Goal: Task Accomplishment & Management: Use online tool/utility

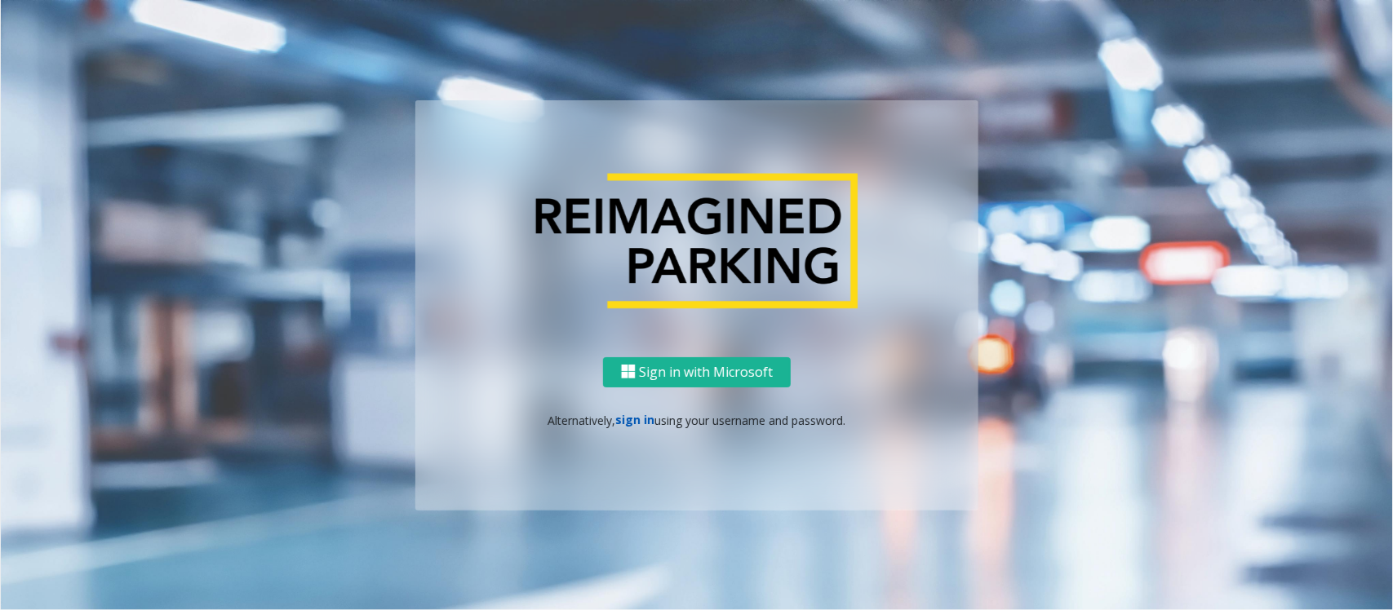
click at [639, 417] on link "sign in" at bounding box center [635, 420] width 39 height 16
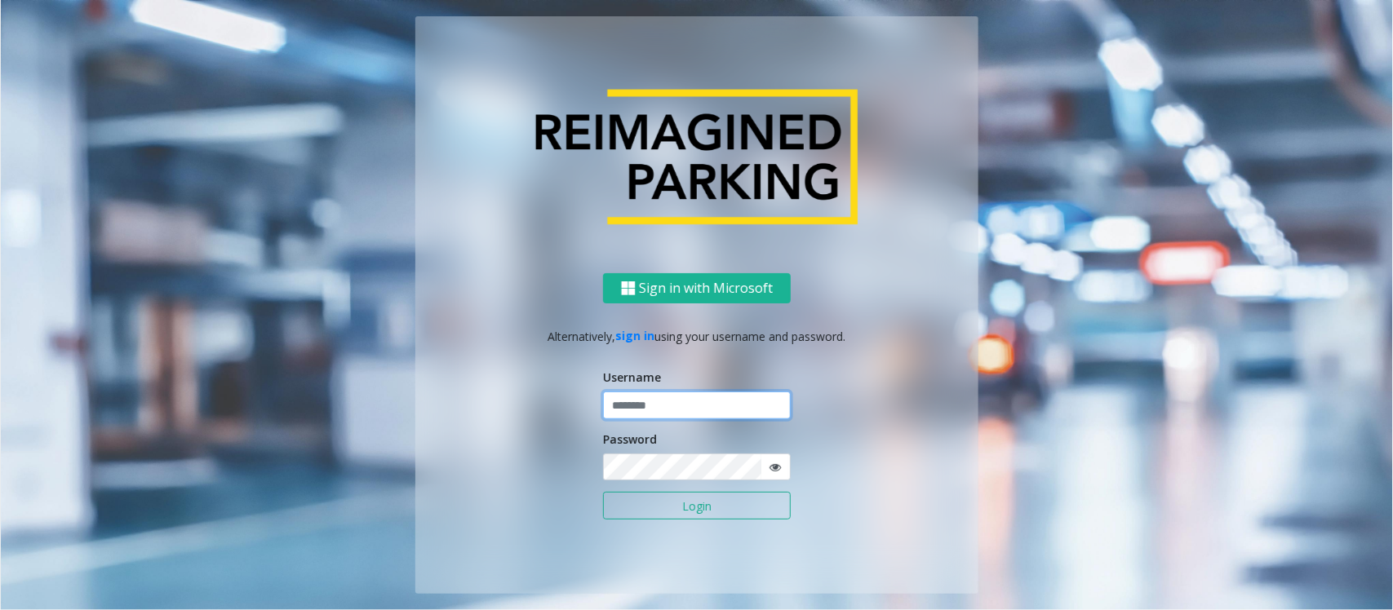
type input "*****"
click at [603, 488] on button "Login" at bounding box center [697, 506] width 188 height 28
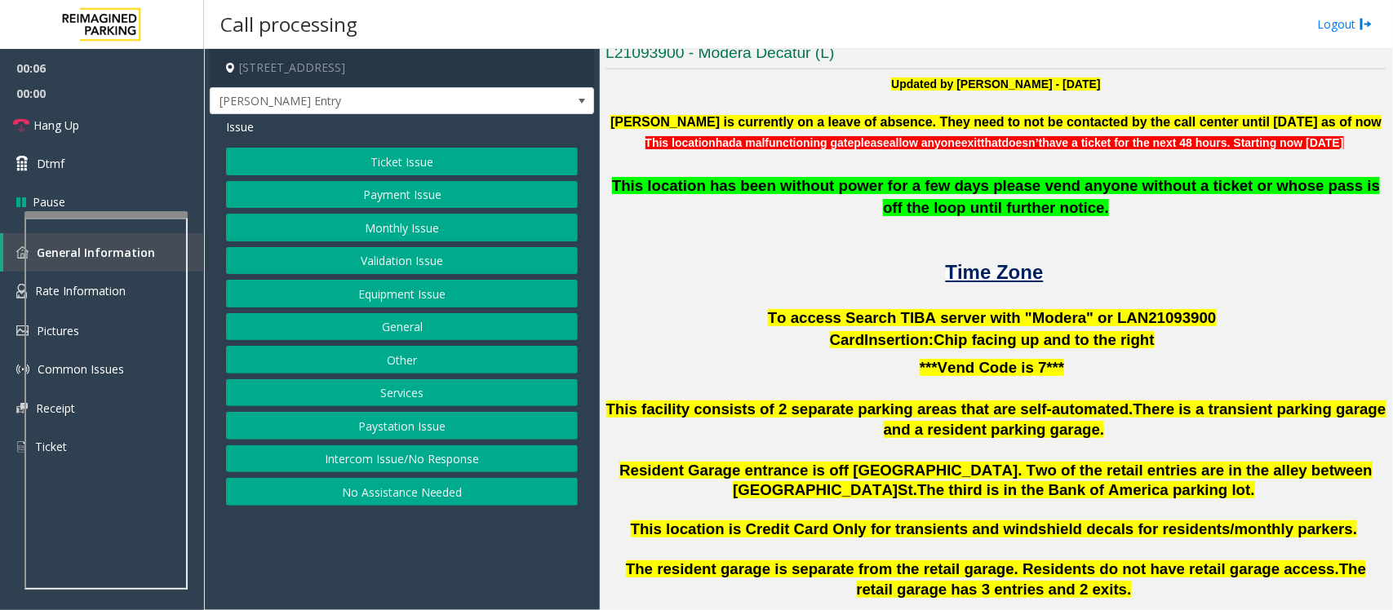
scroll to position [408, 0]
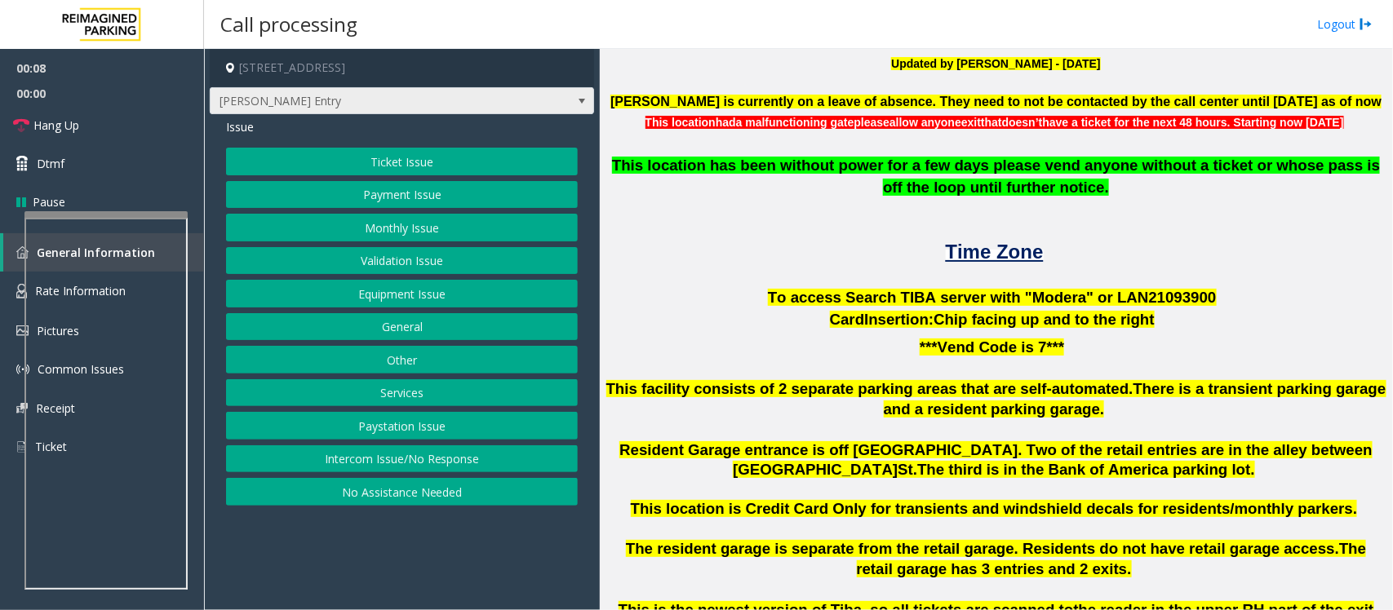
click at [568, 100] on span "[PERSON_NAME] Entry" at bounding box center [402, 101] width 384 height 28
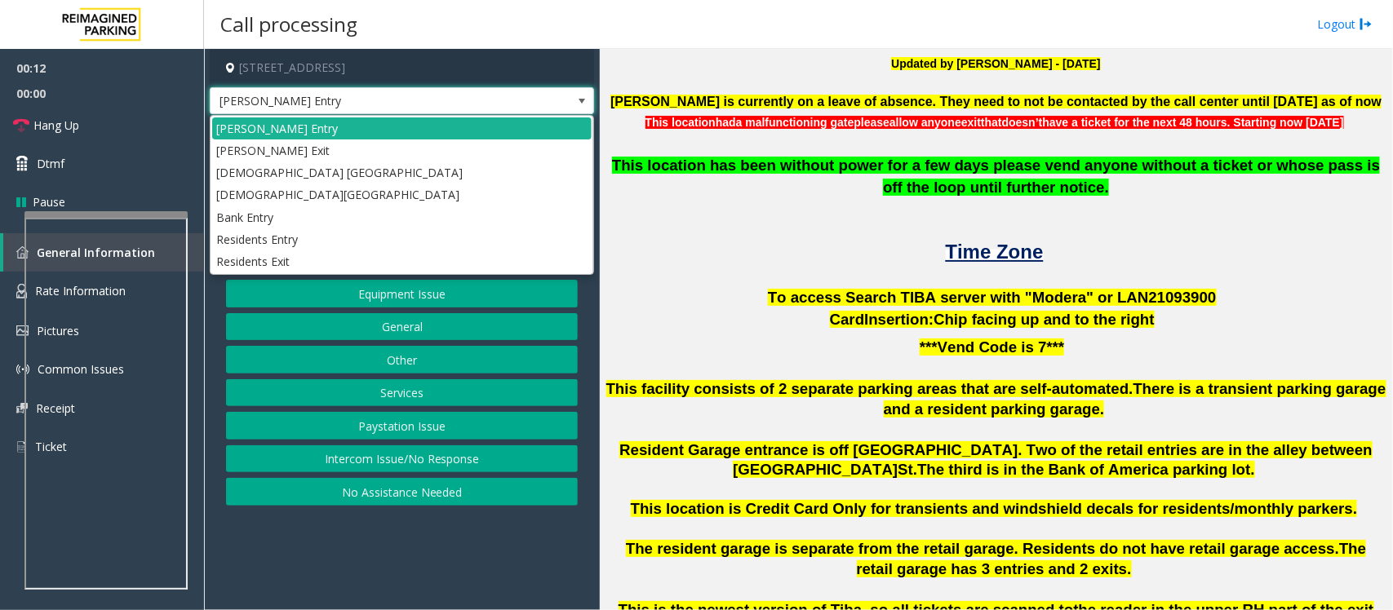
click at [568, 100] on span "[PERSON_NAME] Entry" at bounding box center [402, 101] width 384 height 28
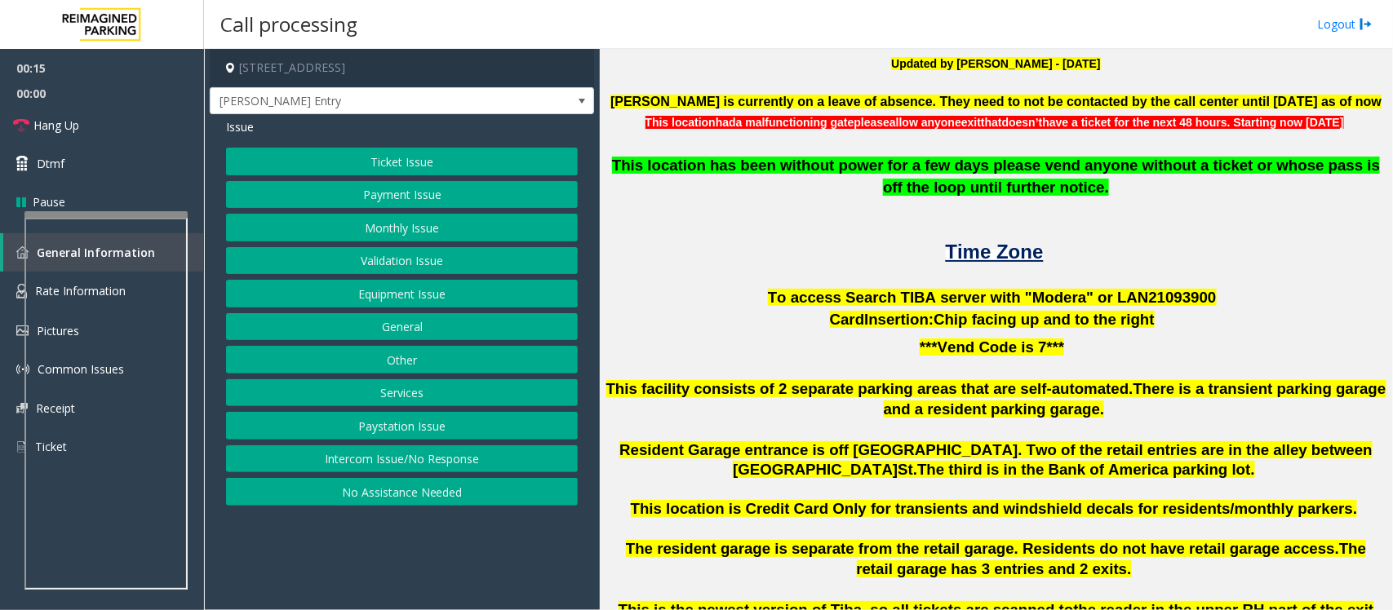
click at [432, 166] on button "Ticket Issue" at bounding box center [402, 162] width 352 height 28
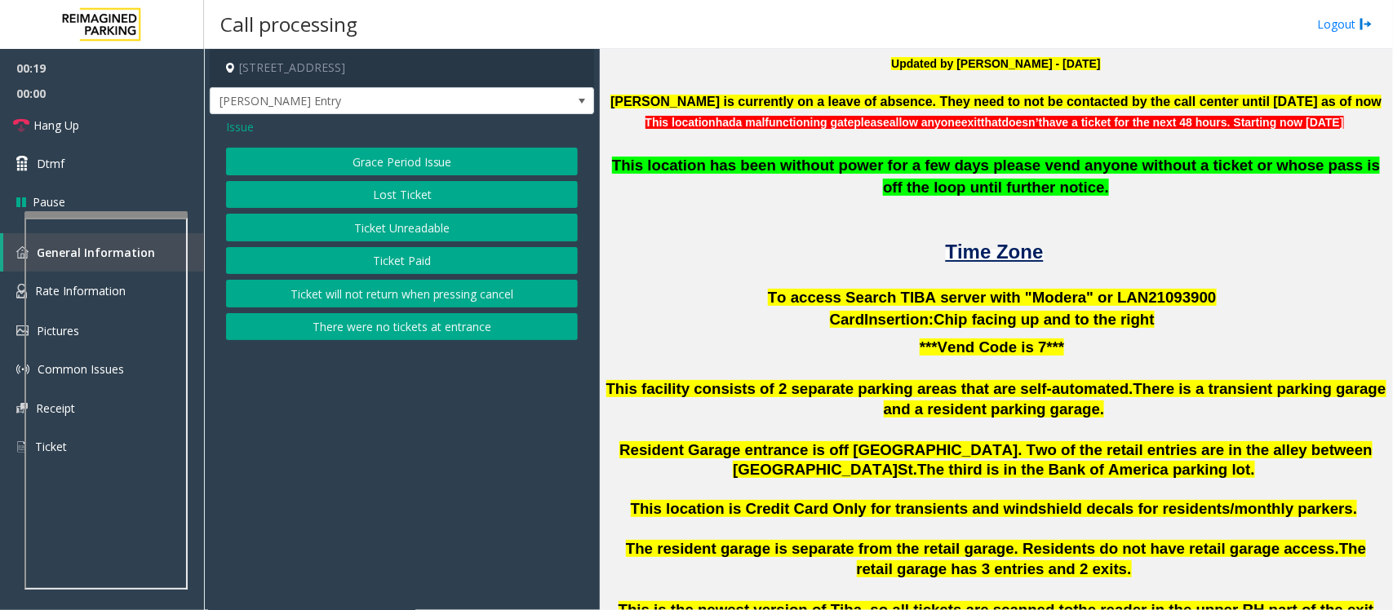
click at [385, 324] on button "There were no tickets at entrance" at bounding box center [402, 327] width 352 height 28
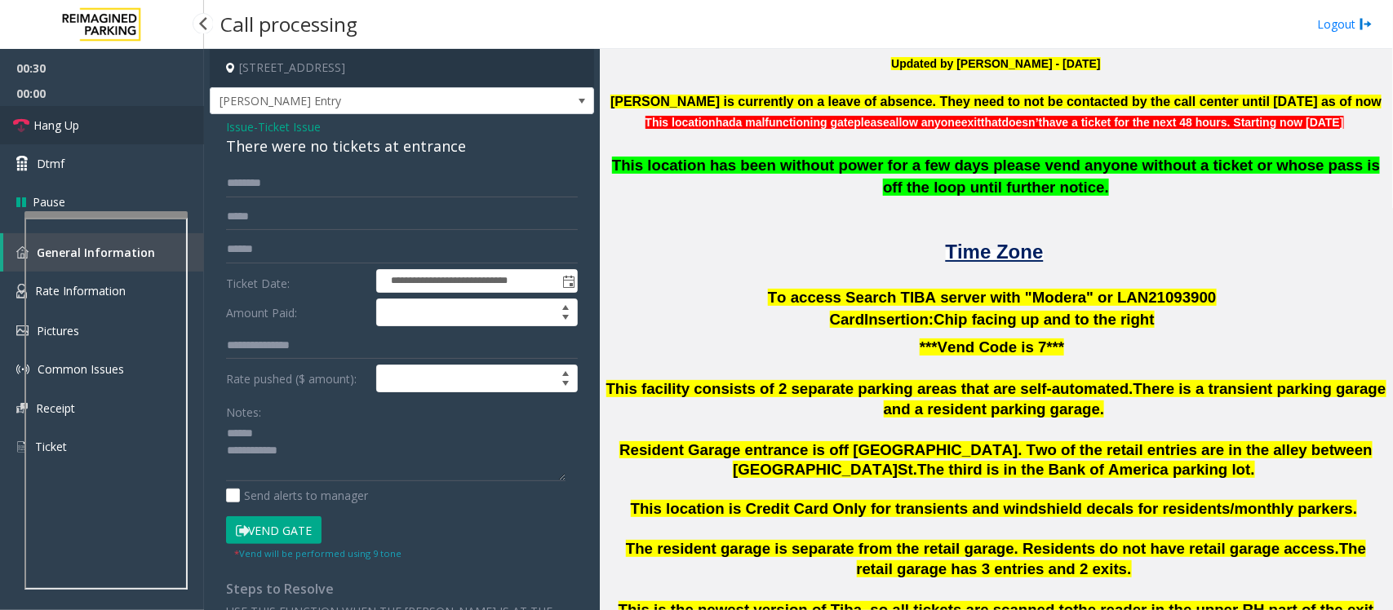
drag, startPoint x: 58, startPoint y: 117, endPoint x: 259, endPoint y: 156, distance: 204.5
click at [59, 117] on span "Hang Up" at bounding box center [56, 125] width 46 height 17
click at [363, 148] on div "There were no tickets at entrance" at bounding box center [402, 146] width 352 height 22
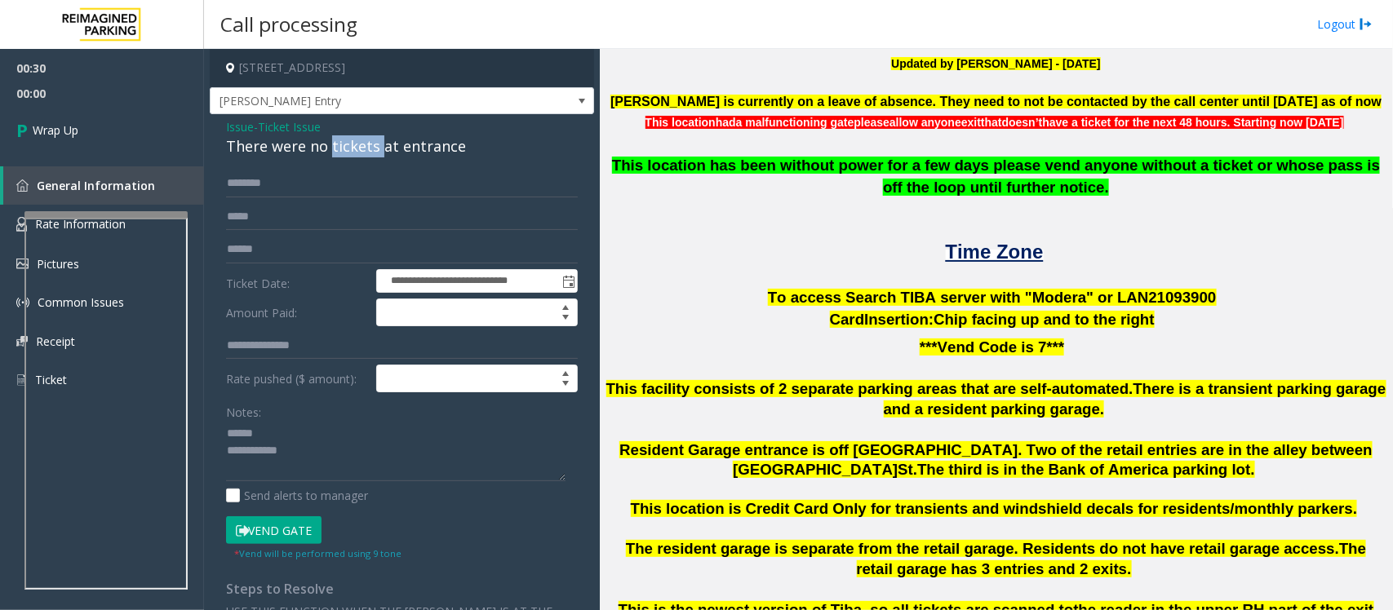
click at [363, 148] on div "There were no tickets at entrance" at bounding box center [402, 146] width 352 height 22
click at [417, 483] on div "Notes: Send alerts to manager" at bounding box center [402, 451] width 352 height 107
click at [419, 463] on textarea at bounding box center [395, 451] width 339 height 61
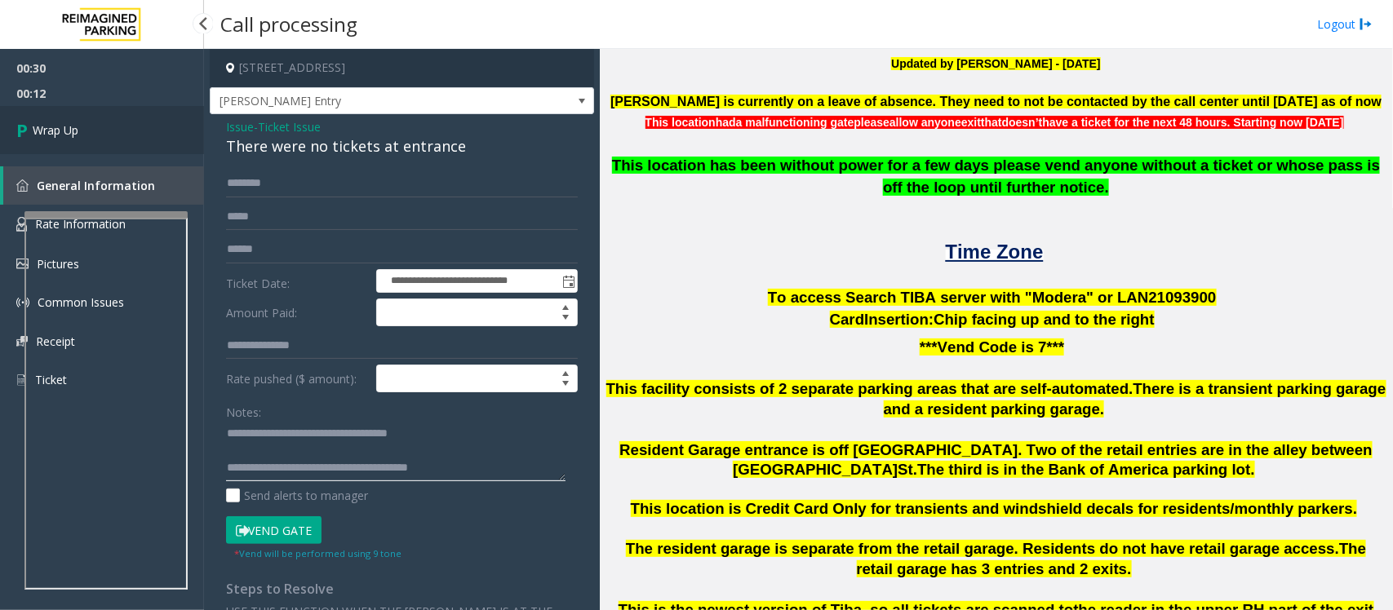
type textarea "**********"
click at [87, 129] on link "Wrap Up" at bounding box center [102, 130] width 204 height 48
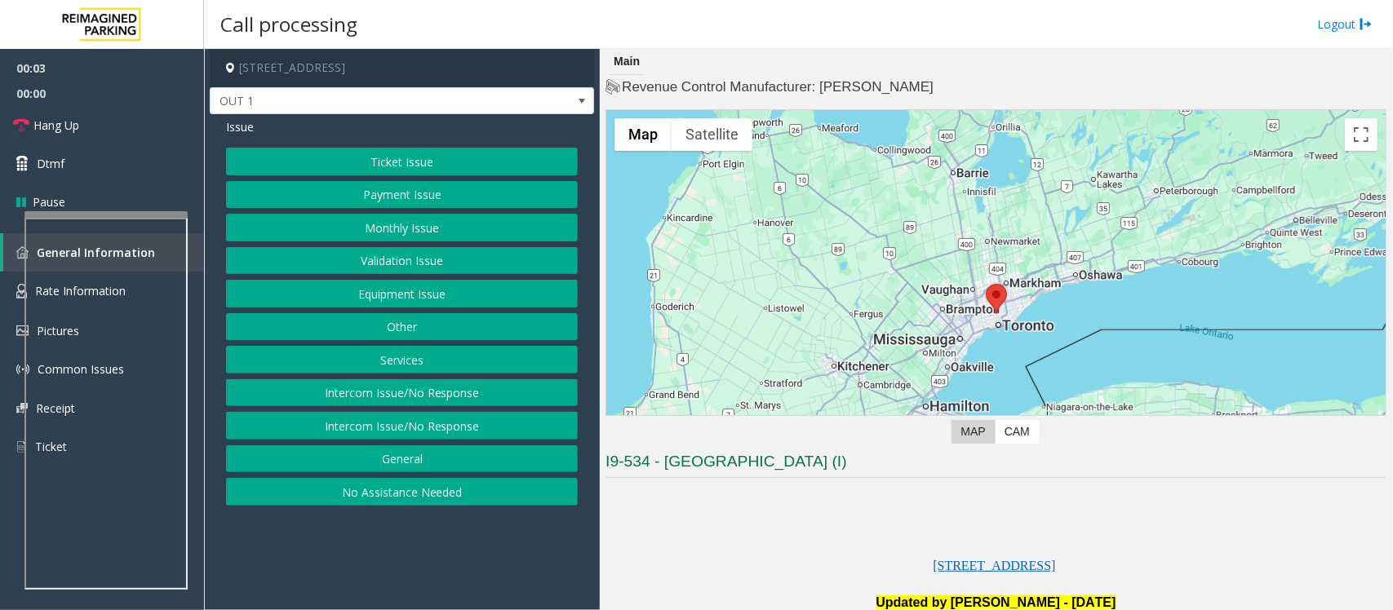
click at [520, 295] on button "Equipment Issue" at bounding box center [402, 294] width 352 height 28
click at [520, 299] on button "Gate / Door Won't Open" at bounding box center [402, 294] width 352 height 28
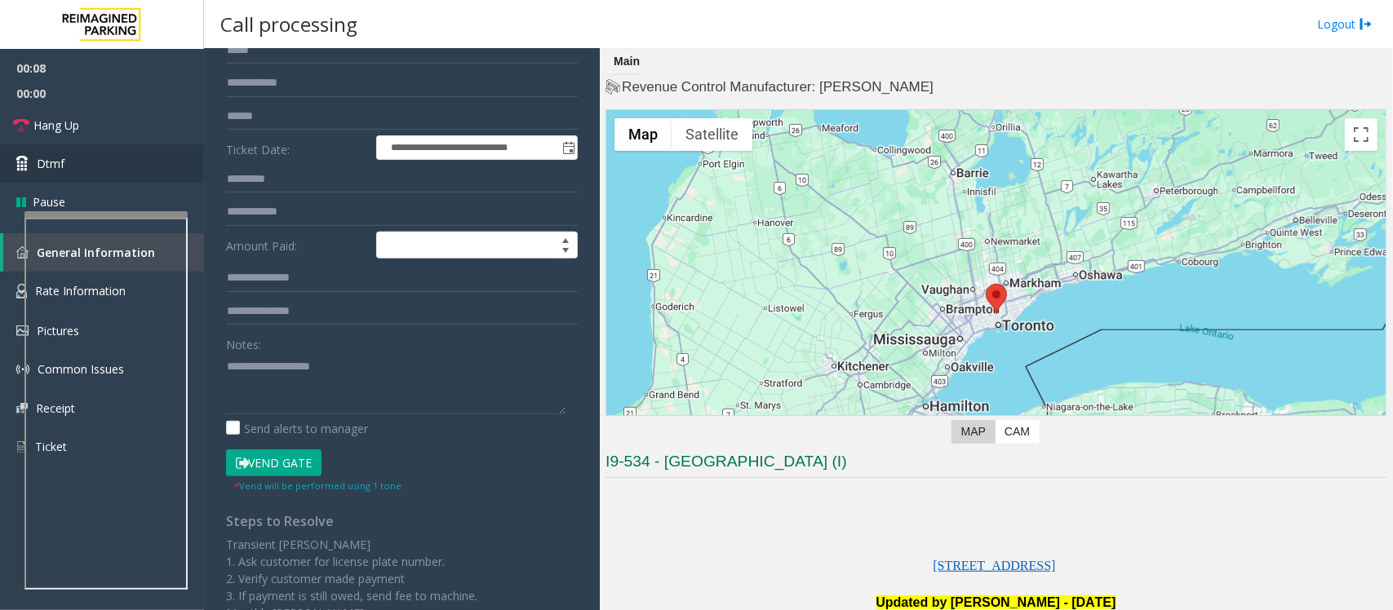
scroll to position [204, 0]
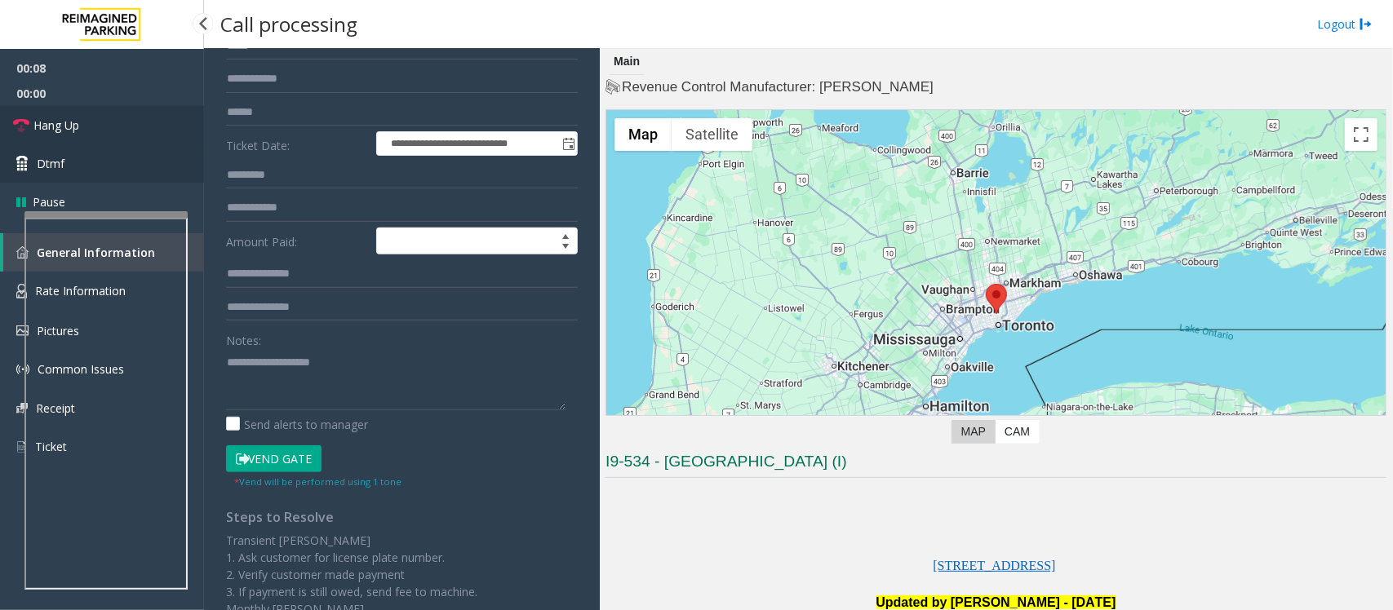
drag, startPoint x: 59, startPoint y: 118, endPoint x: 175, endPoint y: 175, distance: 129.9
click at [59, 118] on span "Hang Up" at bounding box center [56, 125] width 46 height 17
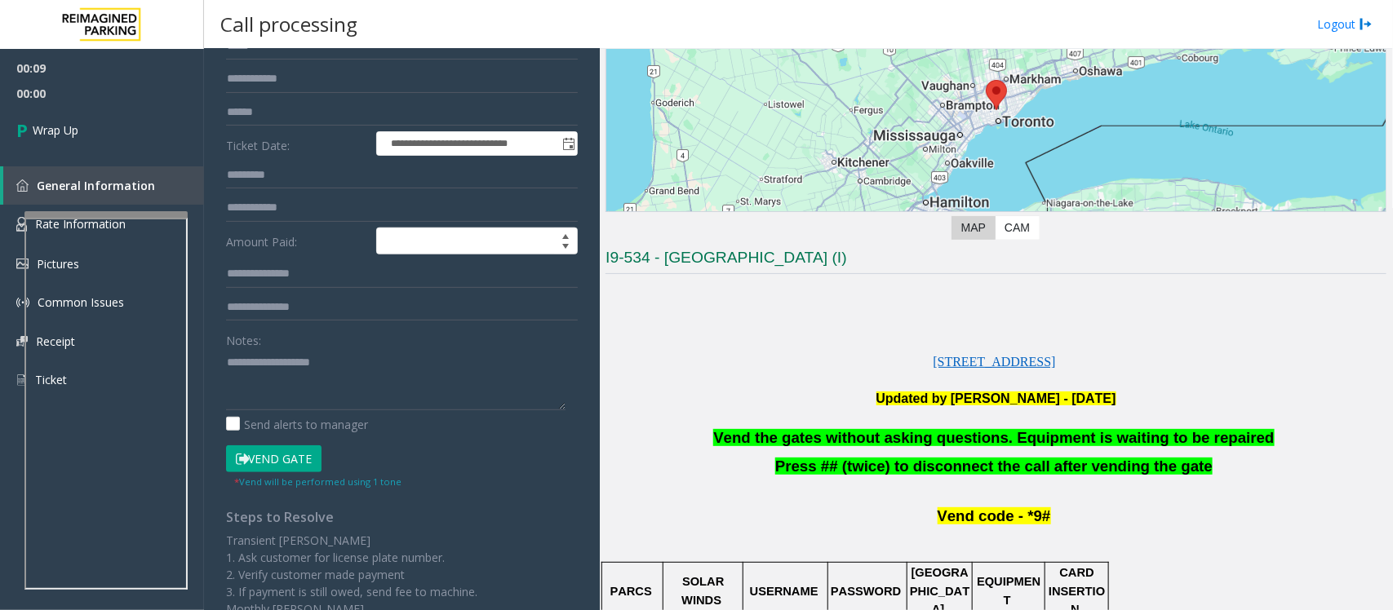
click at [877, 446] on span "Vend the gates without asking questions. Equipment is waiting to be repaired" at bounding box center [993, 437] width 561 height 17
click at [877, 445] on span "Vend the gates without asking questions. Equipment is waiting to be repaired" at bounding box center [993, 437] width 561 height 17
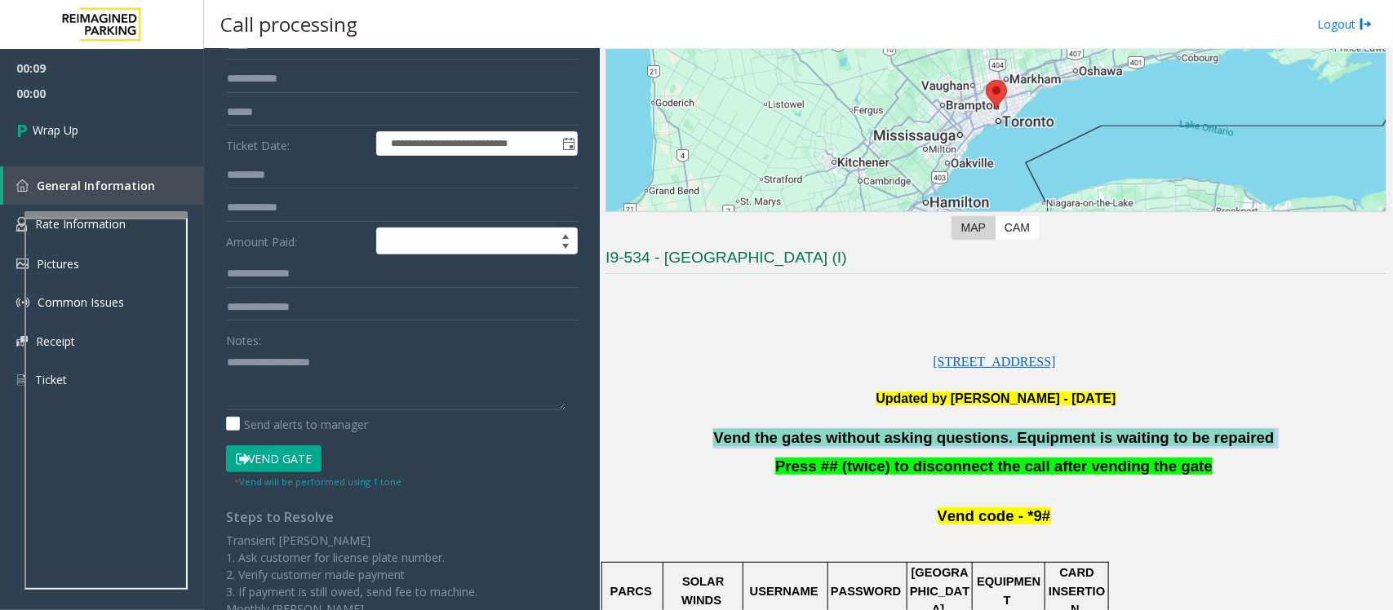
click at [877, 445] on span "Vend the gates without asking questions. Equipment is waiting to be repaired" at bounding box center [993, 437] width 561 height 17
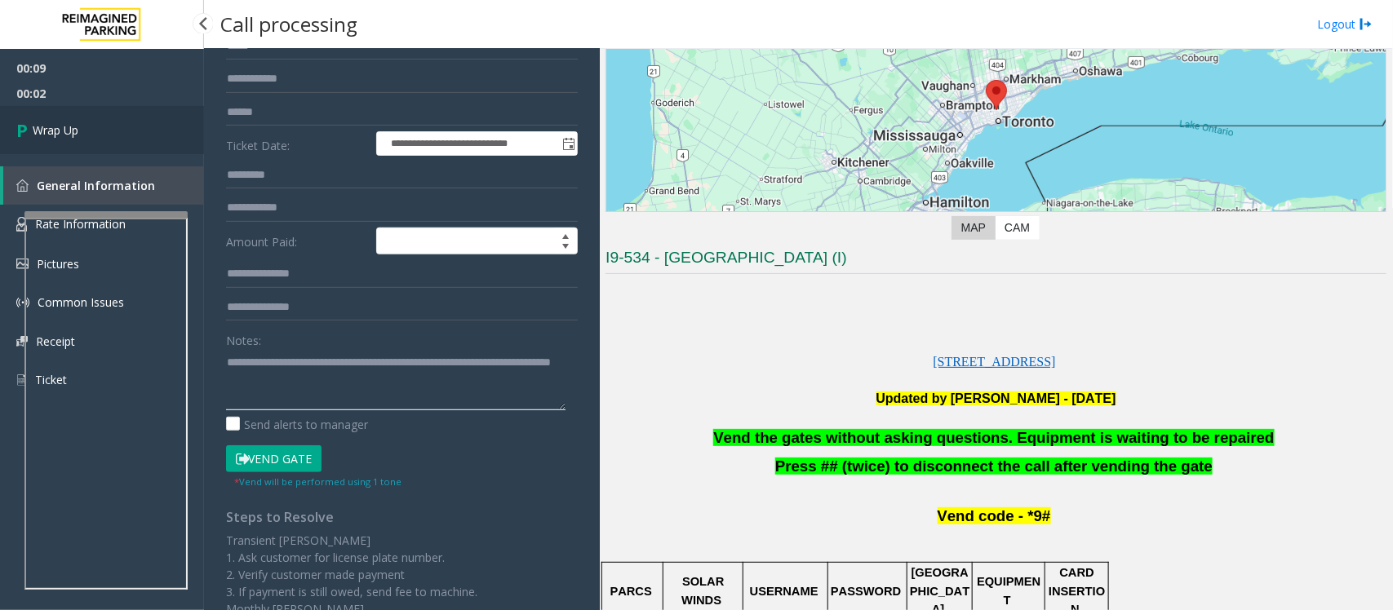
type textarea "**********"
click at [83, 131] on link "Wrap Up" at bounding box center [102, 130] width 204 height 48
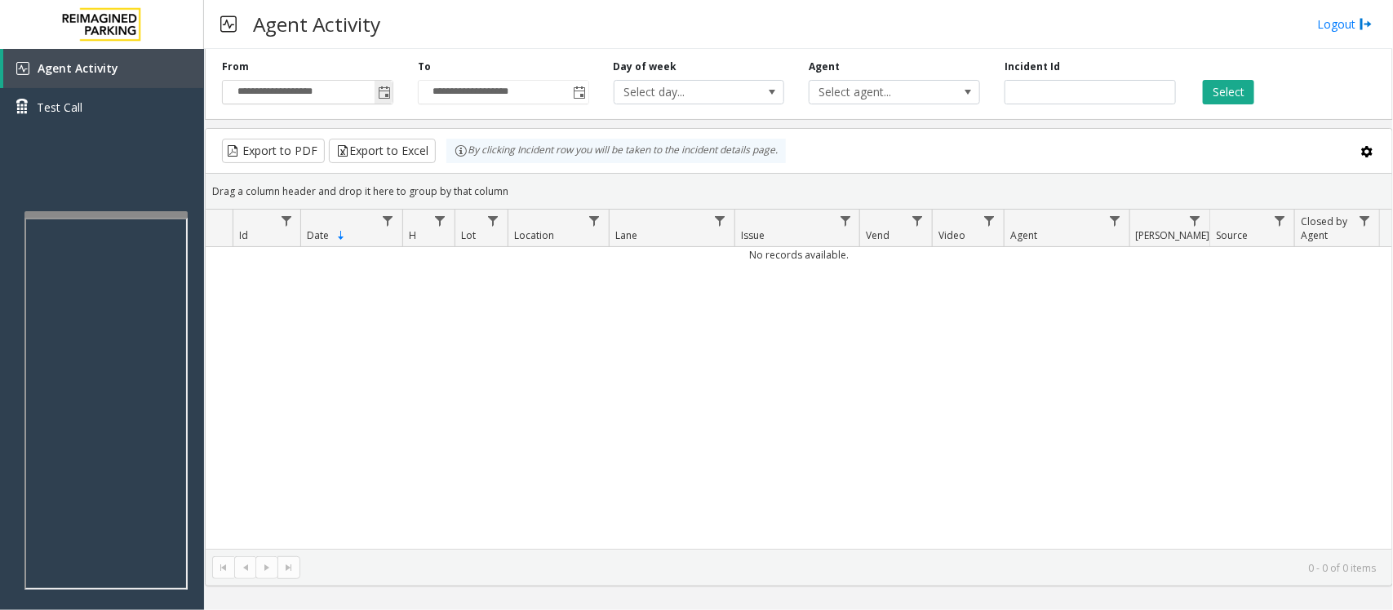
click at [381, 86] on span "Toggle popup" at bounding box center [384, 92] width 13 height 13
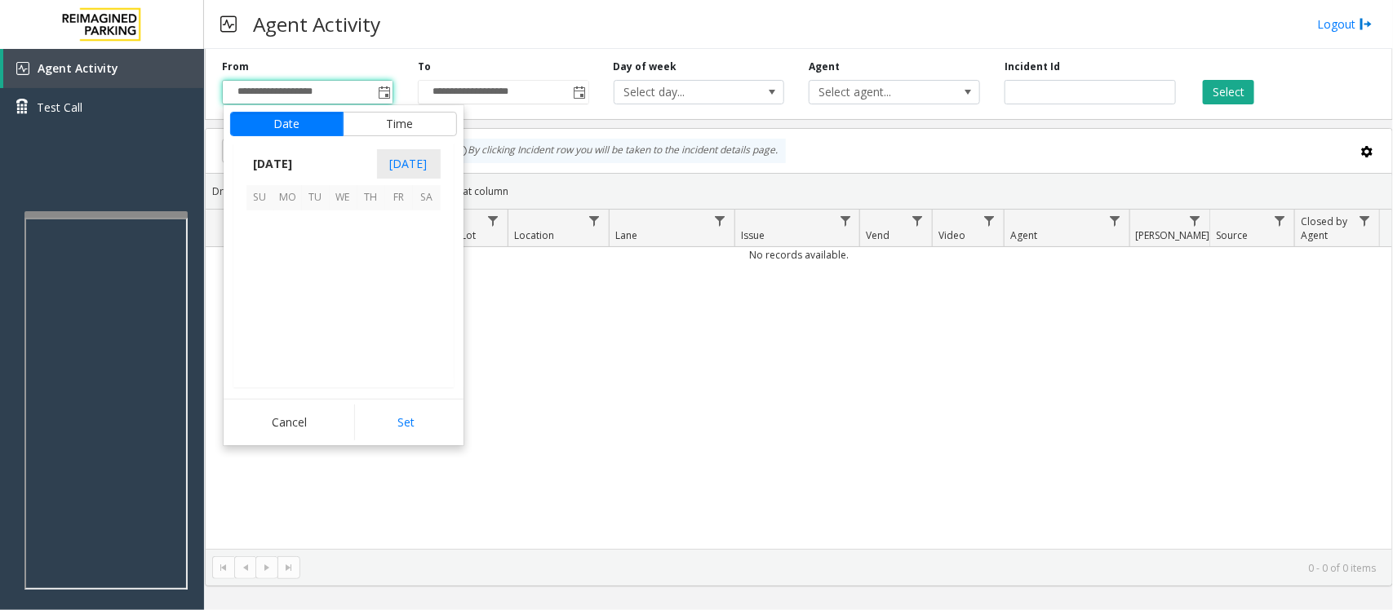
scroll to position [292929, 0]
click at [310, 278] on span "14" at bounding box center [316, 281] width 28 height 28
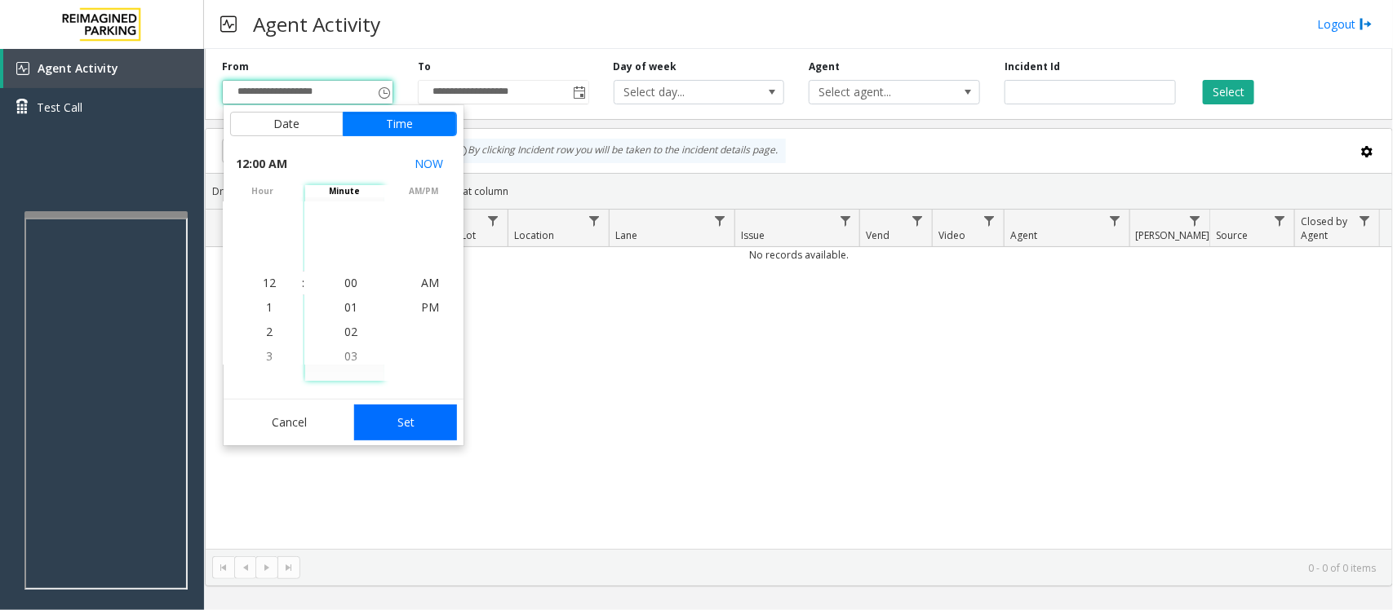
click at [406, 424] on button "Set" at bounding box center [405, 423] width 103 height 36
type input "**********"
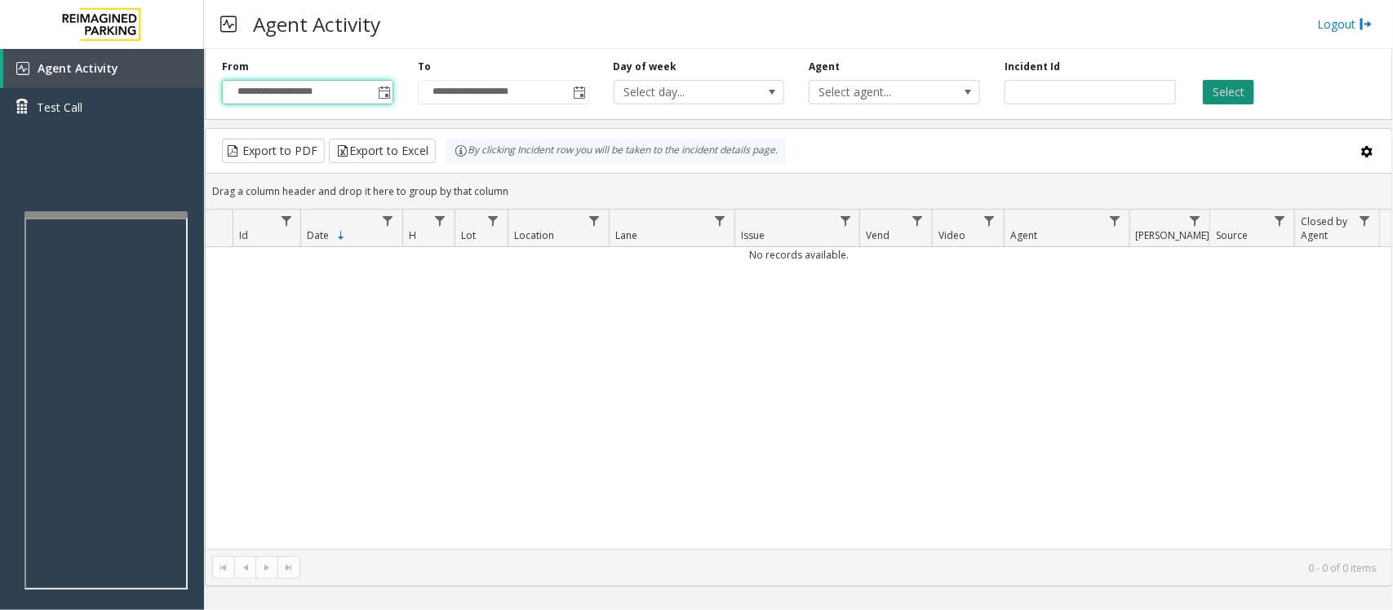
click at [1114, 91] on button "Select" at bounding box center [1228, 92] width 51 height 24
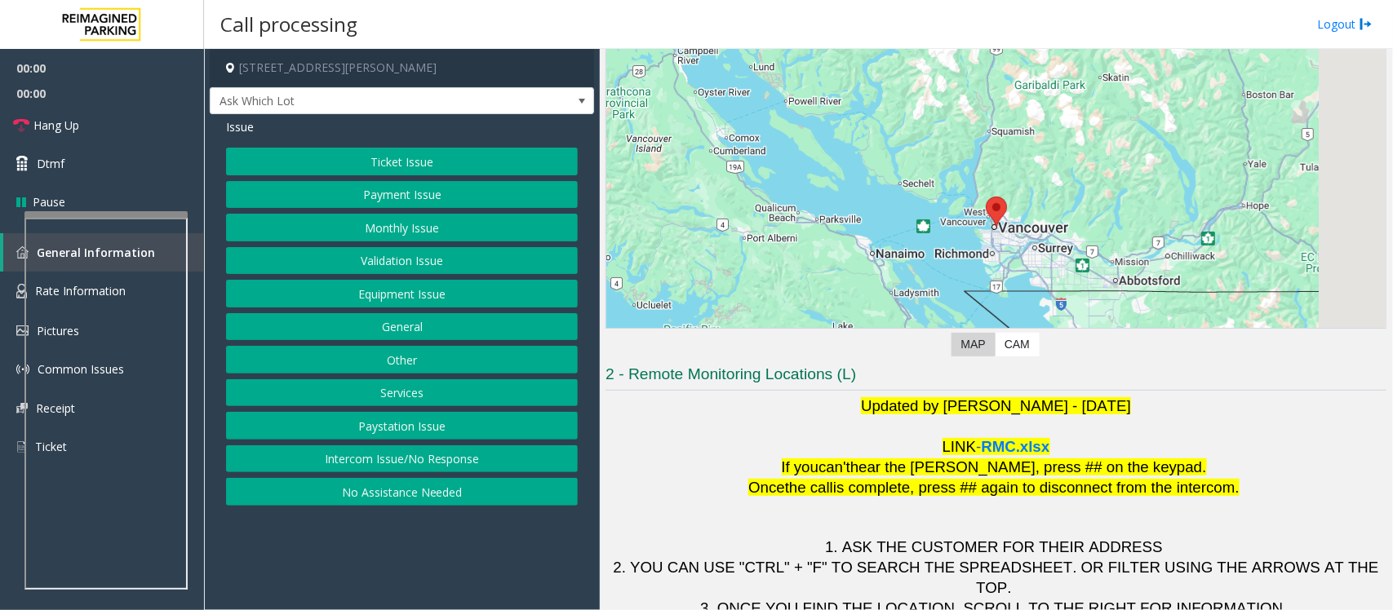
scroll to position [153, 0]
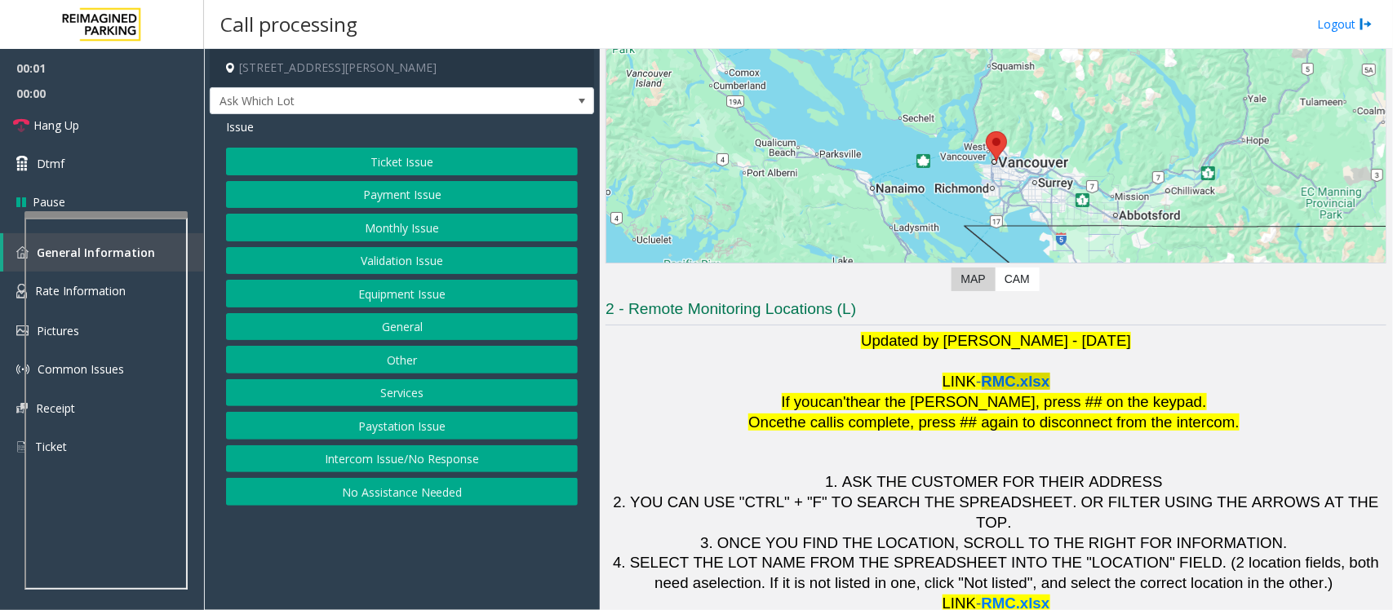
click at [1009, 380] on span "RMC.xlsx" at bounding box center [1016, 381] width 69 height 17
click at [379, 270] on button "Validation Issue" at bounding box center [402, 261] width 352 height 28
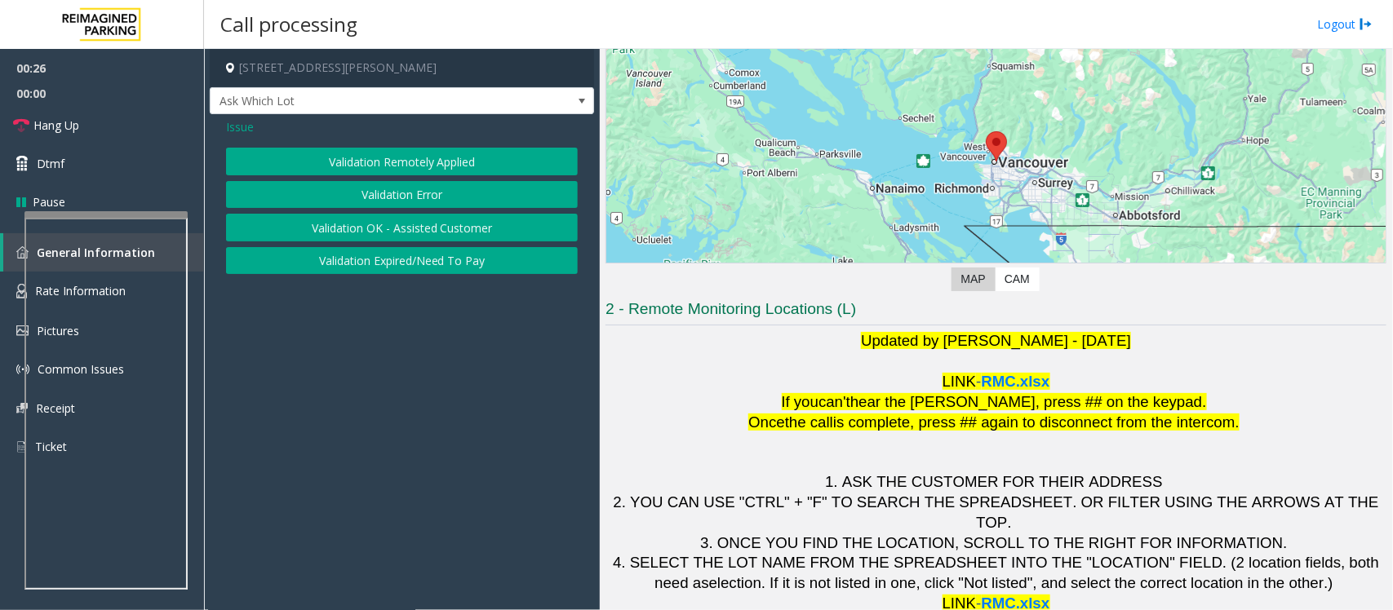
click at [389, 193] on button "Validation Error" at bounding box center [402, 195] width 352 height 28
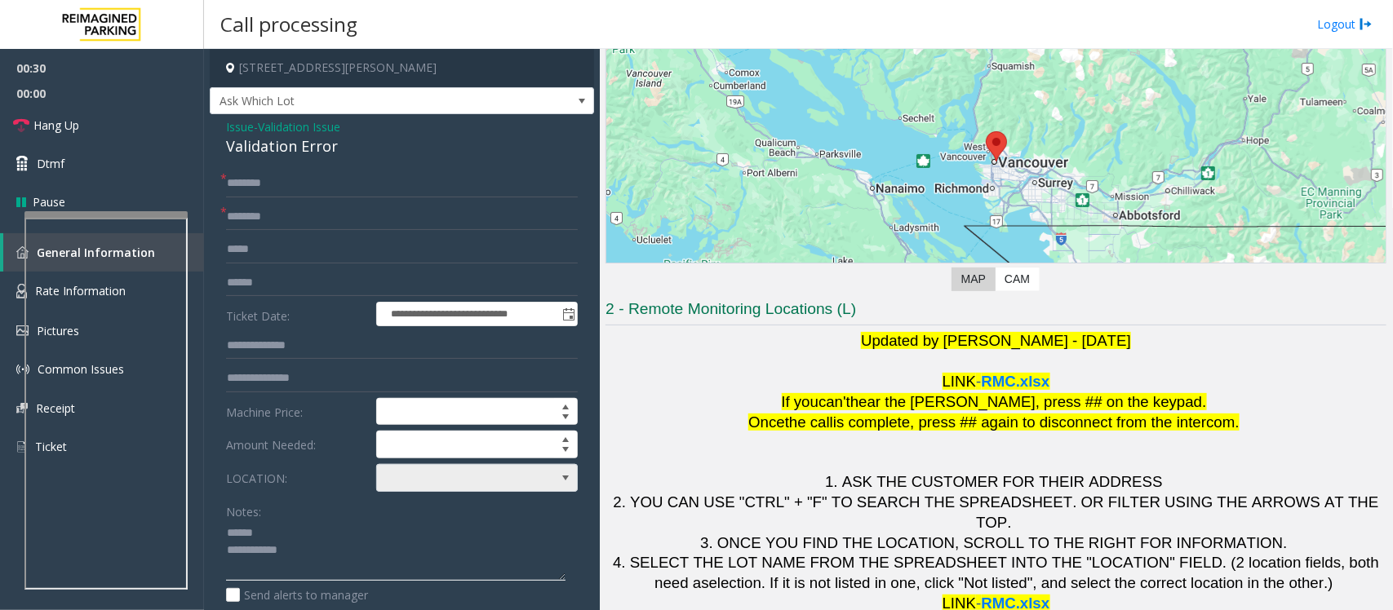
type textarea "**********"
click at [474, 484] on span at bounding box center [457, 478] width 160 height 26
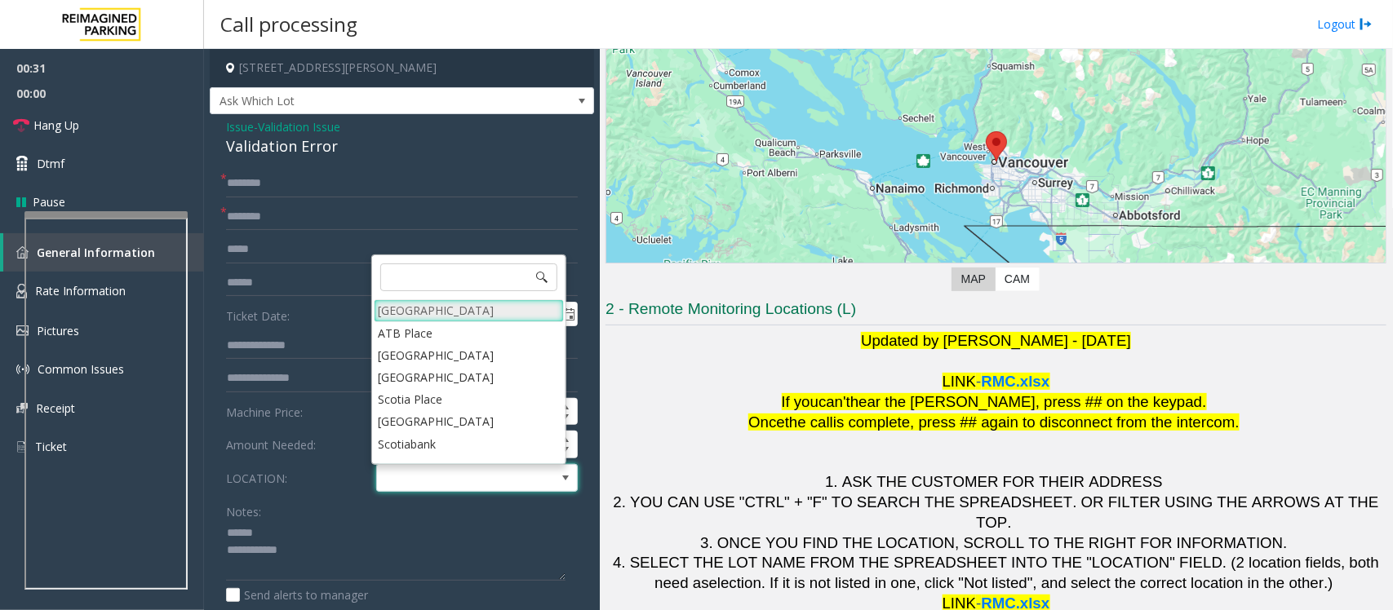
click at [418, 308] on Village "[GEOGRAPHIC_DATA]" at bounding box center [469, 310] width 190 height 22
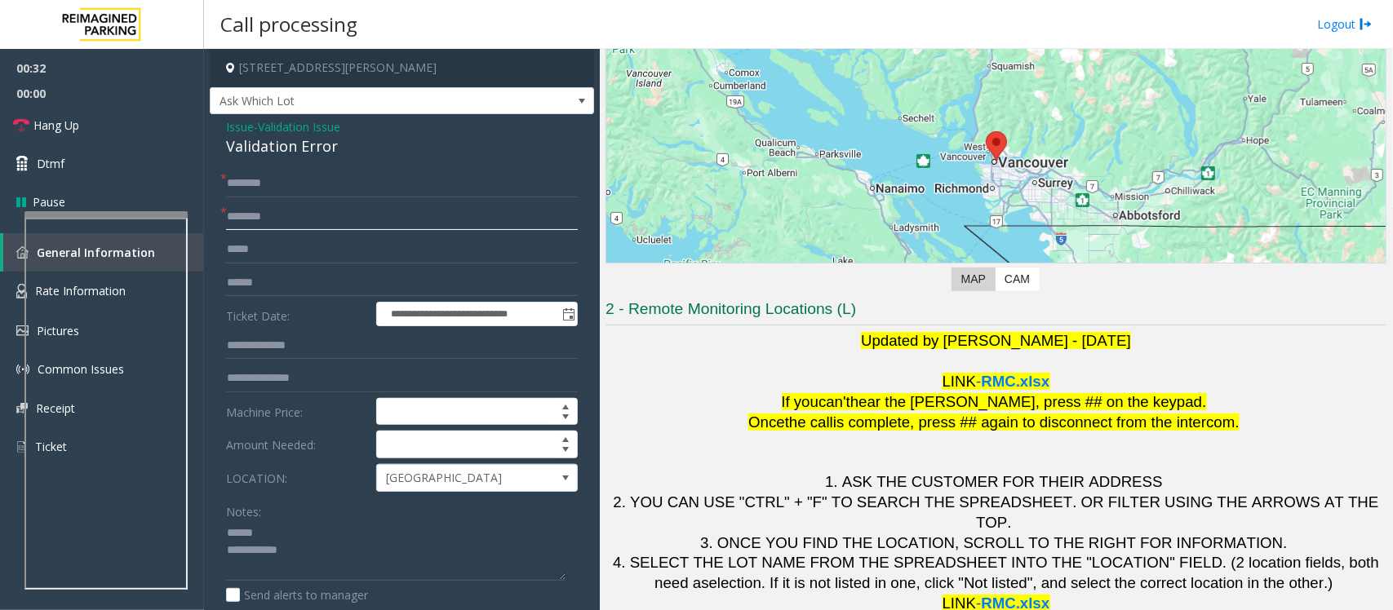
click at [258, 220] on input "text" at bounding box center [402, 217] width 352 height 28
type input "********"
click at [290, 286] on input "text" at bounding box center [402, 283] width 352 height 28
click at [270, 149] on div "Validation Error" at bounding box center [402, 146] width 352 height 22
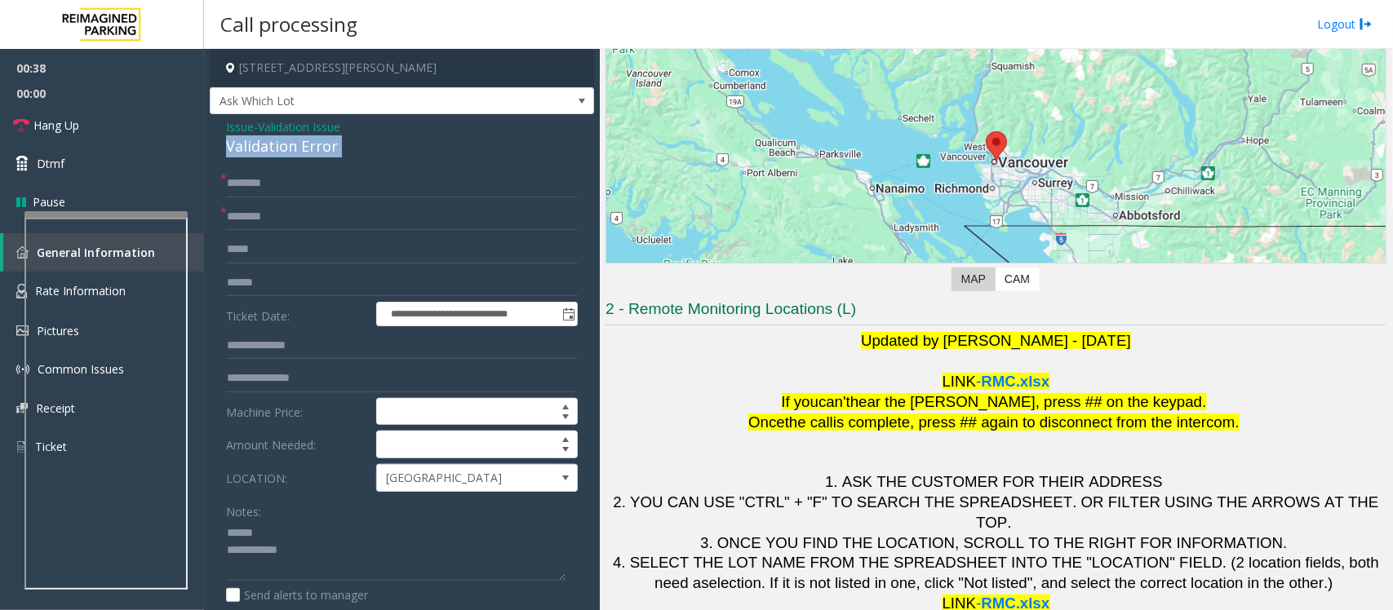
click at [270, 149] on div "Validation Error" at bounding box center [402, 146] width 352 height 22
type textarea "**********"
click at [251, 276] on input "text" at bounding box center [402, 283] width 352 height 28
type input "*******"
click at [250, 192] on input "text" at bounding box center [402, 184] width 352 height 28
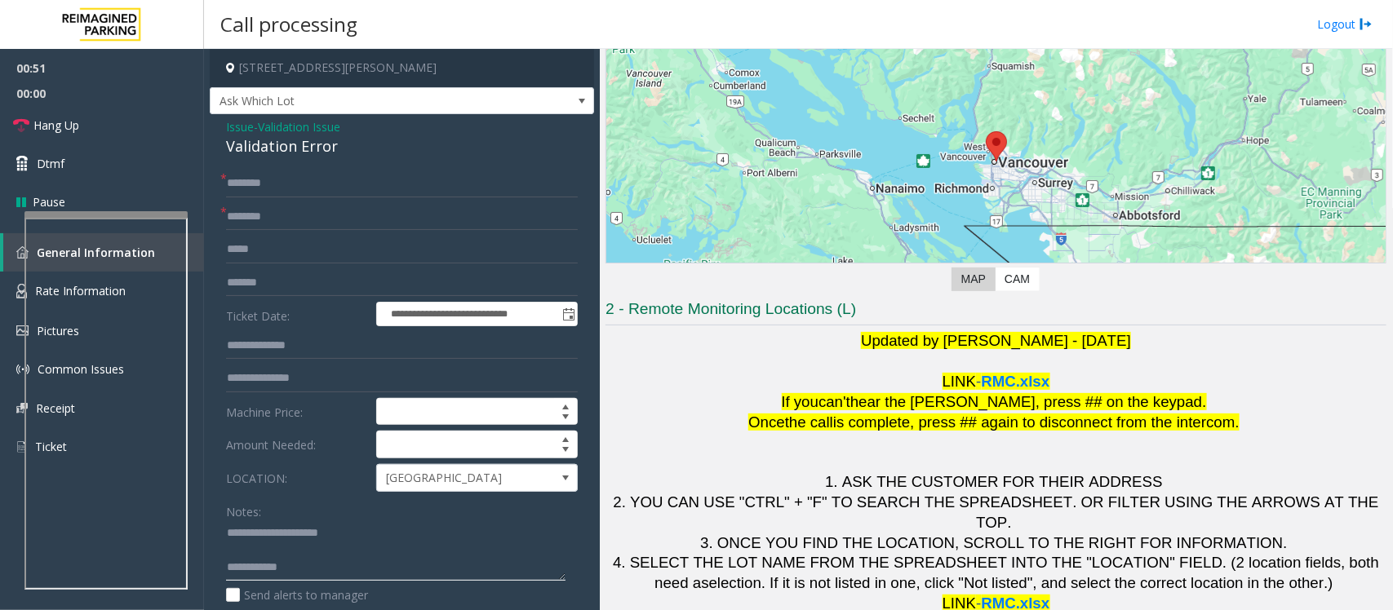
click at [325, 488] on textarea at bounding box center [395, 551] width 339 height 61
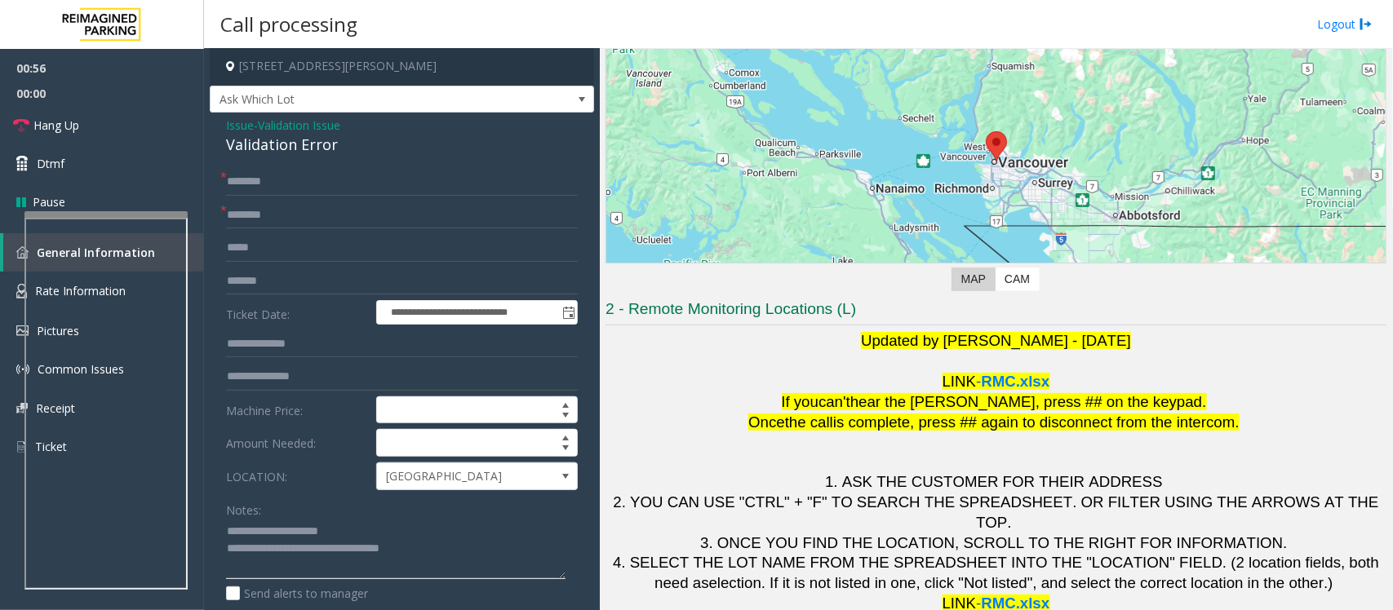
type textarea "**********"
click at [270, 181] on input "text" at bounding box center [402, 182] width 352 height 28
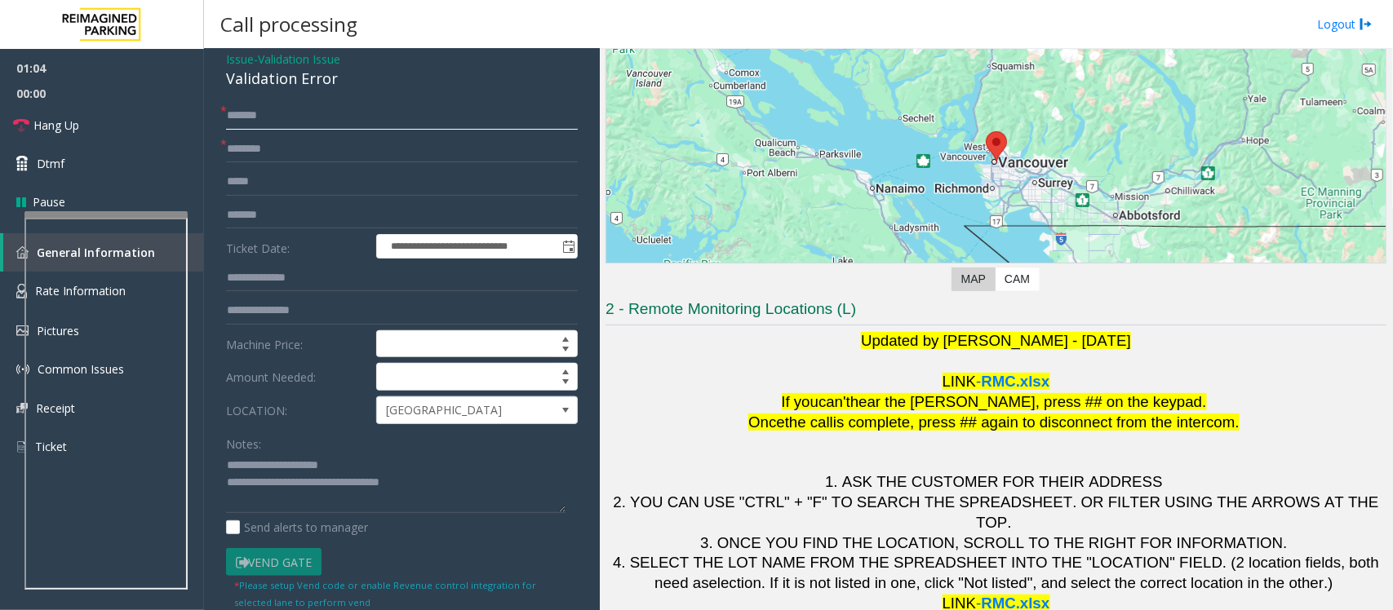
scroll to position [104, 0]
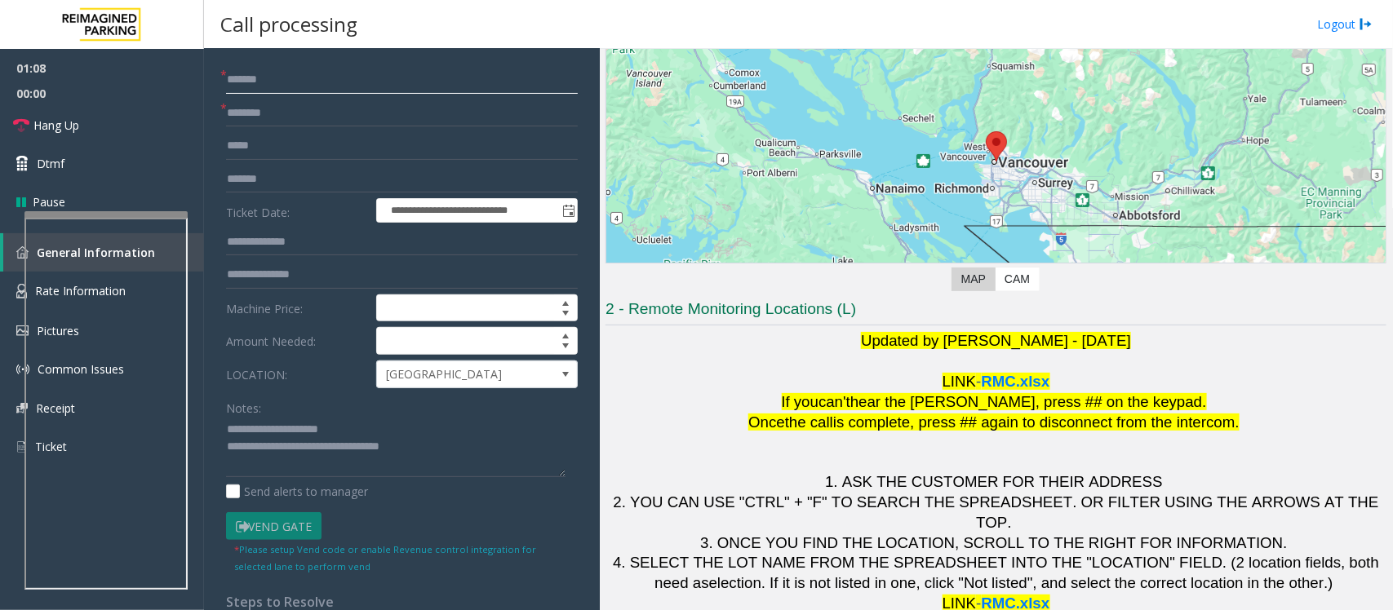
type input "*******"
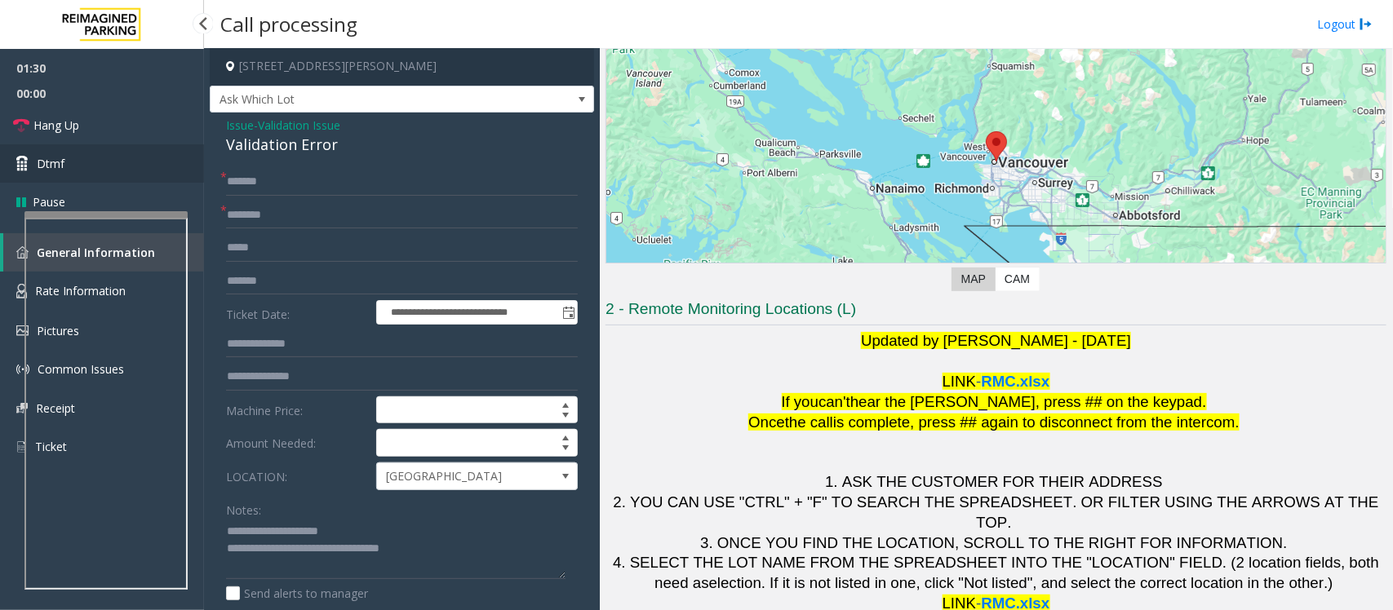
click at [137, 167] on link "Dtmf" at bounding box center [102, 163] width 204 height 38
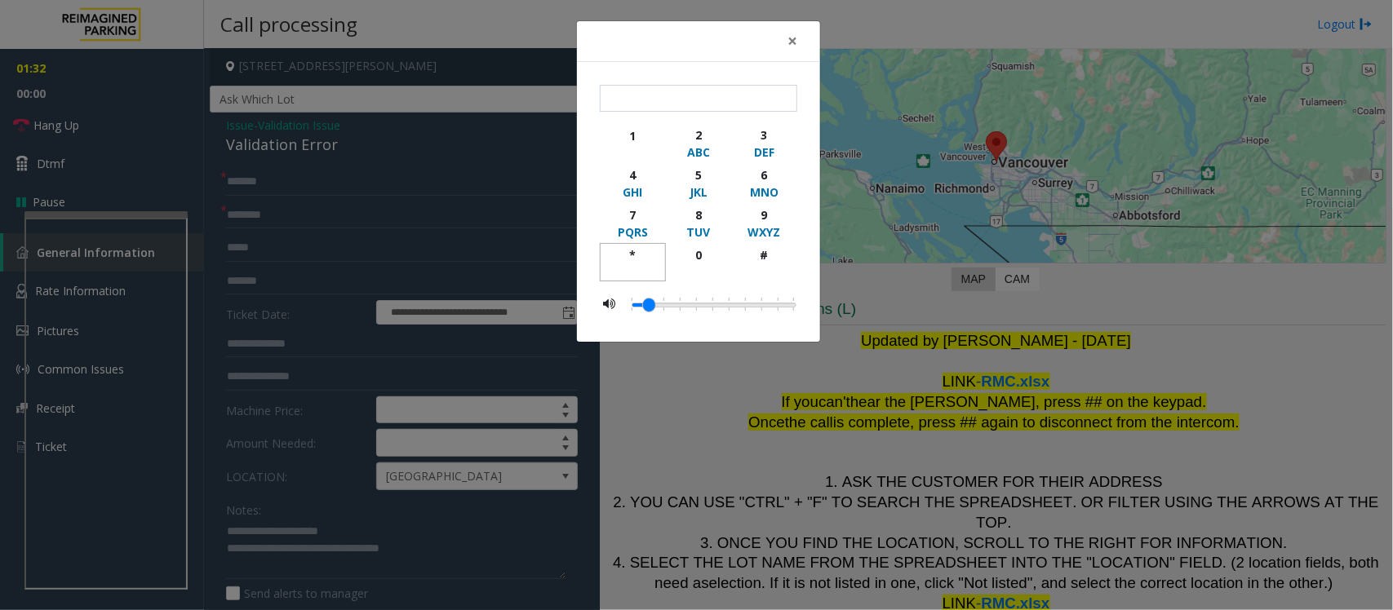
click at [630, 254] on div "*" at bounding box center [632, 254] width 45 height 17
click at [700, 135] on div "2" at bounding box center [698, 134] width 45 height 17
click at [699, 174] on div "5" at bounding box center [698, 174] width 45 height 17
click at [627, 249] on div "*" at bounding box center [632, 254] width 45 height 17
click at [784, 190] on div "MNO" at bounding box center [764, 192] width 45 height 17
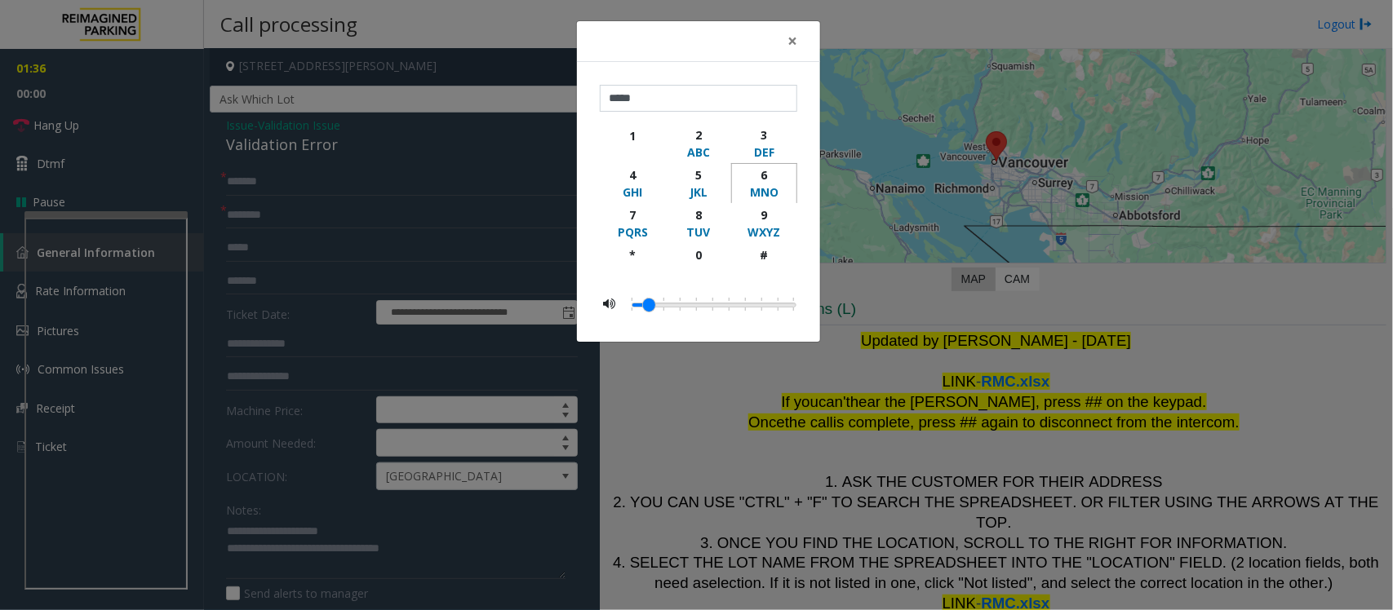
click at [784, 190] on div "MNO" at bounding box center [764, 192] width 45 height 17
click at [631, 251] on div "*" at bounding box center [632, 254] width 45 height 17
click at [694, 136] on div "2" at bounding box center [698, 134] width 45 height 17
click at [692, 174] on div "5" at bounding box center [698, 174] width 45 height 17
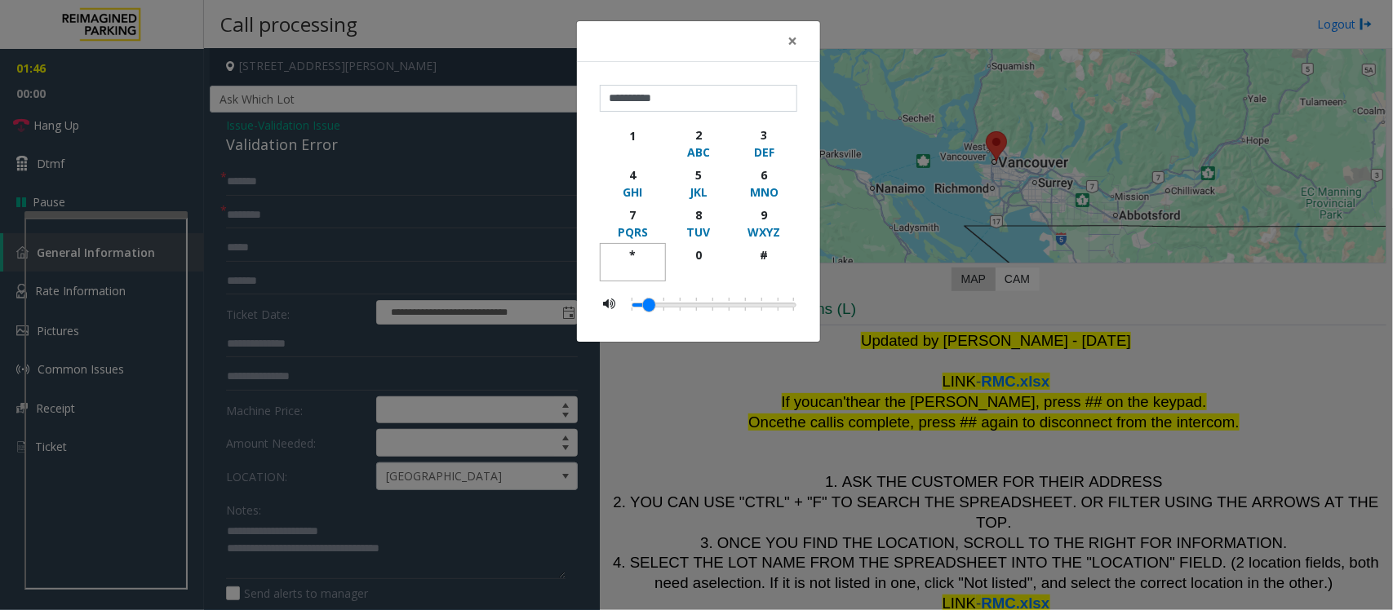
click at [639, 251] on div "*" at bounding box center [632, 254] width 45 height 17
click at [740, 174] on button "6 MNO" at bounding box center [764, 183] width 66 height 40
click at [755, 176] on div "6" at bounding box center [764, 174] width 45 height 17
type input "**********"
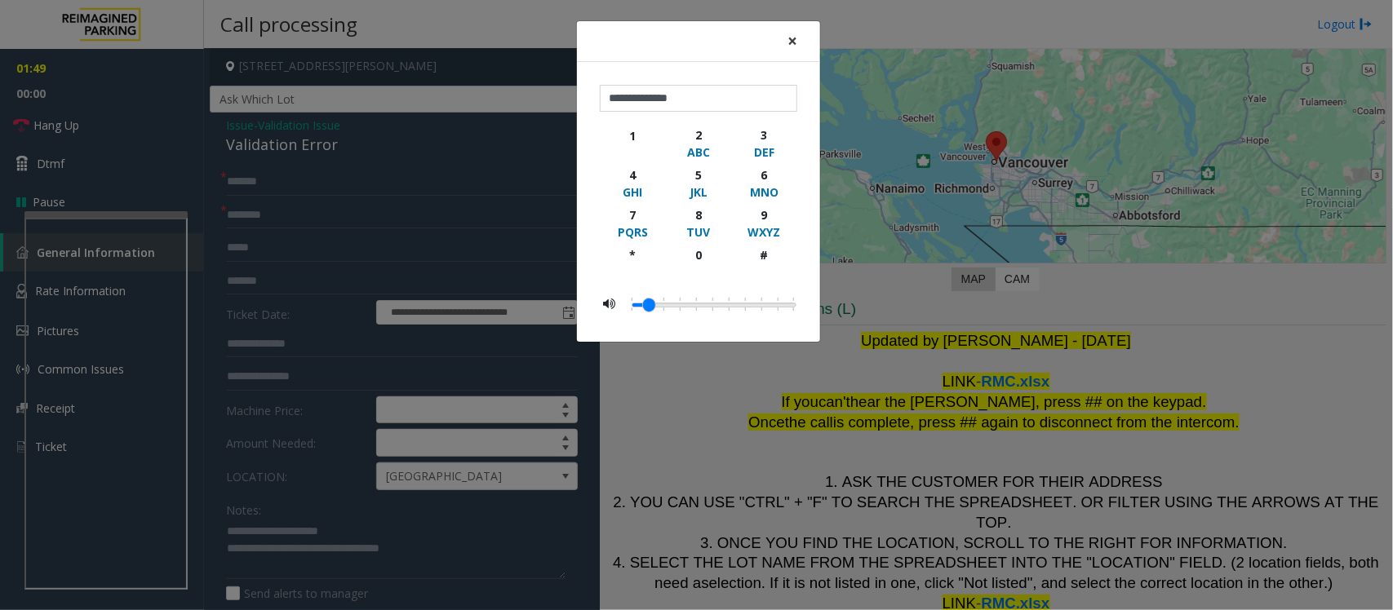
click at [792, 38] on span "×" at bounding box center [792, 40] width 10 height 23
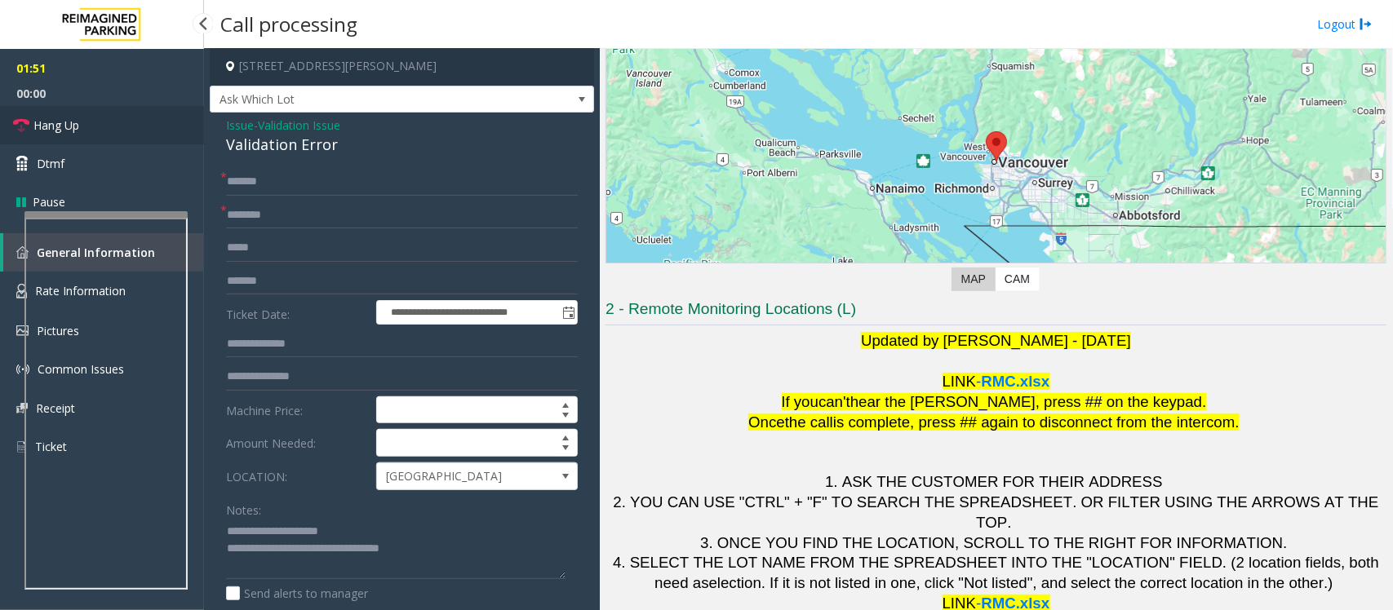
click at [100, 127] on link "Hang Up" at bounding box center [102, 125] width 204 height 38
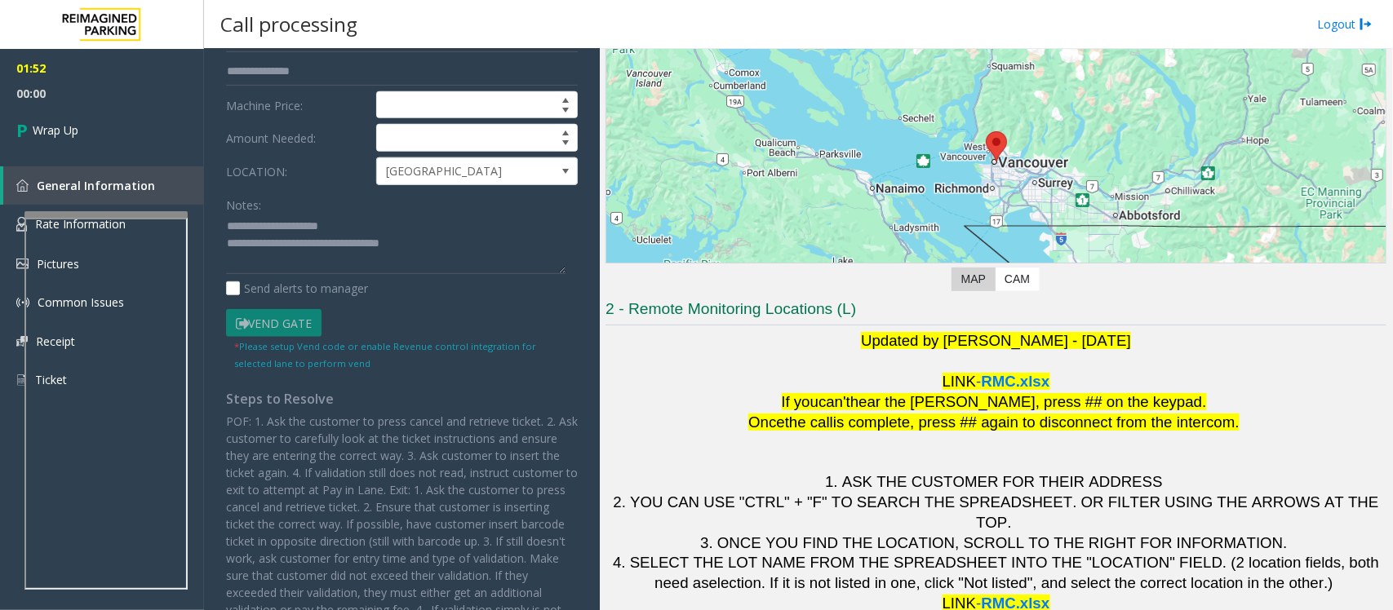
scroll to position [308, 0]
click at [103, 131] on link "Wrap Up" at bounding box center [102, 130] width 204 height 48
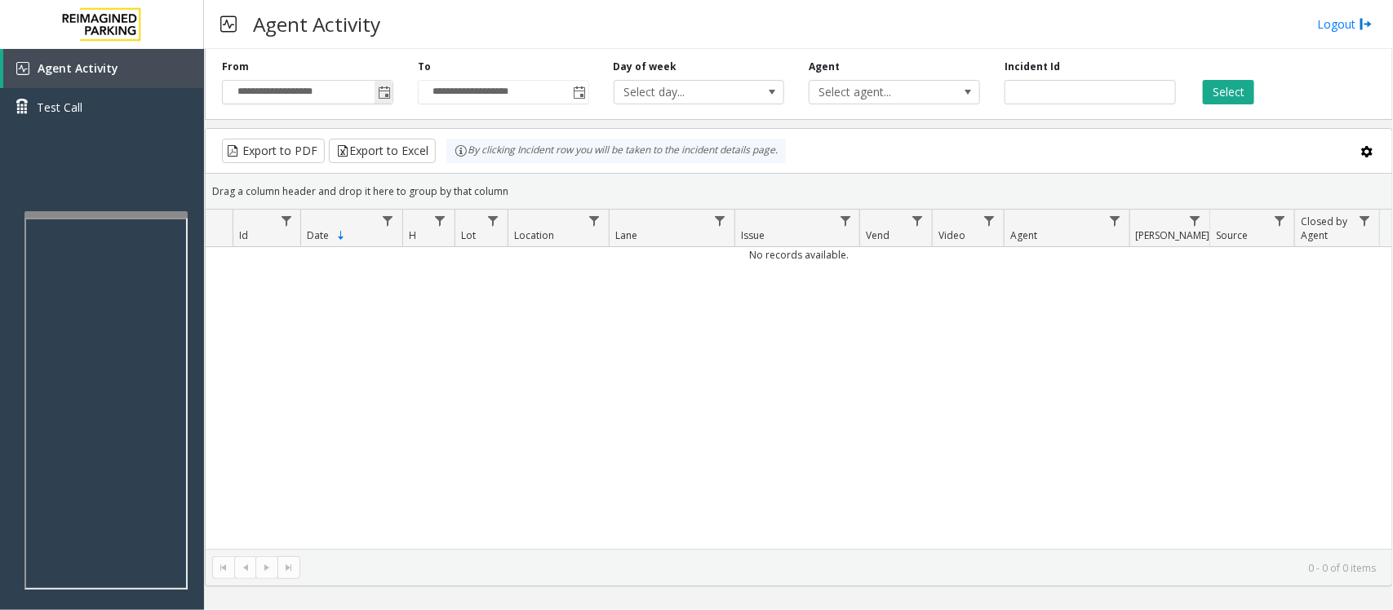
click at [375, 94] on span "Toggle popup" at bounding box center [384, 92] width 18 height 26
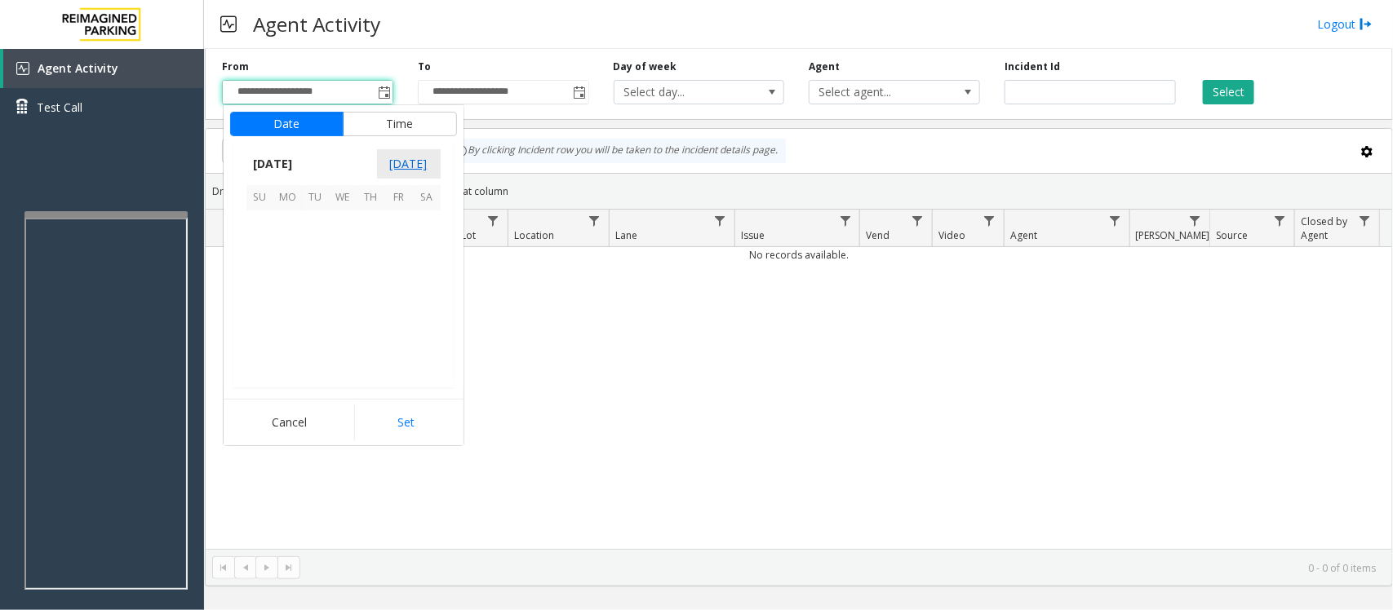
scroll to position [292929, 0]
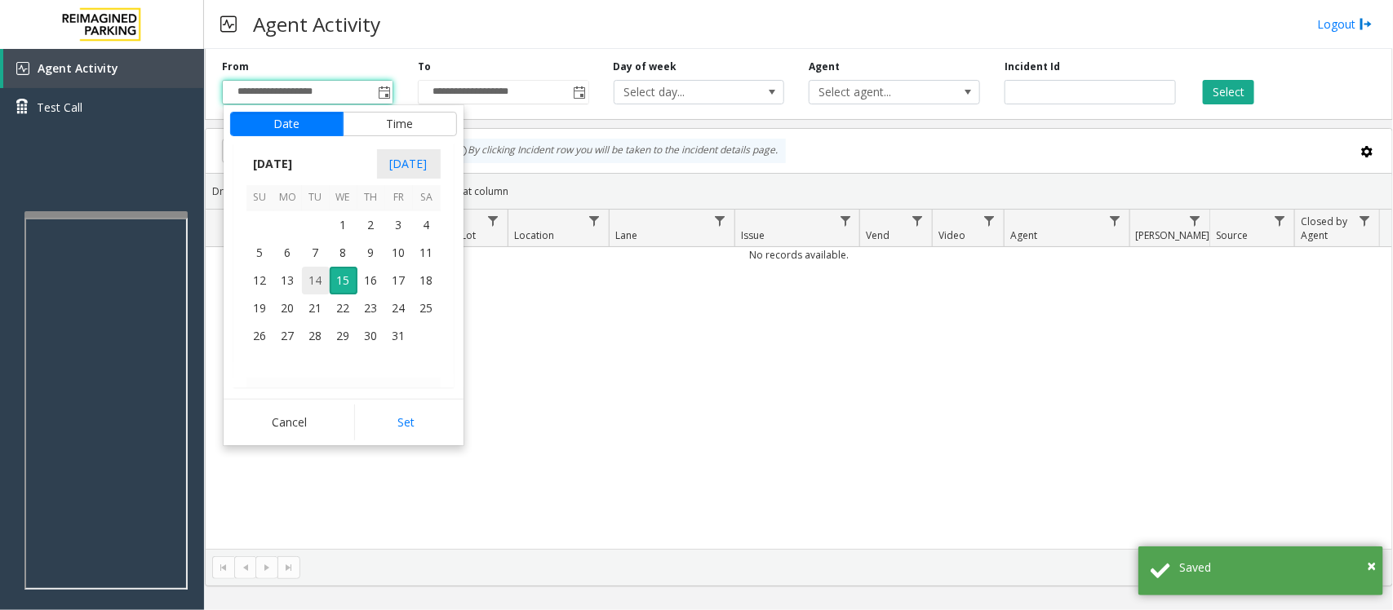
drag, startPoint x: 314, startPoint y: 284, endPoint x: 322, endPoint y: 311, distance: 28.1
click at [314, 286] on span "14" at bounding box center [316, 281] width 28 height 28
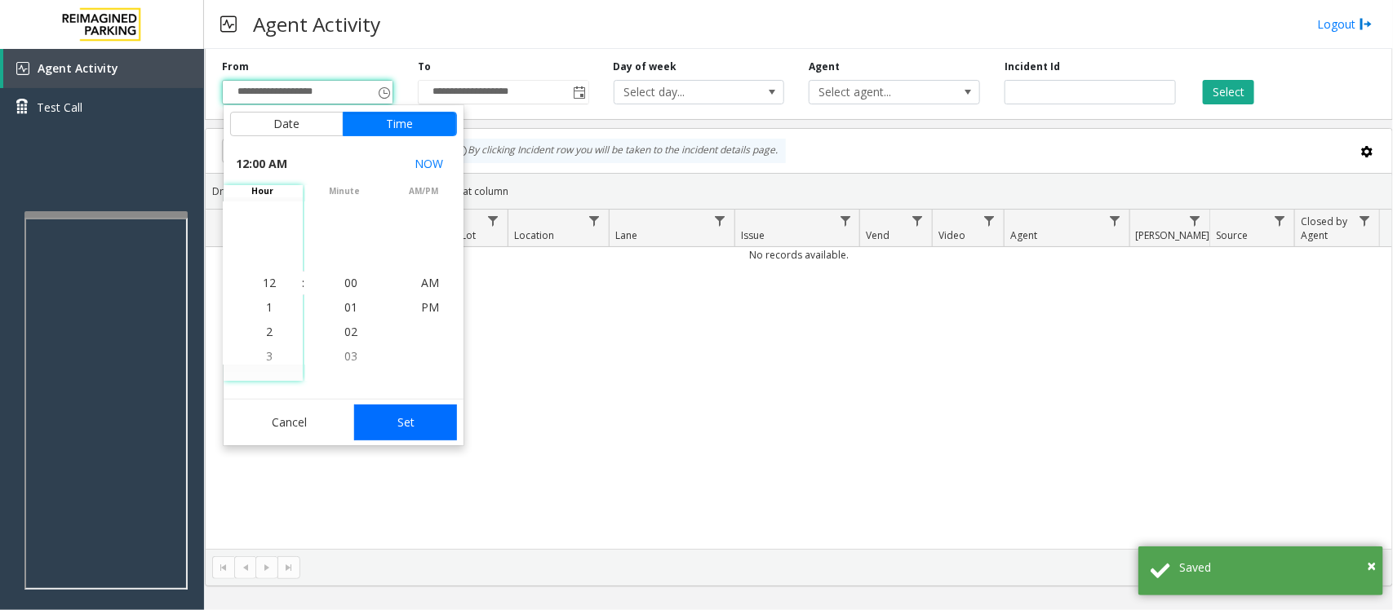
click at [385, 429] on button "Set" at bounding box center [405, 423] width 103 height 36
type input "**********"
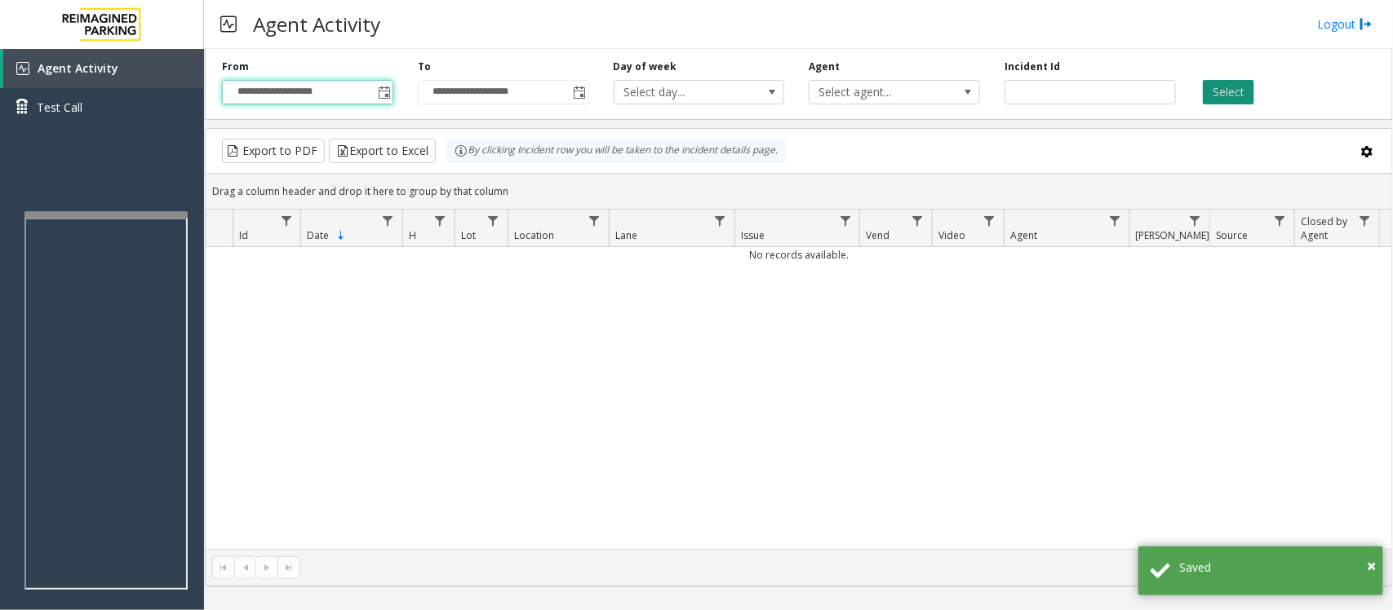
click at [1114, 95] on button "Select" at bounding box center [1228, 92] width 51 height 24
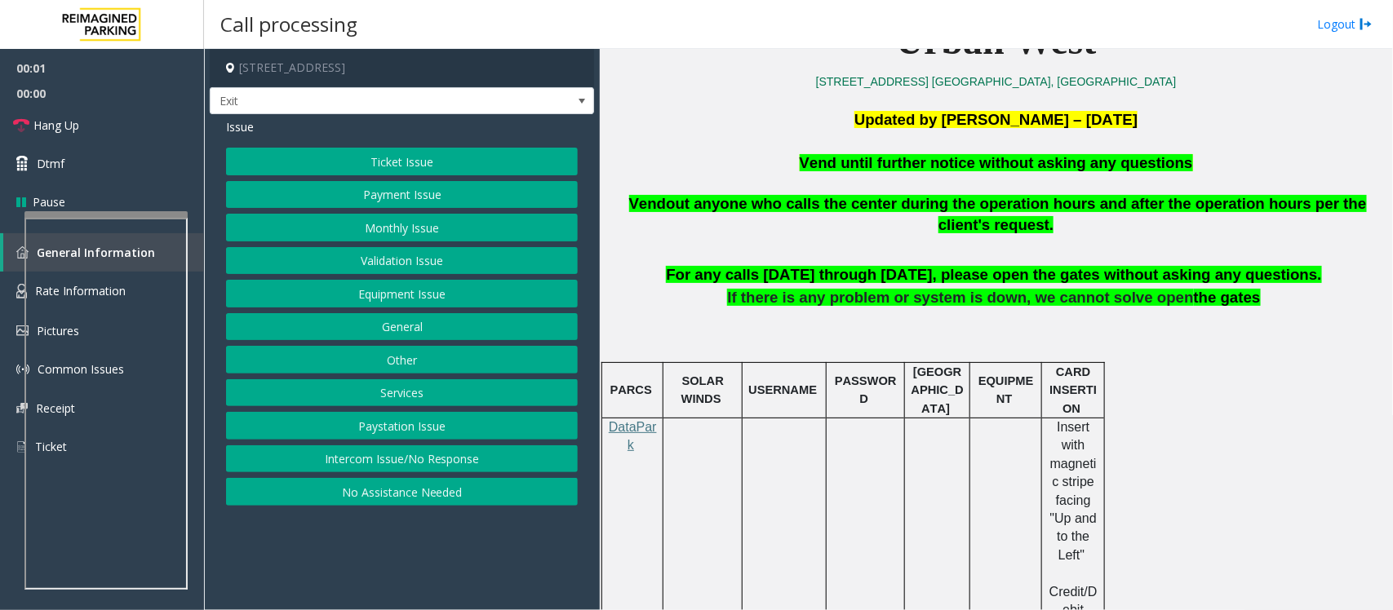
scroll to position [510, 0]
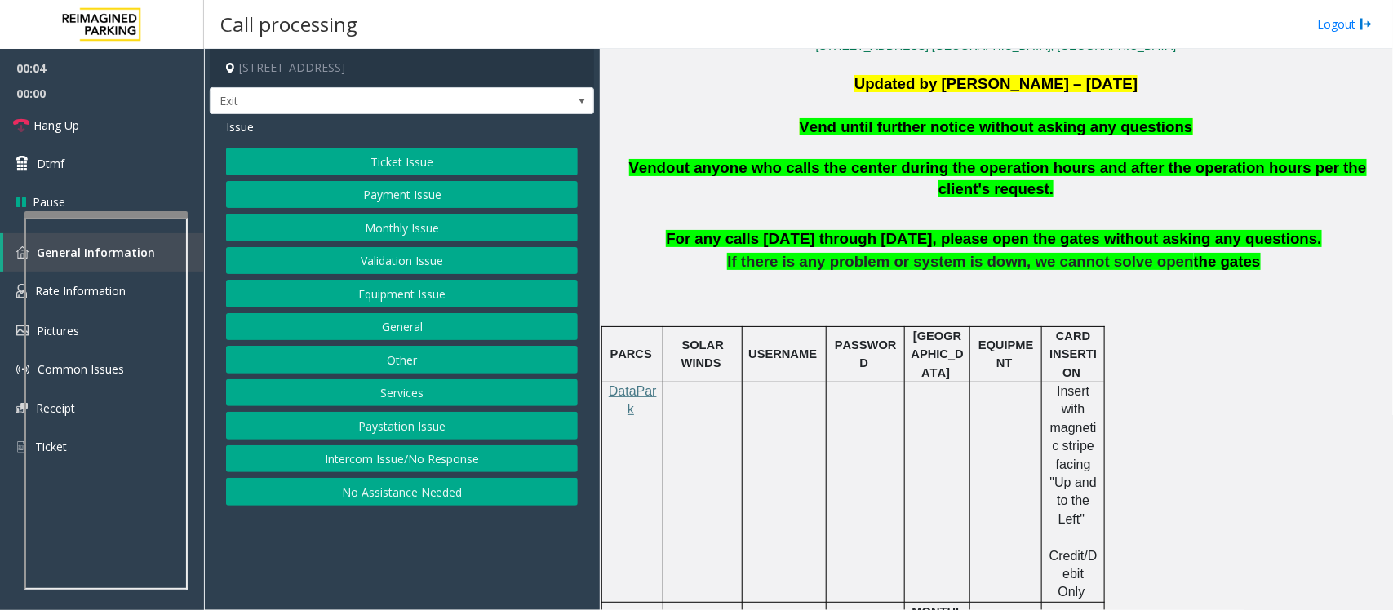
click at [356, 295] on button "Equipment Issue" at bounding box center [402, 294] width 352 height 28
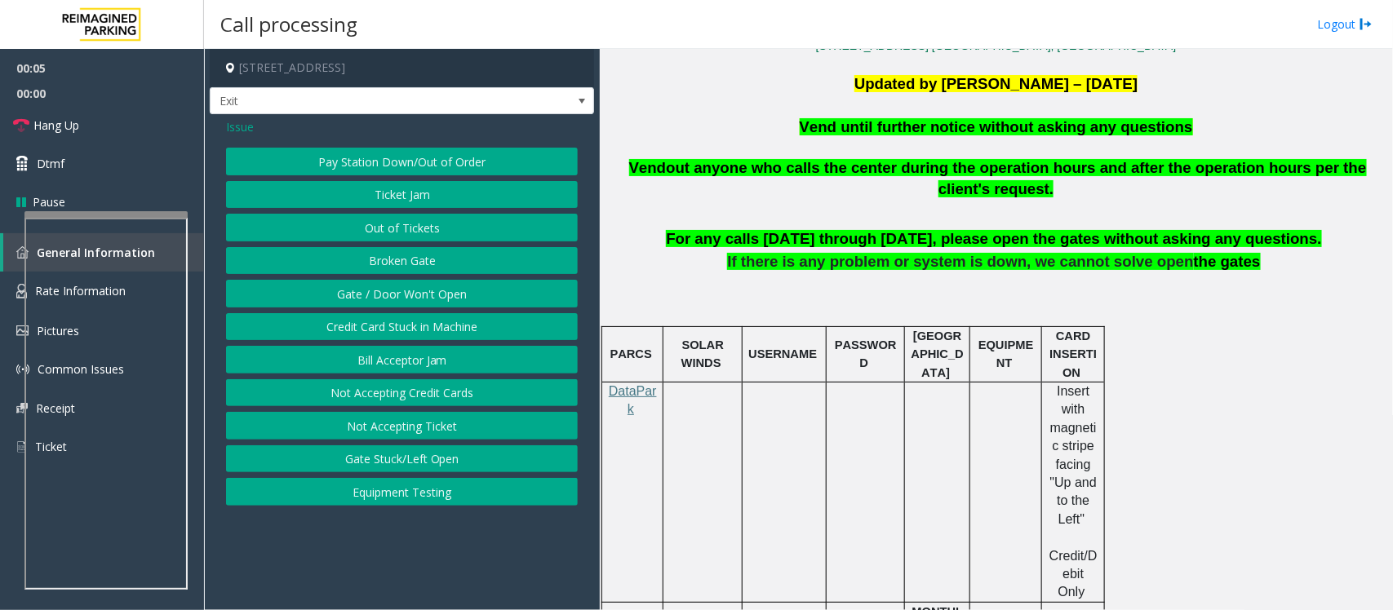
click at [367, 291] on button "Gate / Door Won't Open" at bounding box center [402, 294] width 352 height 28
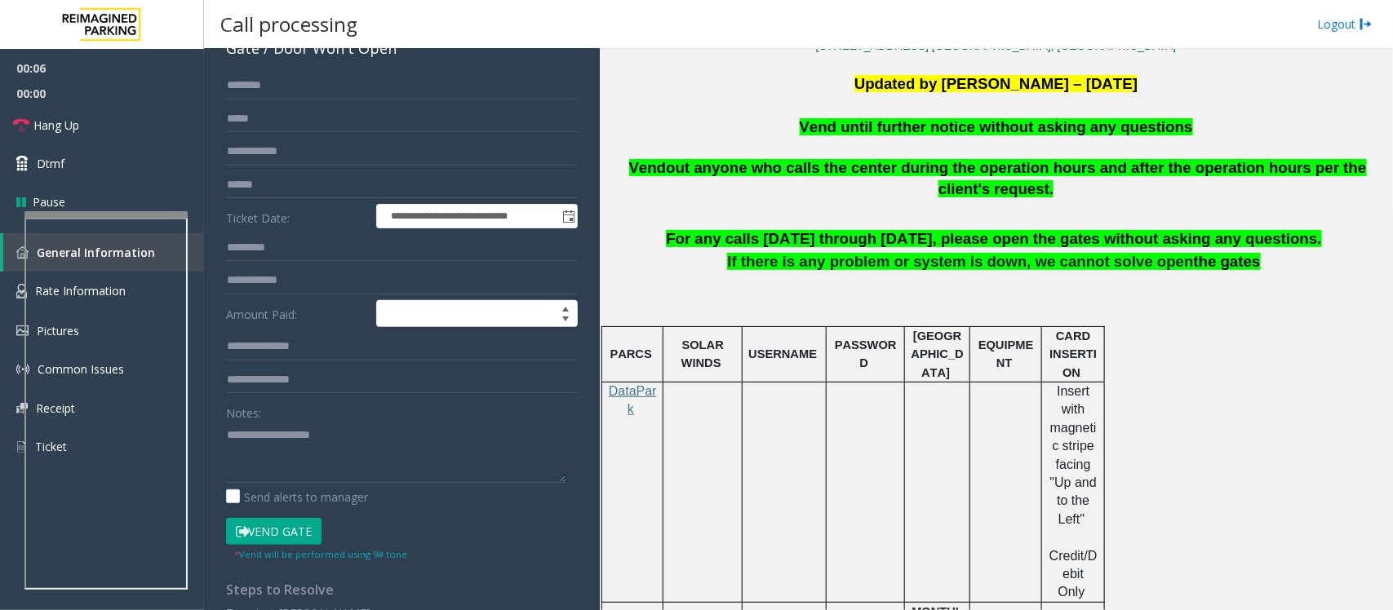
scroll to position [306, 0]
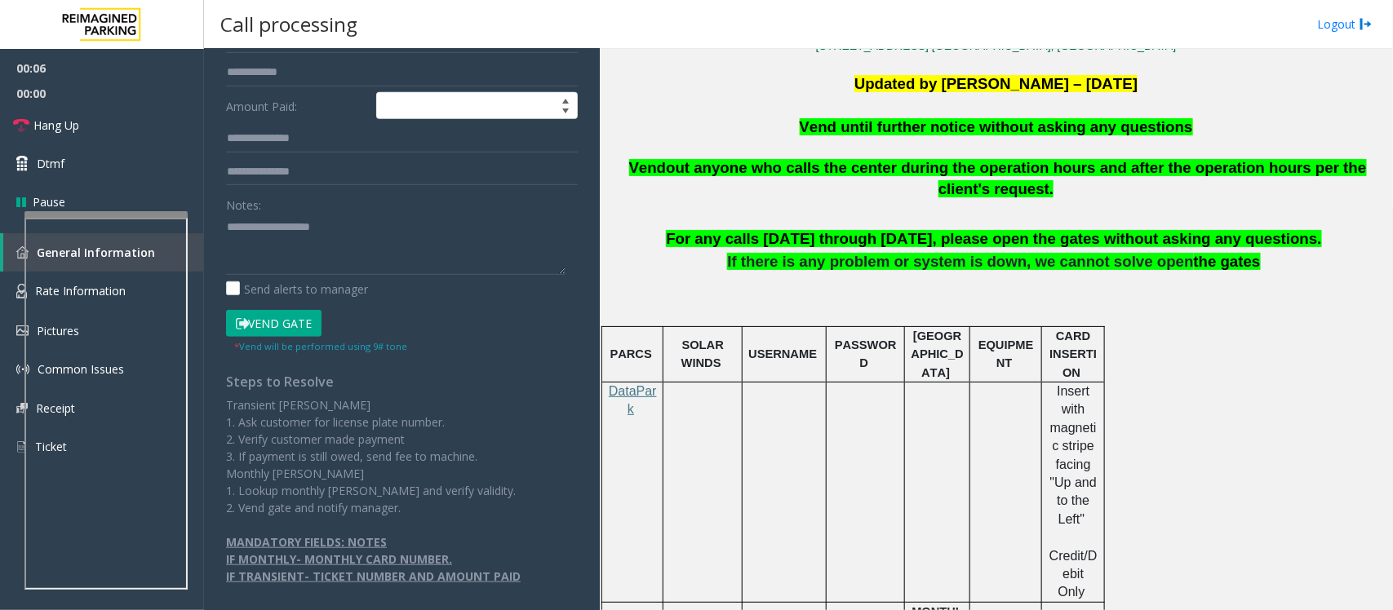
click at [298, 324] on button "Vend Gate" at bounding box center [273, 324] width 95 height 28
click at [933, 119] on span "Vend until further notice without asking any questions" at bounding box center [996, 126] width 393 height 17
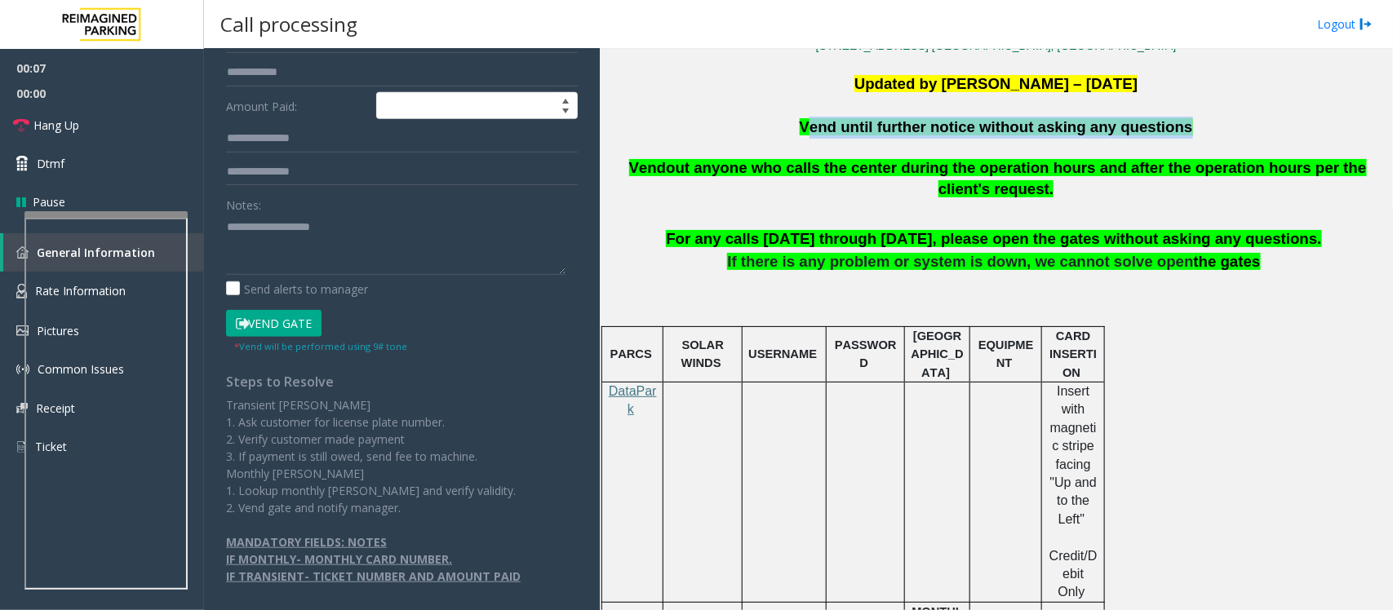
click at [933, 119] on span "Vend until further notice without asking any questions" at bounding box center [996, 126] width 393 height 17
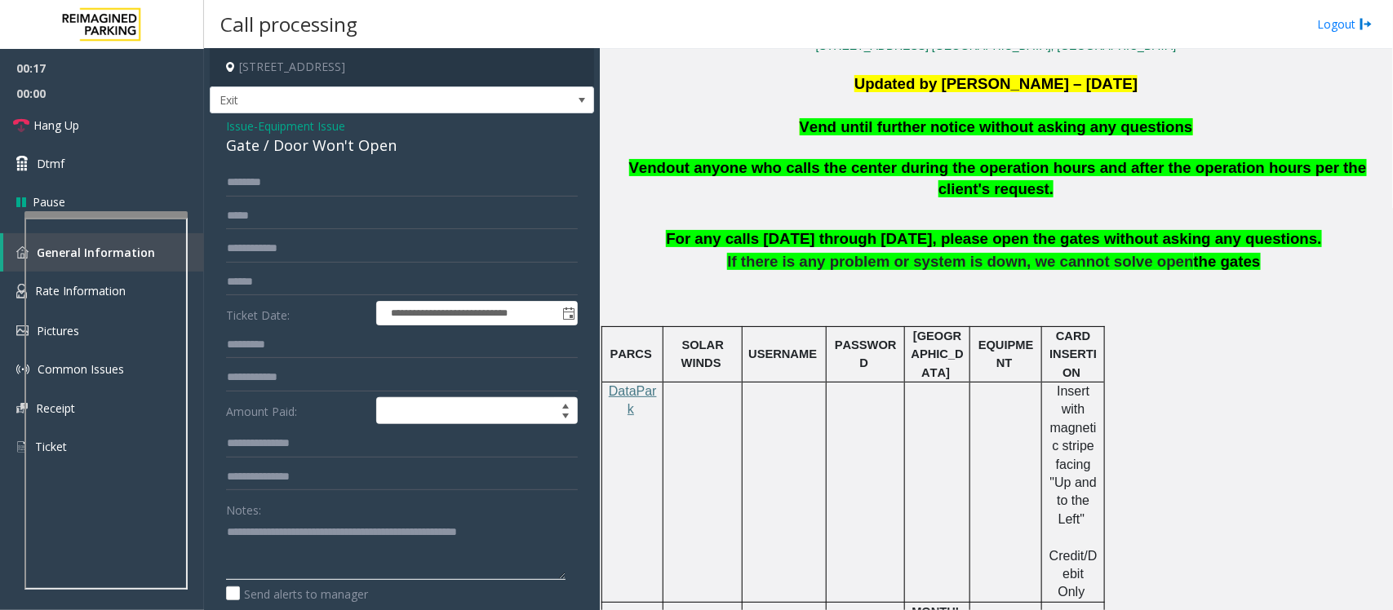
scroll to position [0, 0]
type textarea "**********"
click at [65, 124] on span "Hang Up" at bounding box center [56, 125] width 46 height 17
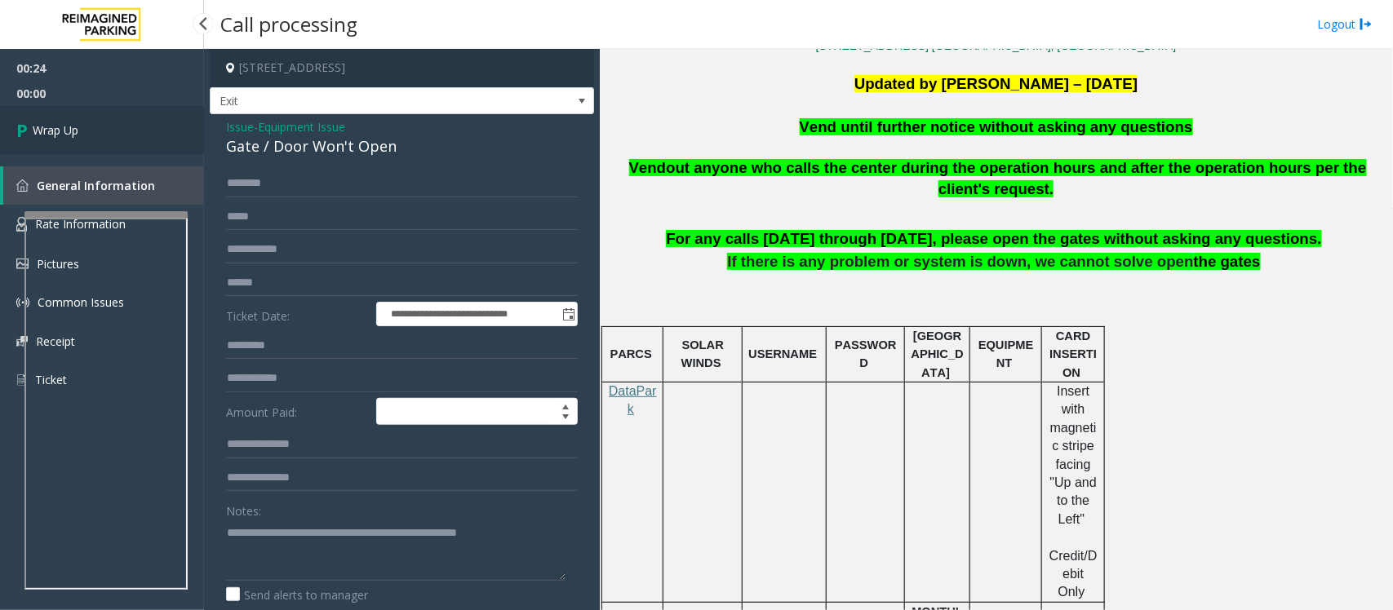
click at [65, 124] on span "Wrap Up" at bounding box center [56, 130] width 46 height 17
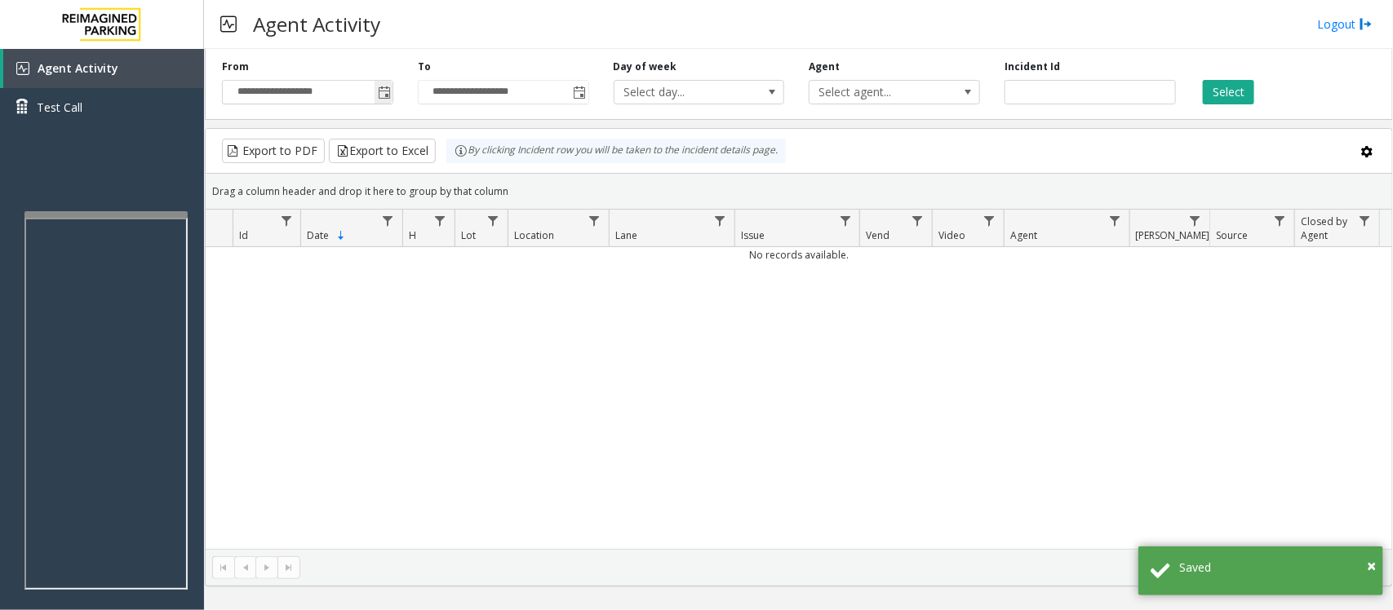
click at [381, 86] on span "Toggle popup" at bounding box center [384, 92] width 18 height 26
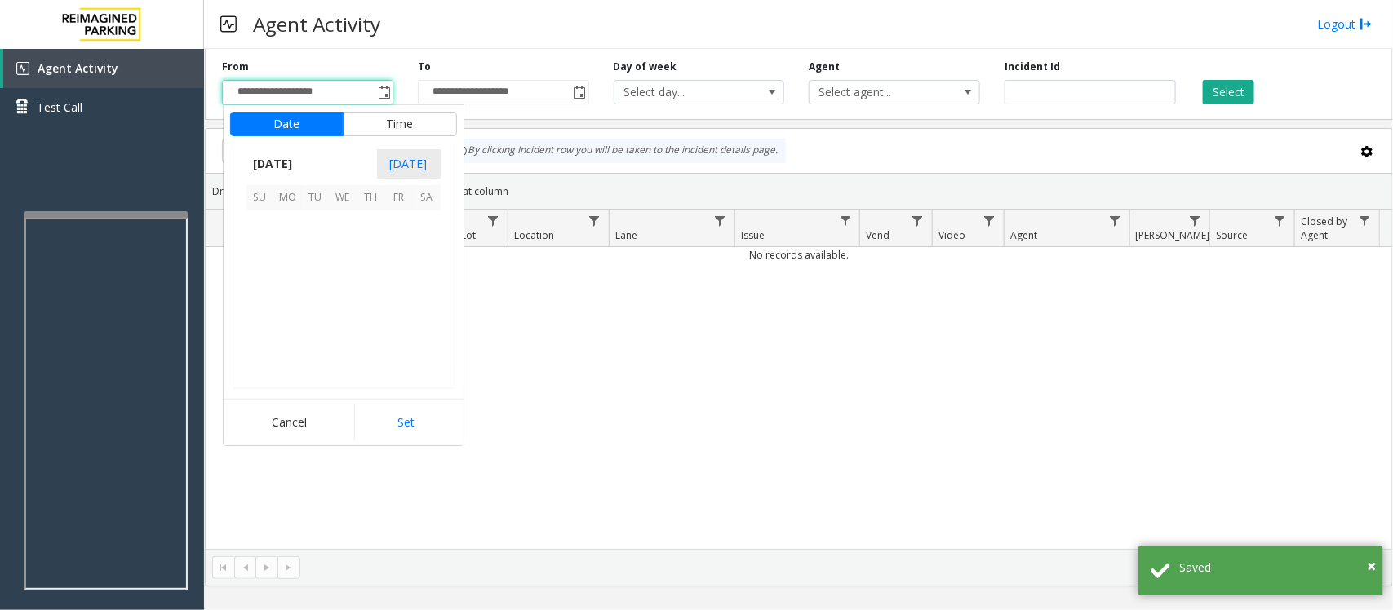
scroll to position [292929, 0]
click at [316, 267] on span "14" at bounding box center [316, 281] width 28 height 28
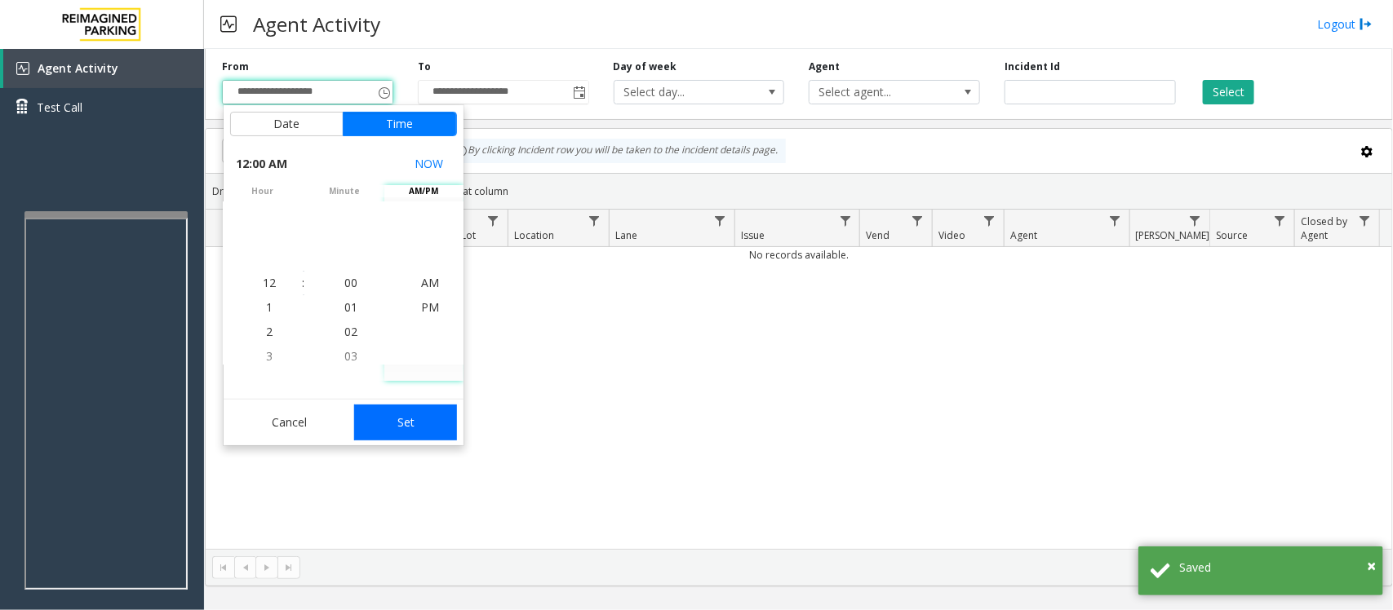
click at [414, 424] on button "Set" at bounding box center [405, 423] width 103 height 36
type input "**********"
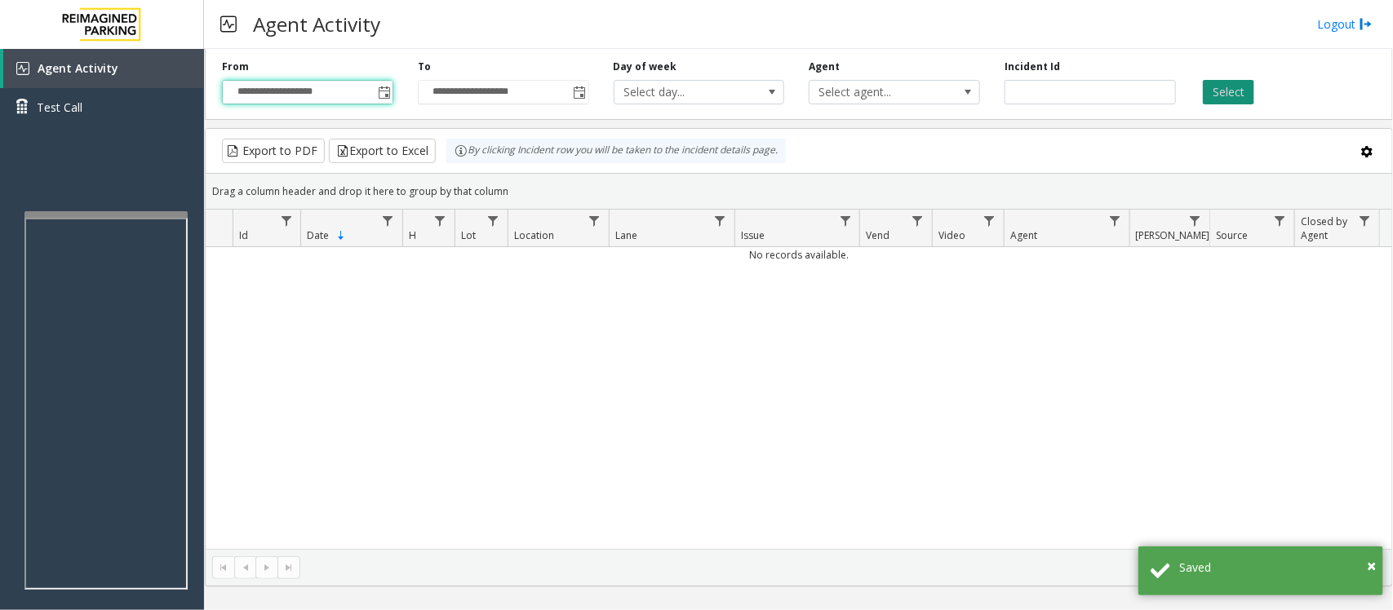
click at [1114, 90] on button "Select" at bounding box center [1228, 92] width 51 height 24
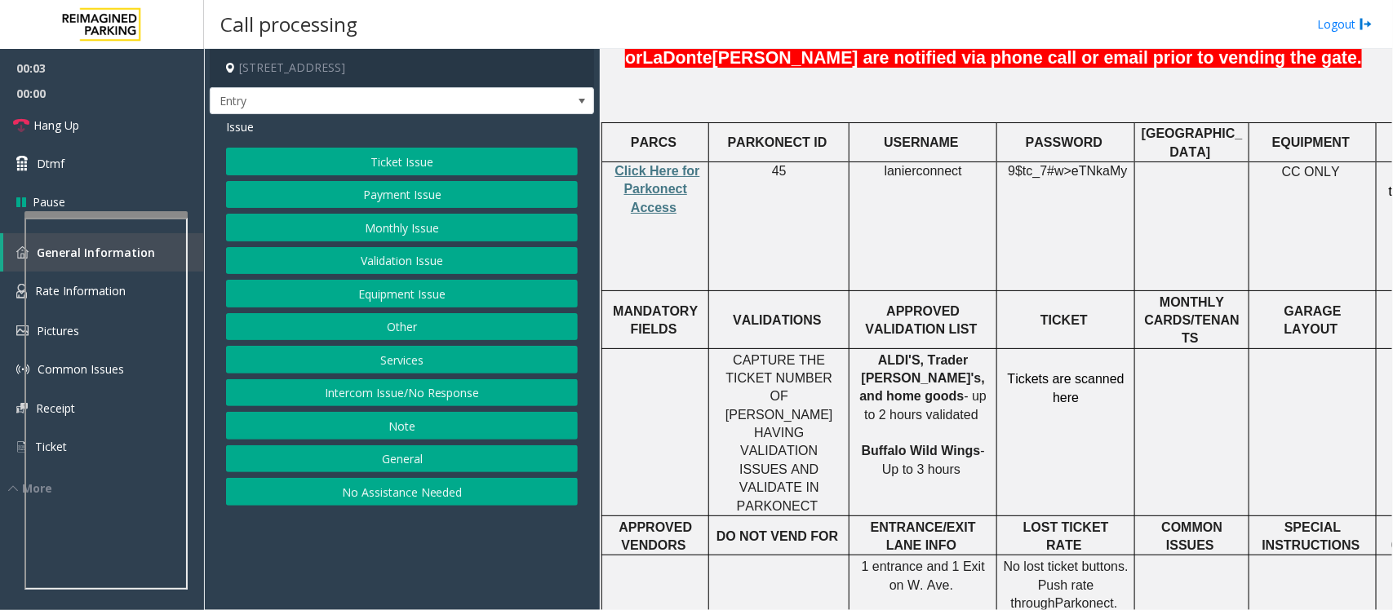
scroll to position [612, 0]
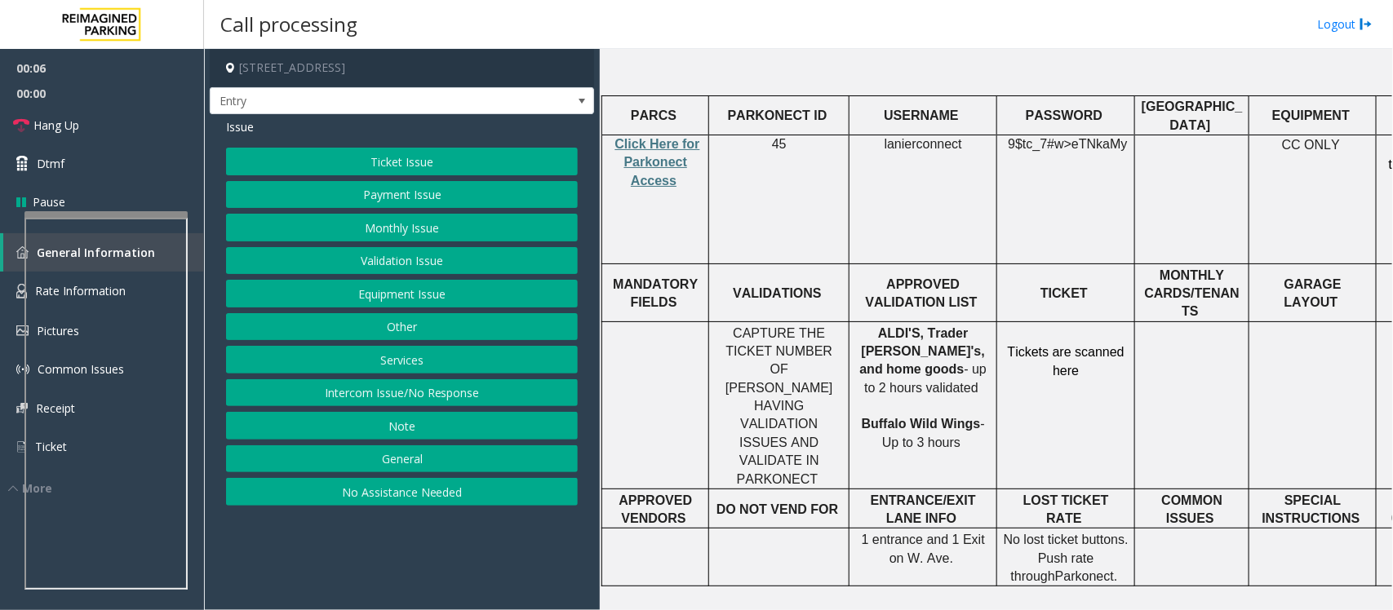
click at [417, 365] on button "Services" at bounding box center [402, 360] width 352 height 28
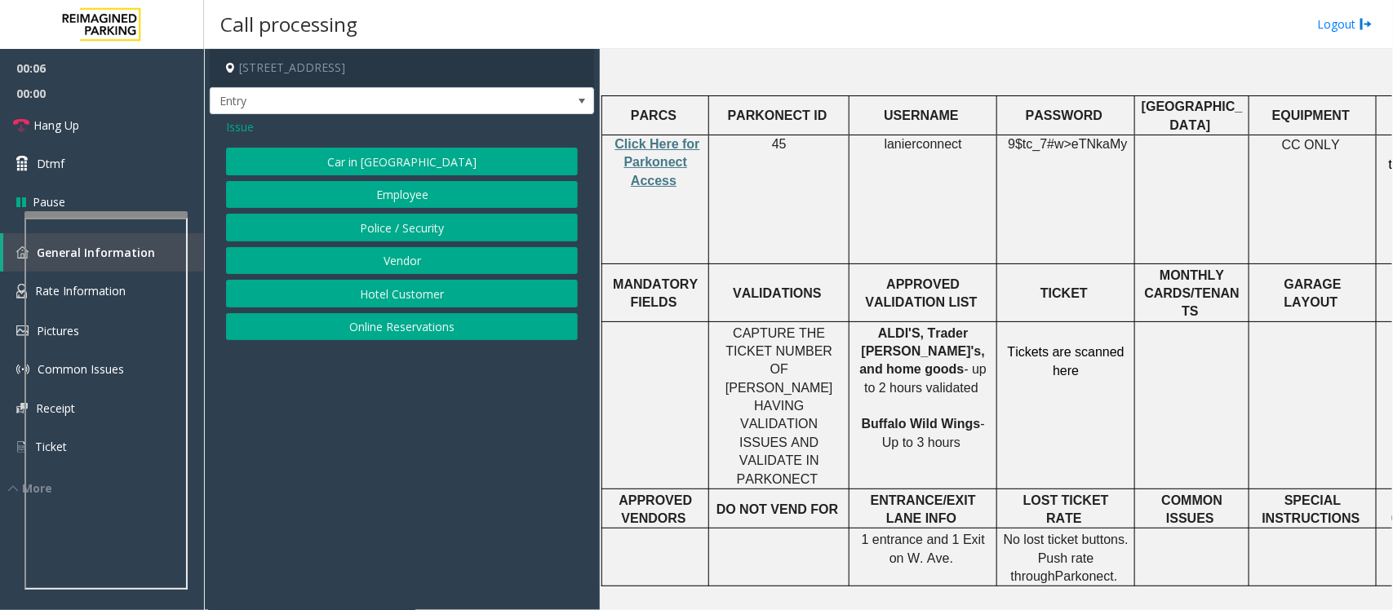
click at [416, 331] on button "Online Reservations" at bounding box center [402, 327] width 352 height 28
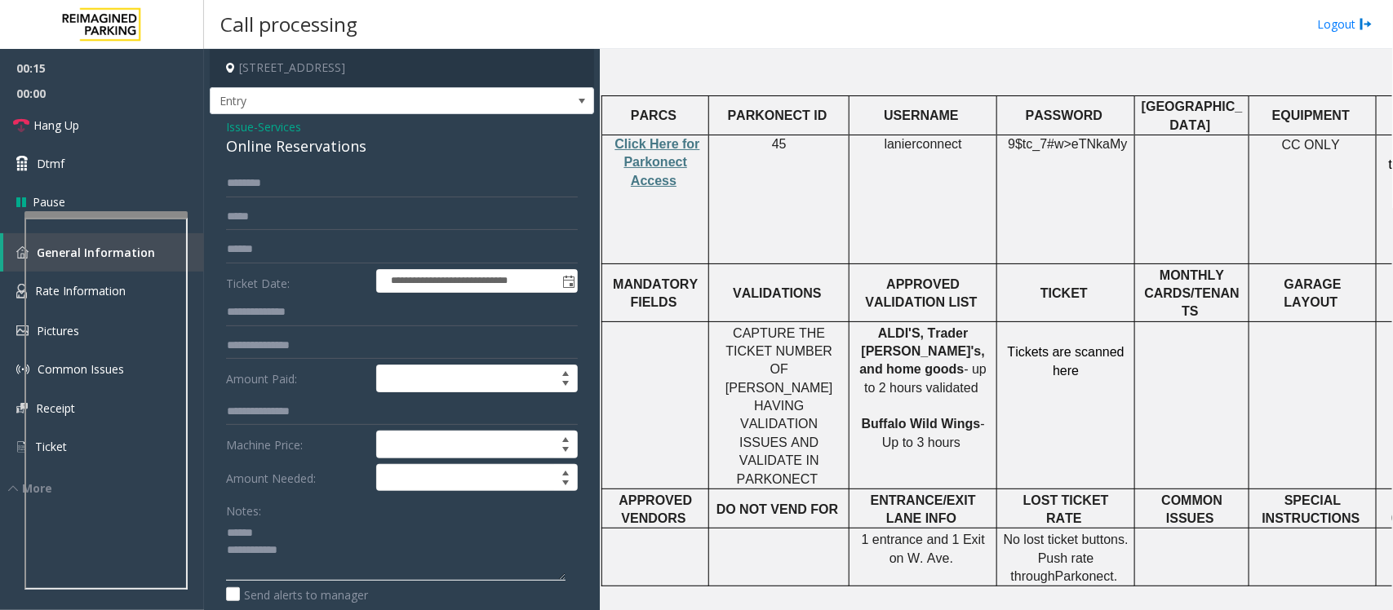
type textarea "**********"
click at [272, 124] on span "Services" at bounding box center [279, 126] width 43 height 17
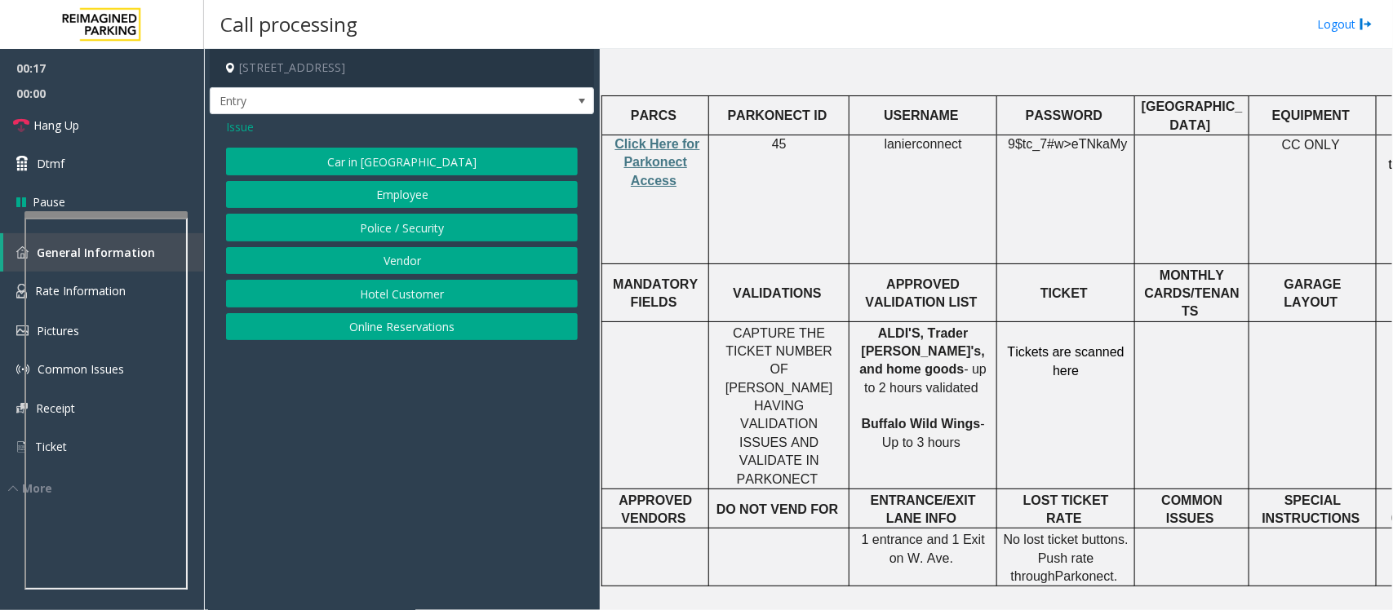
click at [368, 335] on button "Online Reservations" at bounding box center [402, 327] width 352 height 28
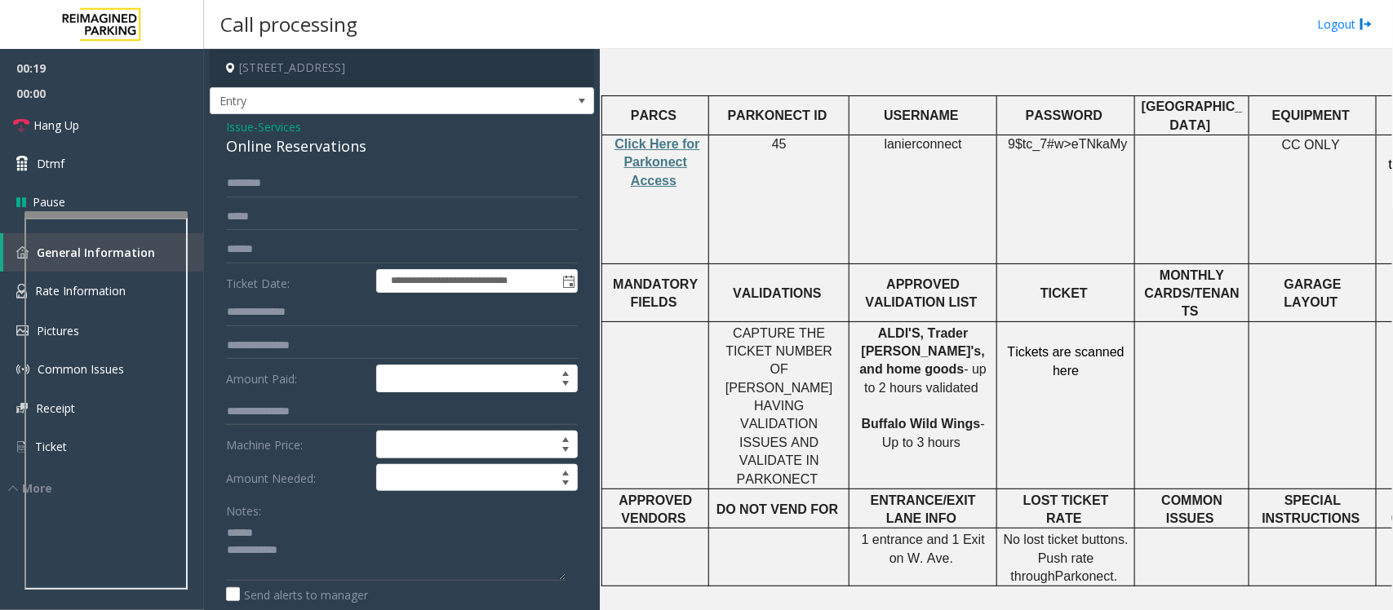
click at [242, 148] on div "Online Reservations" at bounding box center [402, 146] width 352 height 22
click at [380, 488] on div "Notes: Send alerts to manager" at bounding box center [402, 550] width 352 height 107
click at [365, 488] on textarea at bounding box center [395, 550] width 339 height 61
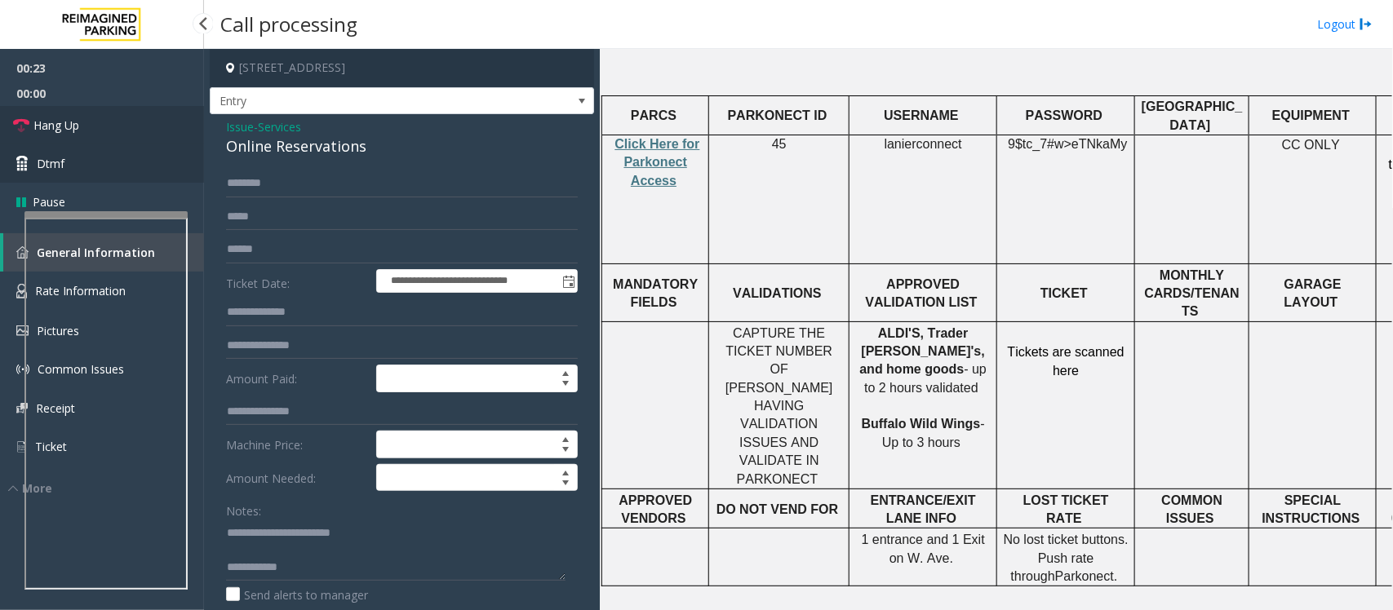
click at [88, 120] on link "Hang Up" at bounding box center [102, 125] width 204 height 38
drag, startPoint x: 345, startPoint y: 539, endPoint x: 351, endPoint y: 561, distance: 22.8
click at [348, 488] on textarea at bounding box center [395, 550] width 339 height 61
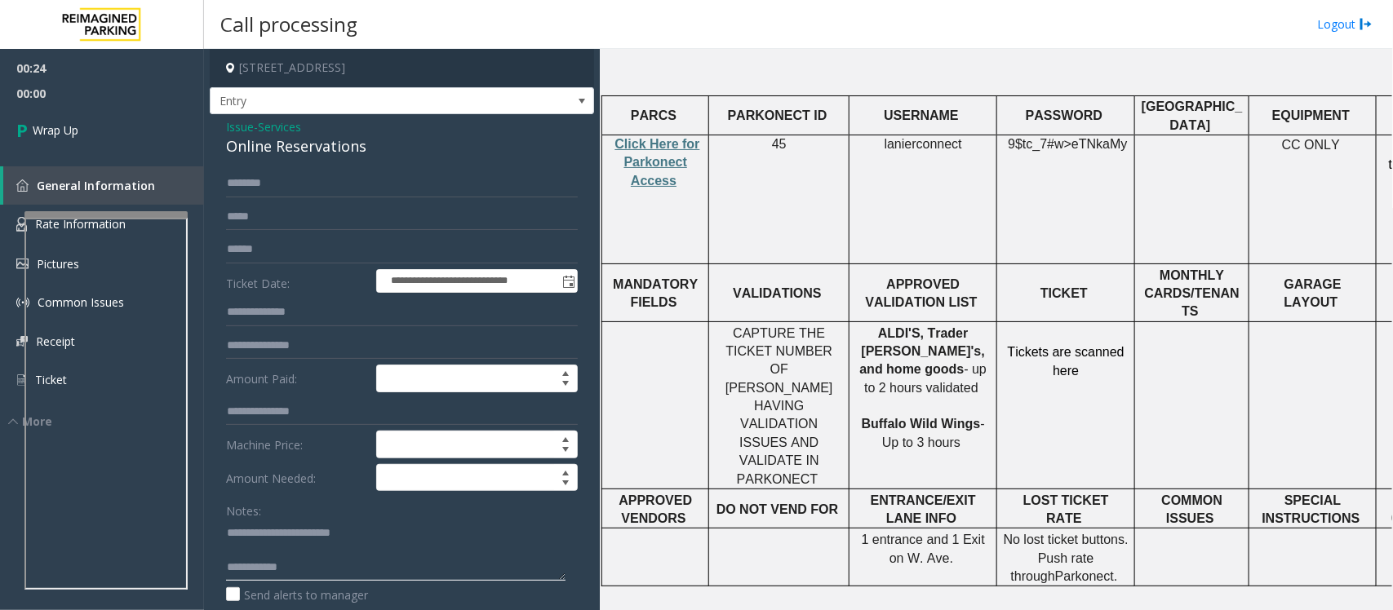
click at [348, 488] on textarea at bounding box center [395, 550] width 339 height 61
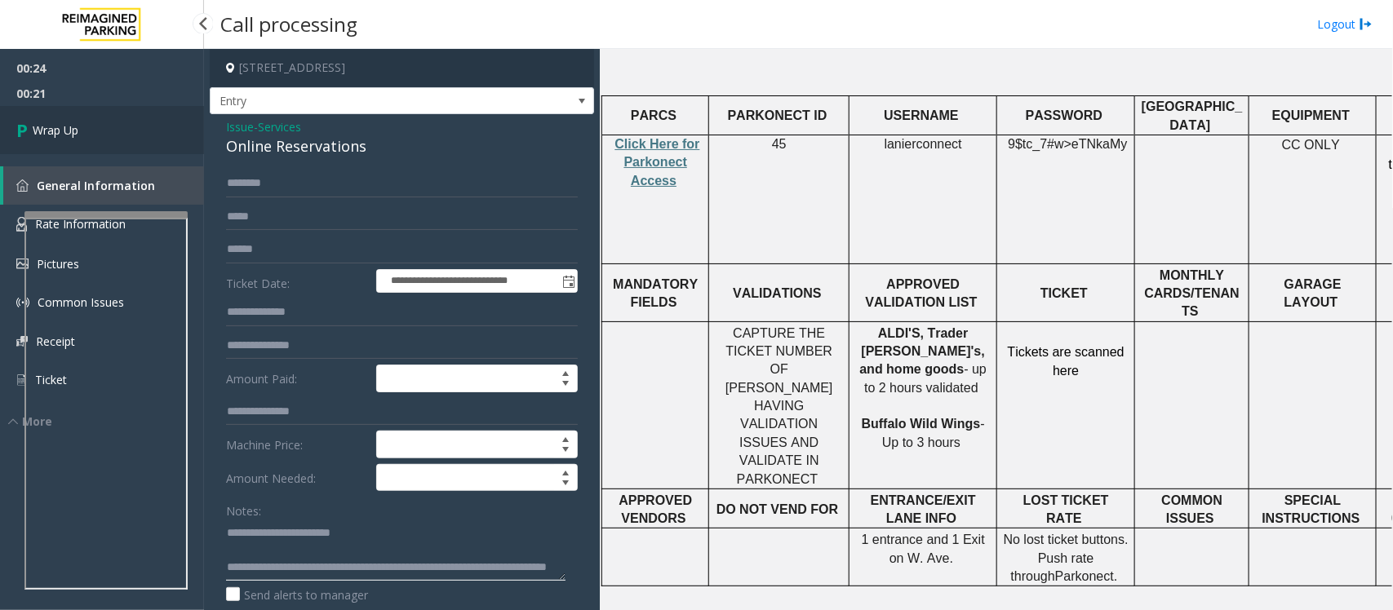
type textarea "**********"
click at [114, 129] on link "Wrap Up" at bounding box center [102, 130] width 204 height 48
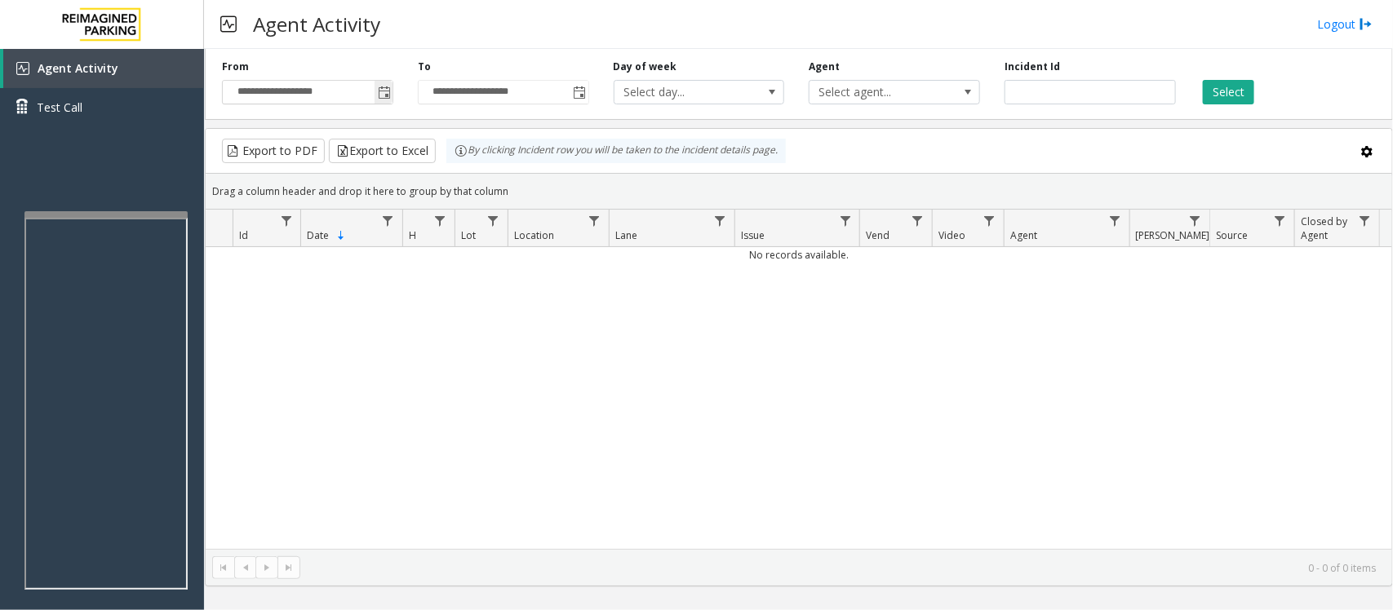
click at [388, 94] on span "Toggle popup" at bounding box center [384, 92] width 13 height 13
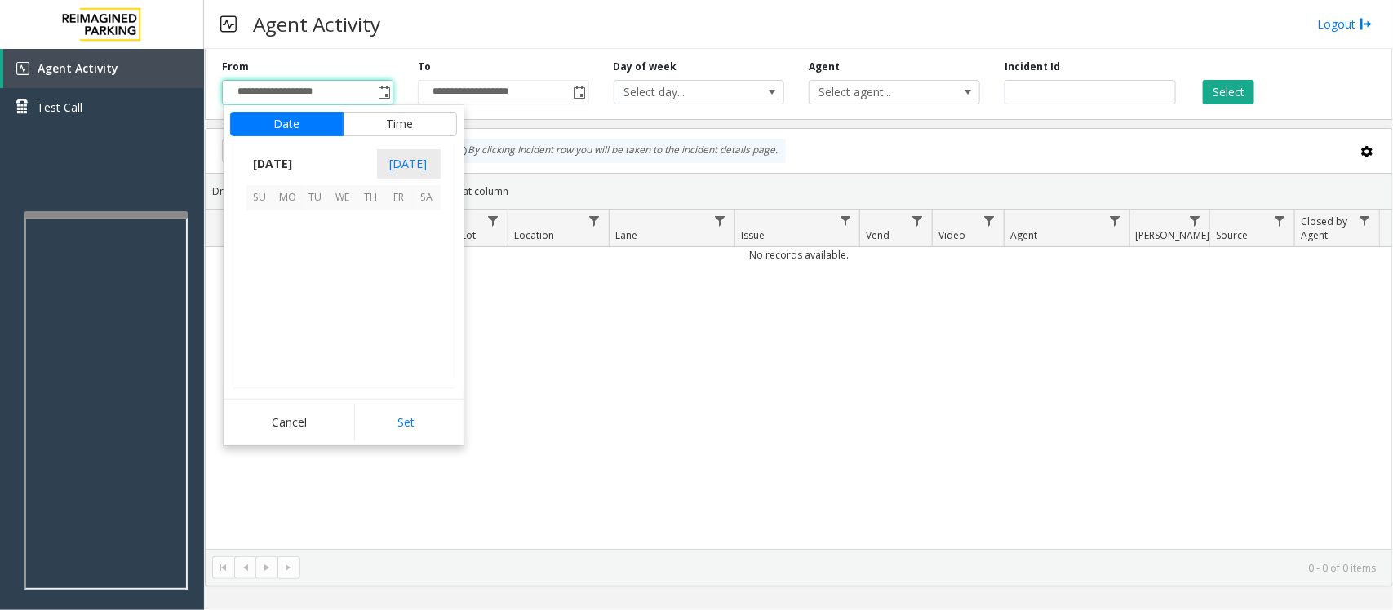
scroll to position [292929, 0]
click at [315, 282] on span "14" at bounding box center [316, 281] width 28 height 28
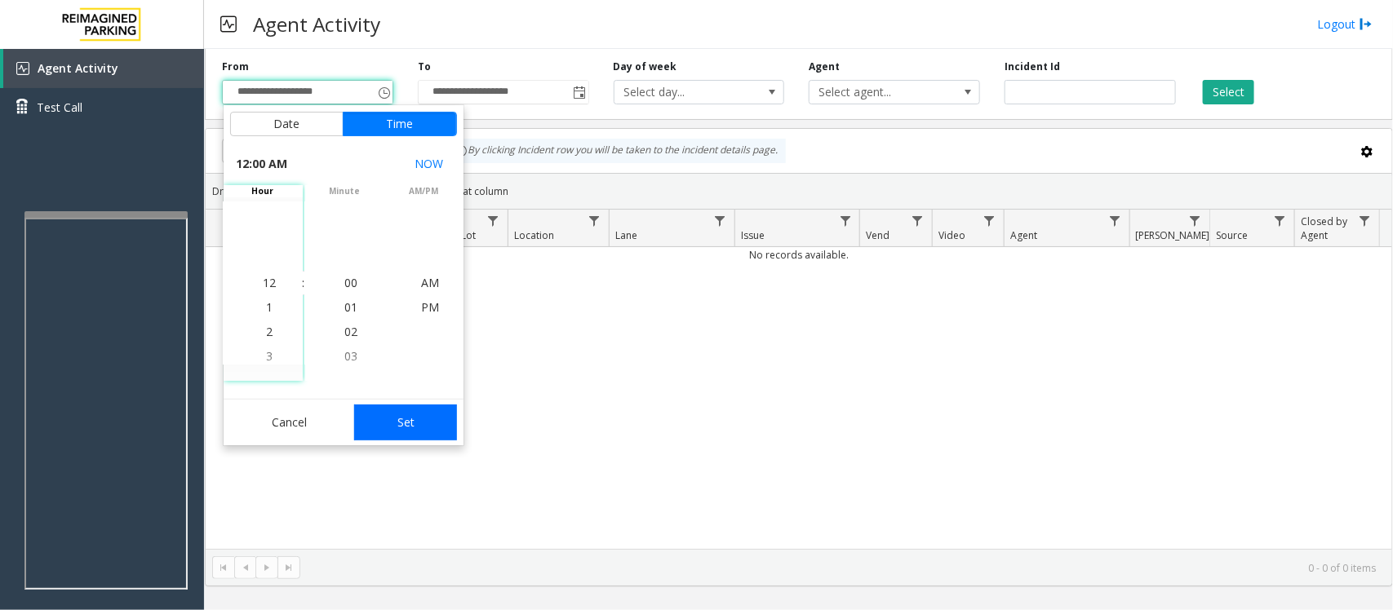
click at [389, 423] on button "Set" at bounding box center [405, 423] width 103 height 36
type input "**********"
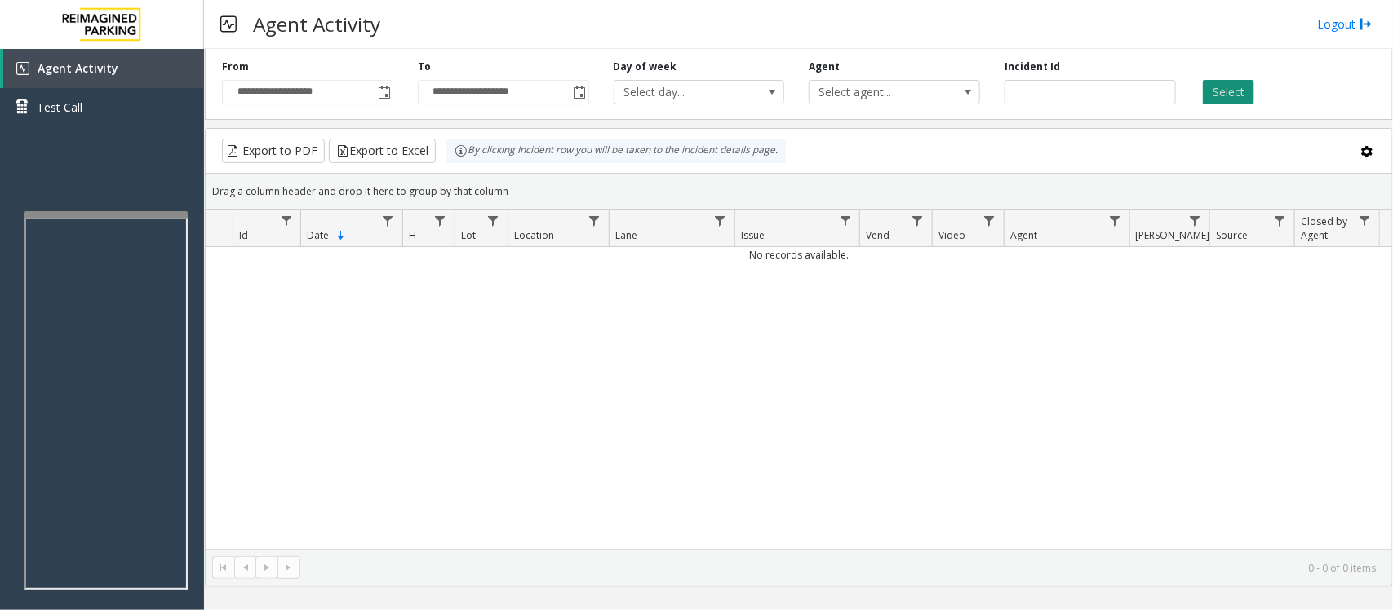
click at [1114, 91] on button "Select" at bounding box center [1228, 92] width 51 height 24
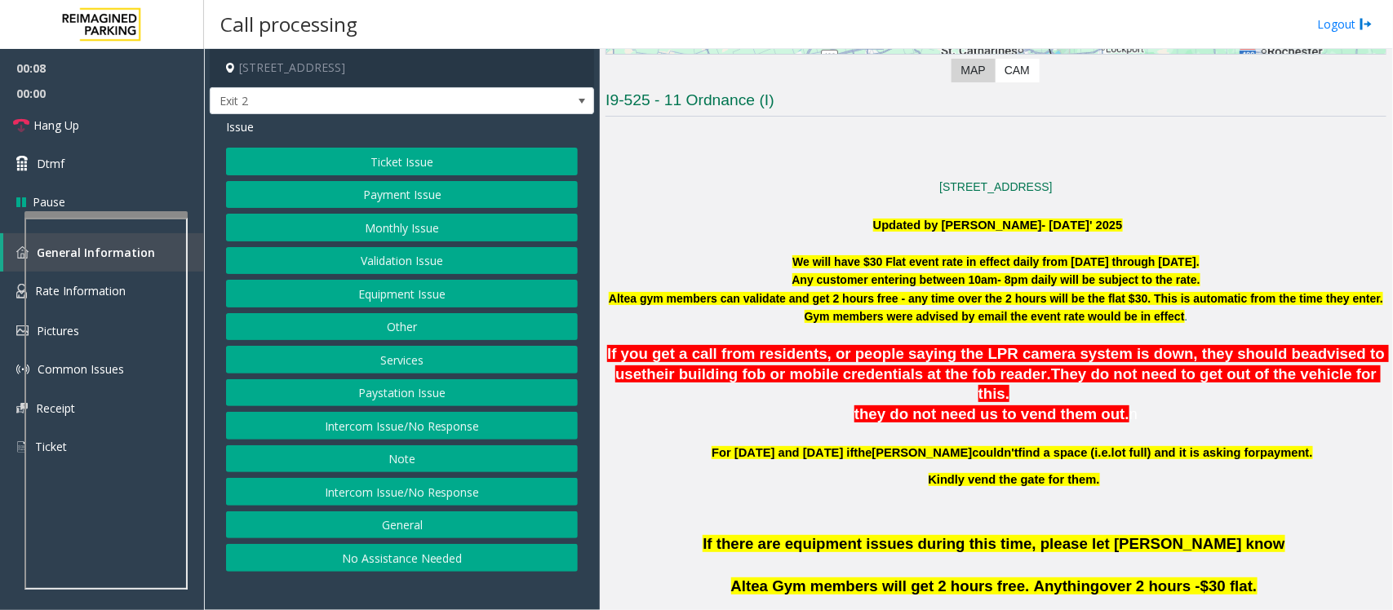
scroll to position [408, 0]
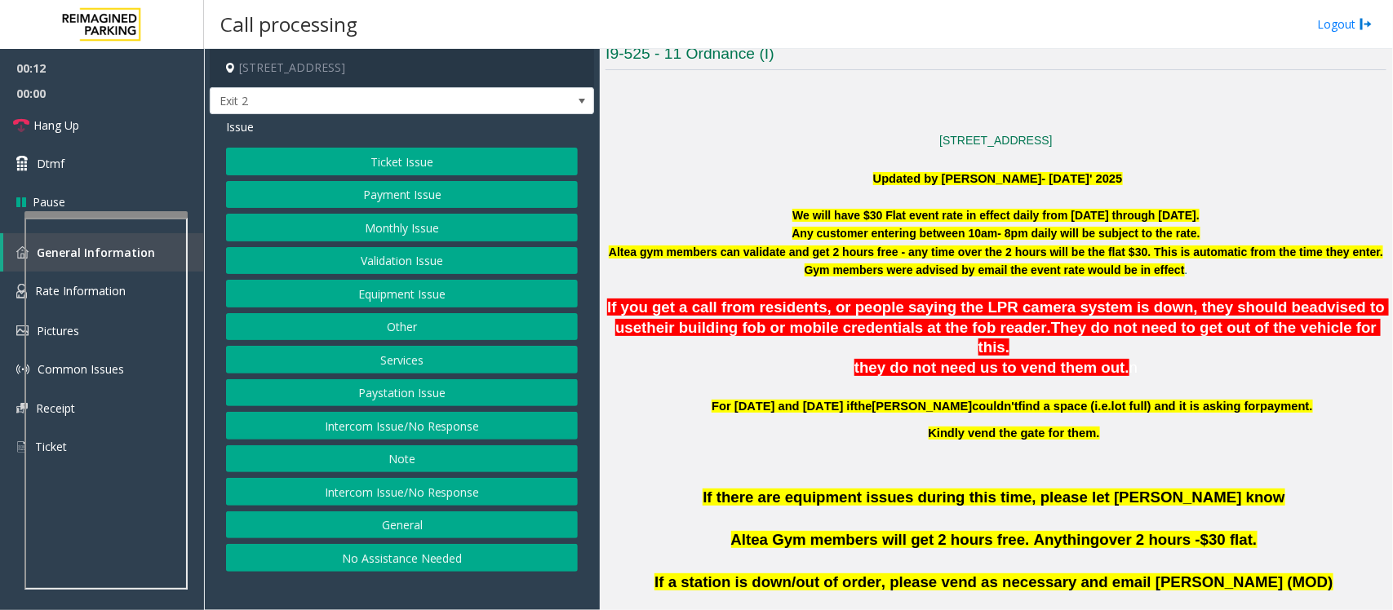
click at [398, 161] on button "Ticket Issue" at bounding box center [402, 162] width 352 height 28
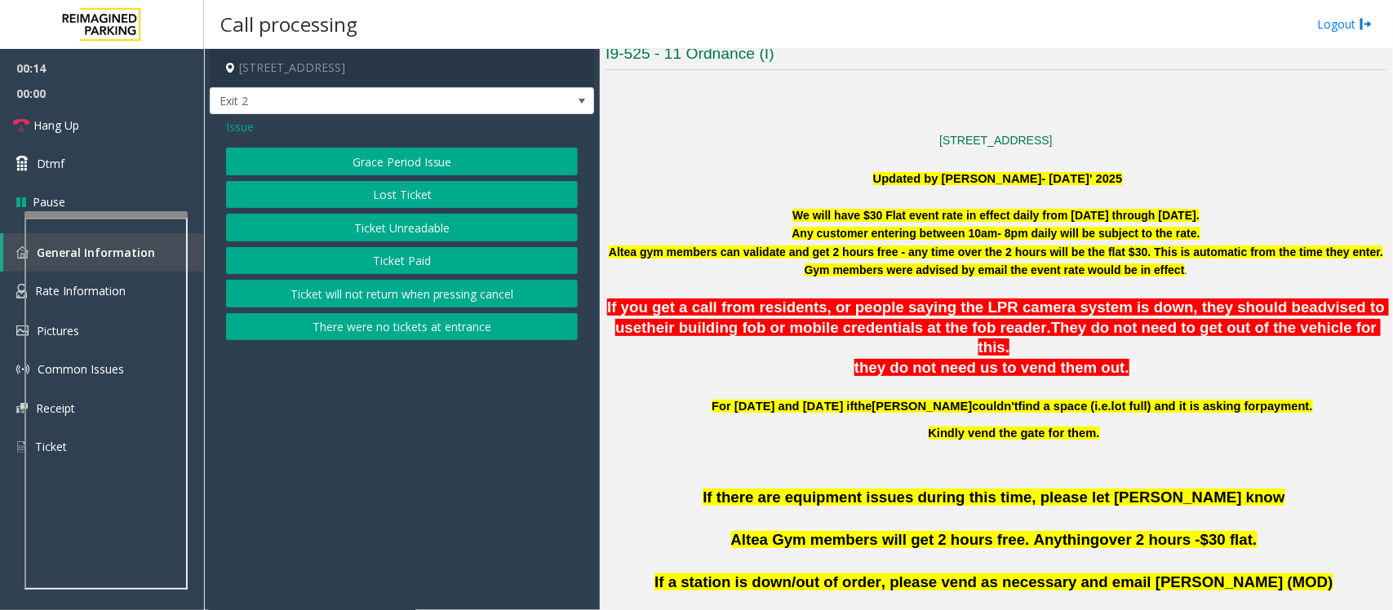
click at [373, 231] on button "Ticket Unreadable" at bounding box center [402, 228] width 352 height 28
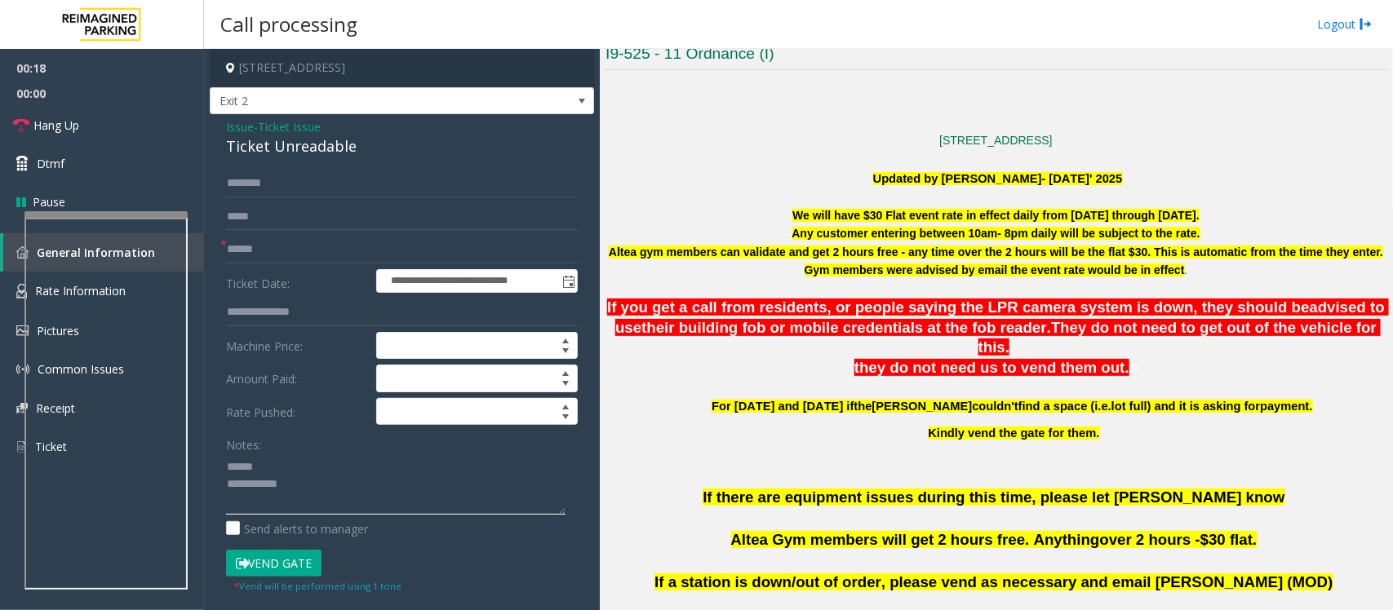
type textarea "**********"
click at [272, 149] on div "Ticket Unreadable" at bounding box center [402, 146] width 352 height 22
click at [284, 125] on span "Ticket Issue" at bounding box center [289, 126] width 63 height 17
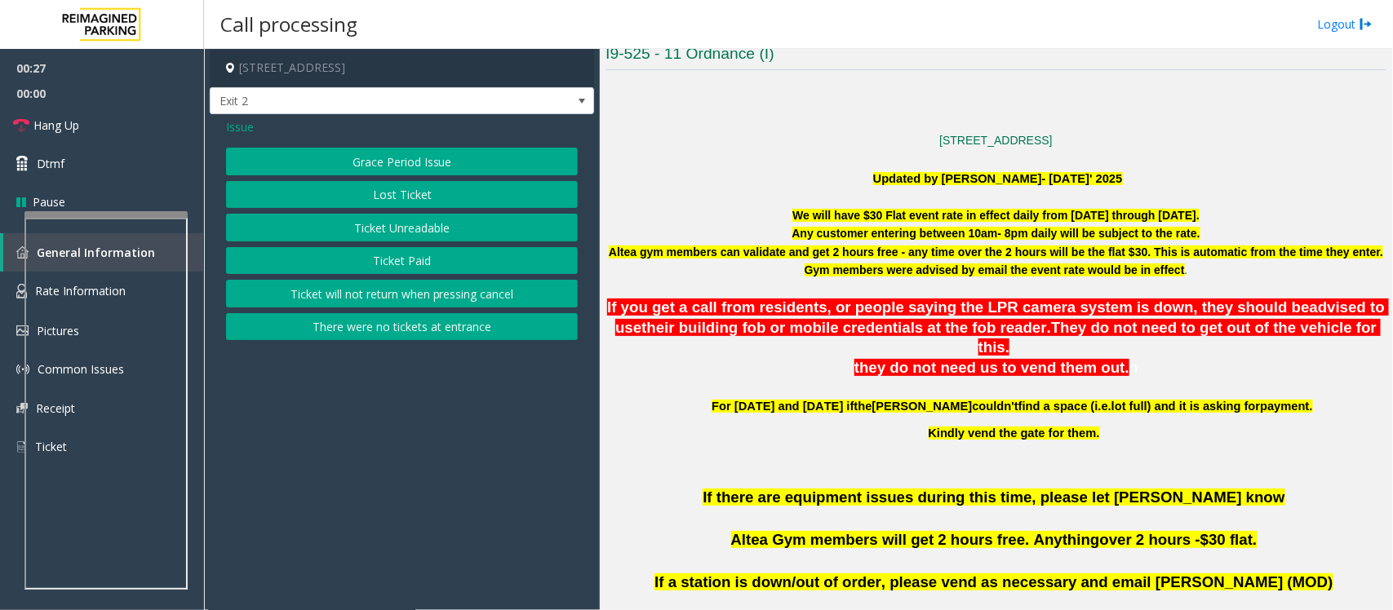
click at [237, 125] on span "Issue" at bounding box center [240, 126] width 28 height 17
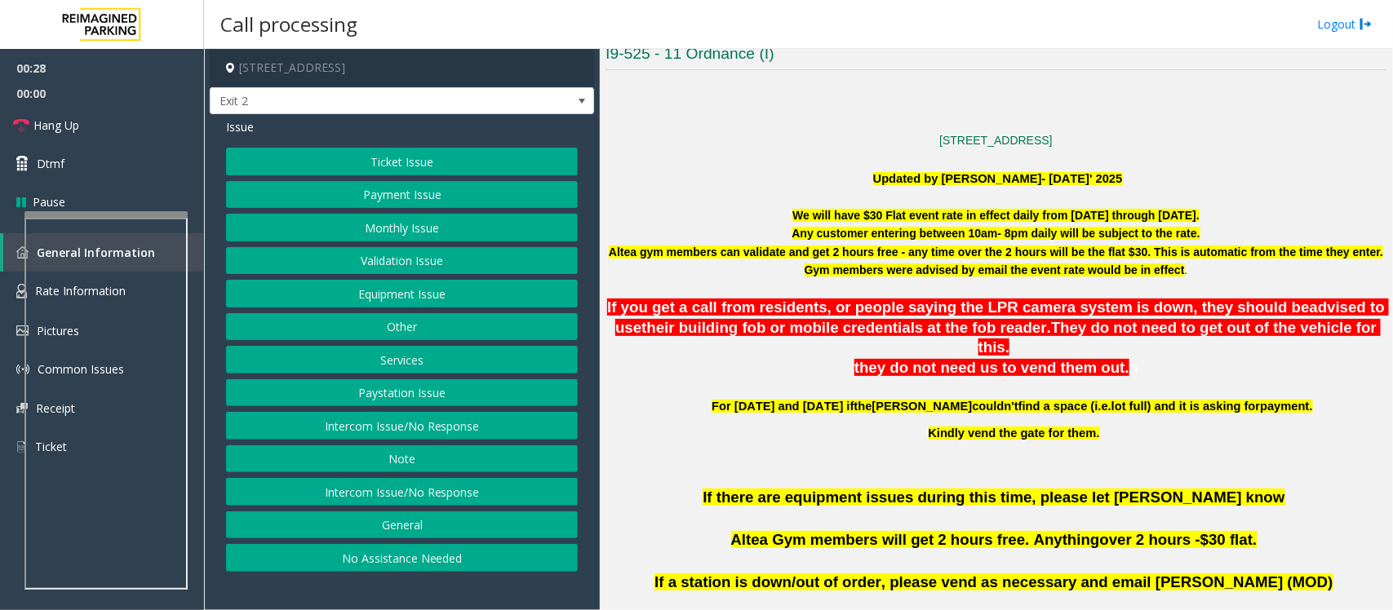
click at [339, 262] on button "Validation Issue" at bounding box center [402, 261] width 352 height 28
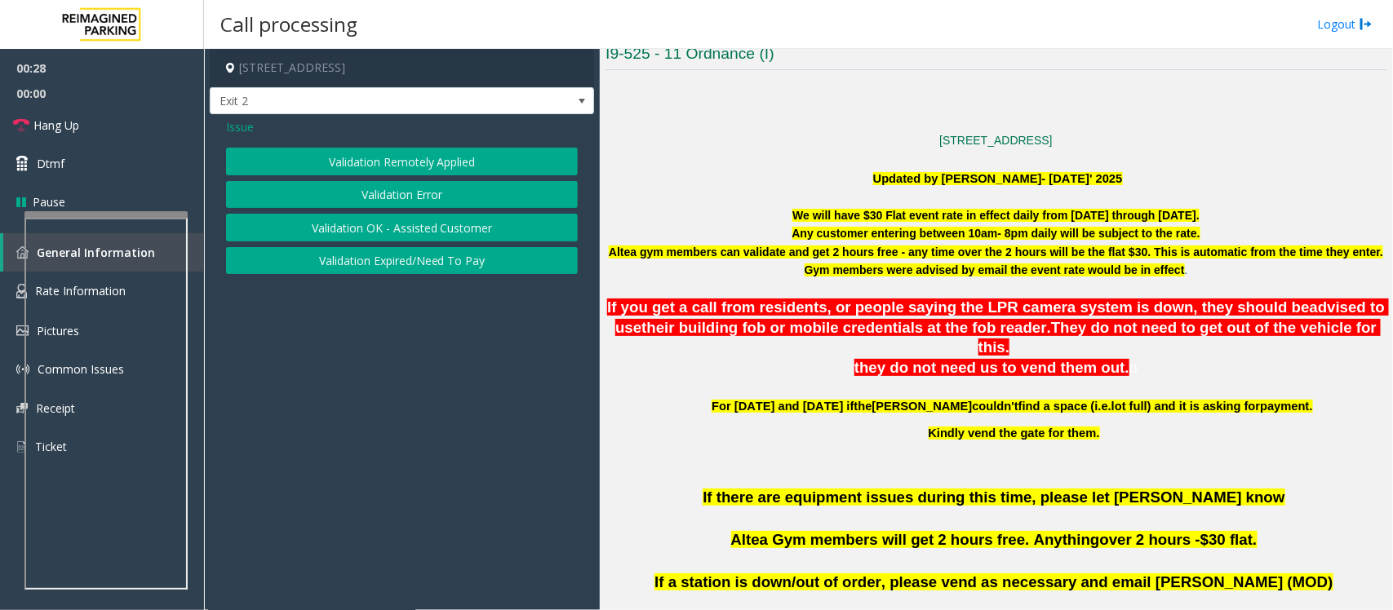
click at [371, 200] on button "Validation Error" at bounding box center [402, 195] width 352 height 28
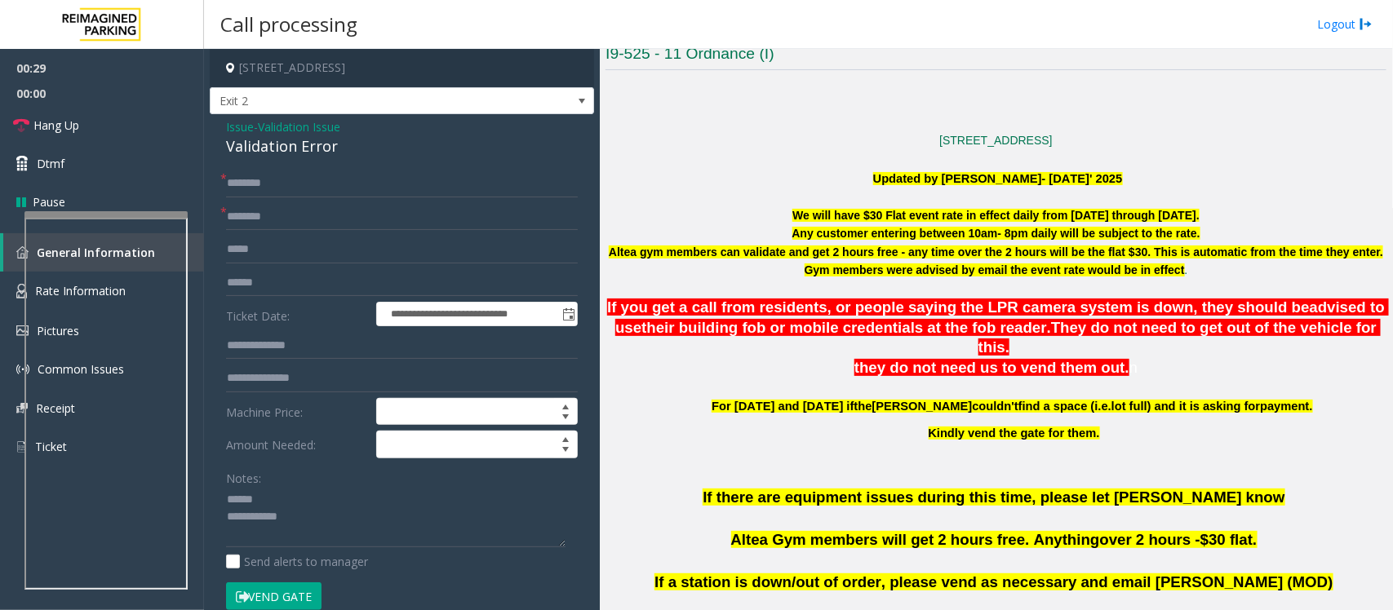
click at [255, 148] on div "Validation Error" at bounding box center [402, 146] width 352 height 22
click at [276, 488] on textarea at bounding box center [395, 517] width 339 height 61
type textarea "**********"
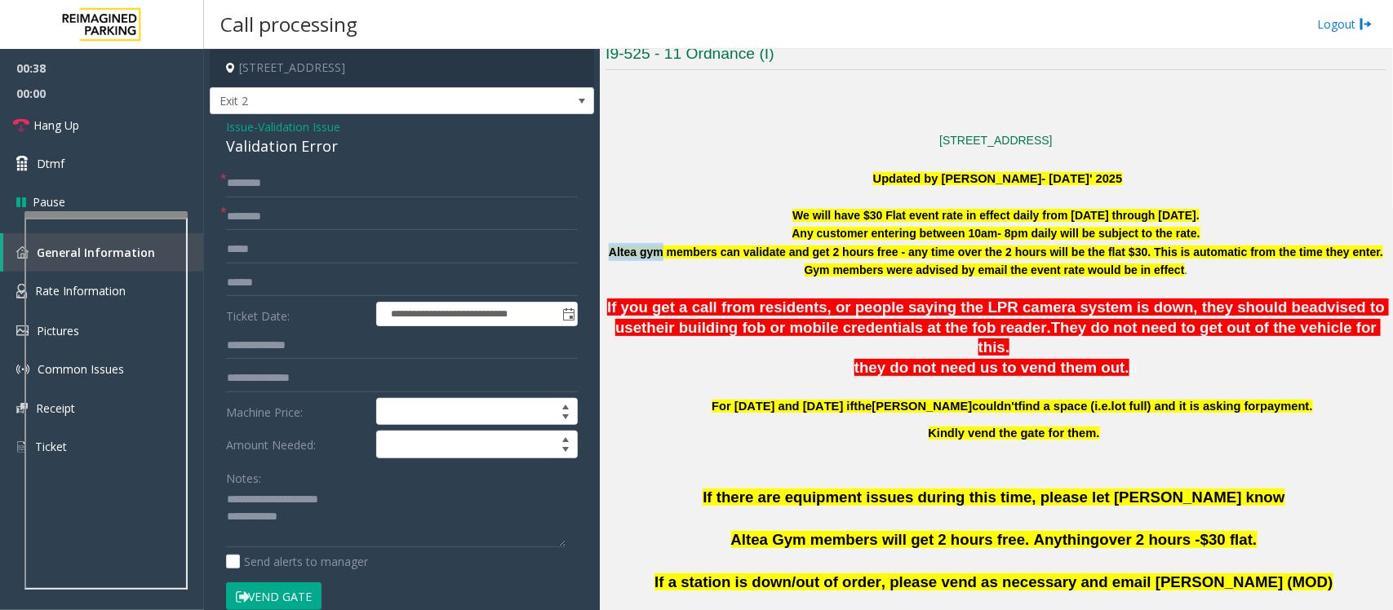
drag, startPoint x: 621, startPoint y: 251, endPoint x: 673, endPoint y: 251, distance: 52.2
click at [673, 251] on font "Altea gym members can validate and get 2 hours free - any time over the 2 hours…" at bounding box center [996, 261] width 774 height 31
copy font "Altea gym"
click at [270, 219] on input "text" at bounding box center [402, 217] width 352 height 28
paste input "*********"
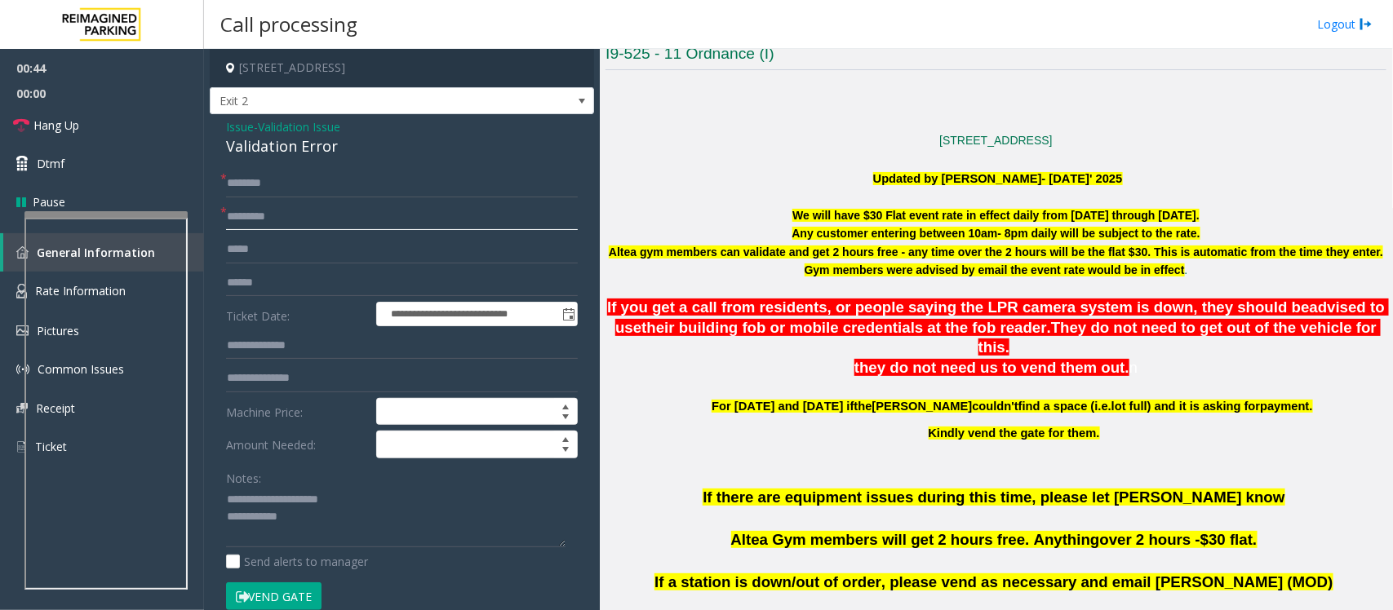
type input "*********"
click at [265, 283] on input "text" at bounding box center [402, 283] width 352 height 28
click at [322, 488] on textarea at bounding box center [395, 517] width 339 height 61
type textarea "**********"
click at [282, 193] on input "text" at bounding box center [402, 184] width 352 height 28
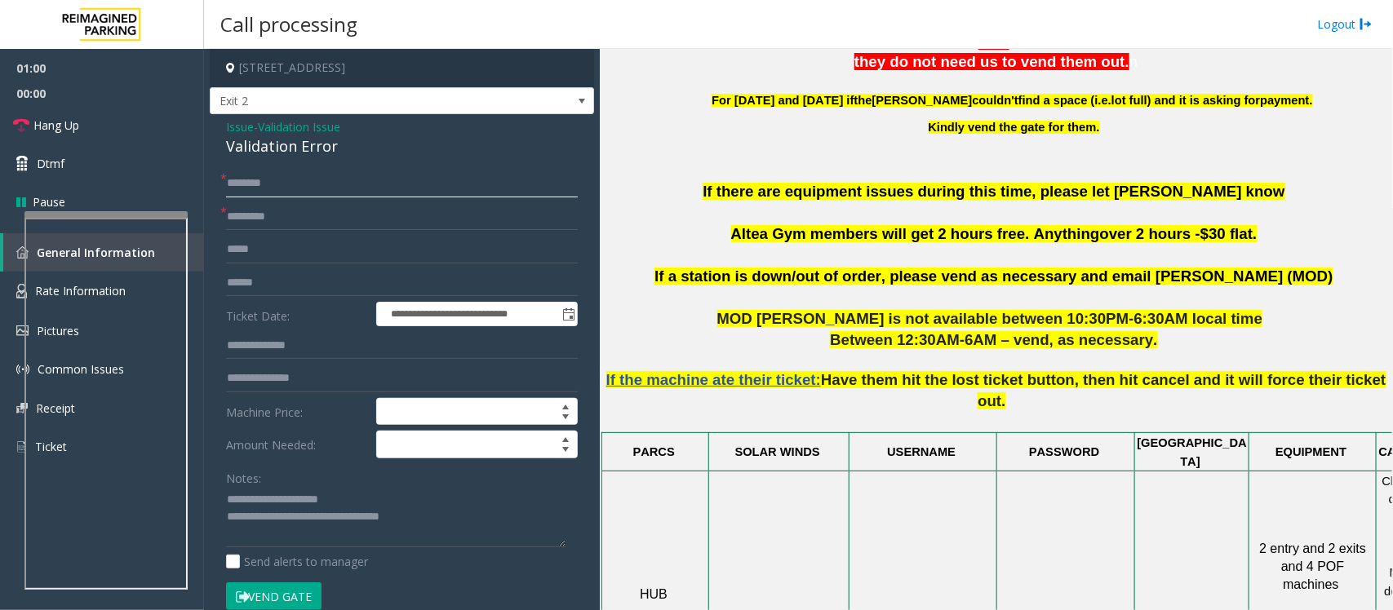
scroll to position [816, 0]
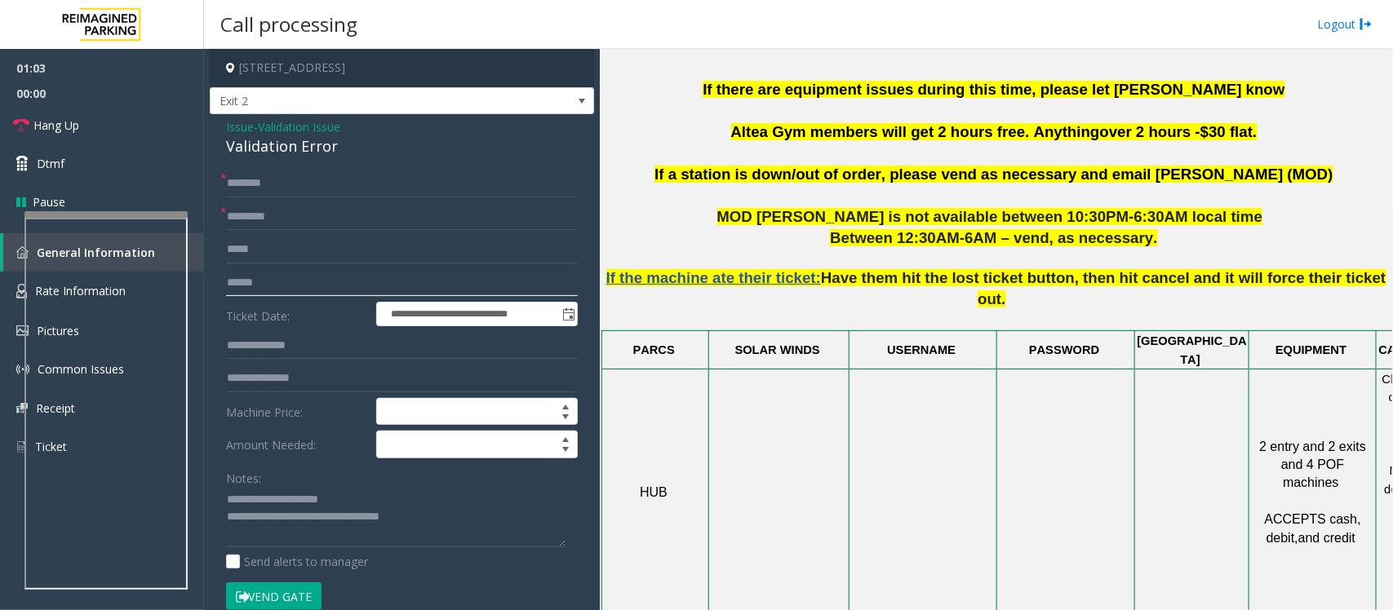
click at [254, 276] on input "text" at bounding box center [402, 283] width 352 height 28
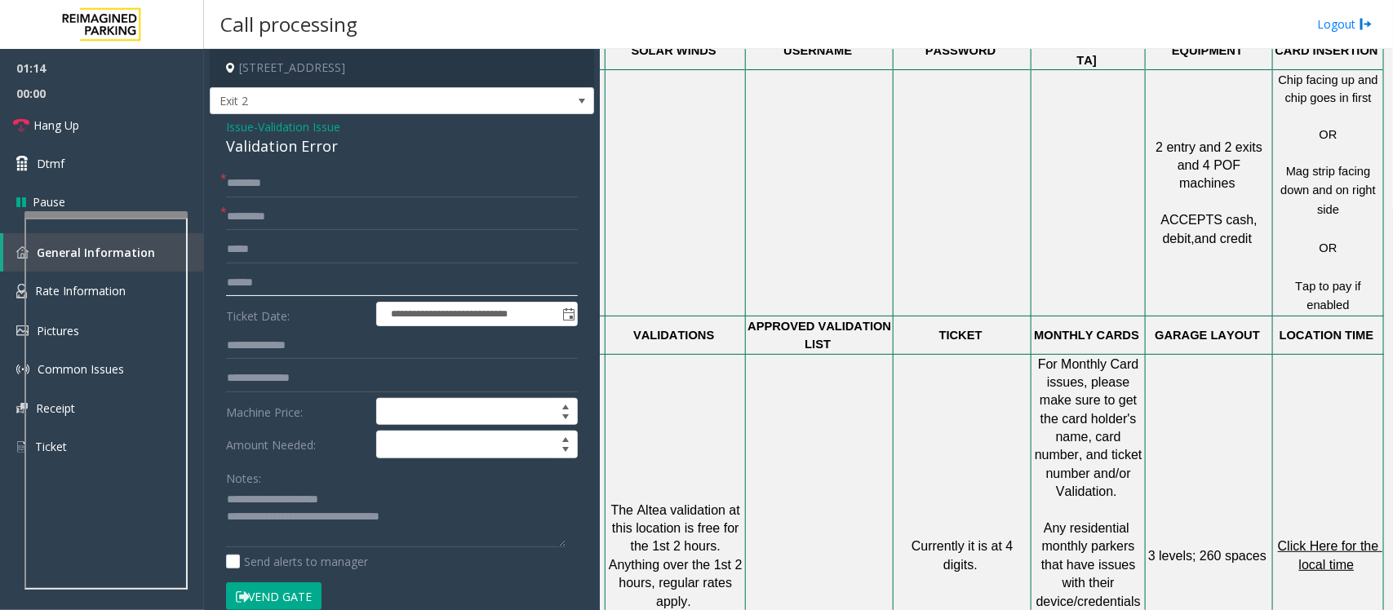
scroll to position [1122, 115]
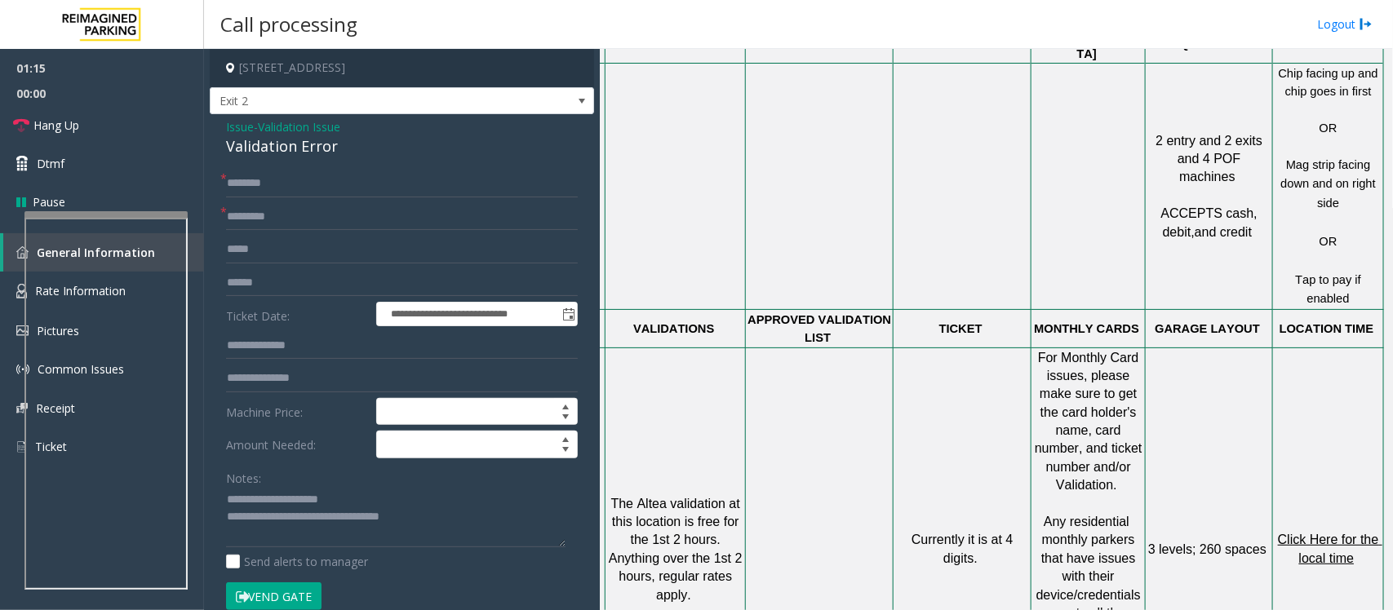
click at [1114, 488] on span "Click Here for the local time" at bounding box center [1330, 549] width 104 height 32
click at [274, 282] on input "text" at bounding box center [402, 283] width 352 height 28
click at [263, 180] on input "text" at bounding box center [402, 184] width 352 height 28
type input "**"
click at [80, 123] on link "Hang Up" at bounding box center [102, 125] width 204 height 38
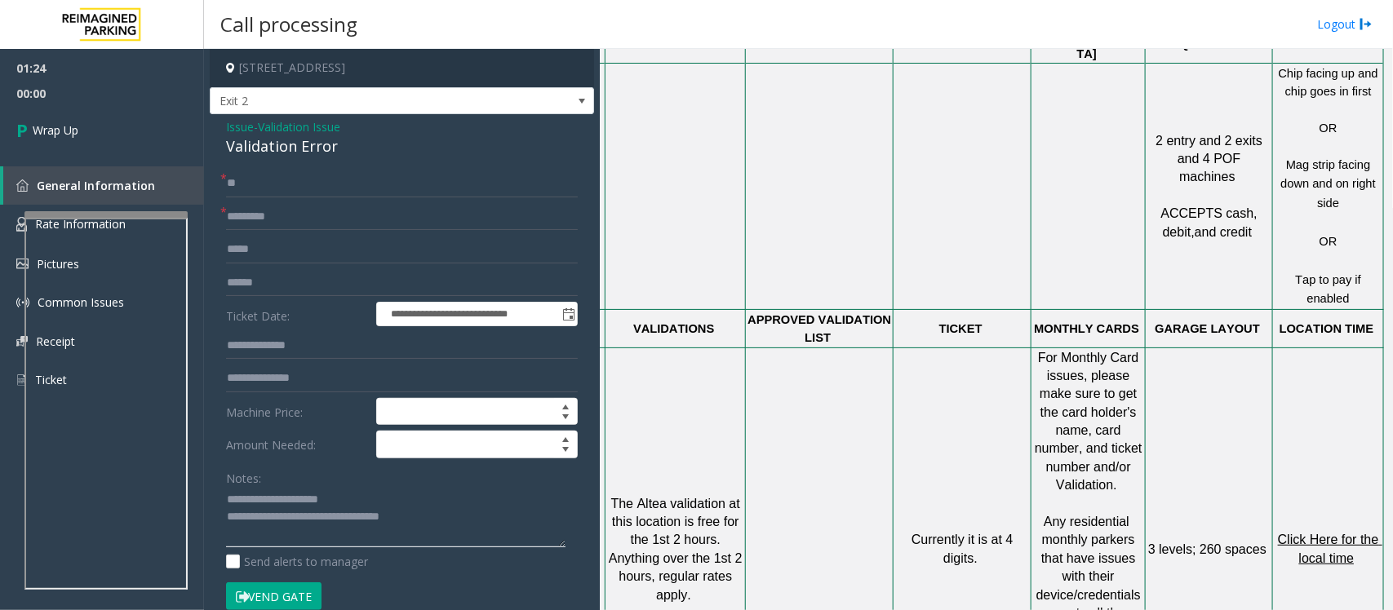
drag, startPoint x: 292, startPoint y: 521, endPoint x: 459, endPoint y: 521, distance: 166.5
click at [459, 488] on textarea at bounding box center [395, 517] width 339 height 61
type textarea "**********"
drag, startPoint x: 99, startPoint y: 132, endPoint x: 113, endPoint y: 135, distance: 14.1
click at [99, 132] on link "Wrap Up" at bounding box center [102, 130] width 204 height 48
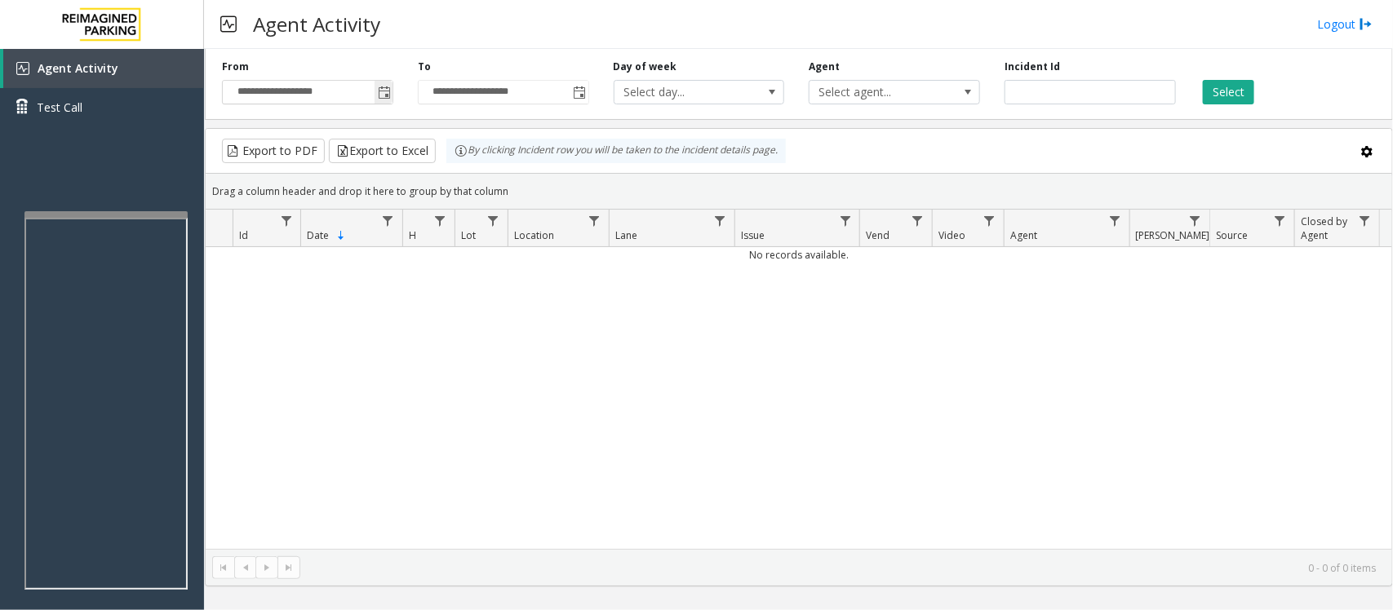
click at [386, 88] on span "Toggle popup" at bounding box center [384, 92] width 13 height 13
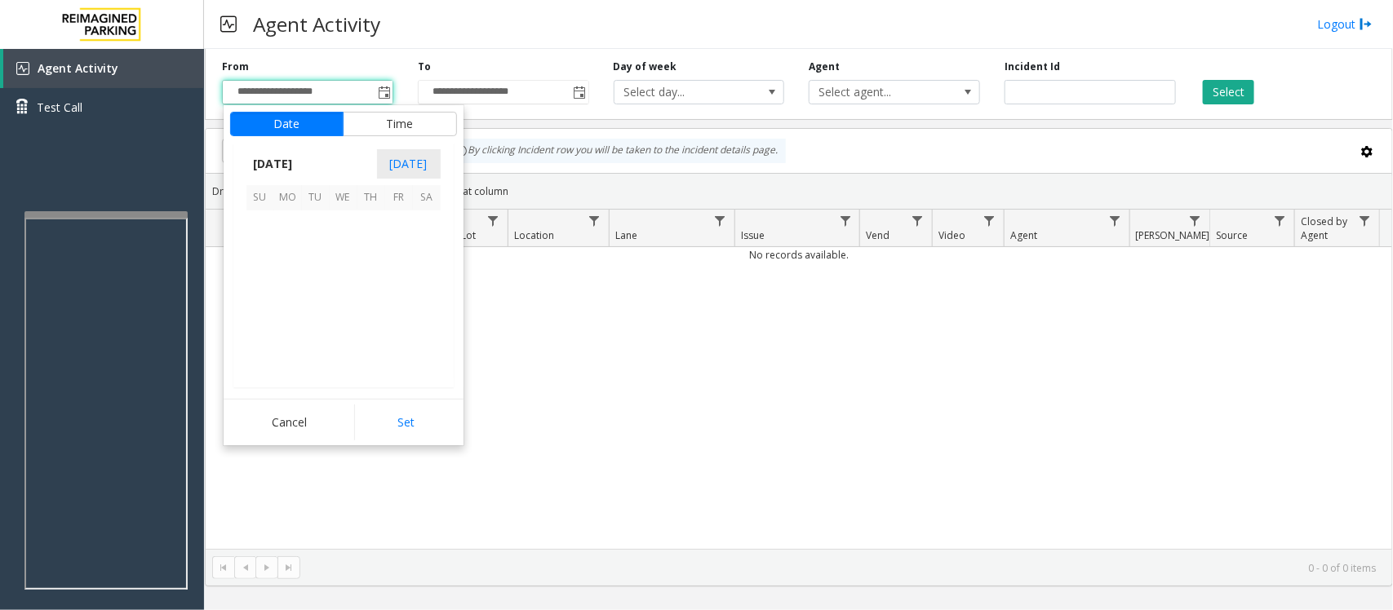
scroll to position [292929, 0]
click at [316, 284] on span "14" at bounding box center [316, 281] width 28 height 28
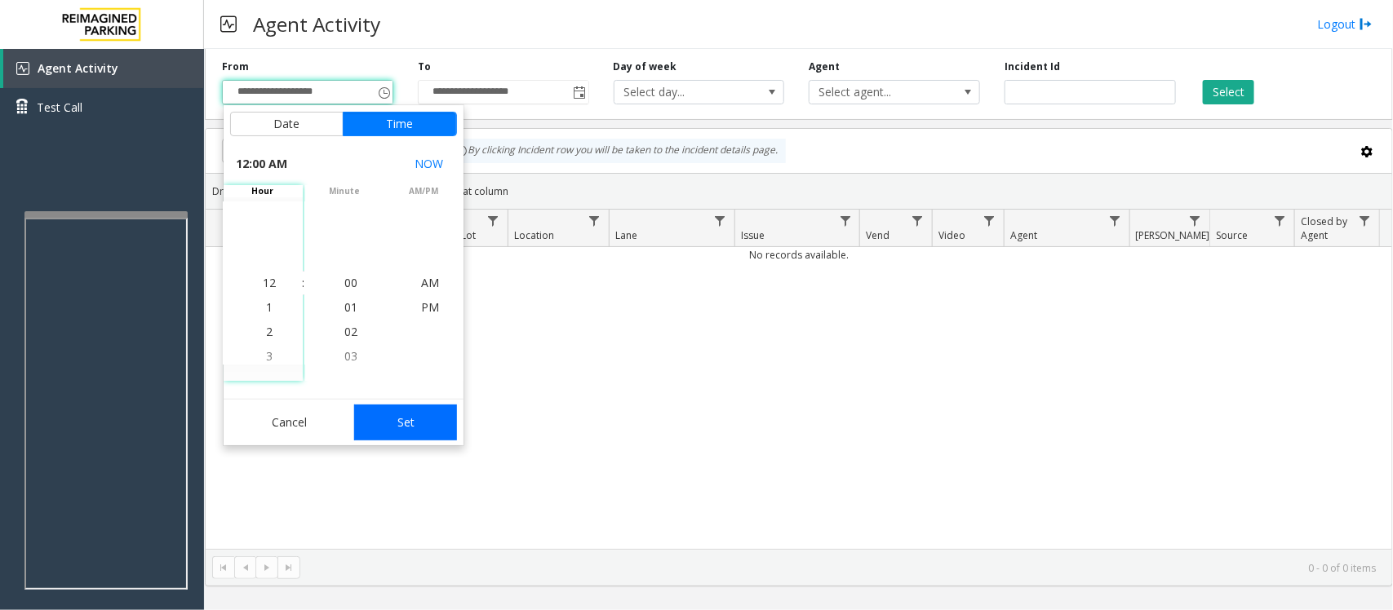
click at [417, 420] on button "Set" at bounding box center [405, 423] width 103 height 36
type input "**********"
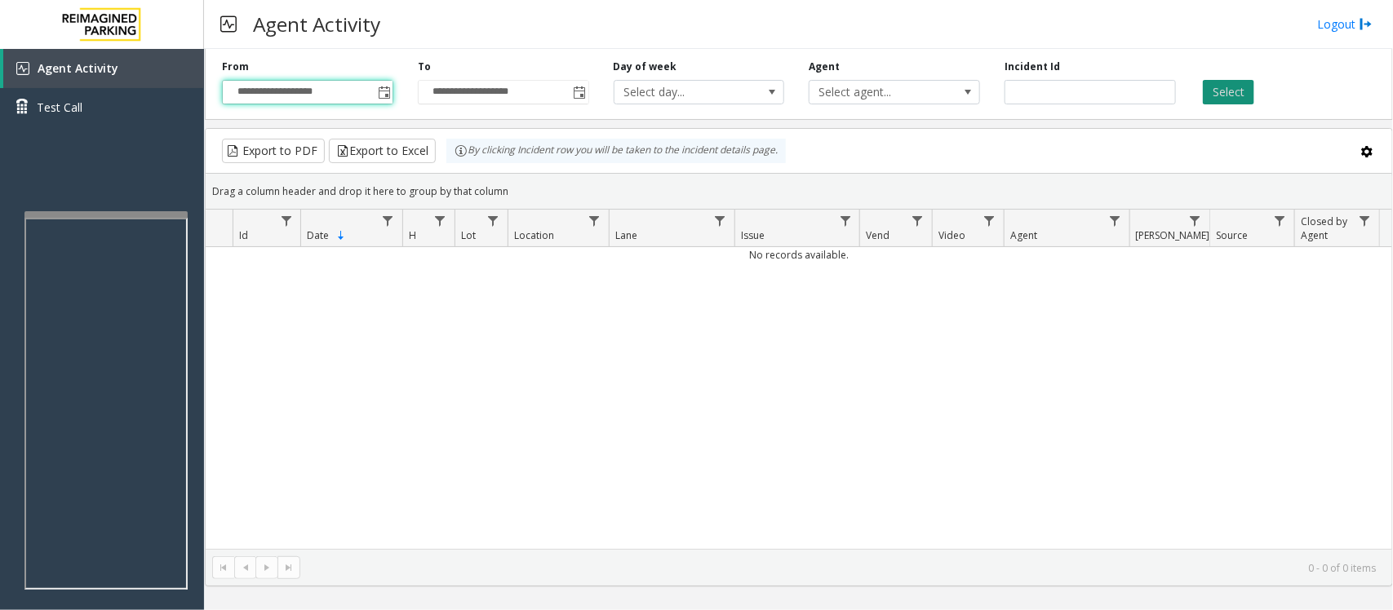
click at [1114, 90] on button "Select" at bounding box center [1228, 92] width 51 height 24
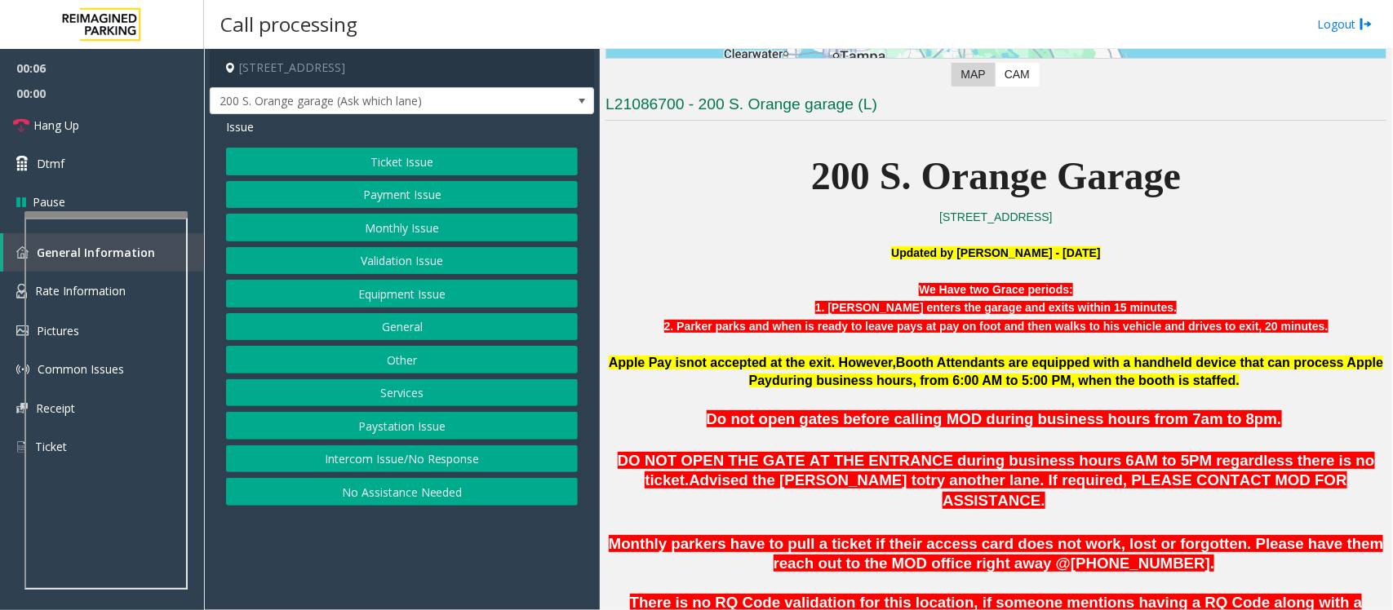
scroll to position [408, 0]
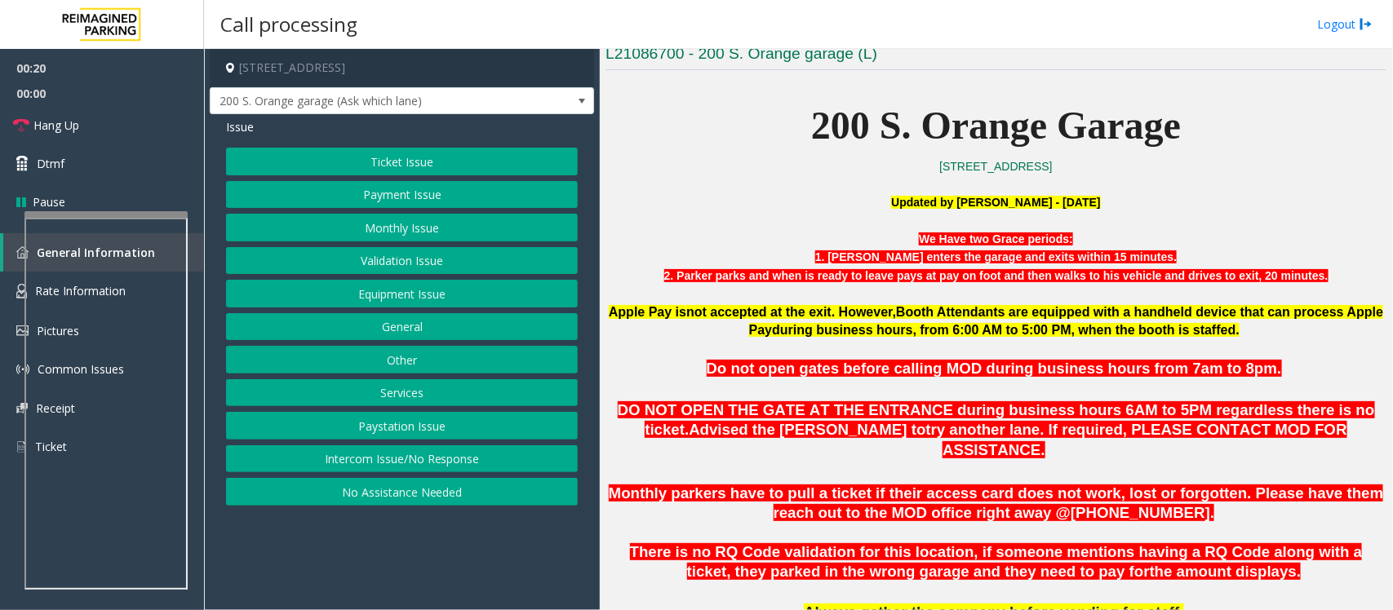
click at [437, 197] on button "Payment Issue" at bounding box center [402, 195] width 352 height 28
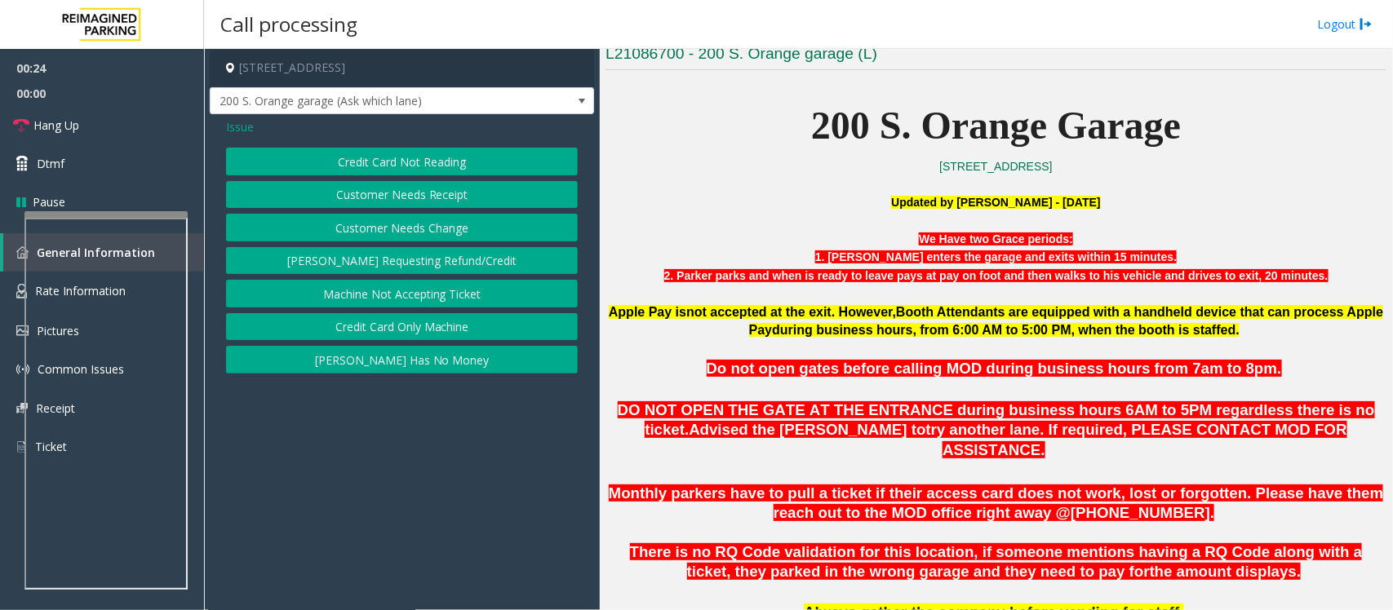
click at [247, 131] on span "Issue" at bounding box center [240, 126] width 28 height 17
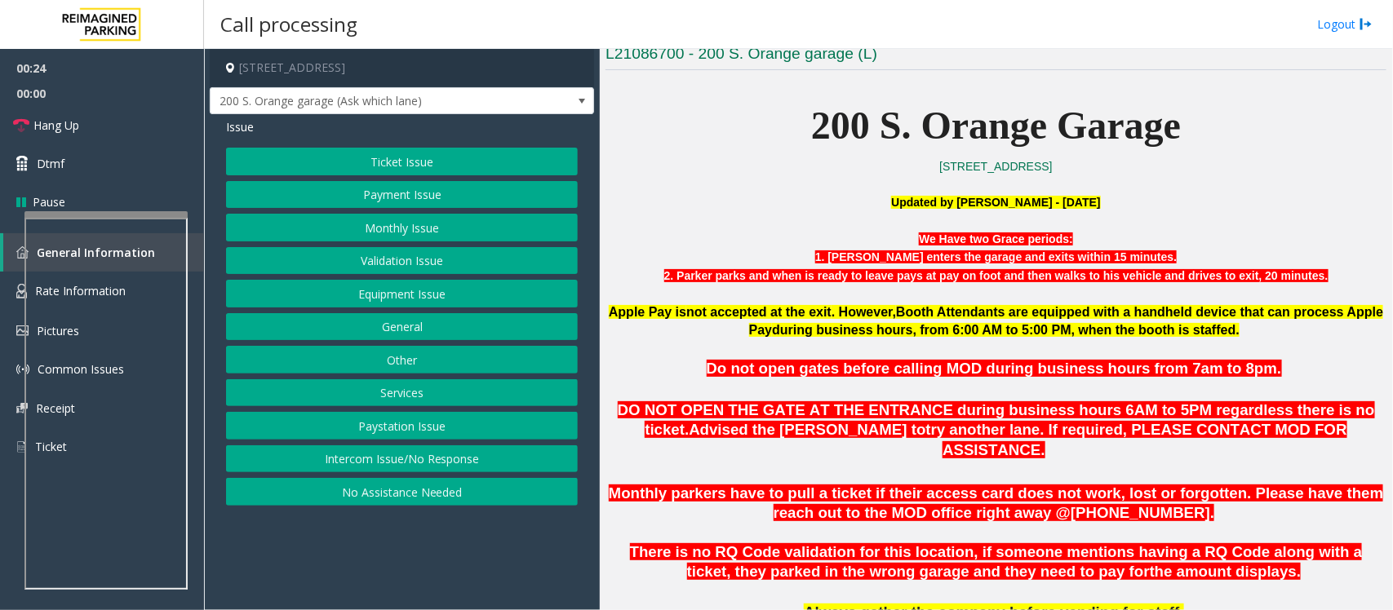
click at [369, 237] on button "Monthly Issue" at bounding box center [402, 228] width 352 height 28
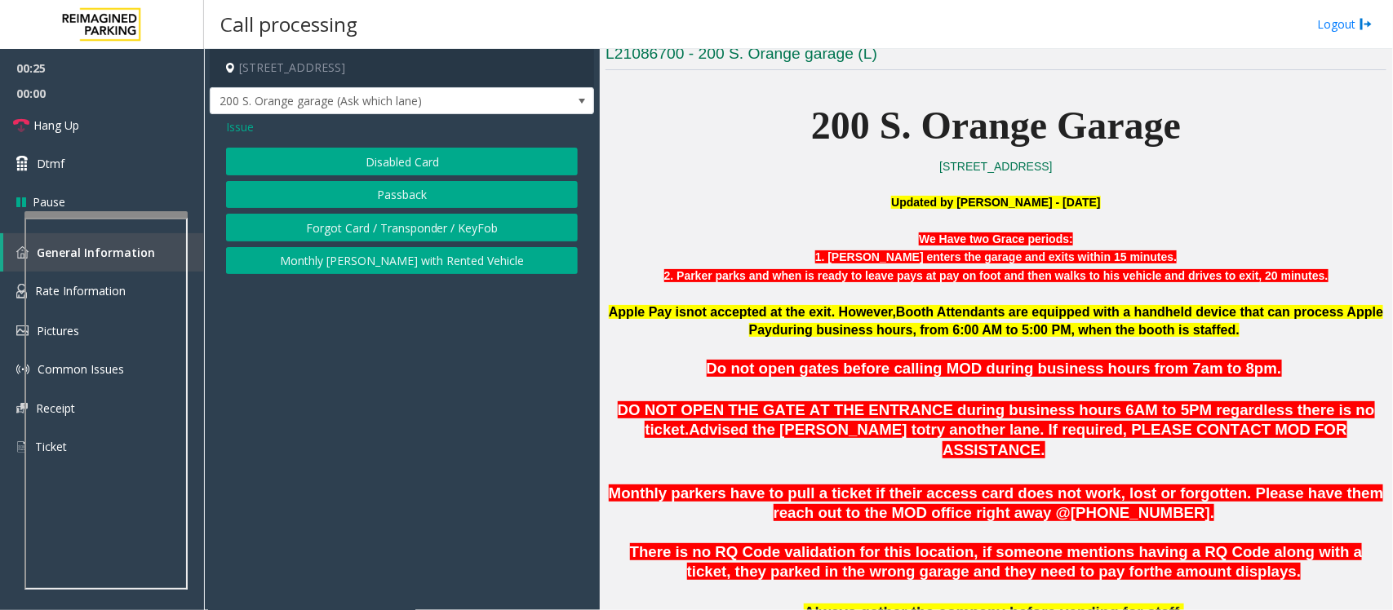
click at [370, 227] on button "Forgot Card / Transponder / KeyFob" at bounding box center [402, 228] width 352 height 28
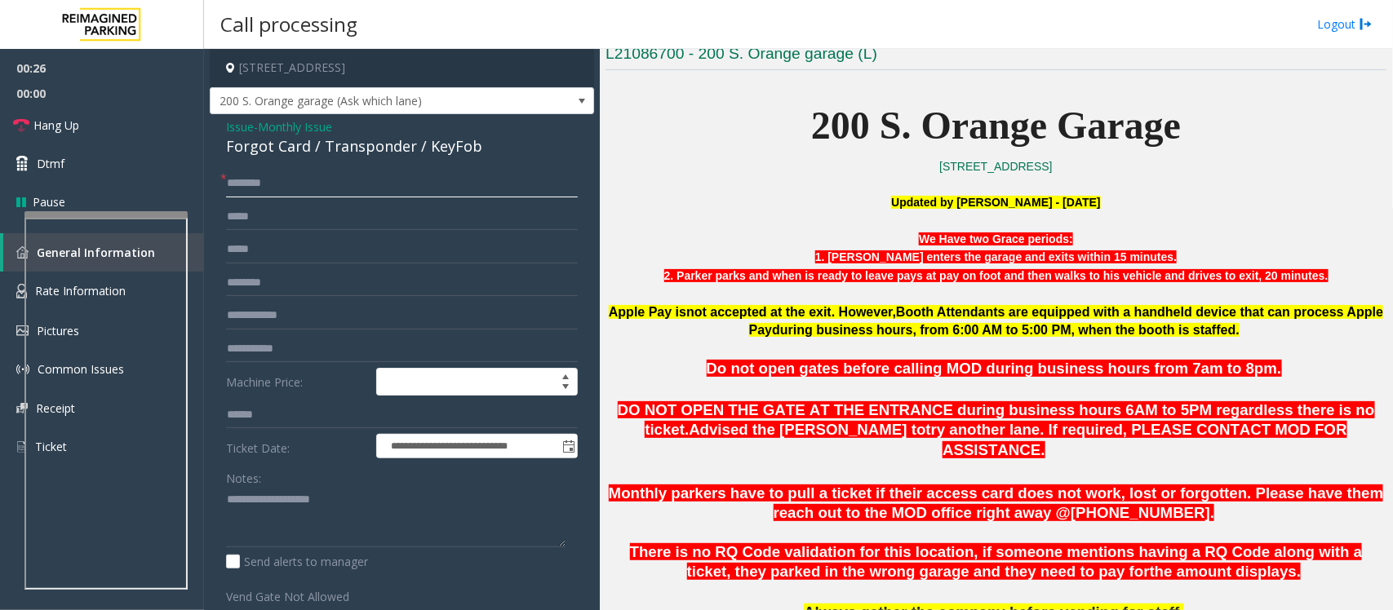
click at [377, 190] on input "text" at bounding box center [402, 184] width 352 height 28
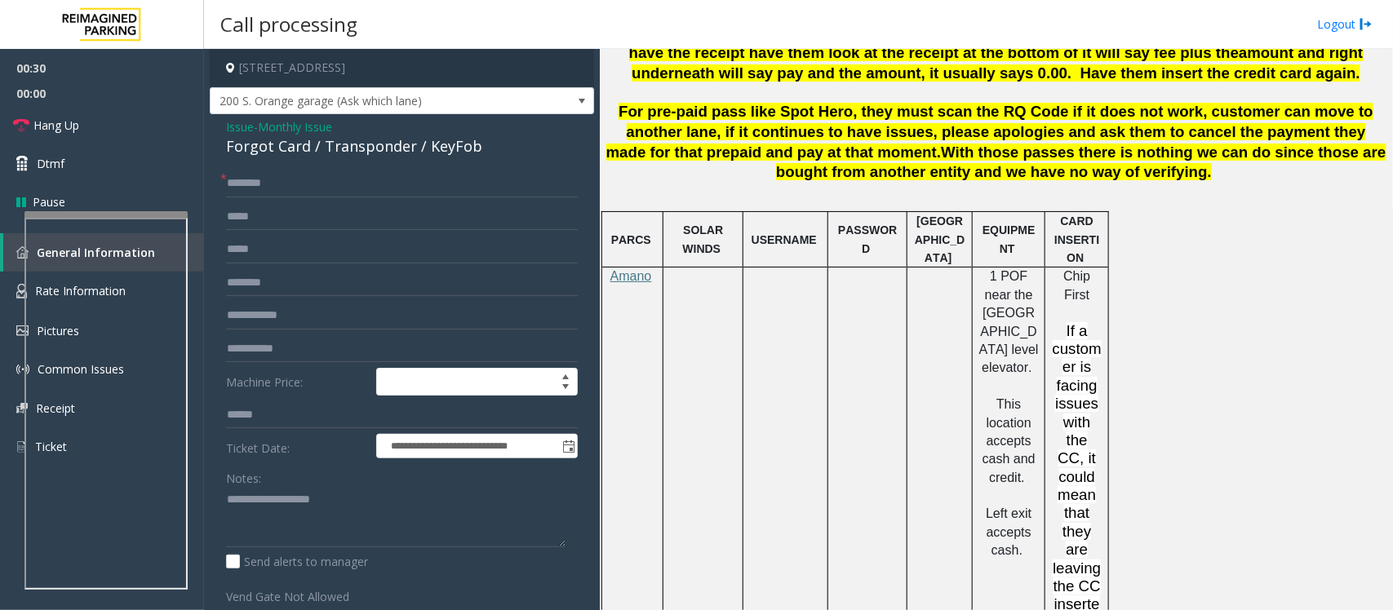
scroll to position [1224, 0]
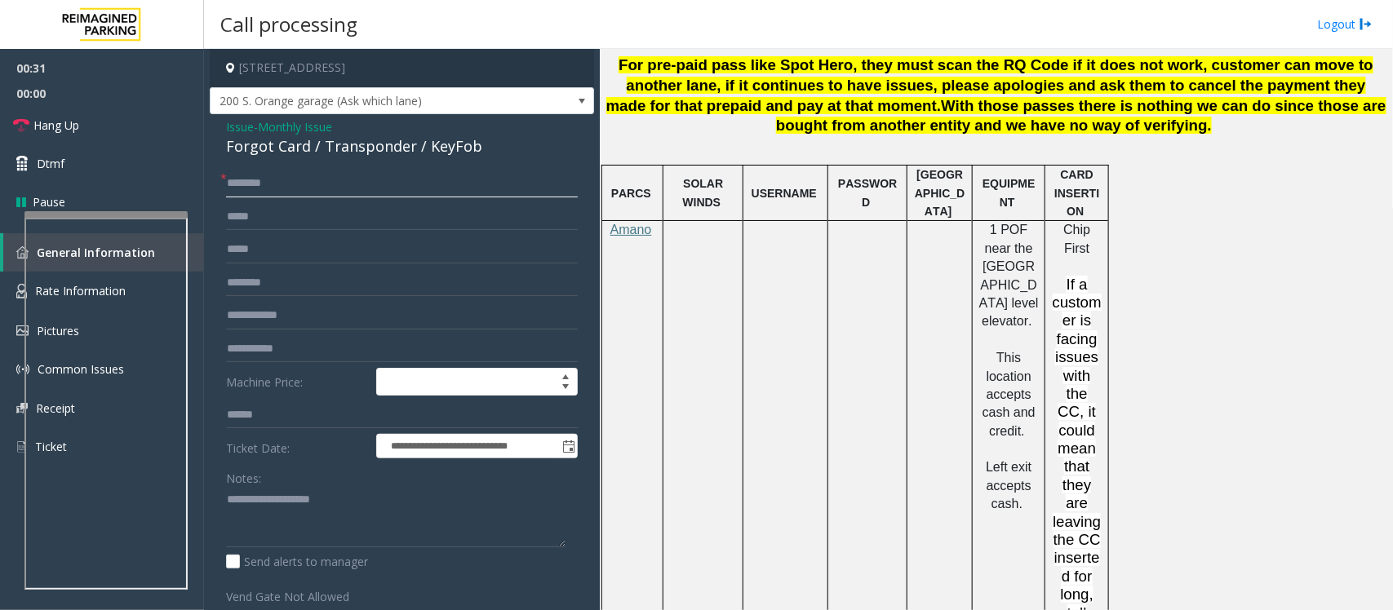
click at [344, 189] on input "text" at bounding box center [402, 184] width 352 height 28
type textarea "**********"
click at [302, 186] on input "text" at bounding box center [402, 184] width 352 height 28
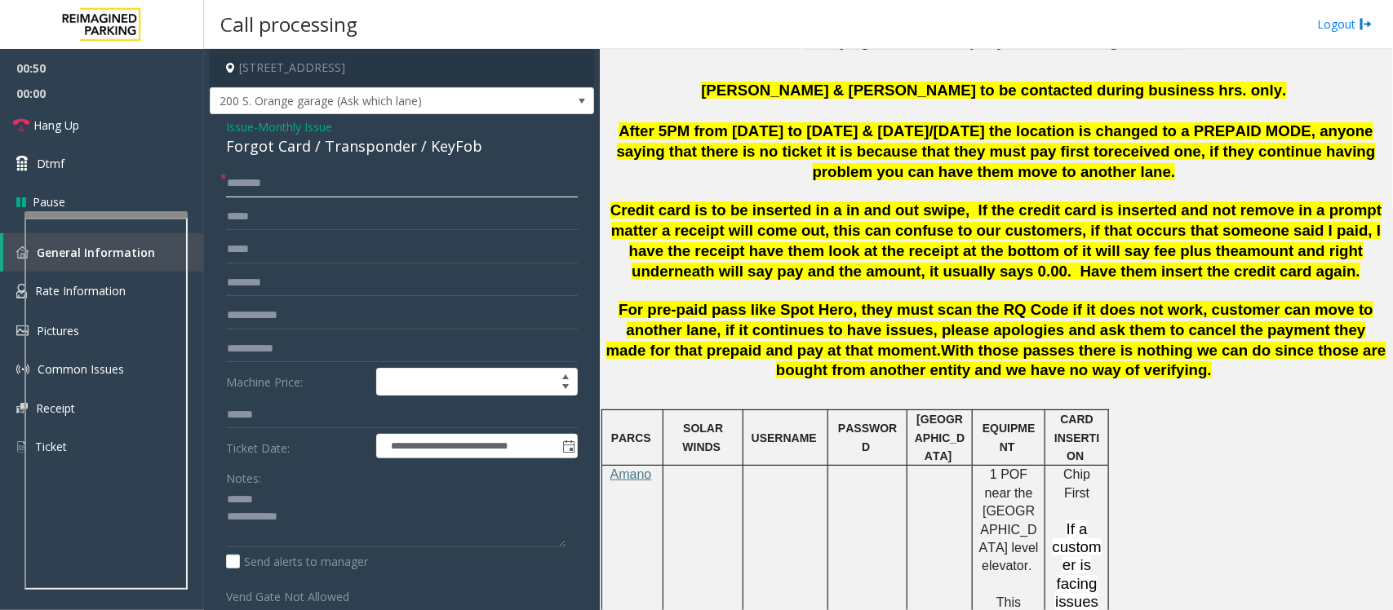
scroll to position [918, 0]
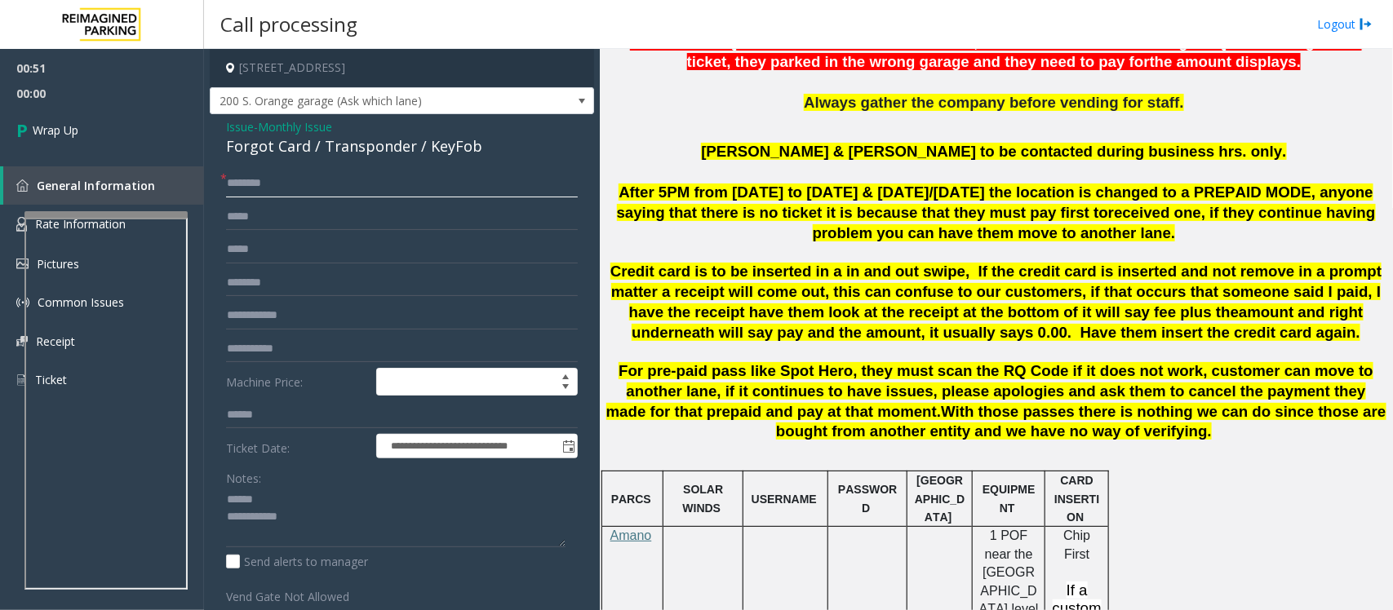
click at [294, 181] on input "text" at bounding box center [402, 184] width 352 height 28
type input "**"
click at [302, 136] on div "Forgot Card / Transponder / KeyFob" at bounding box center [402, 146] width 352 height 22
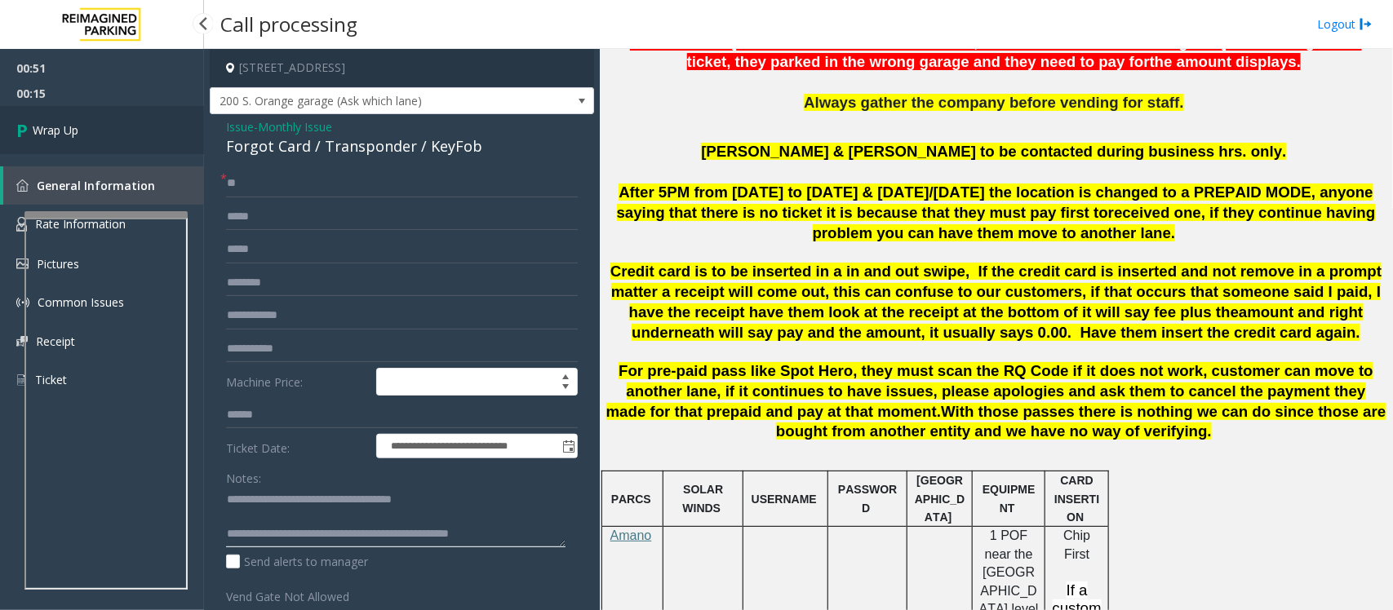
type textarea "**********"
click at [84, 123] on link "Wrap Up" at bounding box center [102, 130] width 204 height 48
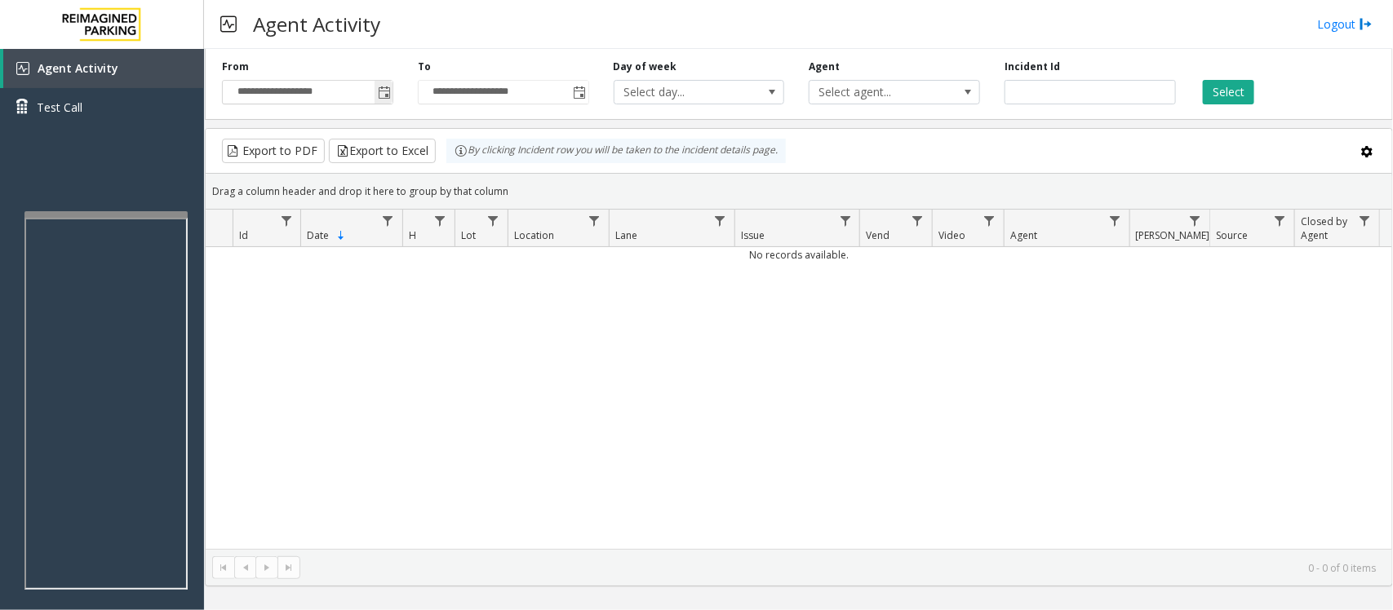
click at [381, 92] on span "Toggle popup" at bounding box center [384, 92] width 13 height 13
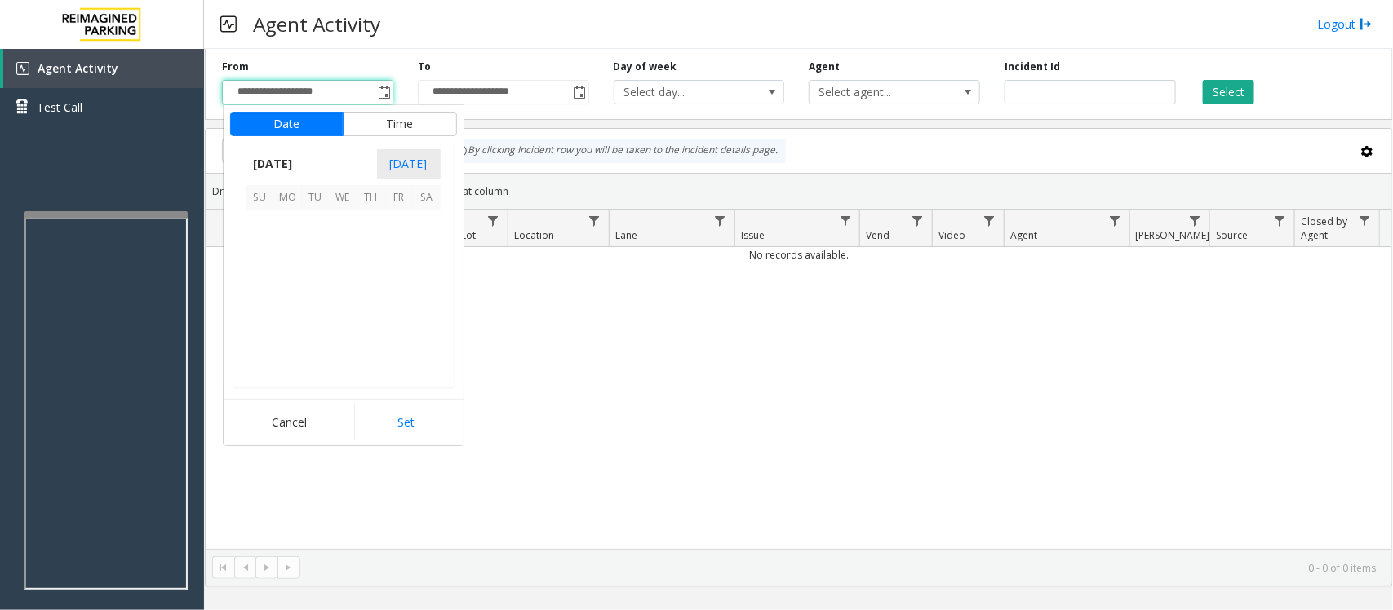
scroll to position [292929, 0]
click at [317, 279] on span "14" at bounding box center [316, 281] width 28 height 28
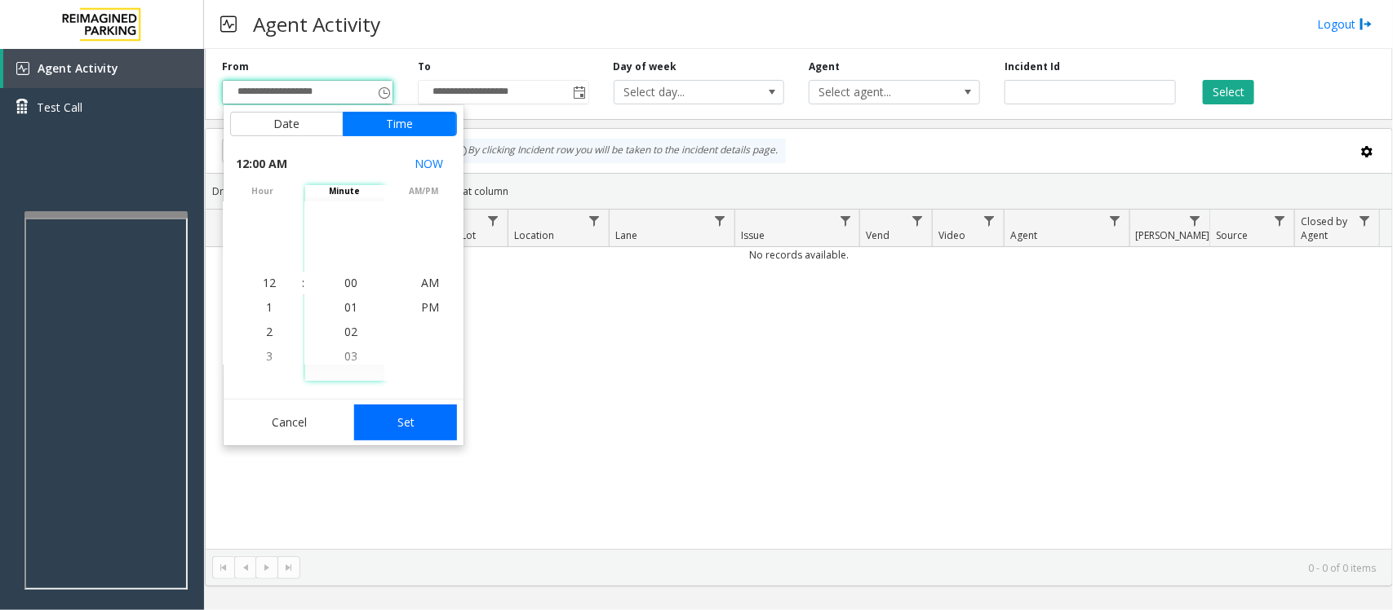
click at [375, 424] on button "Set" at bounding box center [405, 423] width 103 height 36
type input "**********"
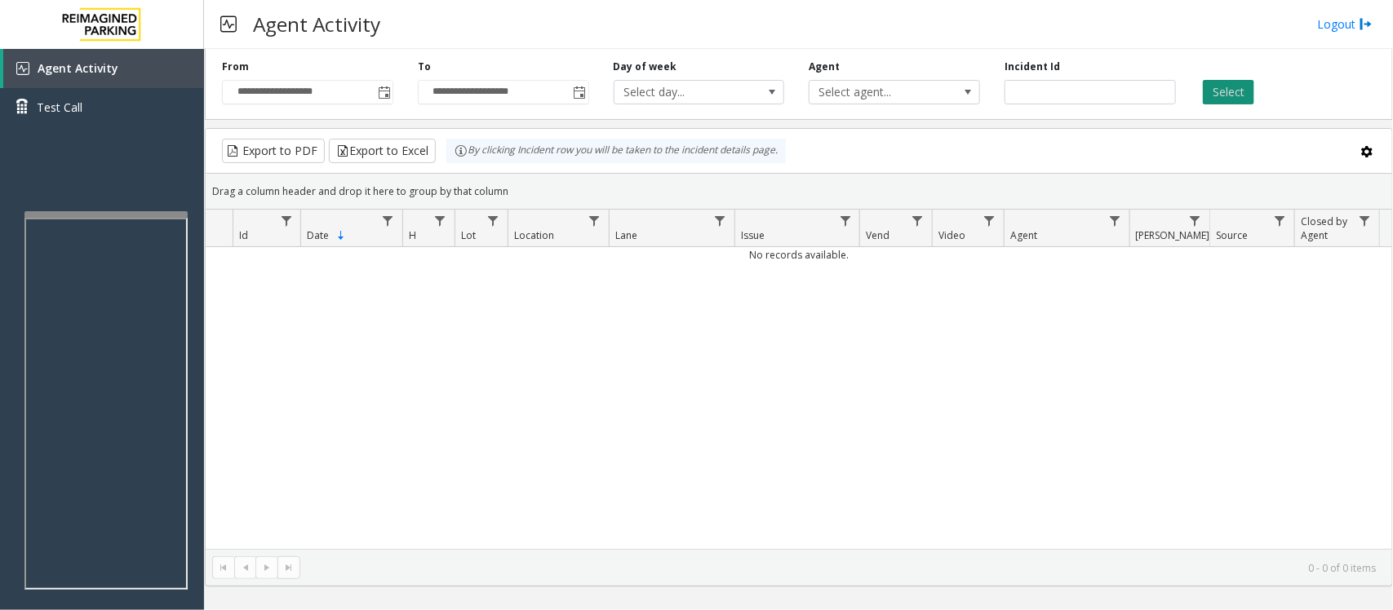
click at [1114, 86] on button "Select" at bounding box center [1228, 92] width 51 height 24
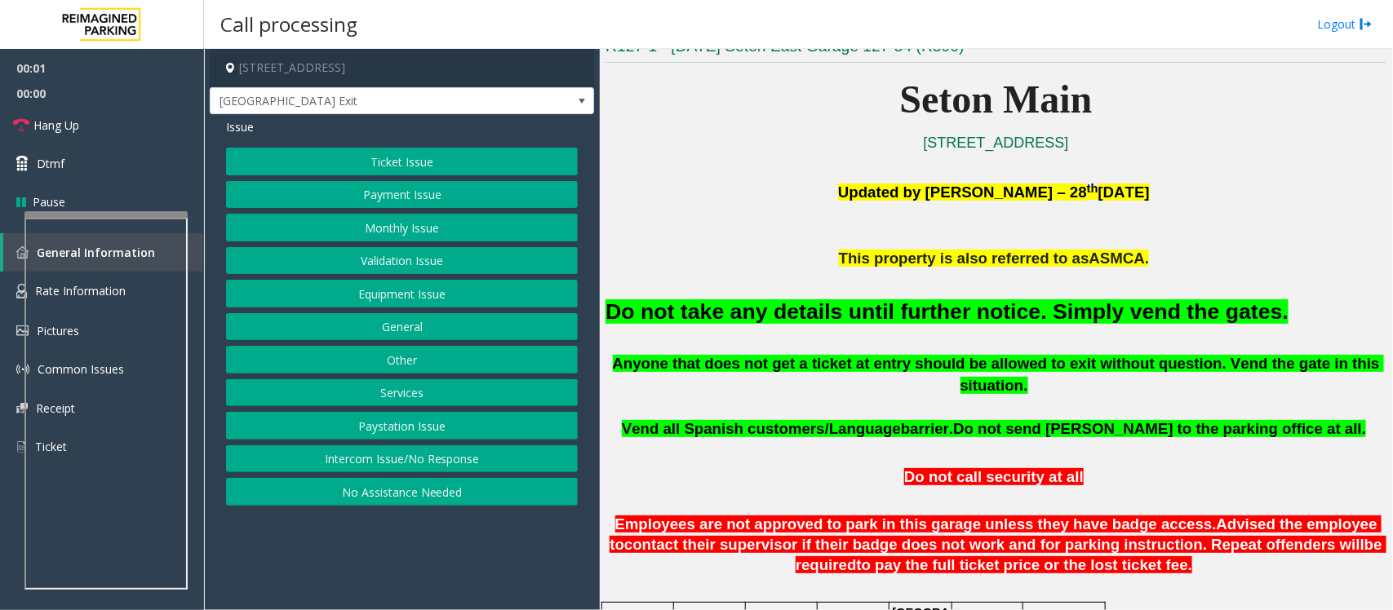
scroll to position [408, 0]
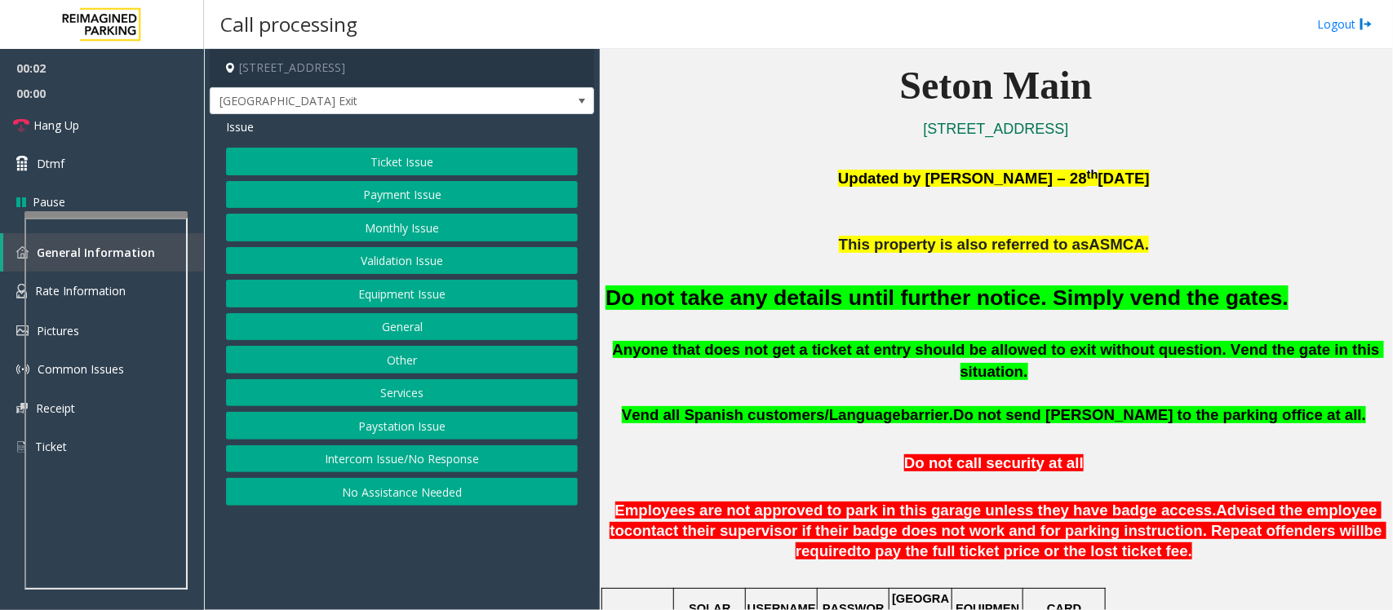
click at [335, 282] on button "Equipment Issue" at bounding box center [402, 294] width 352 height 28
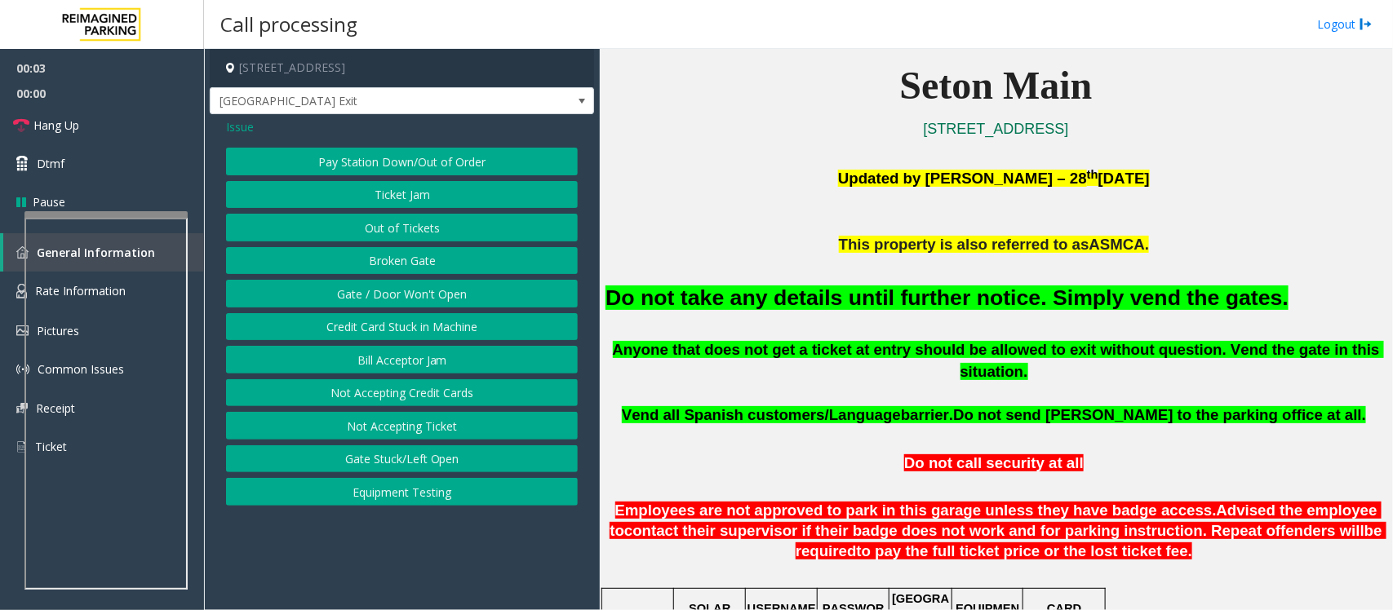
click at [335, 295] on button "Gate / Door Won't Open" at bounding box center [402, 294] width 352 height 28
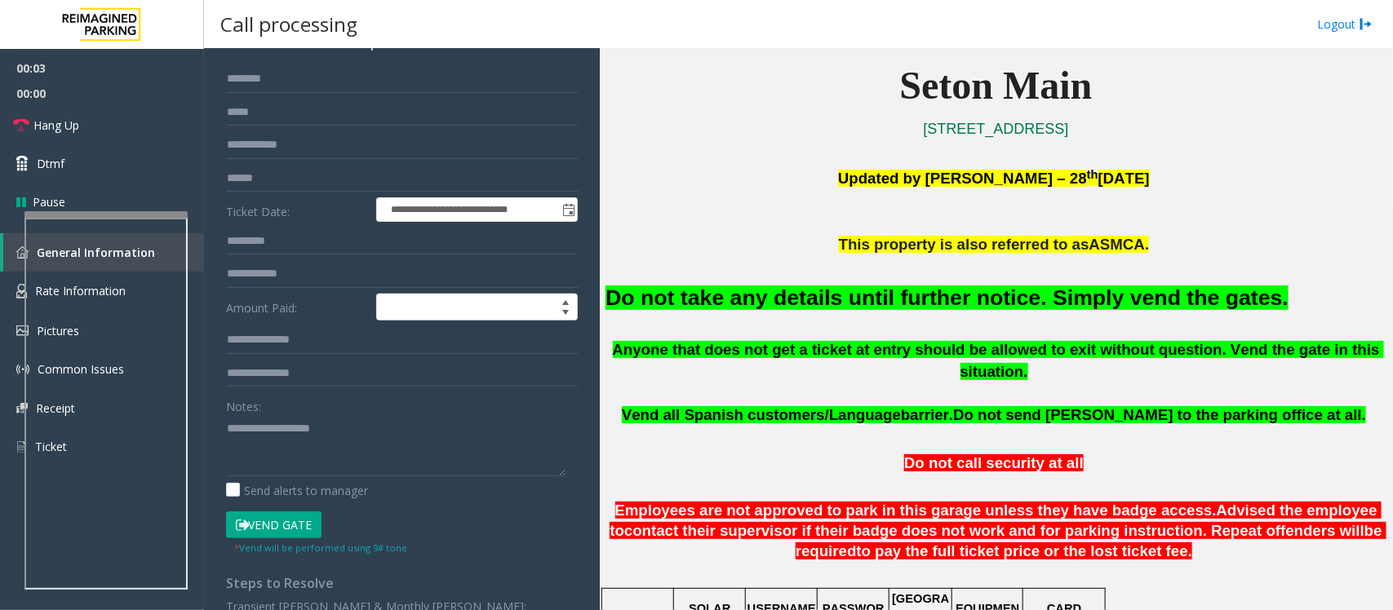
scroll to position [280, 0]
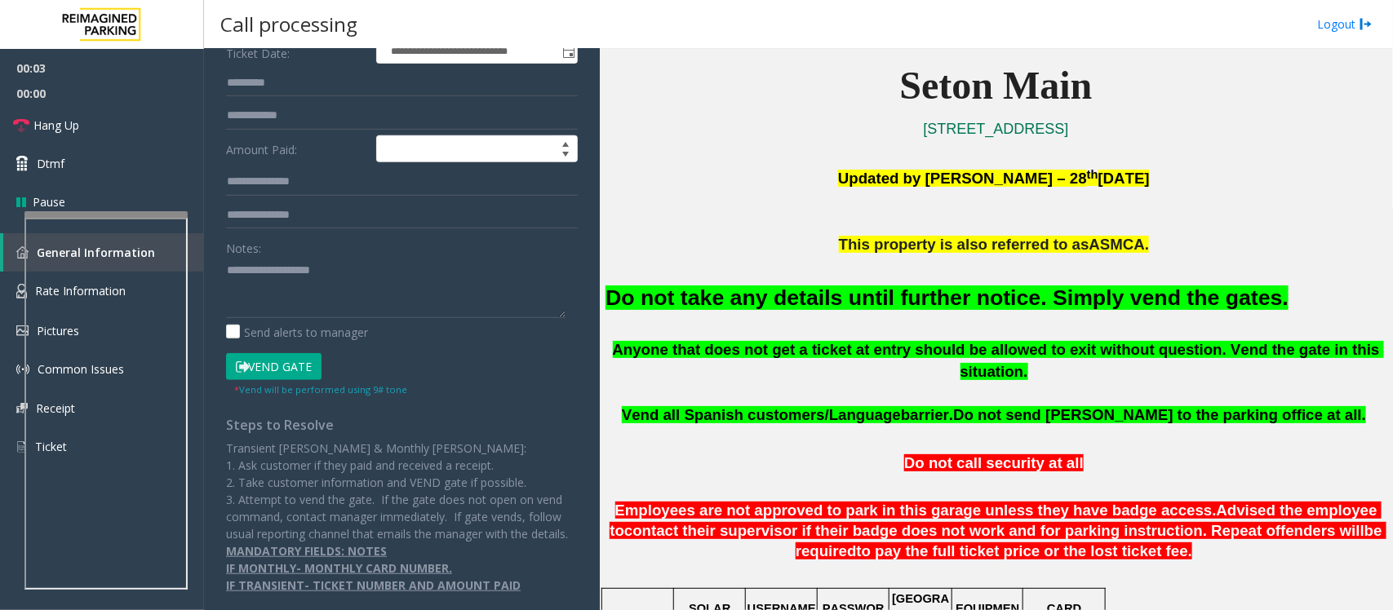
click at [284, 355] on button "Vend Gate" at bounding box center [273, 367] width 95 height 28
click at [731, 304] on font "Do not take any details until further notice. Simply vend the gates." at bounding box center [946, 298] width 683 height 24
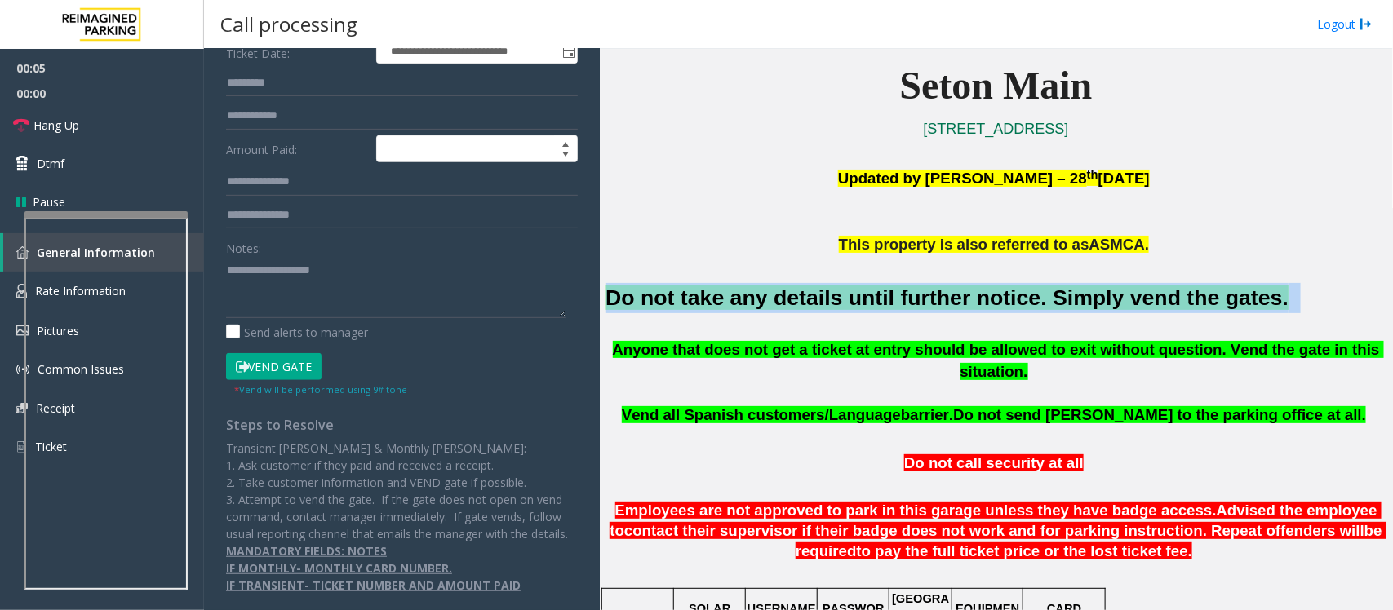
click at [731, 304] on font "Do not take any details until further notice. Simply vend the gates." at bounding box center [946, 298] width 683 height 24
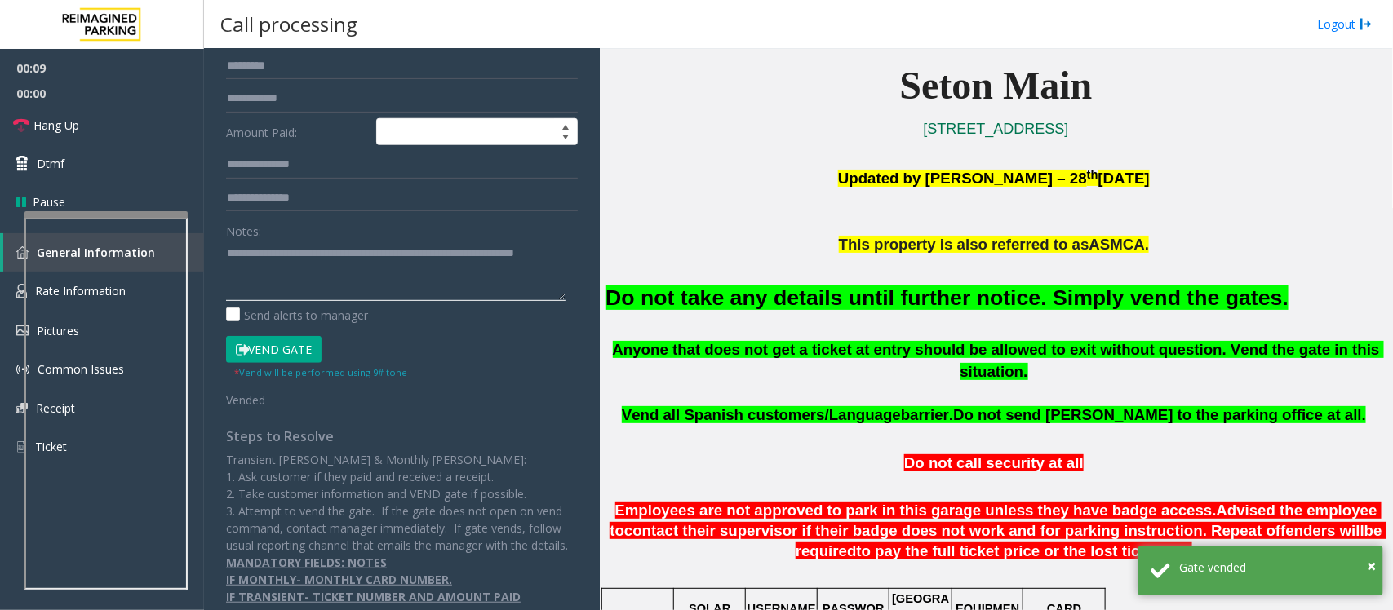
type textarea "**********"
click at [299, 348] on button "Vend Gate" at bounding box center [273, 350] width 95 height 28
click at [110, 127] on link "Hang Up" at bounding box center [102, 125] width 204 height 38
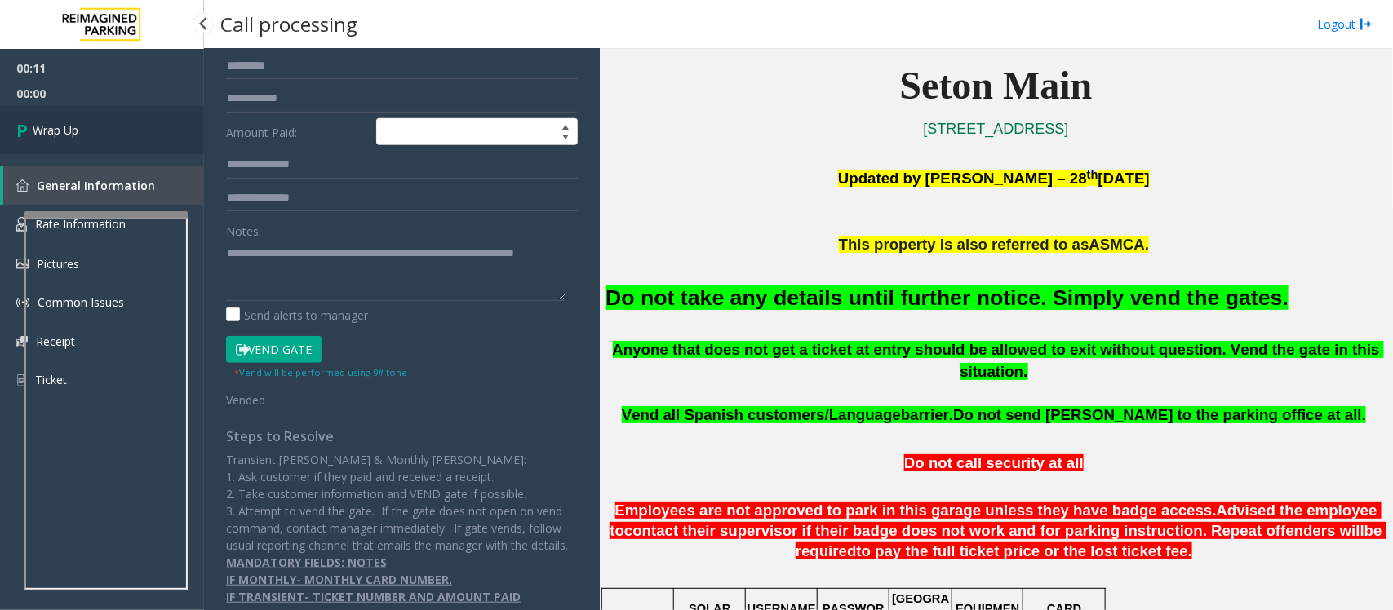
click at [110, 127] on link "Wrap Up" at bounding box center [102, 130] width 204 height 48
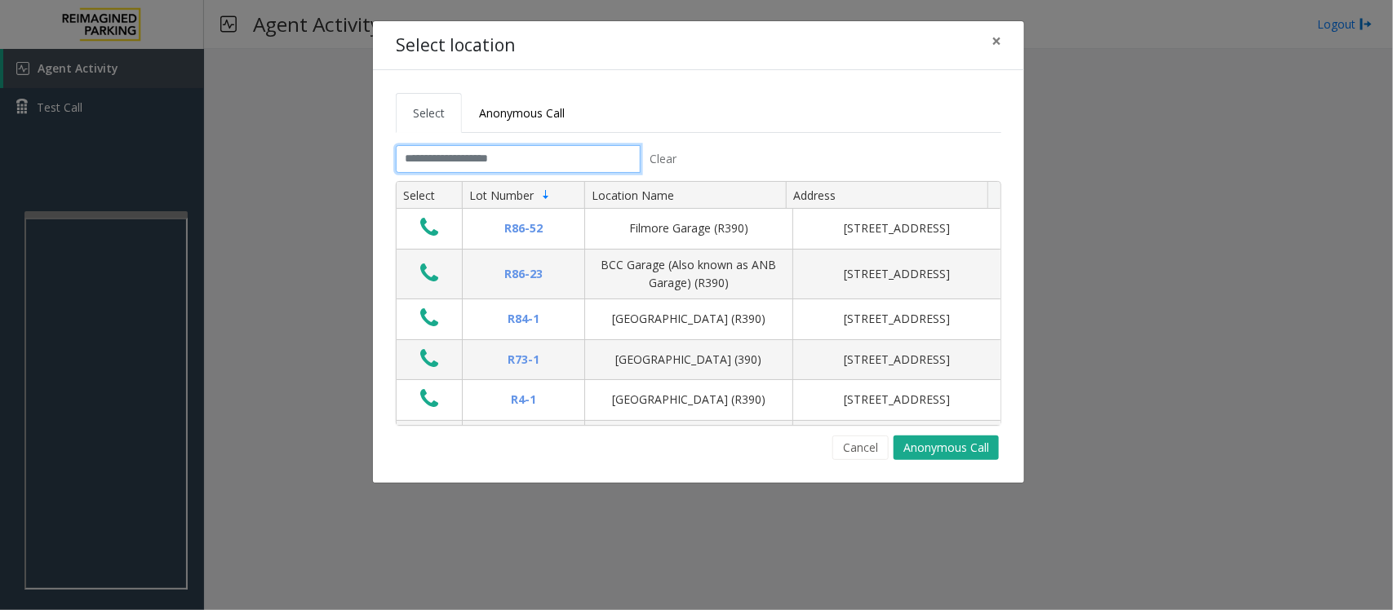
click at [584, 161] on input "text" at bounding box center [518, 159] width 245 height 28
click at [534, 160] on input "text" at bounding box center [518, 159] width 245 height 28
click at [491, 163] on input "text" at bounding box center [518, 159] width 245 height 28
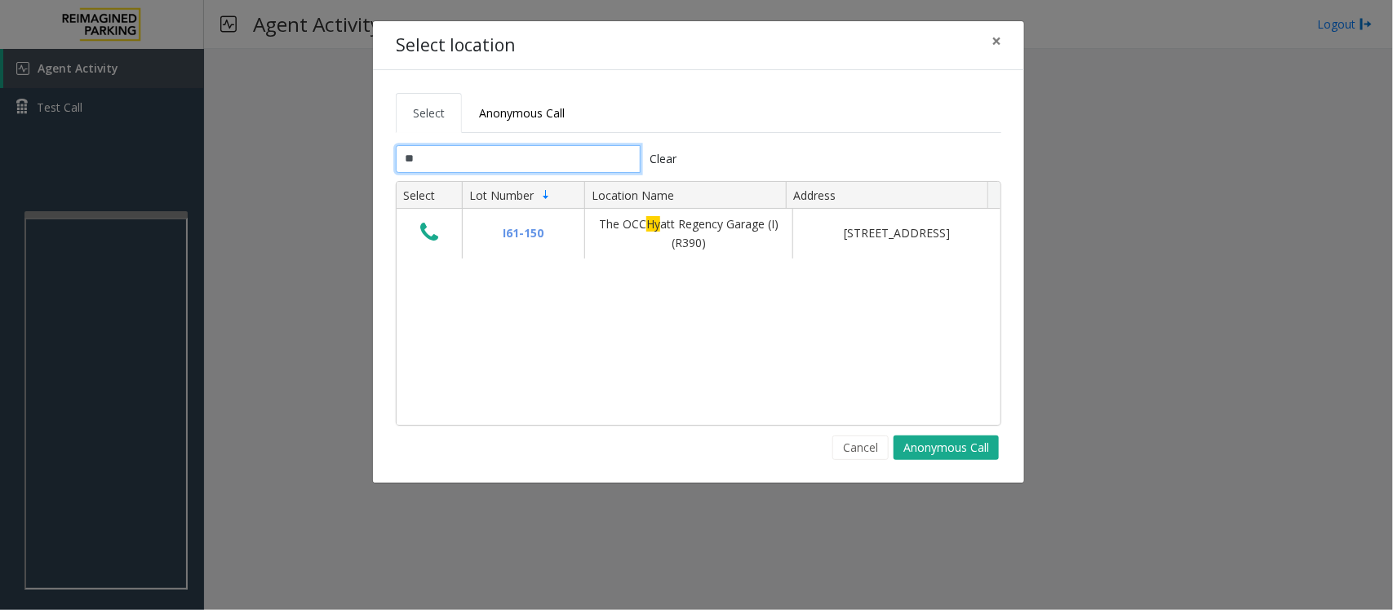
type input "**"
click at [997, 41] on span "×" at bounding box center [996, 40] width 10 height 23
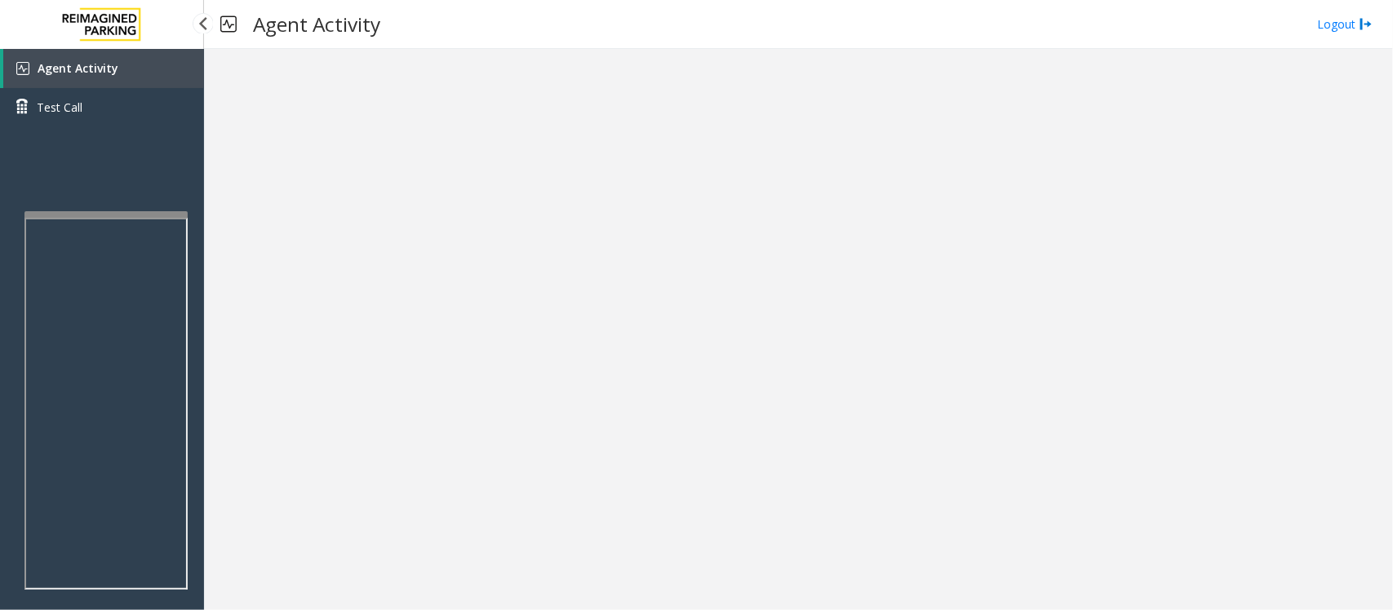
click at [92, 69] on span "Agent Activity" at bounding box center [78, 68] width 81 height 16
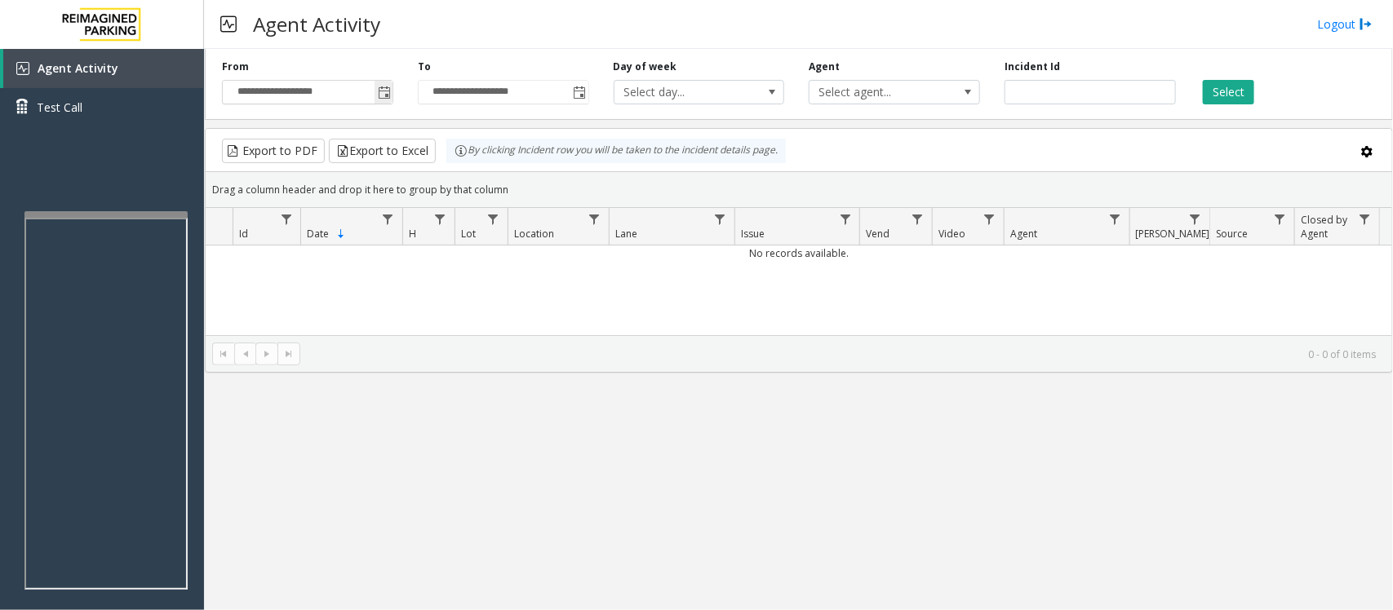
click at [382, 92] on span "Toggle popup" at bounding box center [384, 92] width 13 height 13
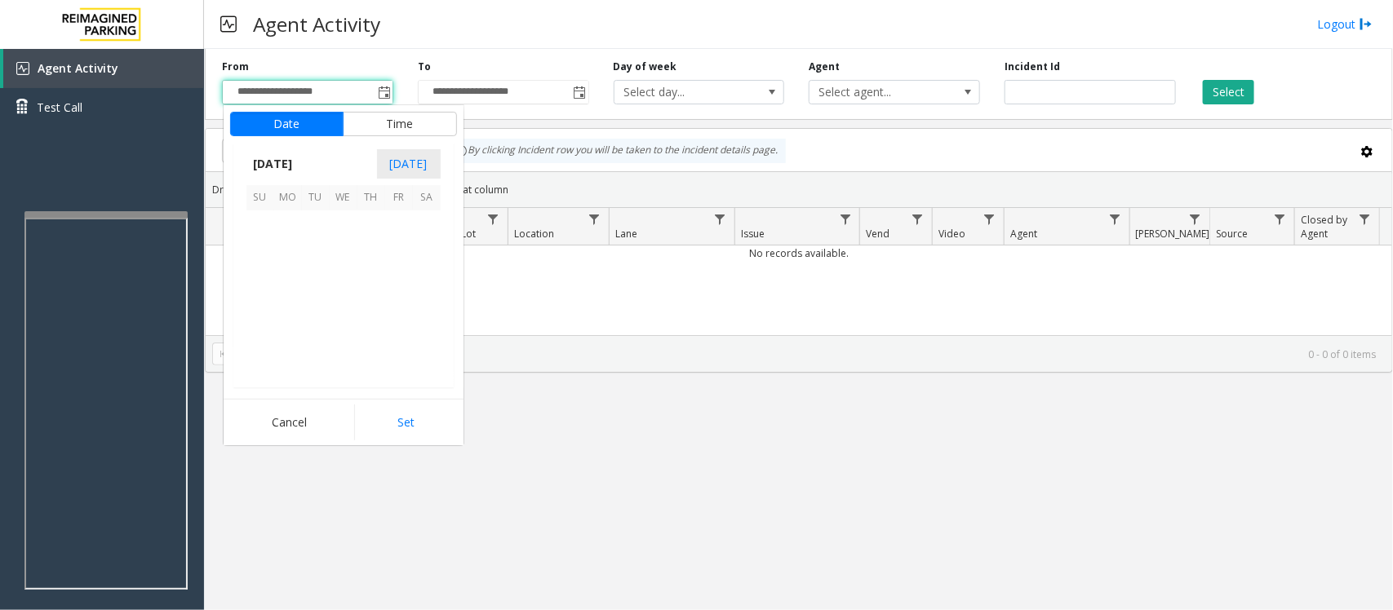
scroll to position [292929, 0]
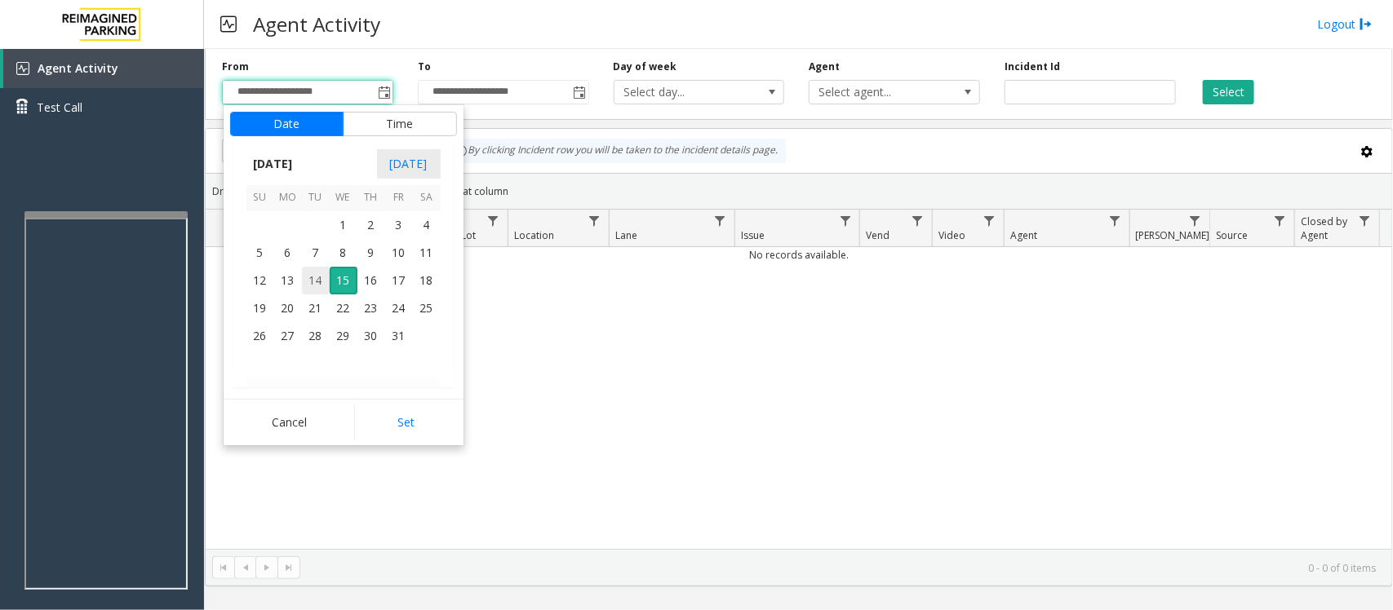
click at [314, 284] on span "14" at bounding box center [316, 281] width 28 height 28
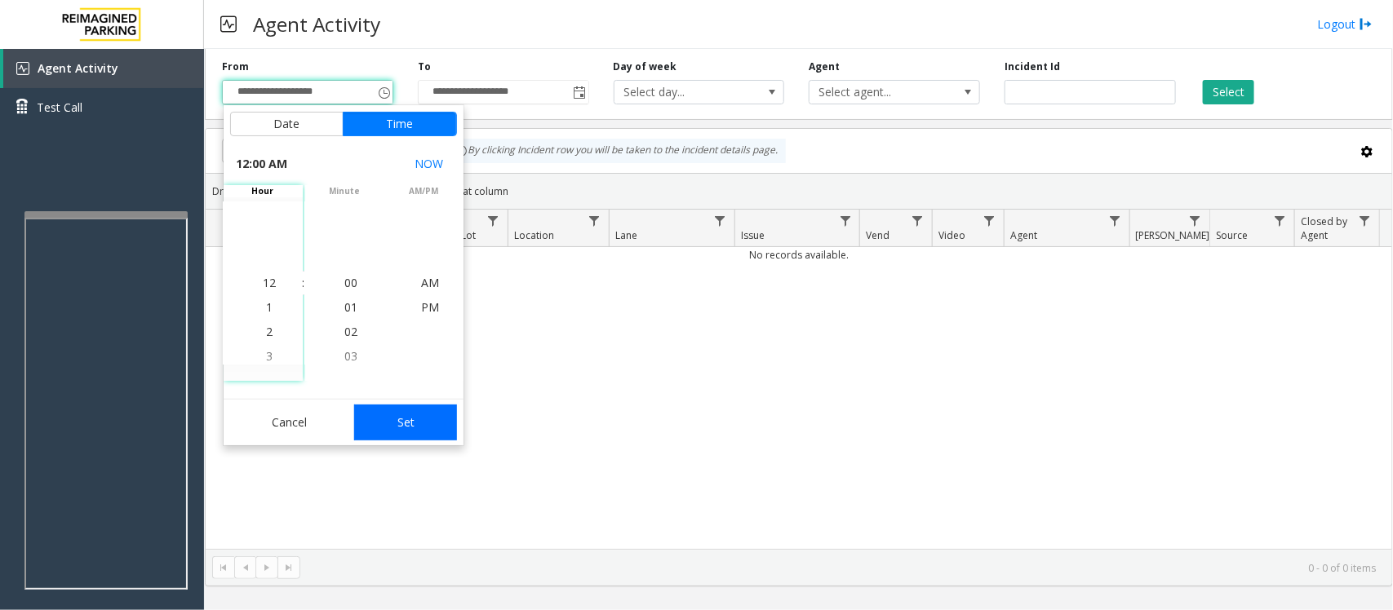
click at [425, 419] on button "Set" at bounding box center [405, 423] width 103 height 36
type input "**********"
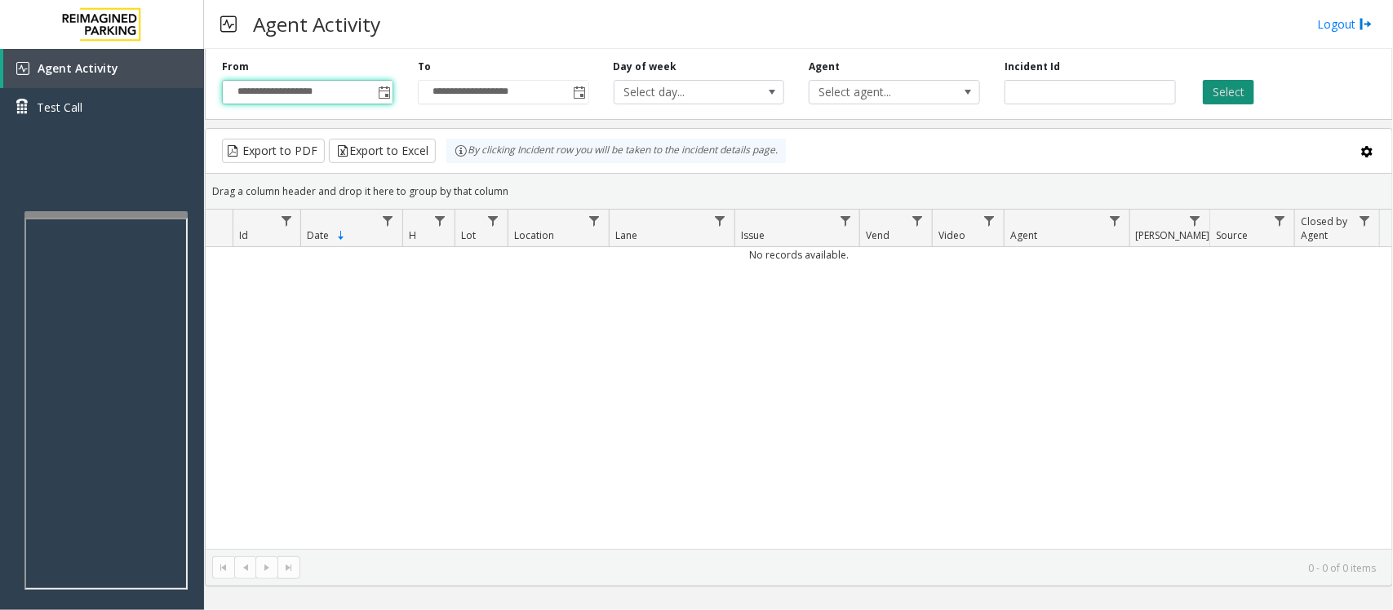
click at [1114, 92] on button "Select" at bounding box center [1228, 92] width 51 height 24
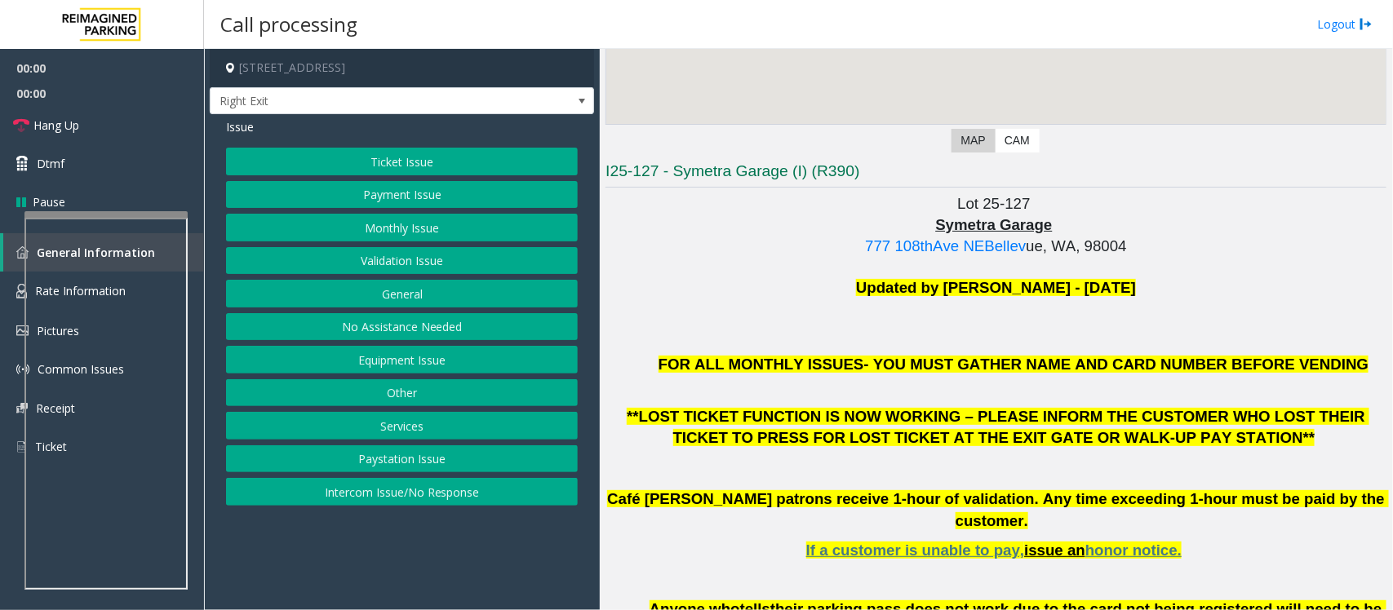
scroll to position [306, 0]
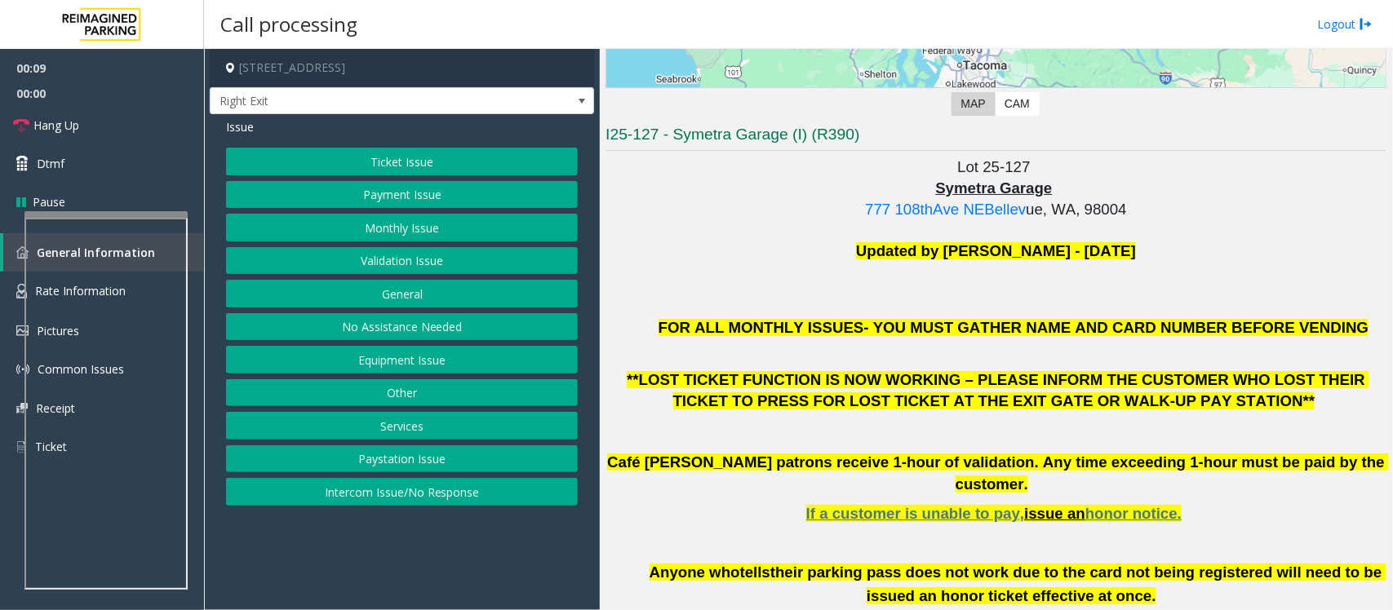
click at [393, 488] on button "Intercom Issue/No Response" at bounding box center [402, 492] width 352 height 28
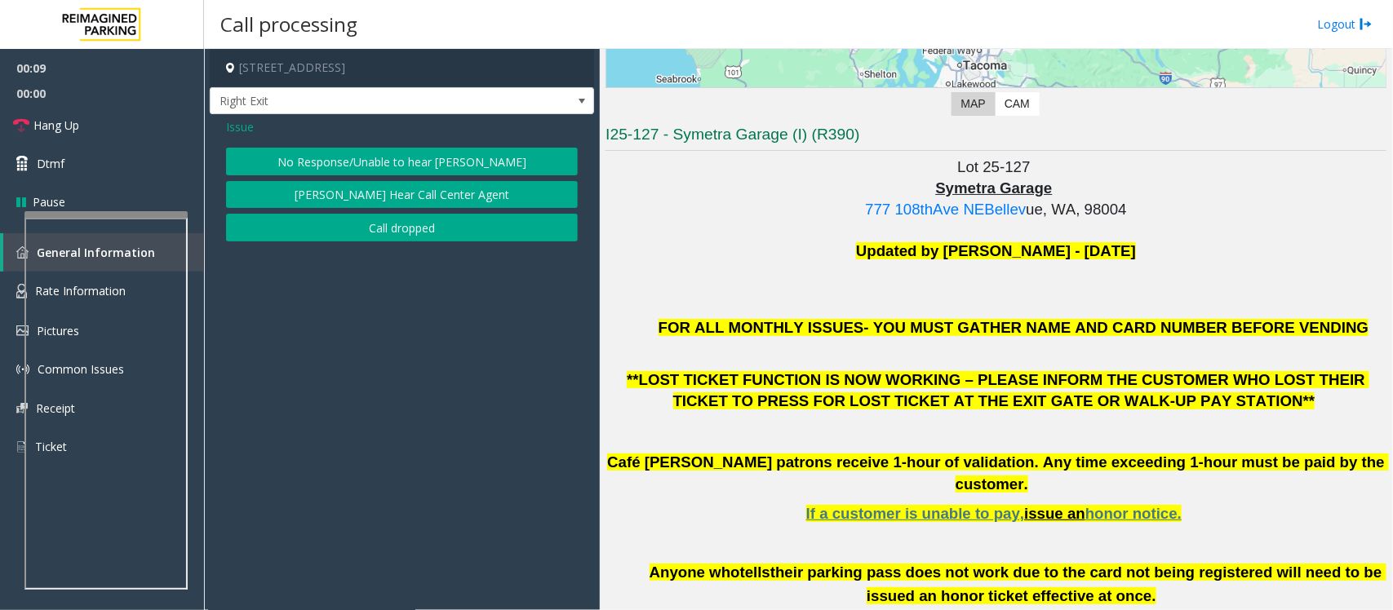
click at [353, 157] on button "No Response/Unable to hear [PERSON_NAME]" at bounding box center [402, 162] width 352 height 28
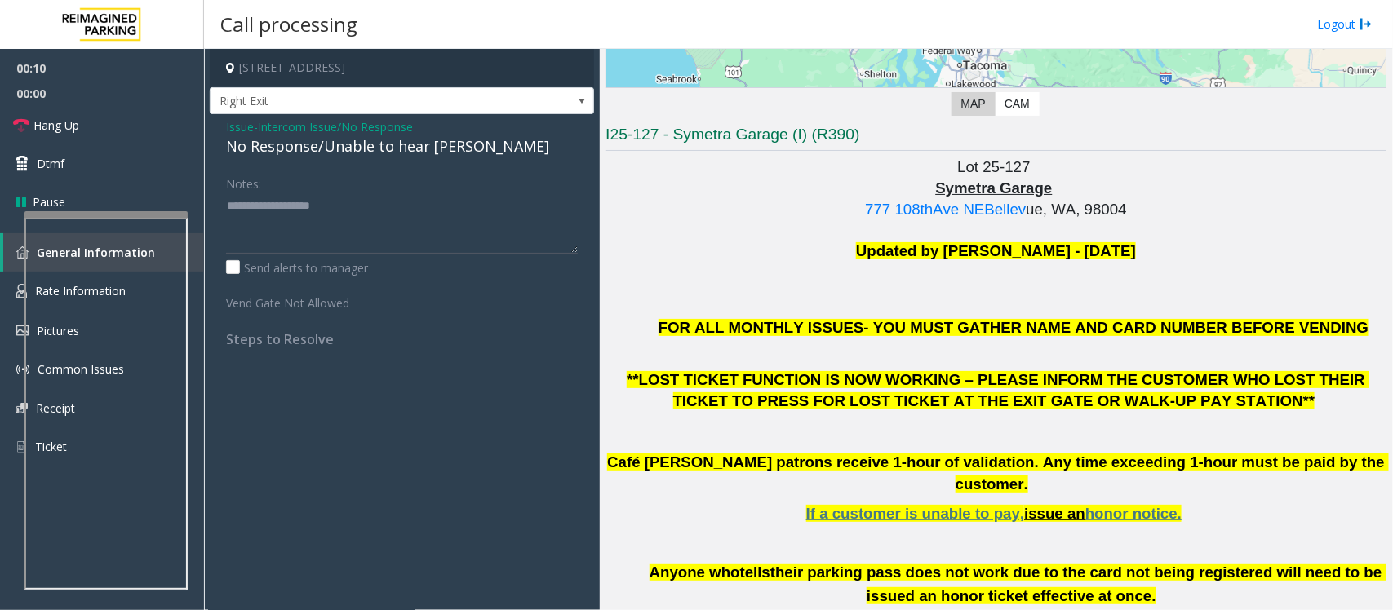
click at [325, 153] on div "No Response/Unable to hear [PERSON_NAME]" at bounding box center [402, 146] width 352 height 22
type textarea "**********"
click at [87, 121] on link "Hang Up" at bounding box center [102, 125] width 204 height 38
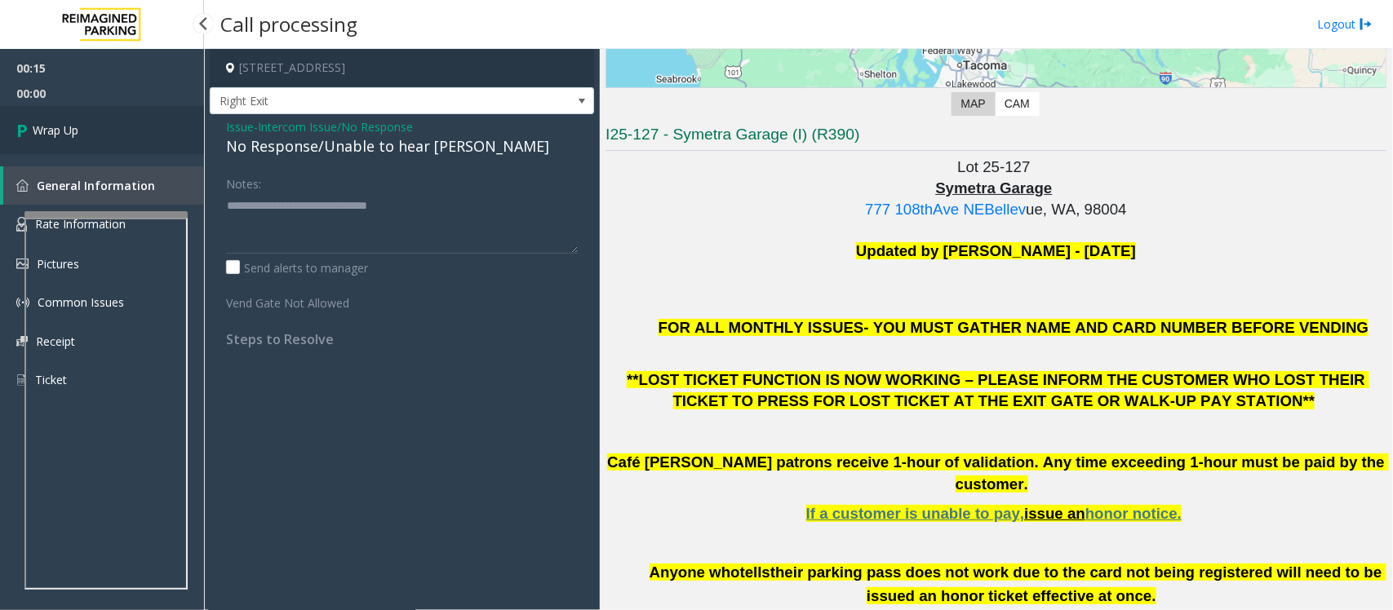
click at [91, 121] on link "Wrap Up" at bounding box center [102, 130] width 204 height 48
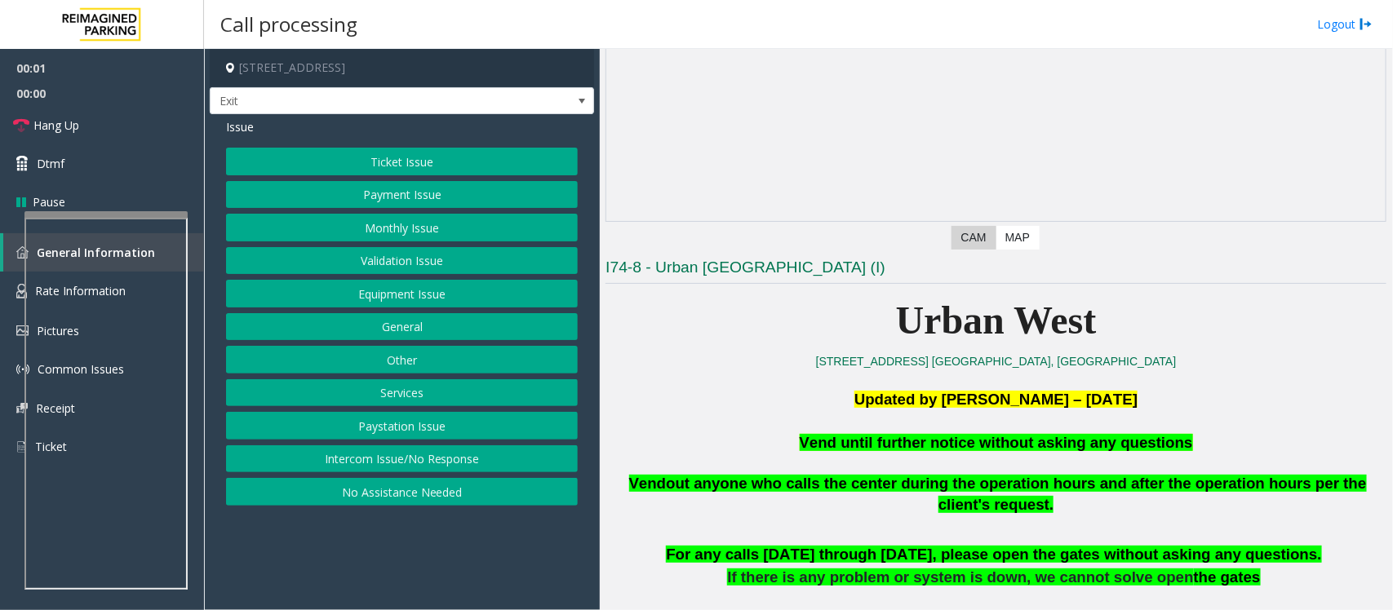
scroll to position [204, 0]
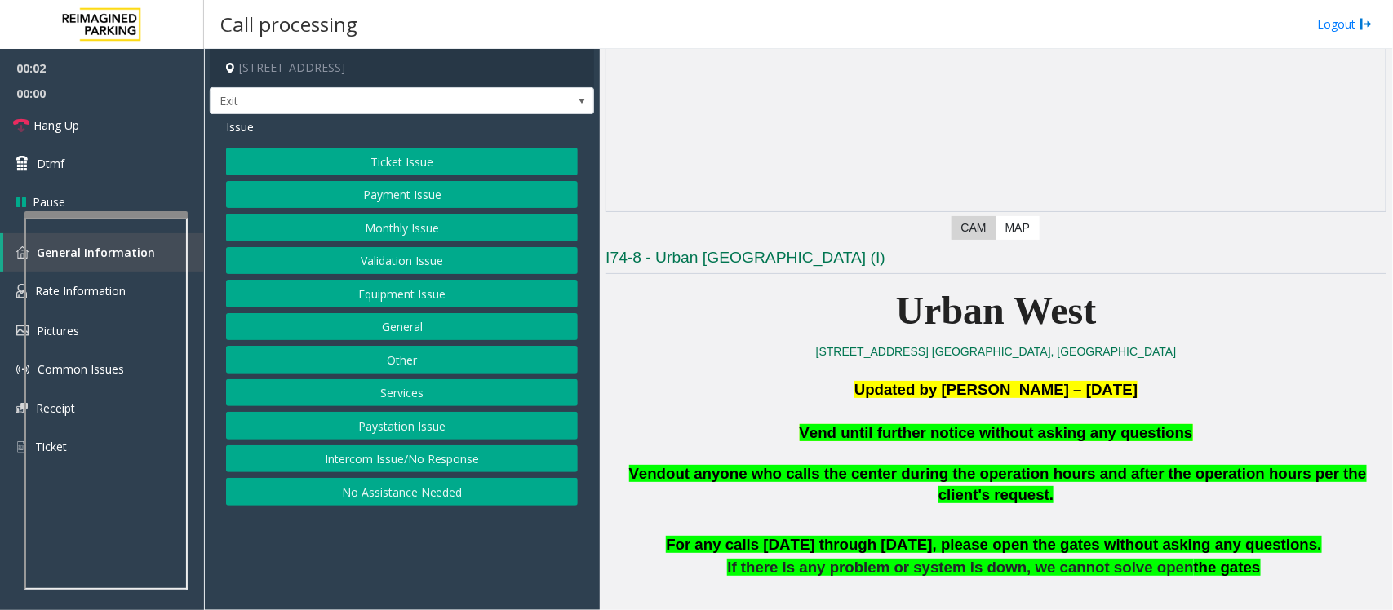
click at [413, 295] on button "Equipment Issue" at bounding box center [402, 294] width 352 height 28
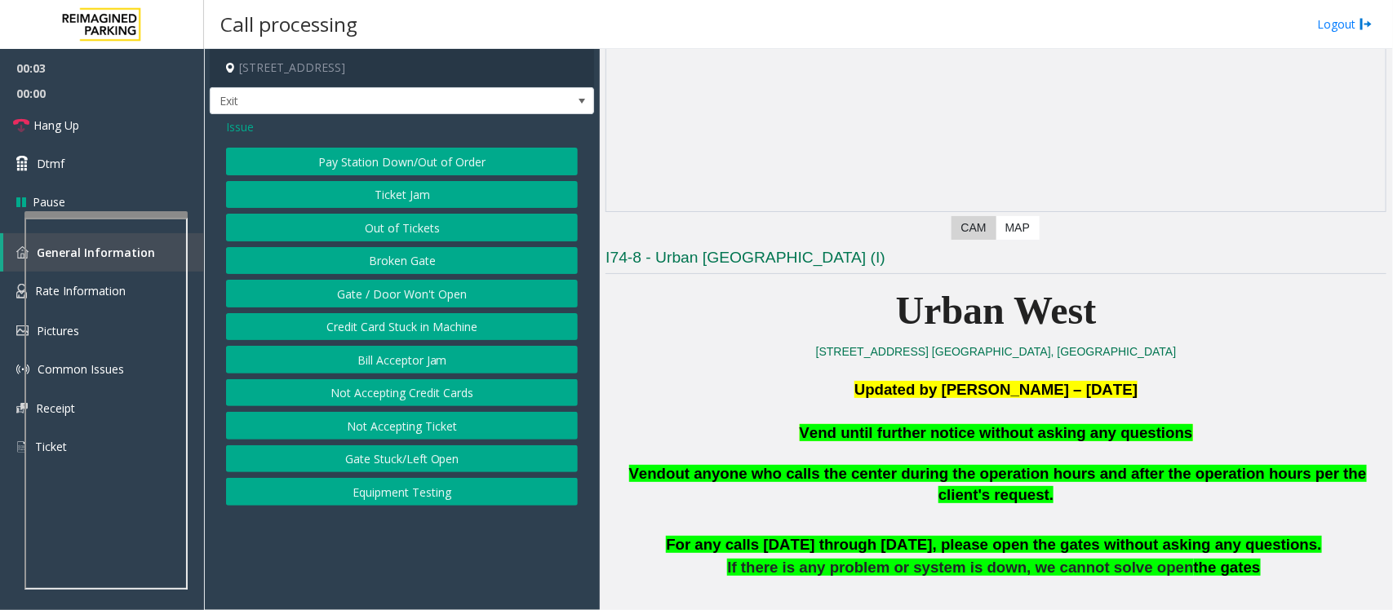
click at [392, 294] on button "Gate / Door Won't Open" at bounding box center [402, 294] width 352 height 28
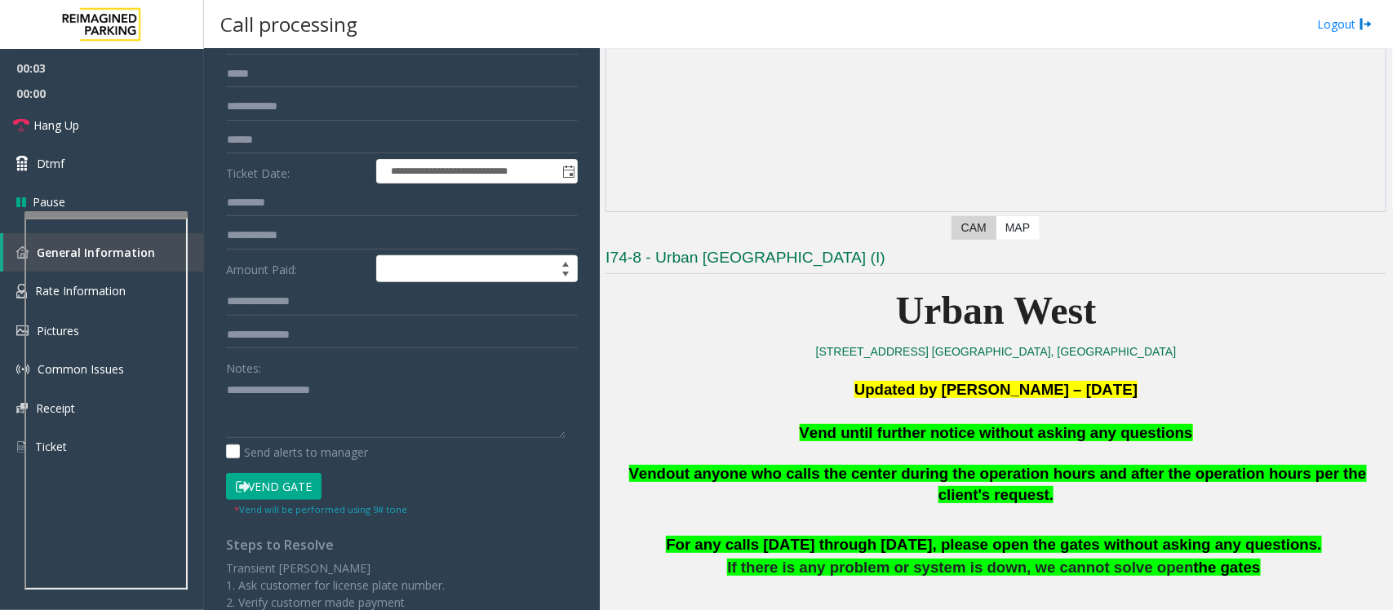
scroll to position [306, 0]
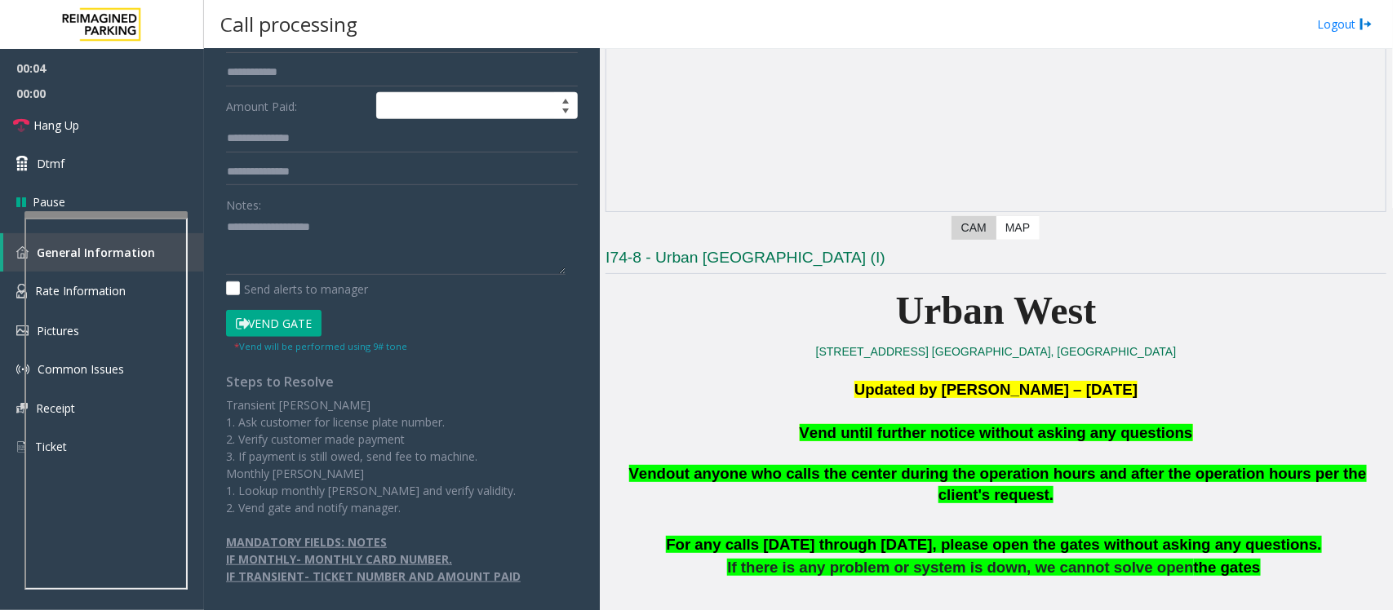
click at [280, 325] on button "Vend Gate" at bounding box center [273, 324] width 95 height 28
click at [884, 434] on span "Vend until further notice without asking any questions" at bounding box center [996, 432] width 393 height 17
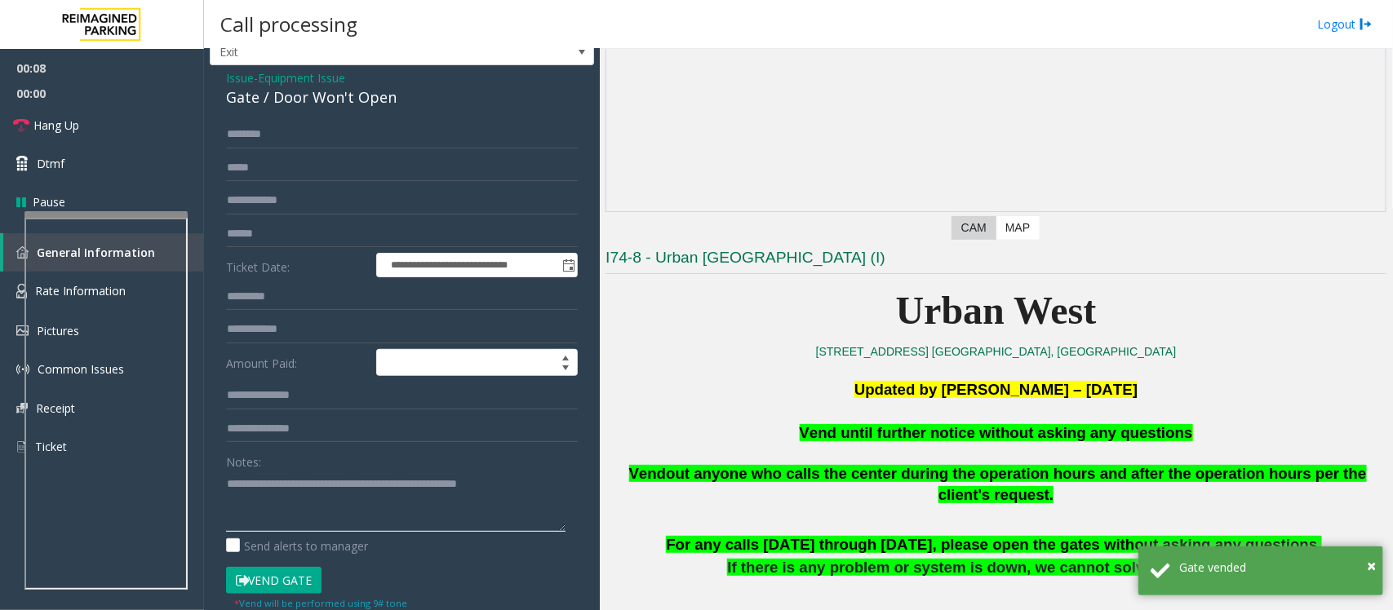
scroll to position [0, 0]
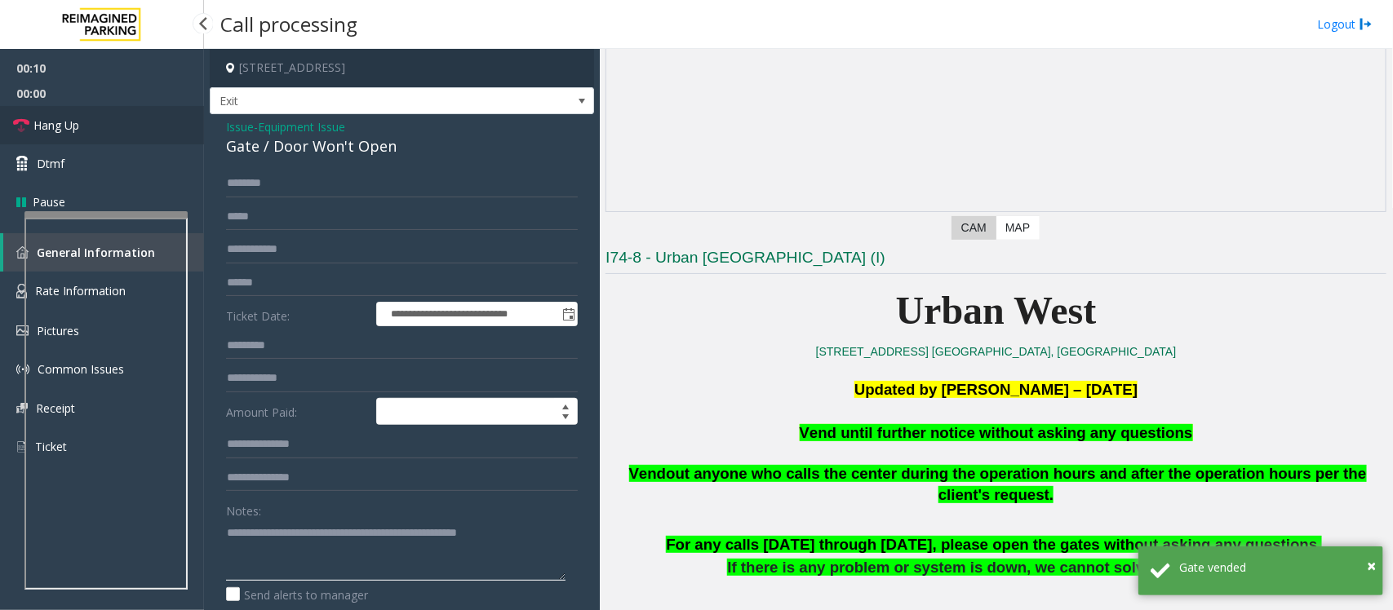
type textarea "**********"
click at [91, 127] on link "Hang Up" at bounding box center [102, 125] width 204 height 38
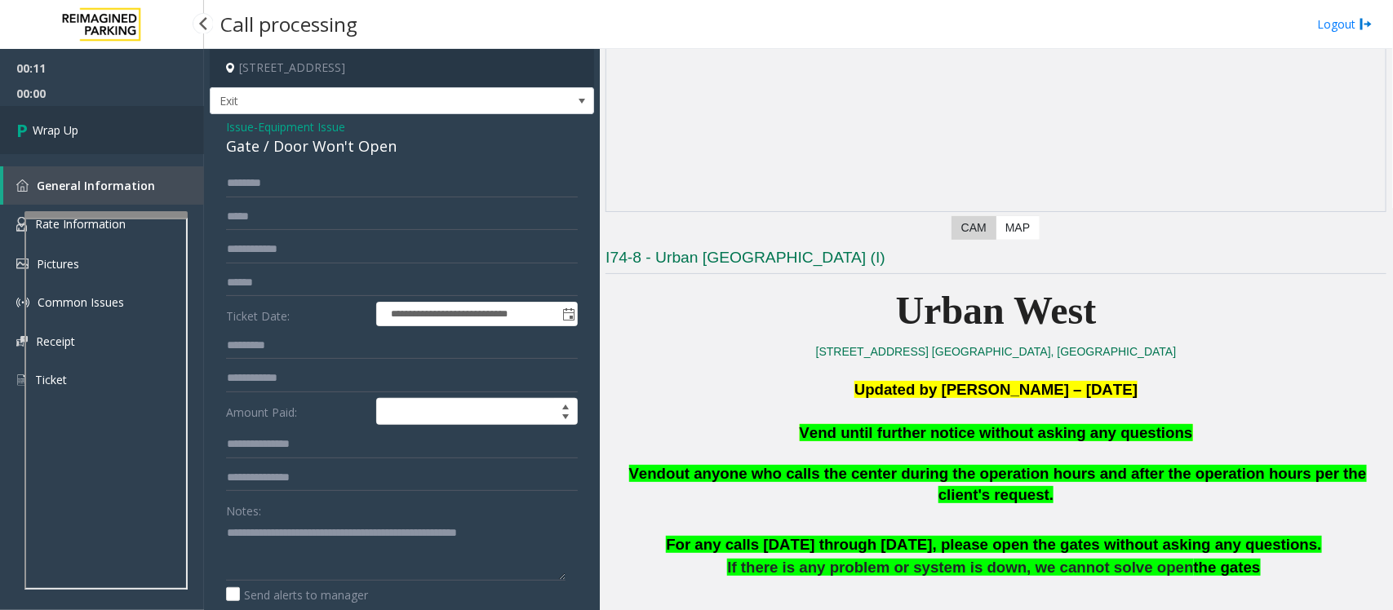
click at [91, 127] on link "Wrap Up" at bounding box center [102, 130] width 204 height 48
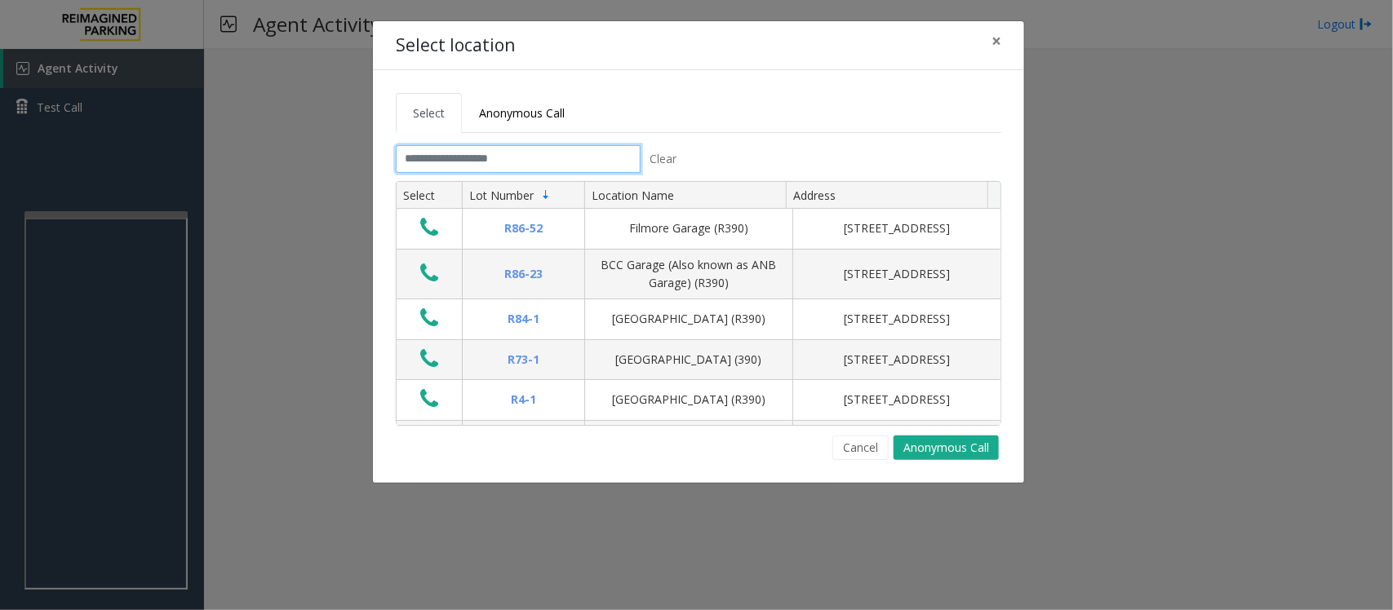
click at [479, 157] on input "text" at bounding box center [518, 159] width 245 height 28
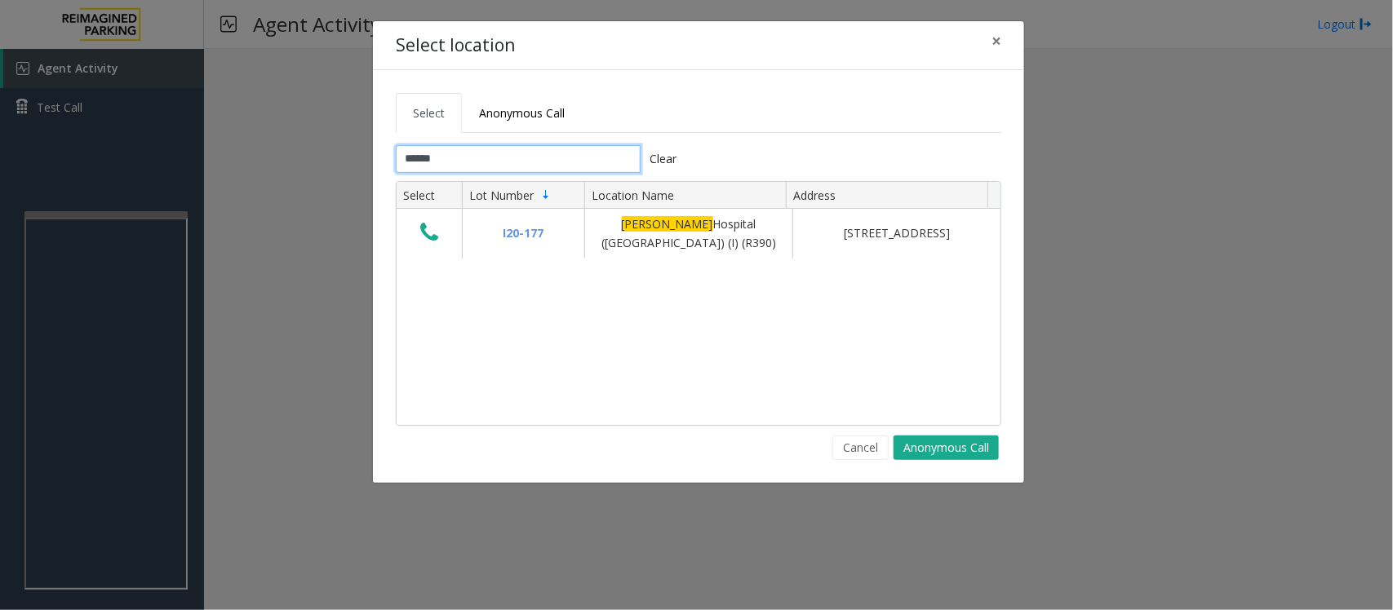
type input "******"
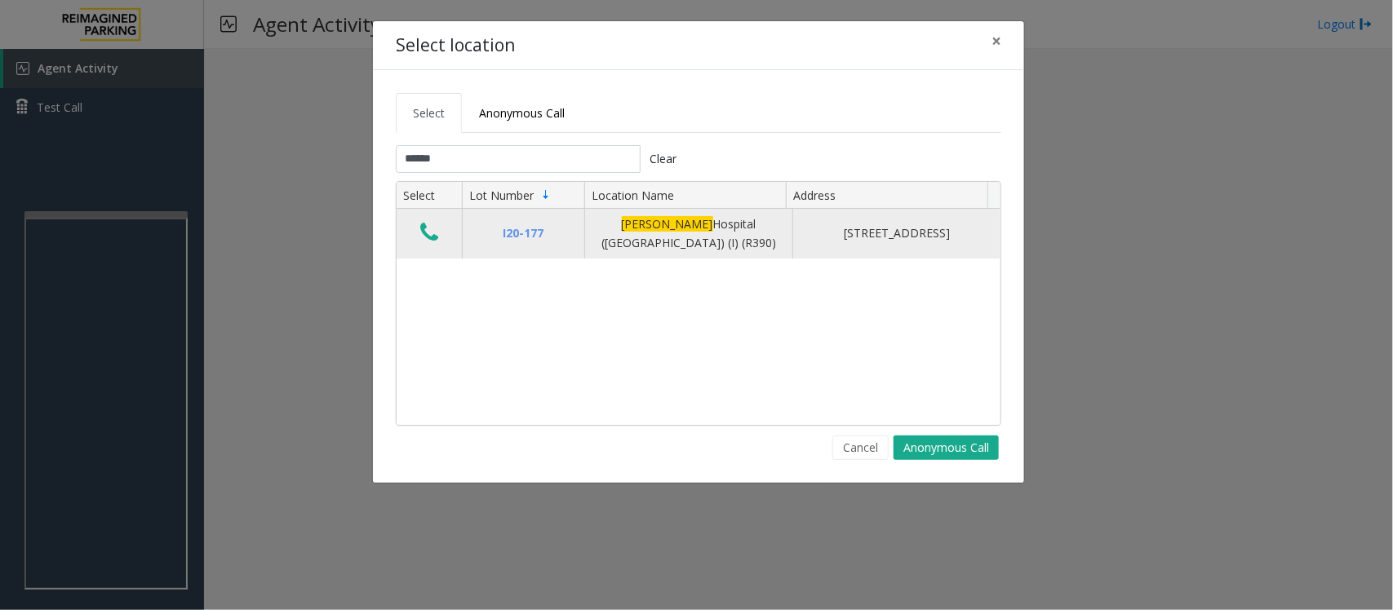
click at [432, 239] on icon "Data table" at bounding box center [429, 232] width 18 height 23
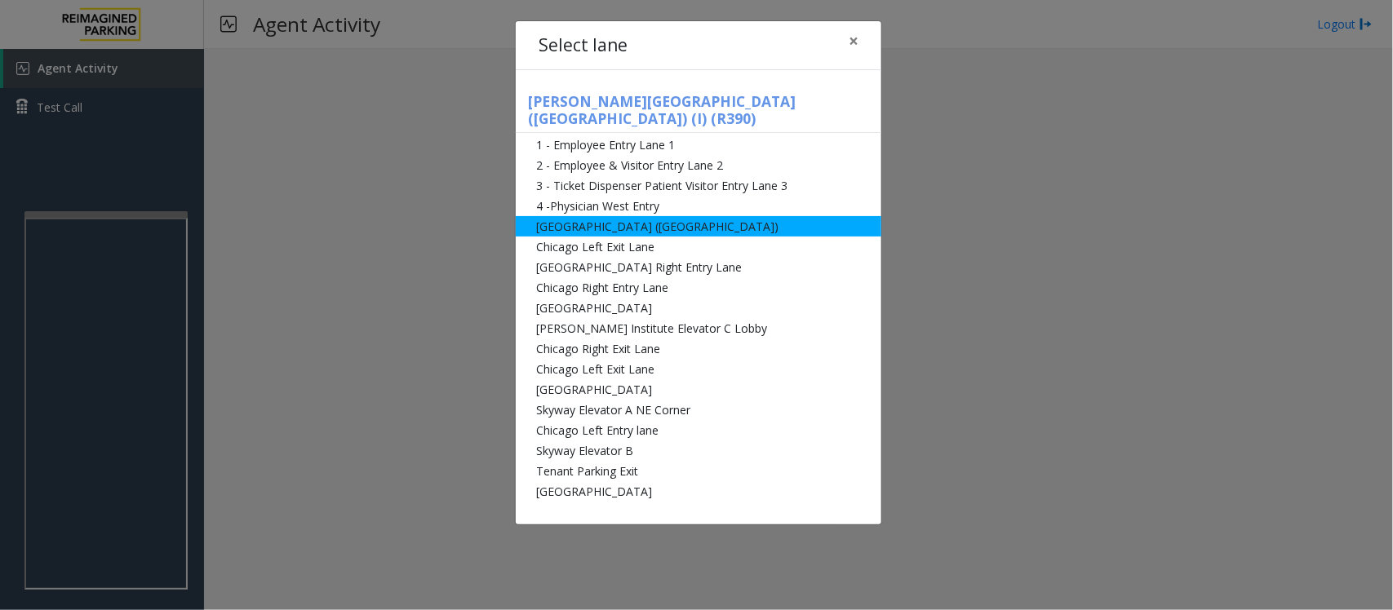
click at [571, 216] on li "[GEOGRAPHIC_DATA] ([GEOGRAPHIC_DATA])" at bounding box center [699, 226] width 366 height 20
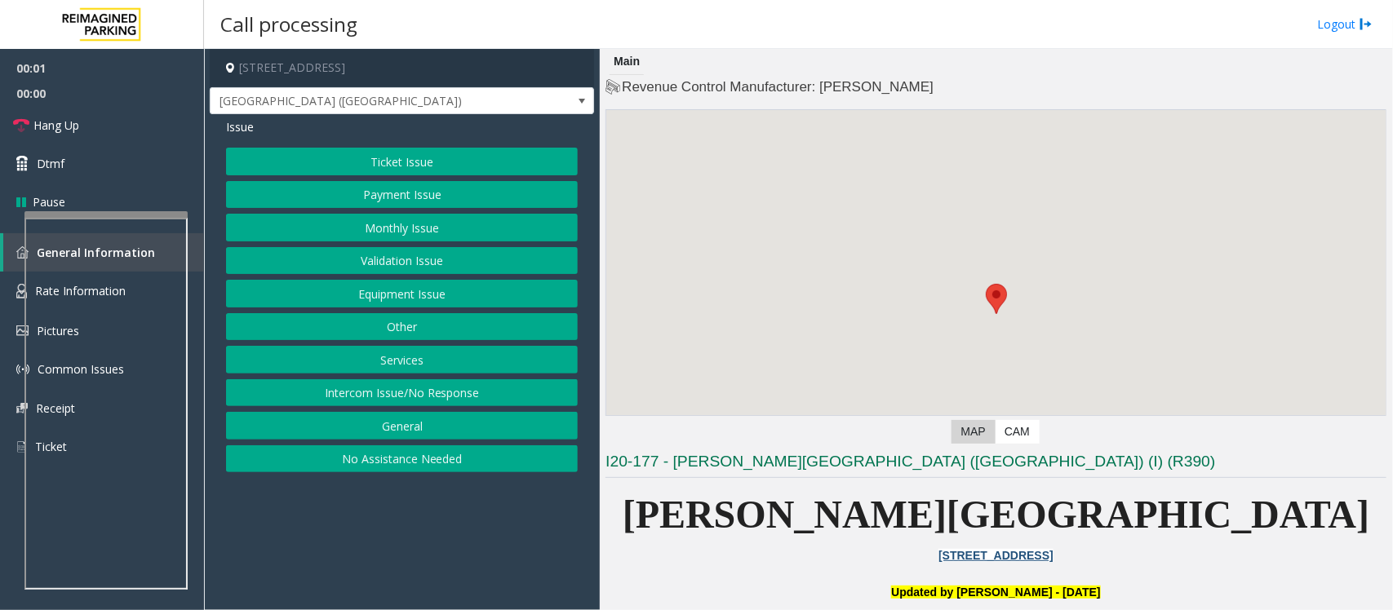
scroll to position [510, 0]
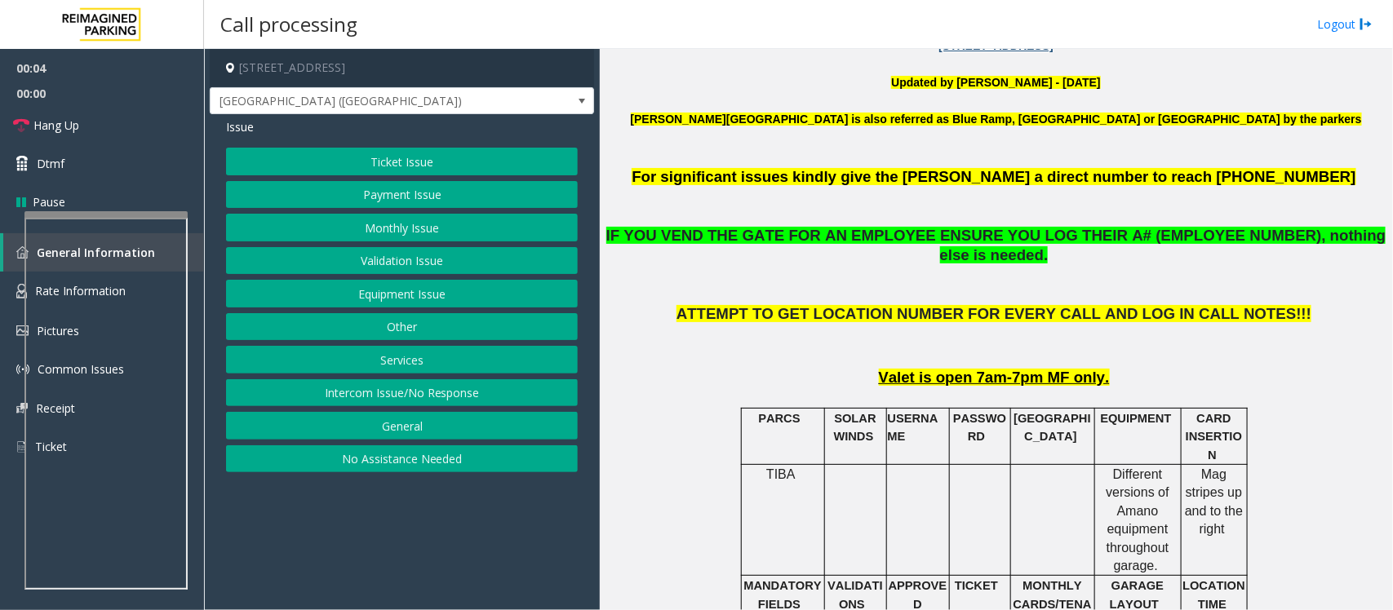
click at [359, 290] on button "Equipment Issue" at bounding box center [402, 294] width 352 height 28
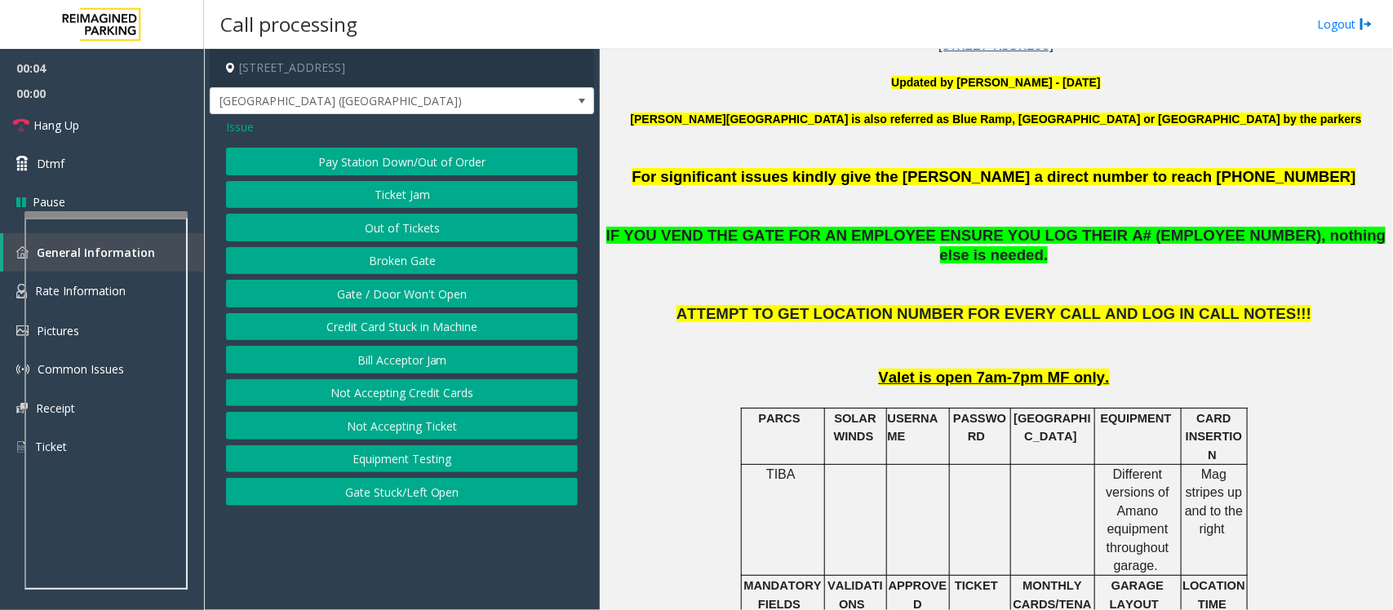
click at [359, 290] on button "Gate / Door Won't Open" at bounding box center [402, 294] width 352 height 28
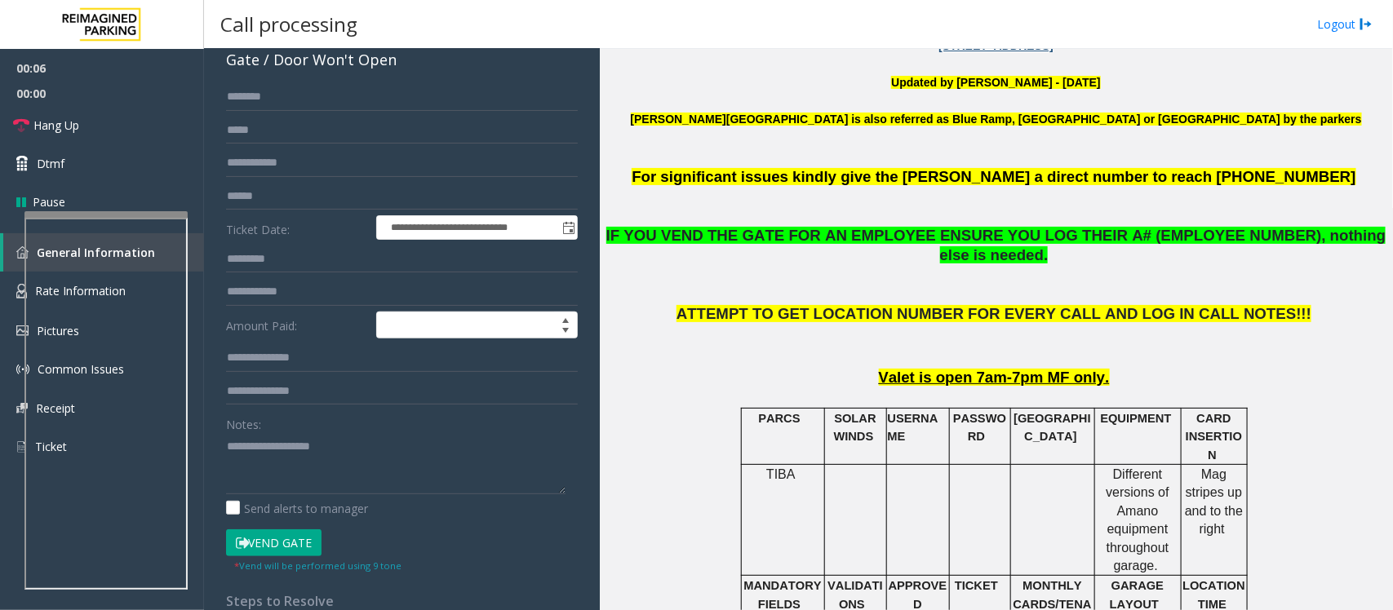
scroll to position [204, 0]
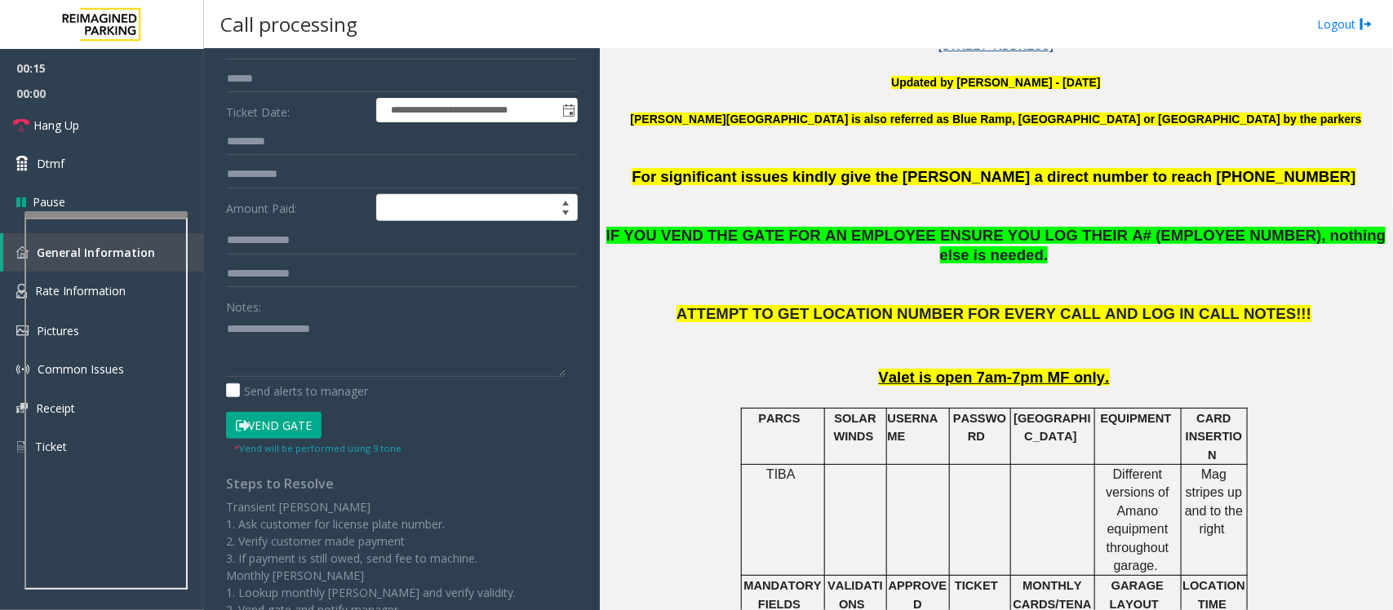
click at [282, 431] on button "Vend Gate" at bounding box center [273, 426] width 95 height 28
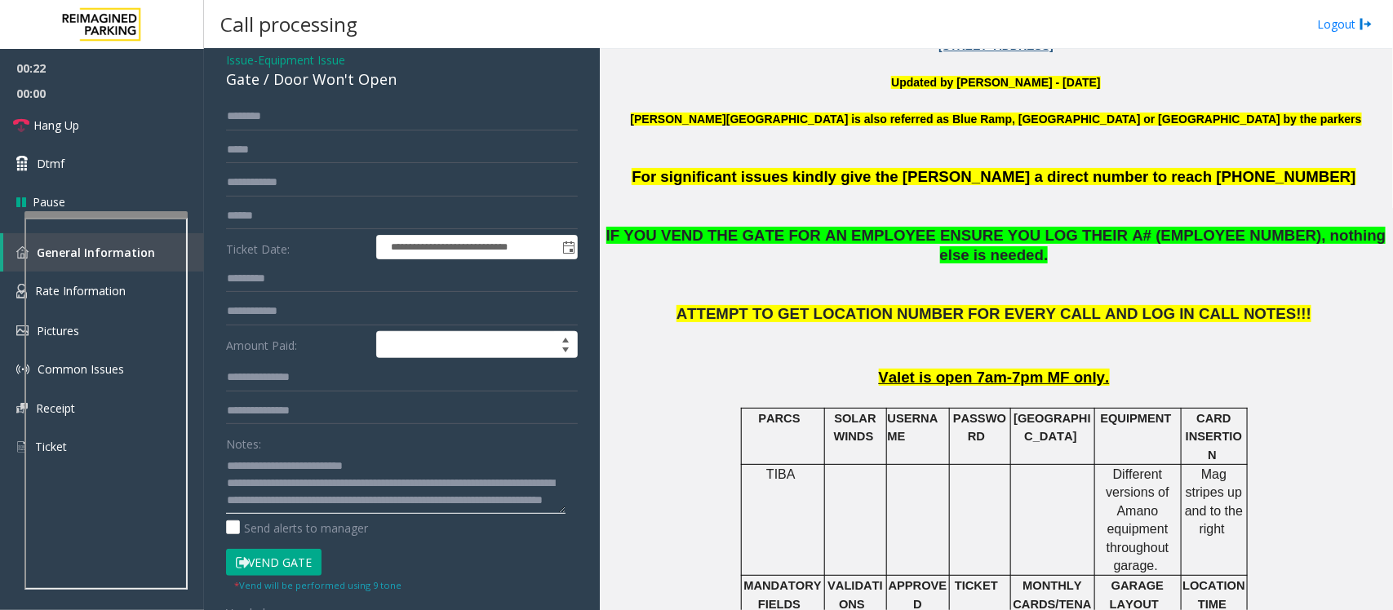
scroll to position [0, 0]
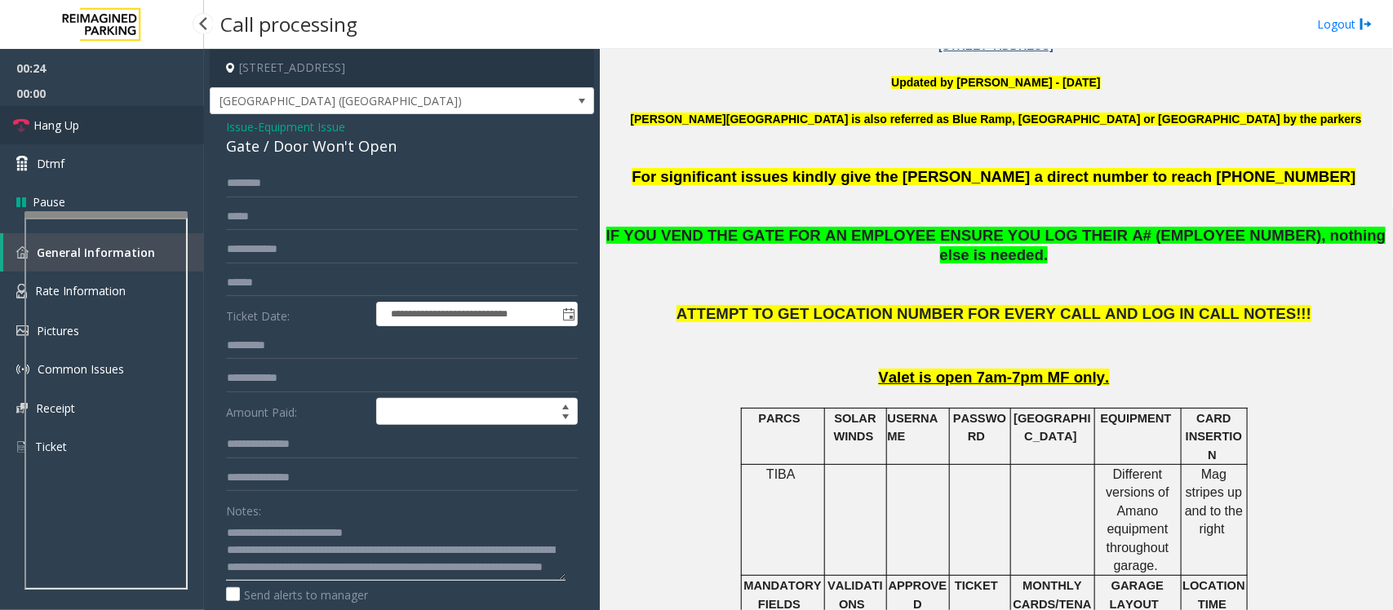
type textarea "**********"
click at [92, 129] on link "Hang Up" at bounding box center [102, 125] width 204 height 38
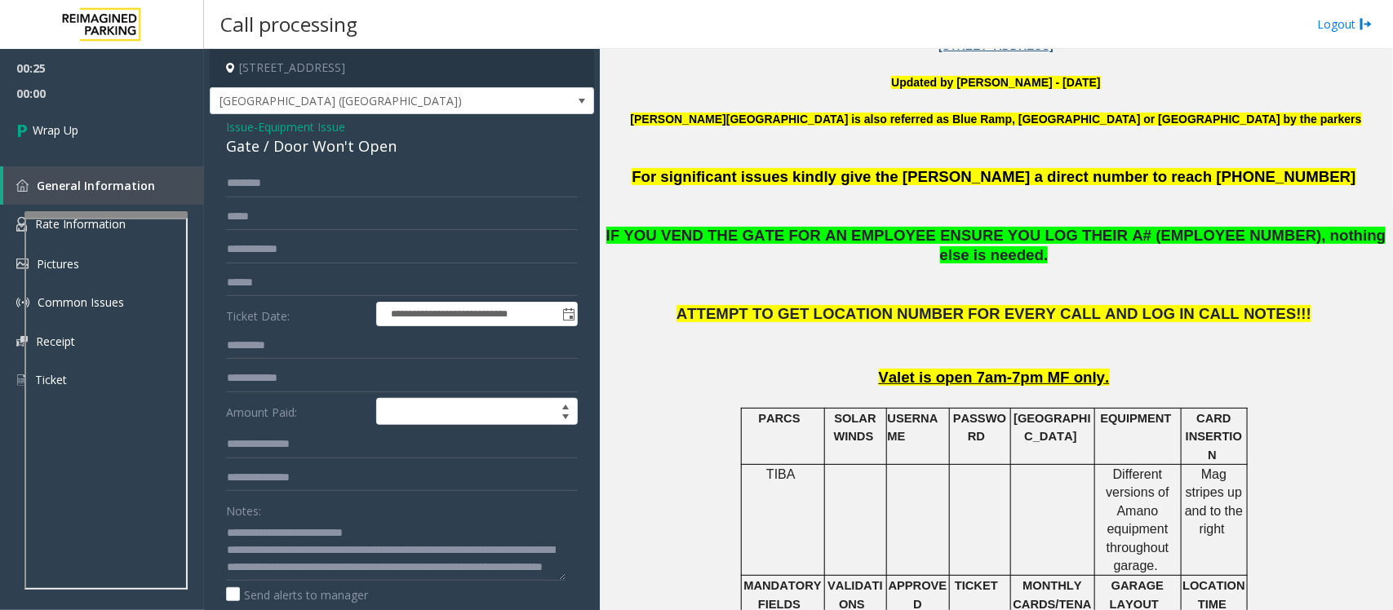
scroll to position [17, 0]
click at [49, 126] on span "Wrap Up" at bounding box center [56, 130] width 46 height 17
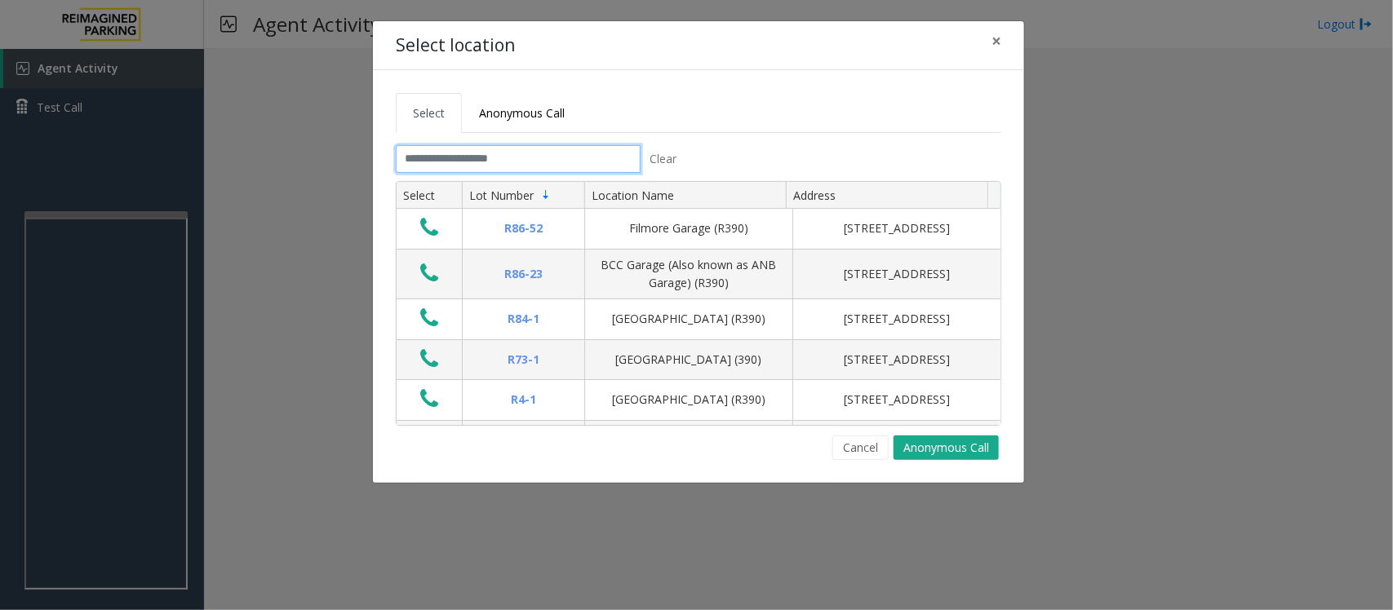
click at [551, 163] on input "text" at bounding box center [518, 159] width 245 height 28
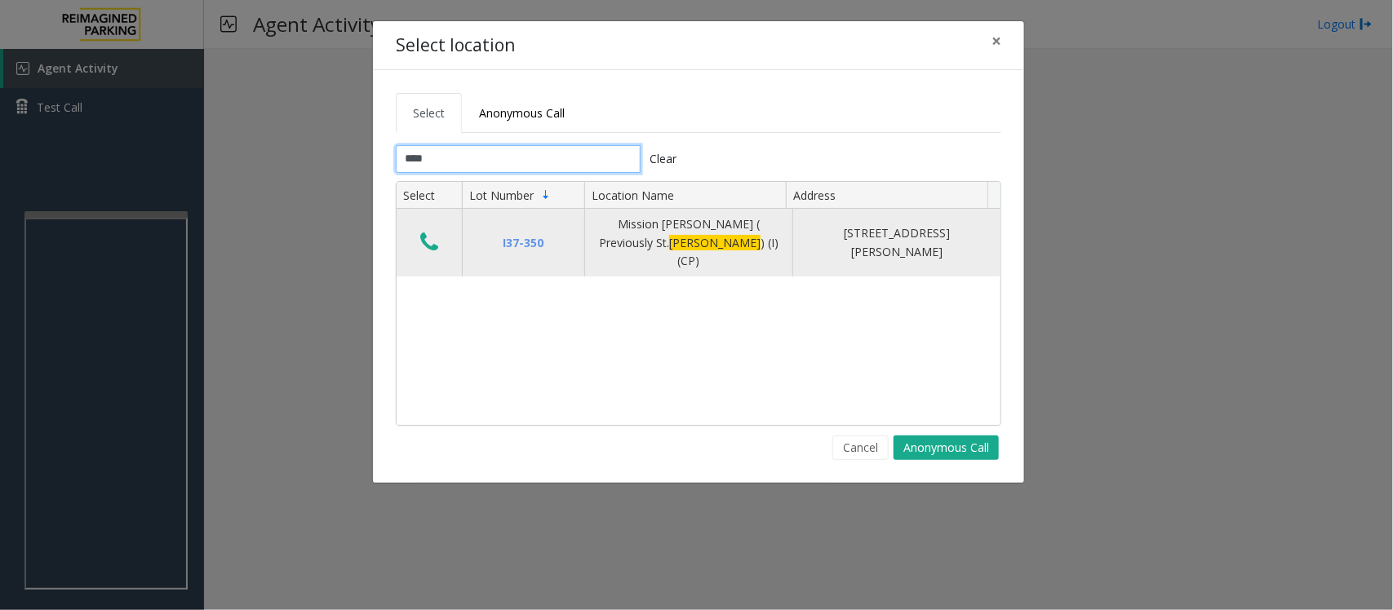
type input "****"
click at [428, 234] on icon "Data table" at bounding box center [429, 242] width 18 height 23
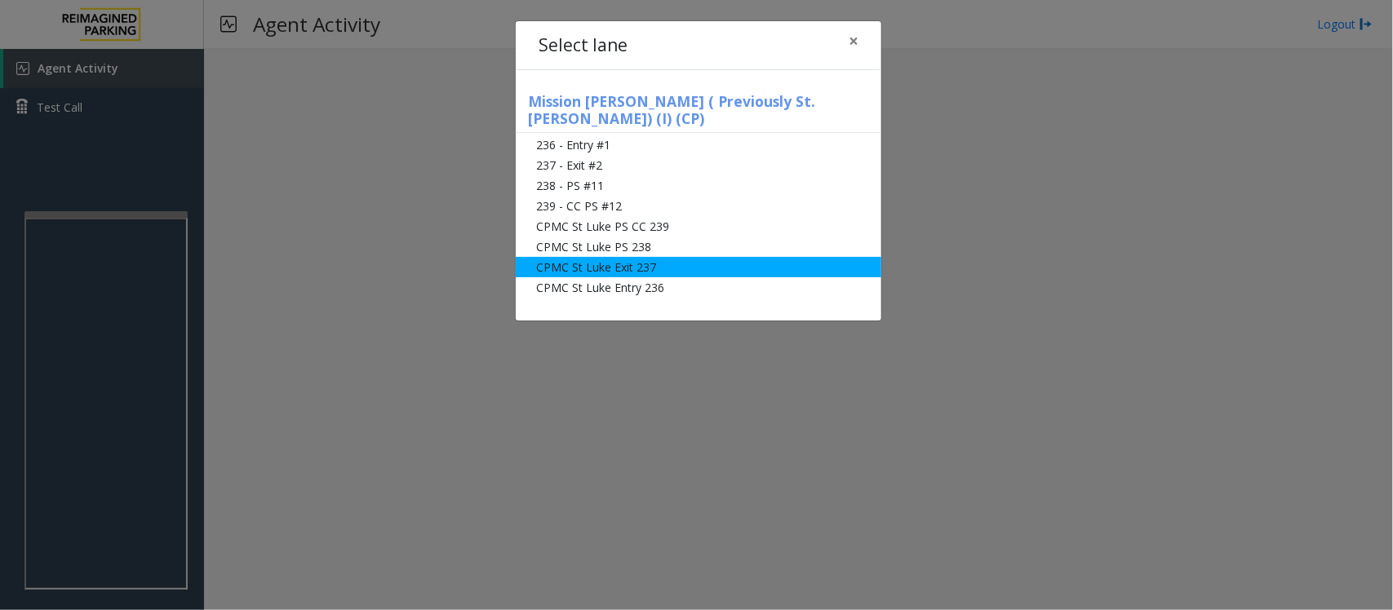
click at [612, 257] on li "CPMC St Luke Exit 237" at bounding box center [699, 267] width 366 height 20
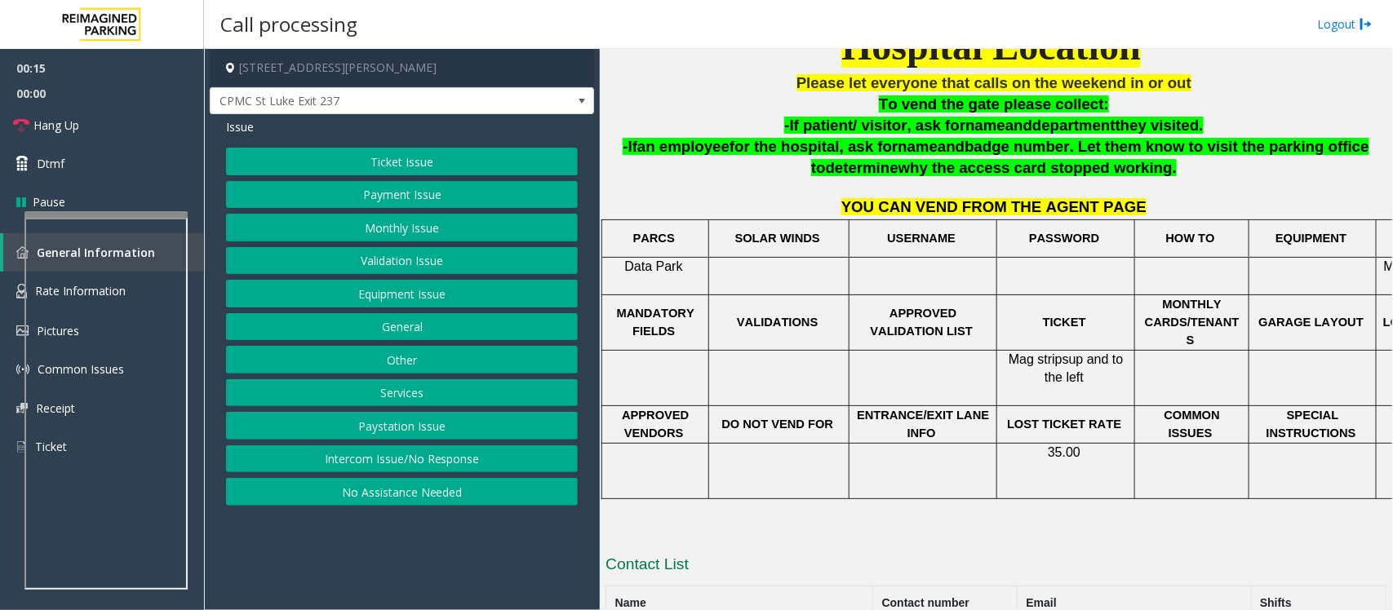
scroll to position [559, 0]
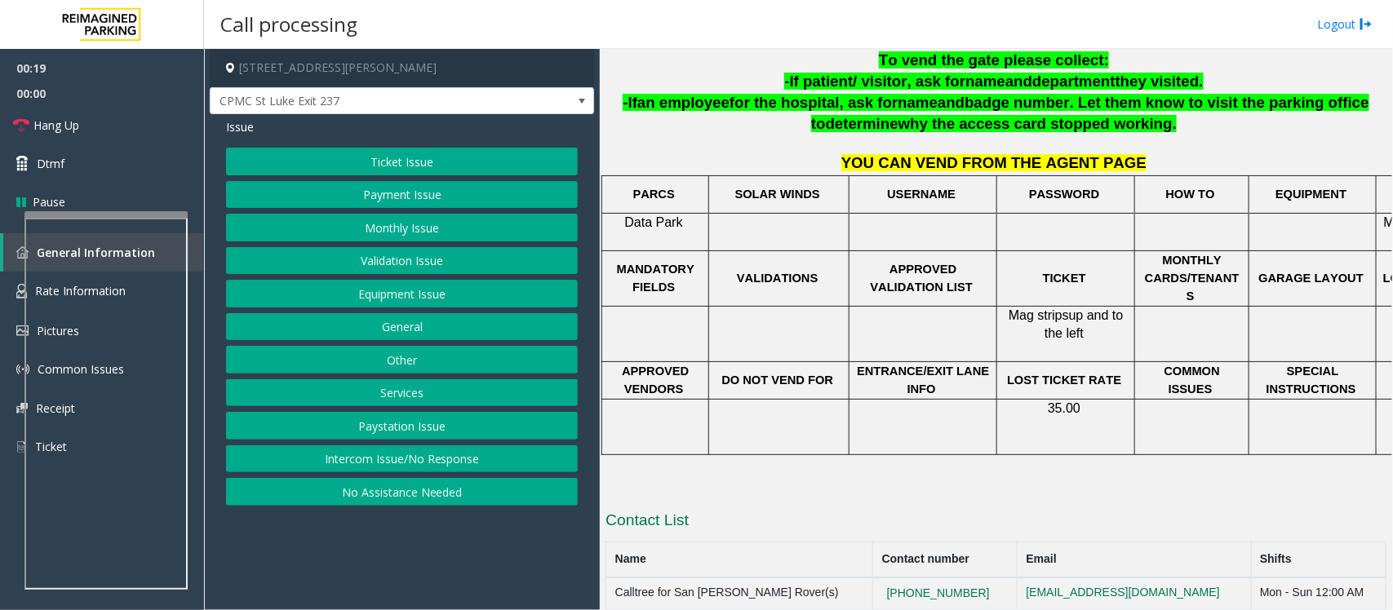
click at [352, 197] on button "Payment Issue" at bounding box center [402, 195] width 352 height 28
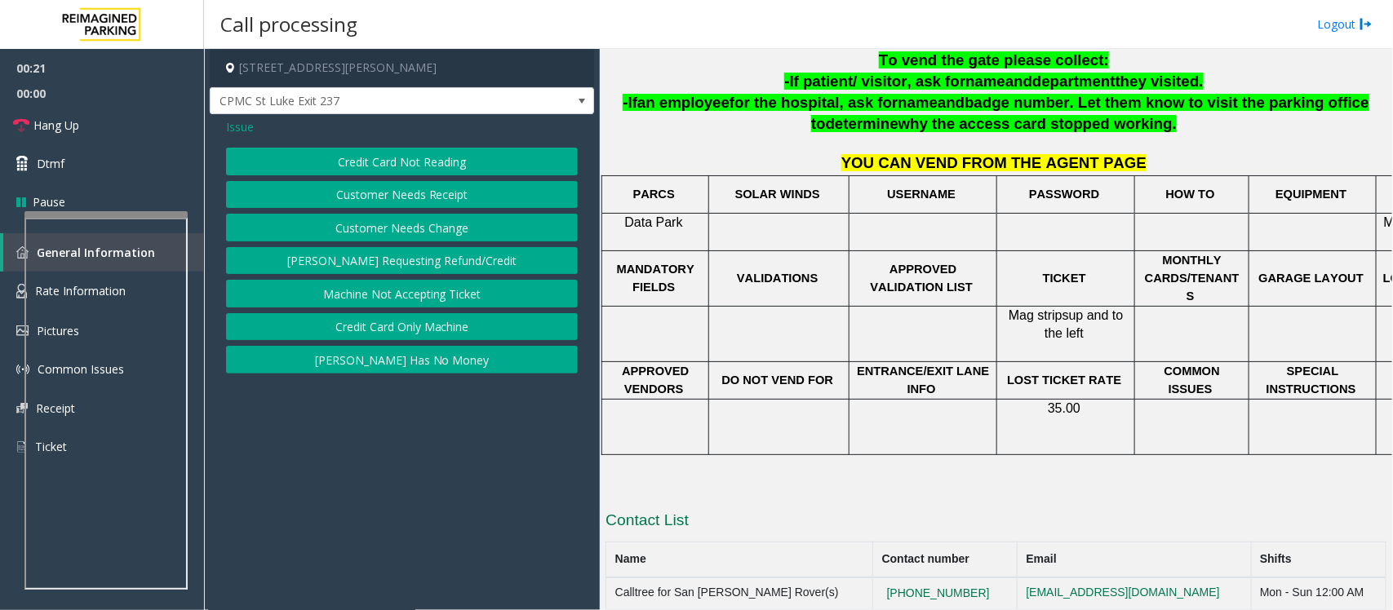
click at [428, 332] on button "Credit Card Only Machine" at bounding box center [402, 327] width 352 height 28
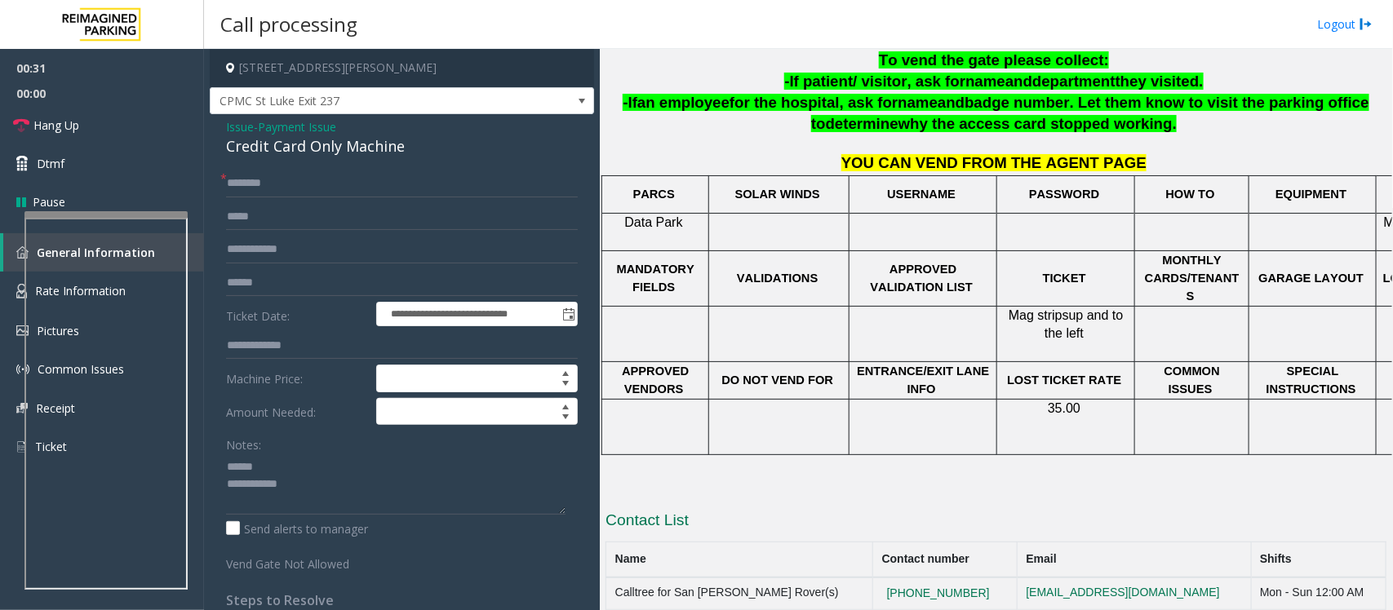
click at [258, 153] on div "Credit Card Only Machine" at bounding box center [402, 146] width 352 height 22
click at [257, 152] on div "Credit Card Only Machine" at bounding box center [402, 146] width 352 height 22
click at [250, 277] on input "text" at bounding box center [402, 283] width 352 height 28
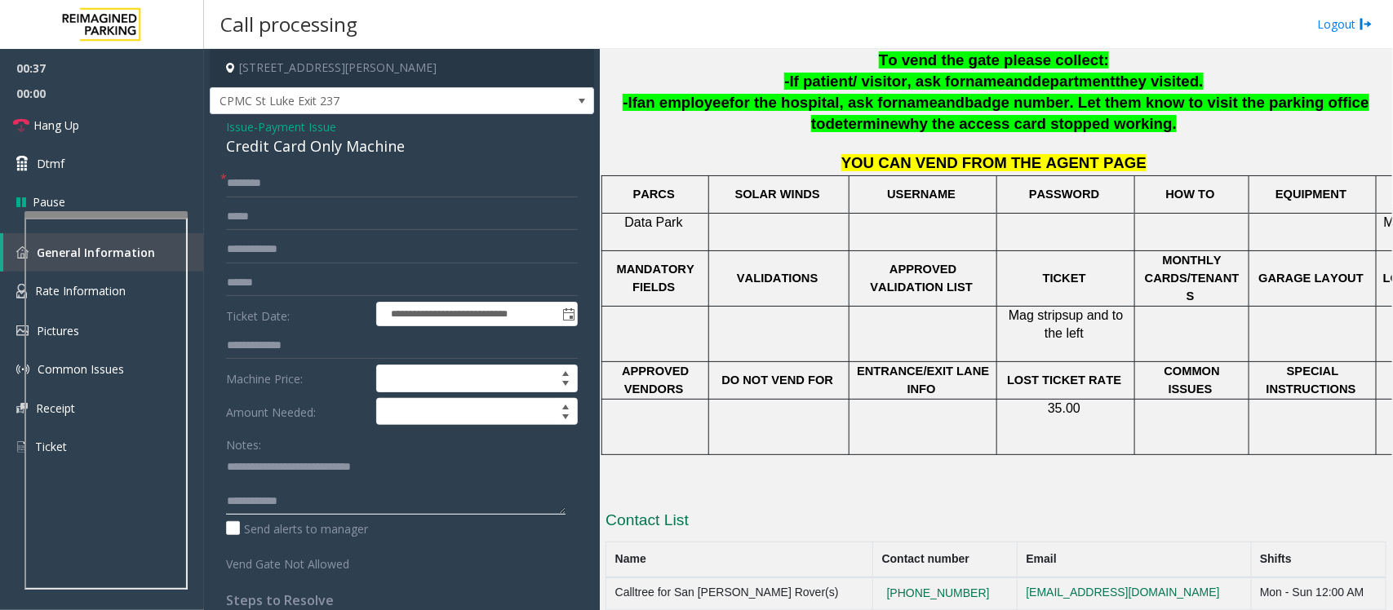
click at [344, 488] on textarea at bounding box center [395, 484] width 339 height 61
click at [348, 480] on textarea at bounding box center [395, 484] width 339 height 61
click at [390, 488] on textarea at bounding box center [395, 484] width 339 height 61
type textarea "**********"
drag, startPoint x: 331, startPoint y: 202, endPoint x: 331, endPoint y: 175, distance: 26.1
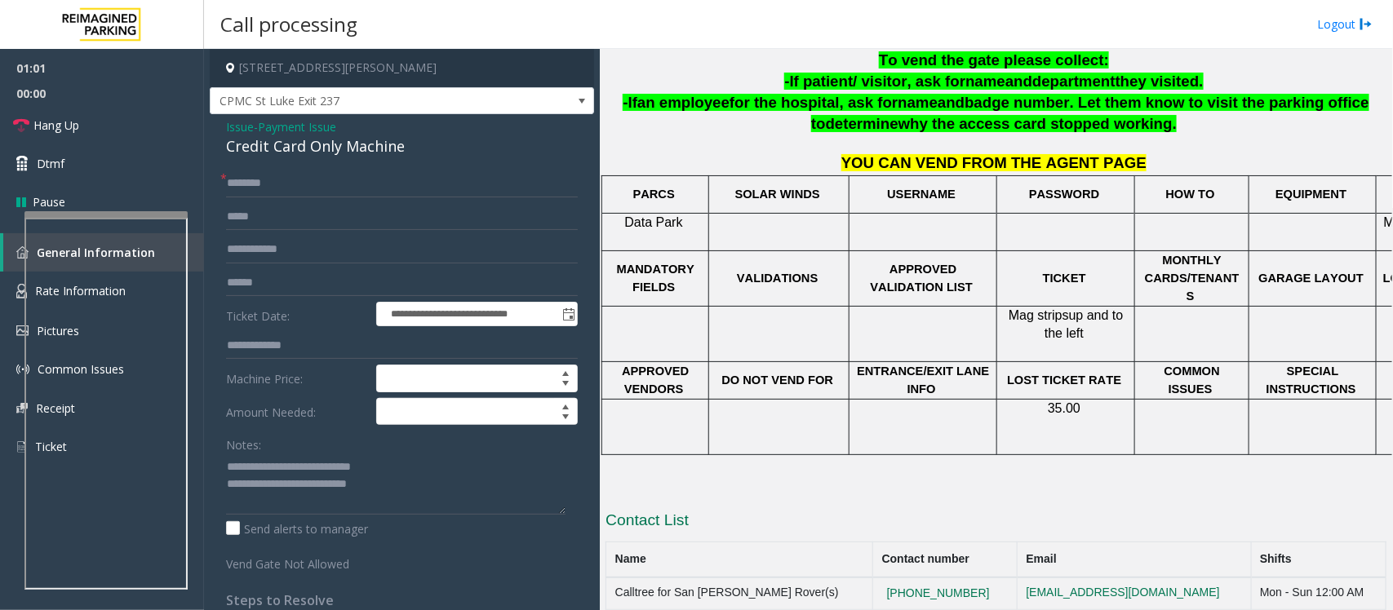
click at [331, 194] on form "**********" at bounding box center [402, 371] width 352 height 403
click at [318, 180] on input "text" at bounding box center [402, 184] width 352 height 28
type input "**"
click at [78, 118] on span "Hang Up" at bounding box center [56, 125] width 46 height 17
click at [428, 488] on textarea at bounding box center [395, 484] width 339 height 61
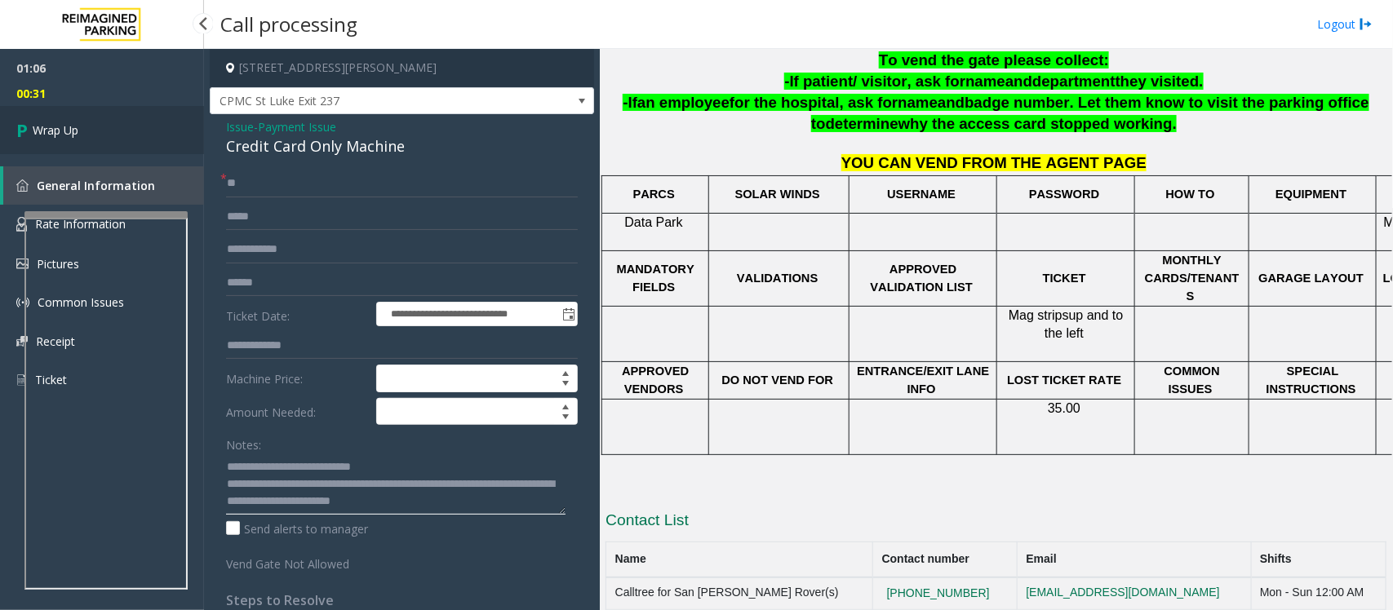
type textarea "**********"
click at [90, 132] on link "Wrap Up" at bounding box center [102, 130] width 204 height 48
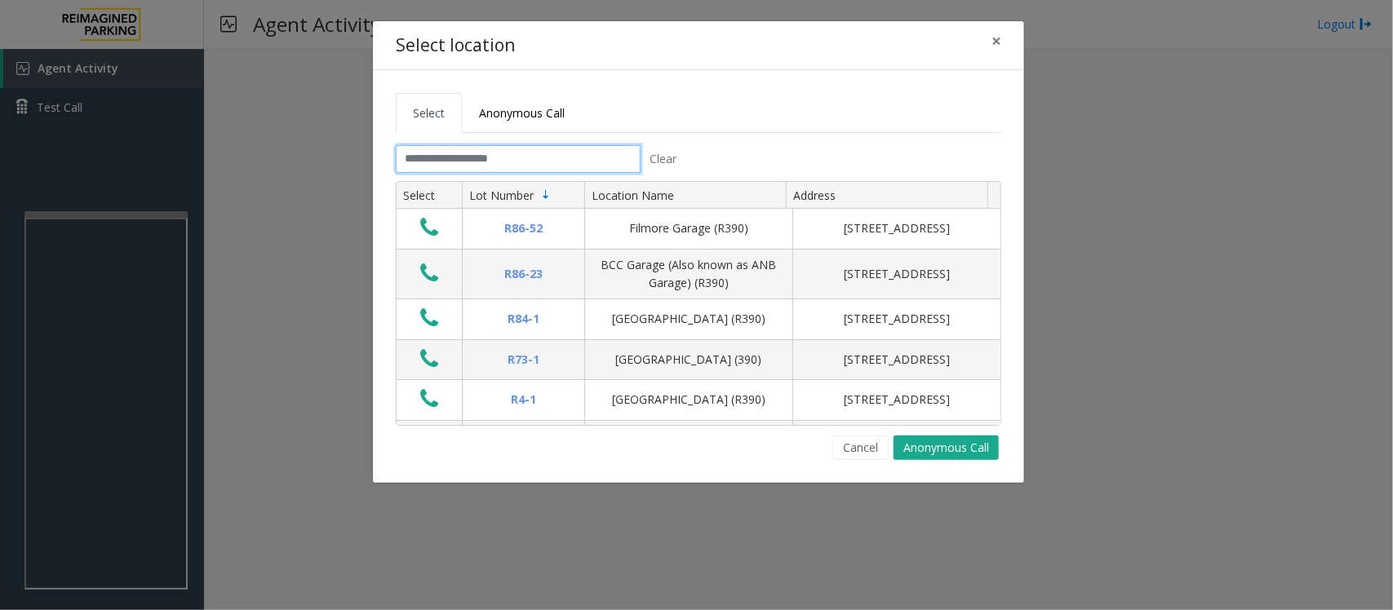
click at [450, 161] on input "text" at bounding box center [518, 159] width 245 height 28
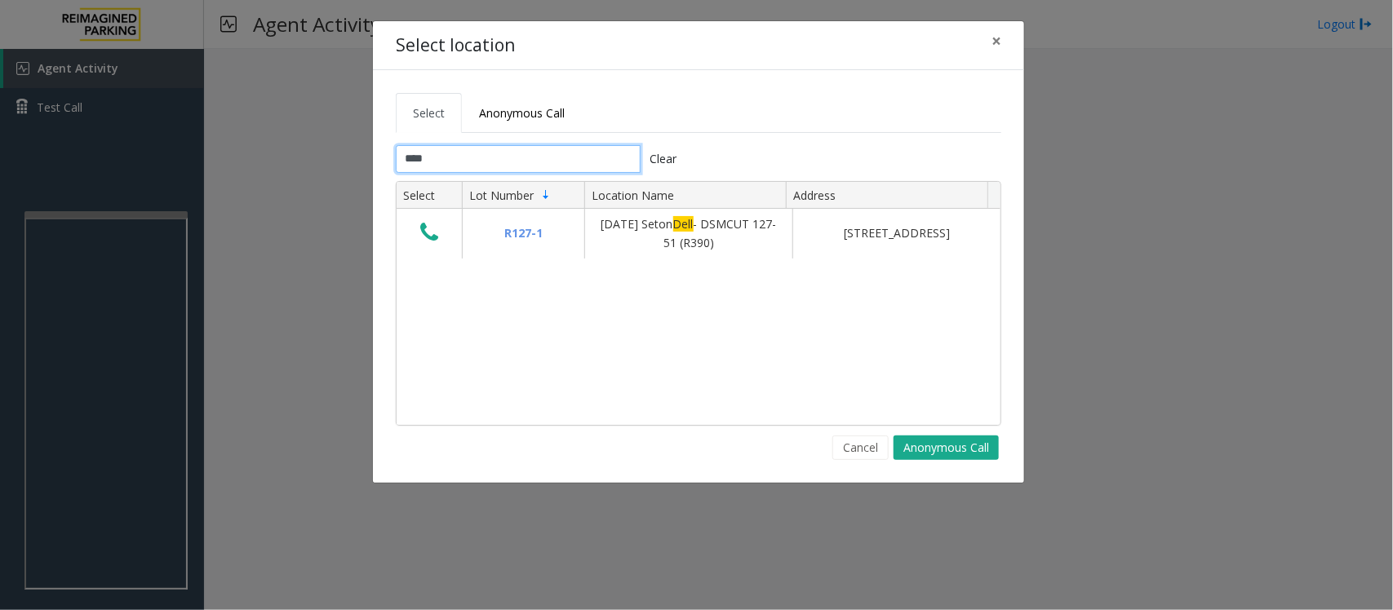
type input "****"
click at [1000, 38] on span "×" at bounding box center [996, 40] width 10 height 23
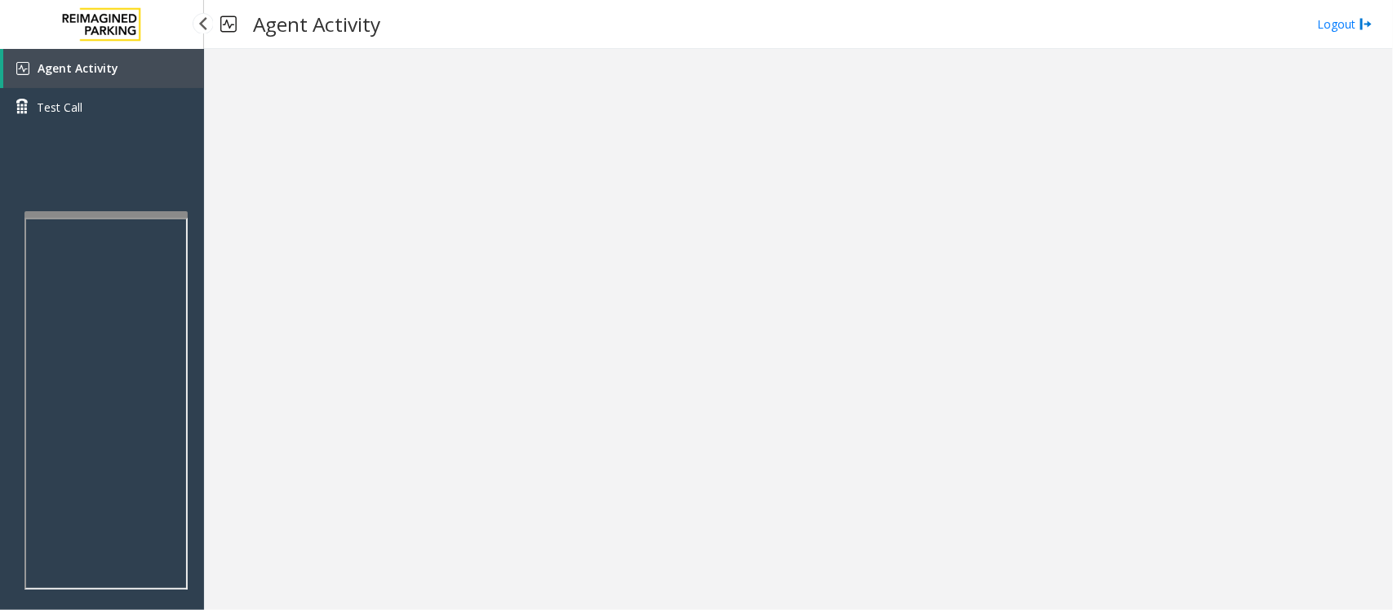
click at [115, 55] on link "Agent Activity" at bounding box center [103, 68] width 201 height 39
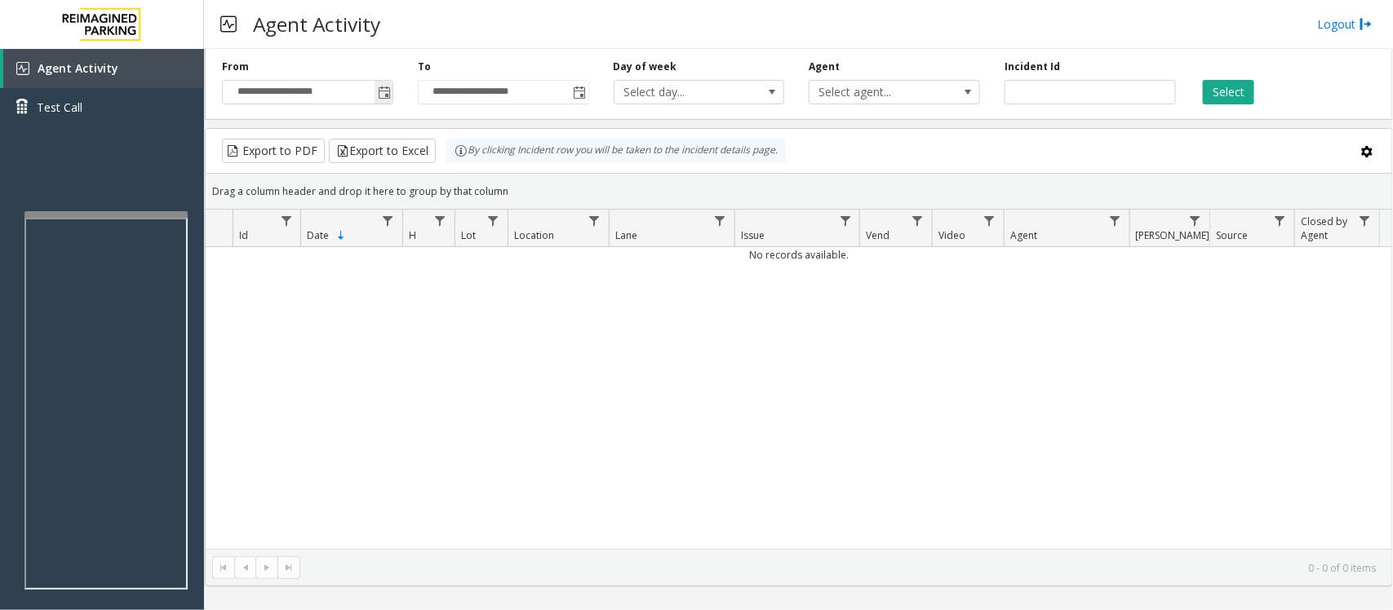
click at [380, 87] on span "Toggle popup" at bounding box center [384, 92] width 13 height 13
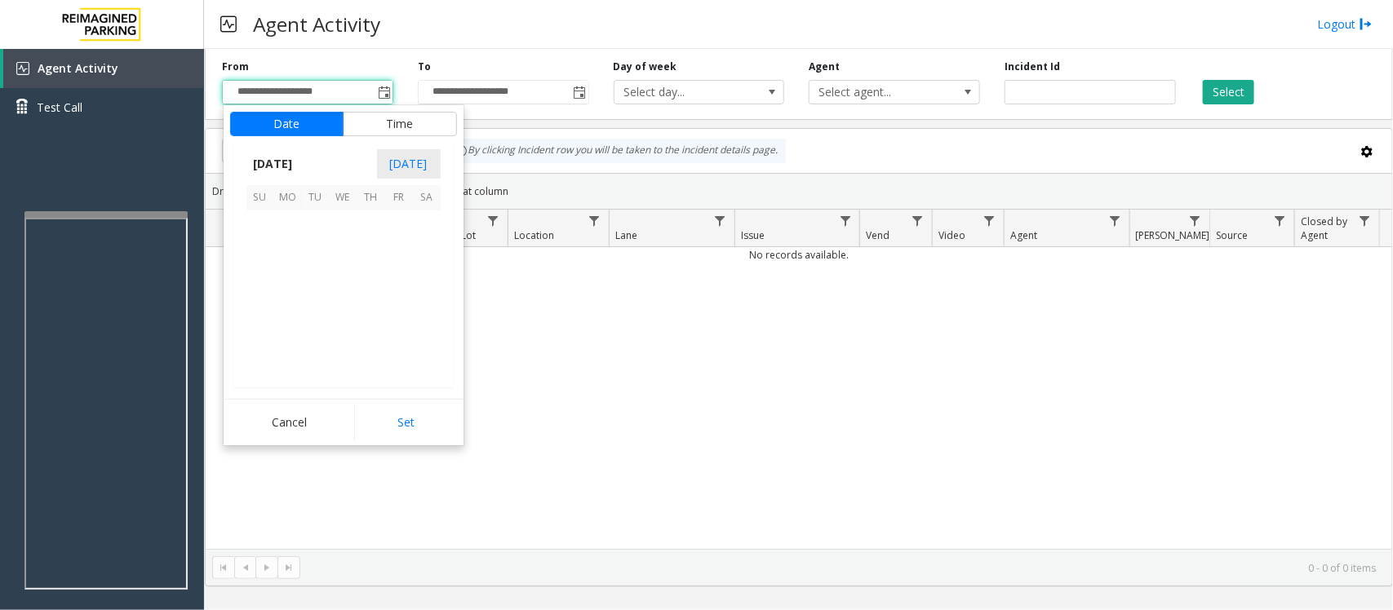
scroll to position [292929, 0]
click at [318, 282] on span "14" at bounding box center [316, 281] width 28 height 28
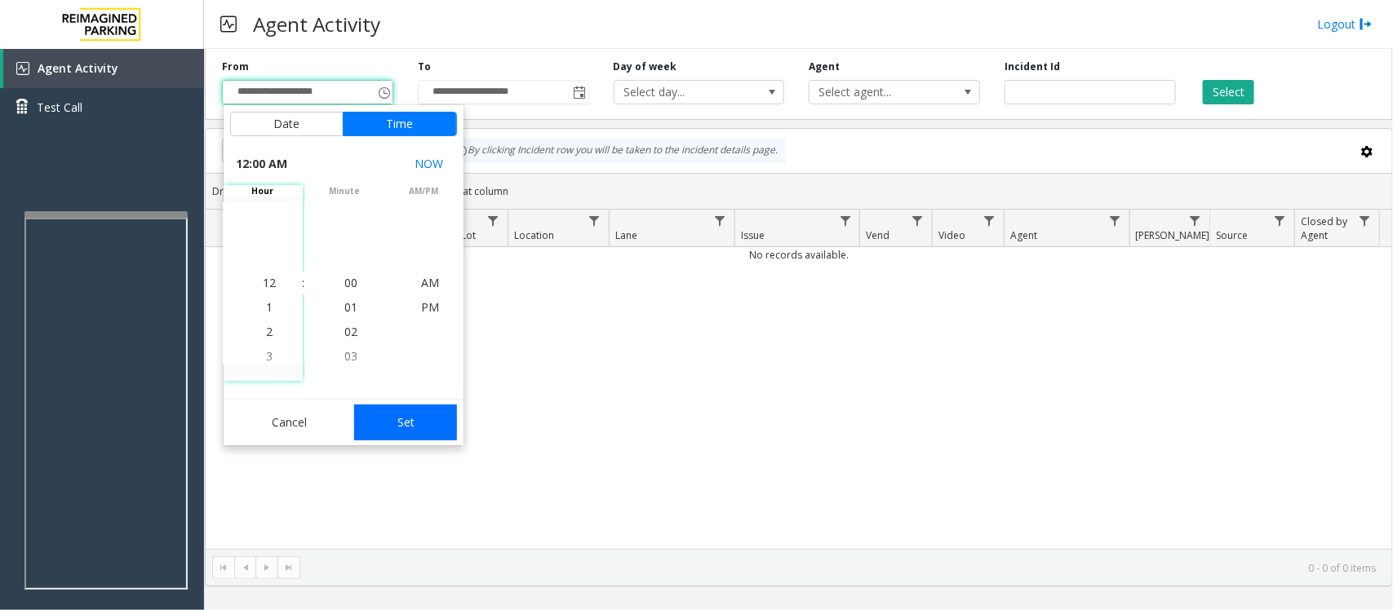
click at [405, 418] on button "Set" at bounding box center [405, 423] width 103 height 36
type input "**********"
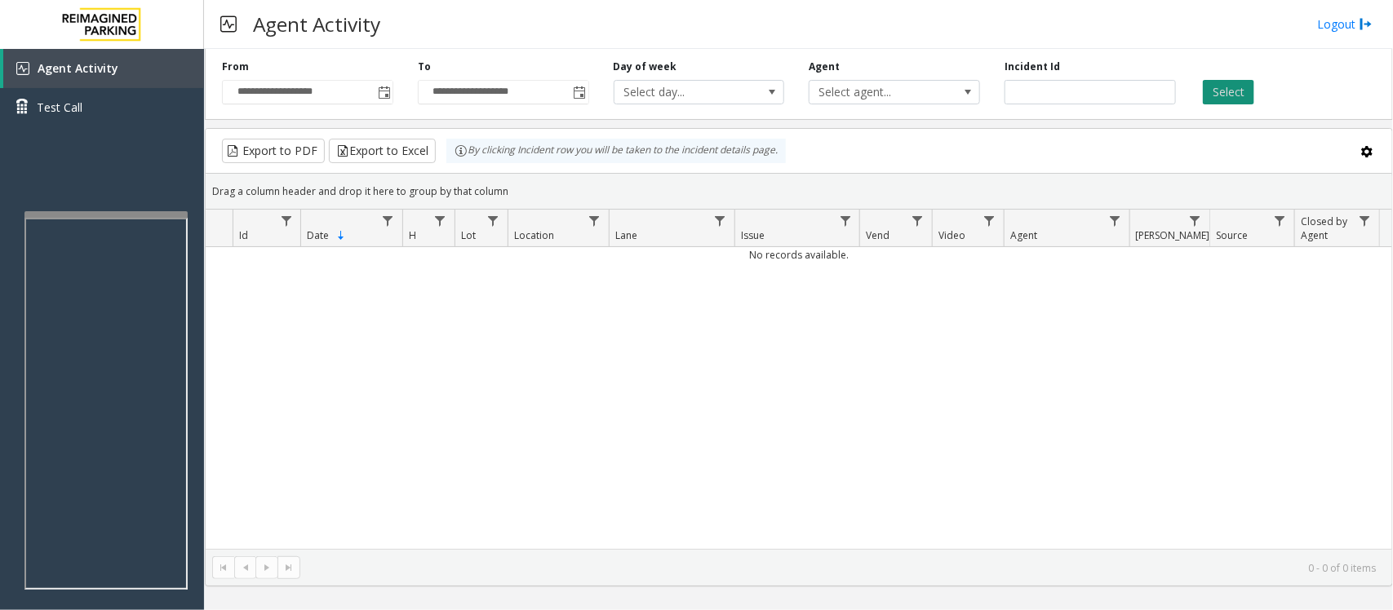
click at [1114, 92] on button "Select" at bounding box center [1228, 92] width 51 height 24
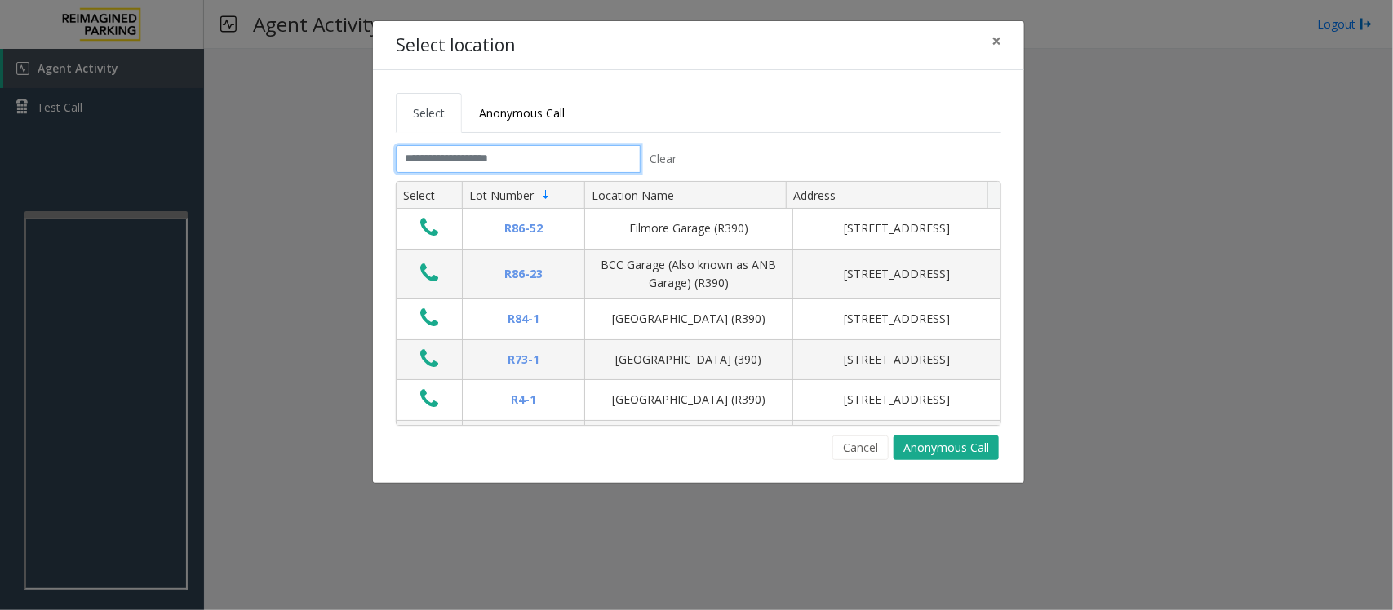
click at [525, 160] on input "text" at bounding box center [518, 159] width 245 height 28
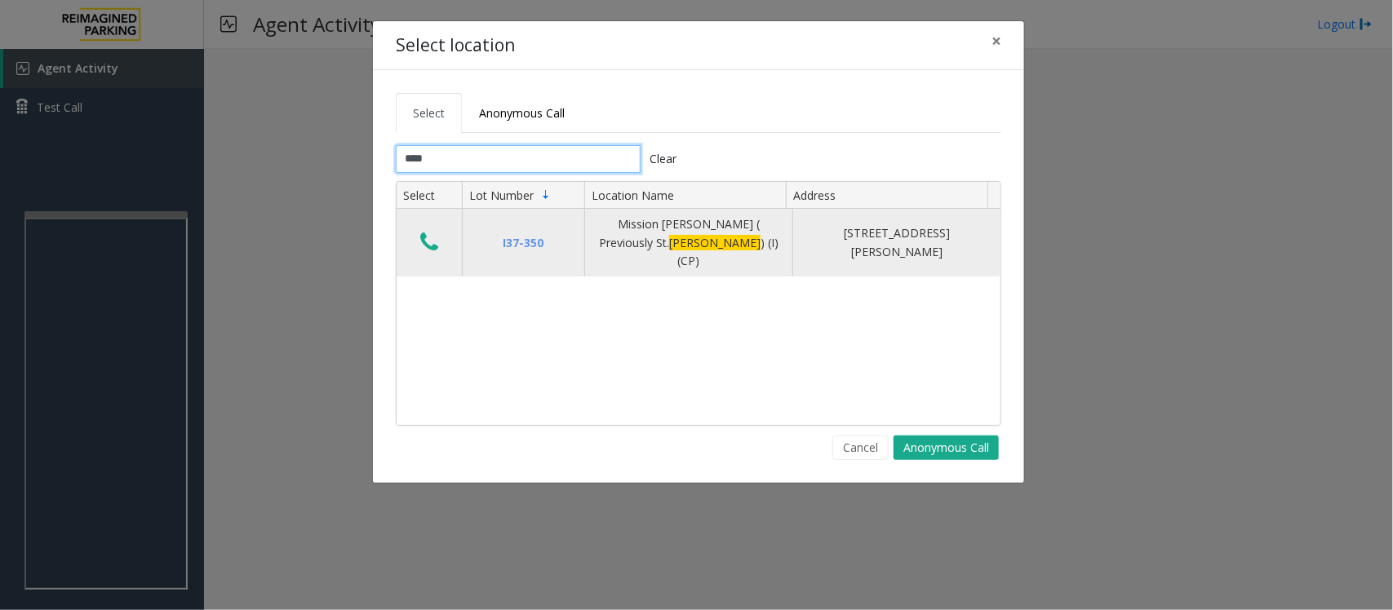
type input "****"
click at [437, 237] on icon "Data table" at bounding box center [429, 242] width 18 height 23
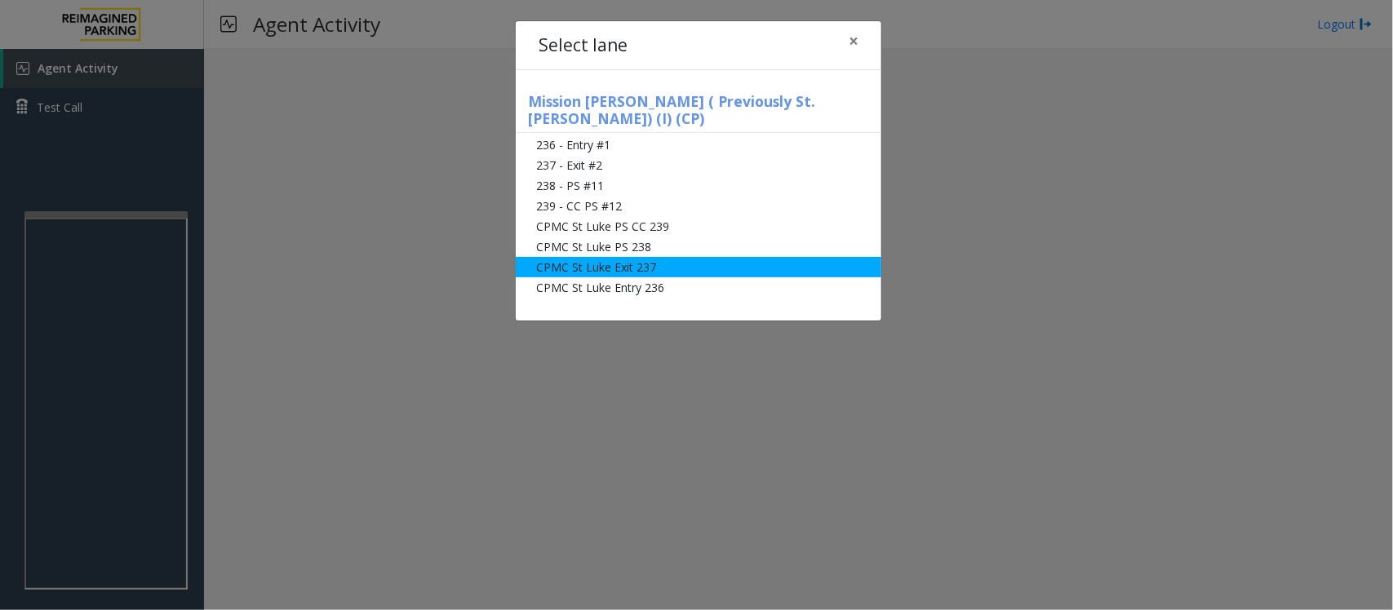
click at [589, 257] on li "CPMC St Luke Exit 237" at bounding box center [699, 267] width 366 height 20
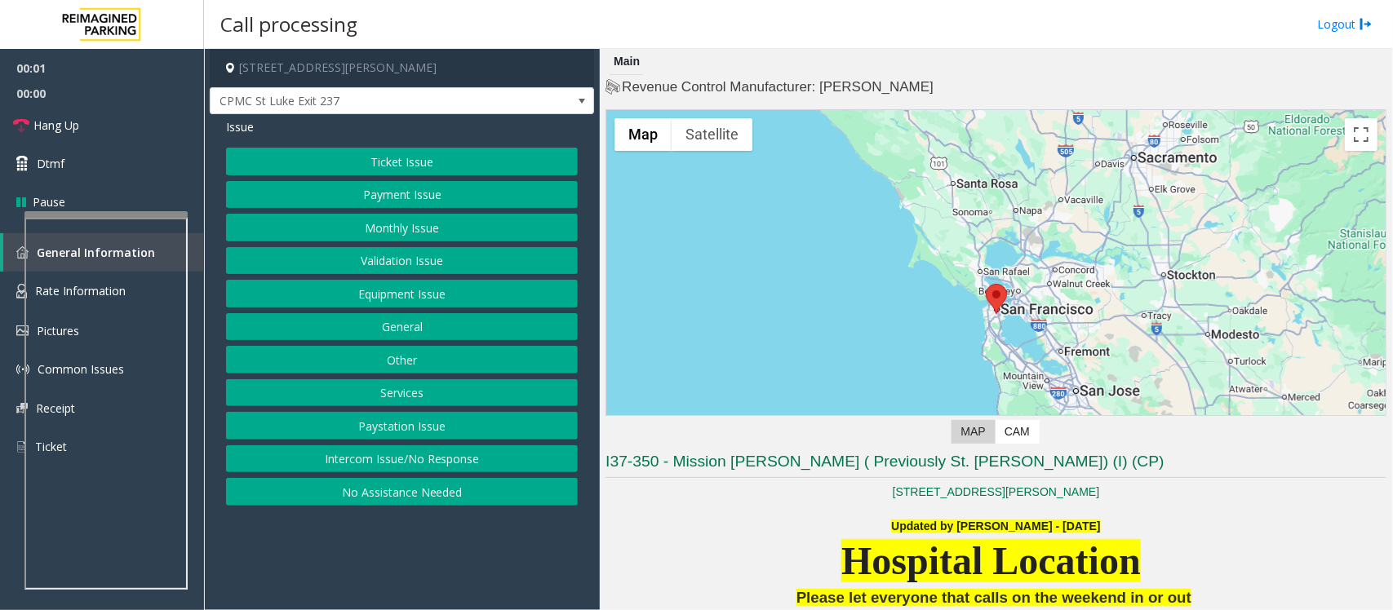
click at [397, 188] on button "Payment Issue" at bounding box center [402, 195] width 352 height 28
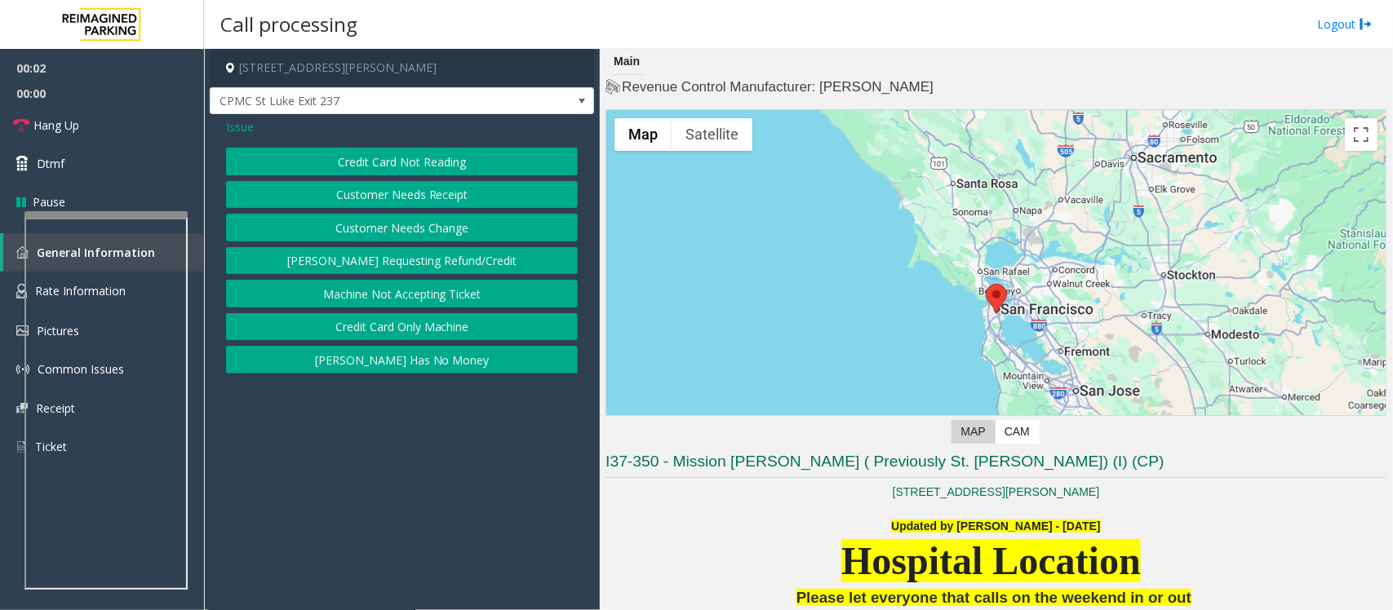
click at [433, 330] on button "Credit Card Only Machine" at bounding box center [402, 327] width 352 height 28
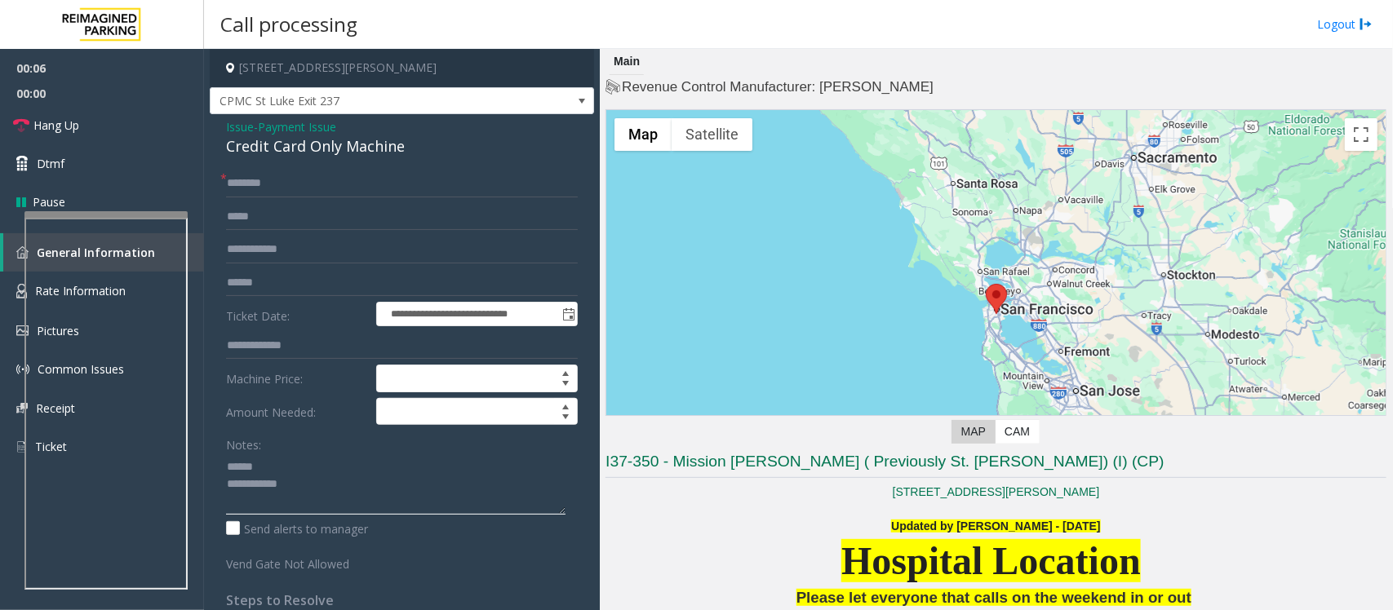
click at [318, 488] on textarea at bounding box center [395, 484] width 339 height 61
type textarea "**********"
click at [278, 284] on input "text" at bounding box center [402, 283] width 352 height 28
type input "******"
click at [351, 488] on textarea at bounding box center [395, 484] width 339 height 61
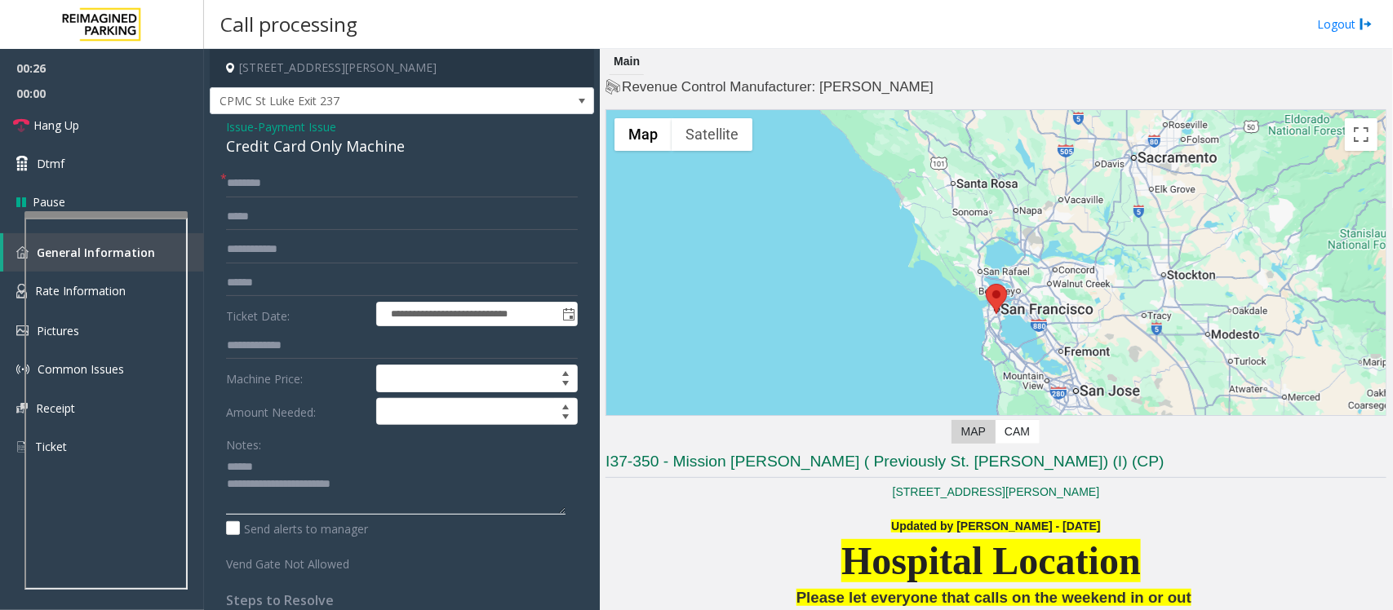
click at [329, 488] on textarea at bounding box center [395, 484] width 339 height 61
click at [450, 488] on textarea at bounding box center [395, 484] width 339 height 61
type textarea "**********"
click at [241, 283] on input "******" at bounding box center [402, 283] width 352 height 28
type input "******"
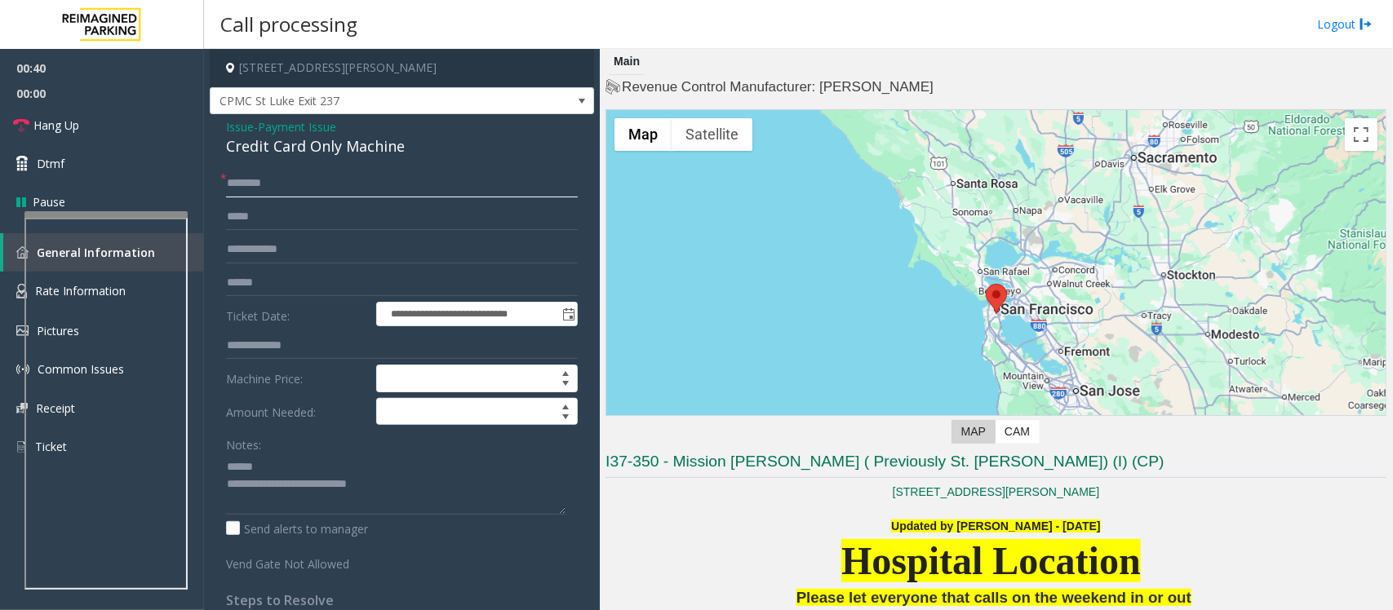
click at [257, 184] on input "text" at bounding box center [402, 184] width 352 height 28
click at [428, 488] on textarea at bounding box center [395, 484] width 339 height 61
type textarea "**********"
click at [263, 174] on input "text" at bounding box center [402, 184] width 352 height 28
type input "*"
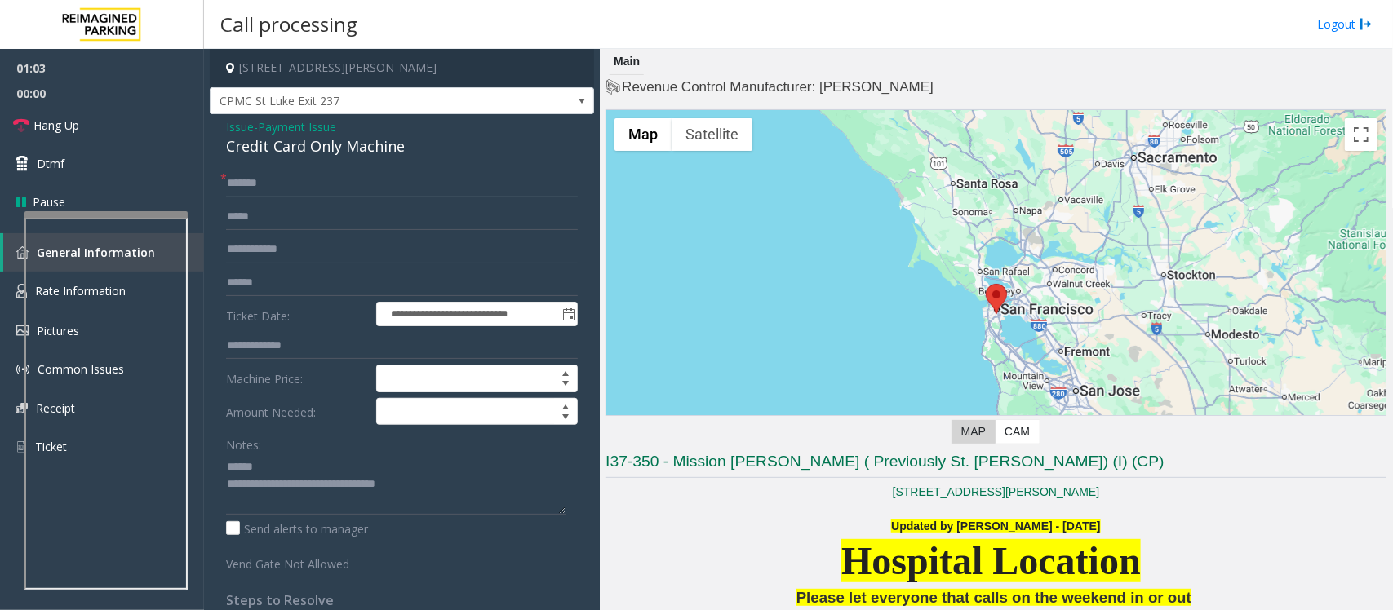
type input "*******"
click at [245, 218] on input "text" at bounding box center [402, 217] width 352 height 28
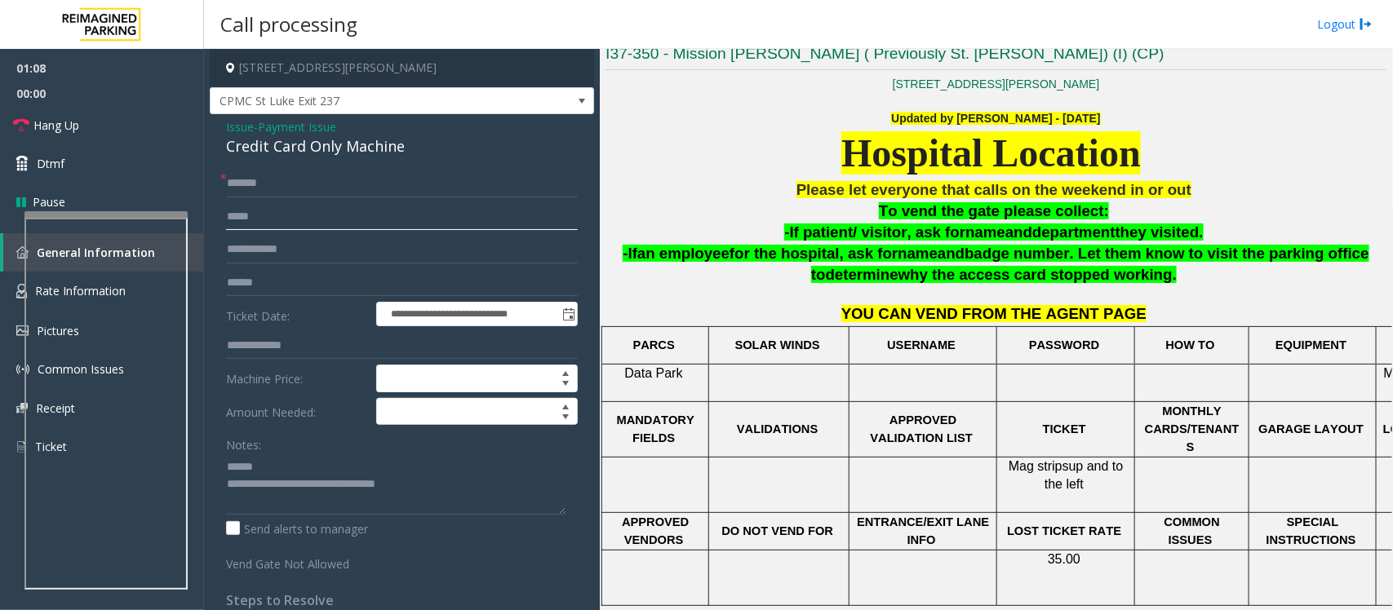
click at [277, 221] on input "text" at bounding box center [402, 217] width 352 height 28
type input "**********"
click at [308, 141] on div "Credit Card Only Machine" at bounding box center [402, 146] width 352 height 22
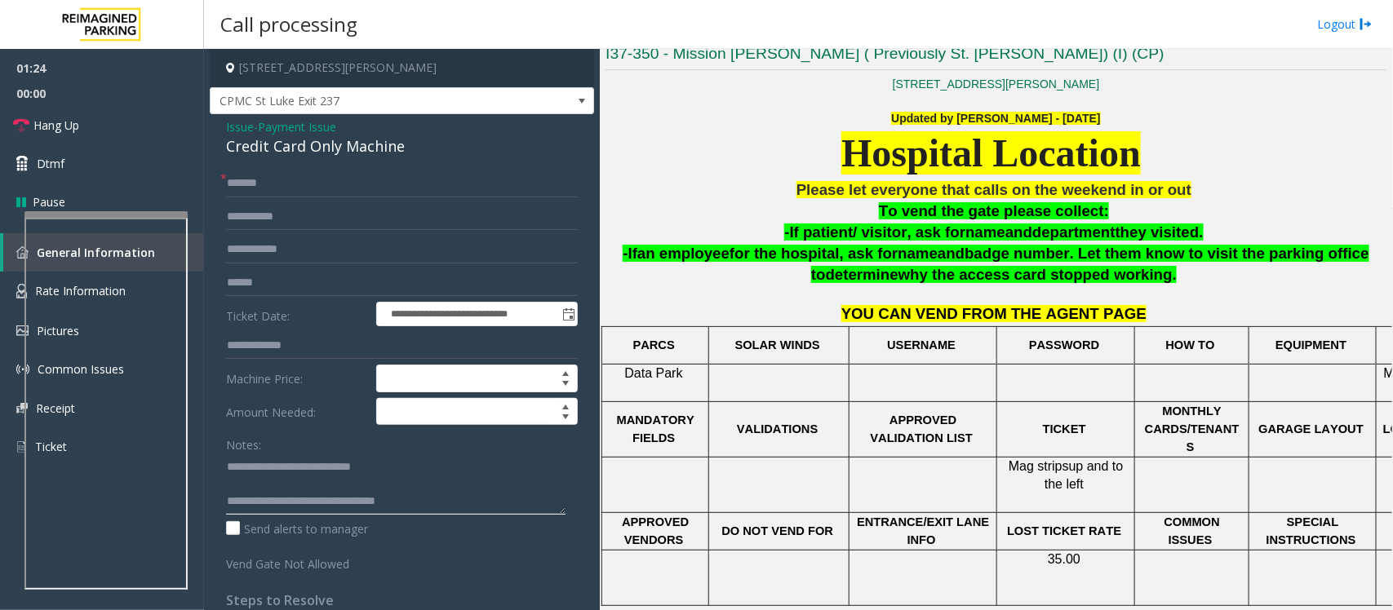
click at [249, 487] on textarea at bounding box center [395, 484] width 339 height 61
type textarea "**********"
drag, startPoint x: 284, startPoint y: 132, endPoint x: 286, endPoint y: 122, distance: 10.1
click at [286, 128] on span "Payment Issue" at bounding box center [297, 126] width 78 height 17
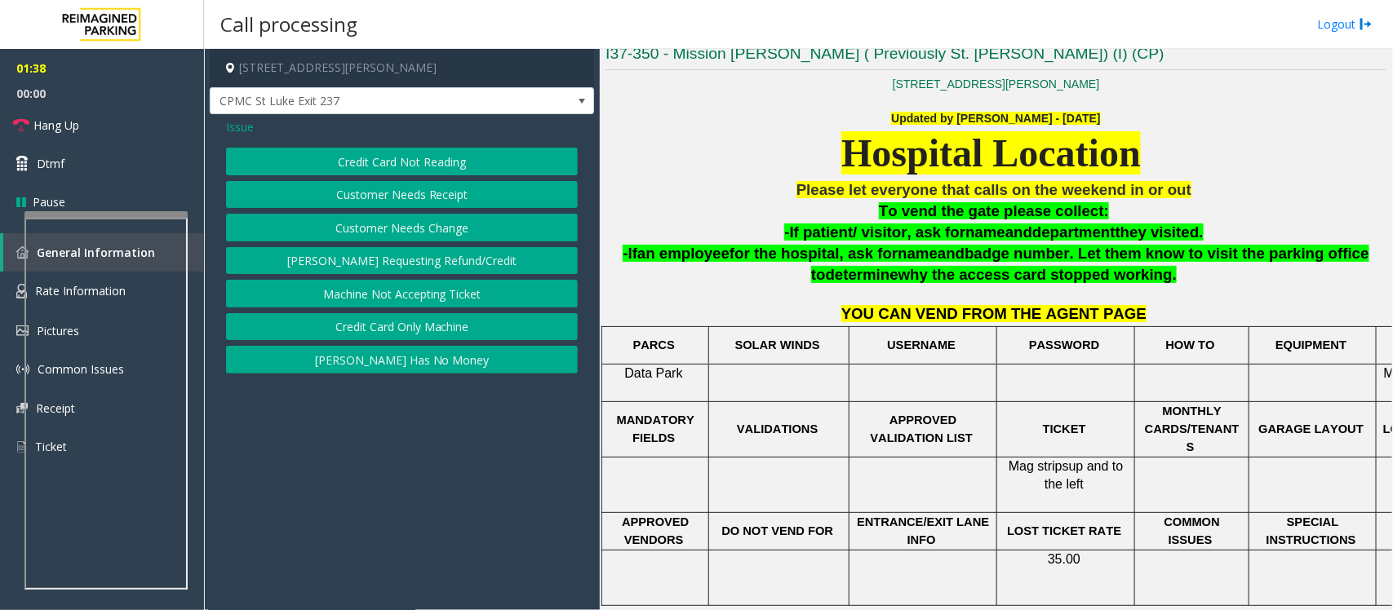
click at [367, 159] on button "Credit Card Not Reading" at bounding box center [402, 162] width 352 height 28
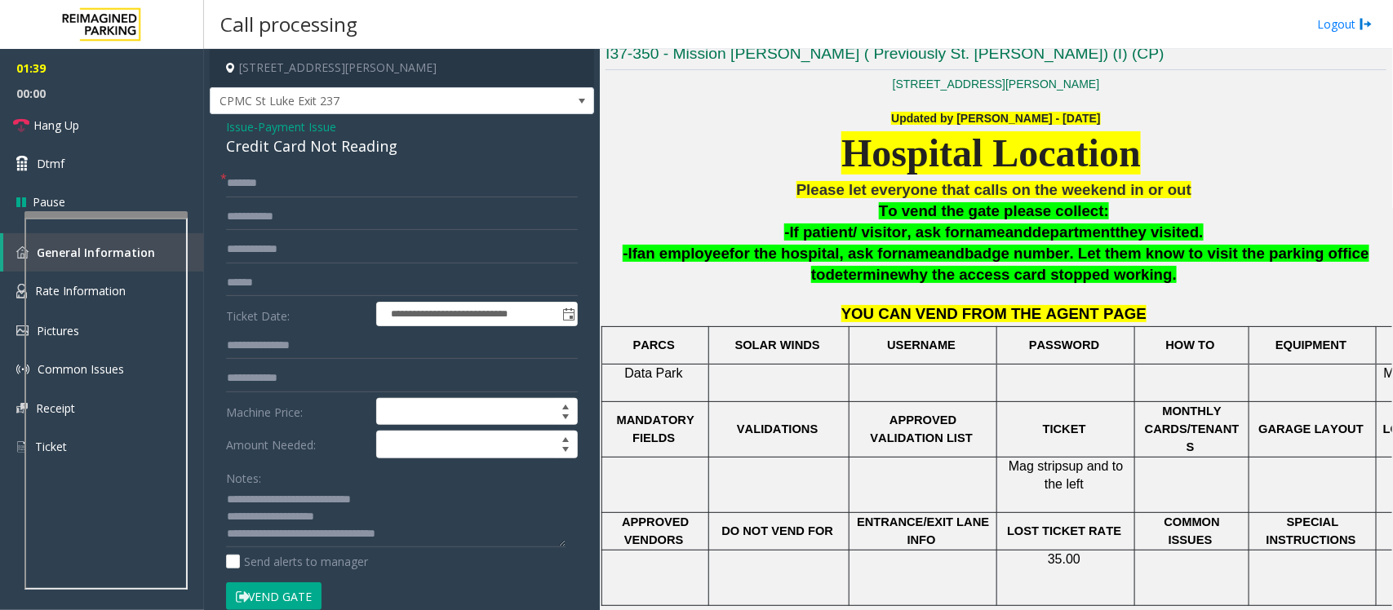
click at [273, 488] on button "Vend Gate" at bounding box center [273, 597] width 95 height 28
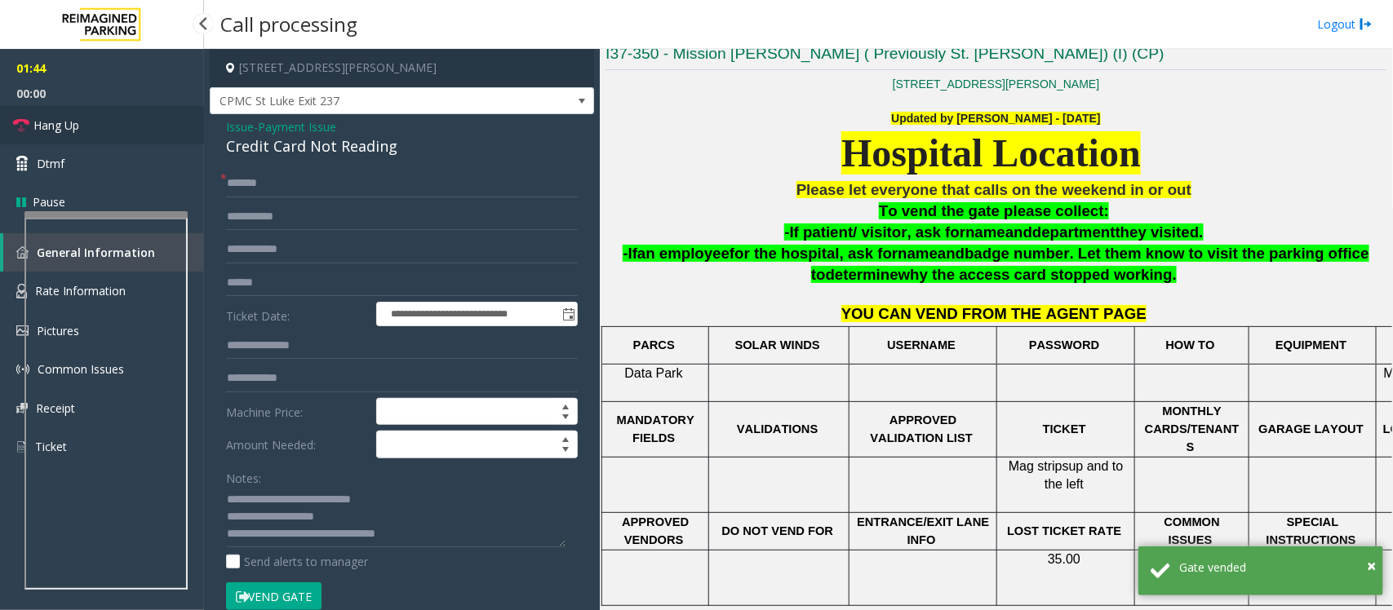
click at [68, 115] on link "Hang Up" at bounding box center [102, 125] width 204 height 38
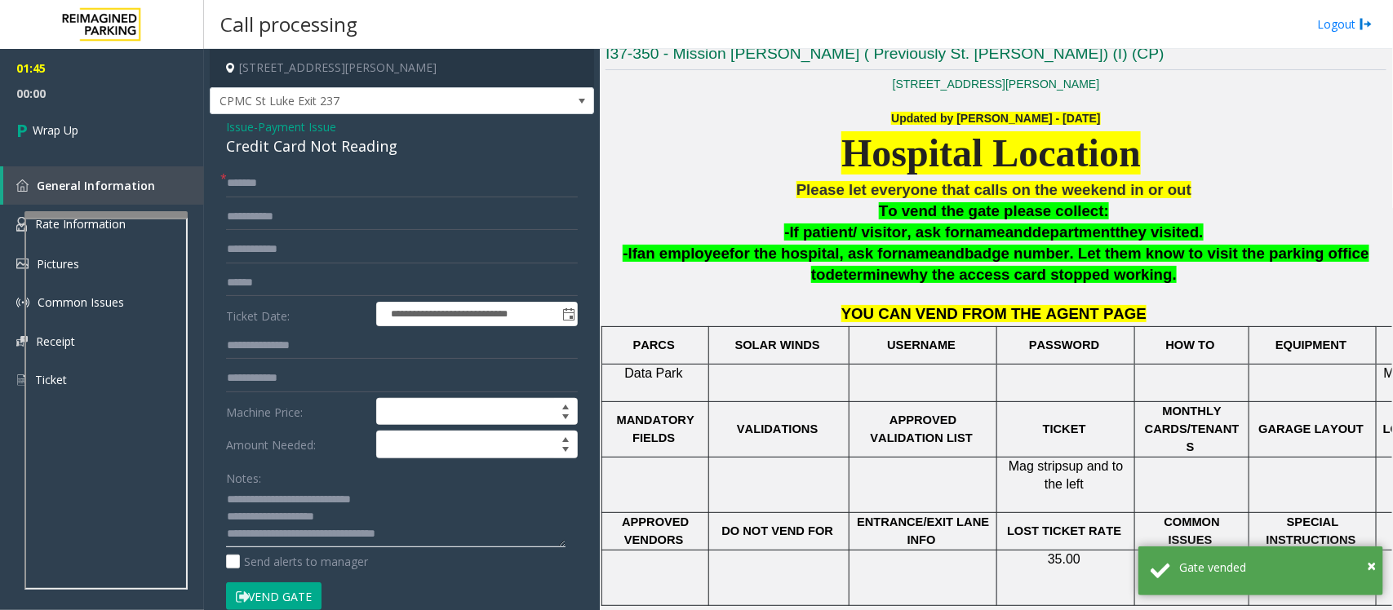
click at [461, 488] on textarea at bounding box center [395, 517] width 339 height 61
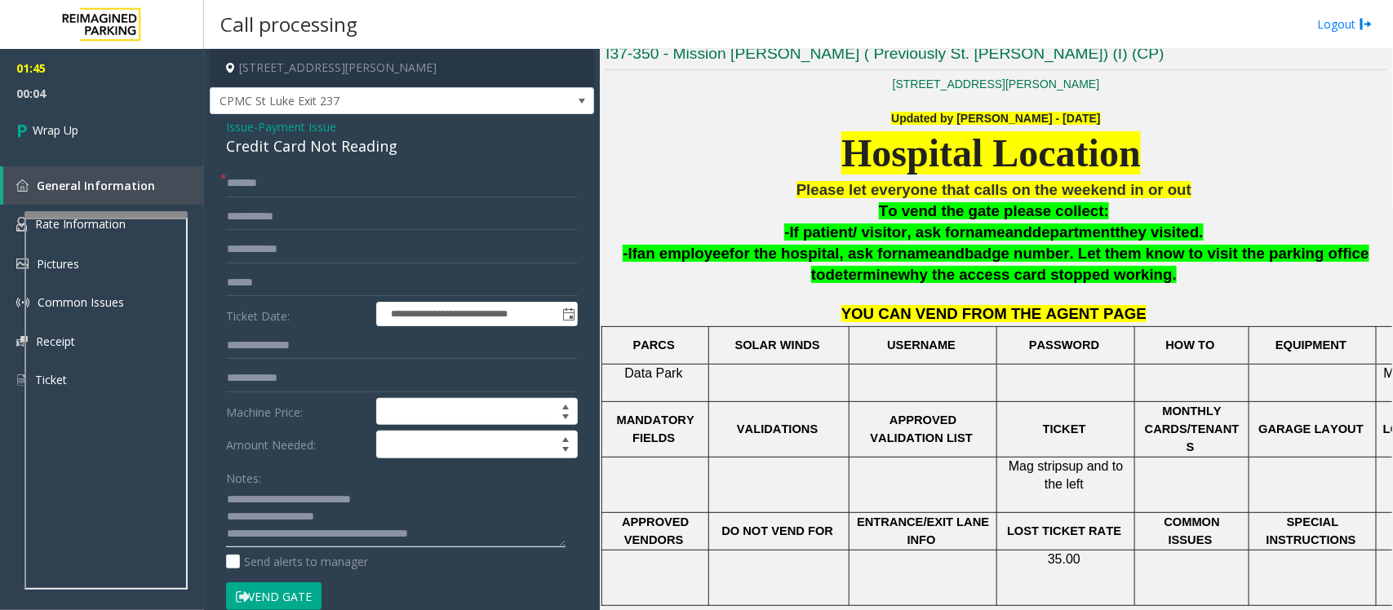
paste textarea "**********"
type textarea "**********"
click at [279, 128] on span "Payment Issue" at bounding box center [297, 126] width 78 height 17
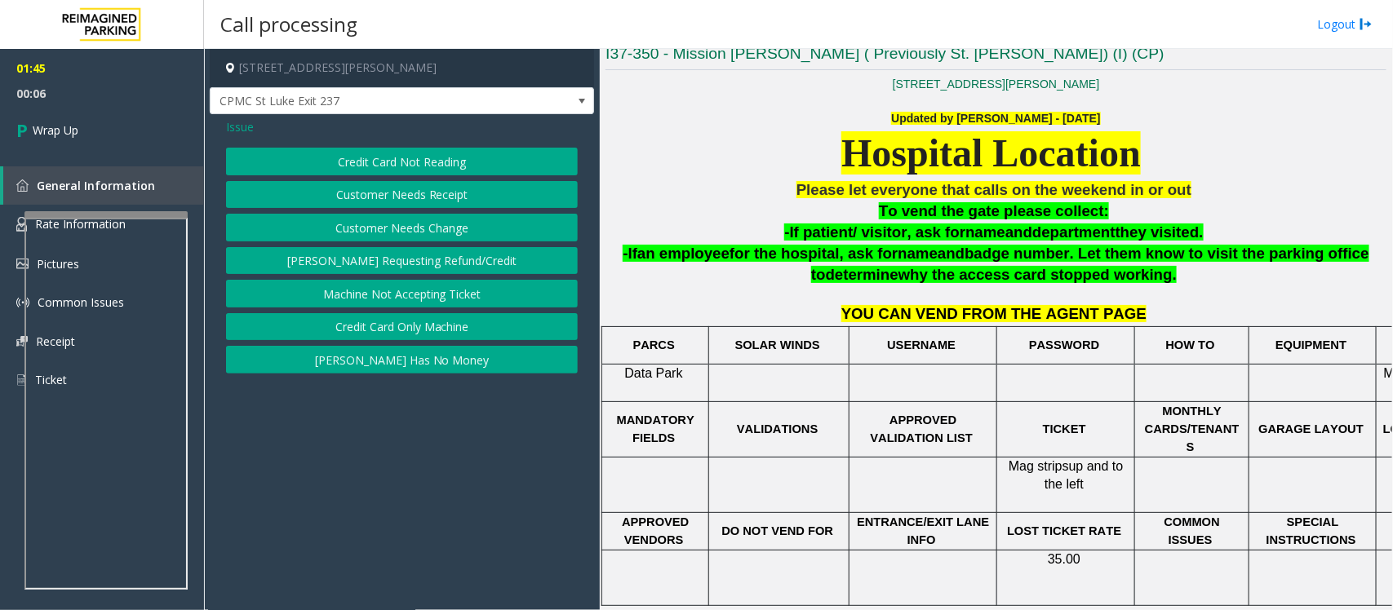
click at [367, 332] on button "Credit Card Only Machine" at bounding box center [402, 327] width 352 height 28
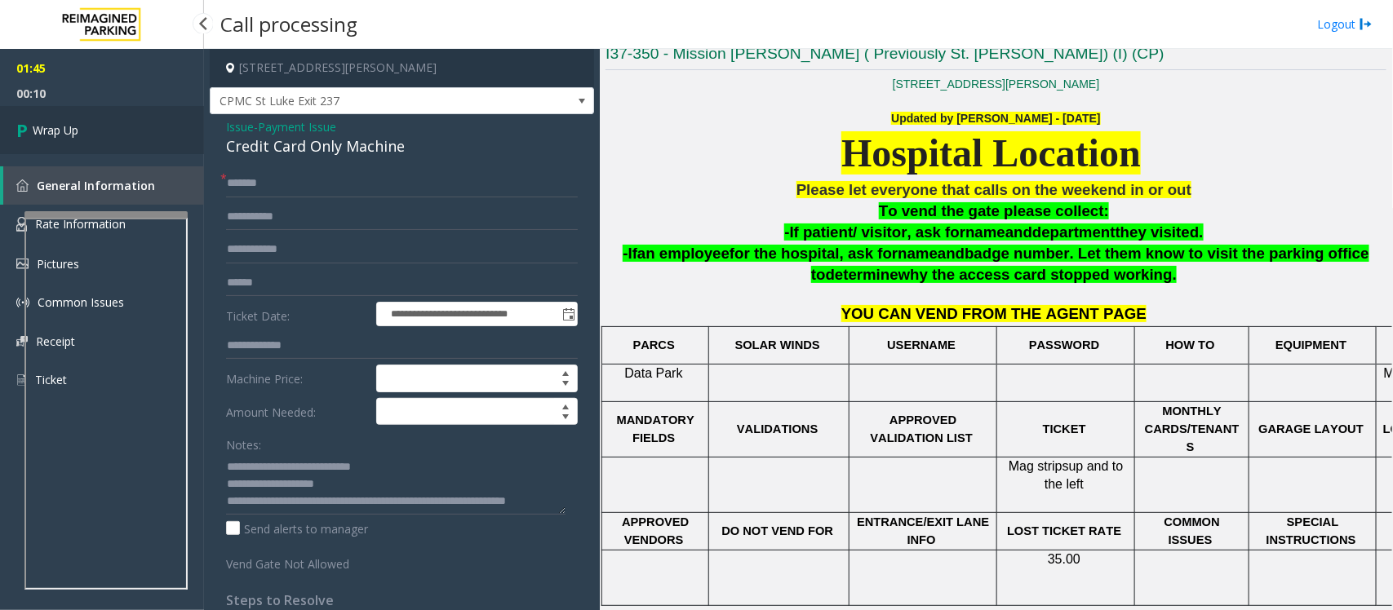
click at [104, 125] on link "Wrap Up" at bounding box center [102, 130] width 204 height 48
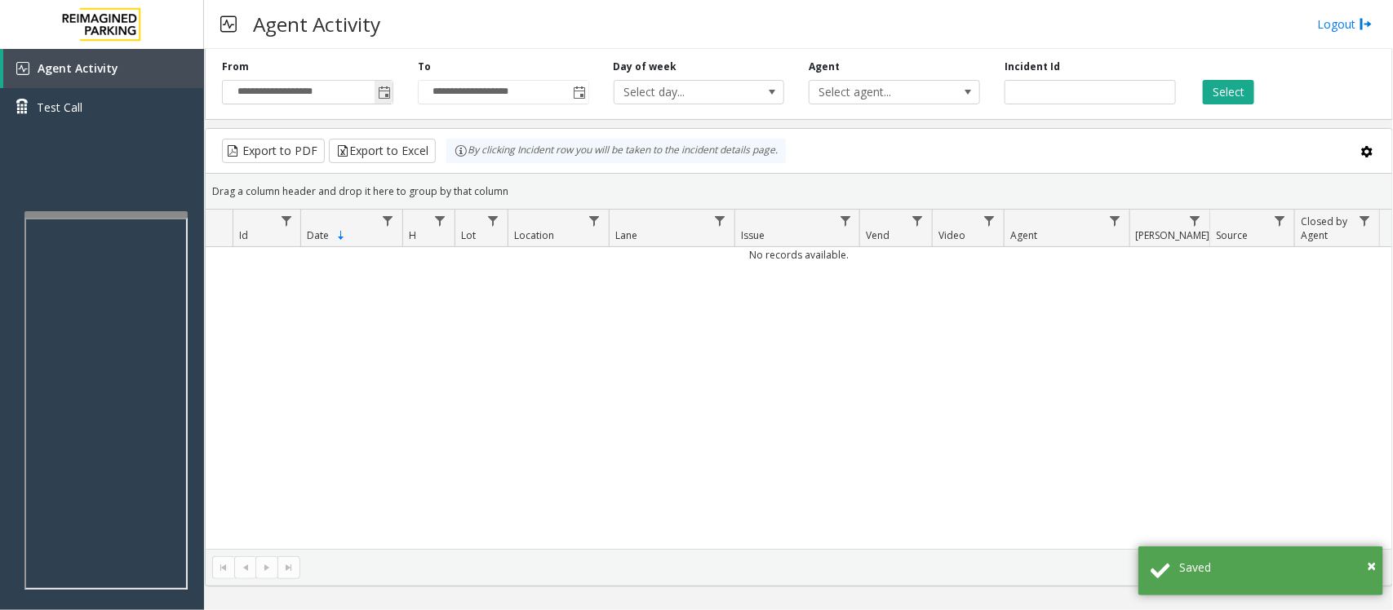
drag, startPoint x: 389, startPoint y: 91, endPoint x: 385, endPoint y: 100, distance: 10.6
click at [388, 90] on span "Toggle popup" at bounding box center [384, 92] width 13 height 13
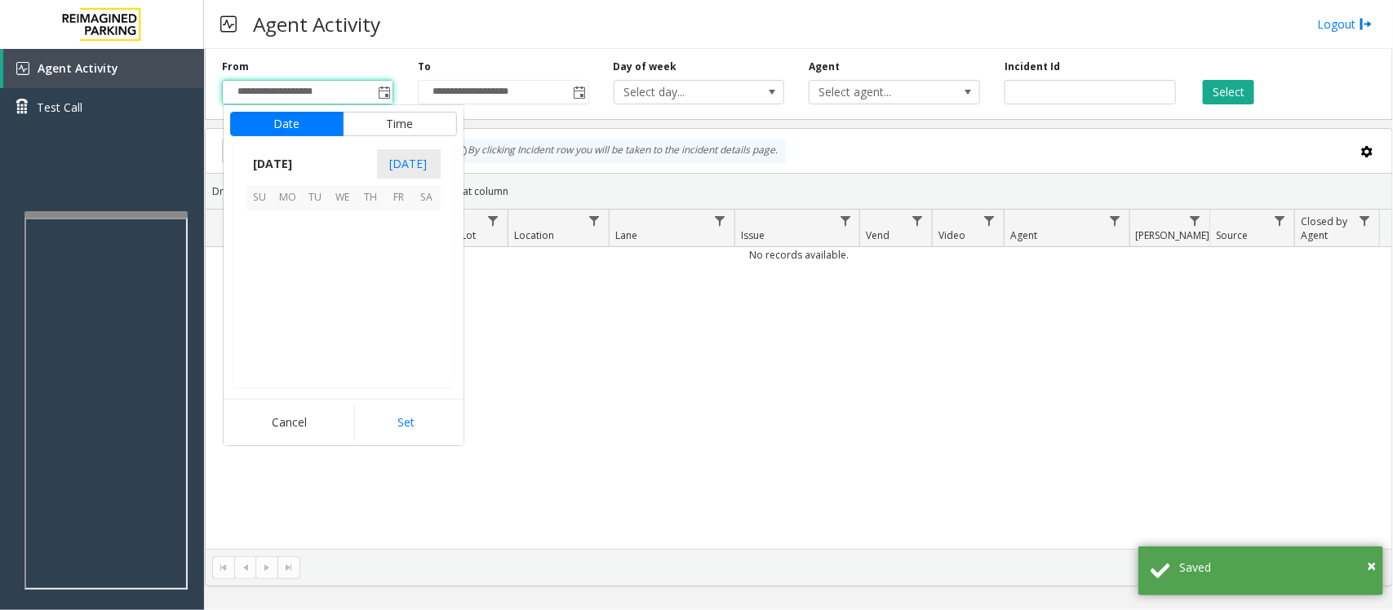
scroll to position [292929, 0]
click at [316, 284] on span "14" at bounding box center [316, 281] width 28 height 28
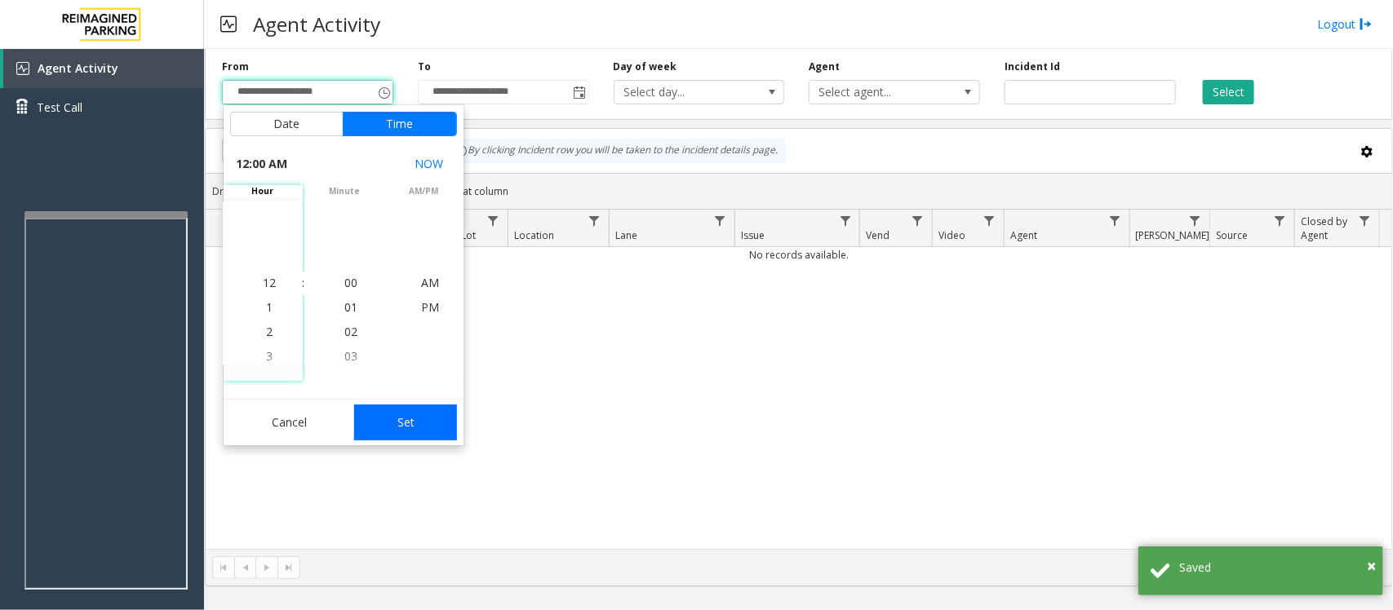
click at [412, 427] on button "Set" at bounding box center [405, 423] width 103 height 36
type input "**********"
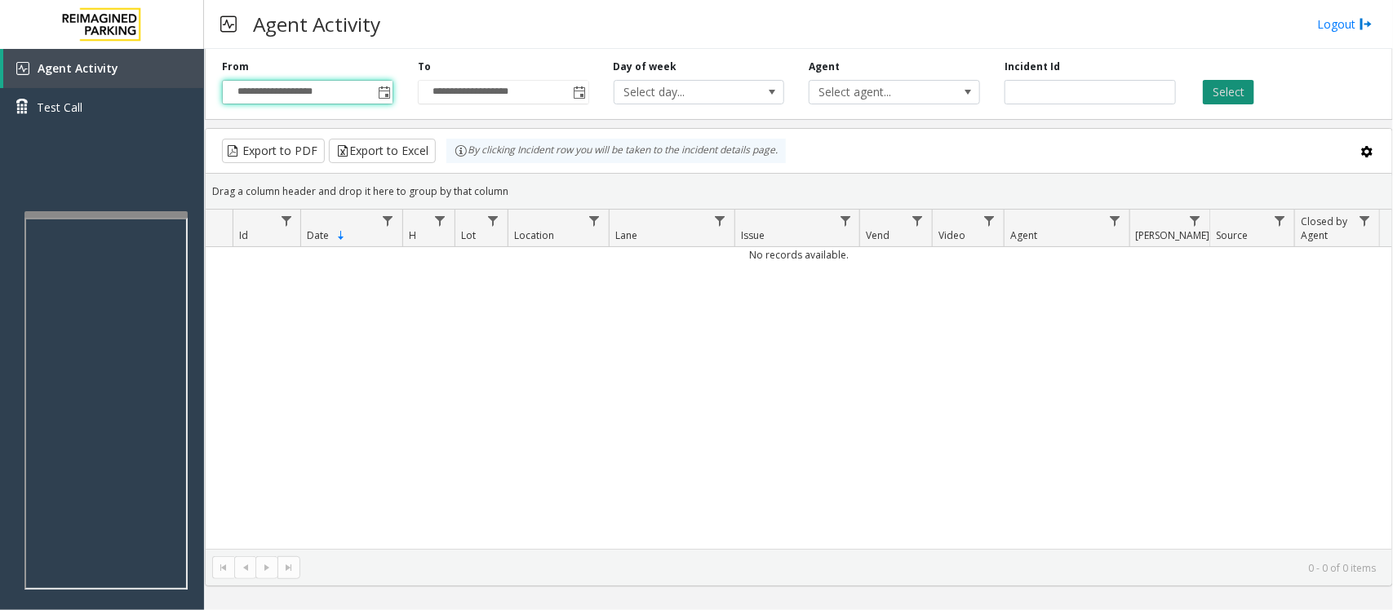
click at [1114, 99] on button "Select" at bounding box center [1228, 92] width 51 height 24
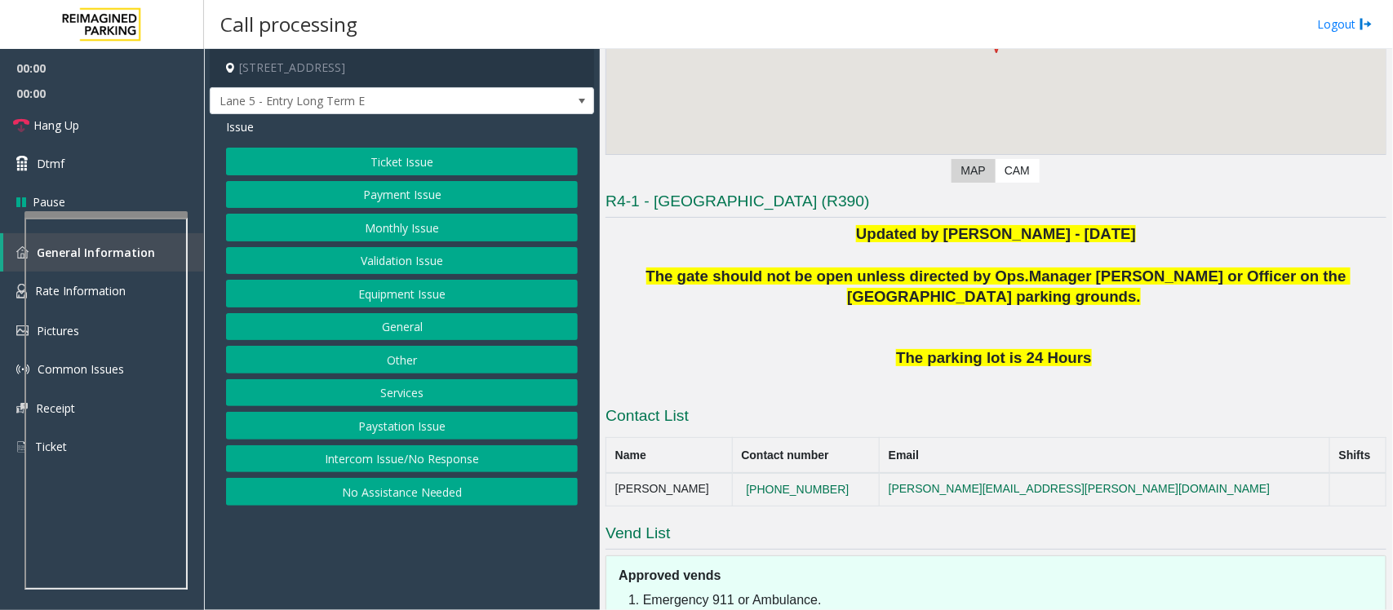
scroll to position [368, 0]
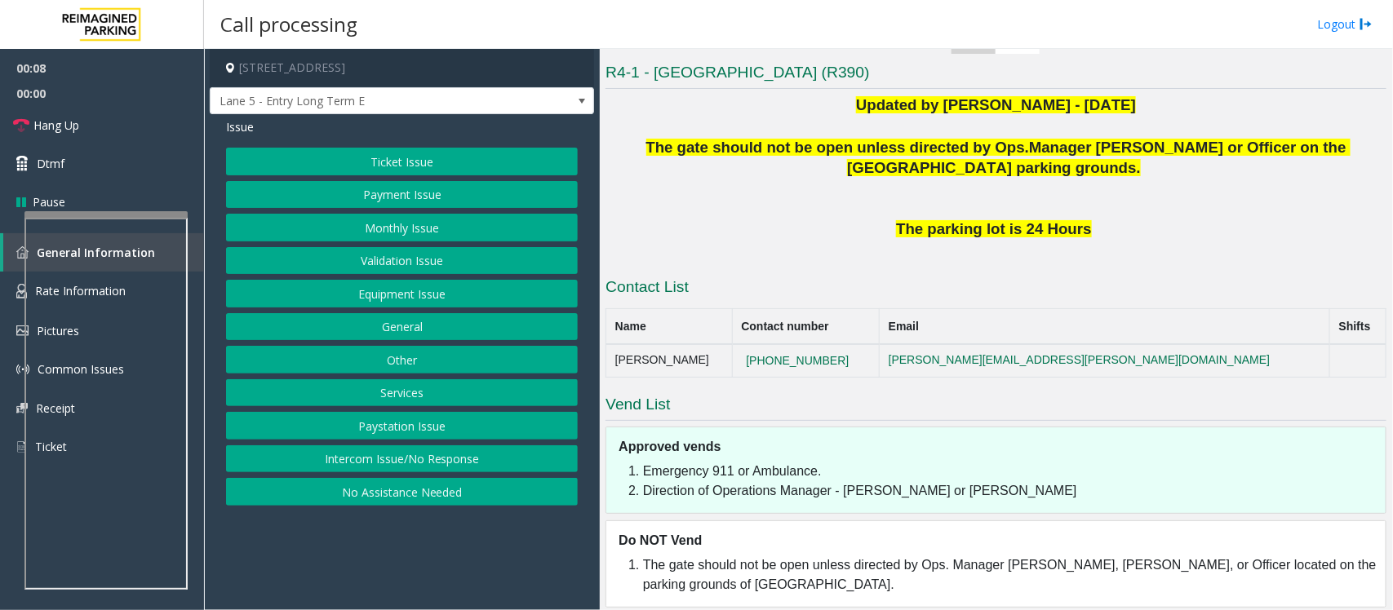
click at [433, 459] on button "Intercom Issue/No Response" at bounding box center [402, 460] width 352 height 28
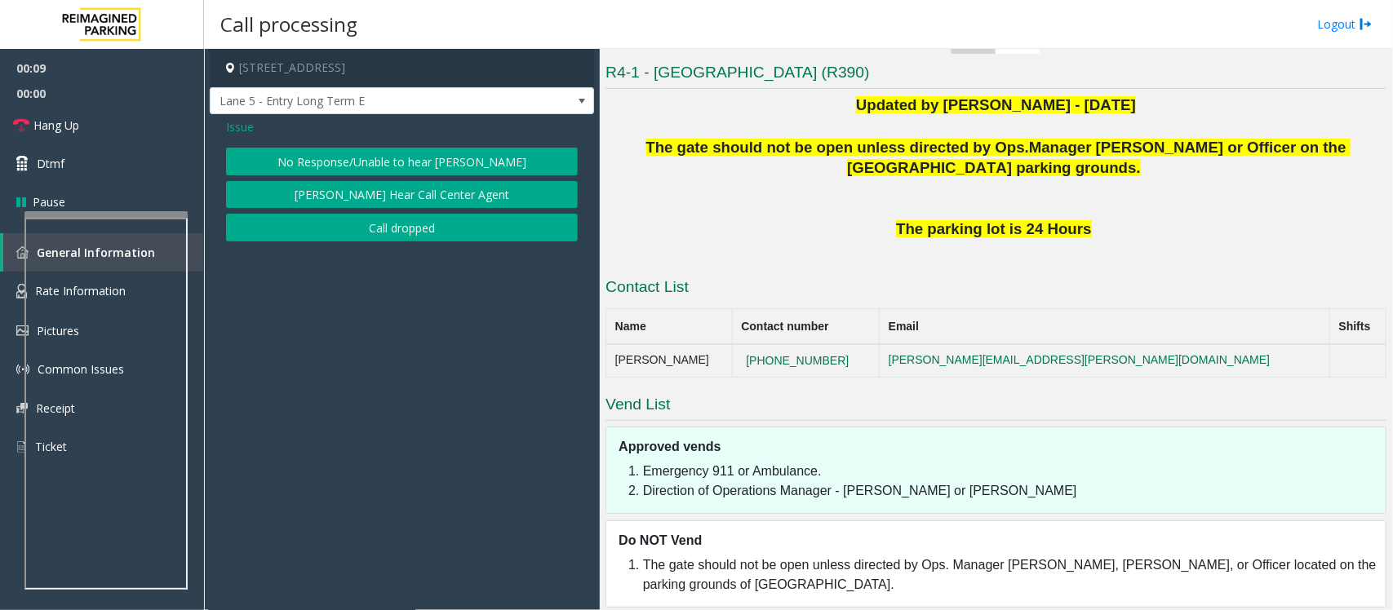
click at [329, 157] on button "No Response/Unable to hear [PERSON_NAME]" at bounding box center [402, 162] width 352 height 28
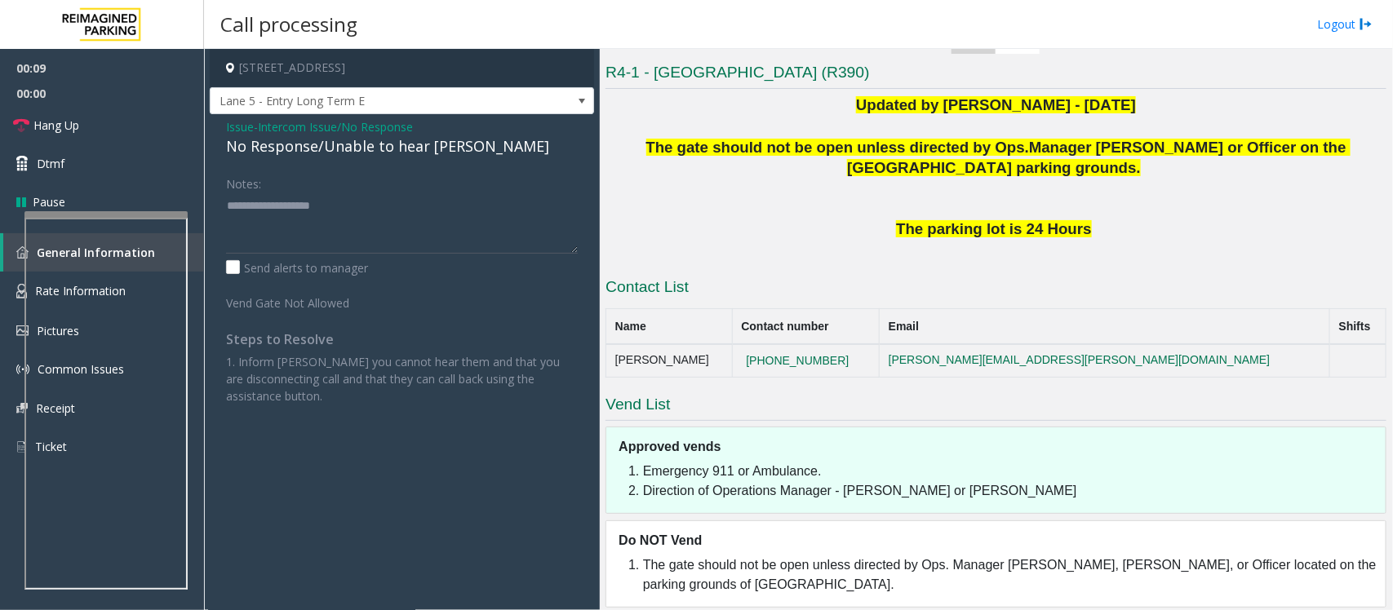
click at [277, 143] on div "No Response/Unable to hear [PERSON_NAME]" at bounding box center [402, 146] width 352 height 22
type textarea "**********"
click at [115, 121] on link "Hang Up" at bounding box center [102, 125] width 204 height 38
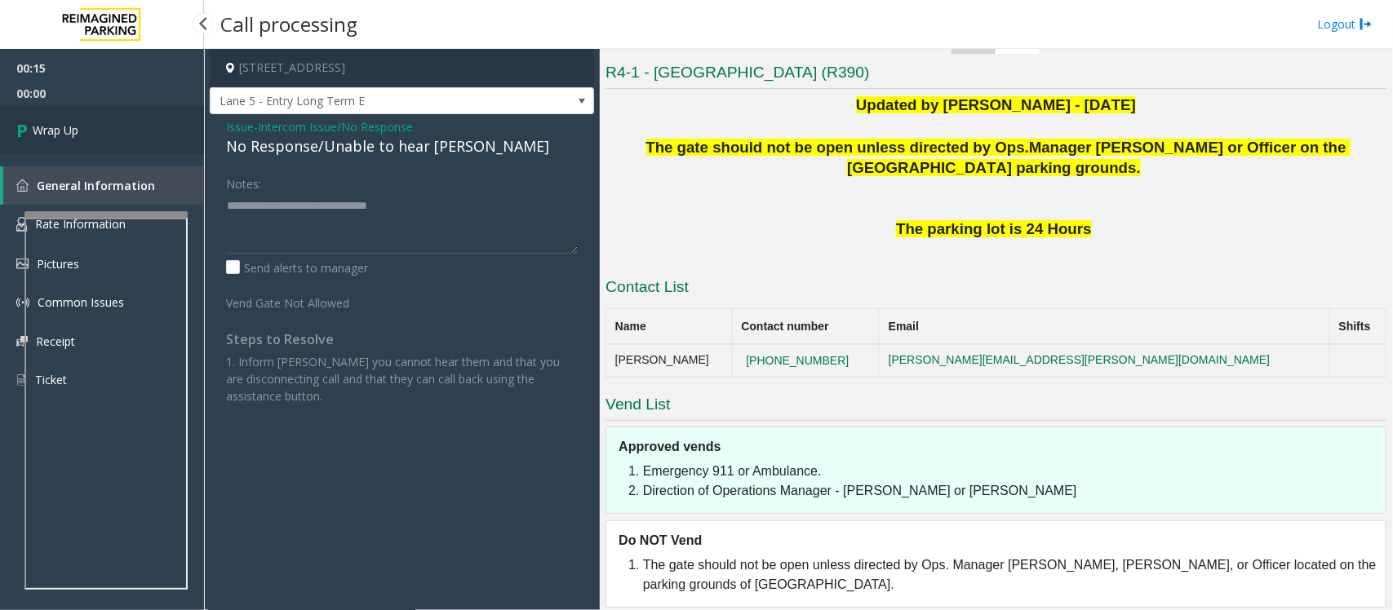
click at [114, 121] on link "Wrap Up" at bounding box center [102, 130] width 204 height 48
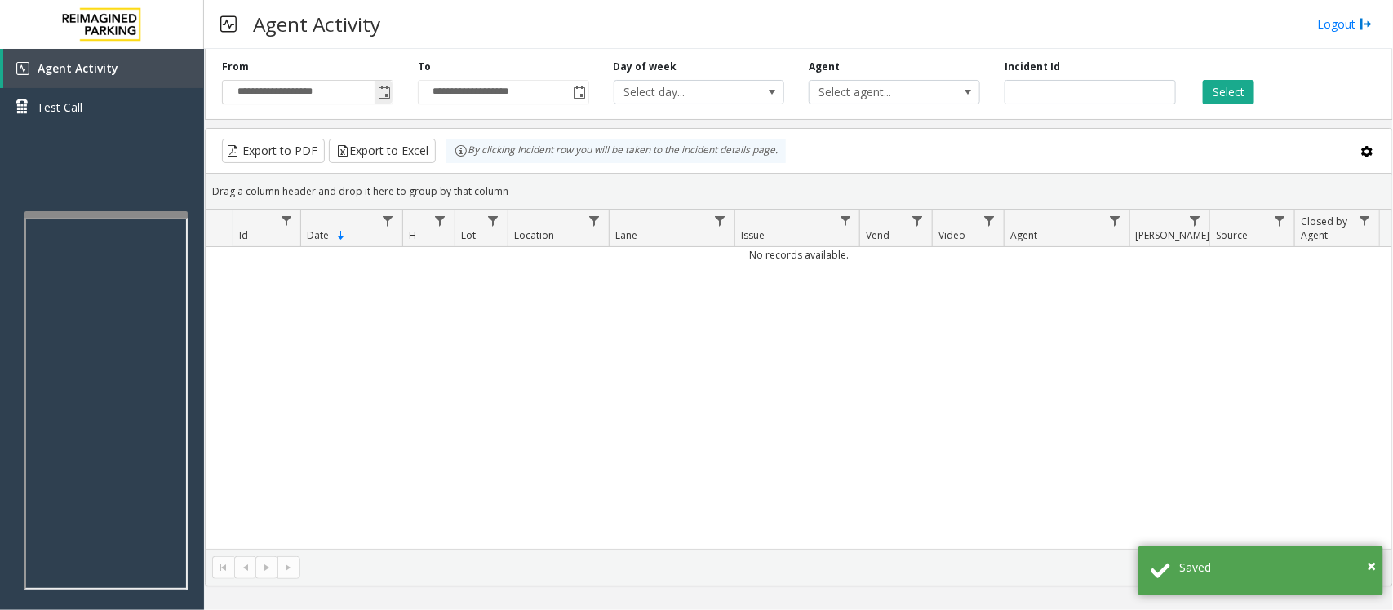
click at [388, 91] on span "Toggle popup" at bounding box center [384, 92] width 13 height 13
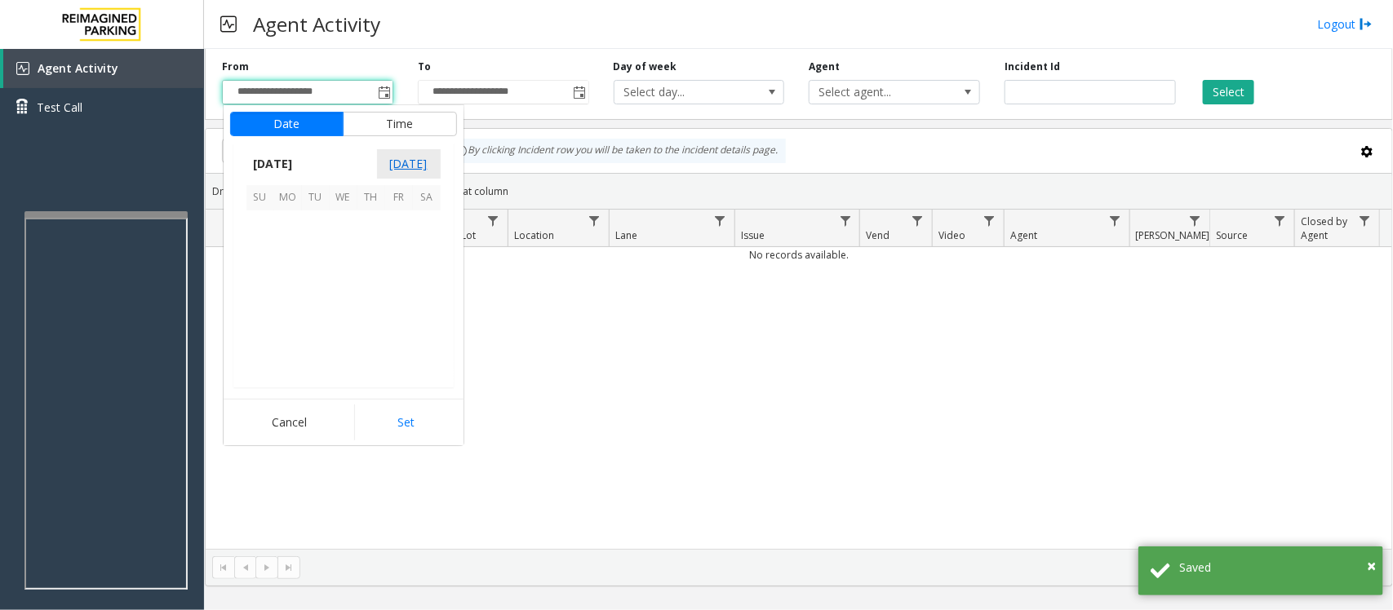
scroll to position [292929, 0]
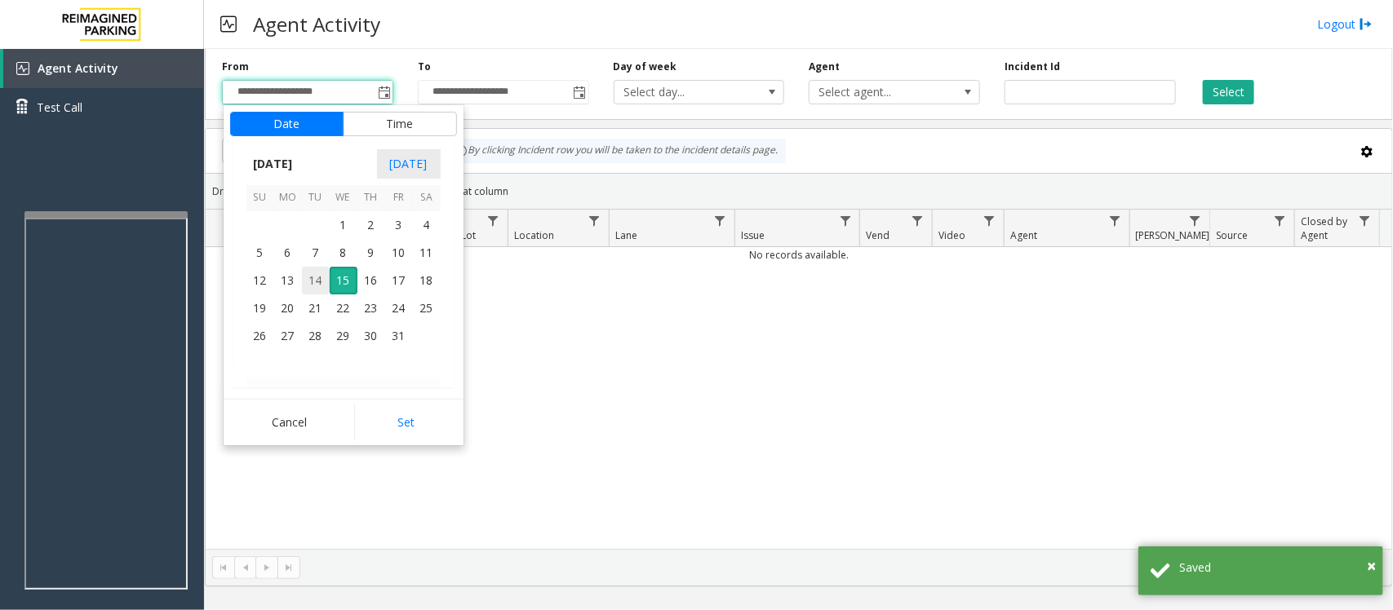
click at [319, 282] on span "14" at bounding box center [316, 281] width 28 height 28
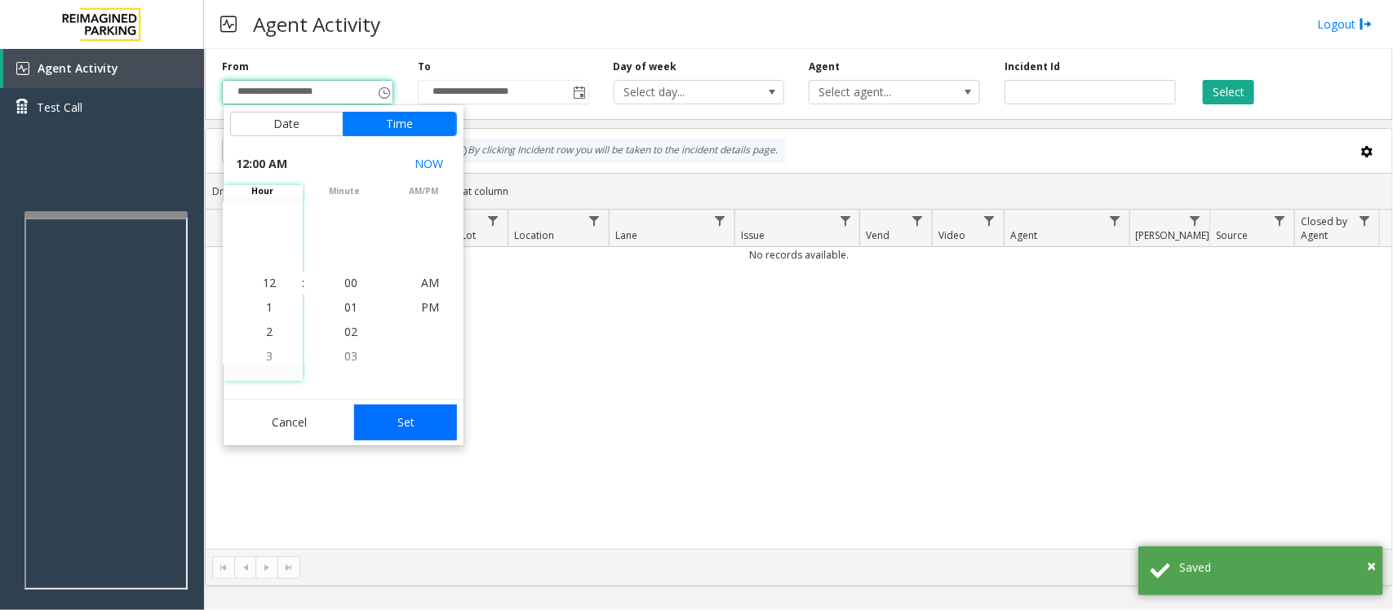
click at [404, 425] on button "Set" at bounding box center [405, 423] width 103 height 36
type input "**********"
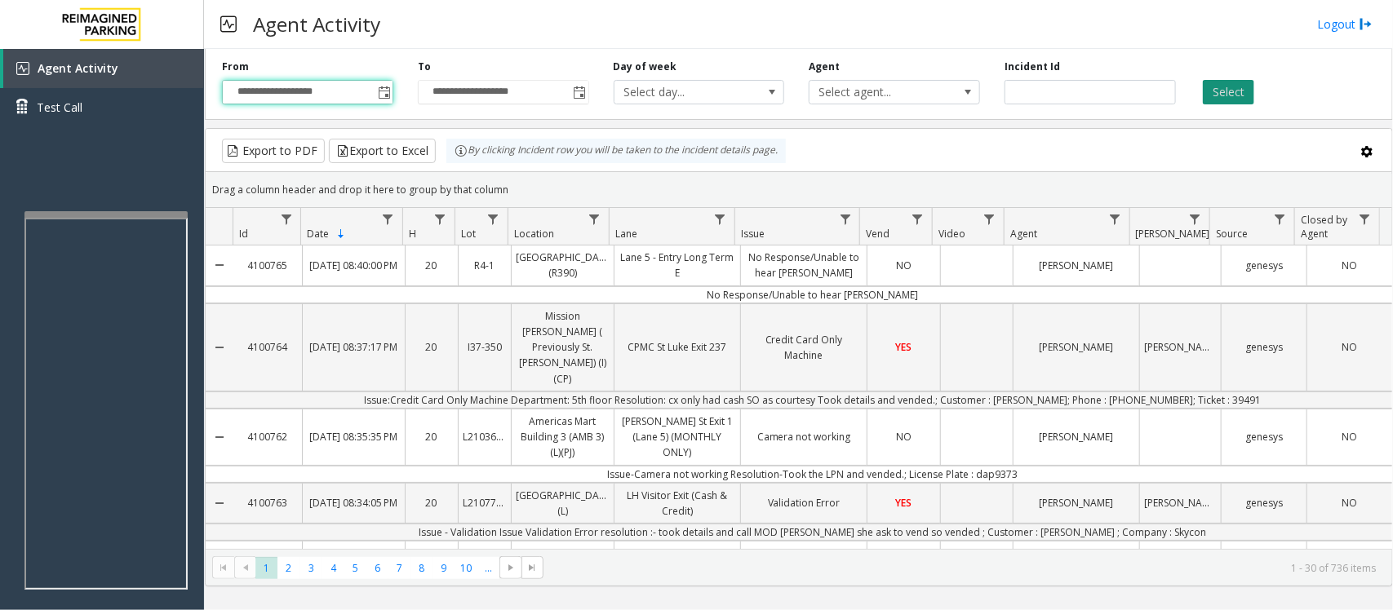
click at [1114, 99] on button "Select" at bounding box center [1228, 92] width 51 height 24
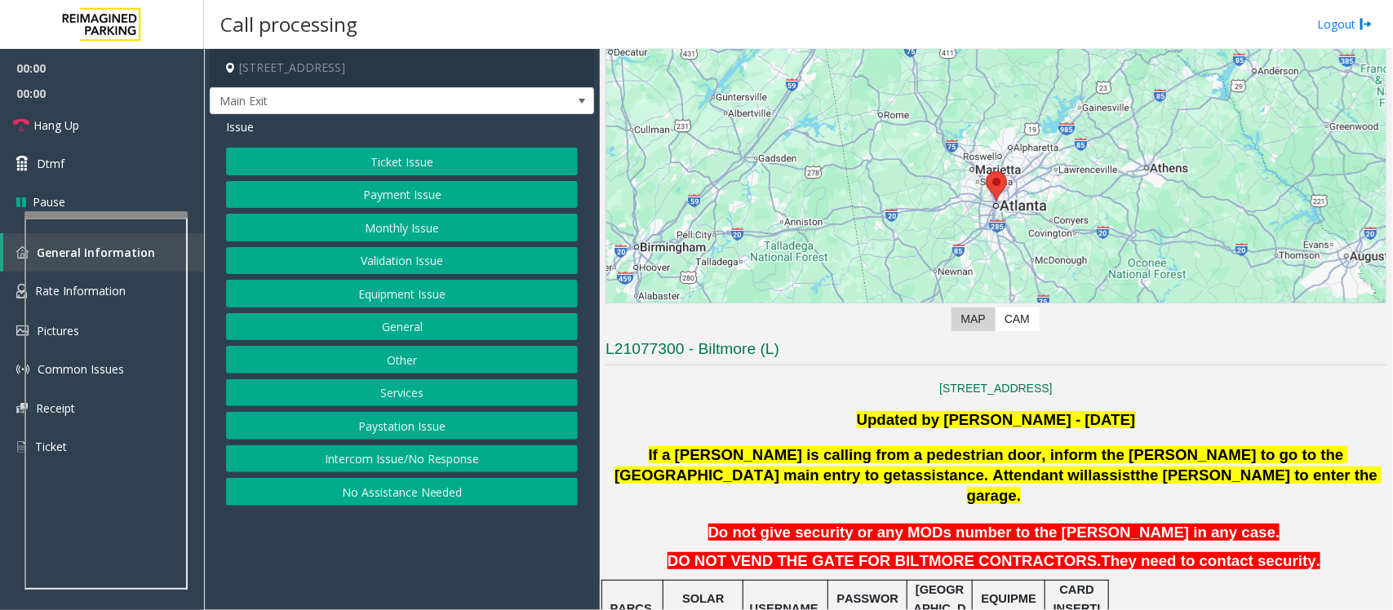
scroll to position [306, 0]
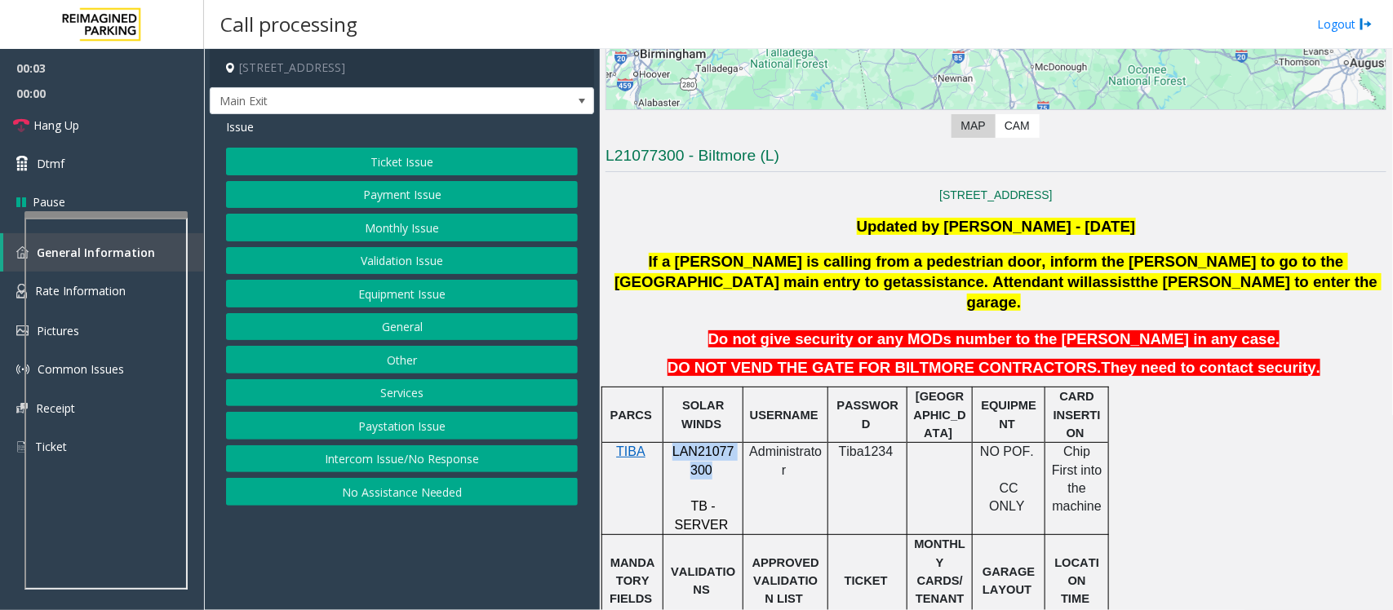
drag, startPoint x: 674, startPoint y: 428, endPoint x: 707, endPoint y: 454, distance: 41.3
click at [707, 454] on span "LAN21077300" at bounding box center [703, 461] width 62 height 32
copy span "LAN21077300"
click at [396, 198] on button "Payment Issue" at bounding box center [402, 195] width 352 height 28
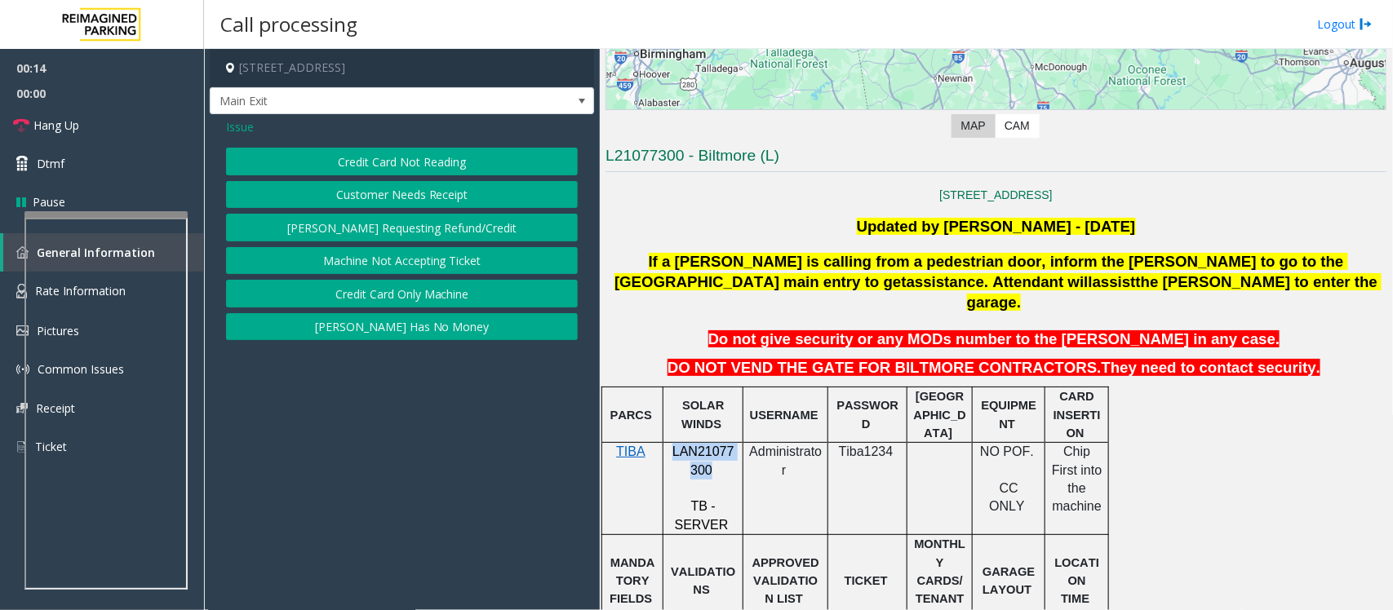
scroll to position [408, 0]
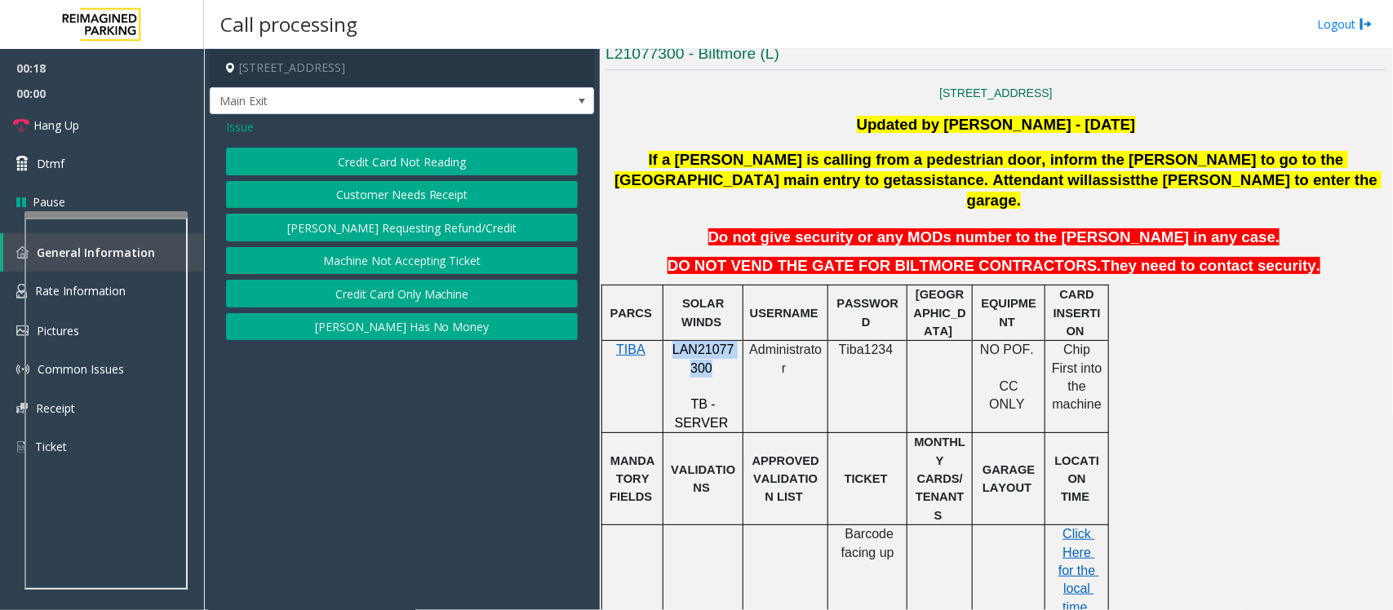
click at [481, 164] on button "Credit Card Not Reading" at bounding box center [402, 162] width 352 height 28
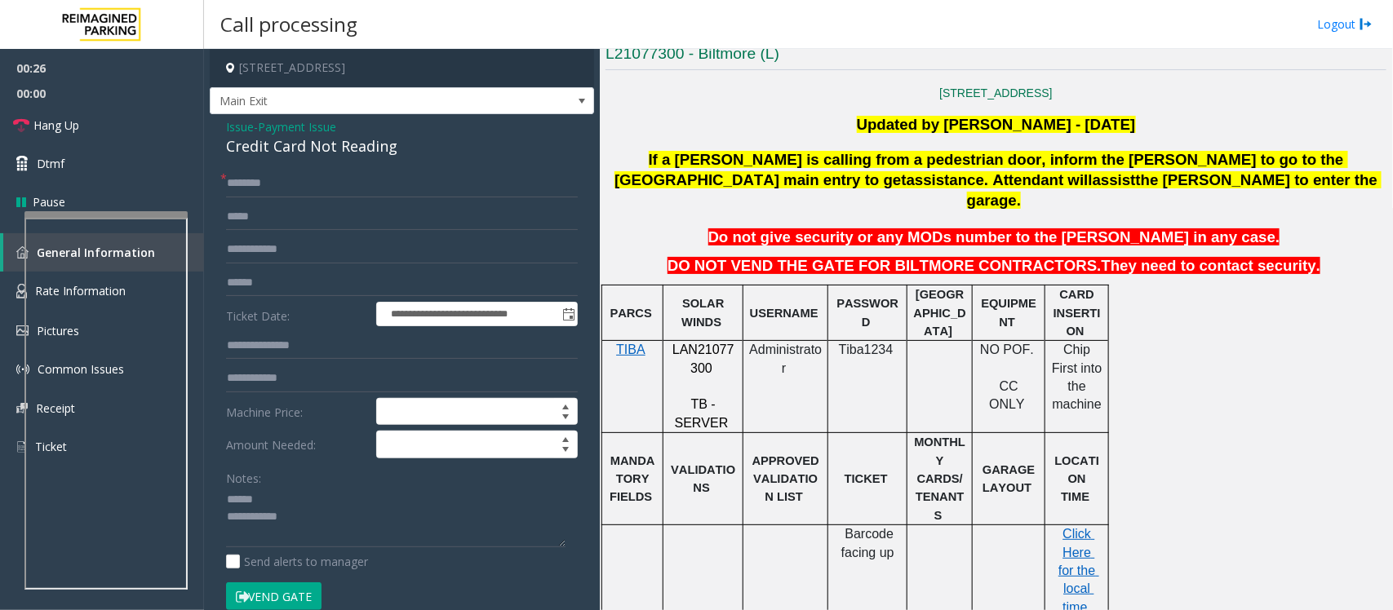
click at [272, 143] on div "Credit Card Not Reading" at bounding box center [402, 146] width 352 height 22
click at [291, 488] on textarea at bounding box center [395, 517] width 339 height 61
type textarea "**********"
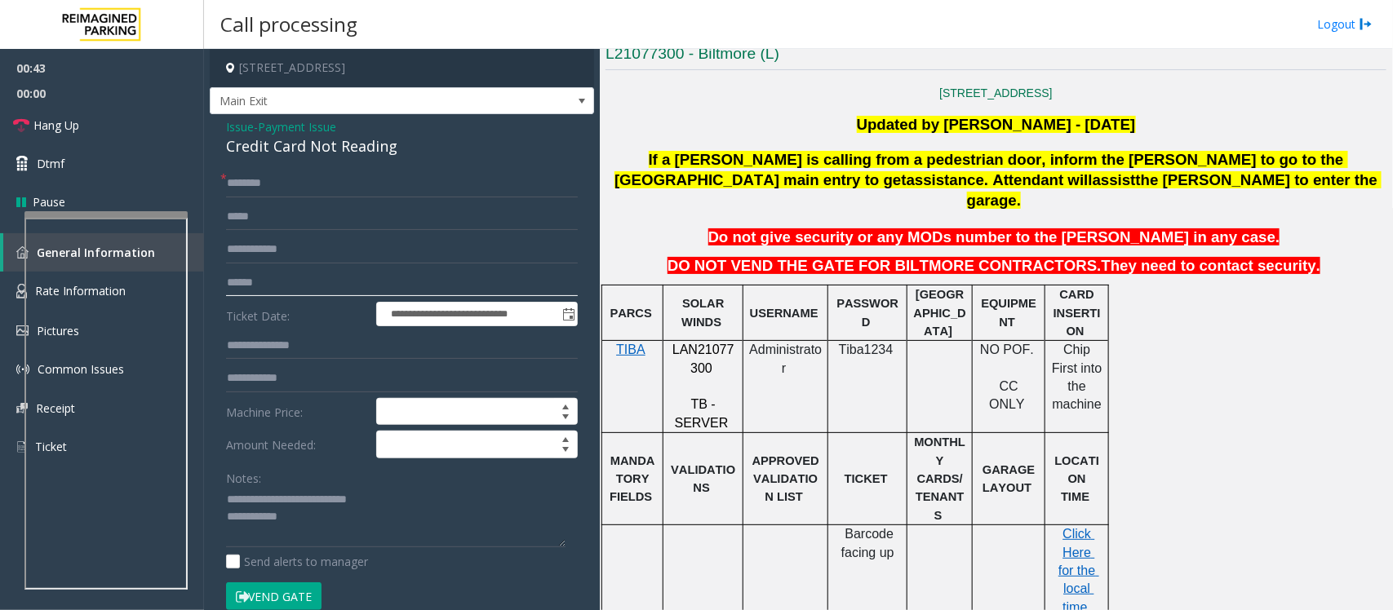
click at [282, 283] on input "text" at bounding box center [402, 283] width 352 height 28
click at [313, 488] on textarea at bounding box center [395, 517] width 339 height 61
click at [296, 167] on div "**********" at bounding box center [402, 451] width 384 height 674
click at [294, 180] on input "text" at bounding box center [402, 184] width 352 height 28
type input "**"
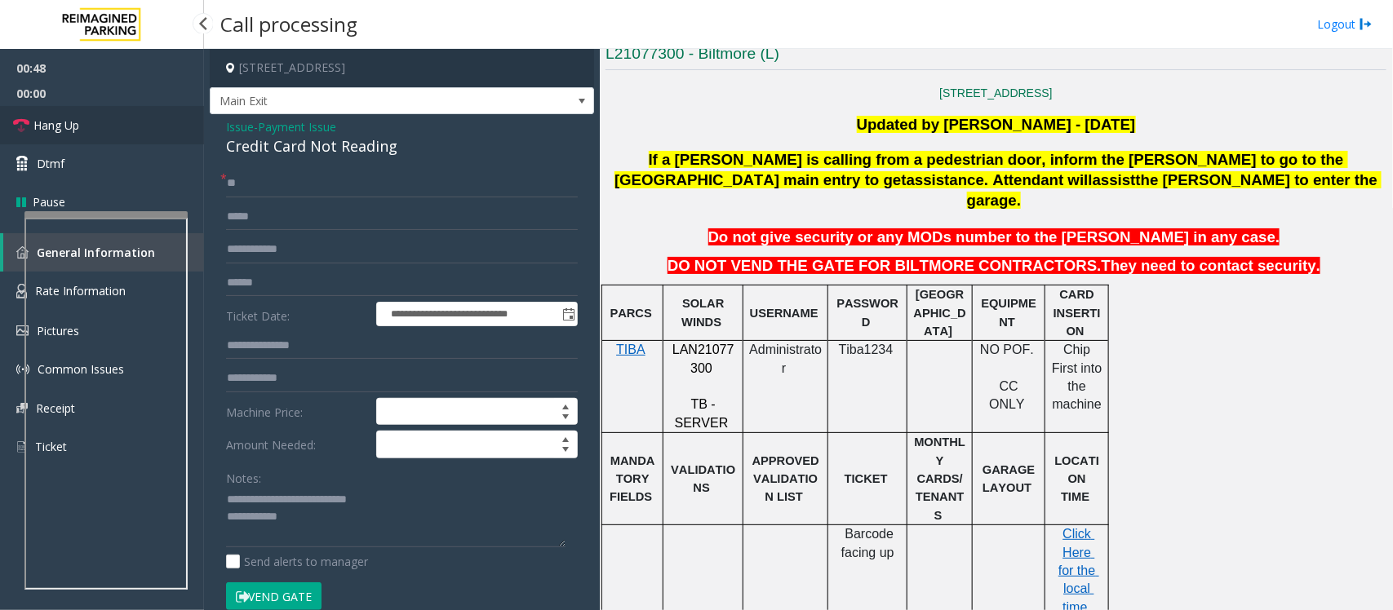
click at [68, 120] on span "Hang Up" at bounding box center [56, 125] width 46 height 17
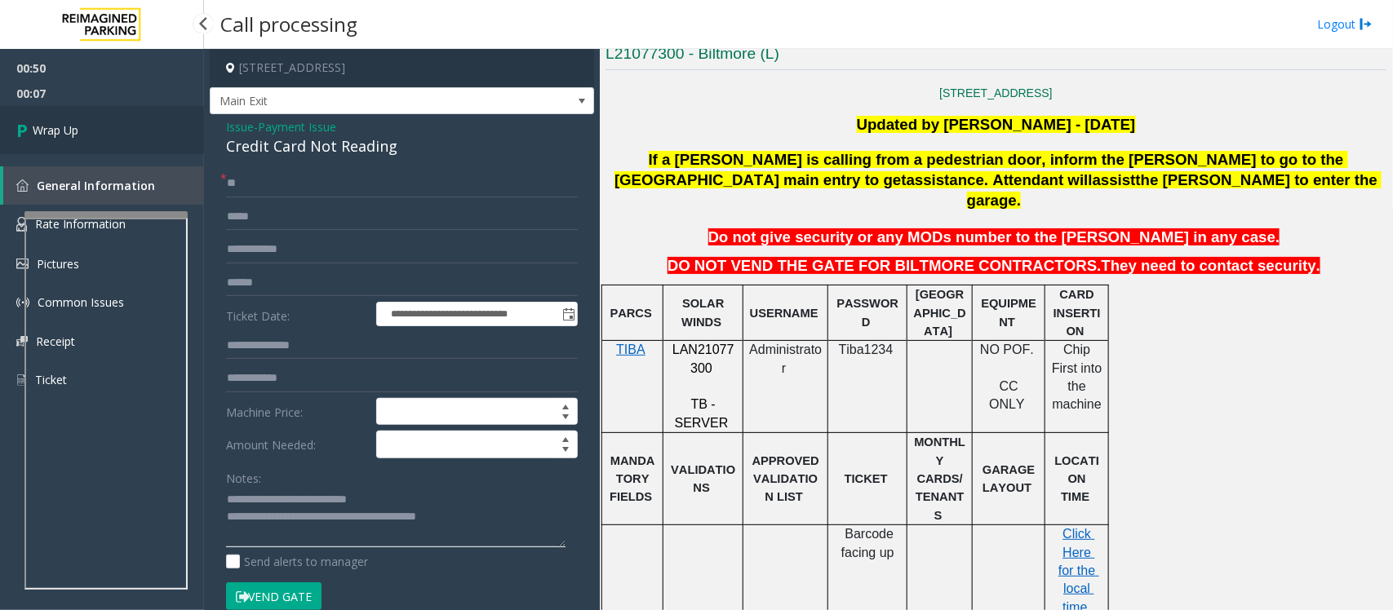
type textarea "**********"
click at [91, 125] on link "Wrap Up" at bounding box center [102, 130] width 204 height 48
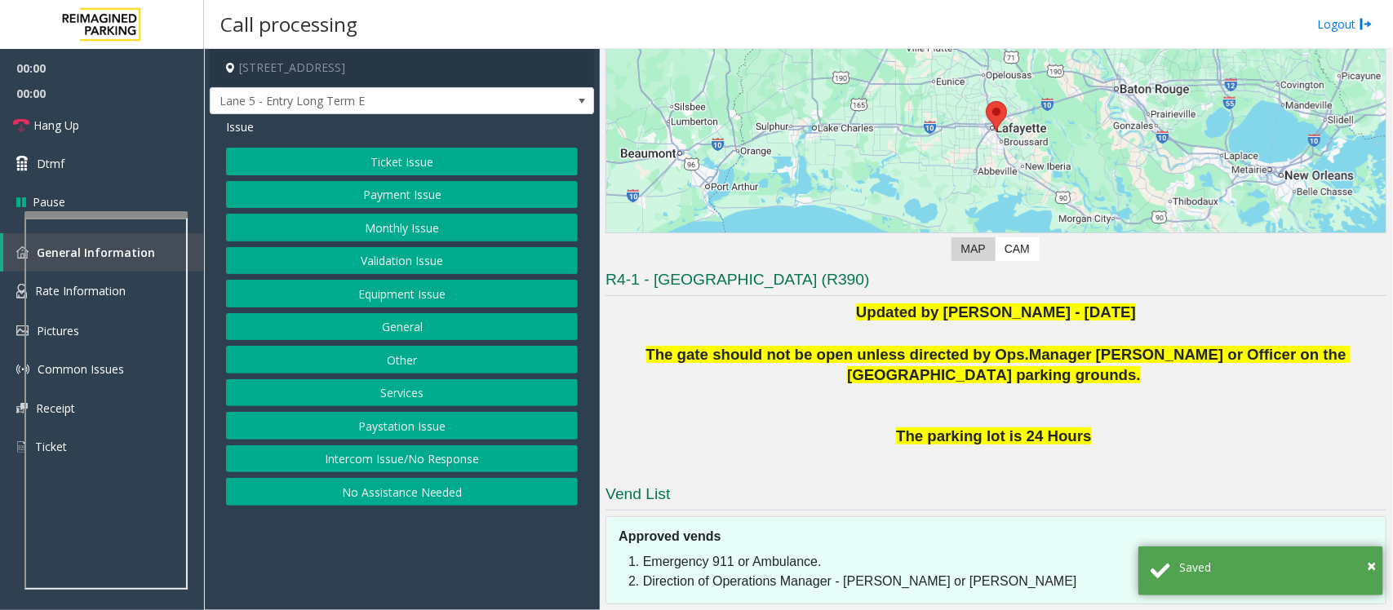
scroll to position [266, 0]
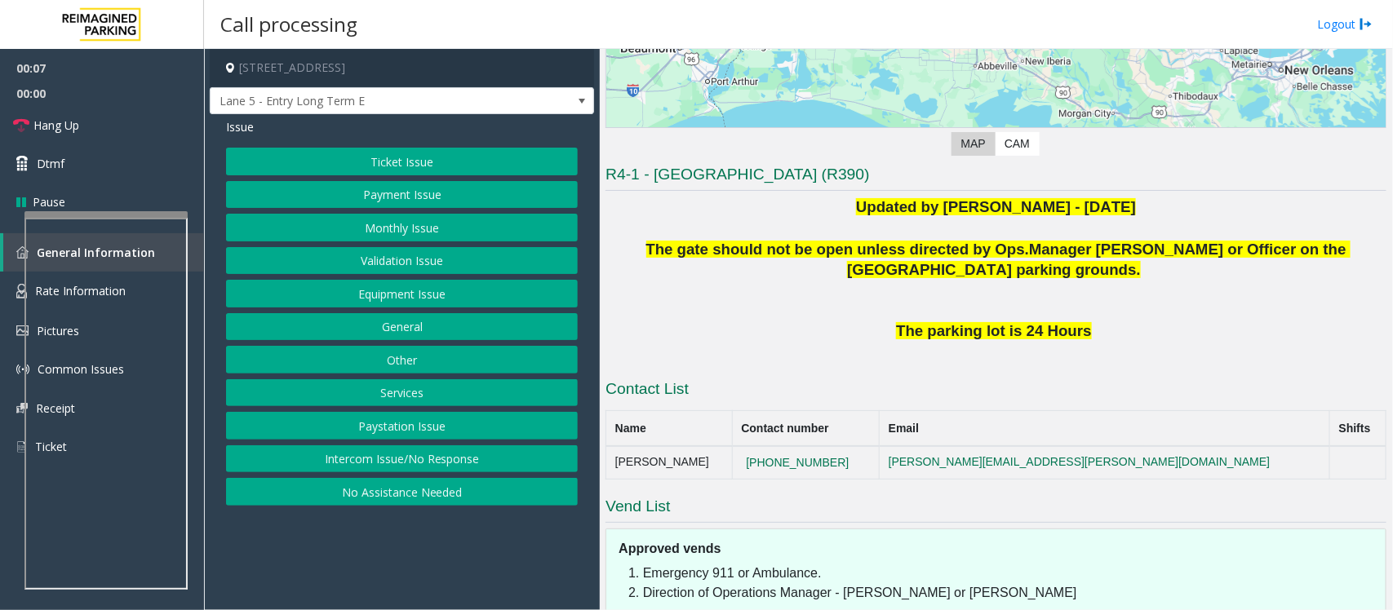
click at [361, 454] on button "Intercom Issue/No Response" at bounding box center [402, 460] width 352 height 28
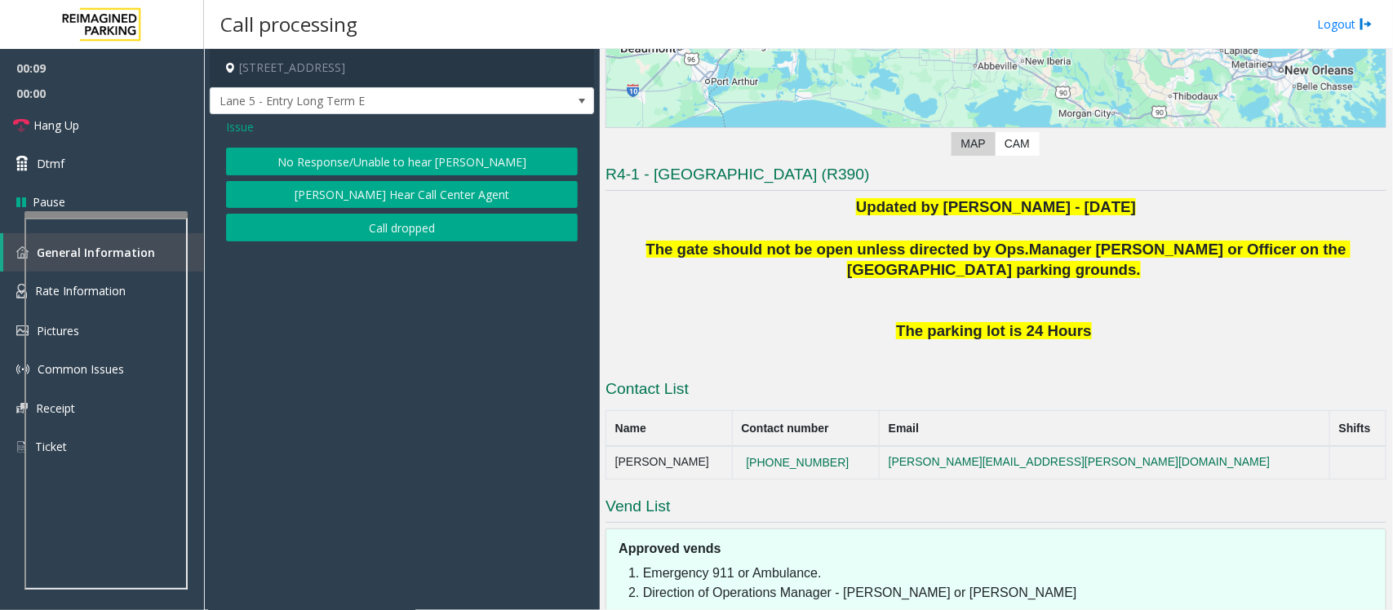
click at [398, 157] on button "No Response/Unable to hear [PERSON_NAME]" at bounding box center [402, 162] width 352 height 28
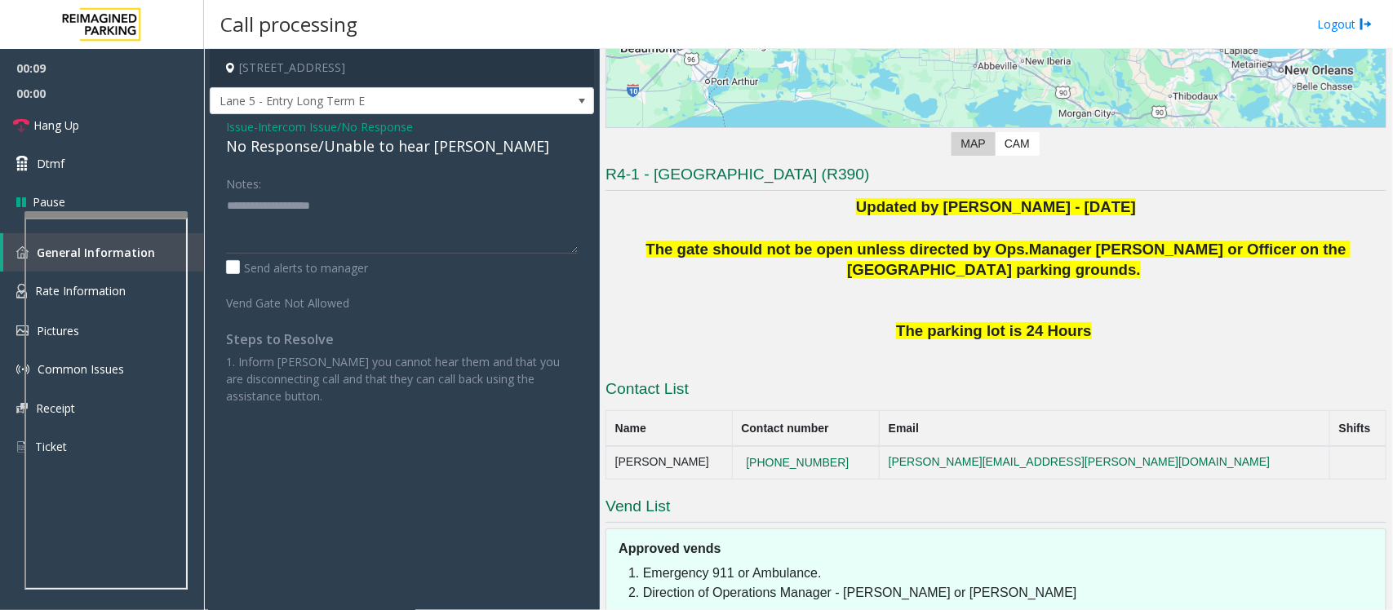
click at [393, 153] on div "No Response/Unable to hear [PERSON_NAME]" at bounding box center [402, 146] width 352 height 22
type textarea "**********"
click at [111, 122] on link "Hang Up" at bounding box center [102, 125] width 204 height 38
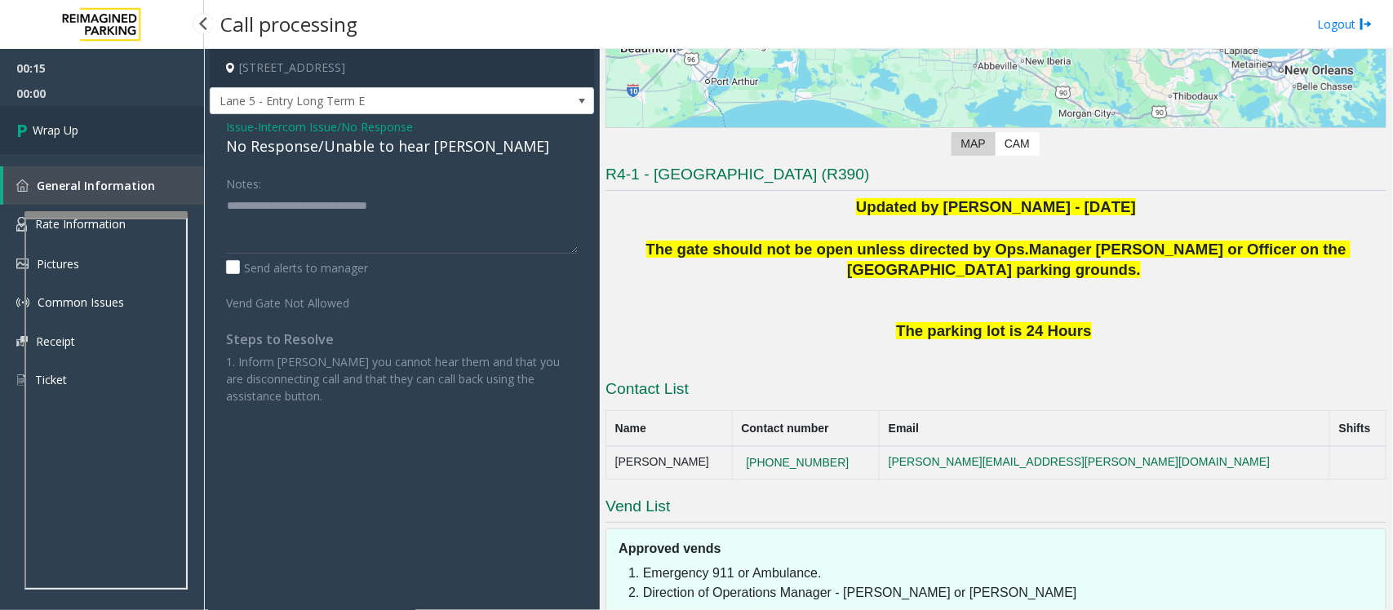
click at [111, 122] on link "Wrap Up" at bounding box center [102, 130] width 204 height 48
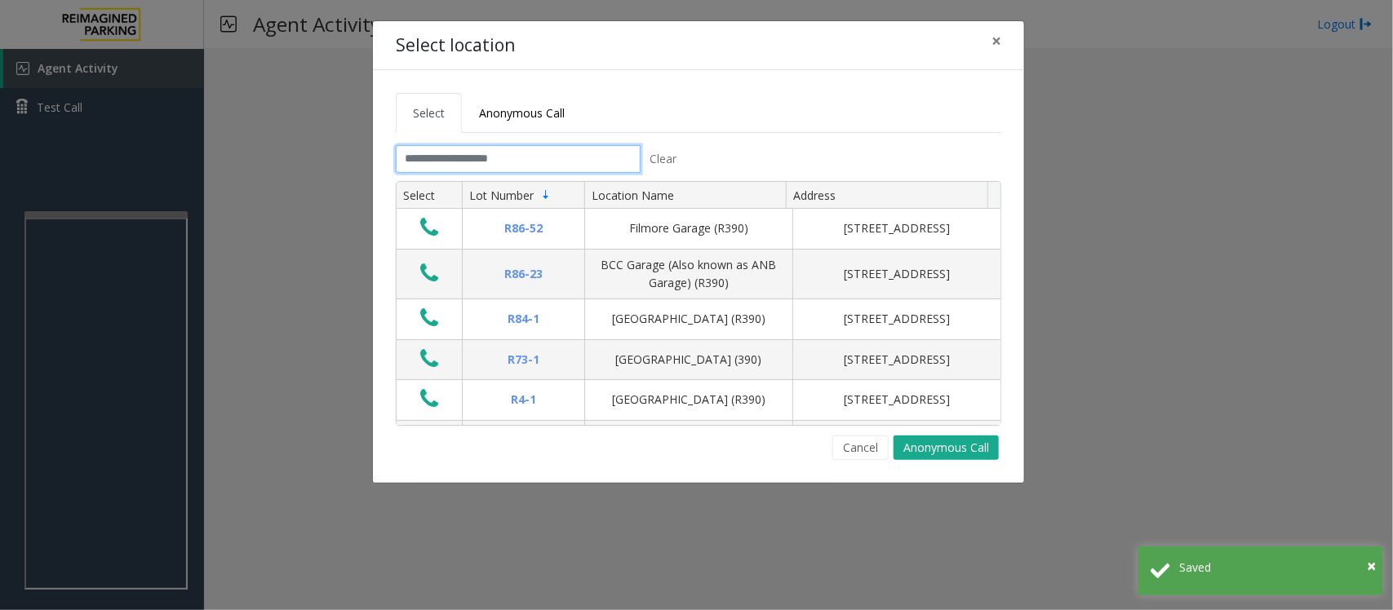
click at [480, 155] on input "text" at bounding box center [518, 159] width 245 height 28
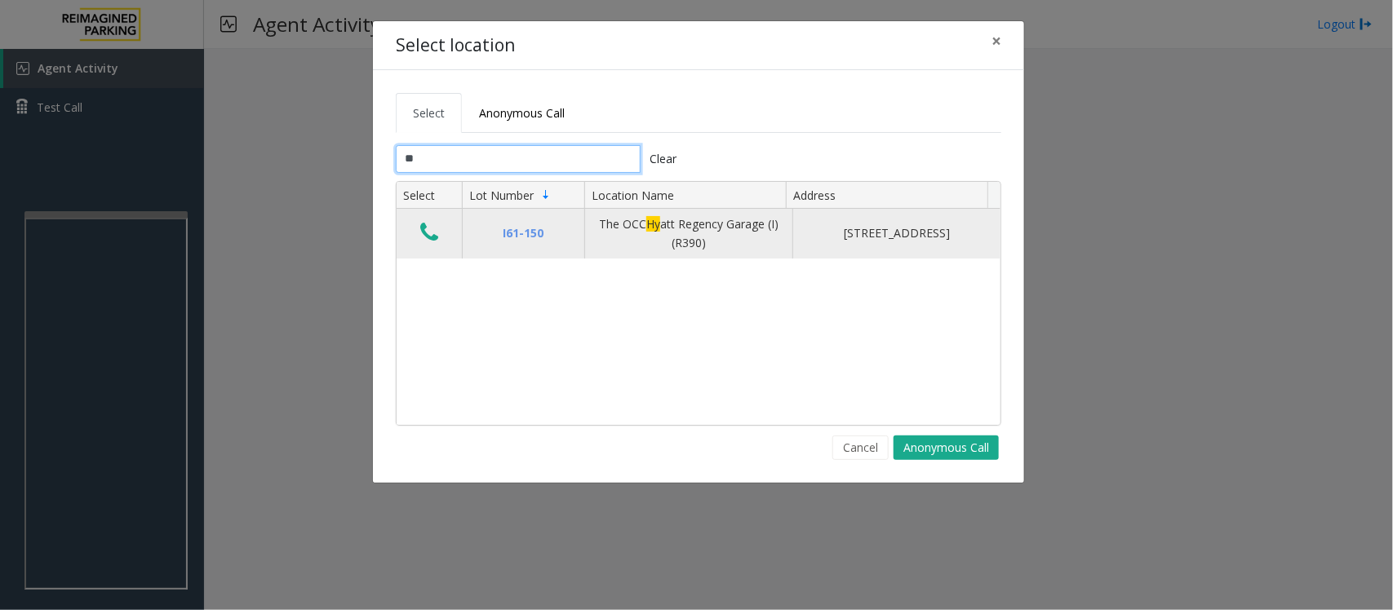
type input "**"
click at [431, 235] on icon "Data table" at bounding box center [429, 232] width 18 height 23
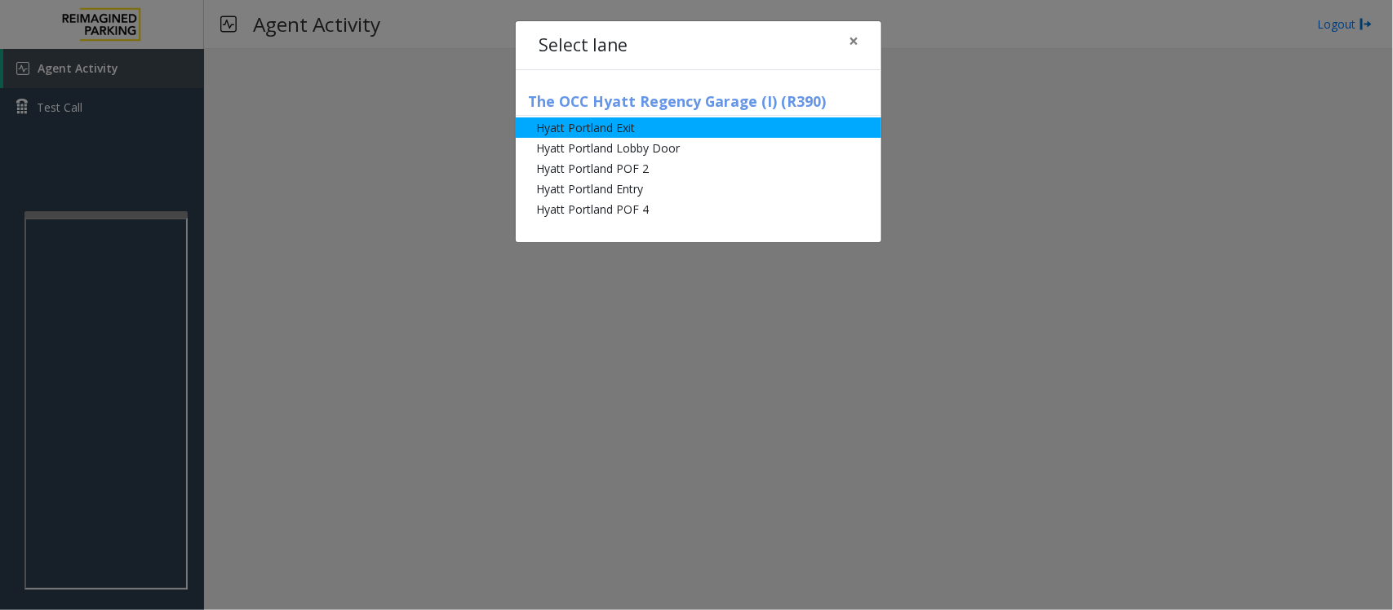
click at [601, 127] on li "Hyatt Portland Exit" at bounding box center [699, 128] width 366 height 20
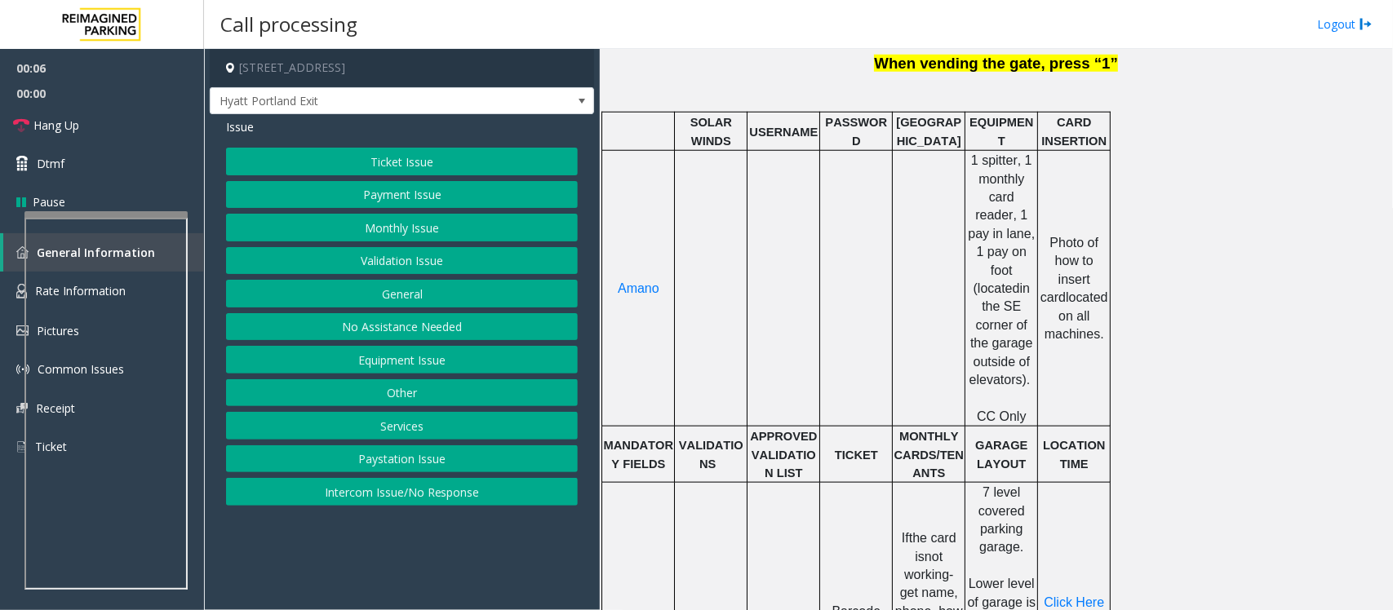
scroll to position [714, 0]
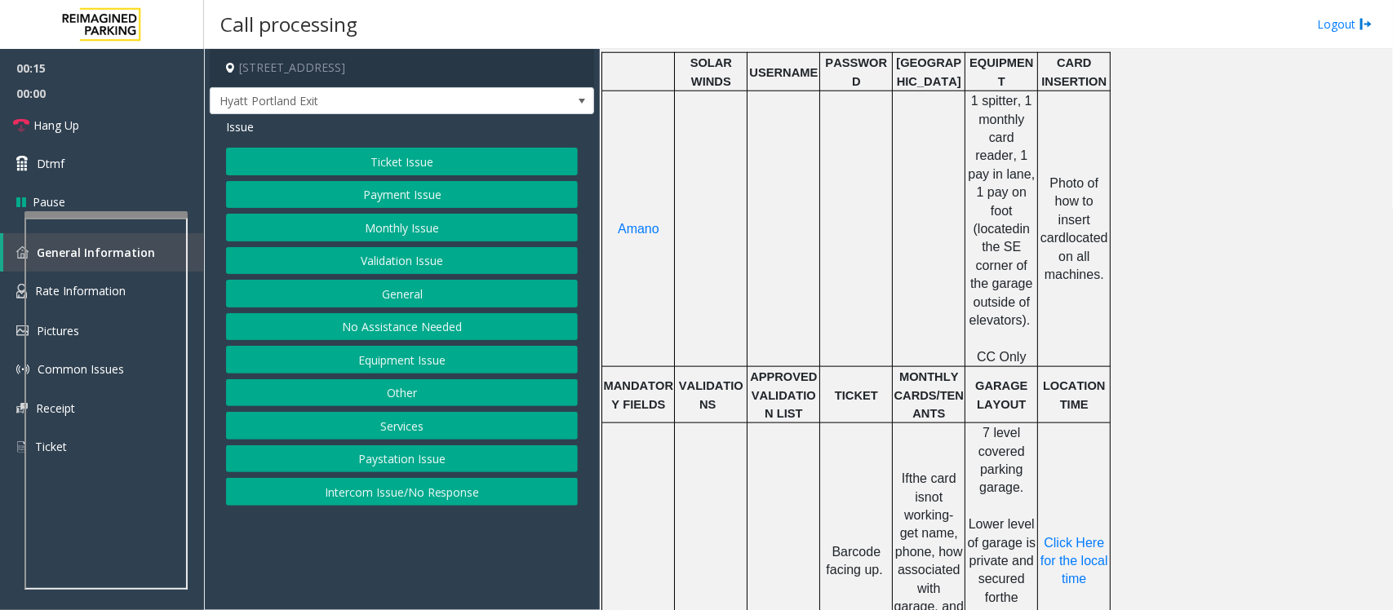
click at [382, 332] on button "No Assistance Needed" at bounding box center [402, 327] width 352 height 28
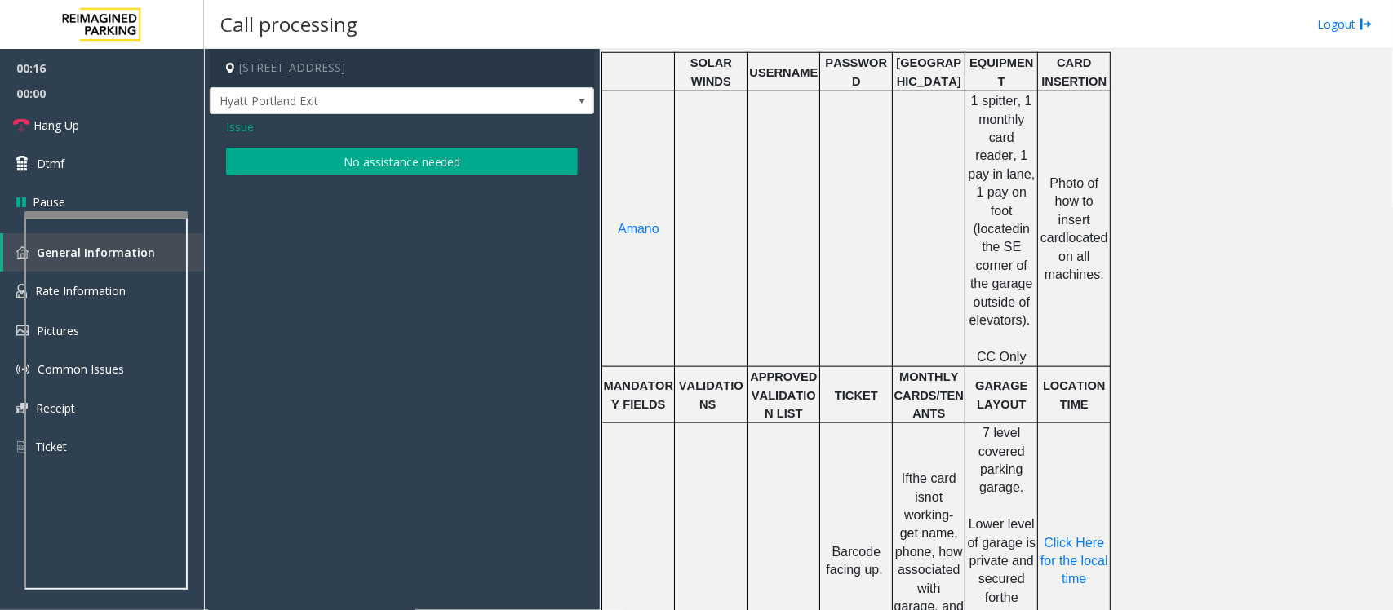
click at [321, 159] on button "No assistance needed" at bounding box center [402, 162] width 352 height 28
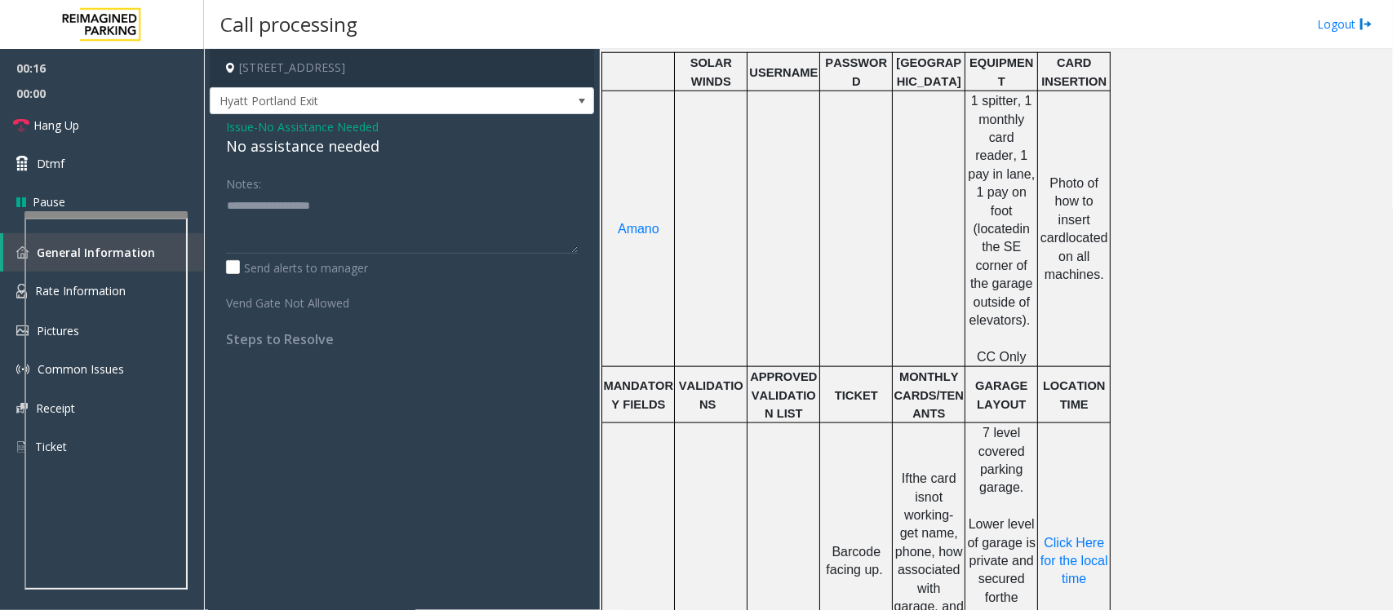
click at [286, 149] on div "No assistance needed" at bounding box center [402, 146] width 352 height 22
type textarea "**********"
click at [115, 125] on link "Hang Up" at bounding box center [102, 125] width 204 height 38
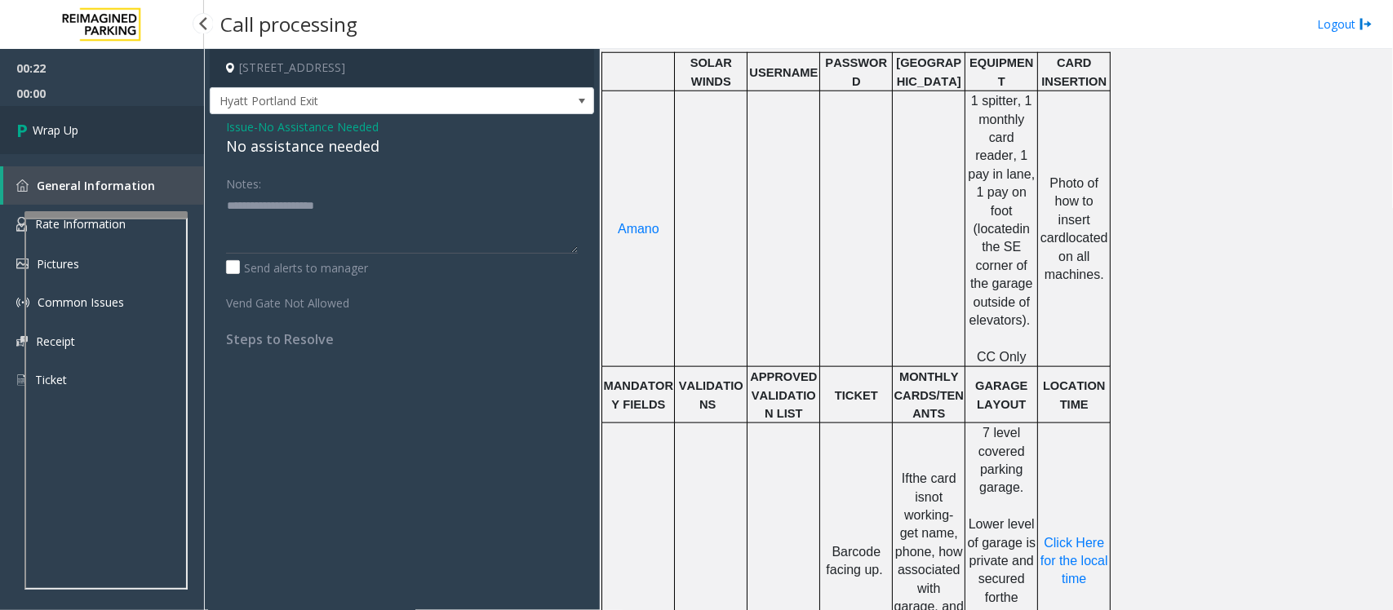
click at [116, 123] on link "Wrap Up" at bounding box center [102, 130] width 204 height 48
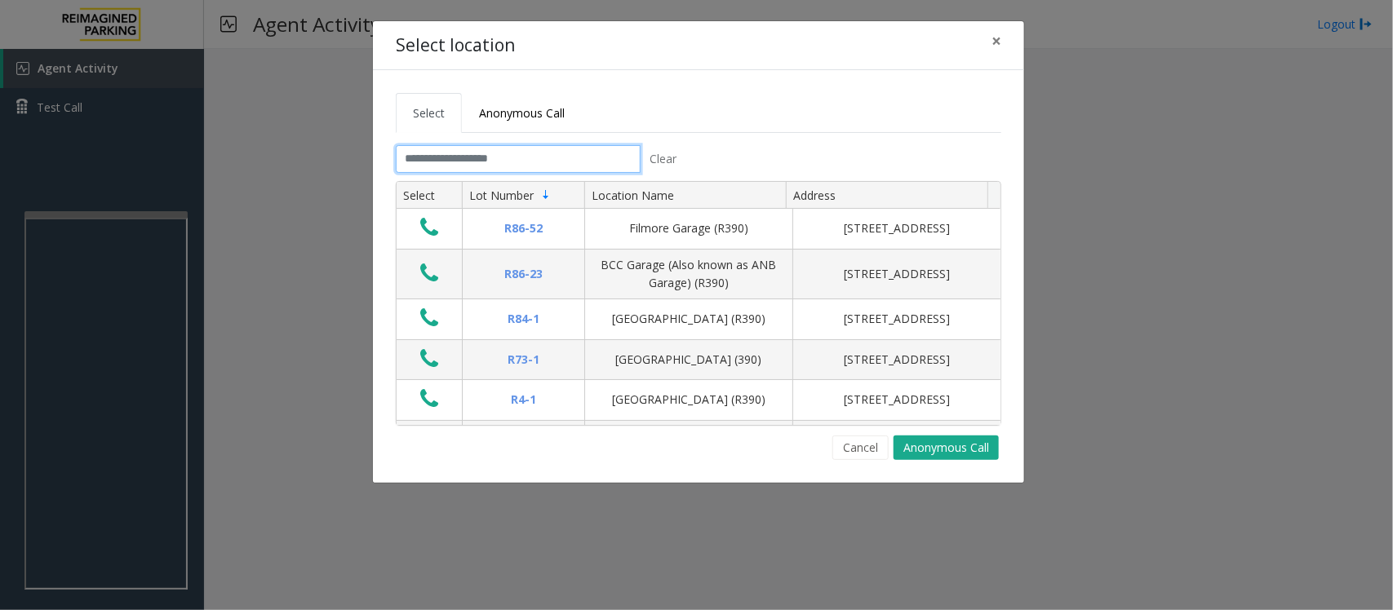
click at [499, 164] on input "text" at bounding box center [518, 159] width 245 height 28
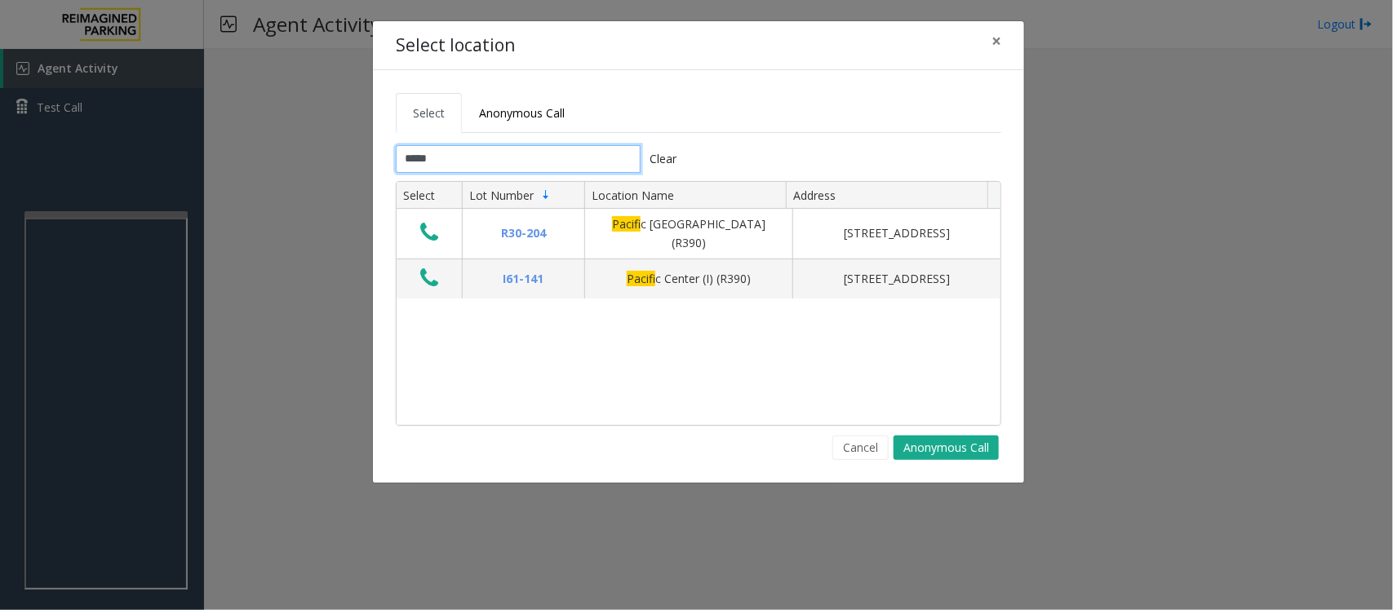
click at [494, 153] on input "*****" at bounding box center [518, 159] width 245 height 28
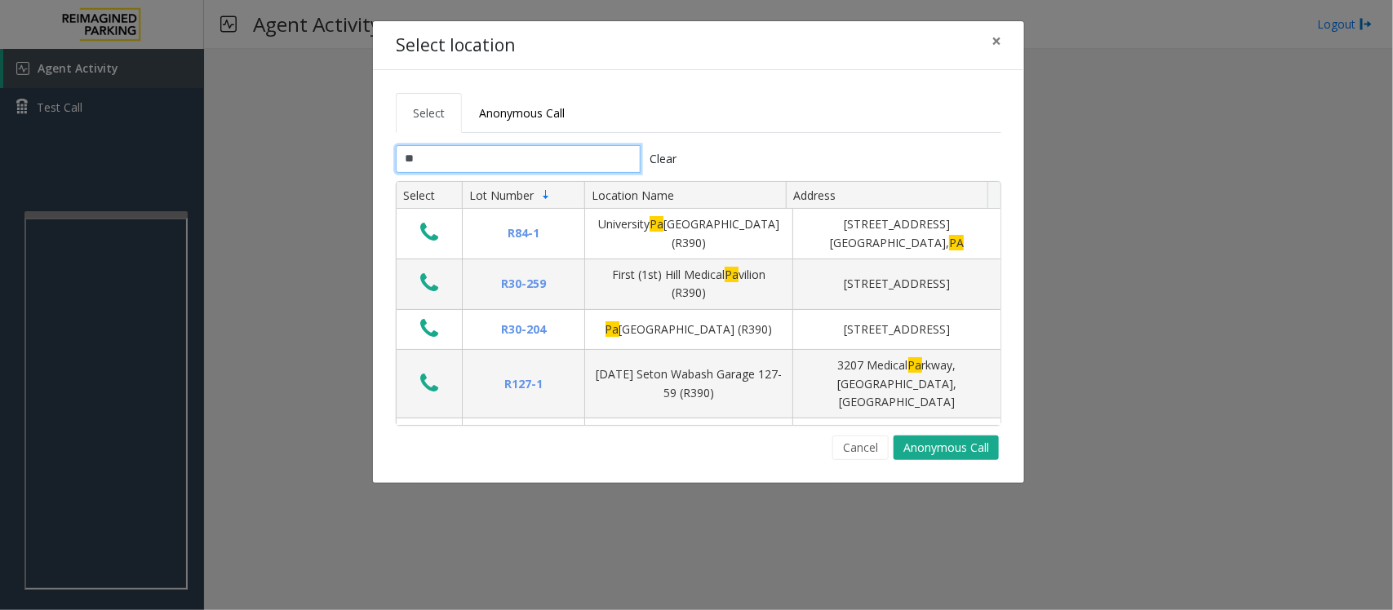
type input "*"
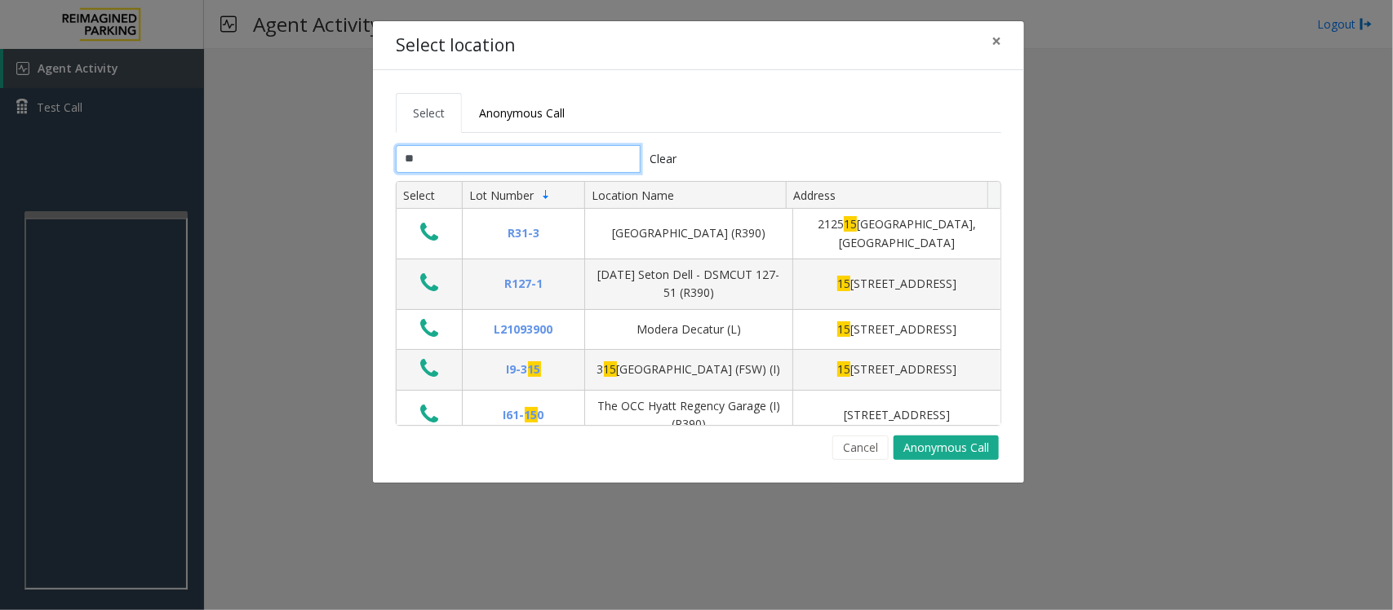
type input "*"
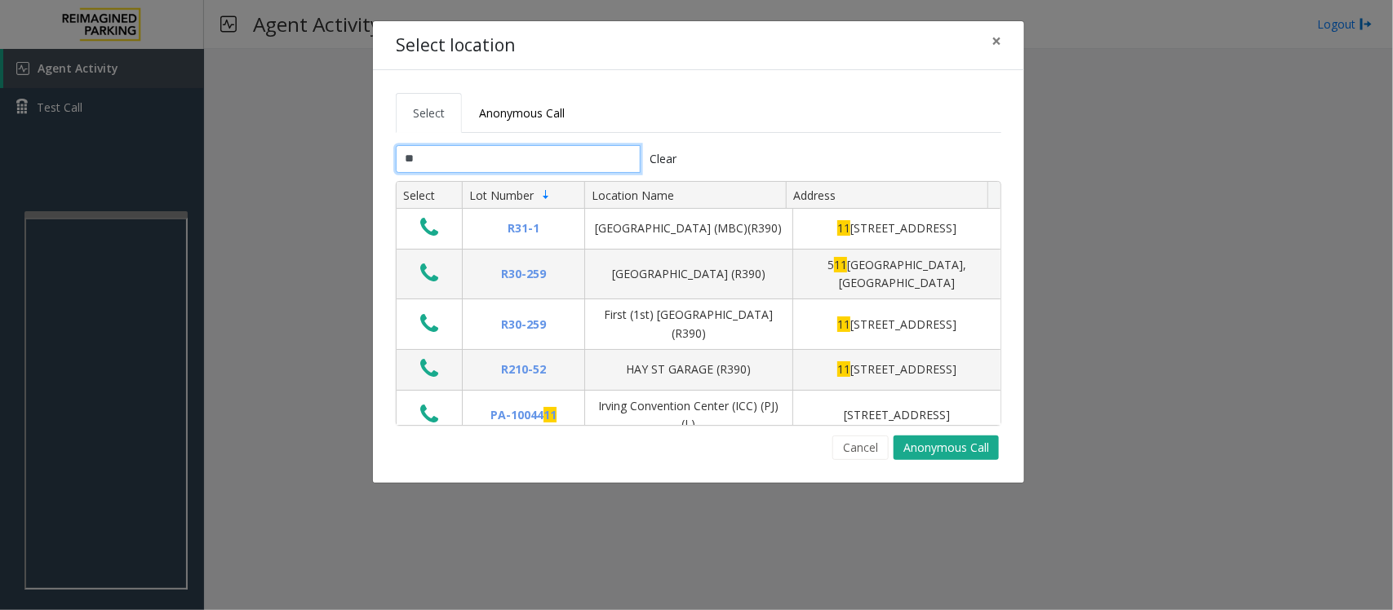
type input "*"
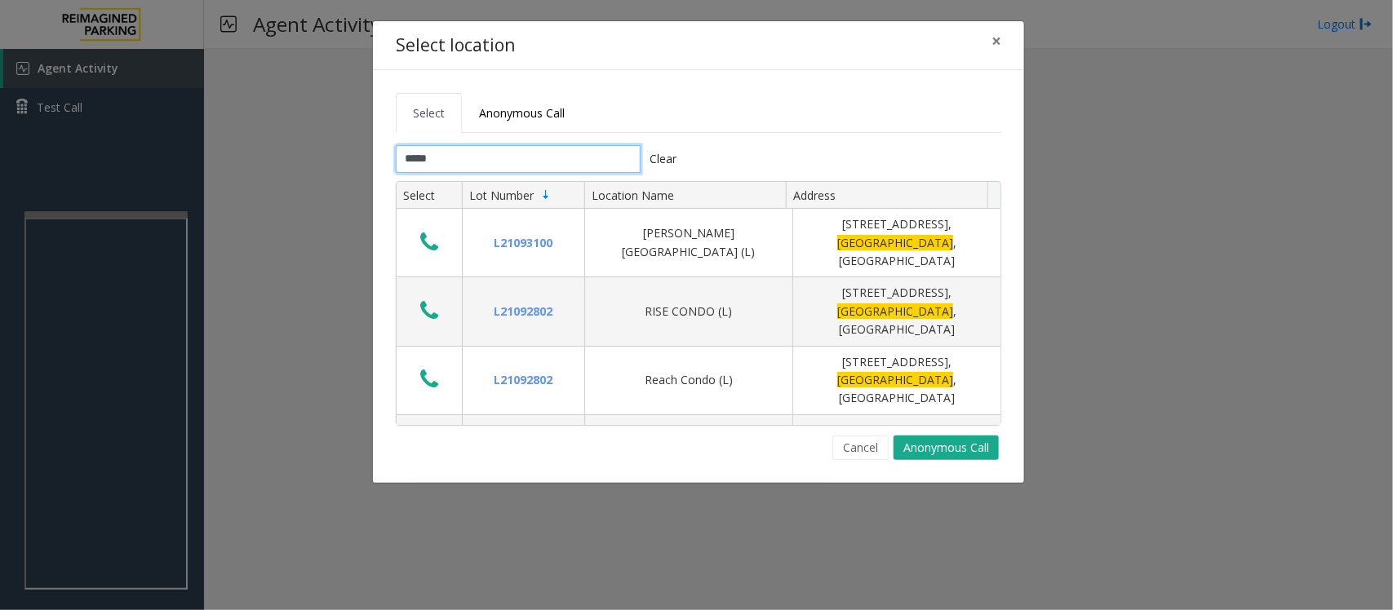
click at [496, 160] on input "*****" at bounding box center [518, 159] width 245 height 28
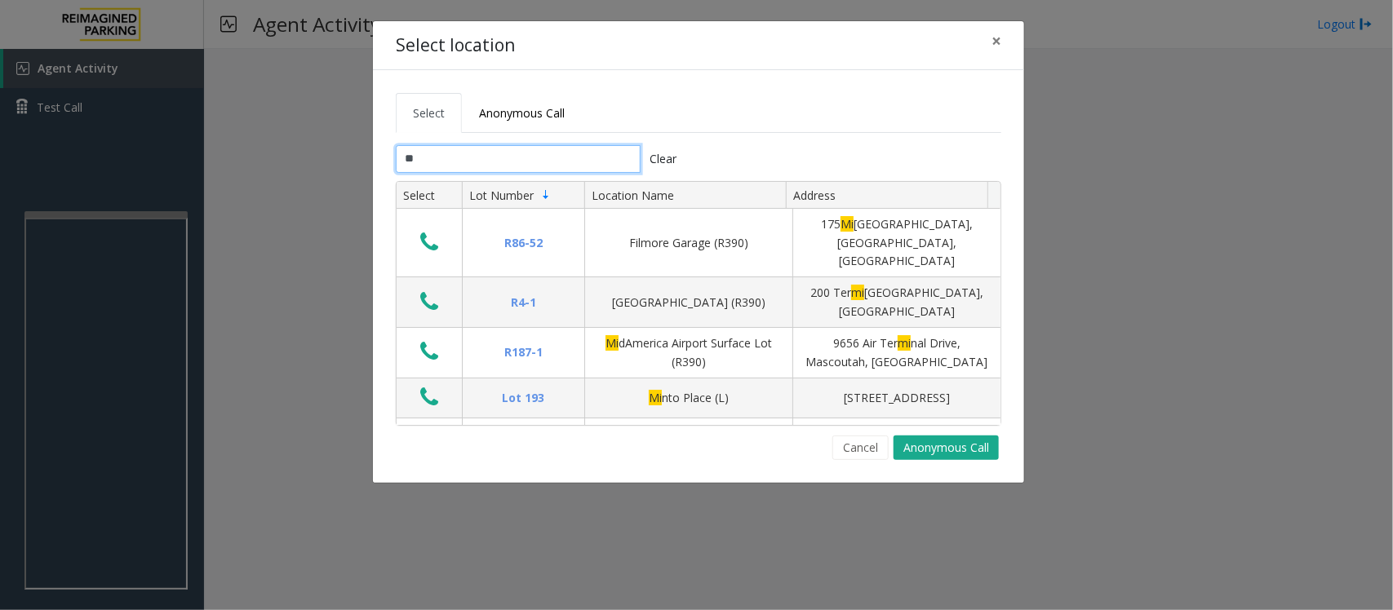
type input "*"
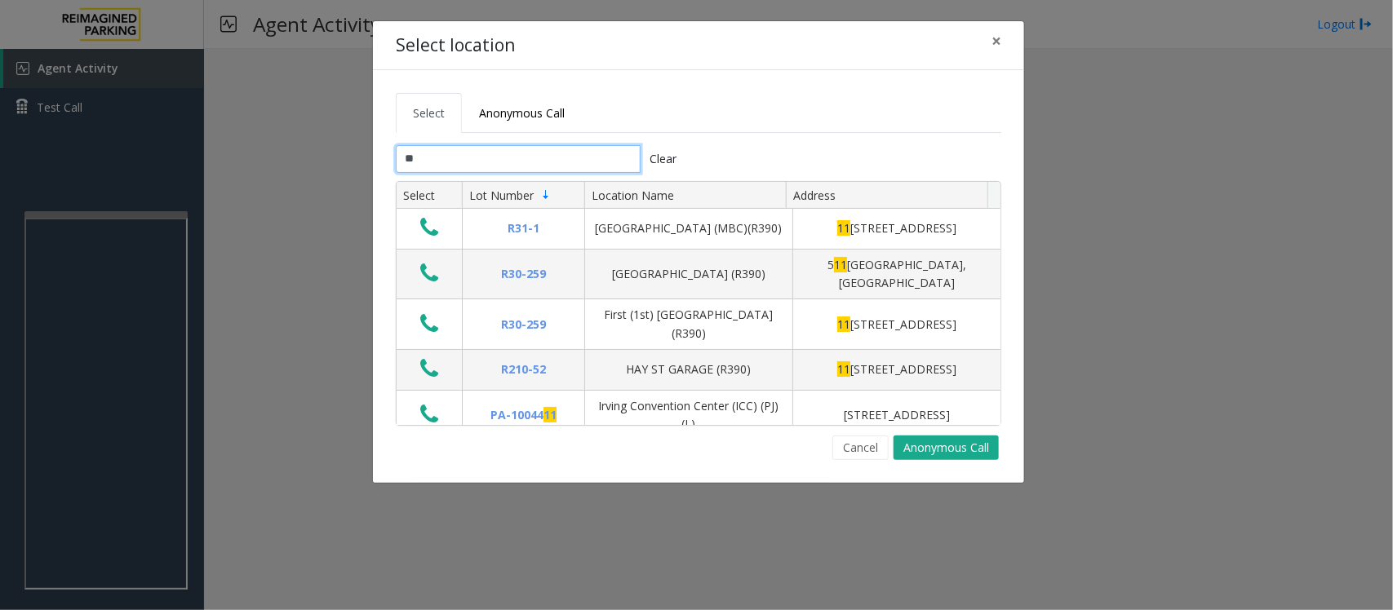
type input "*"
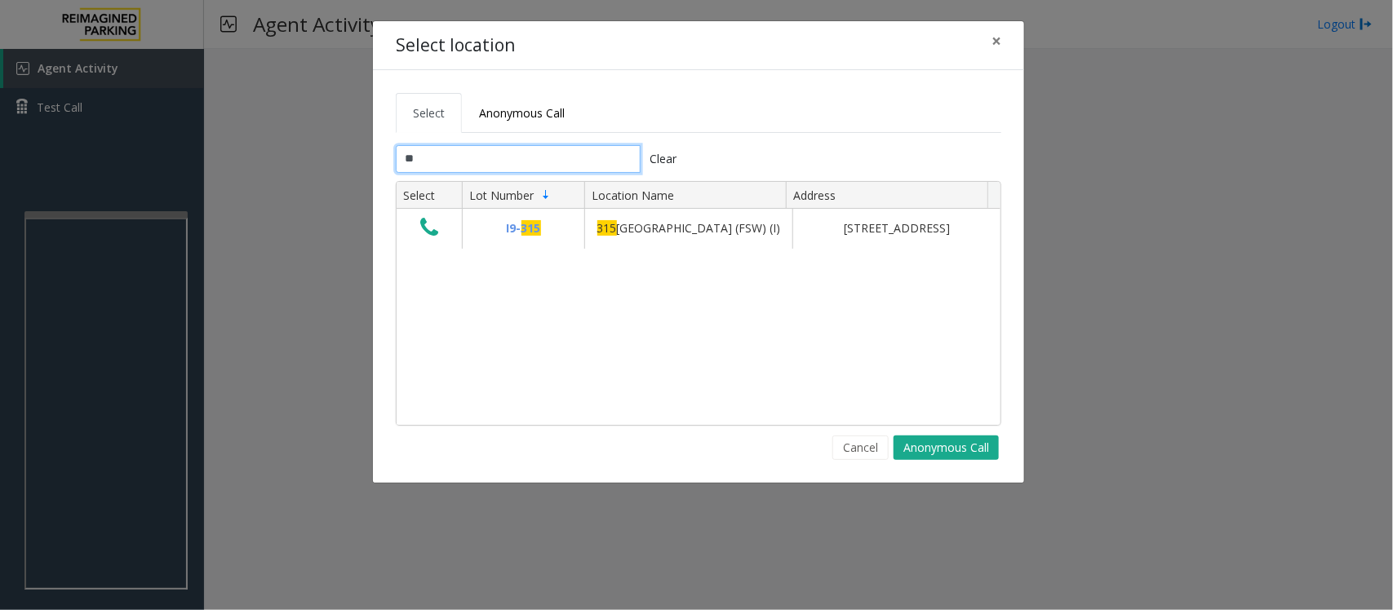
type input "*"
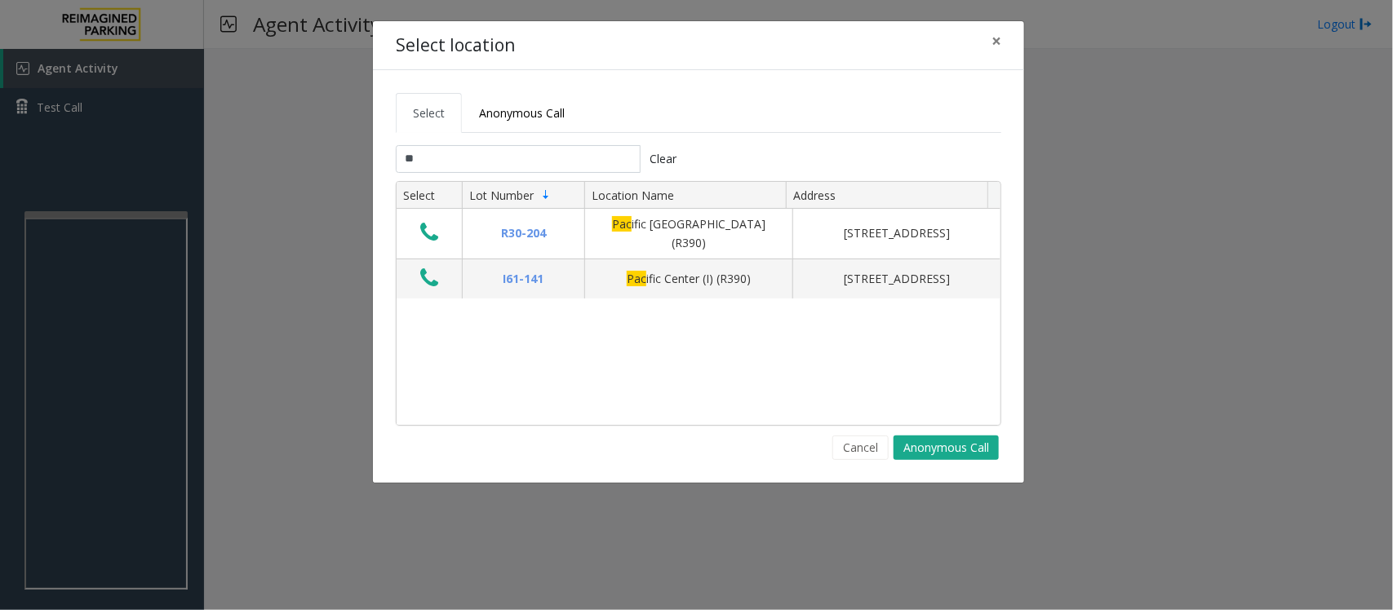
type input "*"
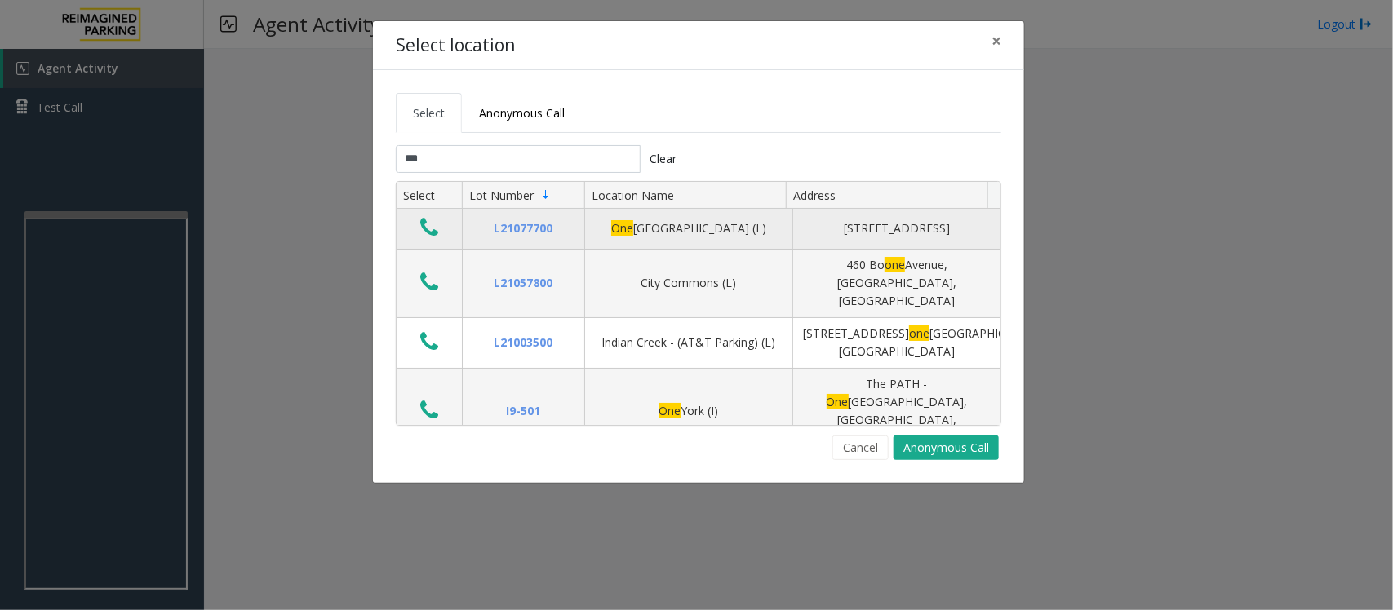
type input "***"
click at [437, 235] on icon "Data table" at bounding box center [429, 227] width 18 height 23
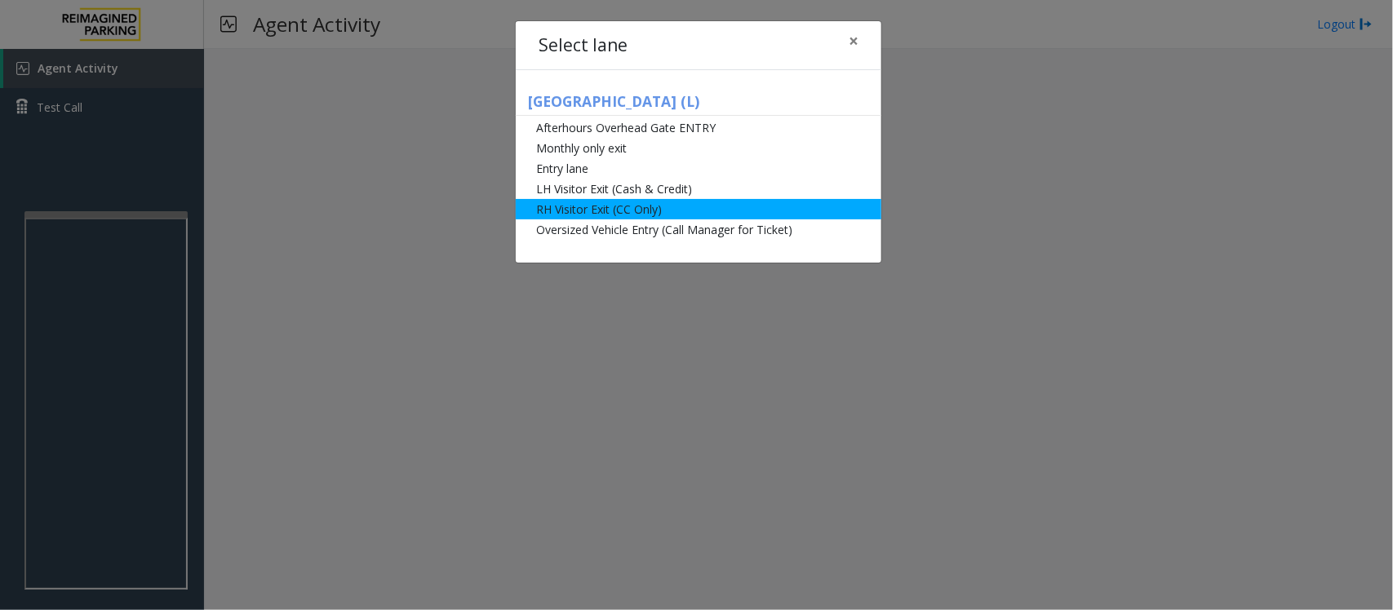
click at [616, 213] on li "RH Visitor Exit (CC Only)" at bounding box center [699, 209] width 366 height 20
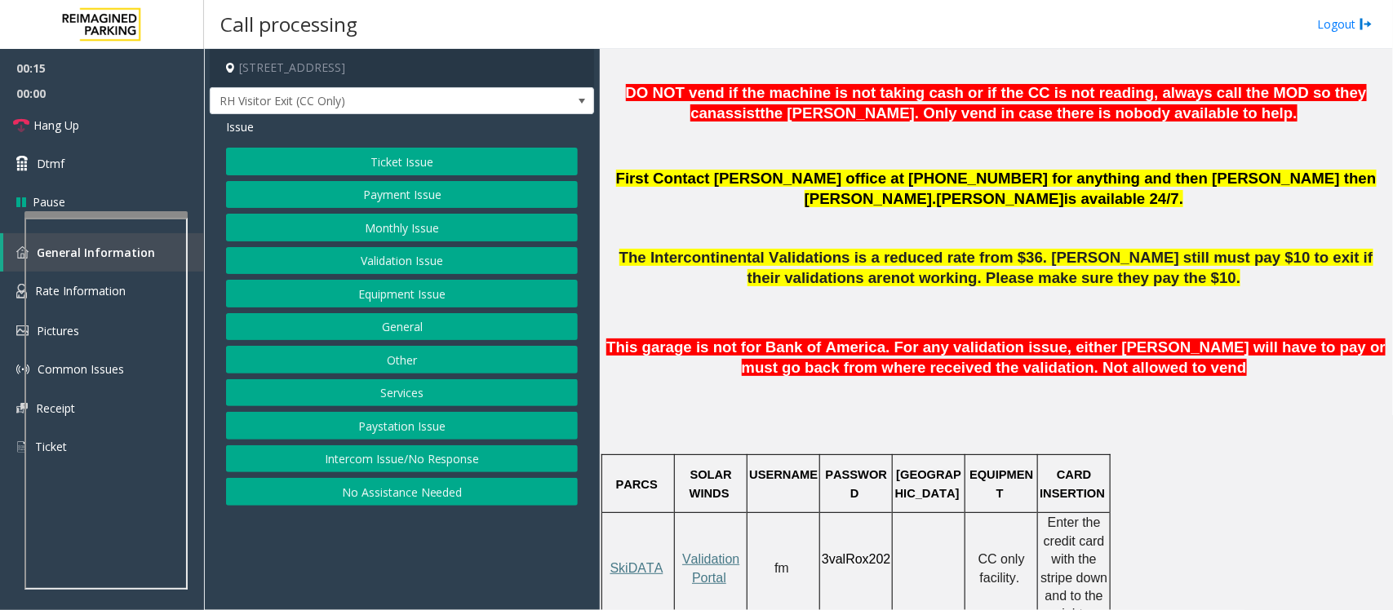
scroll to position [1020, 0]
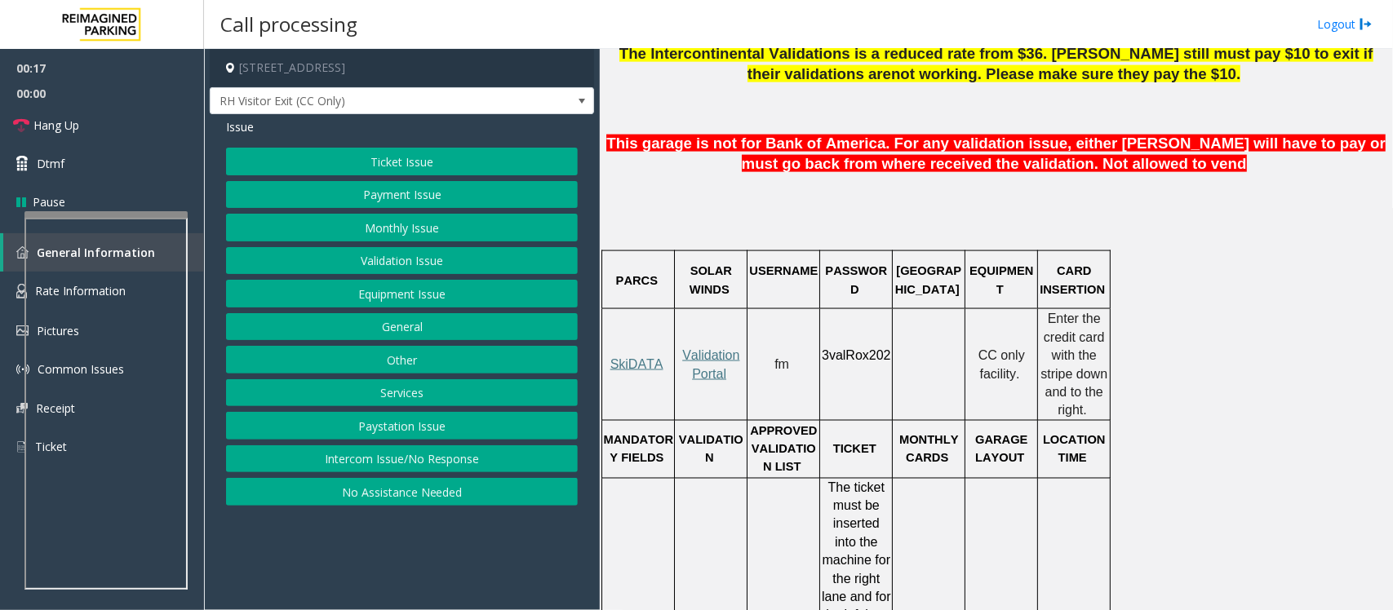
click at [377, 188] on button "Payment Issue" at bounding box center [402, 195] width 352 height 28
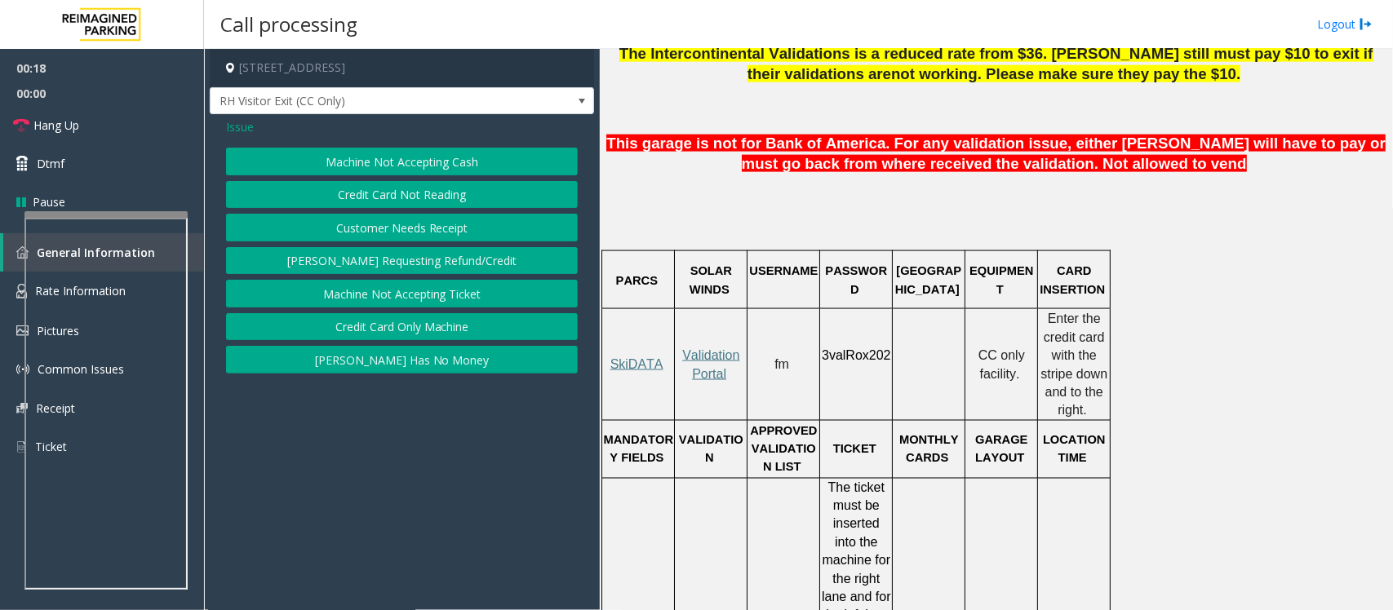
click at [419, 196] on button "Credit Card Not Reading" at bounding box center [402, 195] width 352 height 28
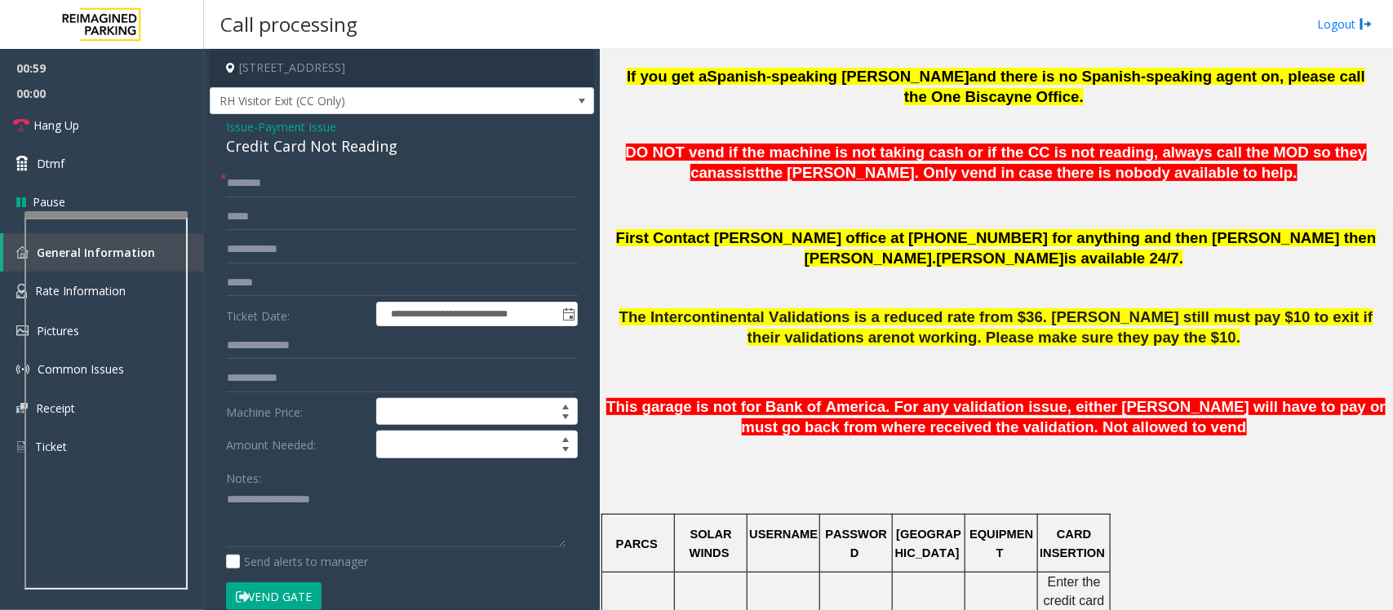
scroll to position [714, 0]
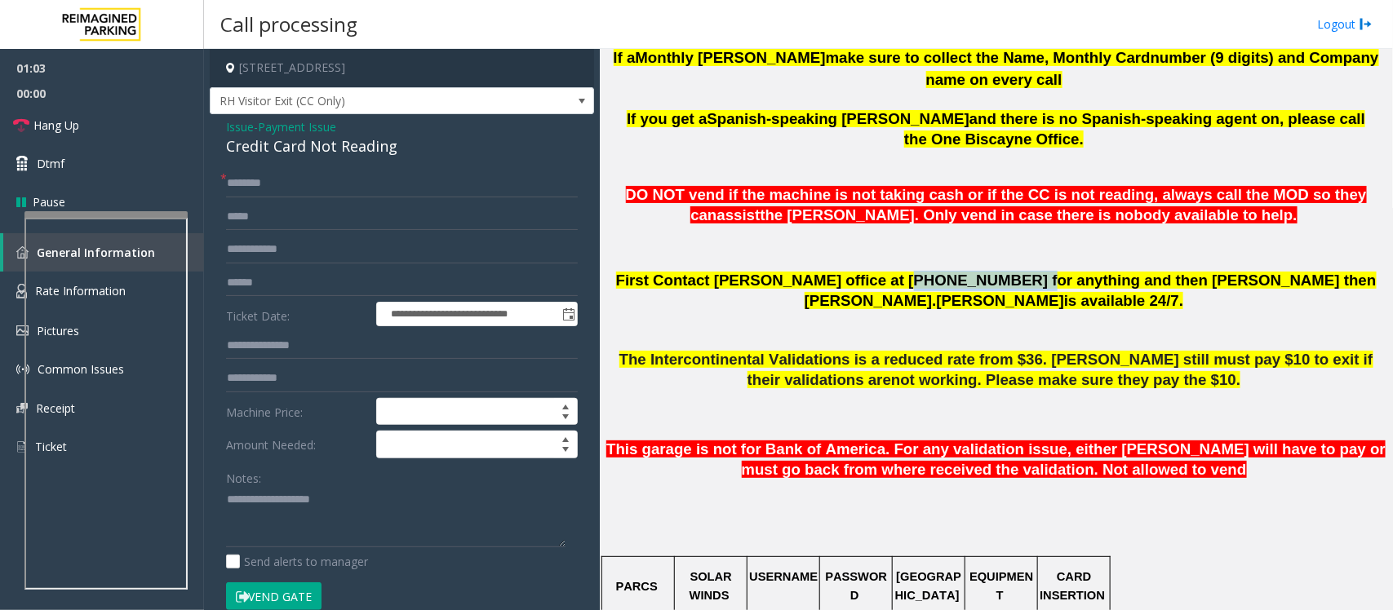
drag, startPoint x: 836, startPoint y: 239, endPoint x: 933, endPoint y: 242, distance: 96.3
click at [933, 272] on span "First Contact Melisa Trujillo office at (786) 910-0764 for anything and then Pa…" at bounding box center [996, 291] width 761 height 38
copy span "(786) 910-0764"
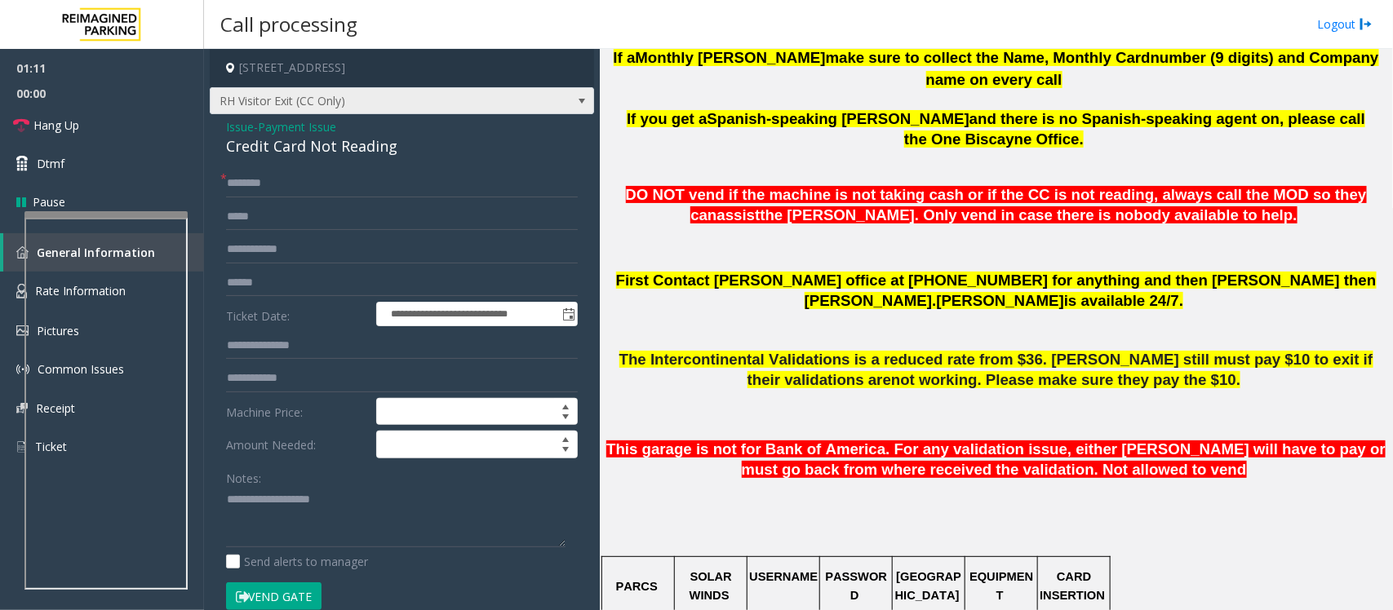
click at [477, 106] on span "RH Visitor Exit (CC Only)" at bounding box center [364, 101] width 306 height 26
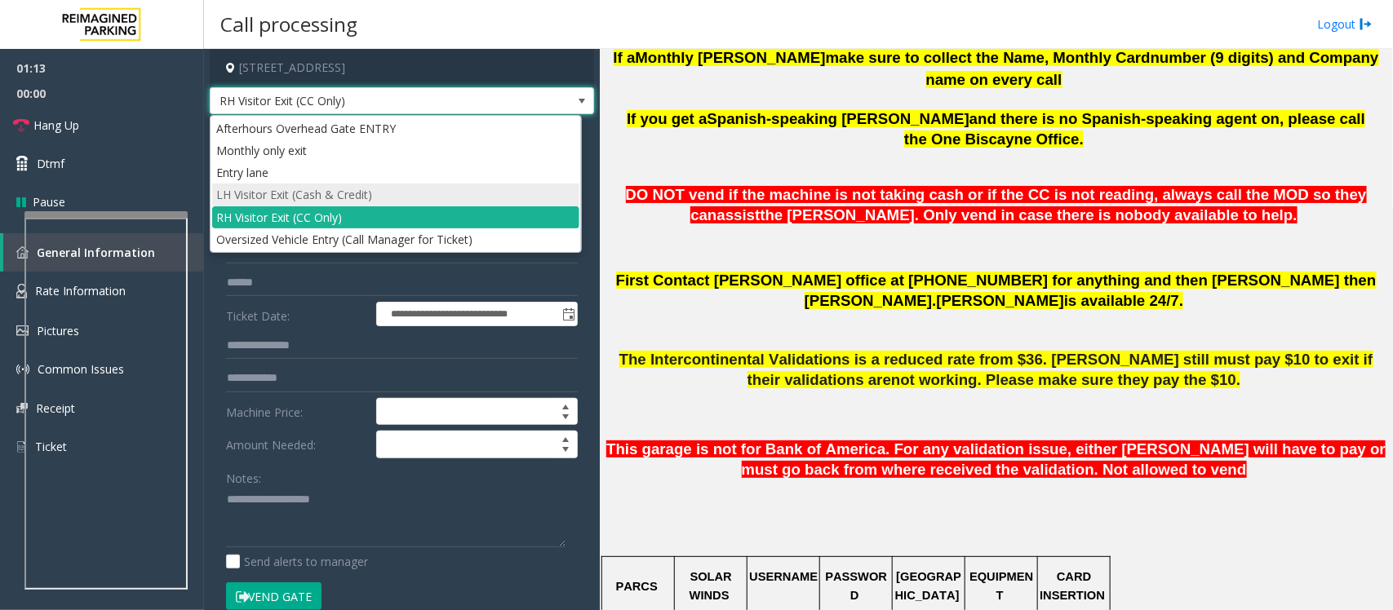
click at [288, 194] on li "LH Visitor Exit (Cash & Credit)" at bounding box center [395, 195] width 367 height 22
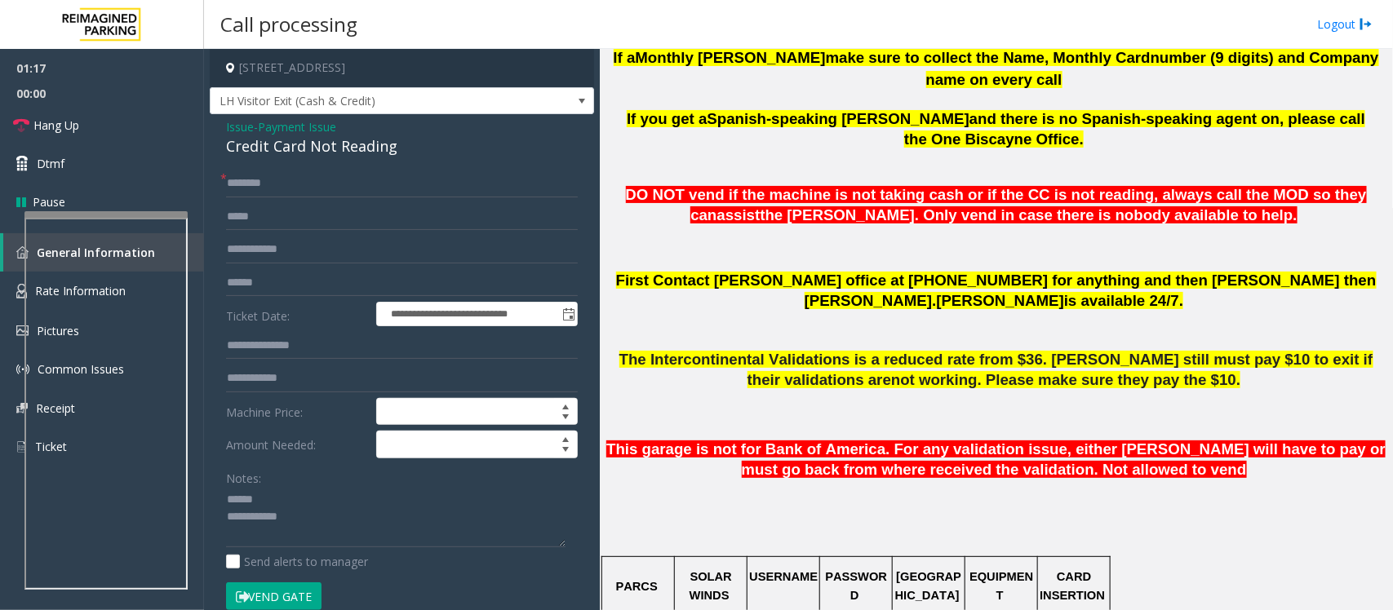
click at [268, 140] on div "Credit Card Not Reading" at bounding box center [402, 146] width 352 height 22
click at [377, 527] on textarea at bounding box center [395, 517] width 339 height 61
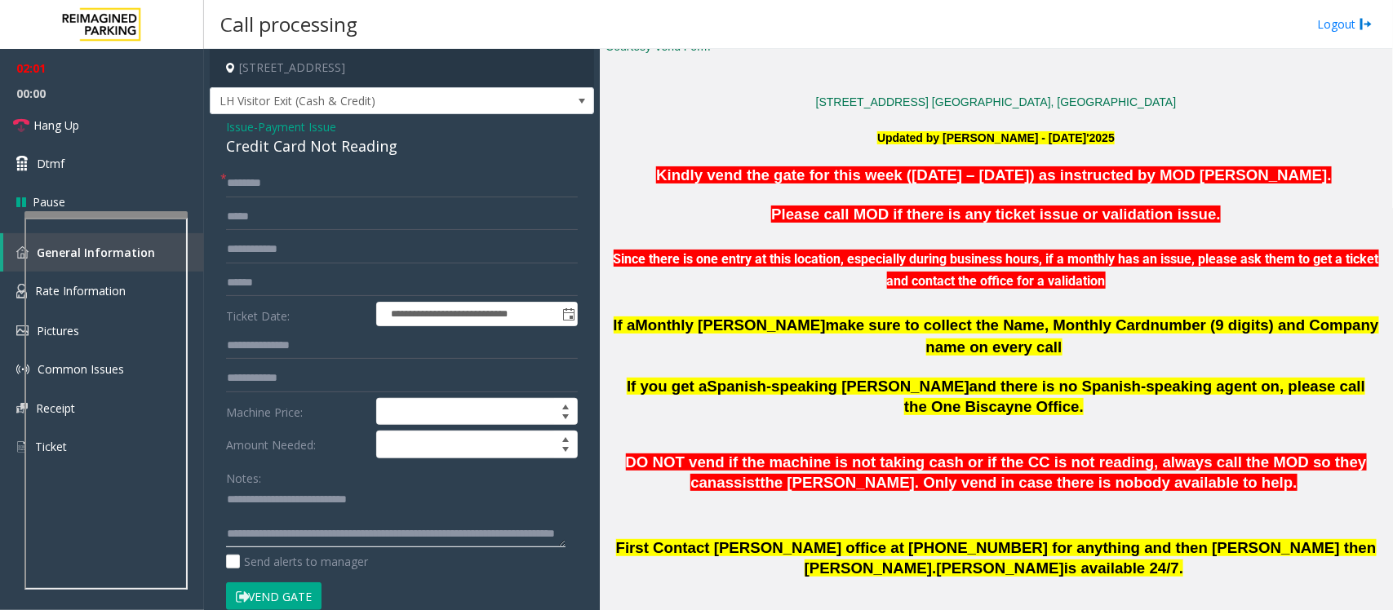
scroll to position [510, 0]
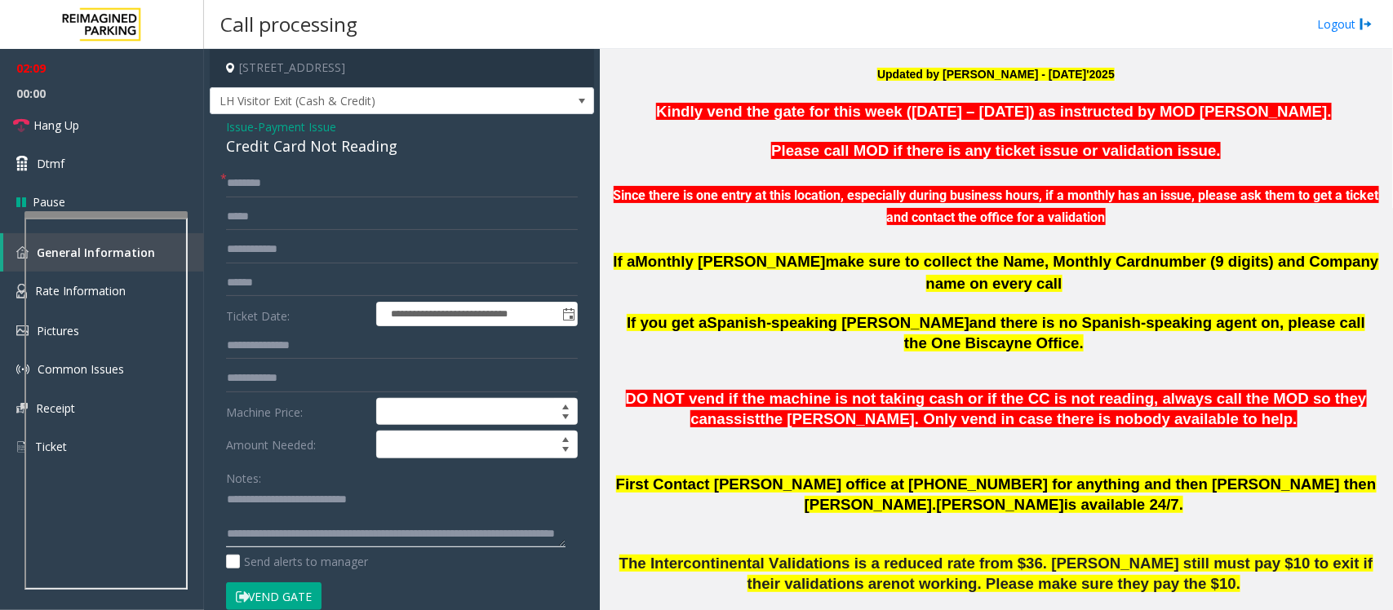
click at [366, 541] on textarea at bounding box center [395, 517] width 339 height 61
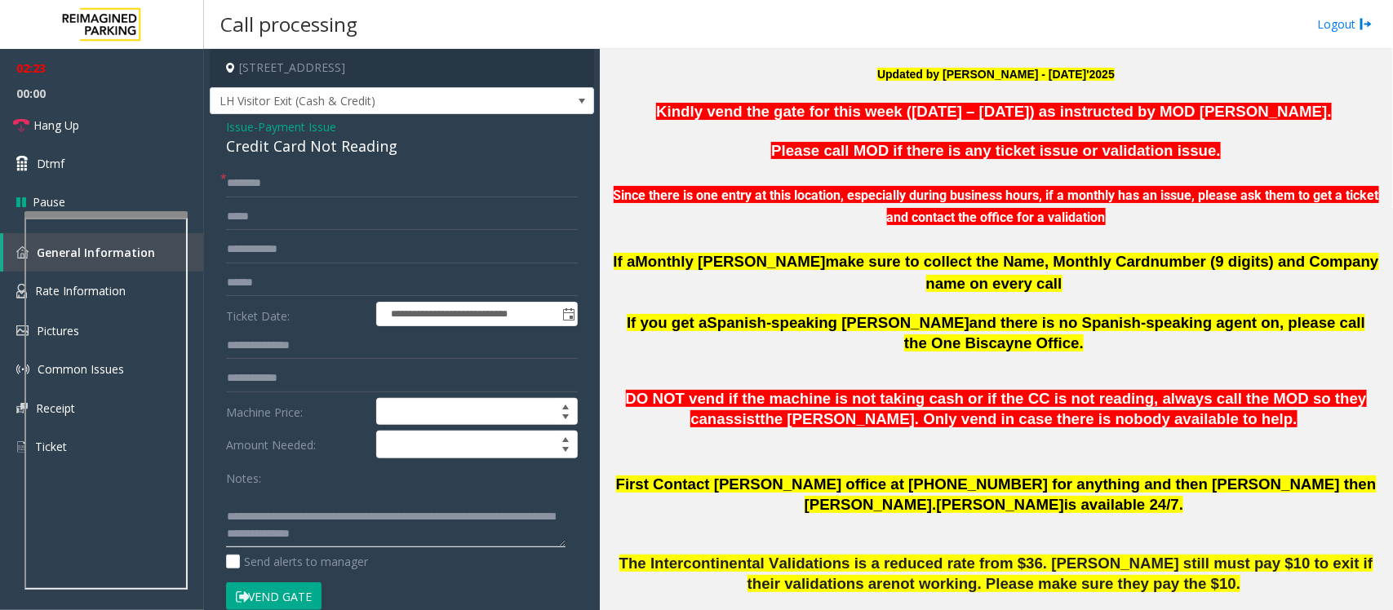
click at [450, 535] on textarea at bounding box center [395, 517] width 339 height 61
paste textarea "**********"
type textarea "**********"
click at [267, 186] on input "text" at bounding box center [402, 184] width 352 height 28
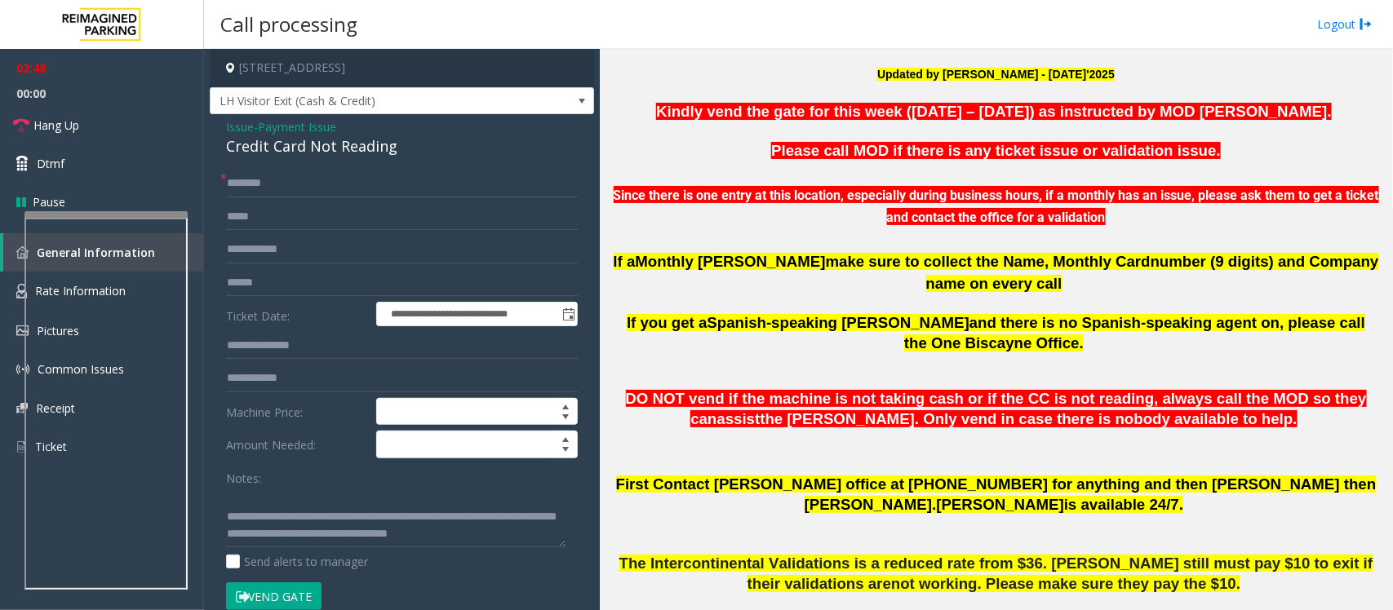
click at [315, 124] on span "Payment Issue" at bounding box center [297, 126] width 78 height 17
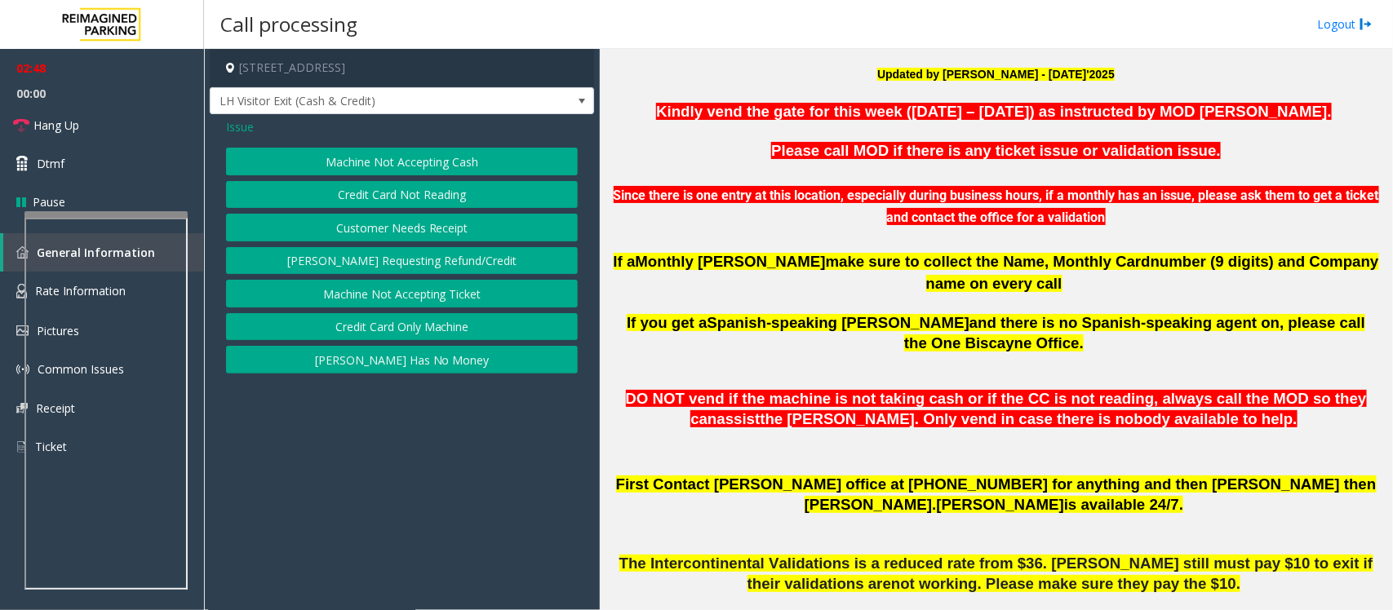
click at [242, 128] on span "Issue" at bounding box center [240, 126] width 28 height 17
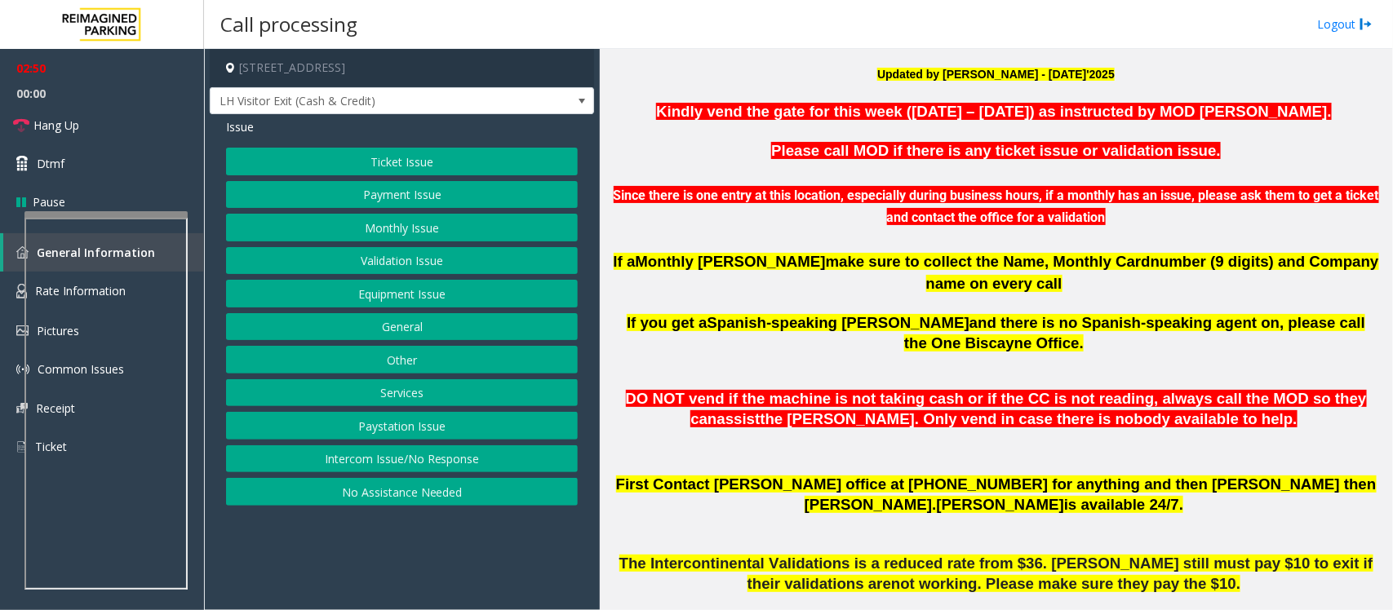
click at [388, 231] on button "Monthly Issue" at bounding box center [402, 228] width 352 height 28
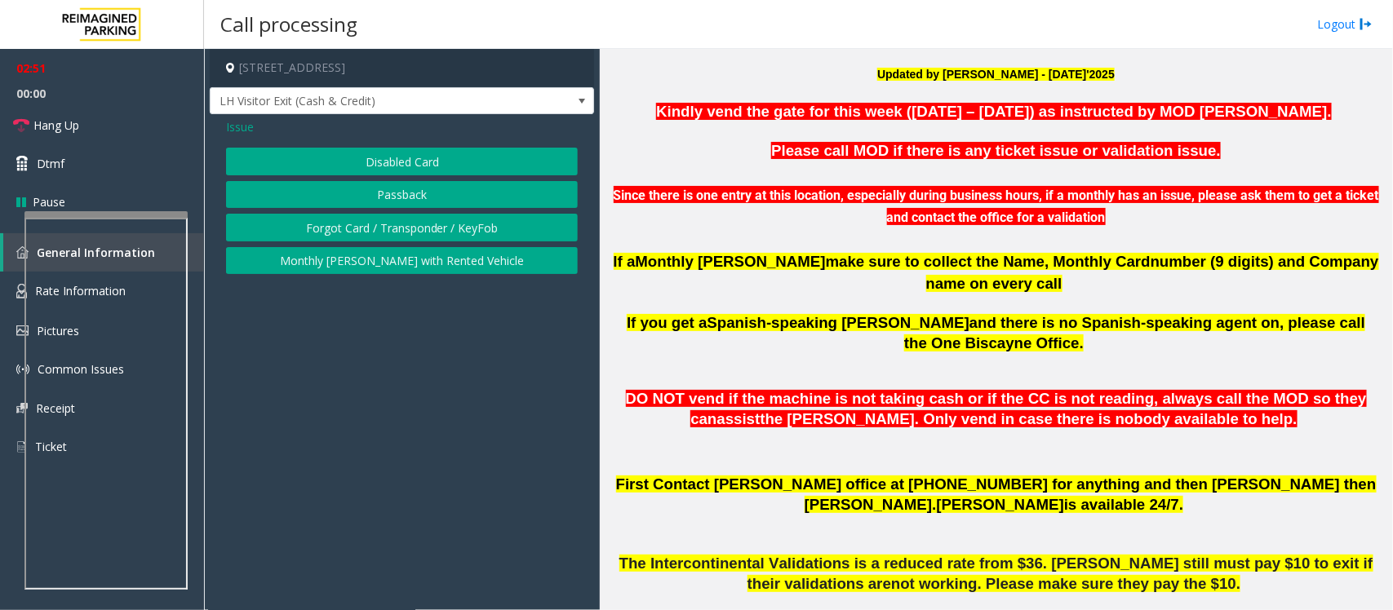
click at [404, 161] on button "Disabled Card" at bounding box center [402, 162] width 352 height 28
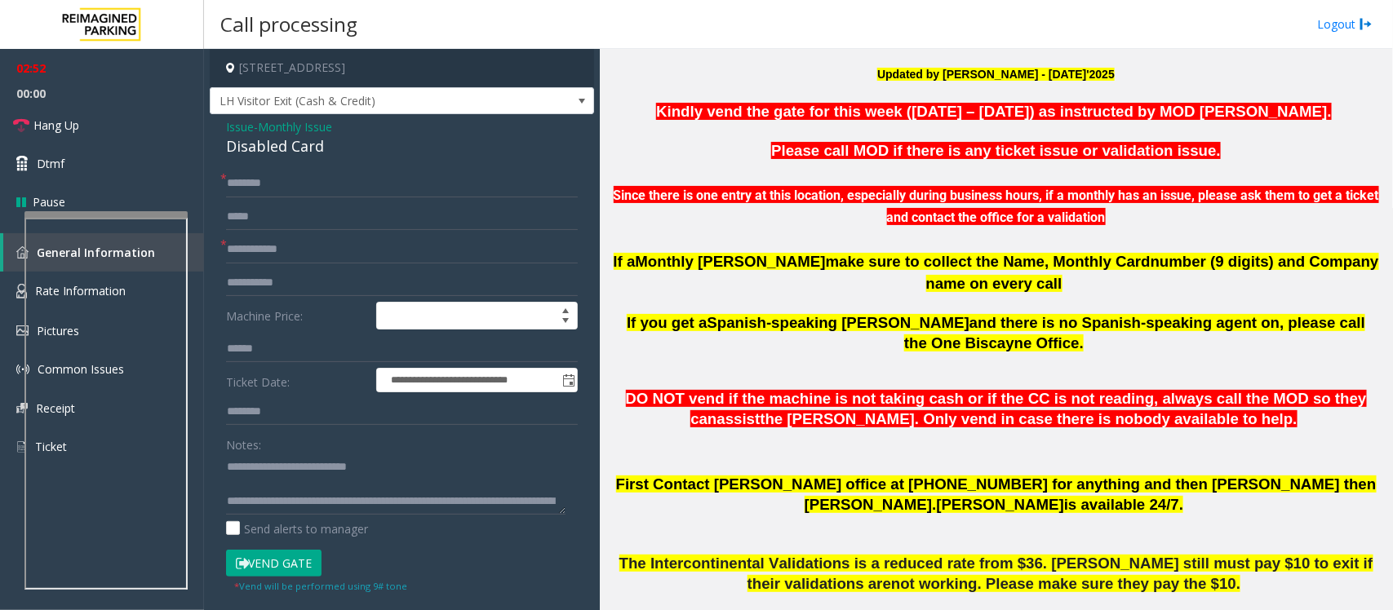
scroll to position [408, 0]
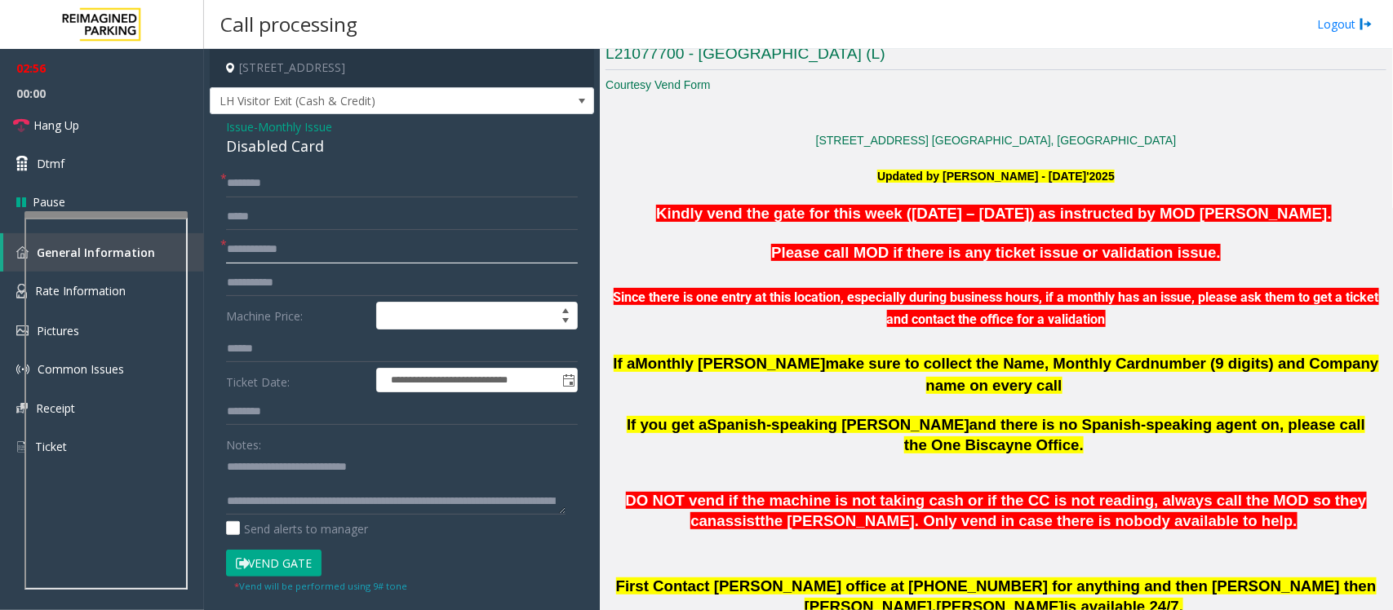
click at [239, 247] on input "text" at bounding box center [402, 250] width 352 height 28
click at [270, 149] on div "Disabled Card" at bounding box center [402, 146] width 352 height 22
copy div "Disabled Card"
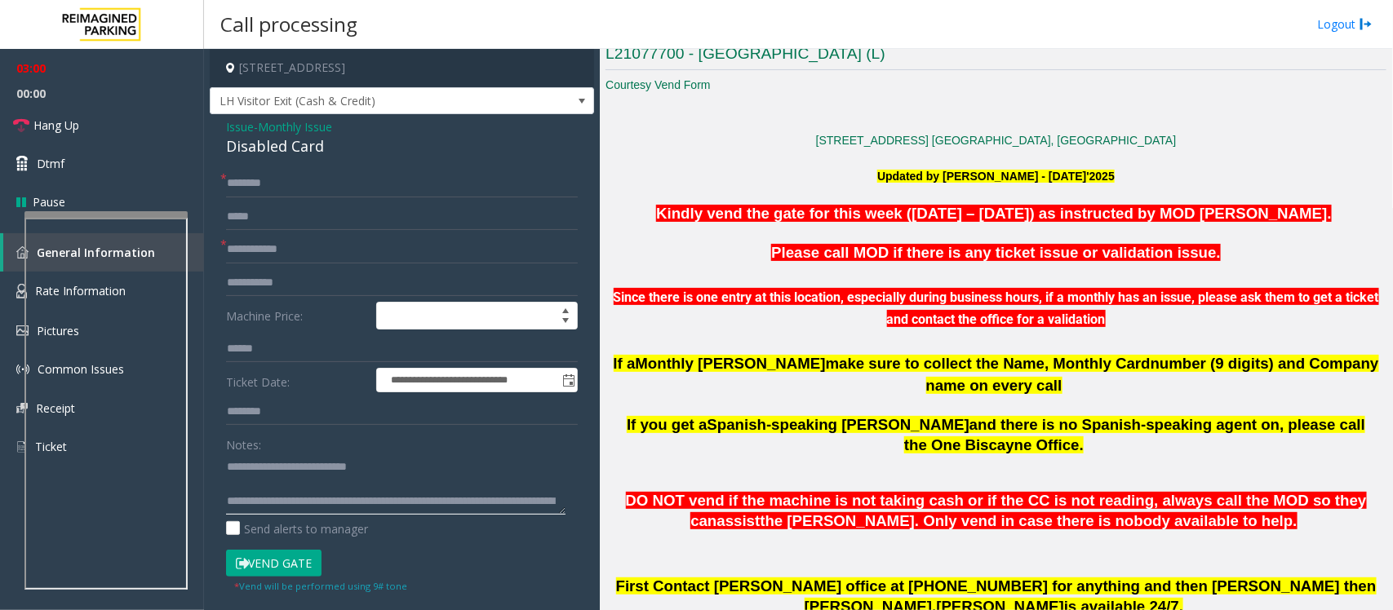
drag, startPoint x: 258, startPoint y: 465, endPoint x: 483, endPoint y: 461, distance: 225.3
click at [483, 461] on textarea at bounding box center [395, 484] width 339 height 61
paste textarea
type textarea "**********"
click at [294, 123] on span "Monthly Issue" at bounding box center [295, 126] width 74 height 17
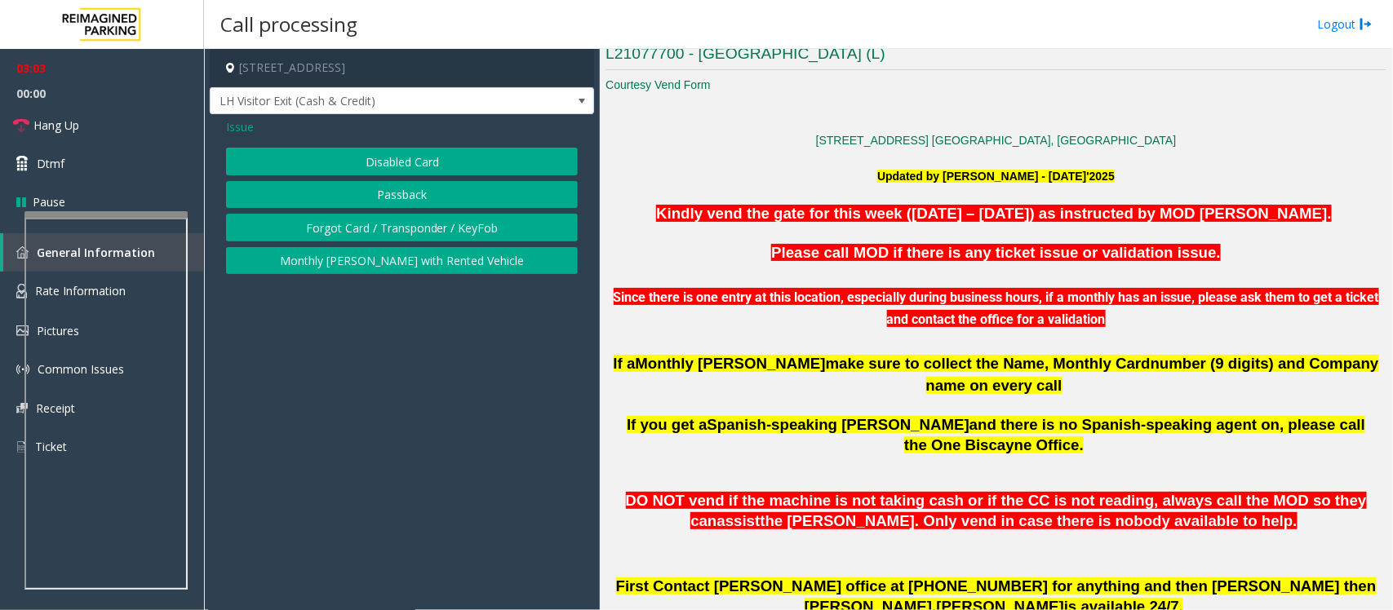
click at [355, 233] on button "Forgot Card / Transponder / KeyFob" at bounding box center [402, 228] width 352 height 28
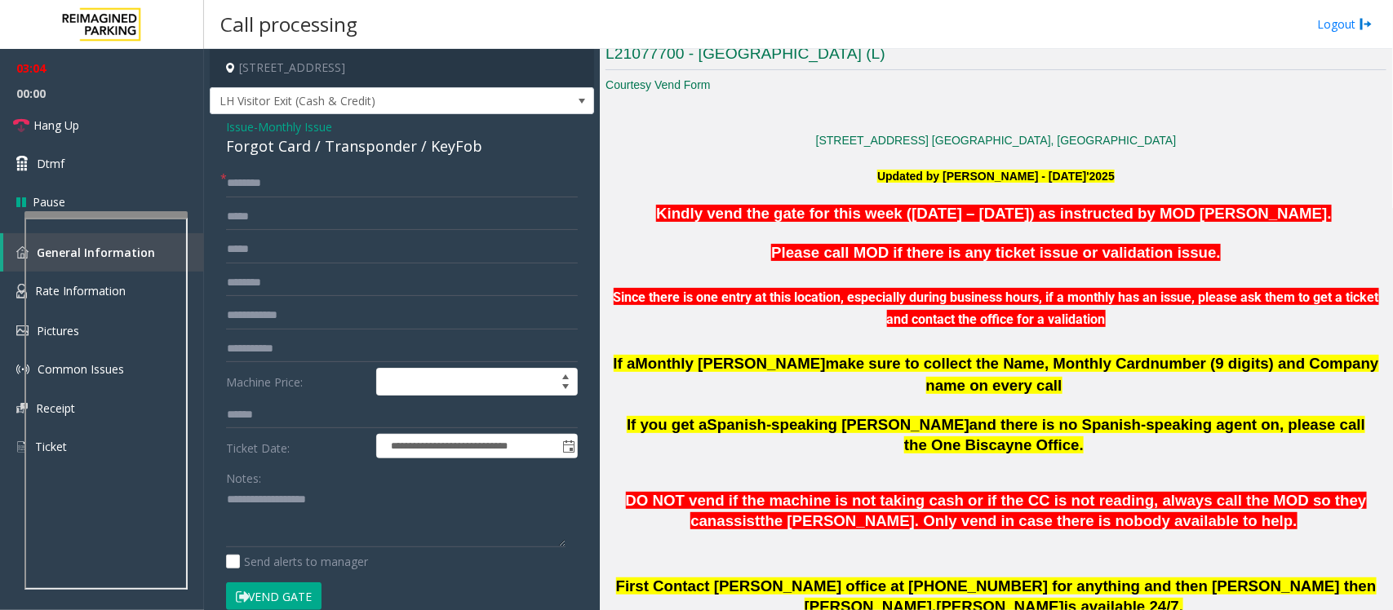
click at [276, 152] on div "Forgot Card / Transponder / KeyFob" at bounding box center [402, 146] width 352 height 22
copy div "Forgot Card / Transponder / KeyFob"
click at [257, 503] on textarea at bounding box center [395, 517] width 339 height 61
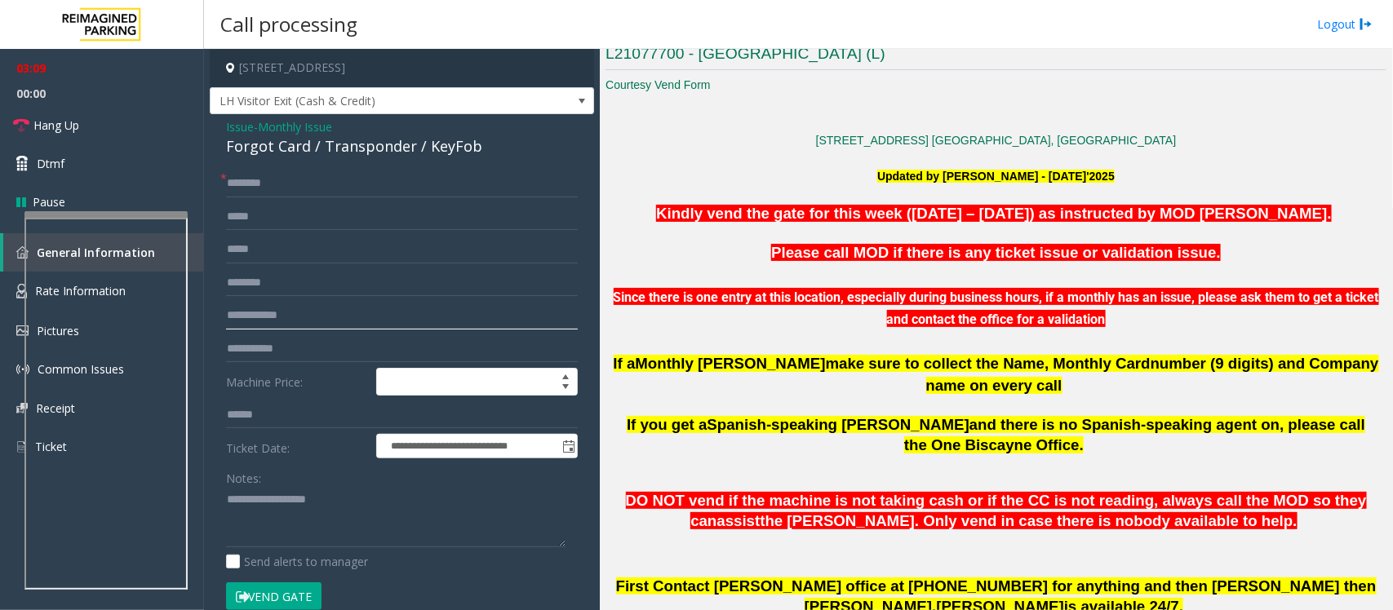
click at [259, 314] on input "text" at bounding box center [402, 316] width 352 height 28
type input "***"
click at [279, 124] on span "Monthly Issue" at bounding box center [295, 126] width 74 height 17
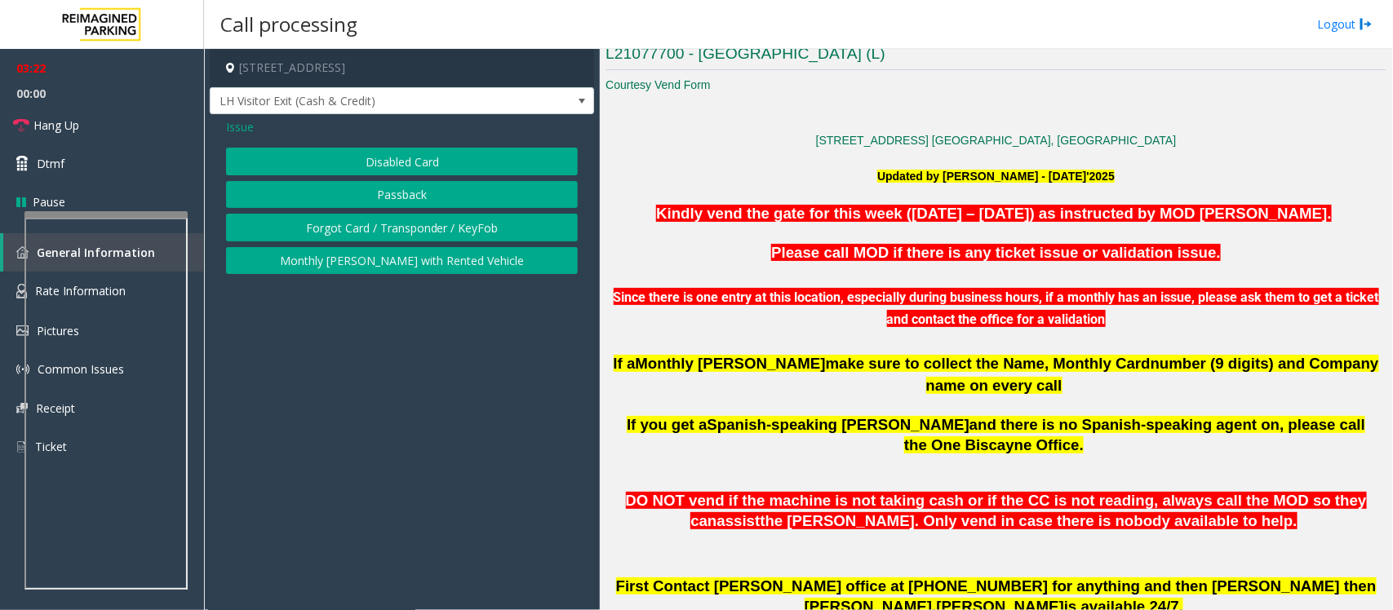
click at [330, 157] on button "Disabled Card" at bounding box center [402, 162] width 352 height 28
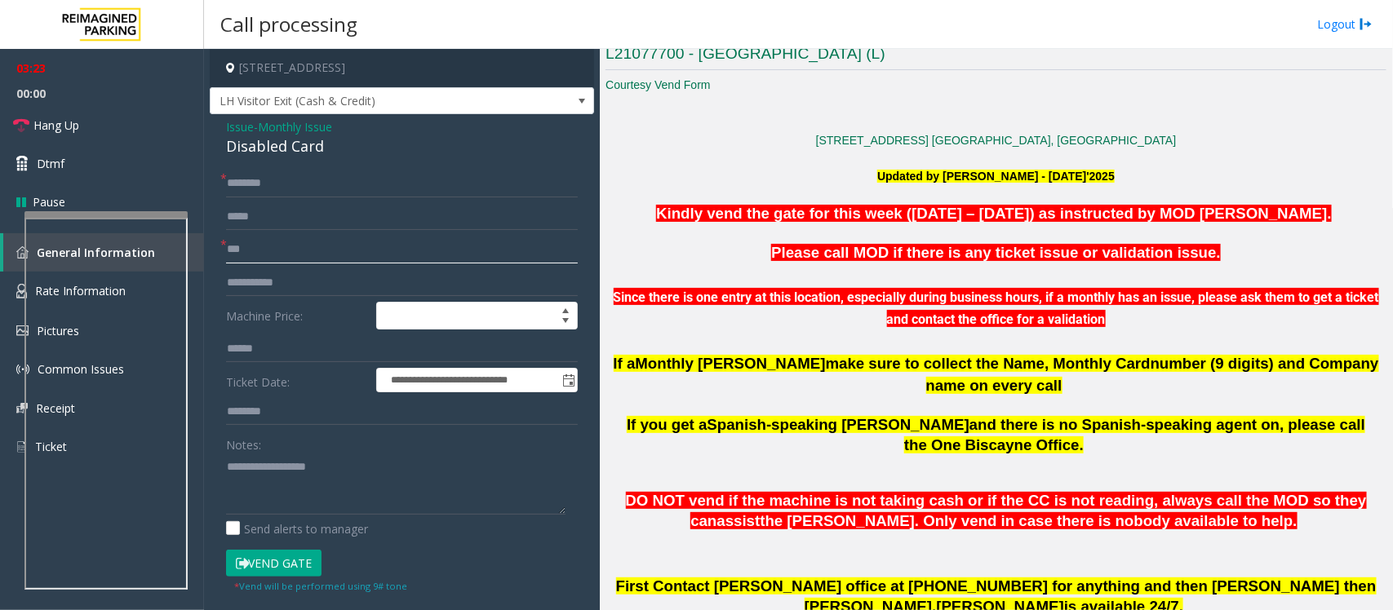
click at [257, 253] on input "***" at bounding box center [402, 250] width 352 height 28
type input "*"
type input "**********"
click at [253, 193] on input "text" at bounding box center [402, 184] width 352 height 28
click at [270, 502] on textarea at bounding box center [395, 484] width 339 height 61
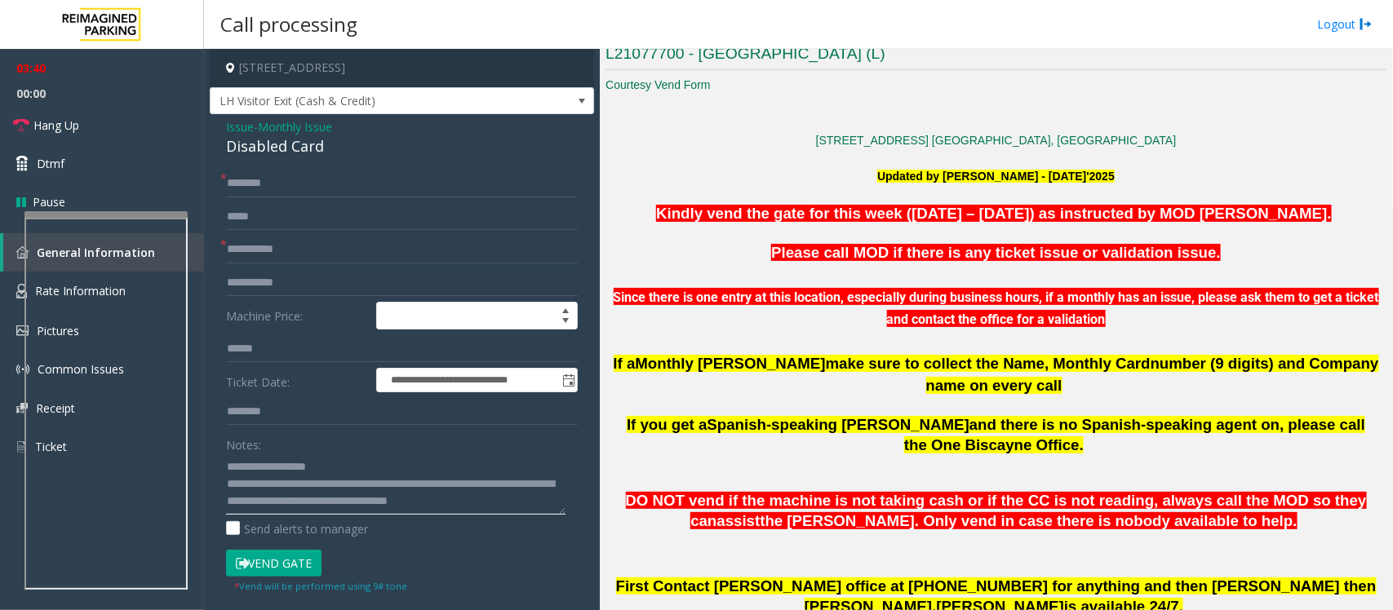
type textarea "**********"
click at [262, 184] on input "text" at bounding box center [402, 184] width 352 height 28
click at [284, 181] on input "**********" at bounding box center [402, 184] width 352 height 28
type input "**********"
click at [255, 413] on input "text" at bounding box center [402, 412] width 352 height 28
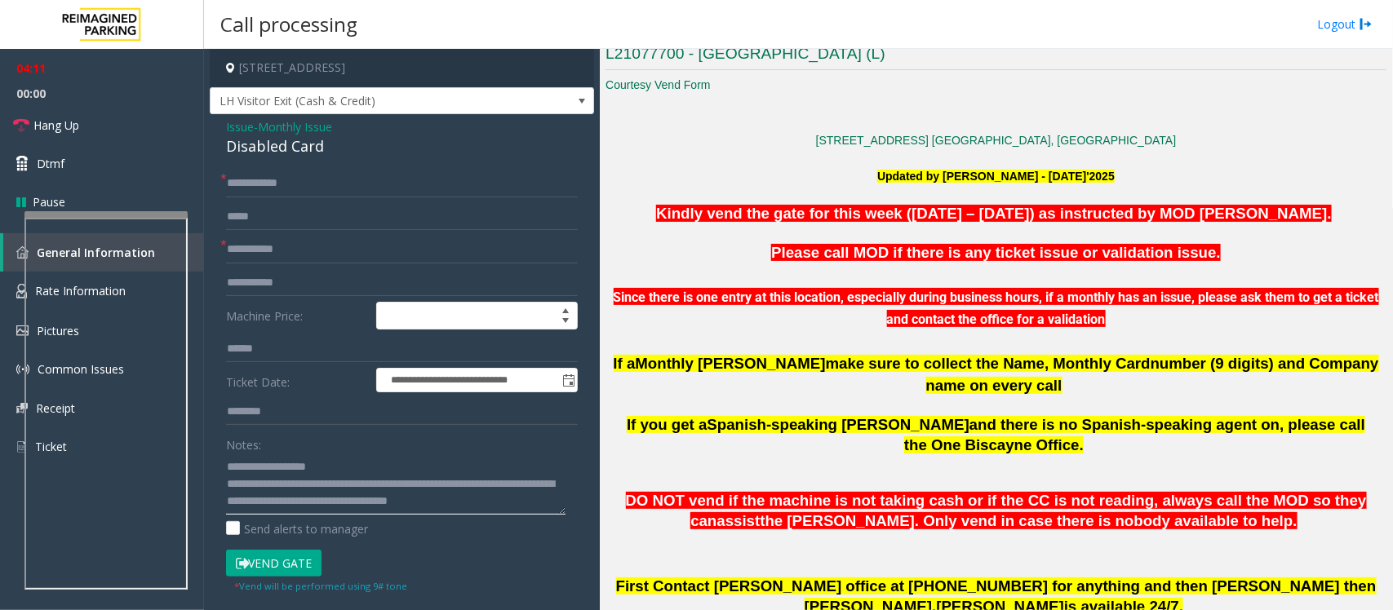
click at [401, 486] on textarea at bounding box center [395, 484] width 339 height 61
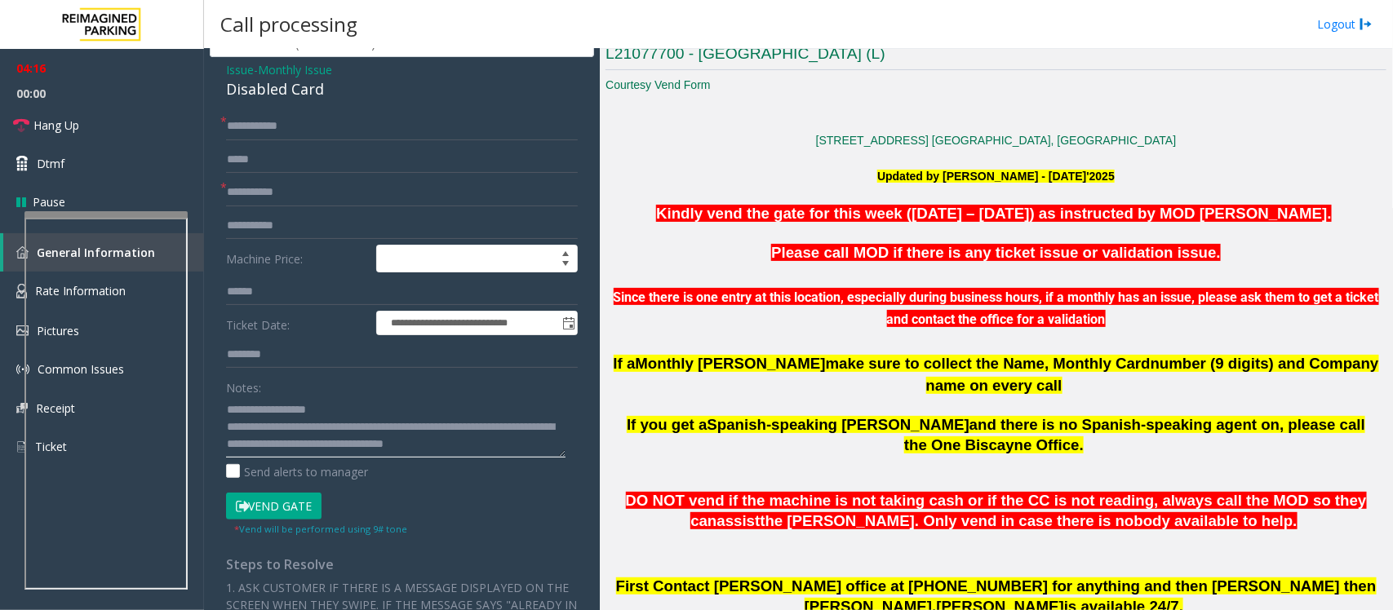
scroll to position [102, 0]
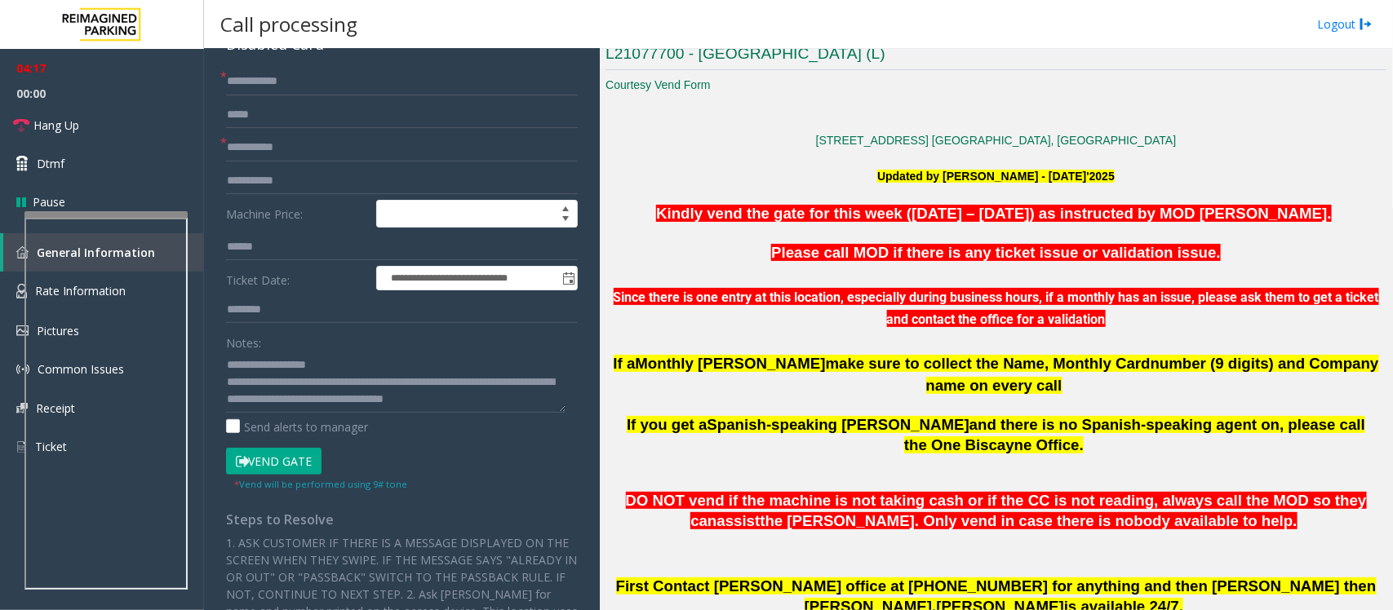
click at [280, 462] on button "Vend Gate" at bounding box center [273, 462] width 95 height 28
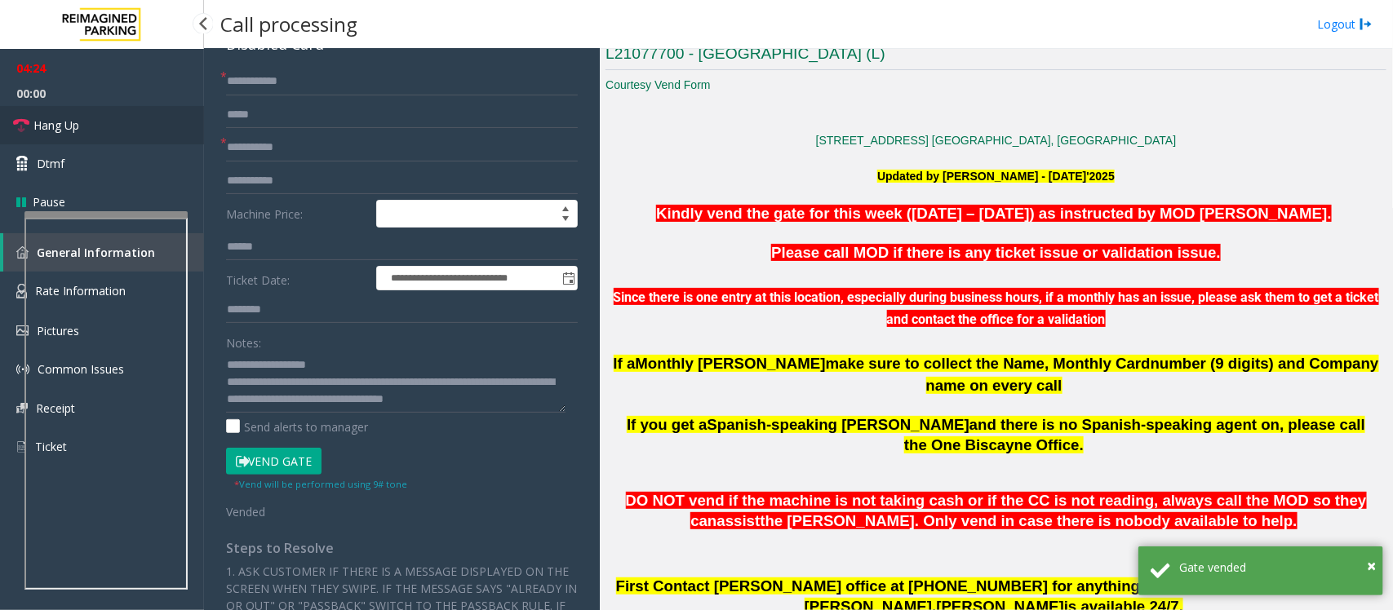
click at [106, 124] on link "Hang Up" at bounding box center [102, 125] width 204 height 38
click at [559, 401] on textarea at bounding box center [395, 382] width 339 height 61
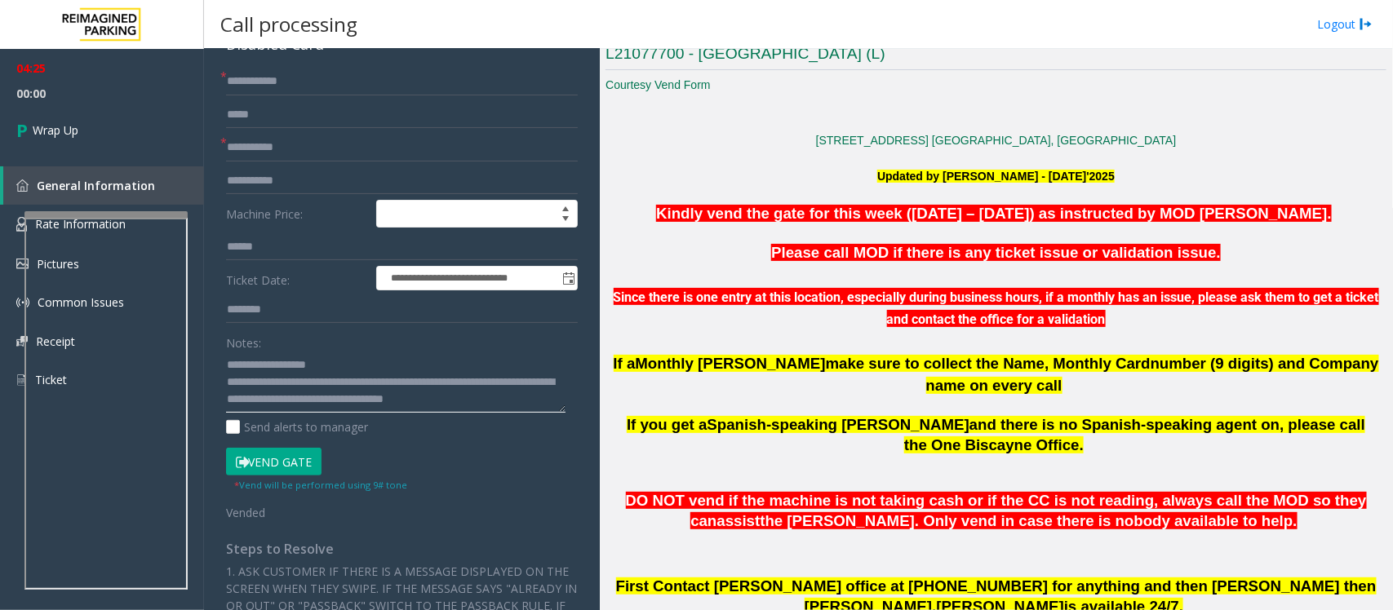
click at [548, 397] on textarea at bounding box center [395, 382] width 339 height 61
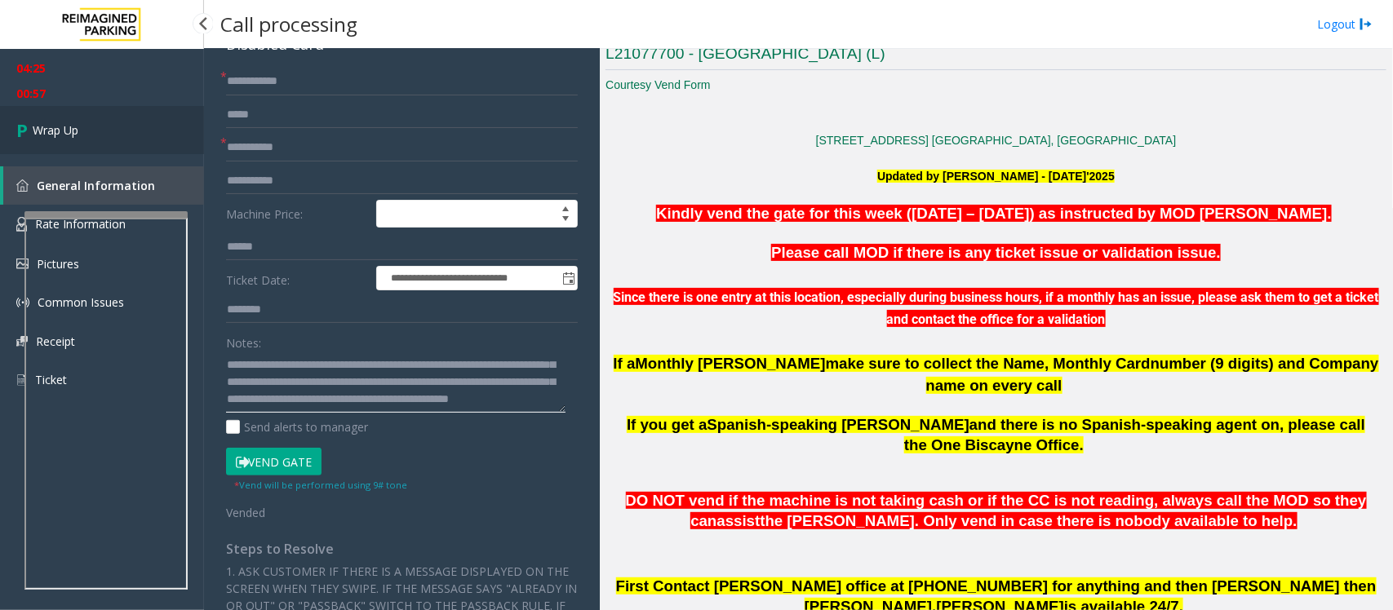
type textarea "**********"
click at [70, 128] on span "Wrap Up" at bounding box center [56, 130] width 46 height 17
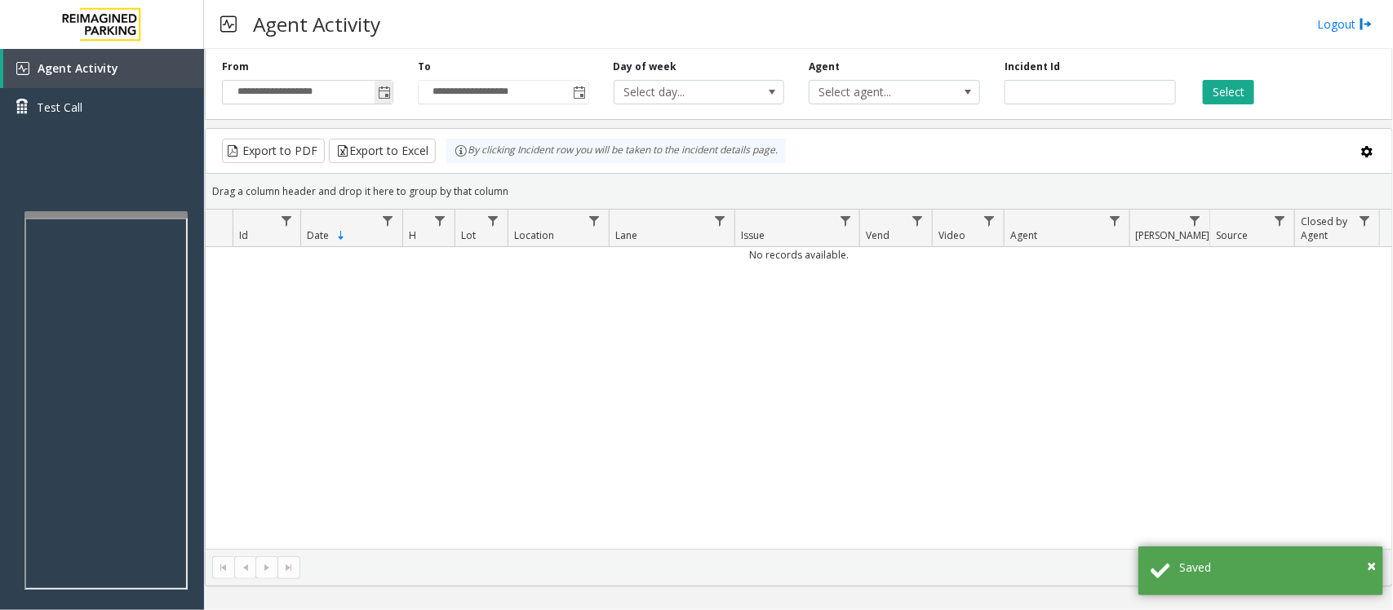
click at [389, 90] on span "Toggle popup" at bounding box center [384, 92] width 13 height 13
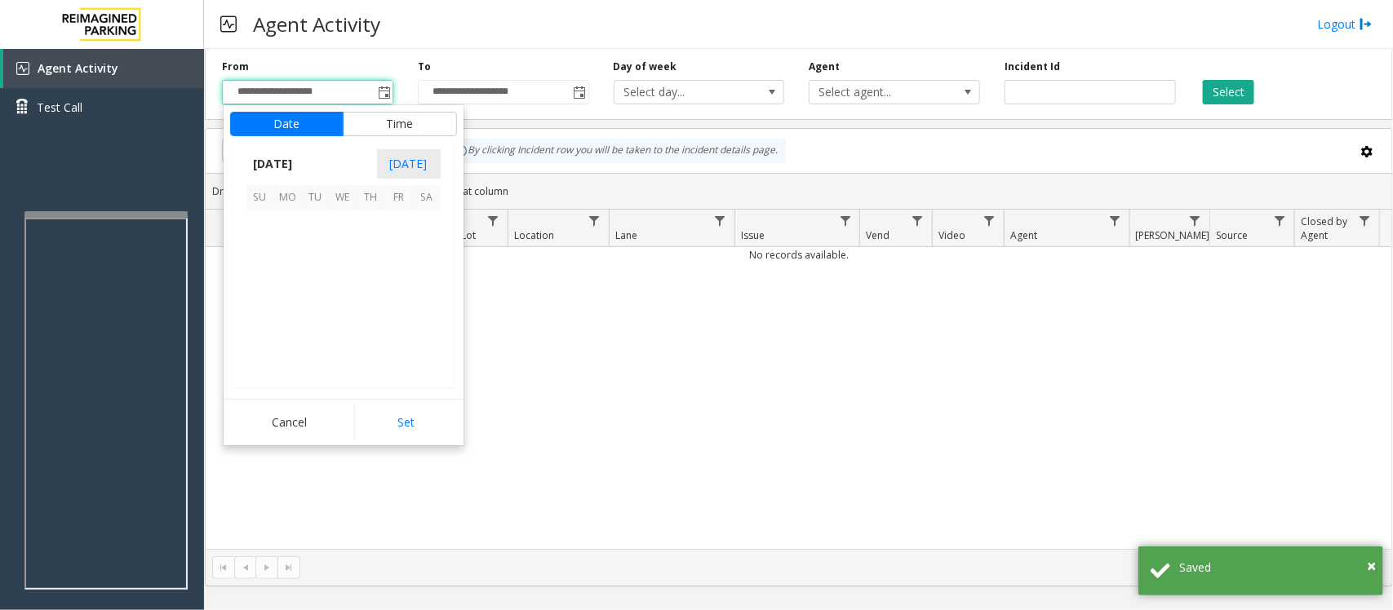
scroll to position [292929, 0]
click at [314, 278] on span "14" at bounding box center [316, 281] width 28 height 28
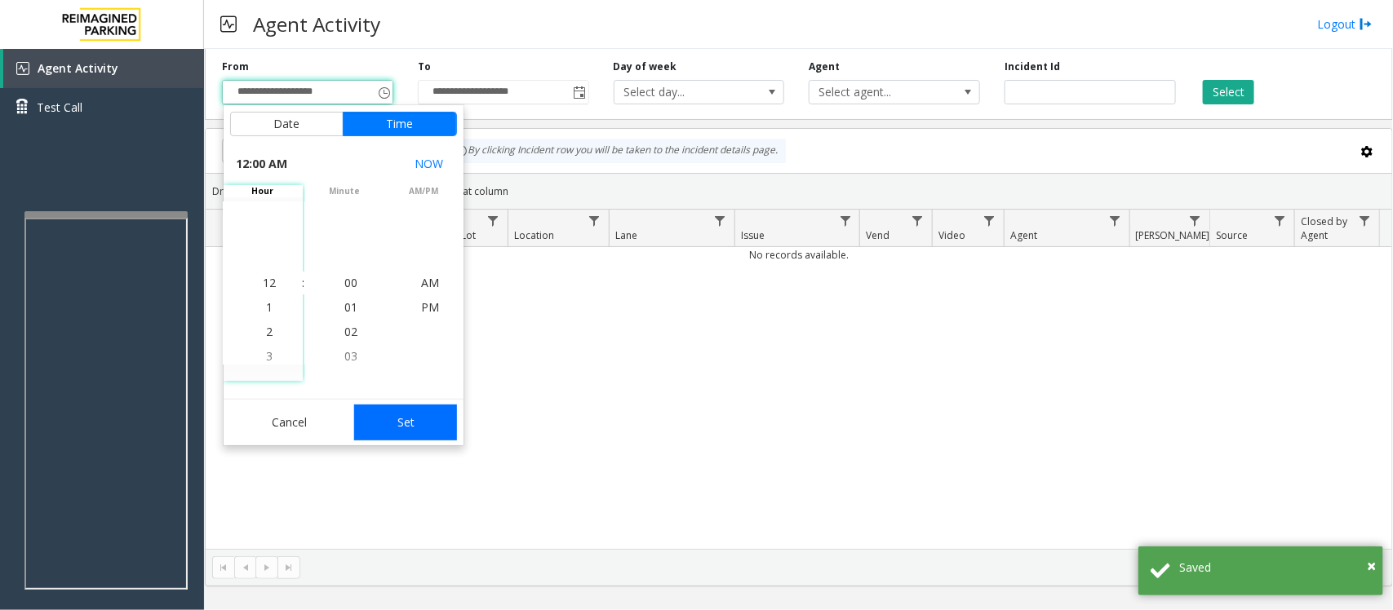
click at [398, 410] on button "Set" at bounding box center [405, 423] width 103 height 36
type input "**********"
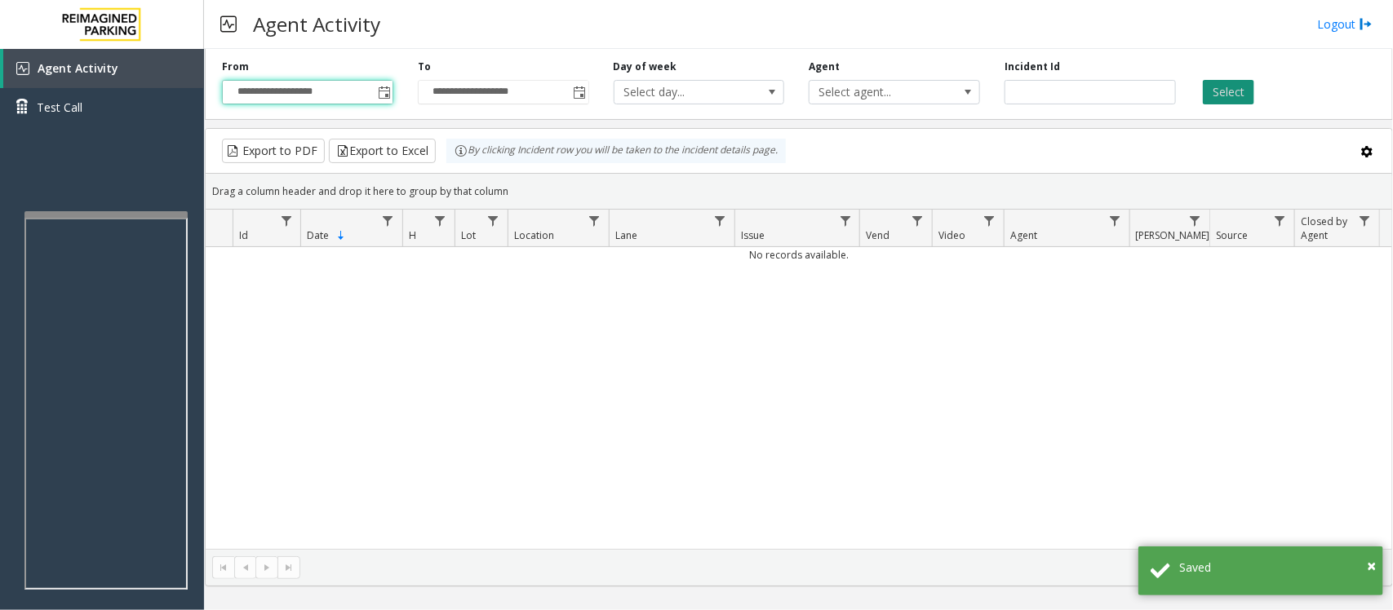
click at [1228, 94] on button "Select" at bounding box center [1228, 92] width 51 height 24
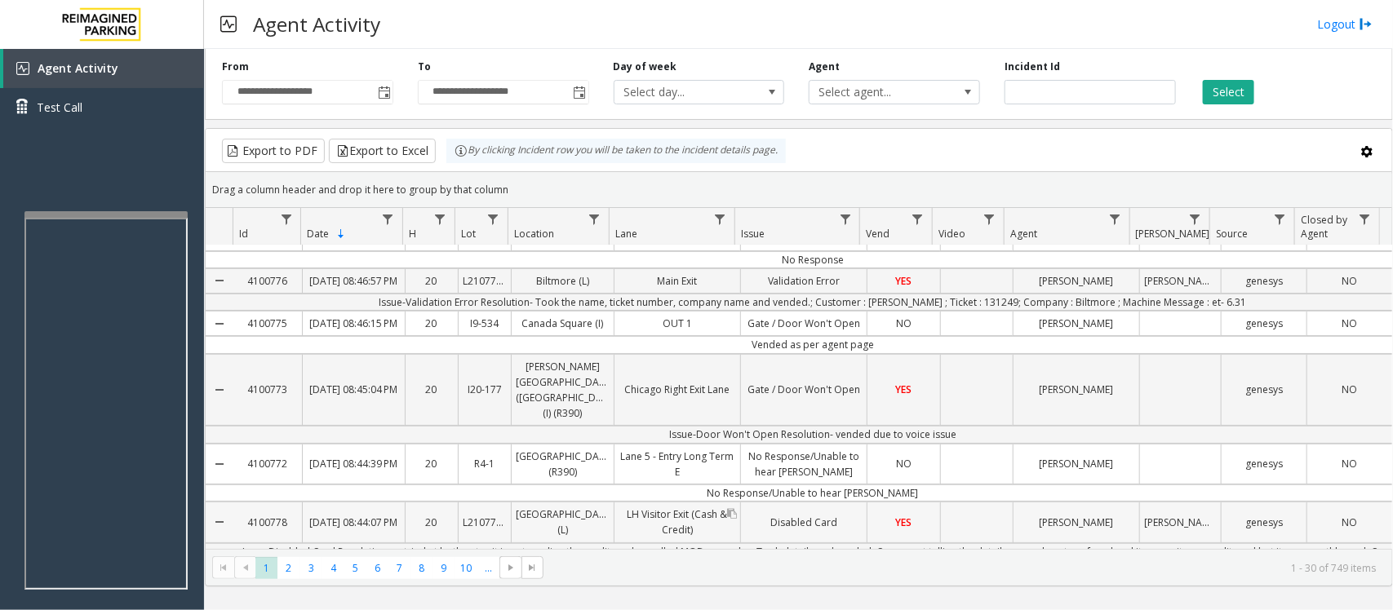
scroll to position [0, 0]
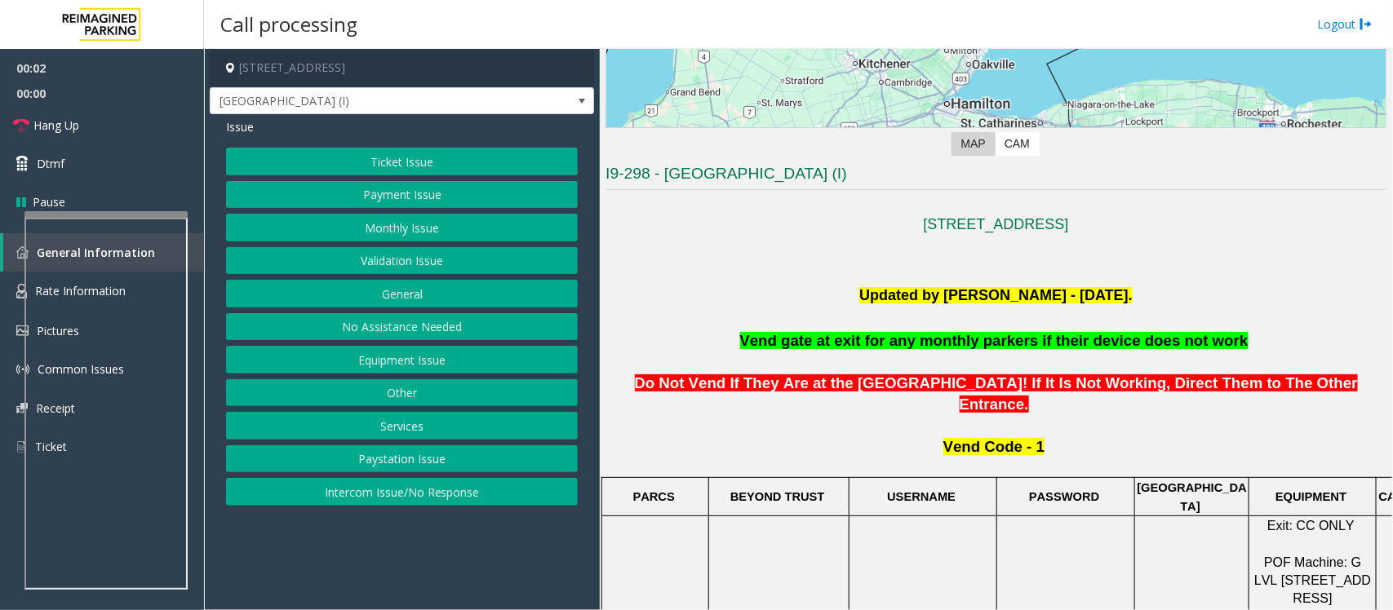
scroll to position [408, 0]
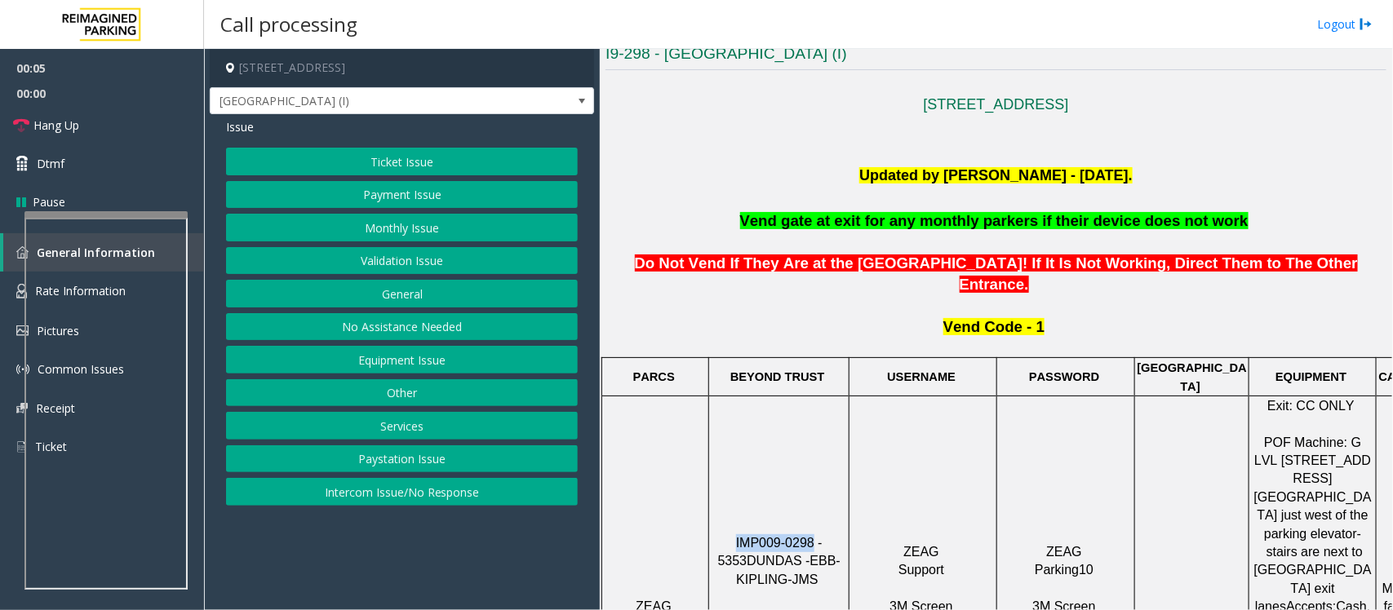
drag, startPoint x: 722, startPoint y: 477, endPoint x: 794, endPoint y: 474, distance: 71.9
click at [794, 534] on p "IMP009-0298 - 5353 DUNDAS - EBB-KIPLING-JMS 3M Screen (Issue Lost Tickets/Bypas…" at bounding box center [779, 607] width 138 height 146
copy span "IMP009-0298"
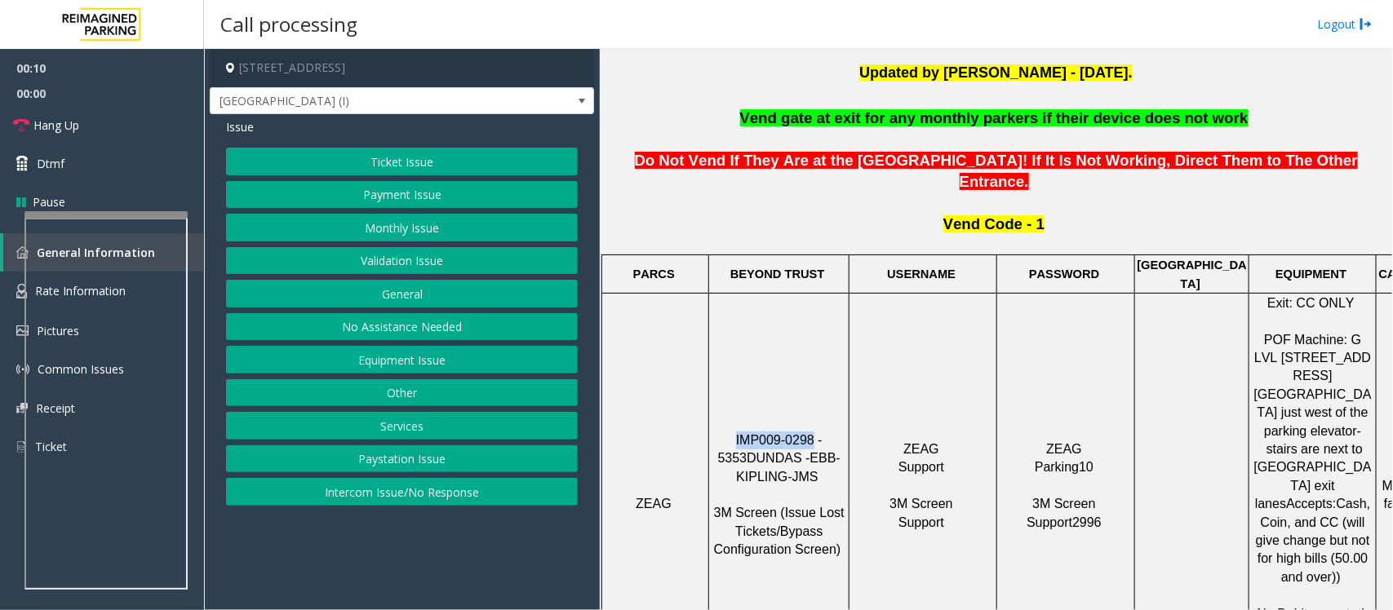
scroll to position [510, 0]
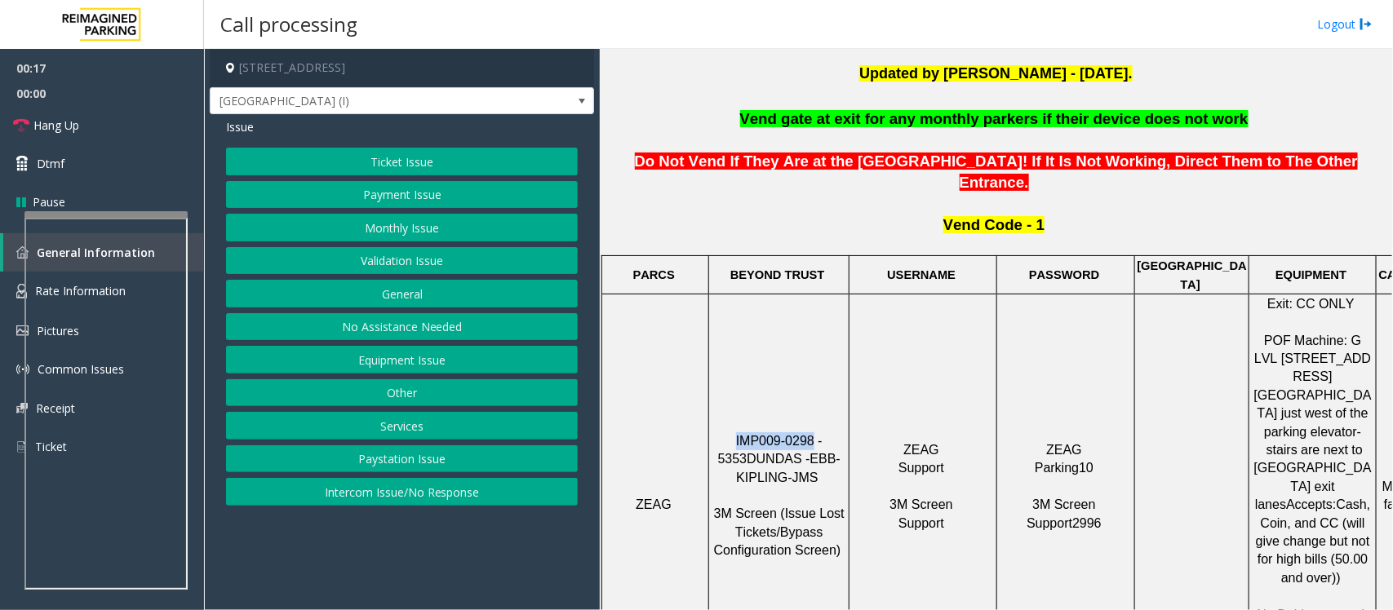
click at [401, 429] on button "Services" at bounding box center [402, 426] width 352 height 28
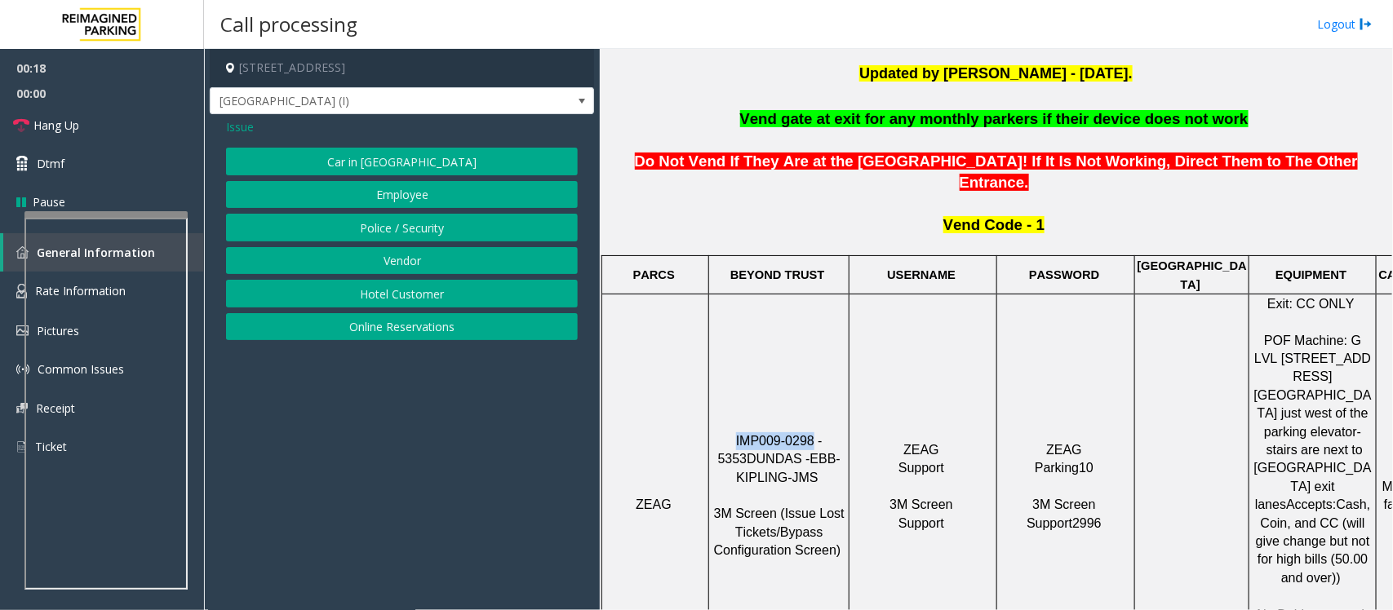
click at [414, 258] on button "Vendor" at bounding box center [402, 261] width 352 height 28
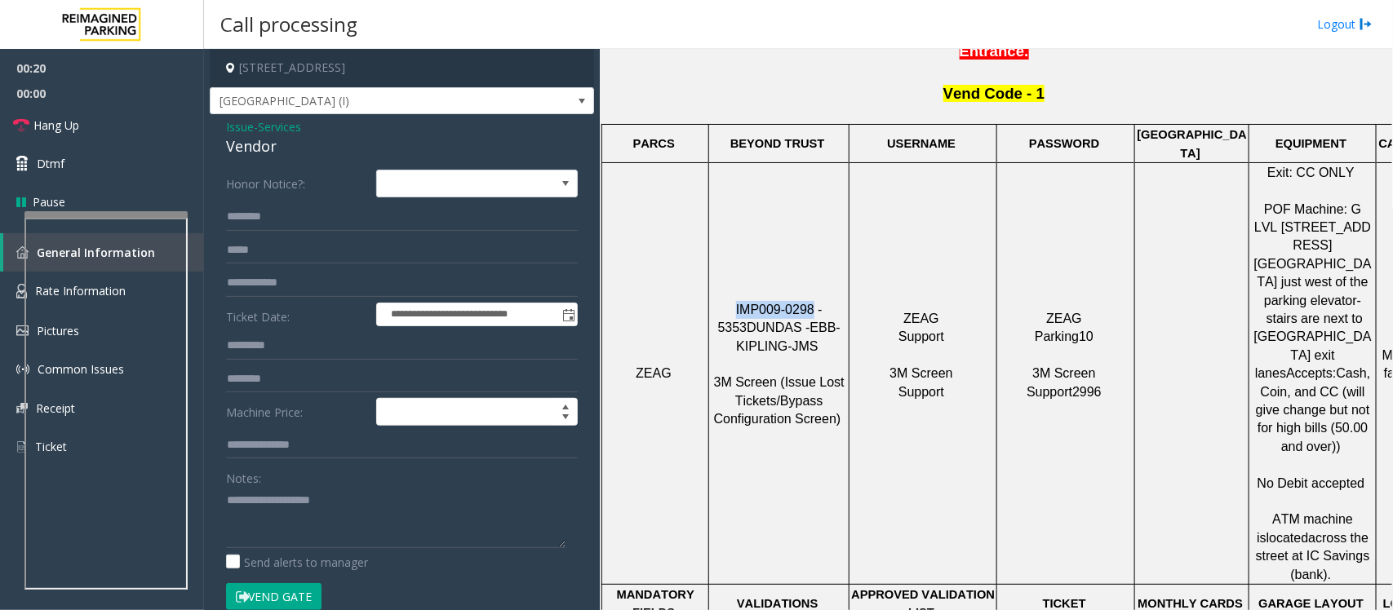
scroll to position [816, 0]
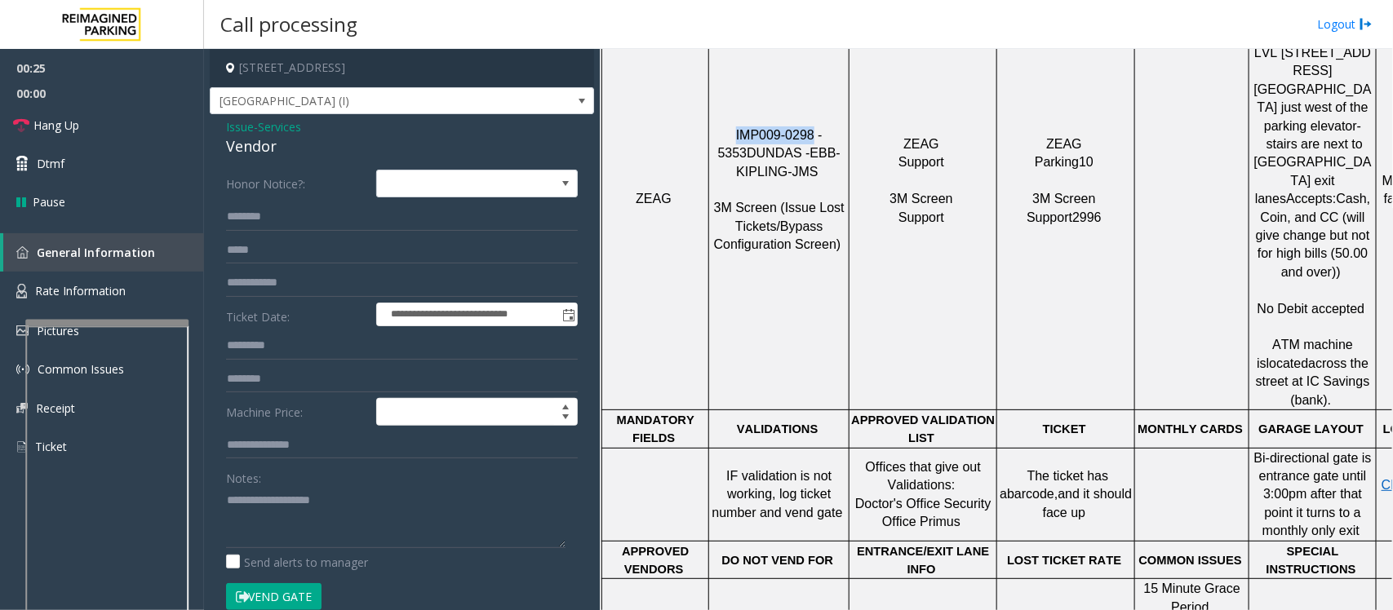
click at [92, 320] on div at bounding box center [106, 323] width 163 height 7
click at [316, 539] on textarea at bounding box center [395, 517] width 339 height 61
click at [266, 129] on span "Services" at bounding box center [279, 126] width 43 height 17
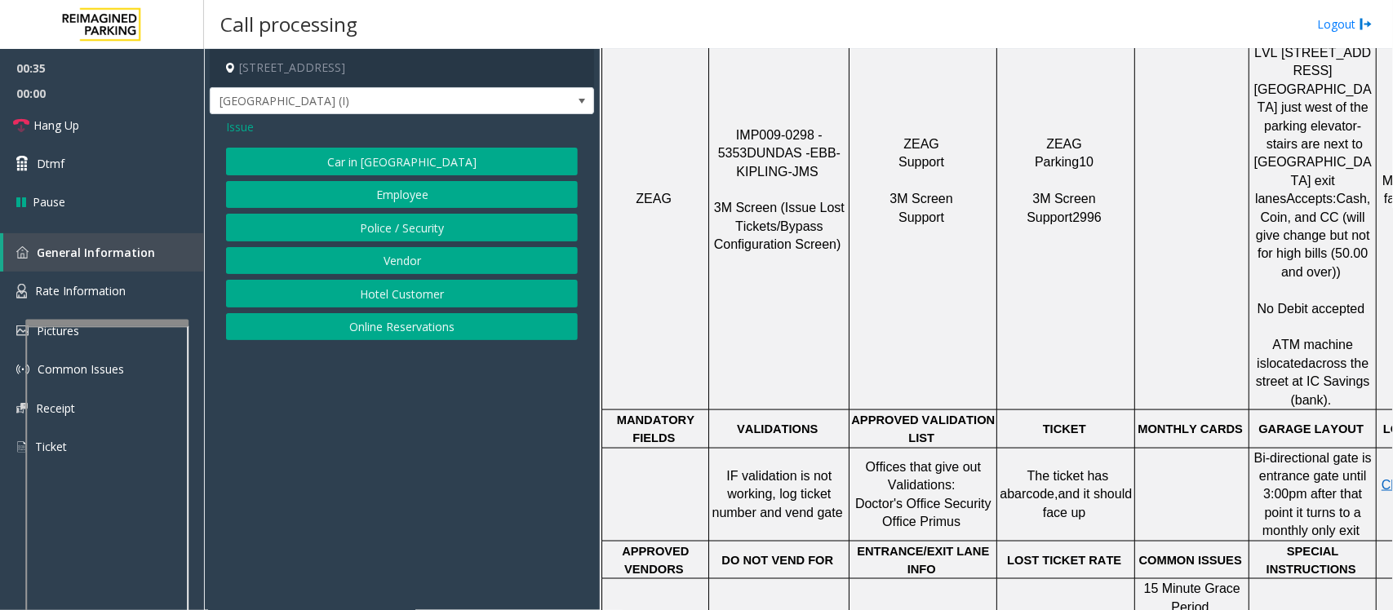
click at [239, 126] on span "Issue" at bounding box center [240, 126] width 28 height 17
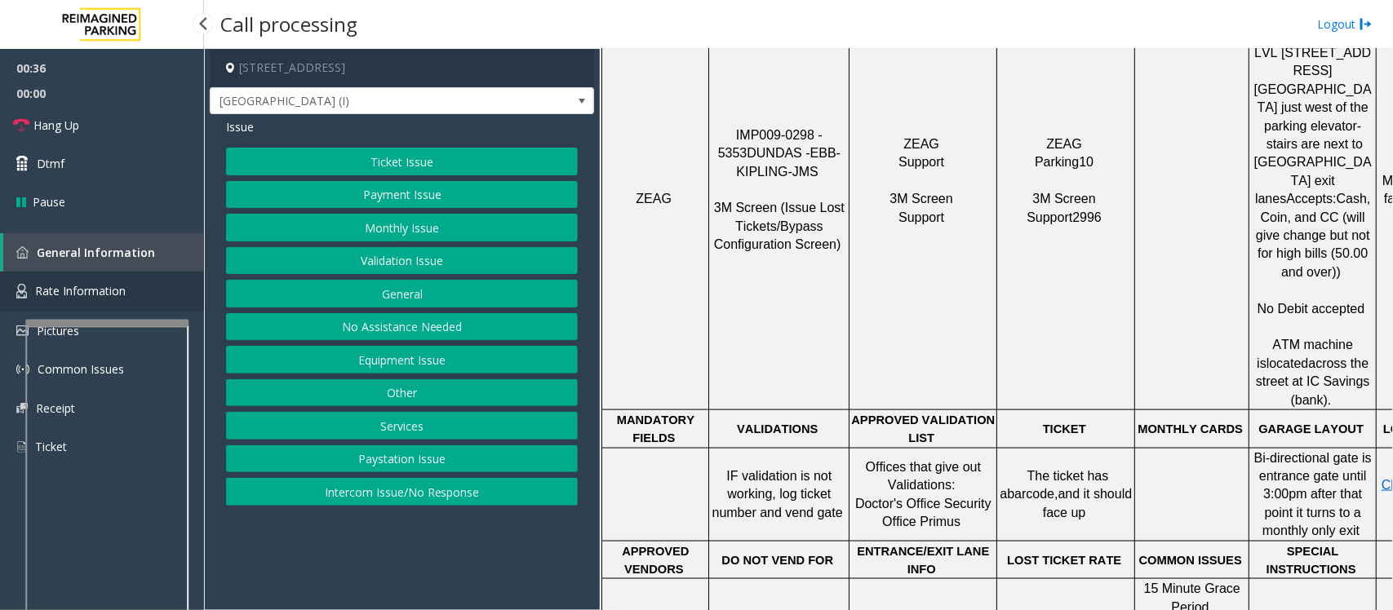
click at [83, 295] on span "Rate Information" at bounding box center [80, 291] width 91 height 16
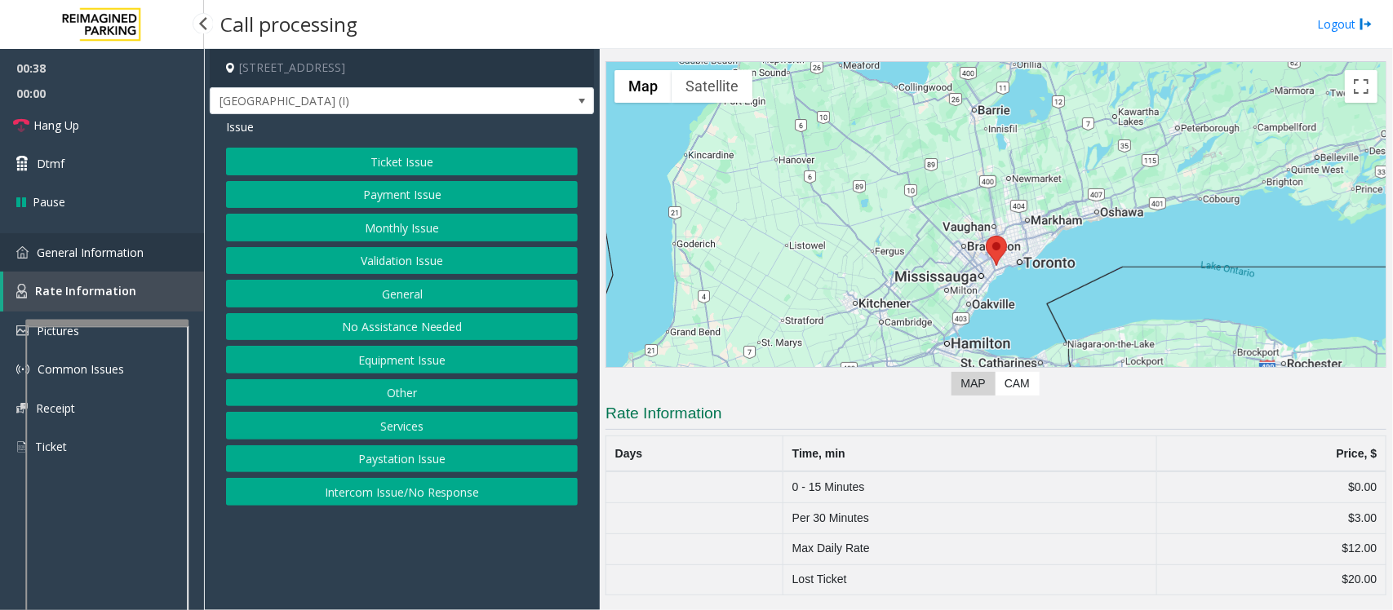
click at [72, 249] on span "General Information" at bounding box center [90, 253] width 107 height 16
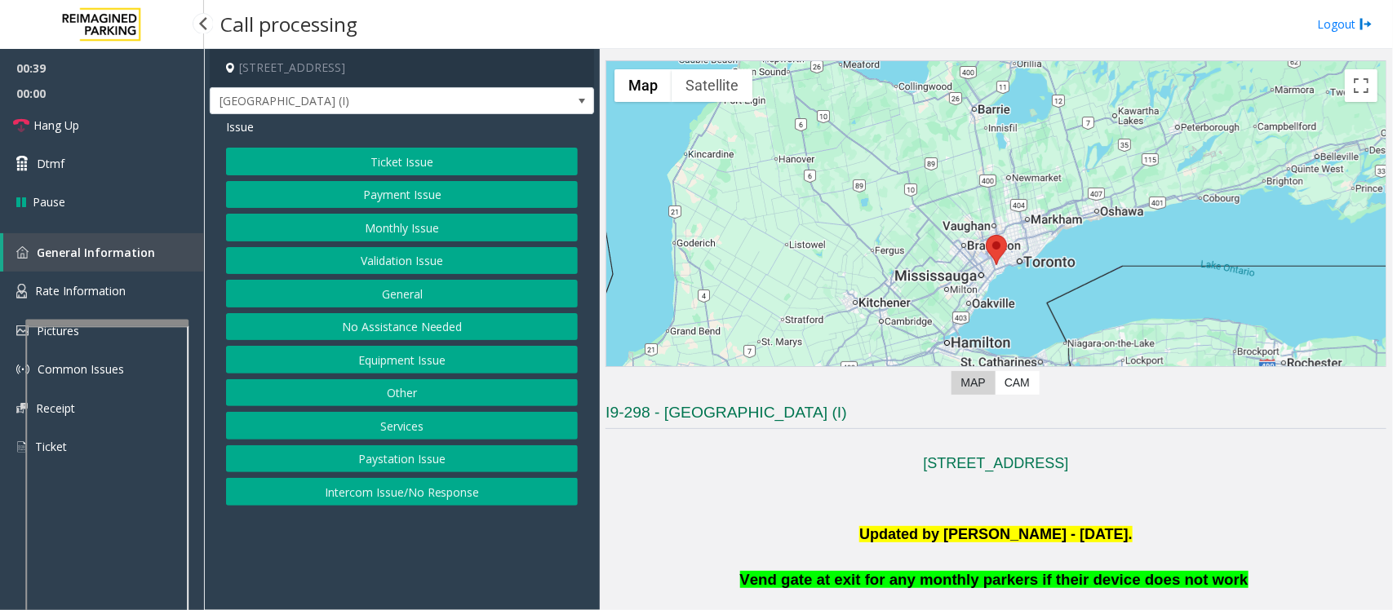
scroll to position [816, 0]
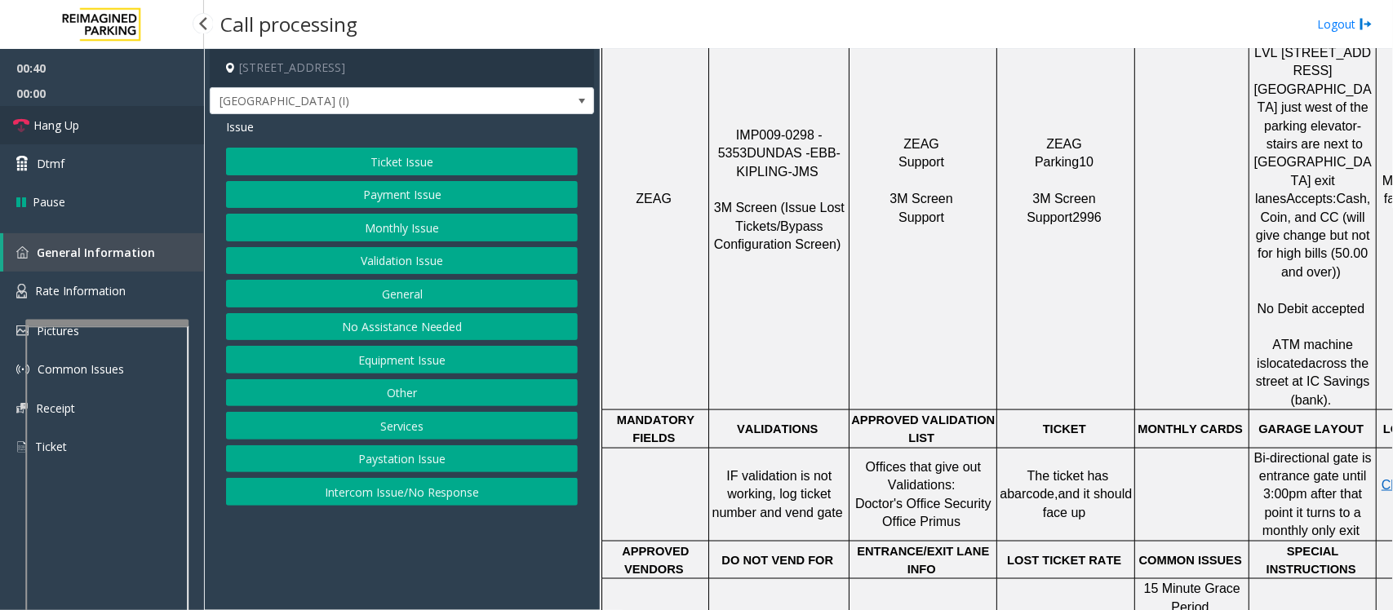
click at [82, 122] on link "Hang Up" at bounding box center [102, 125] width 204 height 38
click at [410, 163] on button "Ticket Issue" at bounding box center [402, 162] width 352 height 28
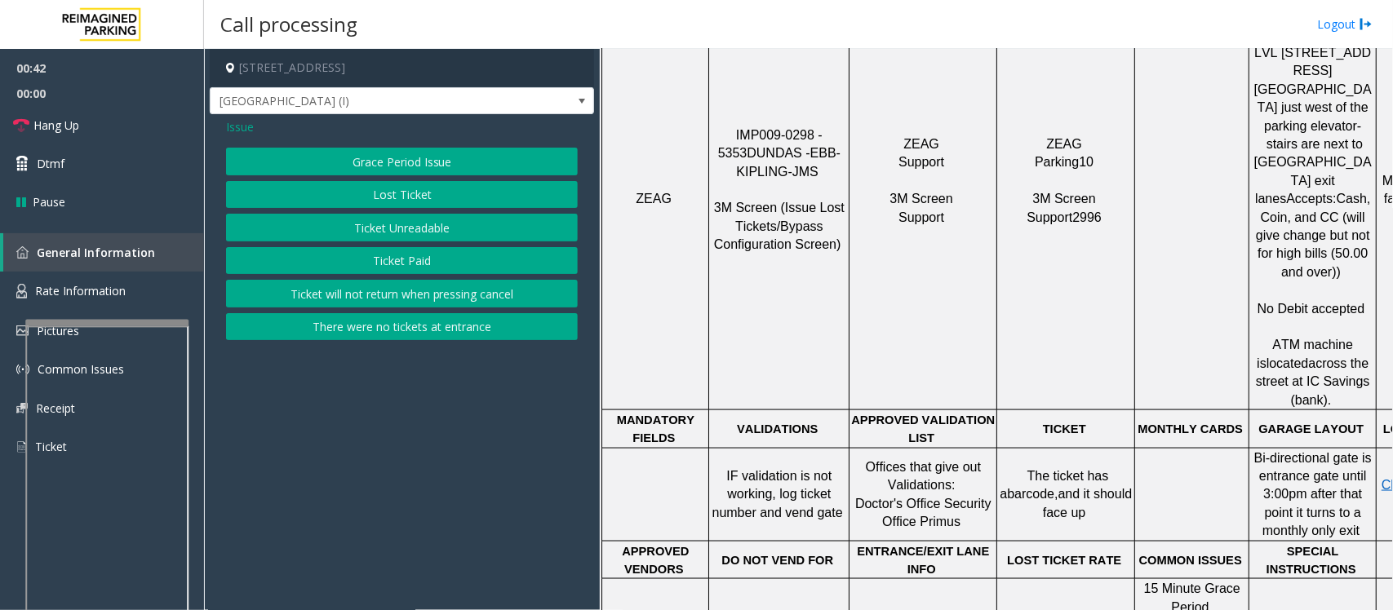
click at [388, 160] on button "Grace Period Issue" at bounding box center [402, 162] width 352 height 28
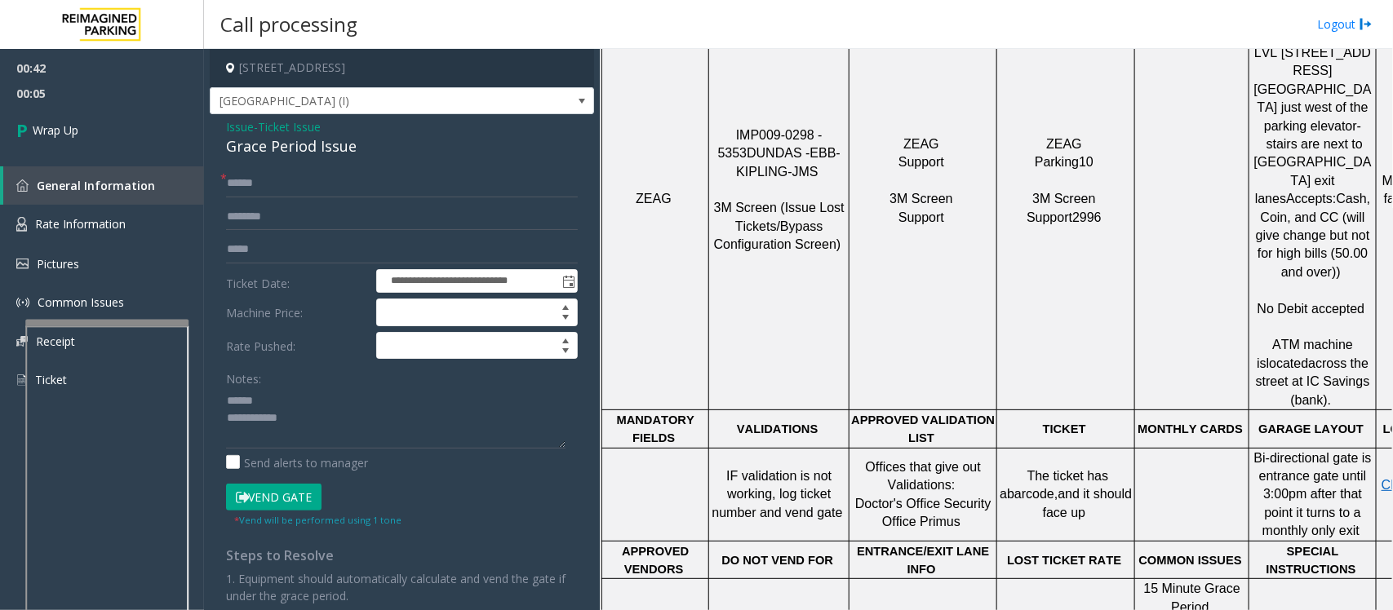
click at [278, 144] on div "Grace Period Issue" at bounding box center [402, 146] width 352 height 22
drag, startPoint x: 278, startPoint y: 144, endPoint x: 292, endPoint y: 147, distance: 14.3
click at [280, 144] on div "Grace Period Issue" at bounding box center [402, 146] width 352 height 22
click at [382, 423] on textarea at bounding box center [395, 418] width 339 height 61
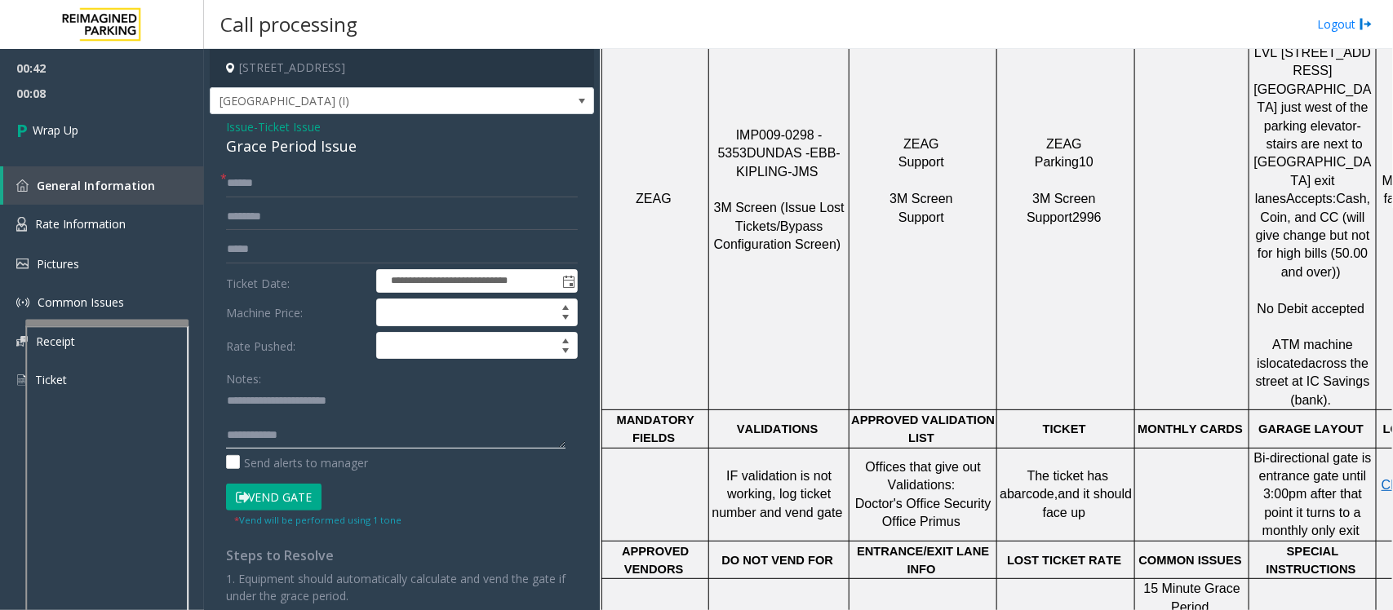
click at [386, 437] on textarea at bounding box center [395, 418] width 339 height 61
type textarea "**********"
click at [298, 174] on input "text" at bounding box center [402, 184] width 352 height 28
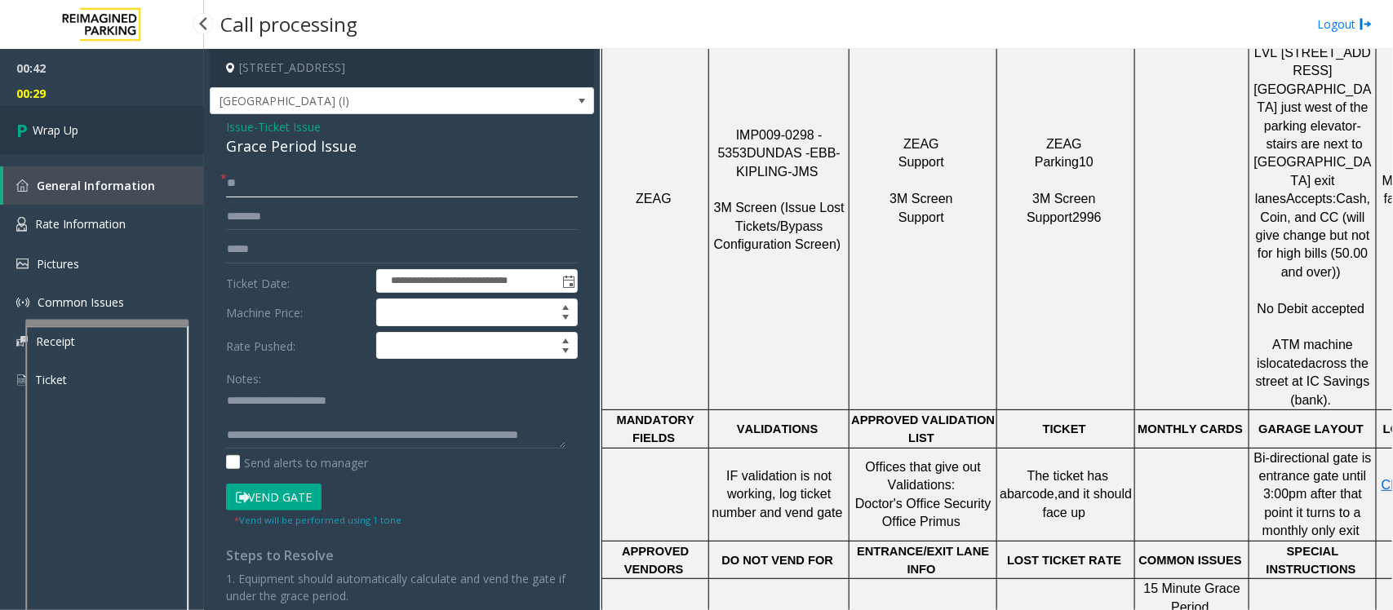
type input "**"
click at [131, 122] on link "Wrap Up" at bounding box center [102, 130] width 204 height 48
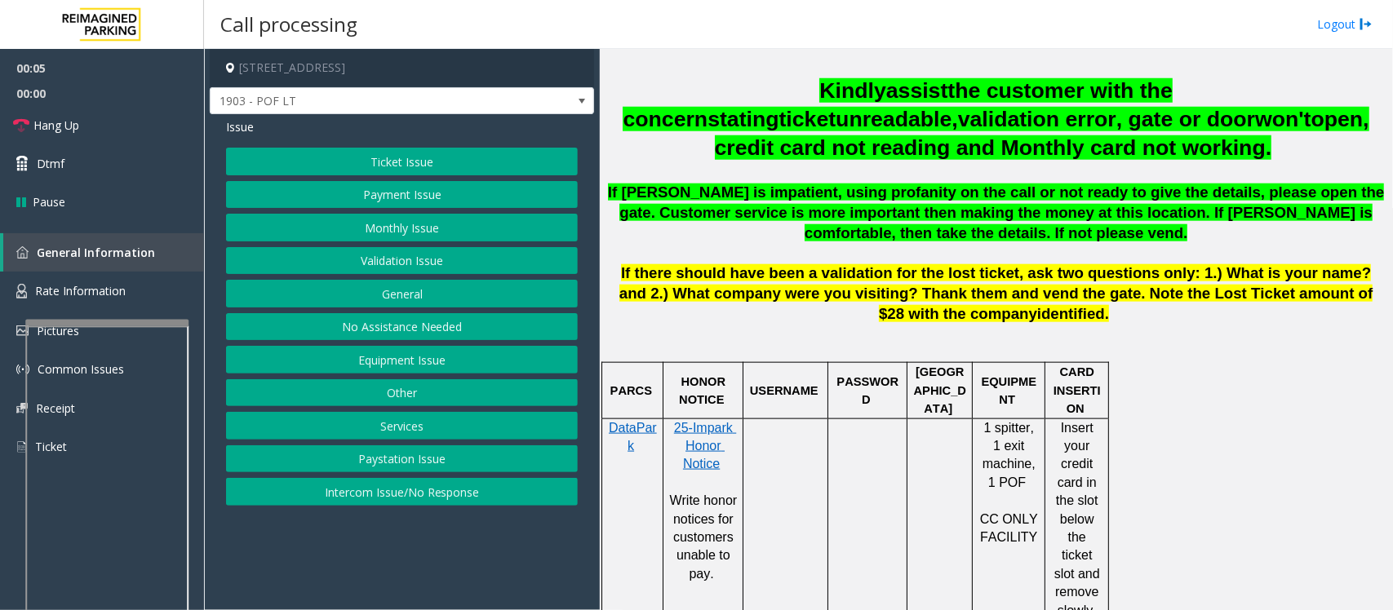
scroll to position [714, 0]
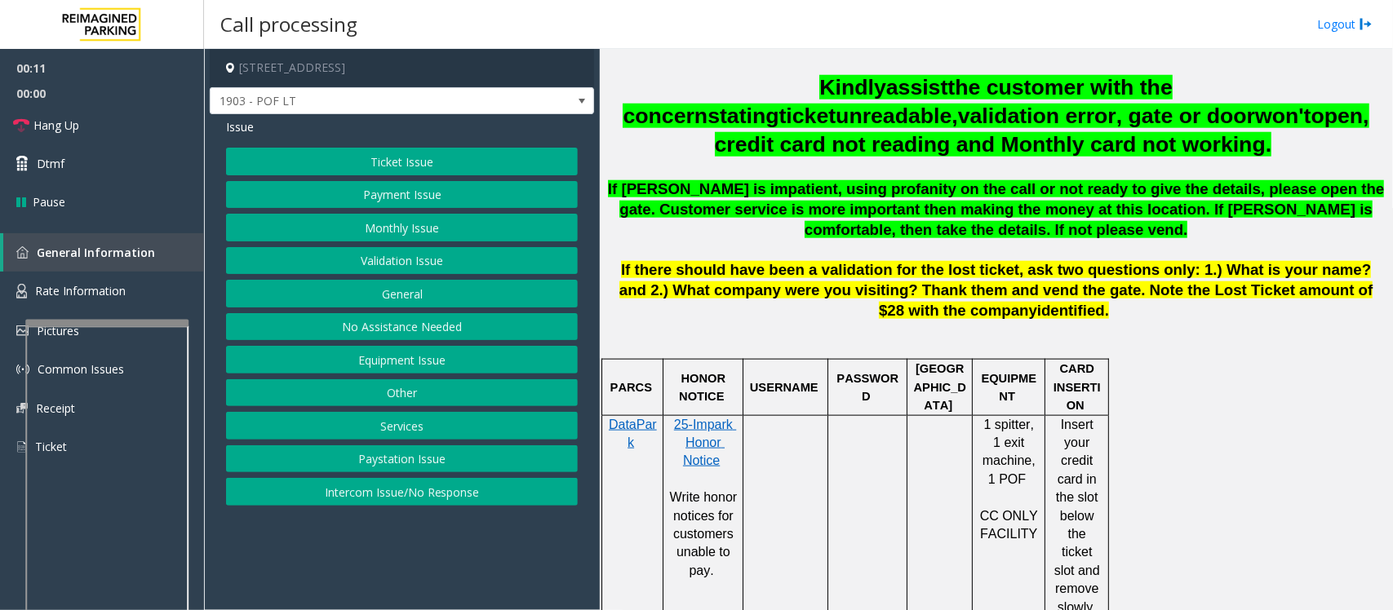
click at [413, 188] on button "Payment Issue" at bounding box center [402, 195] width 352 height 28
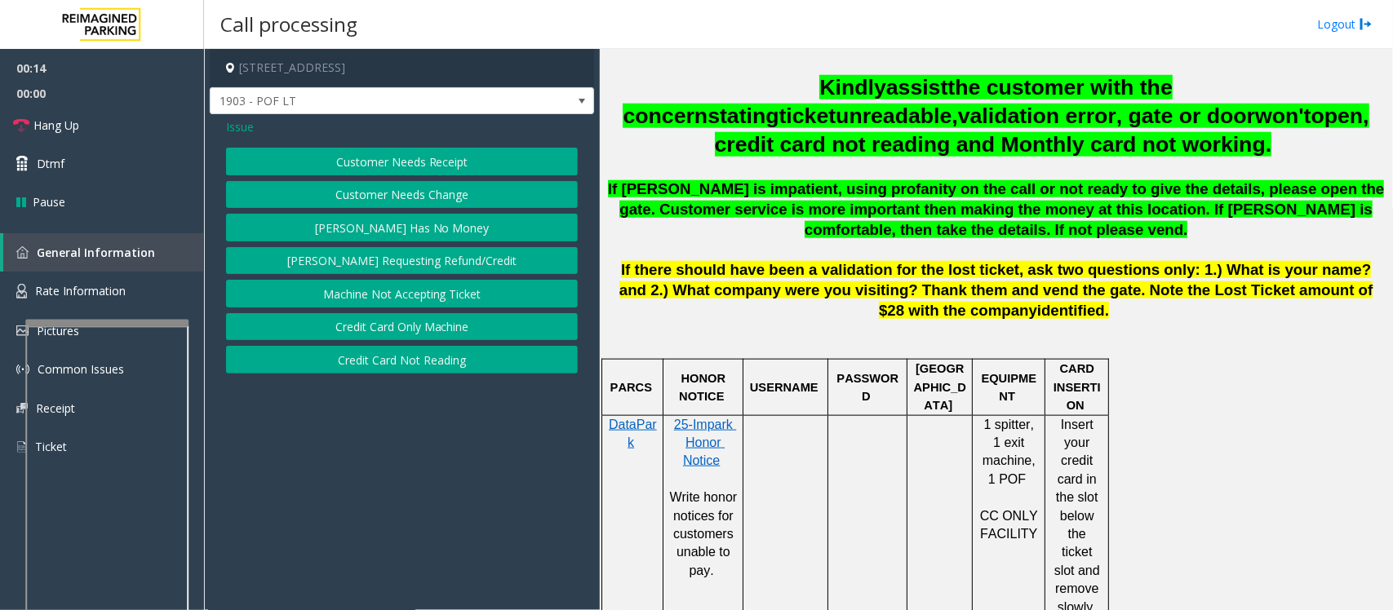
click at [428, 365] on button "Credit Card Not Reading" at bounding box center [402, 360] width 352 height 28
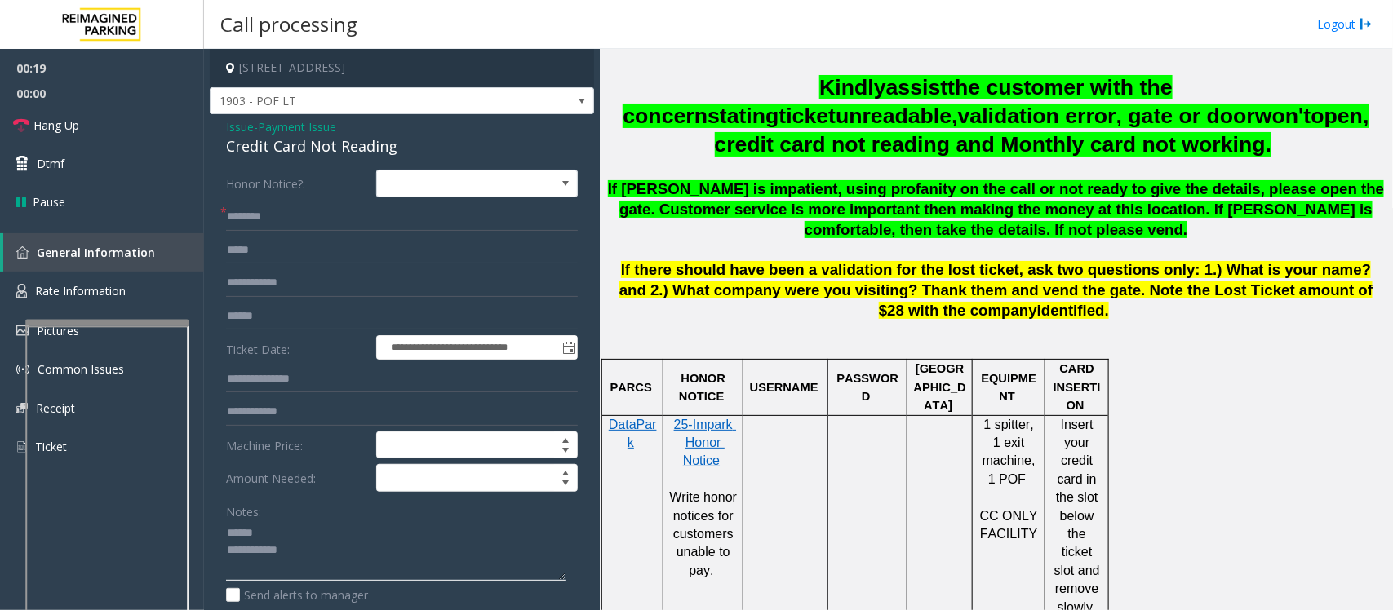
type textarea "**********"
click at [276, 129] on span "Payment Issue" at bounding box center [297, 126] width 78 height 17
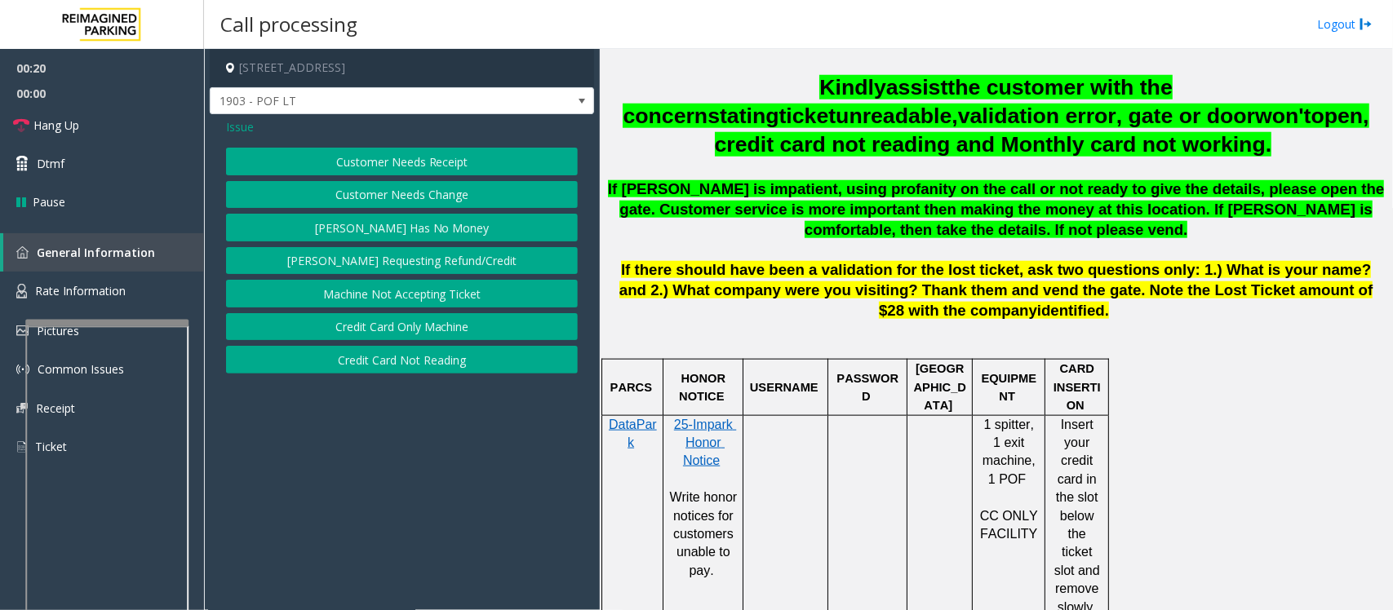
click at [238, 125] on span "Issue" at bounding box center [240, 126] width 28 height 17
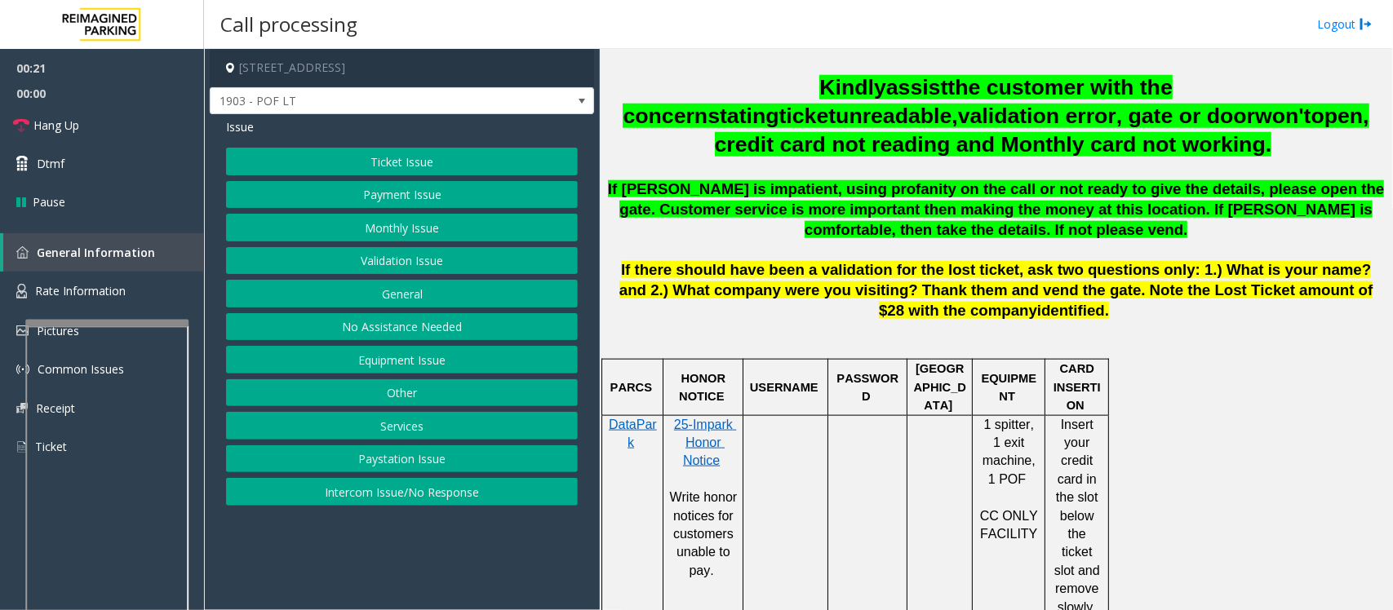
click at [359, 157] on button "Ticket Issue" at bounding box center [402, 162] width 352 height 28
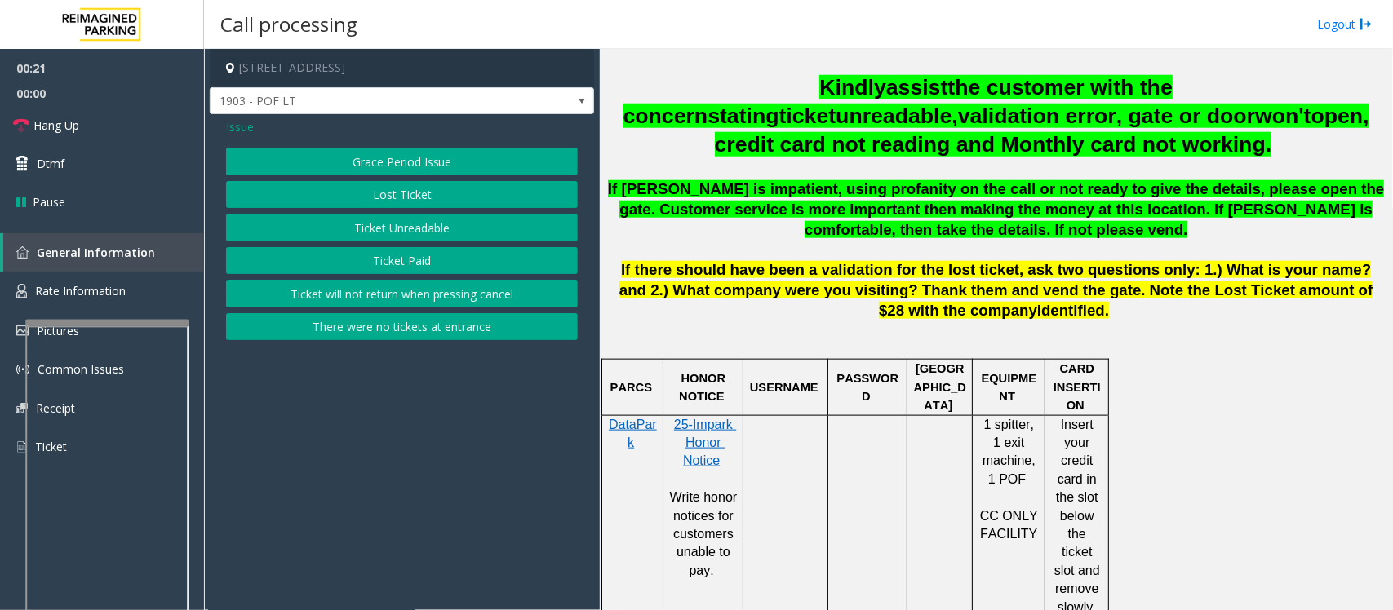
click at [409, 235] on button "Ticket Unreadable" at bounding box center [402, 228] width 352 height 28
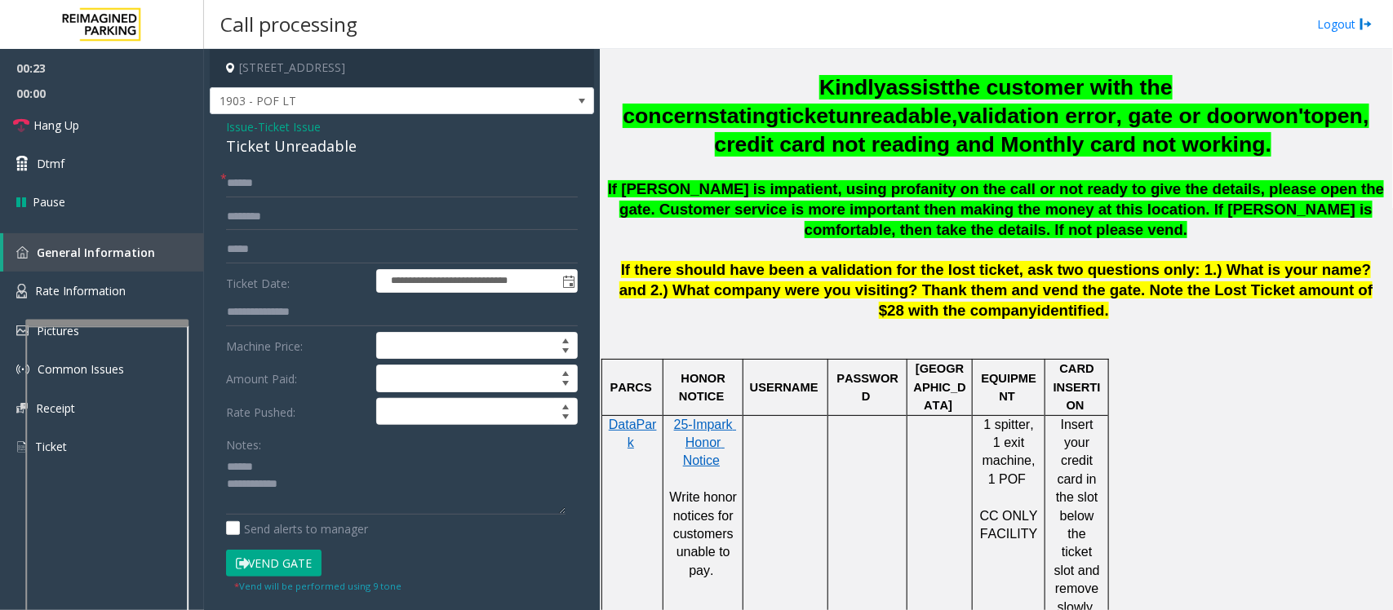
click at [287, 152] on div "Ticket Unreadable" at bounding box center [402, 146] width 352 height 22
type textarea "**********"
click at [267, 188] on input "text" at bounding box center [402, 184] width 352 height 28
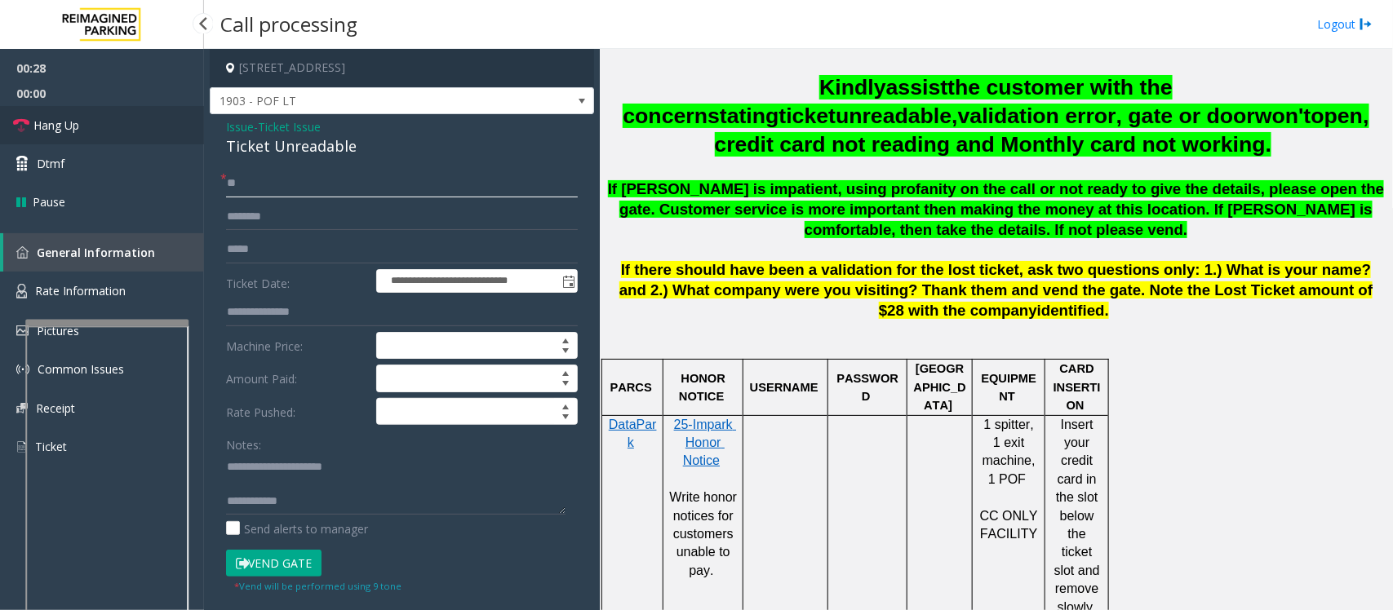
type input "**"
click at [53, 121] on span "Hang Up" at bounding box center [56, 125] width 46 height 17
click at [344, 508] on textarea at bounding box center [395, 484] width 339 height 61
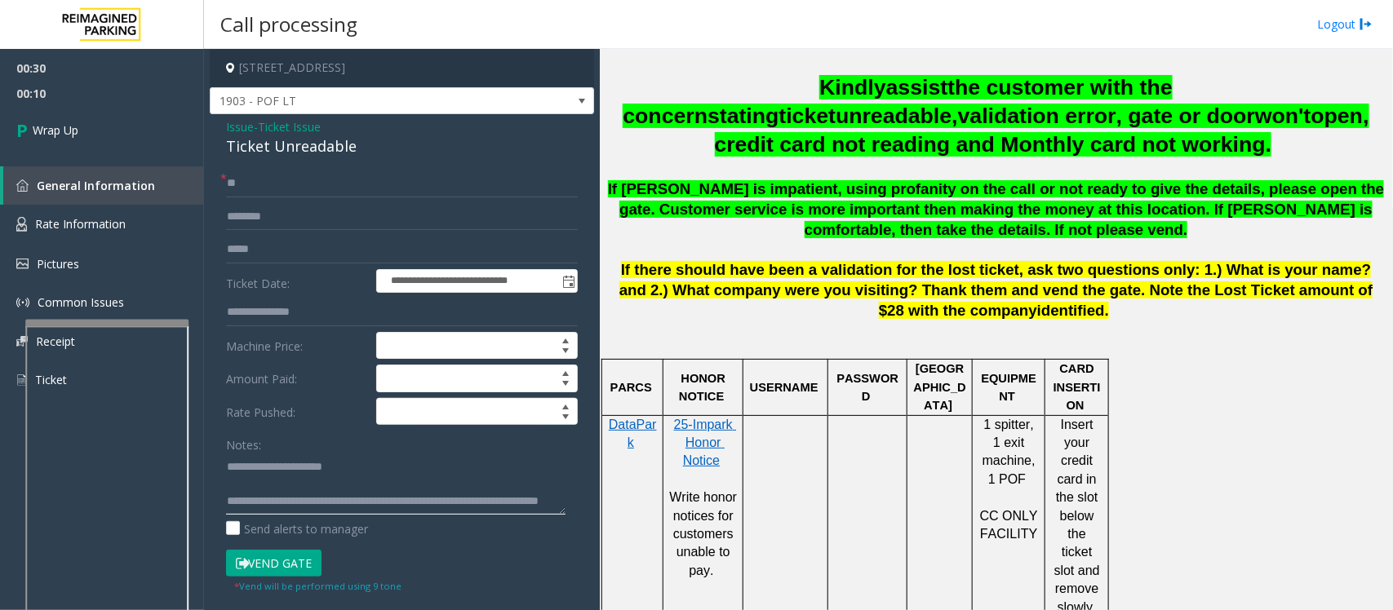
click at [287, 499] on textarea at bounding box center [395, 484] width 339 height 61
type textarea "**********"
click at [109, 131] on link "Wrap Up" at bounding box center [102, 130] width 204 height 48
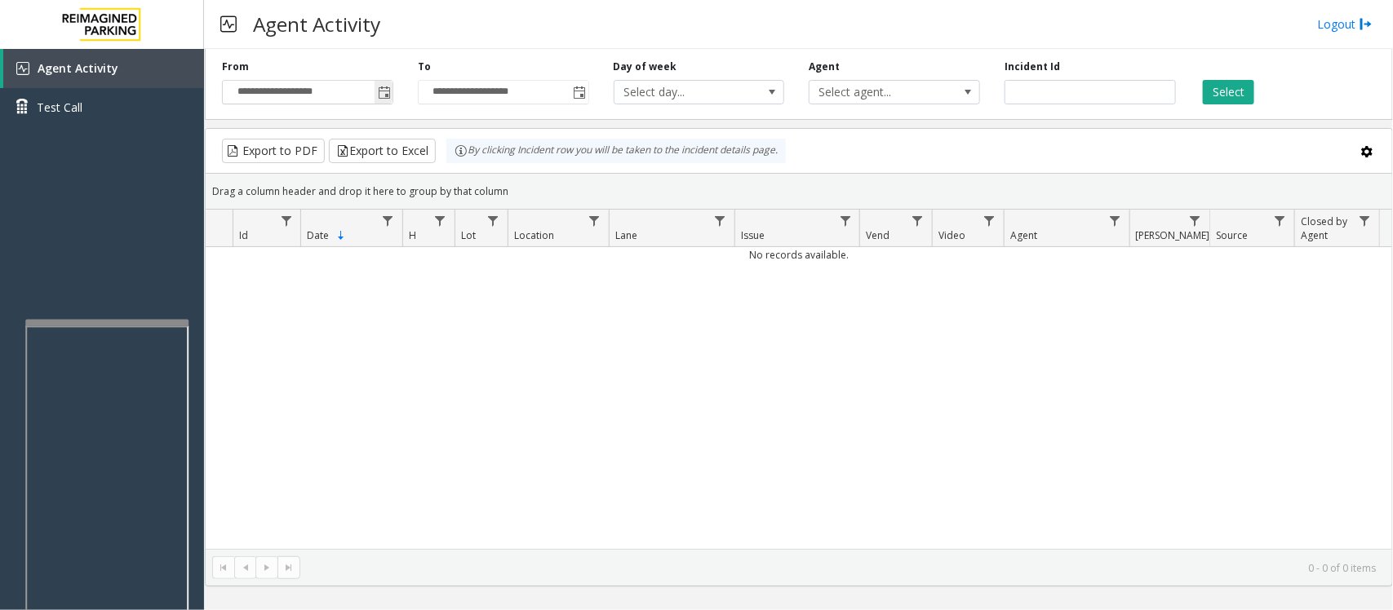
click at [382, 90] on span "Toggle popup" at bounding box center [384, 92] width 13 height 13
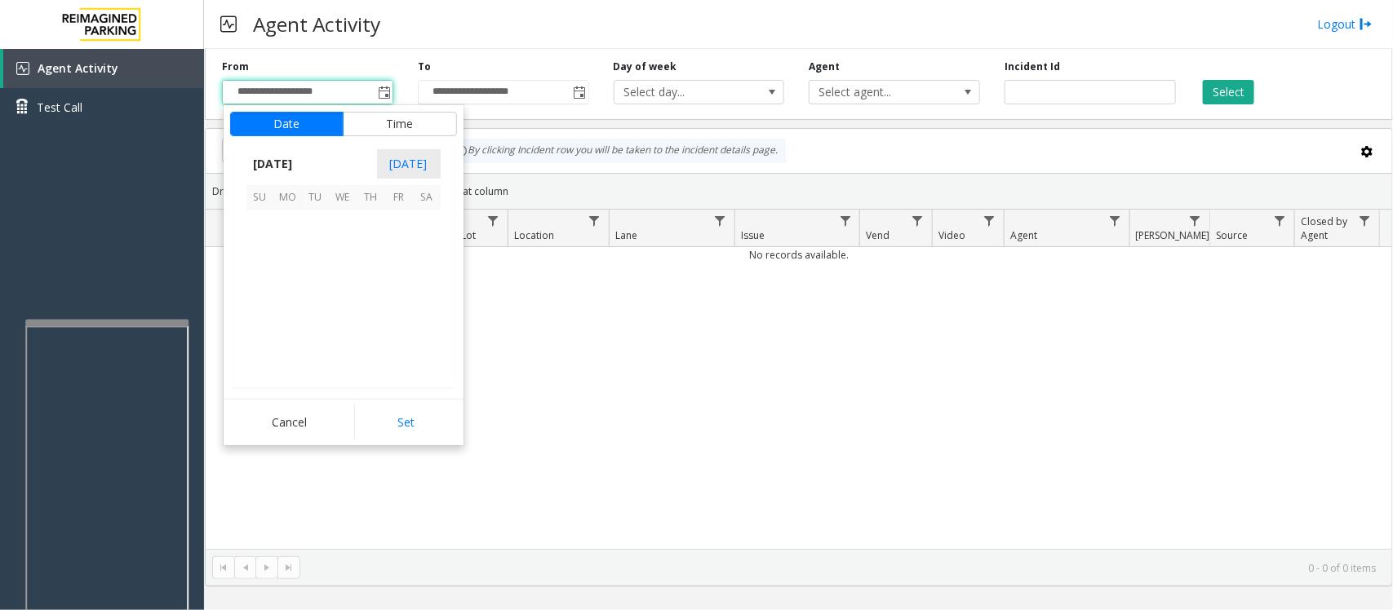
scroll to position [292929, 0]
click at [312, 277] on span "14" at bounding box center [316, 281] width 28 height 28
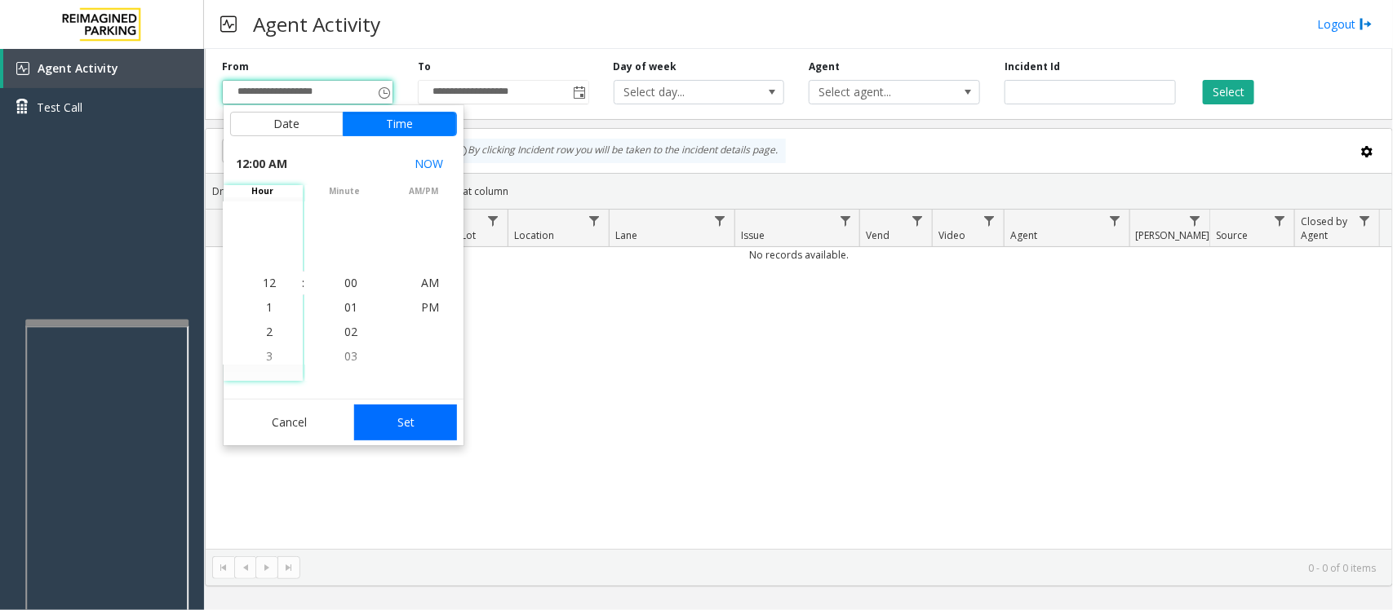
click at [400, 421] on button "Set" at bounding box center [405, 423] width 103 height 36
type input "**********"
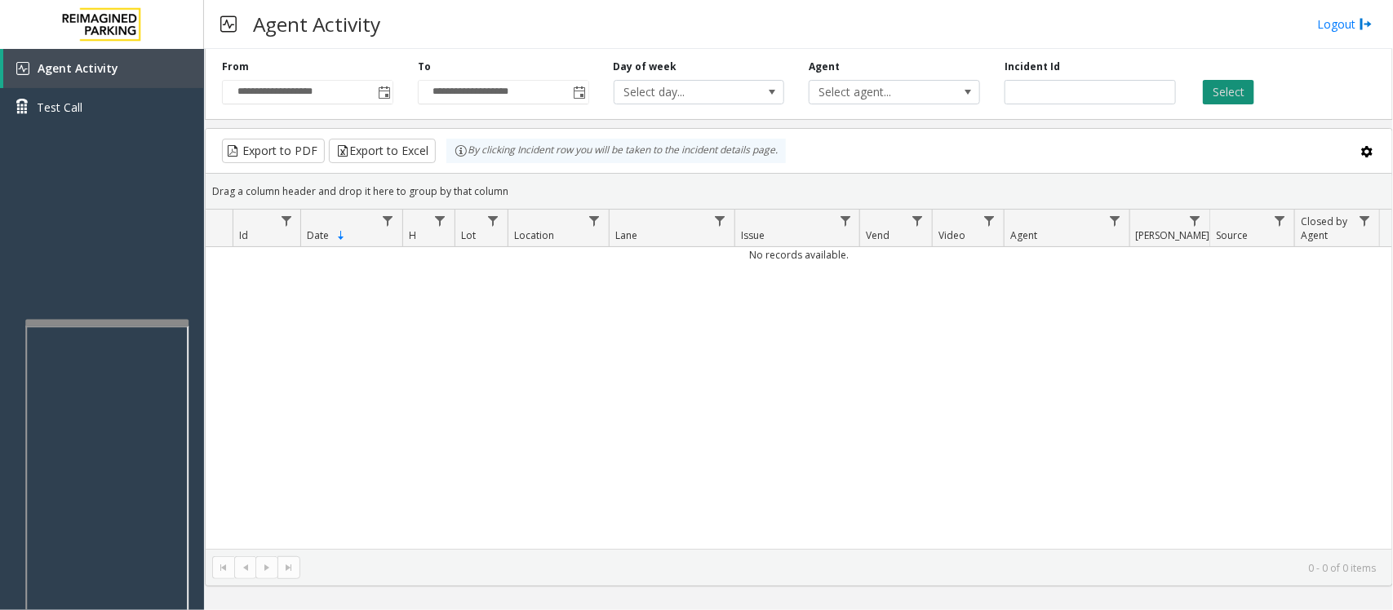
click at [1239, 91] on button "Select" at bounding box center [1228, 92] width 51 height 24
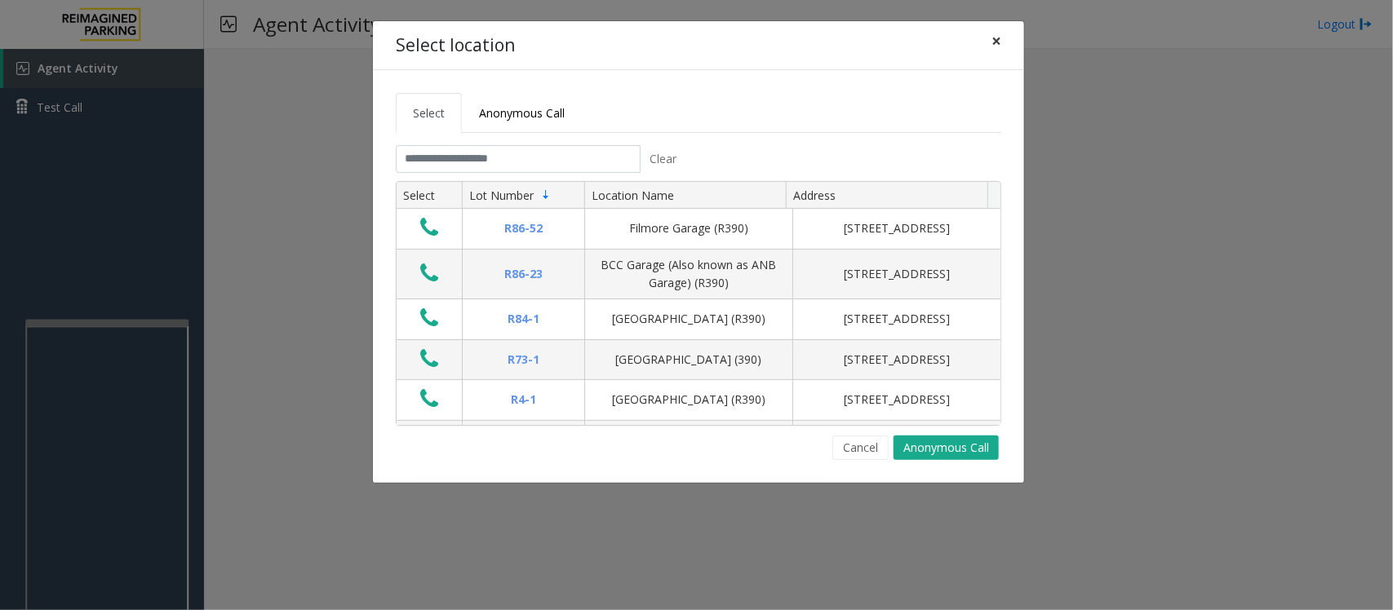
drag, startPoint x: 997, startPoint y: 39, endPoint x: 628, endPoint y: 55, distance: 369.2
click at [997, 39] on span "×" at bounding box center [996, 40] width 10 height 23
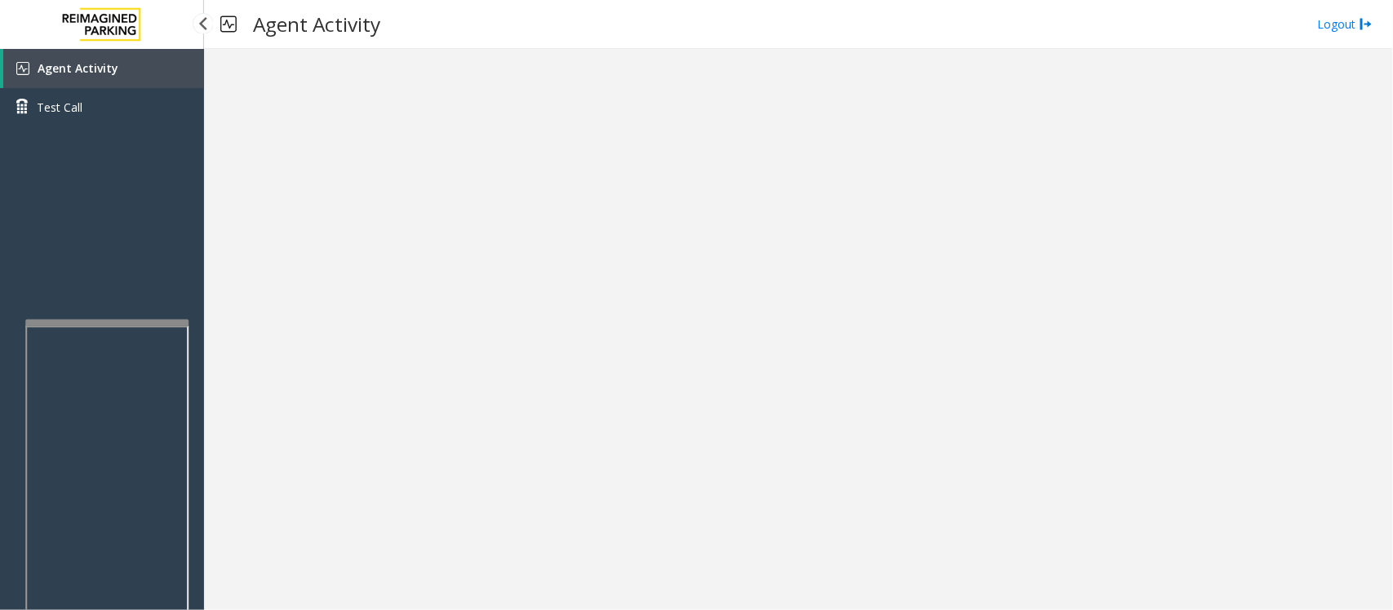
drag, startPoint x: 82, startPoint y: 60, endPoint x: 96, endPoint y: 66, distance: 16.1
click at [82, 60] on span "Agent Activity" at bounding box center [78, 68] width 81 height 16
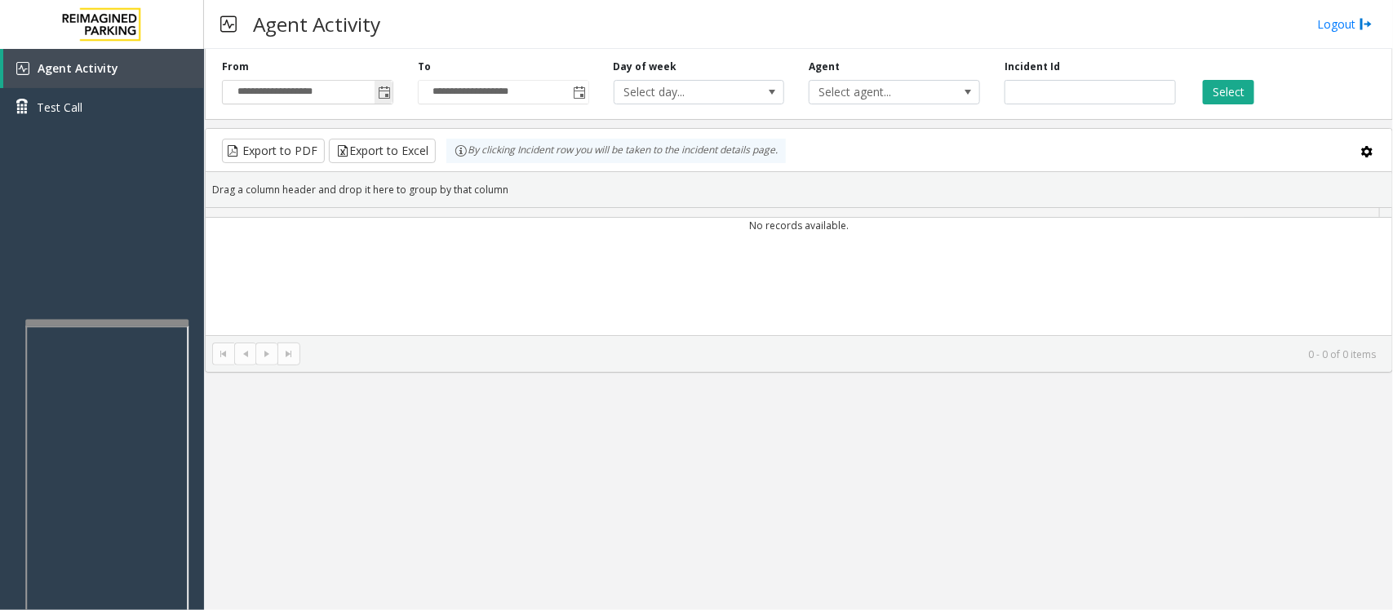
click at [384, 94] on span "Toggle popup" at bounding box center [384, 92] width 13 height 13
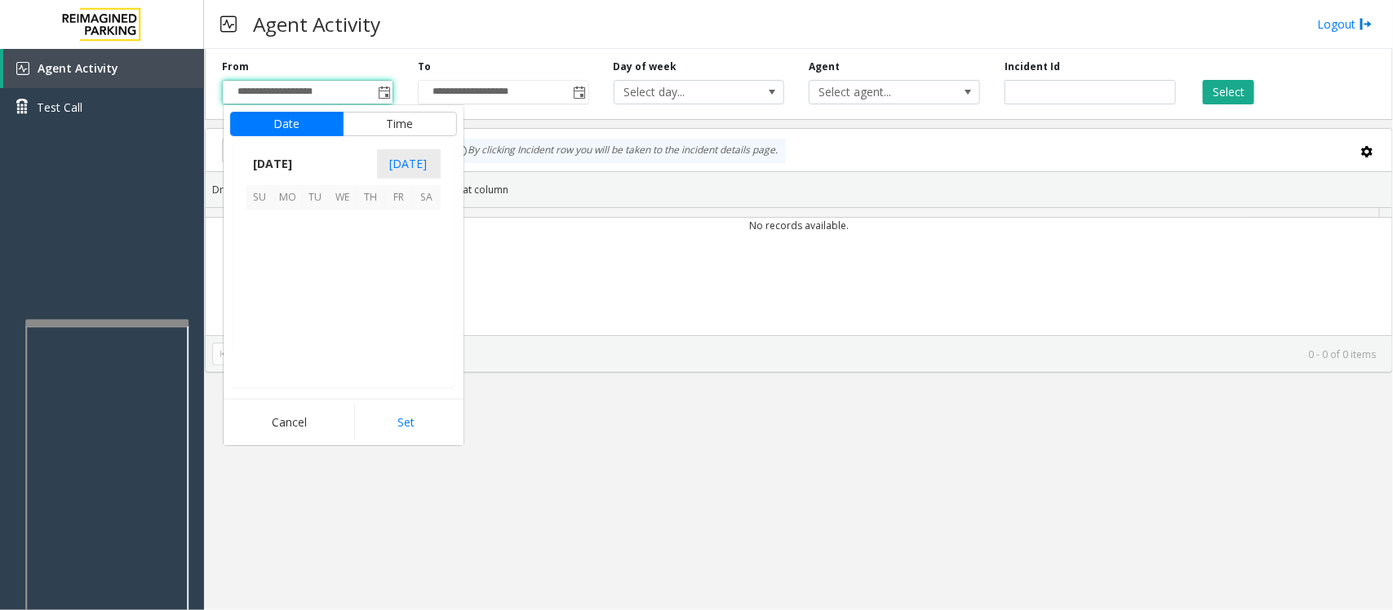
scroll to position [292929, 0]
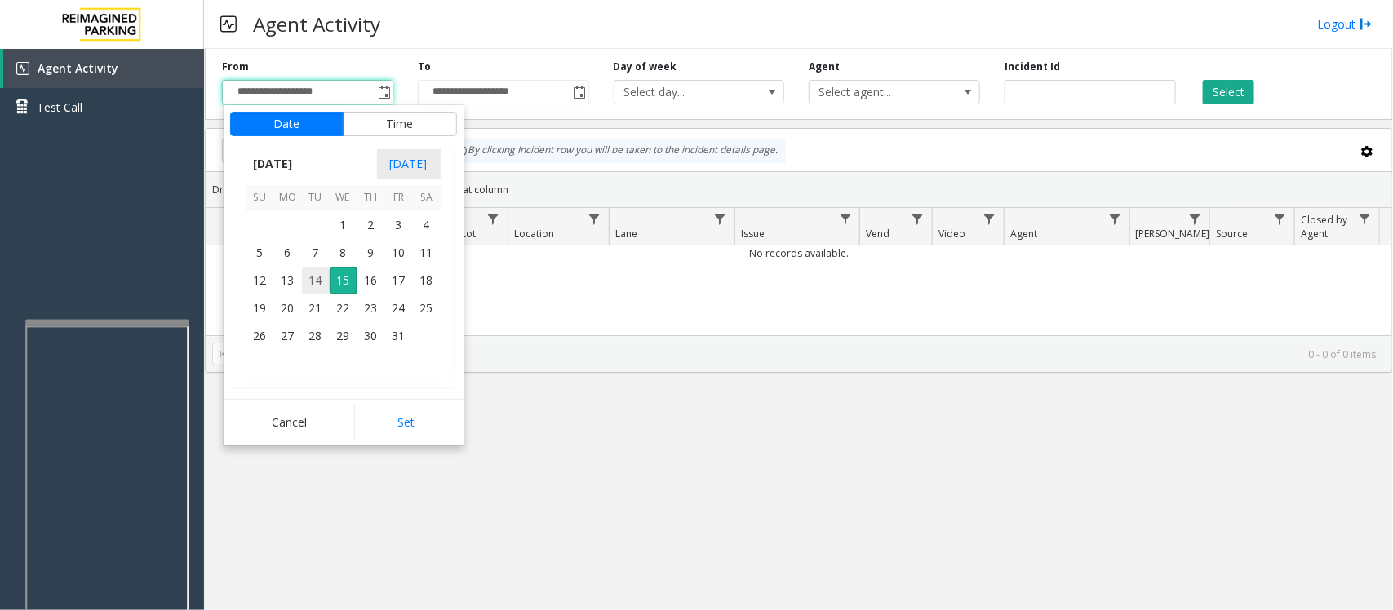
click at [320, 283] on span "14" at bounding box center [316, 281] width 28 height 28
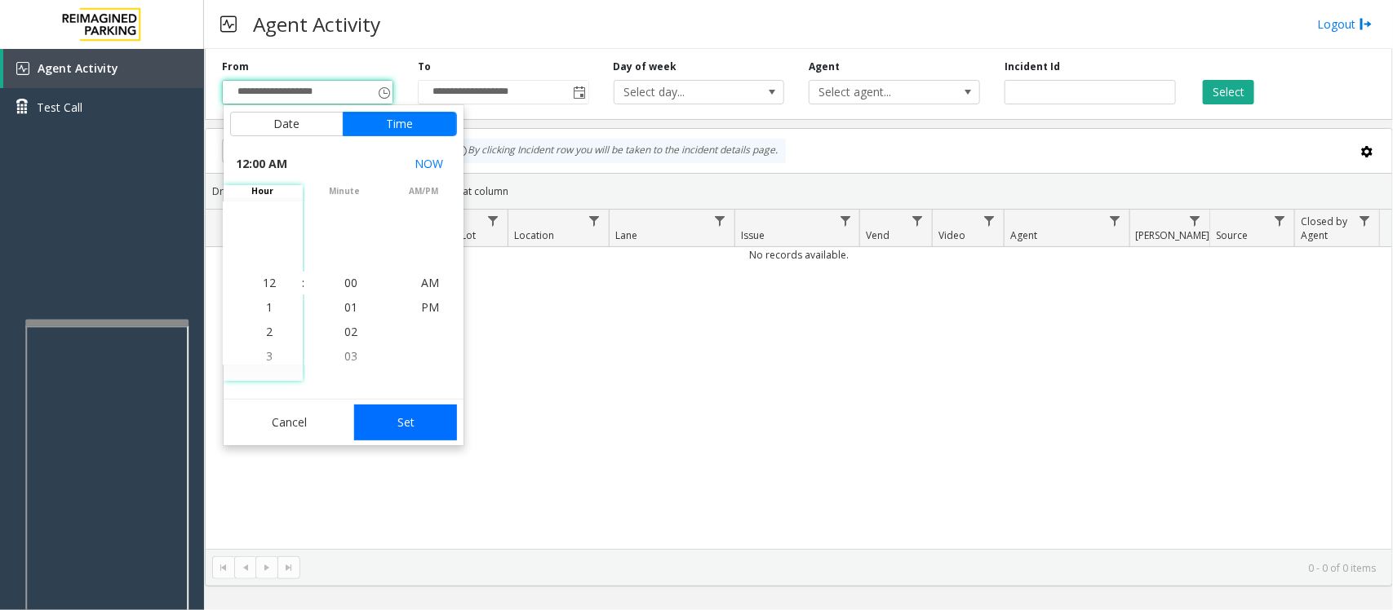
click at [409, 424] on button "Set" at bounding box center [405, 423] width 103 height 36
type input "**********"
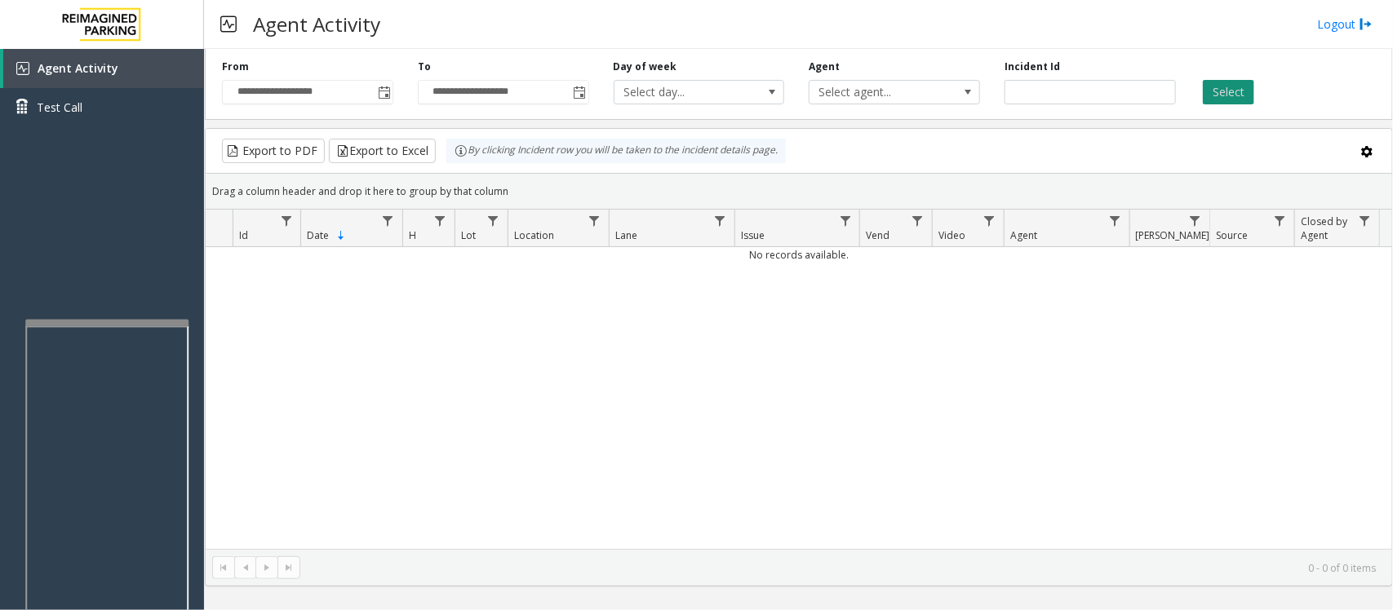
click at [1216, 95] on button "Select" at bounding box center [1228, 92] width 51 height 24
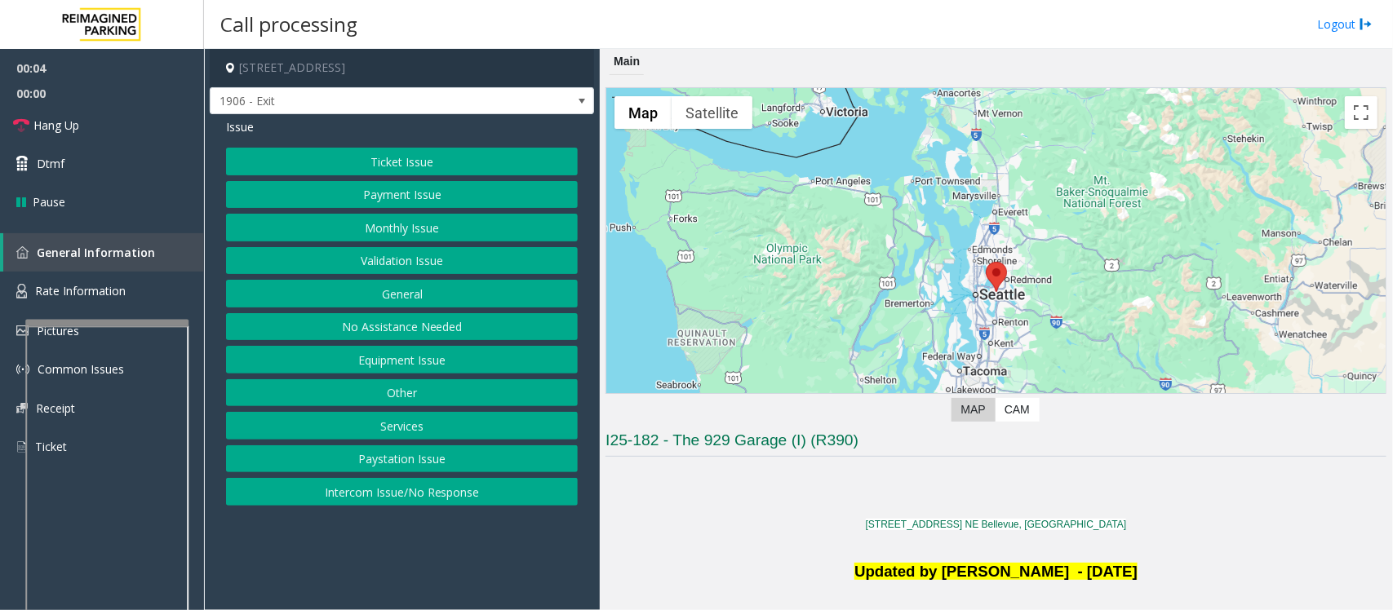
click at [408, 224] on button "Monthly Issue" at bounding box center [402, 228] width 352 height 28
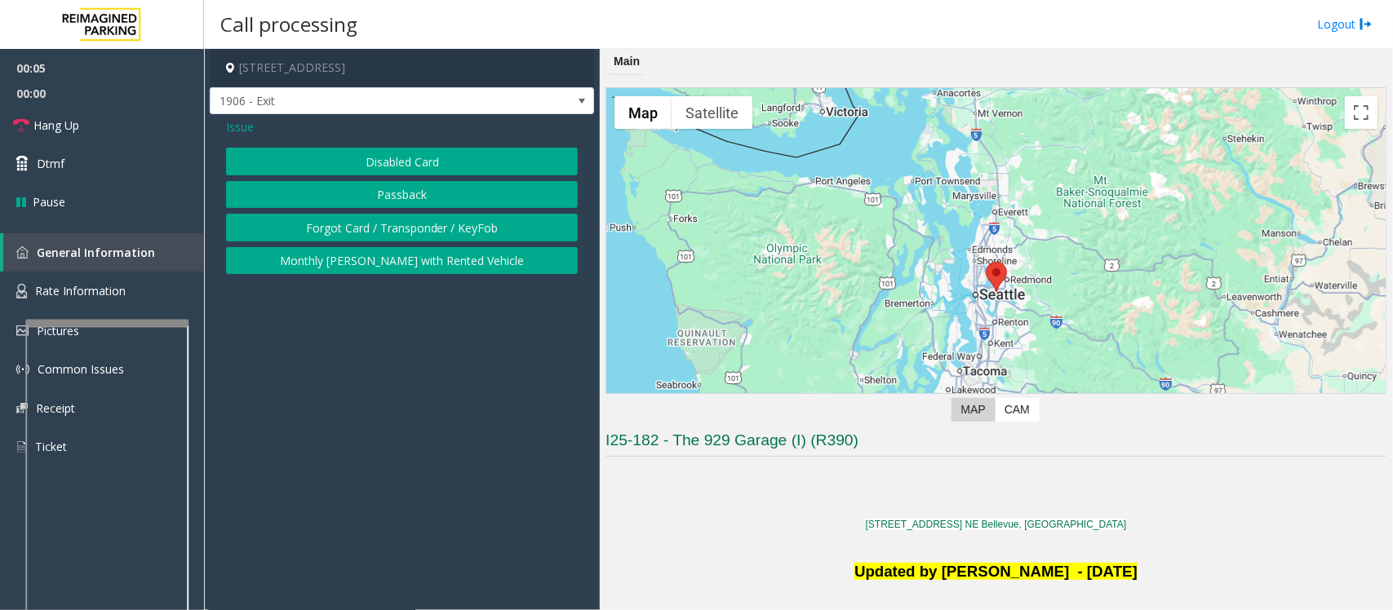
click at [356, 226] on button "Forgot Card / Transponder / KeyFob" at bounding box center [402, 228] width 352 height 28
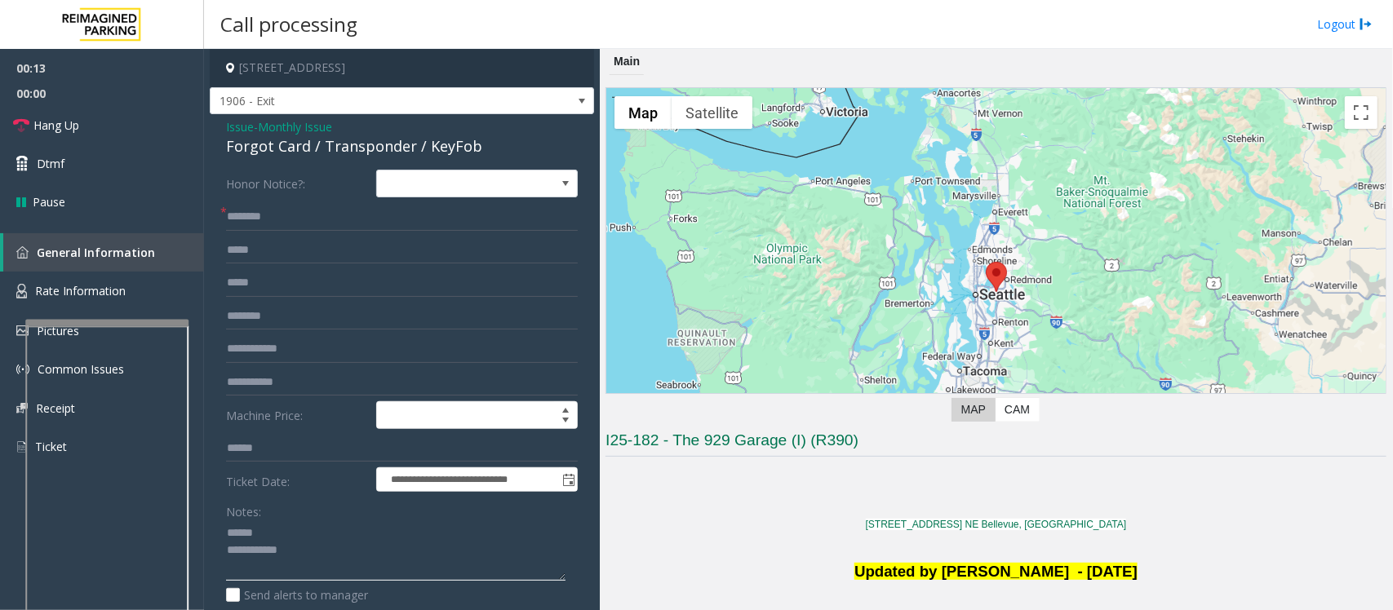
type textarea "**********"
click at [266, 212] on input "text" at bounding box center [402, 217] width 352 height 28
click at [292, 218] on input "*******" at bounding box center [402, 217] width 352 height 28
type input "**********"
click at [313, 140] on div "Forgot Card / Transponder / KeyFob" at bounding box center [402, 146] width 352 height 22
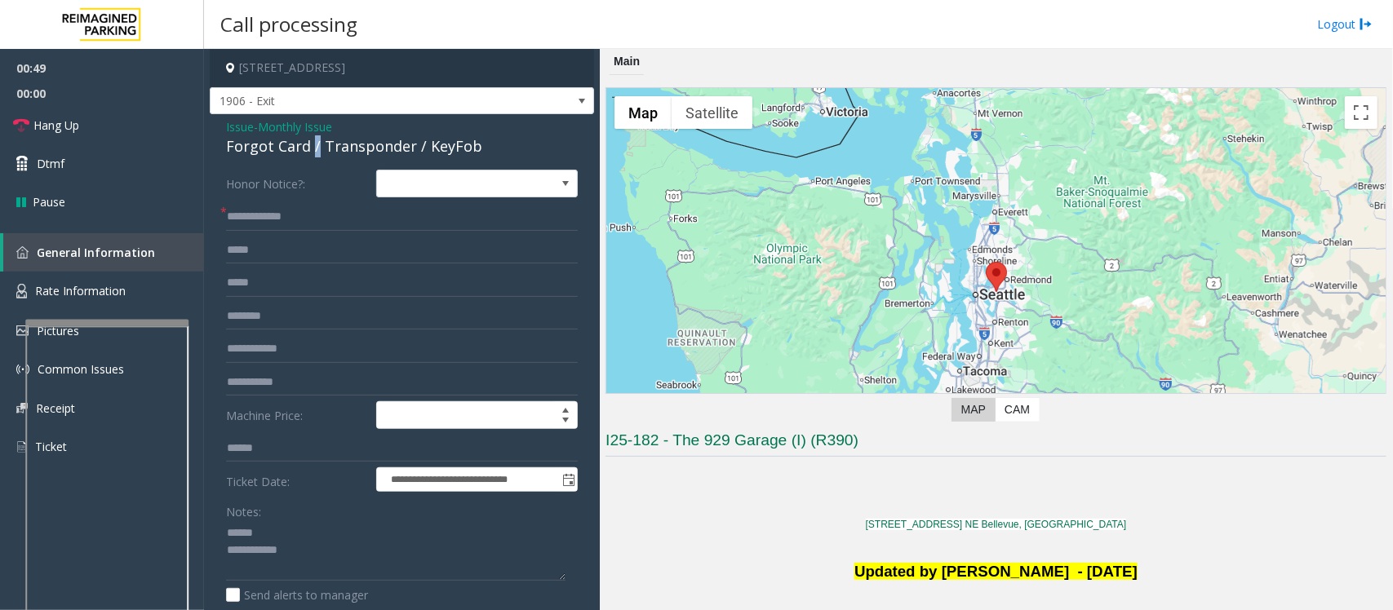
click at [312, 140] on div "Forgot Card / Transponder / KeyFob" at bounding box center [402, 146] width 352 height 22
click at [317, 565] on textarea at bounding box center [395, 551] width 339 height 61
type textarea "**********"
click at [271, 317] on input "text" at bounding box center [402, 317] width 352 height 28
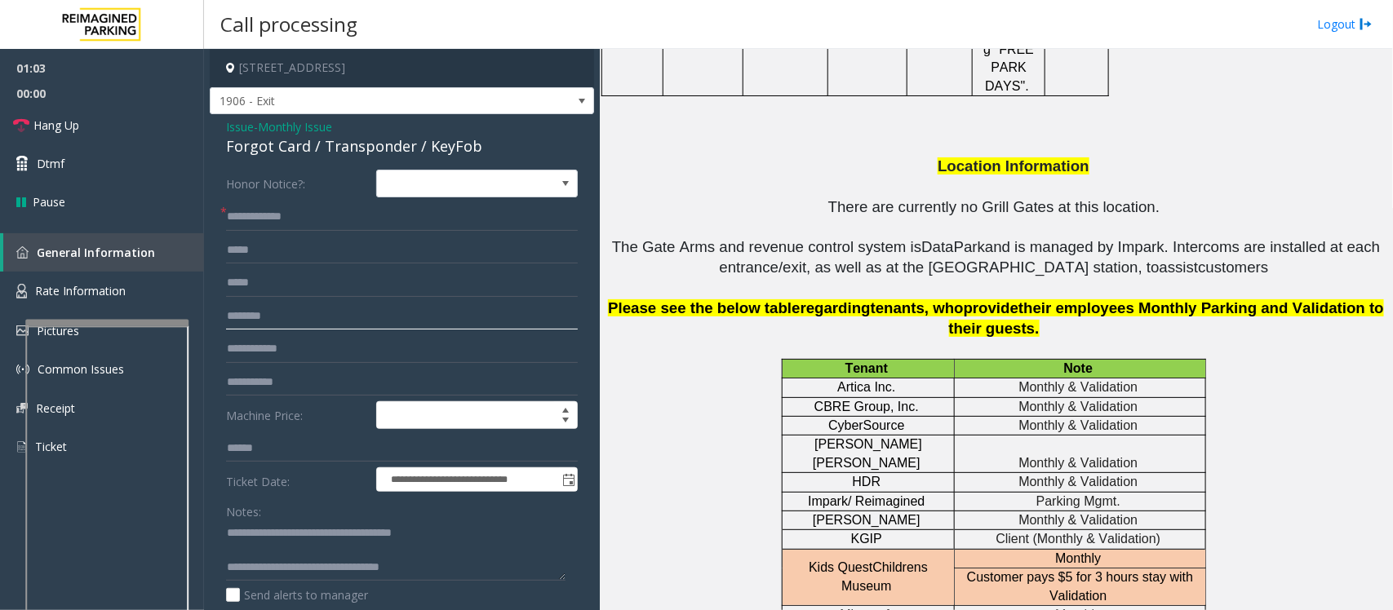
scroll to position [2652, 0]
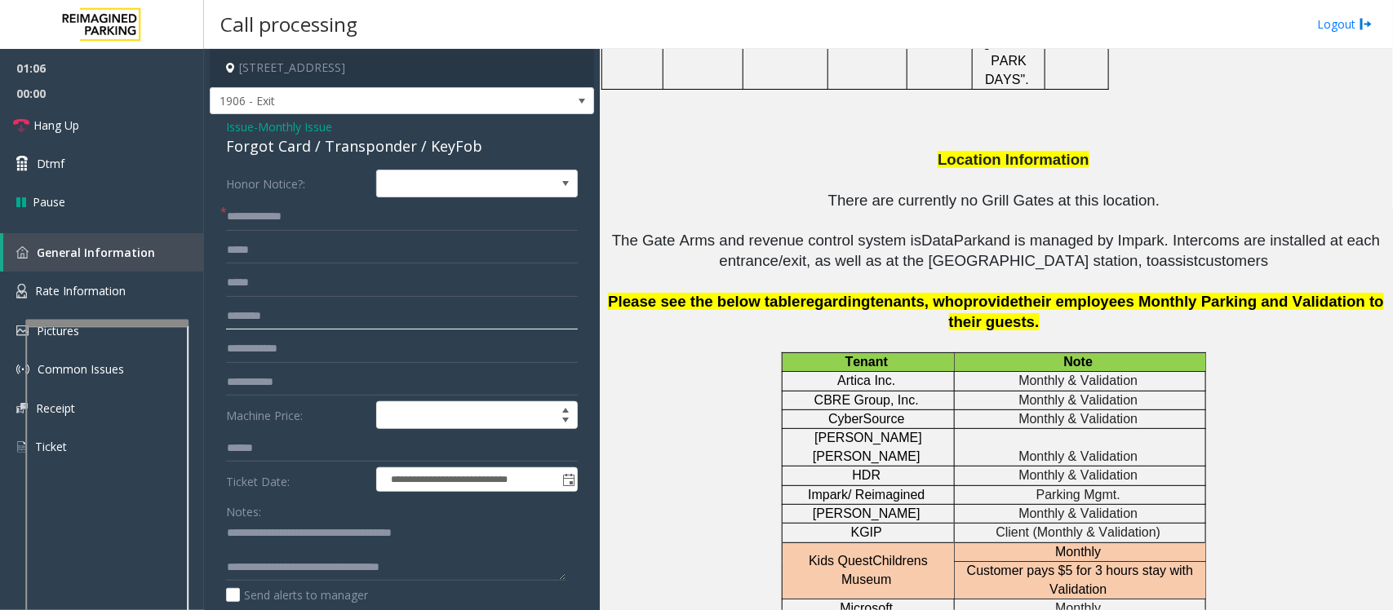
drag, startPoint x: 254, startPoint y: 316, endPoint x: 255, endPoint y: 308, distance: 8.2
click at [254, 313] on input "text" at bounding box center [402, 317] width 352 height 28
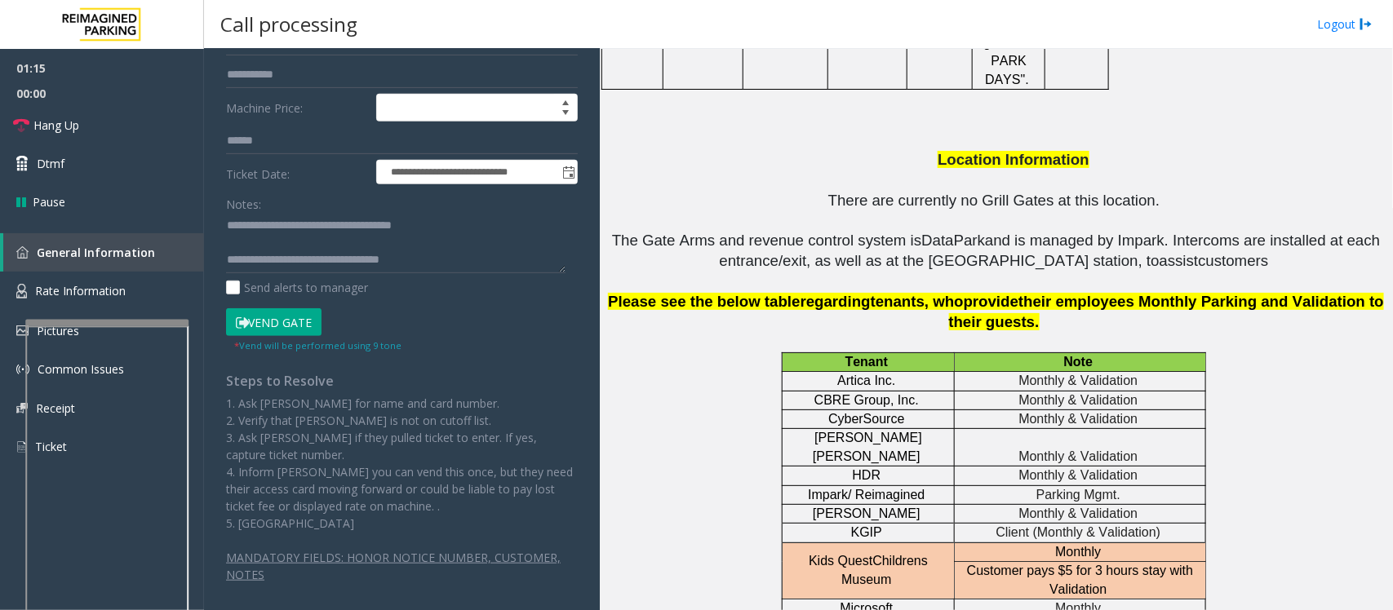
scroll to position [315, 0]
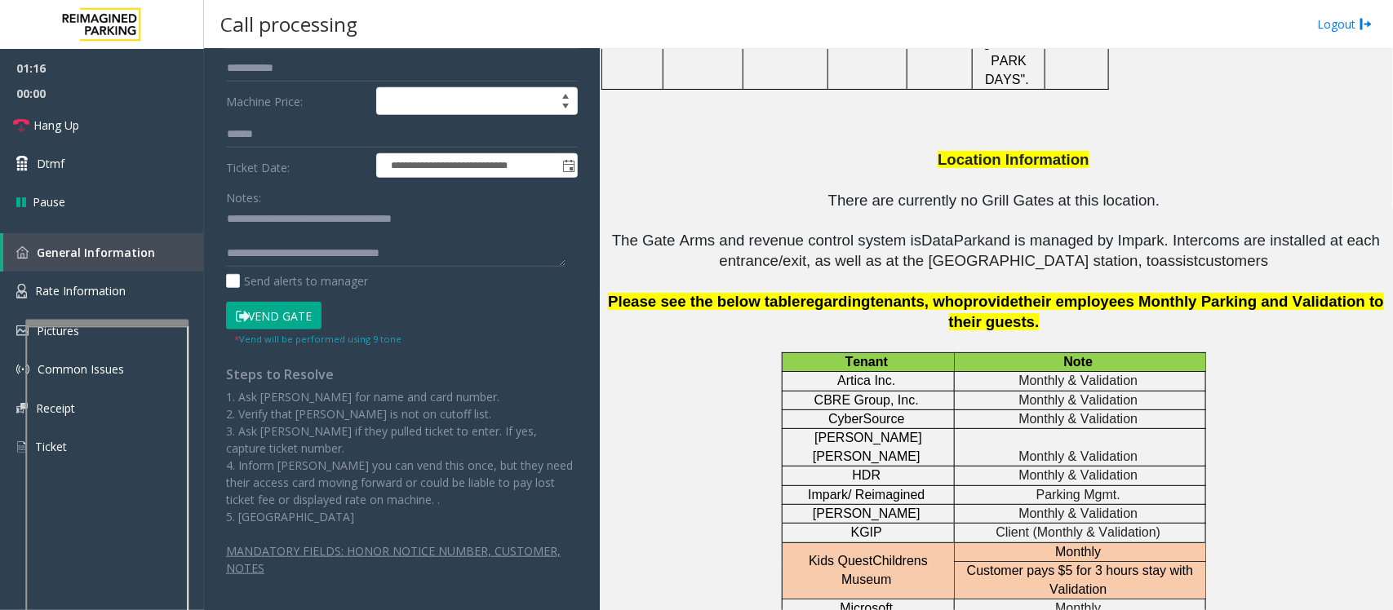
type input "**********"
click at [278, 312] on button "Vend Gate" at bounding box center [273, 316] width 95 height 28
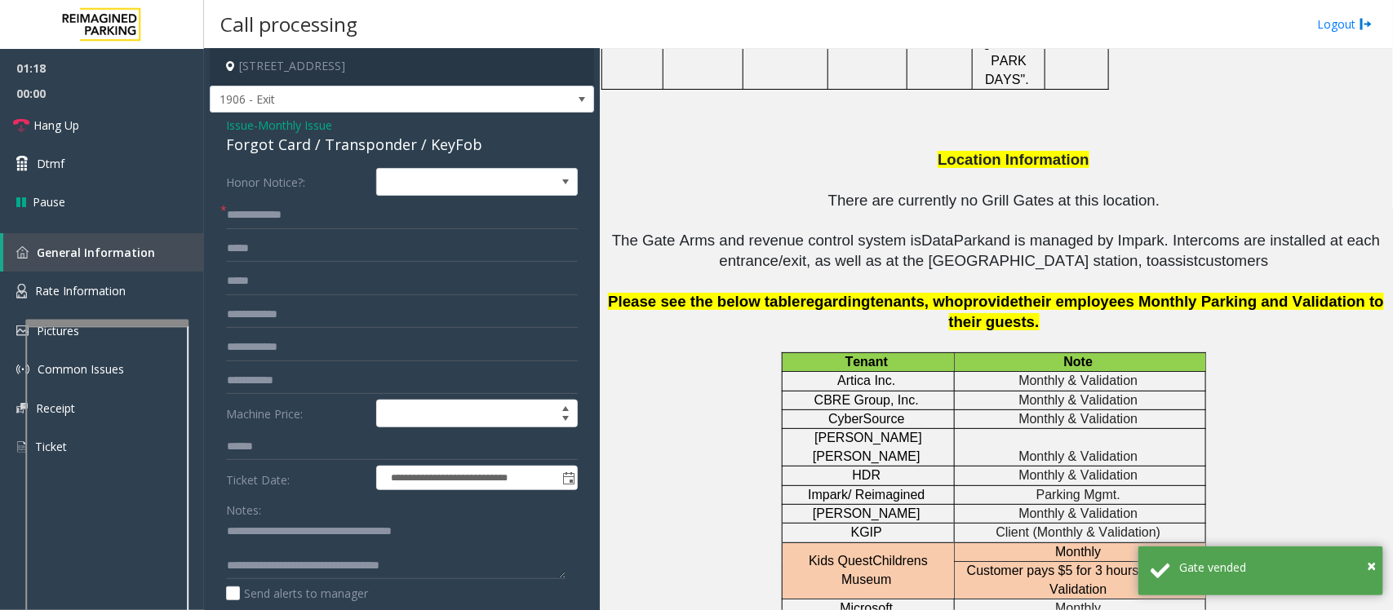
scroll to position [0, 0]
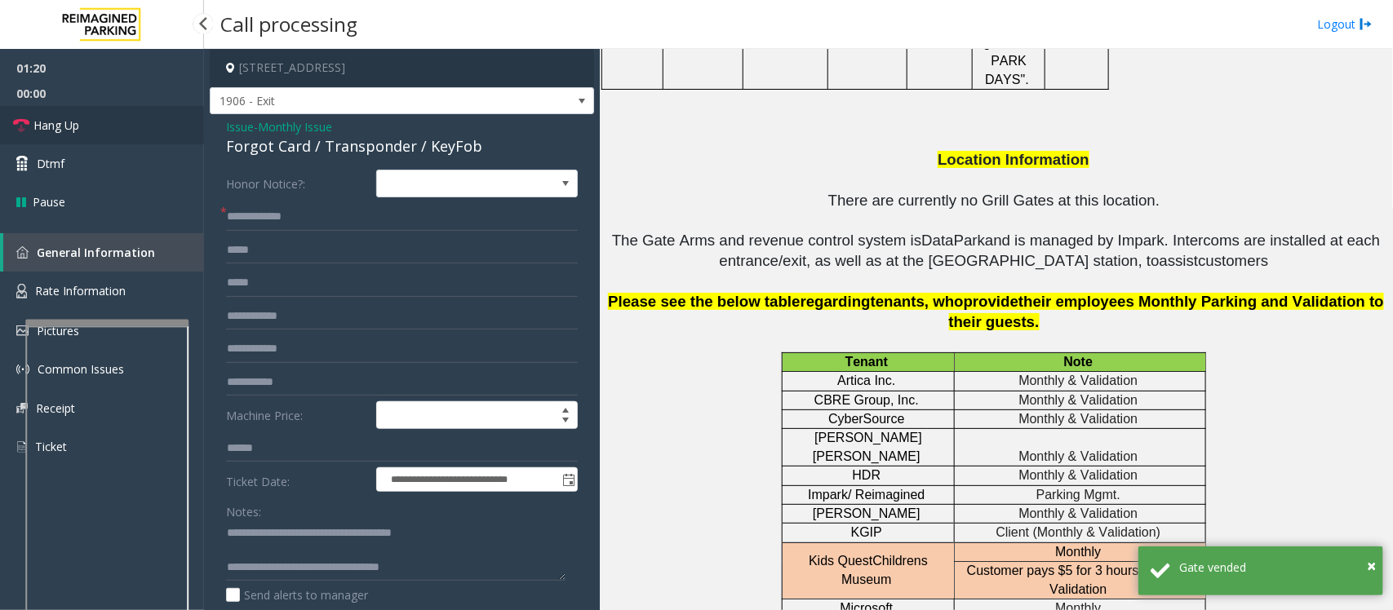
click at [88, 129] on link "Hang Up" at bounding box center [102, 125] width 204 height 38
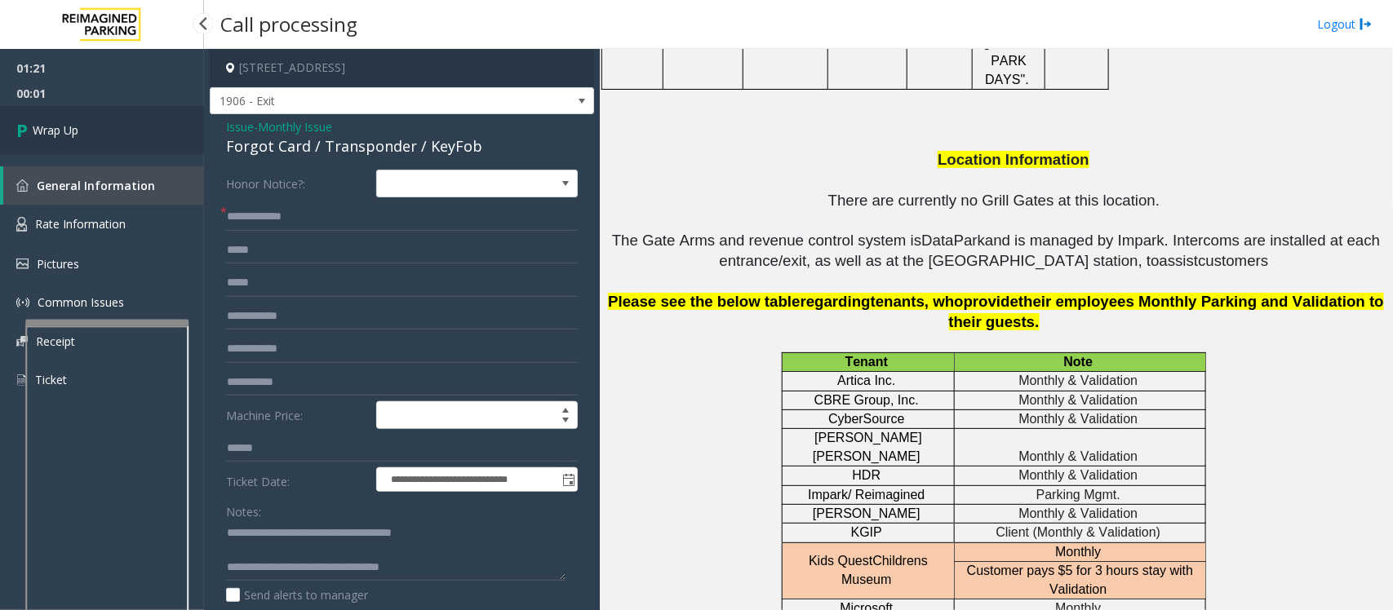
click at [88, 129] on link "Wrap Up" at bounding box center [102, 130] width 204 height 48
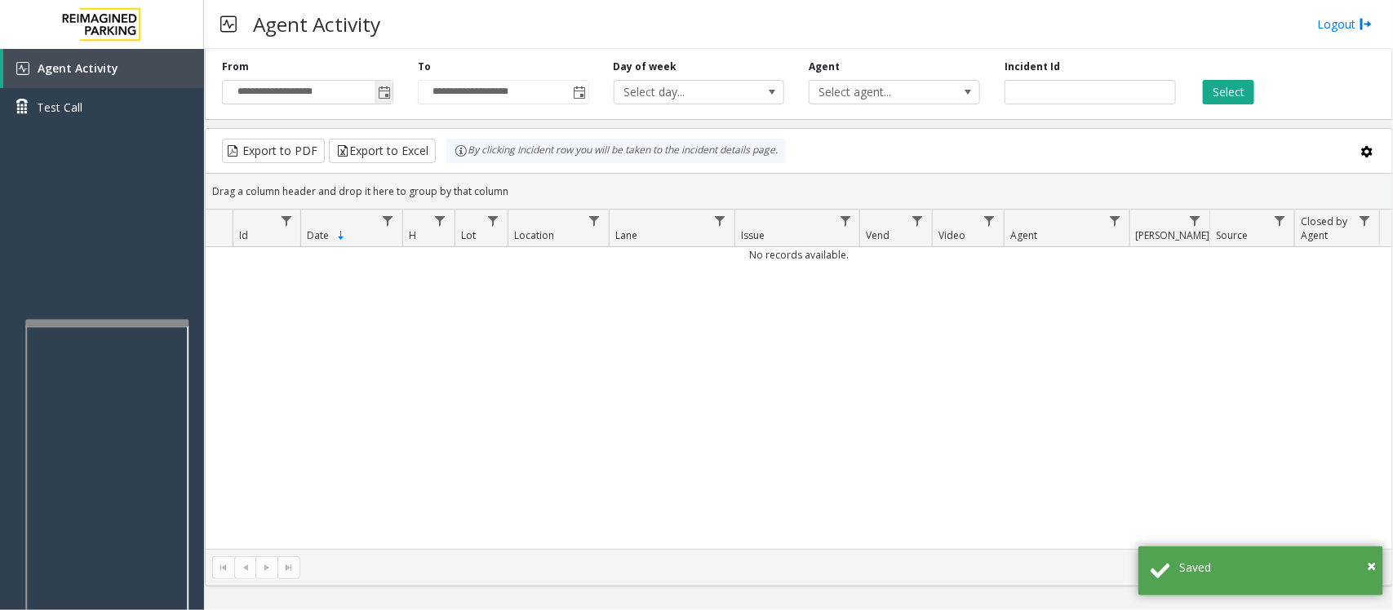
click at [378, 88] on span "Toggle popup" at bounding box center [384, 92] width 13 height 13
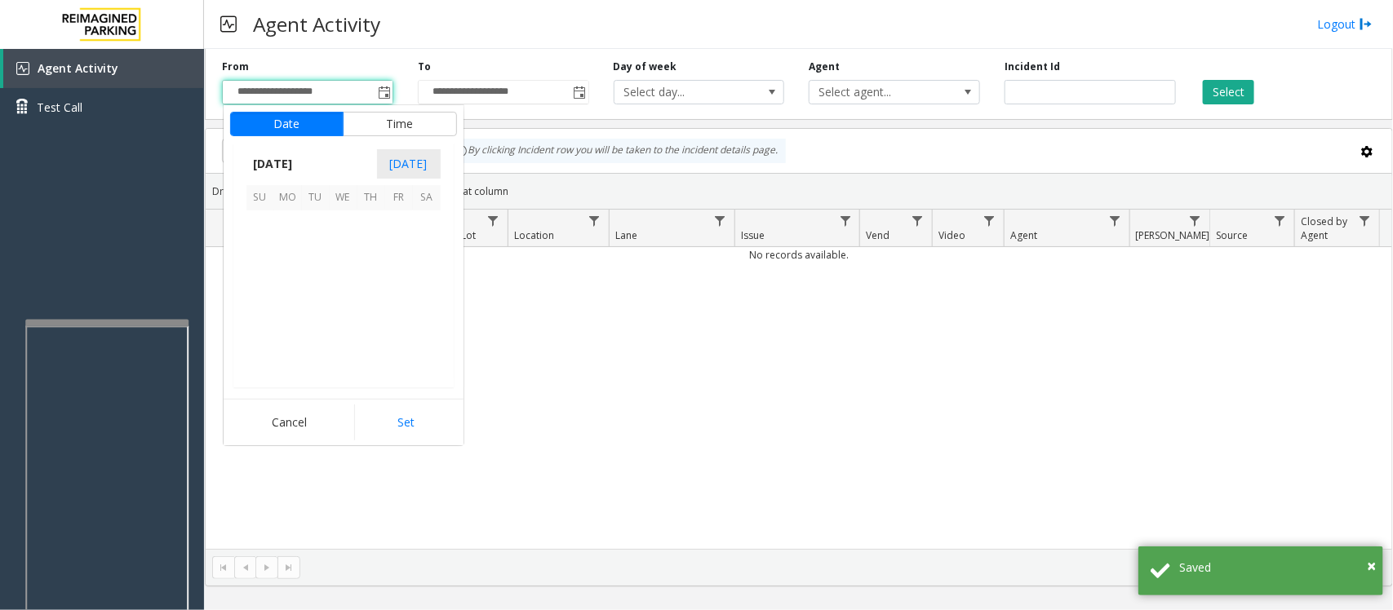
scroll to position [292929, 0]
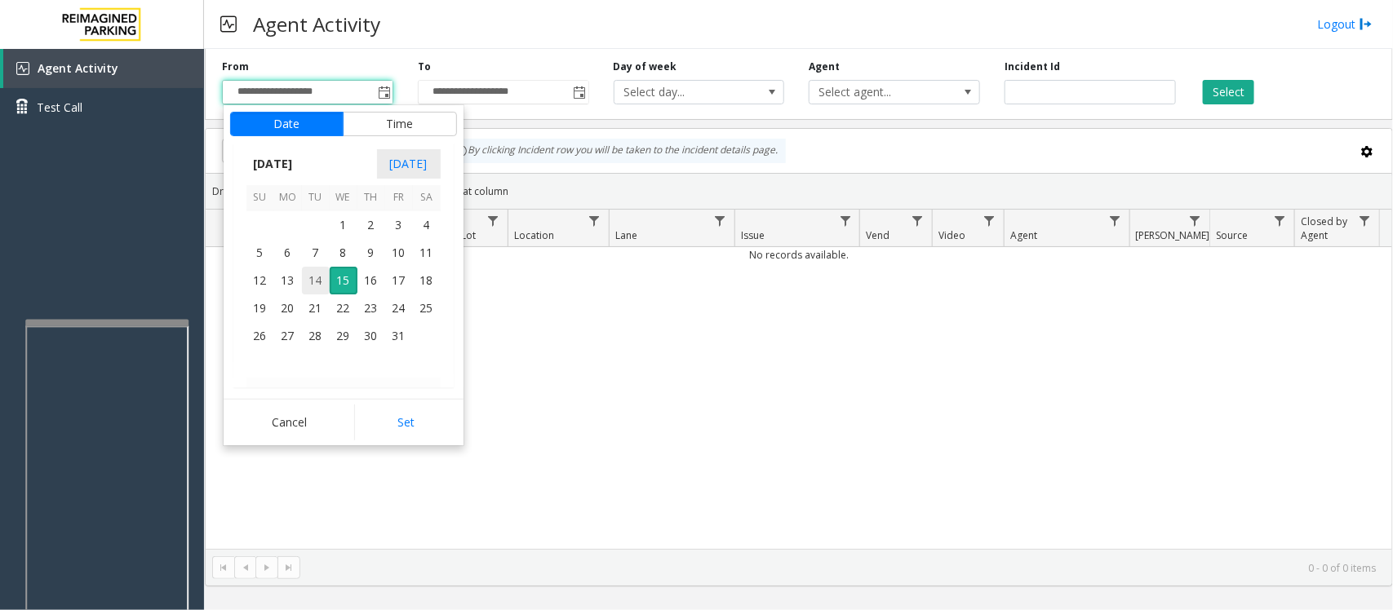
click at [308, 277] on span "14" at bounding box center [316, 281] width 28 height 28
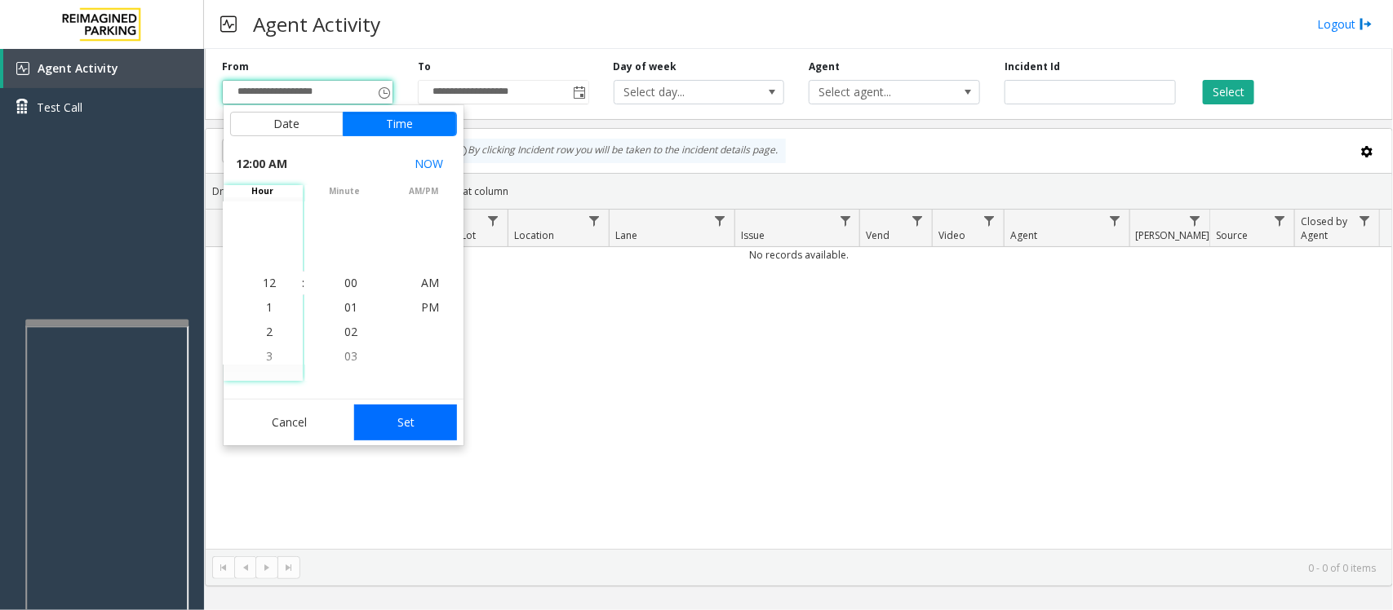
click at [424, 423] on button "Set" at bounding box center [405, 423] width 103 height 36
type input "**********"
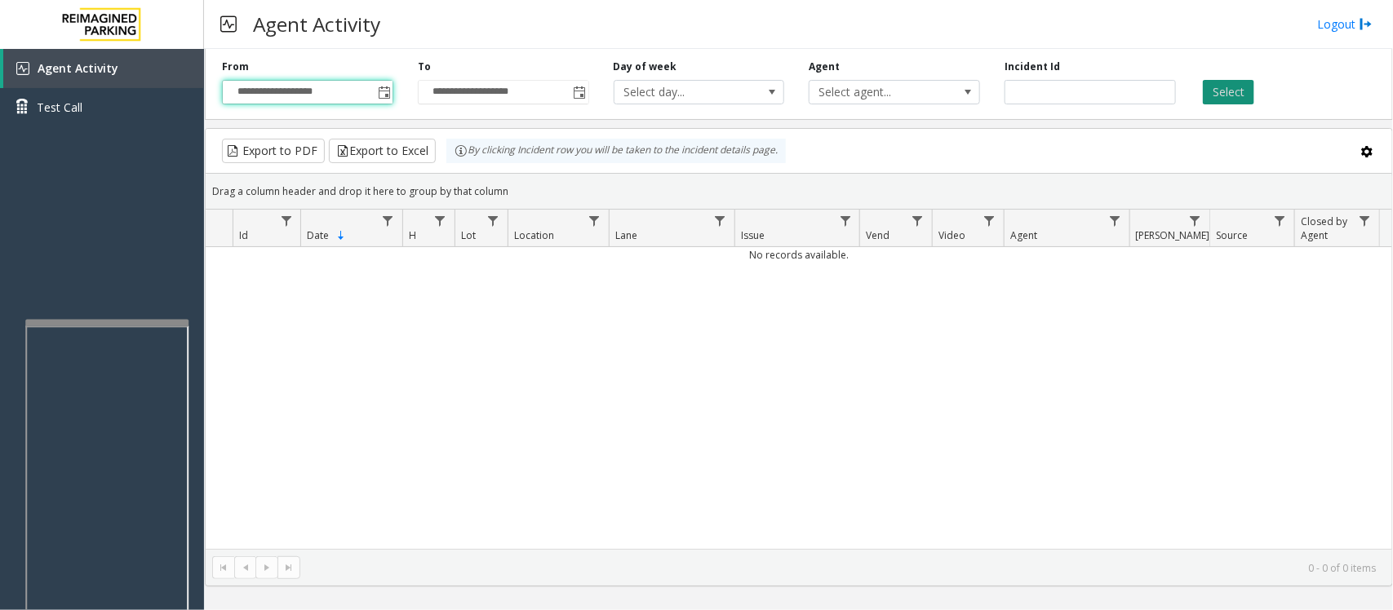
click at [1233, 91] on button "Select" at bounding box center [1228, 92] width 51 height 24
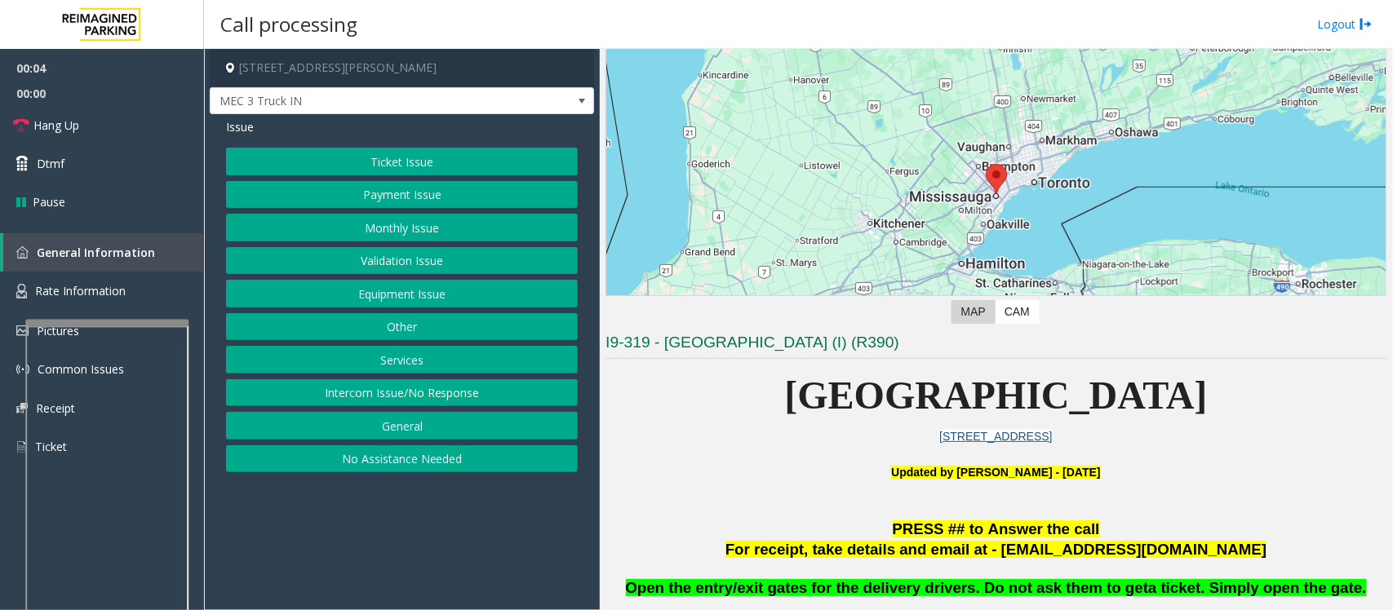
scroll to position [408, 0]
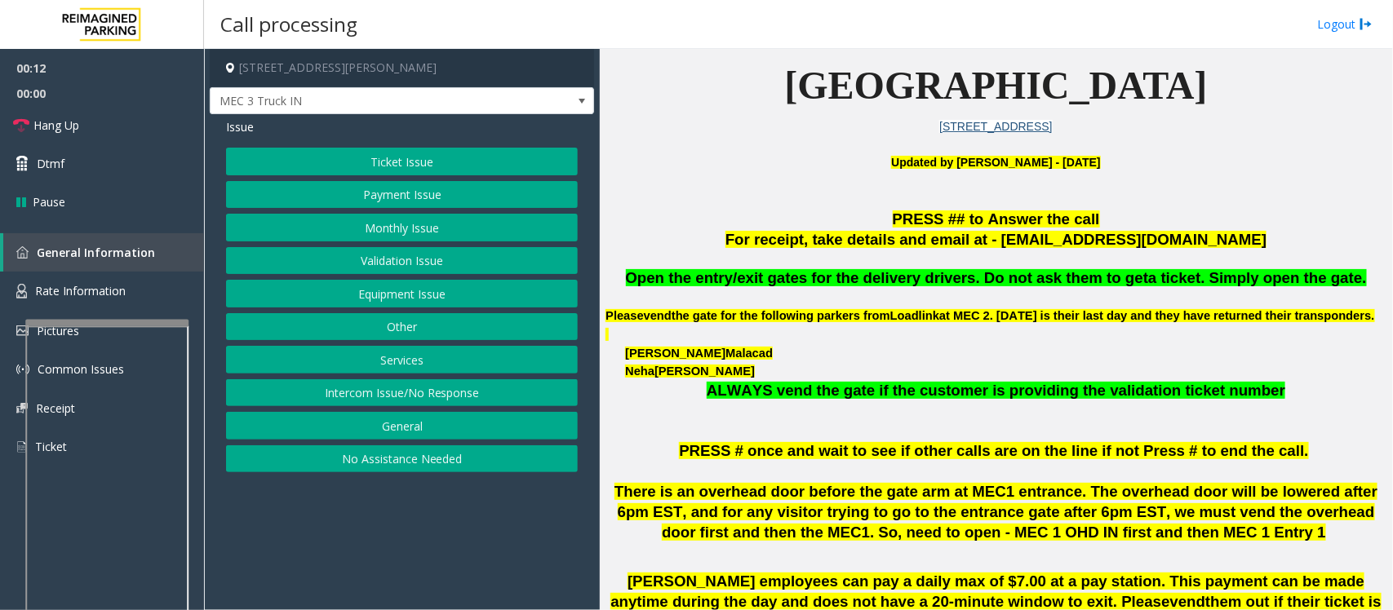
click at [393, 365] on button "Services" at bounding box center [402, 360] width 352 height 28
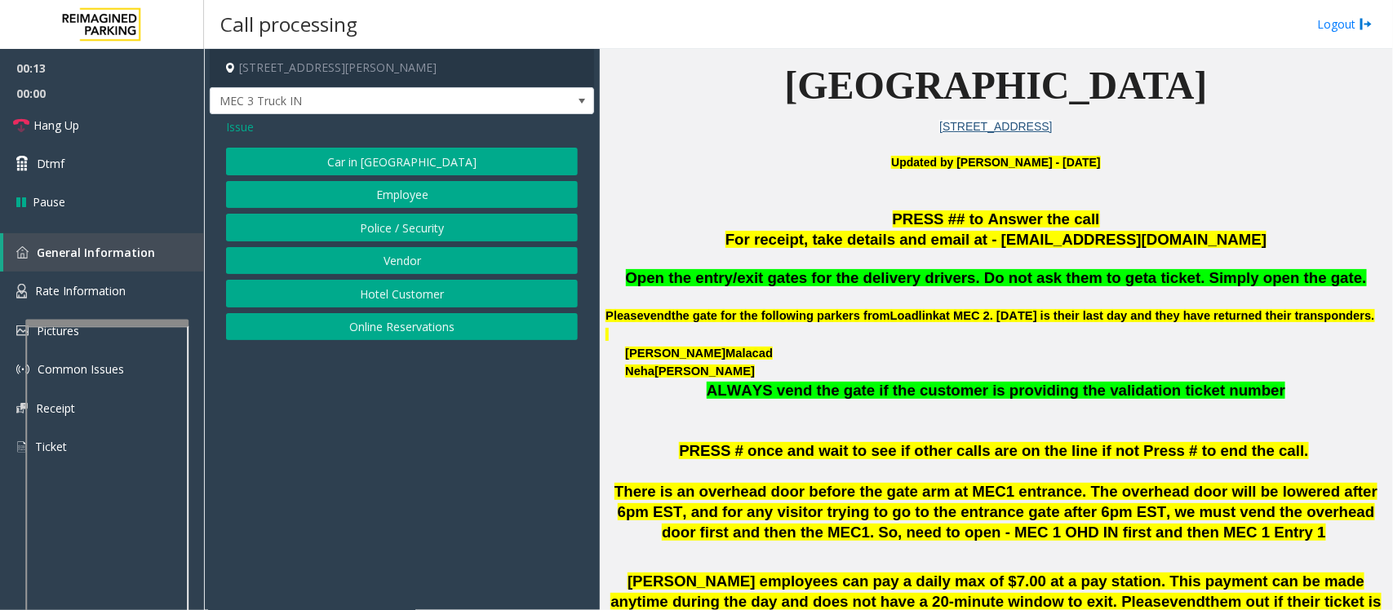
click at [389, 258] on button "Vendor" at bounding box center [402, 261] width 352 height 28
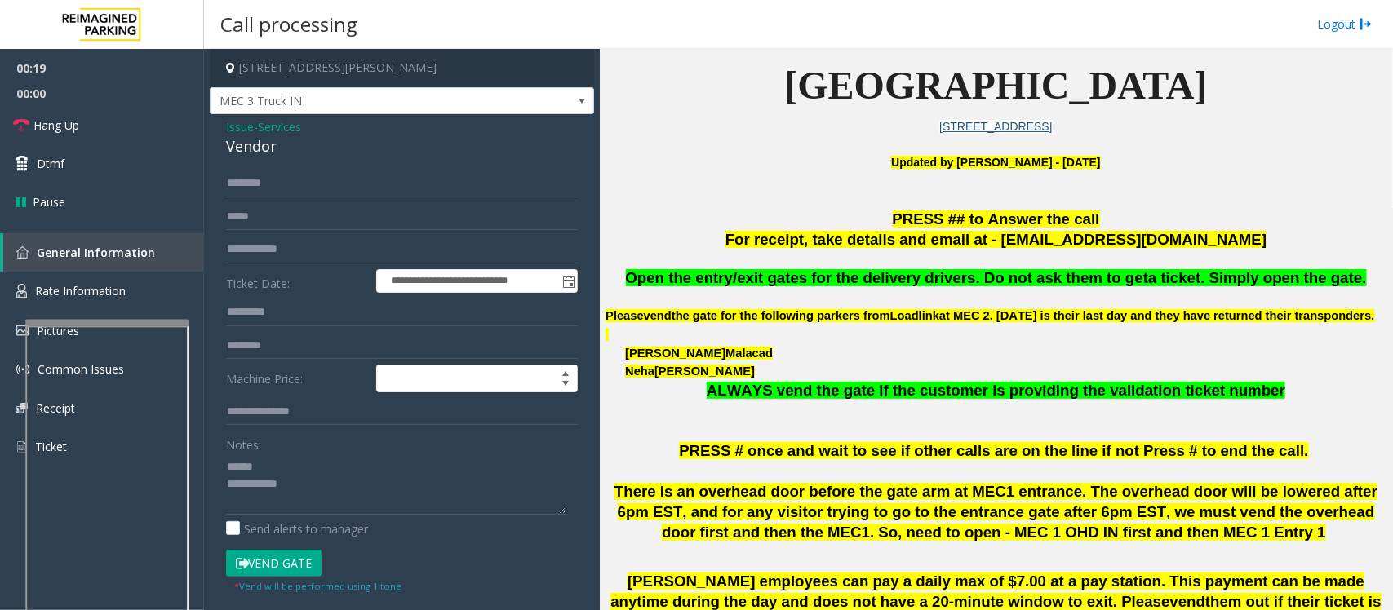
click at [247, 145] on div "Vendor" at bounding box center [402, 146] width 352 height 22
type textarea "**********"
click at [267, 185] on input "text" at bounding box center [402, 184] width 352 height 28
type input "*"
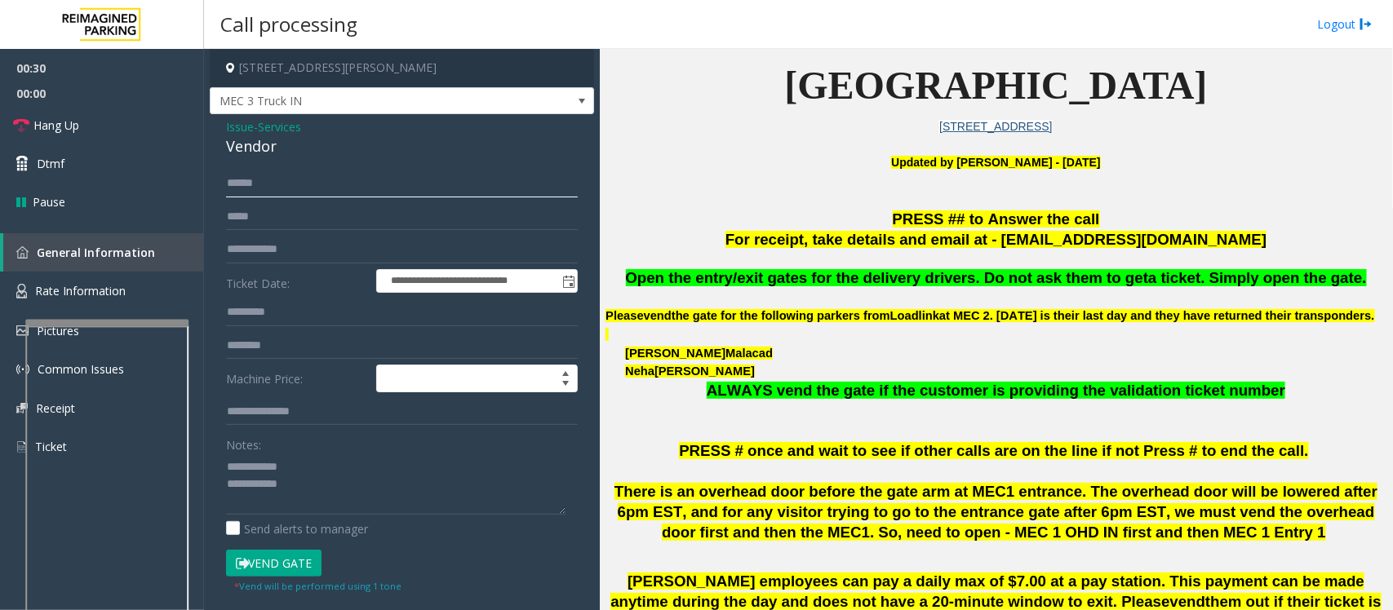
type input "******"
click at [302, 560] on button "Vend Gate" at bounding box center [273, 564] width 95 height 28
click at [317, 496] on textarea at bounding box center [395, 484] width 339 height 61
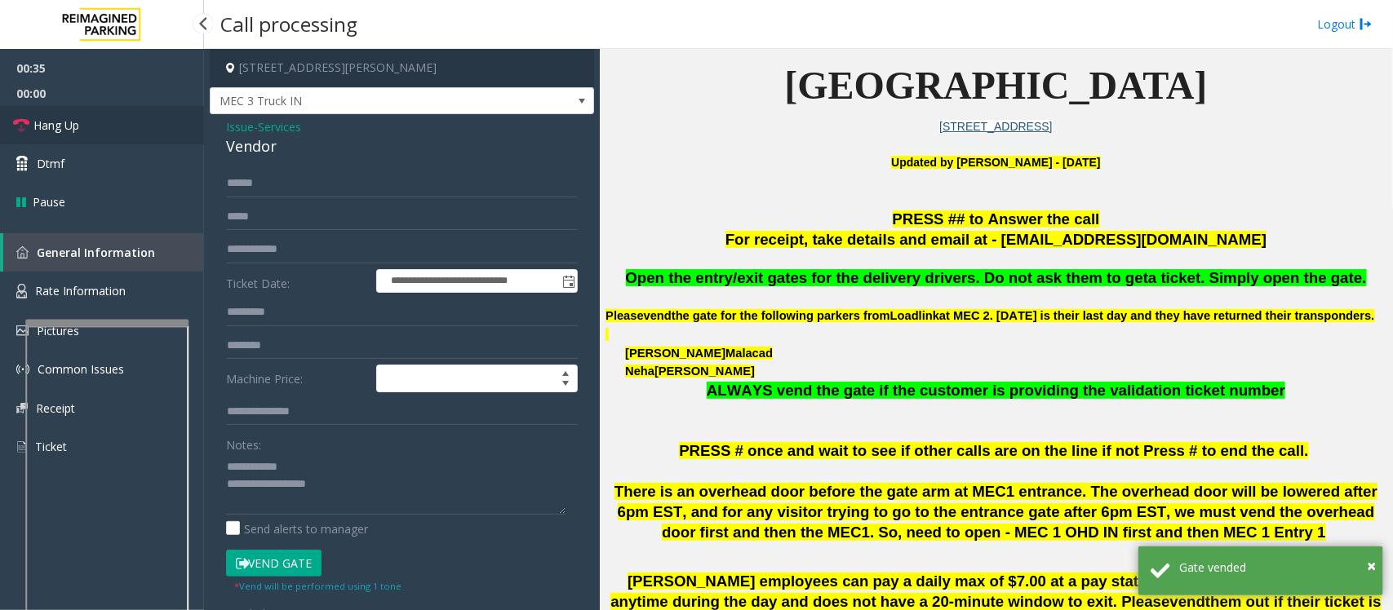
click at [100, 133] on link "Hang Up" at bounding box center [102, 125] width 204 height 38
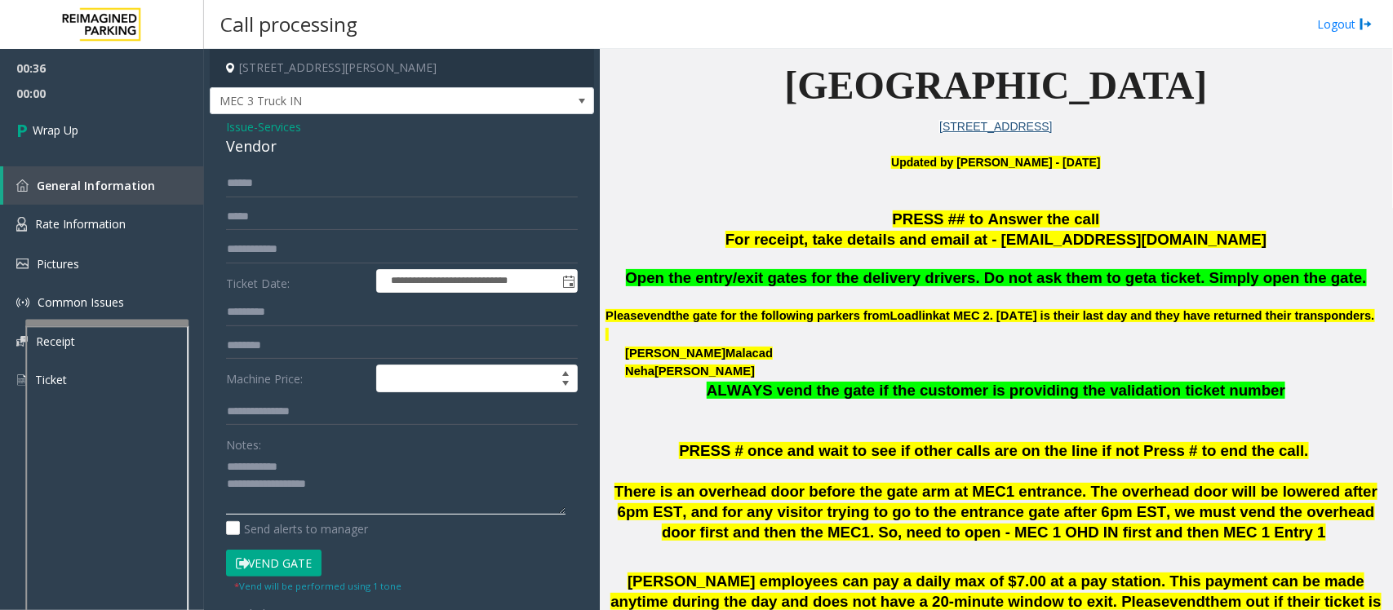
drag, startPoint x: 300, startPoint y: 486, endPoint x: 287, endPoint y: 486, distance: 13.1
click at [287, 486] on textarea at bounding box center [395, 484] width 339 height 61
click at [356, 495] on textarea at bounding box center [395, 484] width 339 height 61
click at [451, 495] on textarea at bounding box center [395, 484] width 339 height 61
paste textarea "**********"
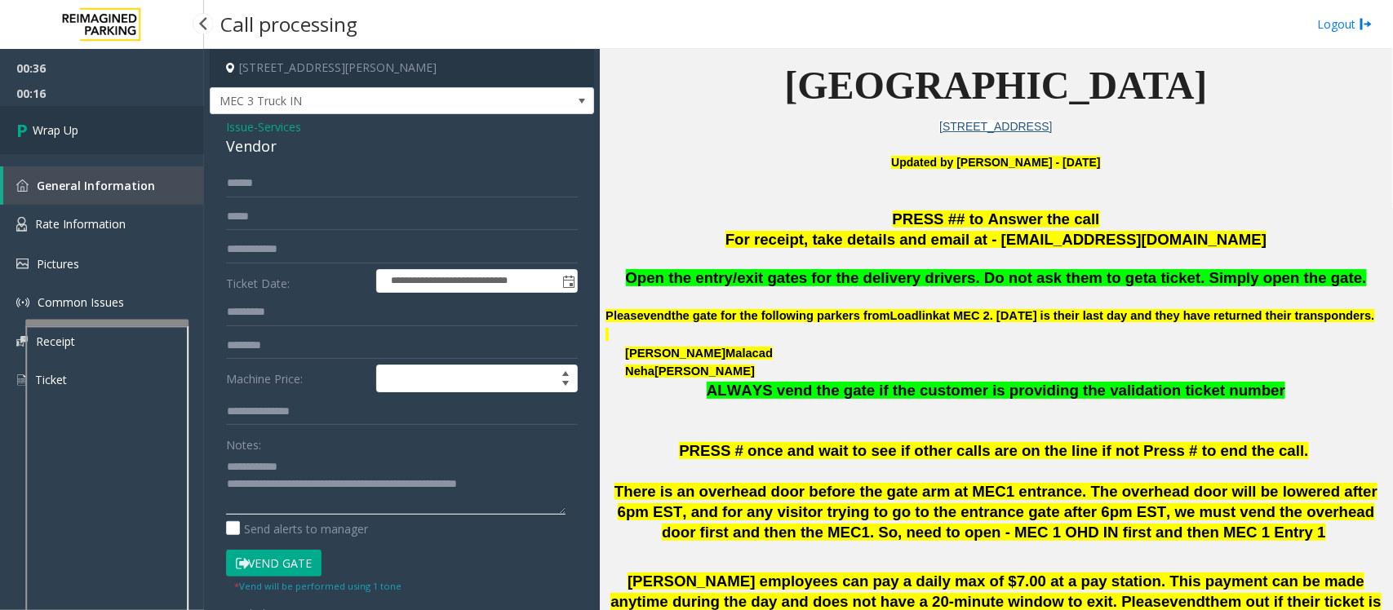
type textarea "**********"
click at [71, 125] on span "Wrap Up" at bounding box center [56, 130] width 46 height 17
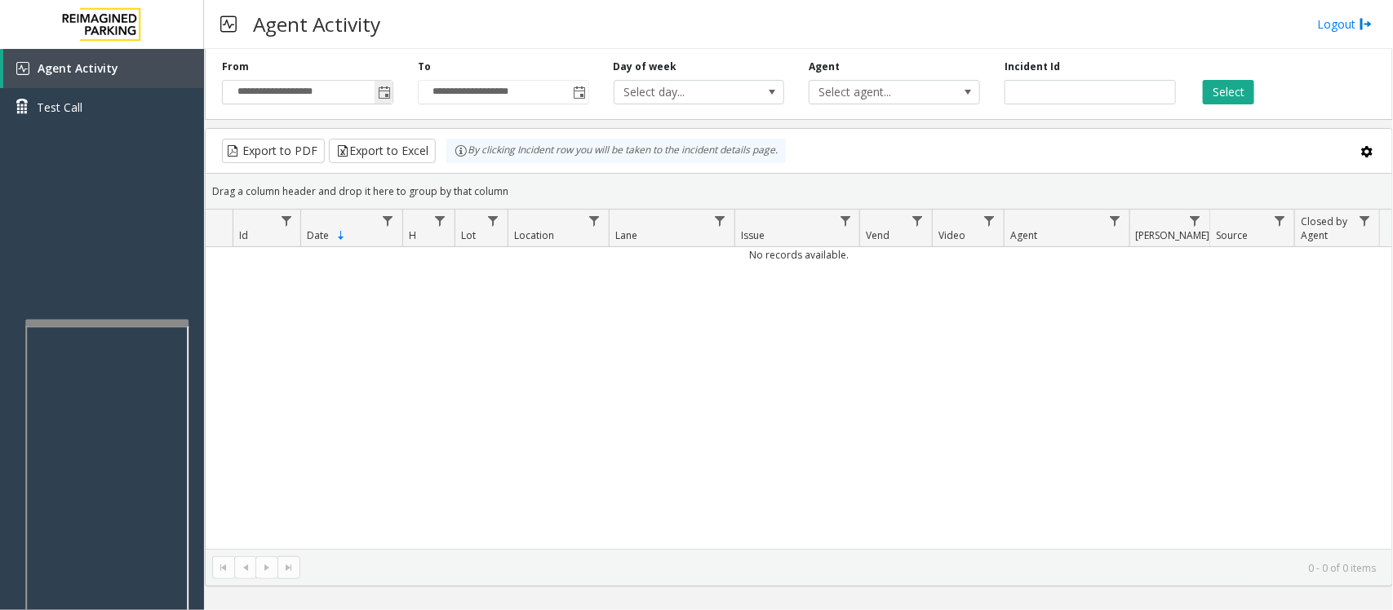
click at [388, 95] on span "Toggle popup" at bounding box center [384, 92] width 13 height 13
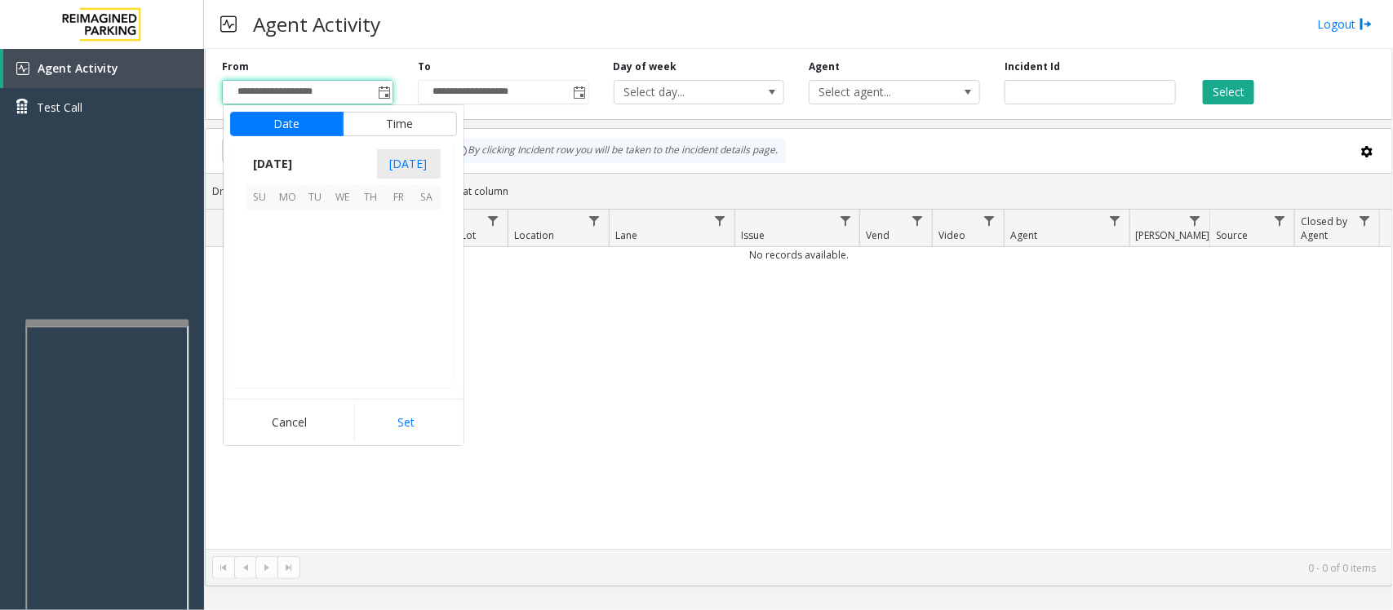
scroll to position [292929, 0]
click at [321, 280] on span "14" at bounding box center [316, 281] width 28 height 28
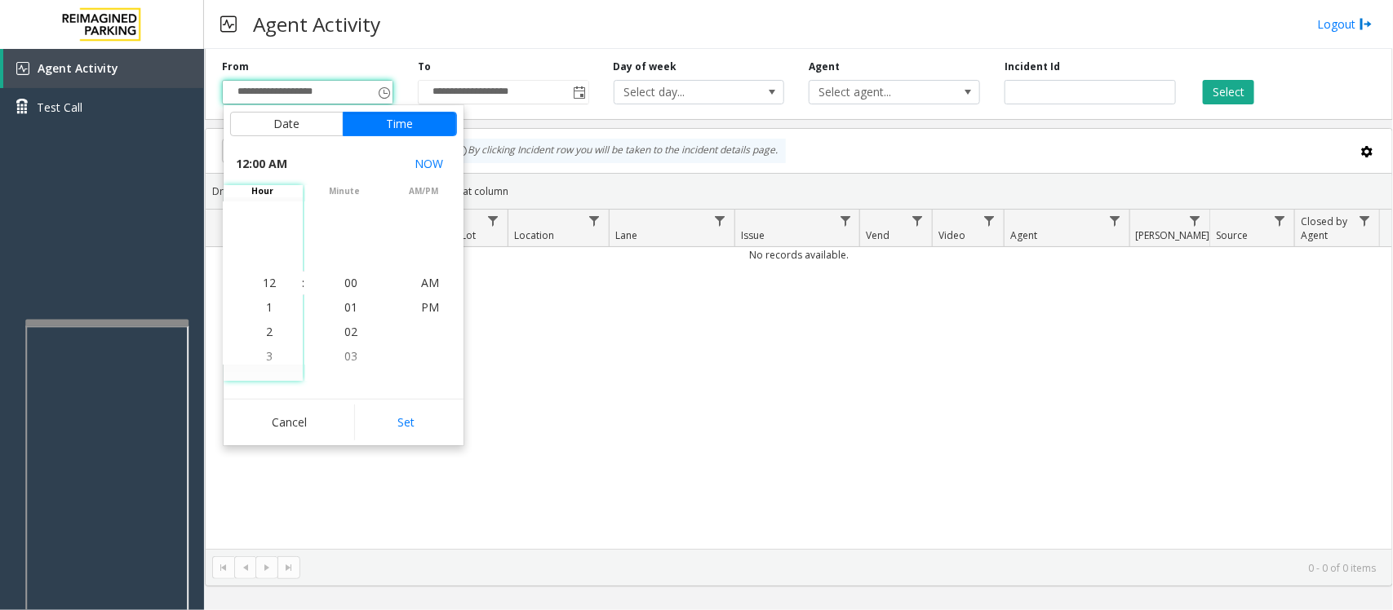
drag, startPoint x: 388, startPoint y: 416, endPoint x: 393, endPoint y: 429, distance: 13.9
click at [388, 415] on button "Set" at bounding box center [405, 423] width 103 height 36
type input "**********"
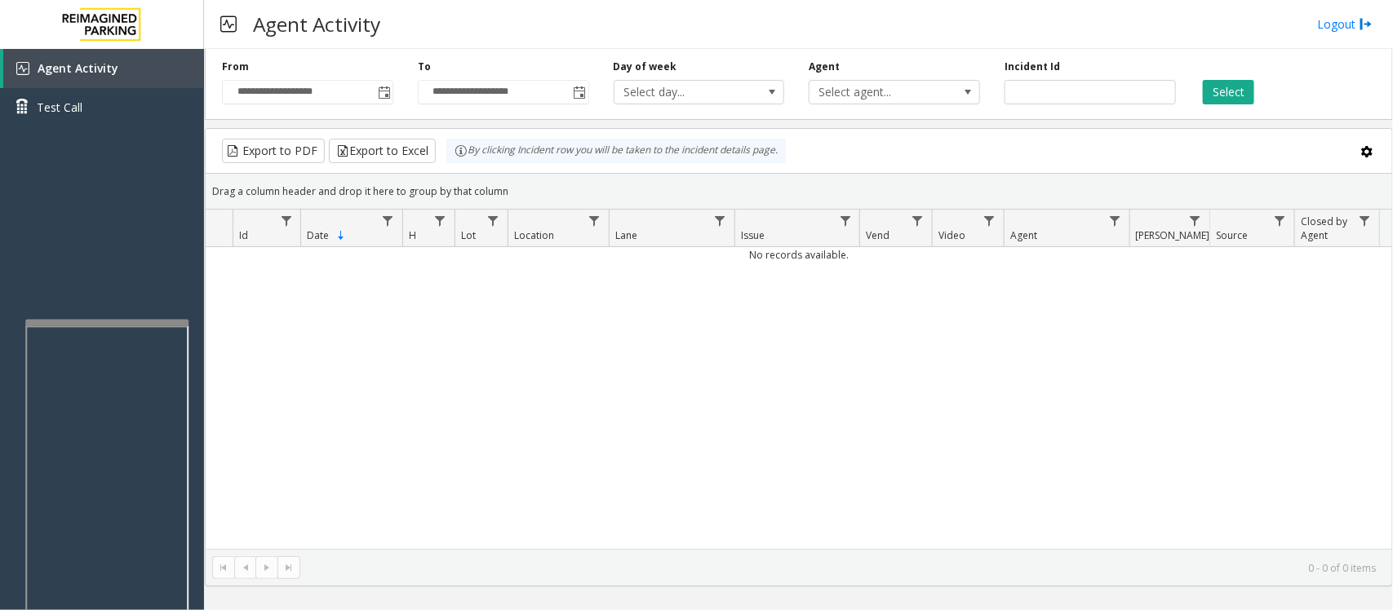
click at [1230, 71] on div "Select" at bounding box center [1286, 82] width 196 height 45
click at [385, 95] on span "Toggle popup" at bounding box center [384, 92] width 13 height 13
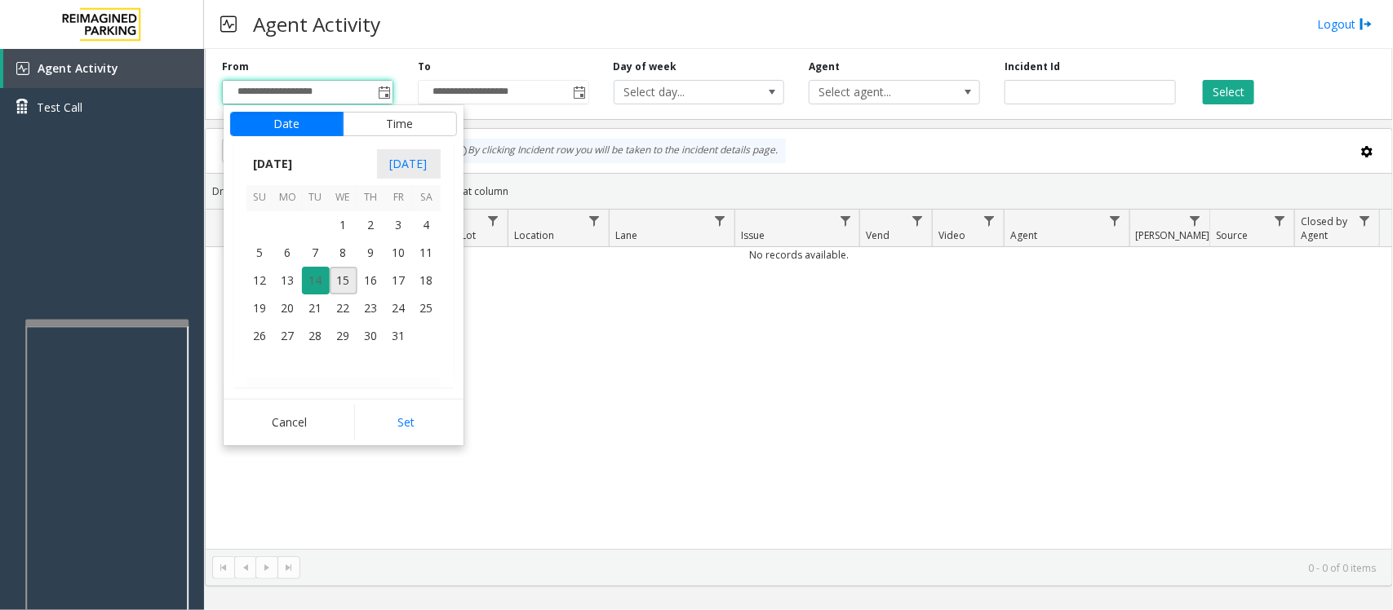
click at [314, 280] on span "14" at bounding box center [316, 281] width 28 height 28
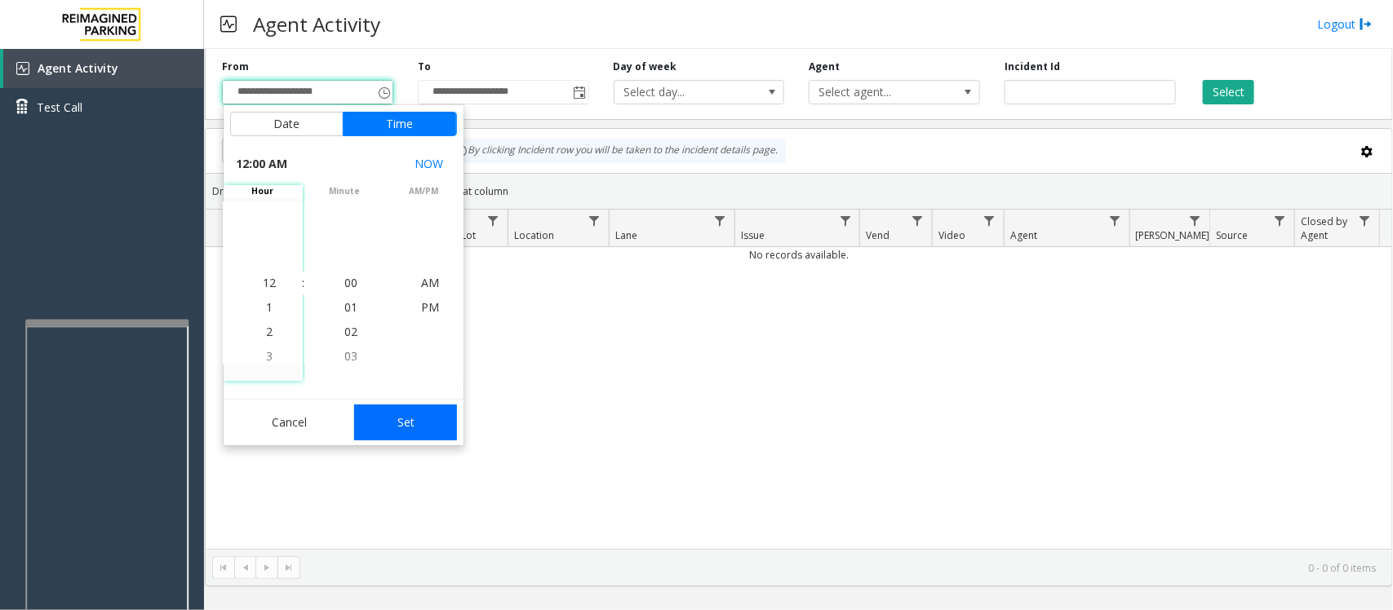
click at [406, 425] on button "Set" at bounding box center [405, 423] width 103 height 36
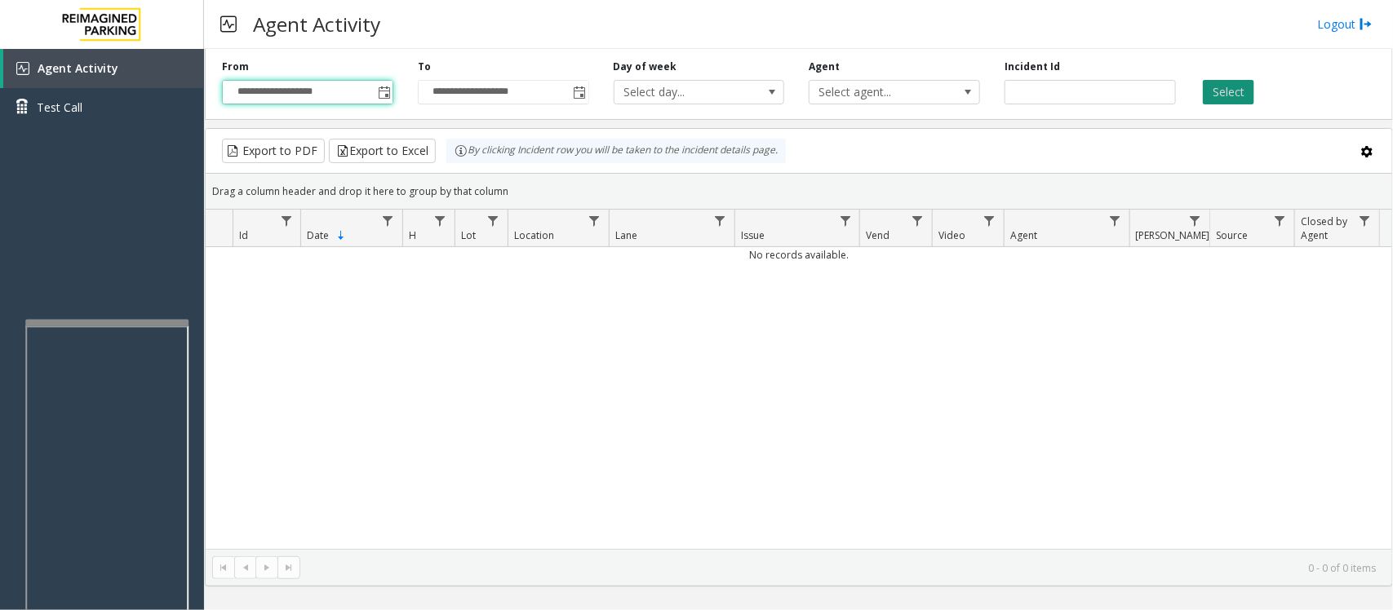
click at [1231, 96] on button "Select" at bounding box center [1228, 92] width 51 height 24
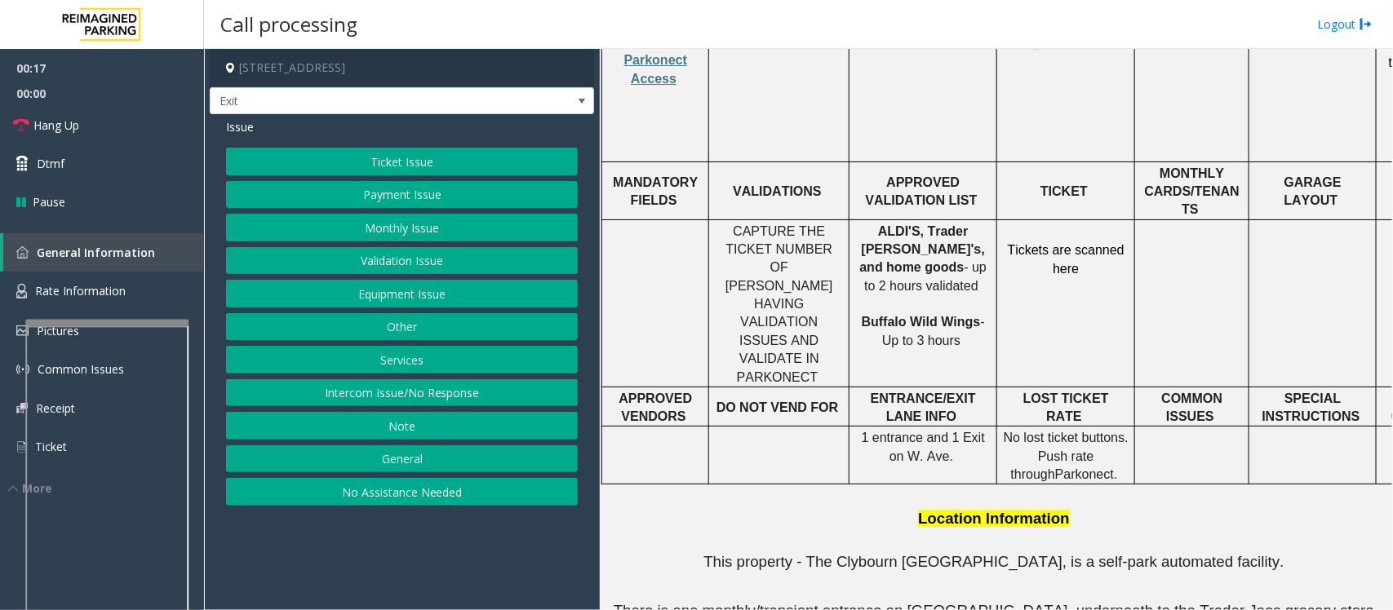
scroll to position [714, 108]
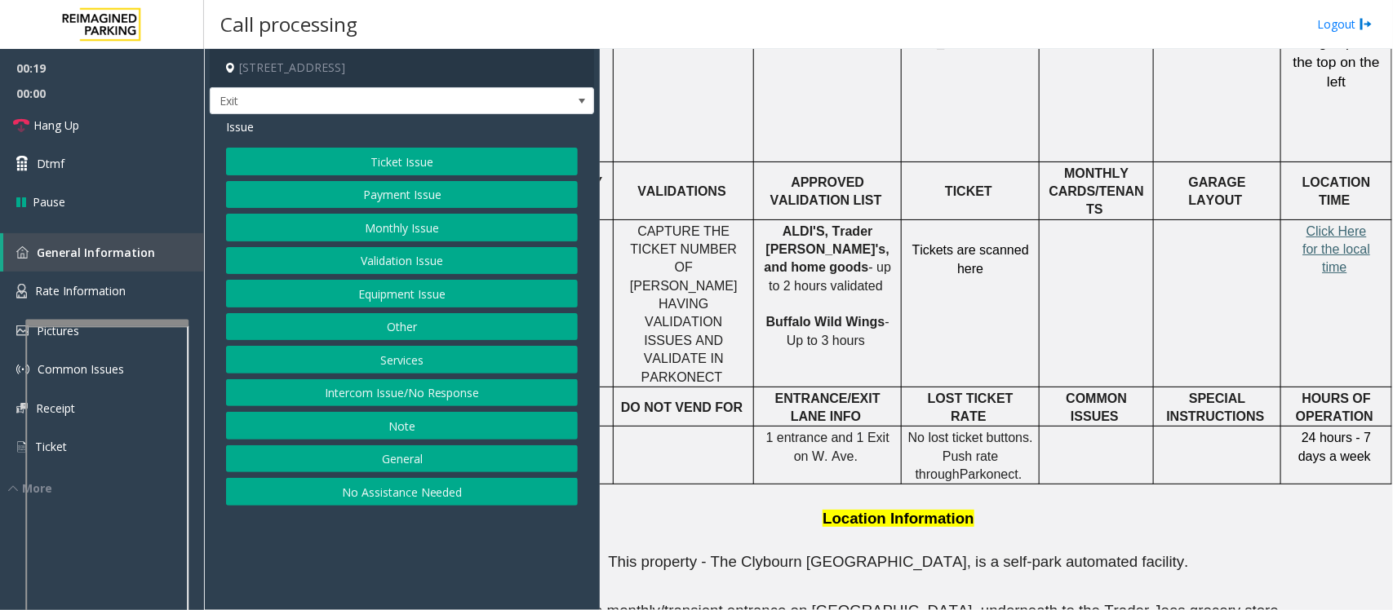
click at [1303, 224] on span "Click Here for the local time" at bounding box center [1336, 249] width 68 height 51
drag, startPoint x: 83, startPoint y: 287, endPoint x: 104, endPoint y: 295, distance: 21.7
click at [83, 287] on span "Rate Information" at bounding box center [80, 291] width 91 height 16
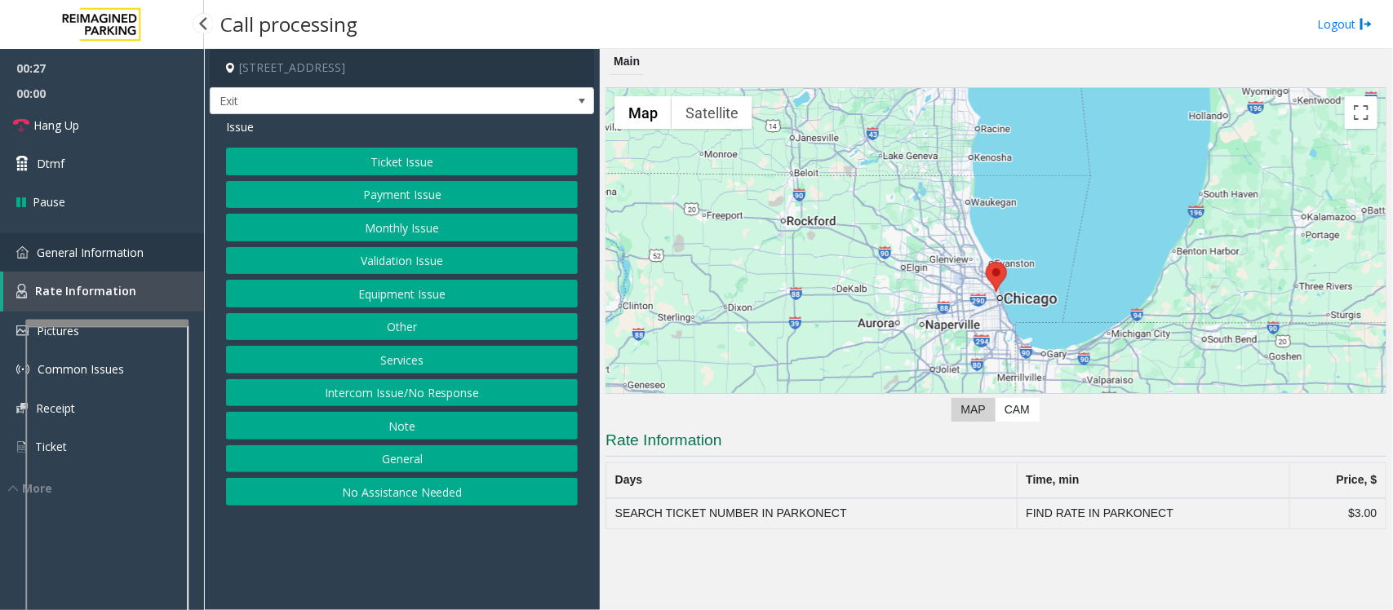
click at [99, 245] on span "General Information" at bounding box center [90, 253] width 107 height 16
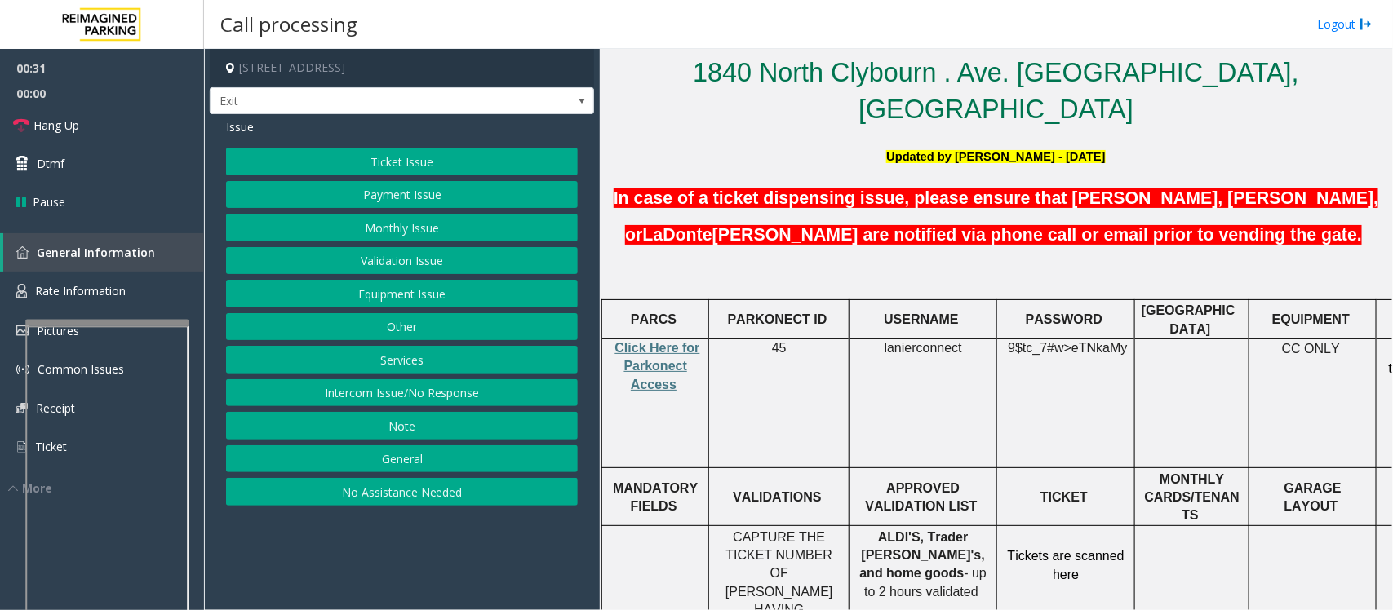
scroll to position [510, 0]
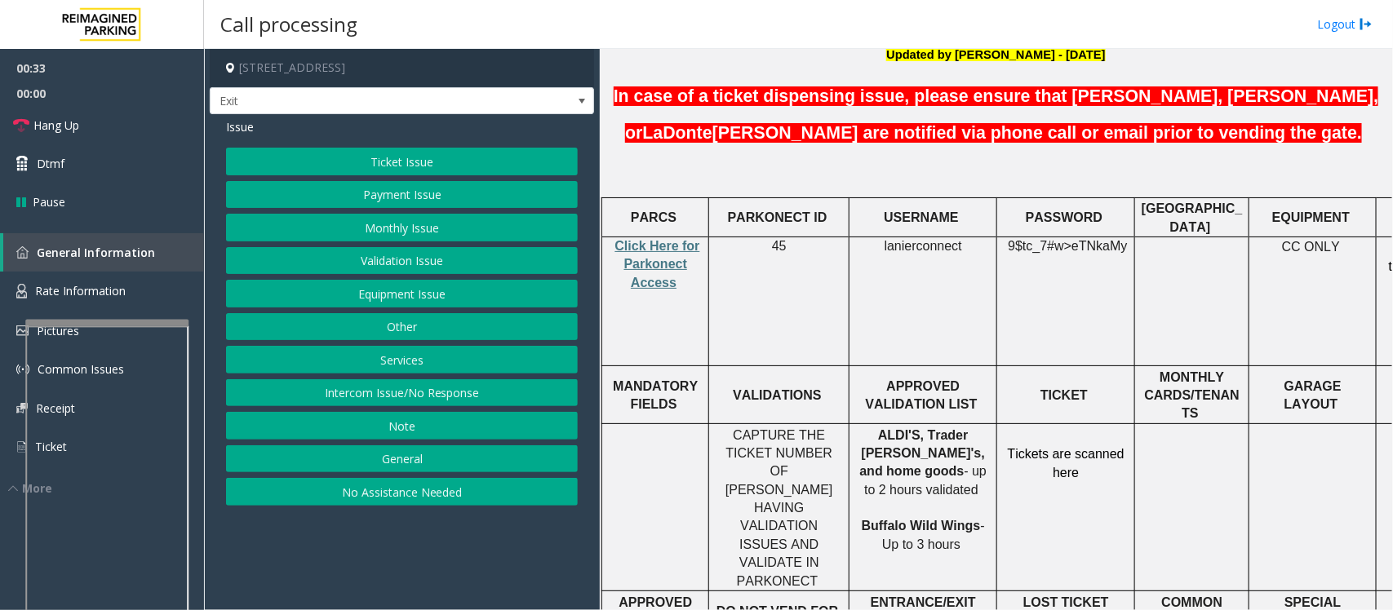
click at [375, 259] on button "Validation Issue" at bounding box center [402, 261] width 352 height 28
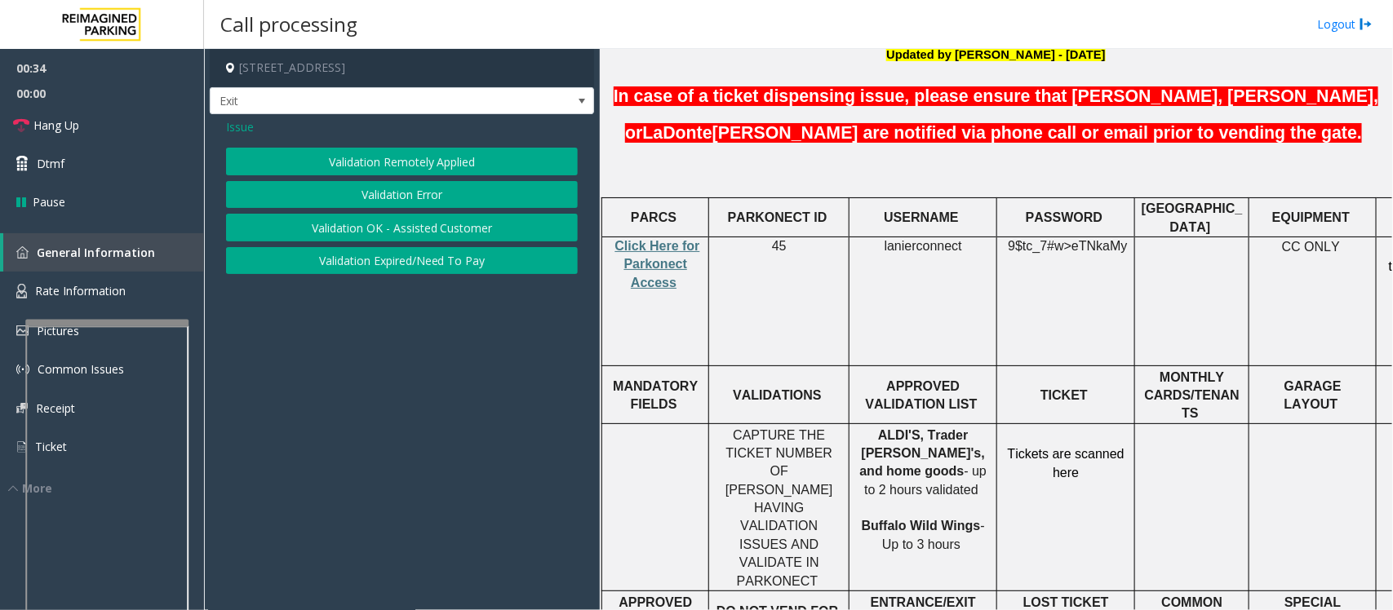
click at [237, 128] on span "Issue" at bounding box center [240, 126] width 28 height 17
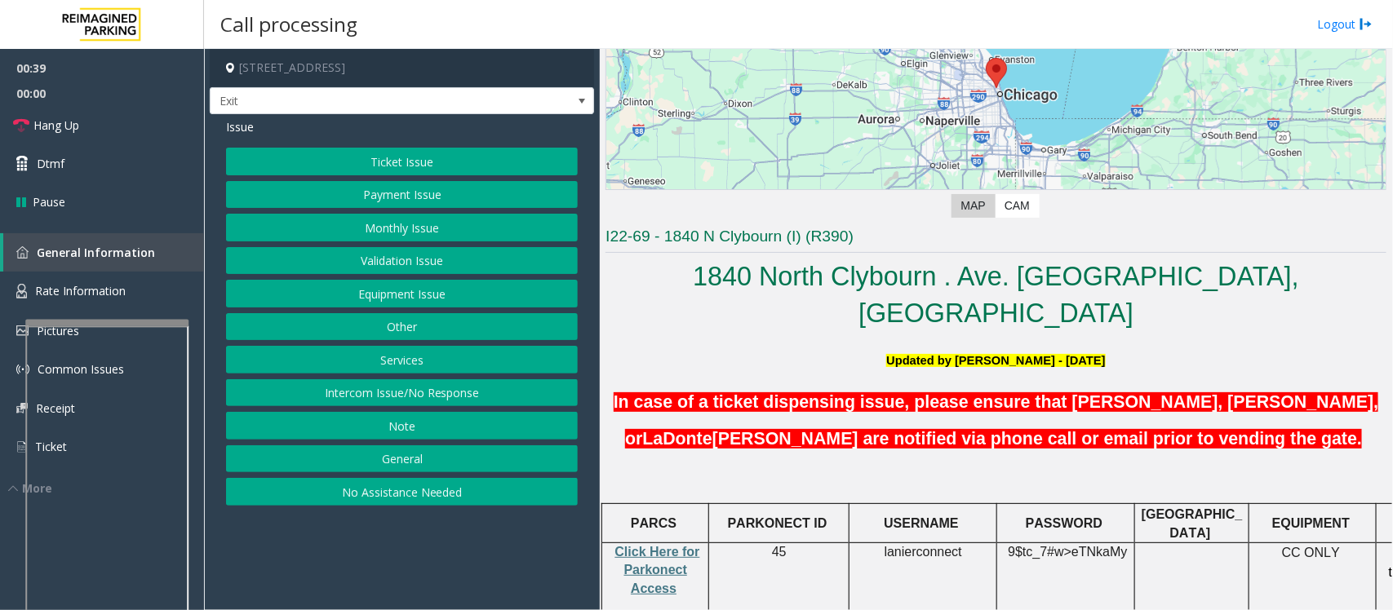
scroll to position [306, 0]
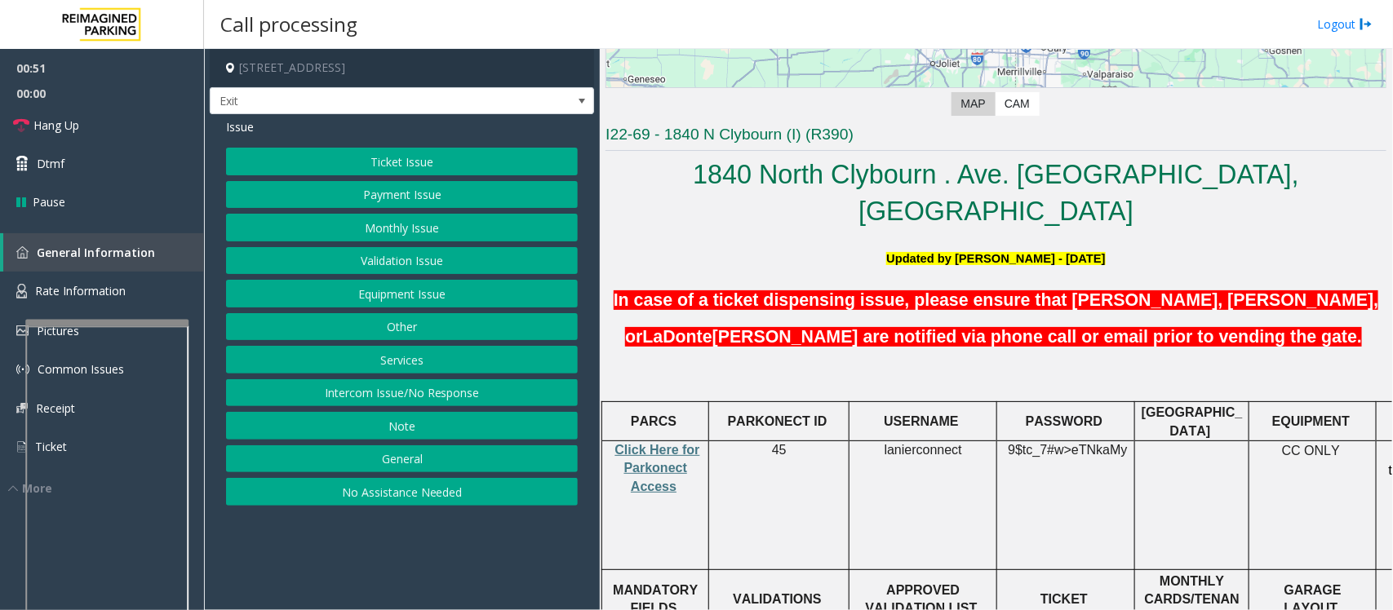
click at [353, 300] on button "Equipment Issue" at bounding box center [402, 294] width 352 height 28
click at [353, 300] on button "Gate / Door Won't Open" at bounding box center [402, 294] width 352 height 28
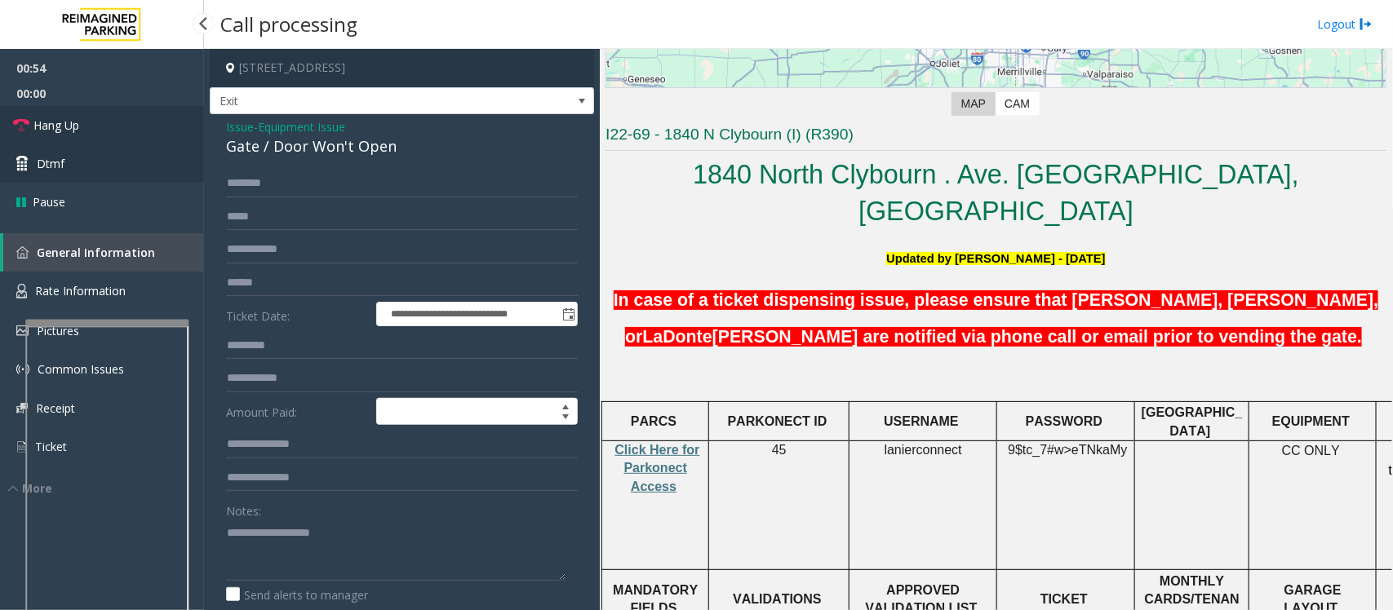
drag, startPoint x: 55, startPoint y: 126, endPoint x: 92, endPoint y: 153, distance: 45.5
click at [55, 126] on span "Hang Up" at bounding box center [56, 125] width 46 height 17
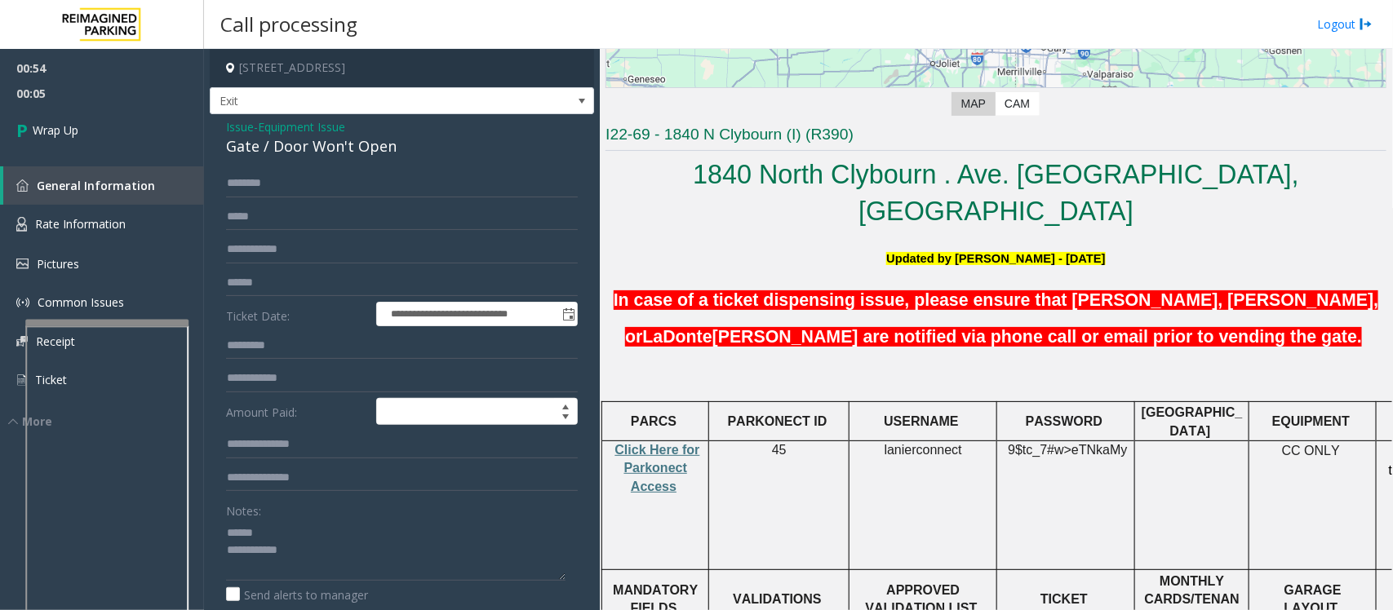
click at [282, 149] on div "Gate / Door Won't Open" at bounding box center [402, 146] width 352 height 22
drag, startPoint x: 316, startPoint y: 557, endPoint x: 324, endPoint y: 555, distance: 8.3
click at [319, 556] on textarea at bounding box center [395, 550] width 339 height 61
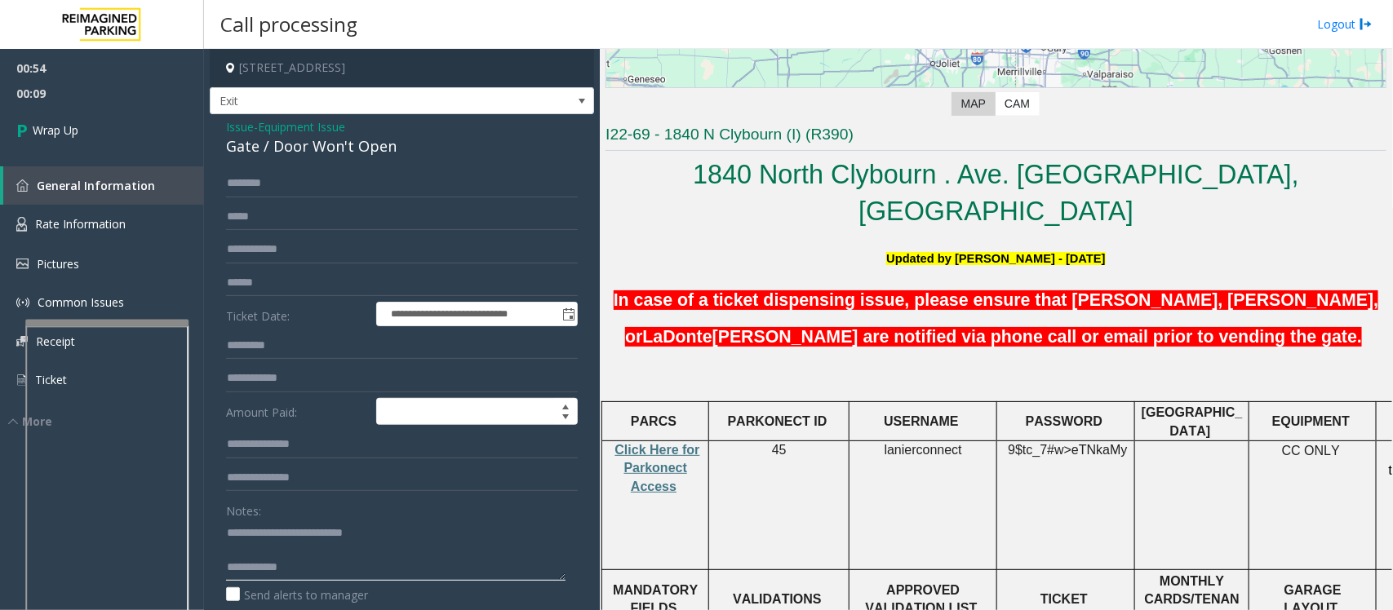
click at [312, 553] on textarea at bounding box center [395, 550] width 339 height 61
click at [326, 565] on textarea at bounding box center [395, 550] width 339 height 61
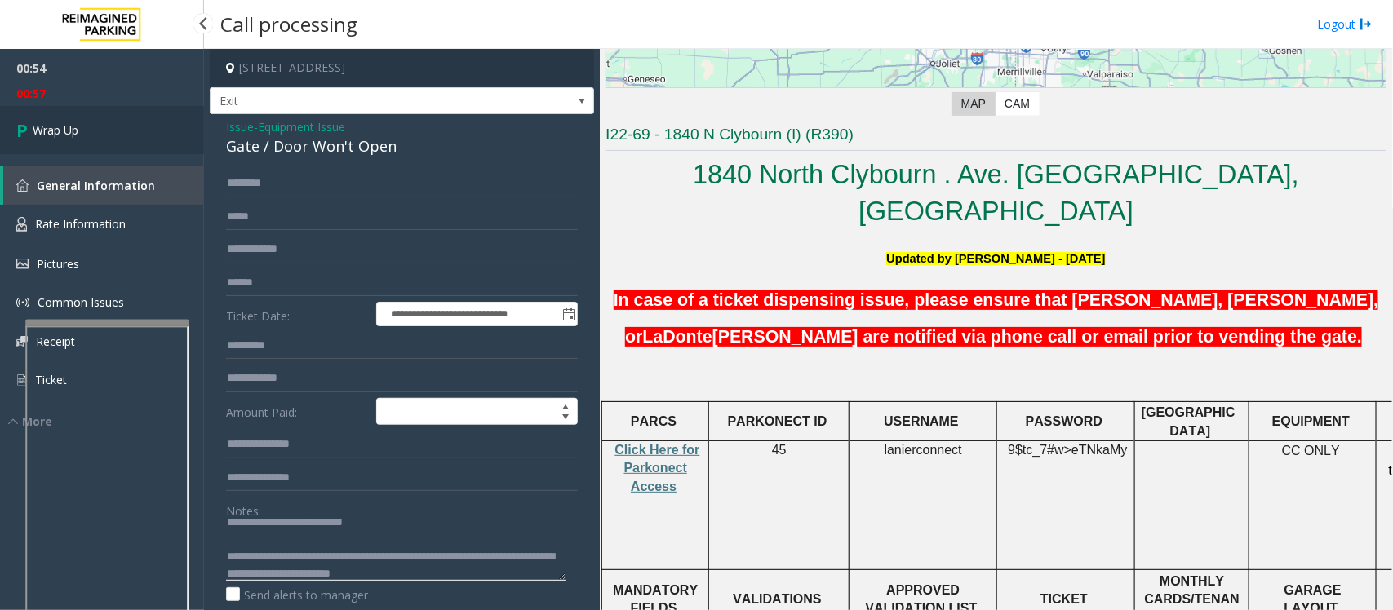
type textarea "**********"
click at [53, 129] on span "Wrap Up" at bounding box center [56, 130] width 46 height 17
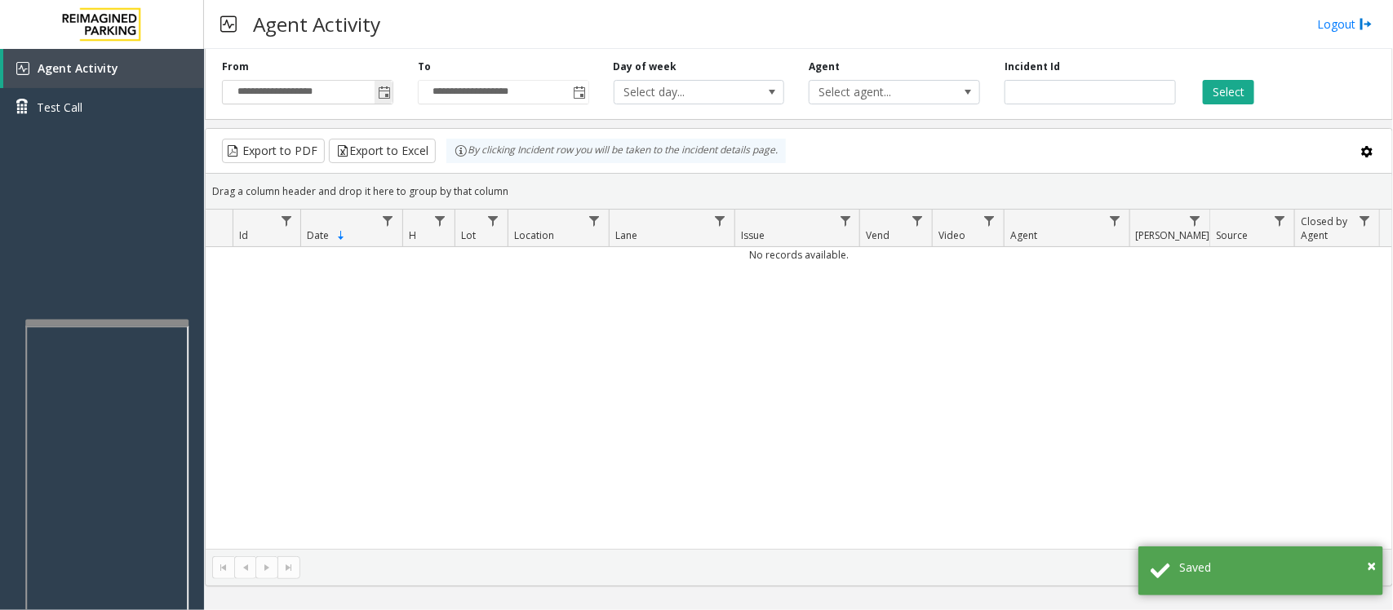
click at [386, 88] on span "Toggle popup" at bounding box center [384, 92] width 13 height 13
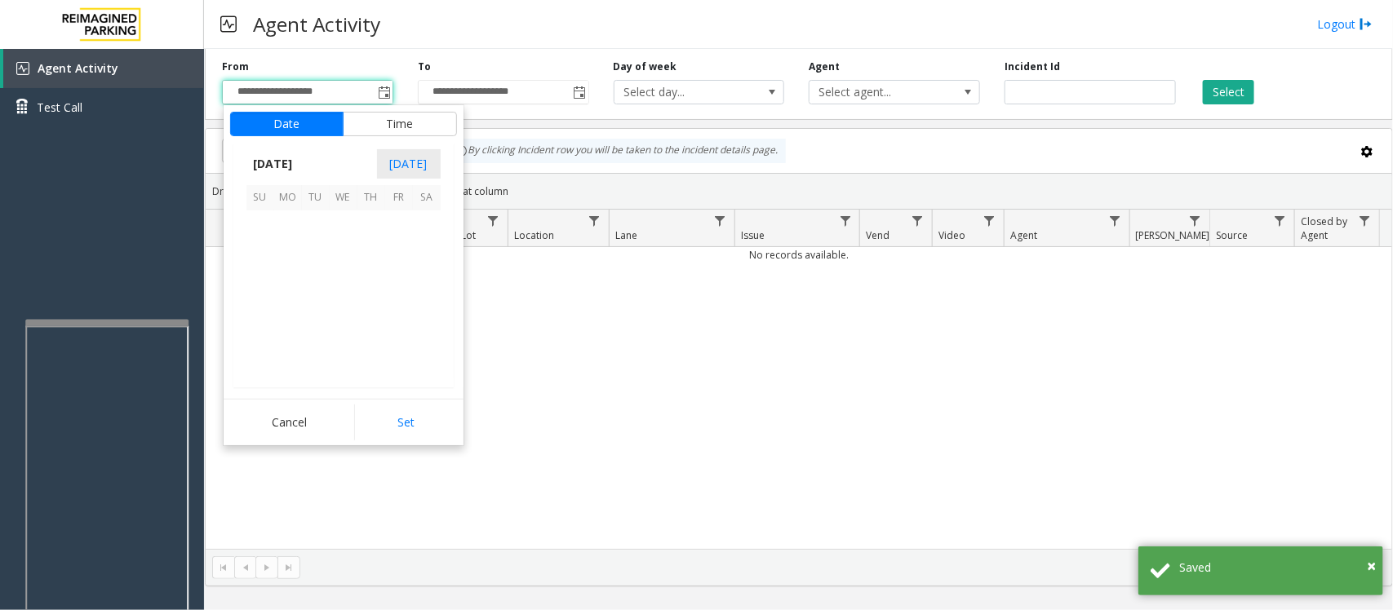
scroll to position [292929, 0]
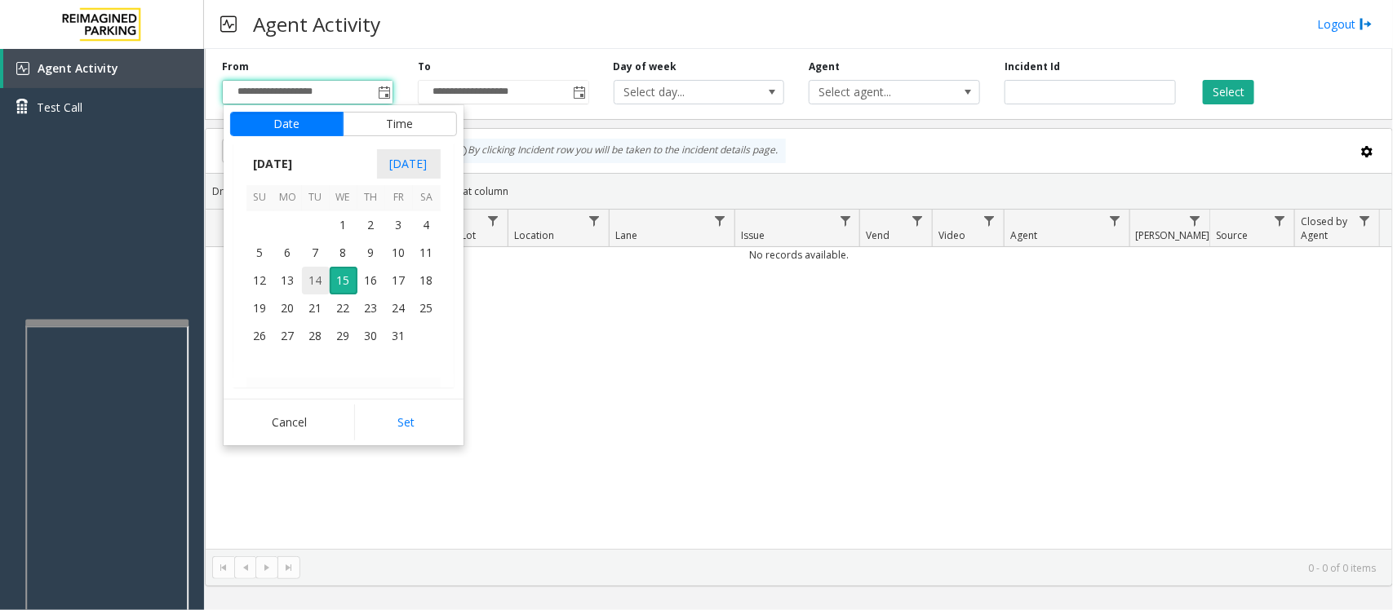
click at [311, 274] on span "14" at bounding box center [316, 281] width 28 height 28
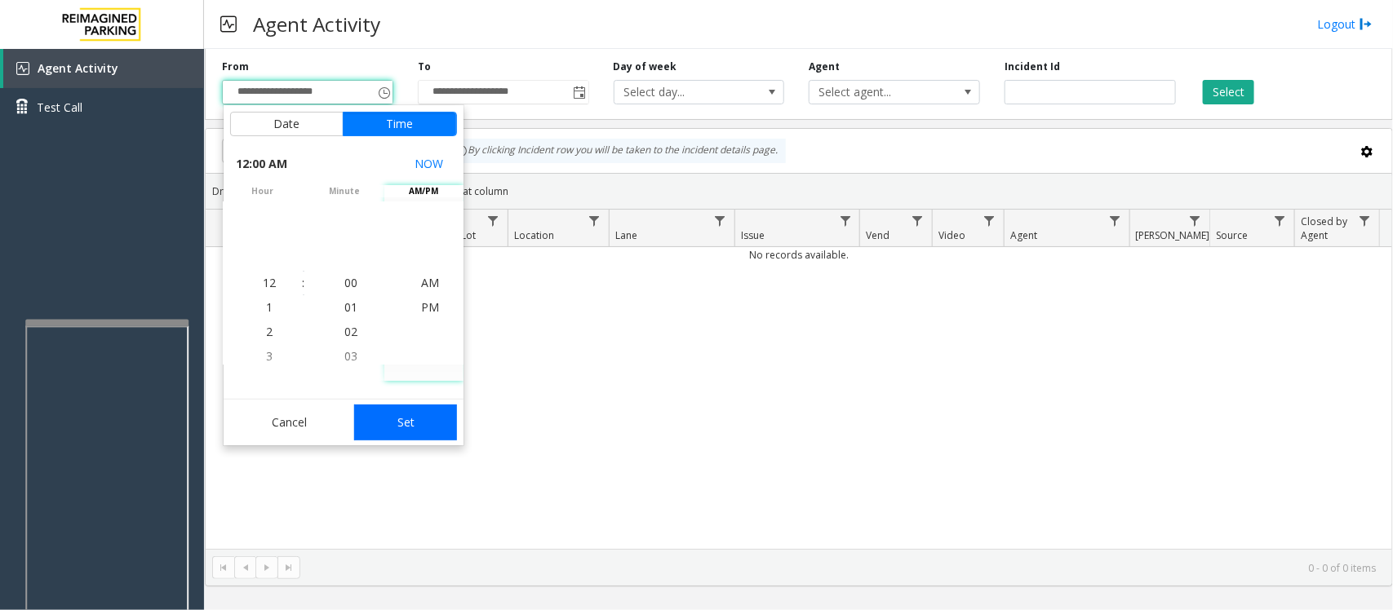
click at [424, 431] on button "Set" at bounding box center [405, 423] width 103 height 36
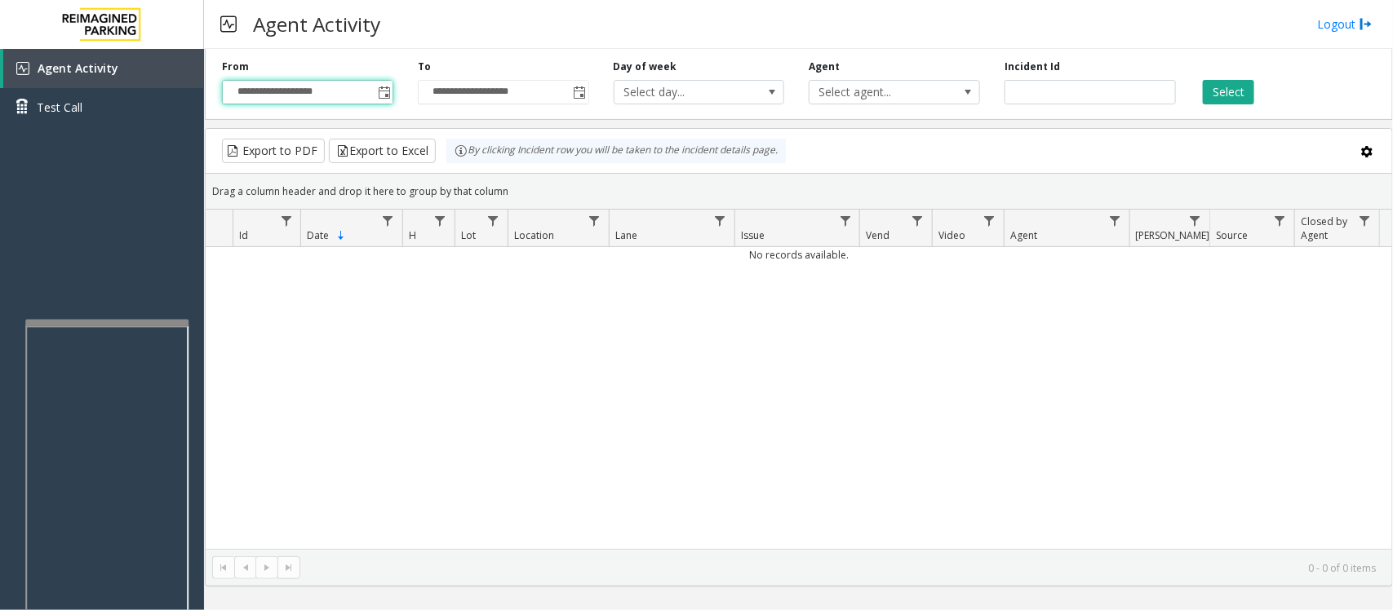
type input "**********"
click at [1226, 82] on button "Select" at bounding box center [1228, 92] width 51 height 24
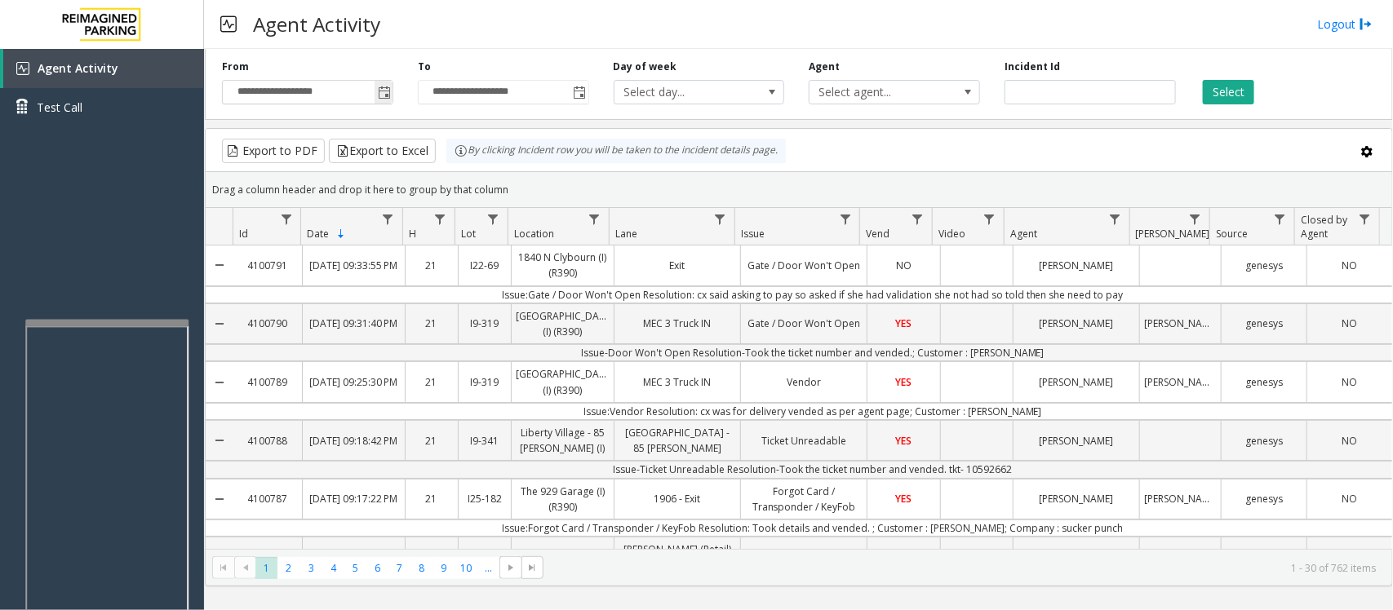
click at [385, 95] on span "Toggle popup" at bounding box center [384, 92] width 13 height 13
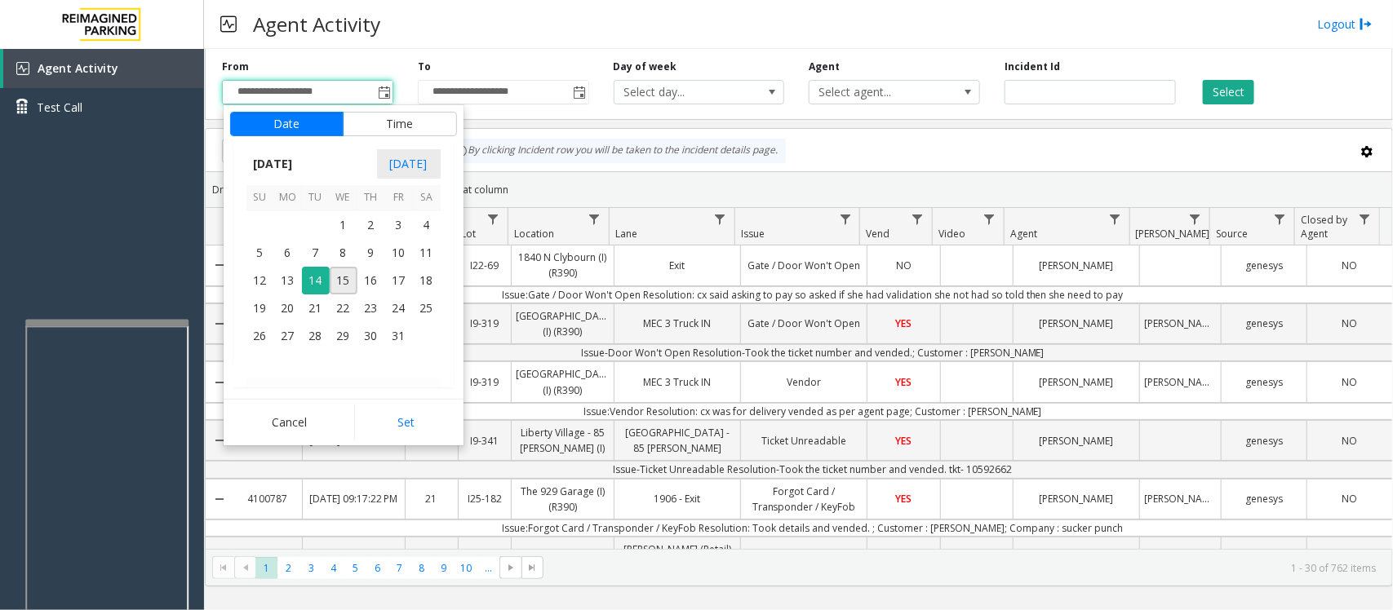
click at [564, 19] on div "Agent Activity Logout" at bounding box center [798, 24] width 1189 height 49
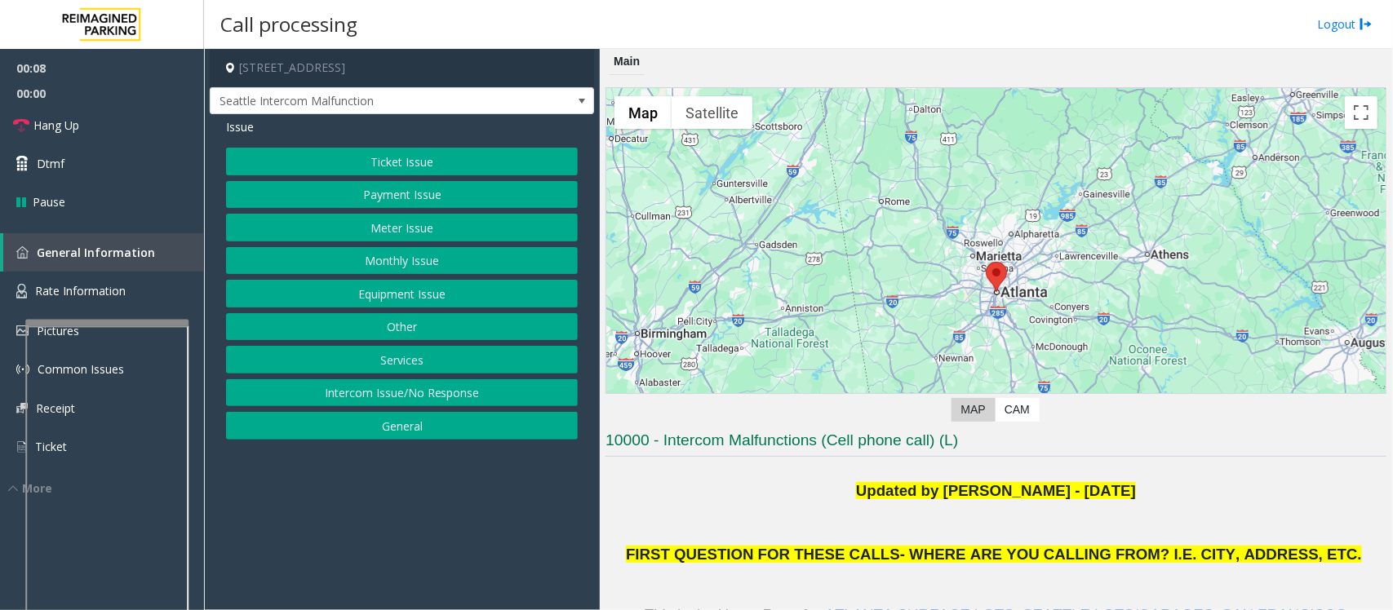
scroll to position [306, 0]
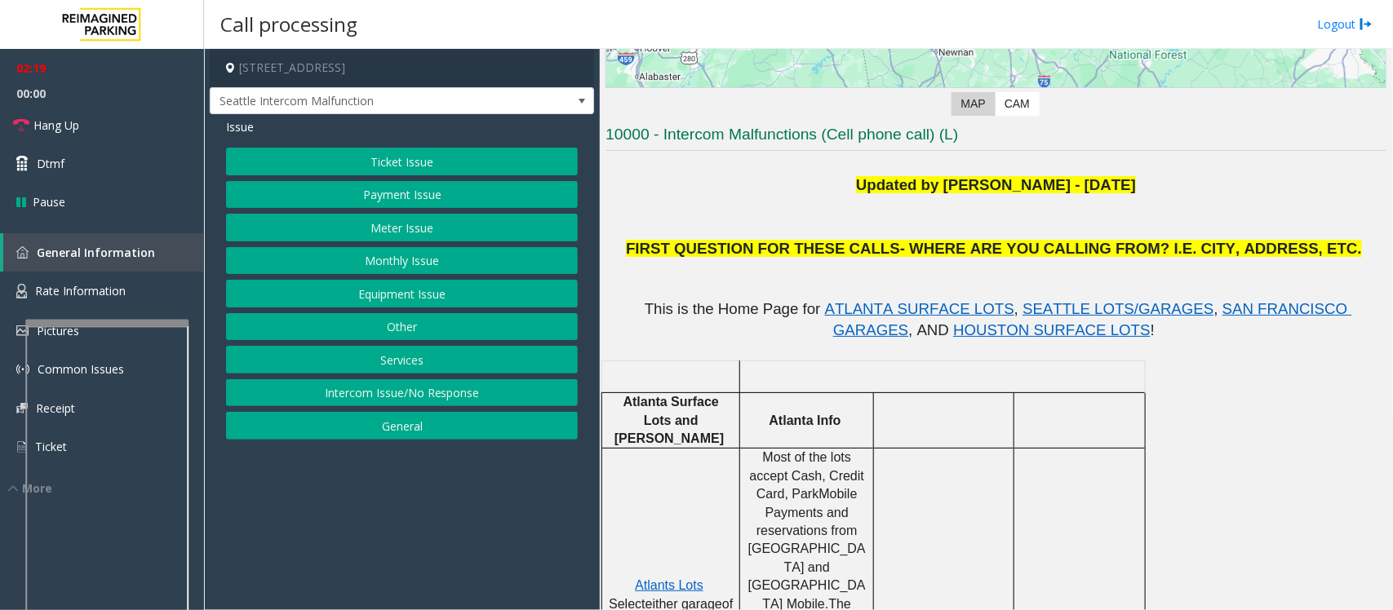
click at [376, 292] on button "Equipment Issue" at bounding box center [402, 294] width 352 height 28
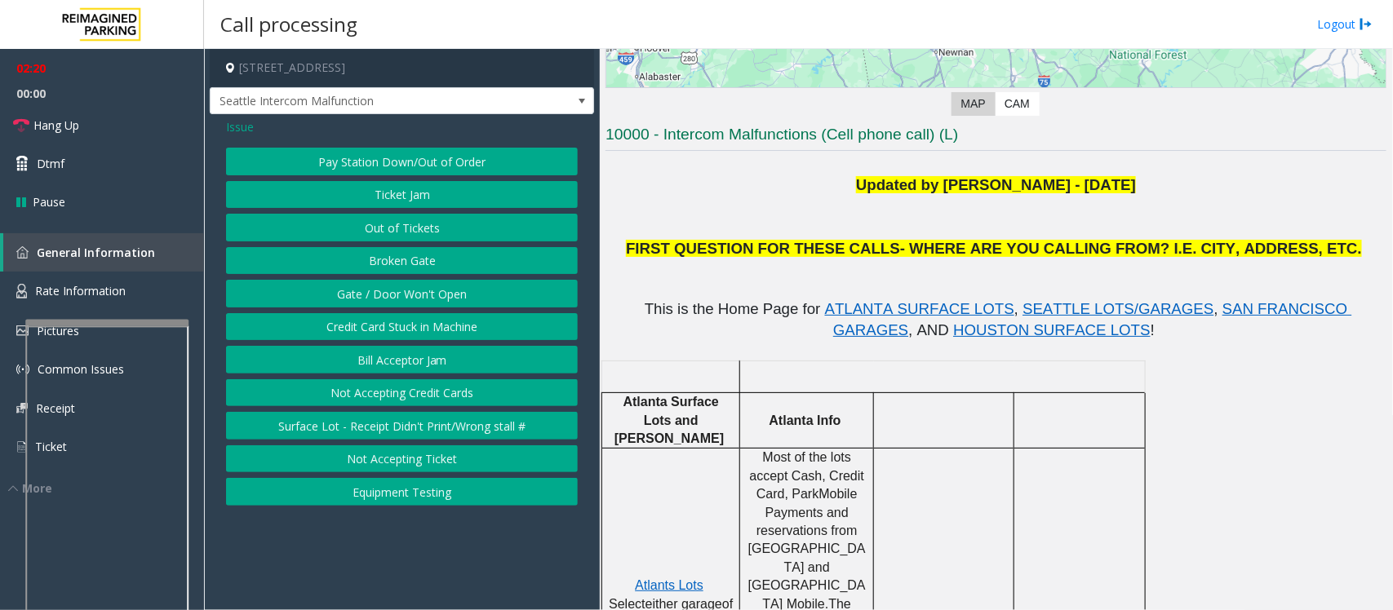
click at [376, 290] on button "Gate / Door Won't Open" at bounding box center [402, 294] width 352 height 28
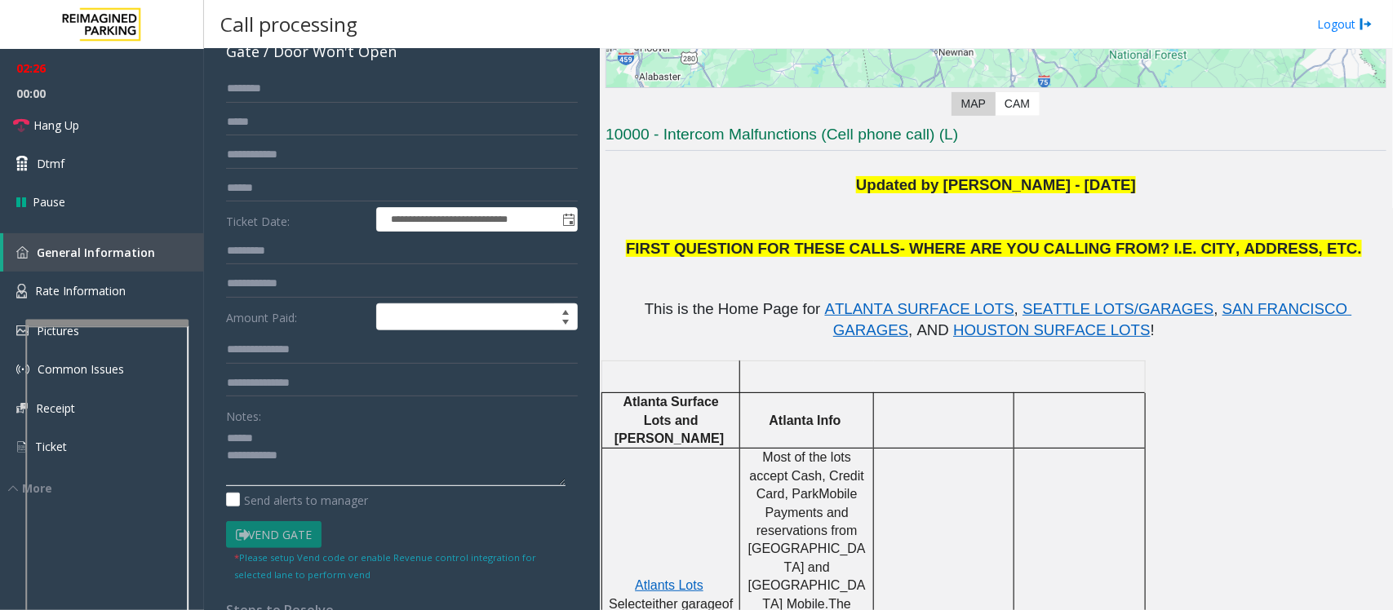
scroll to position [0, 0]
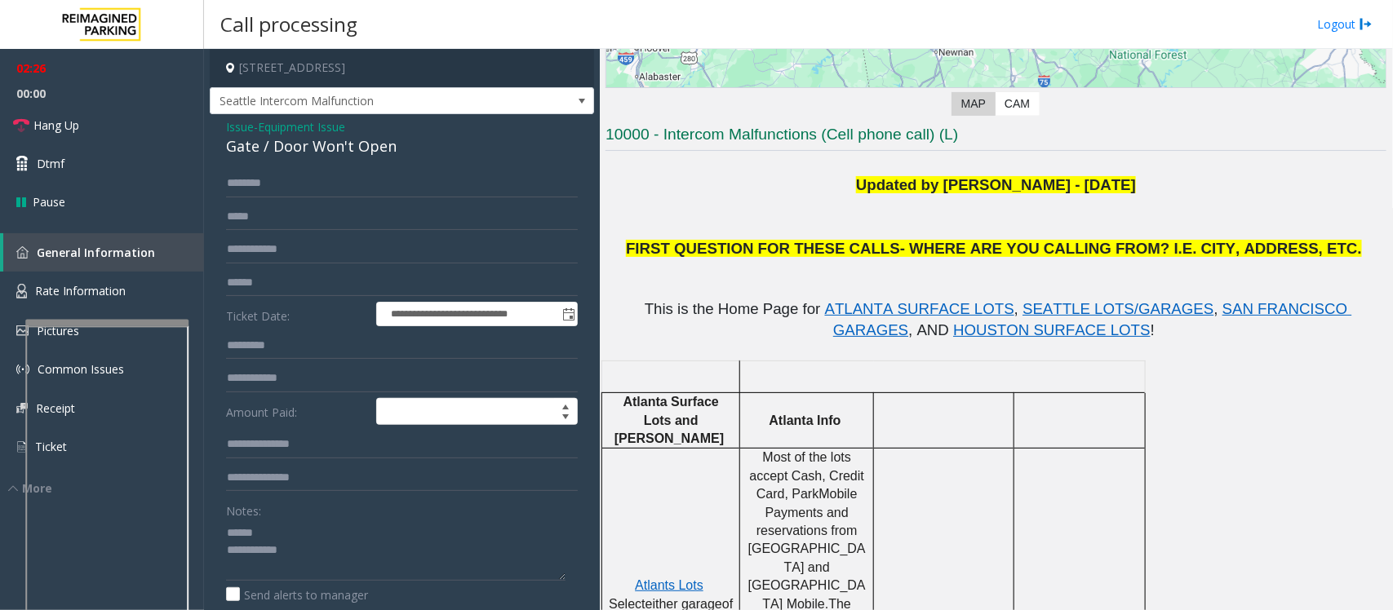
click at [278, 151] on div "Gate / Door Won't Open" at bounding box center [402, 146] width 352 height 22
click at [273, 552] on textarea at bounding box center [395, 550] width 339 height 61
click at [335, 548] on textarea at bounding box center [395, 550] width 339 height 61
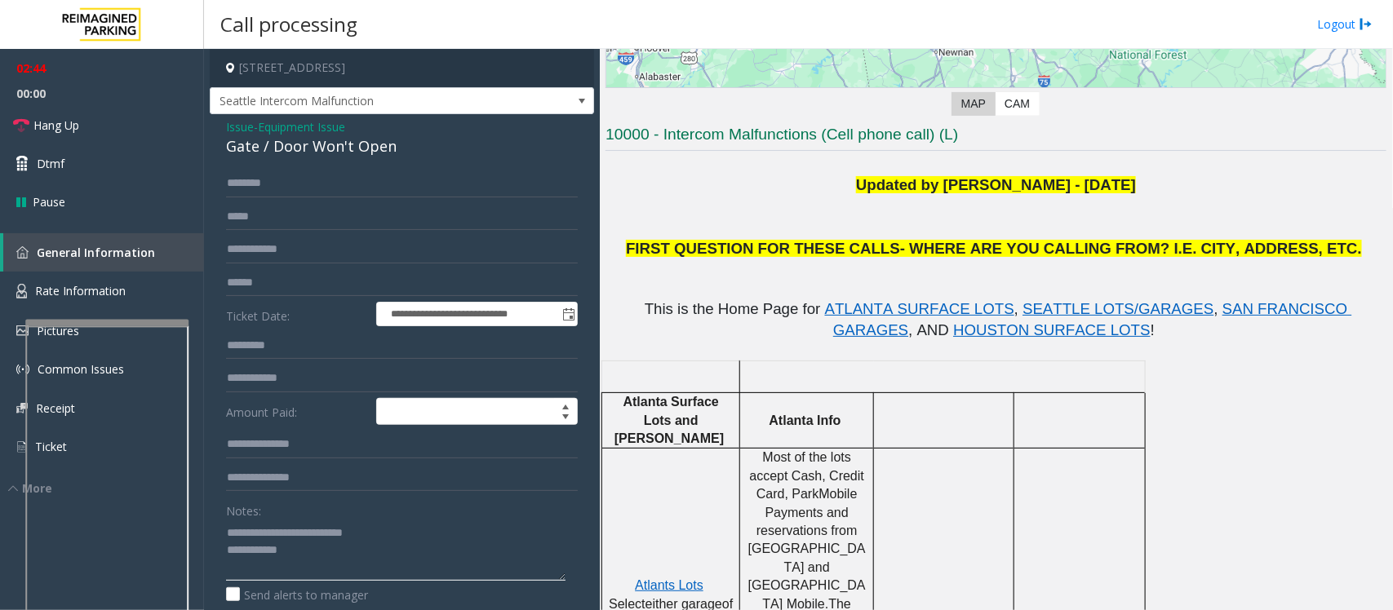
click at [304, 557] on textarea at bounding box center [395, 550] width 339 height 61
click at [59, 128] on span "Hang Up" at bounding box center [56, 125] width 46 height 17
click at [438, 549] on textarea at bounding box center [395, 550] width 339 height 61
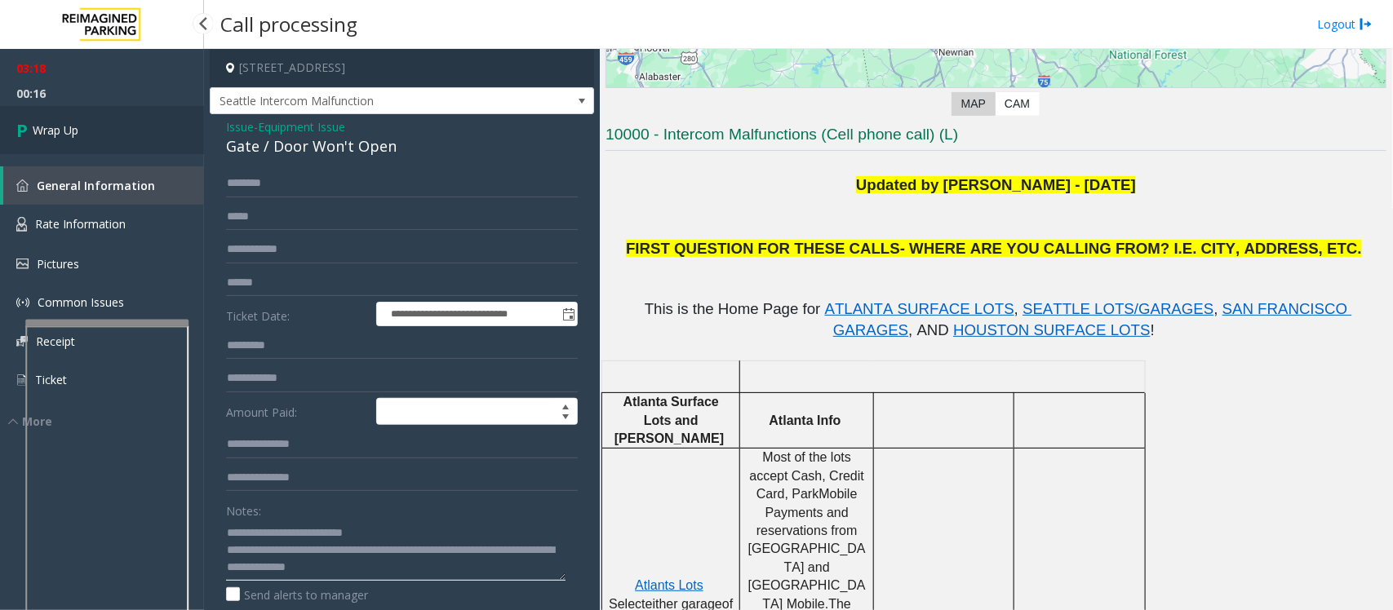
type textarea "**********"
click at [75, 131] on span "Wrap Up" at bounding box center [56, 130] width 46 height 17
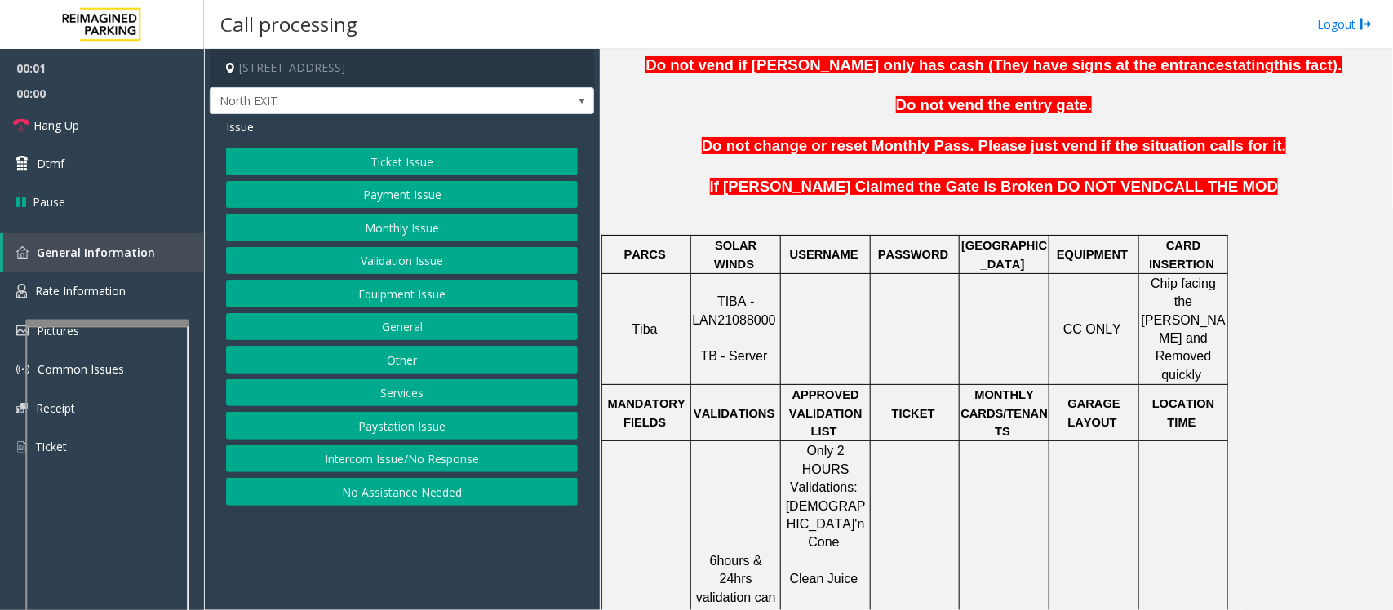
scroll to position [612, 0]
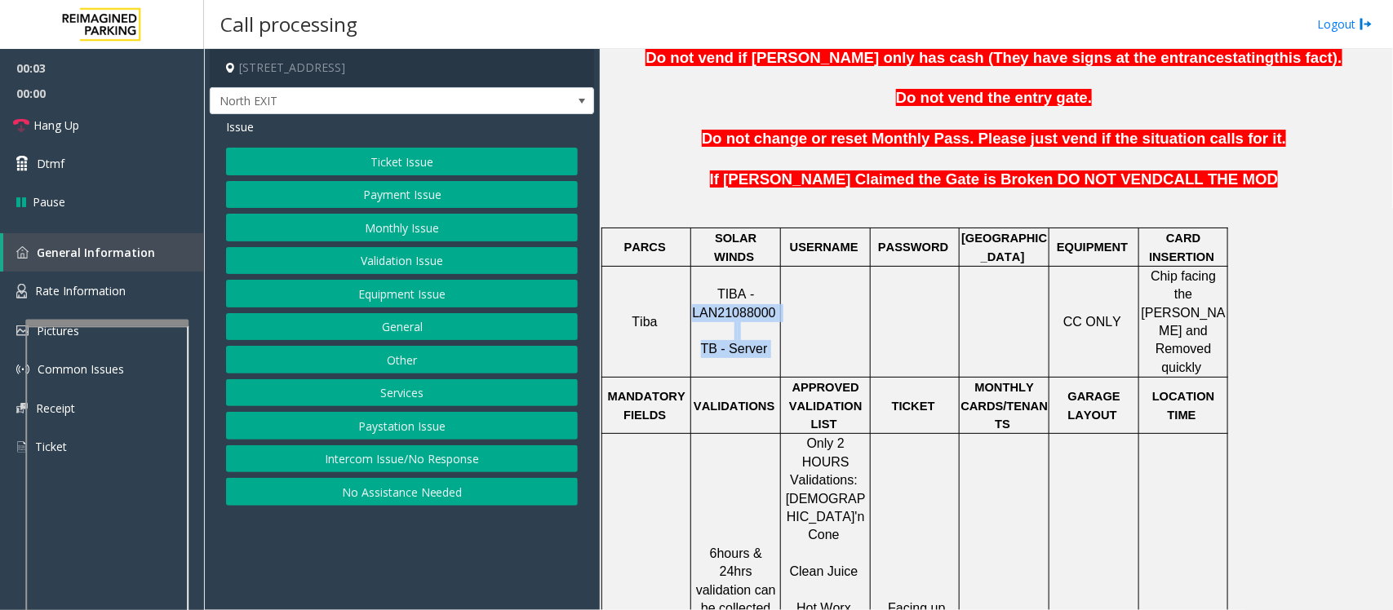
drag, startPoint x: 695, startPoint y: 291, endPoint x: 780, endPoint y: 290, distance: 84.9
click at [780, 290] on tr "Tiba TIBA - LAN21088000 TB - Server CC ONLY Chip facing the Parker and Removed …" at bounding box center [915, 321] width 626 height 111
click at [776, 306] on span at bounding box center [777, 313] width 3 height 14
drag, startPoint x: 769, startPoint y: 298, endPoint x: 699, endPoint y: 290, distance: 70.6
click at [699, 290] on span "TIBA - LAN21088000" at bounding box center [733, 303] width 83 height 32
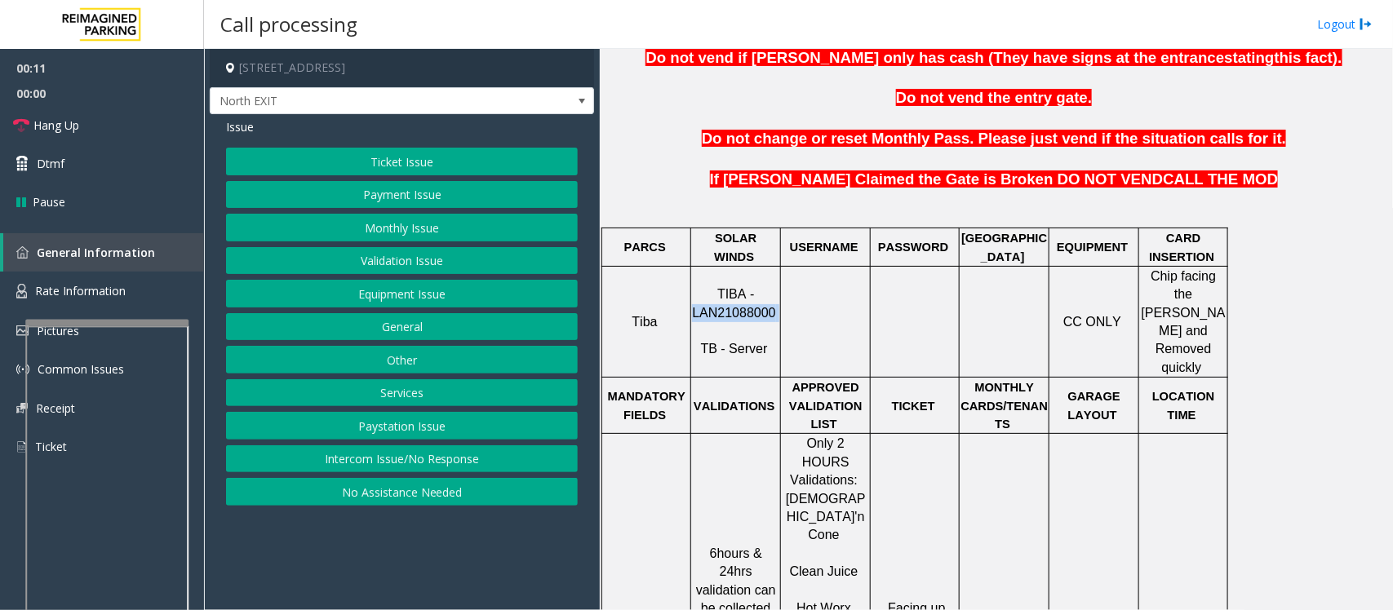
click at [278, 465] on button "Intercom Issue/No Response" at bounding box center [402, 460] width 352 height 28
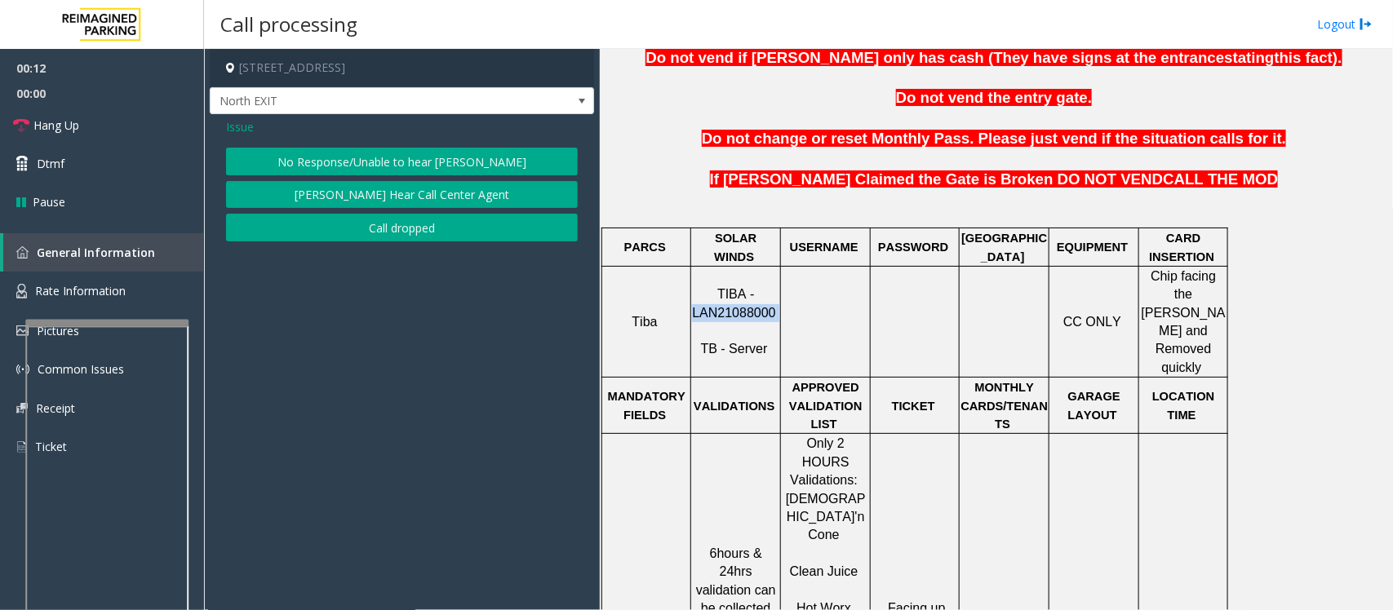
click at [295, 159] on button "No Response/Unable to hear [PERSON_NAME]" at bounding box center [402, 162] width 352 height 28
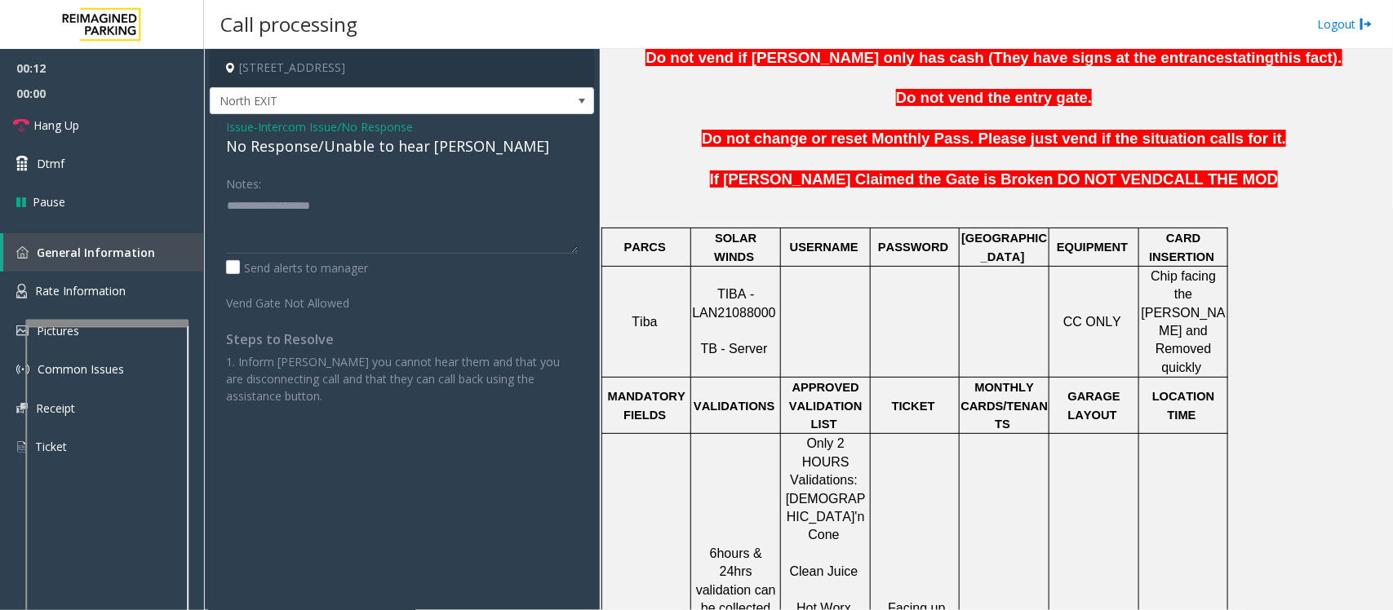
click at [290, 149] on div "No Response/Unable to hear [PERSON_NAME]" at bounding box center [402, 146] width 352 height 22
click at [390, 149] on div "No Response/Unable to hear [PERSON_NAME]" at bounding box center [402, 146] width 352 height 22
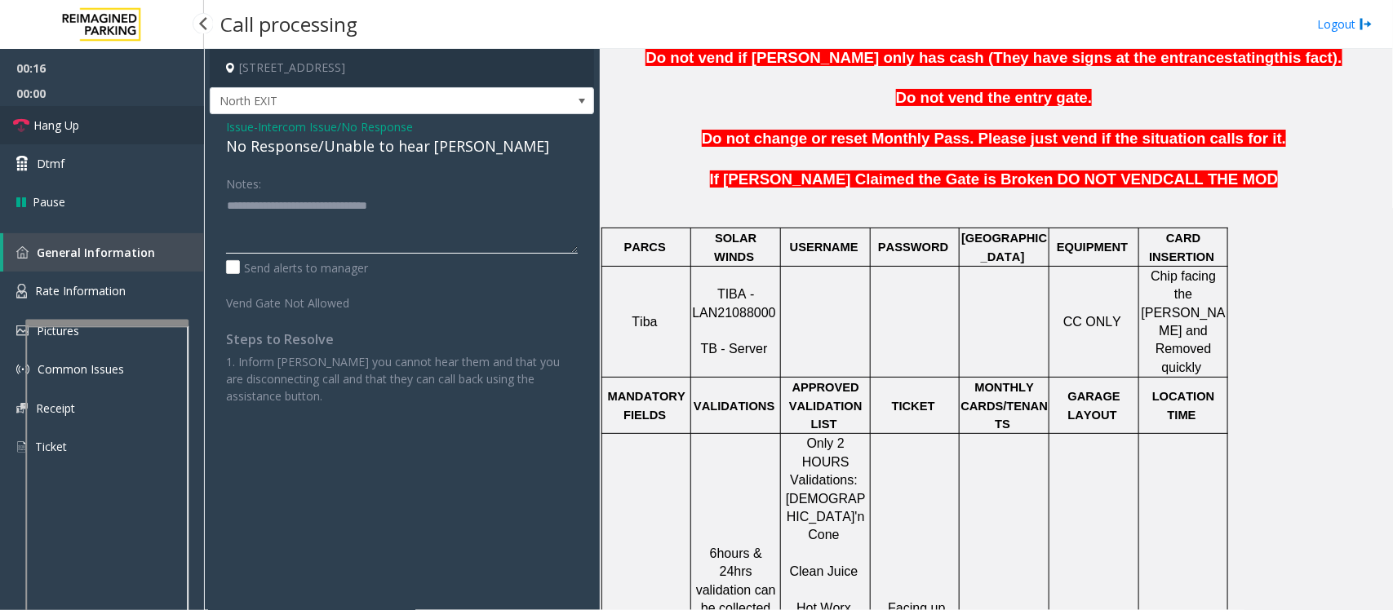
type textarea "**********"
click at [103, 117] on link "Hang Up" at bounding box center [102, 125] width 204 height 38
click at [100, 120] on link "Hang Up" at bounding box center [102, 125] width 204 height 38
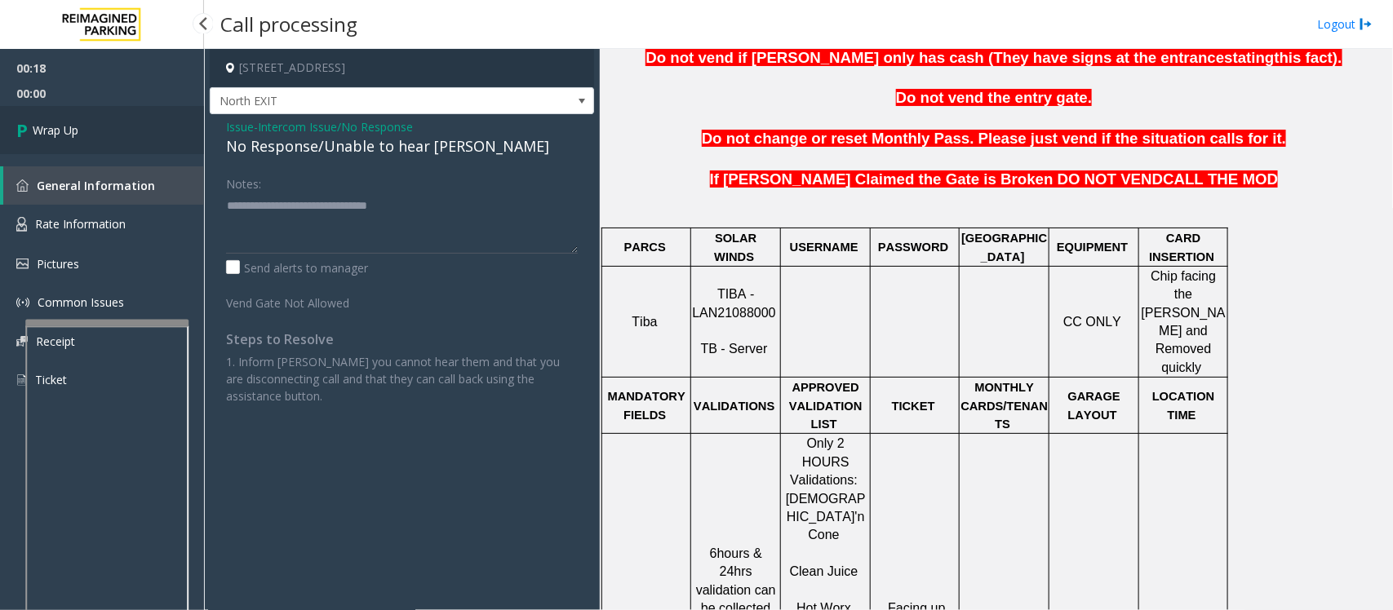
click at [100, 120] on link "Wrap Up" at bounding box center [102, 130] width 204 height 48
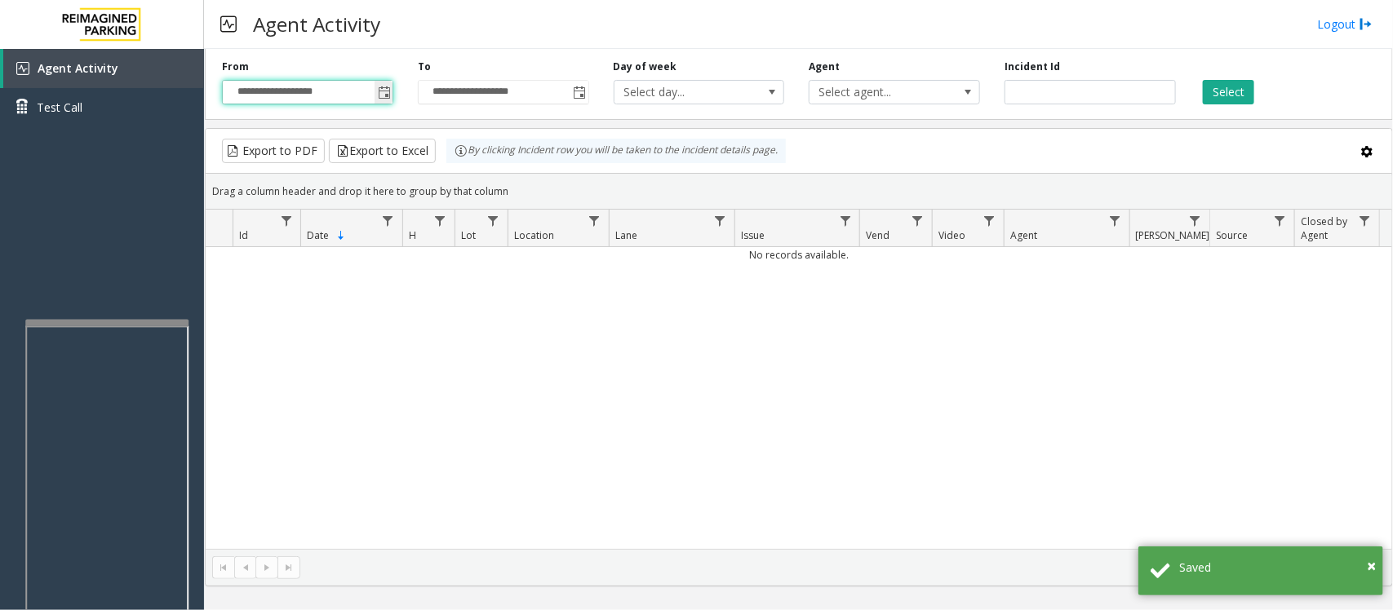
click at [372, 92] on input "**********" at bounding box center [308, 92] width 170 height 23
click at [389, 99] on span "Toggle popup" at bounding box center [384, 92] width 13 height 13
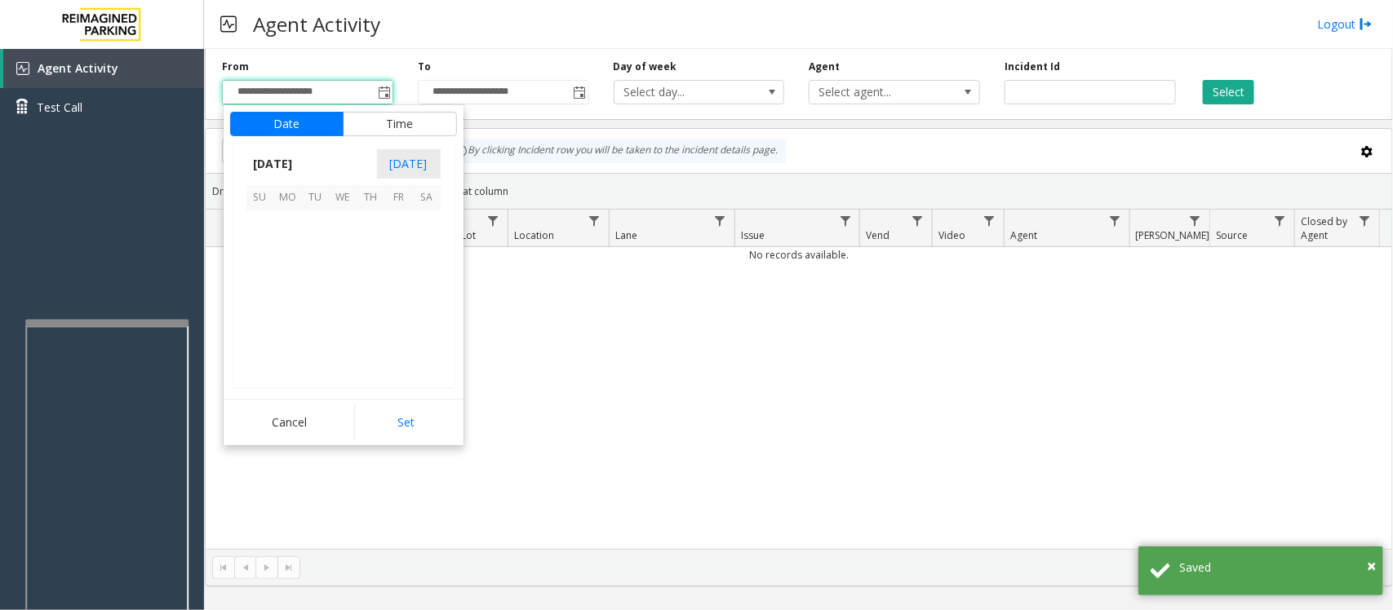
scroll to position [292929, 0]
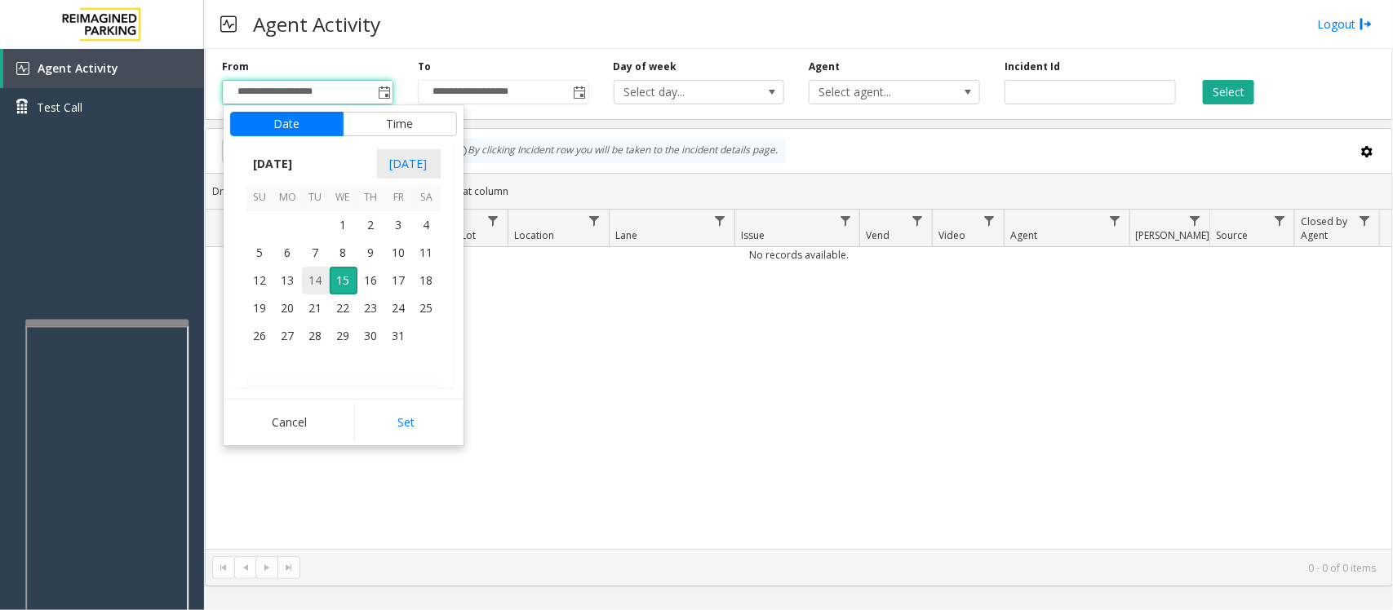
click at [318, 282] on span "14" at bounding box center [316, 281] width 28 height 28
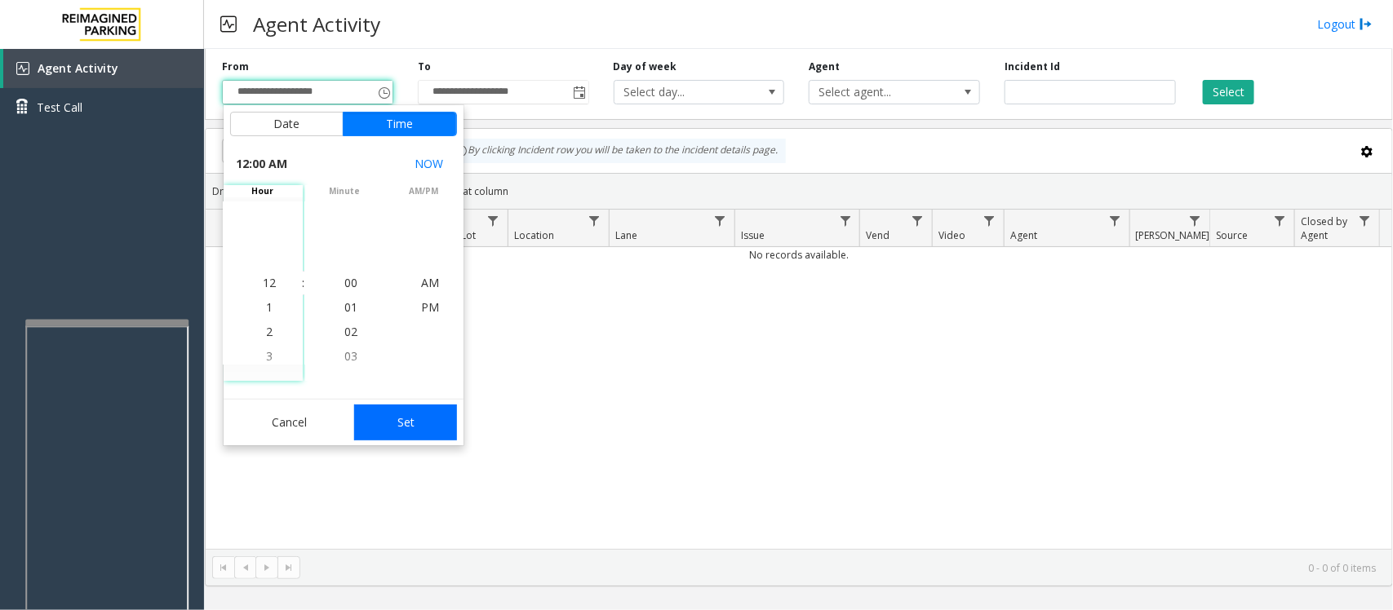
drag, startPoint x: 406, startPoint y: 425, endPoint x: 863, endPoint y: 288, distance: 476.3
click at [413, 424] on button "Set" at bounding box center [405, 423] width 103 height 36
type input "**********"
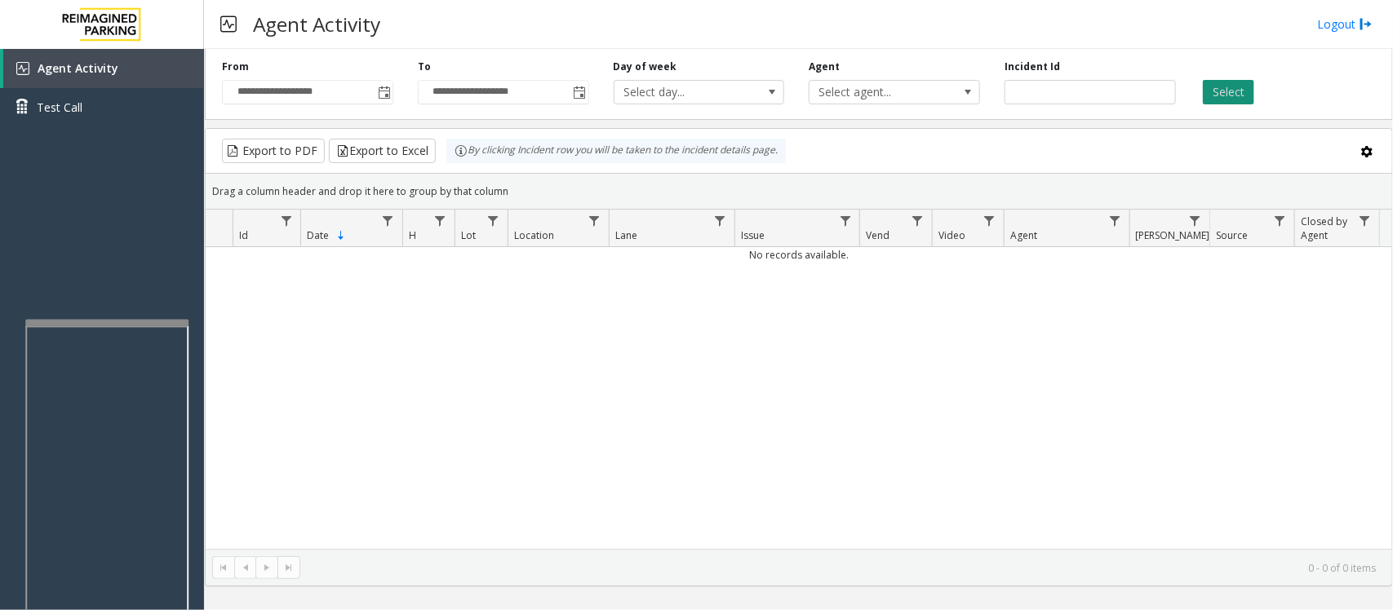
click at [1249, 100] on button "Select" at bounding box center [1228, 92] width 51 height 24
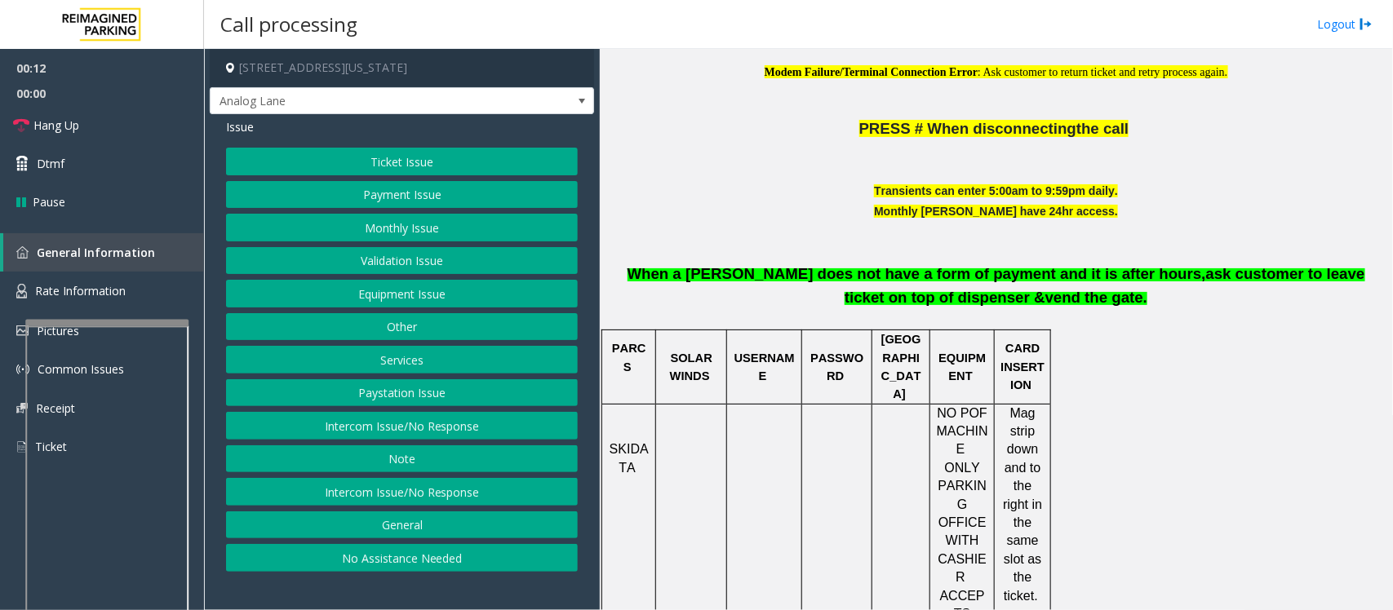
scroll to position [612, 0]
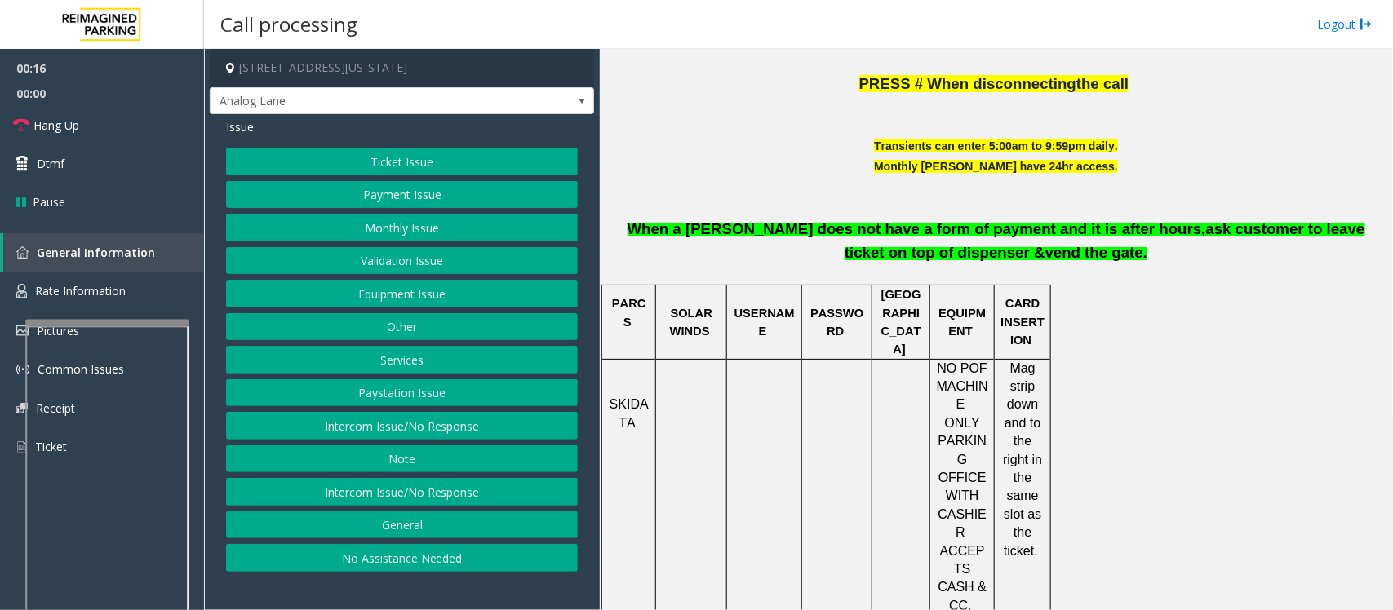
click at [388, 164] on button "Ticket Issue" at bounding box center [402, 162] width 352 height 28
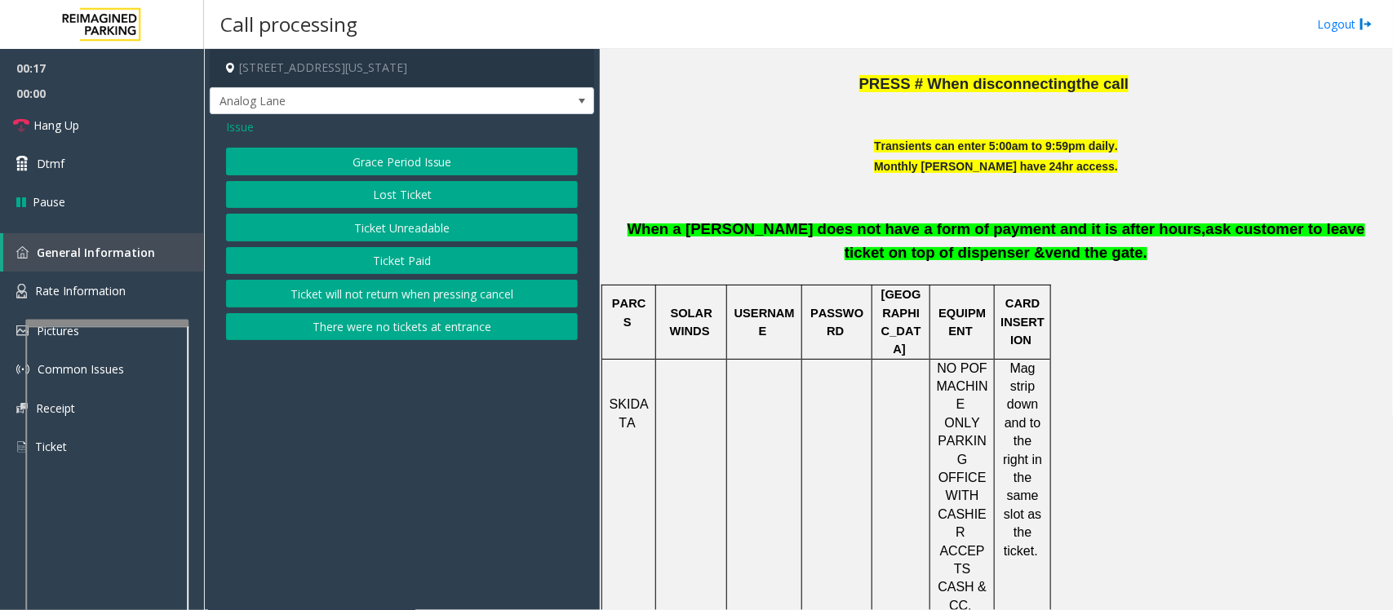
click at [348, 225] on button "Ticket Unreadable" at bounding box center [402, 228] width 352 height 28
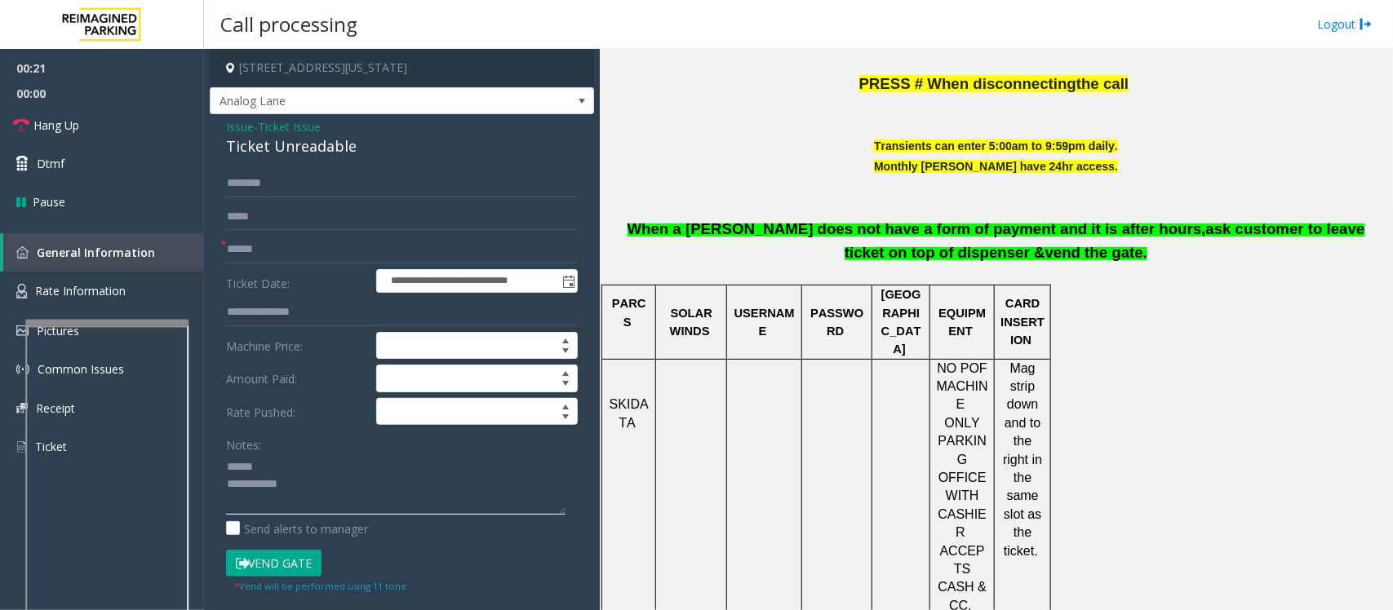
type textarea "**********"
click at [273, 126] on span "Ticket Issue" at bounding box center [289, 126] width 63 height 17
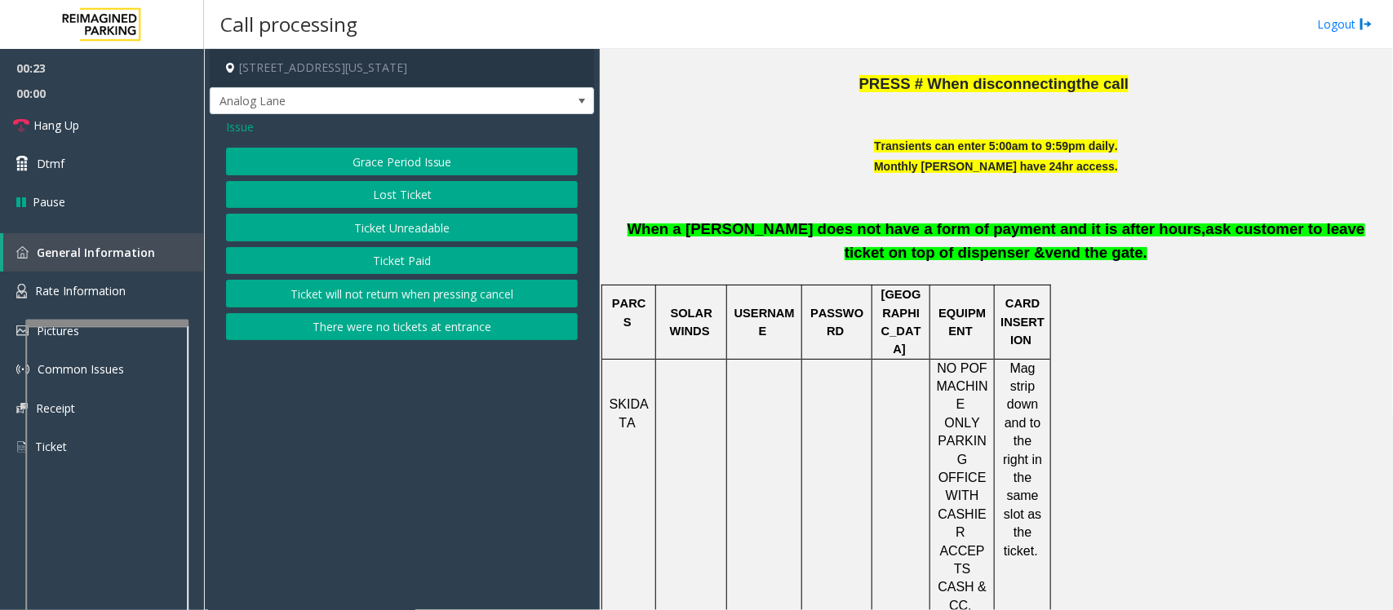
click at [245, 127] on span "Issue" at bounding box center [240, 126] width 28 height 17
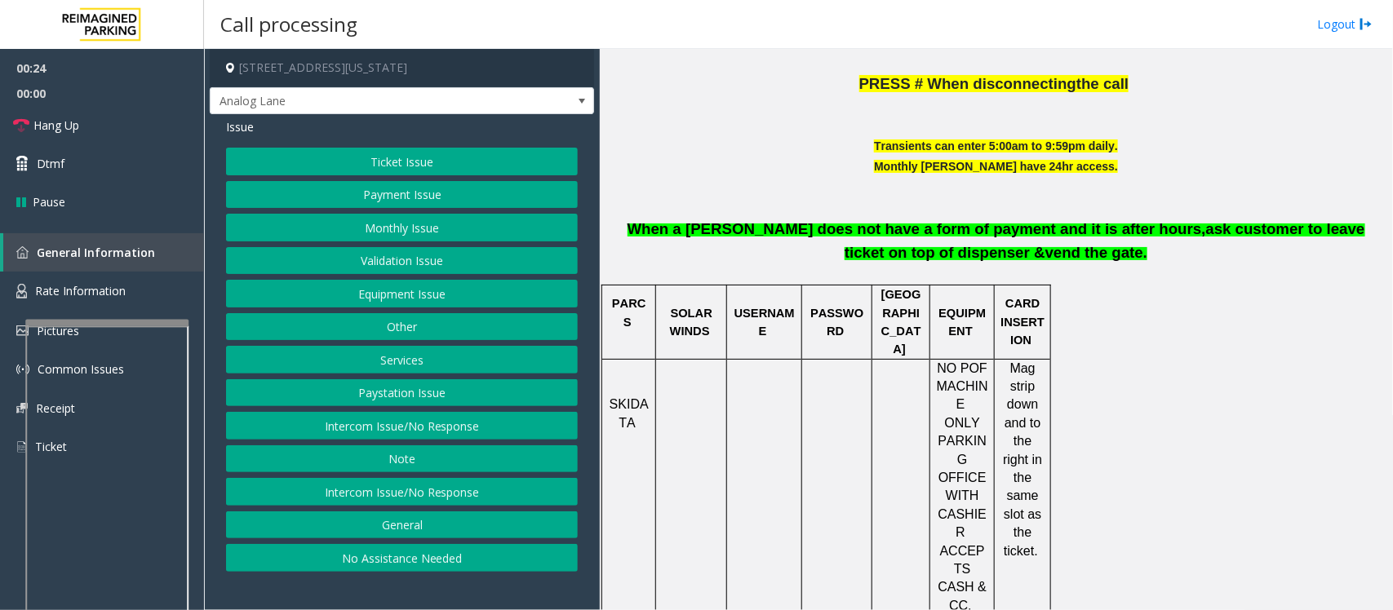
click at [406, 266] on button "Validation Issue" at bounding box center [402, 261] width 352 height 28
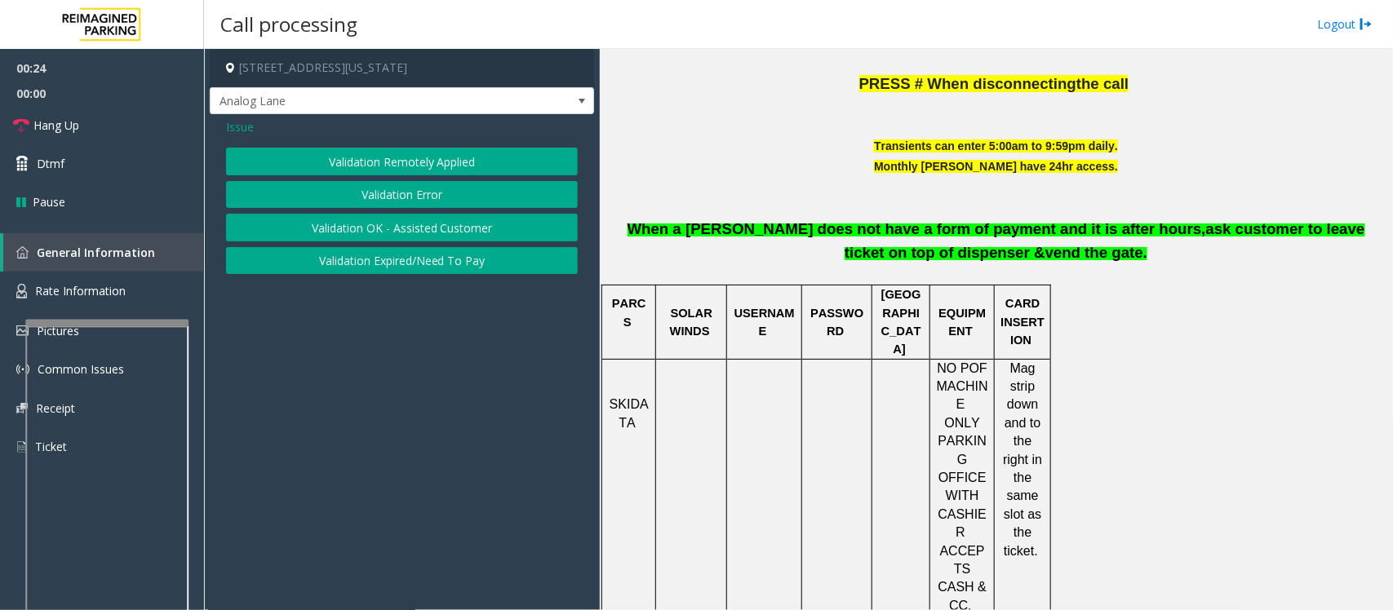
scroll to position [1020, 0]
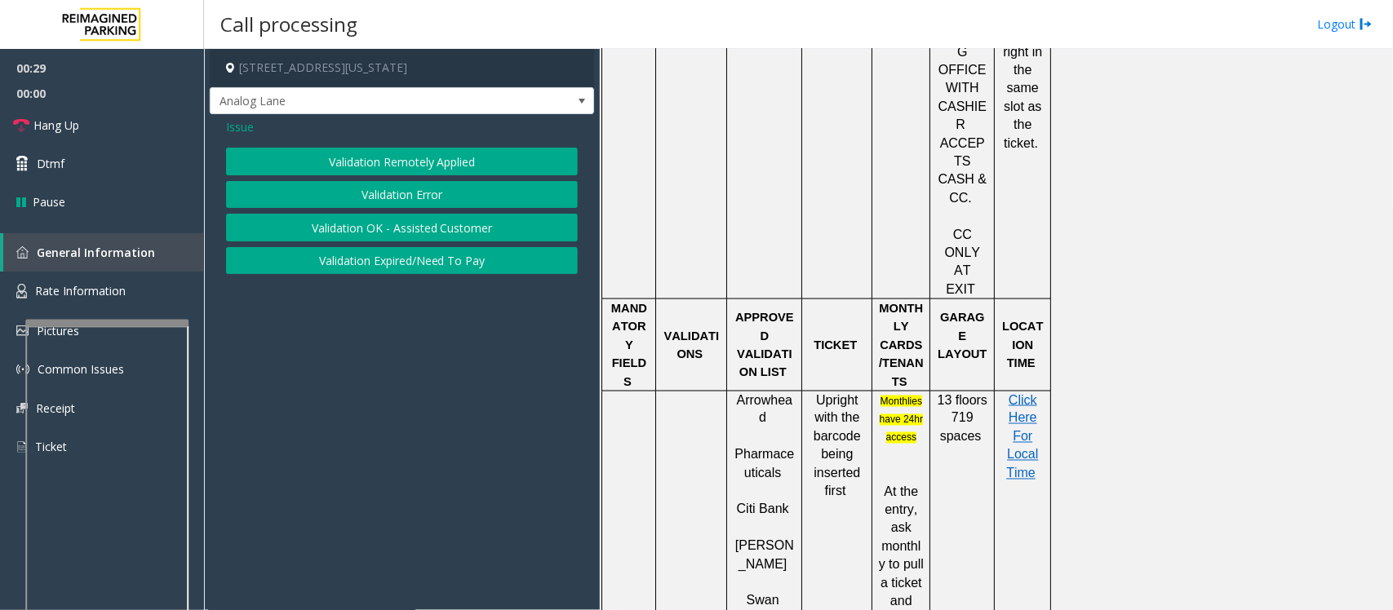
drag, startPoint x: 733, startPoint y: 527, endPoint x: 781, endPoint y: 530, distance: 48.3
click at [430, 196] on button "Validation Error" at bounding box center [402, 195] width 352 height 28
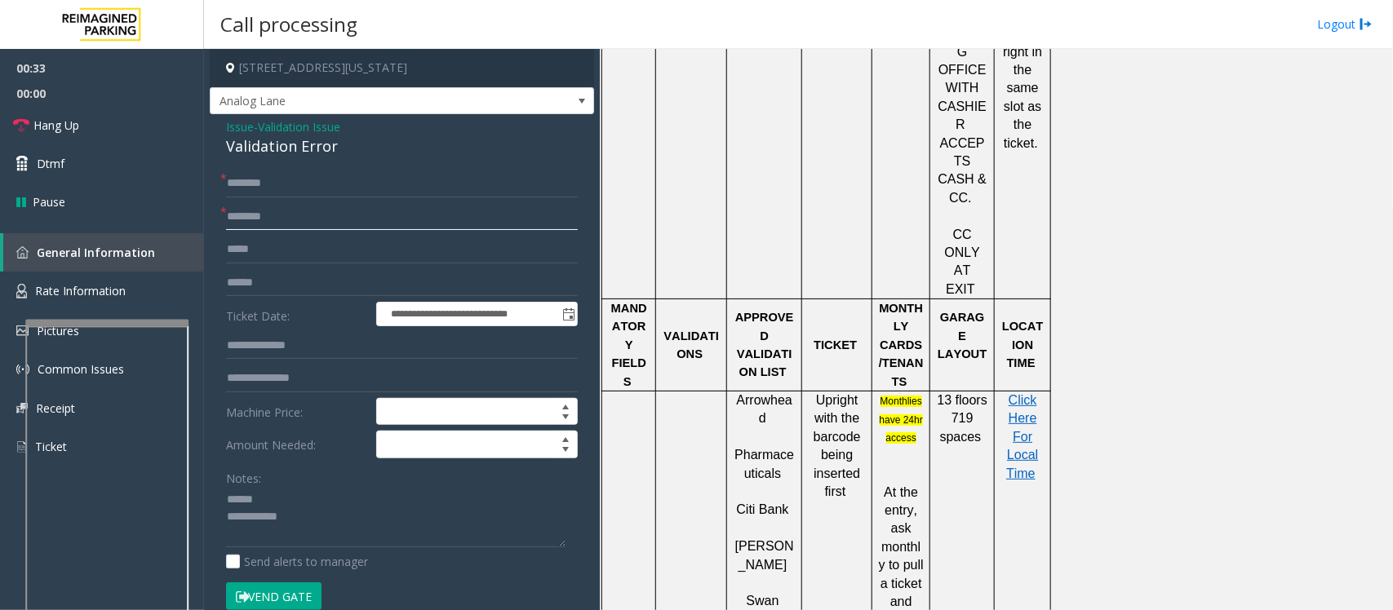
type input "********"
click at [267, 296] on form "**********" at bounding box center [402, 399] width 352 height 458
click at [268, 290] on input "text" at bounding box center [402, 283] width 352 height 28
click at [279, 148] on div "Validation Error" at bounding box center [402, 146] width 352 height 22
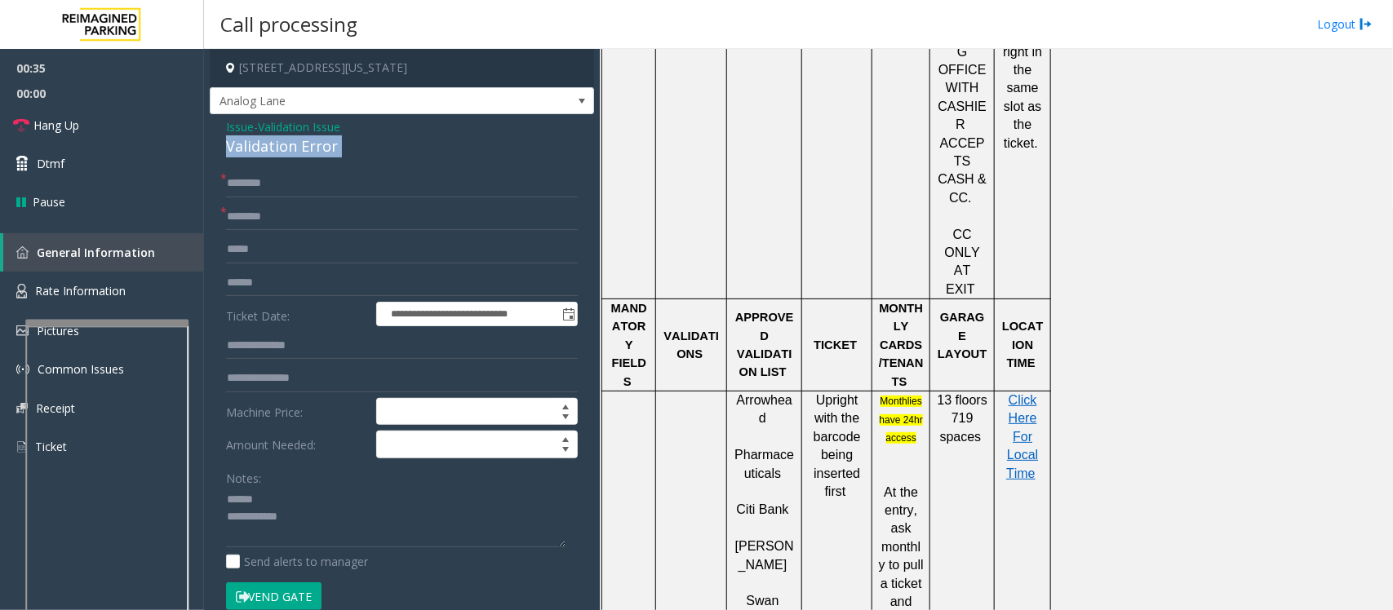
click at [279, 148] on div "Validation Error" at bounding box center [402, 146] width 352 height 22
click at [261, 504] on textarea at bounding box center [395, 517] width 339 height 61
click at [255, 503] on textarea at bounding box center [395, 517] width 339 height 61
click at [251, 517] on textarea at bounding box center [395, 517] width 339 height 61
click at [295, 529] on textarea at bounding box center [395, 517] width 339 height 61
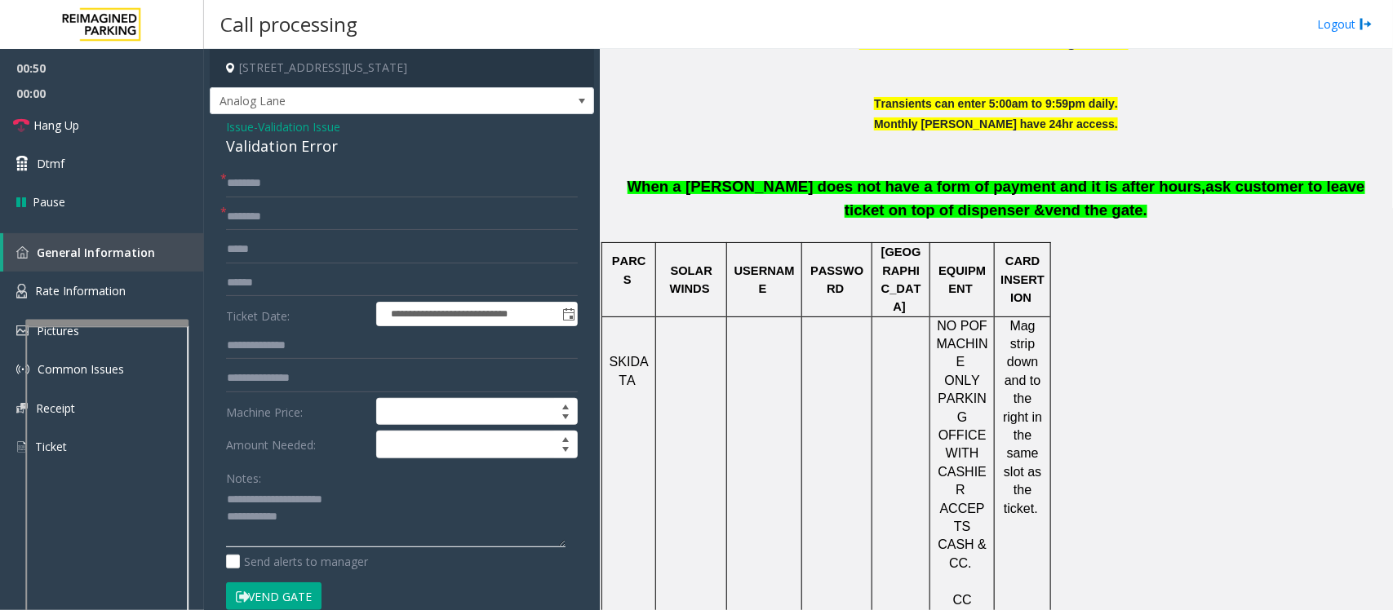
scroll to position [612, 0]
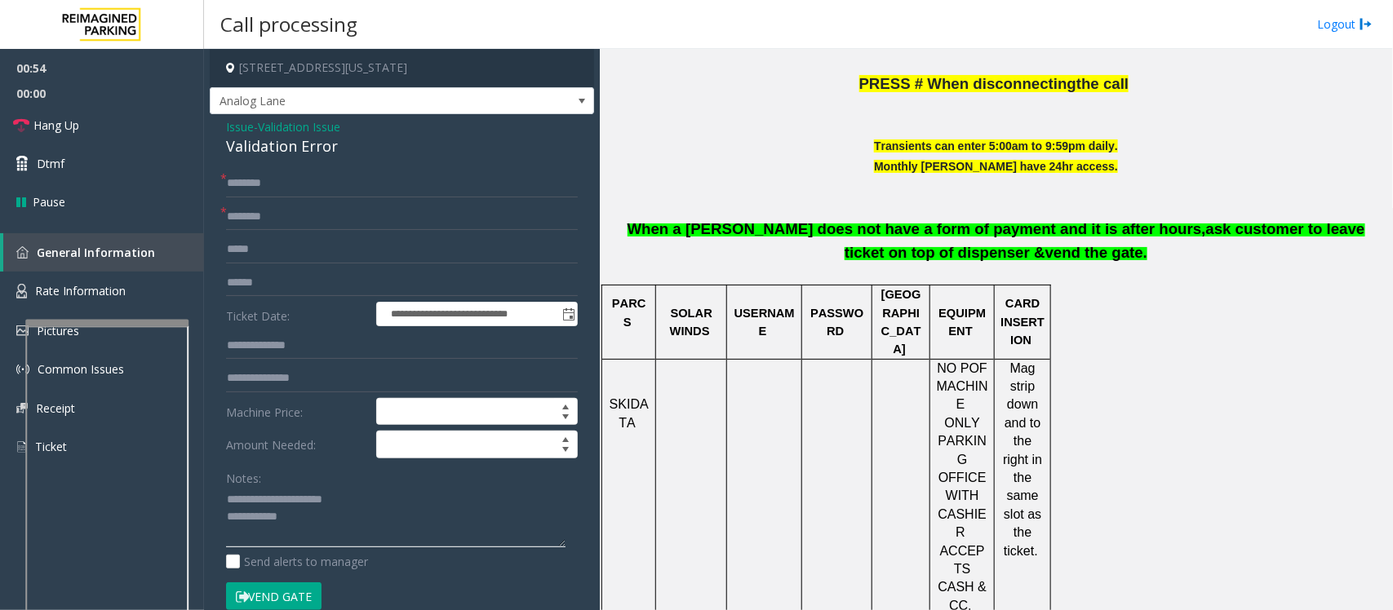
type textarea "**********"
click at [267, 180] on input "text" at bounding box center [402, 184] width 352 height 28
type input "*"
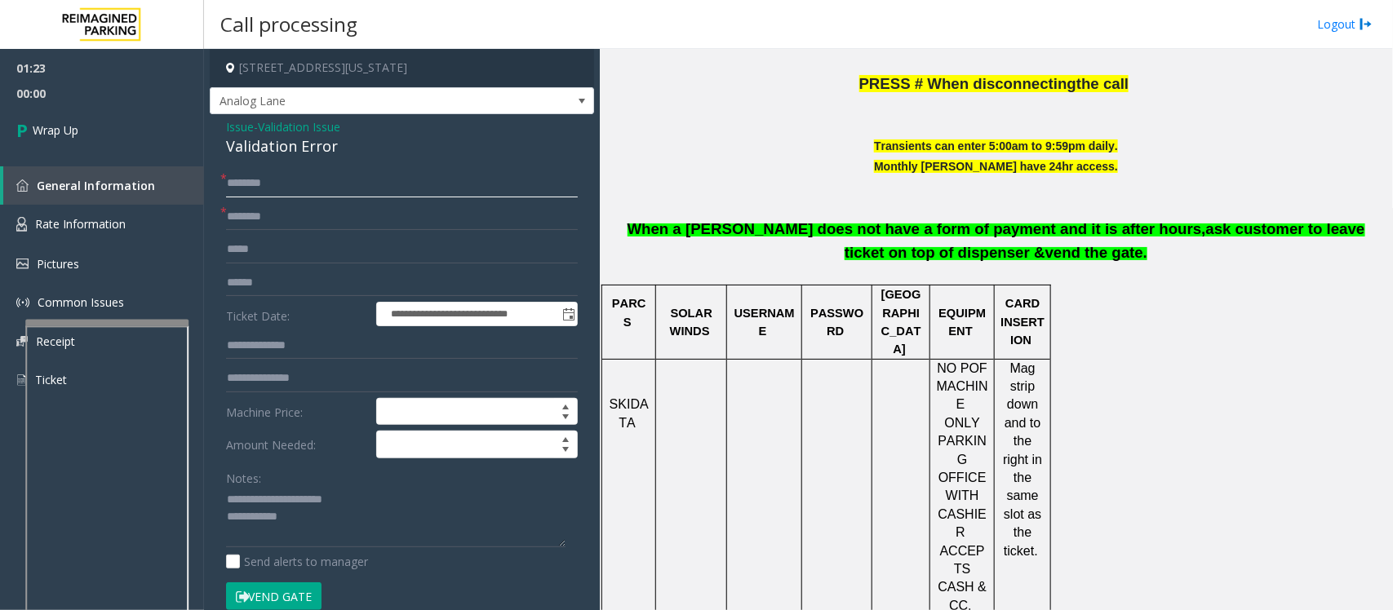
type input "*"
type input "**"
click at [321, 522] on textarea at bounding box center [395, 517] width 339 height 61
paste textarea "**********"
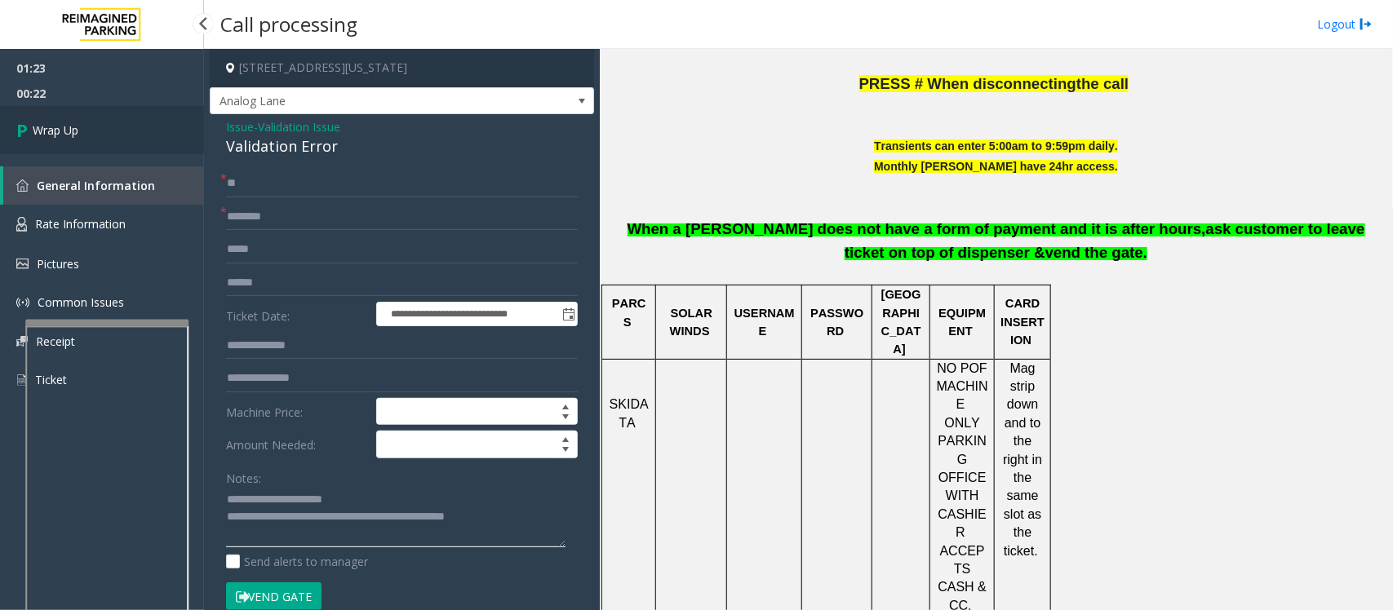
type textarea "**********"
click at [59, 126] on span "Wrap Up" at bounding box center [56, 130] width 46 height 17
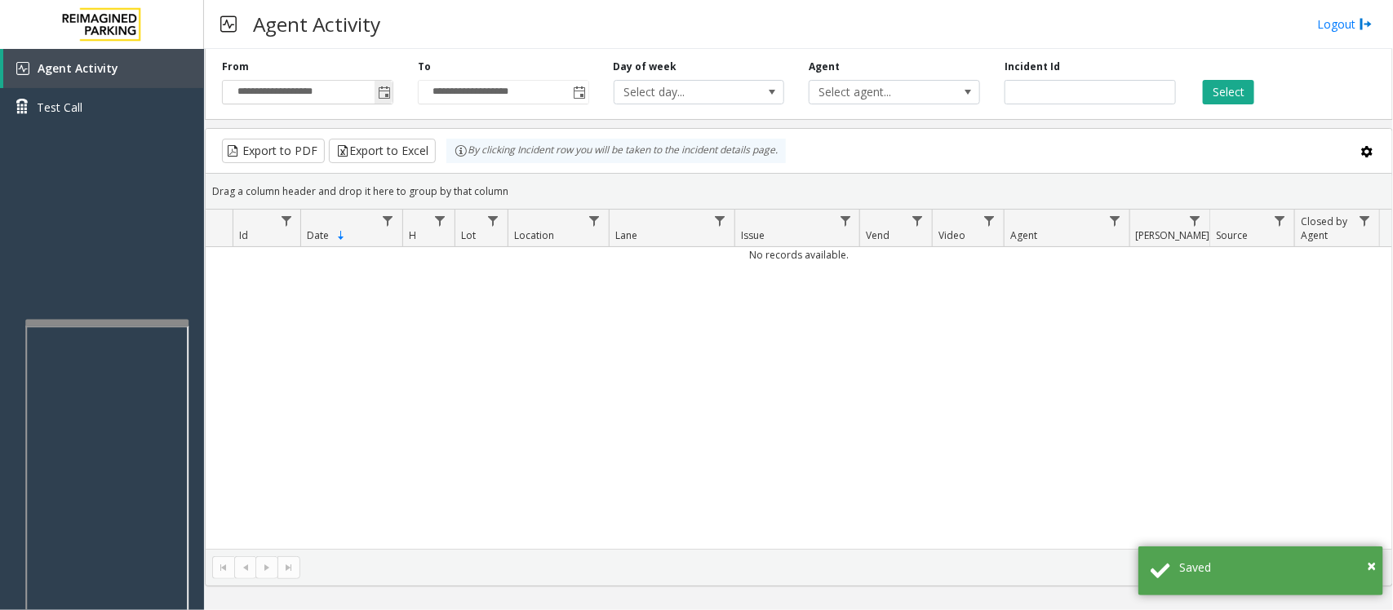
click at [384, 86] on span "Toggle popup" at bounding box center [384, 92] width 18 height 26
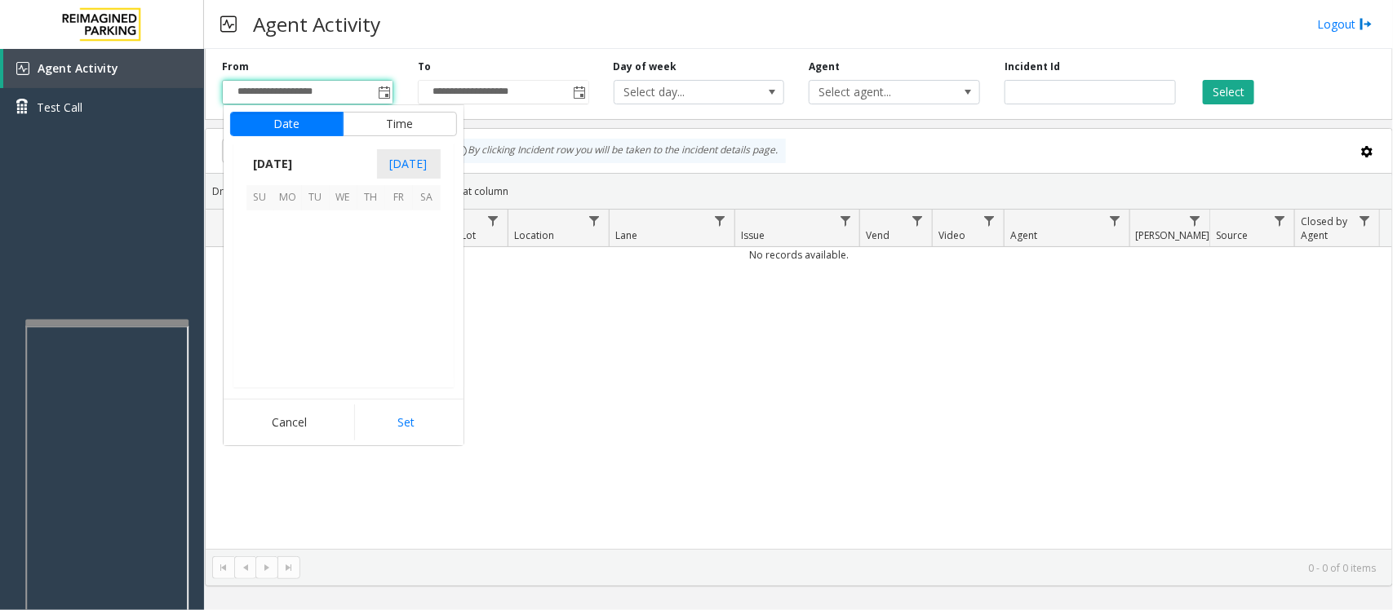
scroll to position [292929, 0]
drag, startPoint x: 314, startPoint y: 283, endPoint x: 319, endPoint y: 314, distance: 31.4
click at [313, 287] on span "14" at bounding box center [316, 281] width 28 height 28
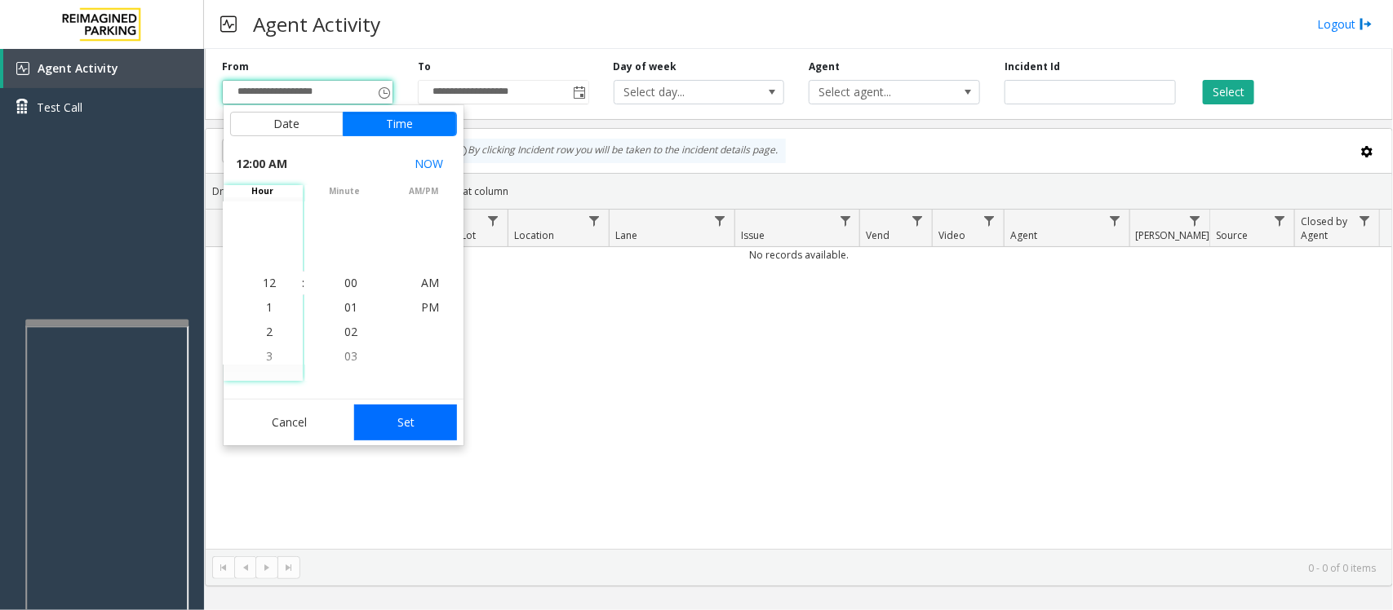
click at [406, 437] on button "Set" at bounding box center [405, 423] width 103 height 36
type input "**********"
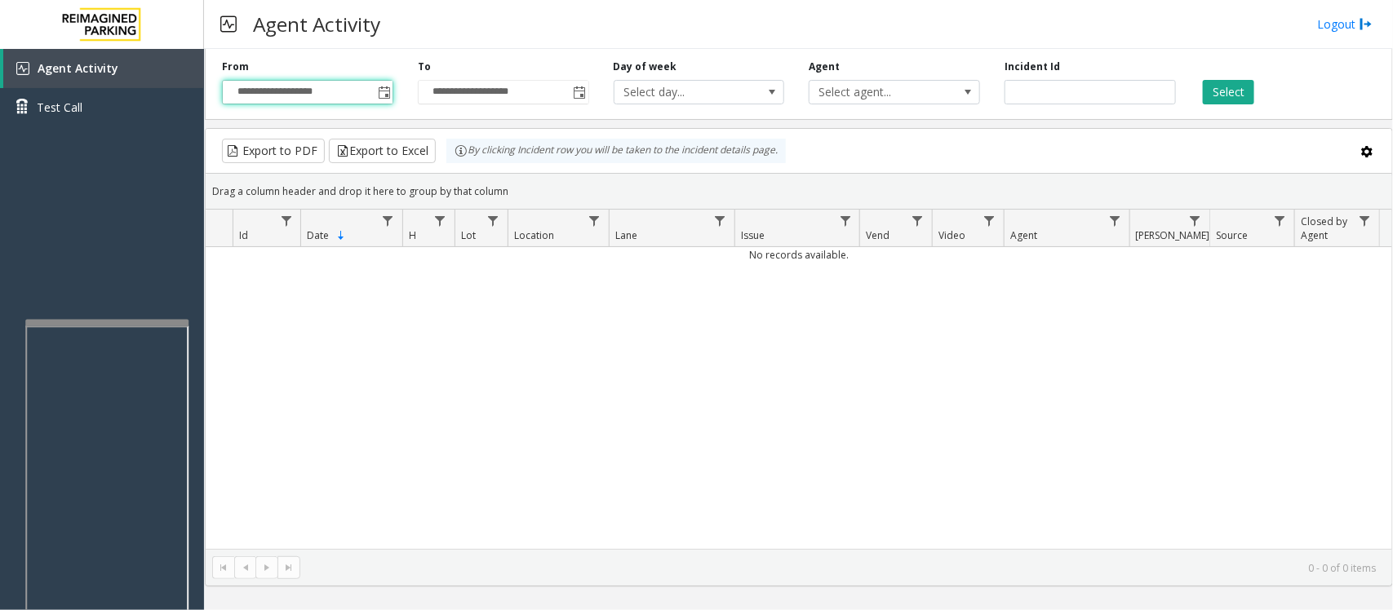
click at [415, 422] on div "No records available." at bounding box center [799, 398] width 1186 height 302
click at [386, 100] on span "Toggle popup" at bounding box center [384, 92] width 13 height 13
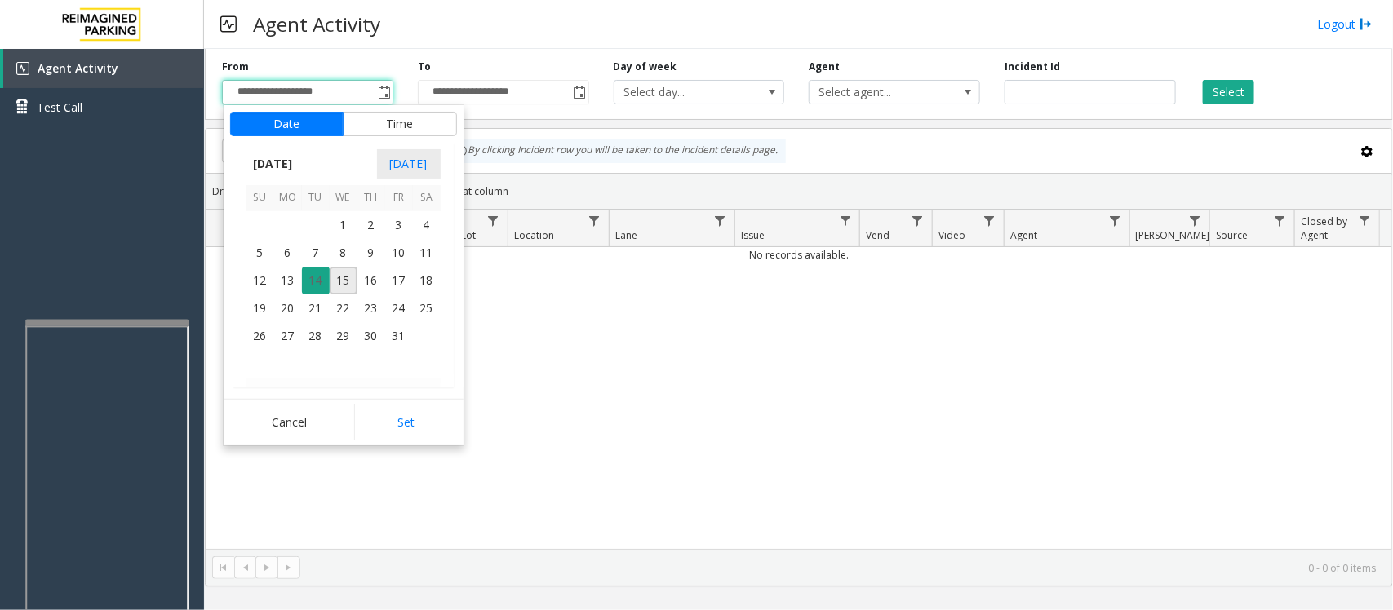
click at [315, 280] on span "14" at bounding box center [316, 281] width 28 height 28
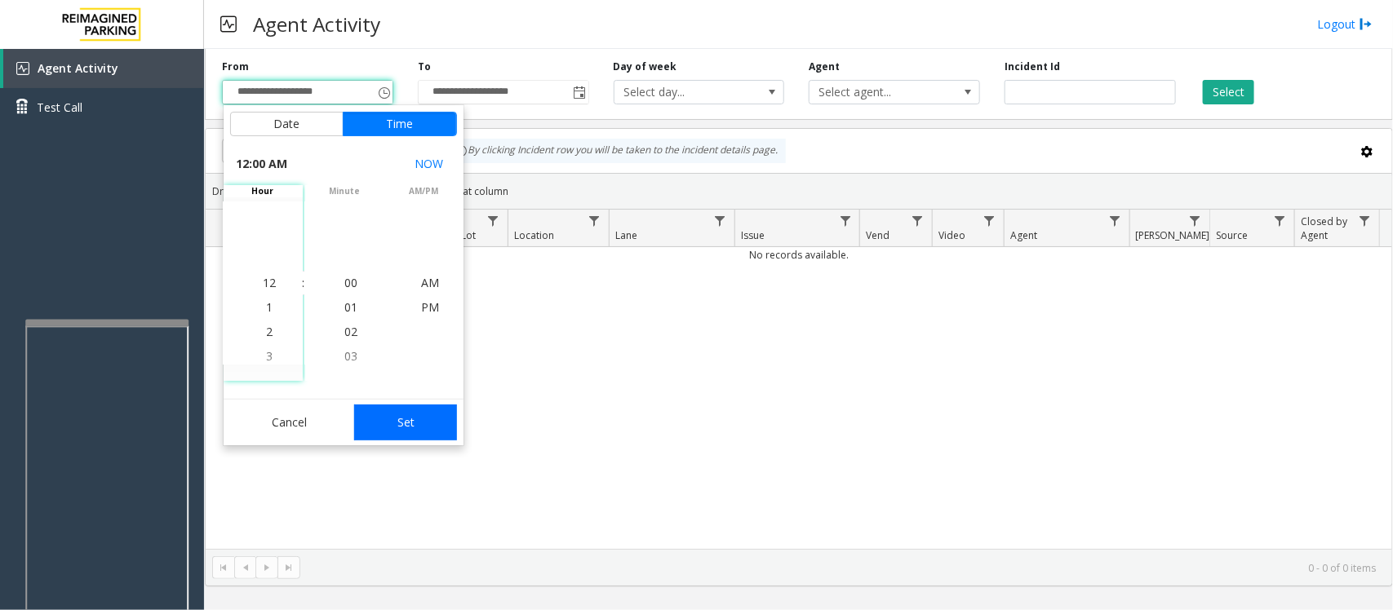
click at [416, 426] on button "Set" at bounding box center [405, 423] width 103 height 36
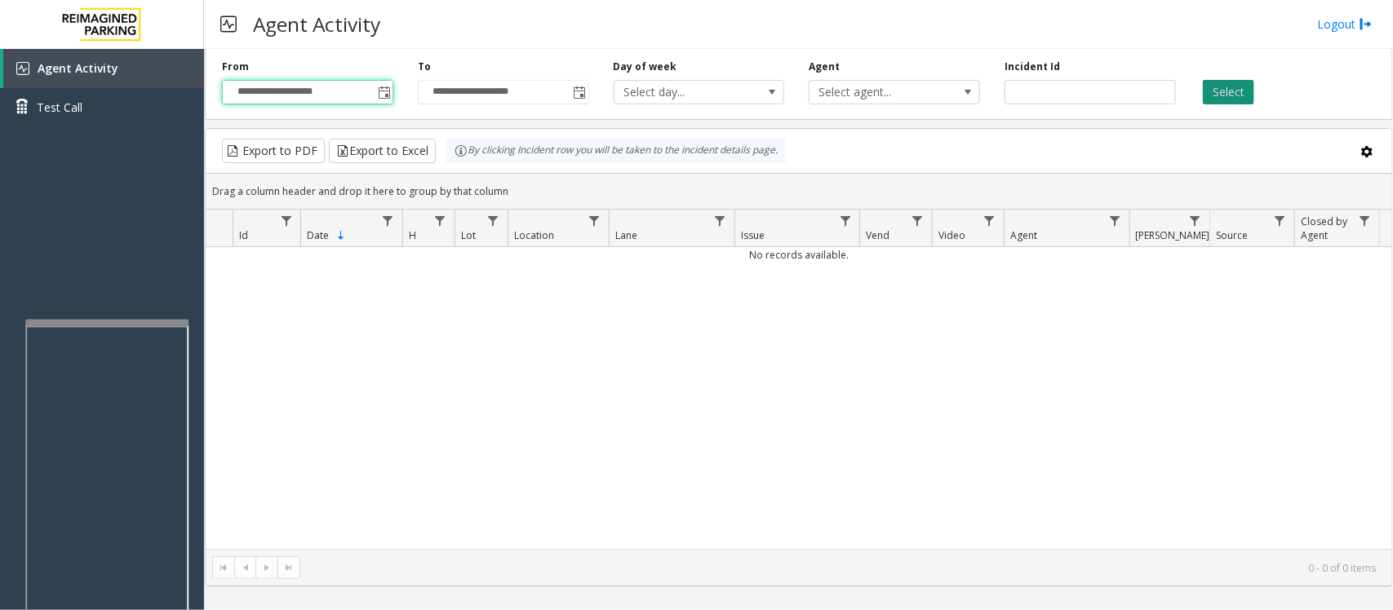
click at [1231, 90] on button "Select" at bounding box center [1228, 92] width 51 height 24
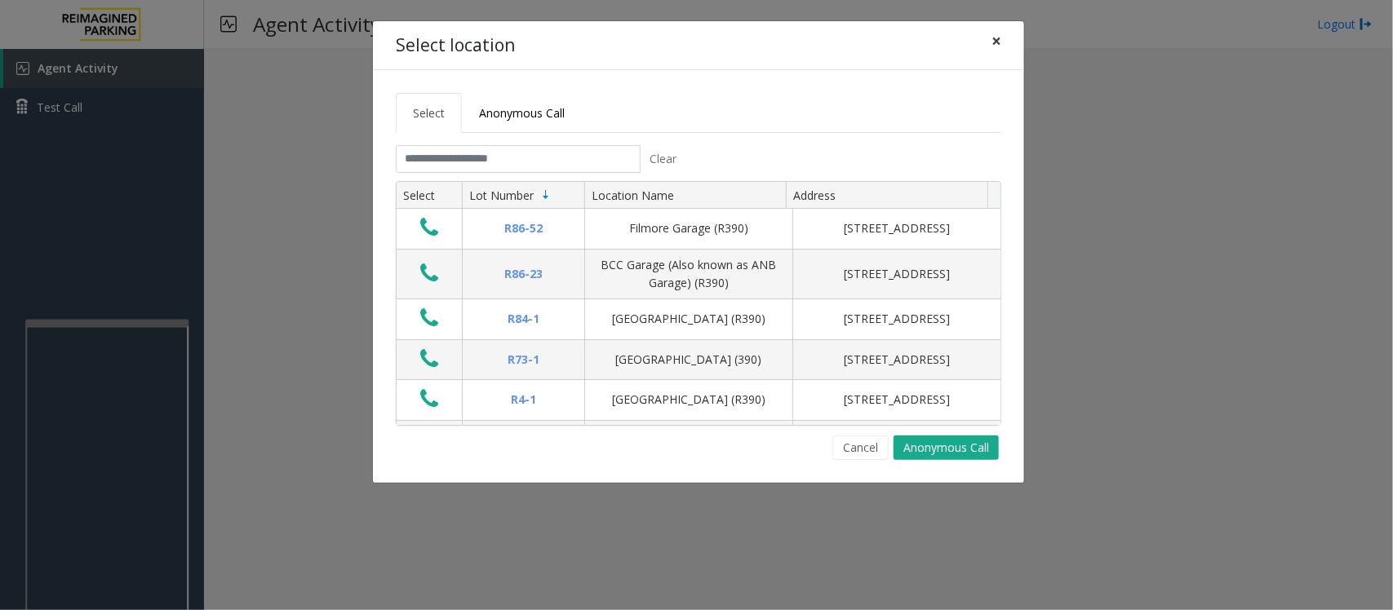
click at [992, 38] on span "×" at bounding box center [996, 40] width 10 height 23
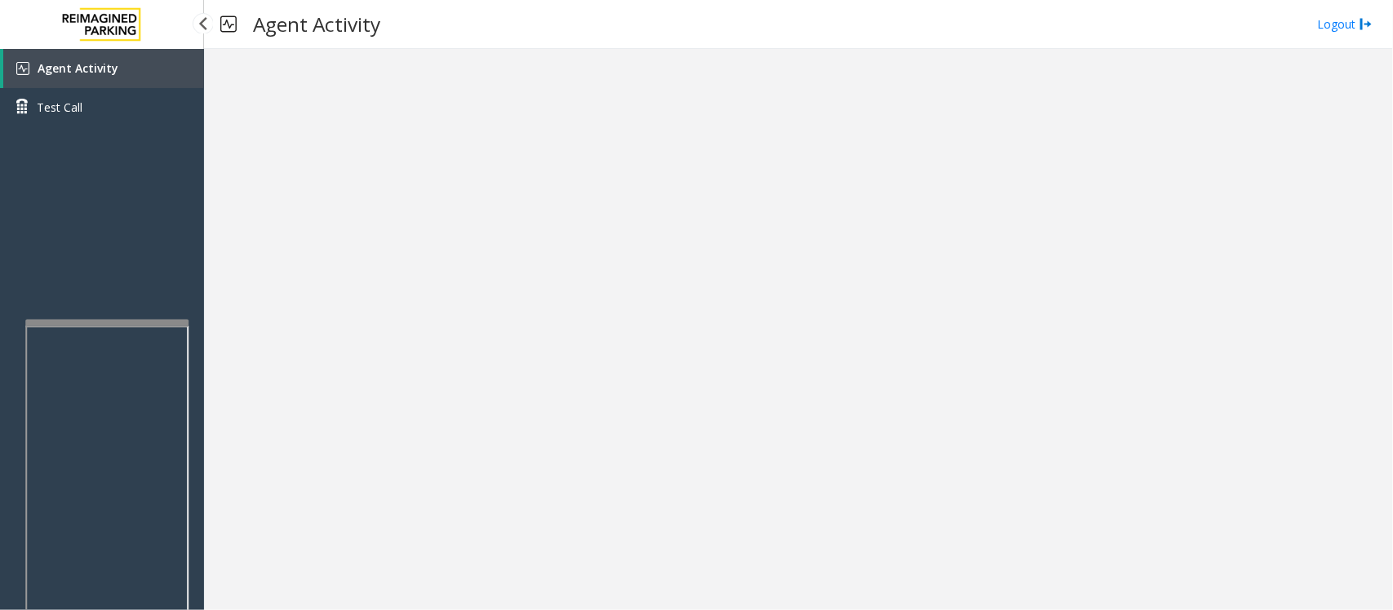
drag, startPoint x: 137, startPoint y: 69, endPoint x: 157, endPoint y: 73, distance: 20.8
click at [137, 69] on link "Agent Activity" at bounding box center [103, 68] width 201 height 39
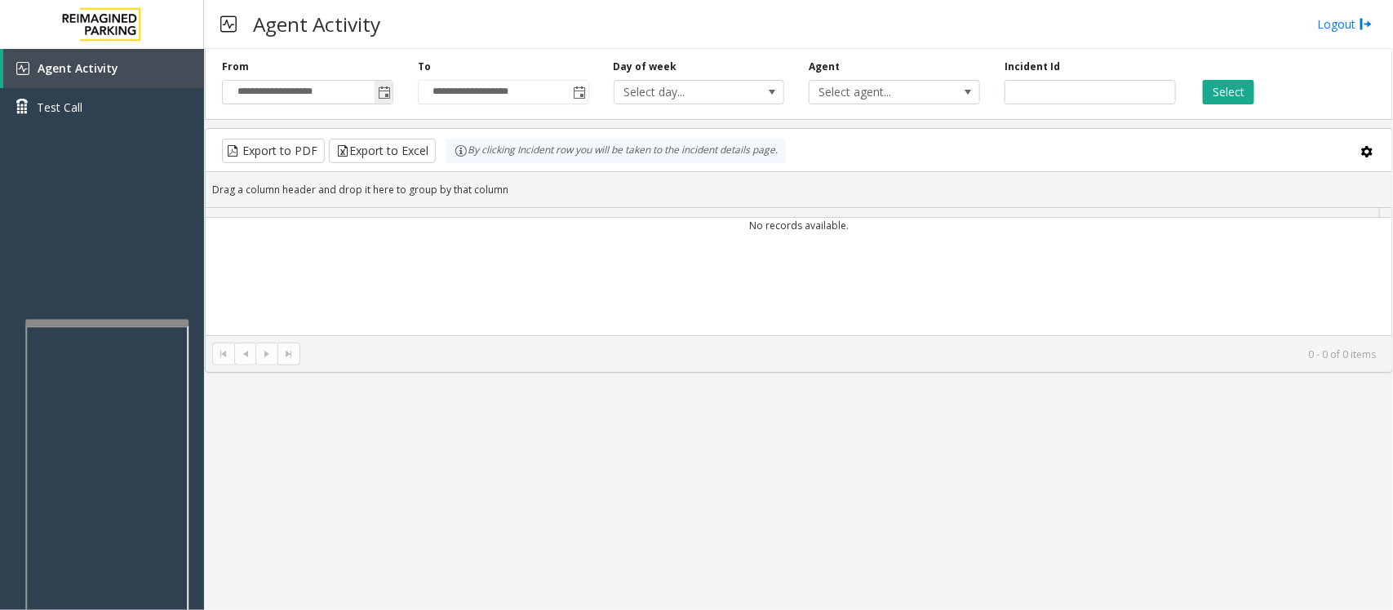
click at [389, 95] on span "Toggle popup" at bounding box center [384, 92] width 13 height 13
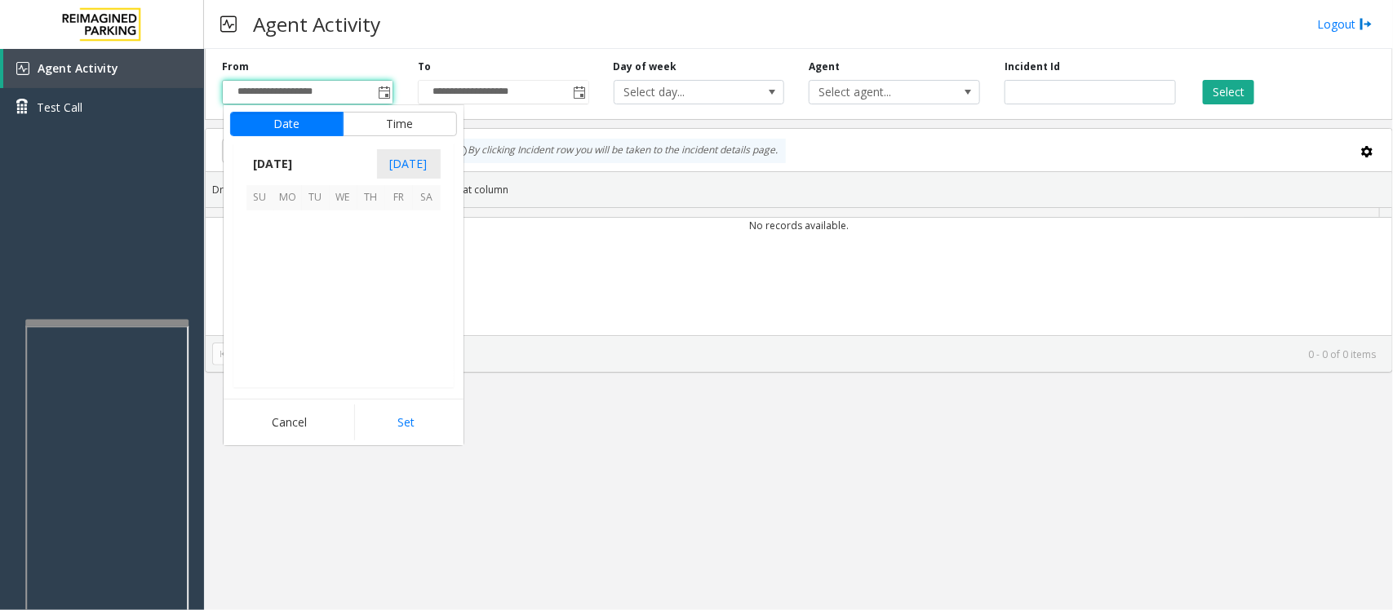
scroll to position [292929, 0]
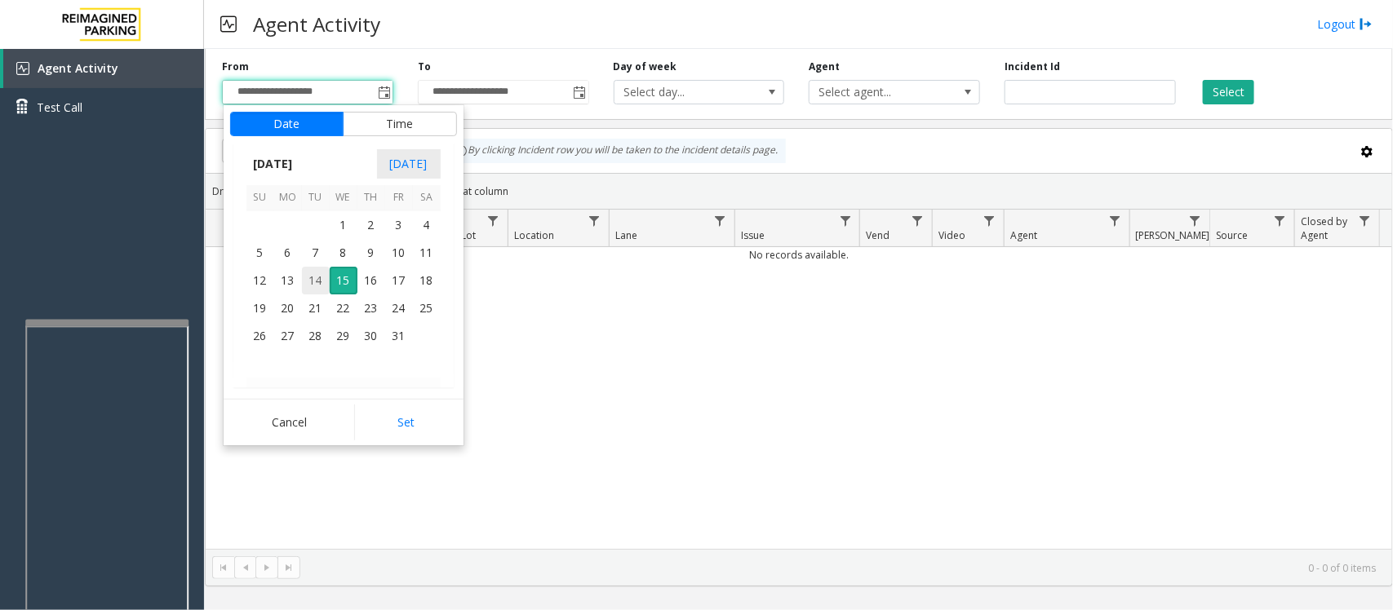
click at [316, 276] on span "14" at bounding box center [316, 281] width 28 height 28
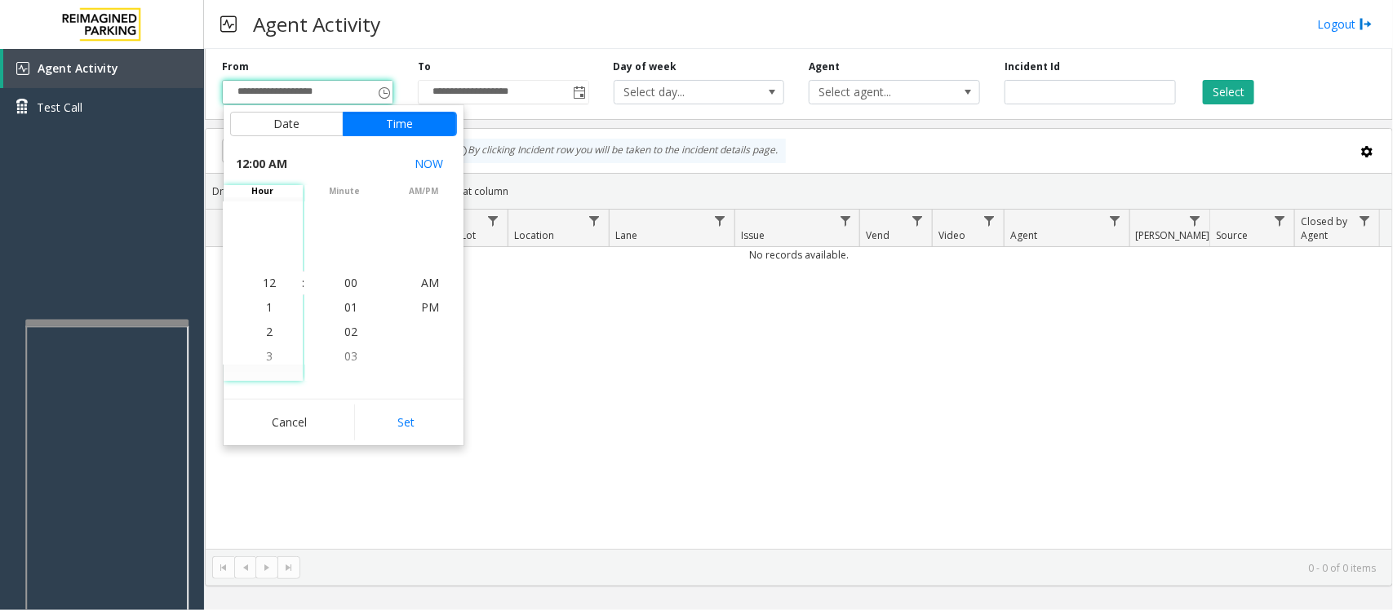
drag, startPoint x: 417, startPoint y: 416, endPoint x: 936, endPoint y: 189, distance: 566.4
click at [428, 412] on button "Set" at bounding box center [405, 423] width 103 height 36
type input "**********"
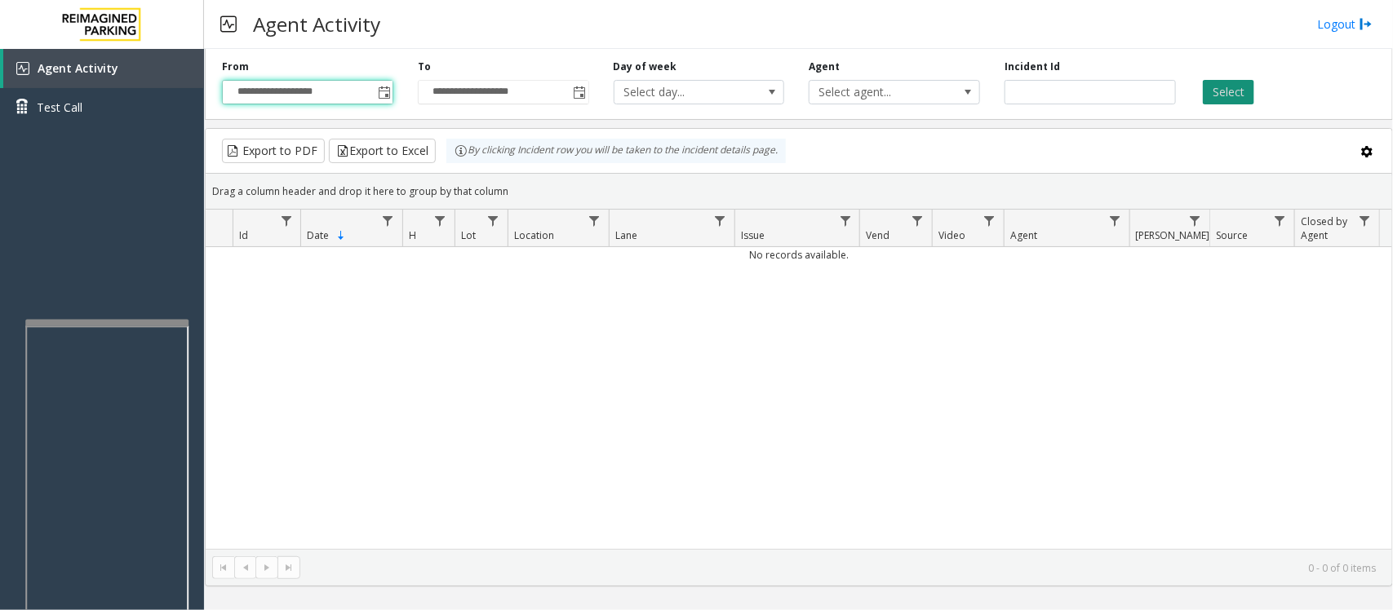
click at [1236, 95] on button "Select" at bounding box center [1228, 92] width 51 height 24
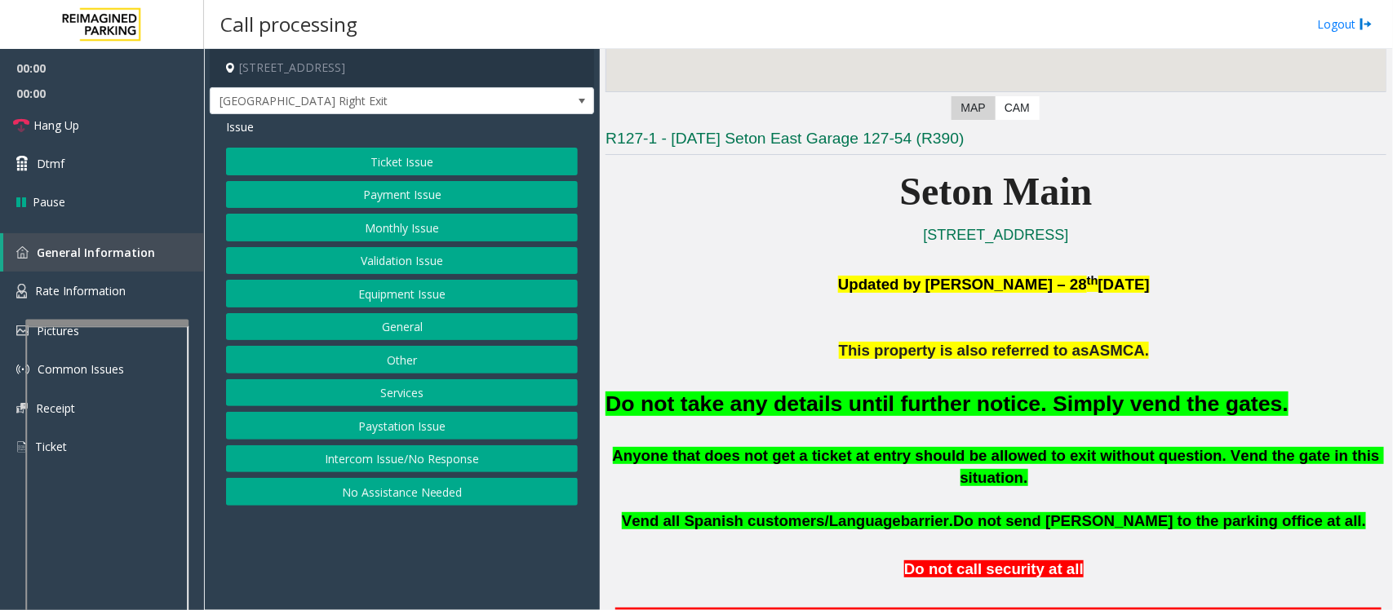
scroll to position [306, 0]
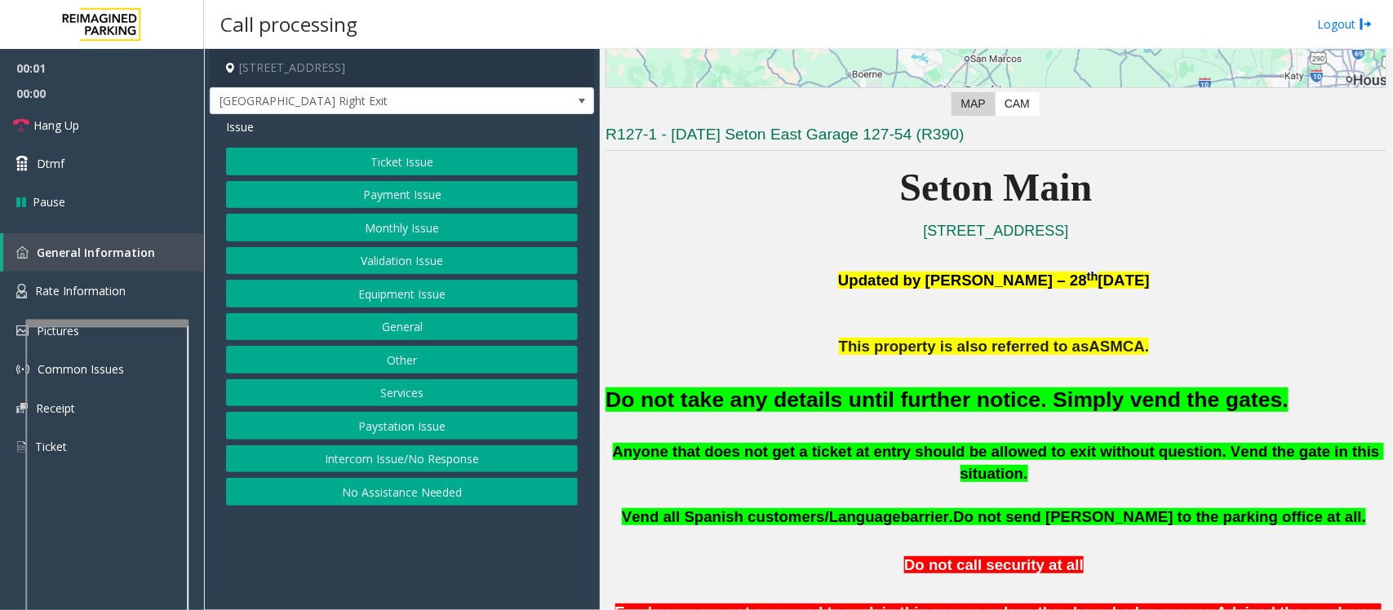
click at [378, 298] on button "Equipment Issue" at bounding box center [402, 294] width 352 height 28
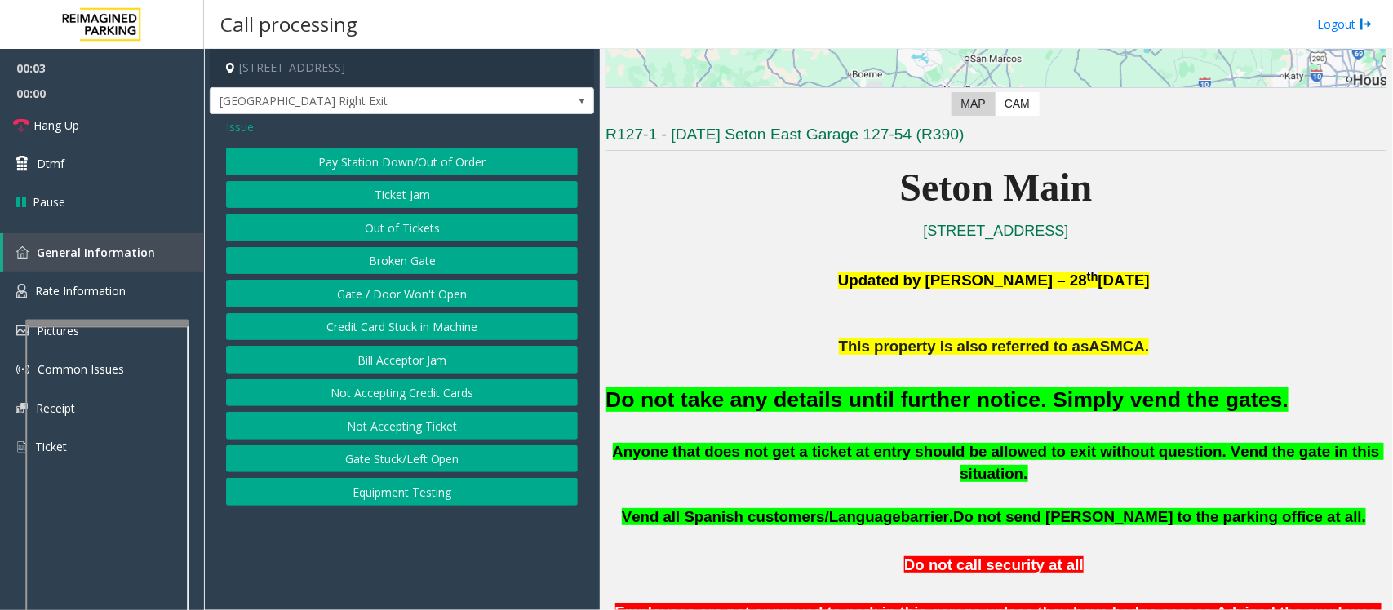
click at [341, 295] on button "Gate / Door Won't Open" at bounding box center [402, 294] width 352 height 28
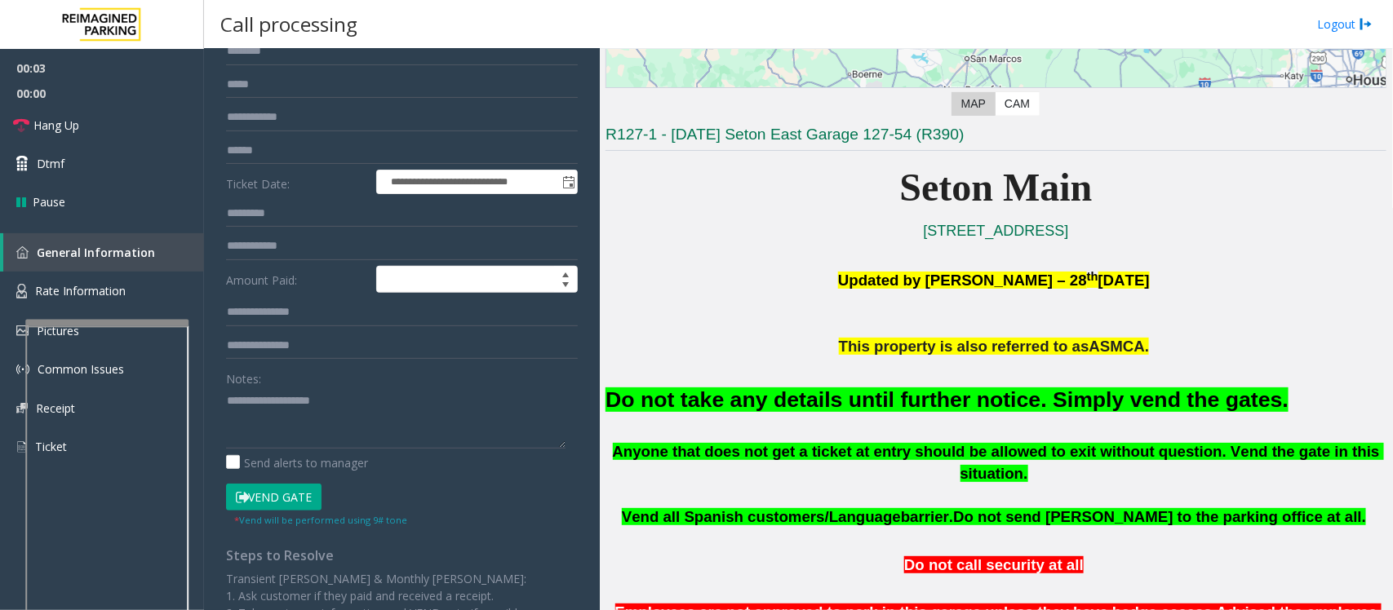
scroll to position [280, 0]
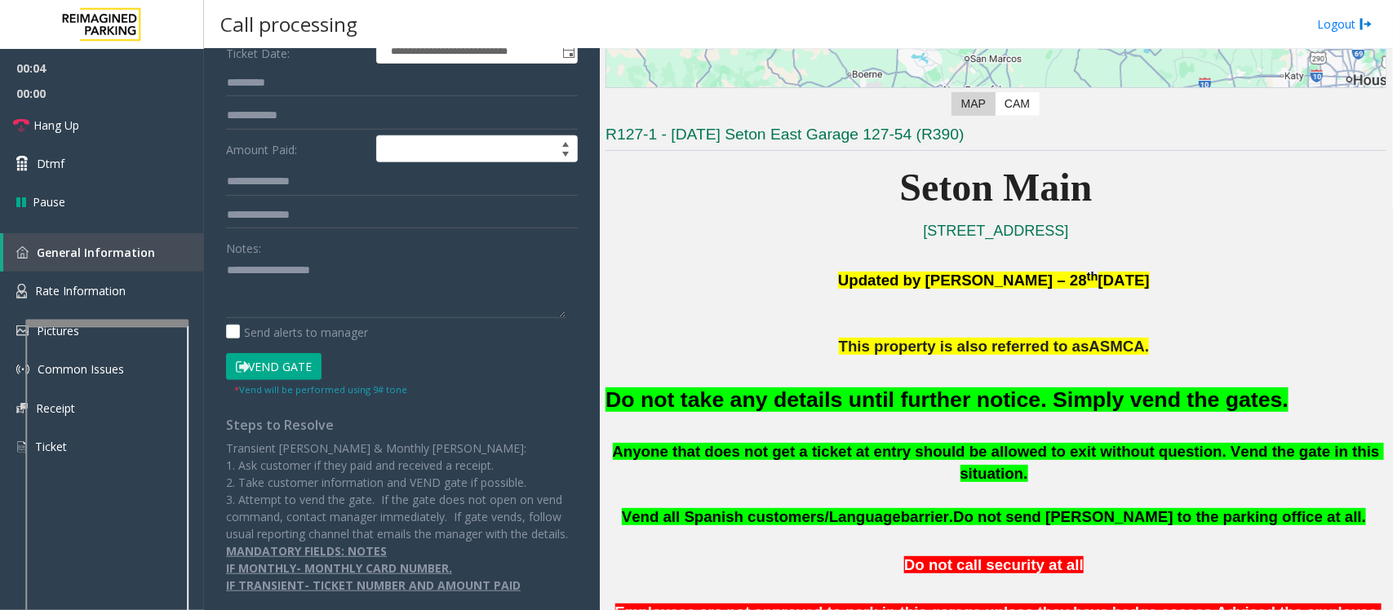
click at [290, 355] on button "Vend Gate" at bounding box center [273, 367] width 95 height 28
click at [853, 401] on font "Do not take any details until further notice. Simply vend the gates." at bounding box center [946, 400] width 683 height 24
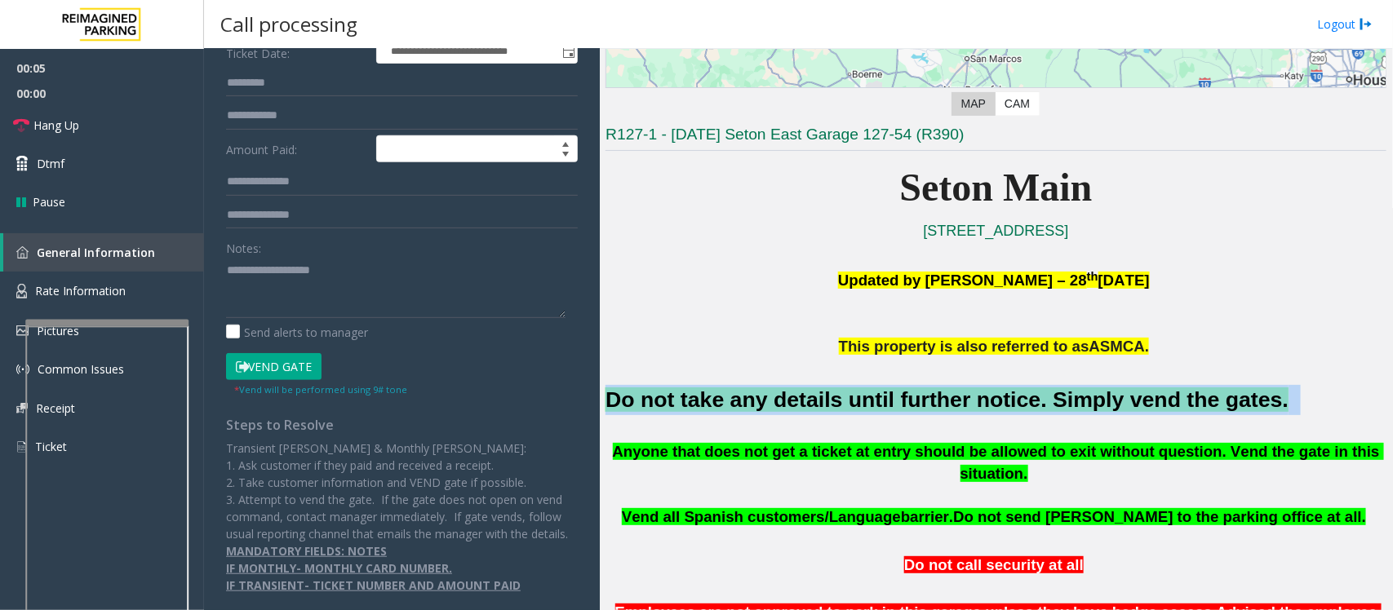
click at [853, 401] on font "Do not take any details until further notice. Simply vend the gates." at bounding box center [946, 400] width 683 height 24
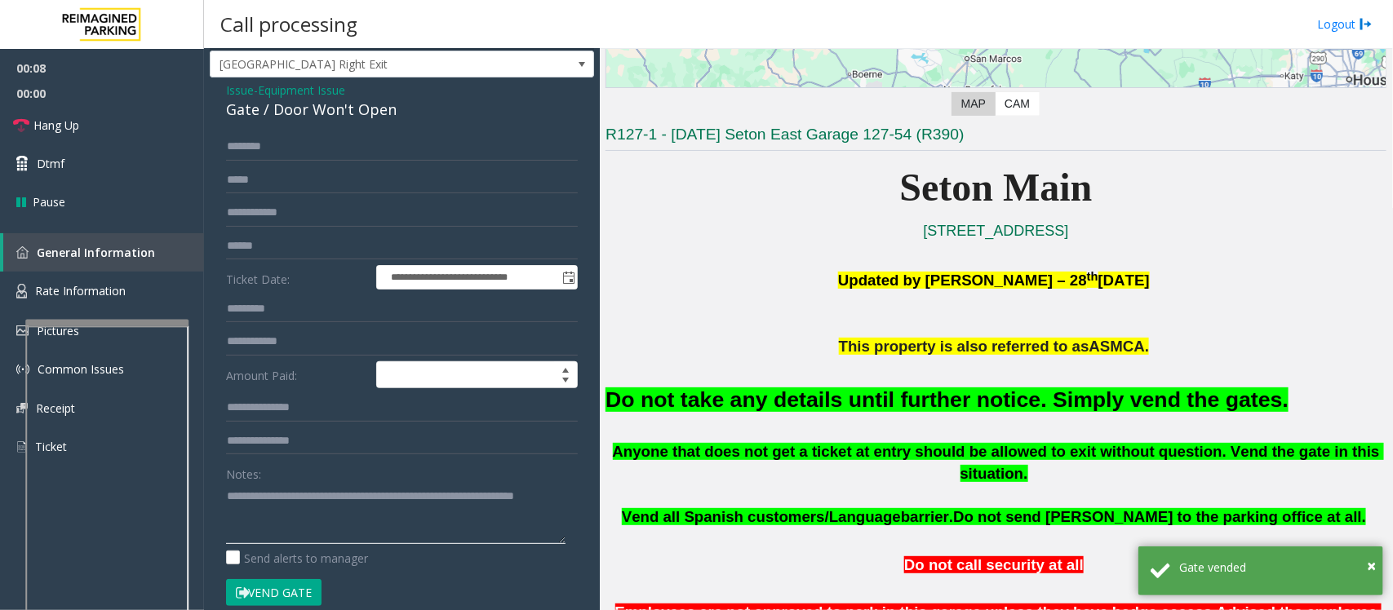
scroll to position [0, 0]
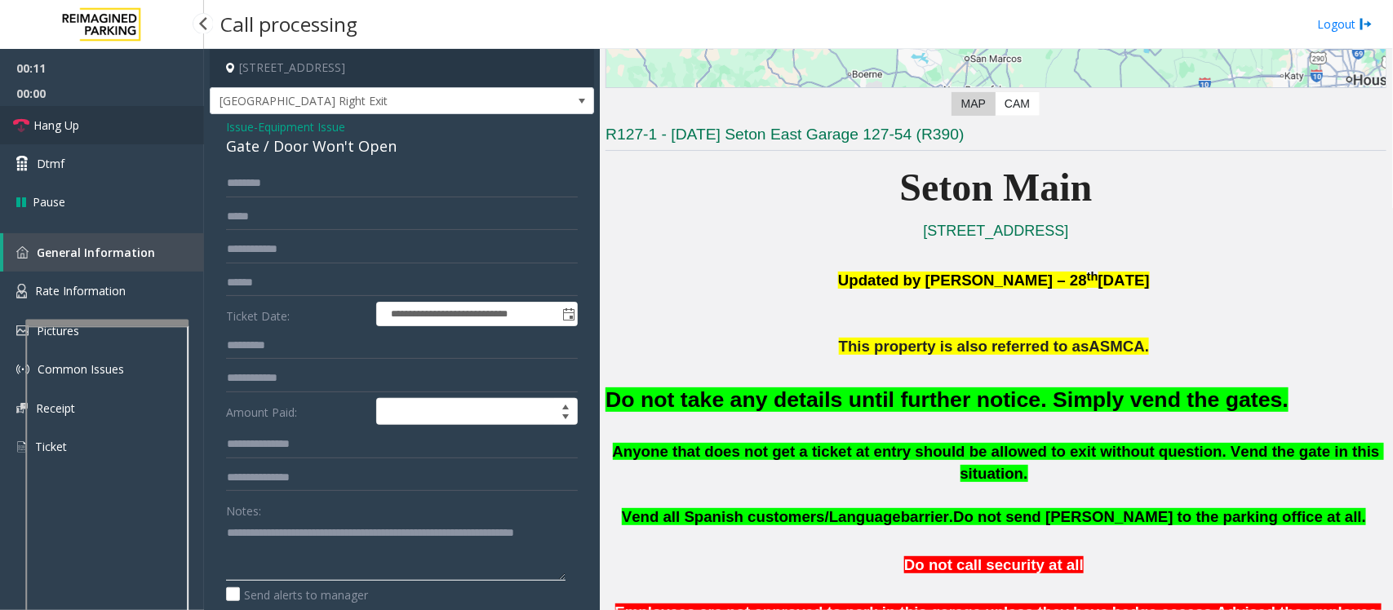
type textarea "**********"
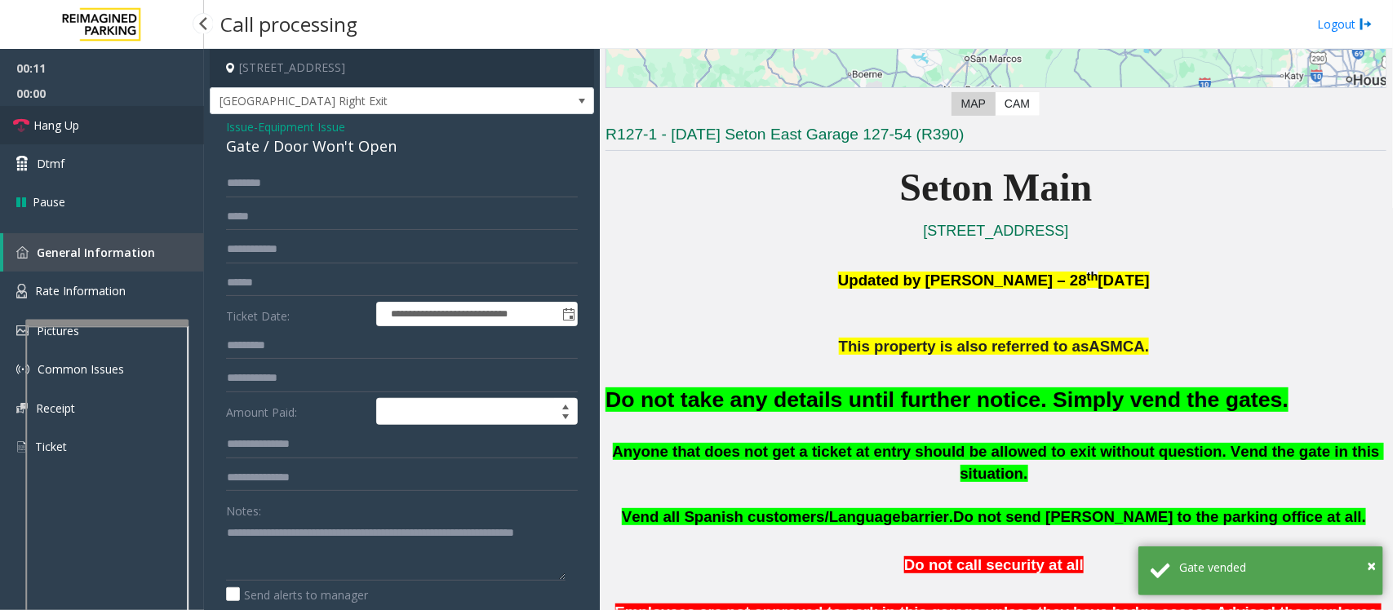
click at [86, 129] on link "Hang Up" at bounding box center [102, 125] width 204 height 38
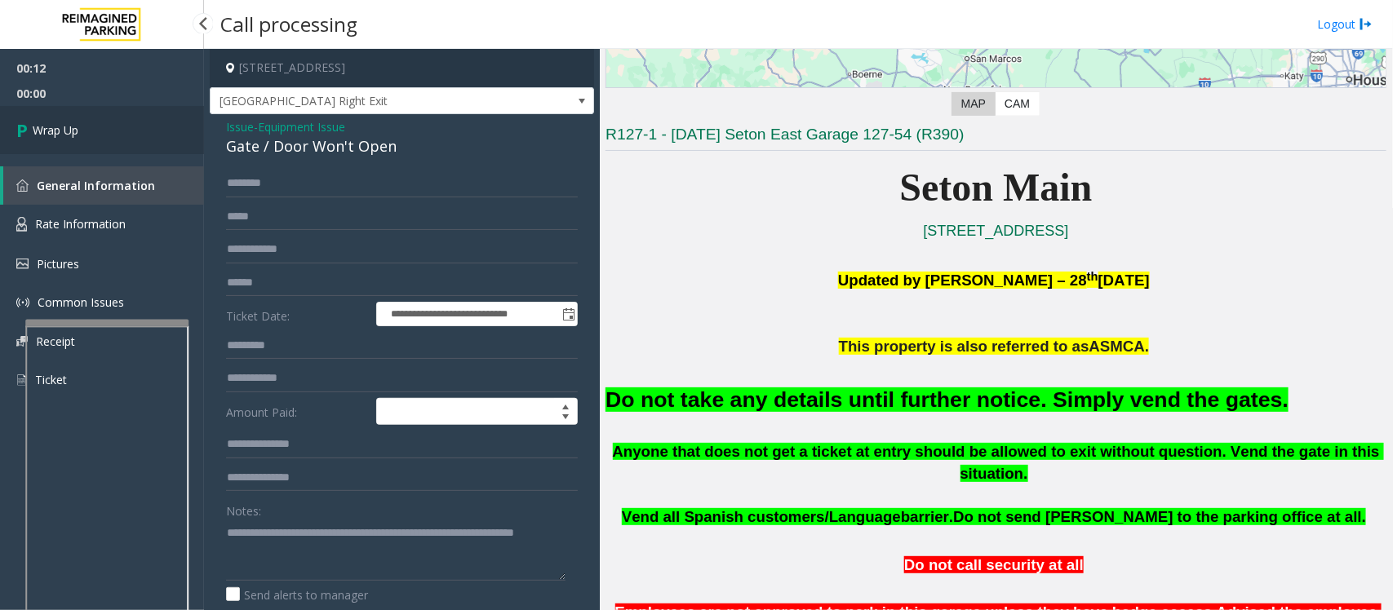
click at [86, 129] on link "Wrap Up" at bounding box center [102, 130] width 204 height 48
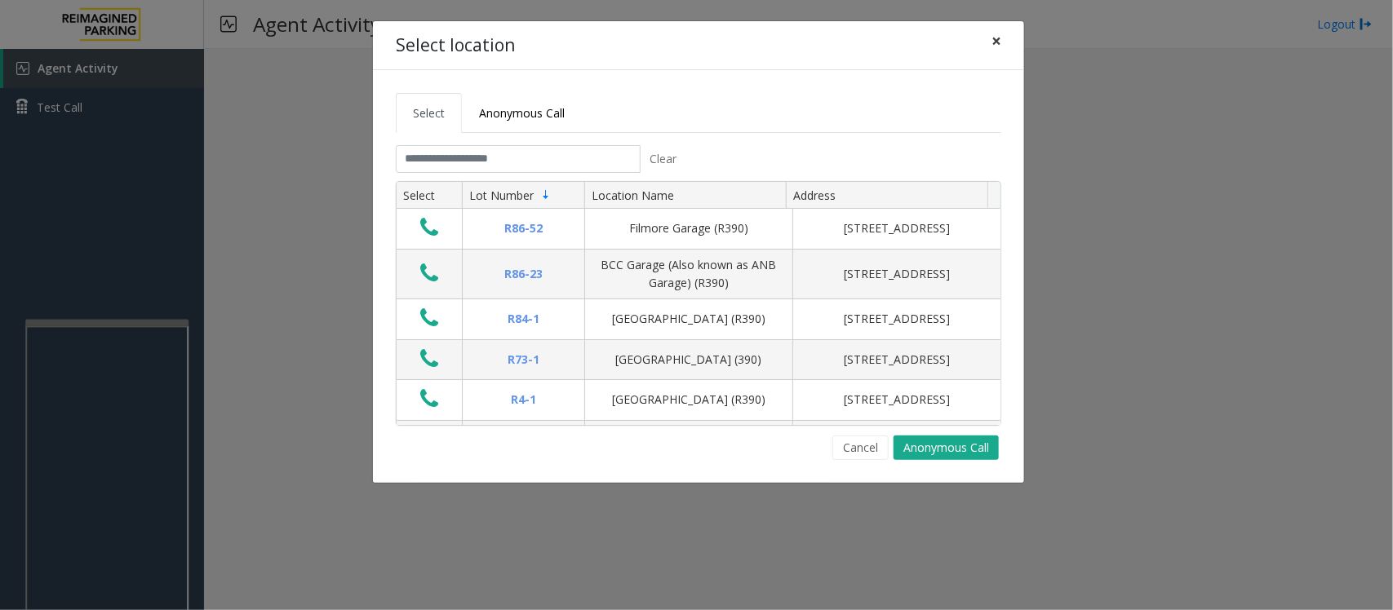
click at [996, 42] on span "×" at bounding box center [996, 40] width 10 height 23
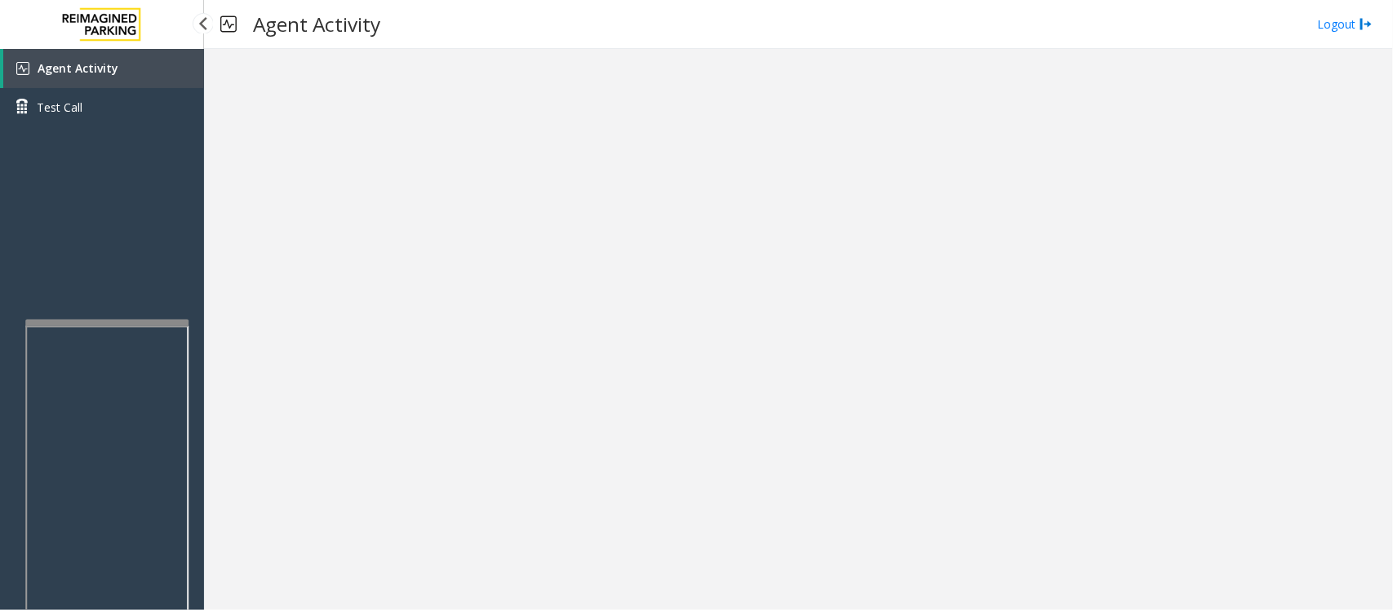
click at [118, 80] on link "Agent Activity" at bounding box center [103, 68] width 201 height 39
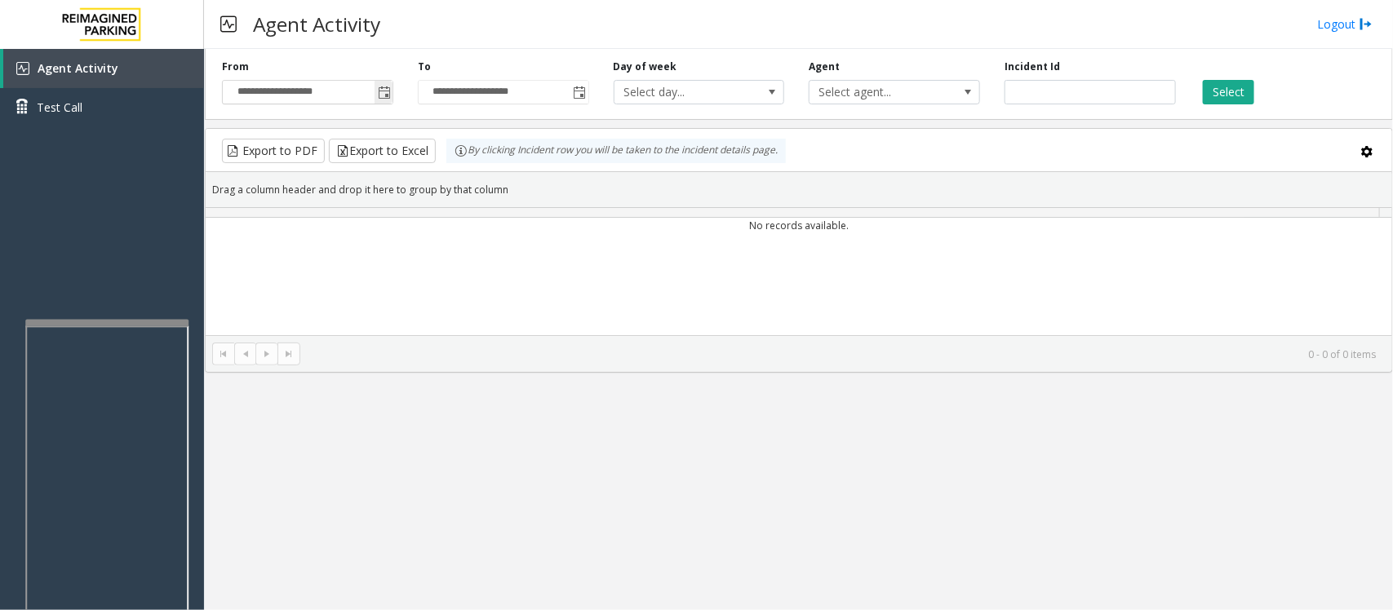
click at [389, 94] on span "Toggle popup" at bounding box center [384, 92] width 13 height 13
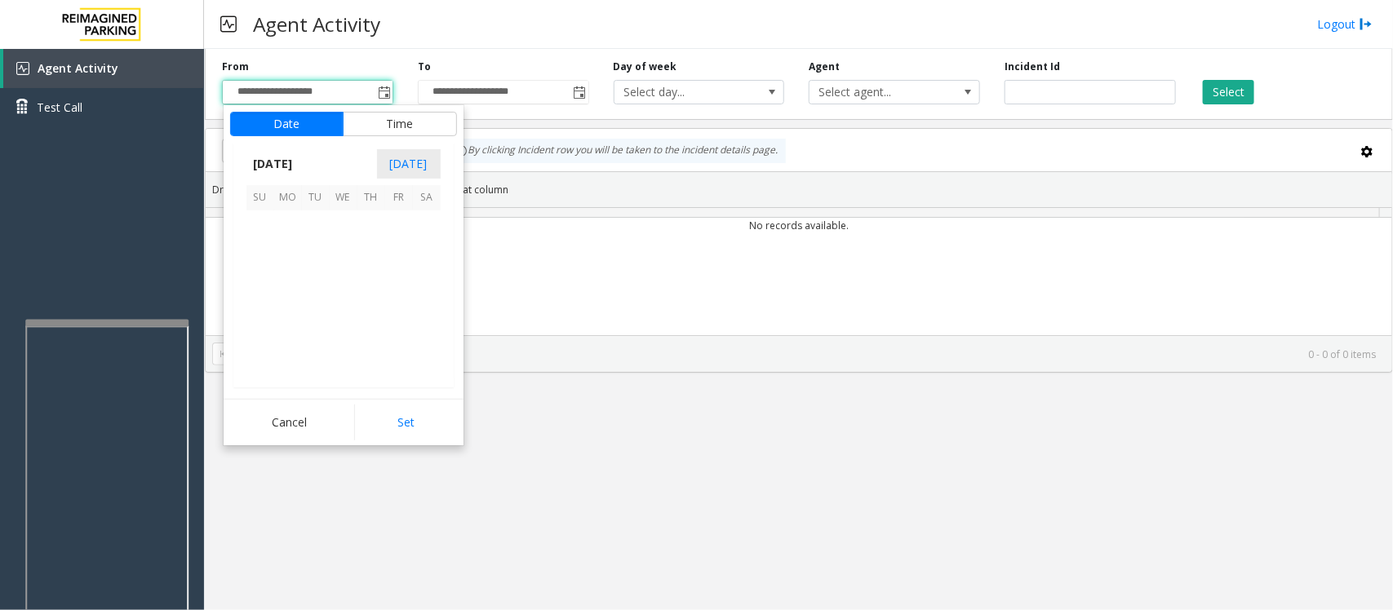
scroll to position [292929, 0]
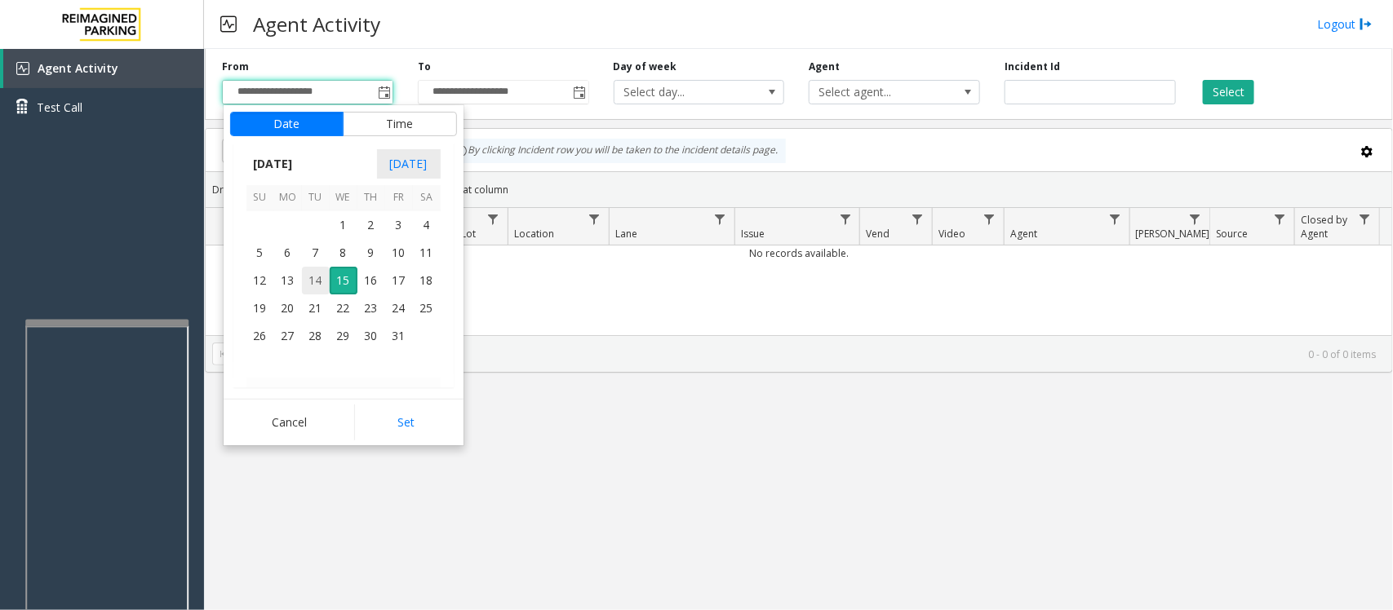
click at [310, 283] on span "14" at bounding box center [316, 281] width 28 height 28
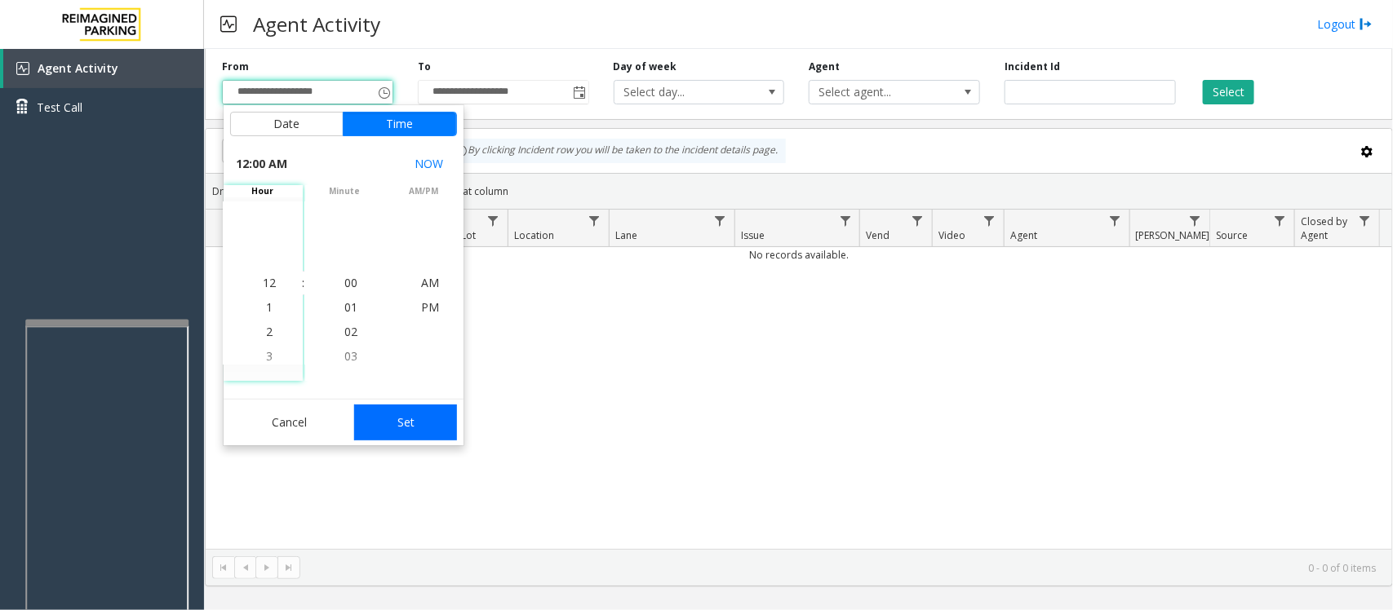
click at [412, 425] on button "Set" at bounding box center [405, 423] width 103 height 36
type input "**********"
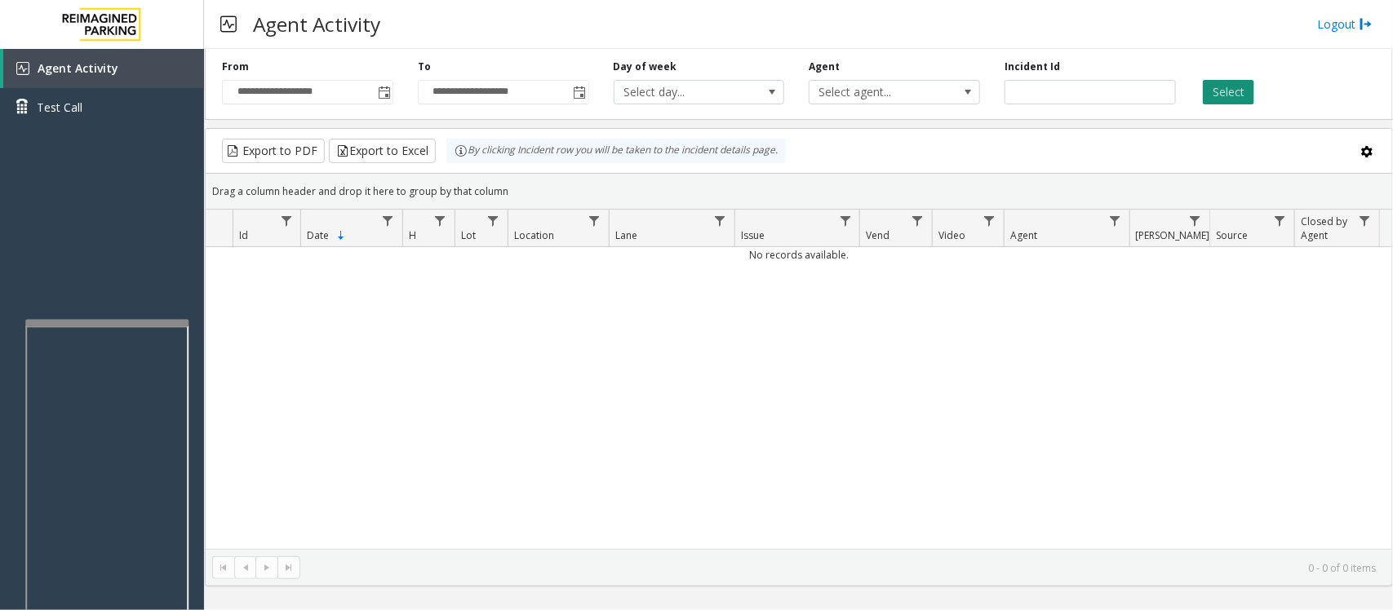
click at [1222, 88] on button "Select" at bounding box center [1228, 92] width 51 height 24
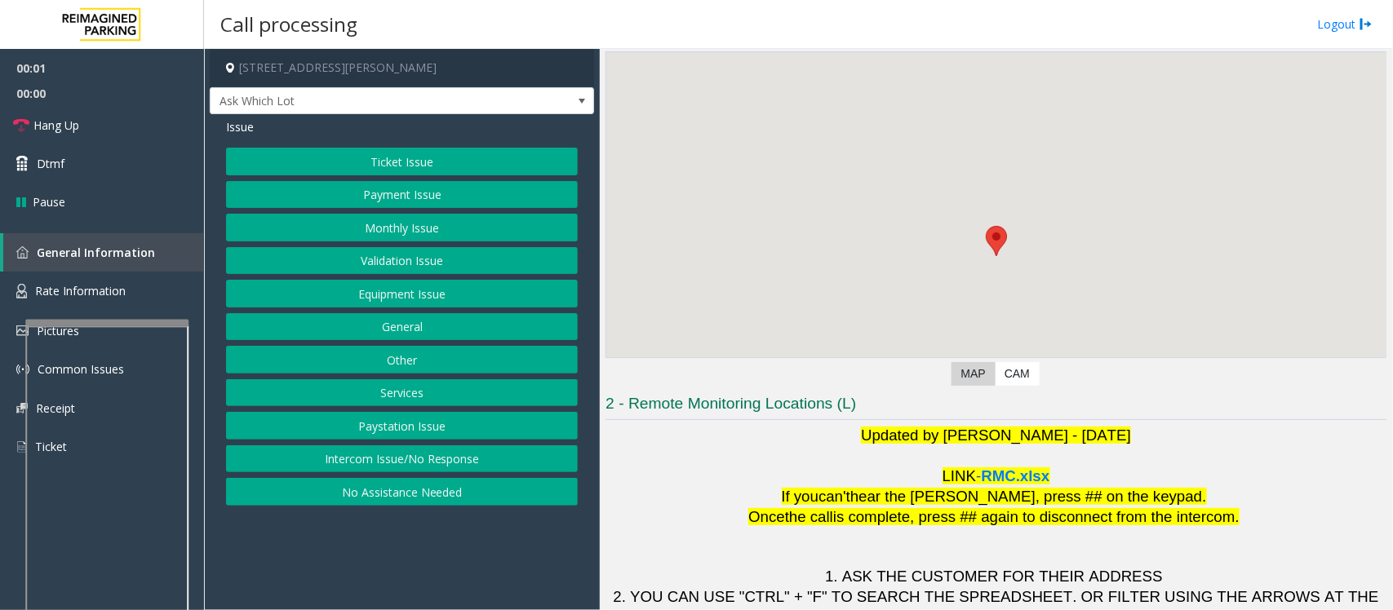
scroll to position [153, 0]
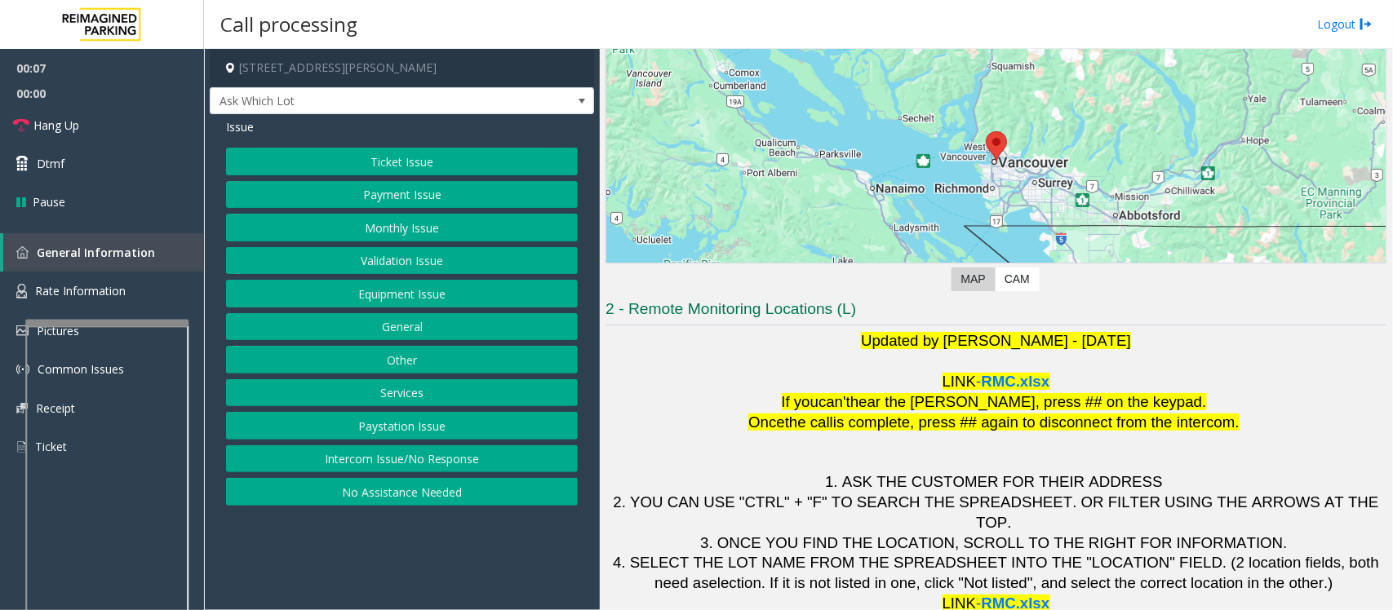
click at [372, 272] on button "Validation Issue" at bounding box center [402, 261] width 352 height 28
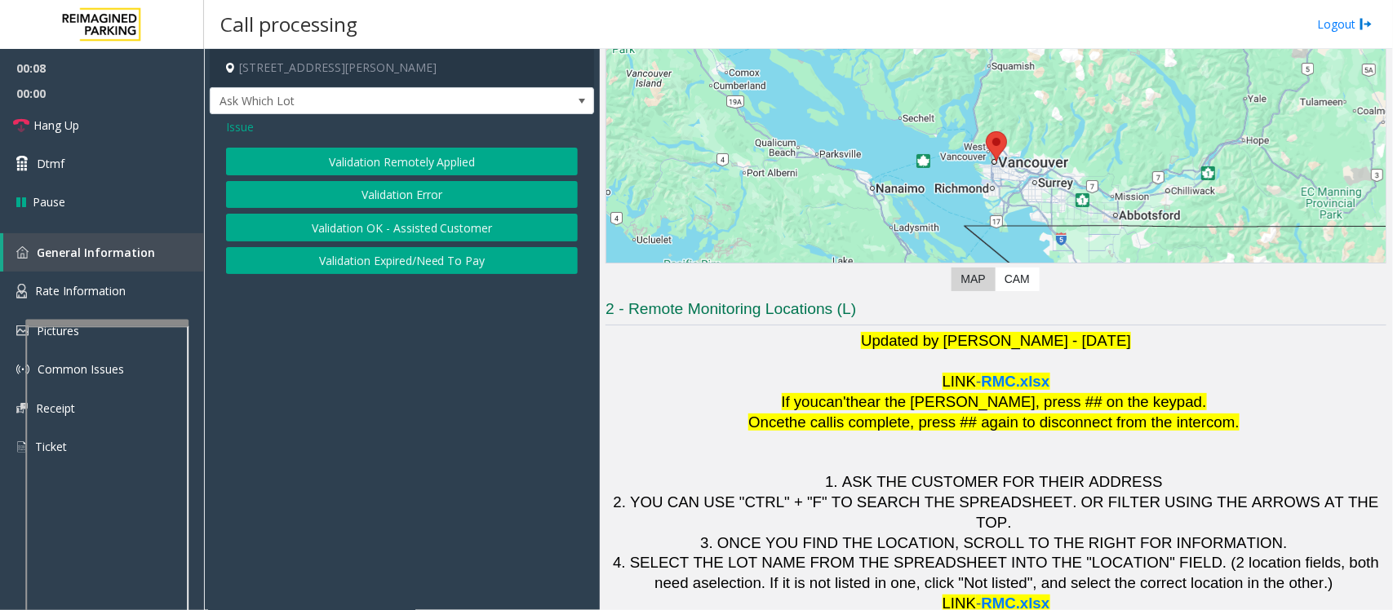
click at [397, 190] on button "Validation Error" at bounding box center [402, 195] width 352 height 28
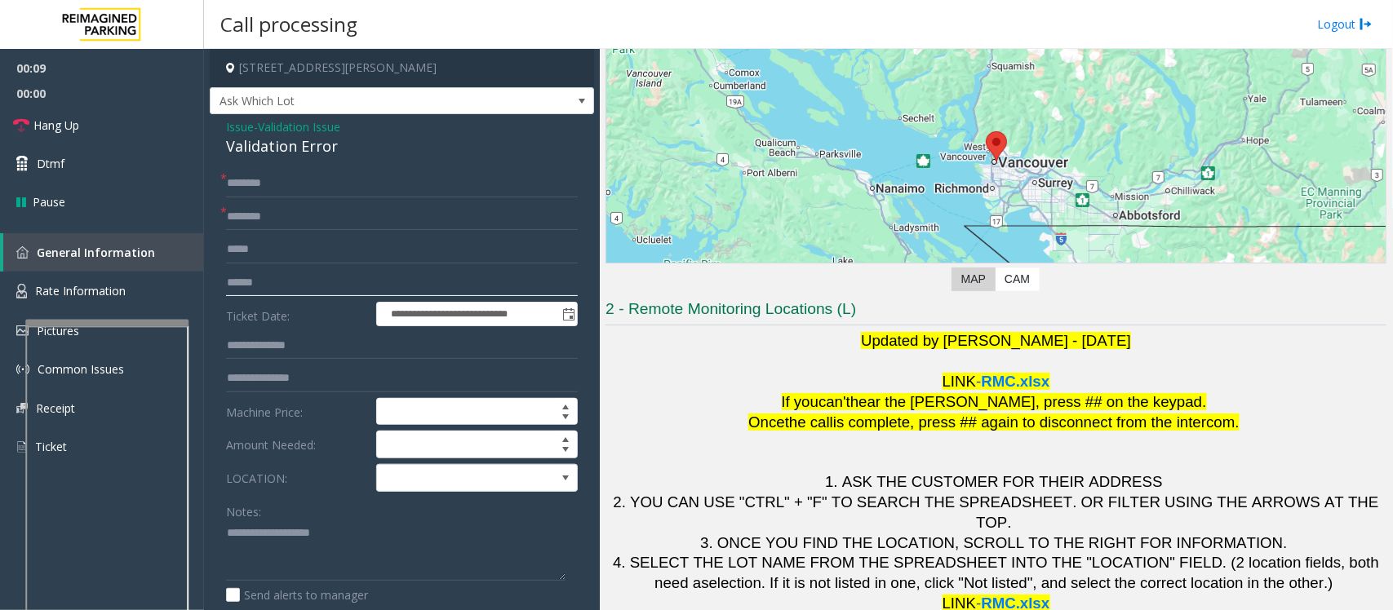
click at [261, 288] on input "text" at bounding box center [402, 283] width 352 height 28
click at [254, 205] on input "text" at bounding box center [402, 217] width 352 height 28
type input "********"
click at [273, 290] on input "text" at bounding box center [402, 283] width 352 height 28
click at [230, 284] on input "*******" at bounding box center [402, 283] width 352 height 28
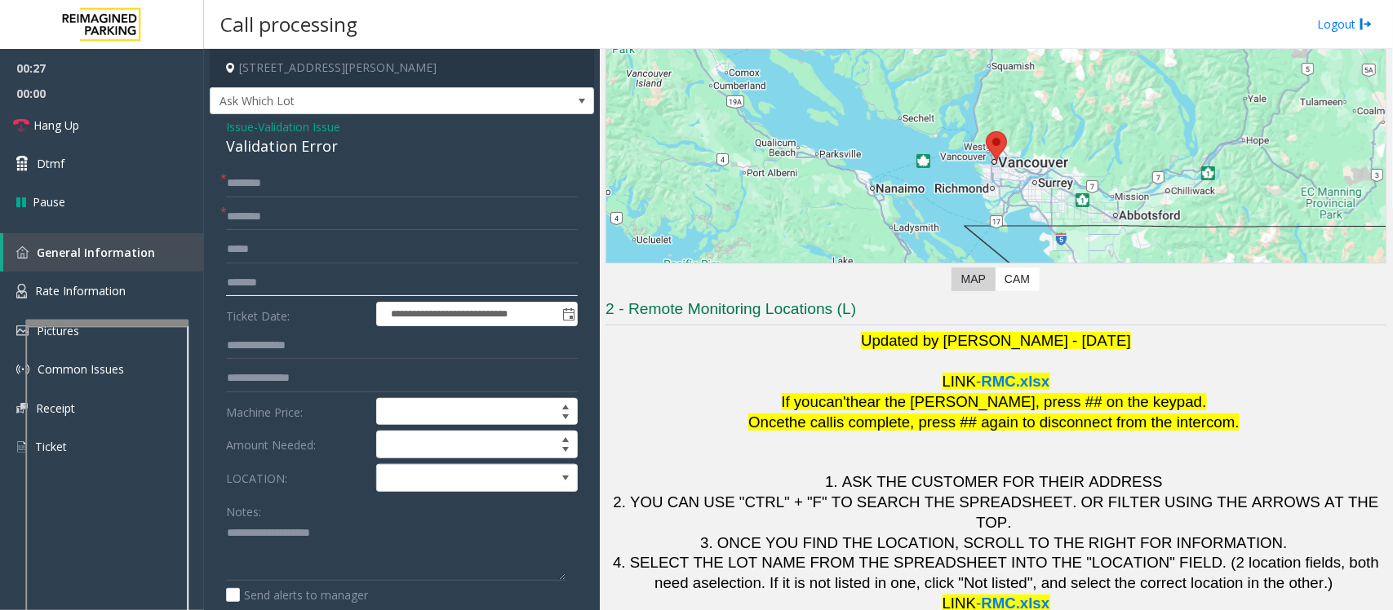
click at [266, 280] on input "*******" at bounding box center [402, 283] width 352 height 28
click at [237, 286] on input "********" at bounding box center [402, 283] width 352 height 28
click at [233, 288] on input "********" at bounding box center [402, 283] width 352 height 28
type input "*******"
click at [245, 188] on input "text" at bounding box center [402, 184] width 352 height 28
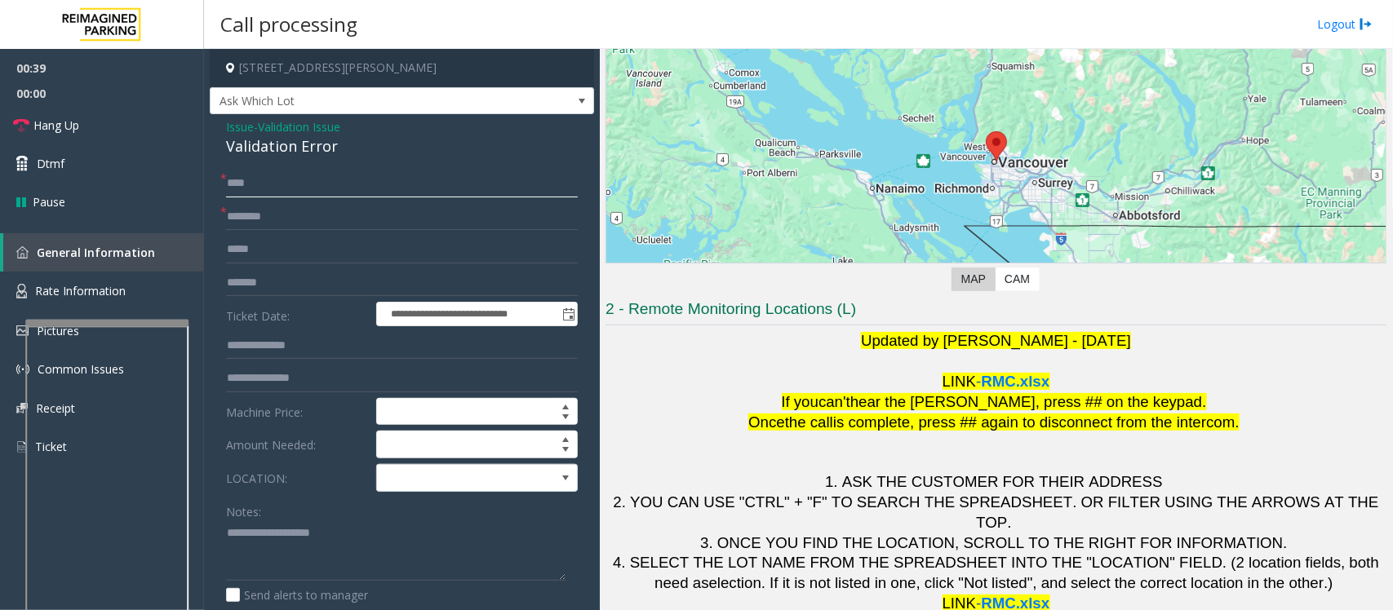
type input "****"
click at [519, 484] on span at bounding box center [457, 478] width 160 height 26
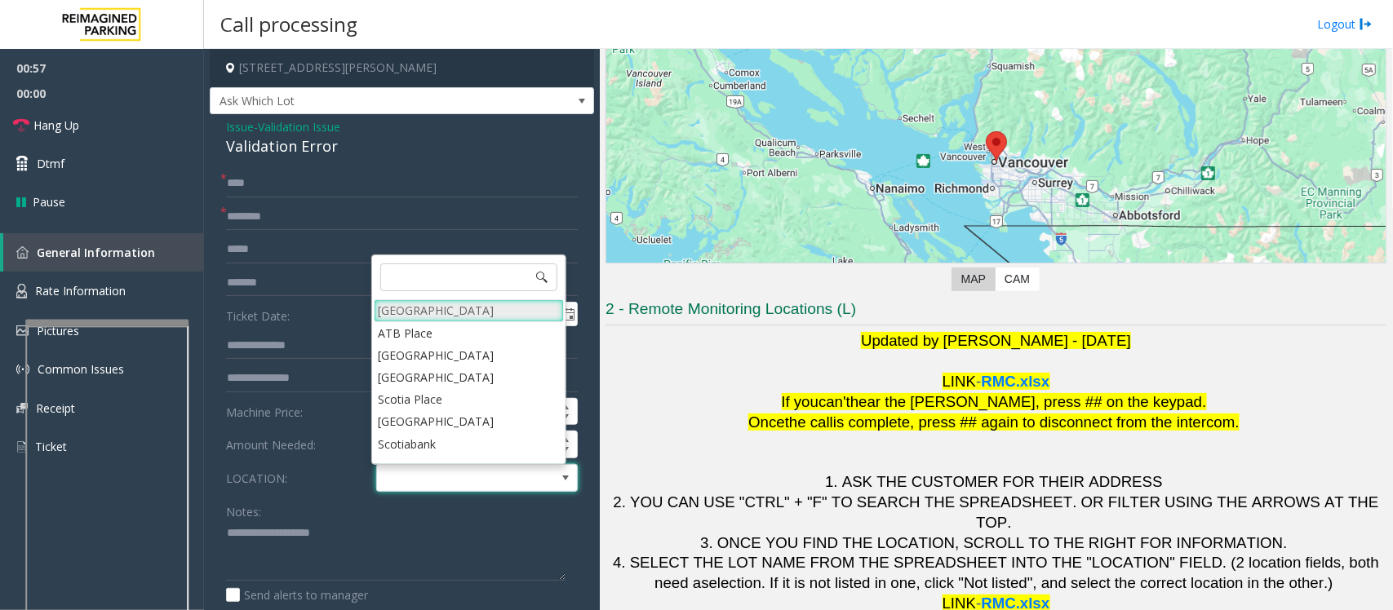
click at [425, 312] on Village "[GEOGRAPHIC_DATA]" at bounding box center [469, 310] width 190 height 22
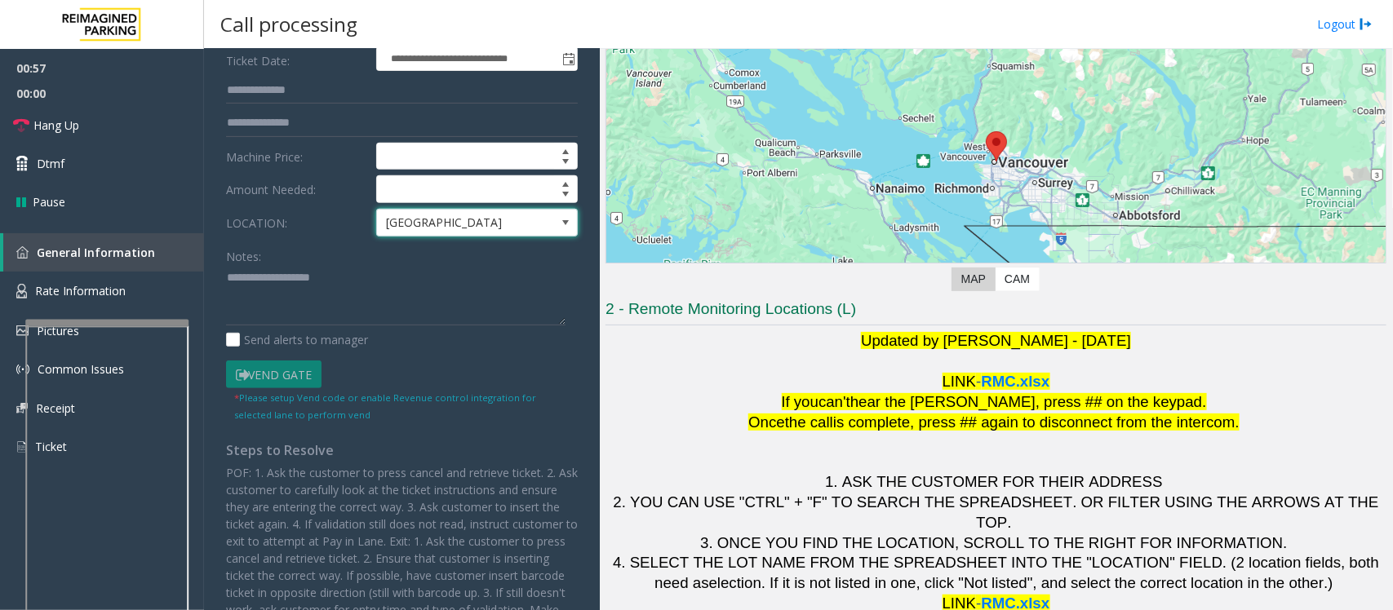
scroll to position [306, 0]
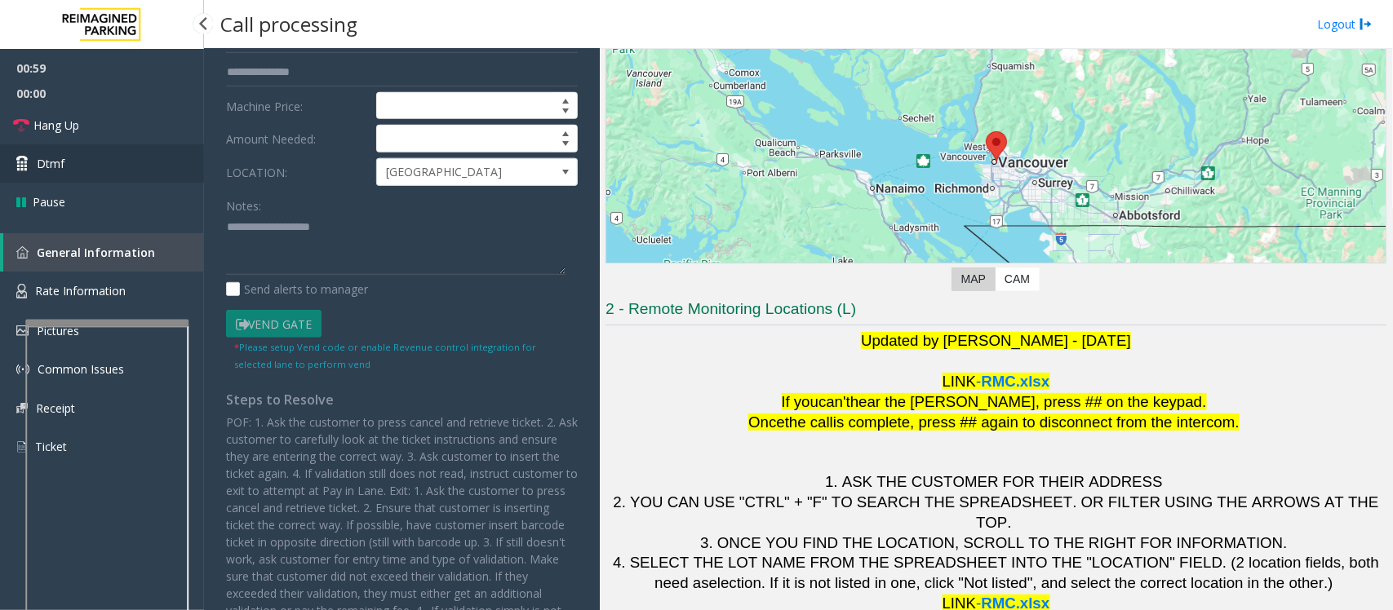
click at [92, 170] on link "Dtmf" at bounding box center [102, 163] width 204 height 38
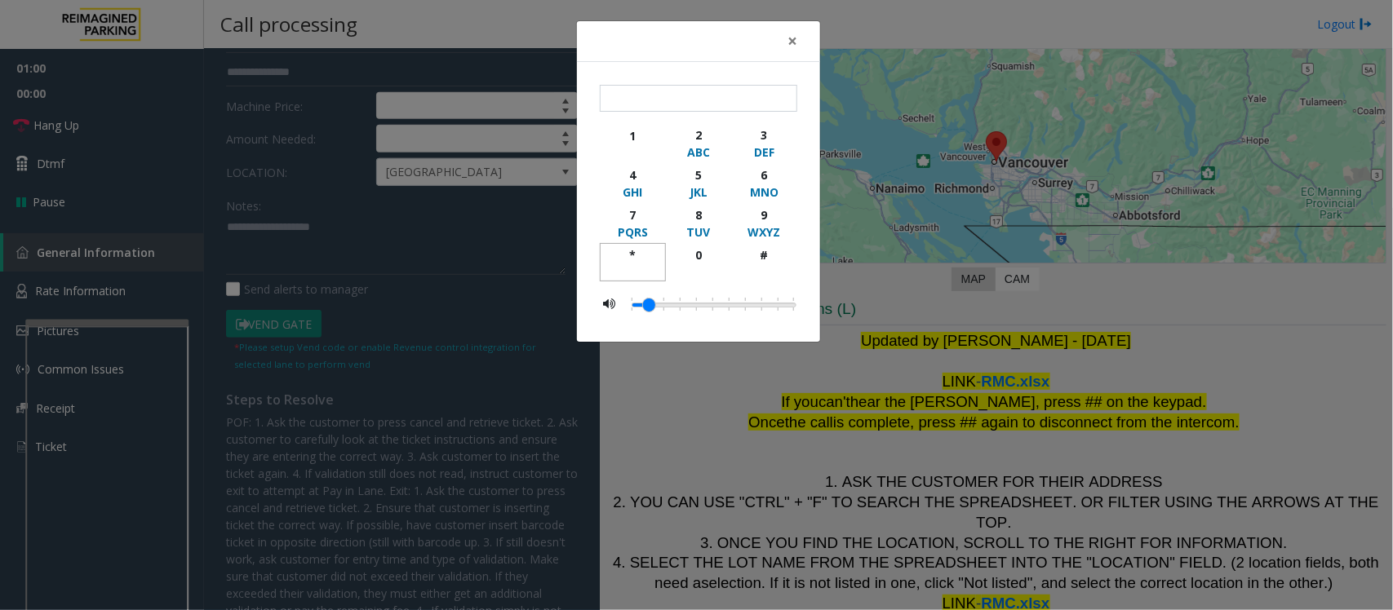
click at [625, 251] on div "*" at bounding box center [632, 254] width 45 height 17
click at [694, 135] on div "2" at bounding box center [698, 134] width 45 height 17
click at [708, 172] on div "5" at bounding box center [698, 174] width 45 height 17
click at [641, 254] on div "*" at bounding box center [632, 254] width 45 height 17
click at [757, 177] on div "6" at bounding box center [764, 174] width 45 height 17
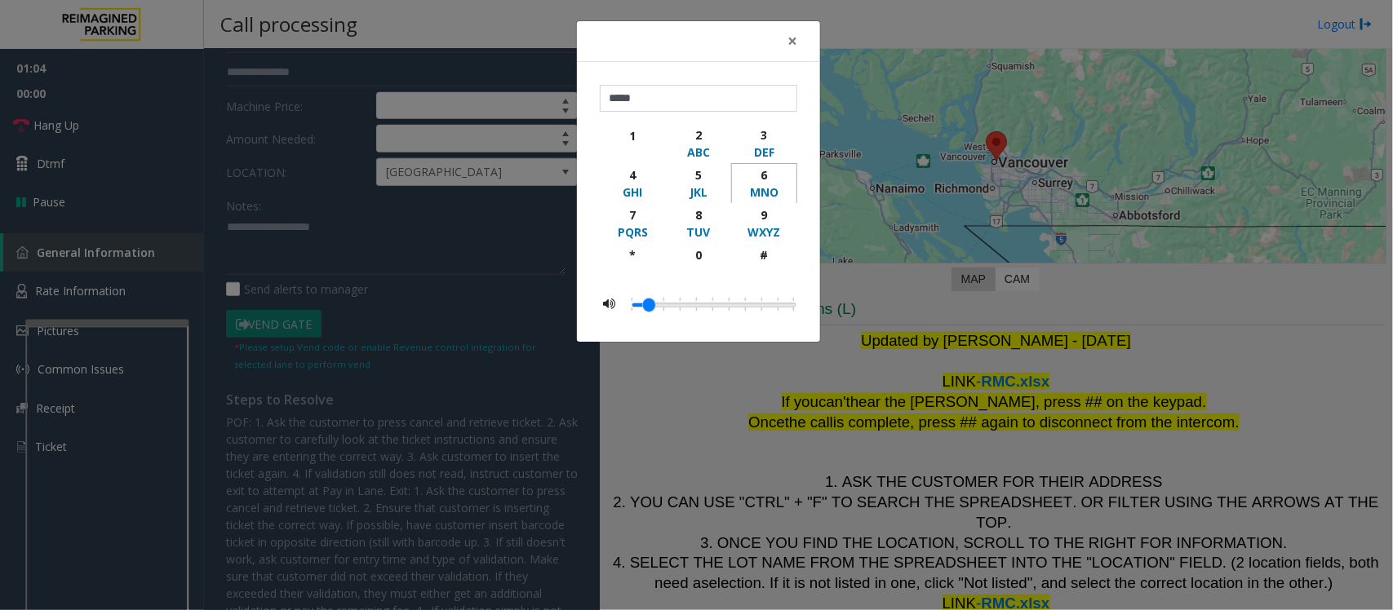
click at [757, 177] on div "6" at bounding box center [764, 174] width 45 height 17
type input "********"
click at [793, 38] on span "×" at bounding box center [792, 40] width 10 height 23
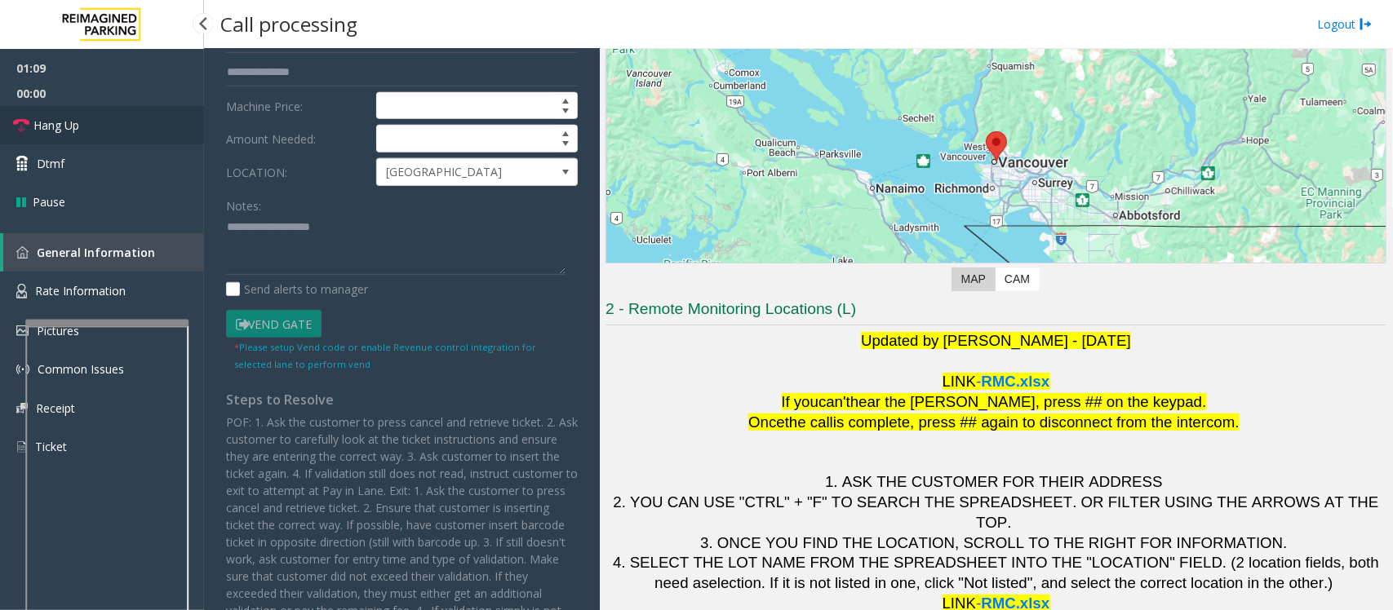
drag, startPoint x: 72, startPoint y: 128, endPoint x: 292, endPoint y: 159, distance: 222.5
click at [72, 128] on span "Hang Up" at bounding box center [56, 125] width 46 height 17
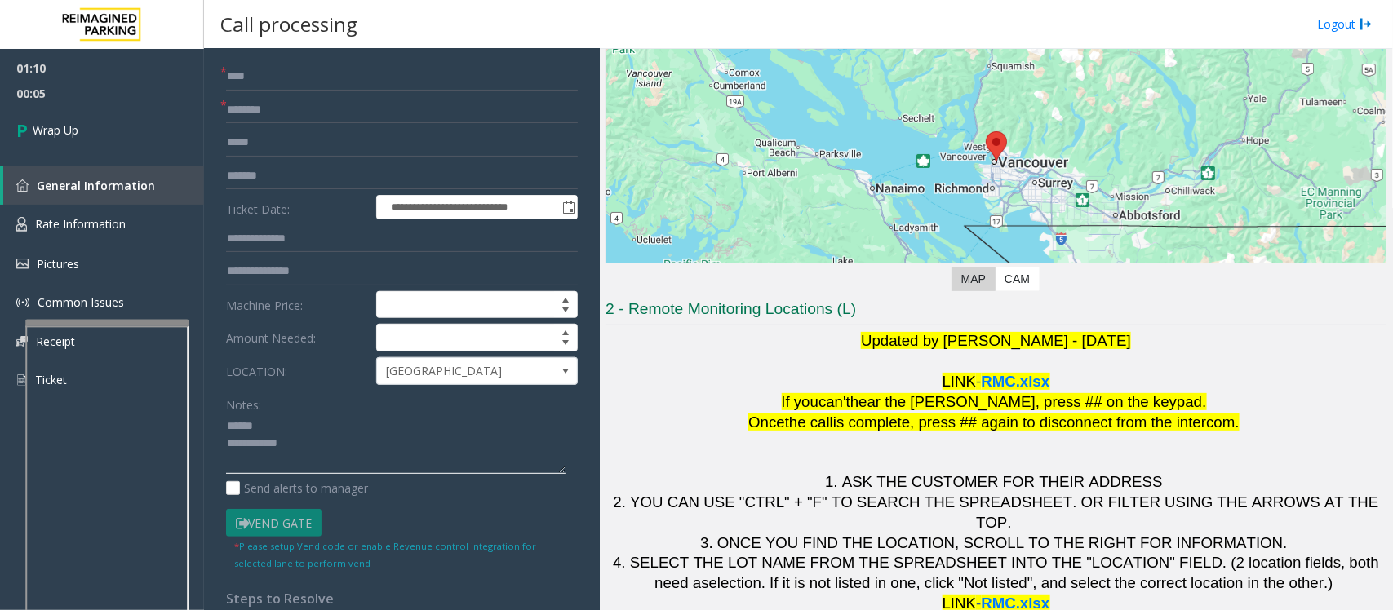
scroll to position [0, 0]
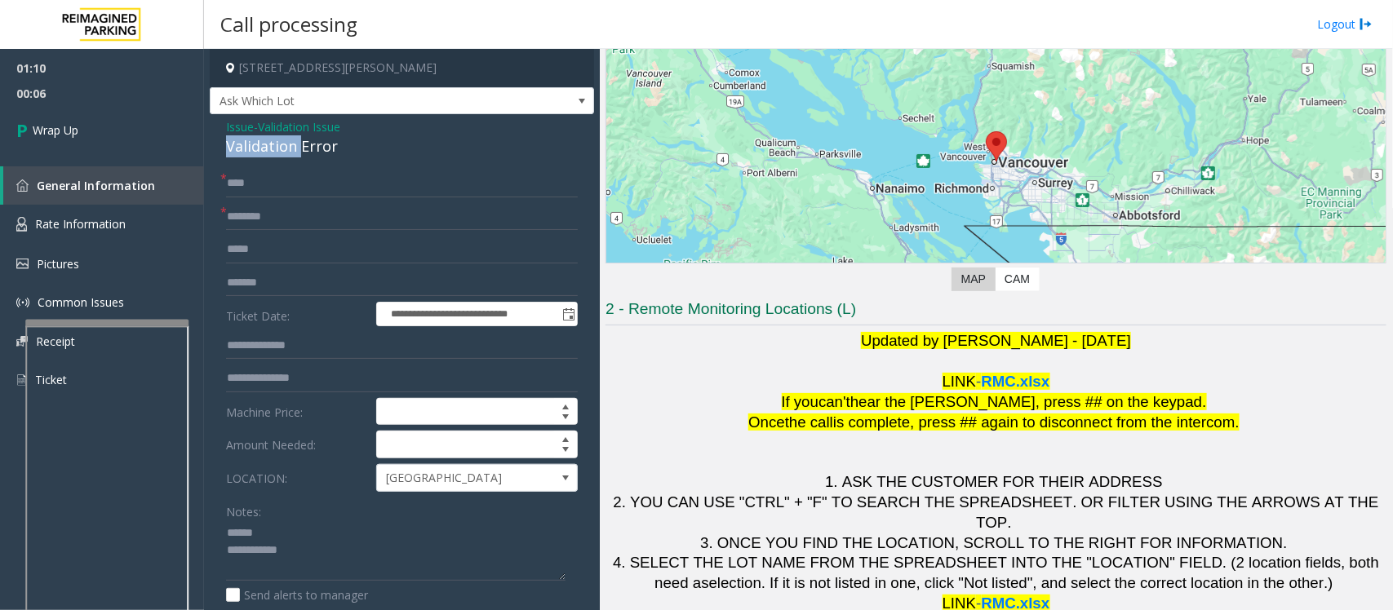
click at [277, 157] on div "Validation Error" at bounding box center [402, 146] width 352 height 22
click at [282, 149] on div "Validation Error" at bounding box center [402, 146] width 352 height 22
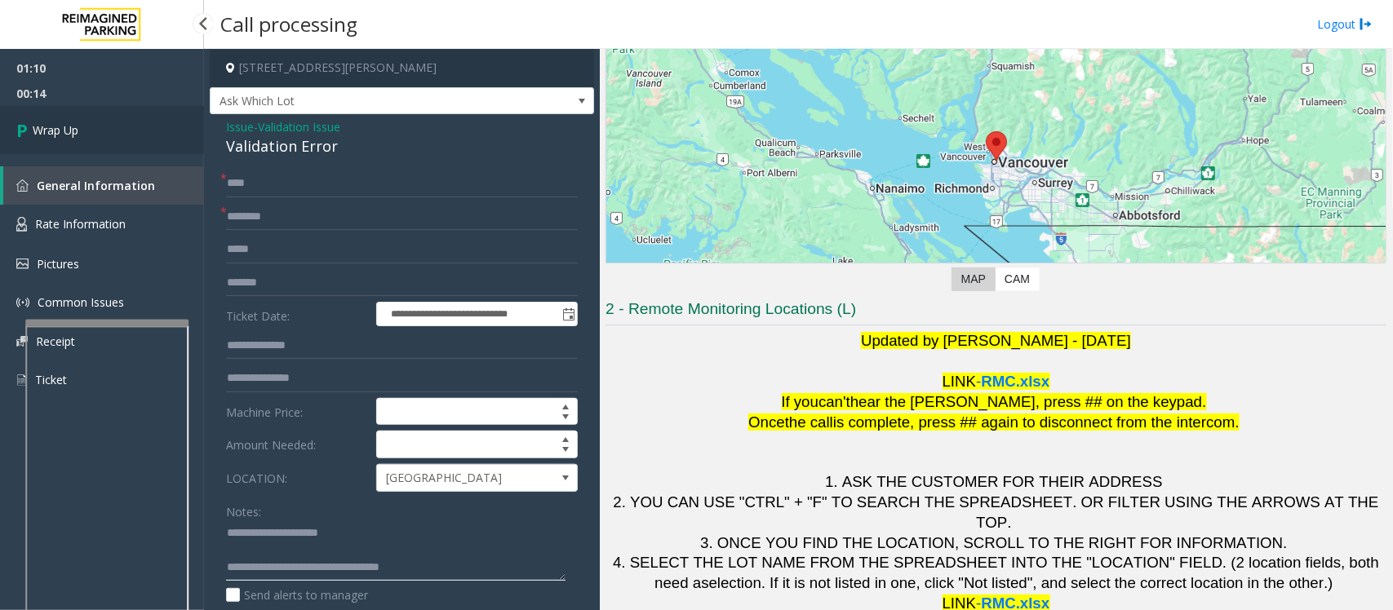
type textarea "**********"
click at [50, 127] on span "Wrap Up" at bounding box center [56, 130] width 46 height 17
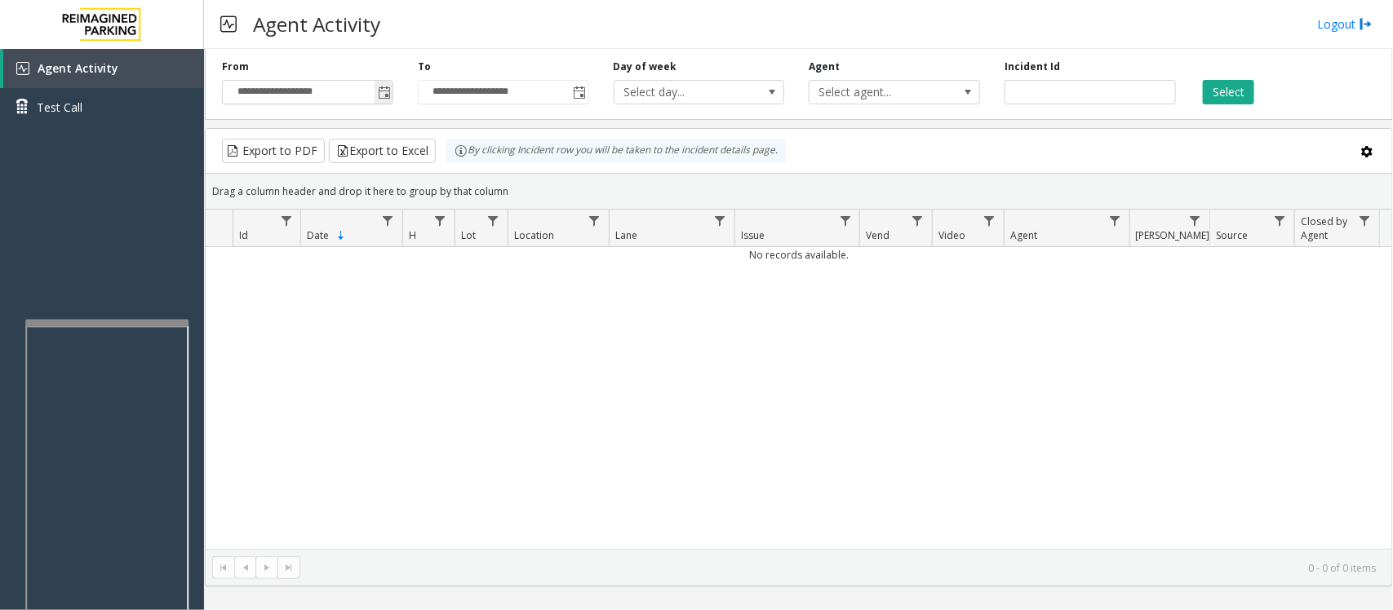
click at [384, 86] on span "Toggle popup" at bounding box center [384, 92] width 18 height 26
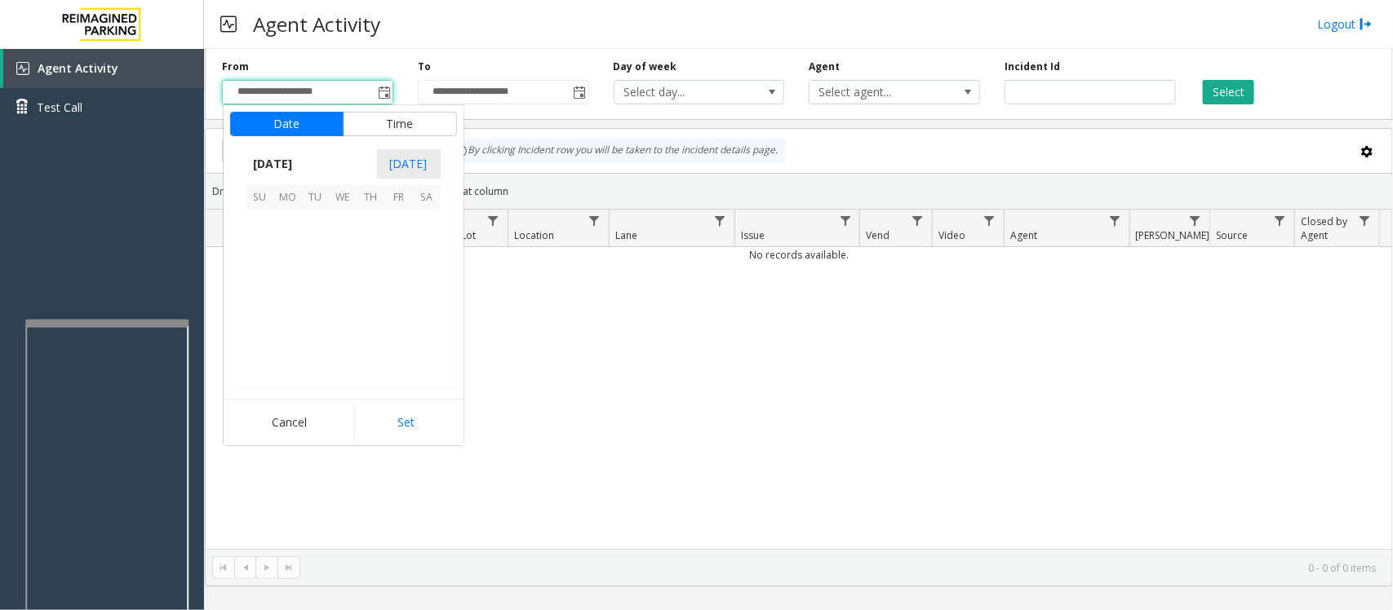
scroll to position [292929, 0]
click at [324, 282] on span "14" at bounding box center [316, 281] width 28 height 28
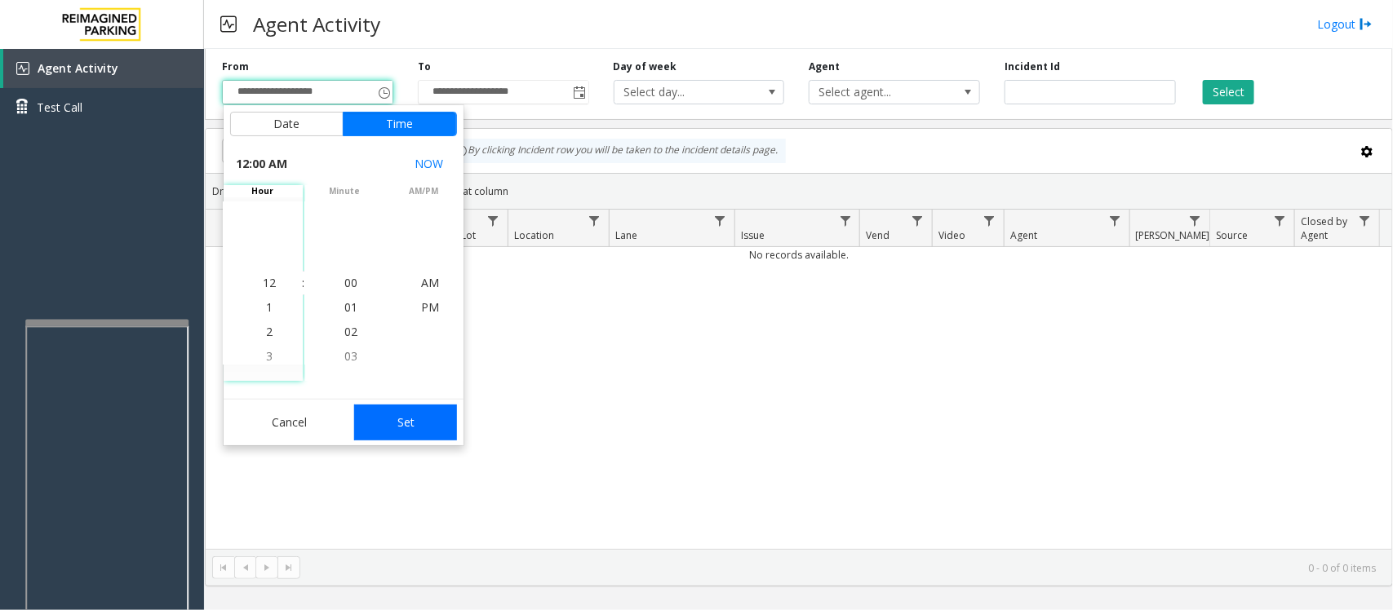
click at [424, 431] on button "Set" at bounding box center [405, 423] width 103 height 36
type input "**********"
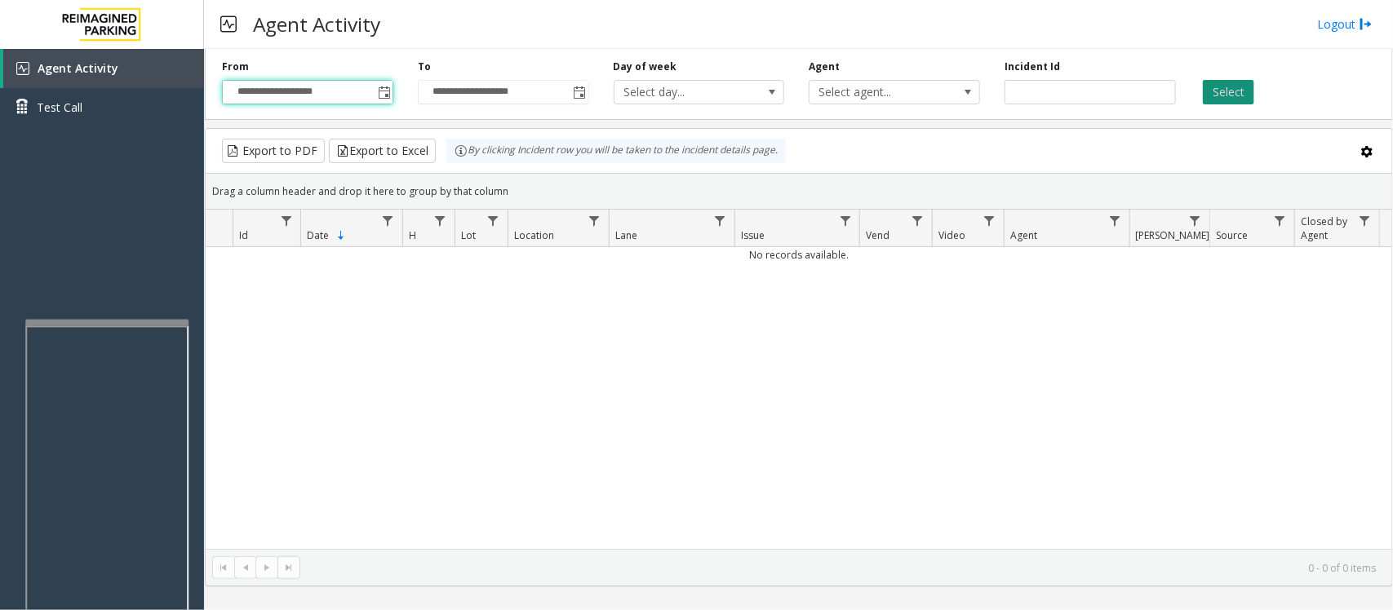
click at [1232, 80] on button "Select" at bounding box center [1228, 92] width 51 height 24
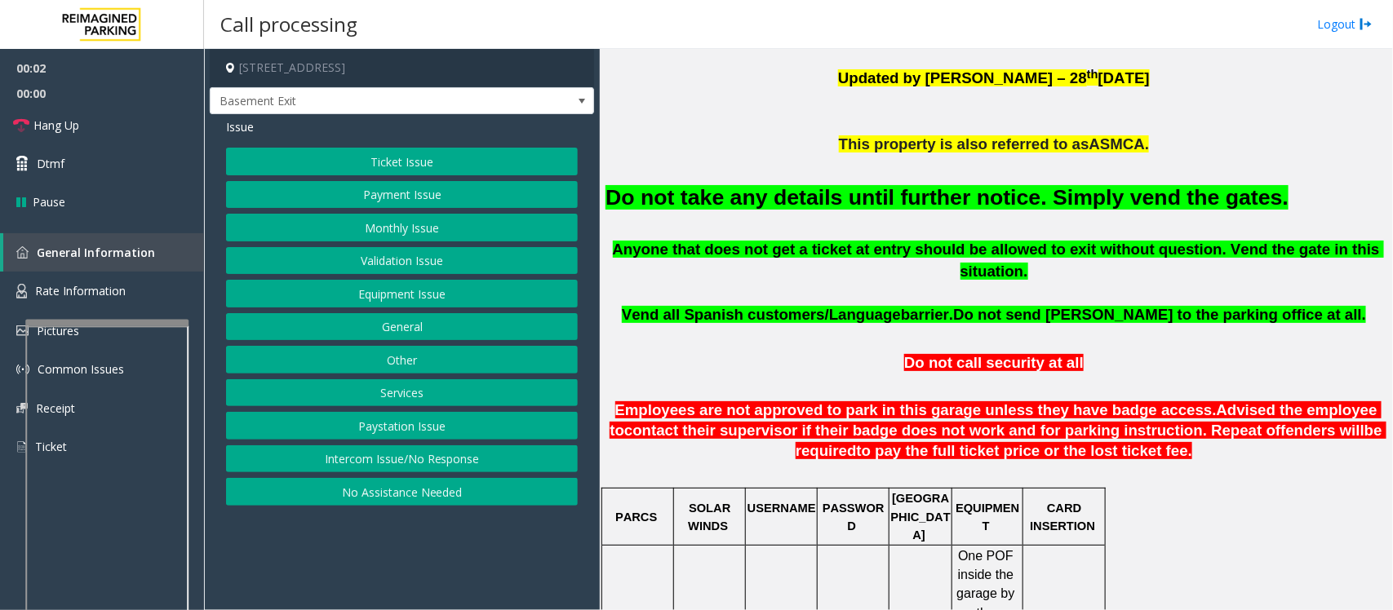
scroll to position [510, 0]
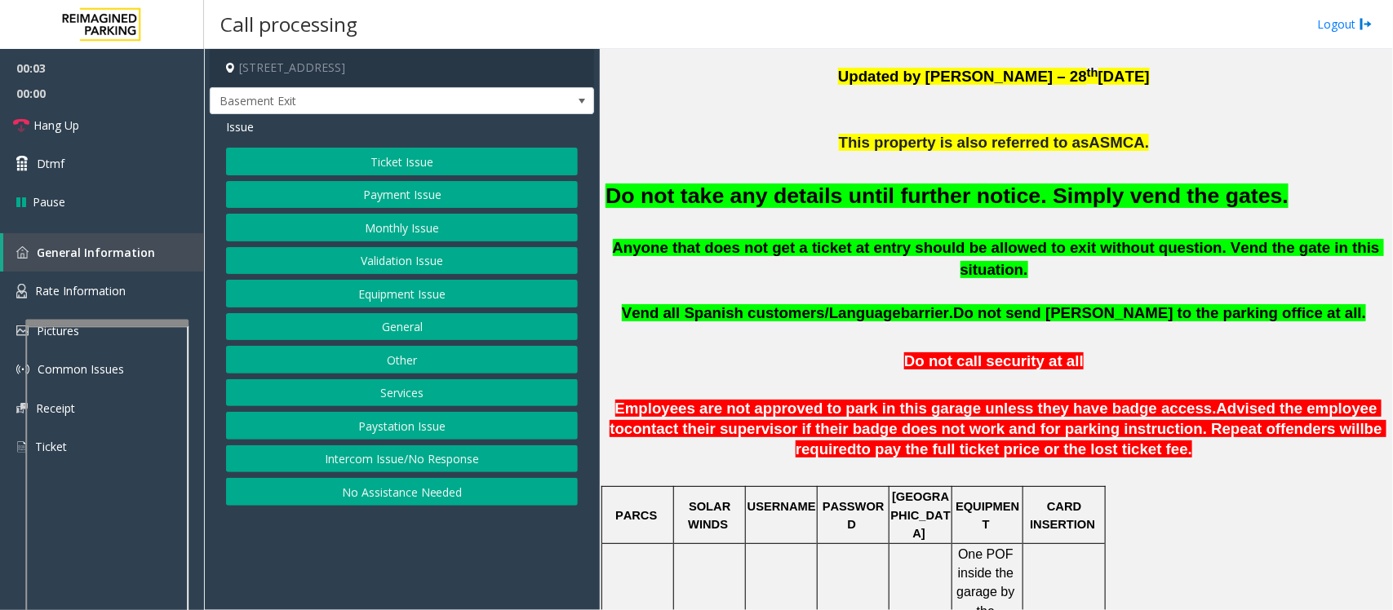
click at [393, 306] on button "Equipment Issue" at bounding box center [402, 294] width 352 height 28
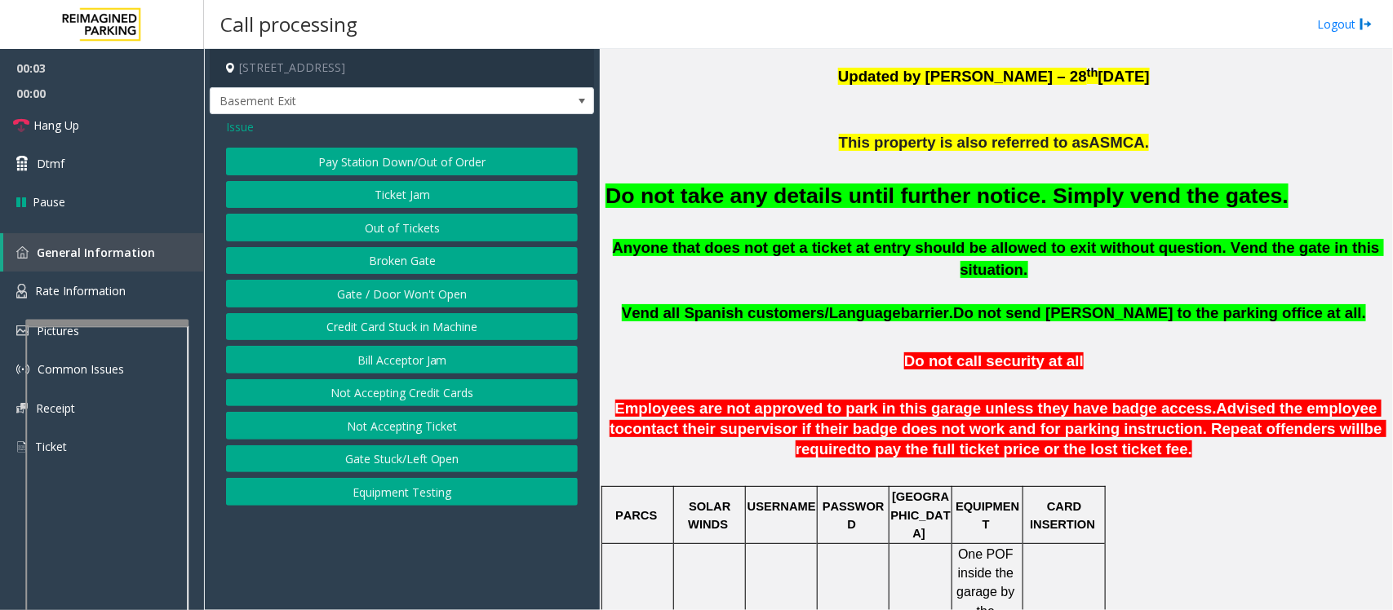
click at [394, 302] on button "Gate / Door Won't Open" at bounding box center [402, 294] width 352 height 28
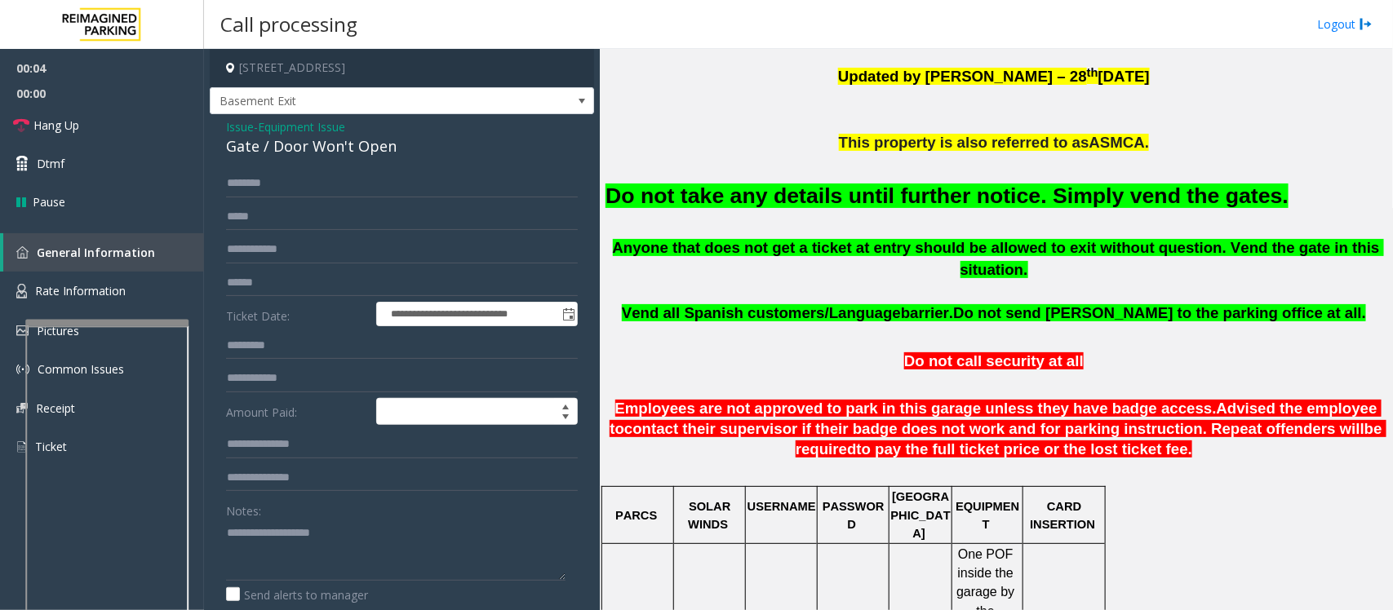
scroll to position [280, 0]
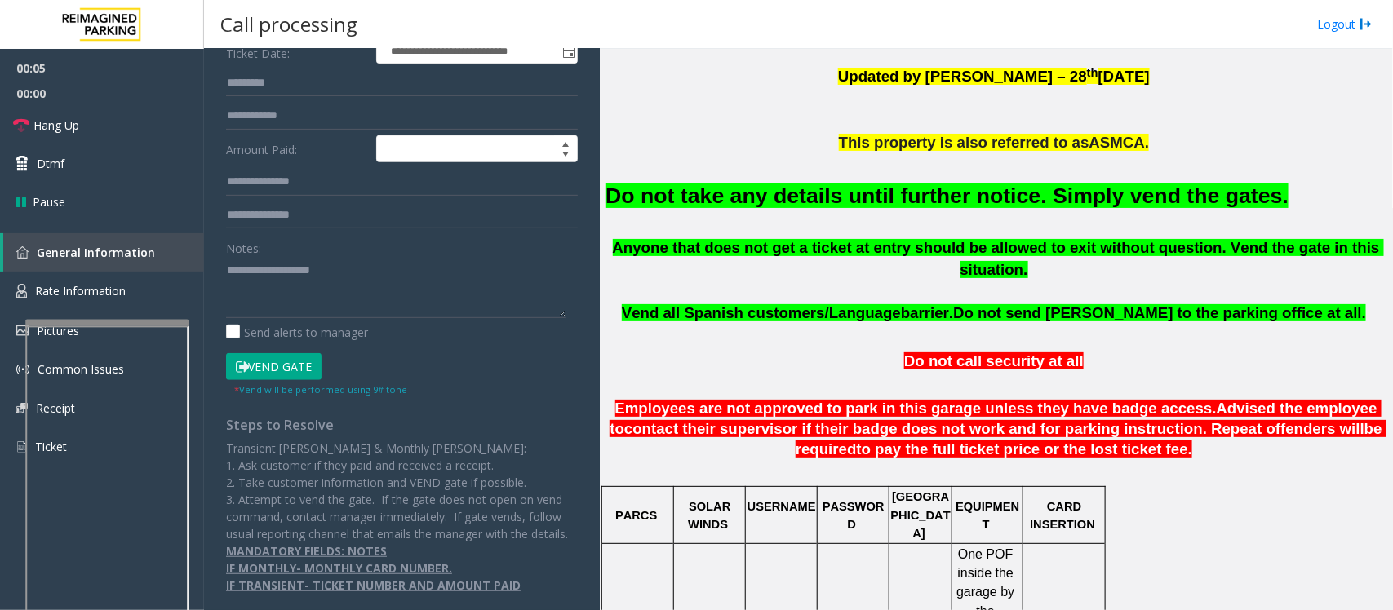
click at [282, 353] on button "Vend Gate" at bounding box center [273, 367] width 95 height 28
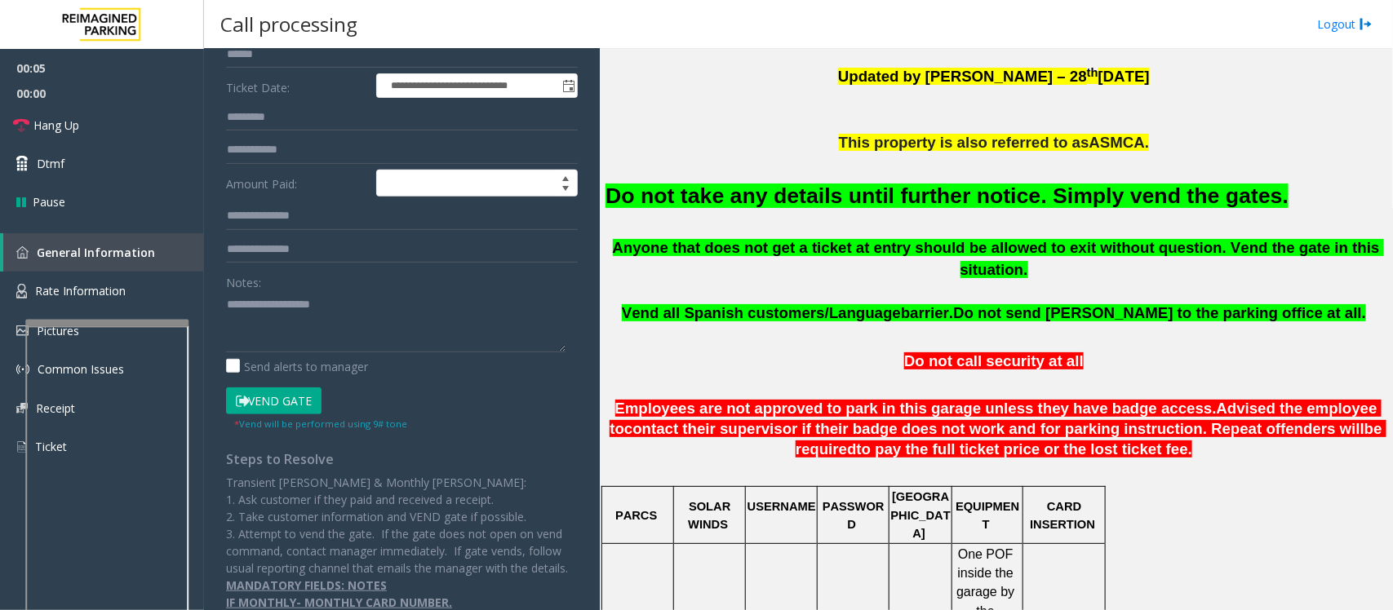
scroll to position [178, 0]
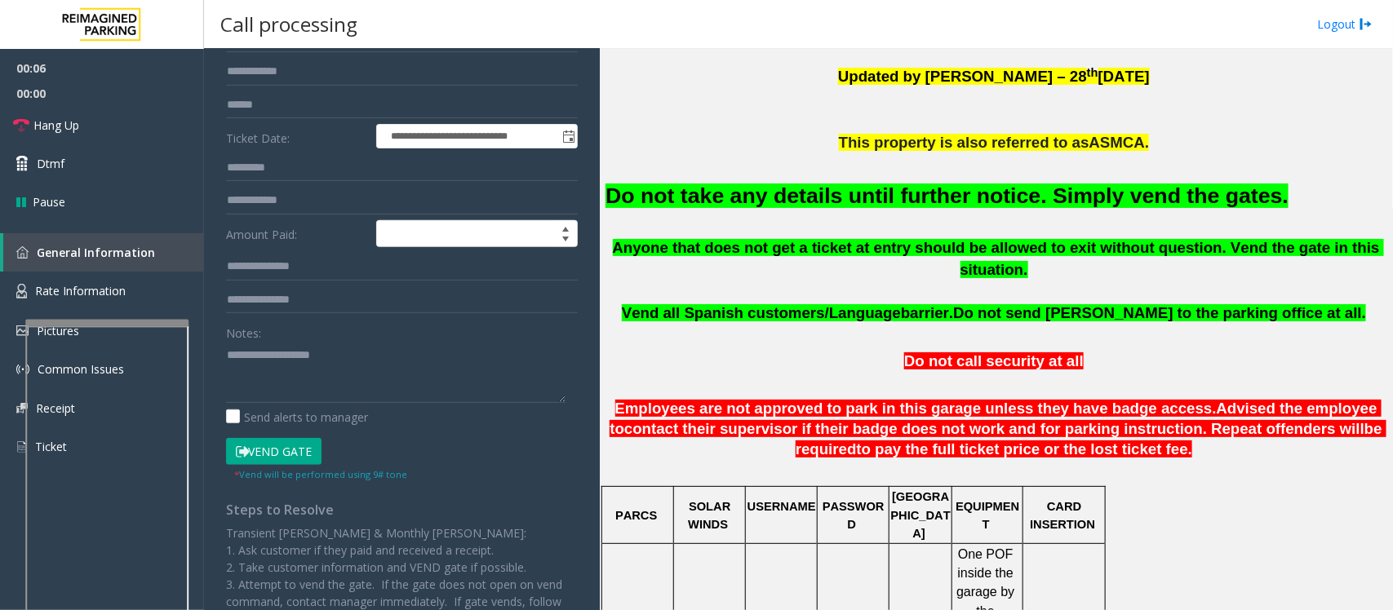
click at [703, 193] on font "Do not take any details until further notice. Simply vend the gates." at bounding box center [946, 196] width 683 height 24
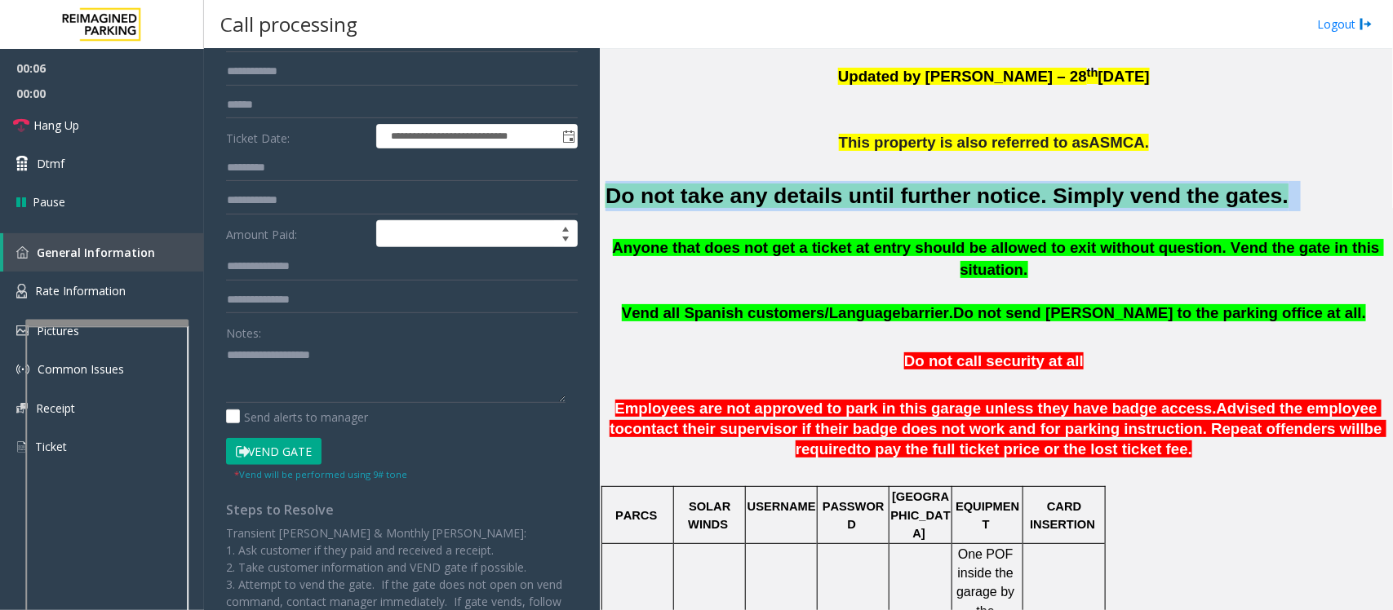
click at [703, 193] on font "Do not take any details until further notice. Simply vend the gates." at bounding box center [946, 196] width 683 height 24
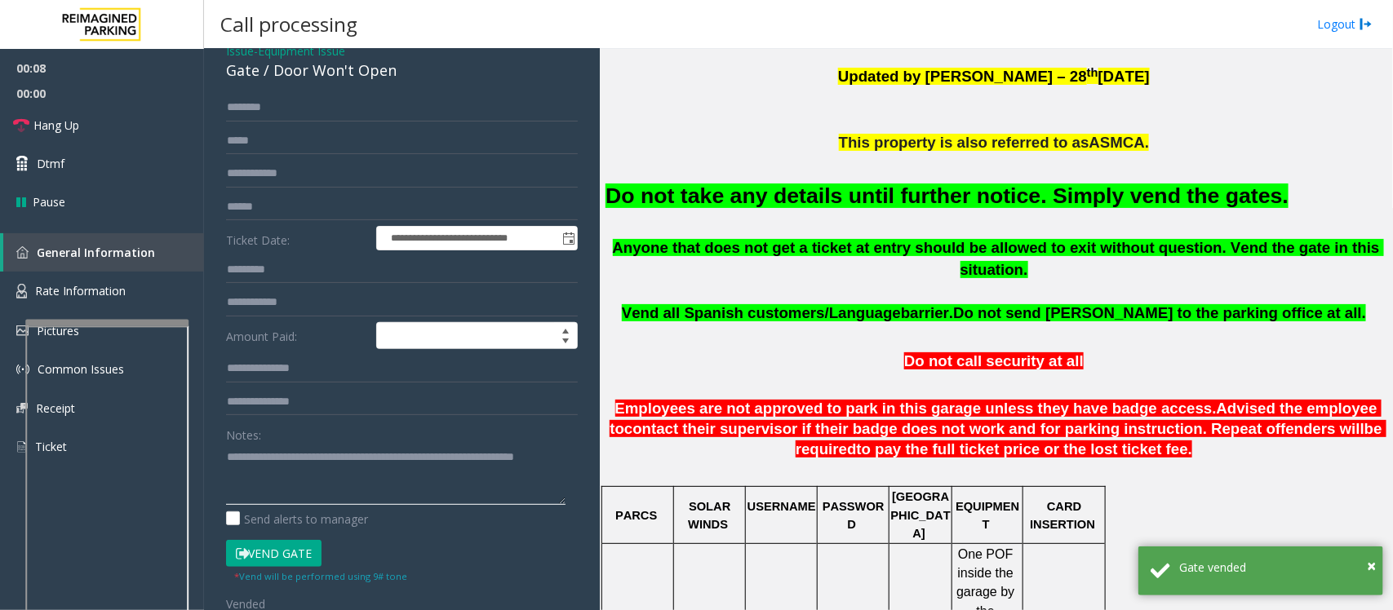
scroll to position [0, 0]
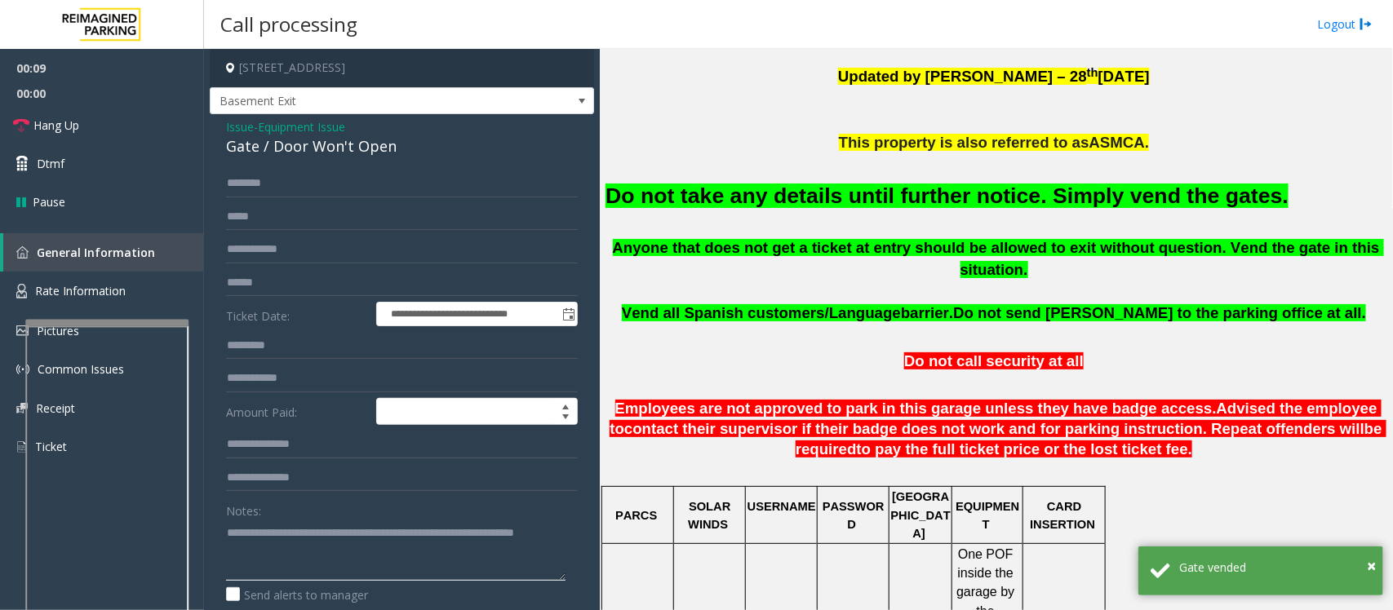
type textarea "**********"
click at [291, 128] on span "Equipment Issue" at bounding box center [301, 126] width 87 height 17
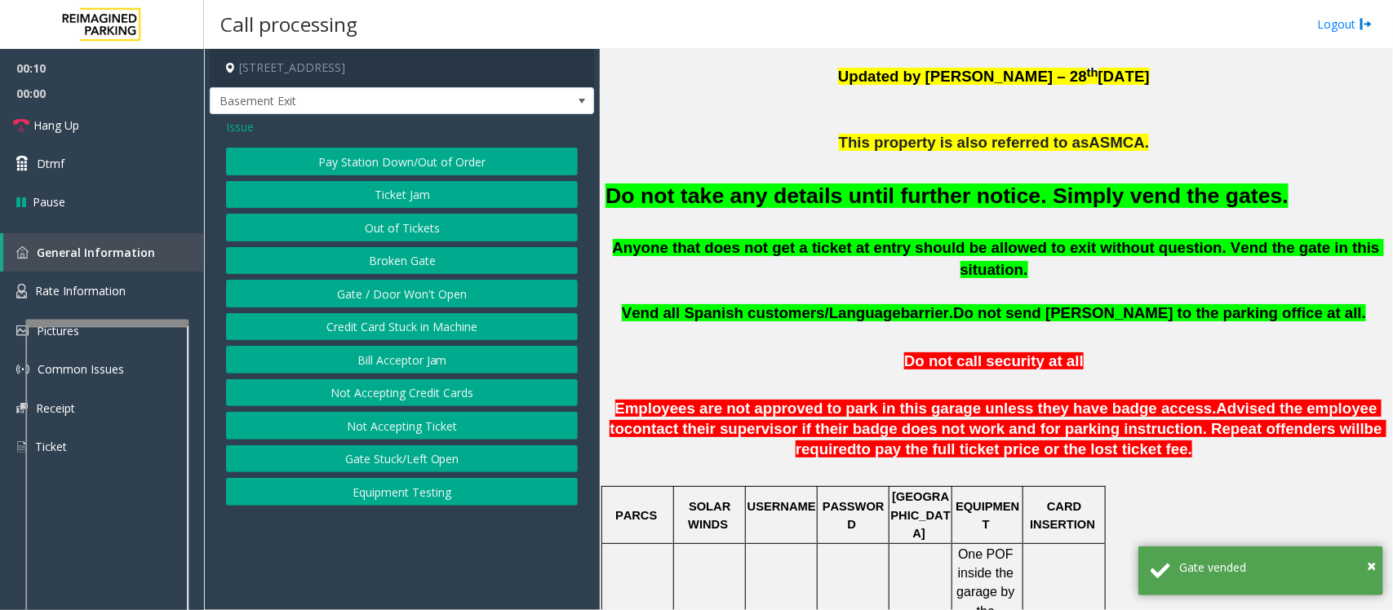
click at [246, 127] on span "Issue" at bounding box center [240, 126] width 28 height 17
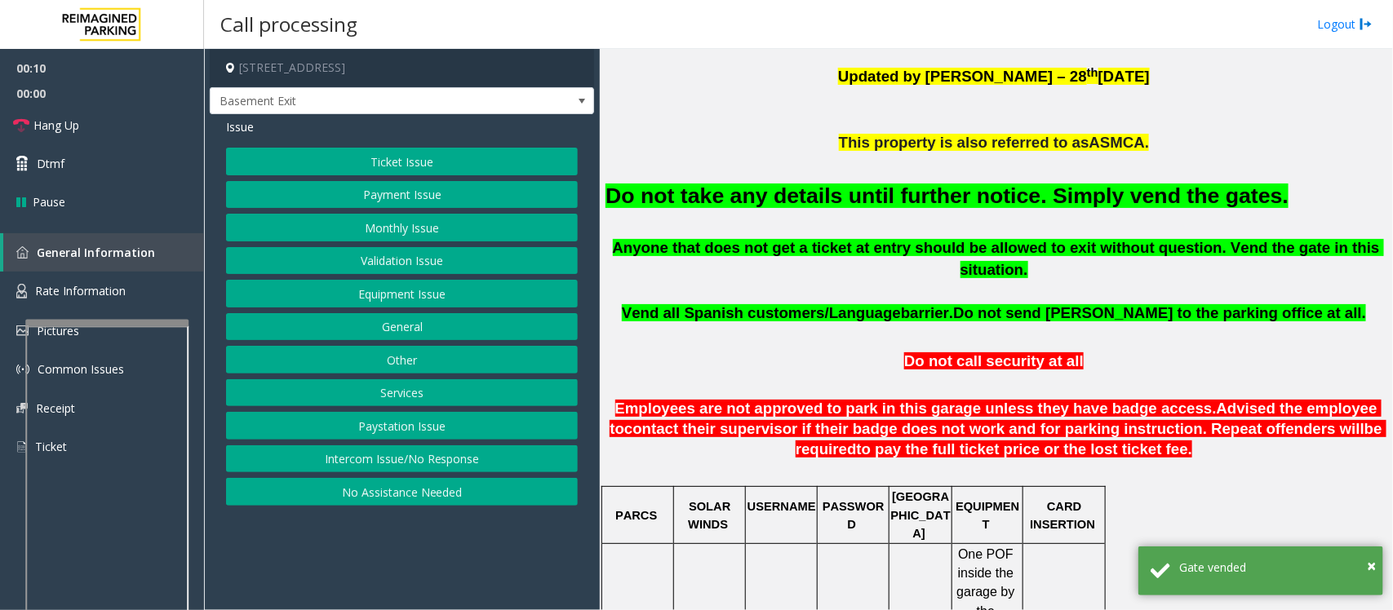
click at [371, 168] on button "Ticket Issue" at bounding box center [402, 162] width 352 height 28
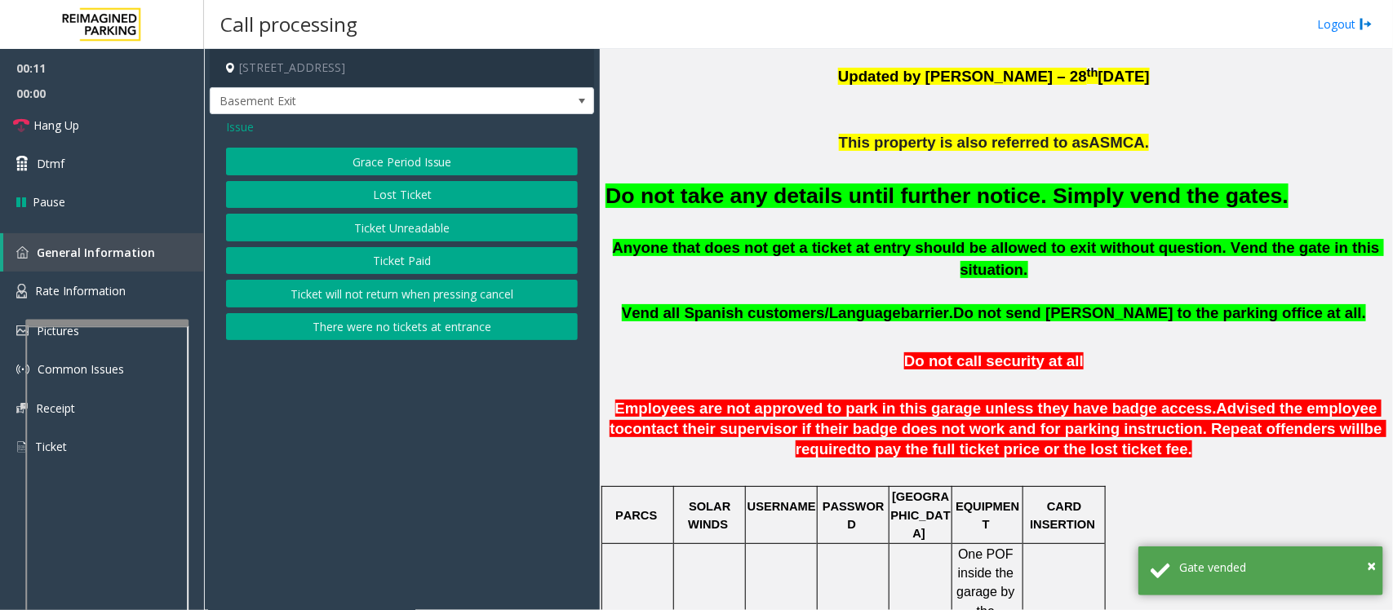
click at [365, 226] on button "Ticket Unreadable" at bounding box center [402, 228] width 352 height 28
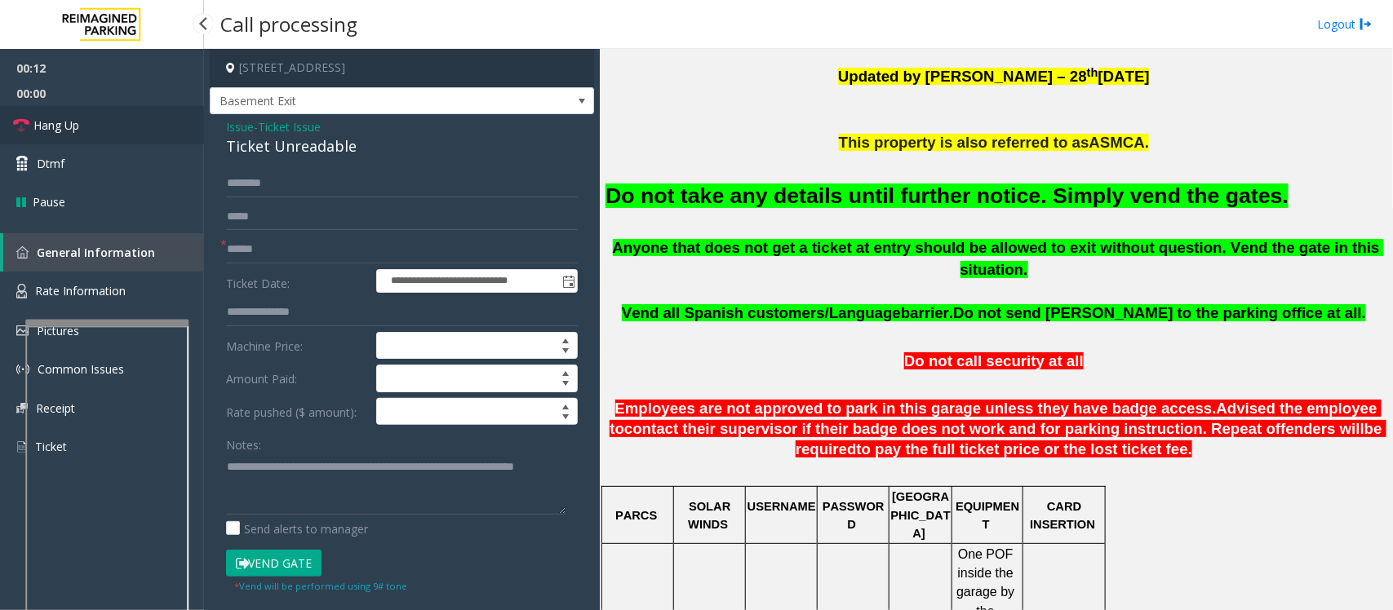
click at [78, 126] on span "Hang Up" at bounding box center [56, 125] width 46 height 17
click at [258, 239] on input "text" at bounding box center [402, 250] width 352 height 28
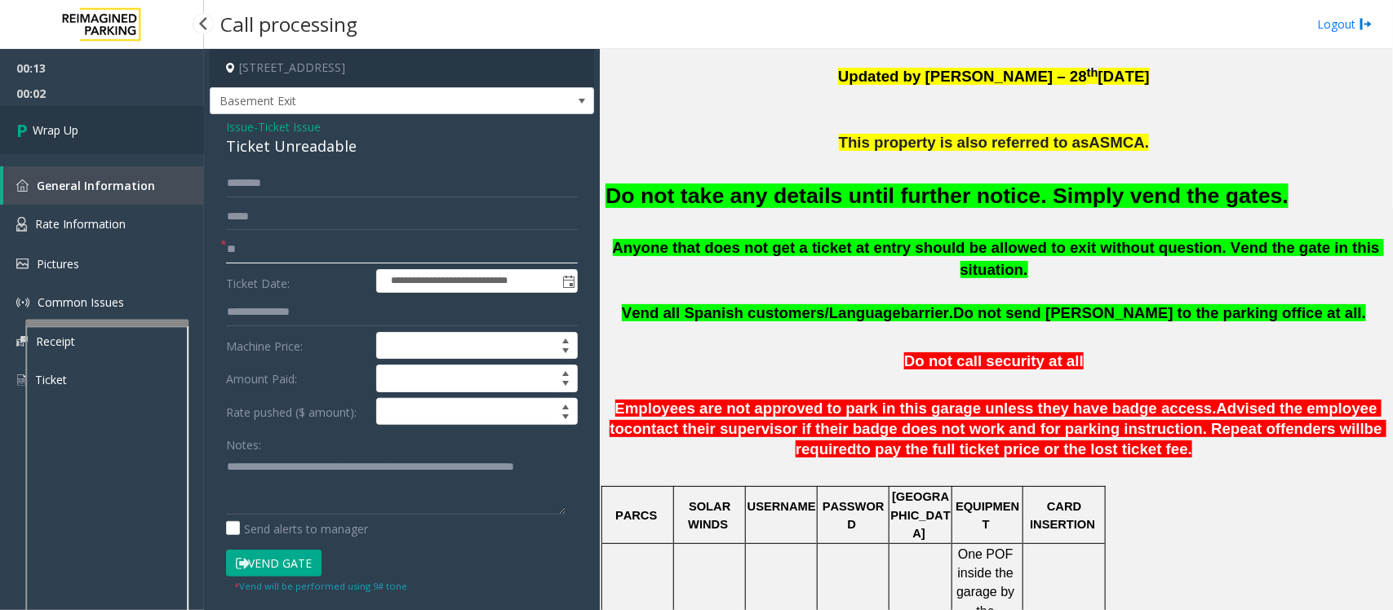
type input "**"
click at [72, 131] on span "Wrap Up" at bounding box center [56, 130] width 46 height 17
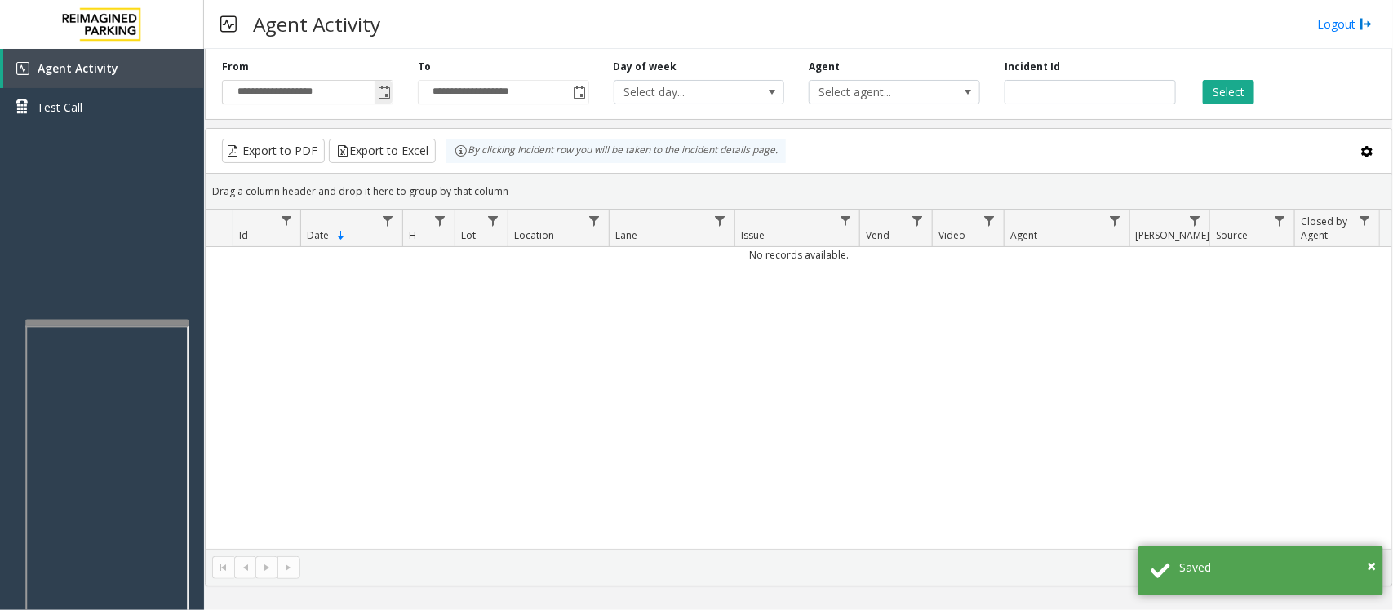
drag, startPoint x: 385, startPoint y: 92, endPoint x: 388, endPoint y: 102, distance: 10.1
click at [385, 92] on span "Toggle popup" at bounding box center [384, 92] width 13 height 13
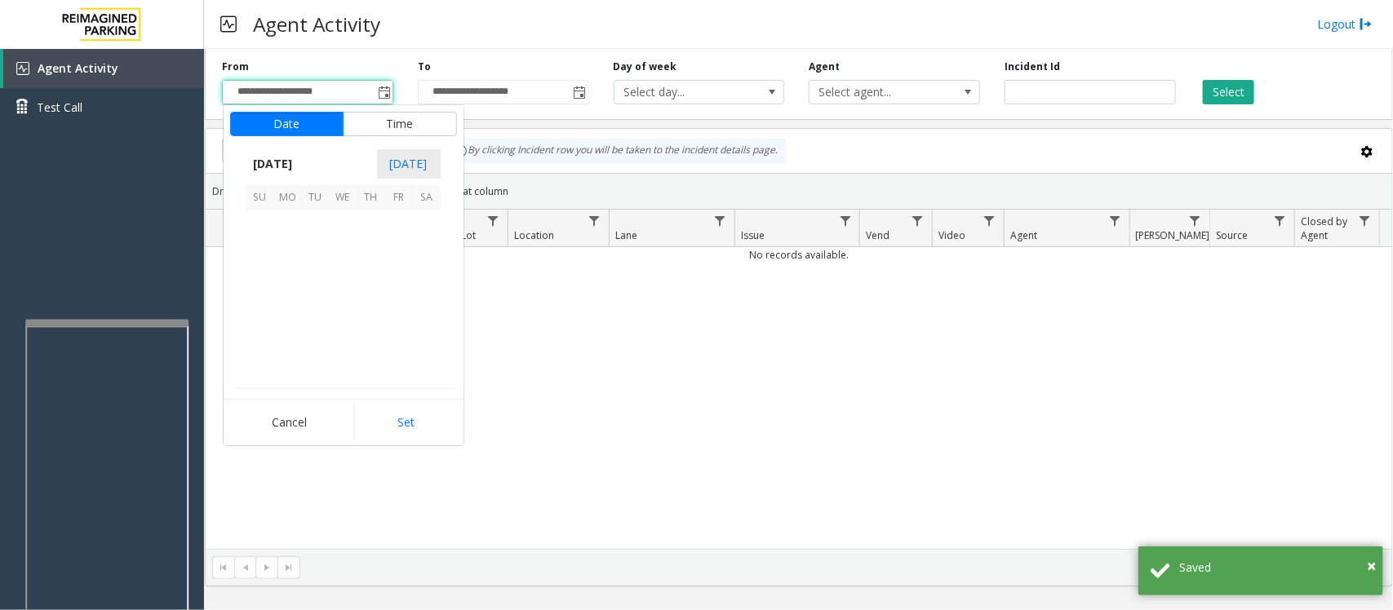
scroll to position [292929, 0]
click at [318, 282] on span "14" at bounding box center [316, 281] width 28 height 28
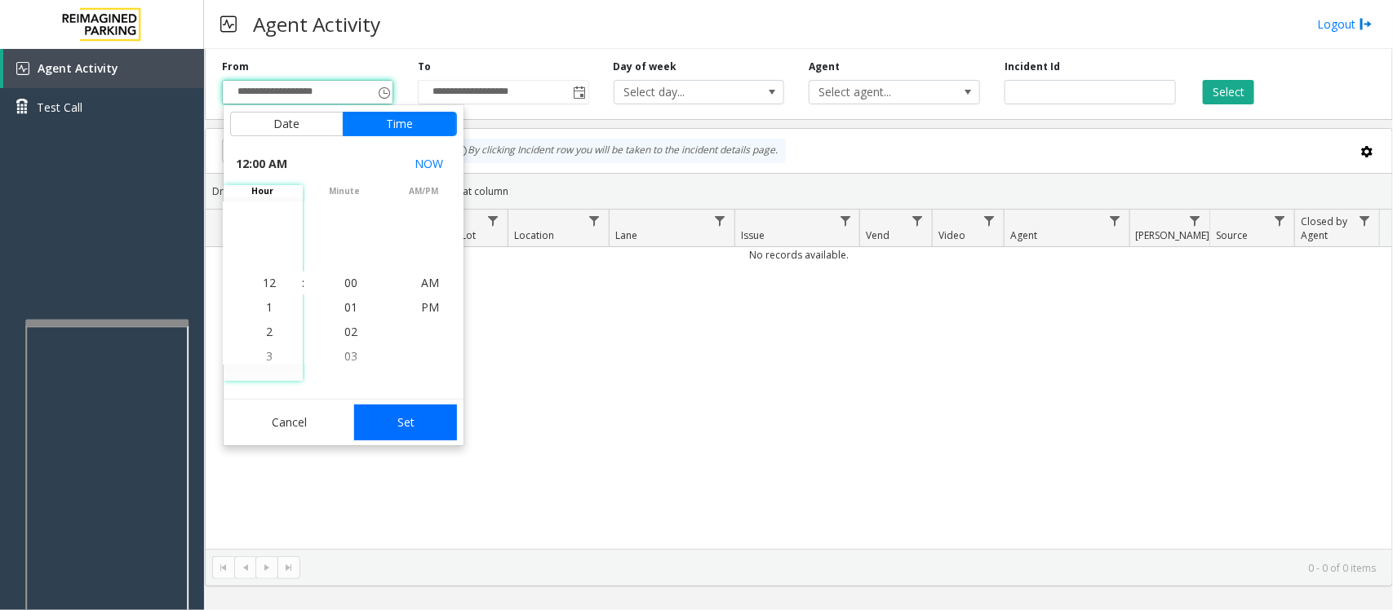
click at [416, 425] on button "Set" at bounding box center [405, 423] width 103 height 36
type input "**********"
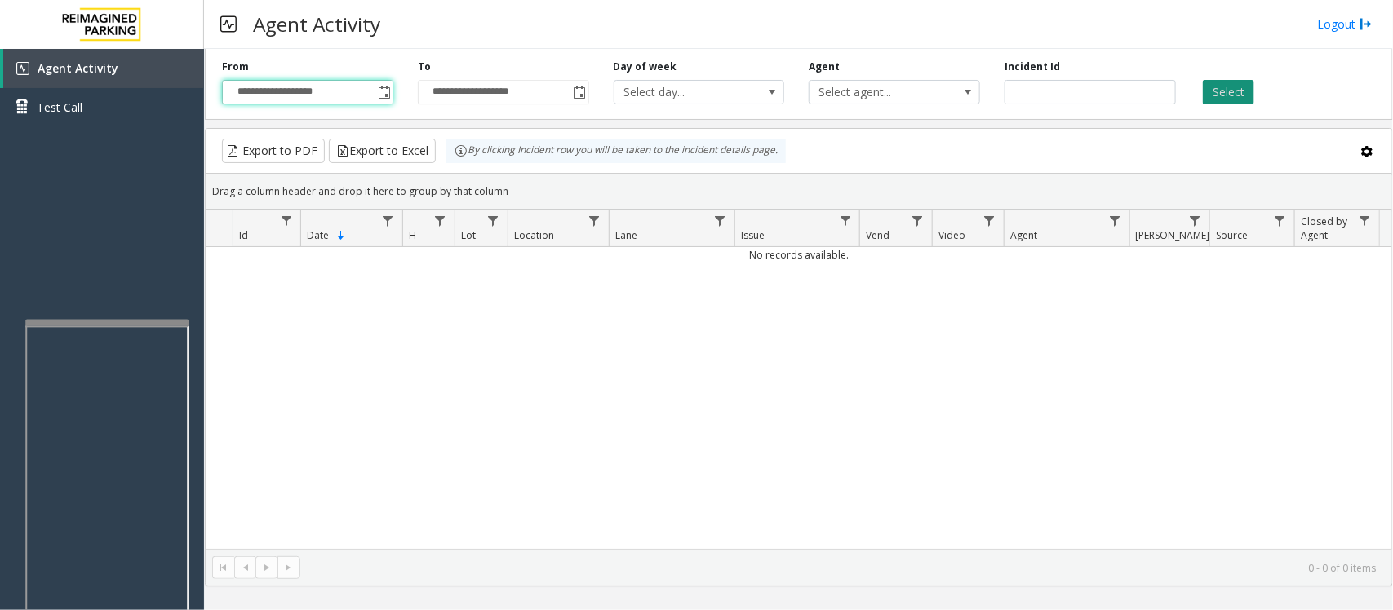
click at [1216, 87] on button "Select" at bounding box center [1228, 92] width 51 height 24
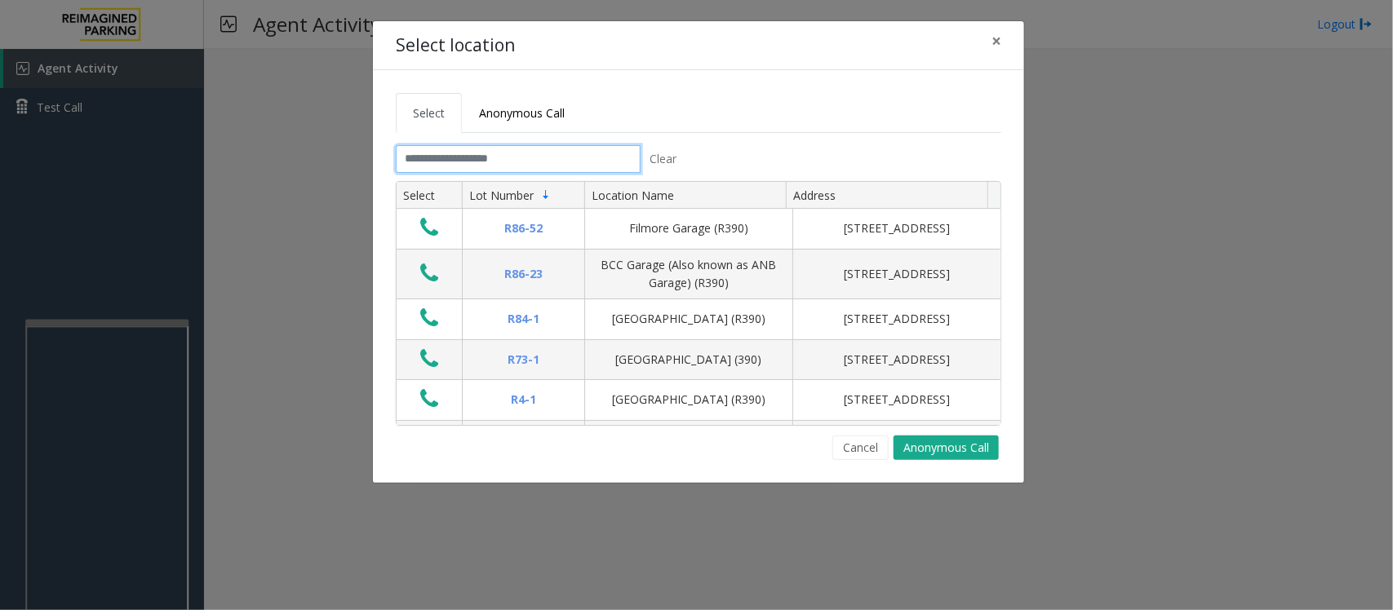
click at [482, 160] on input "text" at bounding box center [518, 159] width 245 height 28
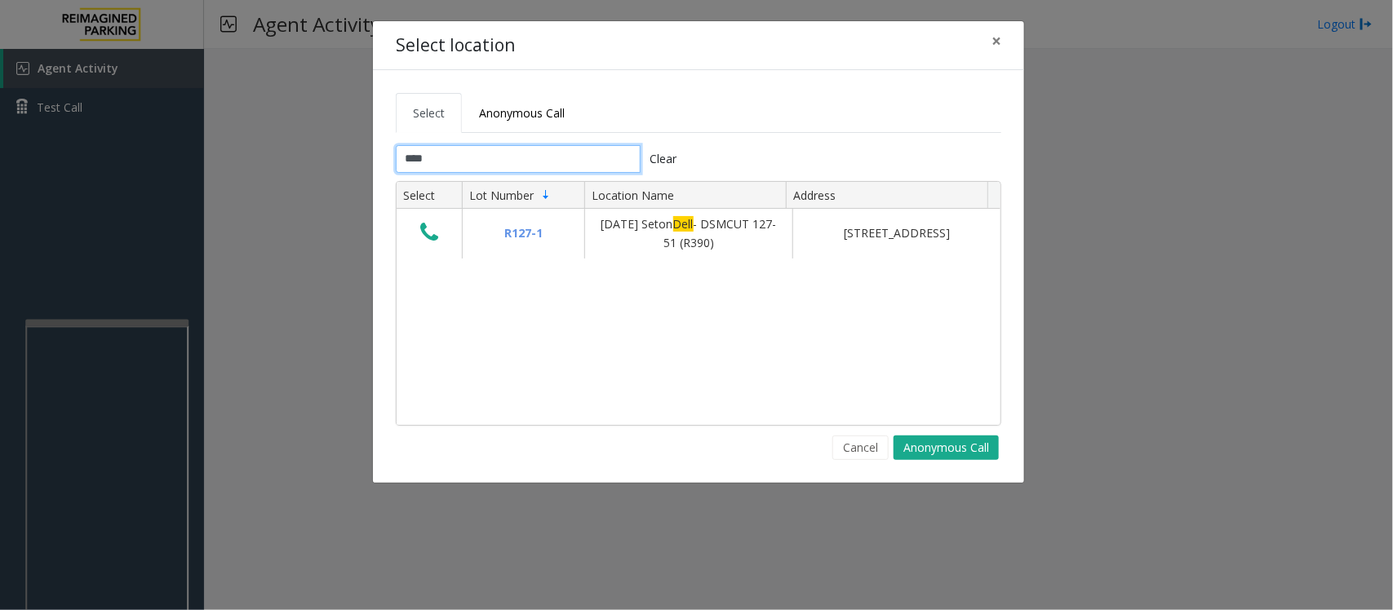
type input "****"
click at [993, 42] on span "×" at bounding box center [996, 40] width 10 height 23
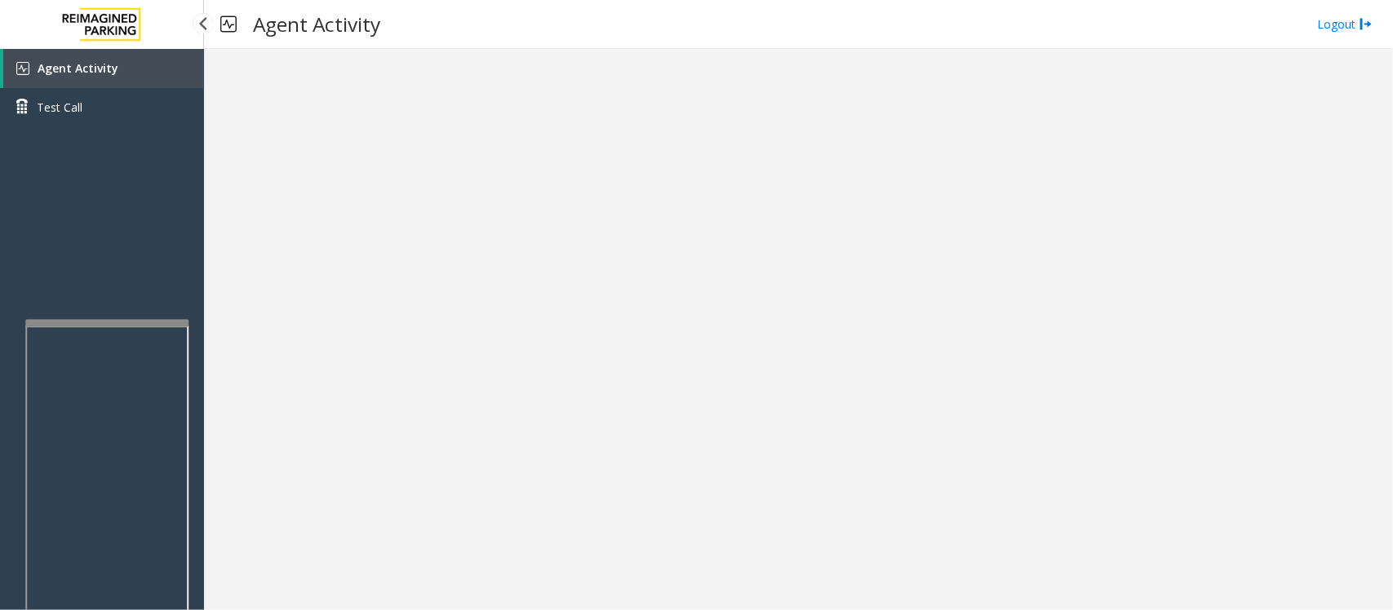
click at [127, 63] on link "Agent Activity" at bounding box center [103, 68] width 201 height 39
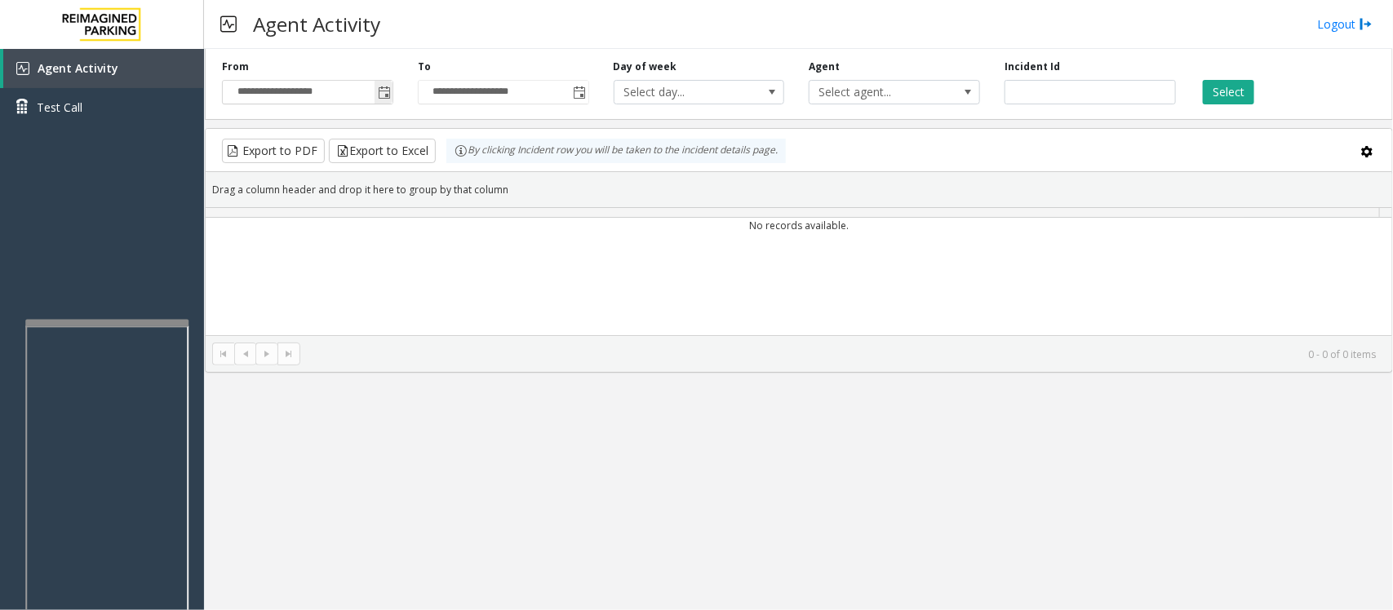
click at [388, 91] on span "Toggle popup" at bounding box center [384, 92] width 13 height 13
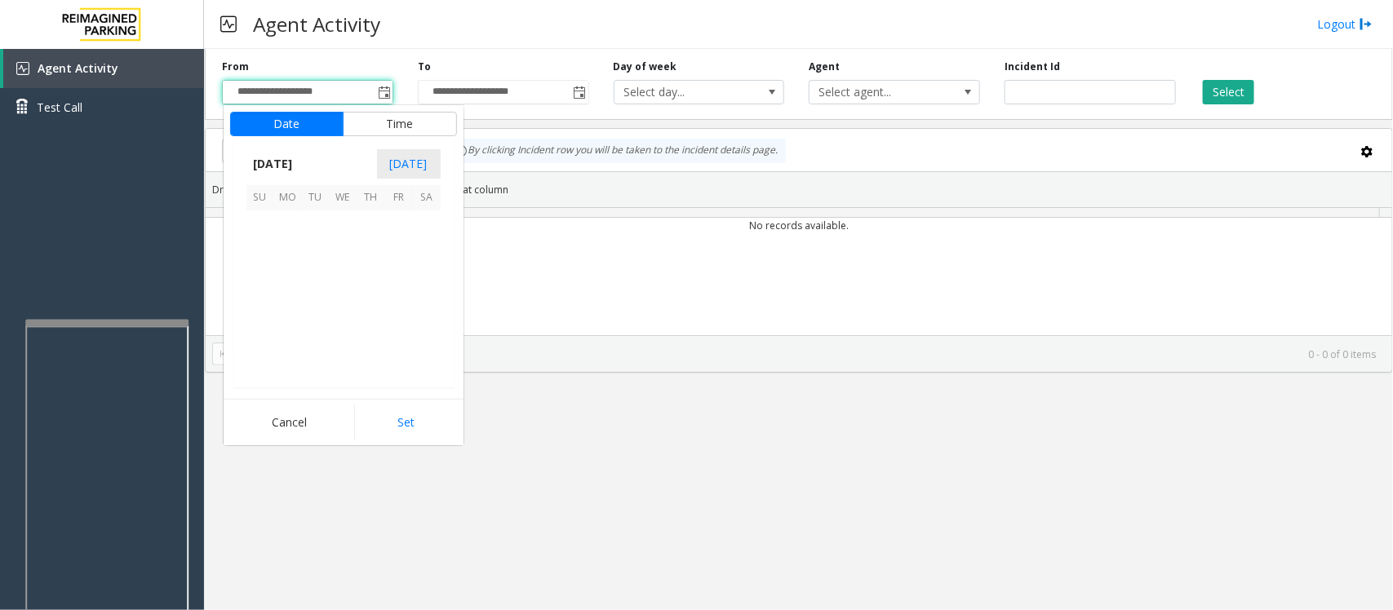
scroll to position [292929, 0]
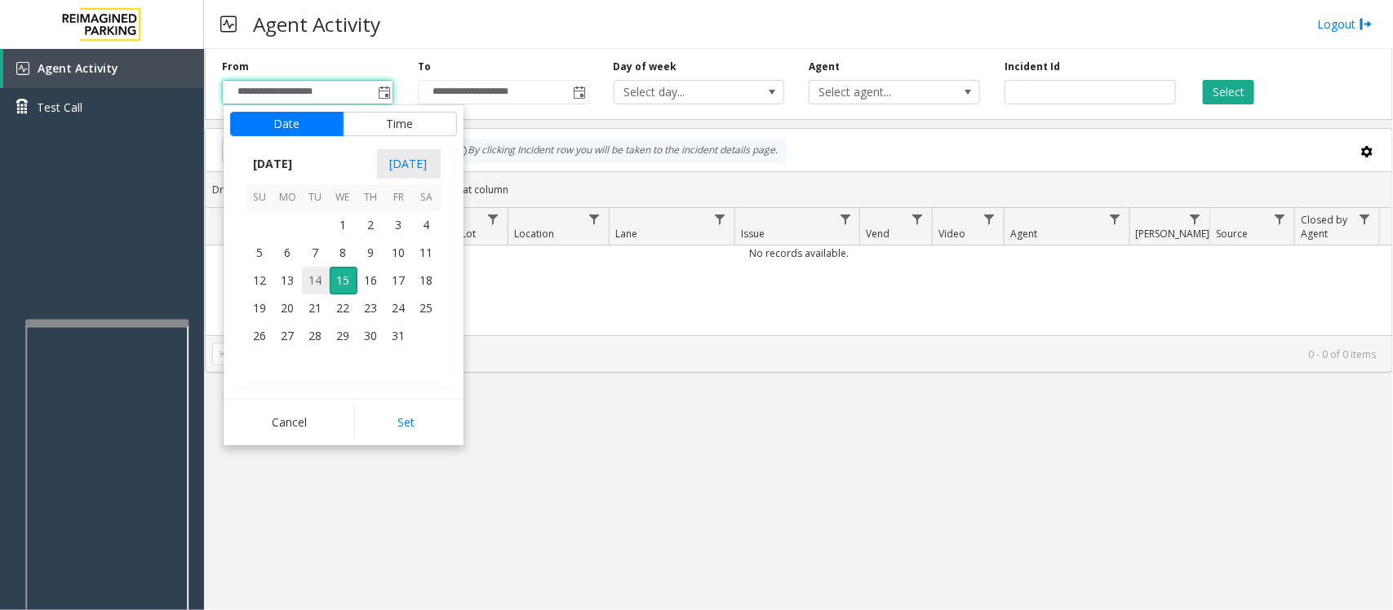
click at [318, 286] on span "14" at bounding box center [316, 281] width 28 height 28
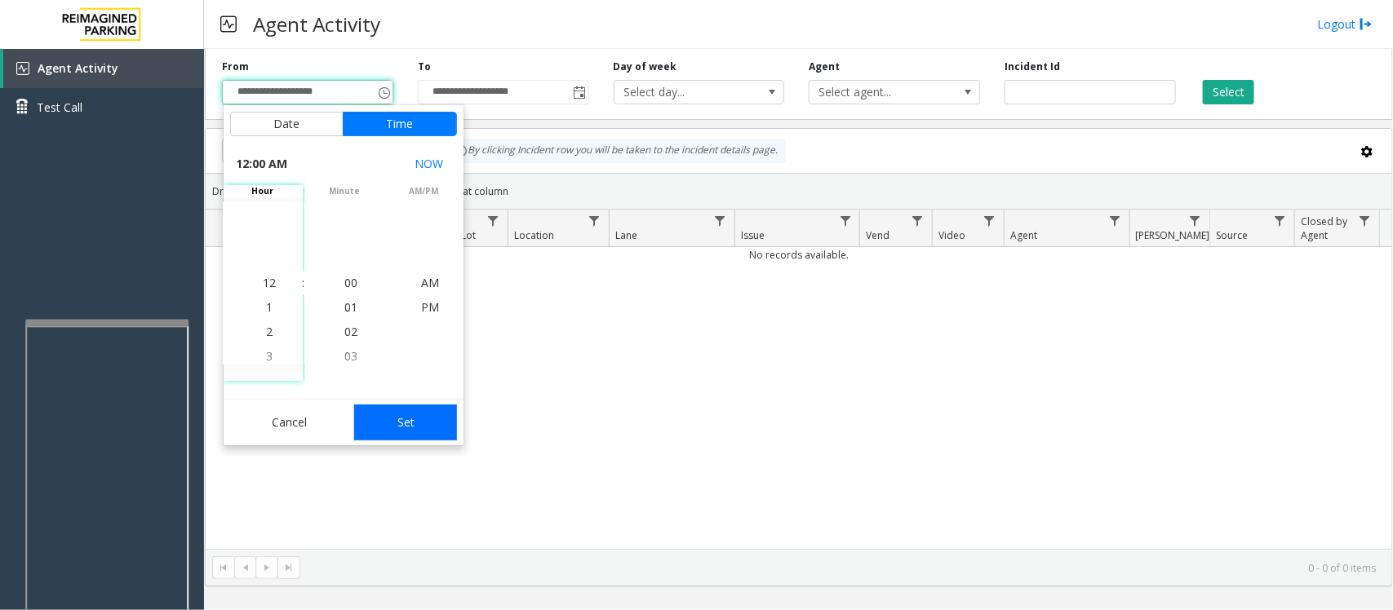
click at [405, 429] on button "Set" at bounding box center [405, 423] width 103 height 36
type input "**********"
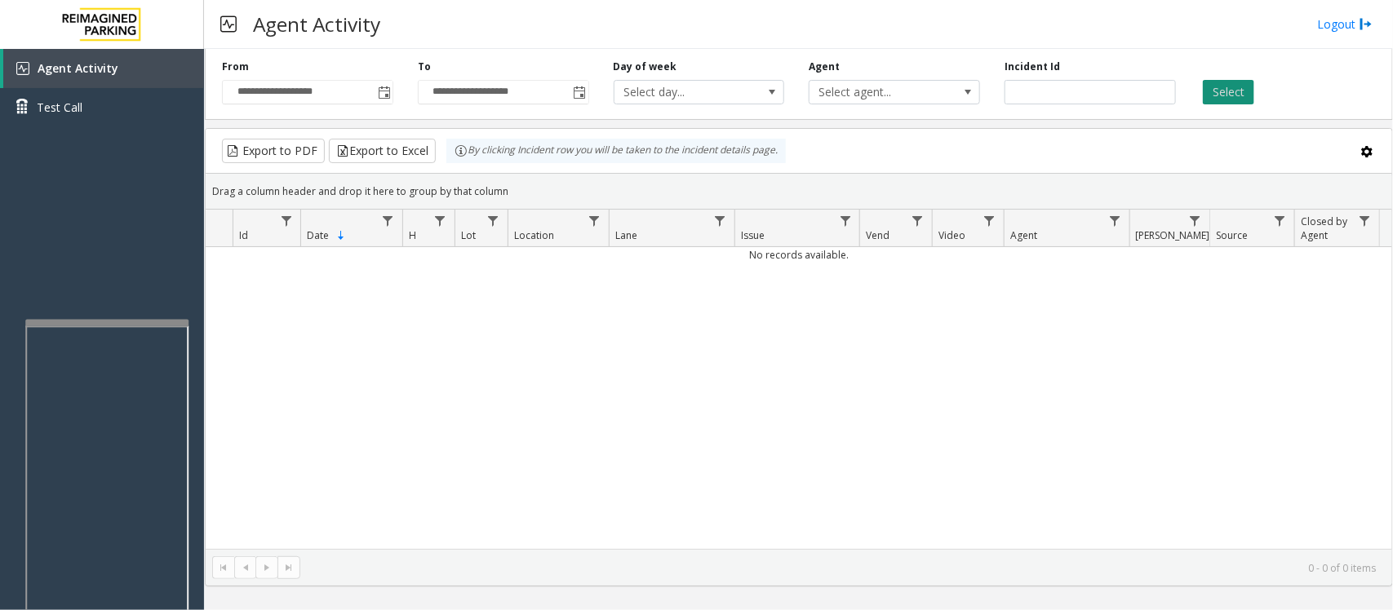
click at [1236, 95] on button "Select" at bounding box center [1228, 92] width 51 height 24
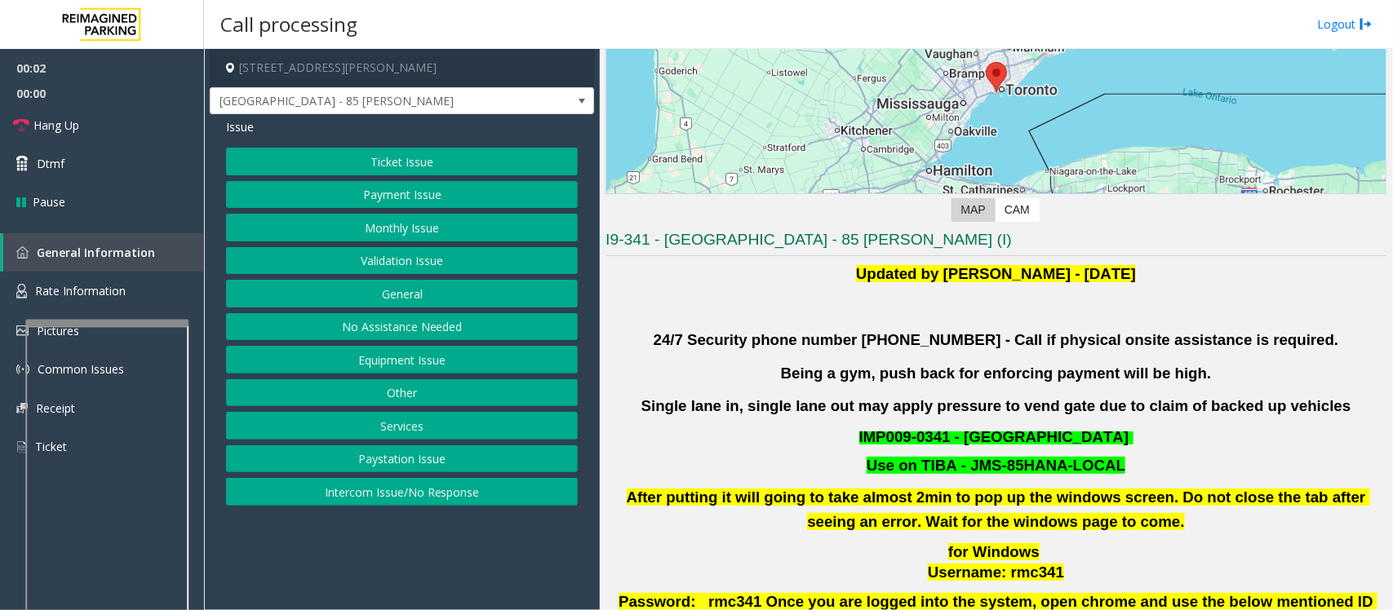
scroll to position [408, 0]
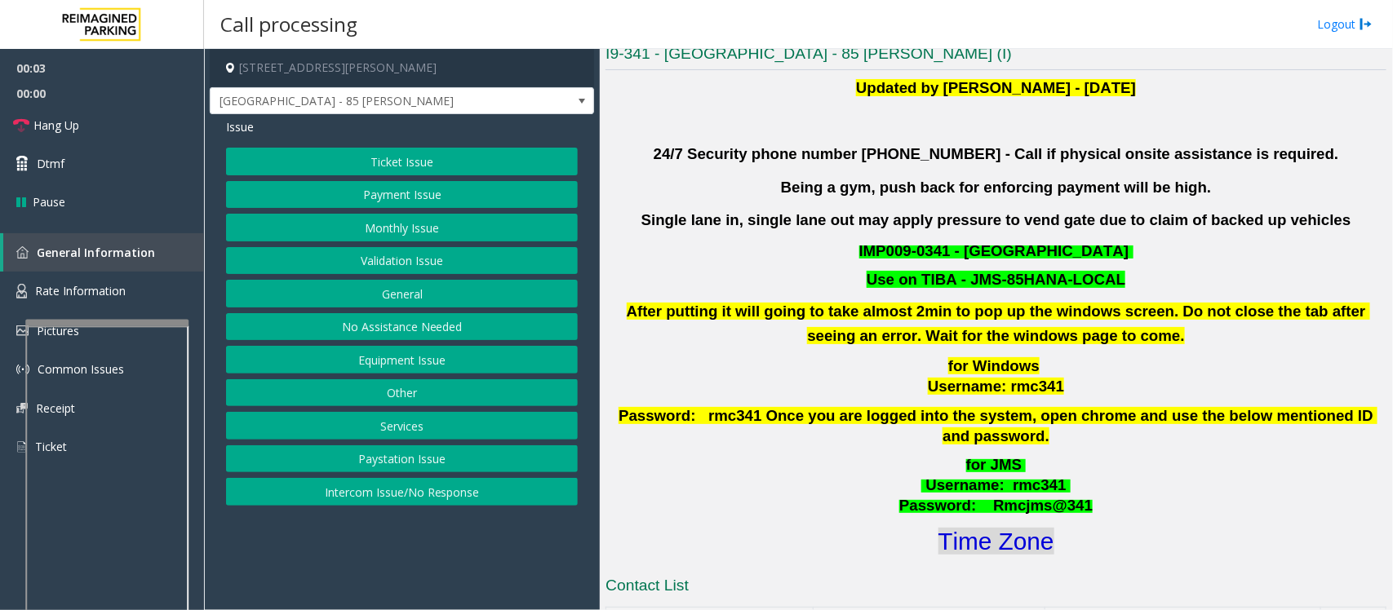
click at [1022, 528] on font "Time Zone" at bounding box center [996, 541] width 116 height 27
click at [386, 263] on button "Validation Issue" at bounding box center [402, 261] width 352 height 28
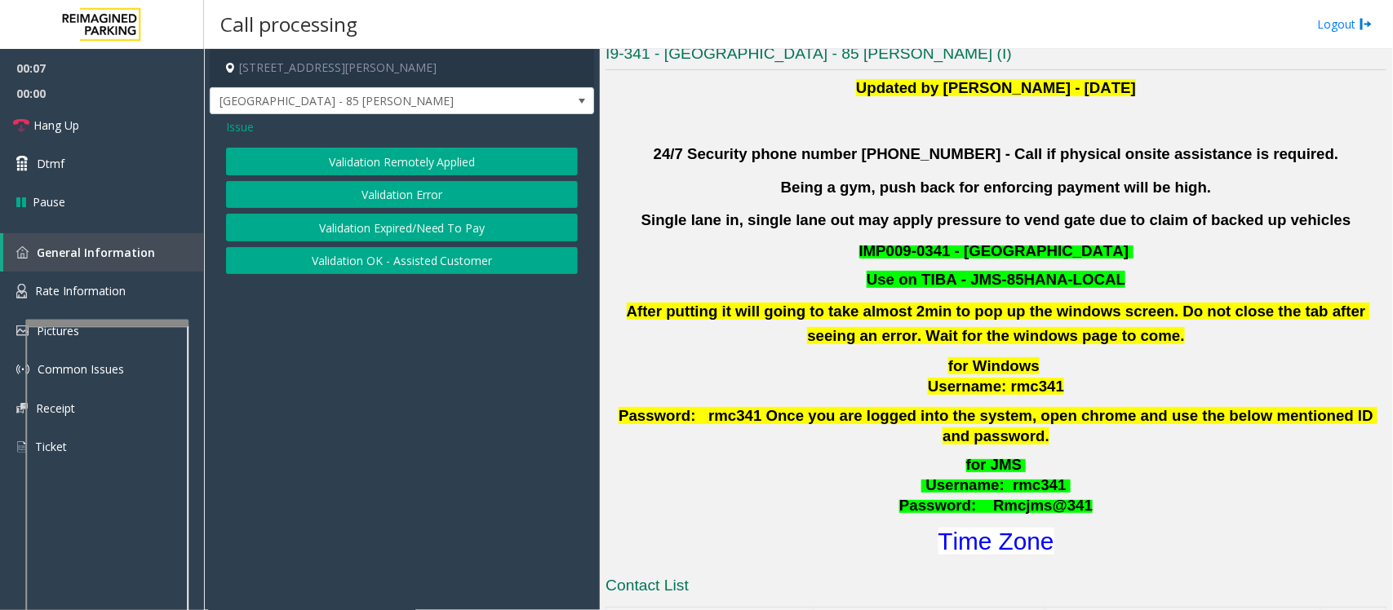
click at [412, 189] on button "Validation Error" at bounding box center [402, 195] width 352 height 28
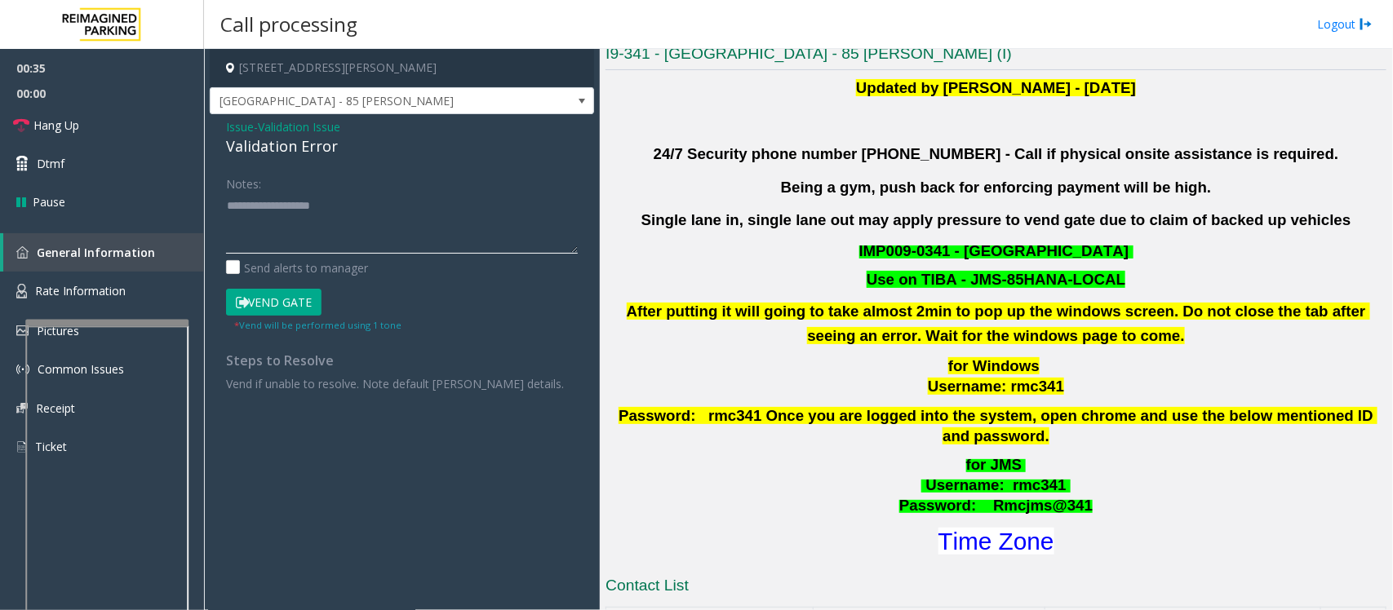
click at [378, 224] on textarea at bounding box center [402, 223] width 352 height 61
click at [290, 219] on textarea at bounding box center [402, 223] width 352 height 61
paste textarea "**********"
click at [290, 237] on textarea at bounding box center [402, 223] width 352 height 61
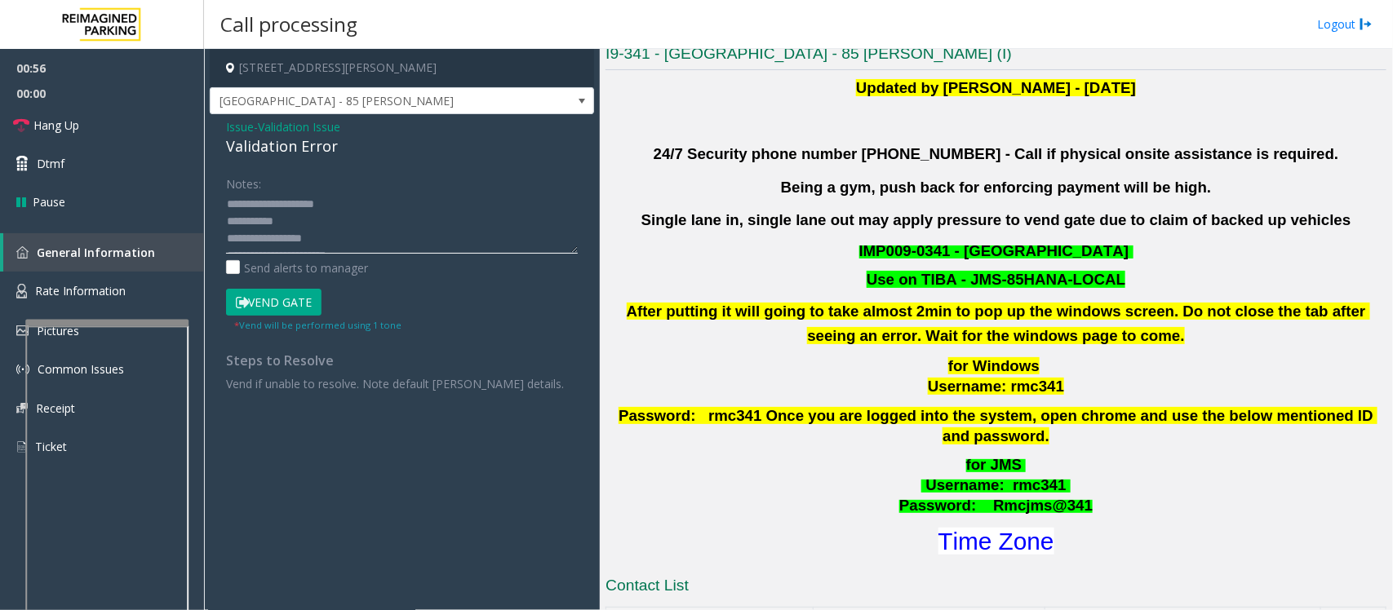
scroll to position [51, 0]
type textarea "**********"
click at [266, 306] on button "Vend Gate" at bounding box center [273, 303] width 95 height 28
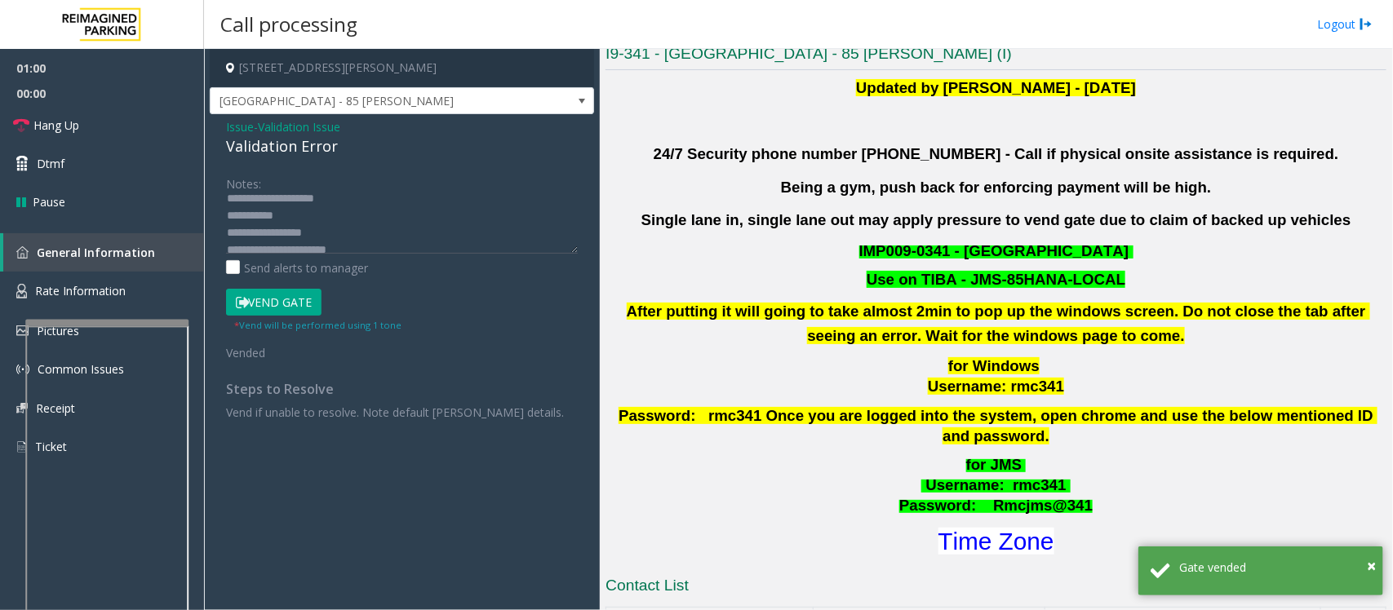
scroll to position [0, 0]
click at [100, 129] on link "Hang Up" at bounding box center [102, 125] width 204 height 38
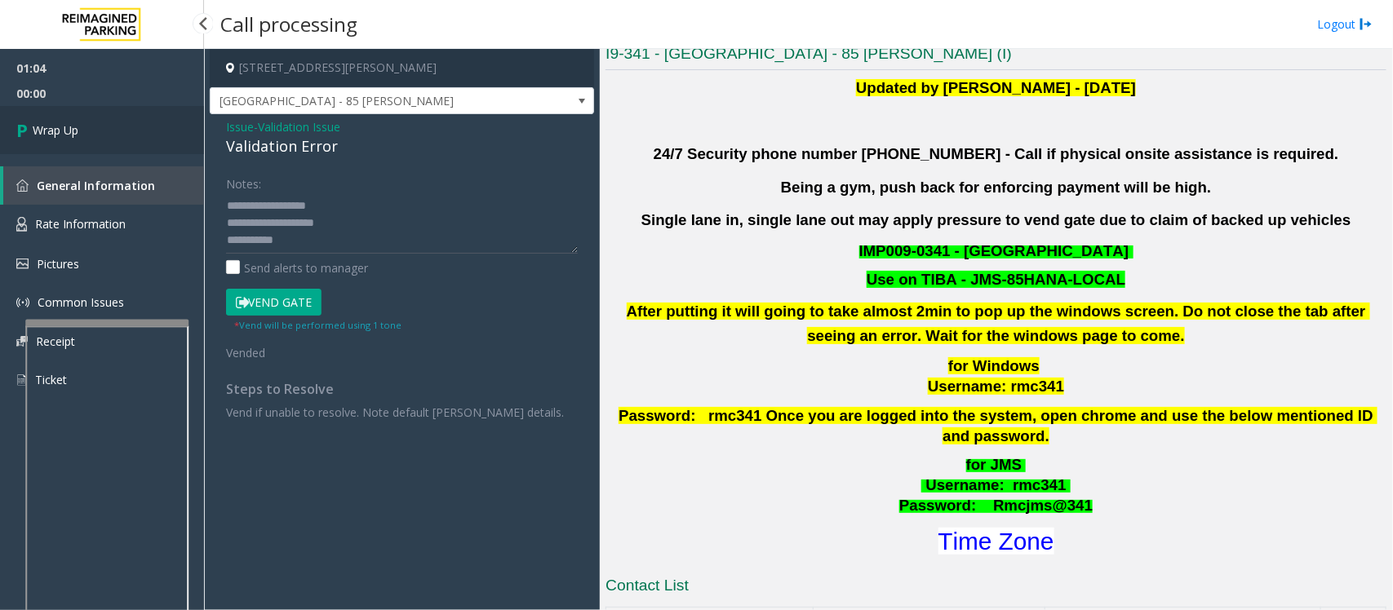
click at [100, 129] on link "Wrap Up" at bounding box center [102, 130] width 204 height 48
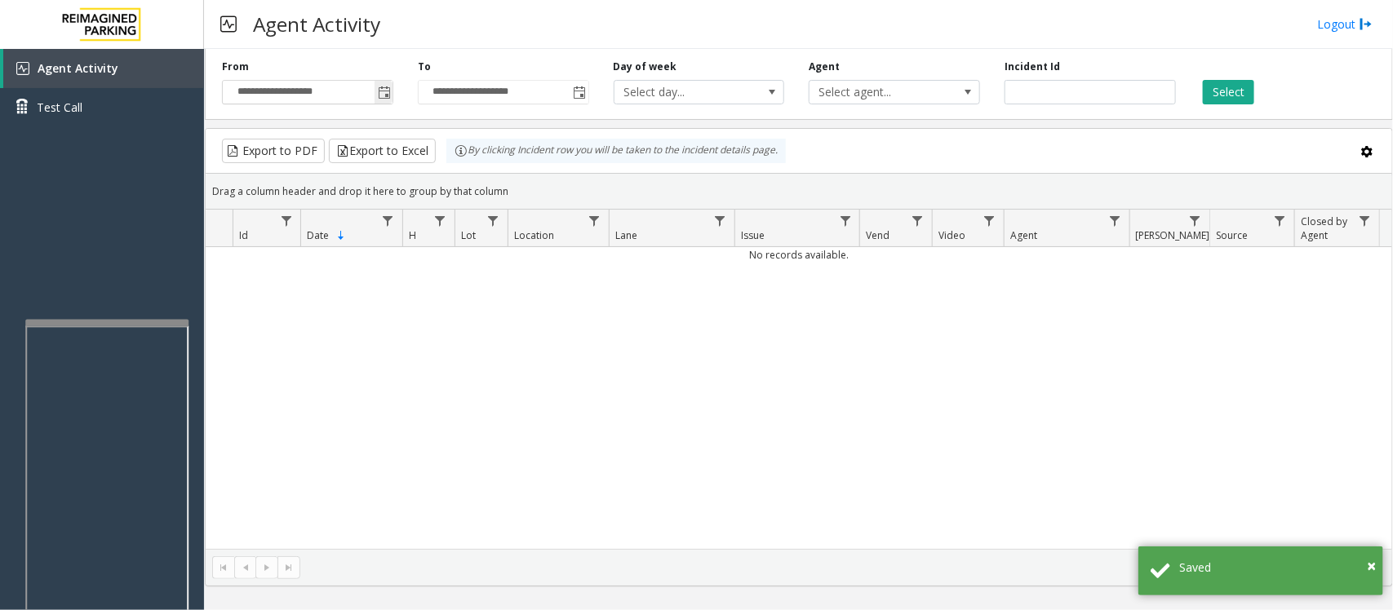
click at [382, 86] on span "Toggle popup" at bounding box center [384, 92] width 13 height 13
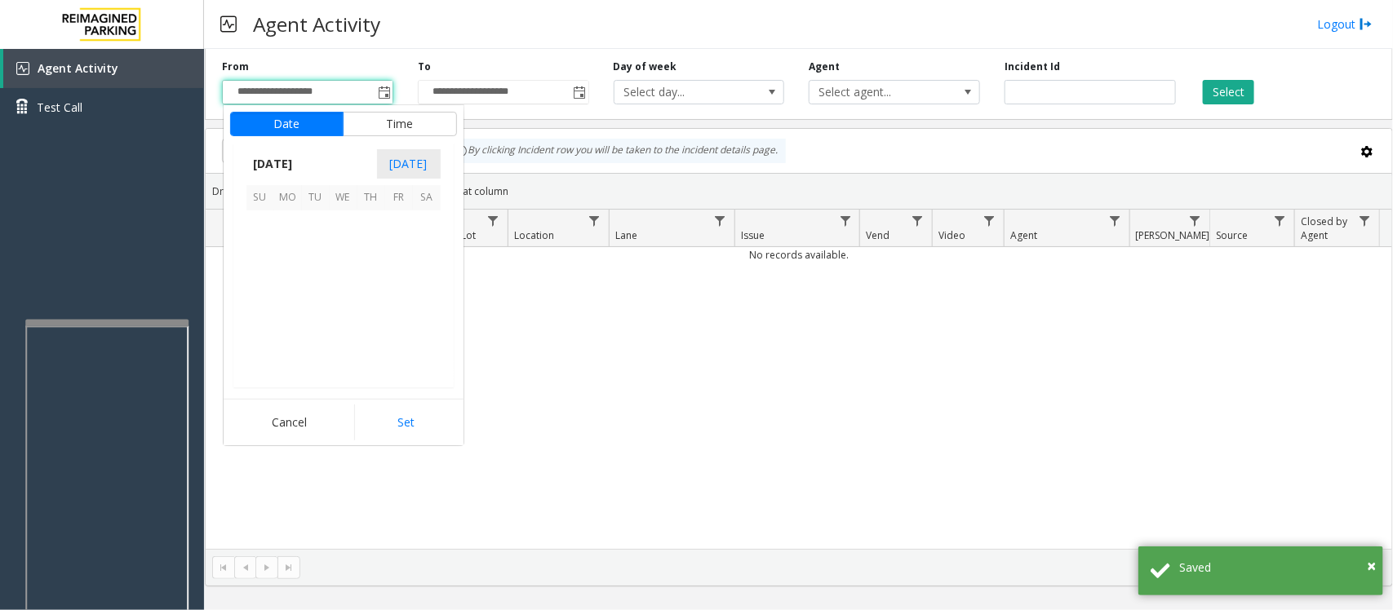
scroll to position [292929, 0]
click at [318, 275] on span "14" at bounding box center [316, 281] width 28 height 28
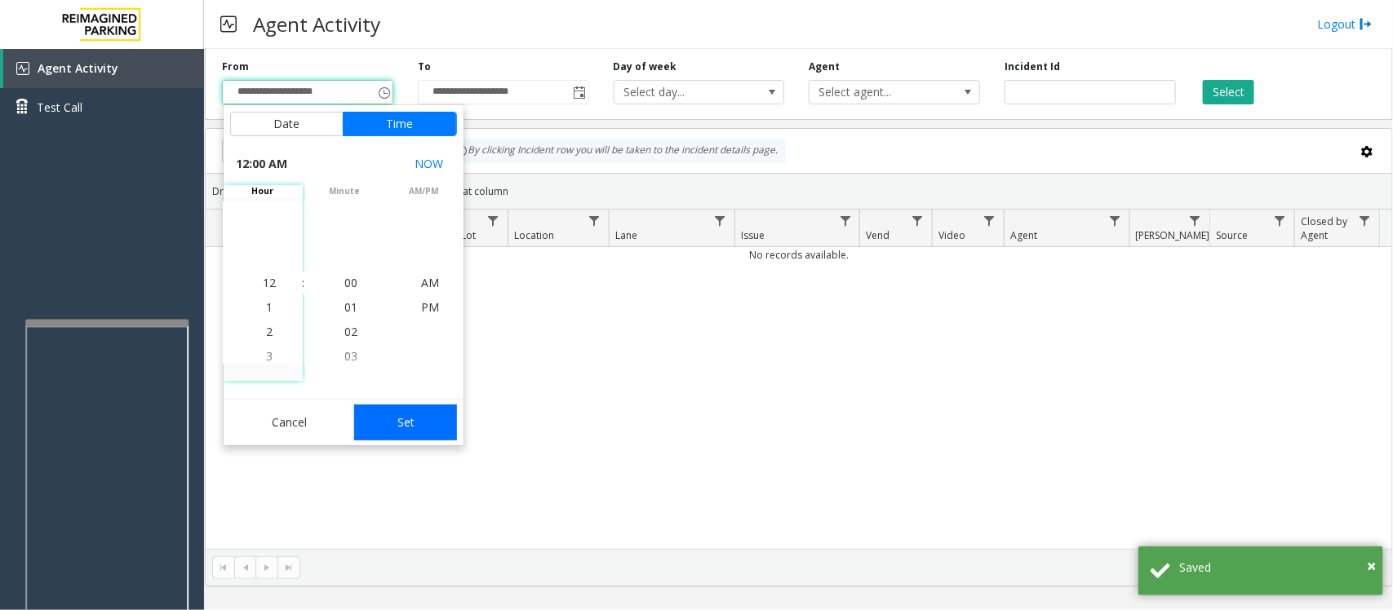
click at [434, 428] on button "Set" at bounding box center [405, 423] width 103 height 36
type input "**********"
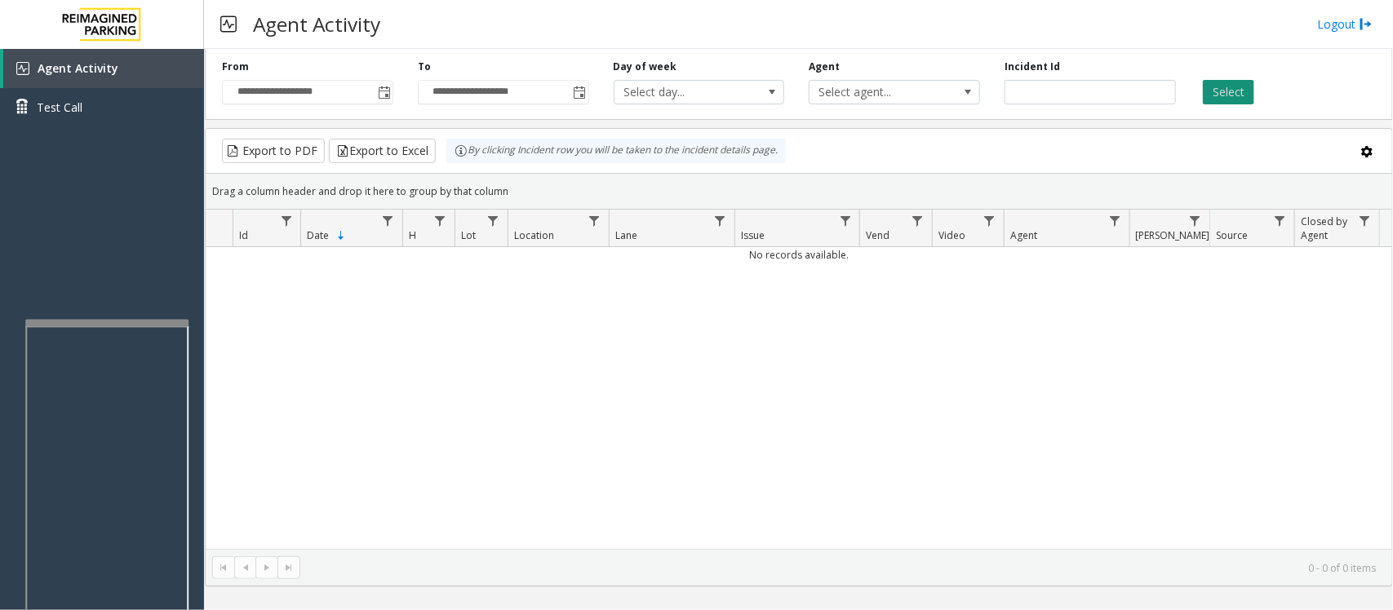
click at [1228, 95] on button "Select" at bounding box center [1228, 92] width 51 height 24
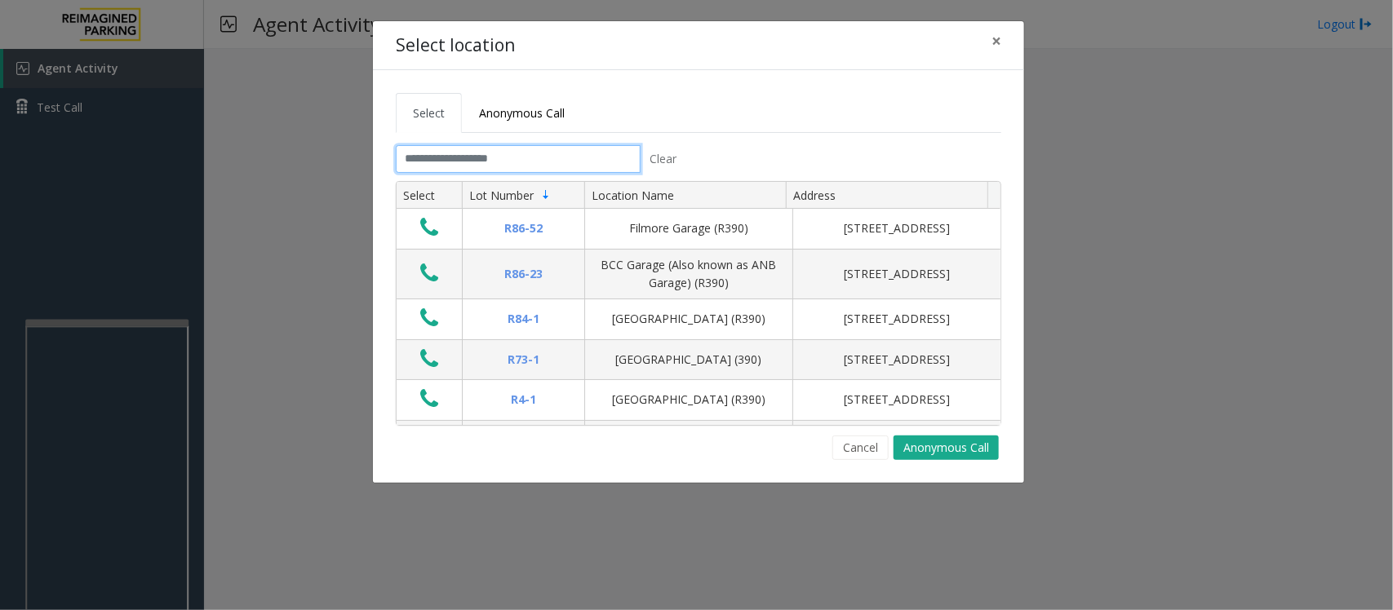
click at [597, 157] on input "text" at bounding box center [518, 159] width 245 height 28
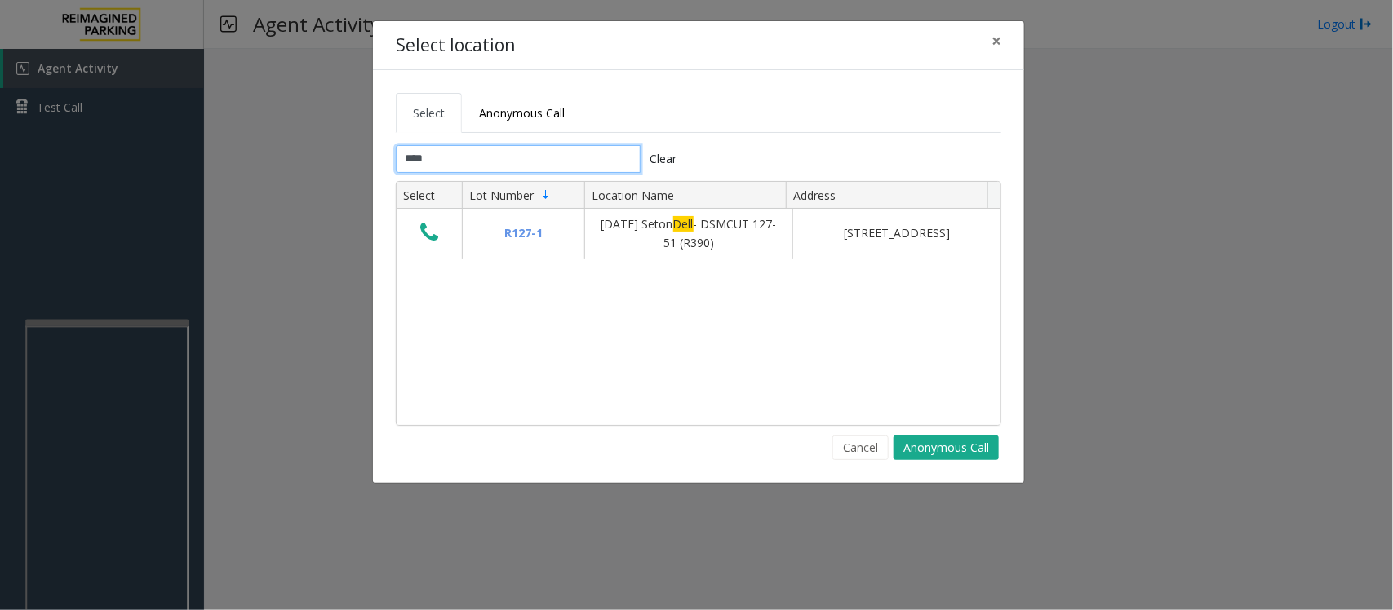
type input "****"
click at [1000, 39] on span "×" at bounding box center [996, 40] width 10 height 23
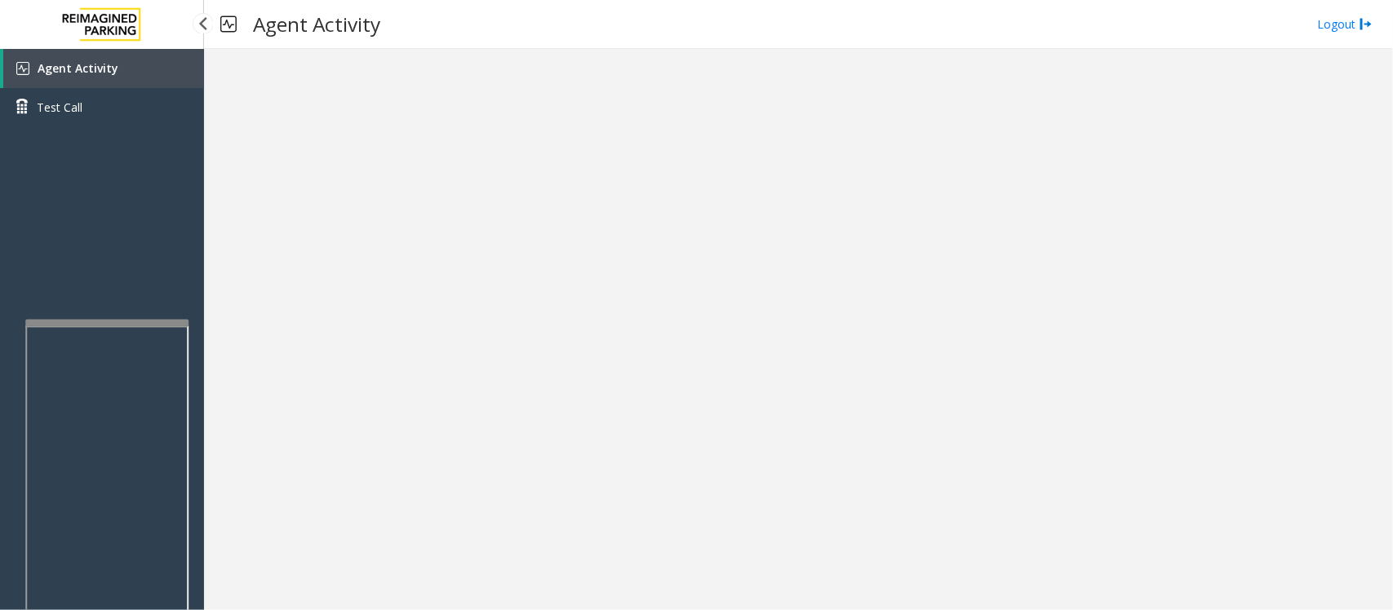
click at [135, 69] on link "Agent Activity" at bounding box center [103, 68] width 201 height 39
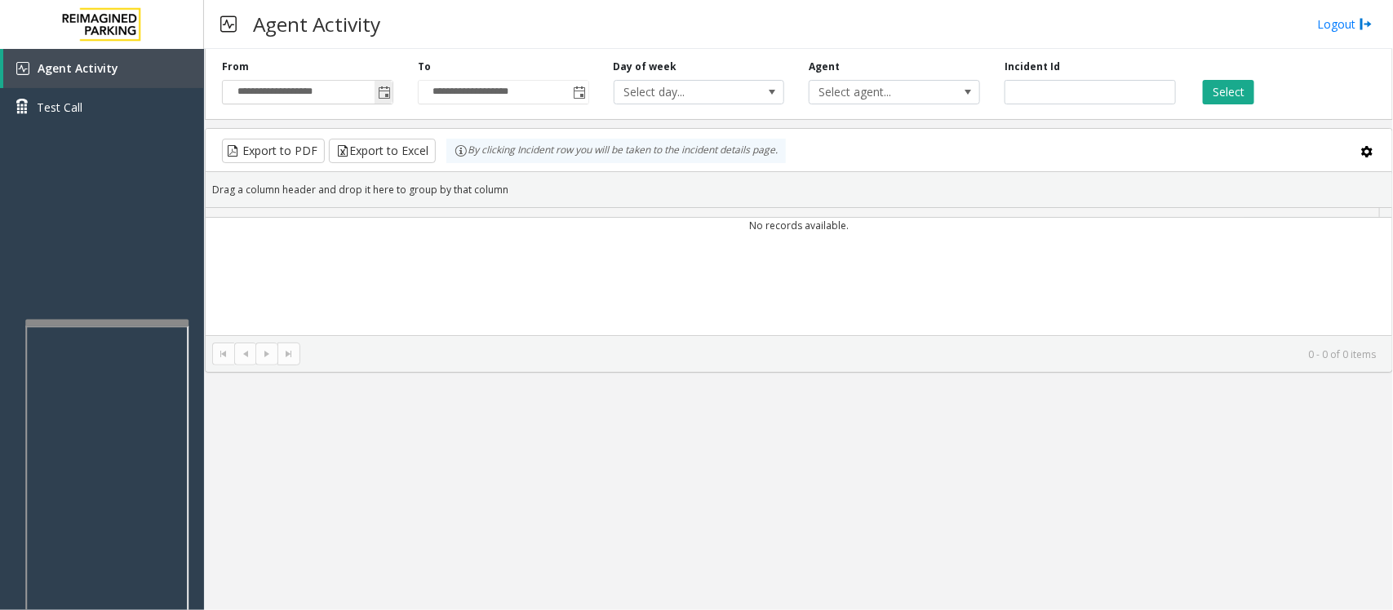
click at [388, 94] on span "Toggle popup" at bounding box center [384, 92] width 13 height 13
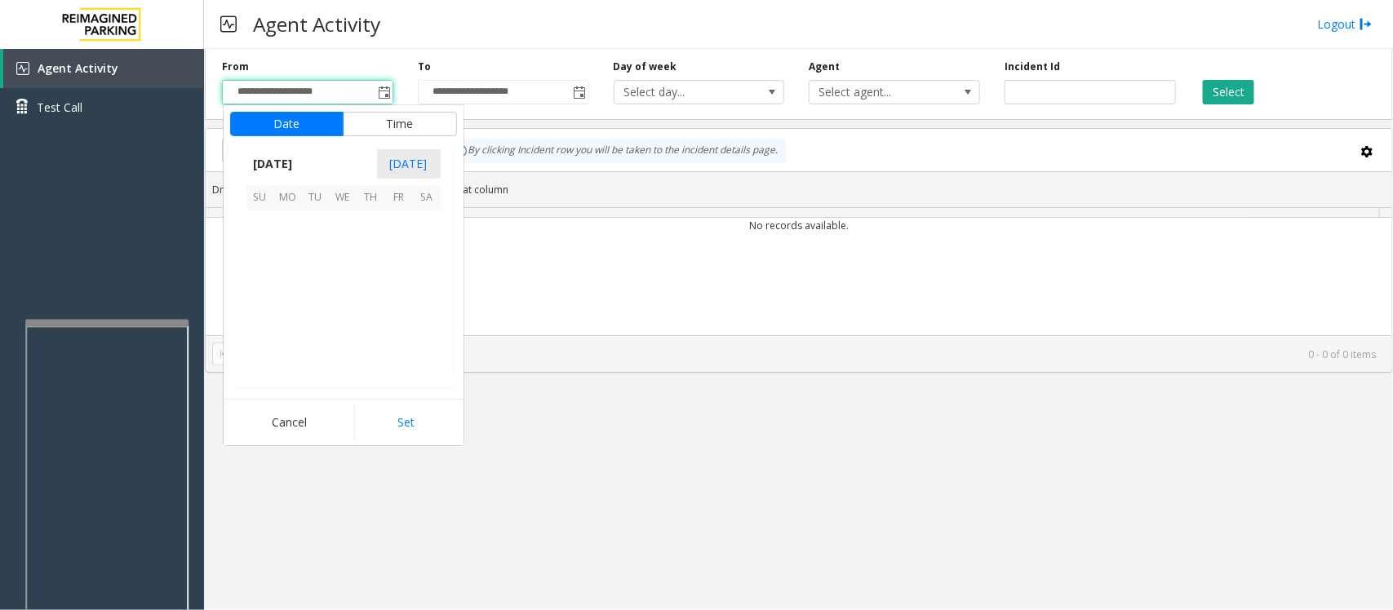
scroll to position [292929, 0]
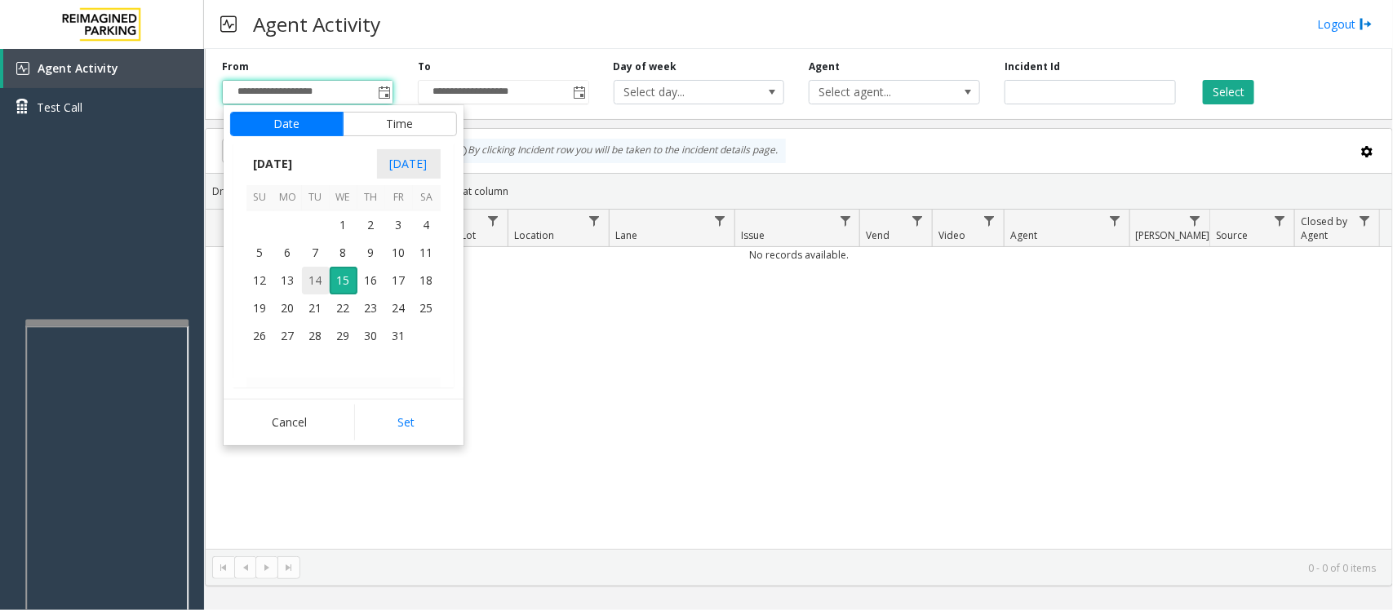
click at [312, 280] on span "14" at bounding box center [316, 281] width 28 height 28
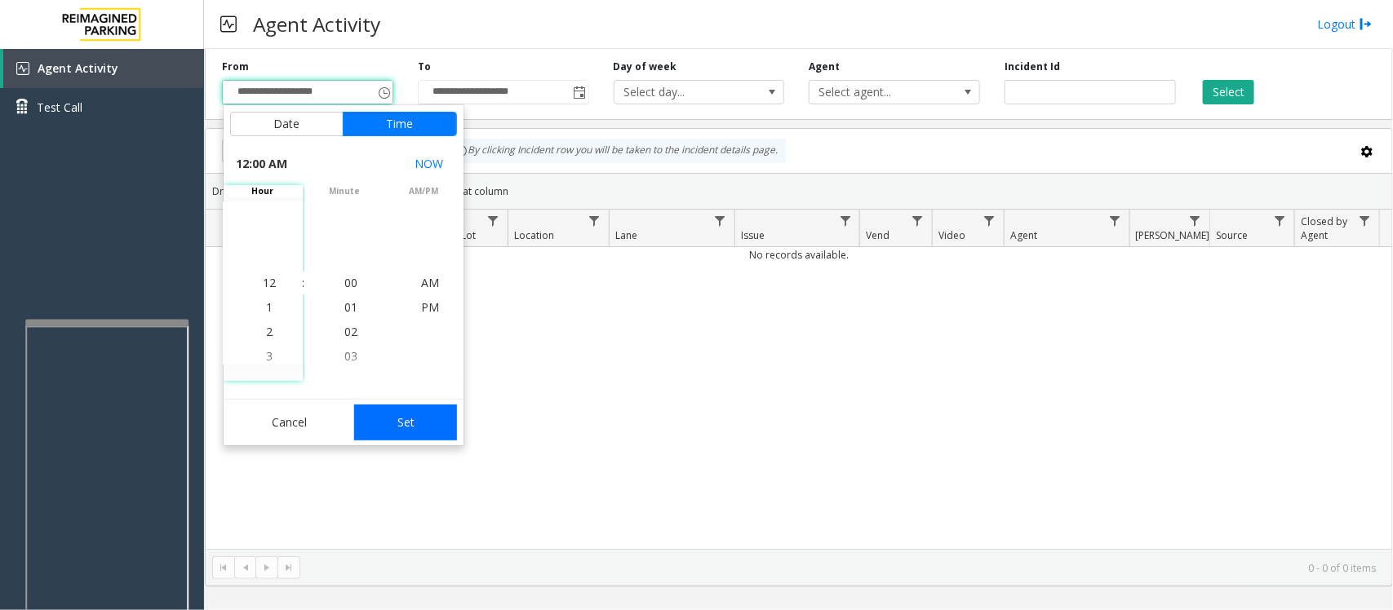
click at [397, 434] on button "Set" at bounding box center [405, 423] width 103 height 36
type input "**********"
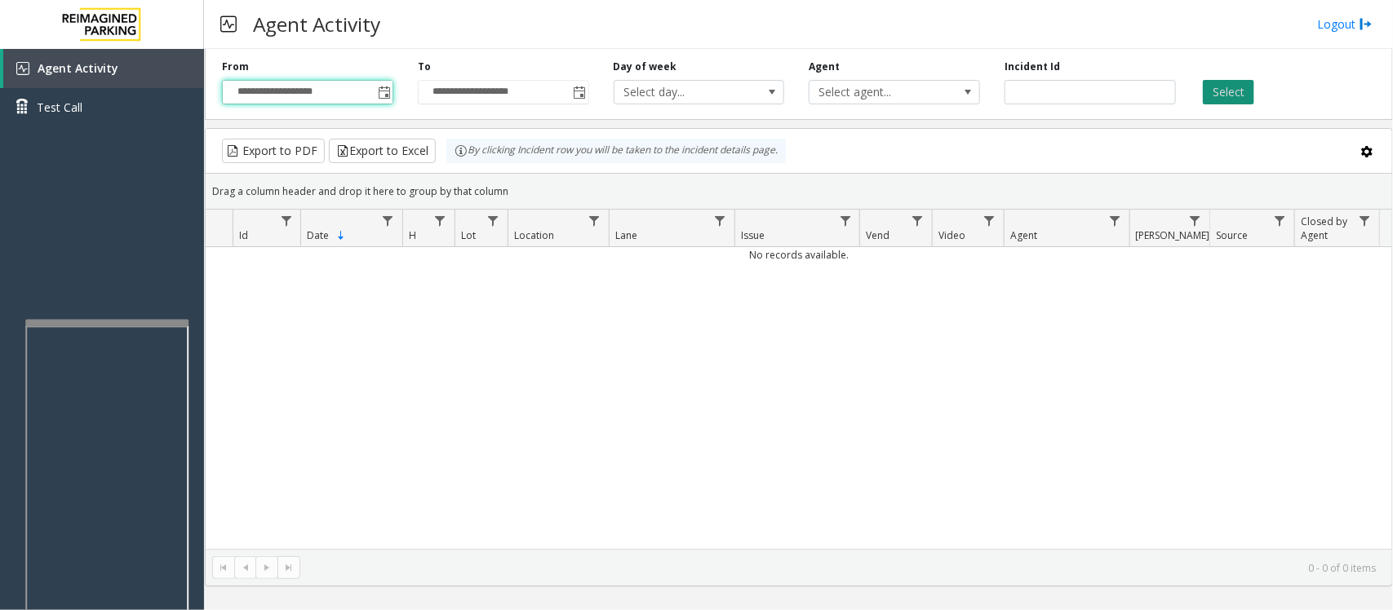
click at [1244, 92] on button "Select" at bounding box center [1228, 92] width 51 height 24
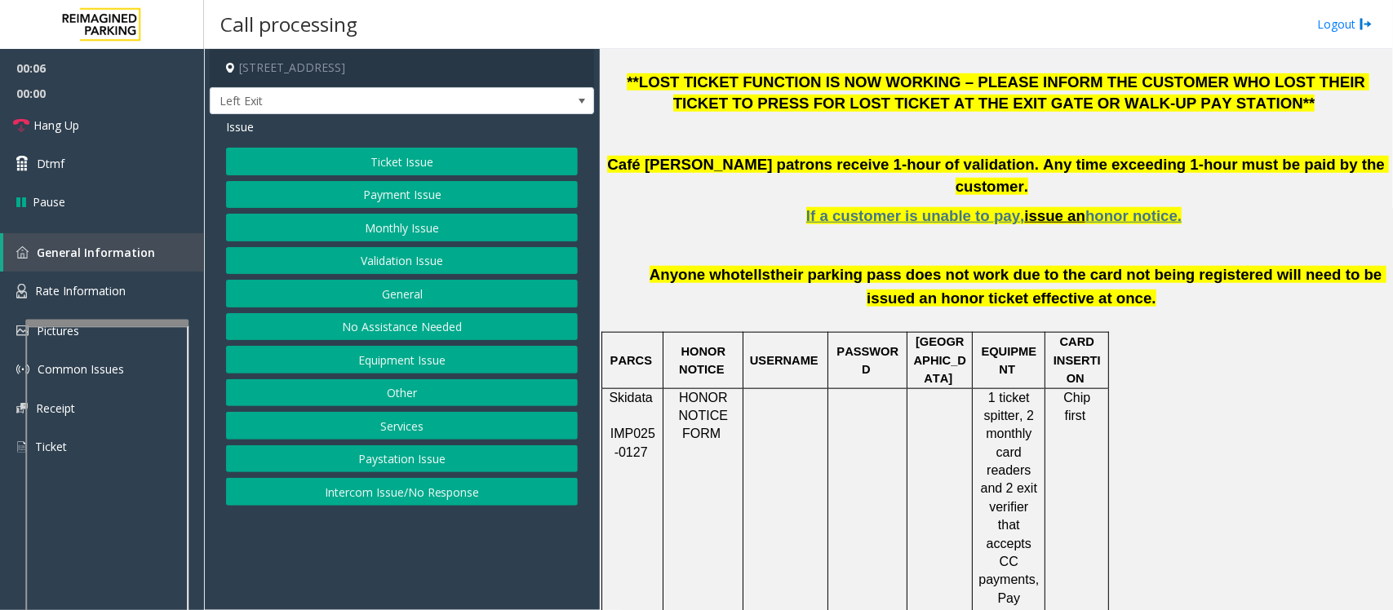
scroll to position [612, 0]
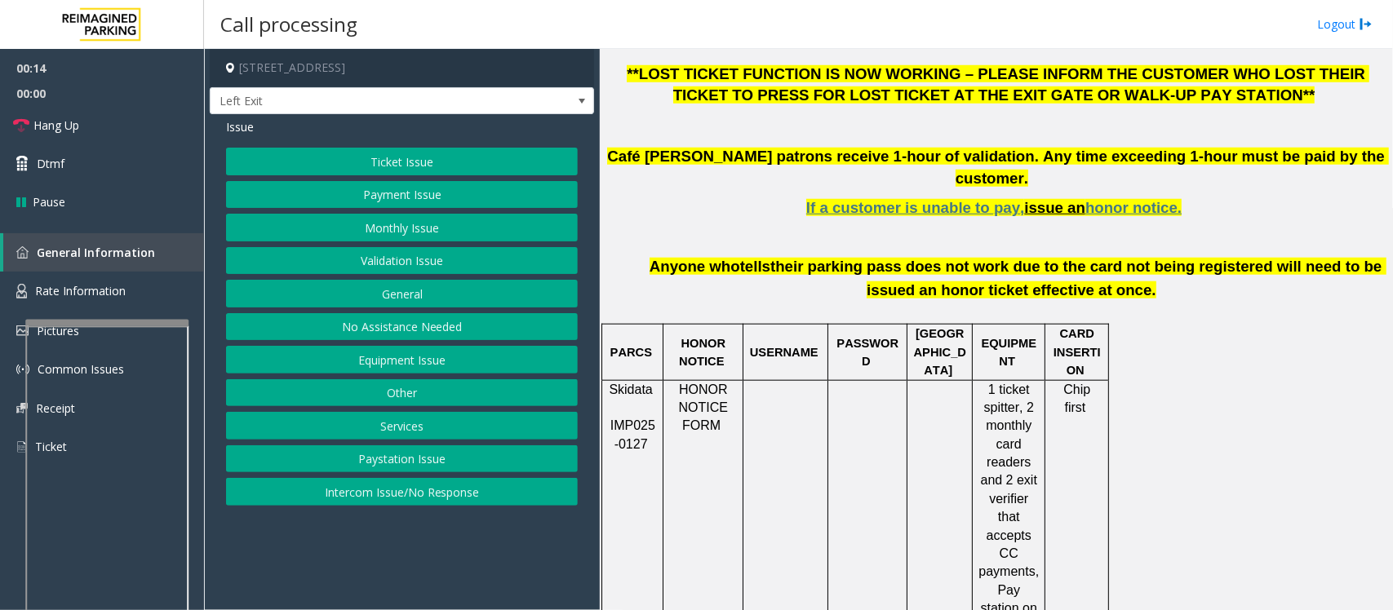
click at [396, 266] on button "Validation Issue" at bounding box center [402, 261] width 352 height 28
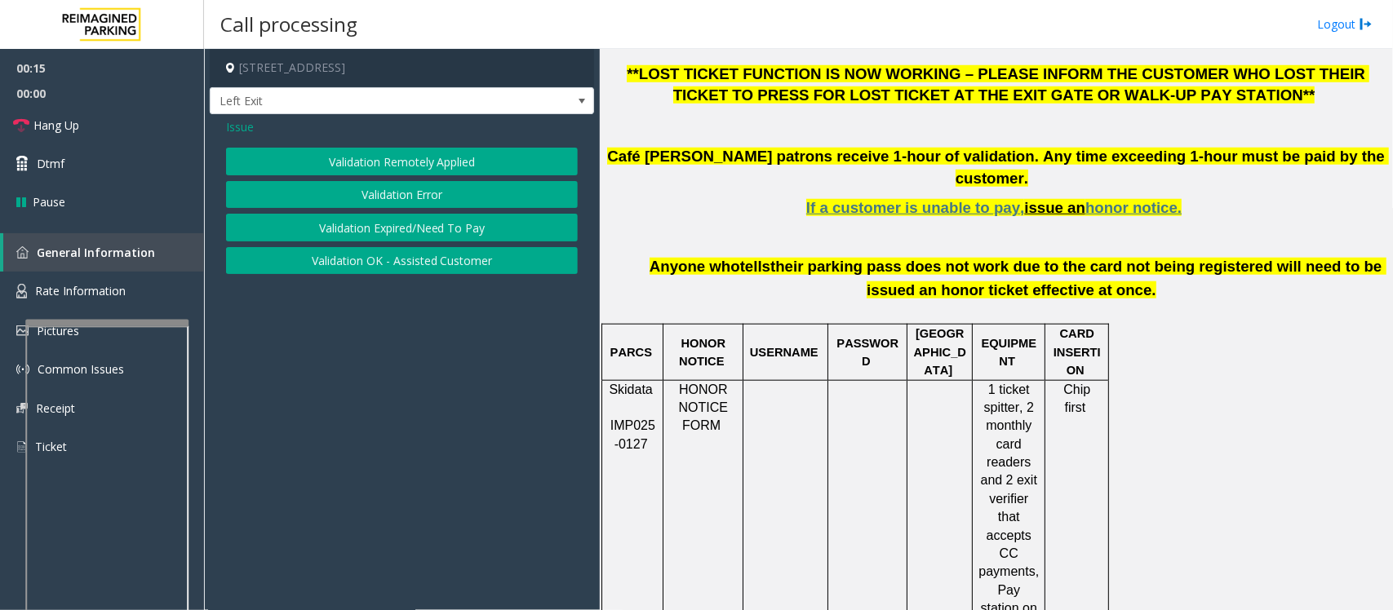
click at [406, 201] on button "Validation Error" at bounding box center [402, 195] width 352 height 28
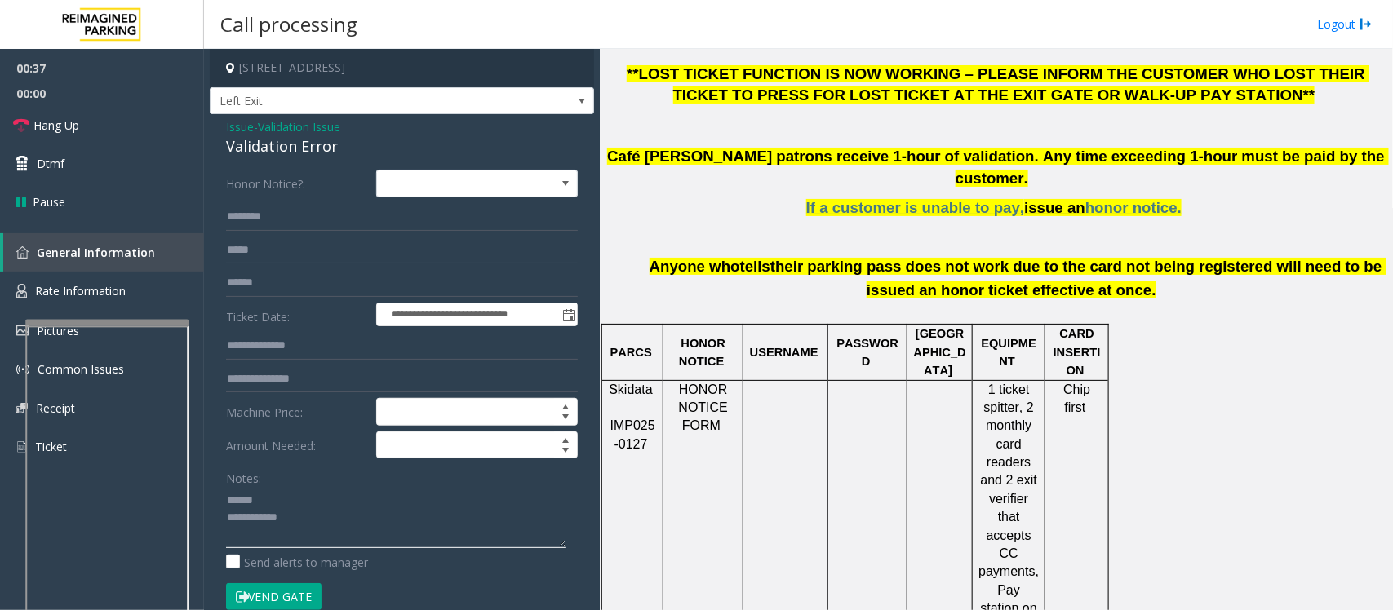
type textarea "**********"
click at [308, 124] on span "Validation Issue" at bounding box center [299, 126] width 82 height 17
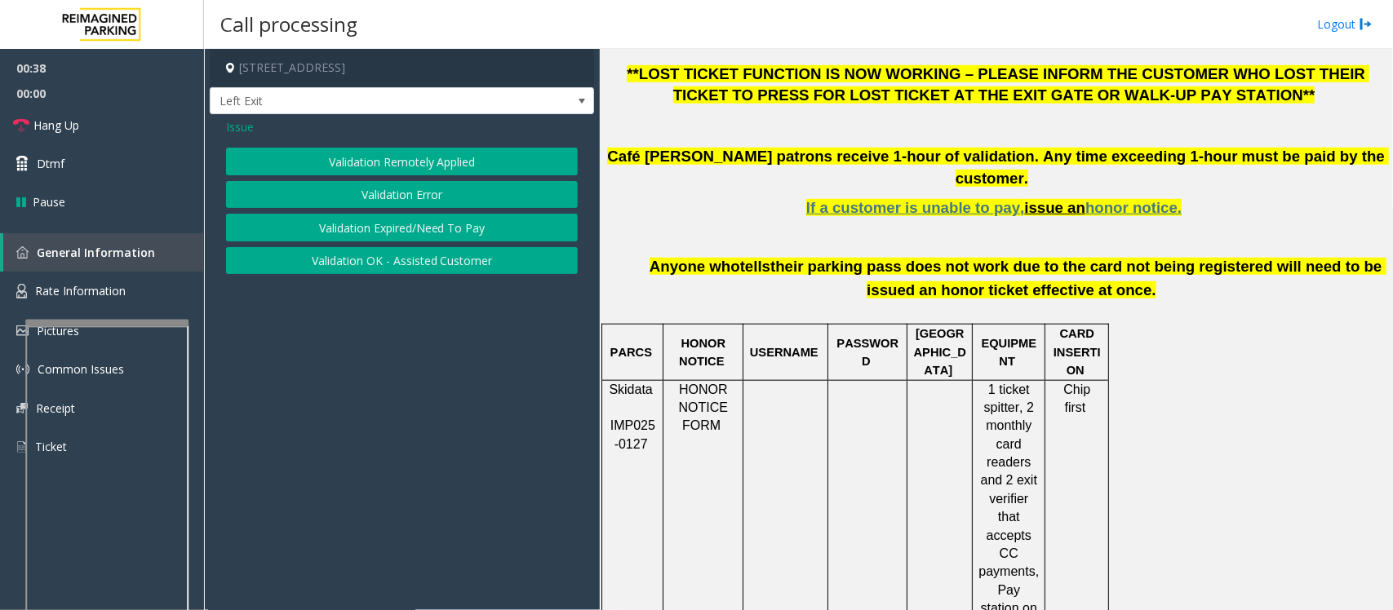
click at [235, 123] on span "Issue" at bounding box center [240, 126] width 28 height 17
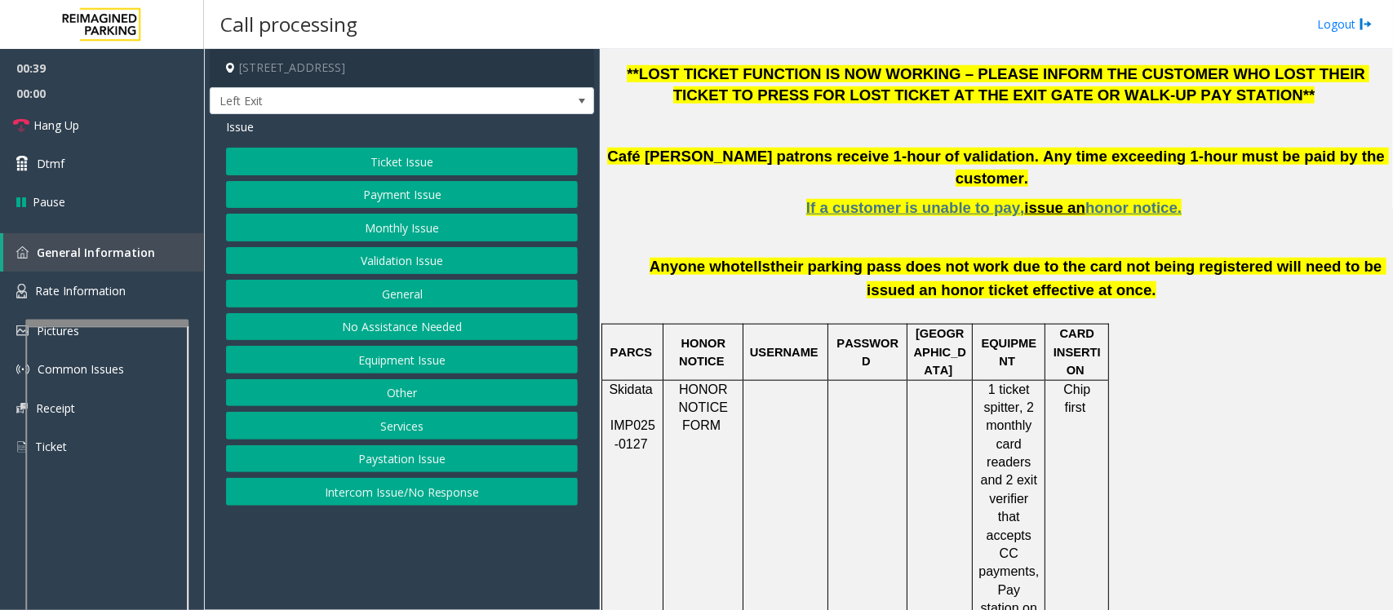
click at [368, 230] on button "Monthly Issue" at bounding box center [402, 228] width 352 height 28
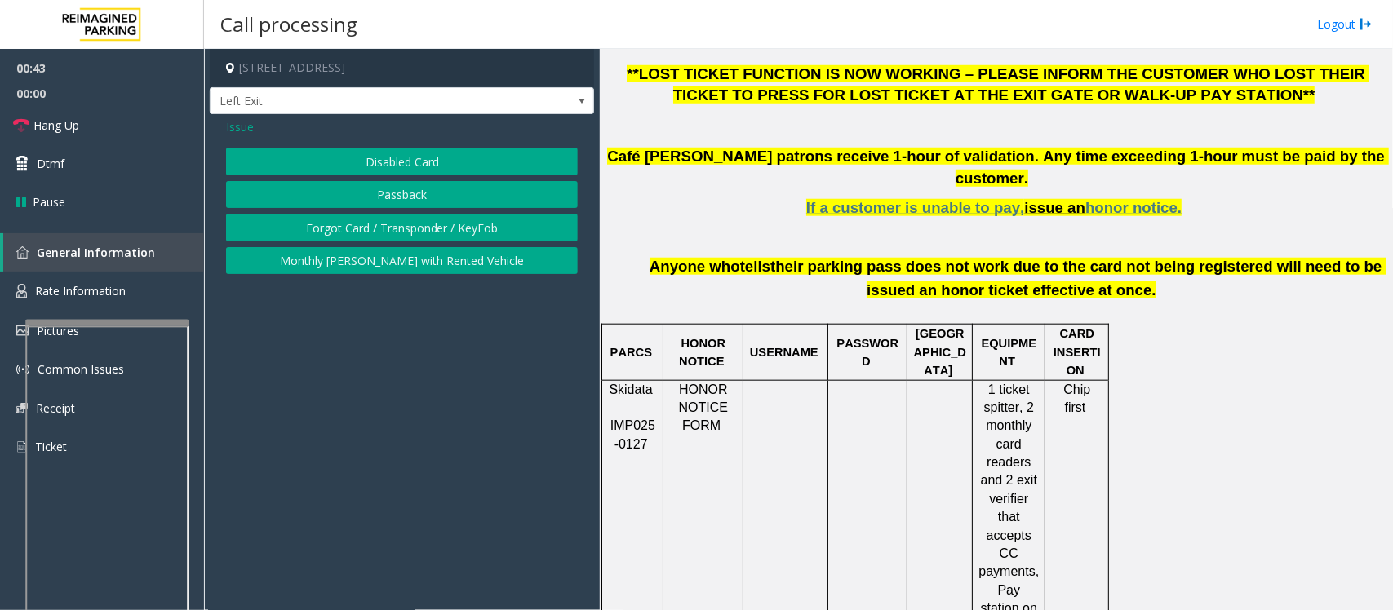
click at [388, 164] on button "Disabled Card" at bounding box center [402, 162] width 352 height 28
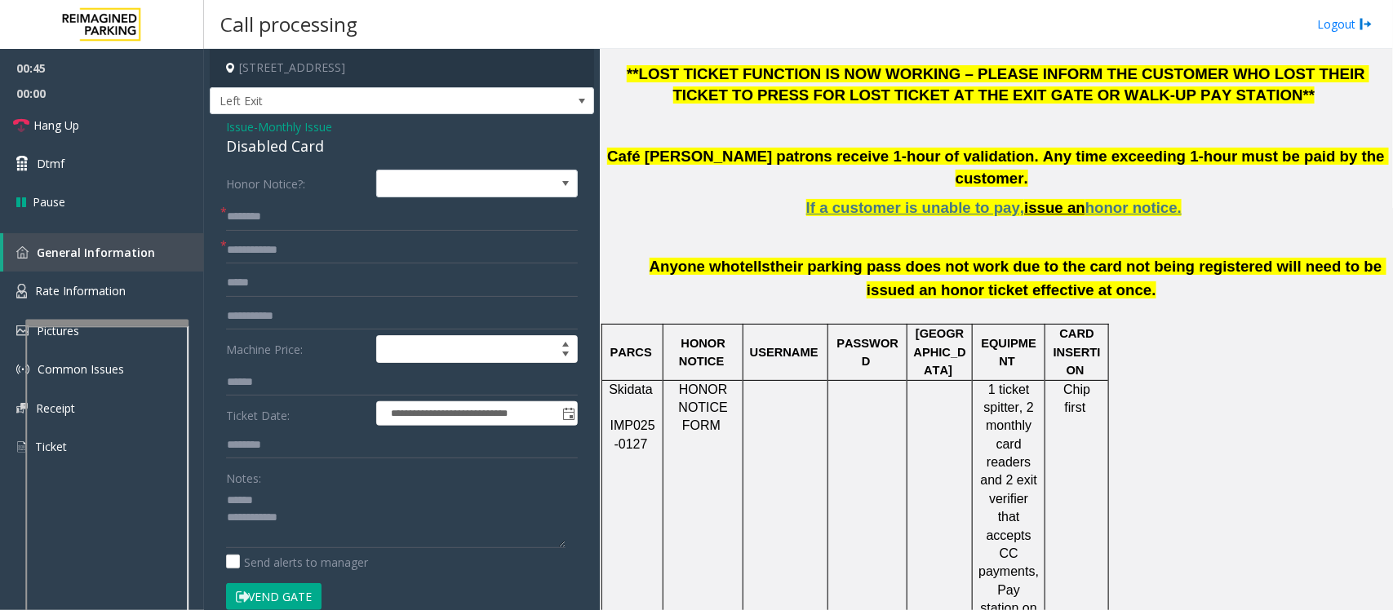
click at [273, 152] on div "Disabled Card" at bounding box center [402, 146] width 352 height 22
type textarea "**********"
click at [241, 208] on input "text" at bounding box center [402, 217] width 352 height 28
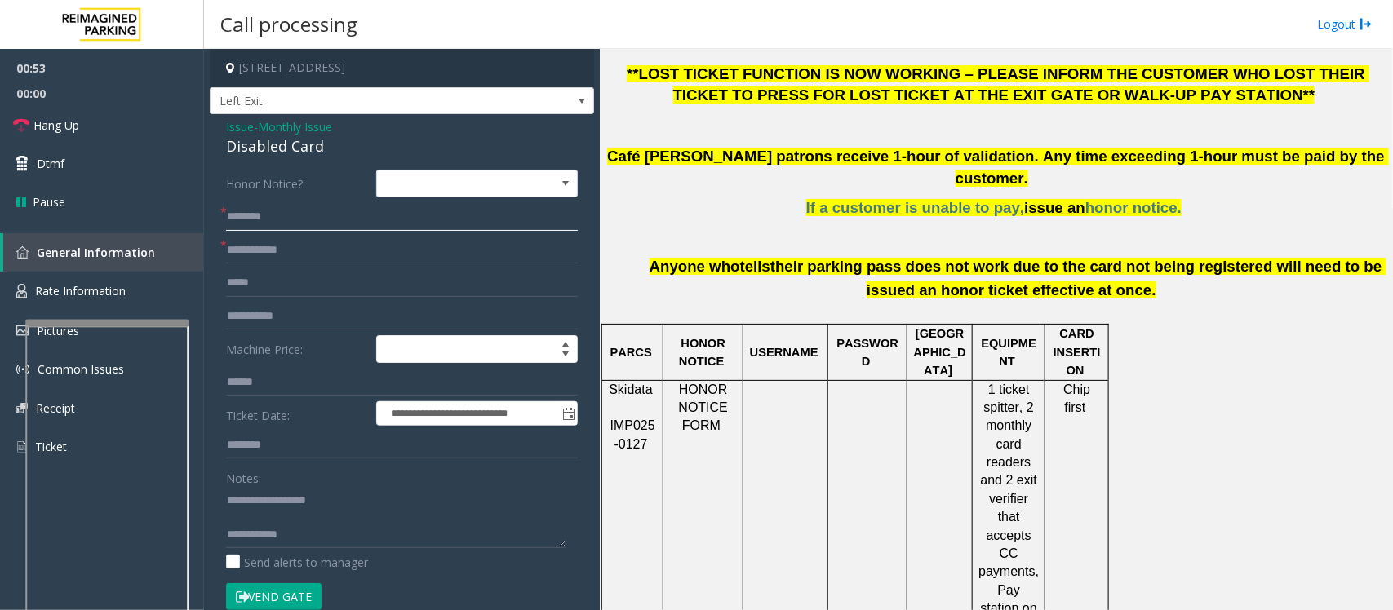
click at [317, 214] on input "text" at bounding box center [402, 217] width 352 height 28
click at [279, 246] on input "text" at bounding box center [402, 251] width 352 height 28
type input "*****"
click at [255, 215] on input "text" at bounding box center [402, 217] width 352 height 28
click at [258, 219] on input "text" at bounding box center [402, 217] width 352 height 28
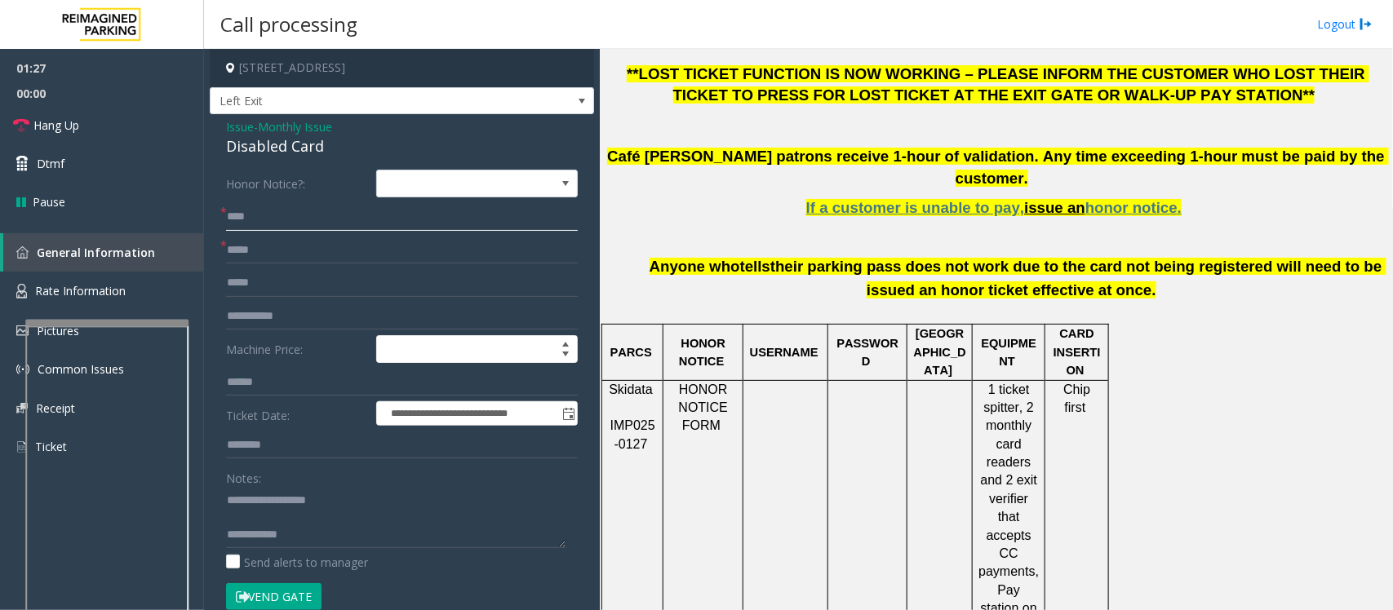
click at [233, 214] on input "****" at bounding box center [402, 217] width 352 height 28
click at [291, 217] on input "****" at bounding box center [402, 217] width 352 height 28
click at [237, 215] on input "****" at bounding box center [402, 217] width 352 height 28
click at [234, 217] on input "****" at bounding box center [402, 217] width 352 height 28
click at [288, 211] on input "****" at bounding box center [402, 217] width 352 height 28
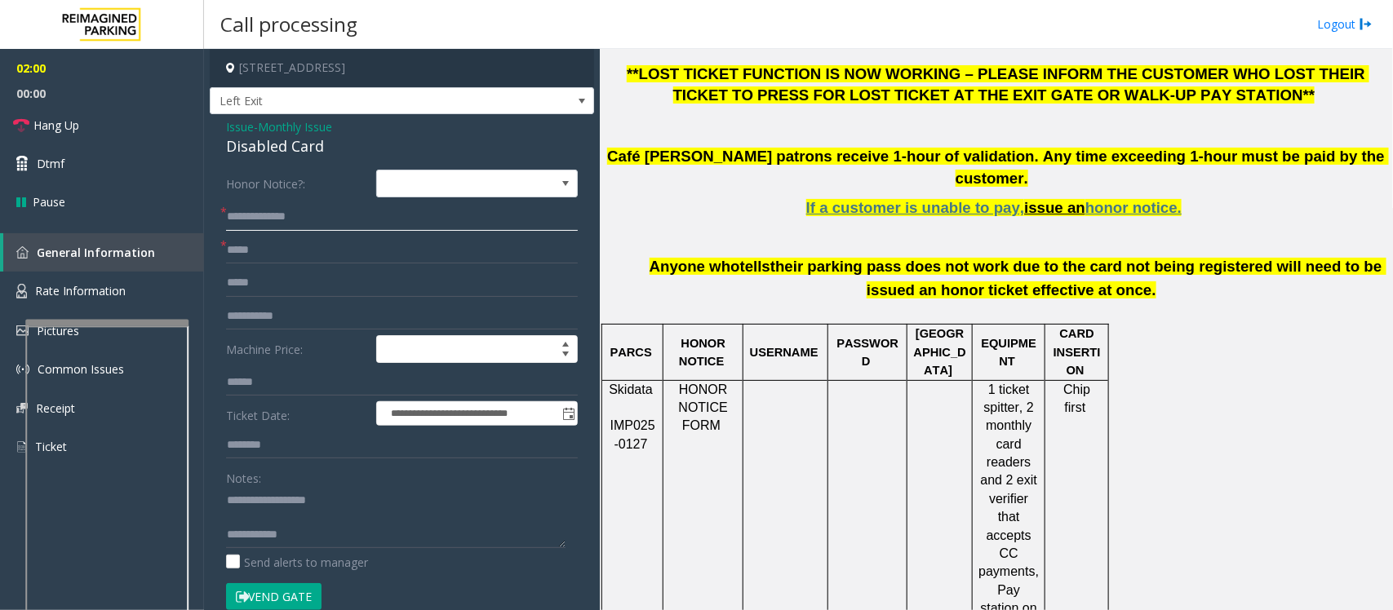
type input "**********"
click at [271, 445] on input "text" at bounding box center [402, 446] width 352 height 28
drag, startPoint x: 650, startPoint y: 157, endPoint x: 719, endPoint y: 155, distance: 68.6
click at [719, 155] on span "Café [PERSON_NAME] patrons receive 1-hour of validation. Any time exceeding 1-h…" at bounding box center [998, 167] width 782 height 39
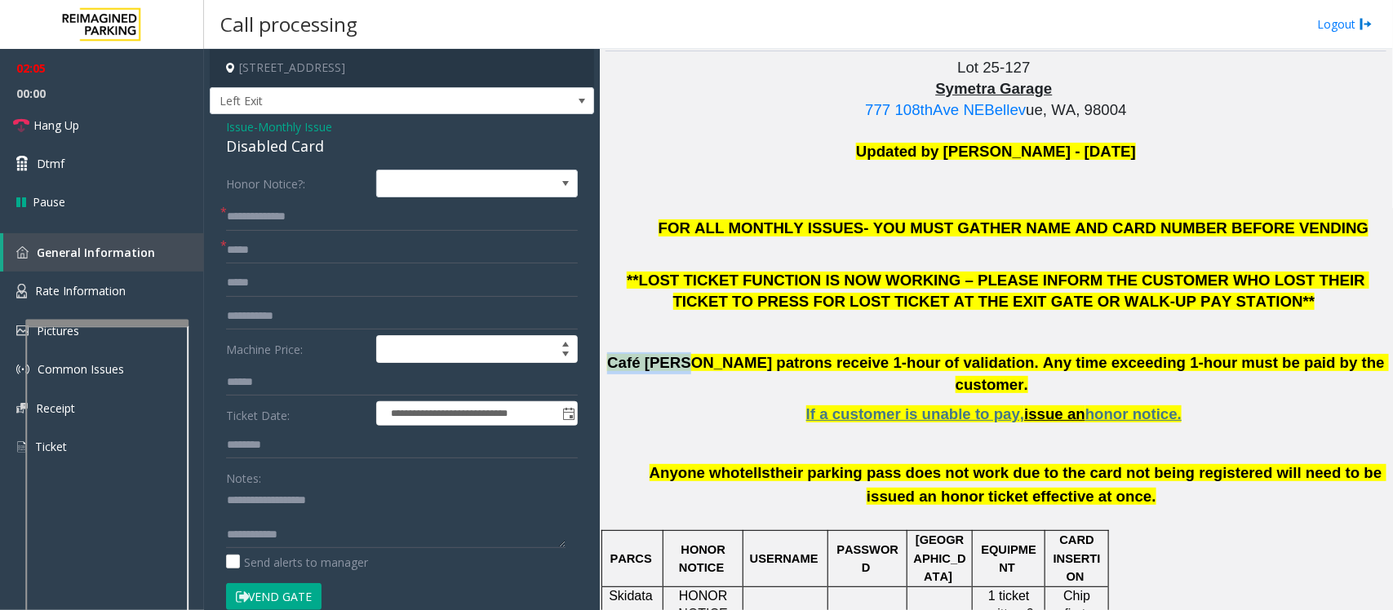
scroll to position [408, 0]
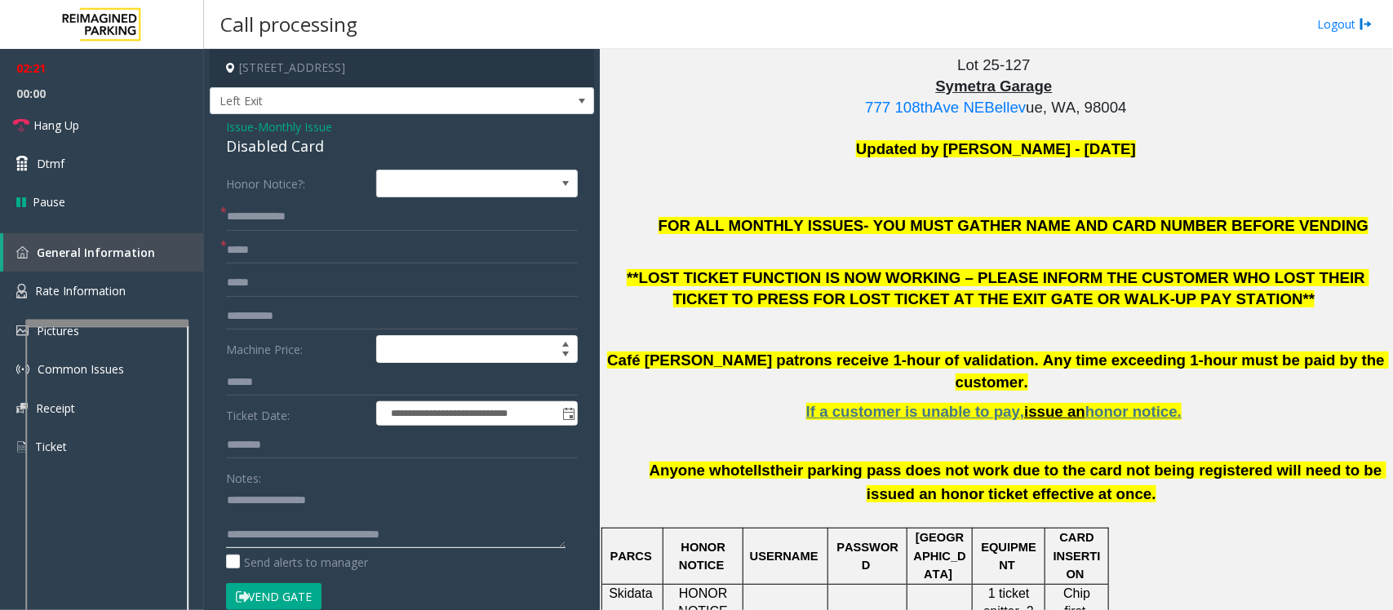
click at [243, 514] on textarea at bounding box center [395, 517] width 339 height 61
type textarea "**********"
drag, startPoint x: 647, startPoint y: 361, endPoint x: 720, endPoint y: 361, distance: 72.6
click at [720, 361] on p "Café [PERSON_NAME] patrons receive 1-hour of validation. Any time exceeding 1-h…" at bounding box center [995, 371] width 781 height 43
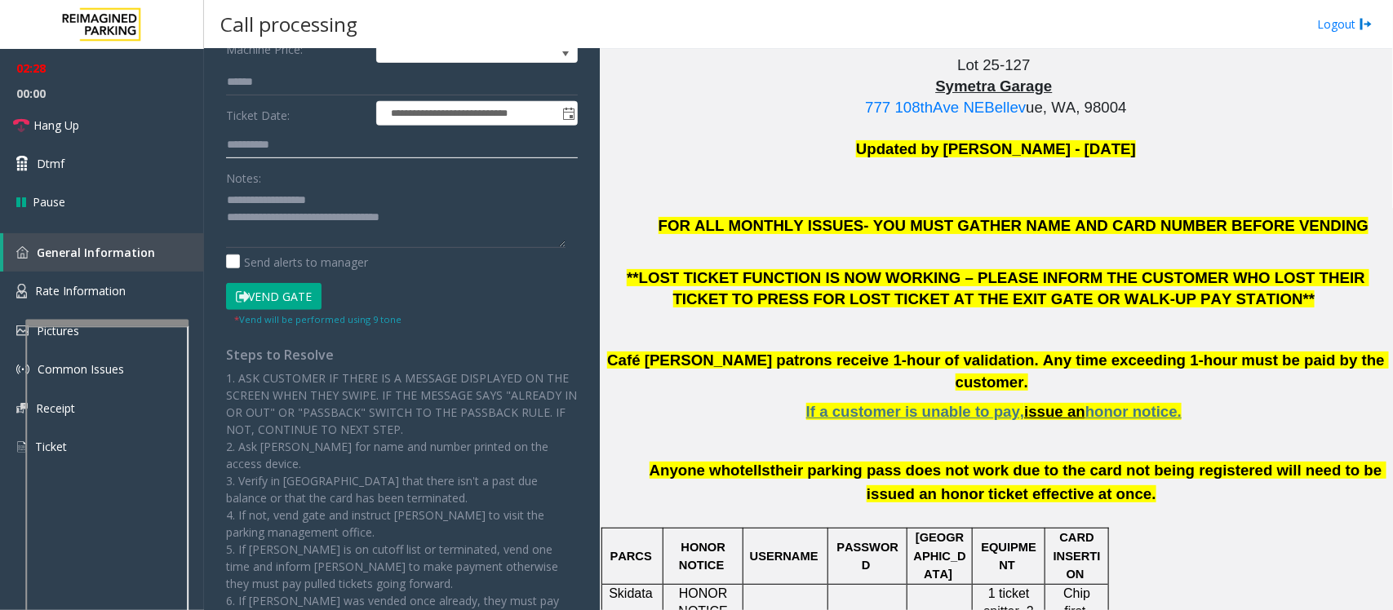
scroll to position [306, 0]
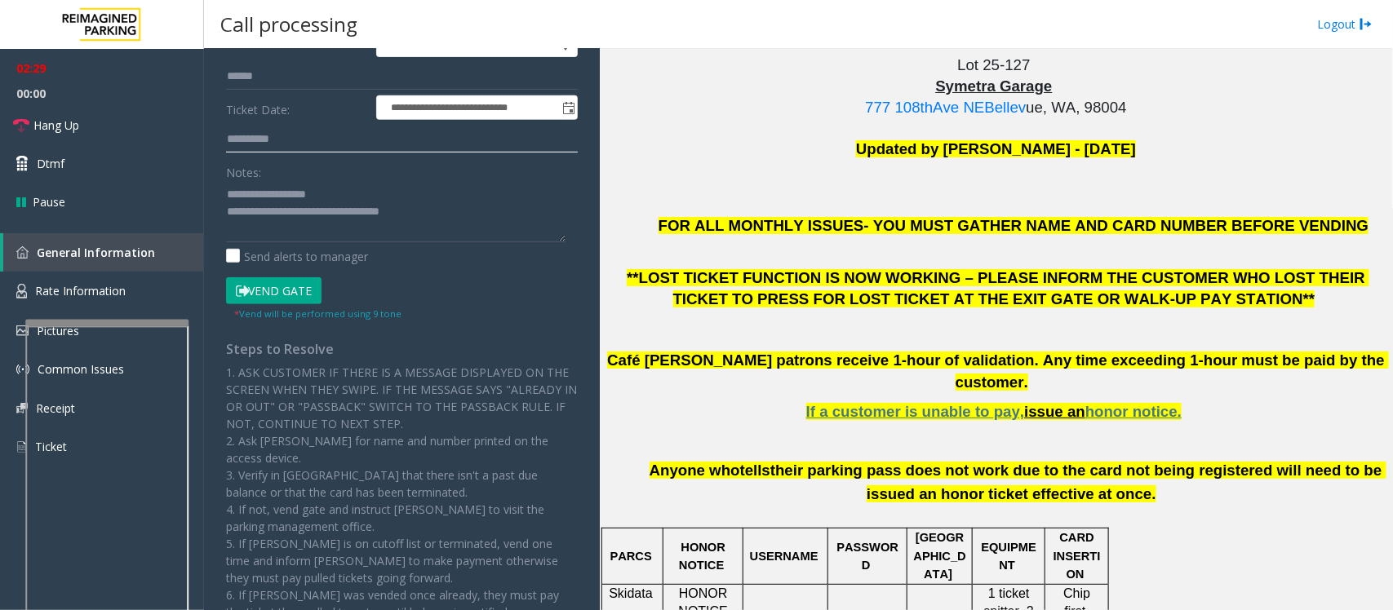
type input "**********"
click at [295, 288] on button "Vend Gate" at bounding box center [273, 291] width 95 height 28
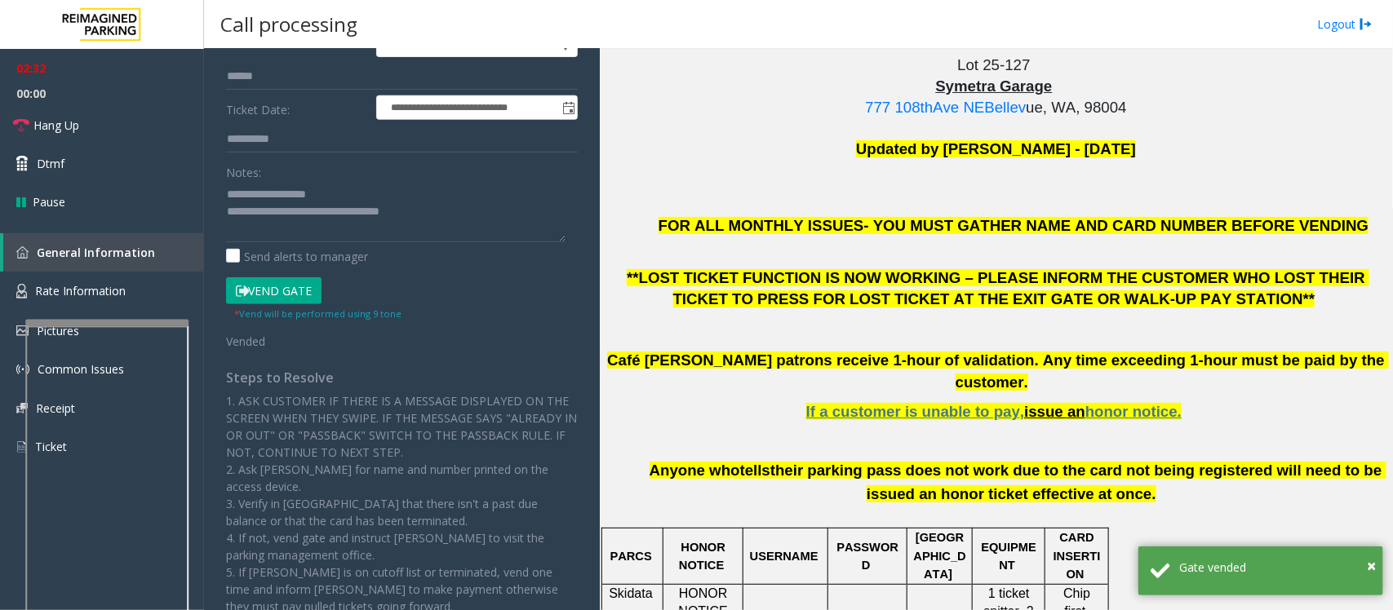
scroll to position [0, 0]
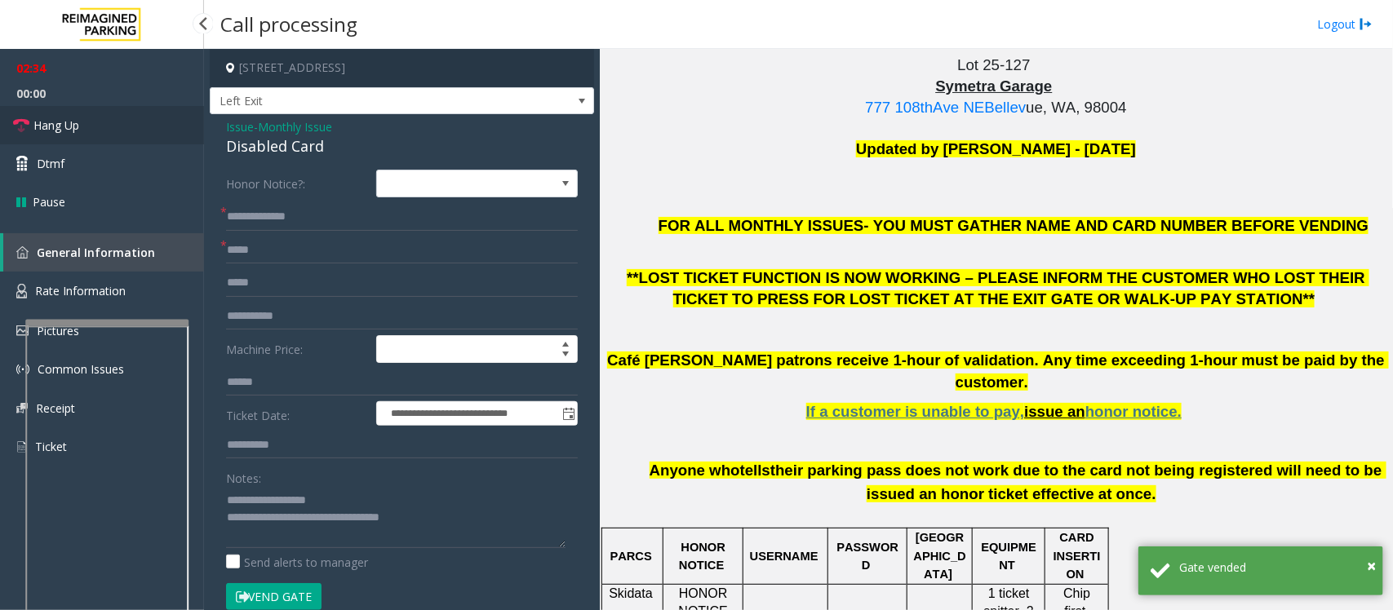
click at [96, 126] on link "Hang Up" at bounding box center [102, 125] width 204 height 38
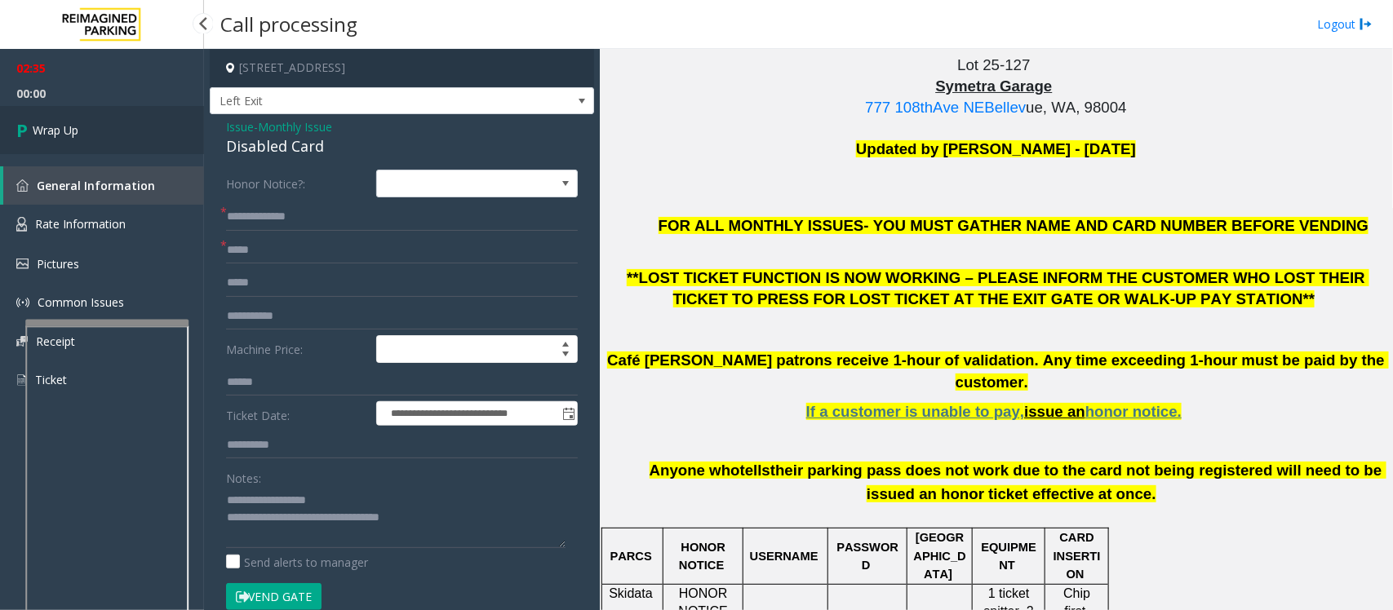
click at [96, 125] on link "Wrap Up" at bounding box center [102, 130] width 204 height 48
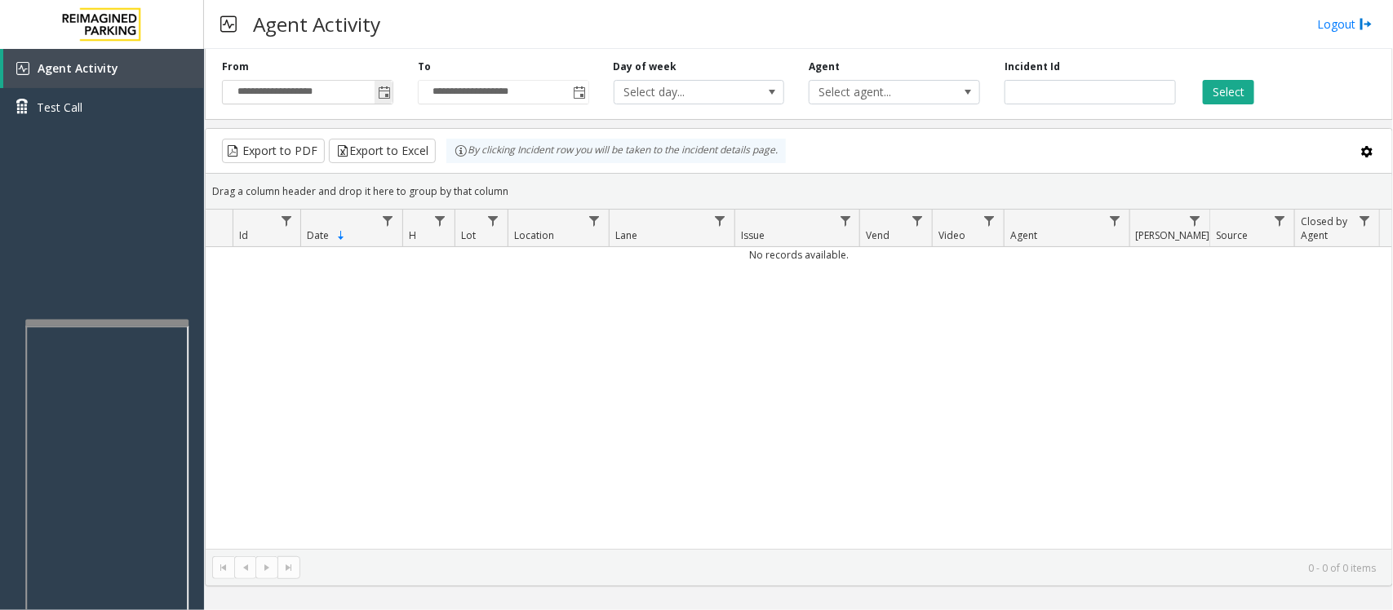
click at [384, 88] on span "Toggle popup" at bounding box center [384, 92] width 13 height 13
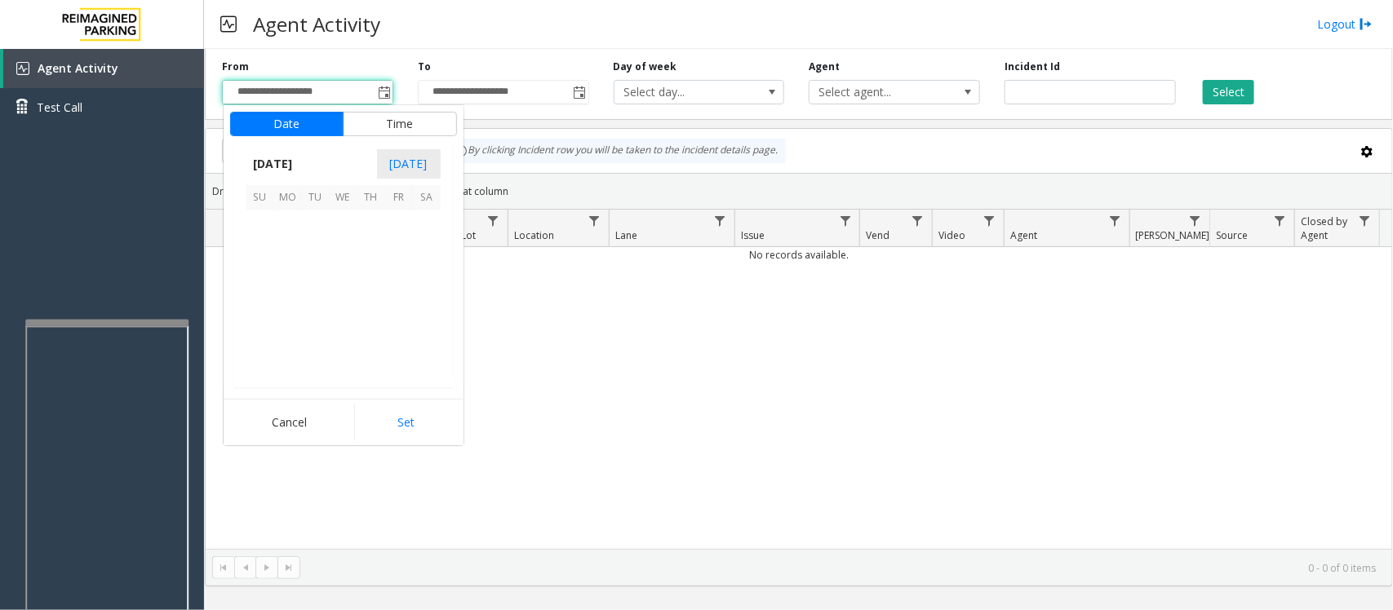
scroll to position [292929, 0]
click at [312, 282] on span "14" at bounding box center [316, 281] width 28 height 28
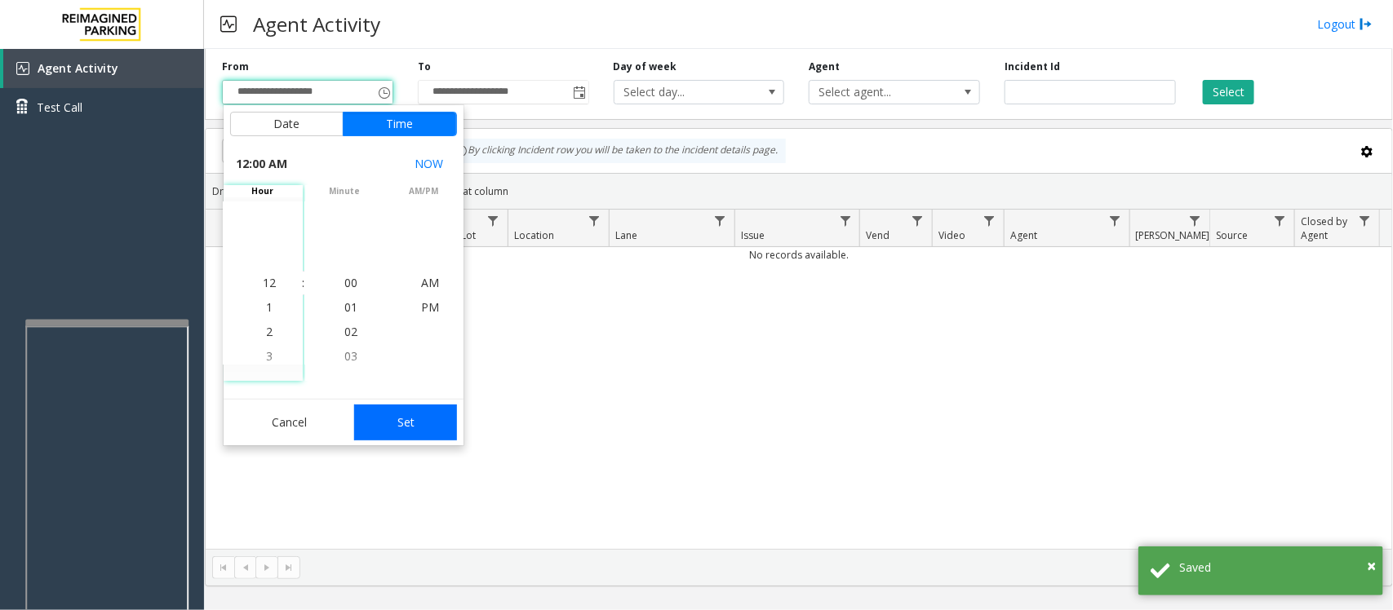
click at [384, 423] on button "Set" at bounding box center [405, 423] width 103 height 36
type input "**********"
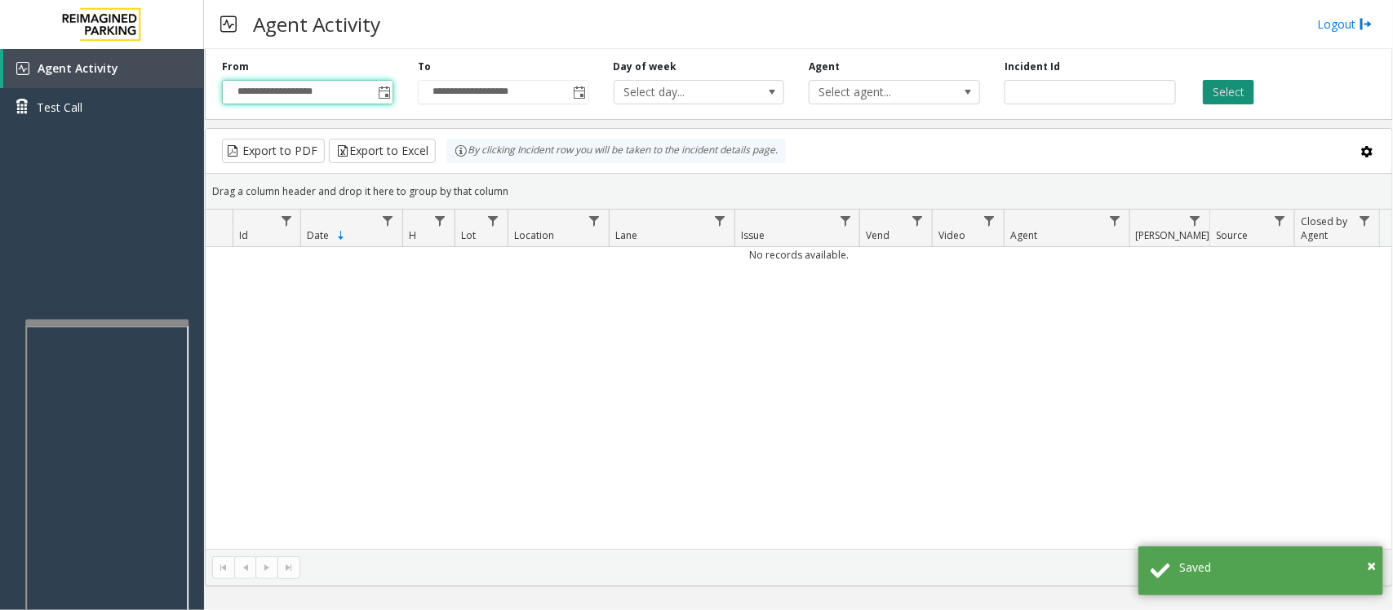
click at [1217, 88] on button "Select" at bounding box center [1228, 92] width 51 height 24
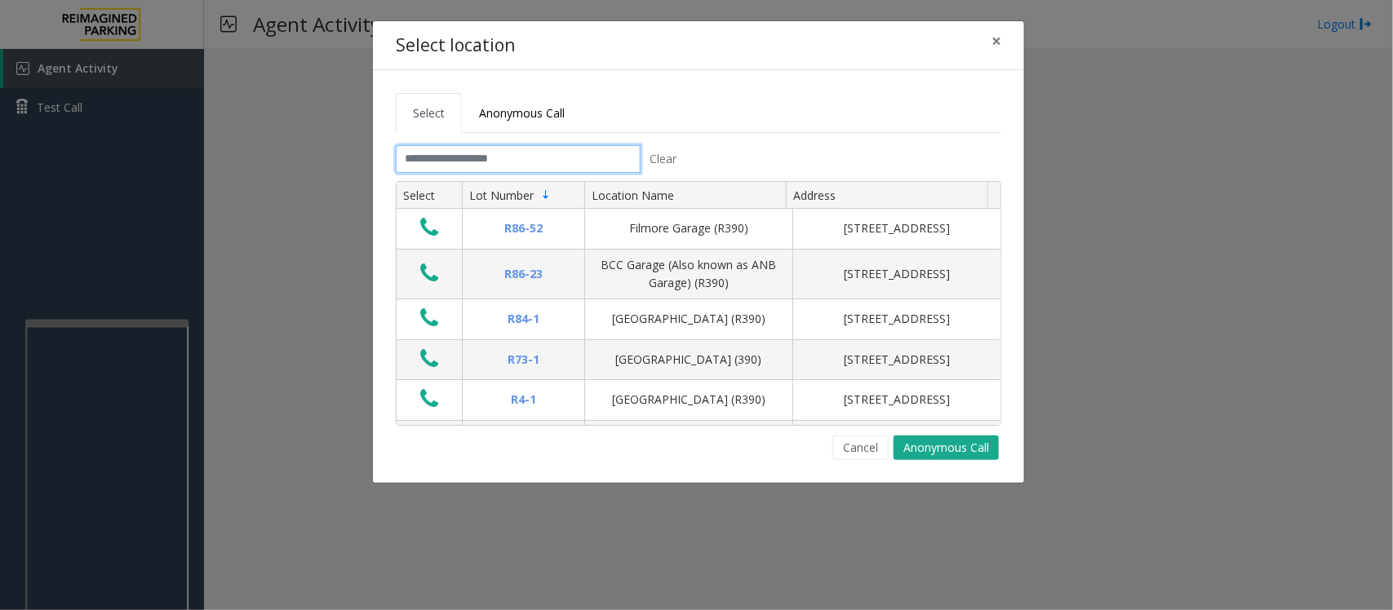
click at [466, 145] on input "text" at bounding box center [518, 159] width 245 height 28
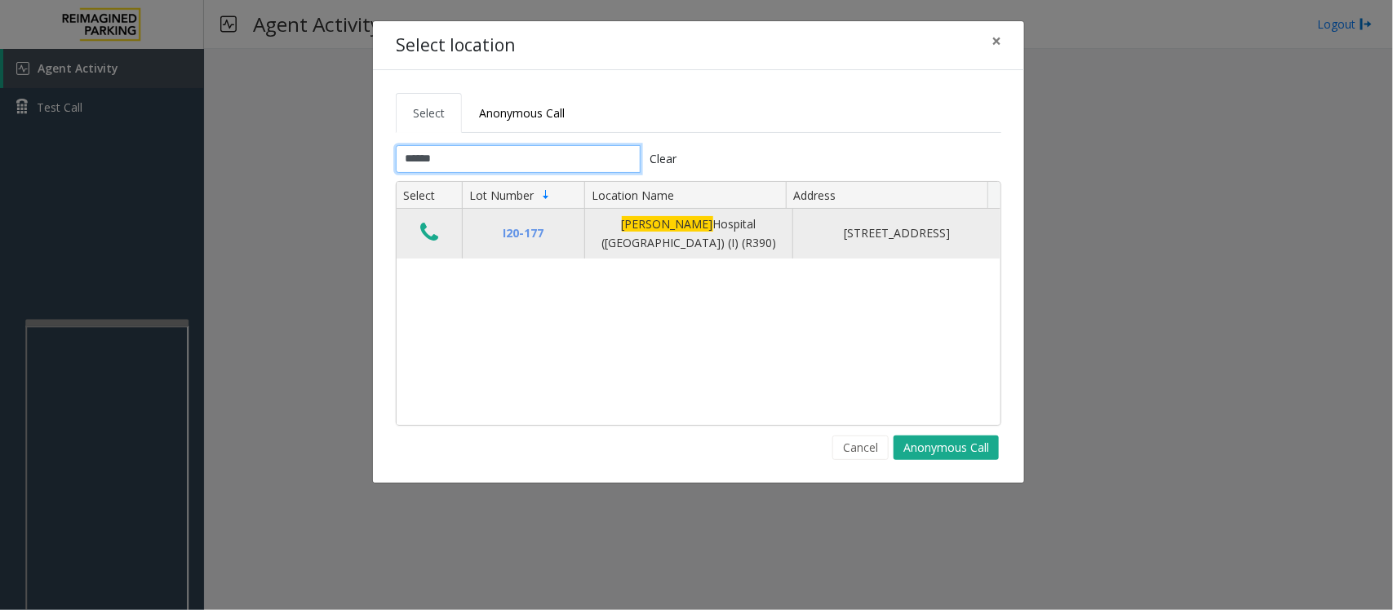
type input "******"
click at [423, 238] on icon "Data table" at bounding box center [429, 232] width 18 height 23
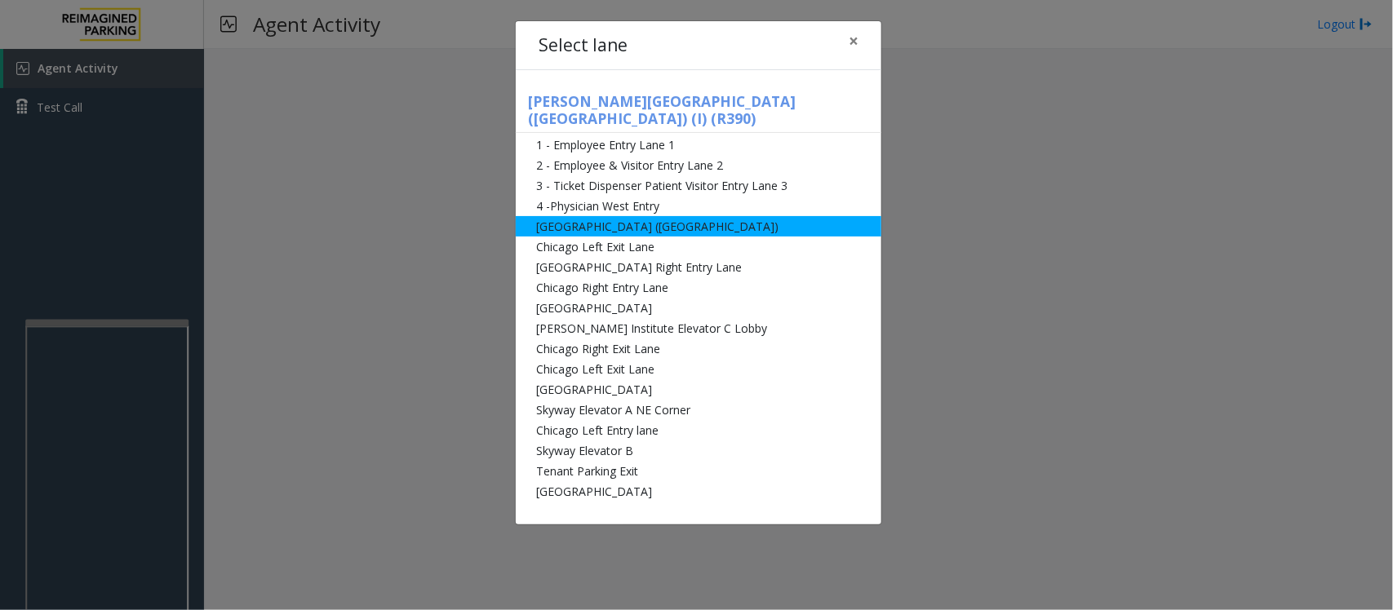
click at [601, 216] on li "[GEOGRAPHIC_DATA] ([GEOGRAPHIC_DATA])" at bounding box center [699, 226] width 366 height 20
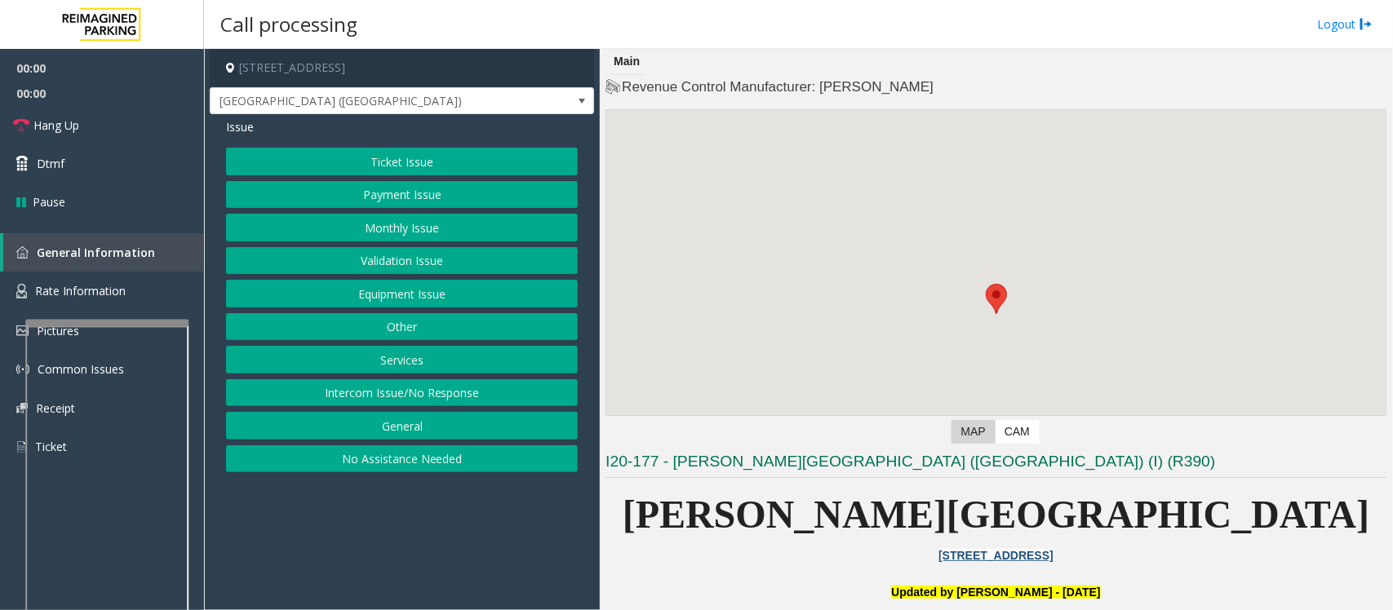
click at [341, 151] on button "Ticket Issue" at bounding box center [402, 162] width 352 height 28
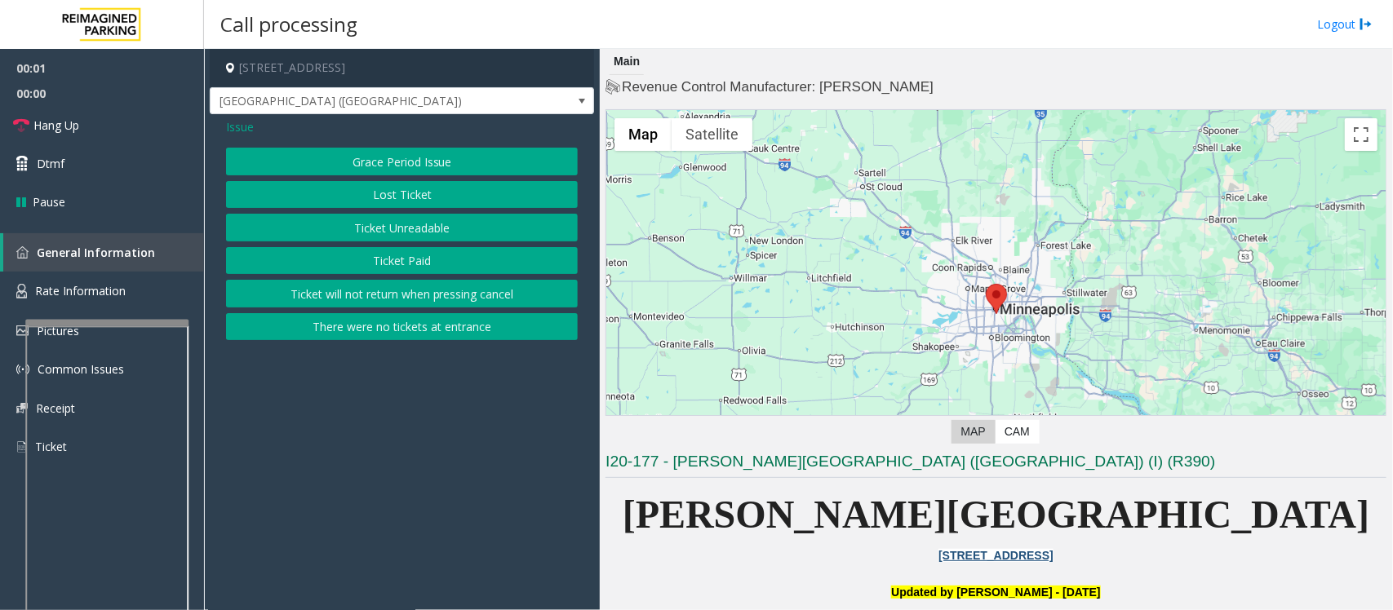
click at [388, 233] on button "Ticket Unreadable" at bounding box center [402, 228] width 352 height 28
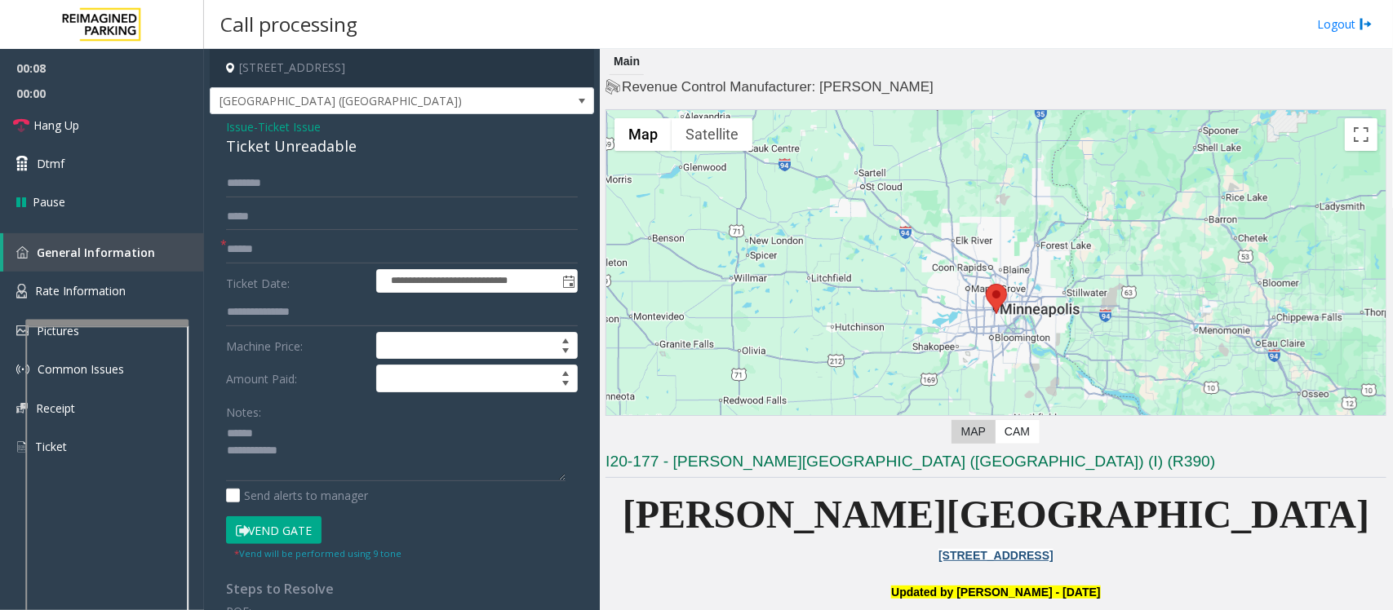
click at [255, 151] on div "Ticket Unreadable" at bounding box center [402, 146] width 352 height 22
click at [269, 259] on input "text" at bounding box center [402, 250] width 352 height 28
click at [266, 534] on button "Vend Gate" at bounding box center [273, 531] width 95 height 28
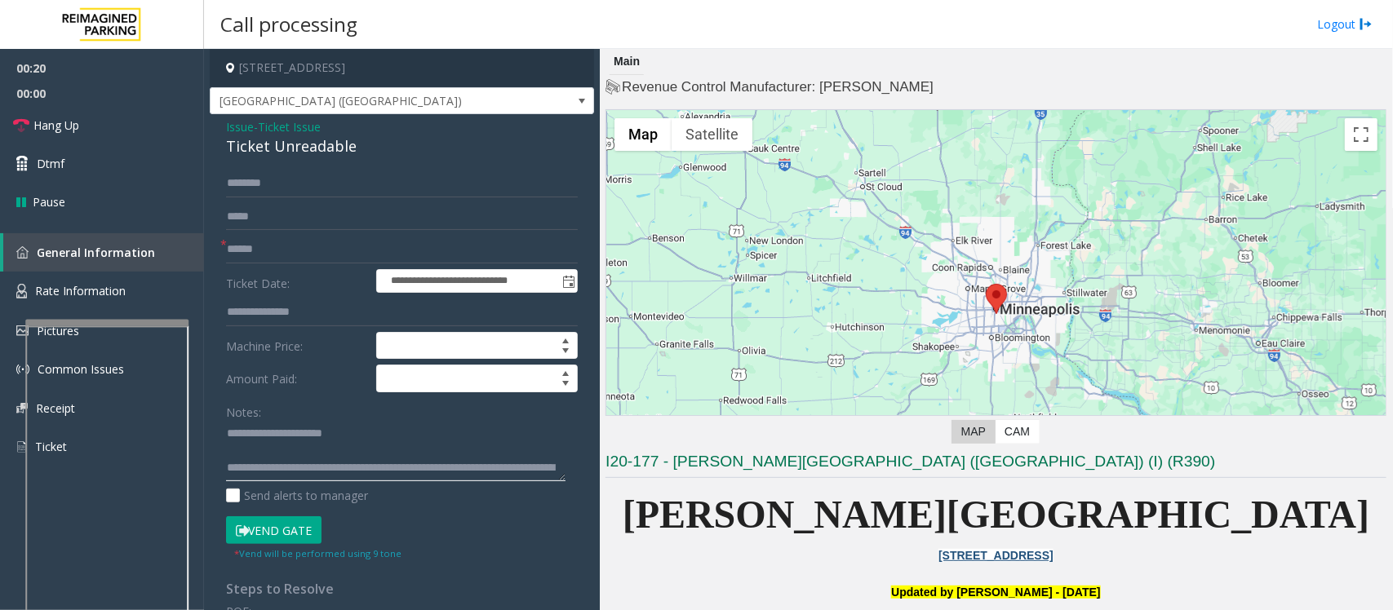
click at [269, 455] on textarea at bounding box center [395, 451] width 339 height 61
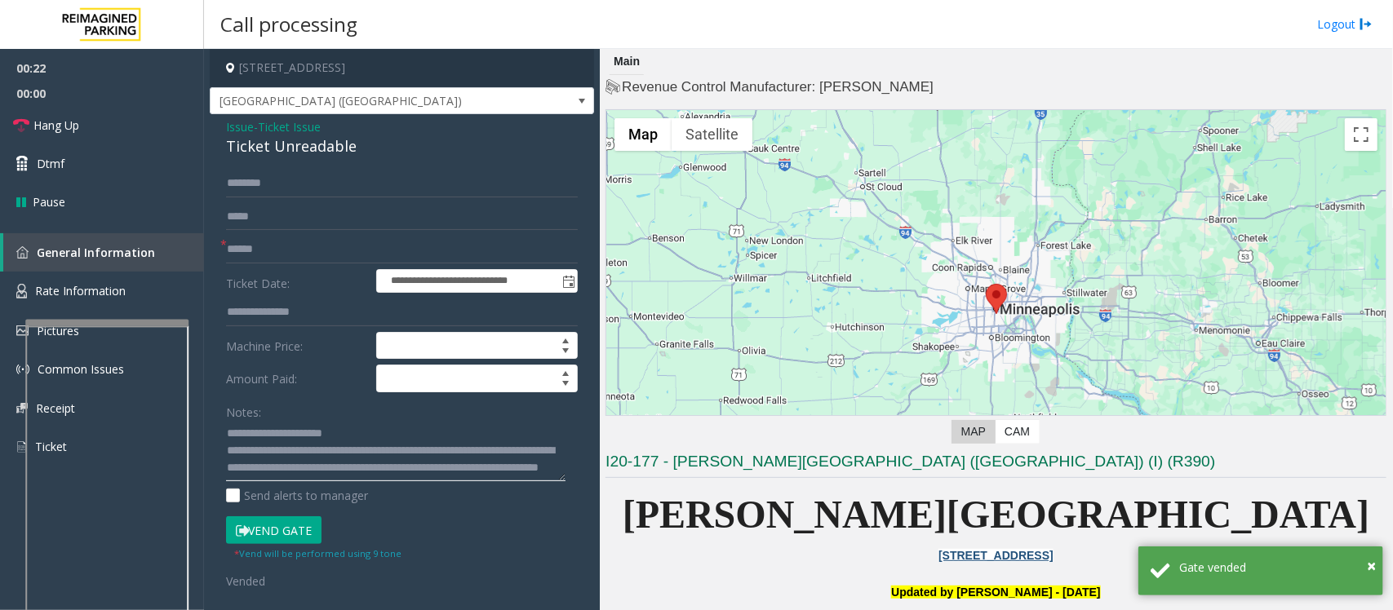
type textarea "**********"
click at [349, 242] on input "text" at bounding box center [402, 250] width 352 height 28
type input "**"
click at [65, 120] on span "Hang Up" at bounding box center [56, 125] width 46 height 17
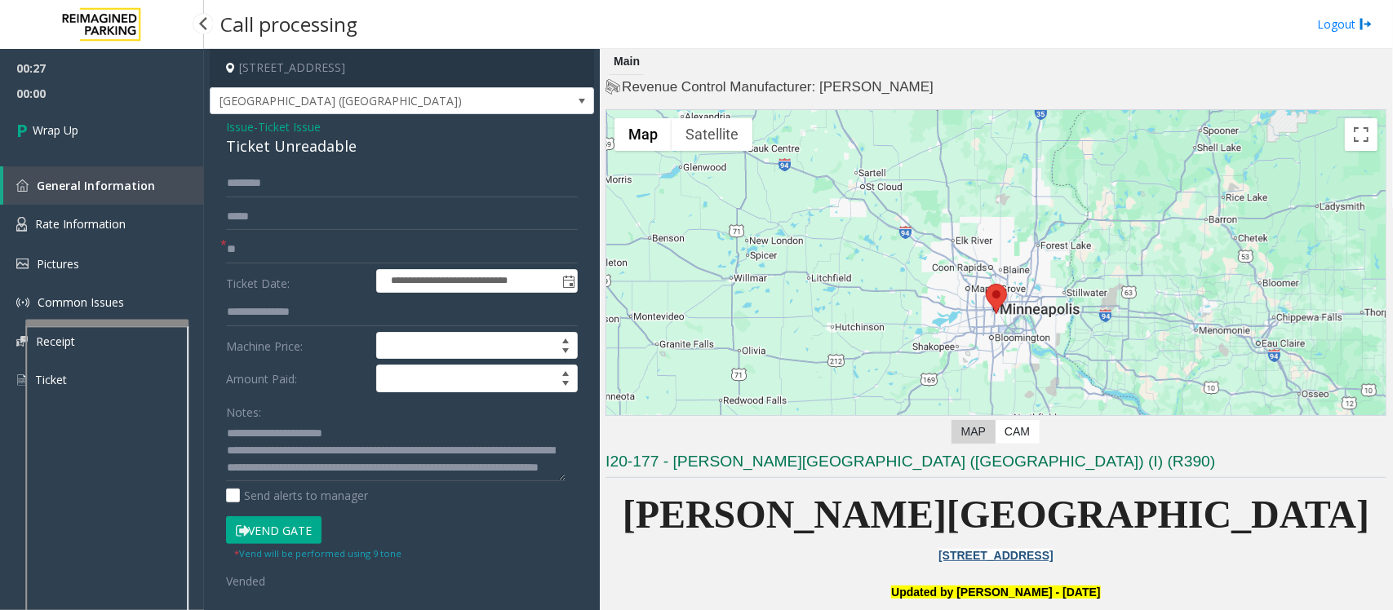
click at [65, 120] on link "Wrap Up" at bounding box center [102, 130] width 204 height 48
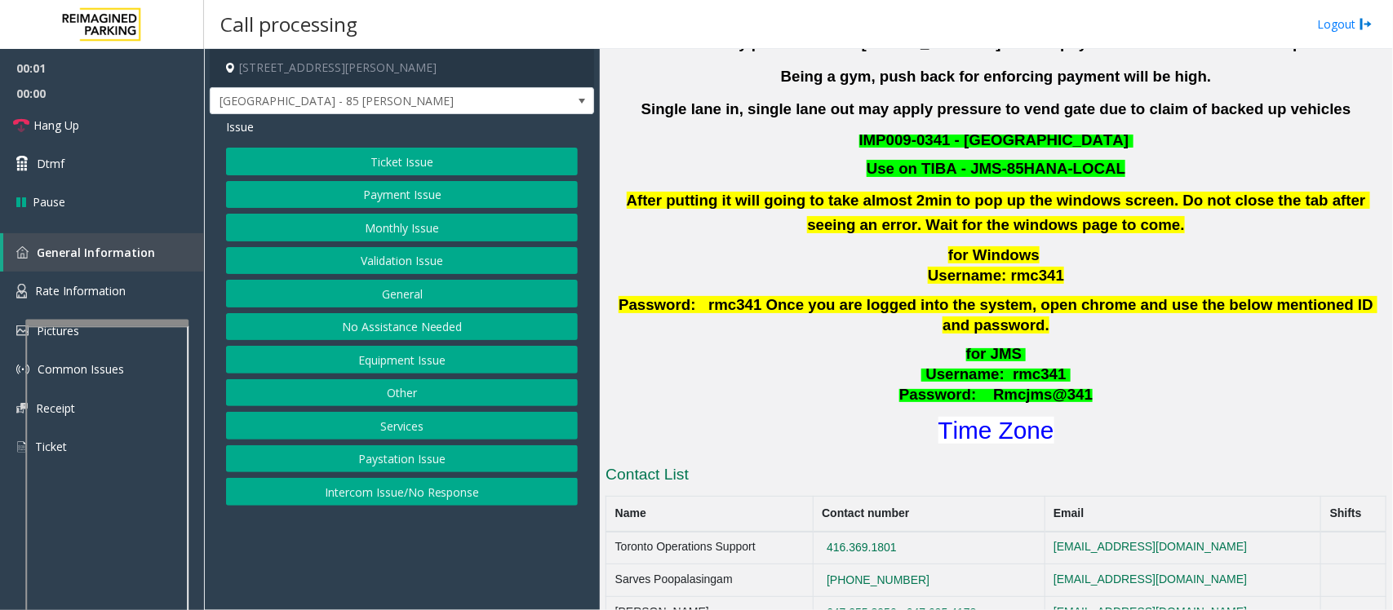
scroll to position [714, 0]
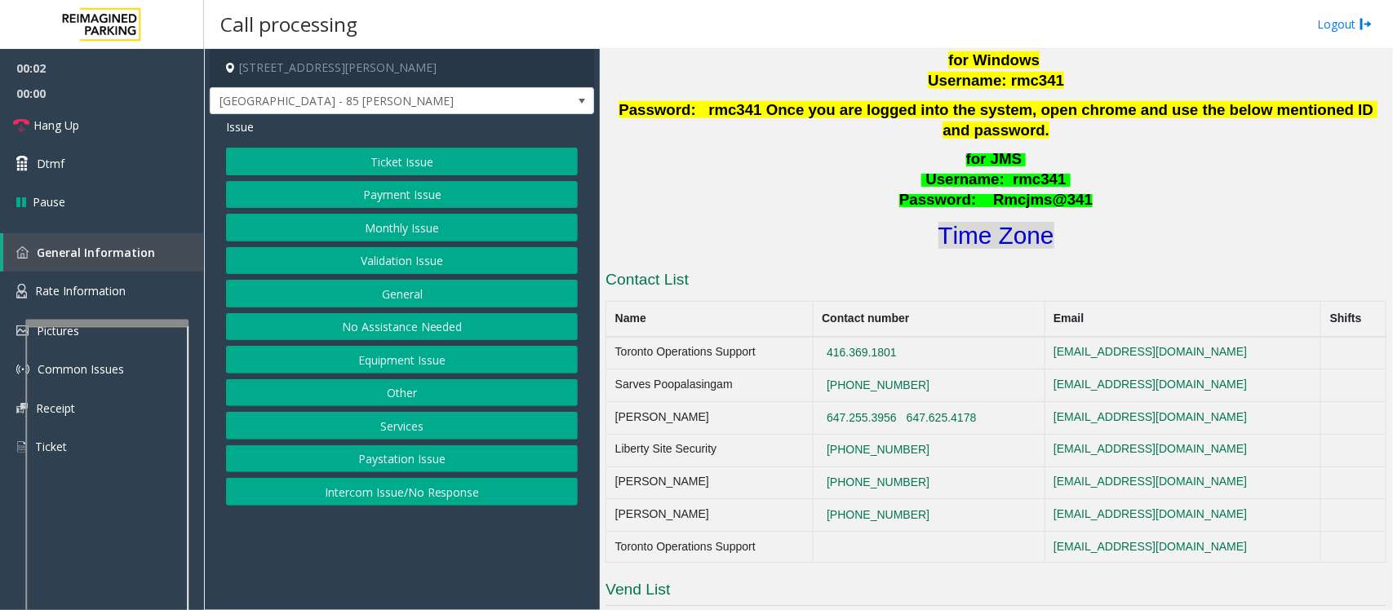
click at [993, 222] on font "Time Zone" at bounding box center [996, 235] width 116 height 27
click at [386, 264] on button "Validation Issue" at bounding box center [402, 261] width 352 height 28
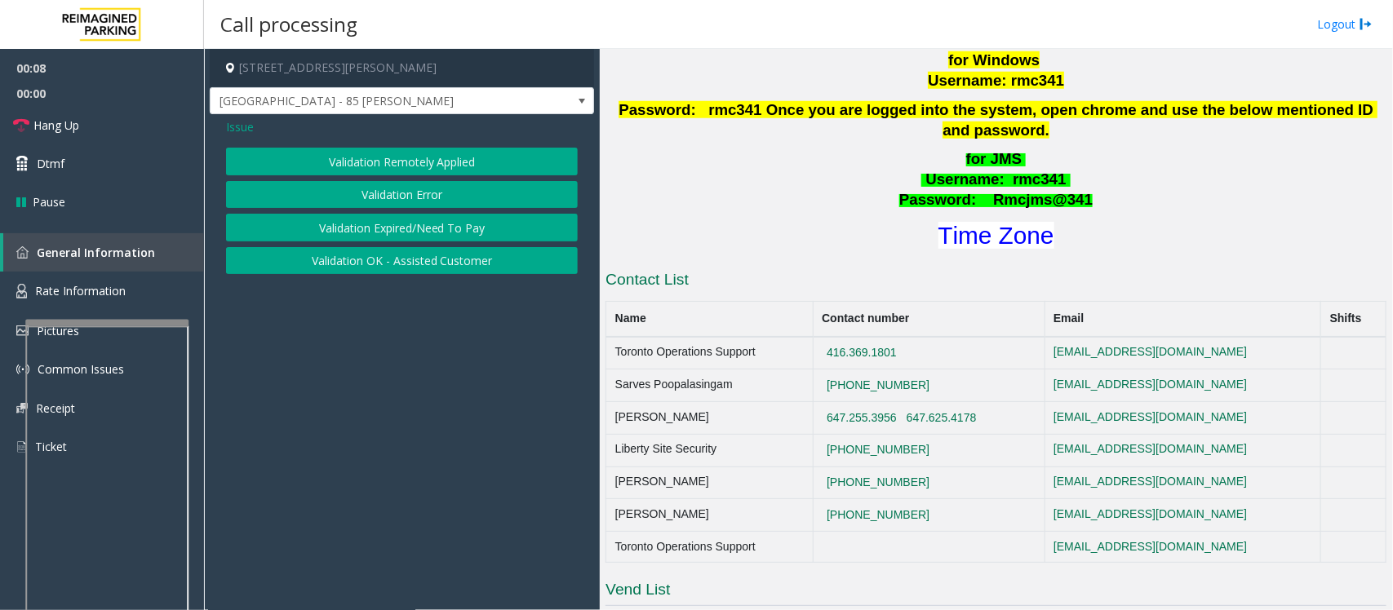
click at [409, 200] on button "Validation Error" at bounding box center [402, 195] width 352 height 28
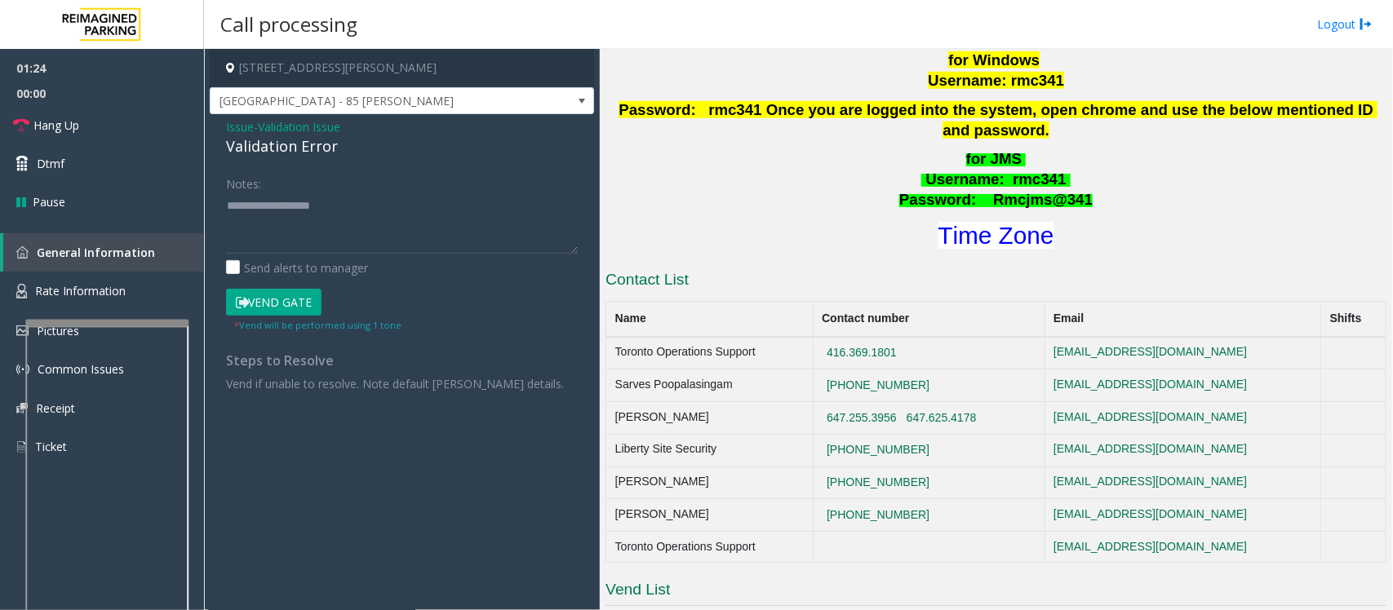
click at [318, 311] on button "Vend Gate" at bounding box center [273, 303] width 95 height 28
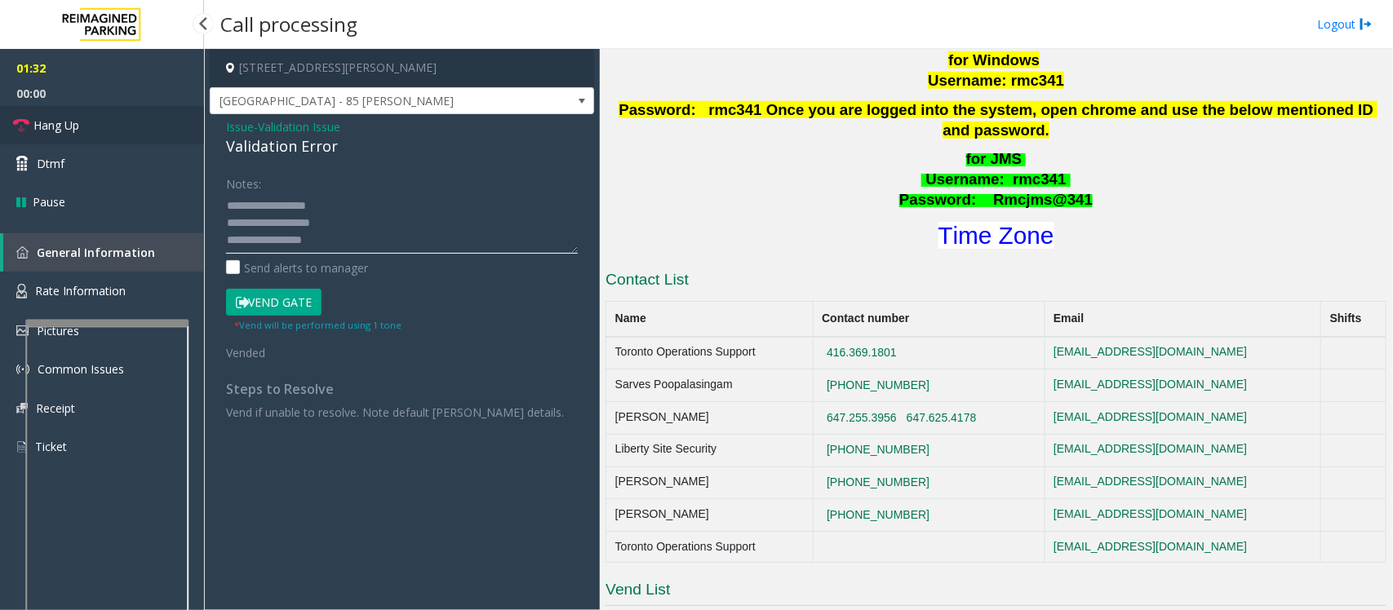
type textarea "**********"
click at [62, 123] on span "Hang Up" at bounding box center [56, 125] width 46 height 17
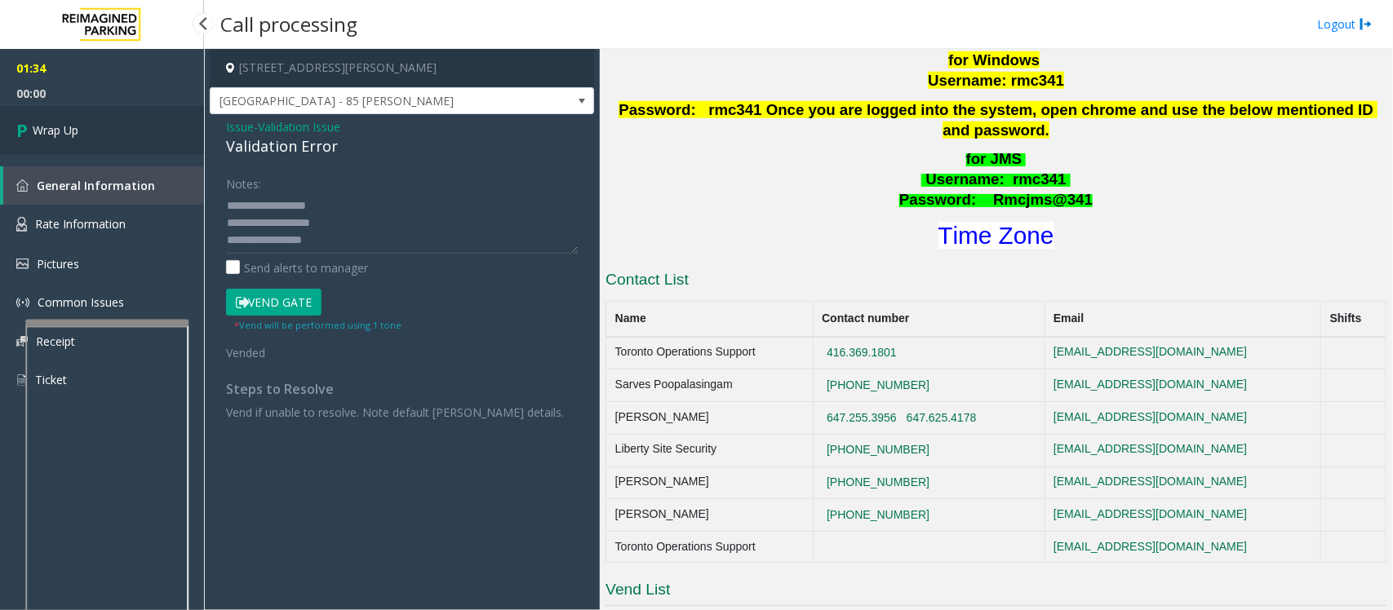
click at [62, 123] on span "Wrap Up" at bounding box center [56, 130] width 46 height 17
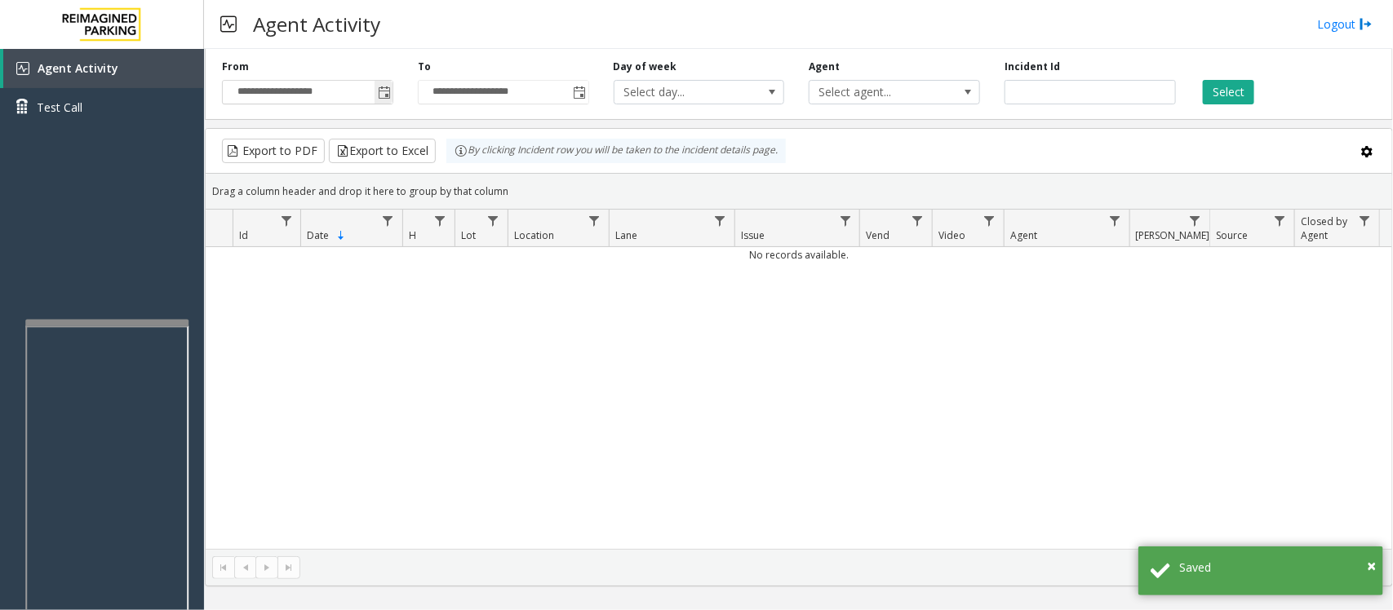
click at [380, 90] on span "Toggle popup" at bounding box center [384, 92] width 13 height 13
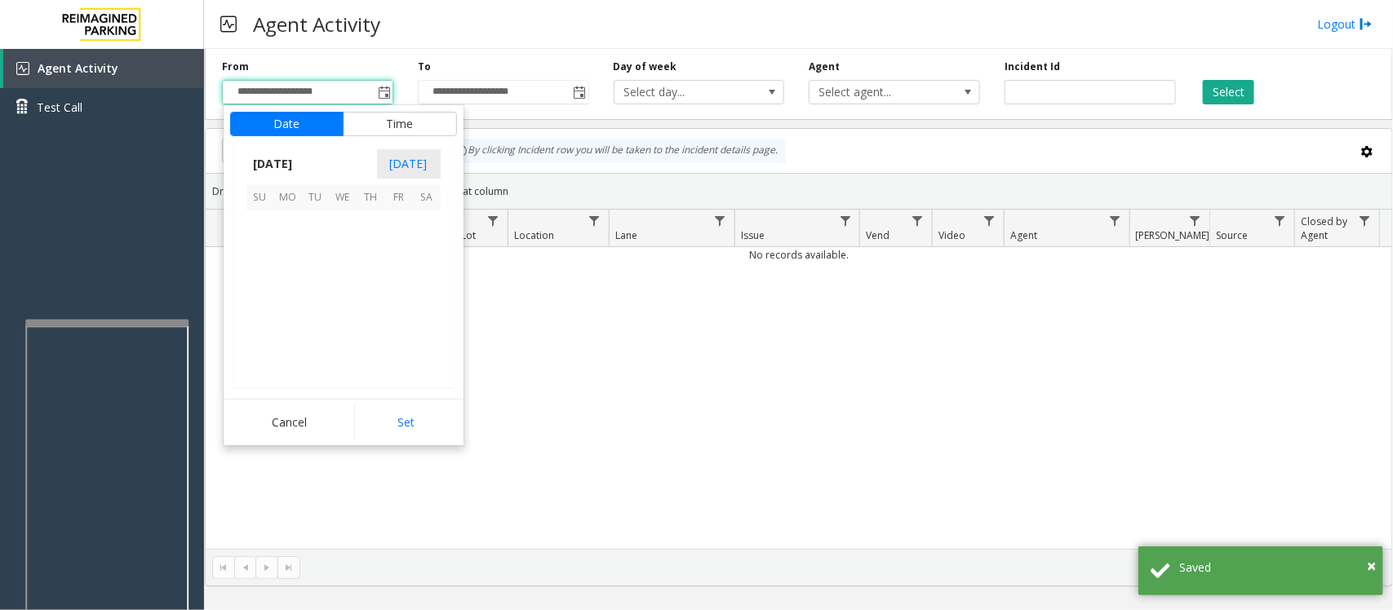
scroll to position [292929, 0]
drag, startPoint x: 316, startPoint y: 276, endPoint x: 324, endPoint y: 300, distance: 25.8
click at [315, 276] on span "14" at bounding box center [316, 281] width 28 height 28
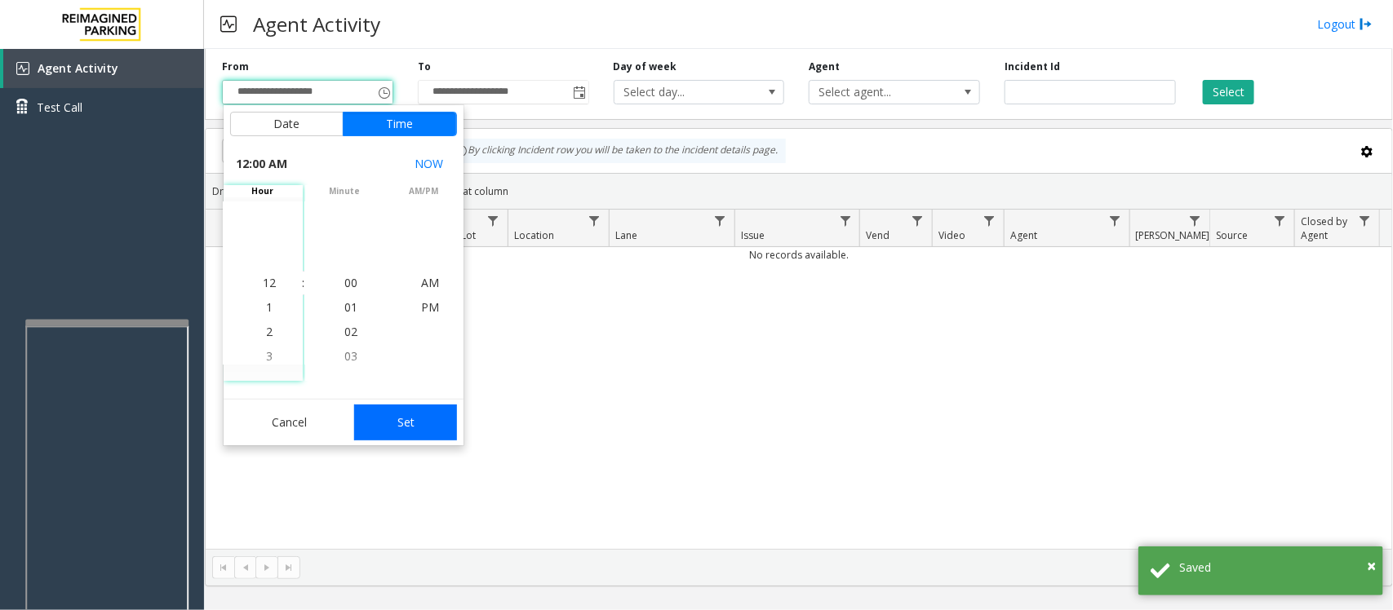
click at [410, 427] on button "Set" at bounding box center [405, 423] width 103 height 36
type input "**********"
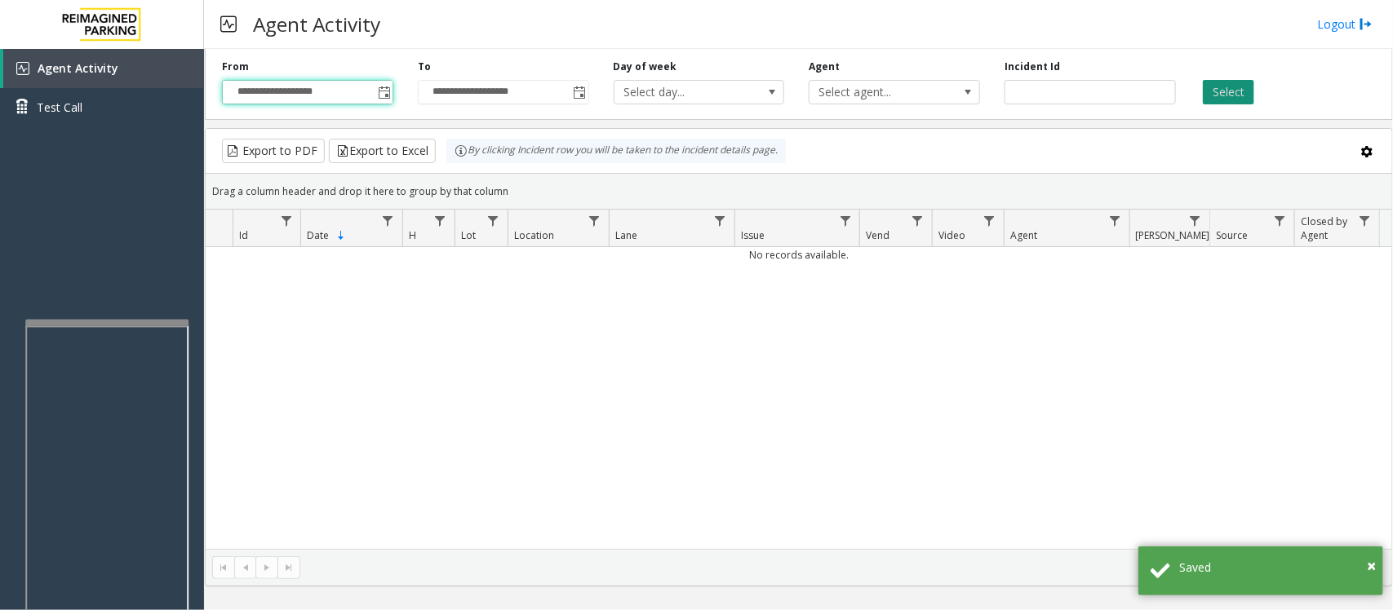
click at [1231, 103] on button "Select" at bounding box center [1228, 92] width 51 height 24
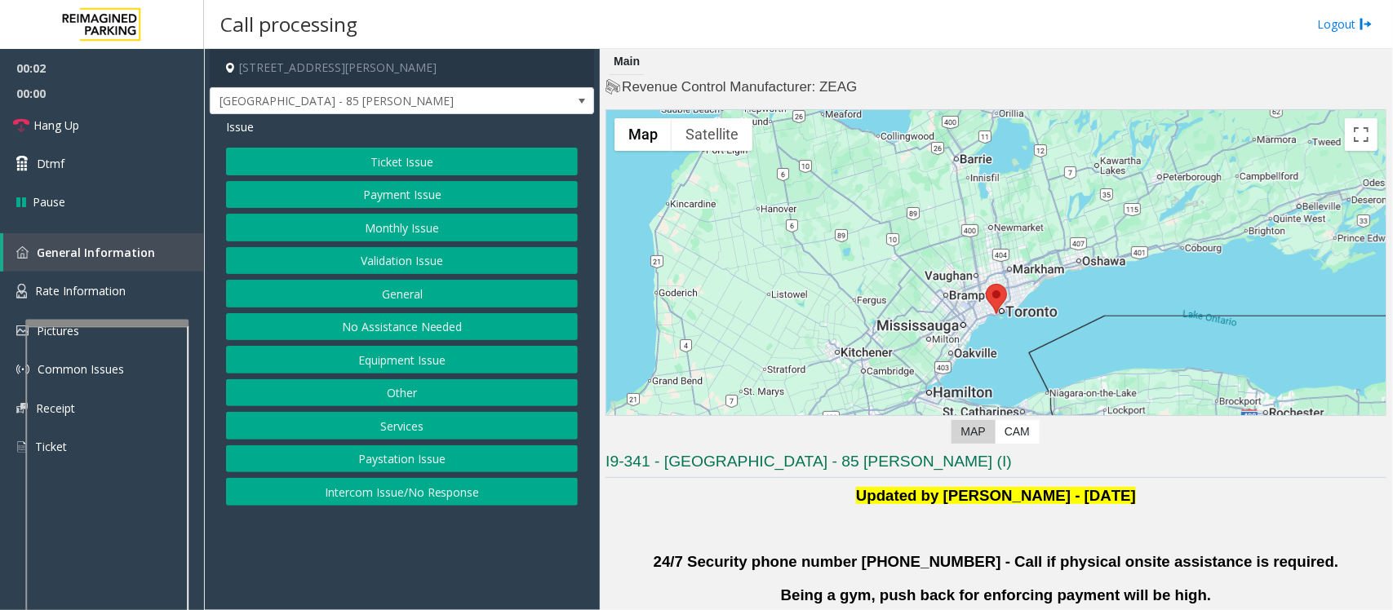
click at [361, 258] on button "Validation Issue" at bounding box center [402, 261] width 352 height 28
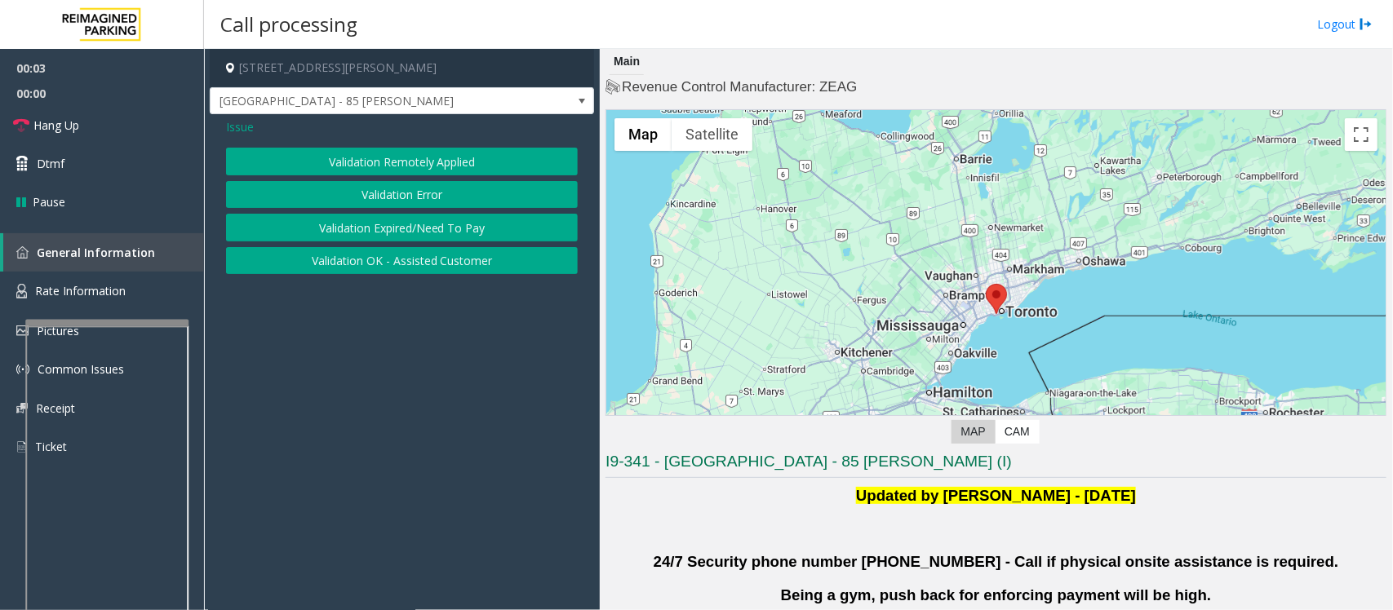
click at [381, 197] on button "Validation Error" at bounding box center [402, 195] width 352 height 28
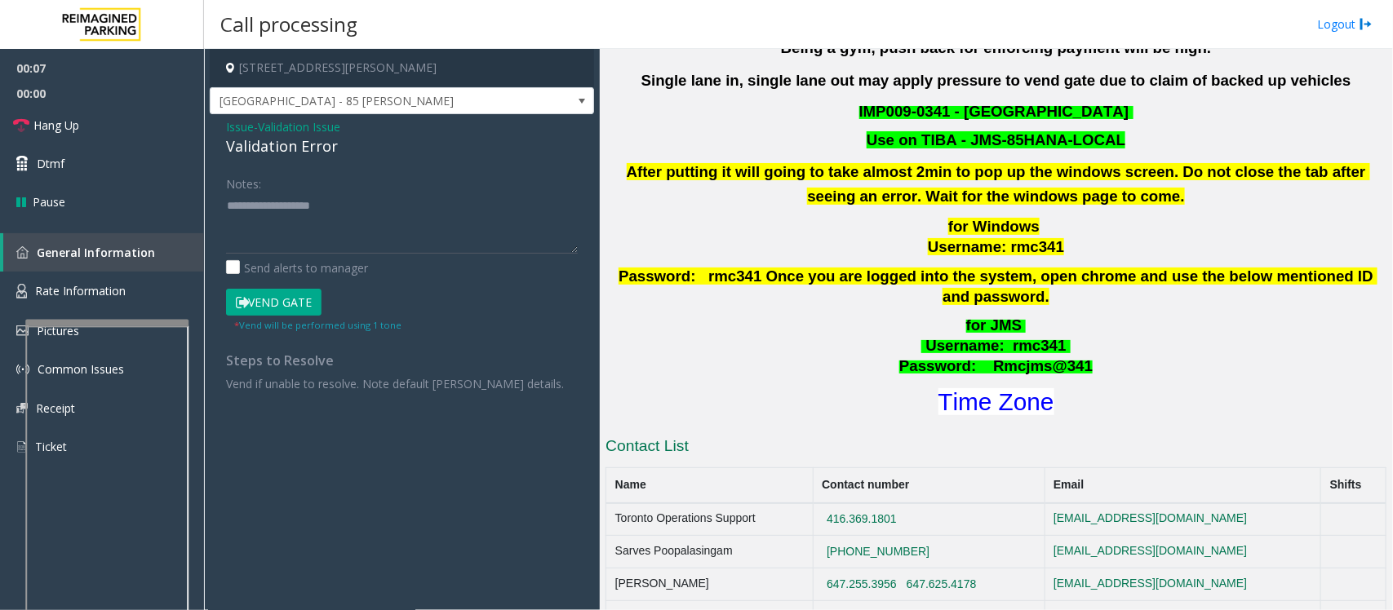
scroll to position [612, 0]
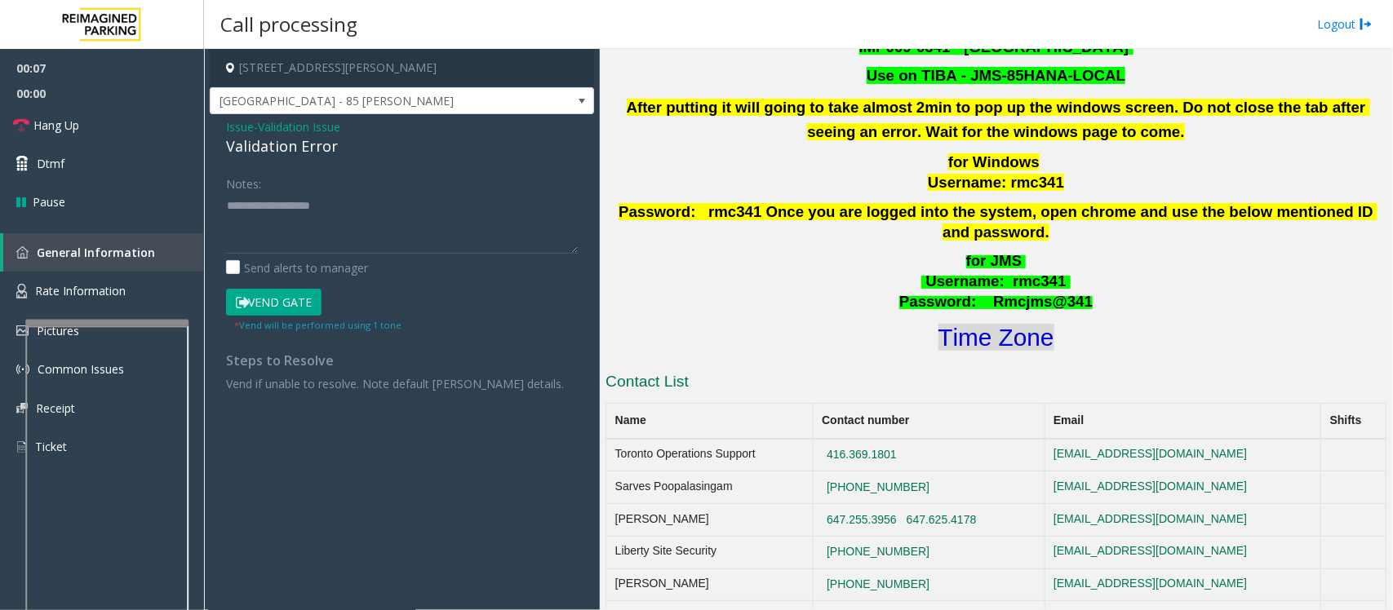
click at [1016, 324] on font "Time Zone" at bounding box center [996, 337] width 116 height 27
type textarea "**********"
click at [249, 303] on button "Vend Gate" at bounding box center [273, 303] width 95 height 28
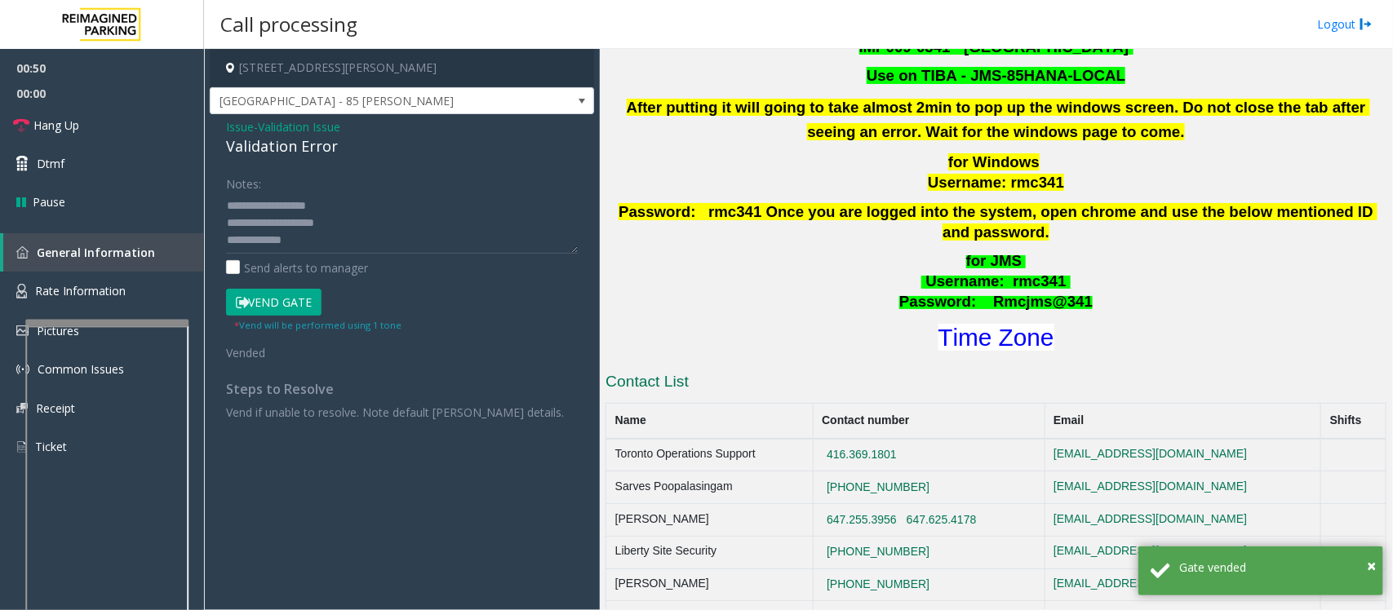
scroll to position [51, 0]
click at [106, 129] on link "Hang Up" at bounding box center [102, 125] width 204 height 38
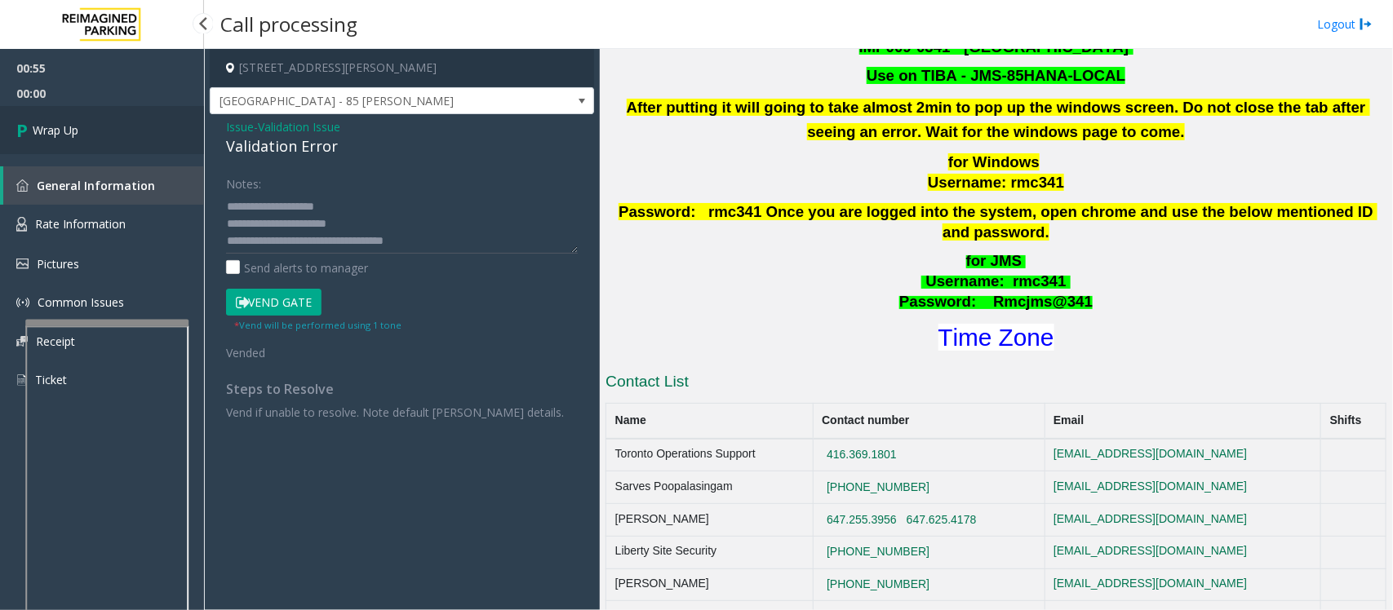
click at [106, 129] on link "Wrap Up" at bounding box center [102, 130] width 204 height 48
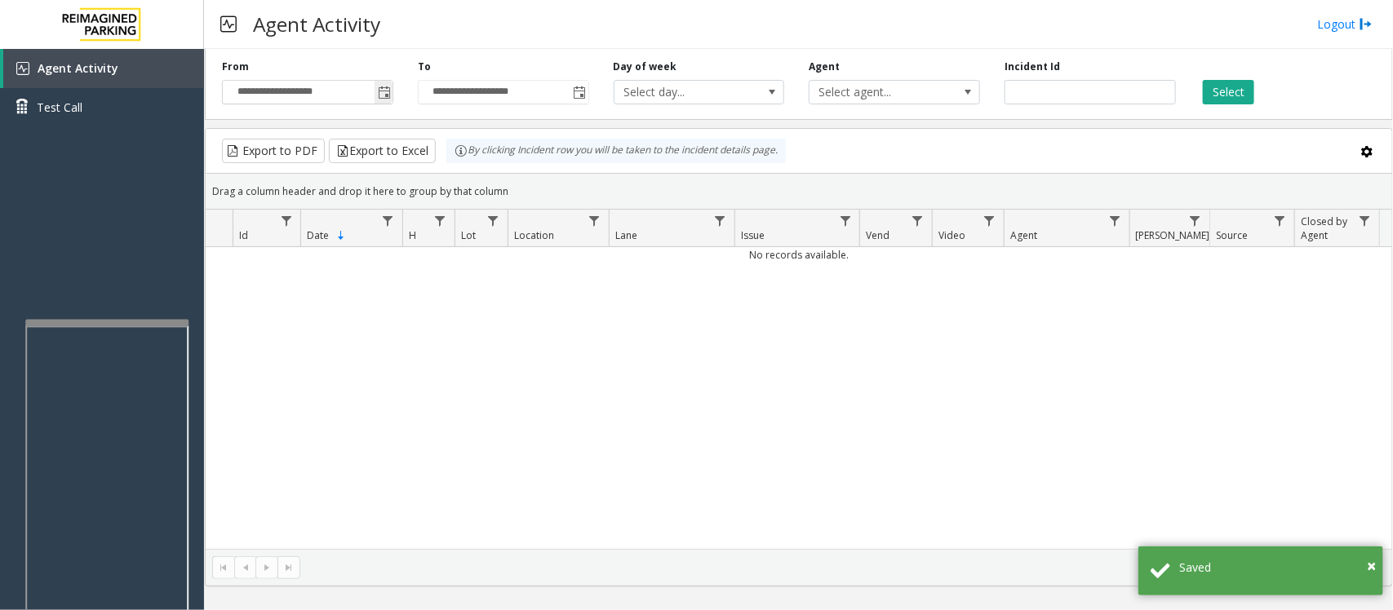
click at [379, 91] on span "Toggle popup" at bounding box center [384, 92] width 13 height 13
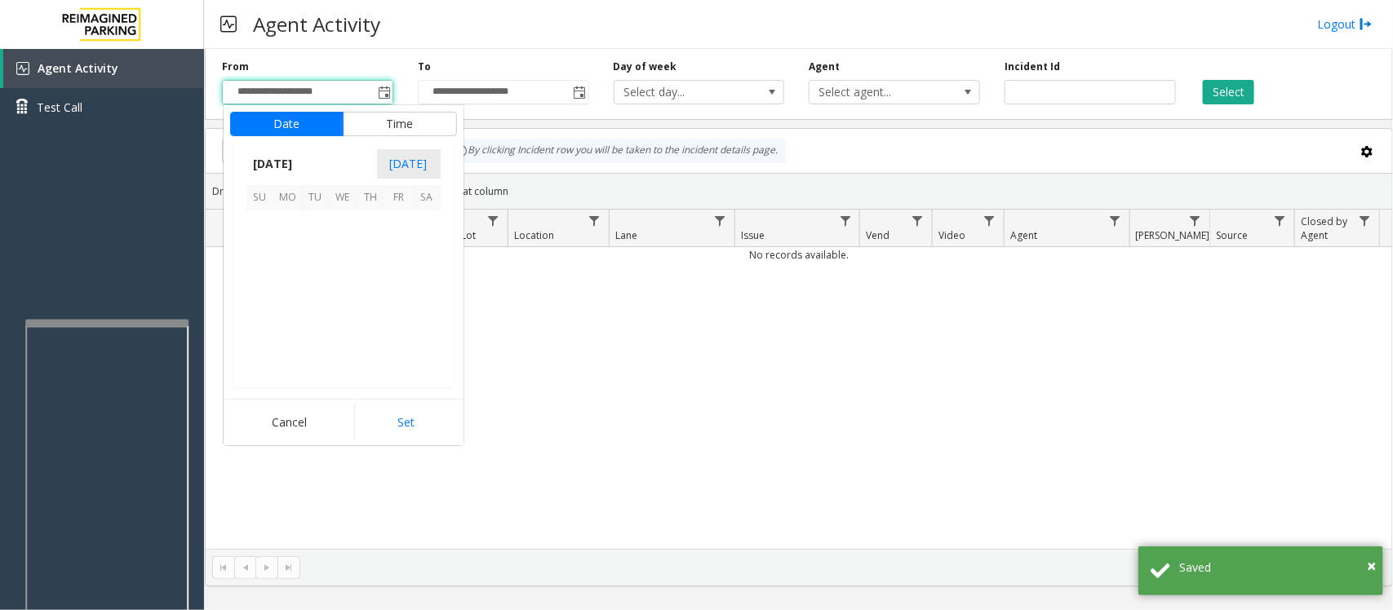
scroll to position [292929, 0]
click at [316, 282] on span "14" at bounding box center [316, 281] width 28 height 28
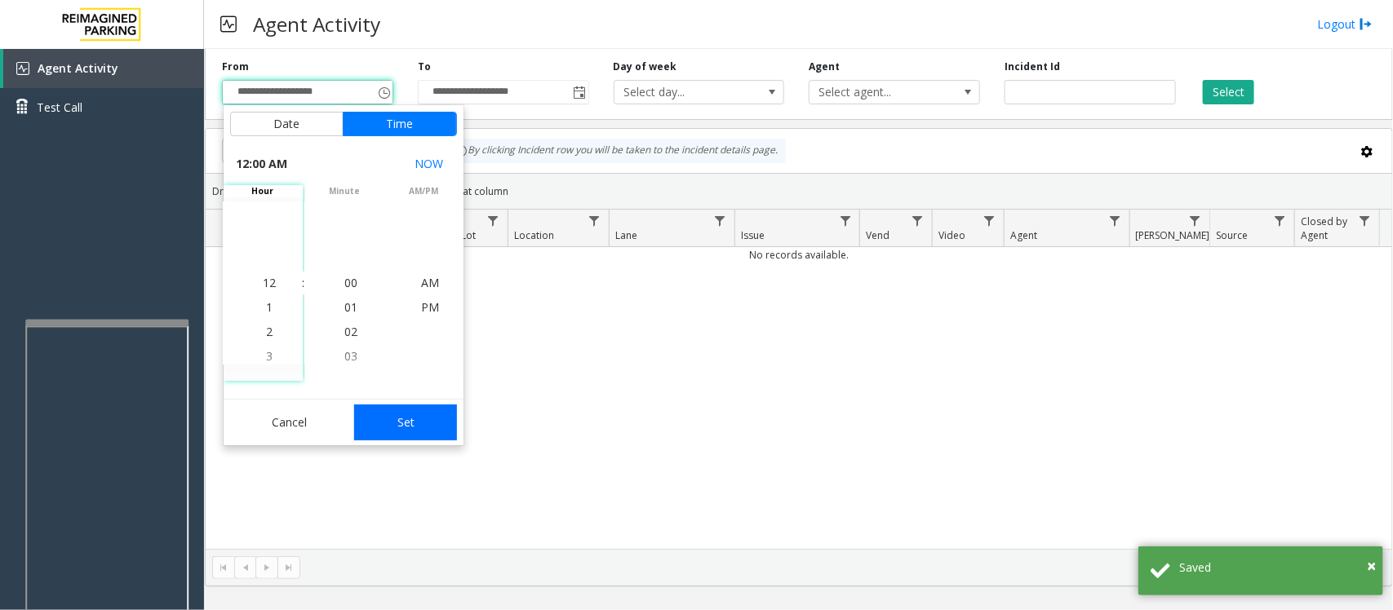
click at [398, 430] on button "Set" at bounding box center [405, 423] width 103 height 36
type input "**********"
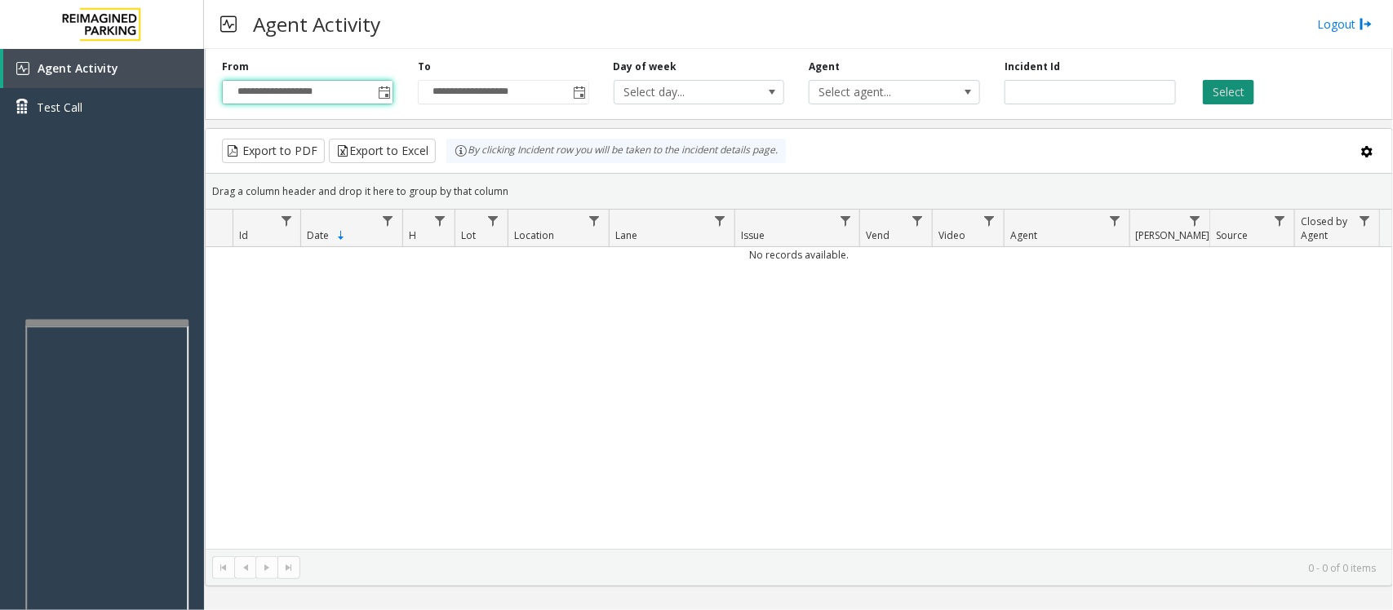
click at [1216, 98] on button "Select" at bounding box center [1228, 92] width 51 height 24
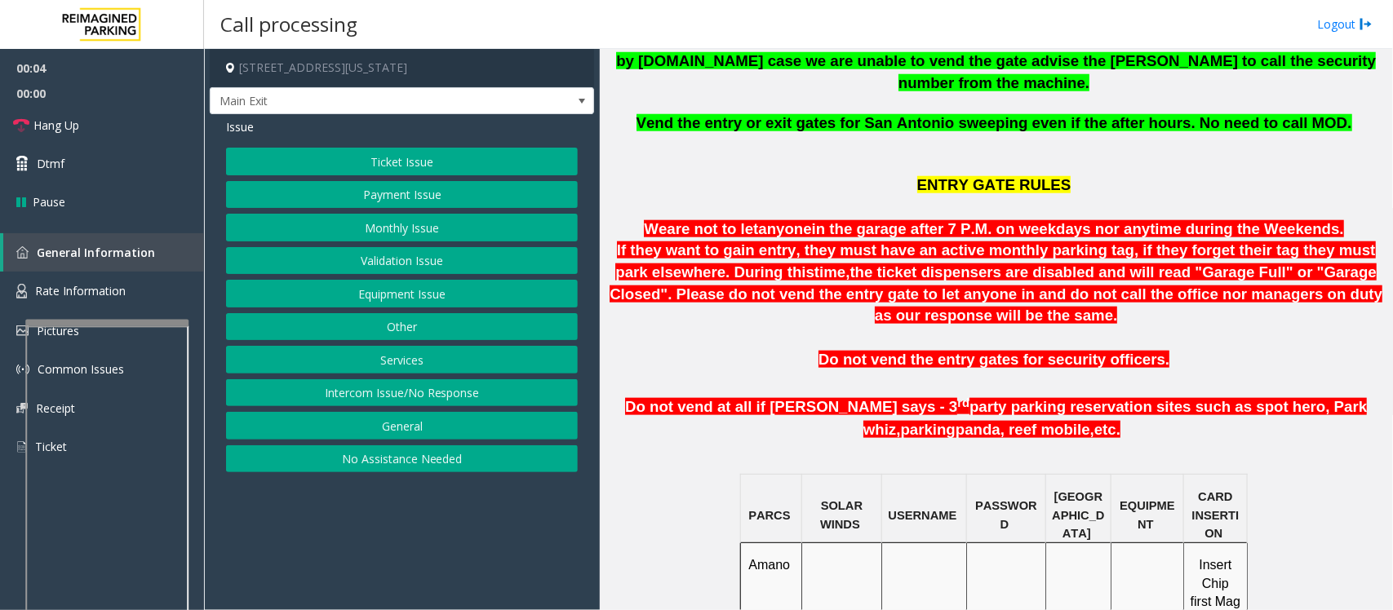
scroll to position [918, 0]
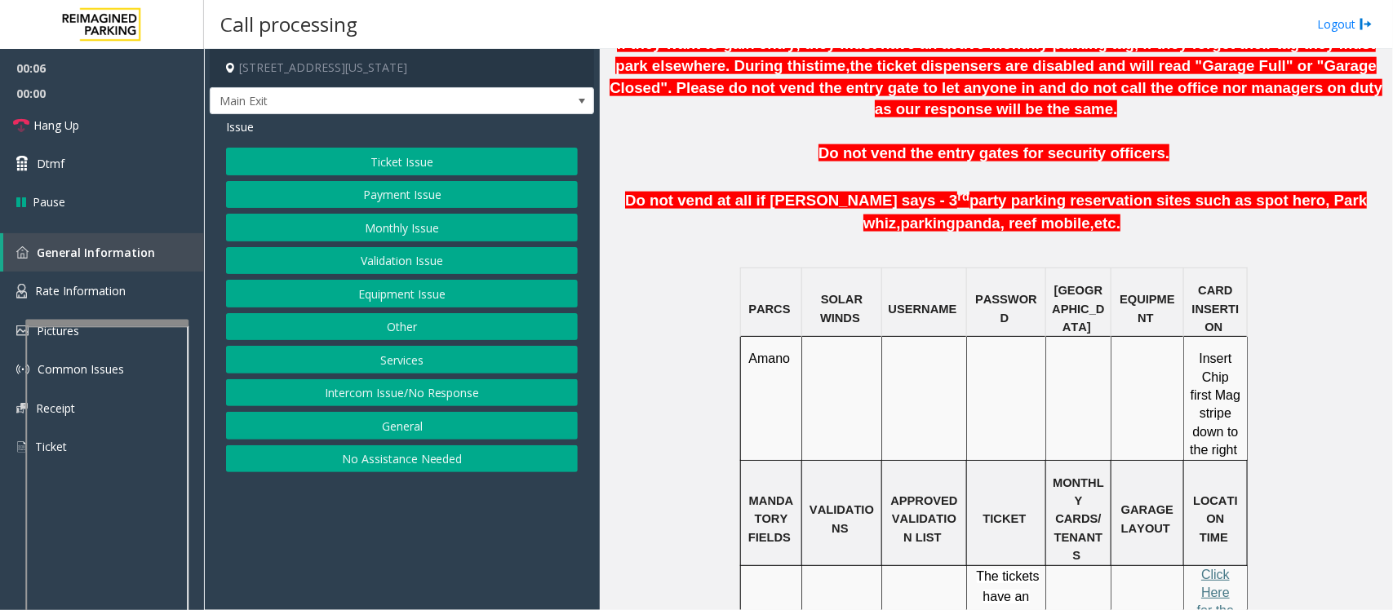
click at [425, 214] on button "Monthly Issue" at bounding box center [402, 228] width 352 height 28
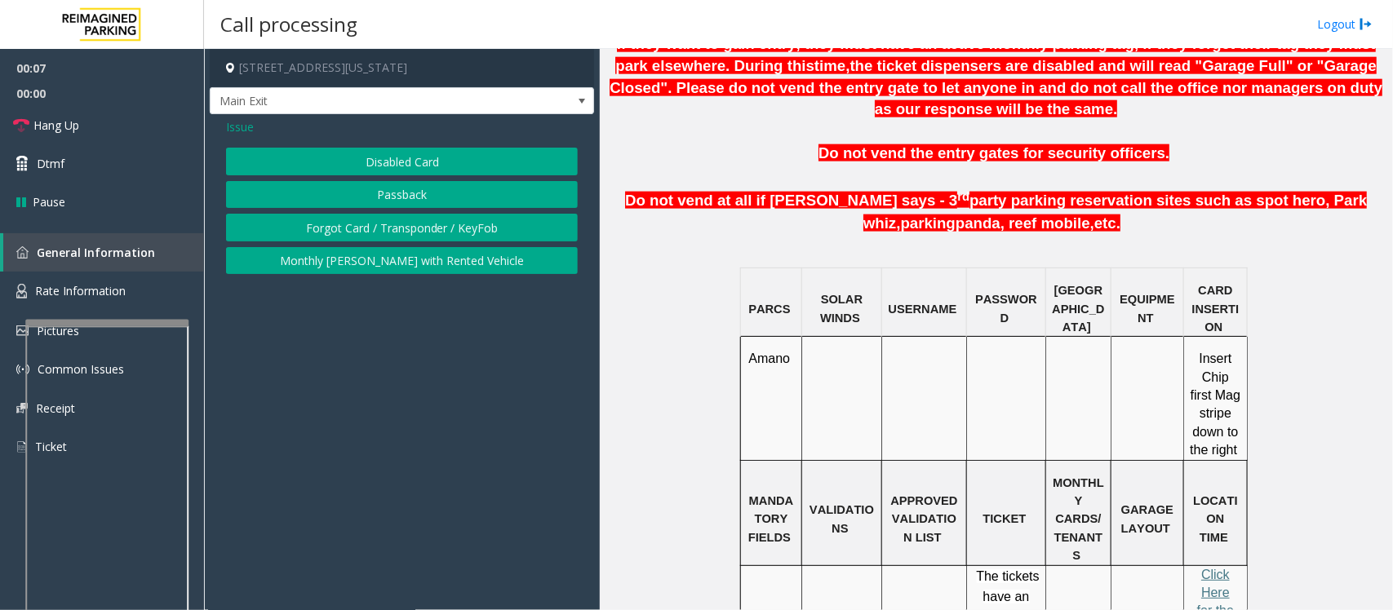
click at [443, 160] on button "Disabled Card" at bounding box center [402, 162] width 352 height 28
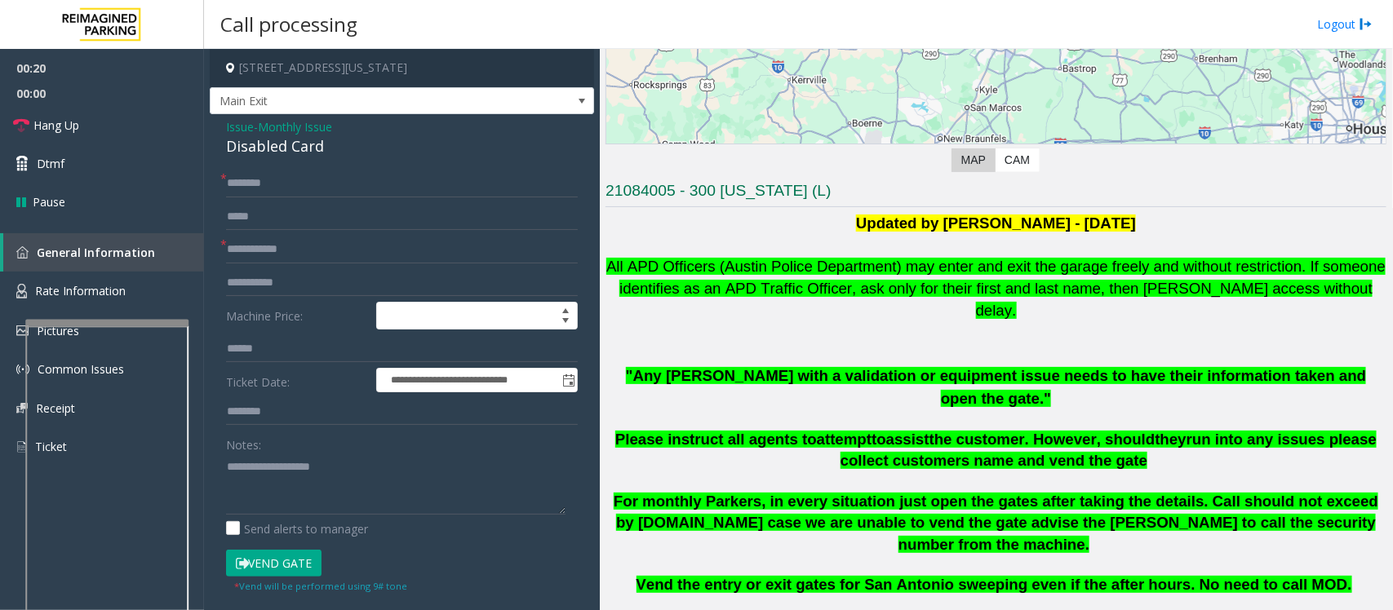
scroll to position [242, 0]
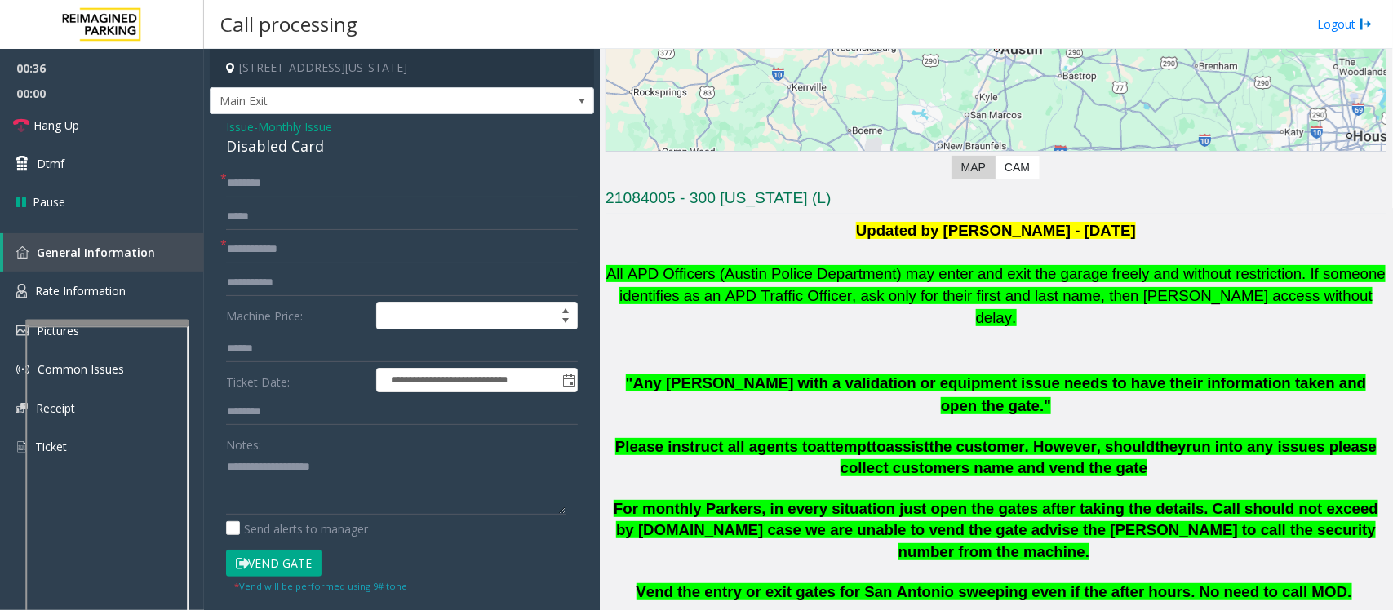
click at [290, 133] on span "Monthly Issue" at bounding box center [295, 126] width 74 height 17
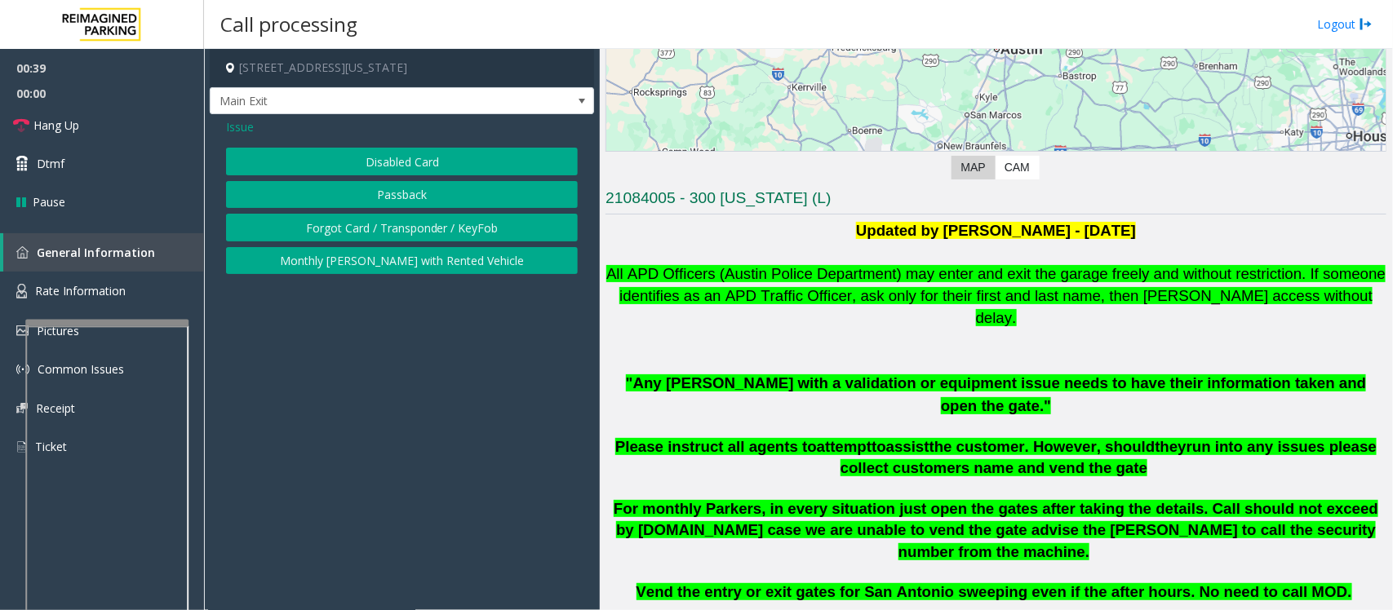
drag, startPoint x: 241, startPoint y: 124, endPoint x: 257, endPoint y: 133, distance: 18.6
click at [239, 124] on span "Issue" at bounding box center [240, 126] width 28 height 17
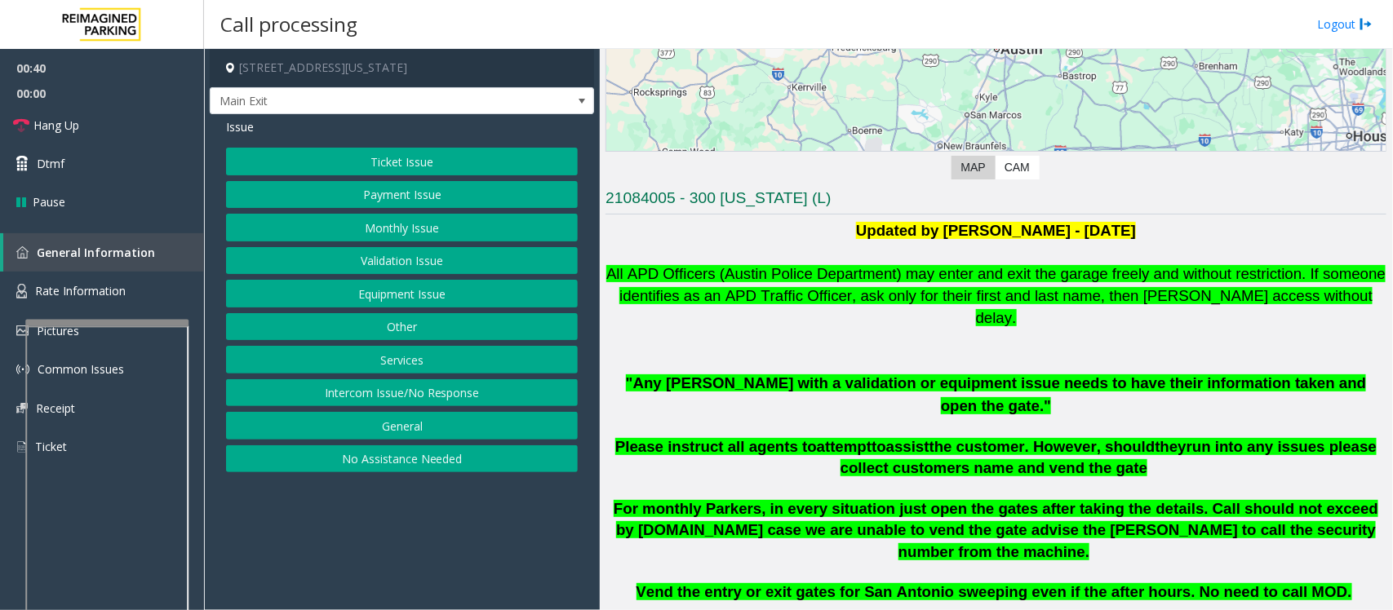
click at [381, 402] on button "Intercom Issue/No Response" at bounding box center [402, 393] width 352 height 28
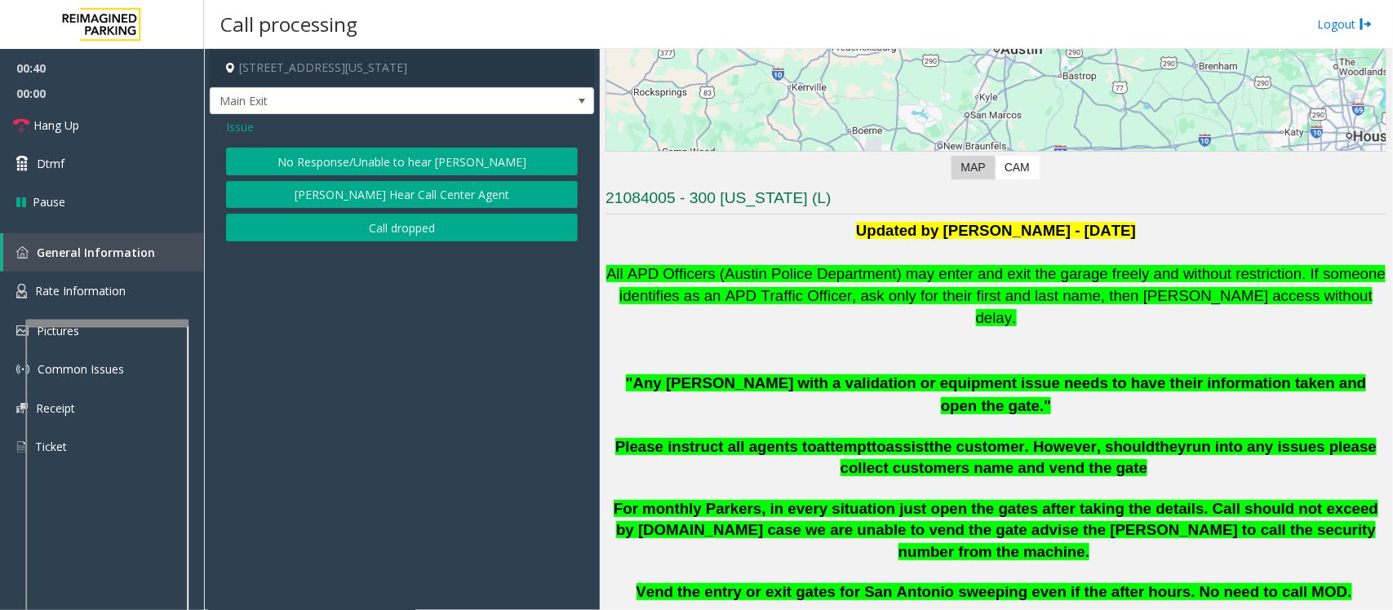
click at [328, 162] on button "No Response/Unable to hear [PERSON_NAME]" at bounding box center [402, 162] width 352 height 28
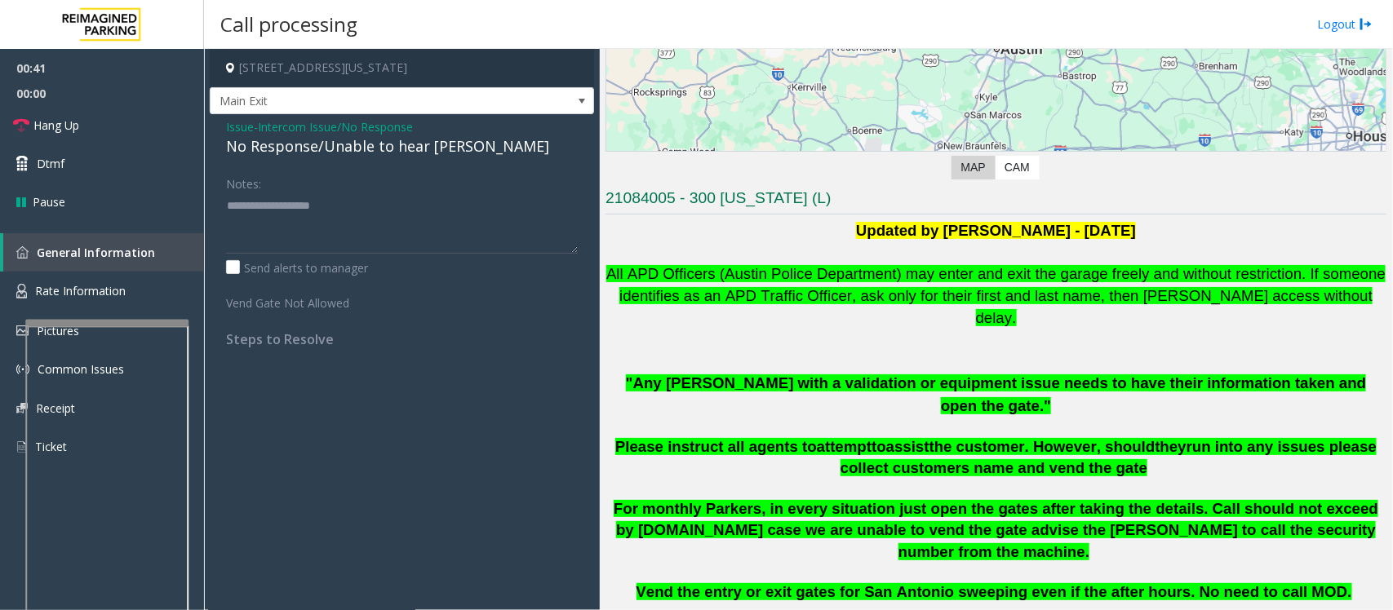
click at [294, 144] on div "No Response/Unable to hear [PERSON_NAME]" at bounding box center [402, 146] width 352 height 22
click at [284, 127] on span "Intercom Issue/No Response" at bounding box center [335, 126] width 155 height 17
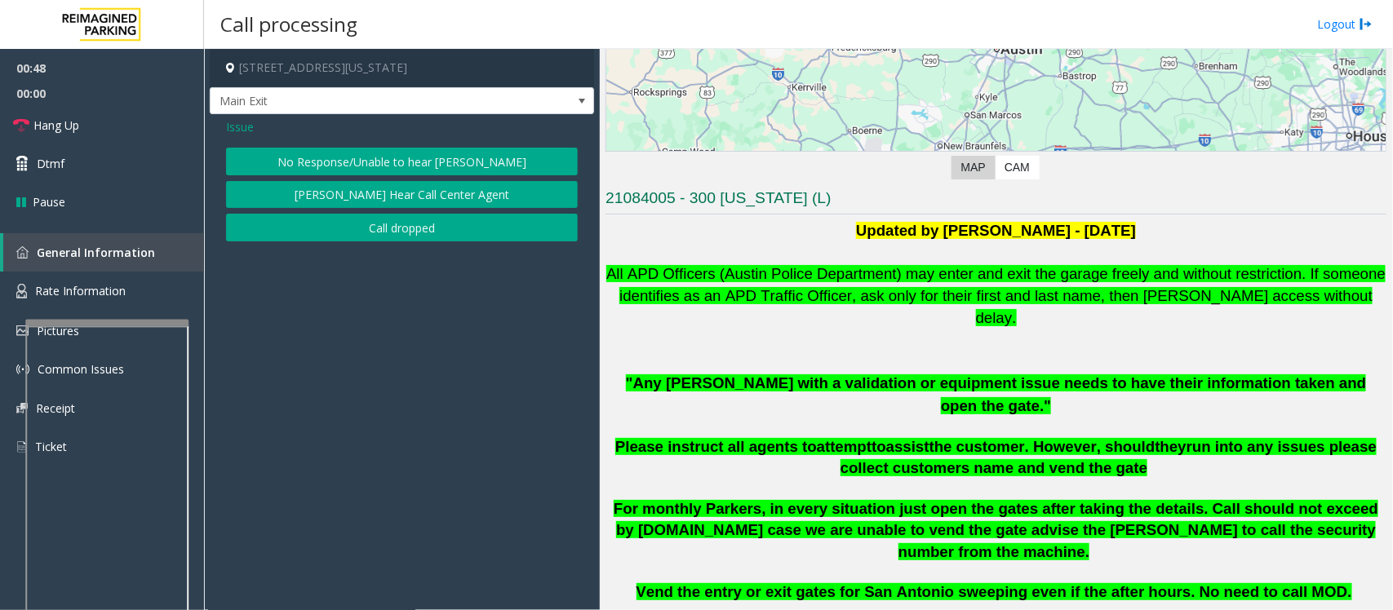
click at [242, 132] on span "Issue" at bounding box center [240, 126] width 28 height 17
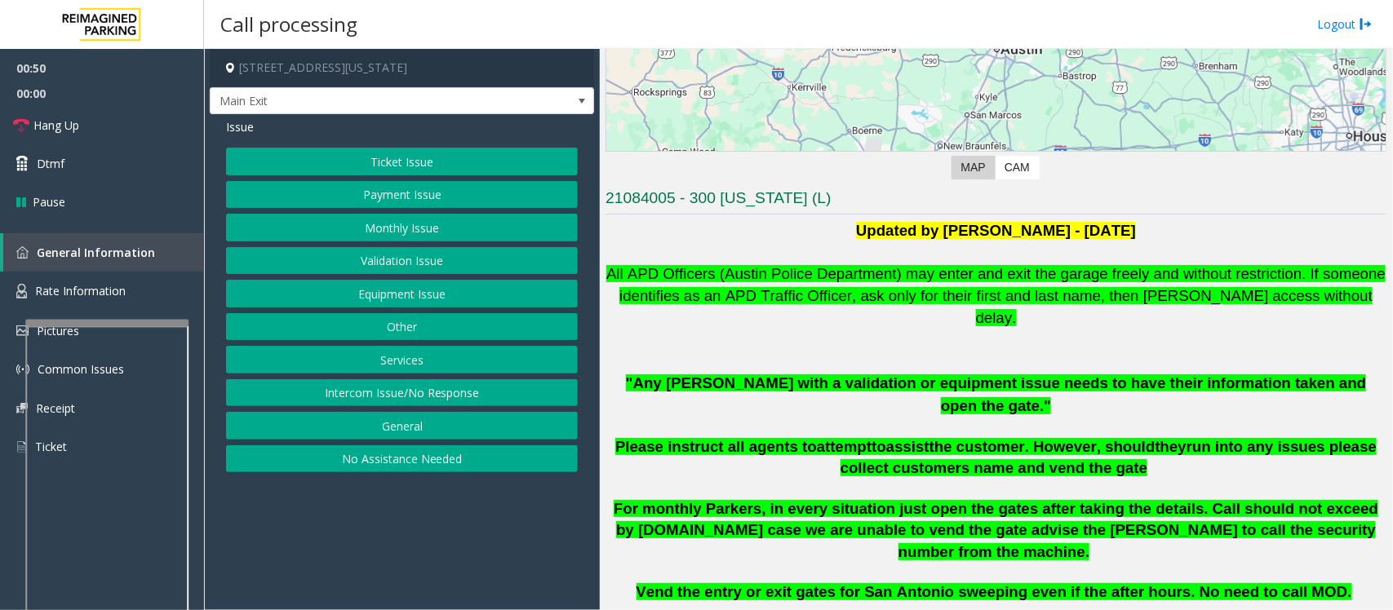
click at [401, 463] on button "No Assistance Needed" at bounding box center [402, 460] width 352 height 28
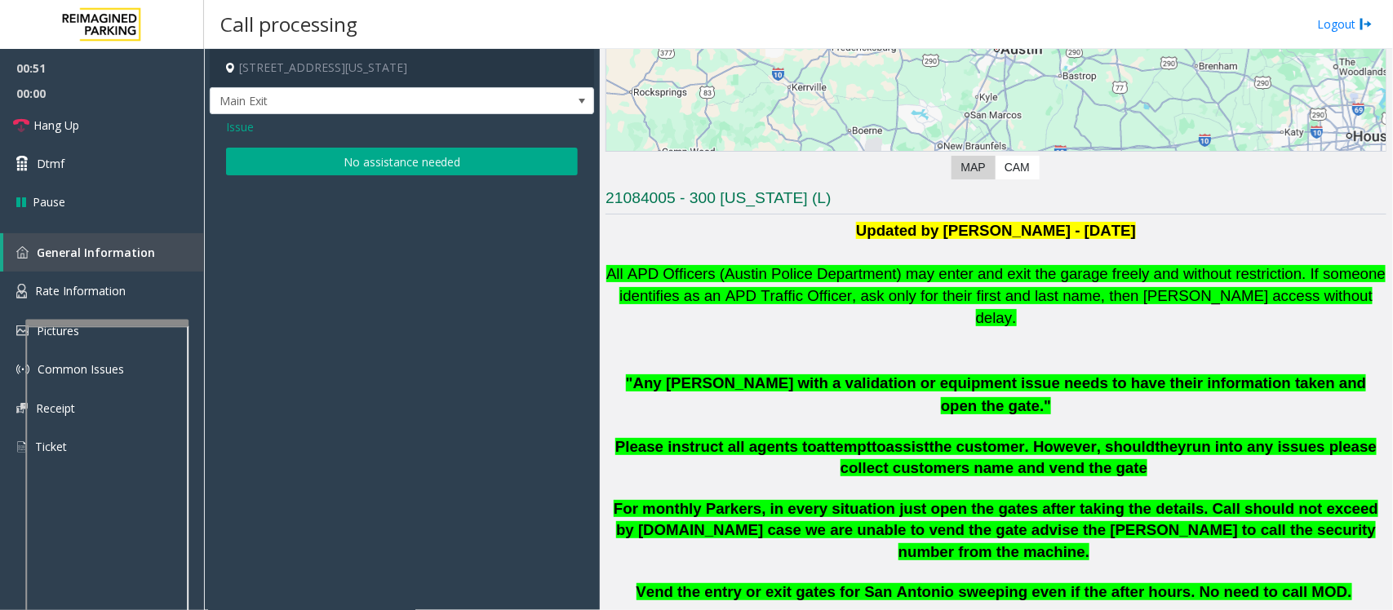
click at [266, 165] on button "No assistance needed" at bounding box center [402, 162] width 352 height 28
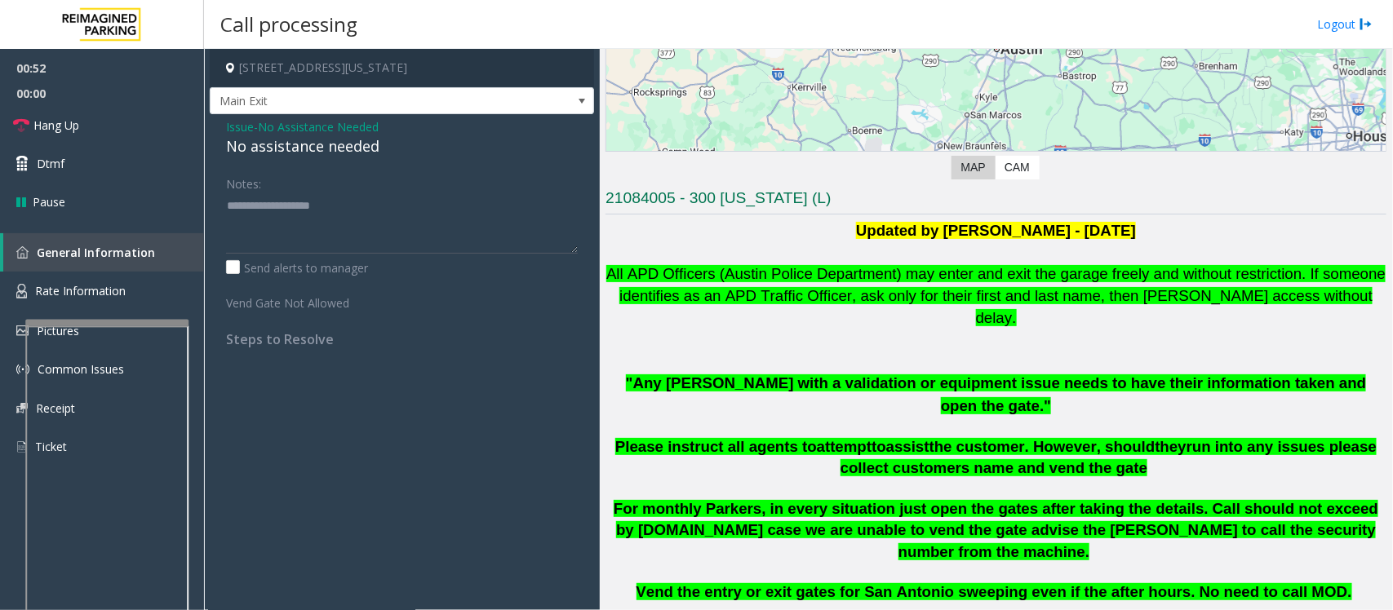
click at [274, 145] on div "No assistance needed" at bounding box center [402, 146] width 352 height 22
type textarea "**********"
click at [112, 131] on link "Hang Up" at bounding box center [102, 125] width 204 height 38
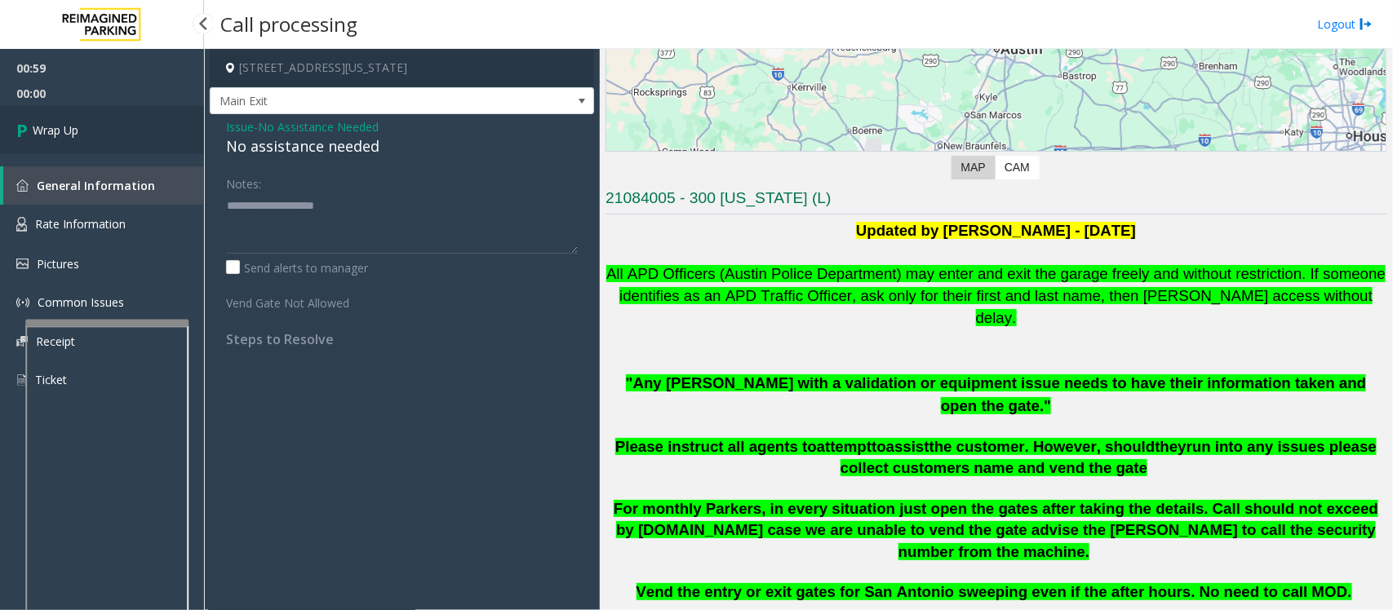
click at [113, 125] on link "Wrap Up" at bounding box center [102, 130] width 204 height 48
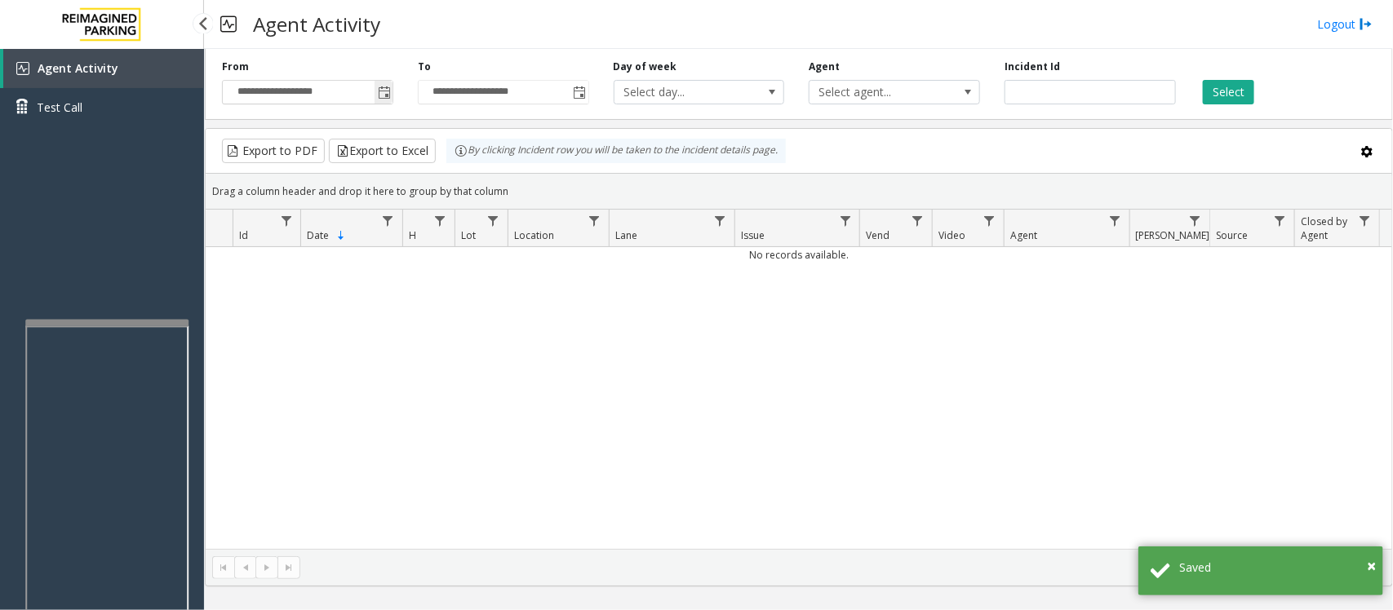
click at [381, 88] on span "Toggle popup" at bounding box center [384, 92] width 13 height 13
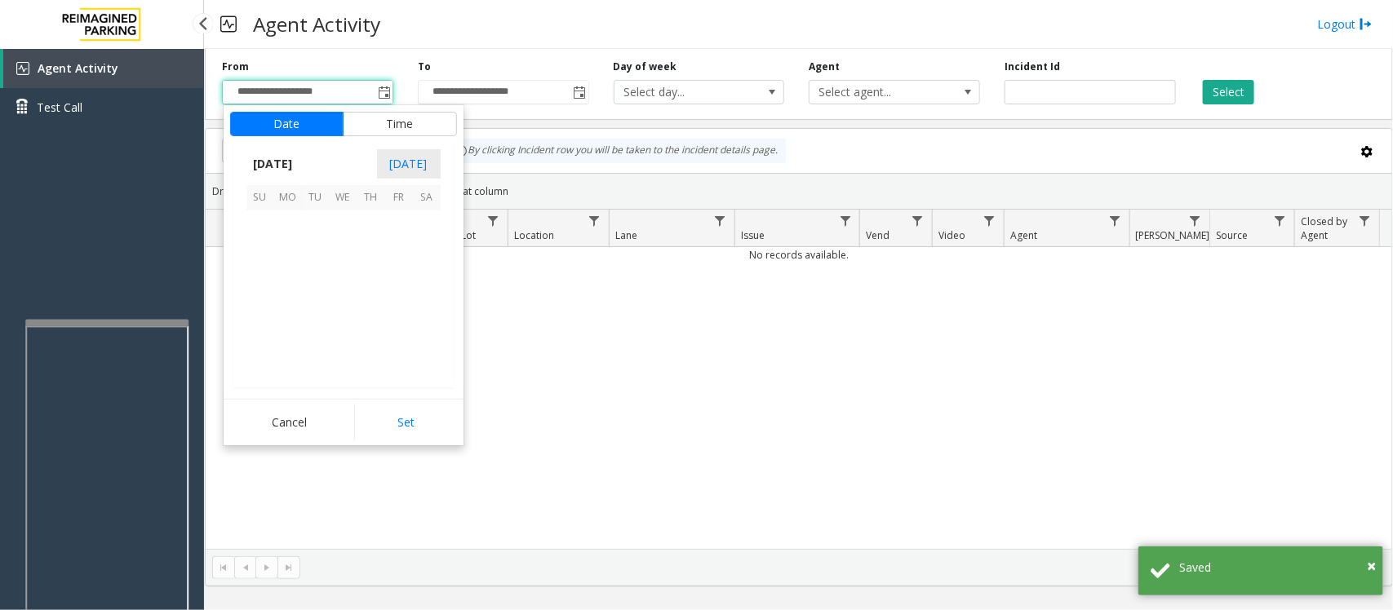
scroll to position [292929, 0]
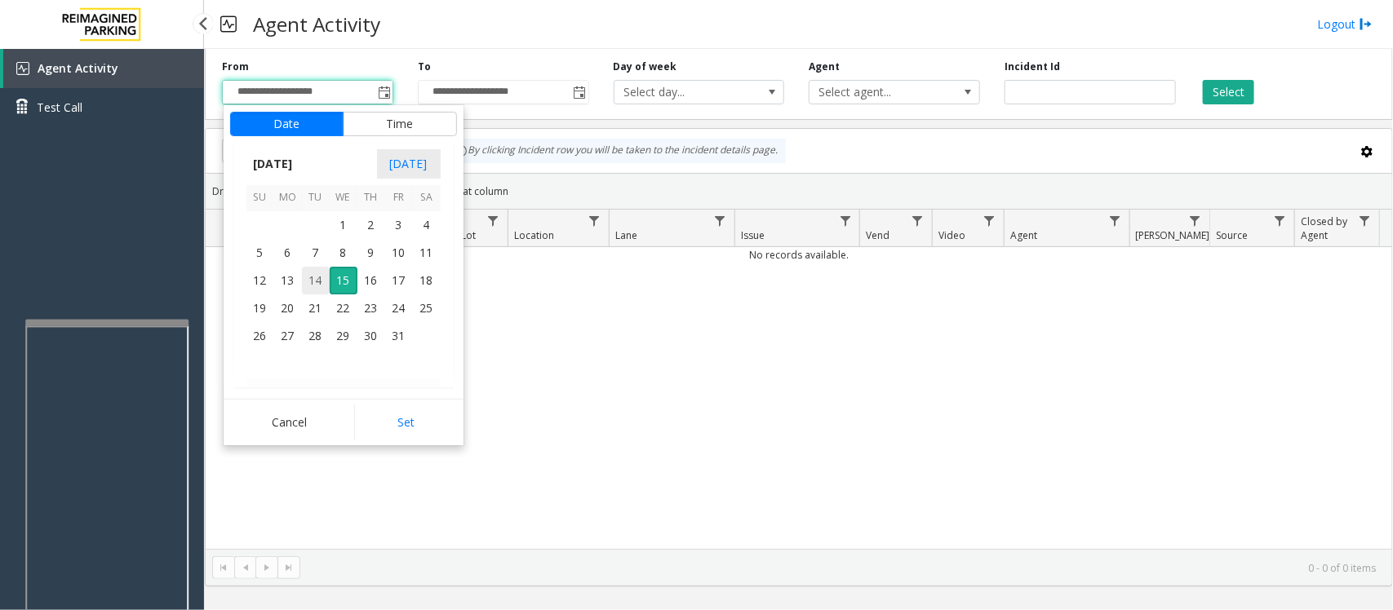
click at [310, 284] on span "14" at bounding box center [316, 281] width 28 height 28
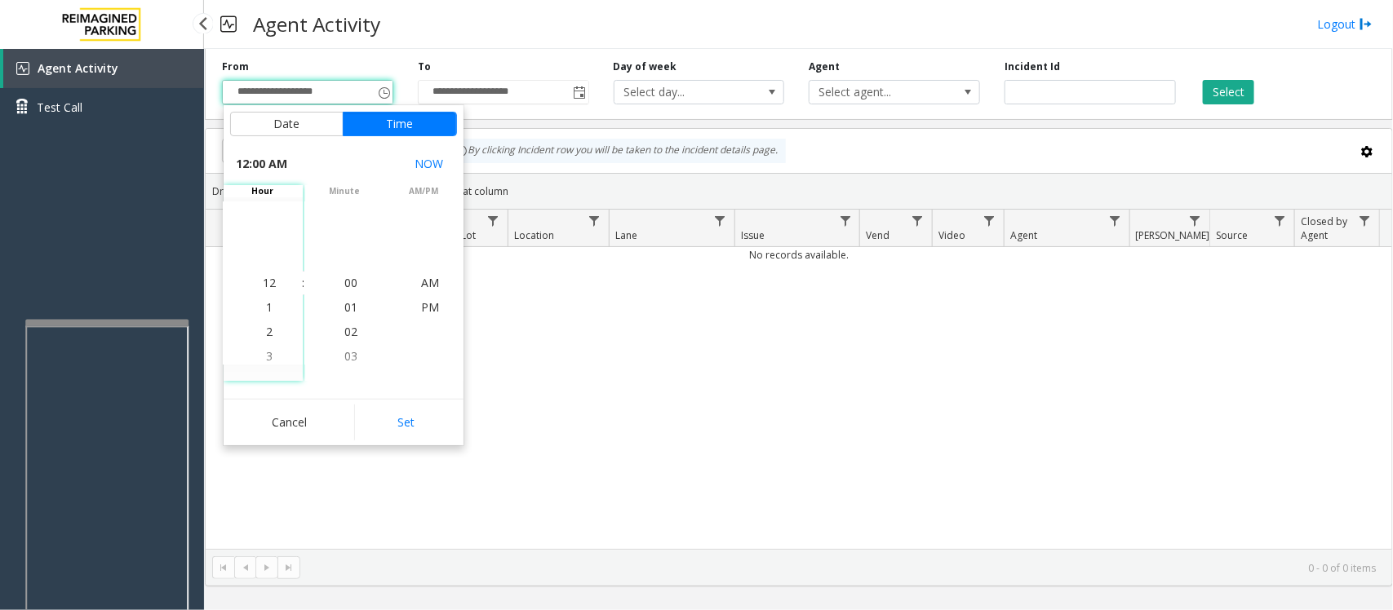
drag, startPoint x: 388, startPoint y: 433, endPoint x: 769, endPoint y: 337, distance: 393.1
click at [388, 432] on button "Set" at bounding box center [405, 423] width 103 height 36
type input "**********"
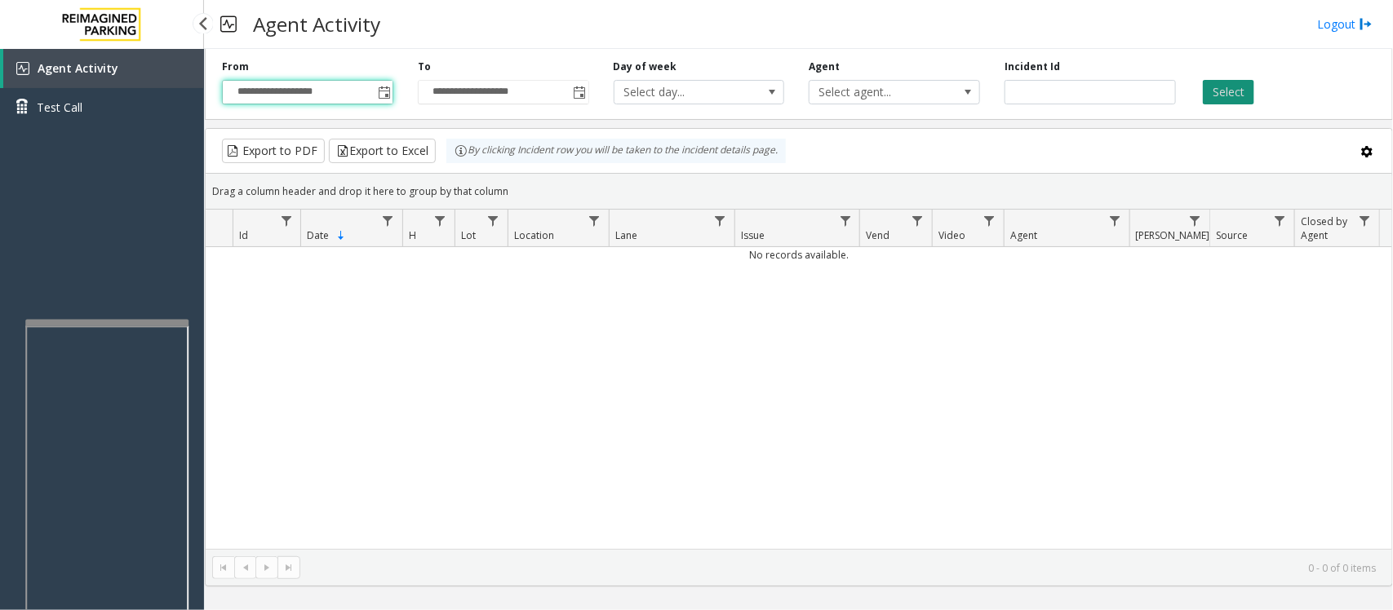
click at [1242, 99] on button "Select" at bounding box center [1228, 92] width 51 height 24
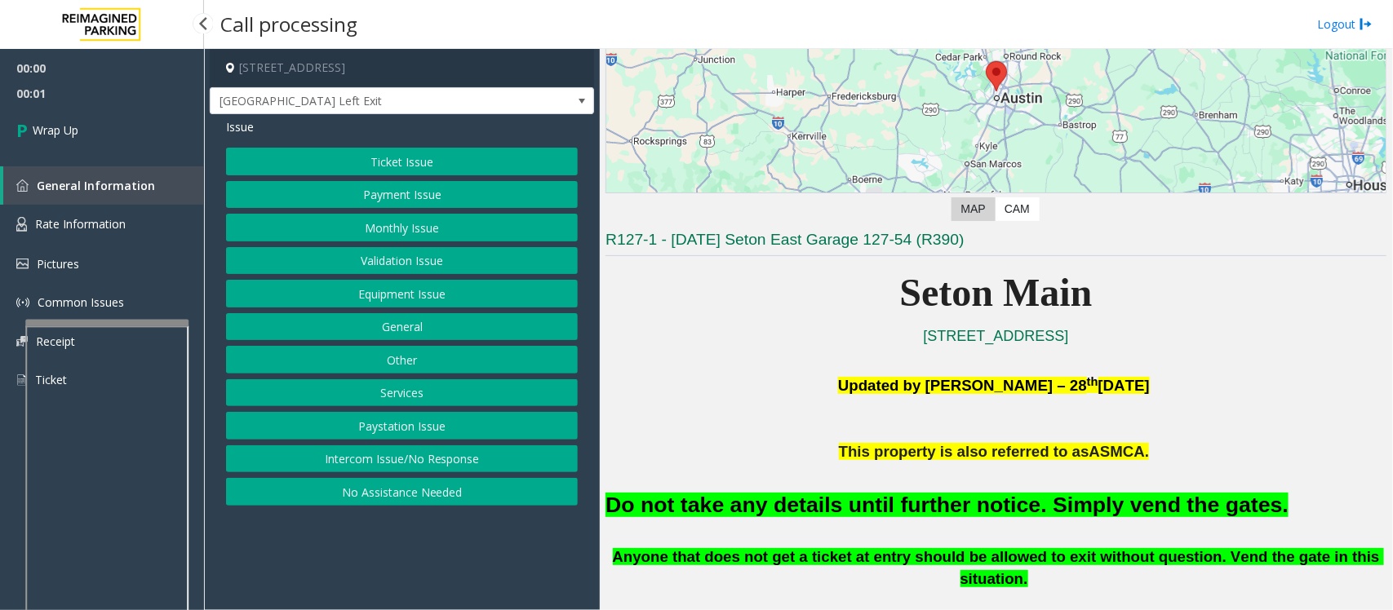
scroll to position [408, 0]
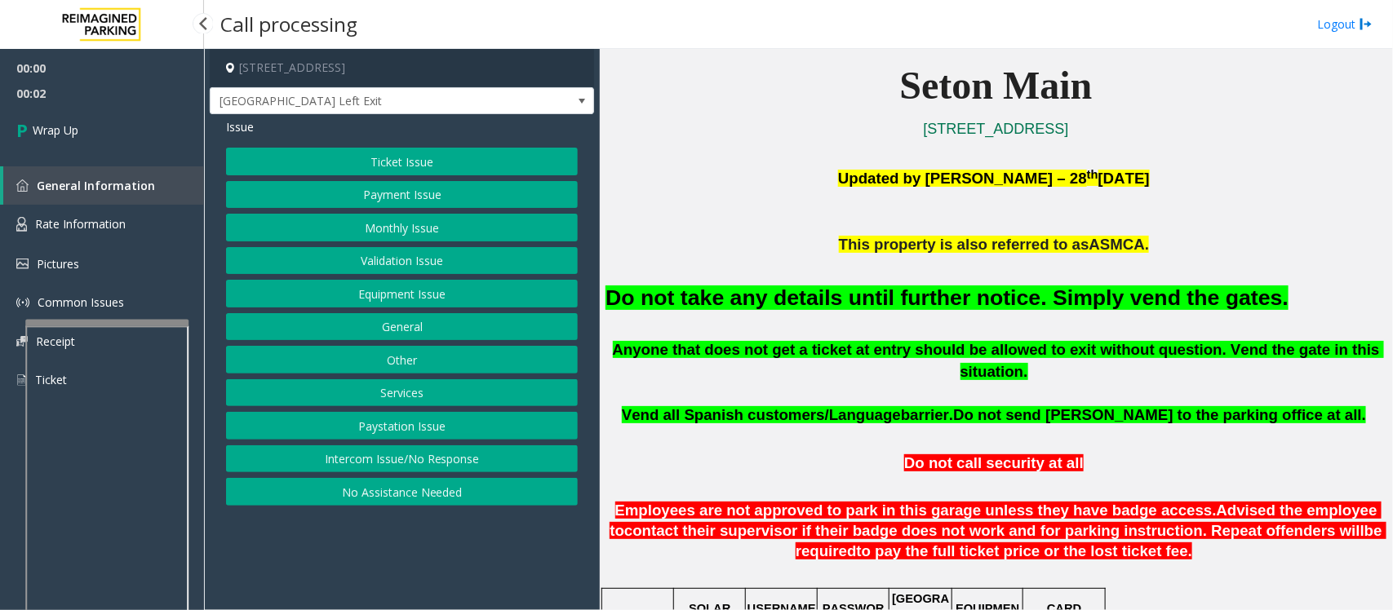
click at [420, 465] on button "Intercom Issue/No Response" at bounding box center [402, 460] width 352 height 28
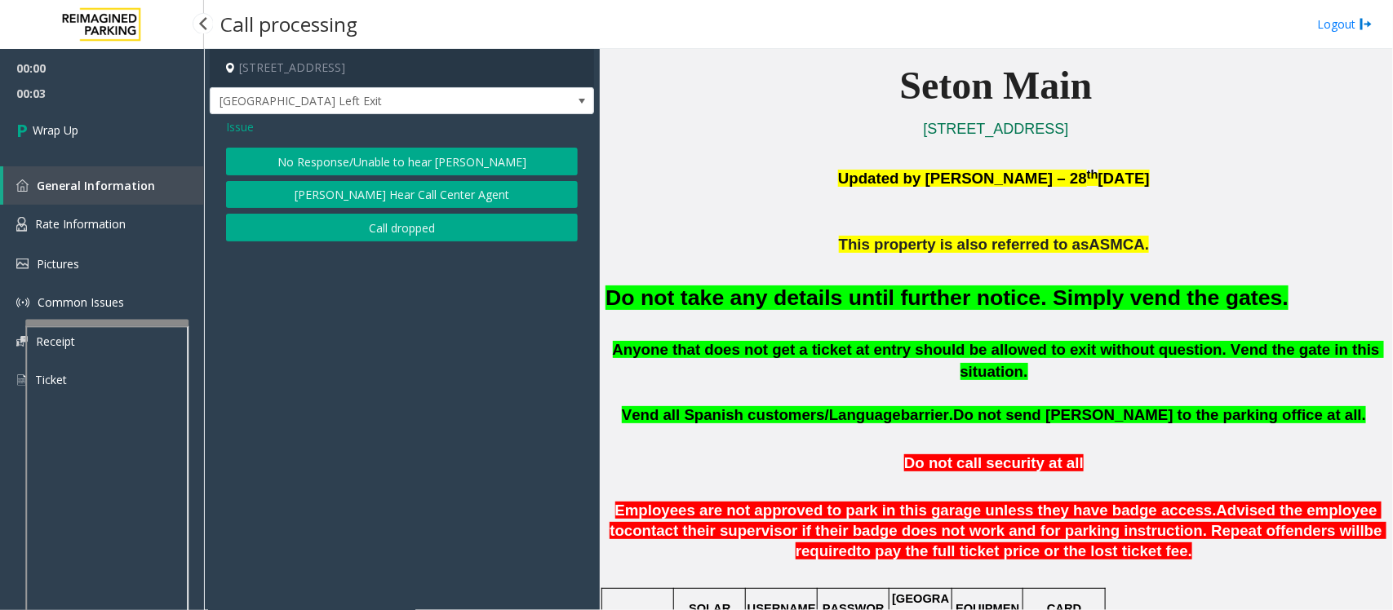
click at [388, 229] on button "Call dropped" at bounding box center [402, 228] width 352 height 28
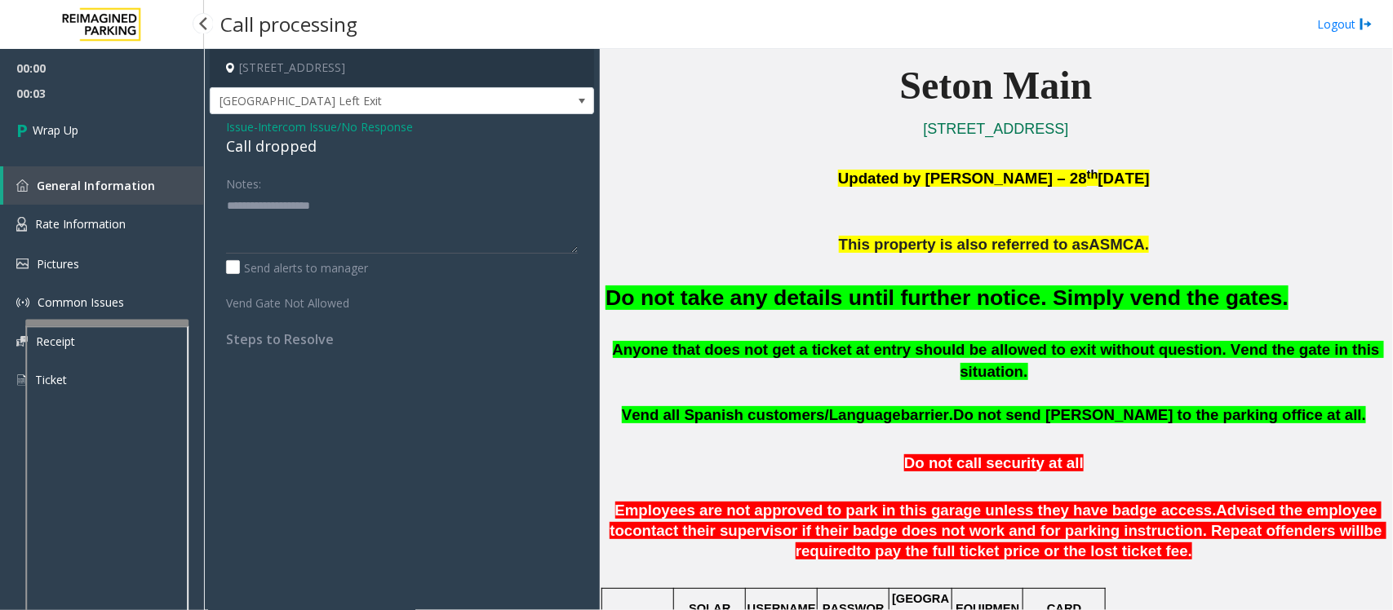
click at [279, 147] on div "Call dropped" at bounding box center [402, 146] width 352 height 22
click at [282, 145] on div "Call dropped" at bounding box center [402, 146] width 352 height 22
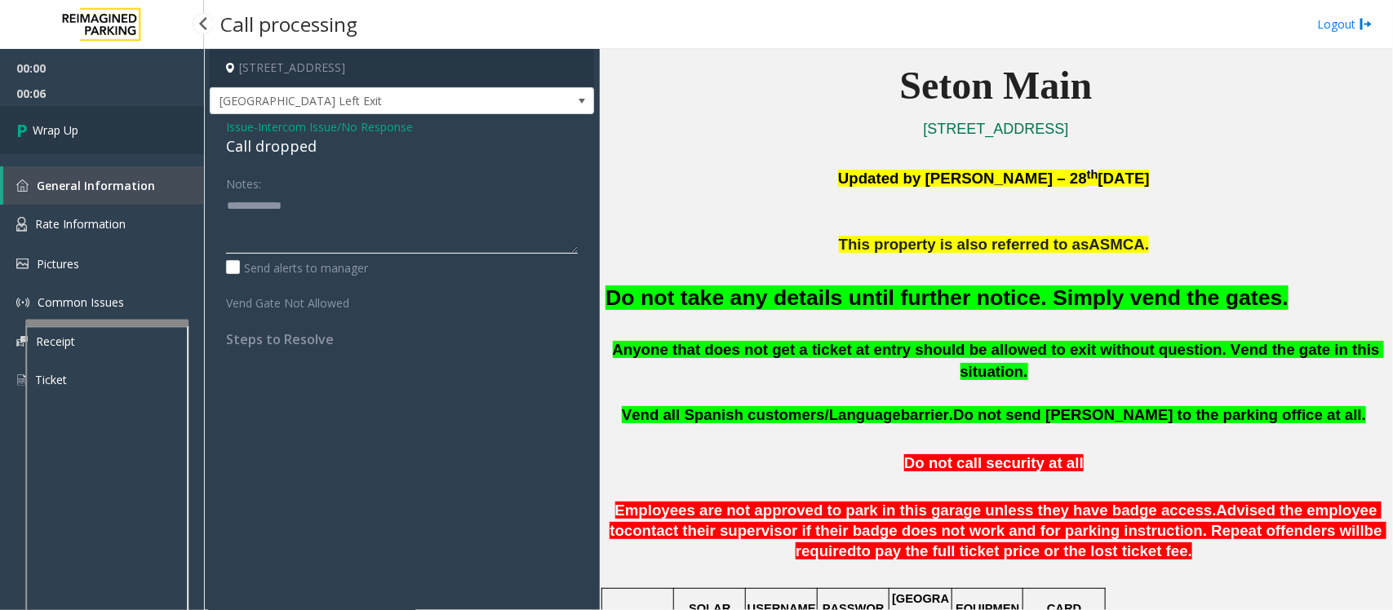
type textarea "**********"
click at [122, 128] on link "Wrap Up" at bounding box center [102, 130] width 204 height 48
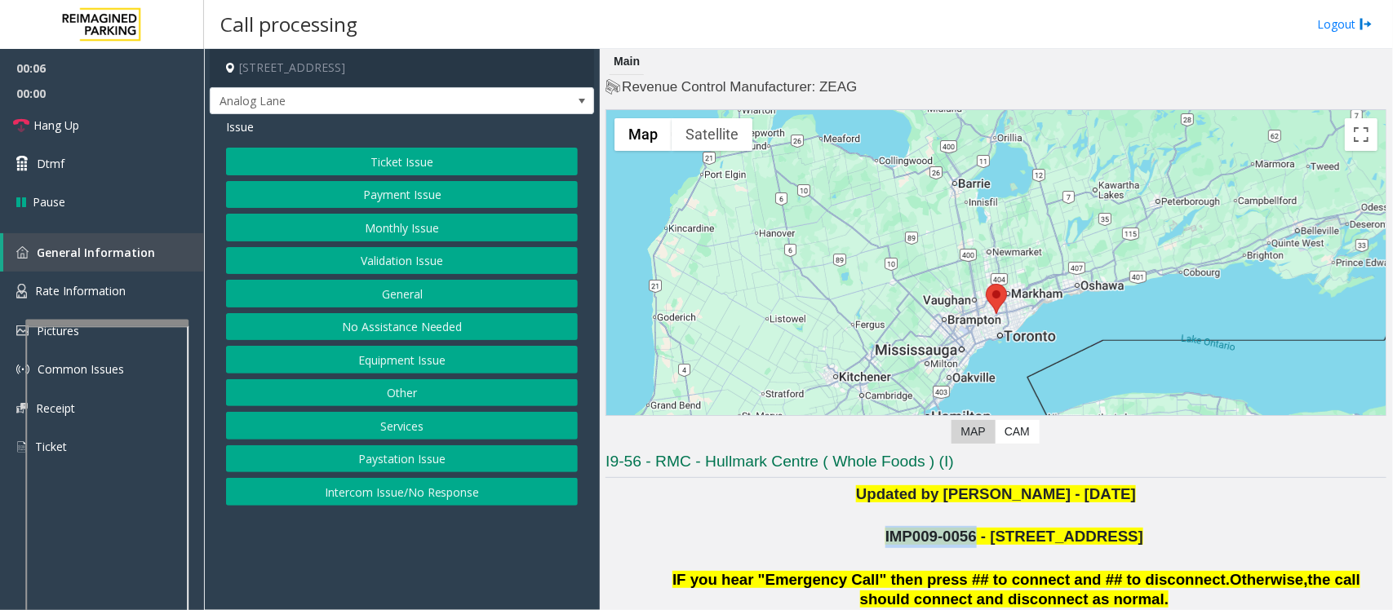
drag, startPoint x: 912, startPoint y: 534, endPoint x: 996, endPoint y: 540, distance: 84.2
click at [996, 540] on span "IMP009-0056 - 4789 YONGE ST" at bounding box center [1014, 536] width 258 height 17
copy span "IMP009-0056"
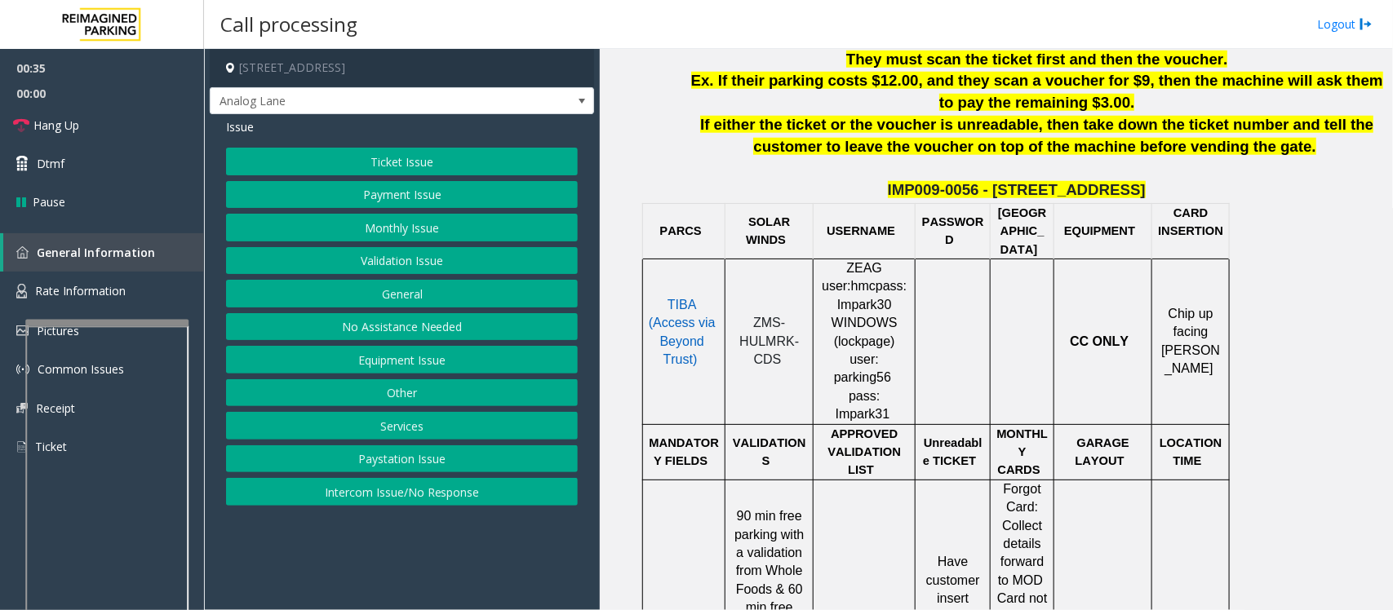
scroll to position [816, 0]
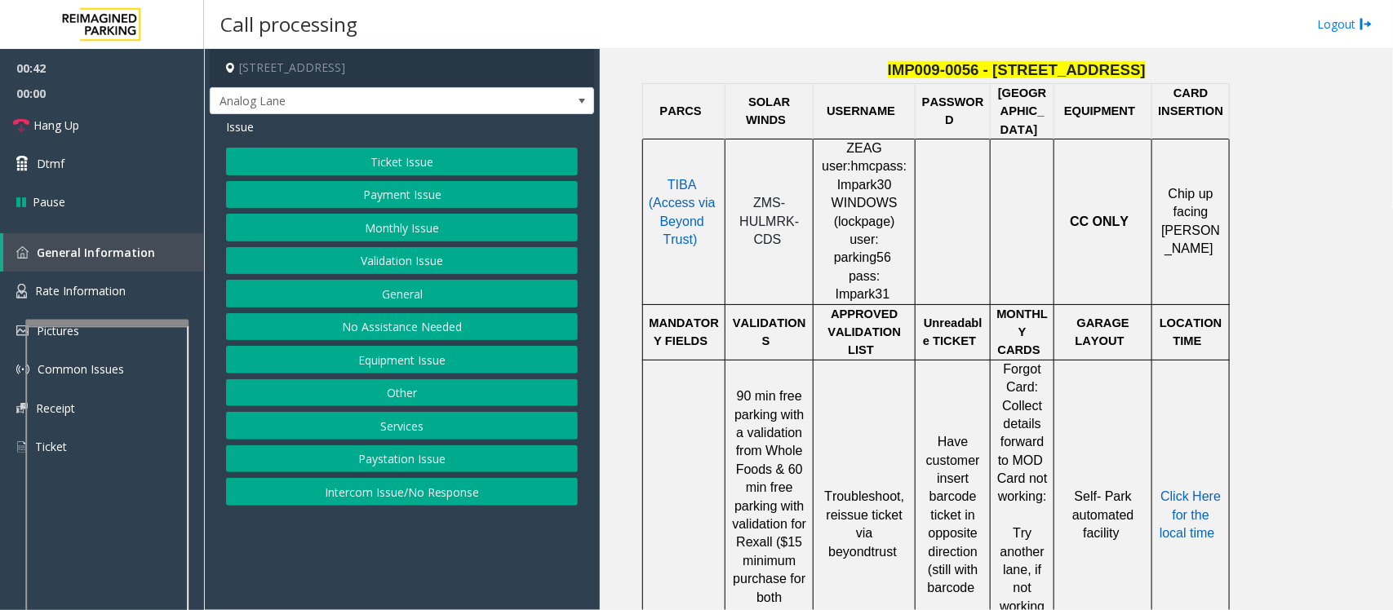
click at [384, 201] on button "Payment Issue" at bounding box center [402, 195] width 352 height 28
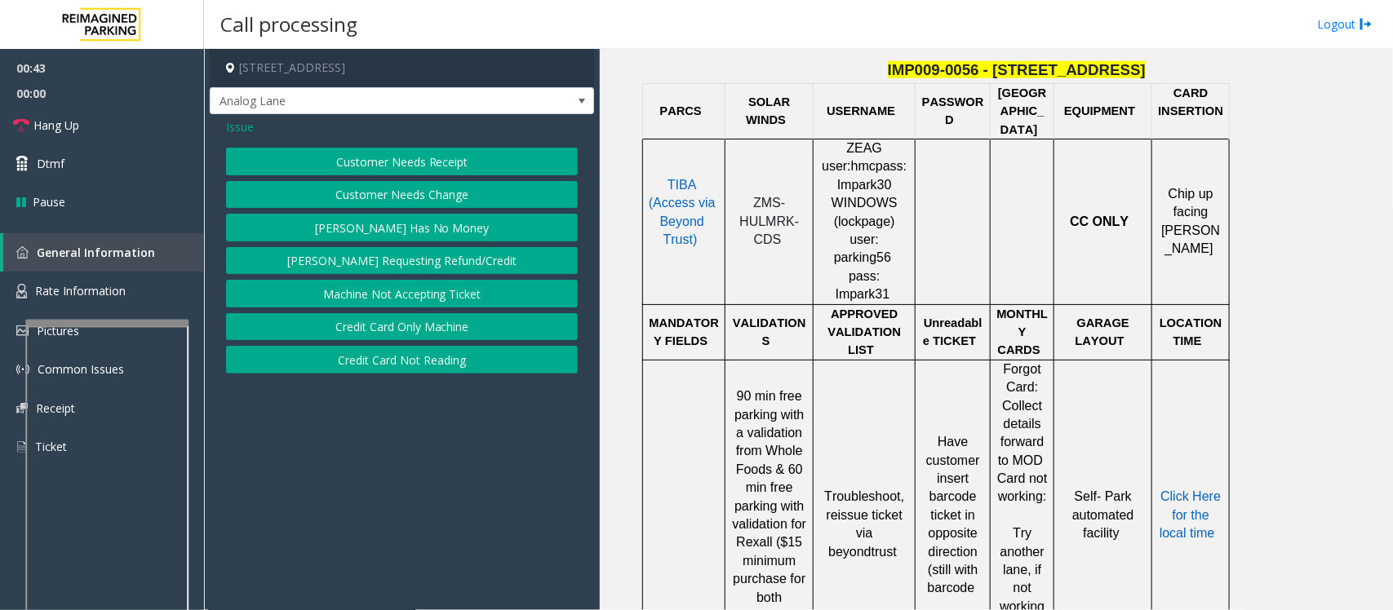
click at [419, 328] on button "Credit Card Only Machine" at bounding box center [402, 327] width 352 height 28
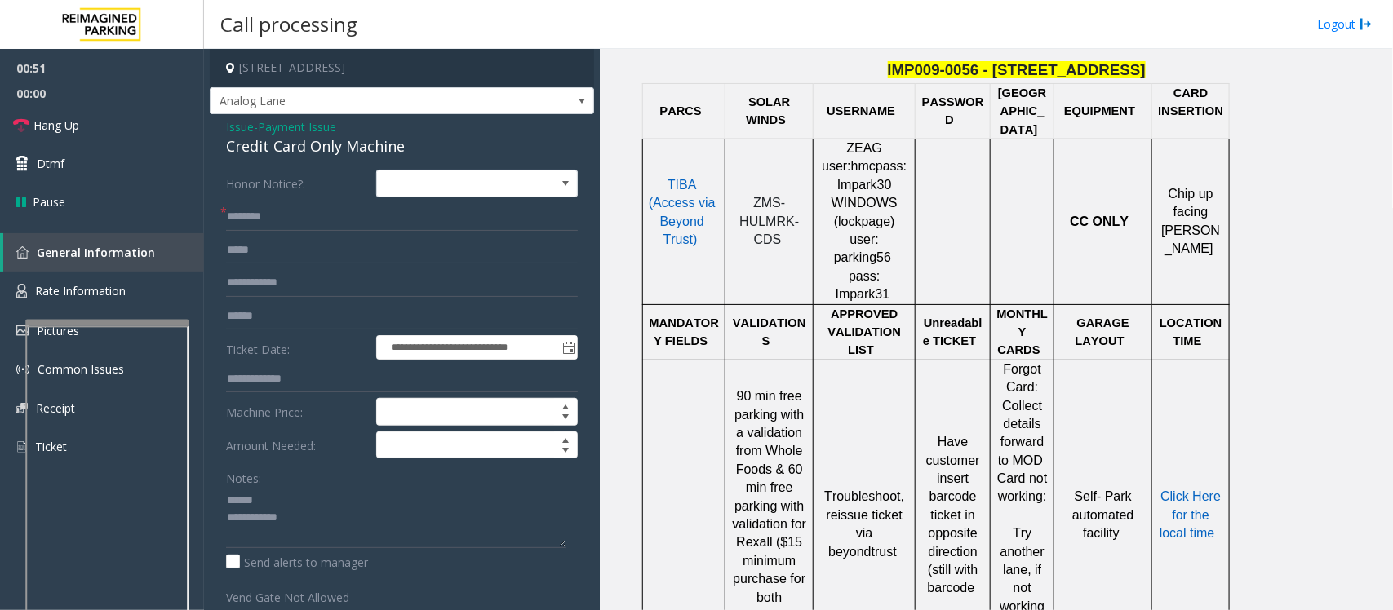
click at [273, 147] on div "Credit Card Only Machine" at bounding box center [402, 146] width 352 height 22
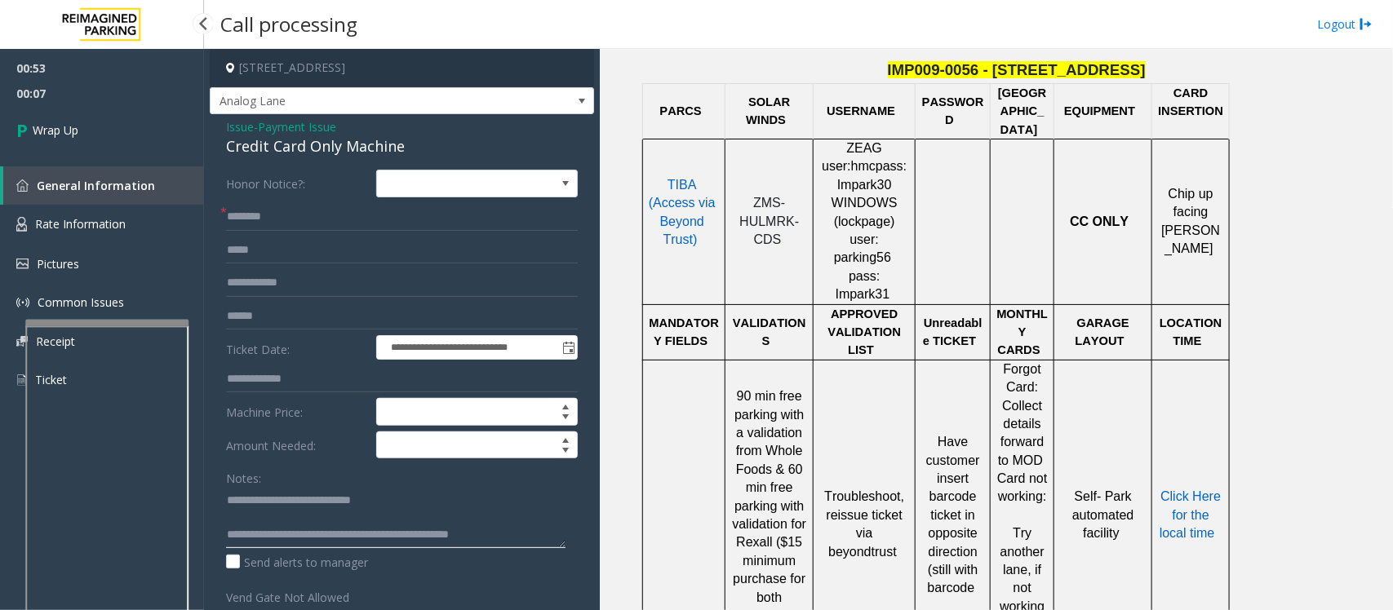
type textarea "**********"
click at [276, 209] on input "text" at bounding box center [402, 217] width 352 height 28
type input "**"
click at [72, 133] on span "Wrap Up" at bounding box center [56, 130] width 46 height 17
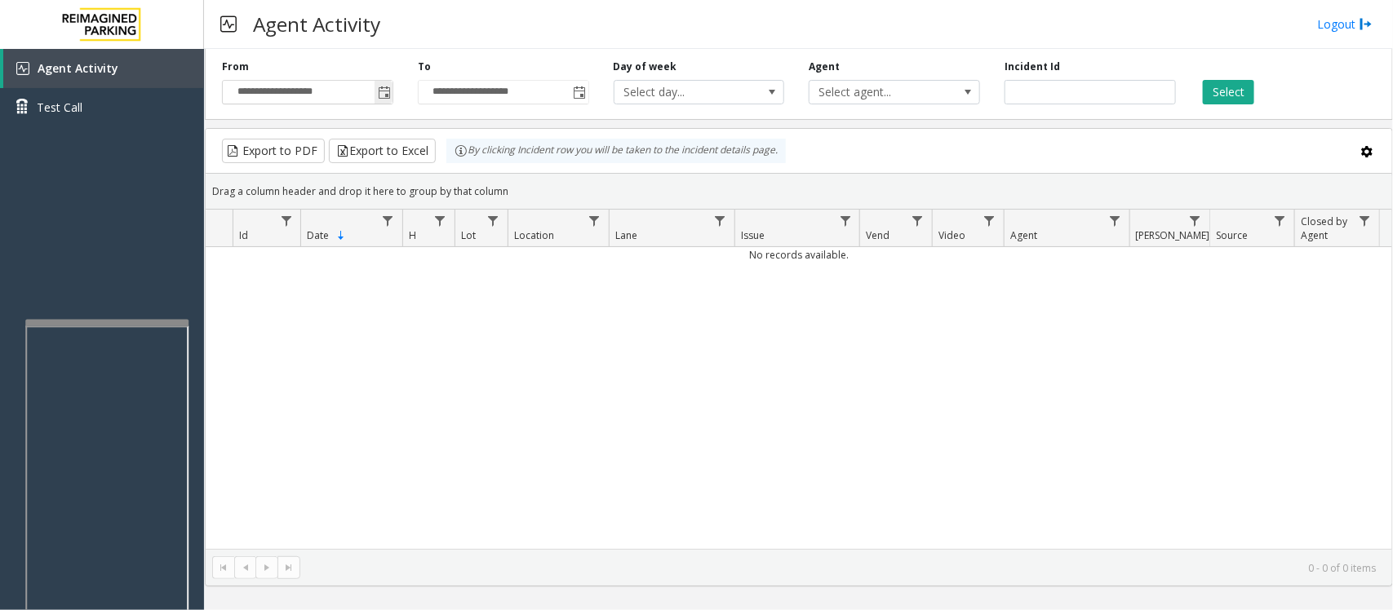
click at [384, 86] on span "Toggle popup" at bounding box center [384, 92] width 13 height 13
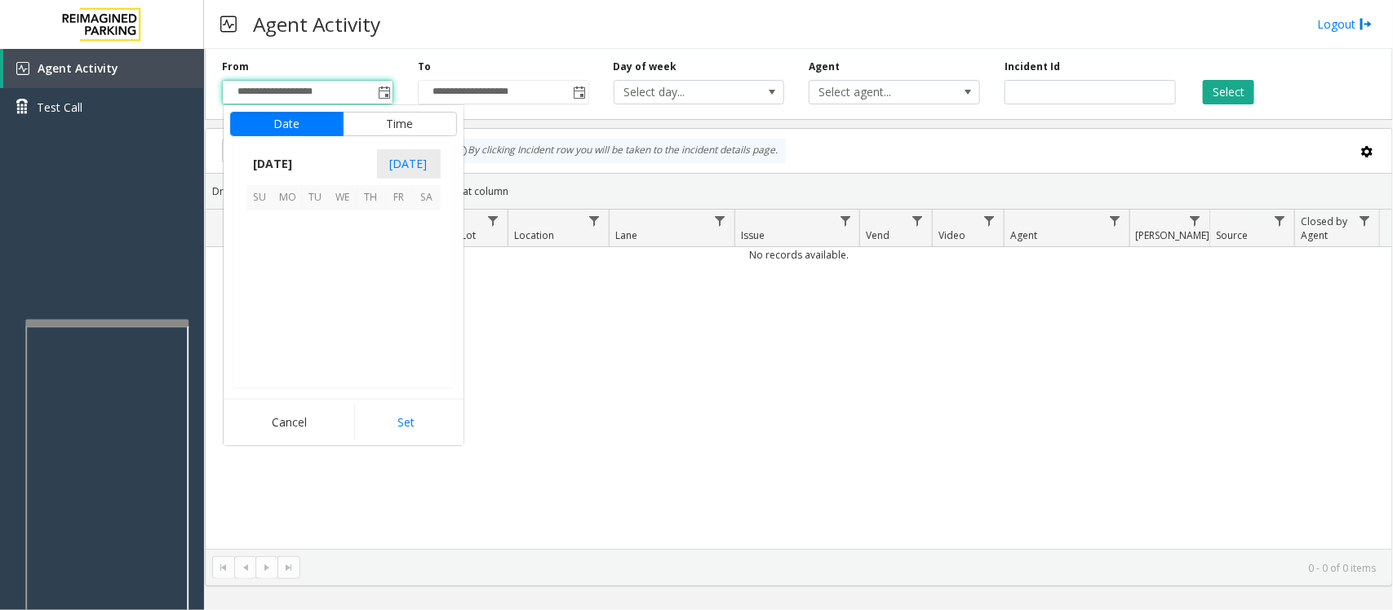
scroll to position [292929, 0]
click at [319, 280] on span "14" at bounding box center [316, 281] width 28 height 28
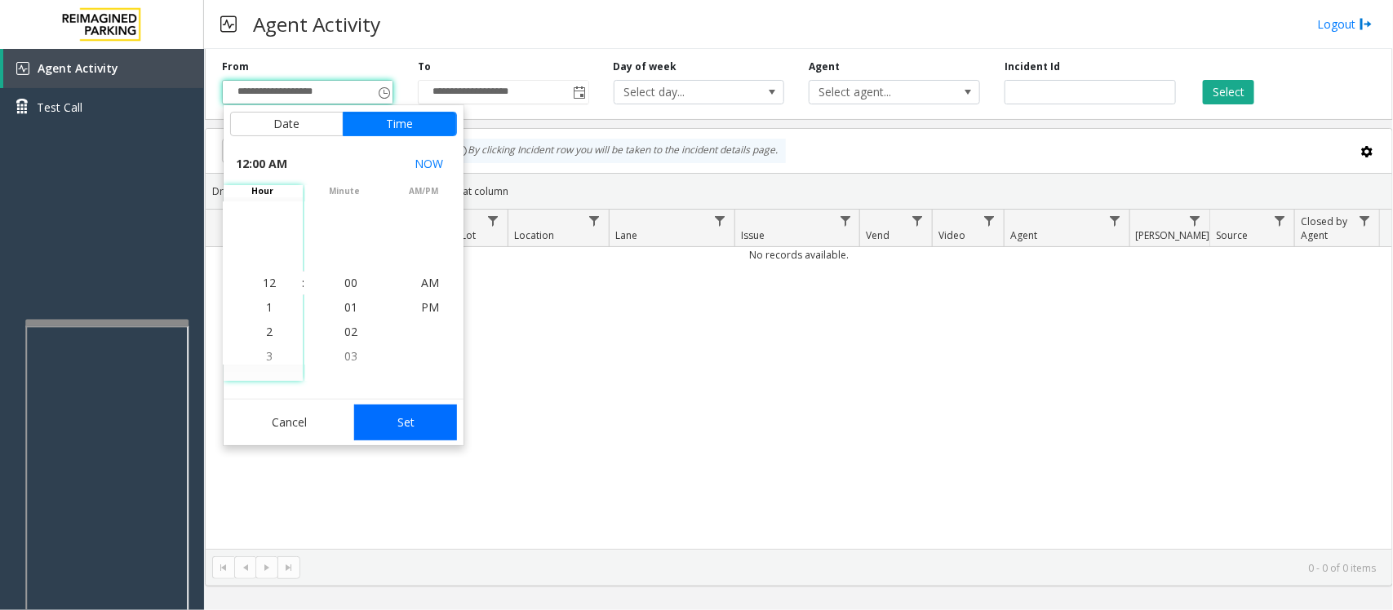
click at [384, 428] on button "Set" at bounding box center [405, 423] width 103 height 36
type input "**********"
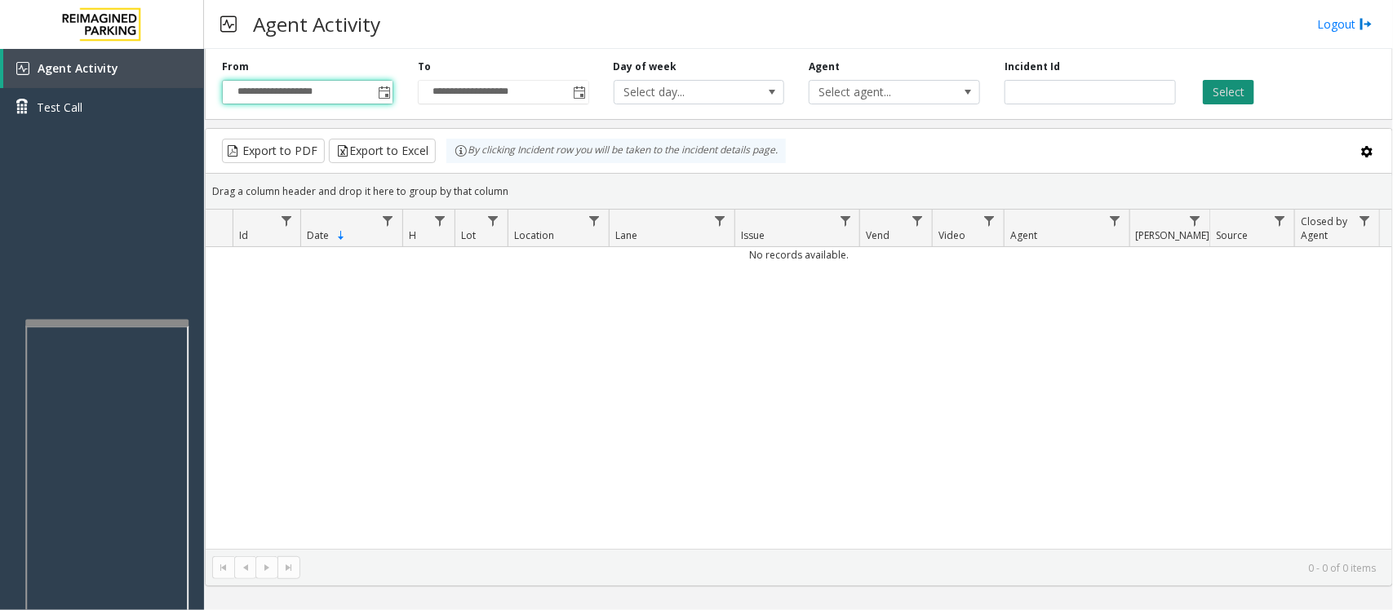
click at [1206, 82] on button "Select" at bounding box center [1228, 92] width 51 height 24
click at [1217, 88] on button "Select" at bounding box center [1228, 92] width 51 height 24
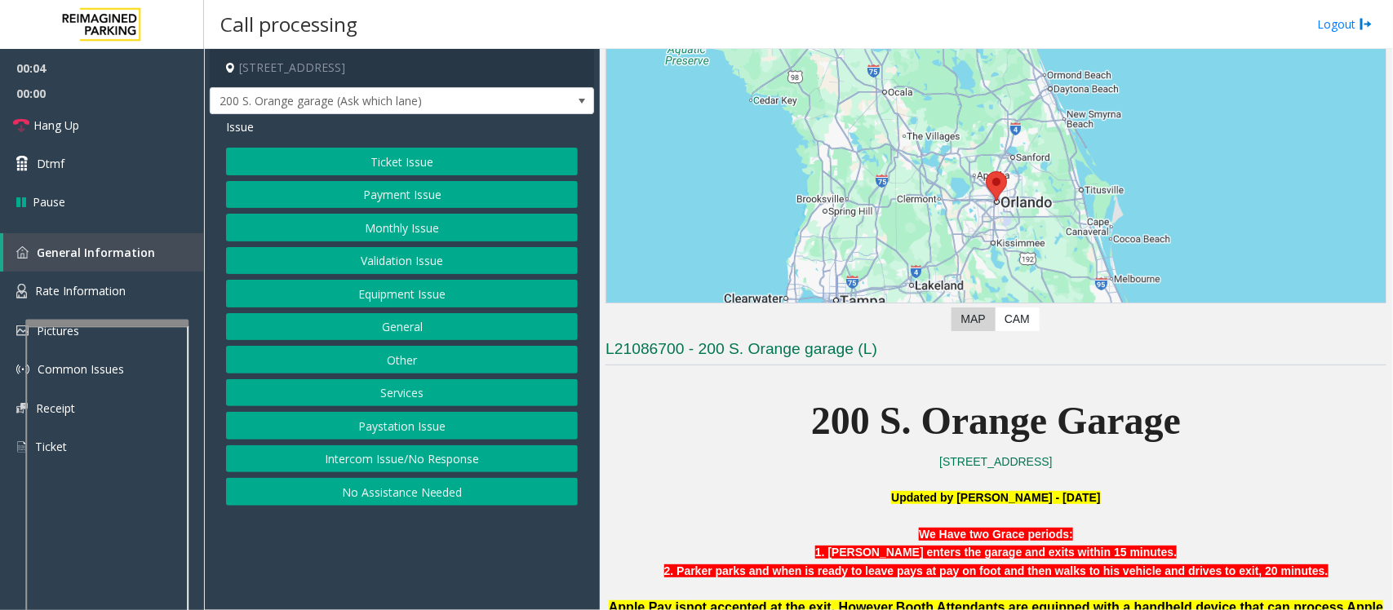
scroll to position [306, 0]
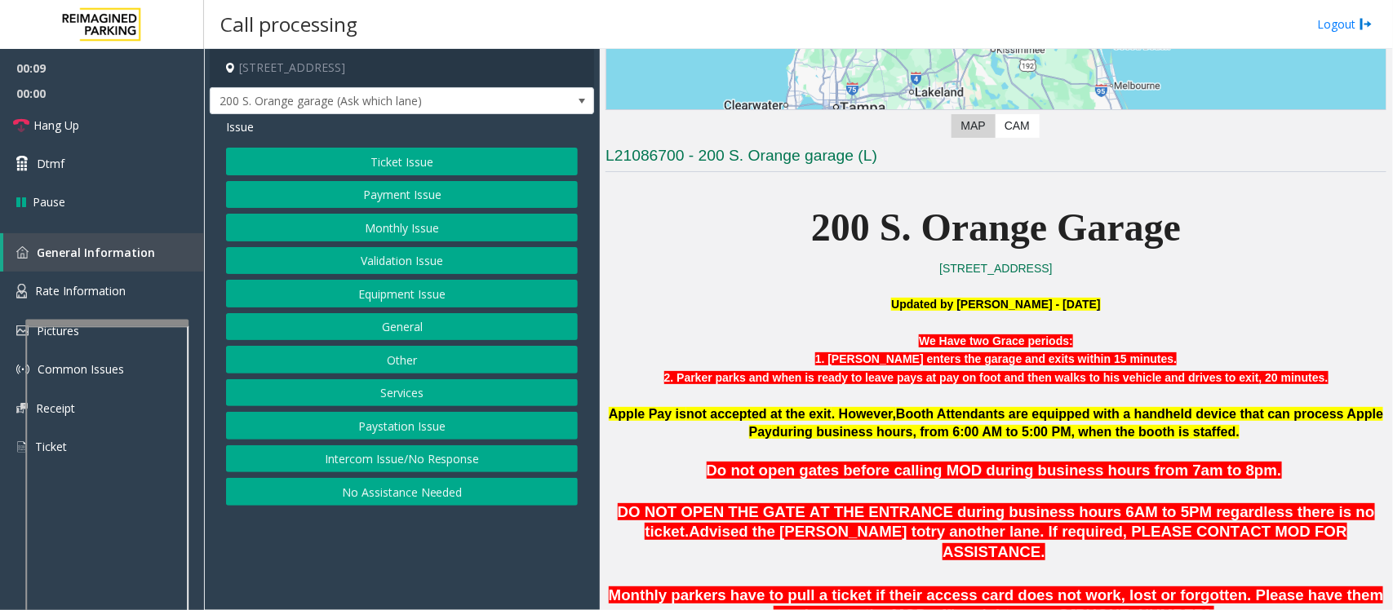
click at [398, 462] on button "Intercom Issue/No Response" at bounding box center [402, 460] width 352 height 28
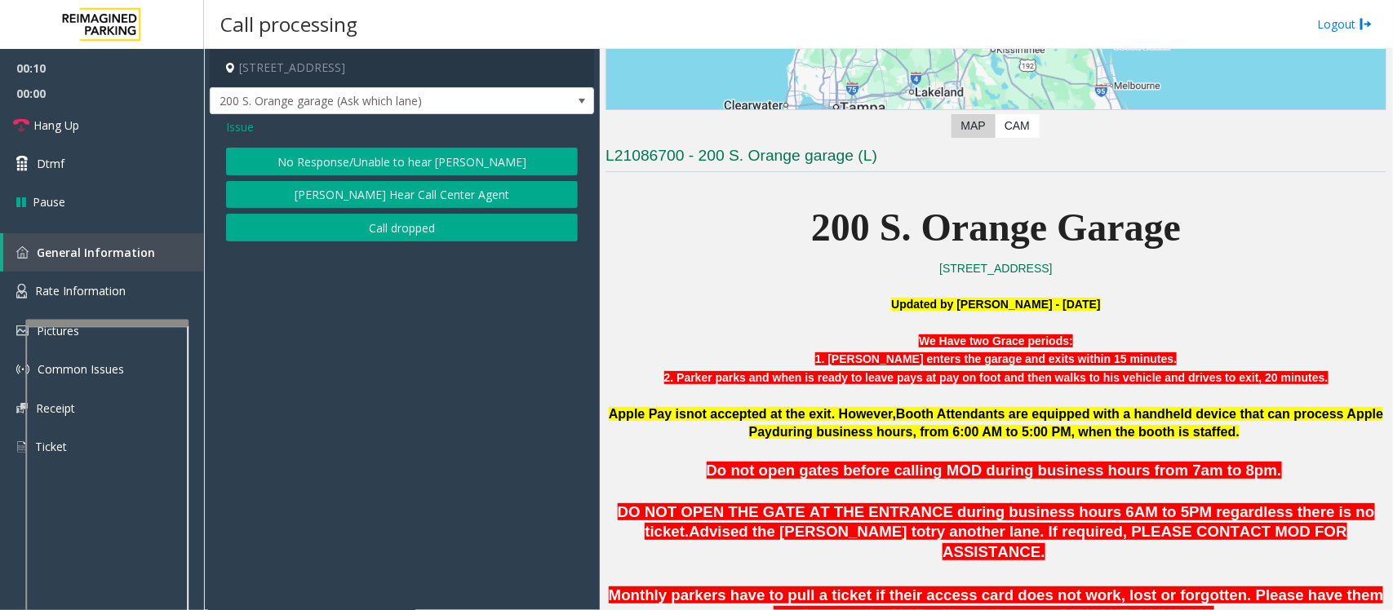
click at [292, 159] on button "No Response/Unable to hear [PERSON_NAME]" at bounding box center [402, 162] width 352 height 28
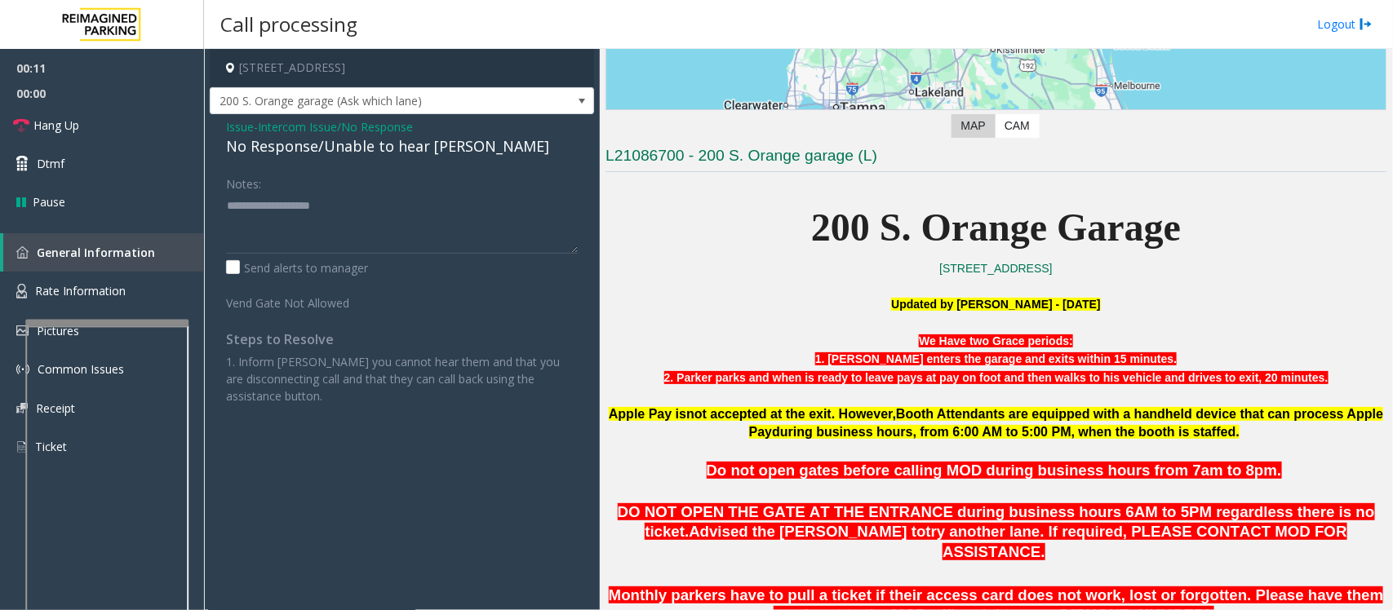
click at [314, 148] on div "No Response/Unable to hear [PERSON_NAME]" at bounding box center [402, 146] width 352 height 22
type textarea "**********"
click at [166, 119] on link "Hang Up" at bounding box center [102, 125] width 204 height 38
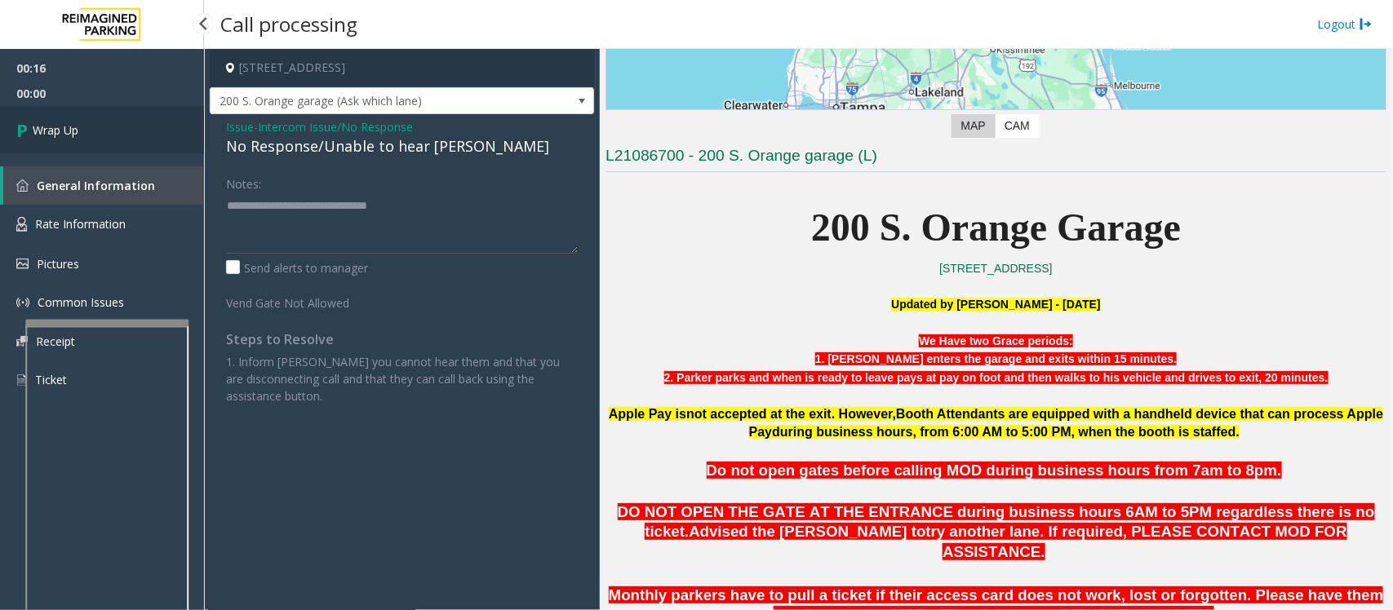
click at [166, 119] on link "Wrap Up" at bounding box center [102, 130] width 204 height 48
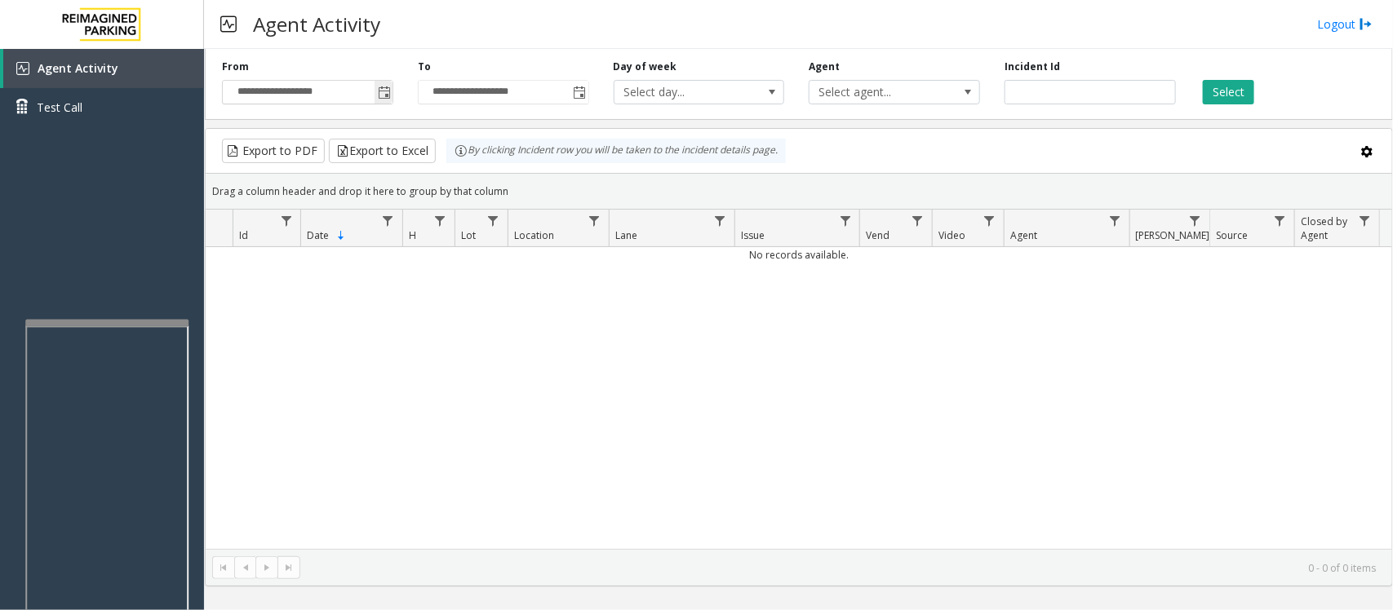
click at [390, 94] on span "Toggle popup" at bounding box center [384, 92] width 13 height 13
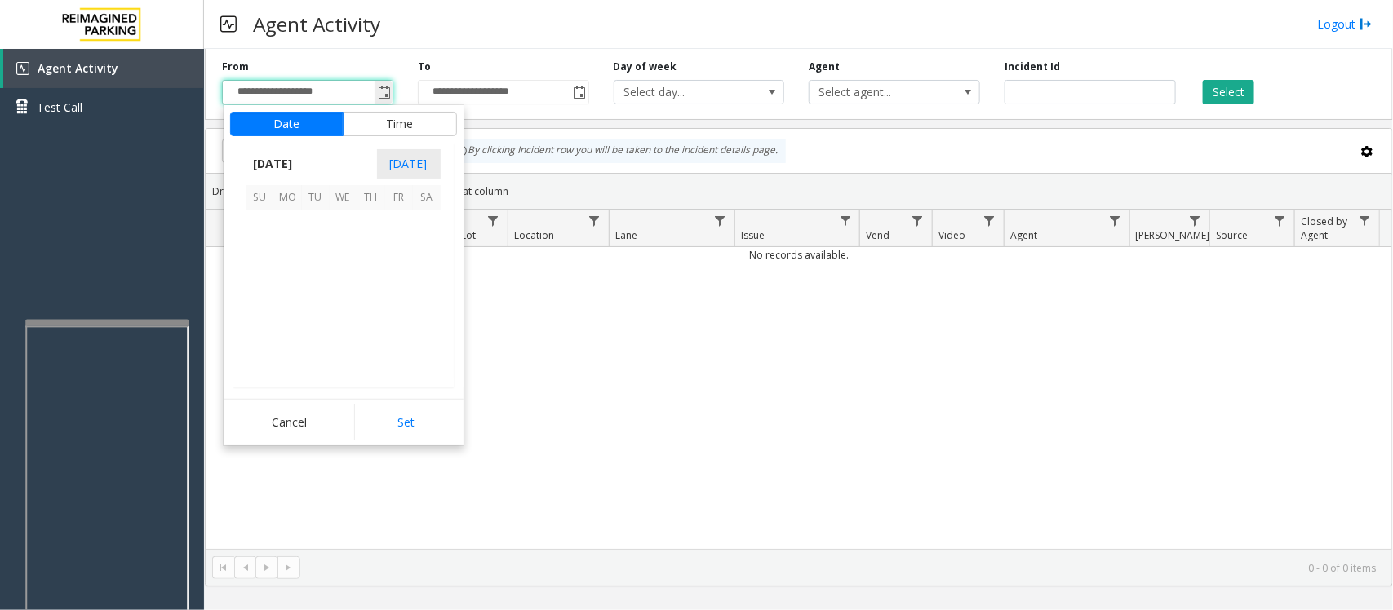
scroll to position [292929, 0]
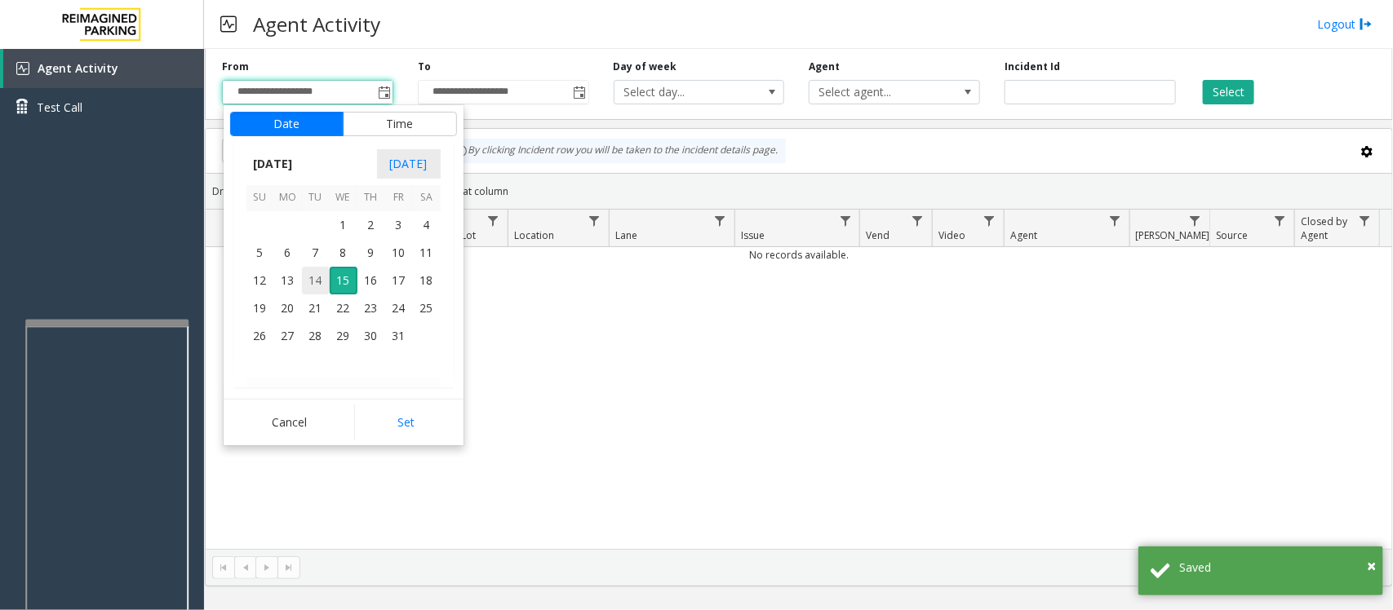
click at [320, 278] on span "14" at bounding box center [316, 281] width 28 height 28
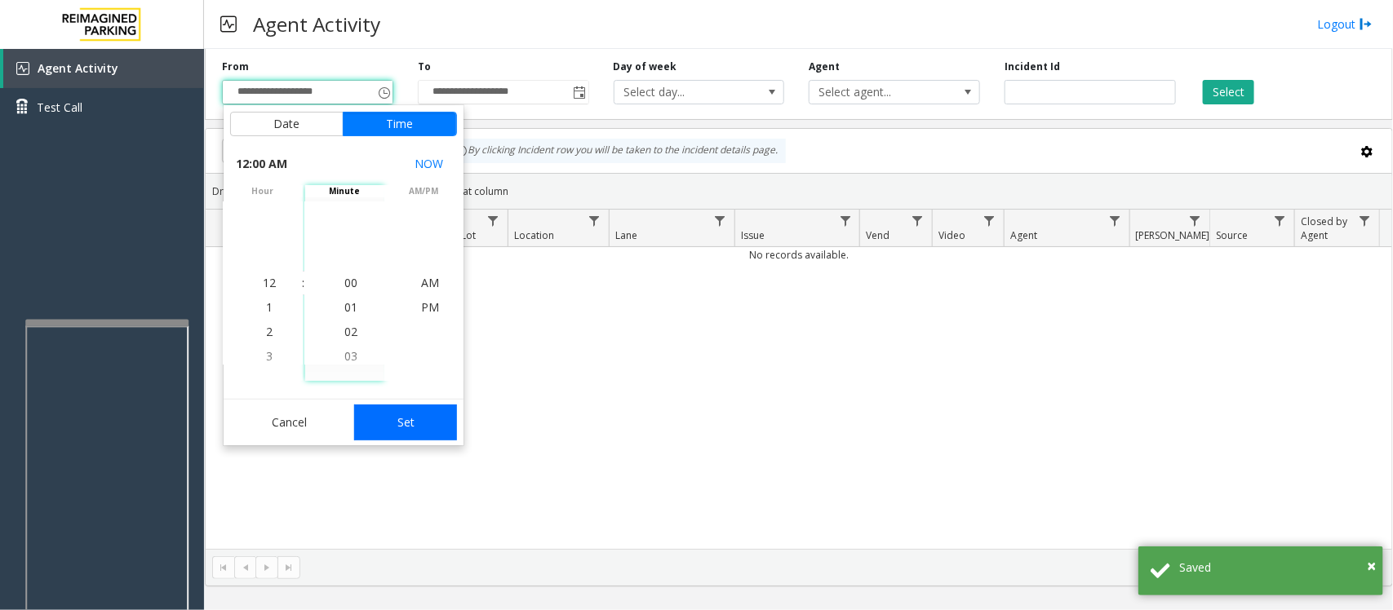
click at [392, 413] on button "Set" at bounding box center [405, 423] width 103 height 36
type input "**********"
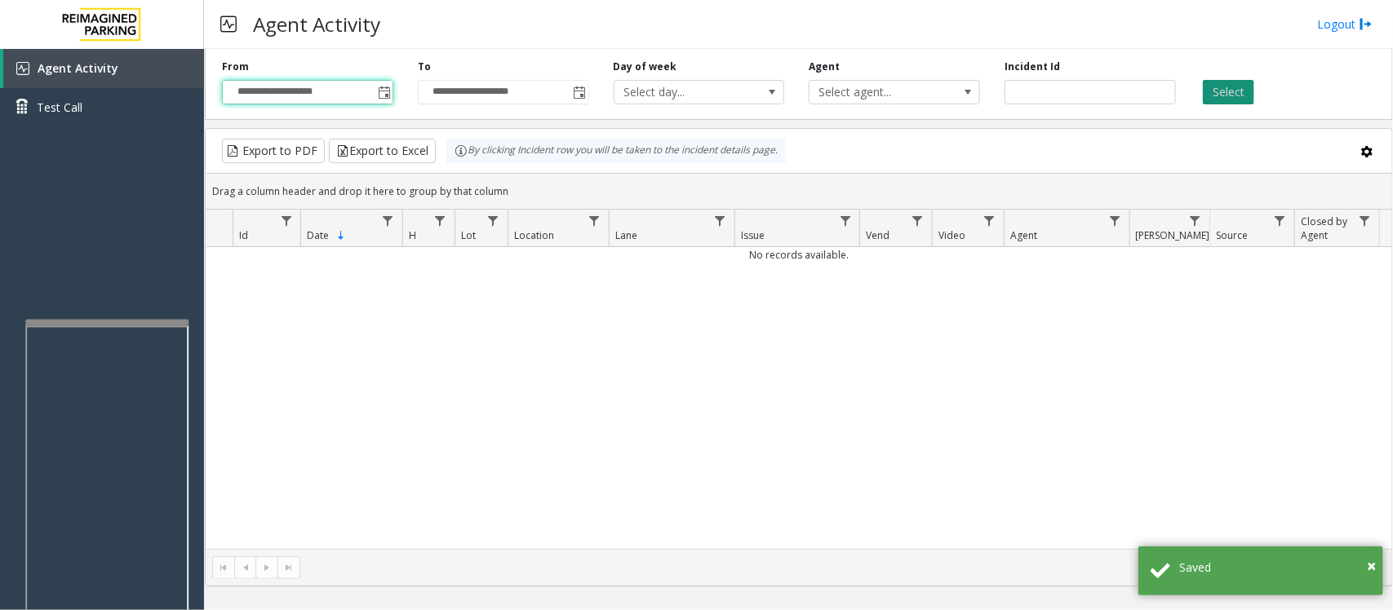
click at [1216, 88] on button "Select" at bounding box center [1228, 92] width 51 height 24
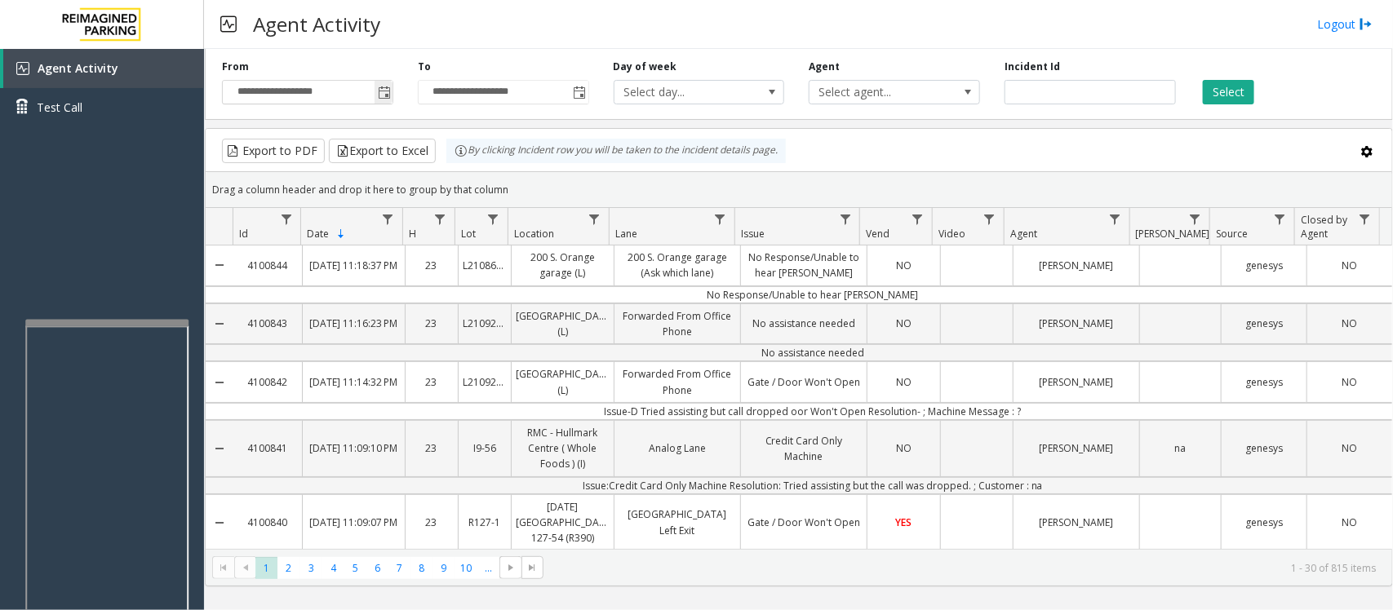
click at [385, 94] on span "Toggle popup" at bounding box center [384, 92] width 13 height 13
click at [412, 42] on div "Agent Activity Logout" at bounding box center [798, 24] width 1189 height 49
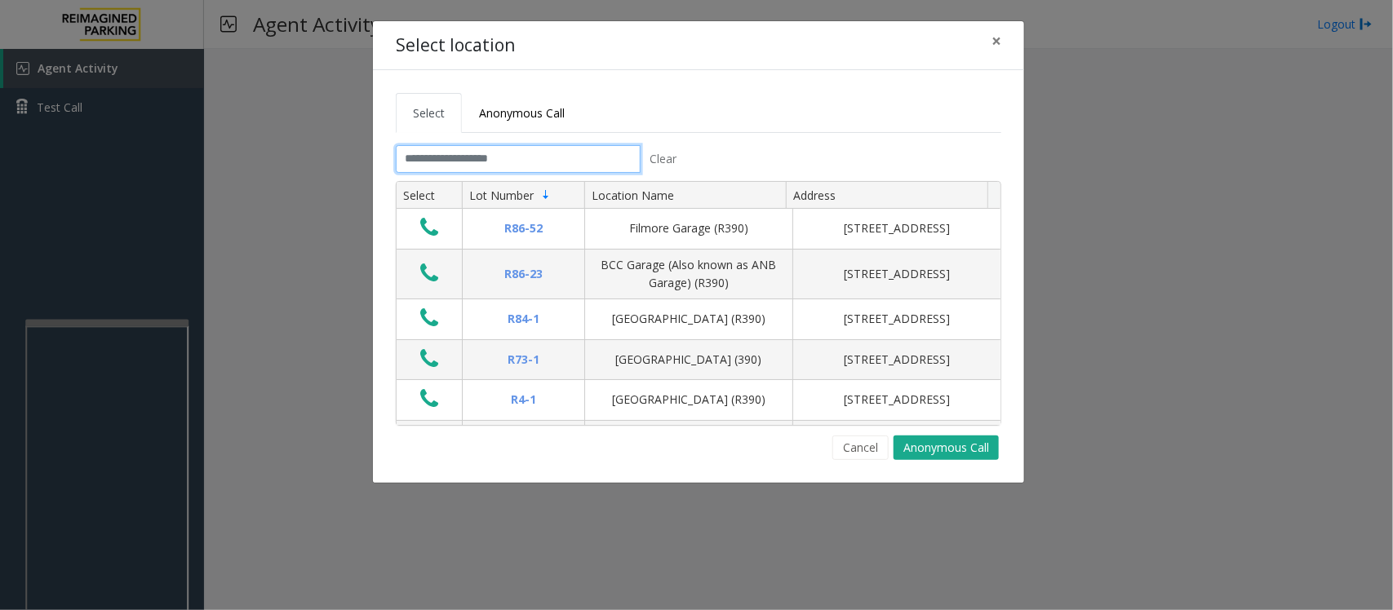
click at [559, 148] on input "text" at bounding box center [518, 159] width 245 height 28
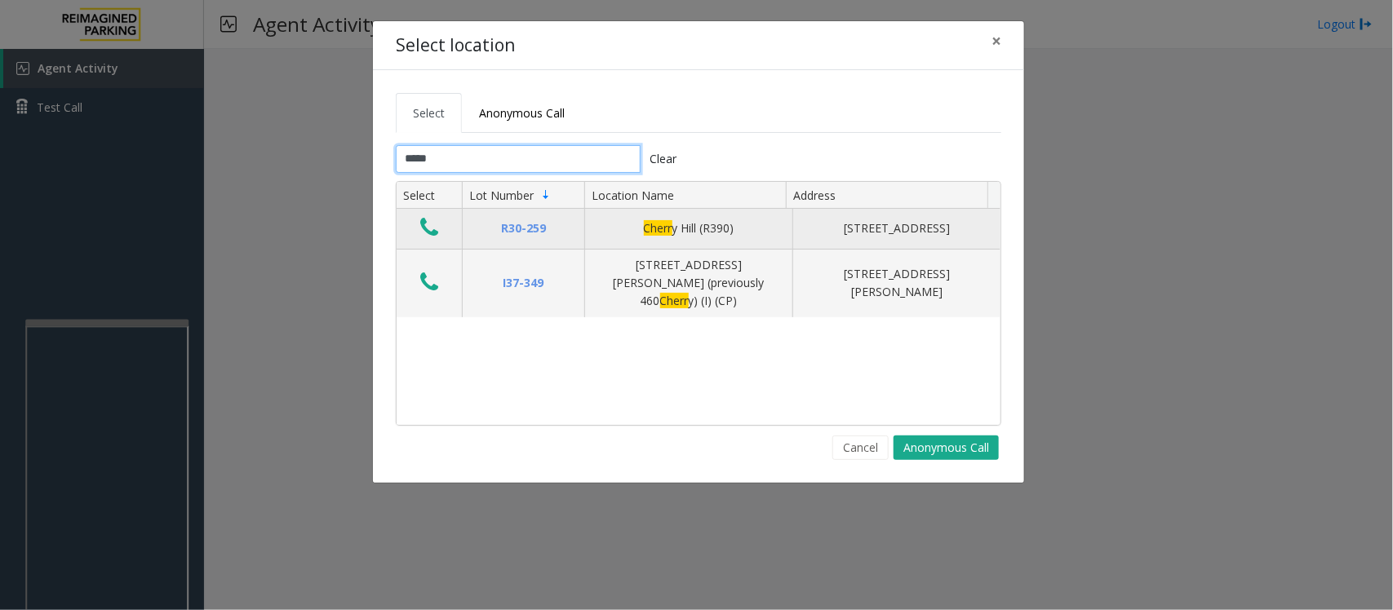
type input "*****"
click at [429, 227] on icon "Data table" at bounding box center [429, 227] width 18 height 23
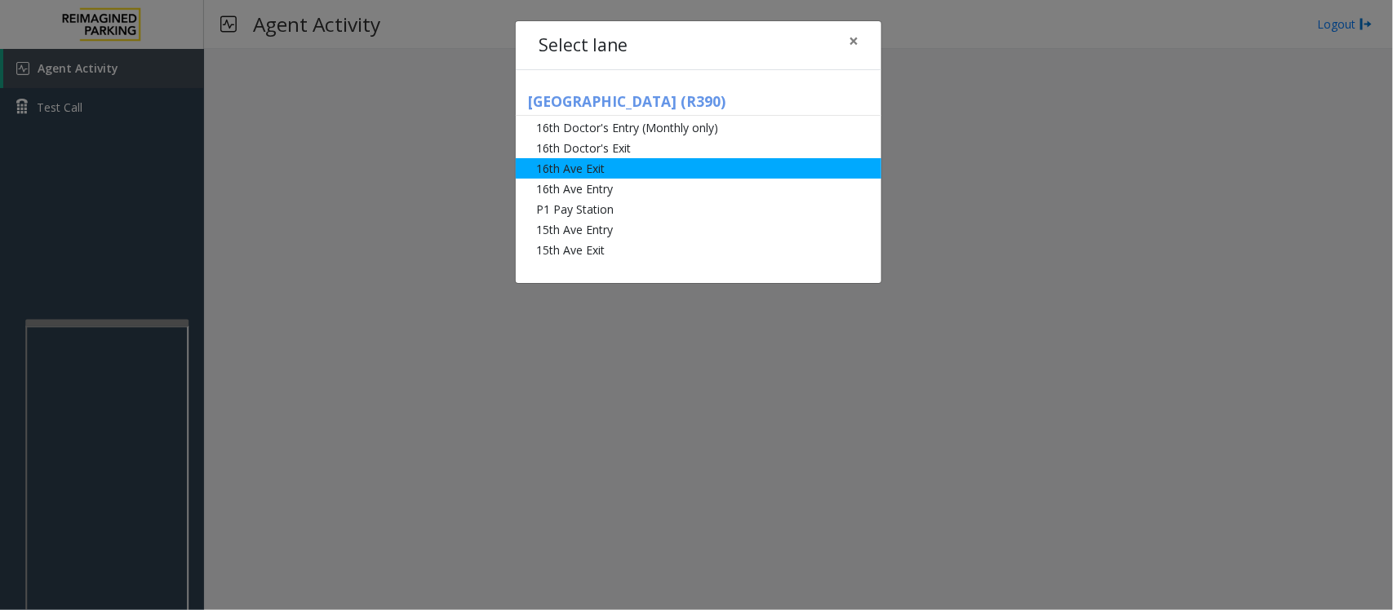
click at [572, 169] on li "16th Ave Exit" at bounding box center [699, 168] width 366 height 20
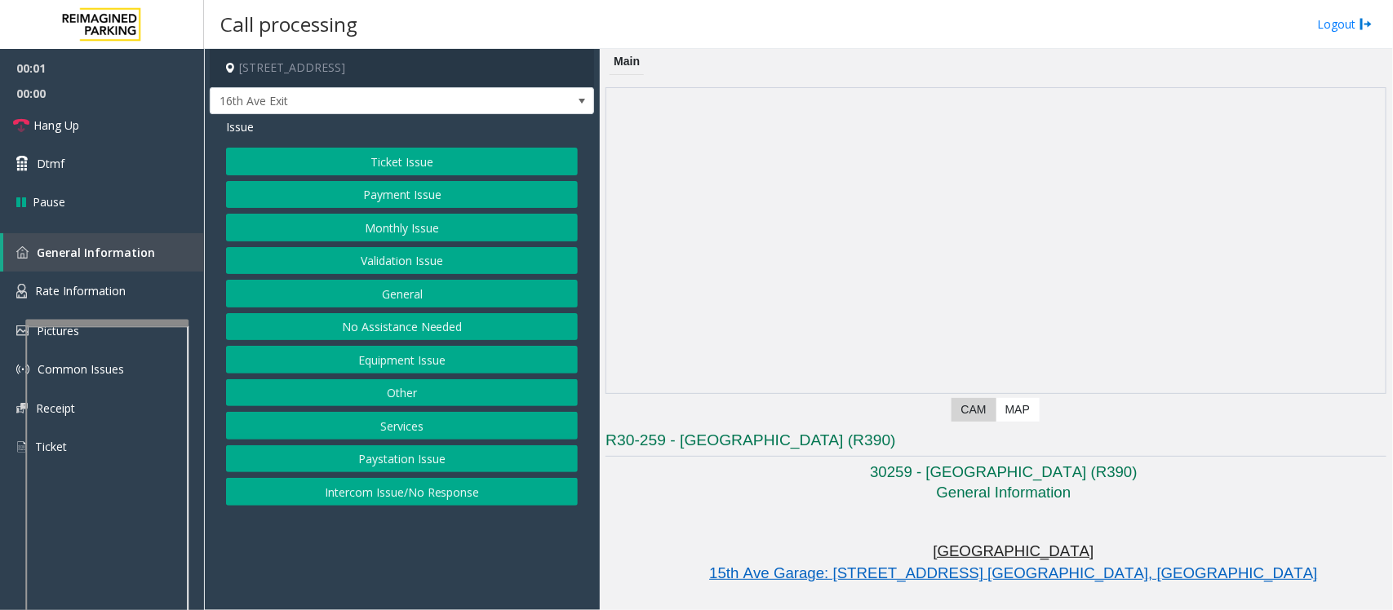
click at [401, 263] on button "Validation Issue" at bounding box center [402, 261] width 352 height 28
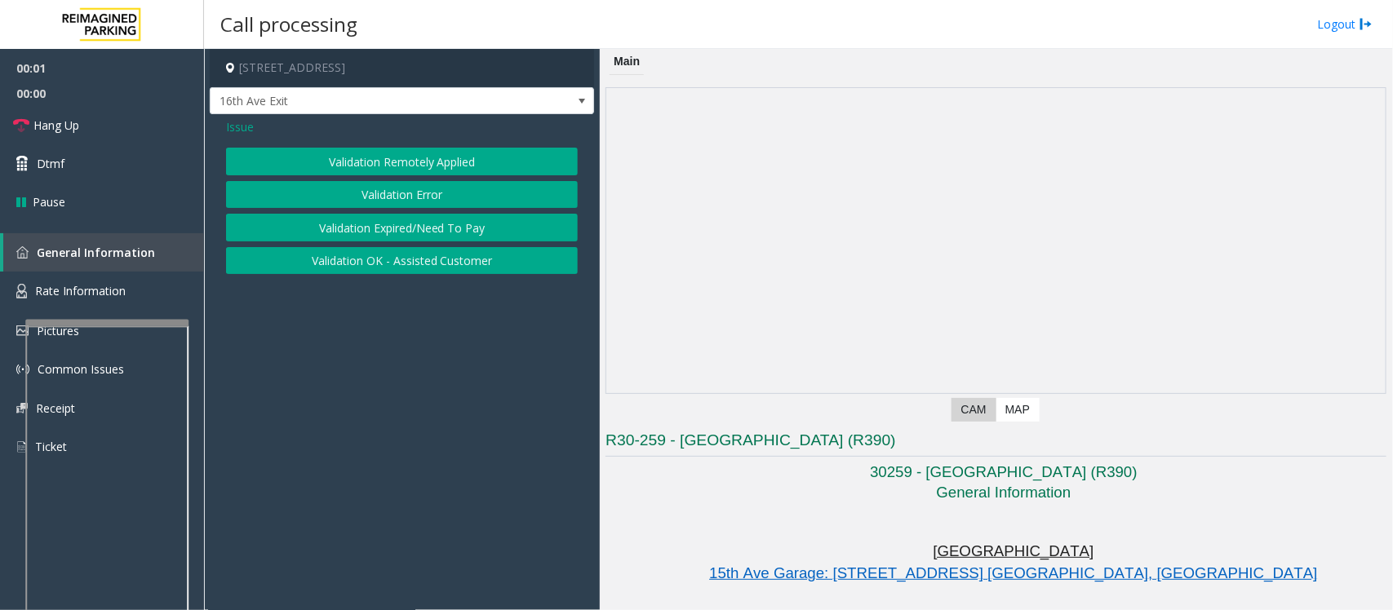
click at [406, 197] on button "Validation Error" at bounding box center [402, 195] width 352 height 28
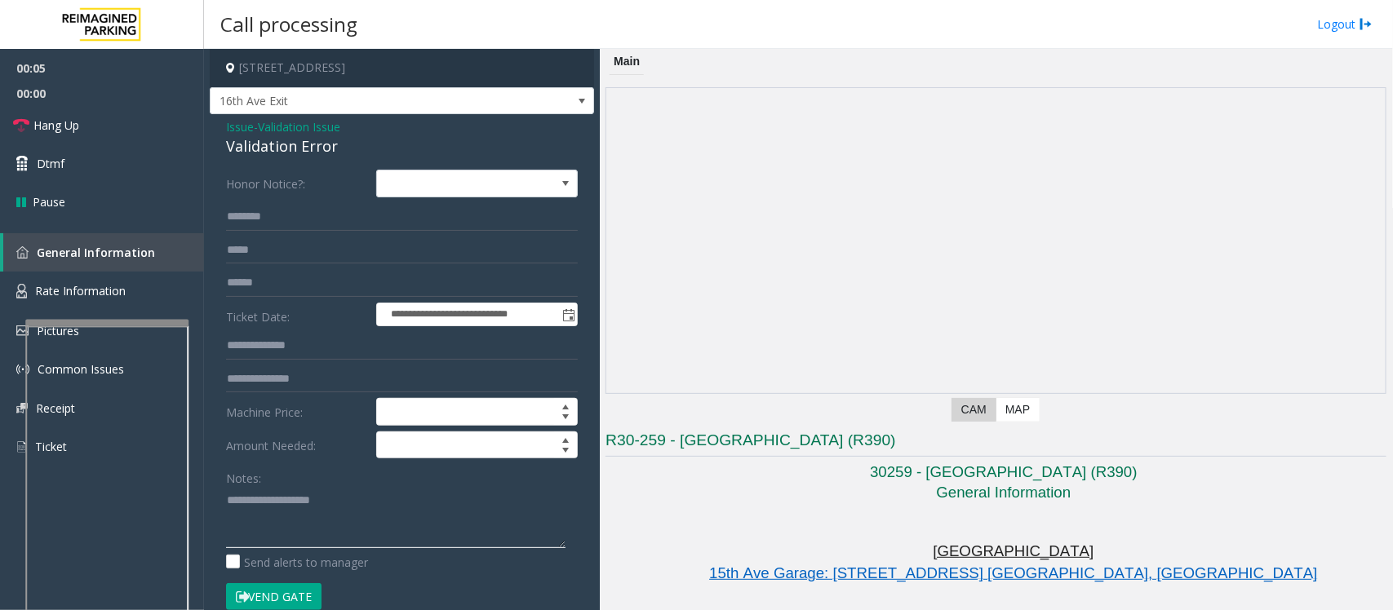
click at [279, 524] on textarea at bounding box center [395, 517] width 339 height 61
type textarea "**********"
click at [326, 214] on input "text" at bounding box center [402, 217] width 352 height 28
type input "*"
type input "*****"
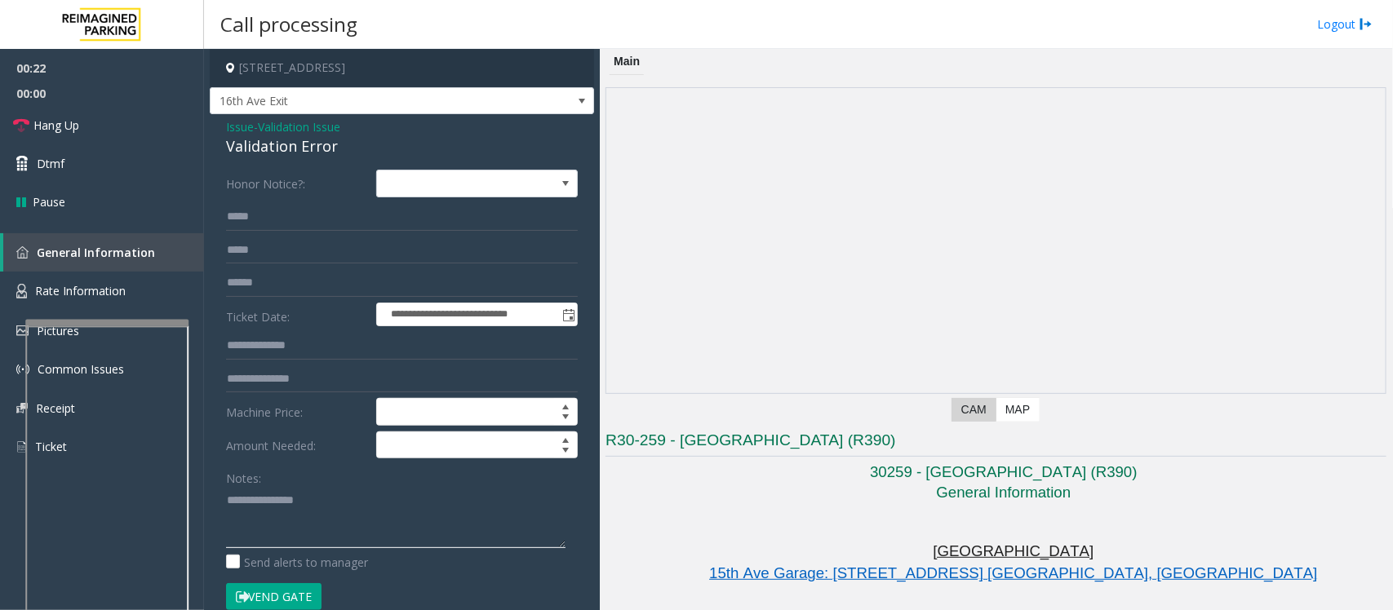
click at [333, 504] on textarea at bounding box center [395, 517] width 339 height 61
type textarea "**********"
click at [264, 270] on input "text" at bounding box center [402, 283] width 352 height 28
click at [254, 339] on input "text" at bounding box center [402, 346] width 352 height 28
type input "******"
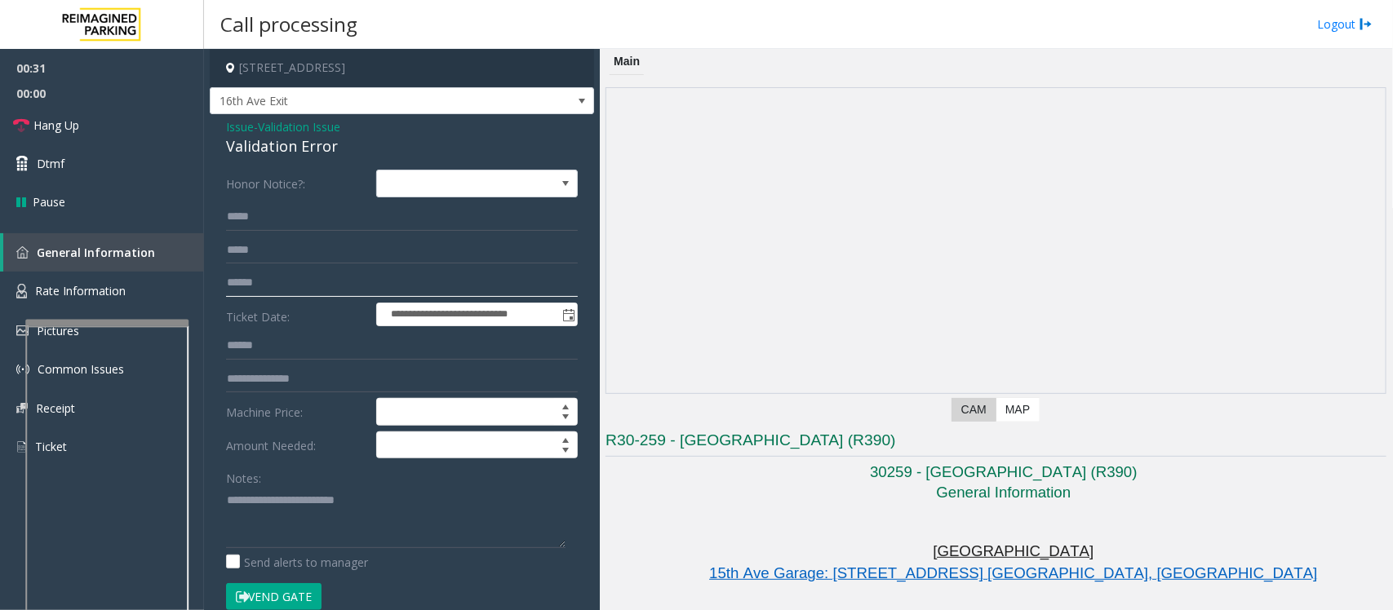
click at [317, 276] on input "text" at bounding box center [402, 283] width 352 height 28
click at [254, 535] on textarea at bounding box center [395, 517] width 339 height 61
click at [428, 524] on textarea at bounding box center [395, 517] width 339 height 61
click at [237, 527] on textarea at bounding box center [395, 517] width 339 height 61
click at [416, 502] on textarea at bounding box center [395, 517] width 339 height 61
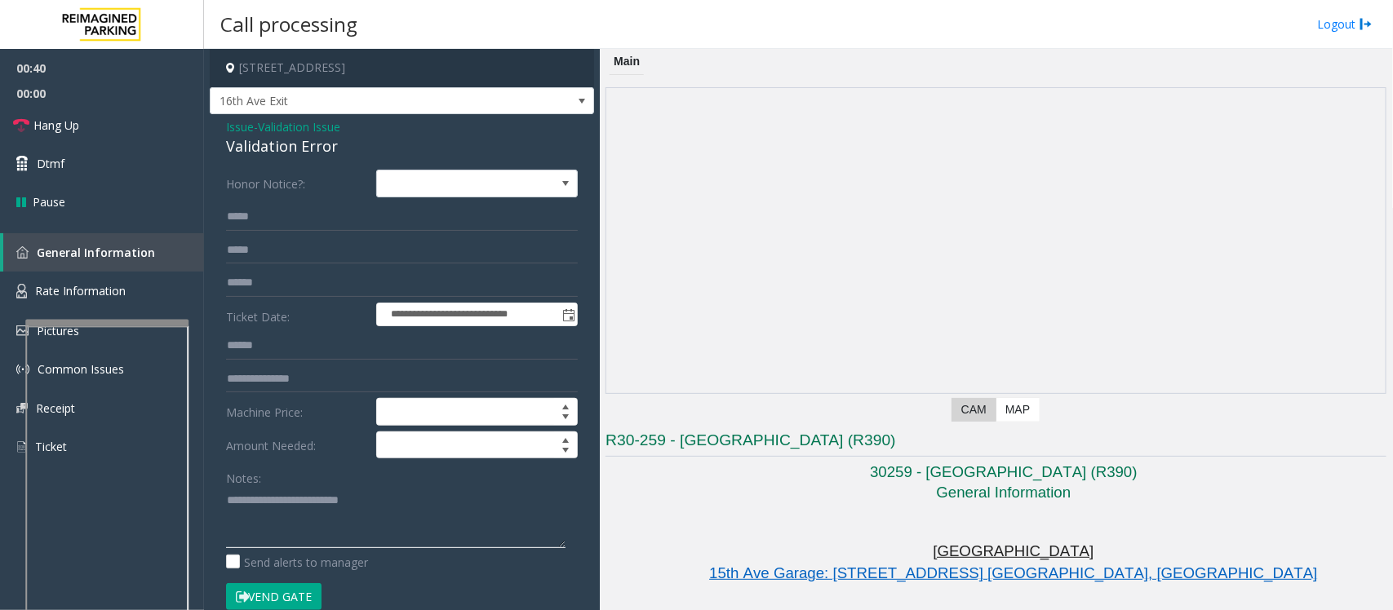
paste textarea "**********"
type textarea "**********"
drag, startPoint x: 272, startPoint y: 347, endPoint x: 218, endPoint y: 351, distance: 54.0
click at [218, 351] on div "**********" at bounding box center [402, 608] width 376 height 876
type input "******"
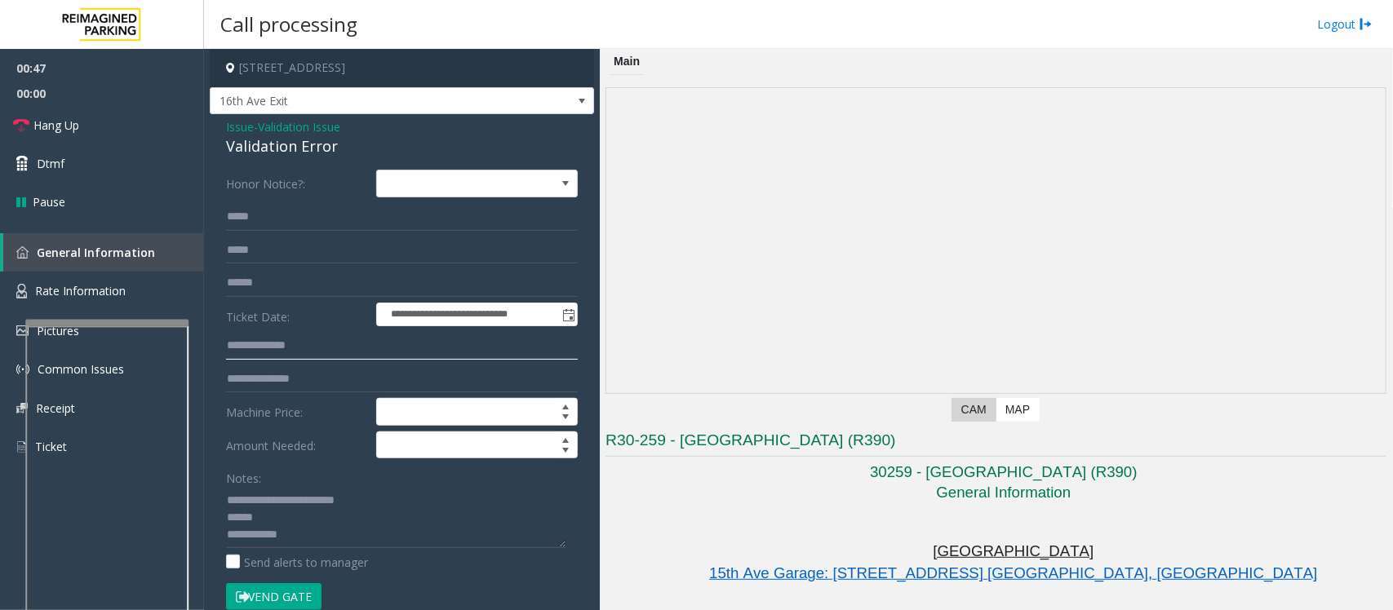
click at [241, 344] on input "text" at bounding box center [402, 346] width 352 height 28
click at [268, 153] on div "Validation Error" at bounding box center [402, 146] width 352 height 22
click at [237, 535] on textarea at bounding box center [395, 517] width 339 height 61
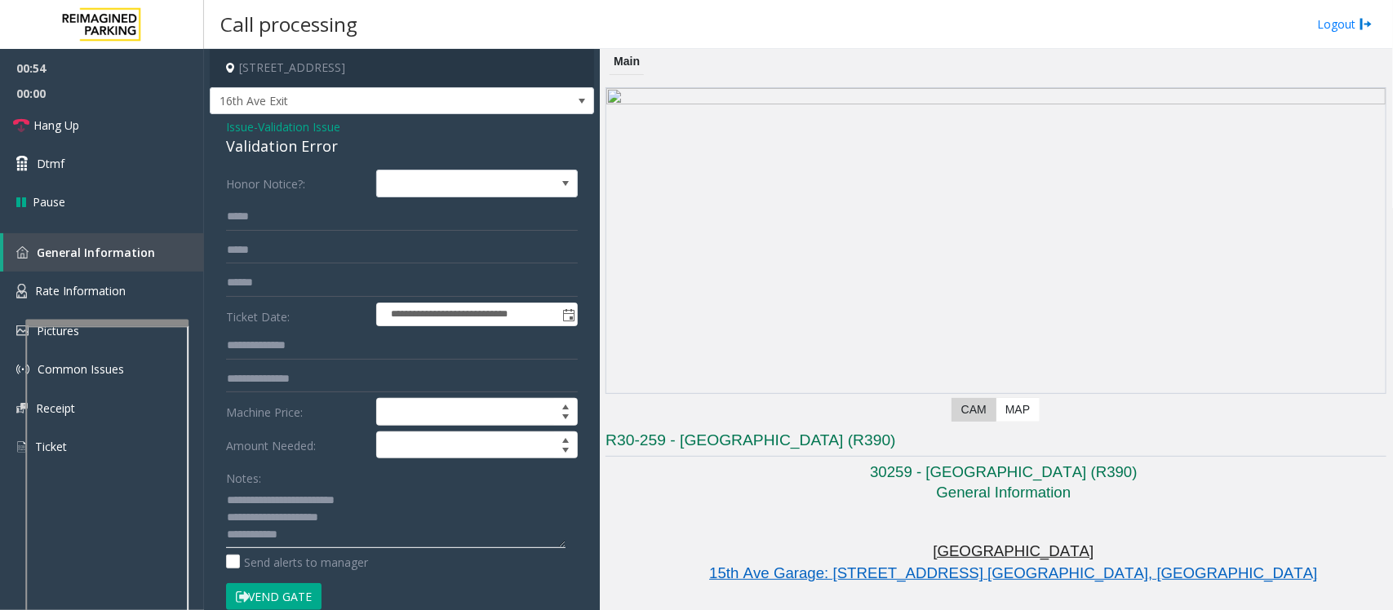
drag, startPoint x: 278, startPoint y: 535, endPoint x: 310, endPoint y: 544, distance: 33.1
click at [290, 539] on textarea at bounding box center [395, 517] width 339 height 61
click at [310, 544] on textarea at bounding box center [395, 517] width 339 height 61
type textarea "**********"
click at [238, 336] on input "text" at bounding box center [402, 346] width 352 height 28
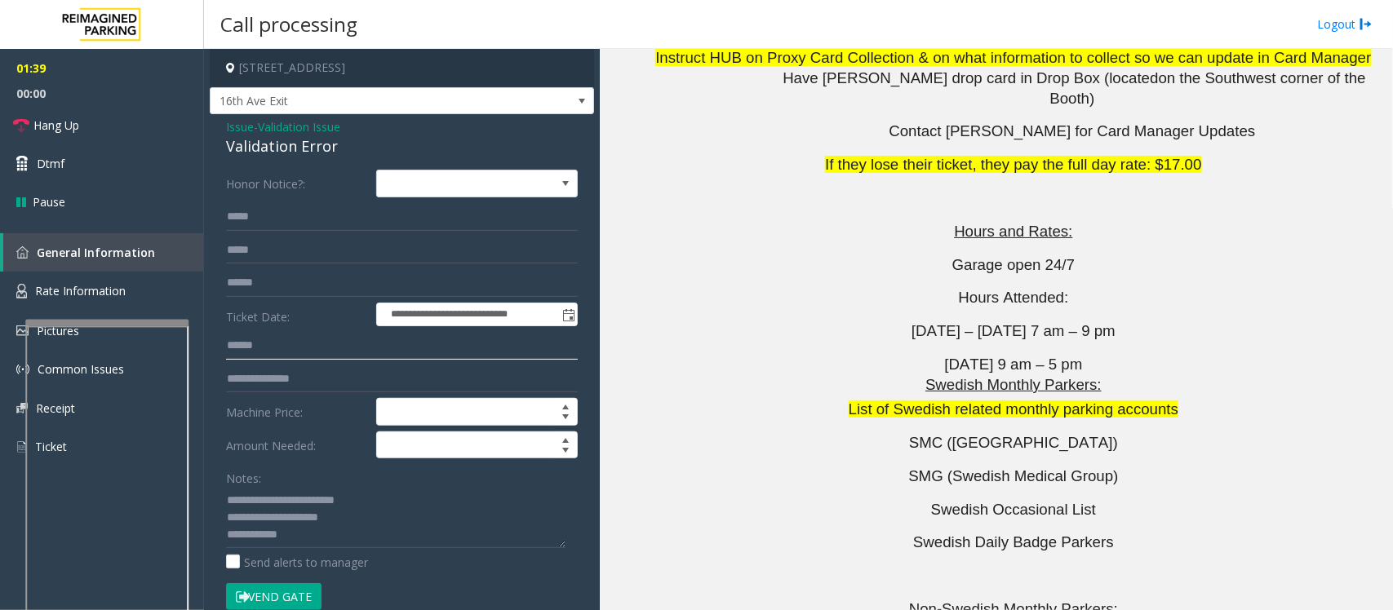
scroll to position [3468, 0]
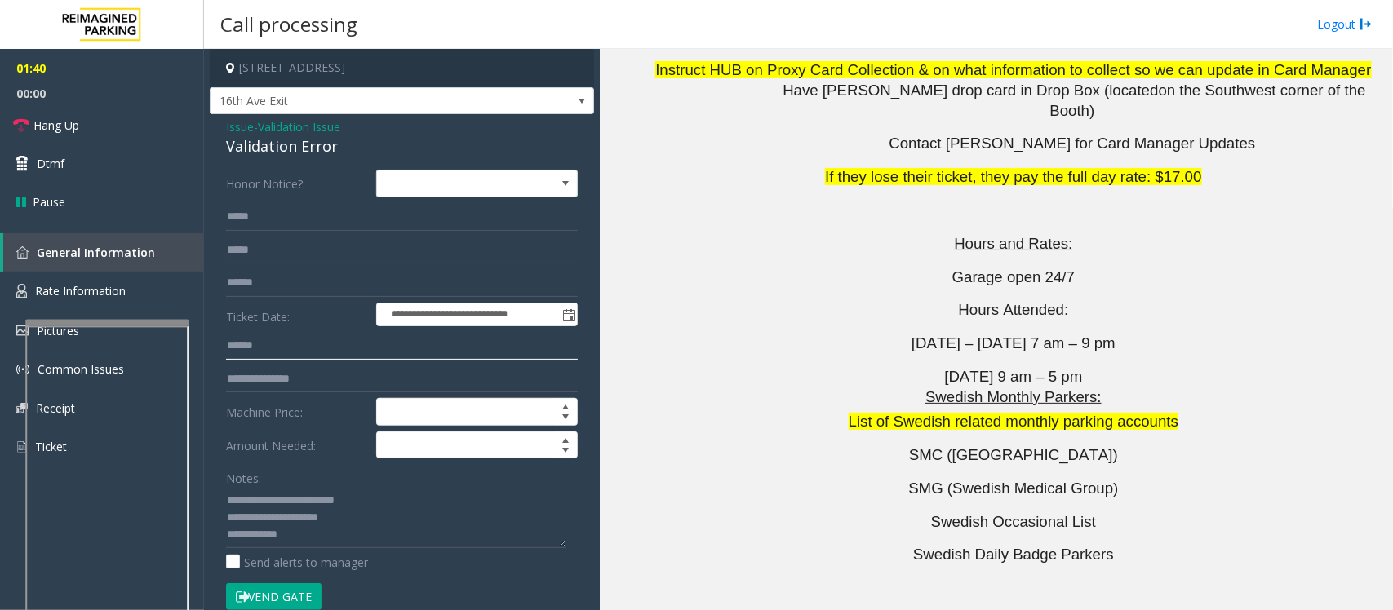
type input "******"
click at [274, 594] on button "Vend Gate" at bounding box center [273, 597] width 95 height 28
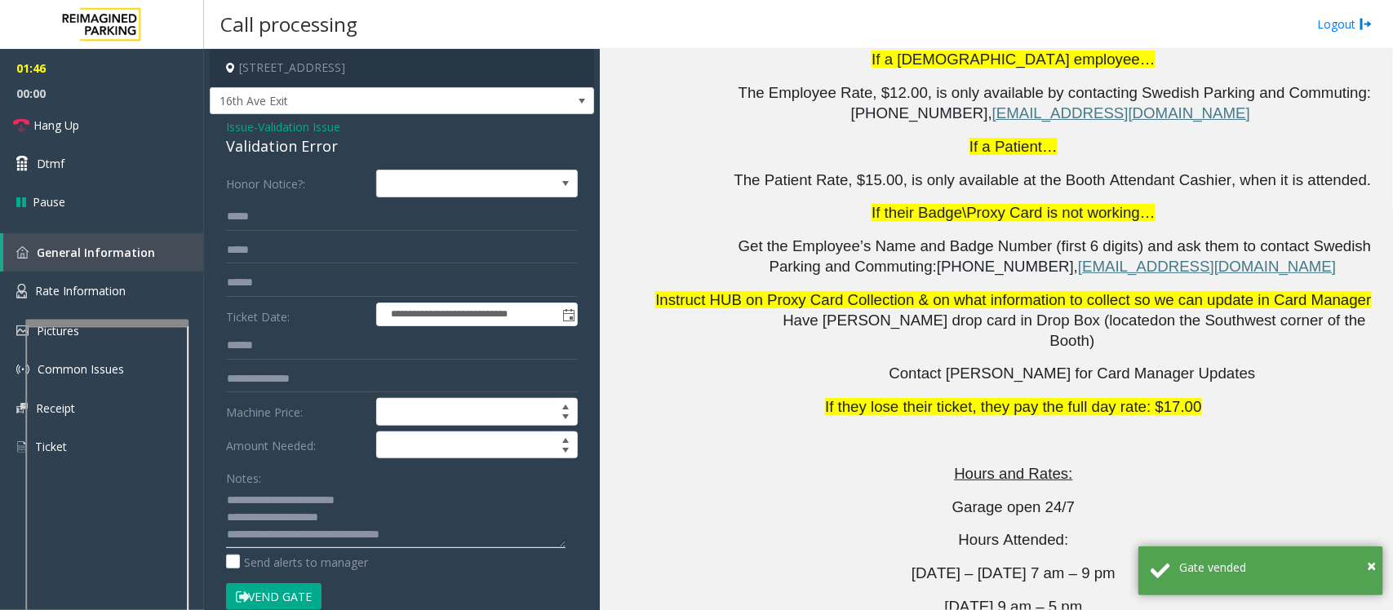
scroll to position [3162, 0]
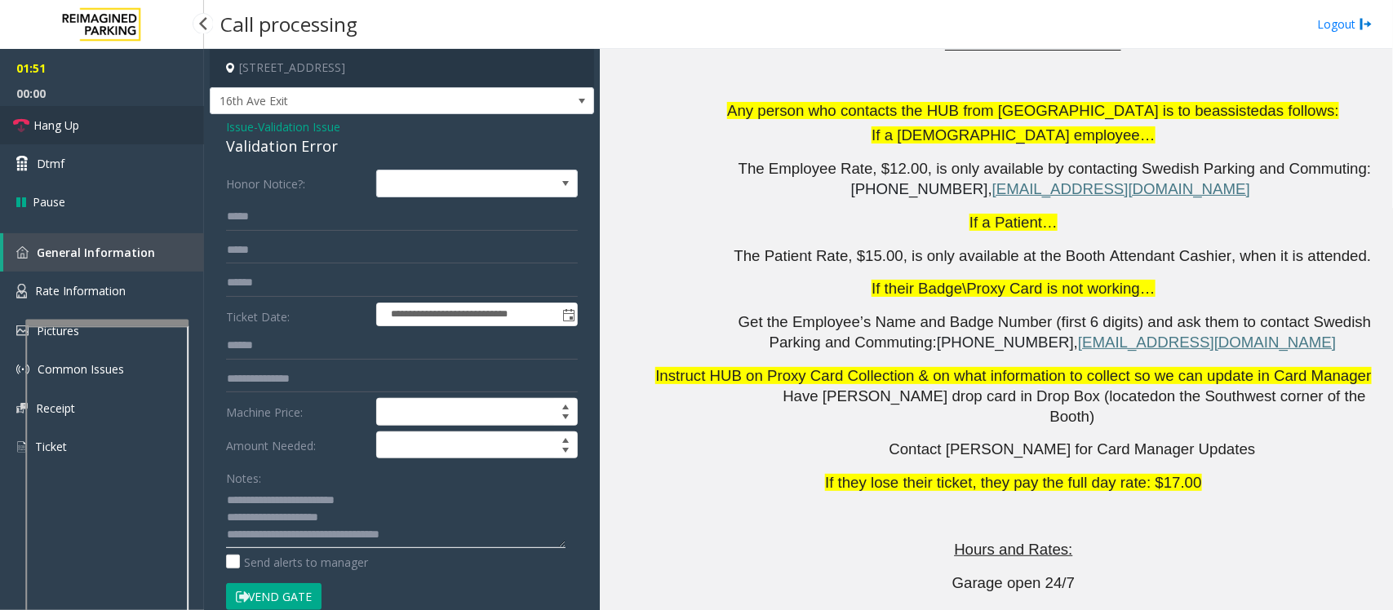
type textarea "**********"
click at [76, 133] on span "Hang Up" at bounding box center [56, 125] width 46 height 17
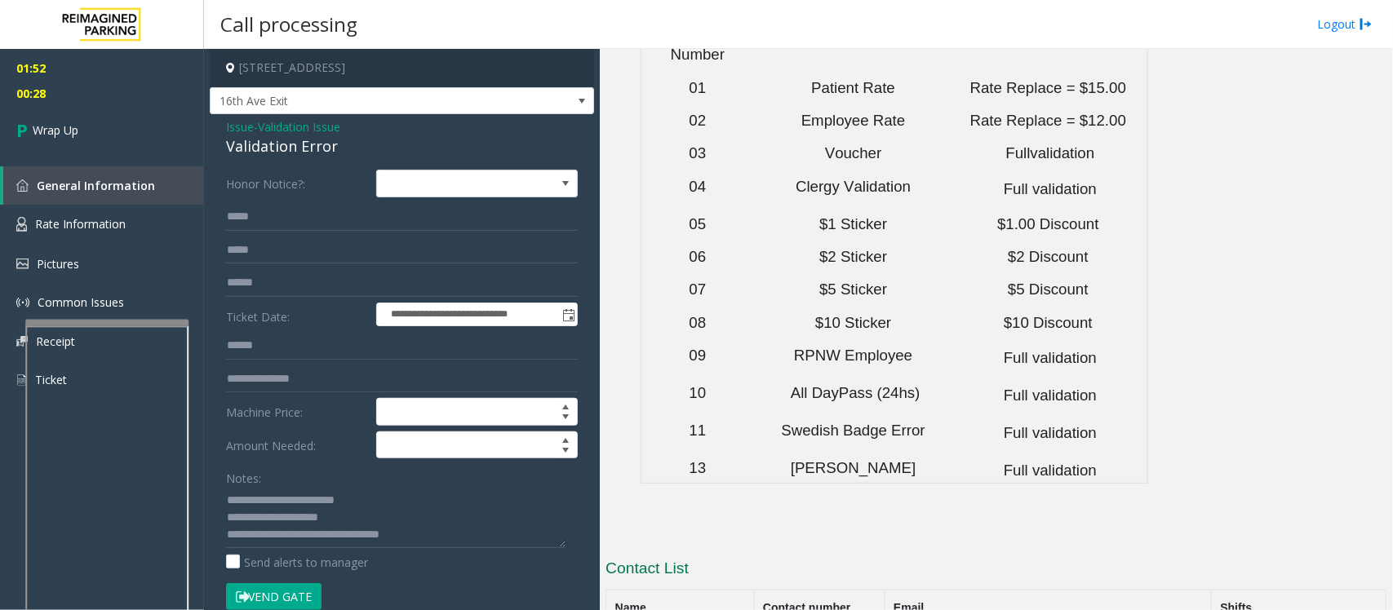
scroll to position [5564, 0]
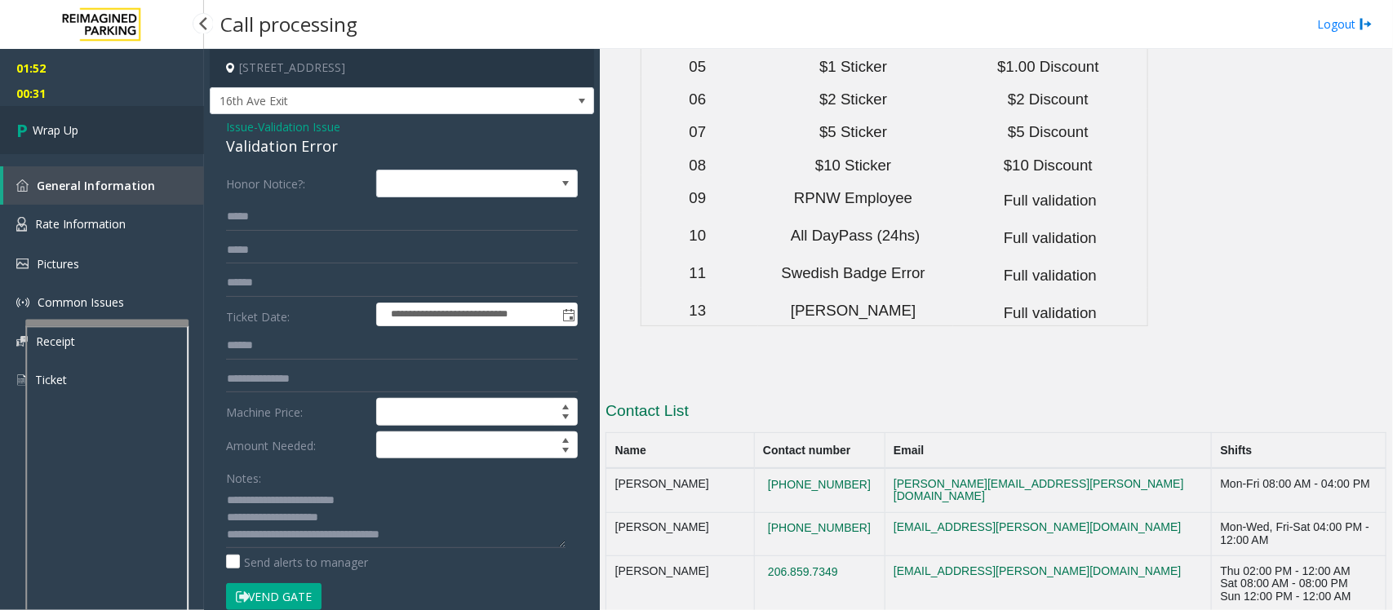
click at [95, 135] on link "Wrap Up" at bounding box center [102, 130] width 204 height 48
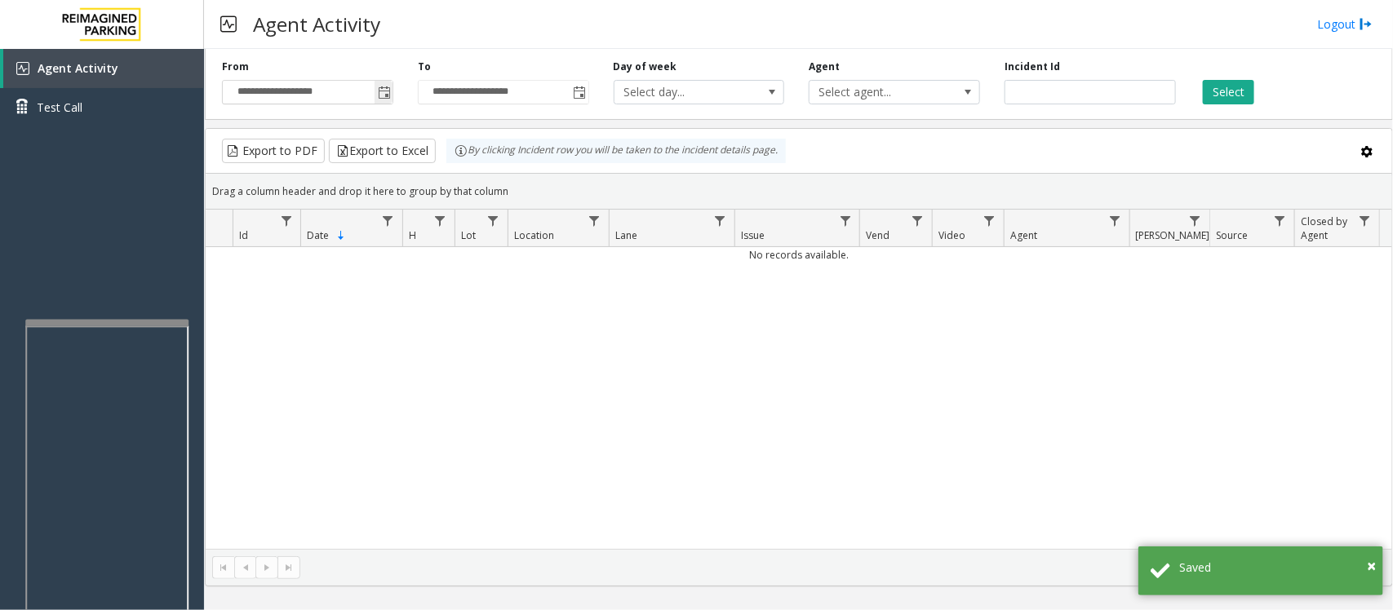
click at [381, 84] on span "Toggle popup" at bounding box center [384, 92] width 18 height 26
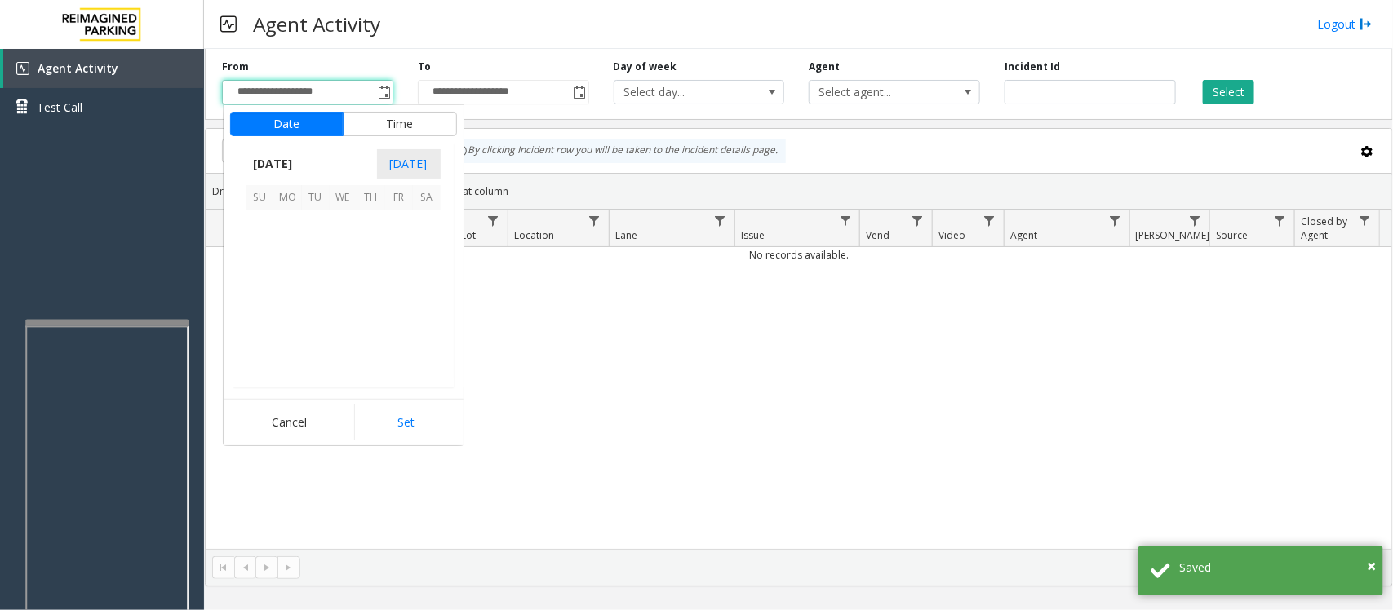
scroll to position [292929, 0]
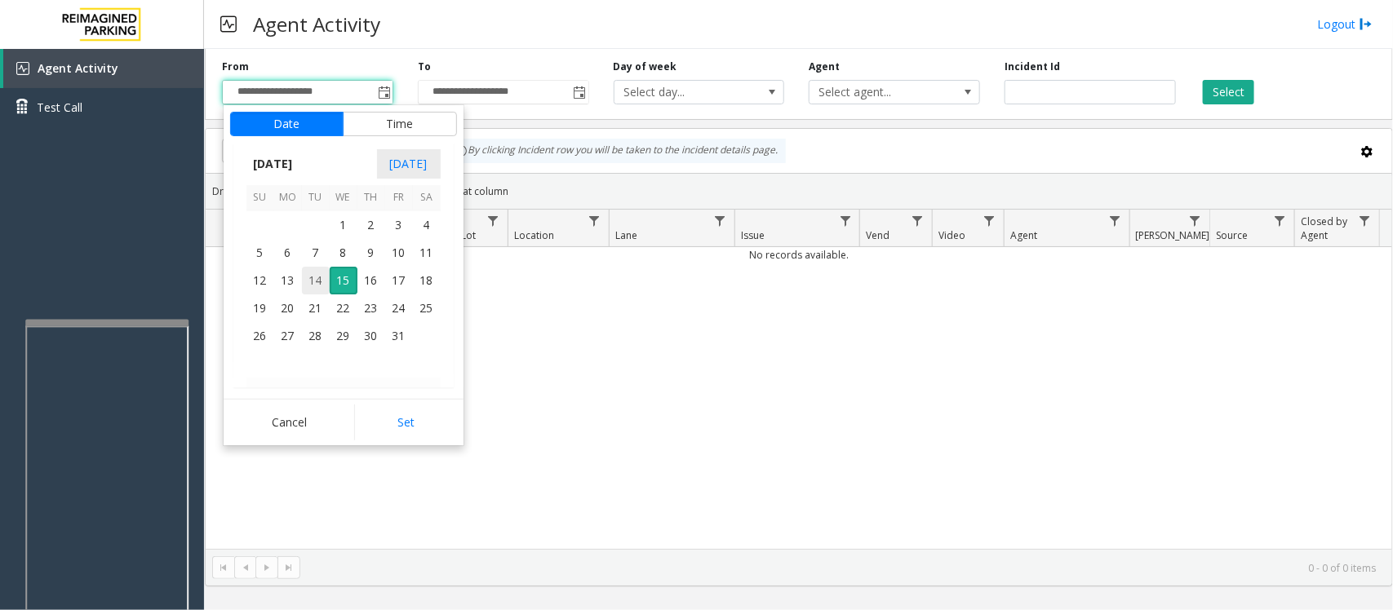
click at [311, 275] on span "14" at bounding box center [316, 281] width 28 height 28
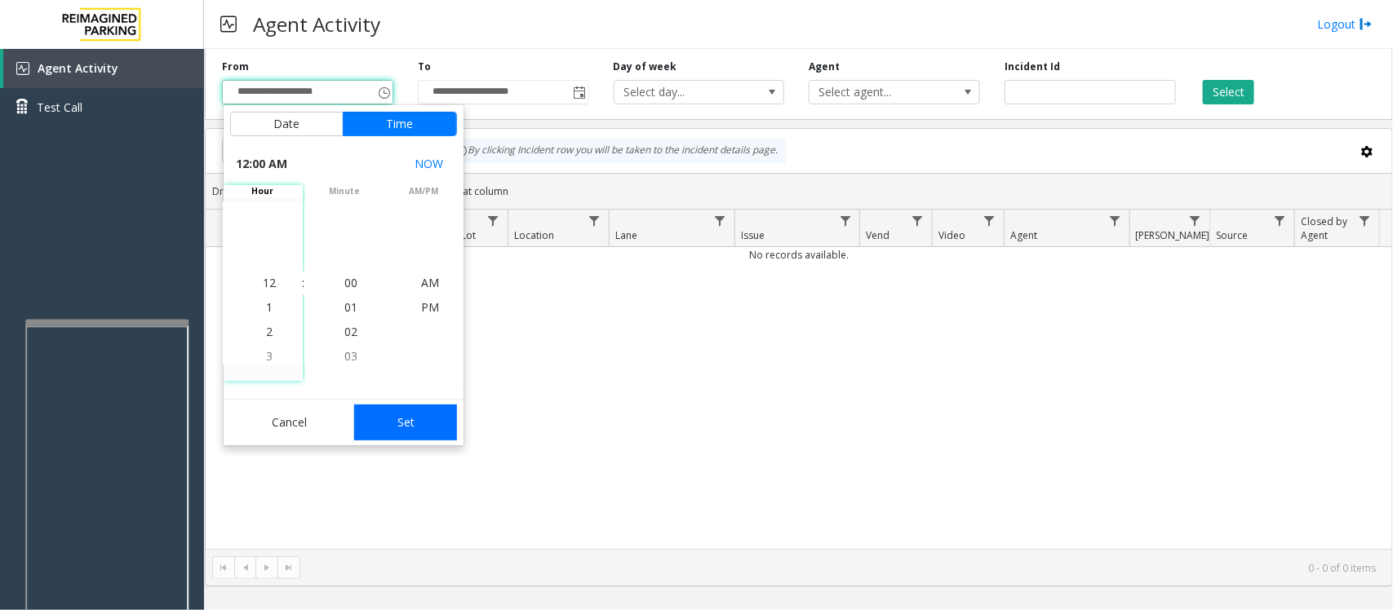
click at [397, 422] on button "Set" at bounding box center [405, 423] width 103 height 36
type input "**********"
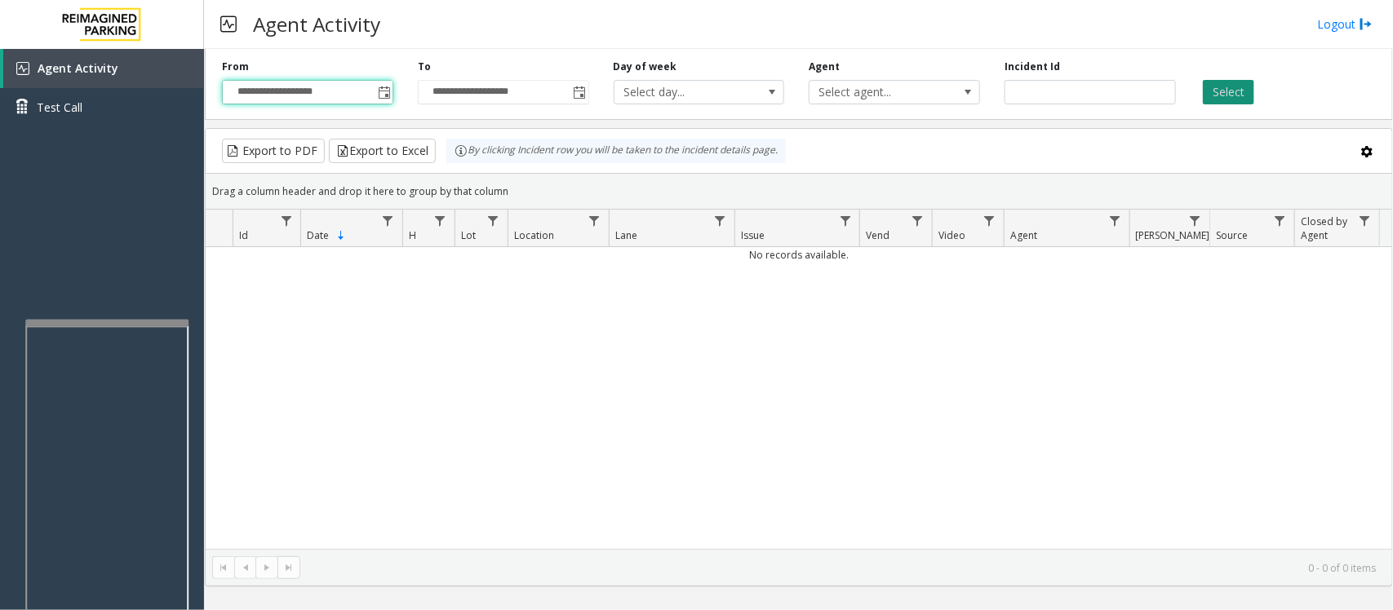
click at [1240, 86] on button "Select" at bounding box center [1228, 92] width 51 height 24
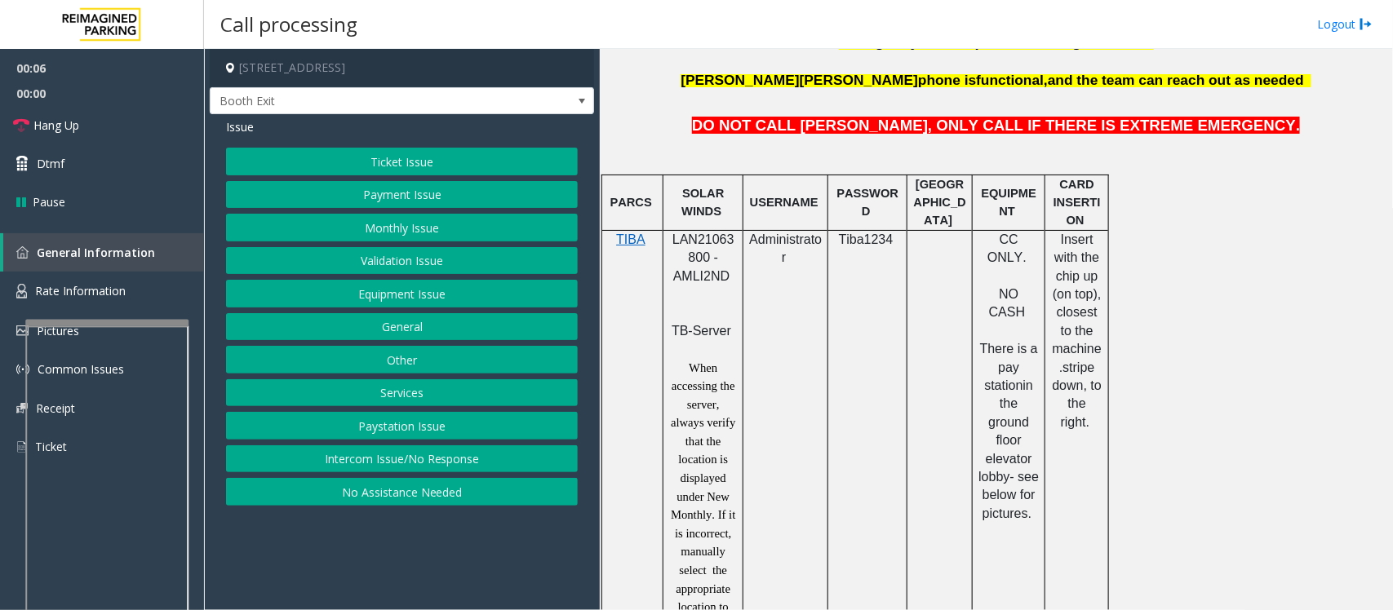
scroll to position [816, 0]
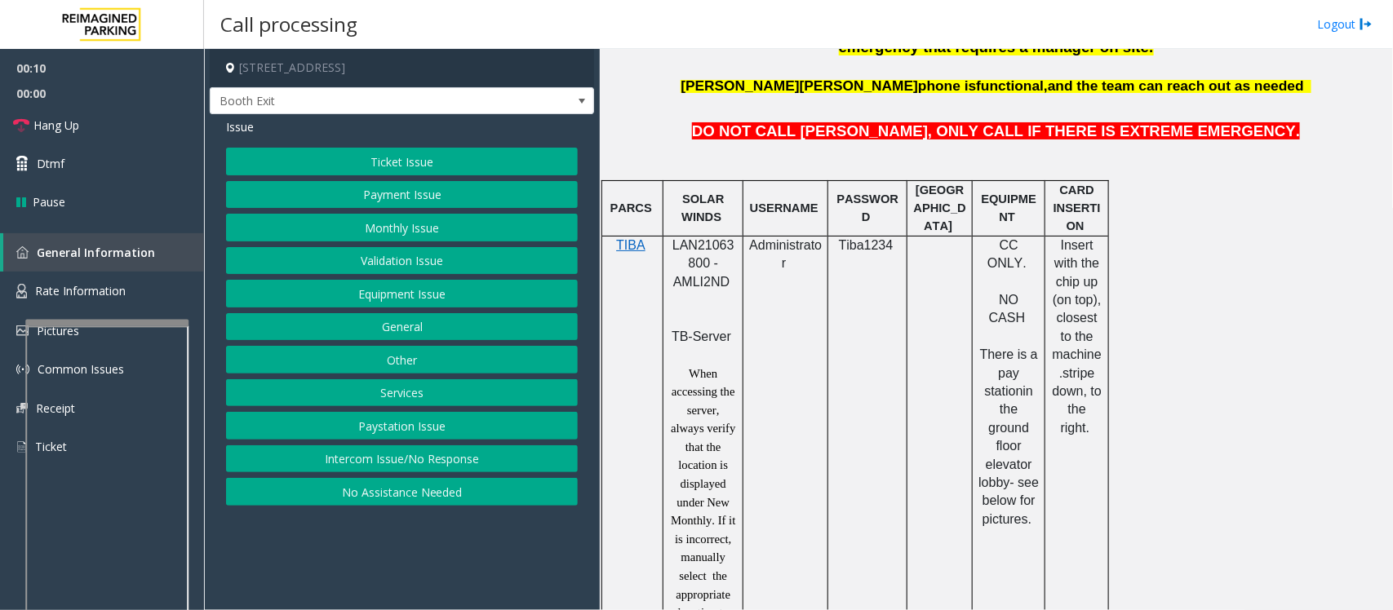
click at [378, 205] on button "Payment Issue" at bounding box center [402, 195] width 352 height 28
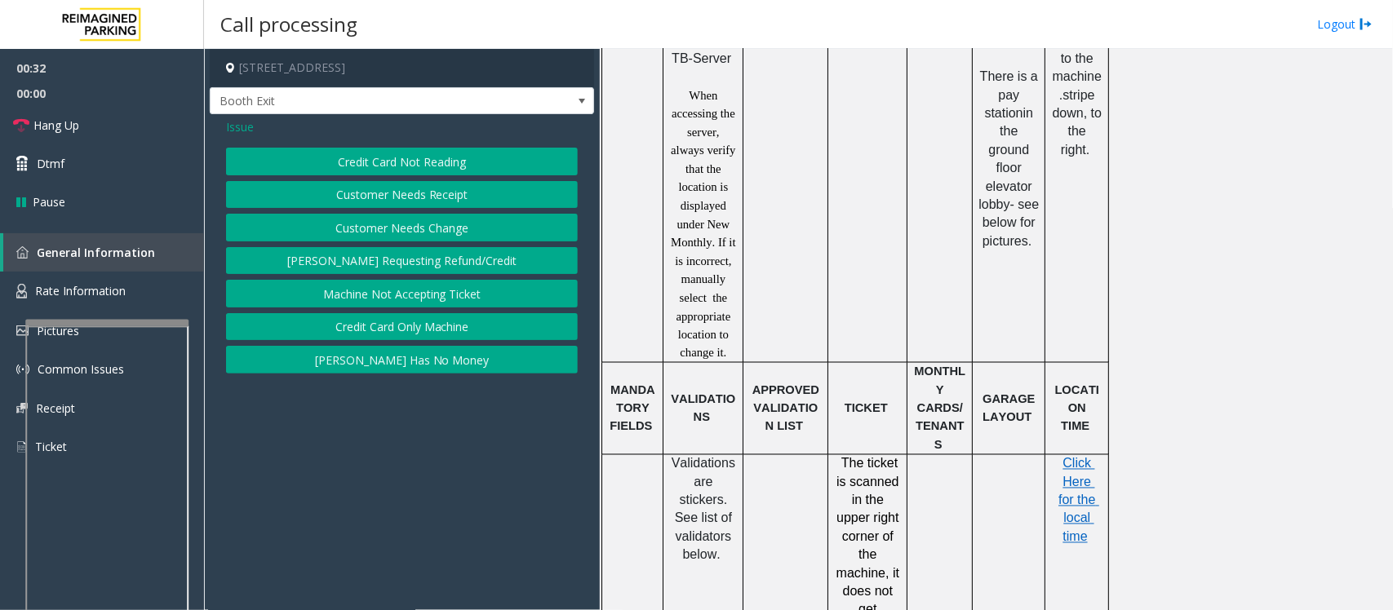
scroll to position [1122, 0]
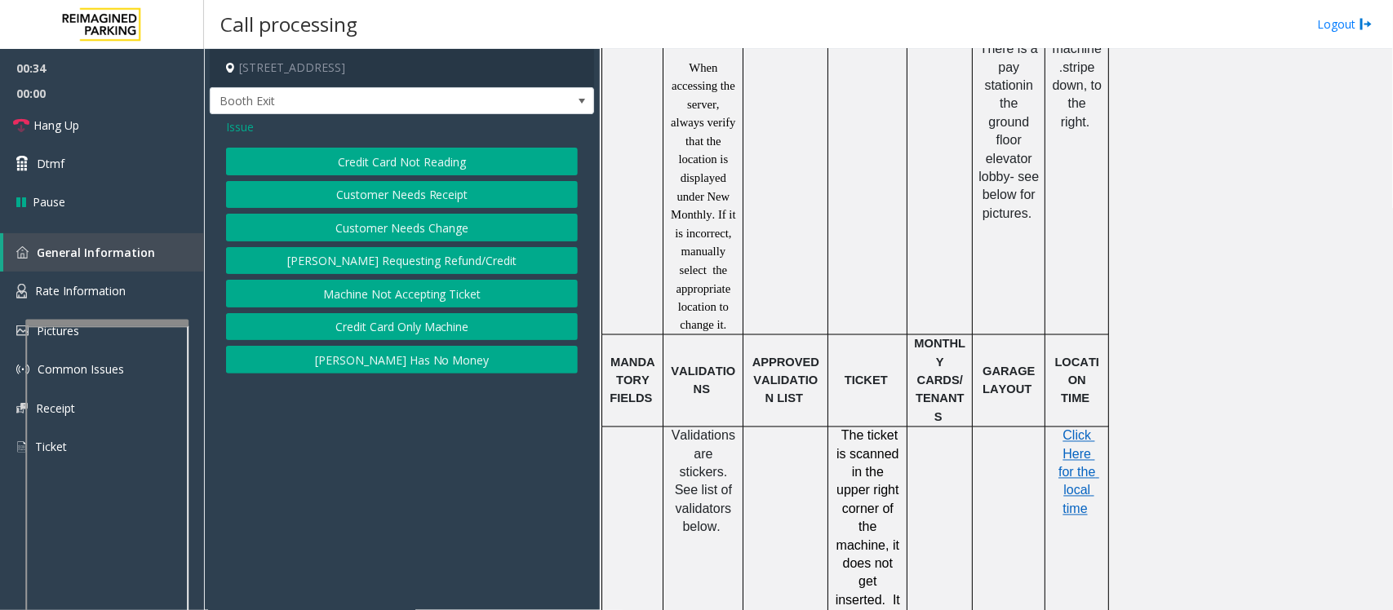
click at [410, 329] on button "Credit Card Only Machine" at bounding box center [402, 327] width 352 height 28
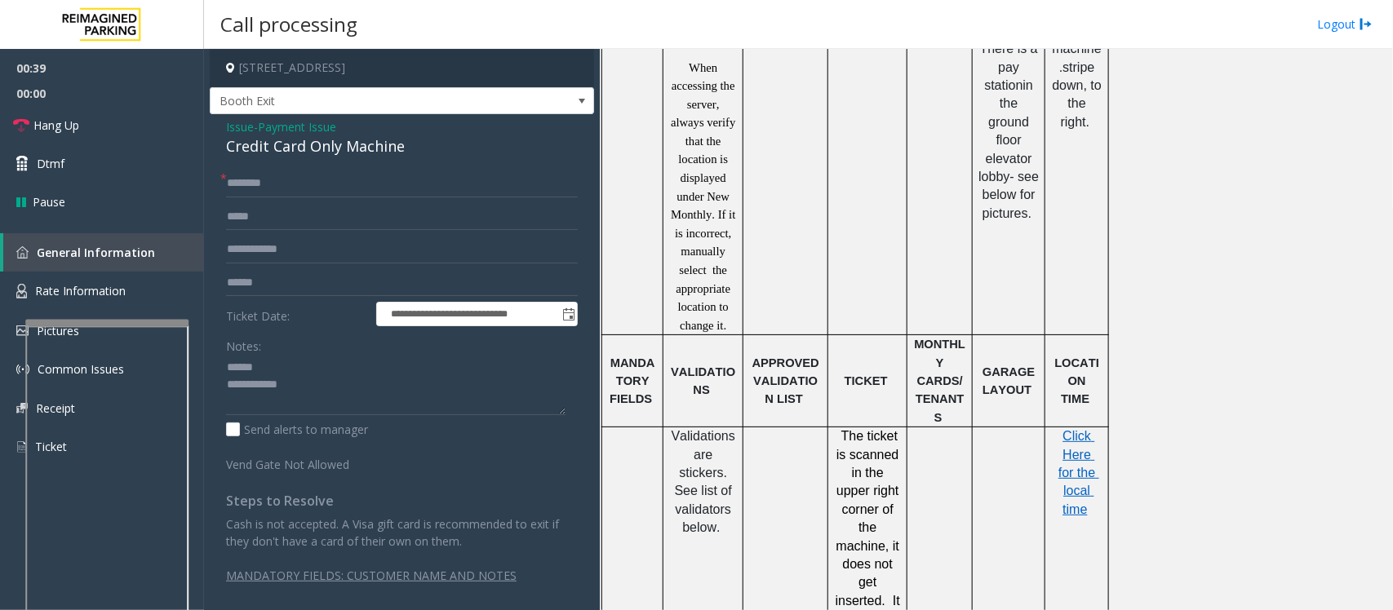
click at [295, 144] on div "Credit Card Only Machine" at bounding box center [402, 146] width 352 height 22
click at [326, 404] on textarea at bounding box center [395, 385] width 339 height 61
type textarea "**********"
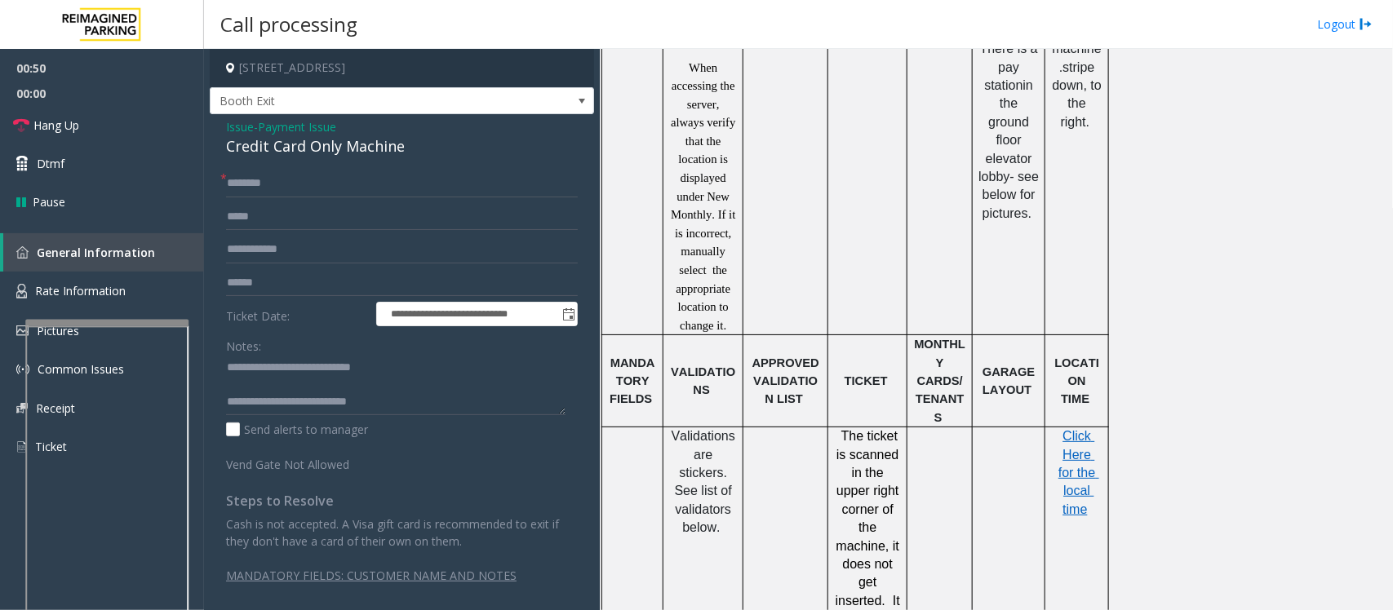
click at [290, 267] on form "**********" at bounding box center [402, 322] width 352 height 304
click at [255, 282] on input "text" at bounding box center [402, 283] width 352 height 28
type input "*******"
click at [259, 184] on input "text" at bounding box center [402, 184] width 352 height 28
click at [393, 408] on textarea at bounding box center [395, 385] width 339 height 61
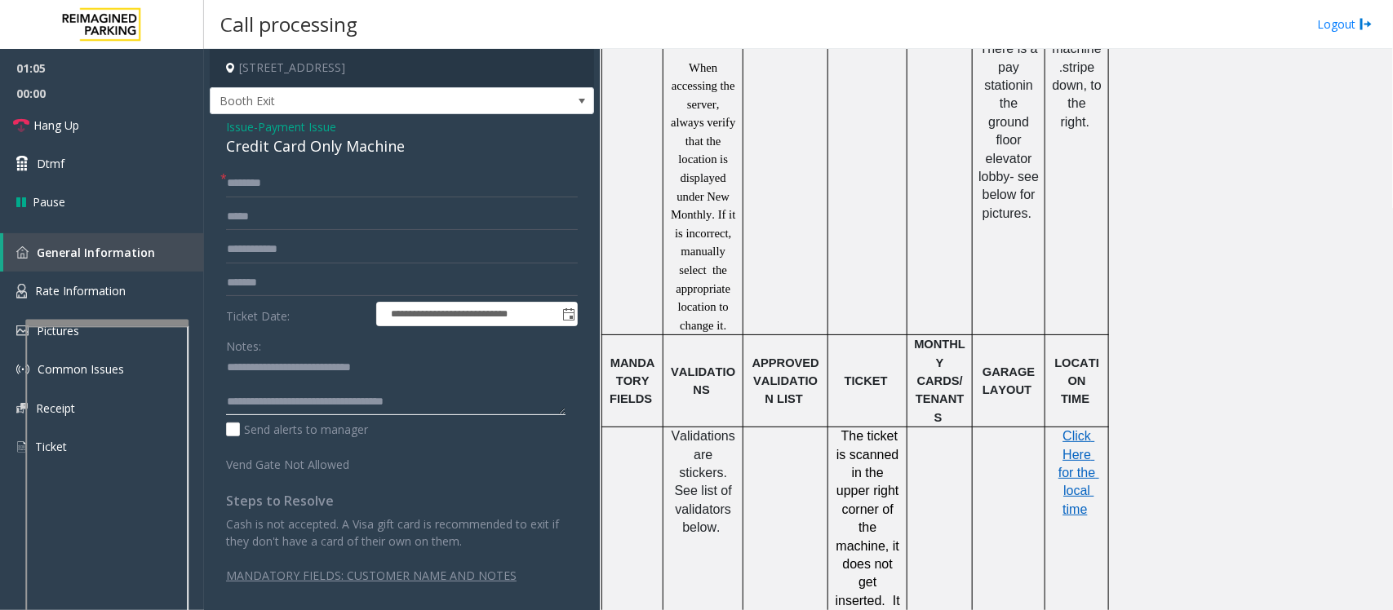
type textarea "**********"
click at [286, 178] on input "text" at bounding box center [402, 184] width 352 height 28
type input "****"
click at [384, 406] on textarea at bounding box center [395, 385] width 339 height 61
click at [233, 188] on input "****" at bounding box center [402, 184] width 352 height 28
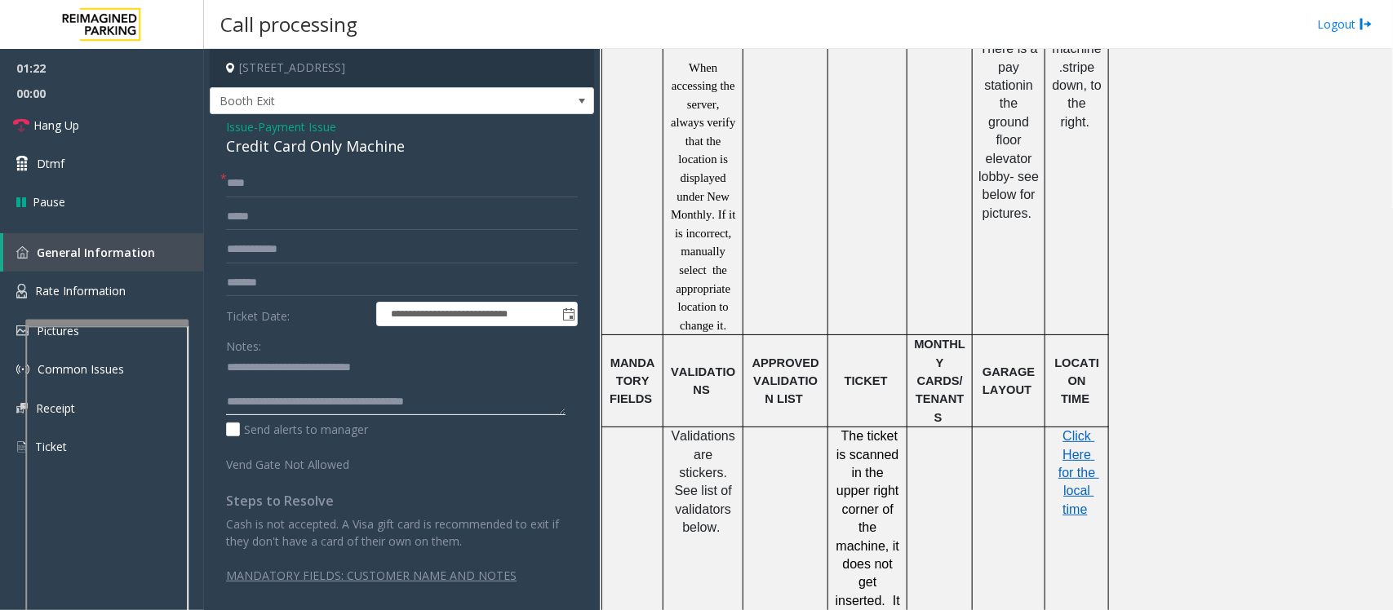
click at [282, 392] on textarea at bounding box center [395, 385] width 339 height 61
click at [468, 392] on textarea at bounding box center [395, 385] width 339 height 61
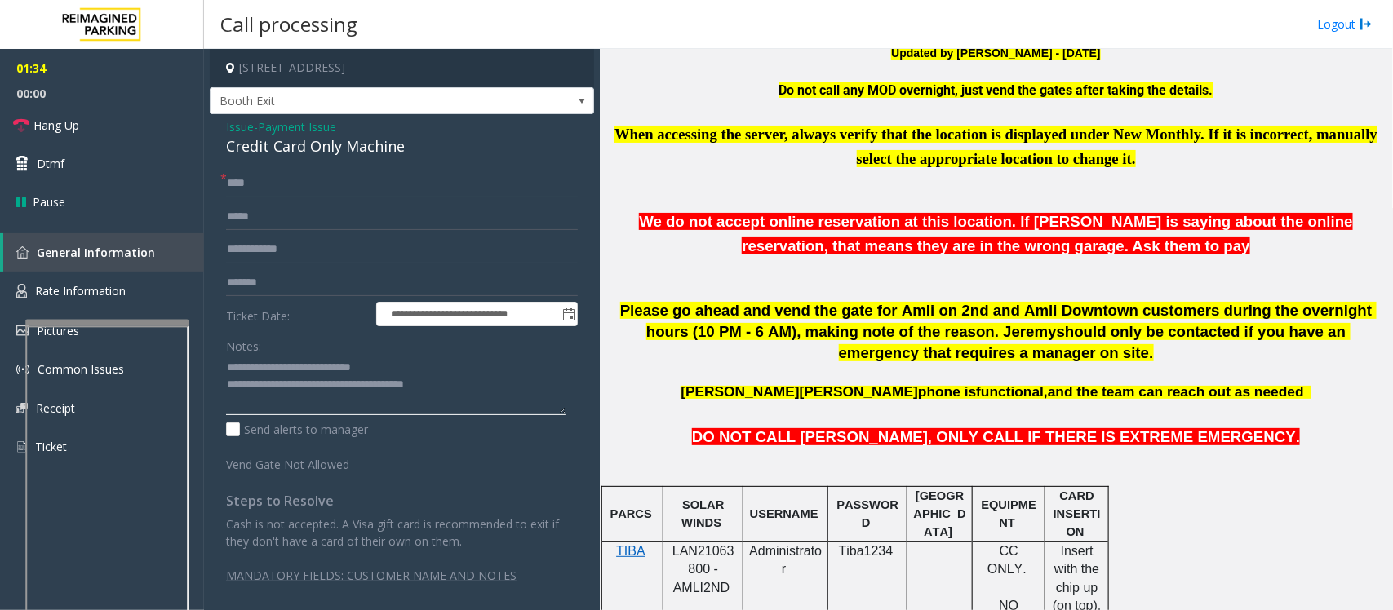
scroll to position [7, 0]
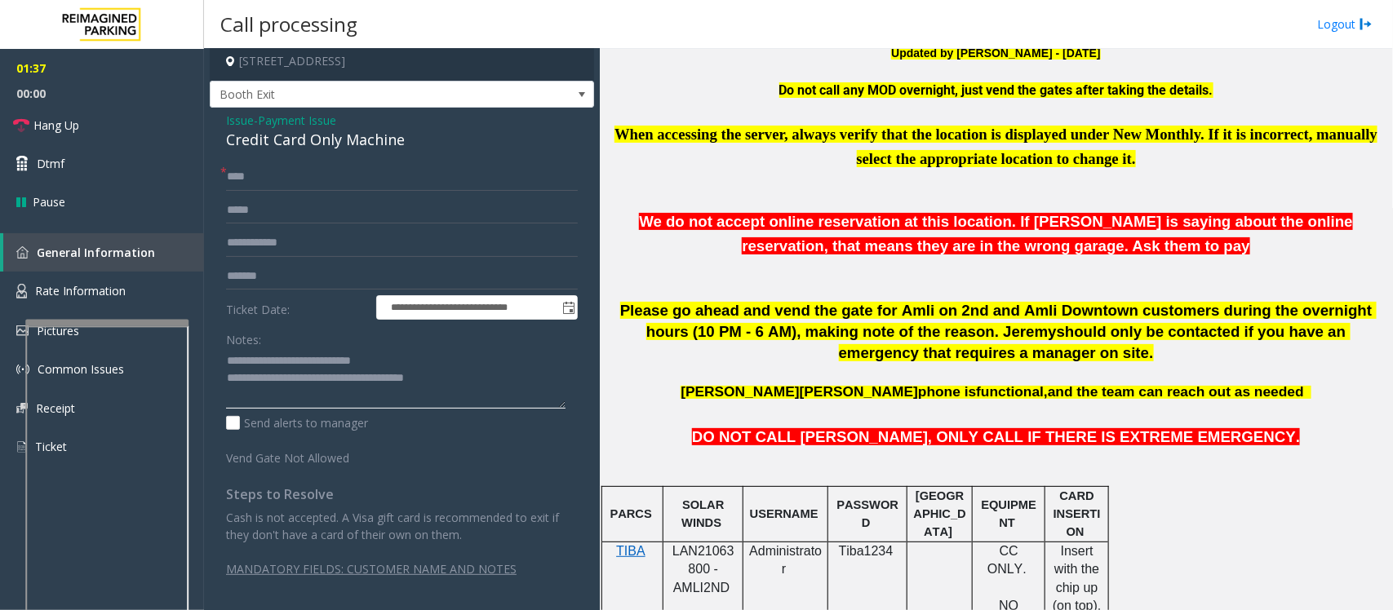
type textarea "**********"
click at [284, 116] on span "Payment Issue" at bounding box center [297, 120] width 78 height 17
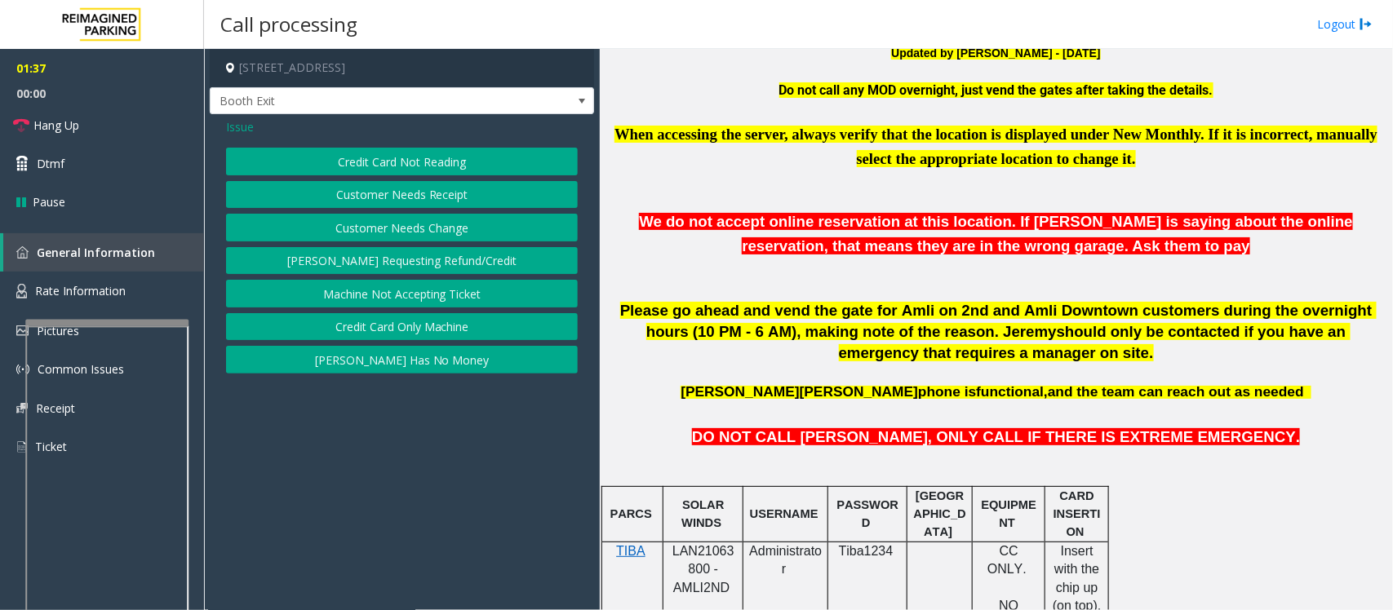
scroll to position [0, 0]
click at [299, 159] on button "Credit Card Not Reading" at bounding box center [402, 162] width 352 height 28
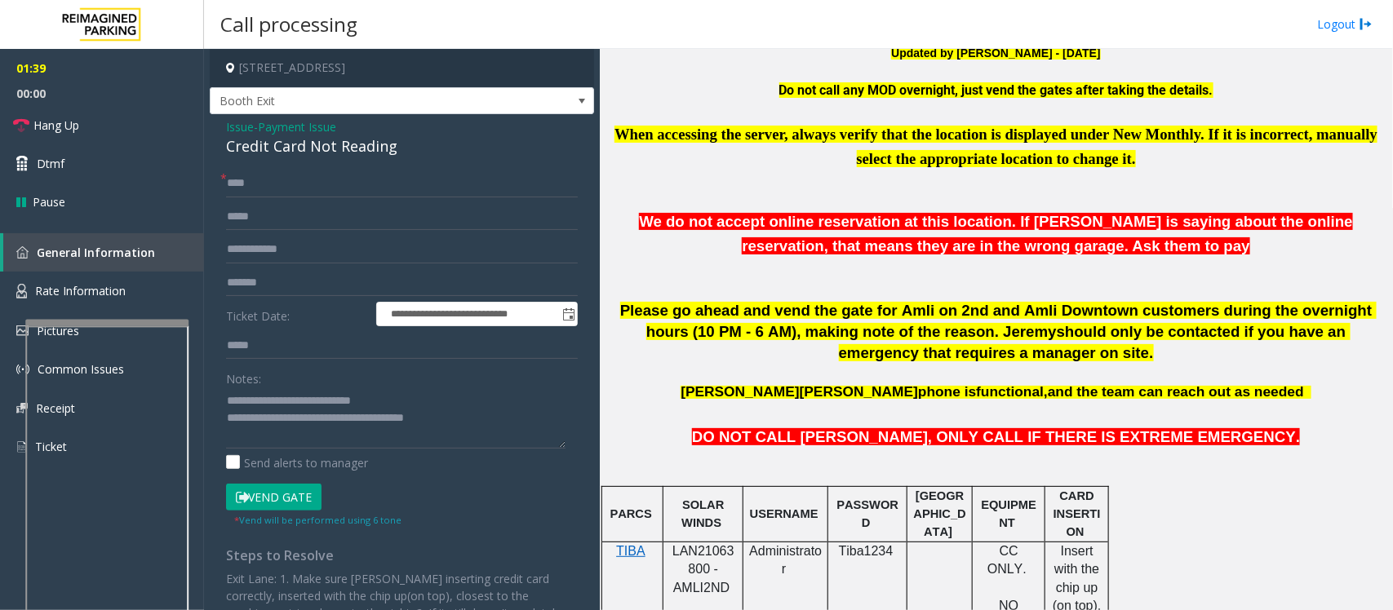
click at [277, 499] on button "Vend Gate" at bounding box center [273, 498] width 95 height 28
click at [534, 422] on textarea at bounding box center [395, 418] width 339 height 61
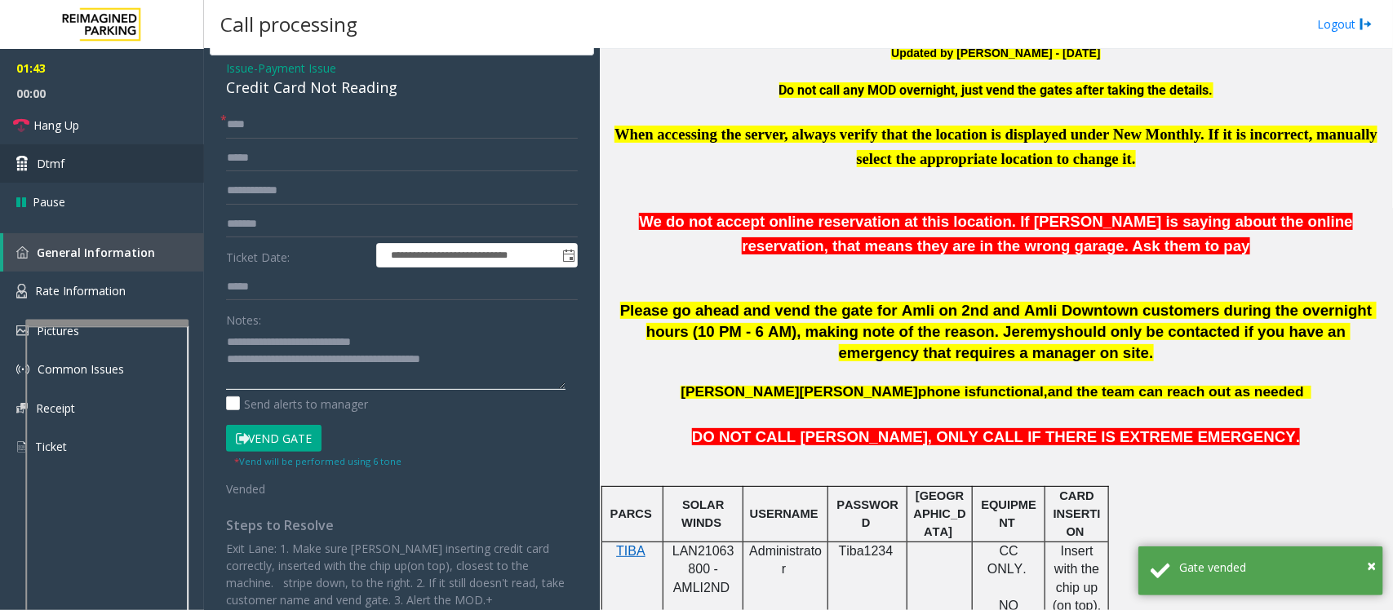
scroll to position [91, 0]
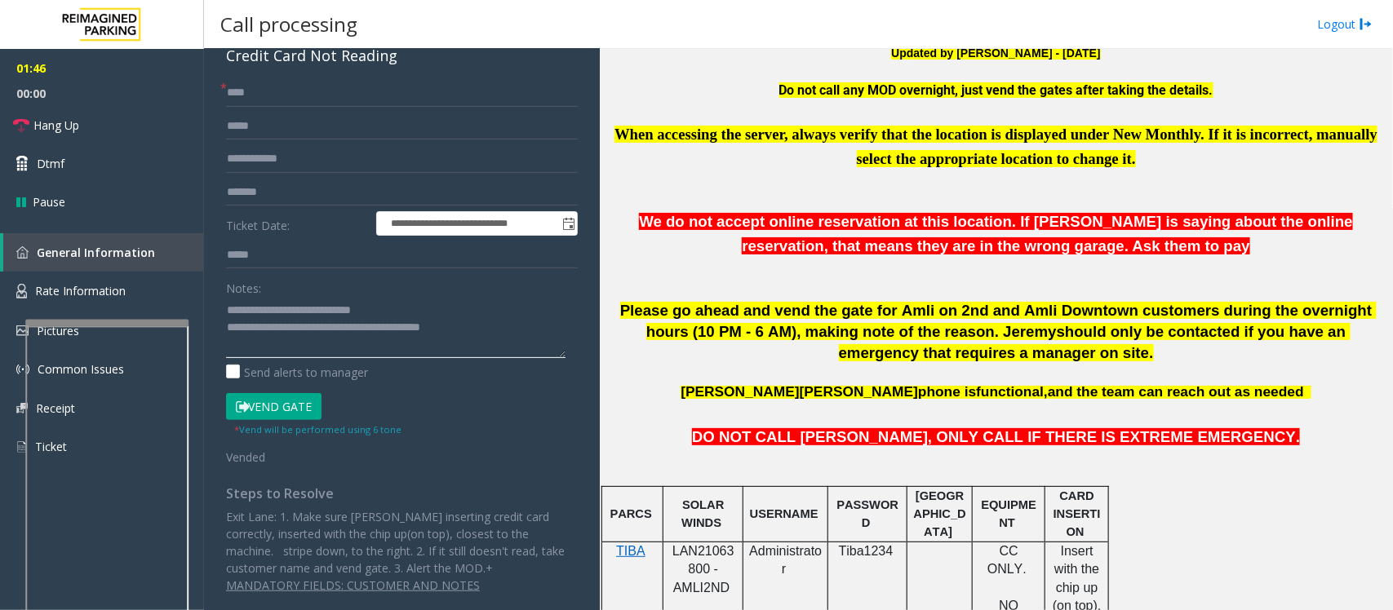
type textarea "**********"
click at [263, 401] on button "Vend Gate" at bounding box center [273, 407] width 95 height 28
click at [83, 135] on link "Hang Up" at bounding box center [102, 125] width 204 height 38
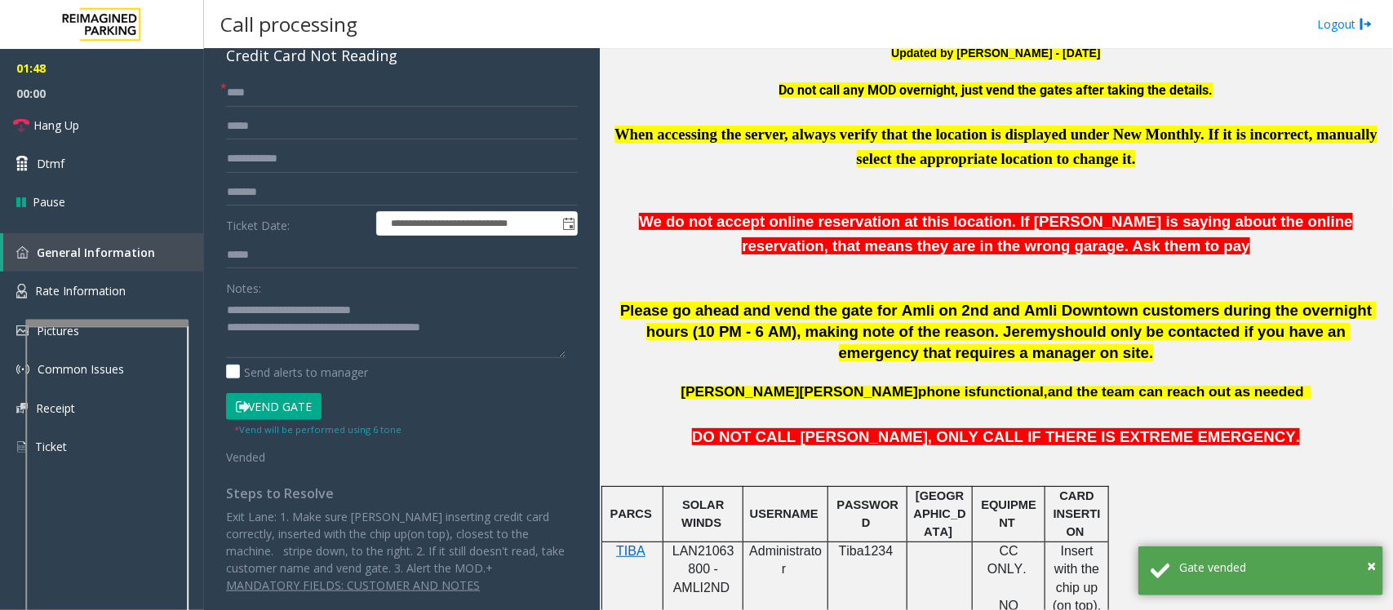
click at [320, 58] on div "Credit Card Not Reading" at bounding box center [402, 56] width 352 height 22
click at [359, 63] on div "Credit Card Not Reading" at bounding box center [402, 56] width 352 height 22
click at [326, 51] on div "Credit Card Not Reading" at bounding box center [402, 56] width 352 height 22
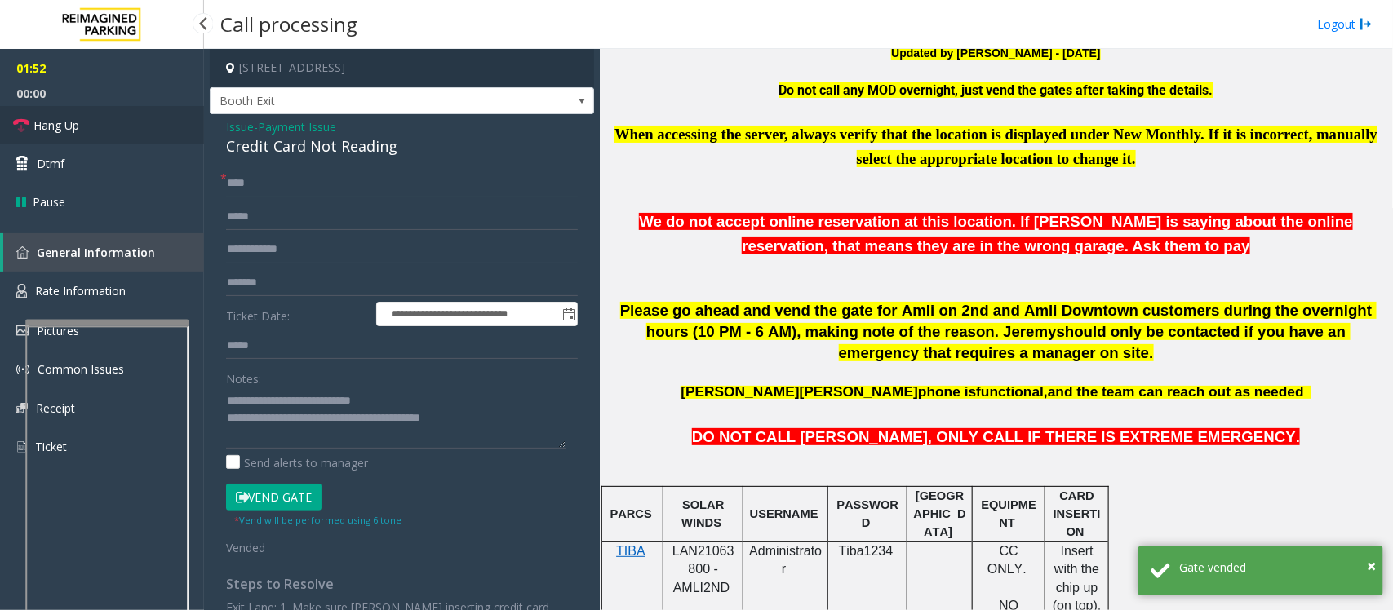
click at [110, 123] on link "Hang Up" at bounding box center [102, 125] width 204 height 38
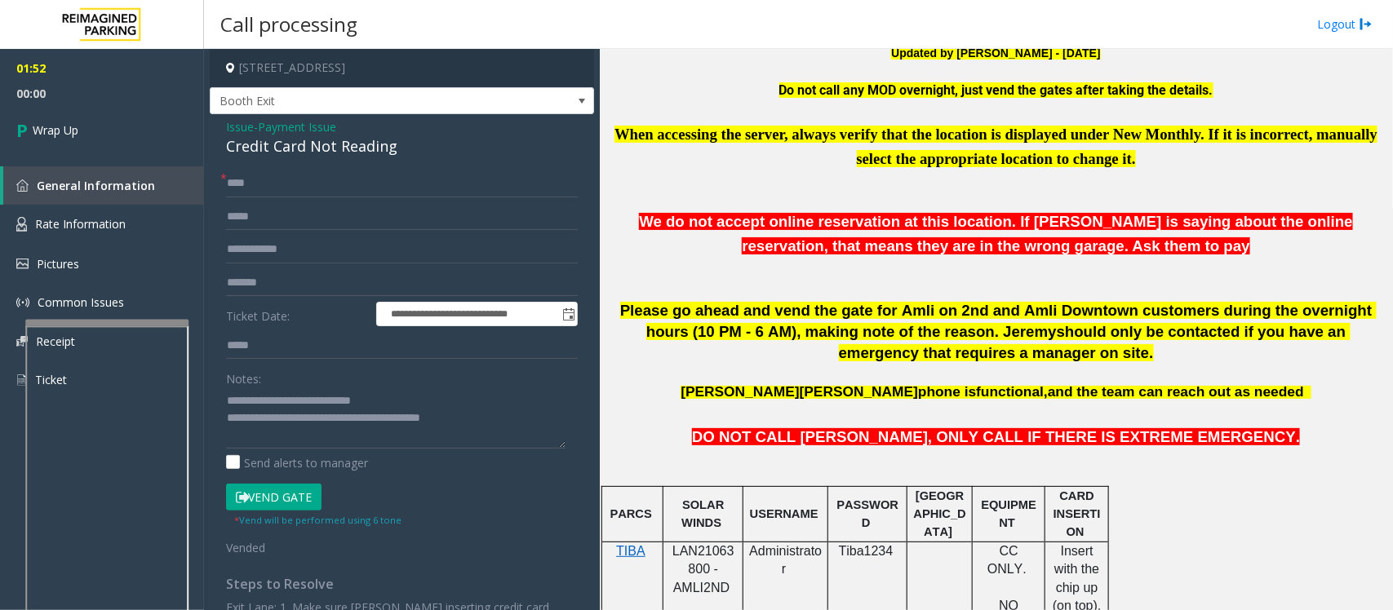
click at [312, 128] on span "Payment Issue" at bounding box center [297, 126] width 78 height 17
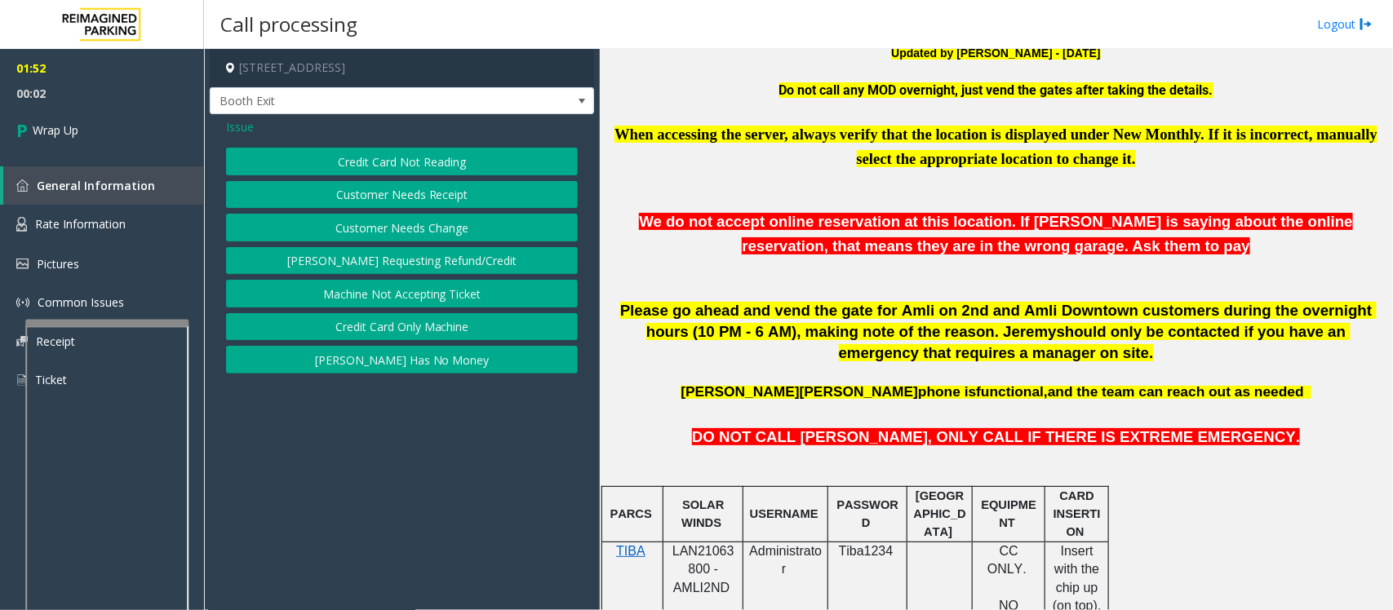
click at [401, 330] on button "Credit Card Only Machine" at bounding box center [402, 327] width 352 height 28
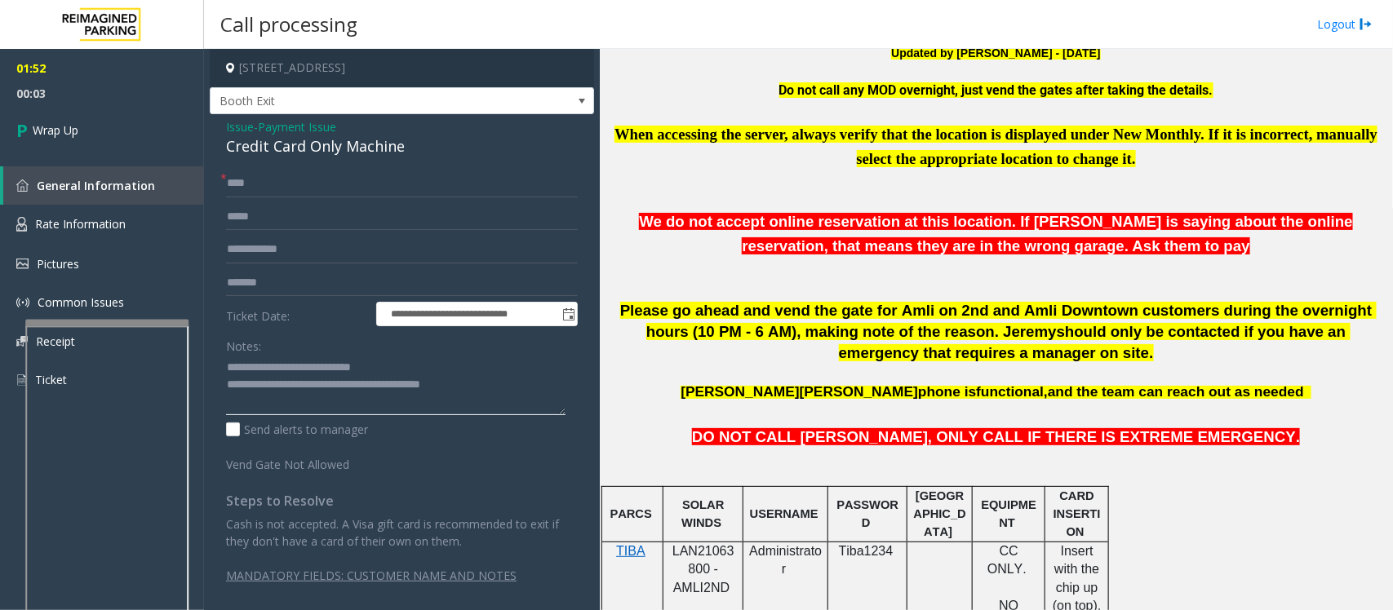
click at [508, 392] on textarea at bounding box center [395, 385] width 339 height 61
type textarea "**********"
click at [82, 131] on link "Wrap Up" at bounding box center [102, 130] width 204 height 48
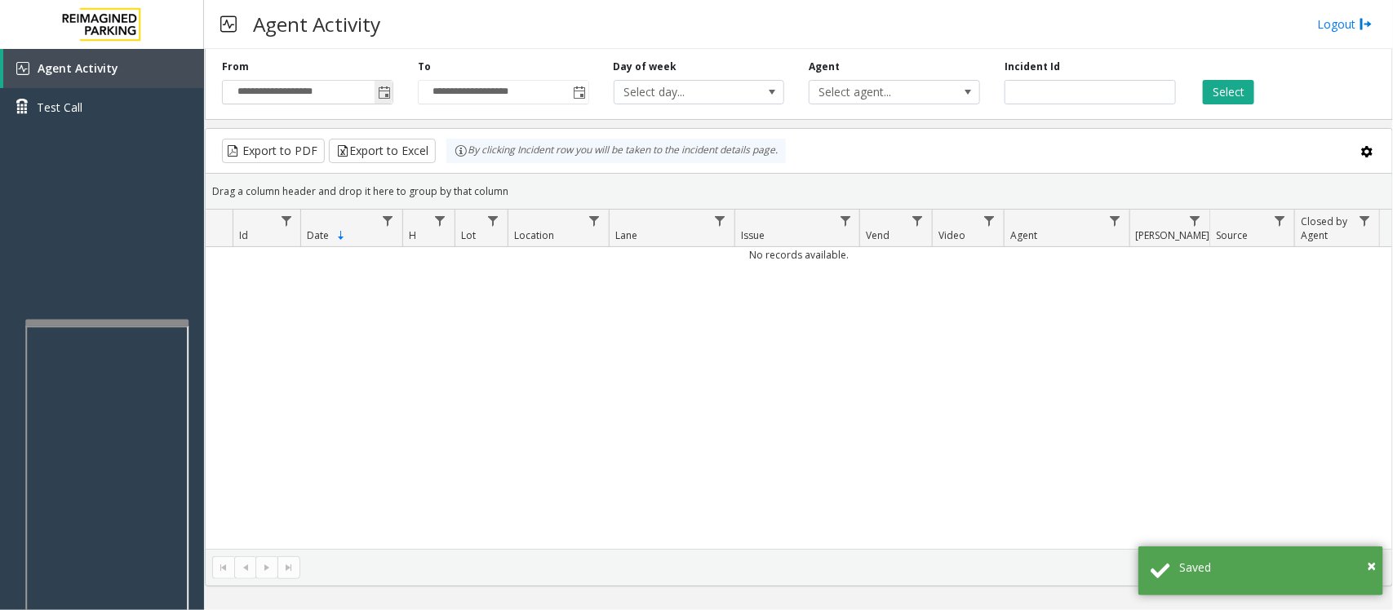
click at [384, 95] on span "Toggle popup" at bounding box center [384, 92] width 13 height 13
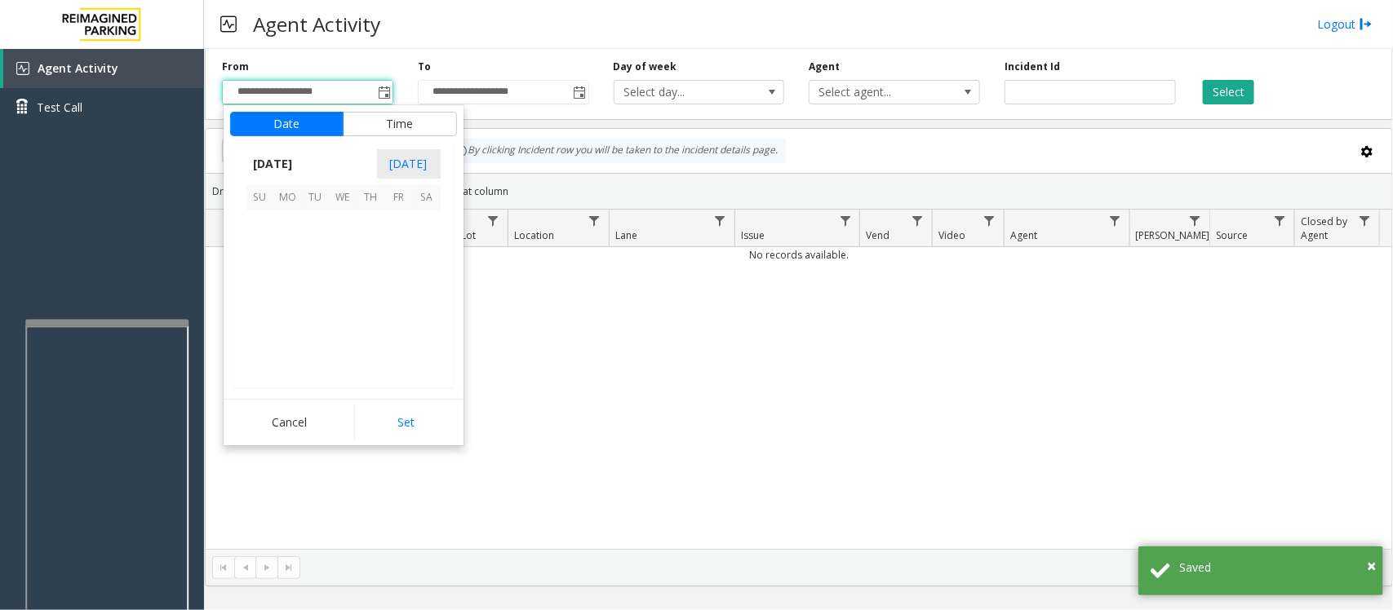
scroll to position [292929, 0]
click at [317, 279] on span "14" at bounding box center [316, 281] width 28 height 28
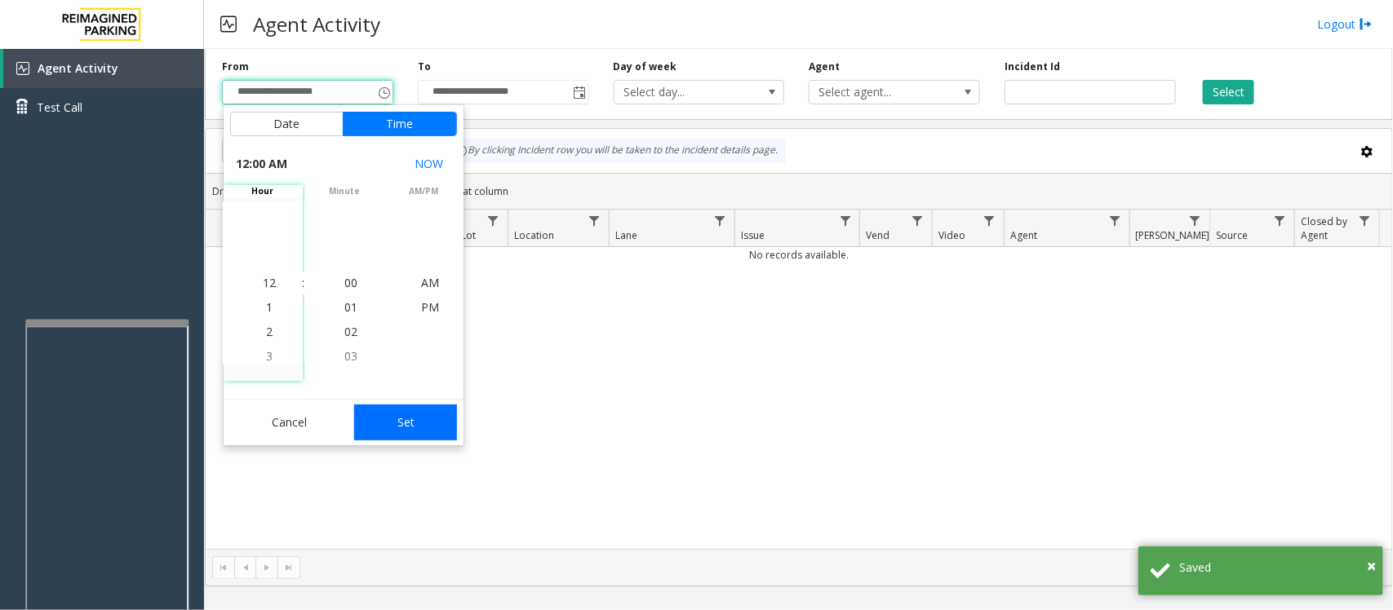
click at [409, 421] on button "Set" at bounding box center [405, 423] width 103 height 36
type input "**********"
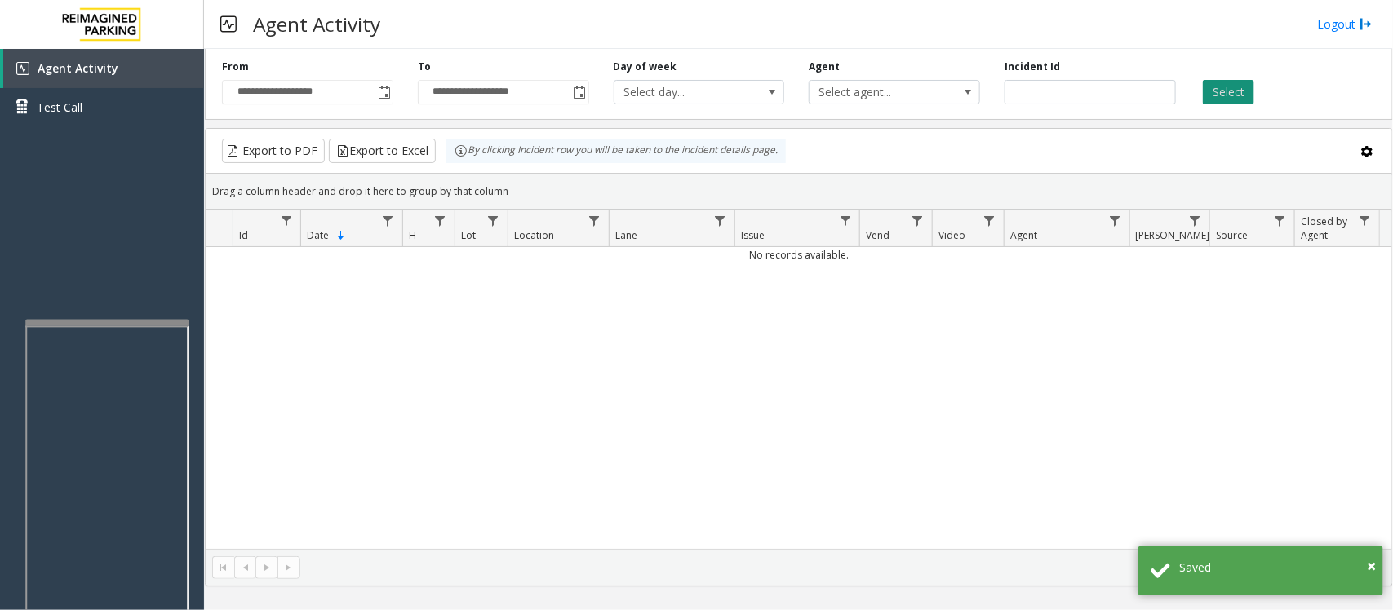
click at [1235, 83] on button "Select" at bounding box center [1228, 92] width 51 height 24
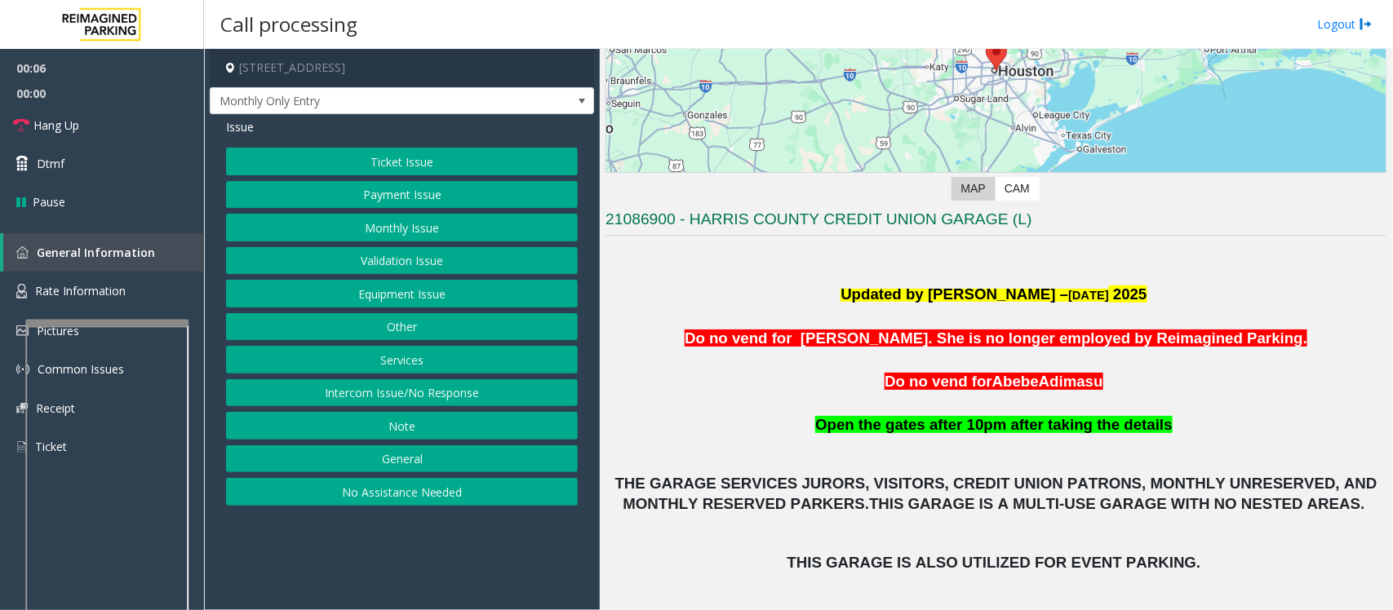
scroll to position [306, 0]
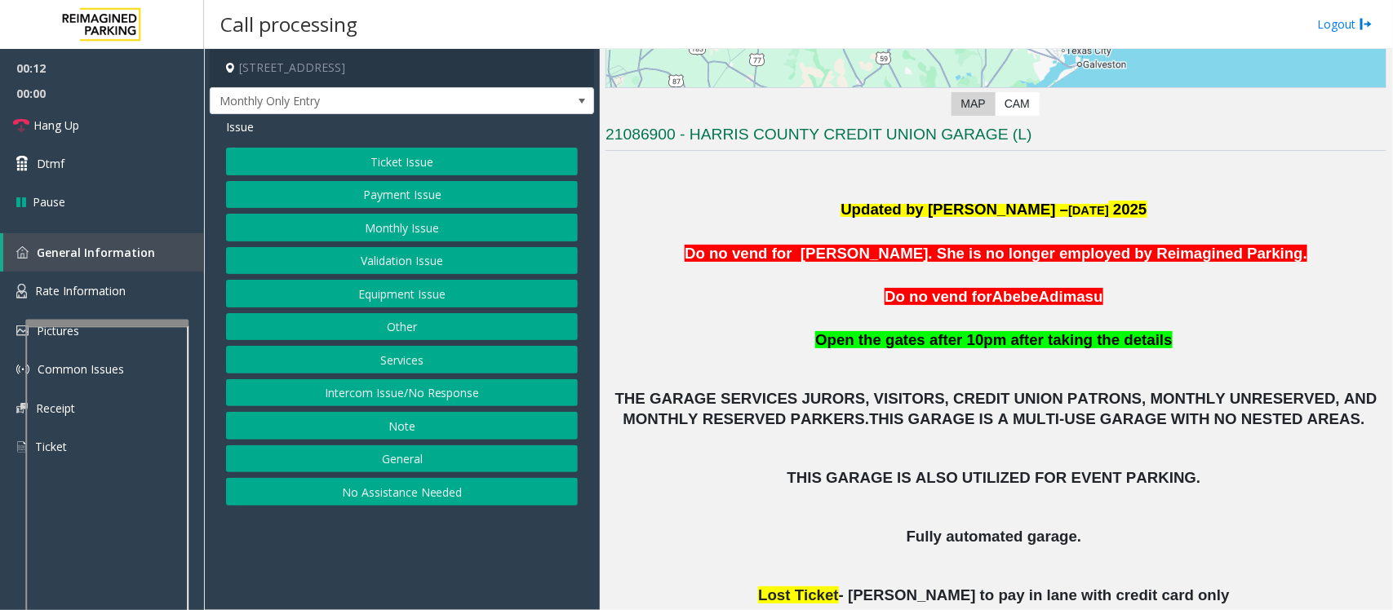
click at [389, 228] on button "Monthly Issue" at bounding box center [402, 228] width 352 height 28
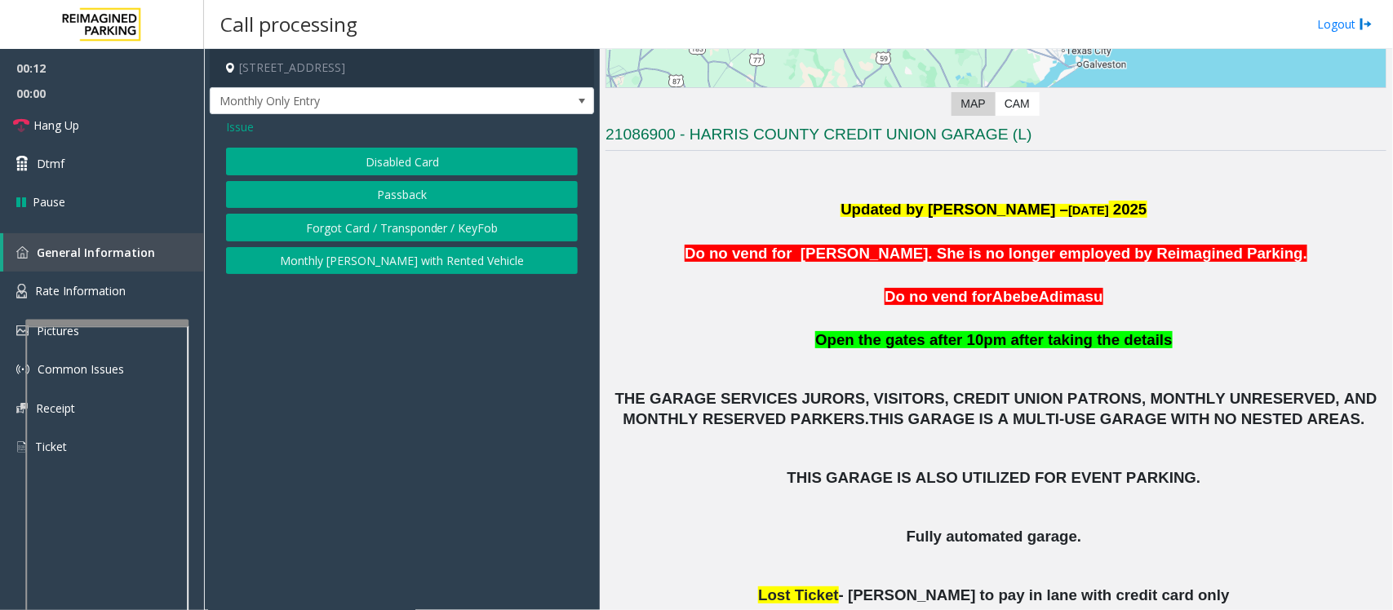
click at [414, 165] on button "Disabled Card" at bounding box center [402, 162] width 352 height 28
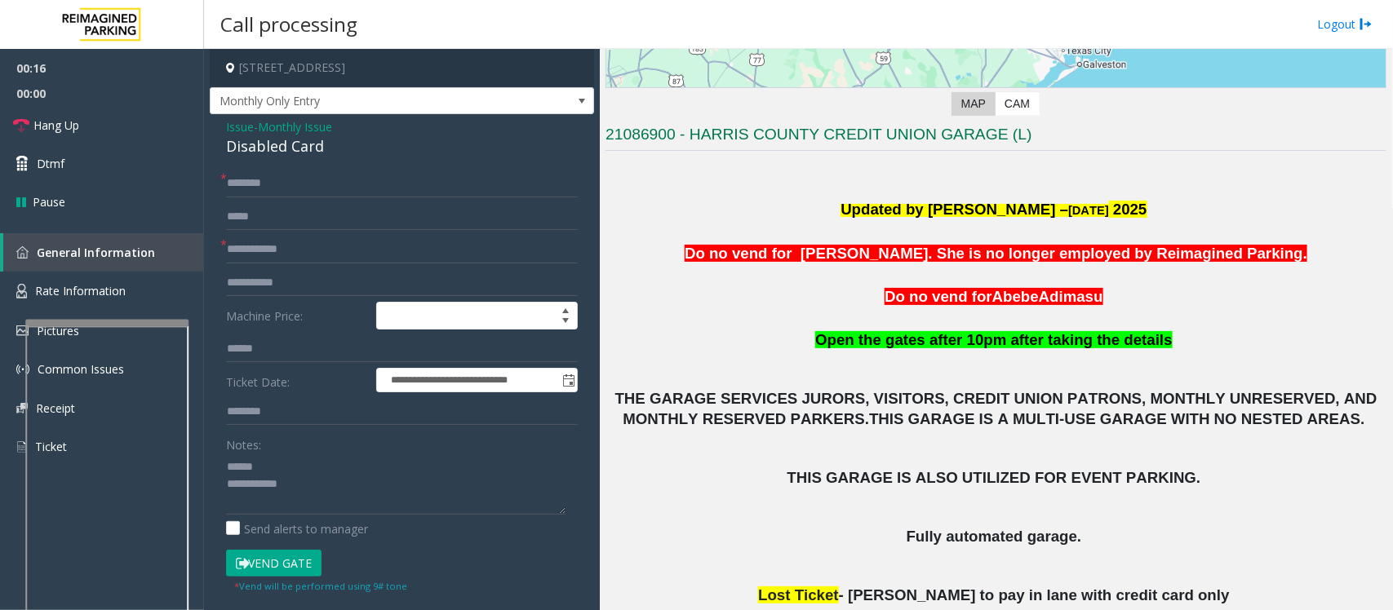
click at [261, 147] on div "Disabled Card" at bounding box center [402, 146] width 352 height 22
click at [306, 486] on textarea at bounding box center [395, 484] width 339 height 61
click at [253, 251] on input "text" at bounding box center [402, 250] width 352 height 28
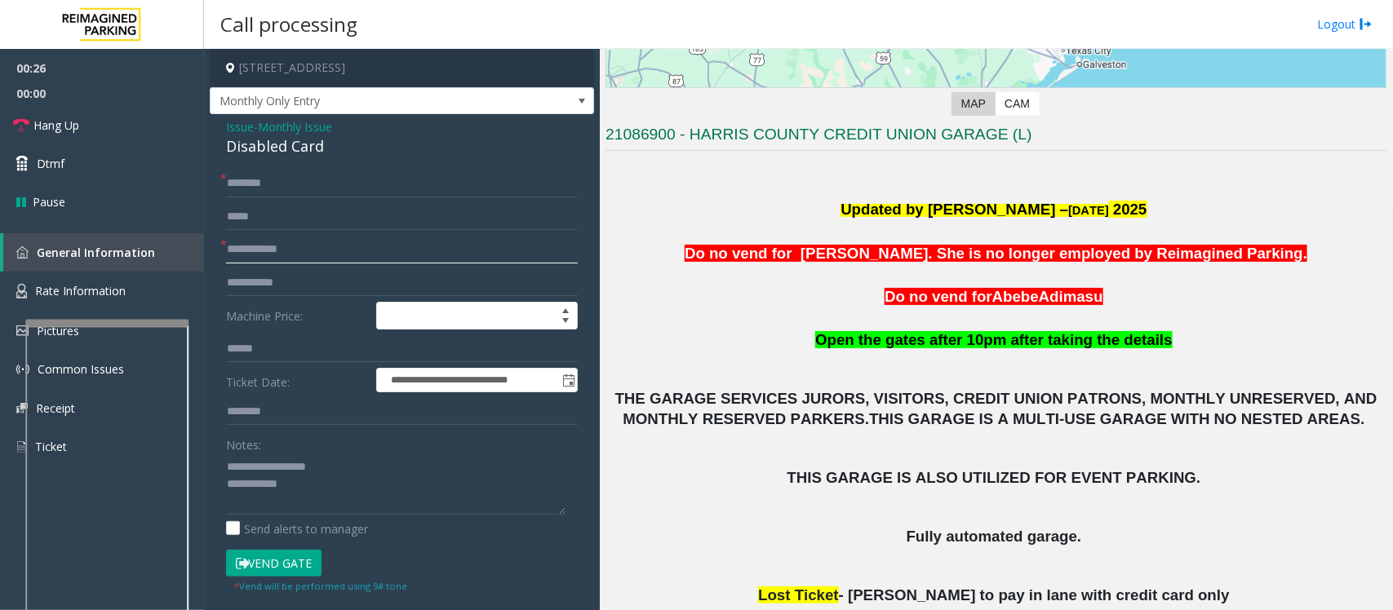
click at [302, 246] on input "text" at bounding box center [402, 250] width 352 height 28
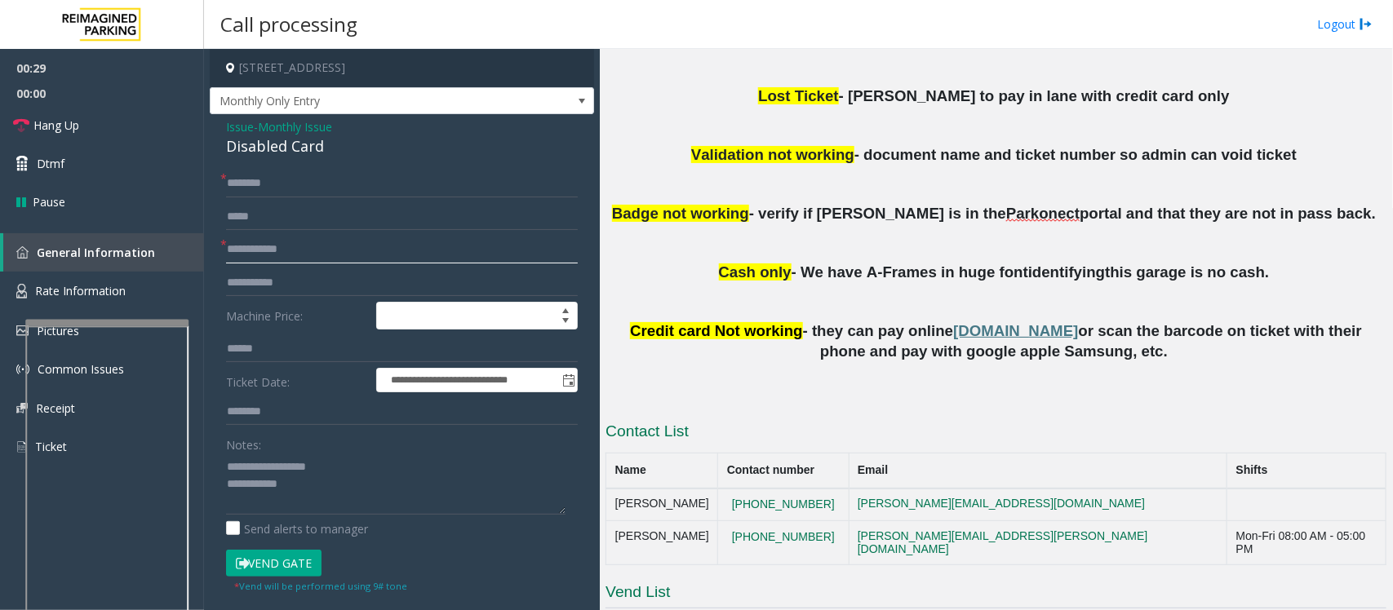
scroll to position [816, 0]
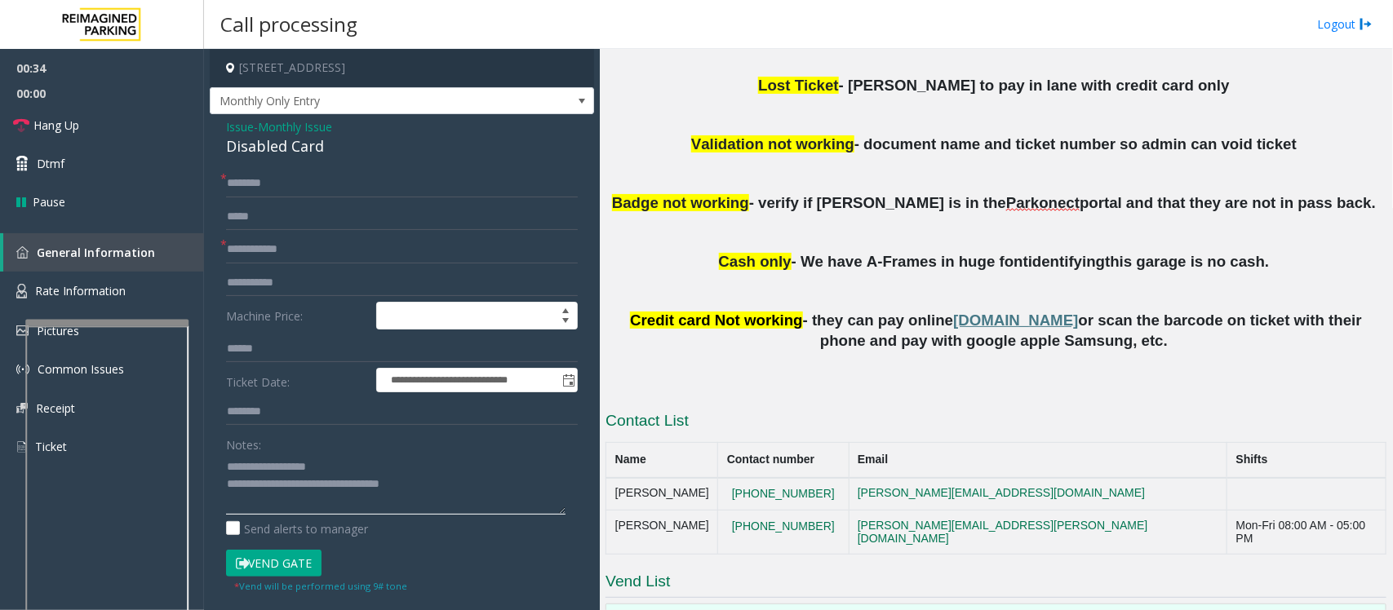
type textarea "**********"
click at [269, 249] on input "text" at bounding box center [402, 250] width 352 height 28
click at [284, 186] on input "text" at bounding box center [402, 184] width 352 height 28
click at [228, 184] on input "*******" at bounding box center [402, 184] width 352 height 28
type input "*******"
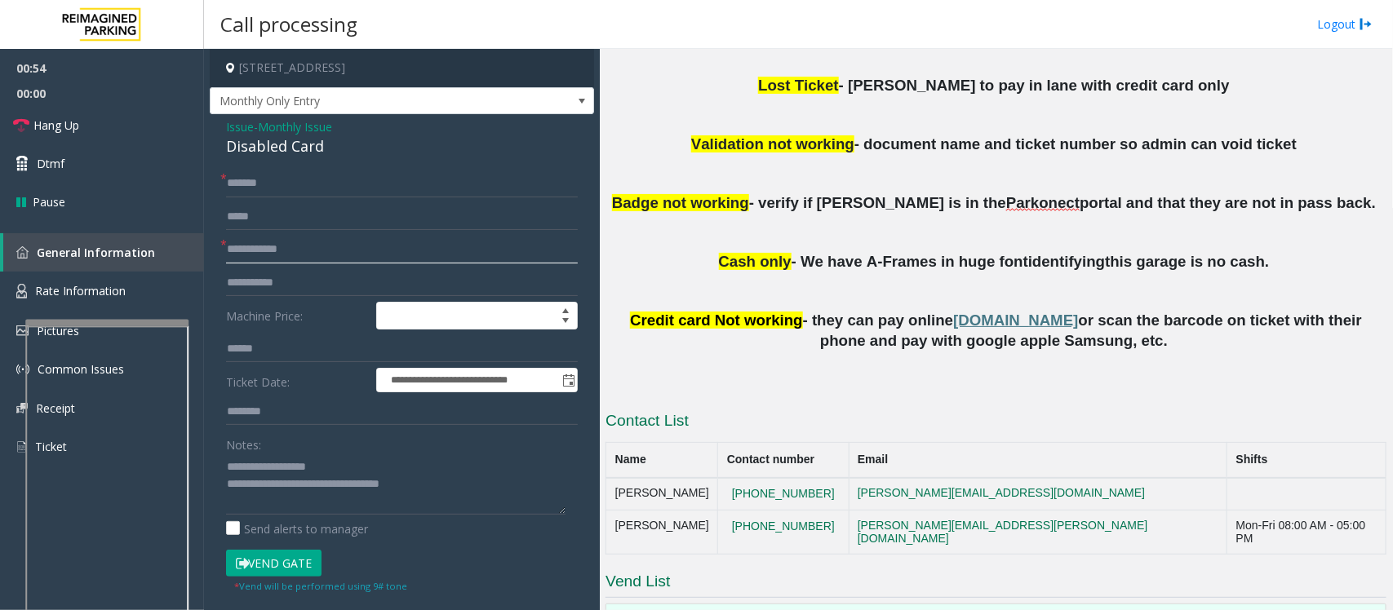
click at [245, 259] on input "text" at bounding box center [402, 250] width 352 height 28
type input "***"
click at [227, 186] on input "*******" at bounding box center [402, 184] width 352 height 28
click at [233, 176] on input "**********" at bounding box center [402, 184] width 352 height 28
click at [258, 181] on input "**********" at bounding box center [402, 184] width 352 height 28
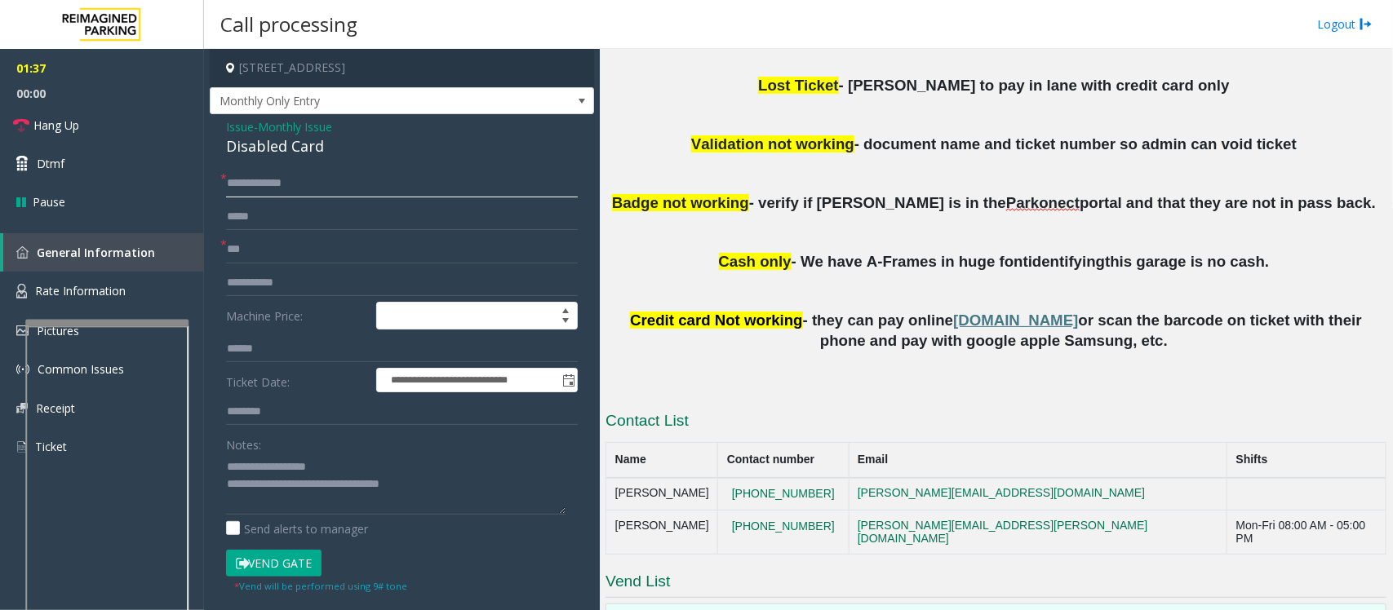
click at [263, 182] on input "**********" at bounding box center [402, 184] width 352 height 28
type input "**********"
click at [266, 565] on button "Vend Gate" at bounding box center [273, 564] width 95 height 28
click at [91, 126] on link "Hang Up" at bounding box center [102, 125] width 204 height 38
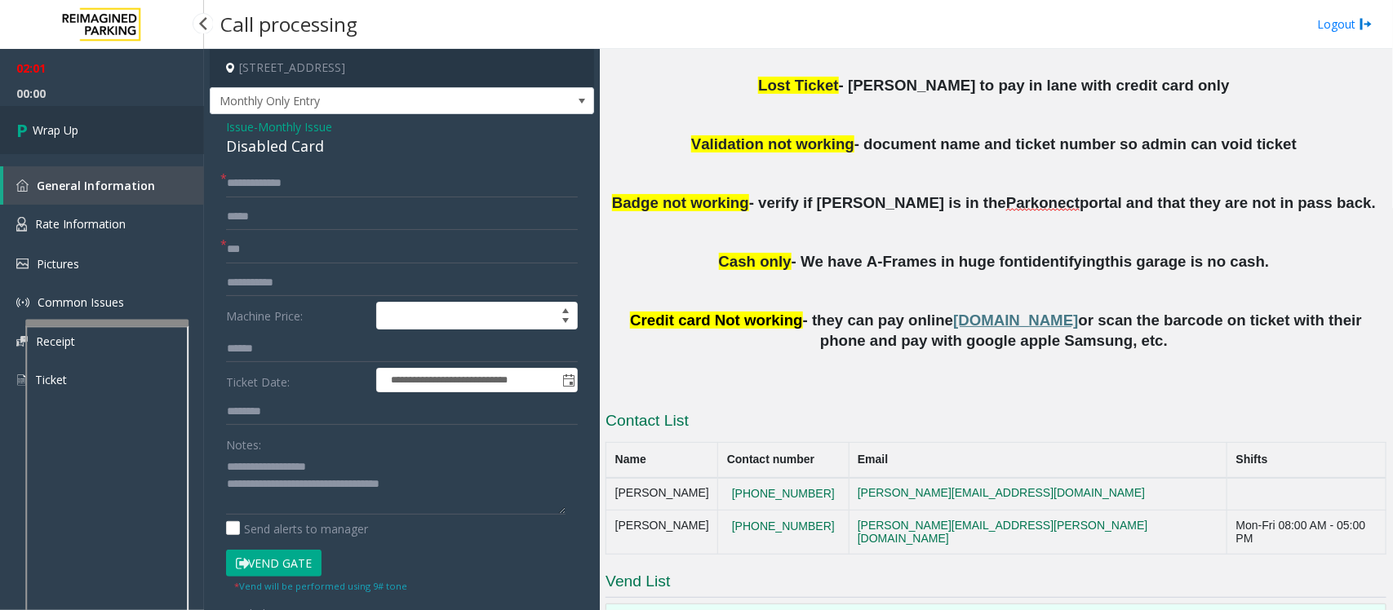
click at [95, 128] on link "Wrap Up" at bounding box center [102, 130] width 204 height 48
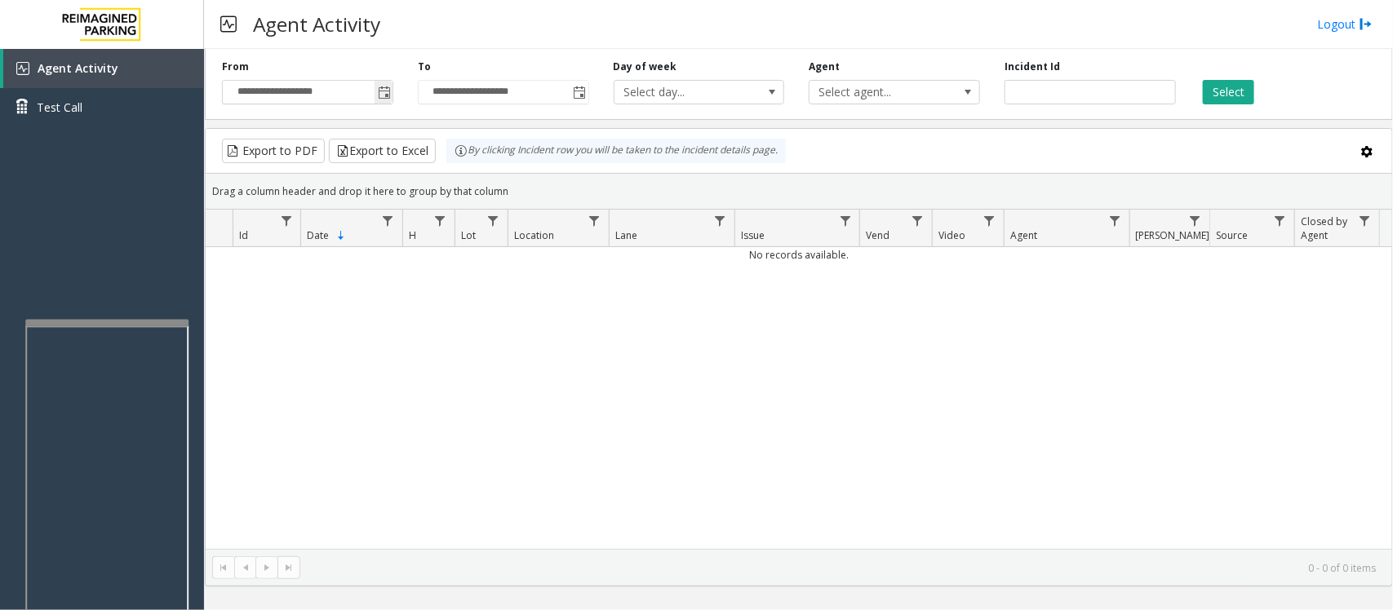
click at [384, 96] on span "Toggle popup" at bounding box center [384, 92] width 13 height 13
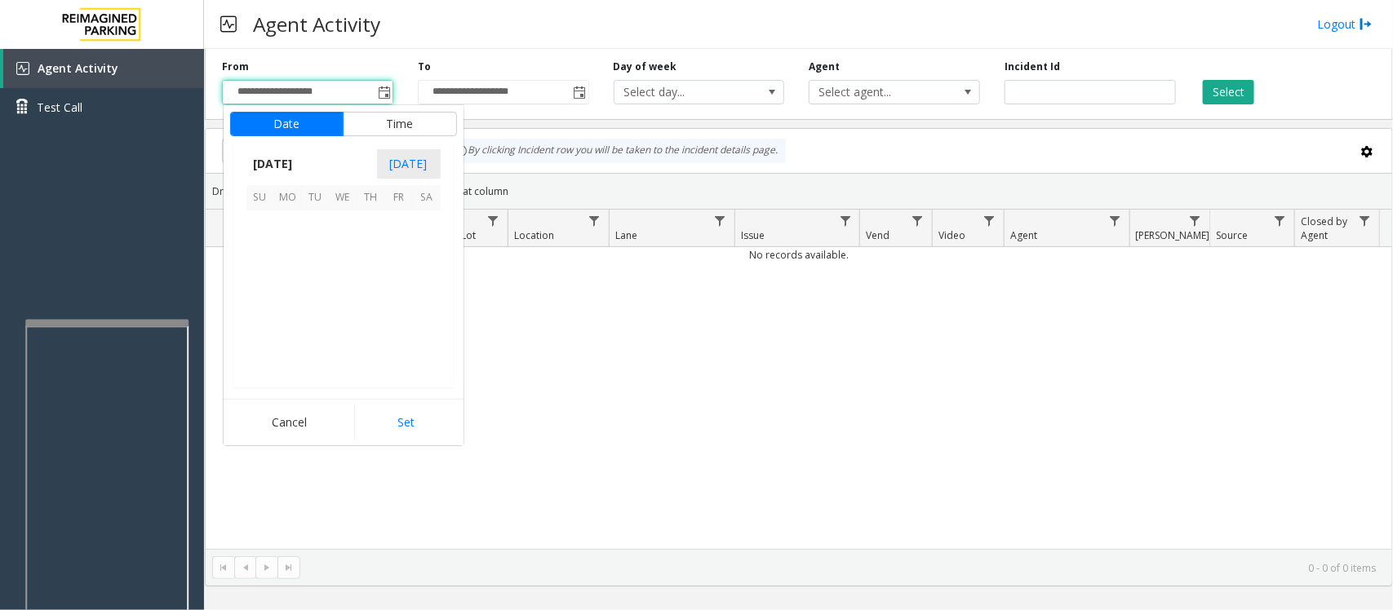
scroll to position [292929, 0]
click at [315, 282] on span "14" at bounding box center [316, 281] width 28 height 28
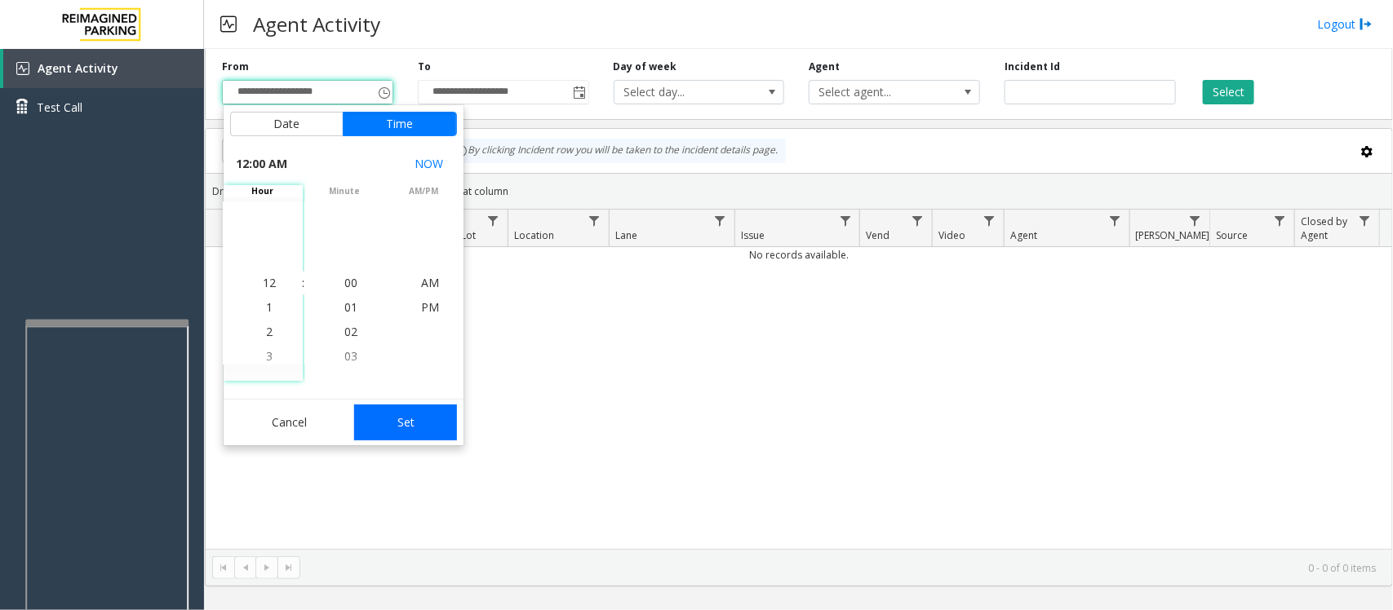
click at [402, 422] on button "Set" at bounding box center [405, 423] width 103 height 36
type input "**********"
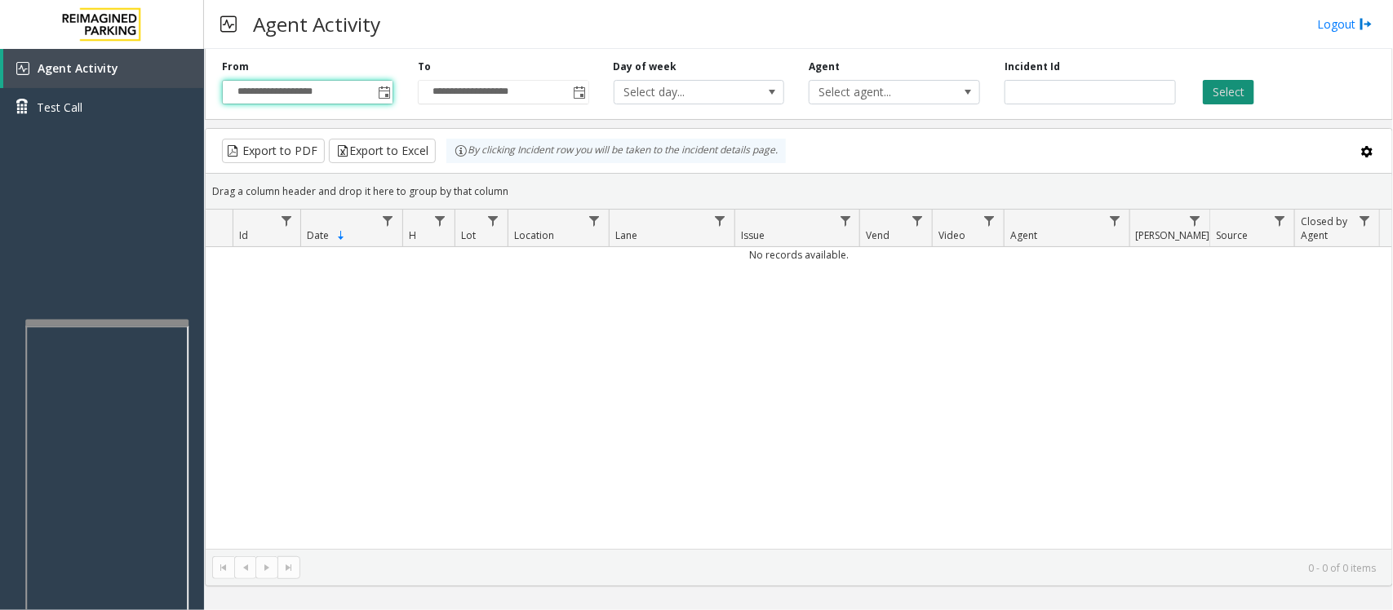
click at [1213, 88] on button "Select" at bounding box center [1228, 92] width 51 height 24
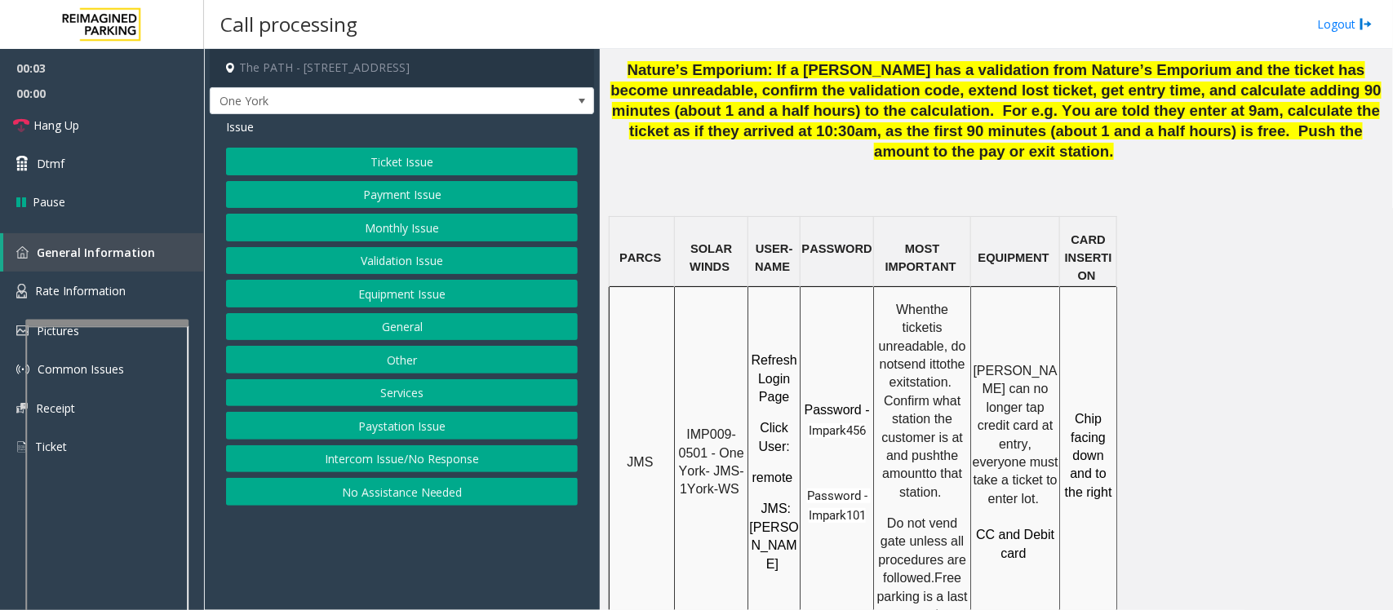
scroll to position [1224, 0]
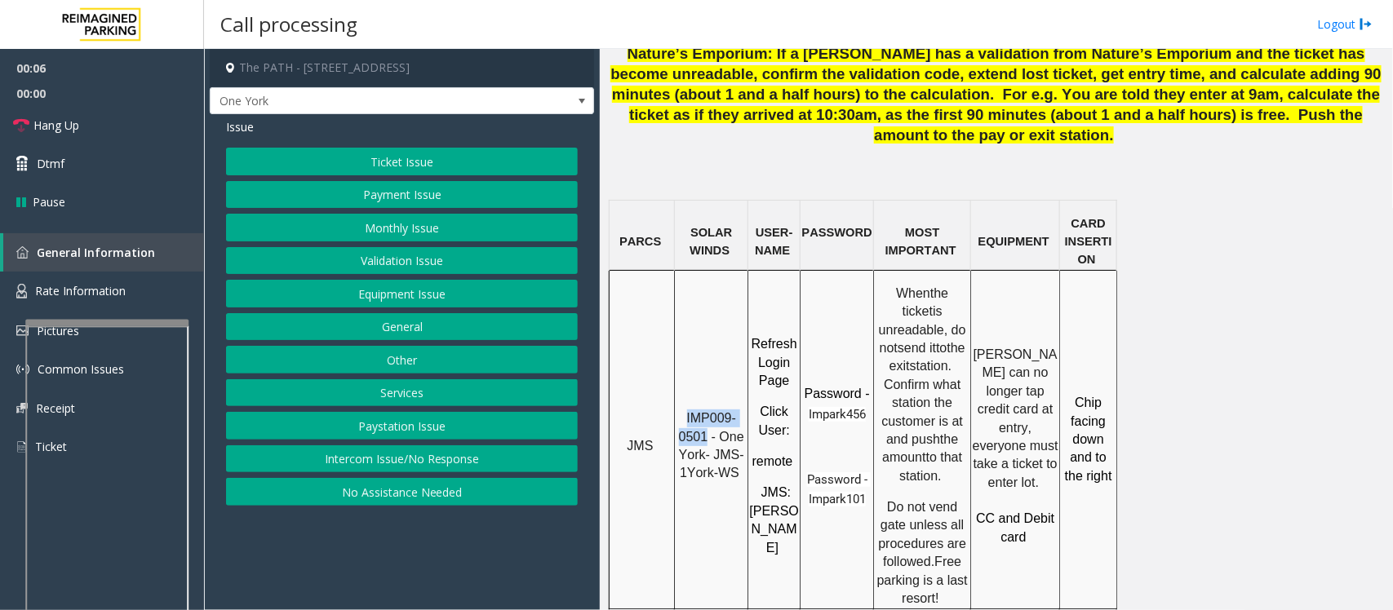
drag, startPoint x: 690, startPoint y: 294, endPoint x: 707, endPoint y: 307, distance: 22.2
click at [707, 411] on span "IMP009-0501 - One York- JMS-1York-WS" at bounding box center [713, 445] width 69 height 69
copy span "IMP009-0501"
click at [410, 223] on button "Monthly Issue" at bounding box center [402, 228] width 352 height 28
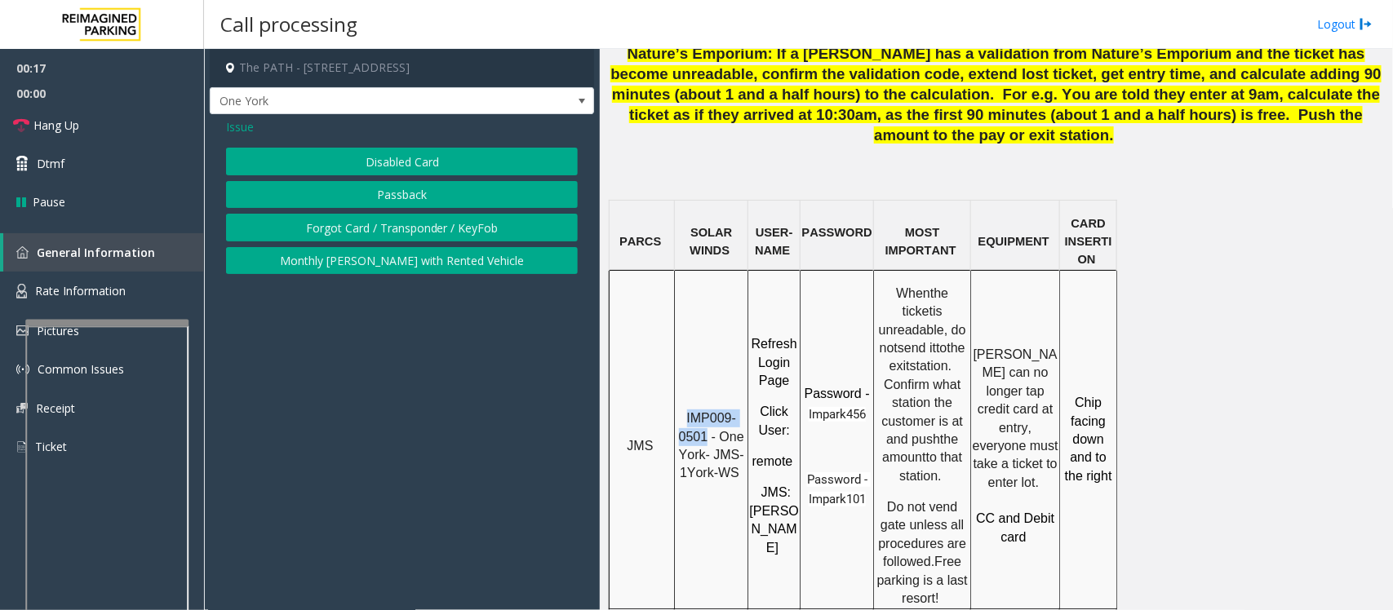
click at [401, 161] on button "Disabled Card" at bounding box center [402, 162] width 352 height 28
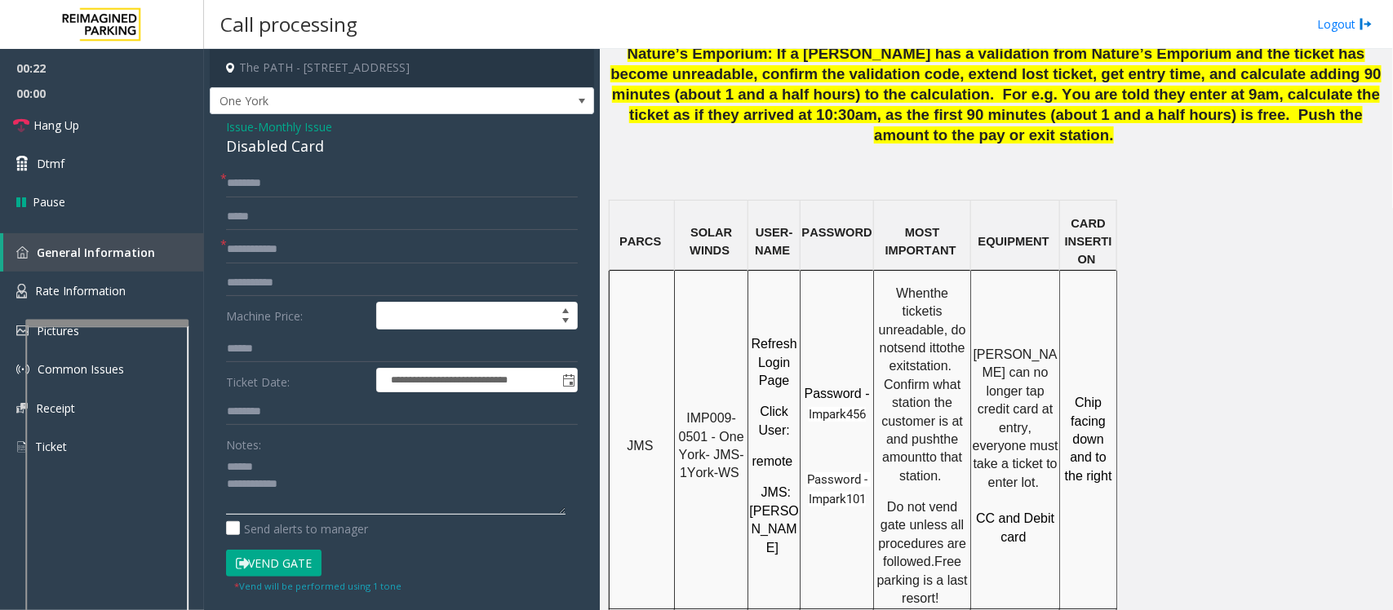
type textarea "**********"
click at [280, 153] on div "Disabled Card" at bounding box center [402, 146] width 352 height 22
click at [298, 132] on span "Monthly Issue" at bounding box center [295, 126] width 74 height 17
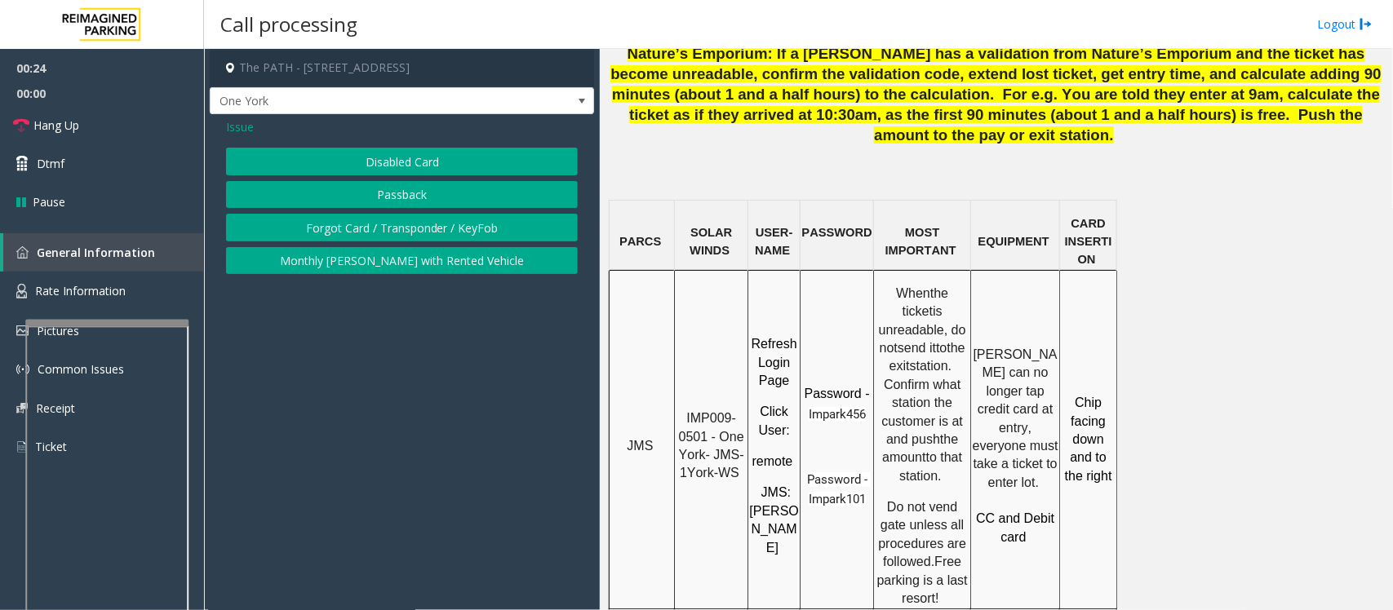
click at [397, 229] on button "Forgot Card / Transponder / KeyFob" at bounding box center [402, 228] width 352 height 28
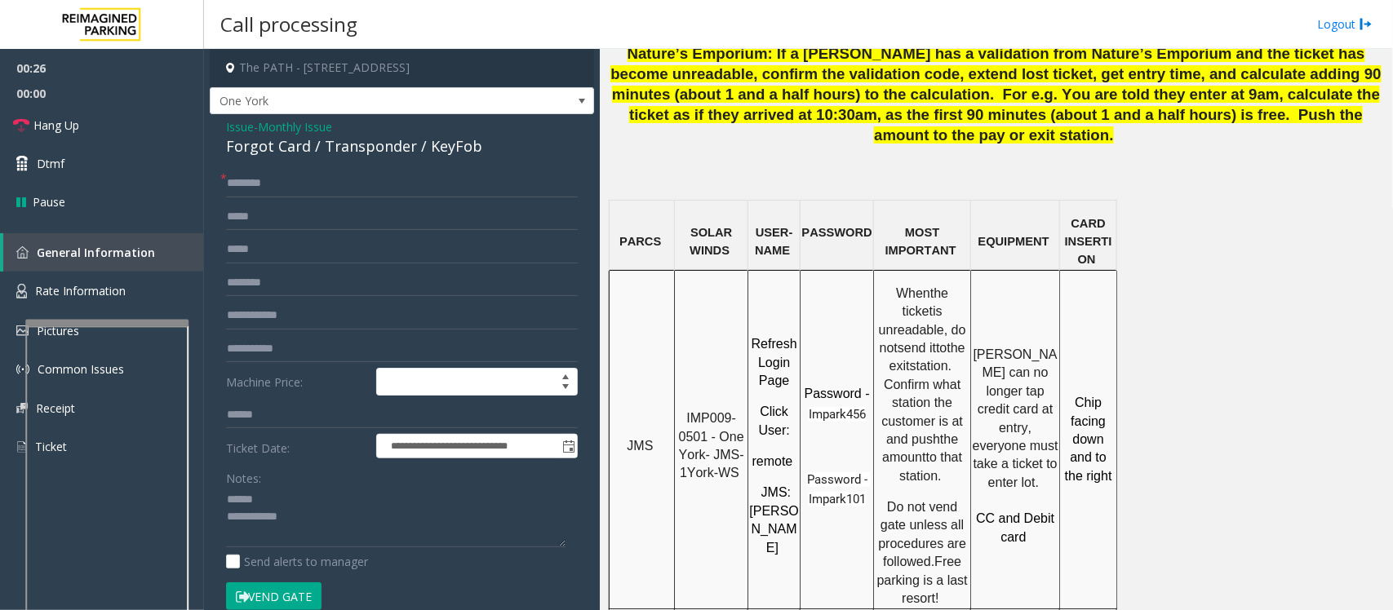
click at [299, 147] on div "Forgot Card / Transponder / KeyFob" at bounding box center [402, 146] width 352 height 22
click at [307, 506] on textarea at bounding box center [395, 517] width 339 height 61
click at [304, 512] on textarea at bounding box center [395, 517] width 339 height 61
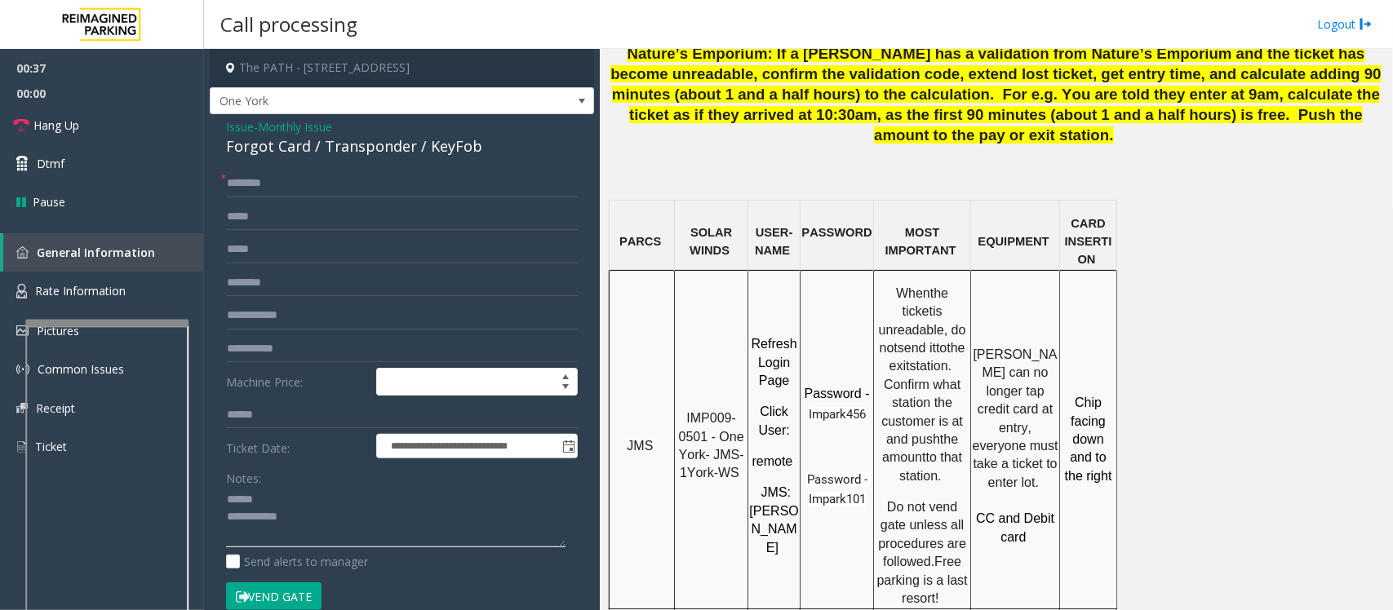
click at [283, 495] on textarea at bounding box center [395, 517] width 339 height 61
click at [348, 148] on div "Forgot Card / Transponder / KeyFob" at bounding box center [402, 146] width 352 height 22
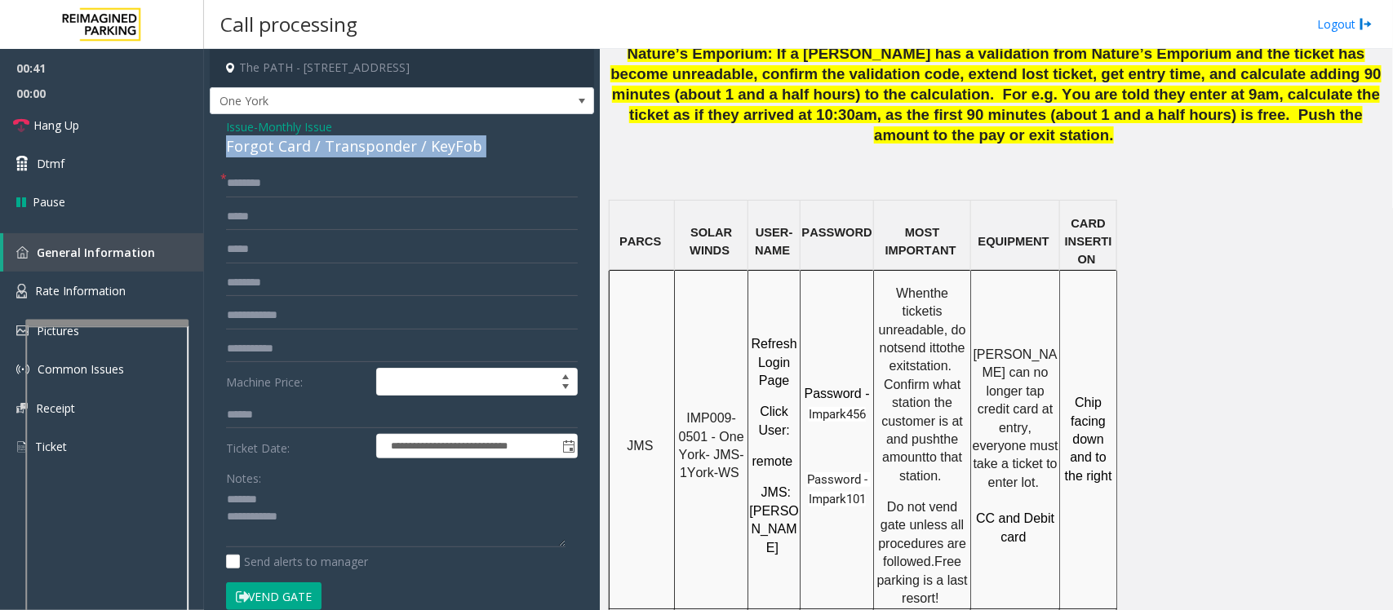
click at [348, 148] on div "Forgot Card / Transponder / KeyFob" at bounding box center [402, 146] width 352 height 22
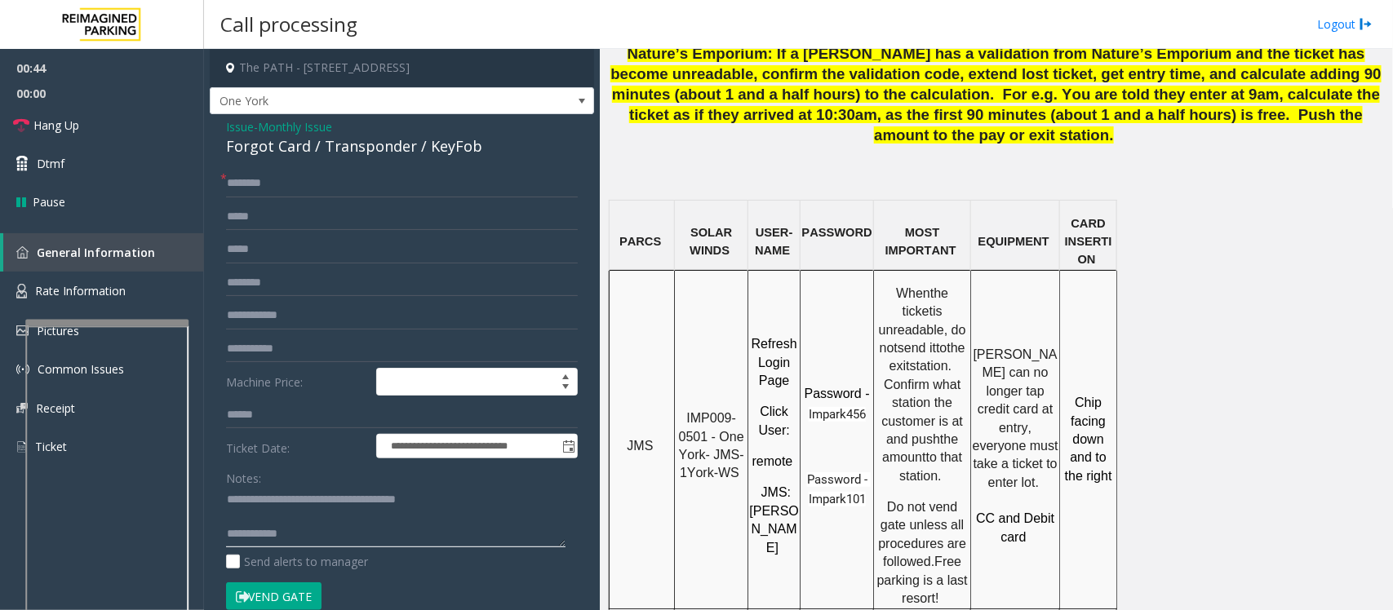
click at [288, 519] on textarea at bounding box center [395, 517] width 339 height 61
click at [335, 530] on textarea at bounding box center [395, 517] width 339 height 61
click at [324, 184] on input "text" at bounding box center [402, 184] width 352 height 28
click at [245, 188] on input "text" at bounding box center [402, 184] width 352 height 28
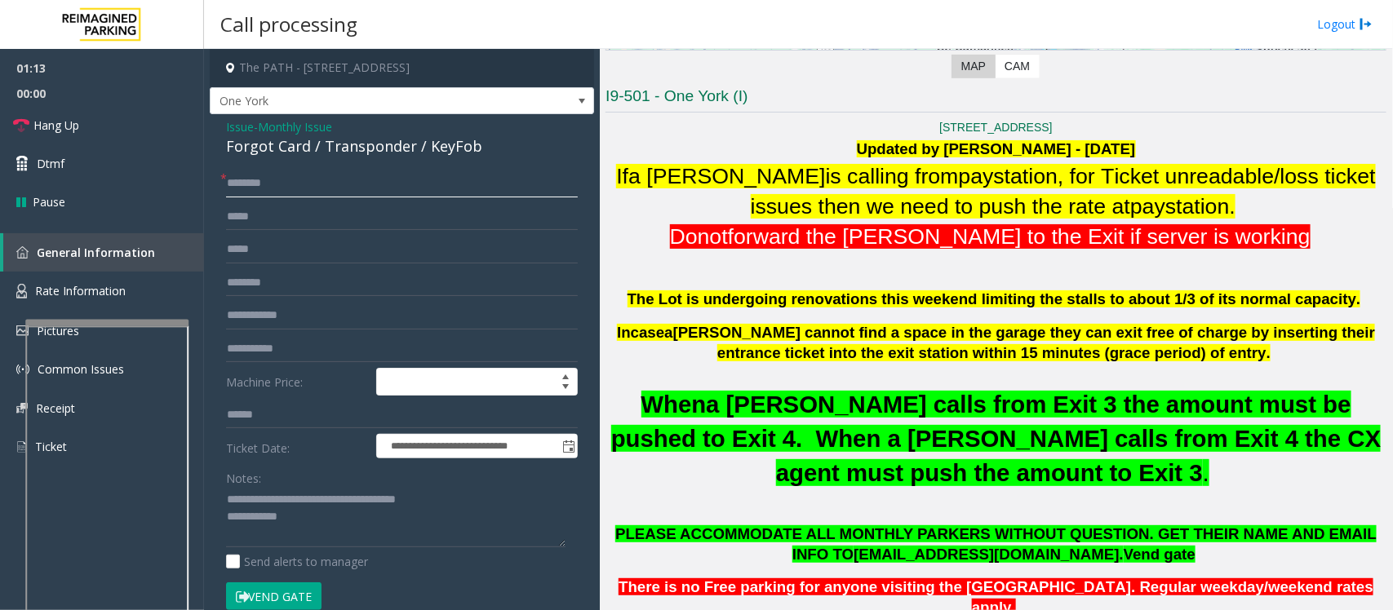
scroll to position [306, 0]
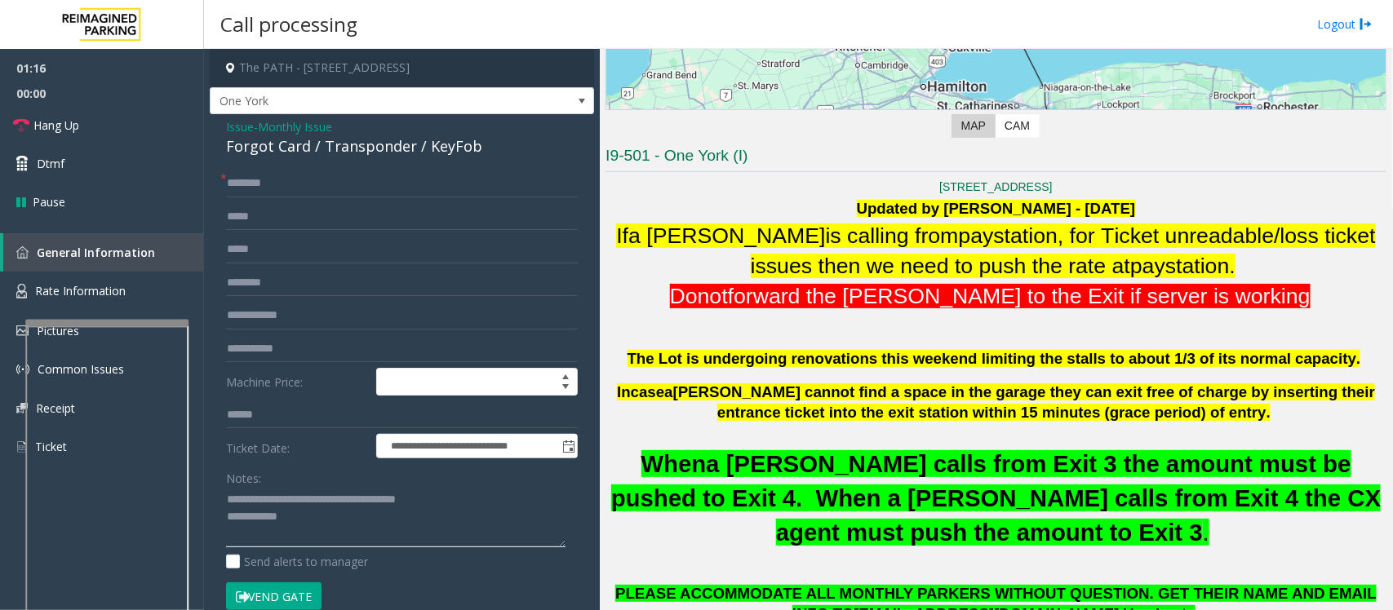
click at [316, 526] on textarea at bounding box center [395, 517] width 339 height 61
click at [273, 186] on input "text" at bounding box center [402, 184] width 352 height 28
click at [329, 539] on textarea at bounding box center [395, 517] width 339 height 61
type textarea "**********"
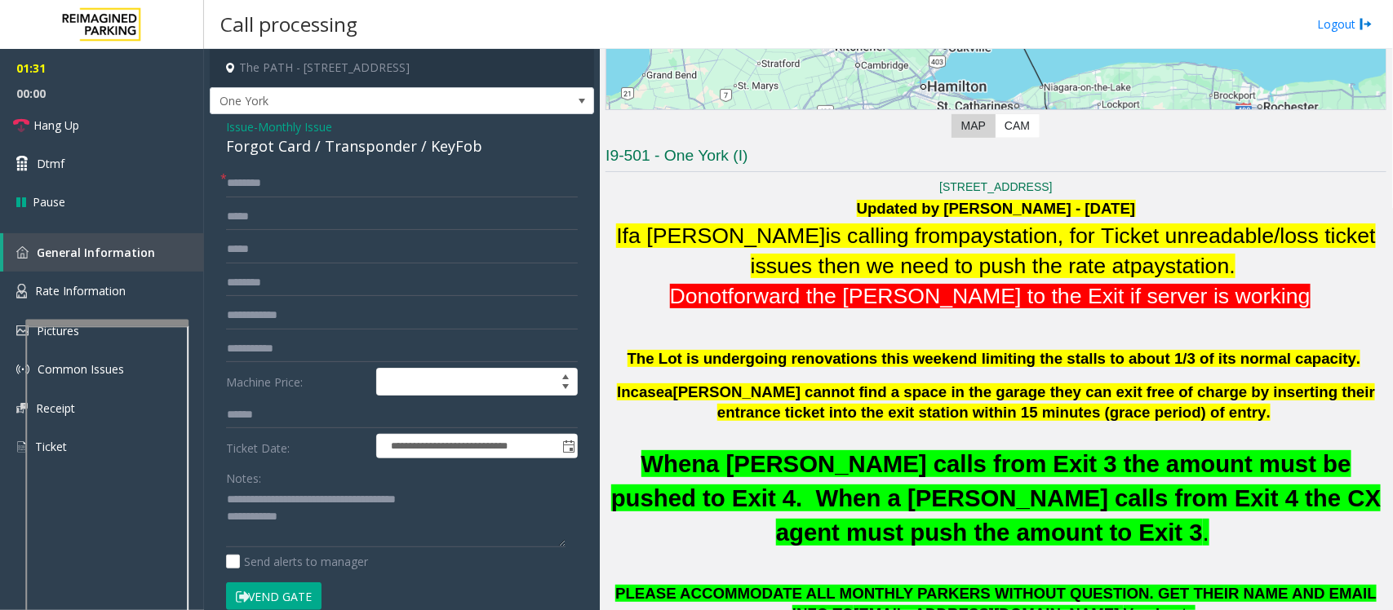
click at [271, 127] on span "Monthly Issue" at bounding box center [295, 126] width 74 height 17
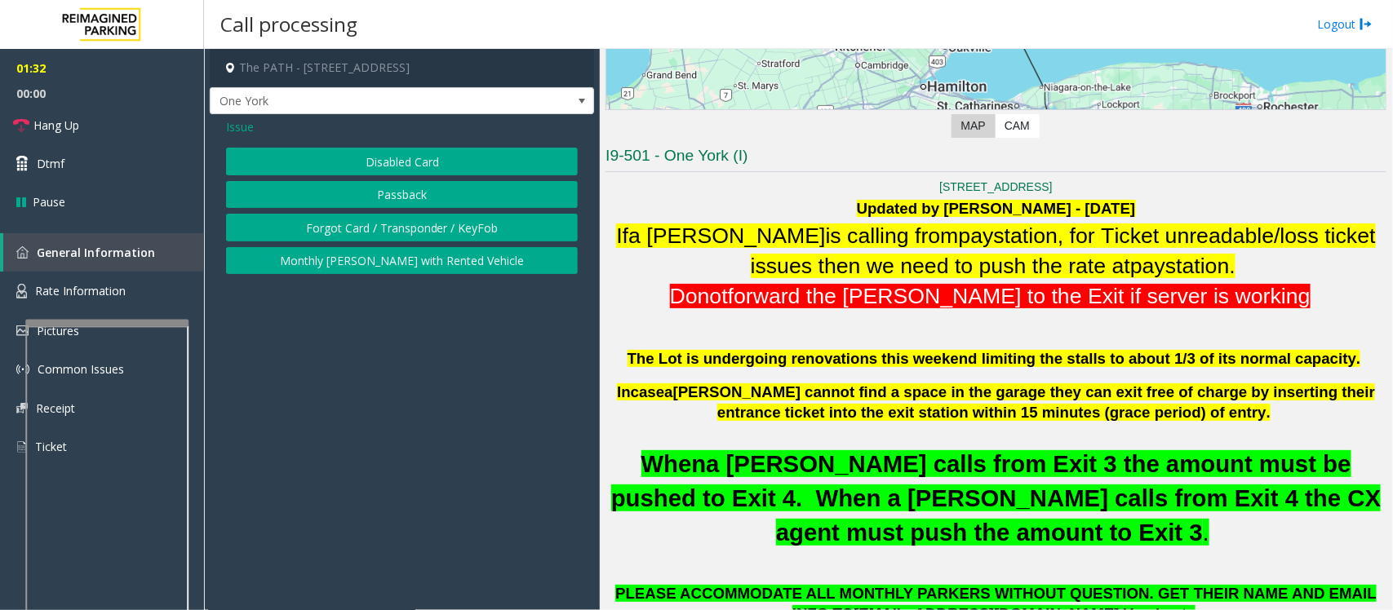
click at [250, 127] on span "Issue" at bounding box center [240, 126] width 28 height 17
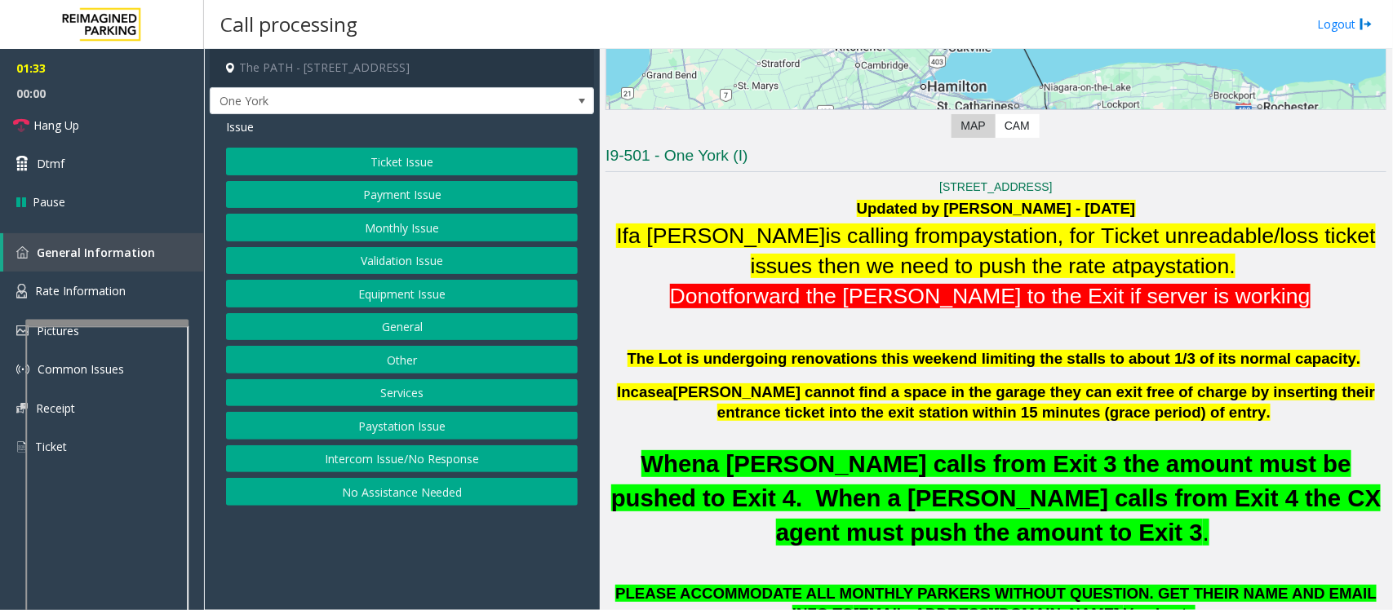
click at [406, 398] on button "Services" at bounding box center [402, 393] width 352 height 28
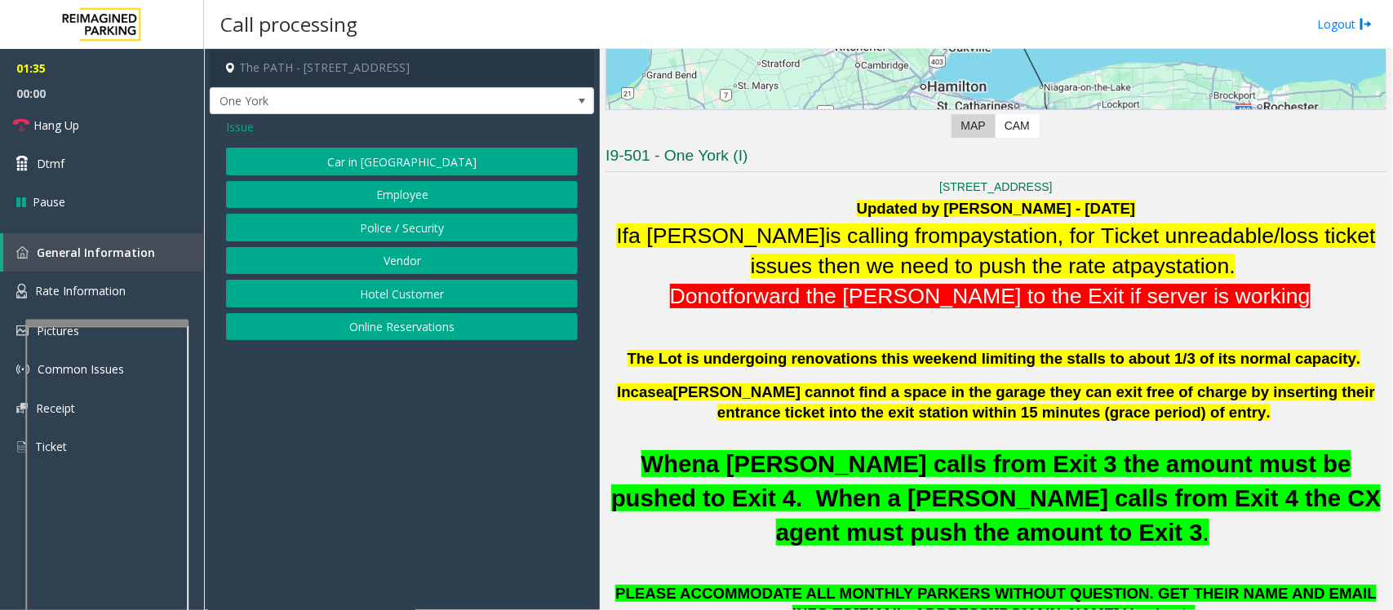
click at [405, 193] on button "Employee" at bounding box center [402, 195] width 352 height 28
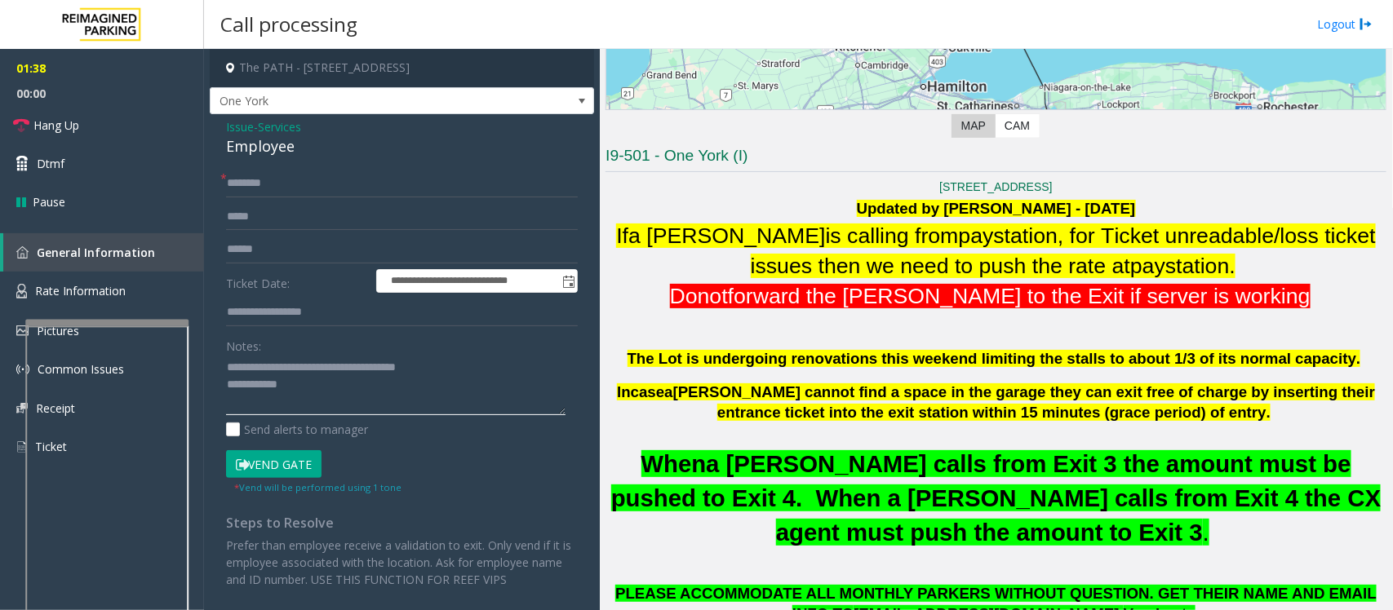
drag, startPoint x: 259, startPoint y: 366, endPoint x: 463, endPoint y: 351, distance: 205.3
click at [463, 351] on div "Notes:" at bounding box center [402, 374] width 352 height 84
click at [239, 147] on div "Employee" at bounding box center [402, 146] width 352 height 22
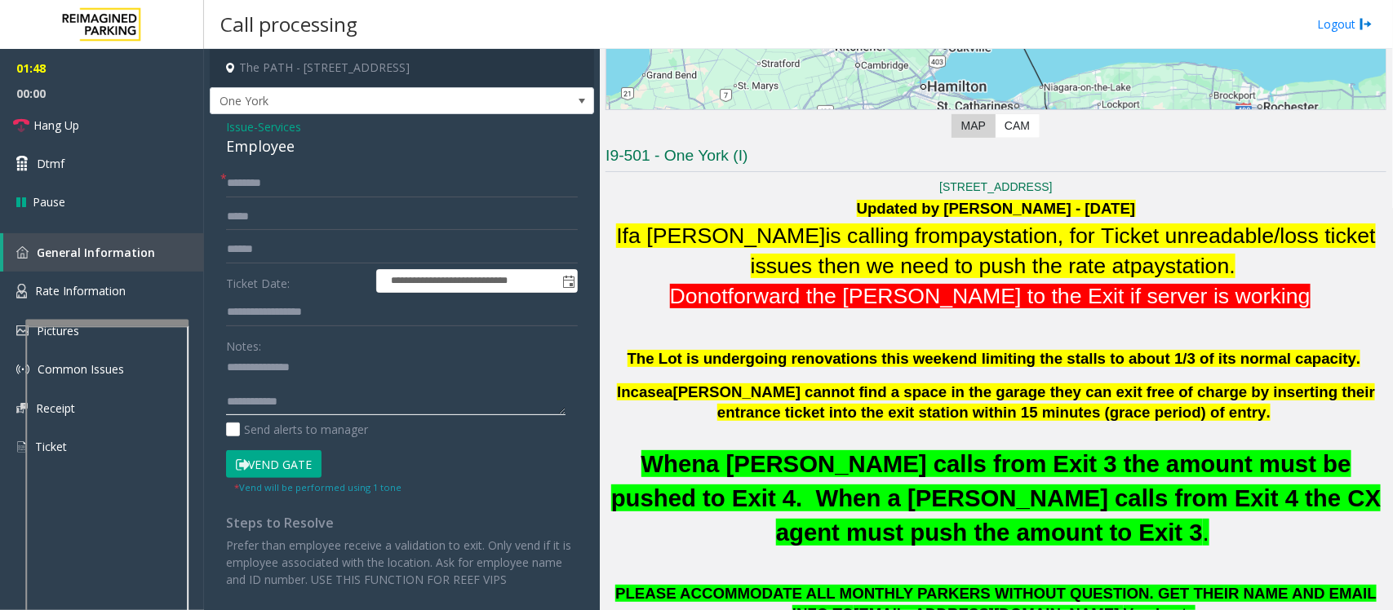
type textarea "**********"
click at [258, 317] on input "text" at bounding box center [402, 313] width 352 height 28
type input "******"
click at [255, 386] on textarea at bounding box center [395, 385] width 339 height 61
click at [337, 397] on textarea at bounding box center [395, 385] width 339 height 61
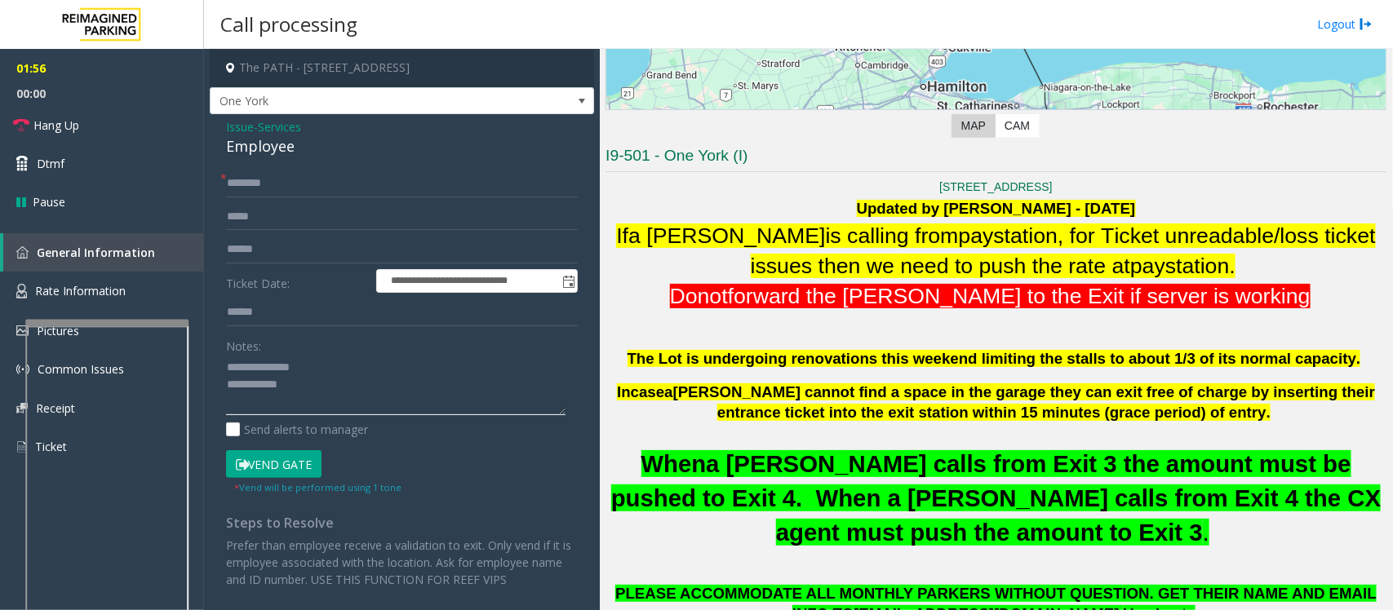
type textarea "**********"
click at [255, 182] on input "text" at bounding box center [402, 184] width 352 height 28
type input "**"
click at [315, 388] on textarea at bounding box center [395, 385] width 339 height 61
click at [122, 126] on link "Hang Up" at bounding box center [102, 125] width 204 height 38
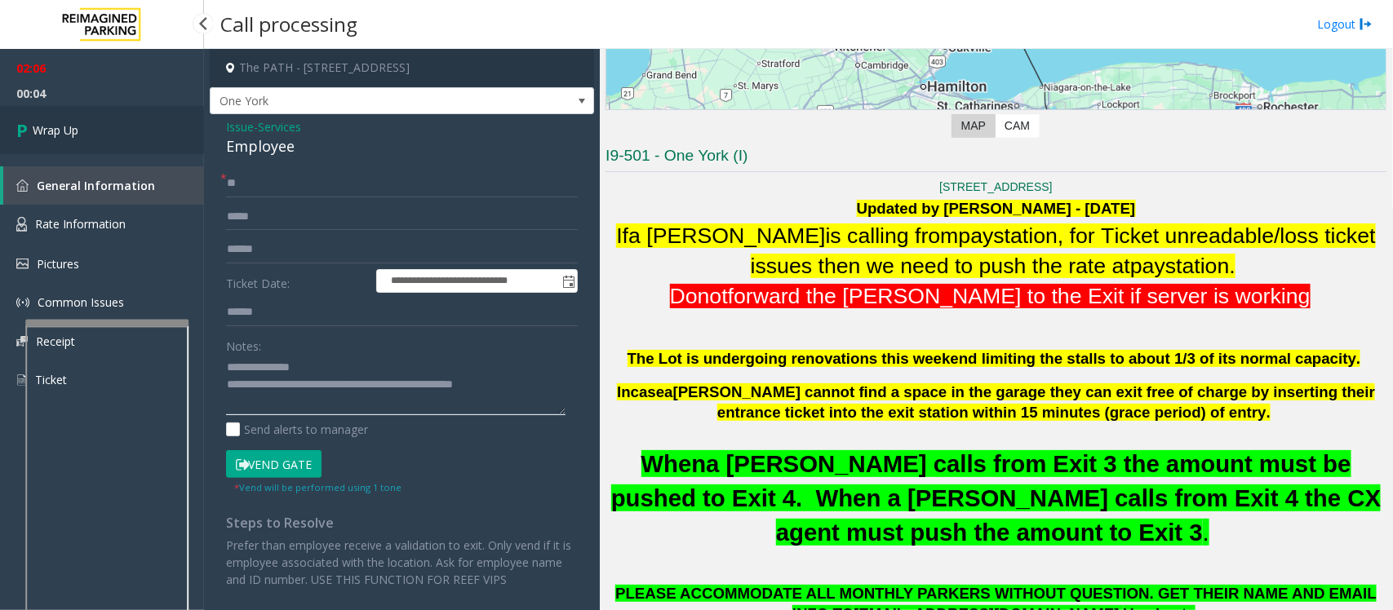
type textarea "**********"
click at [124, 135] on link "Wrap Up" at bounding box center [102, 130] width 204 height 48
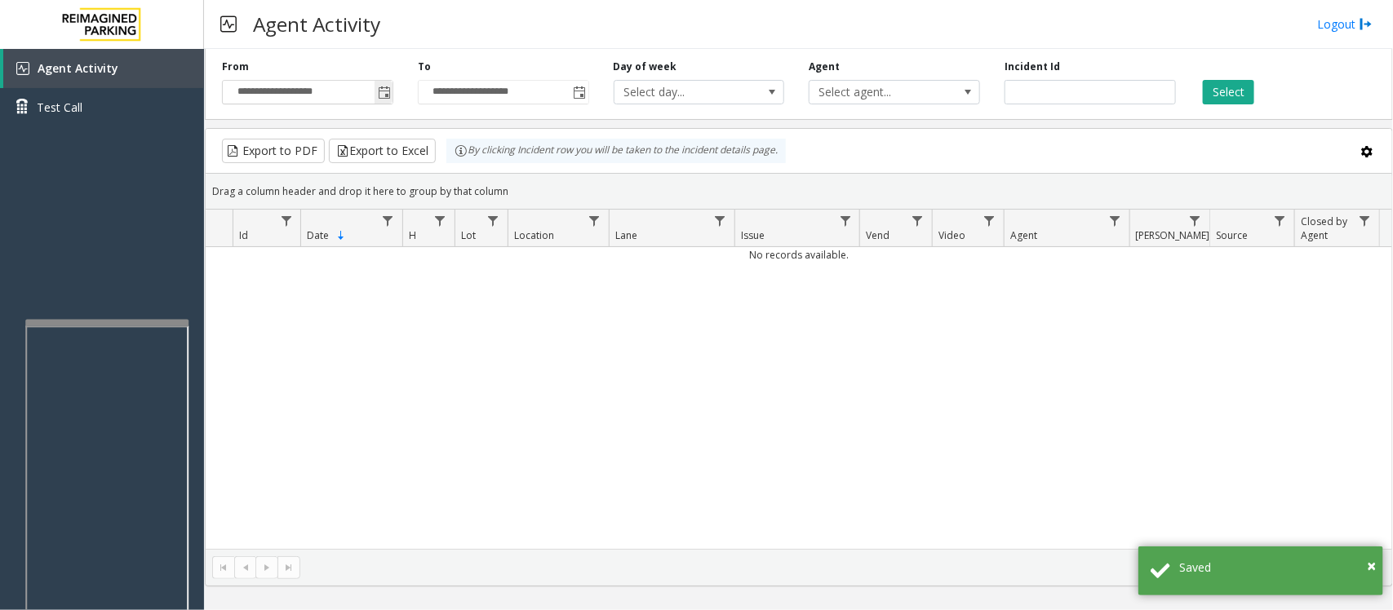
click at [384, 87] on span "Toggle popup" at bounding box center [384, 92] width 13 height 13
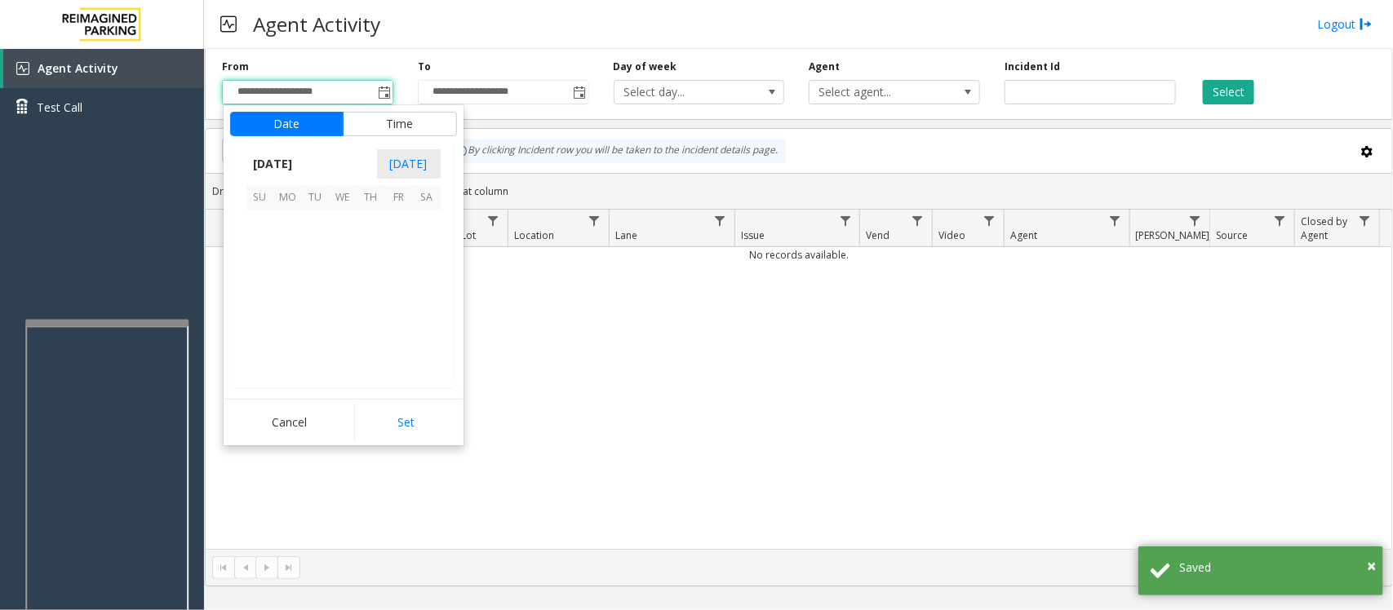
scroll to position [292929, 0]
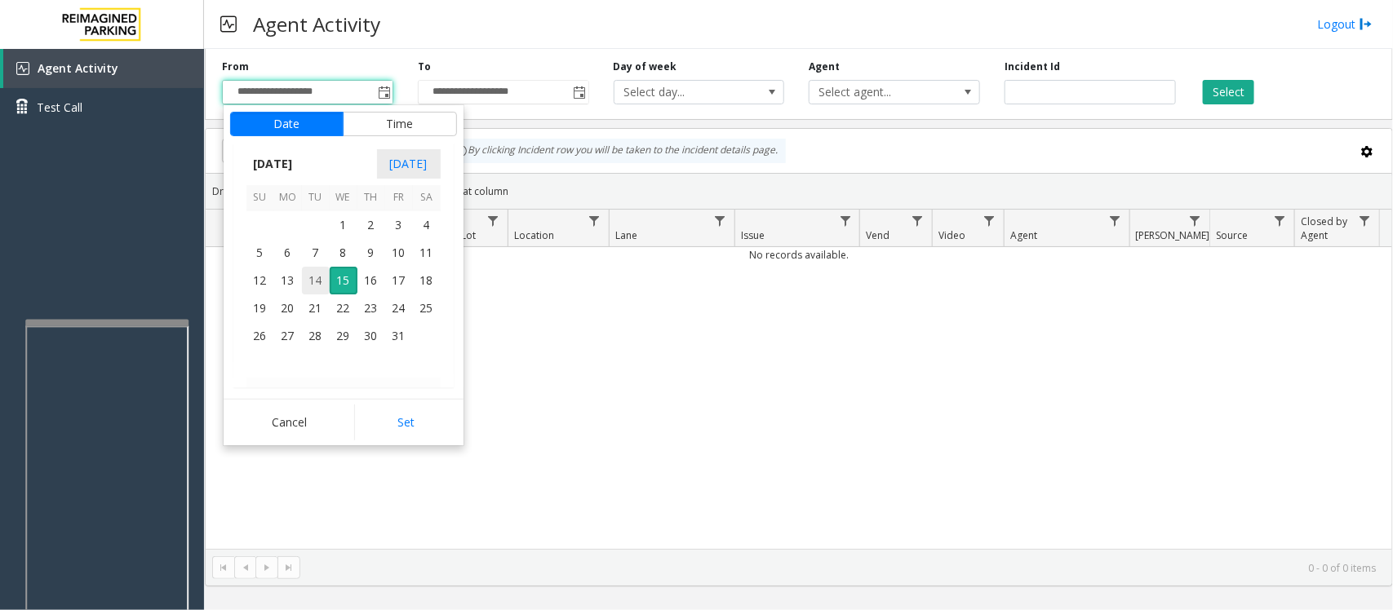
click at [311, 276] on span "14" at bounding box center [316, 281] width 28 height 28
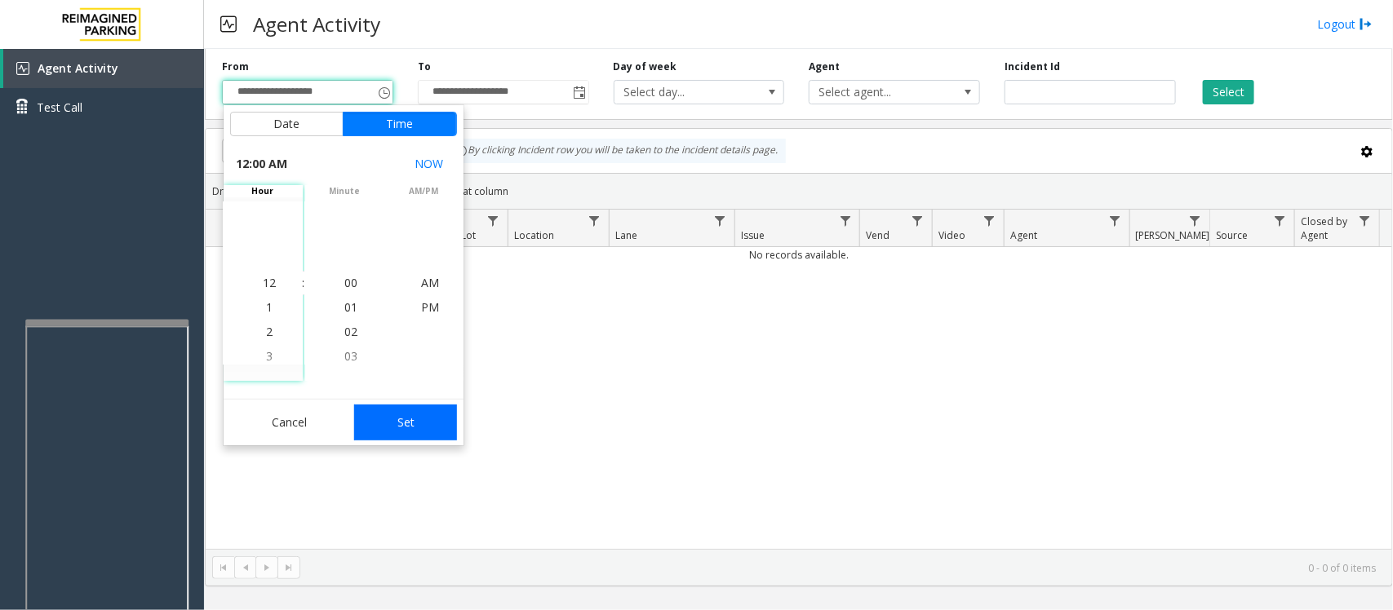
drag, startPoint x: 404, startPoint y: 417, endPoint x: 738, endPoint y: 361, distance: 339.1
click at [405, 418] on button "Set" at bounding box center [405, 423] width 103 height 36
type input "**********"
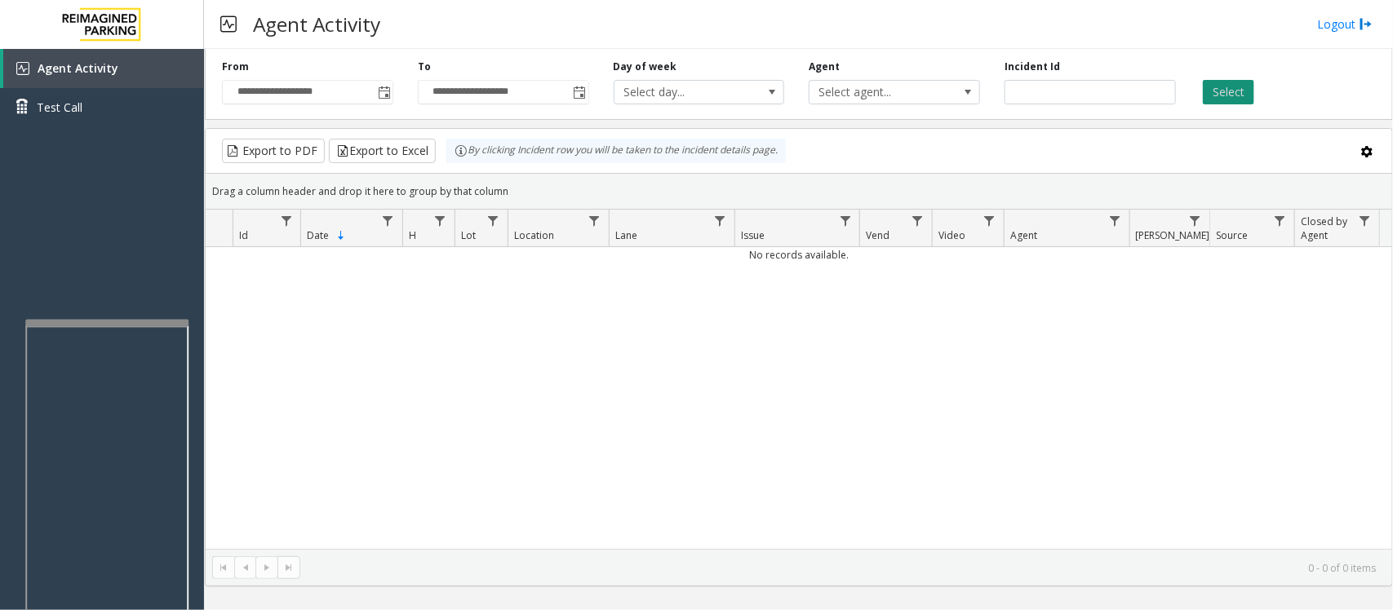
click at [1225, 87] on button "Select" at bounding box center [1228, 92] width 51 height 24
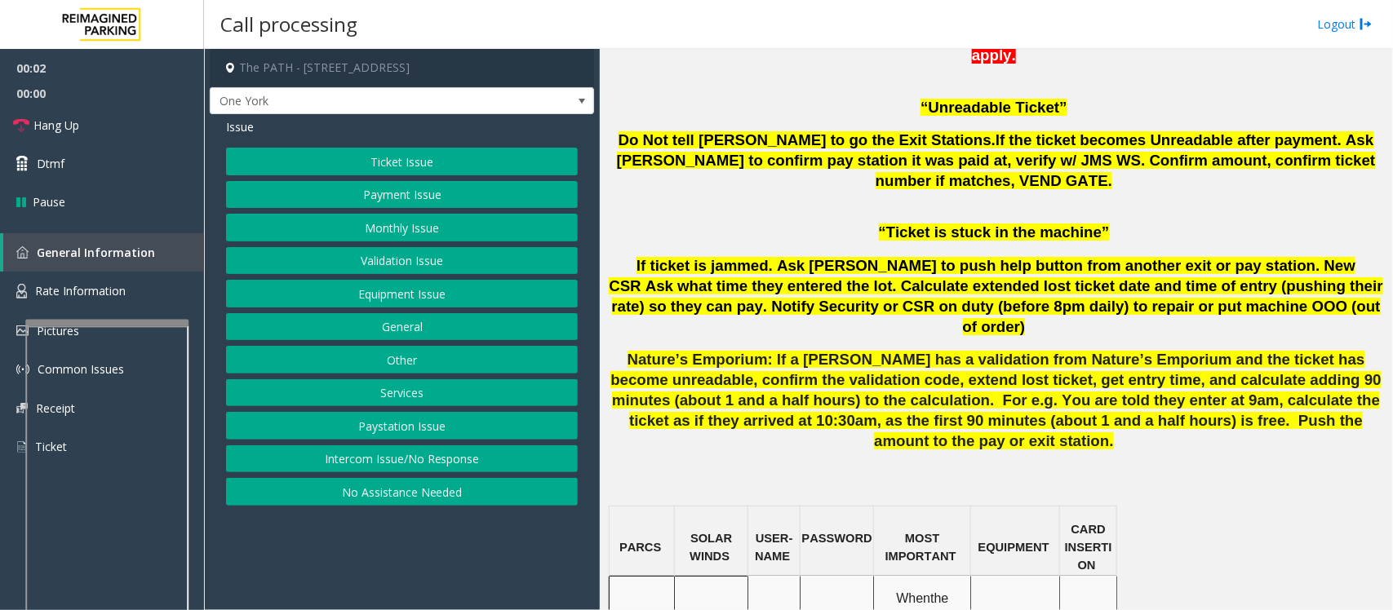
scroll to position [1326, 0]
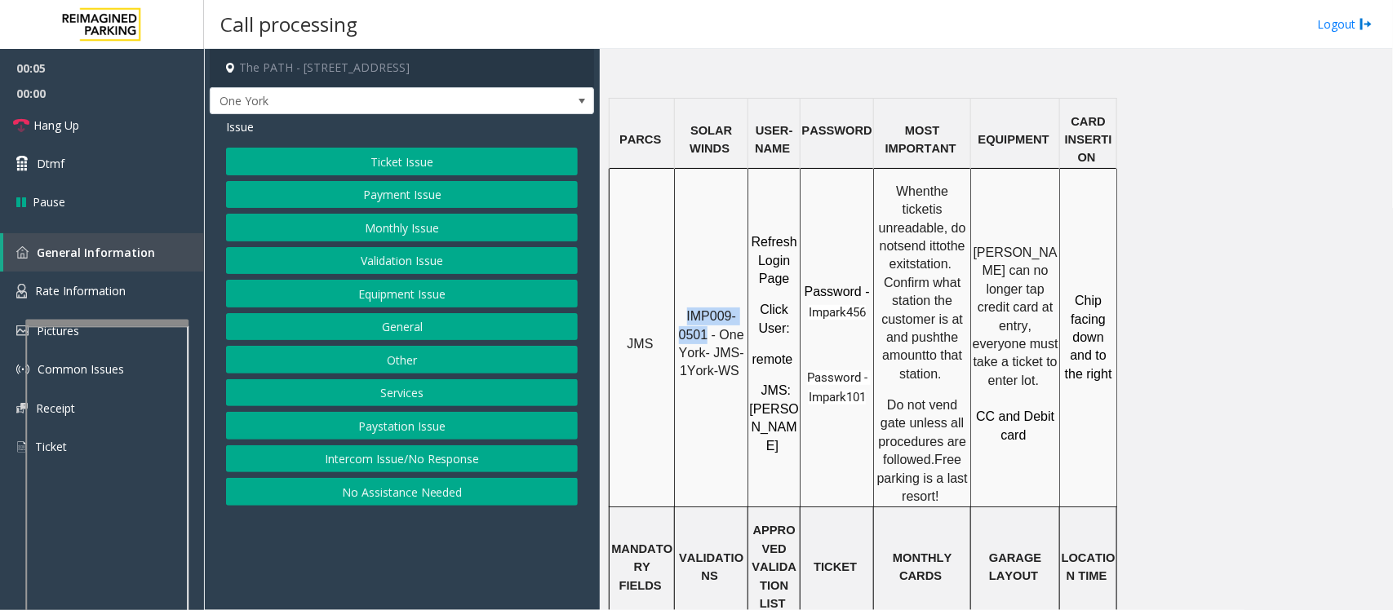
drag, startPoint x: 688, startPoint y: 197, endPoint x: 710, endPoint y: 214, distance: 27.9
click at [710, 309] on span "IMP009-0501 - One York- JMS-1York-WS" at bounding box center [713, 343] width 69 height 69
copy span "IMP009-0501"
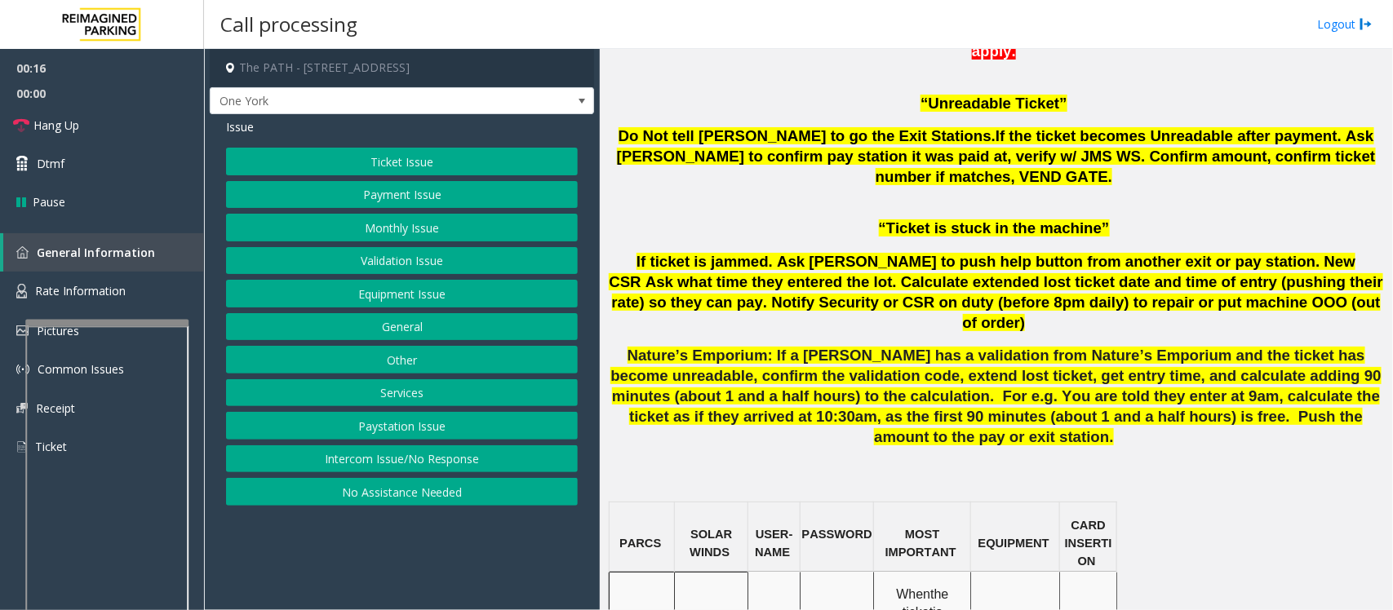
scroll to position [918, 0]
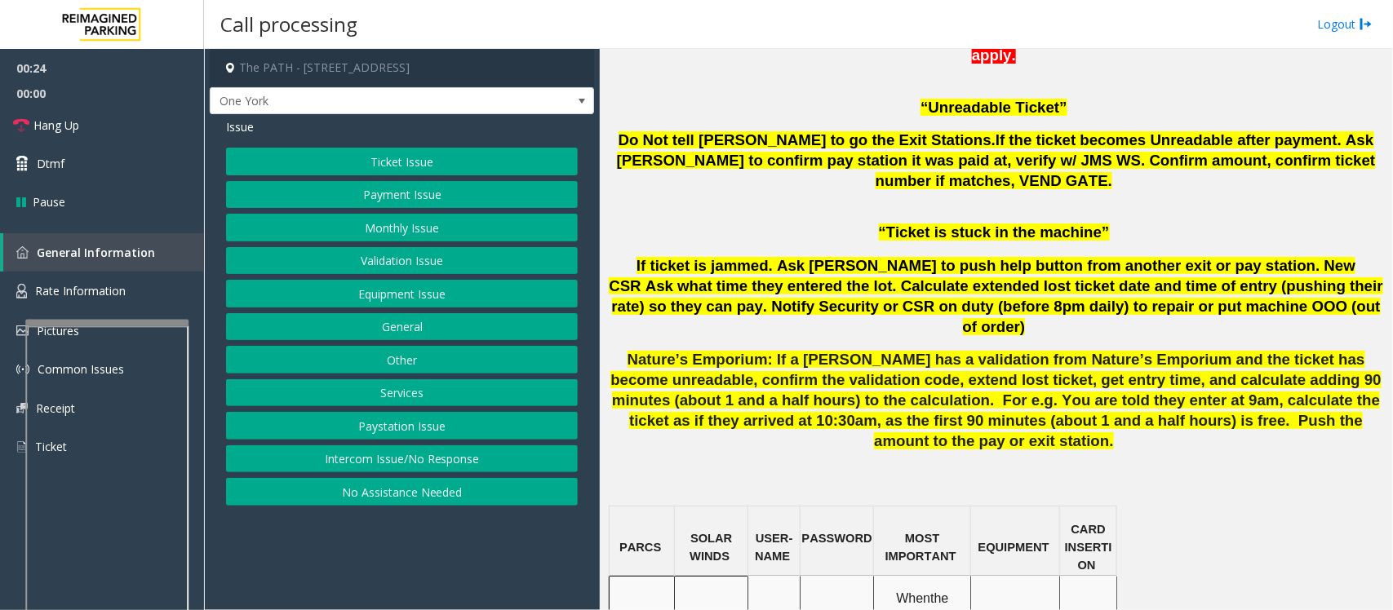
click at [409, 394] on button "Services" at bounding box center [402, 393] width 352 height 28
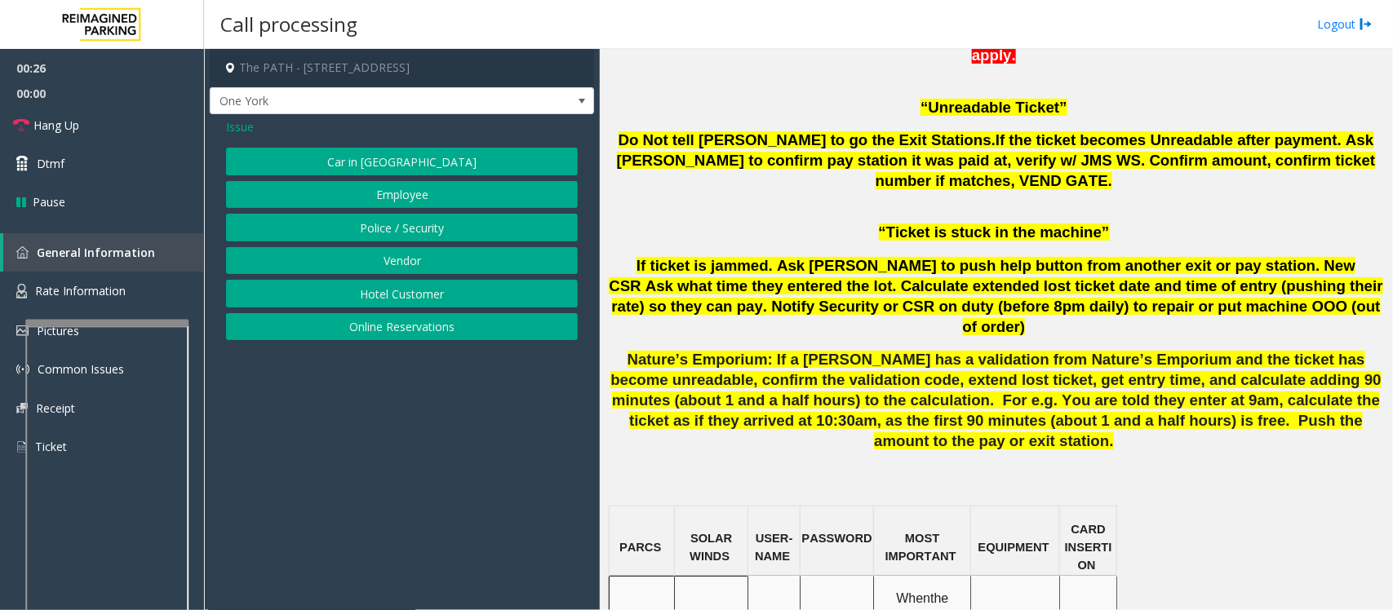
click at [405, 201] on button "Employee" at bounding box center [402, 195] width 352 height 28
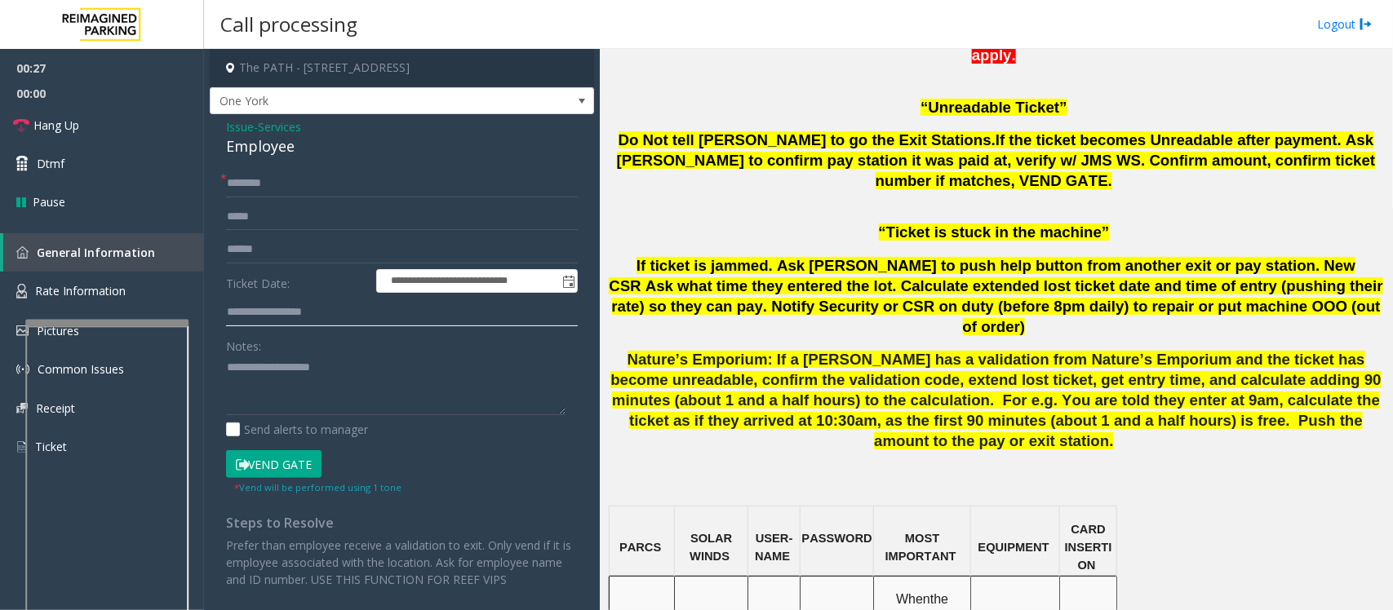
click at [263, 314] on input "text" at bounding box center [402, 313] width 352 height 28
type input "******"
click at [263, 149] on div "Employee" at bounding box center [402, 146] width 352 height 22
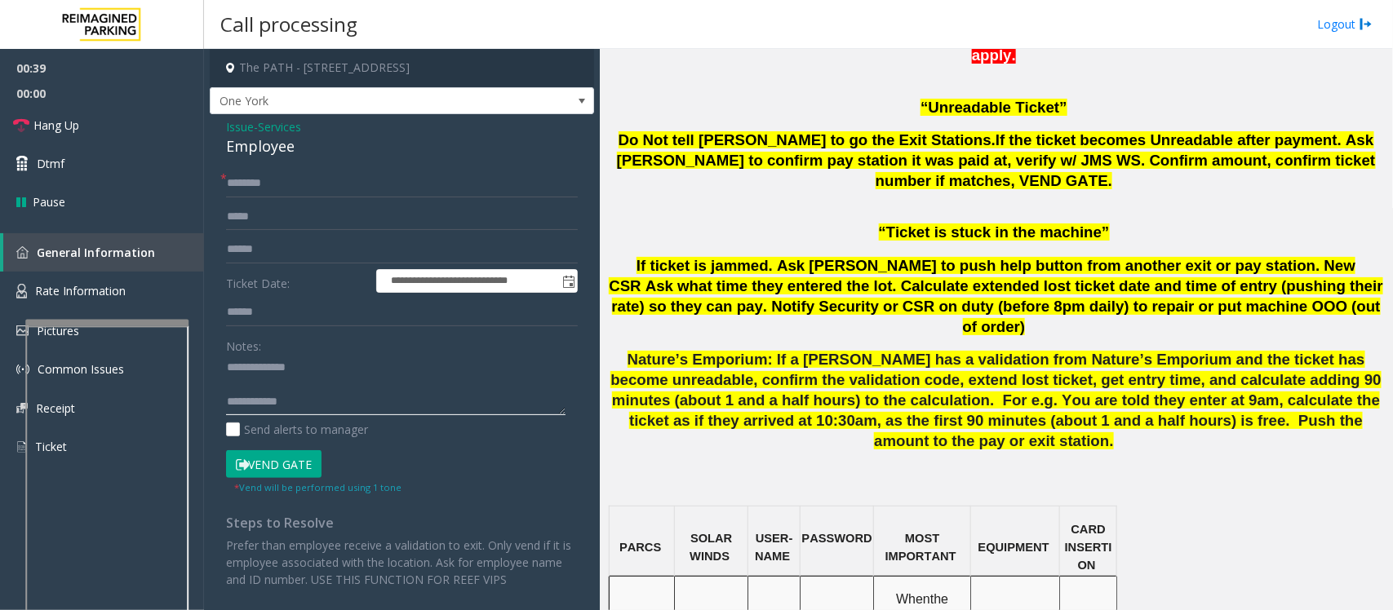
click at [333, 396] on textarea at bounding box center [395, 385] width 339 height 61
click at [286, 386] on textarea at bounding box center [395, 385] width 339 height 61
click at [304, 397] on textarea at bounding box center [395, 385] width 339 height 61
click at [284, 188] on input "text" at bounding box center [402, 184] width 352 height 28
click at [296, 253] on input "text" at bounding box center [402, 250] width 352 height 28
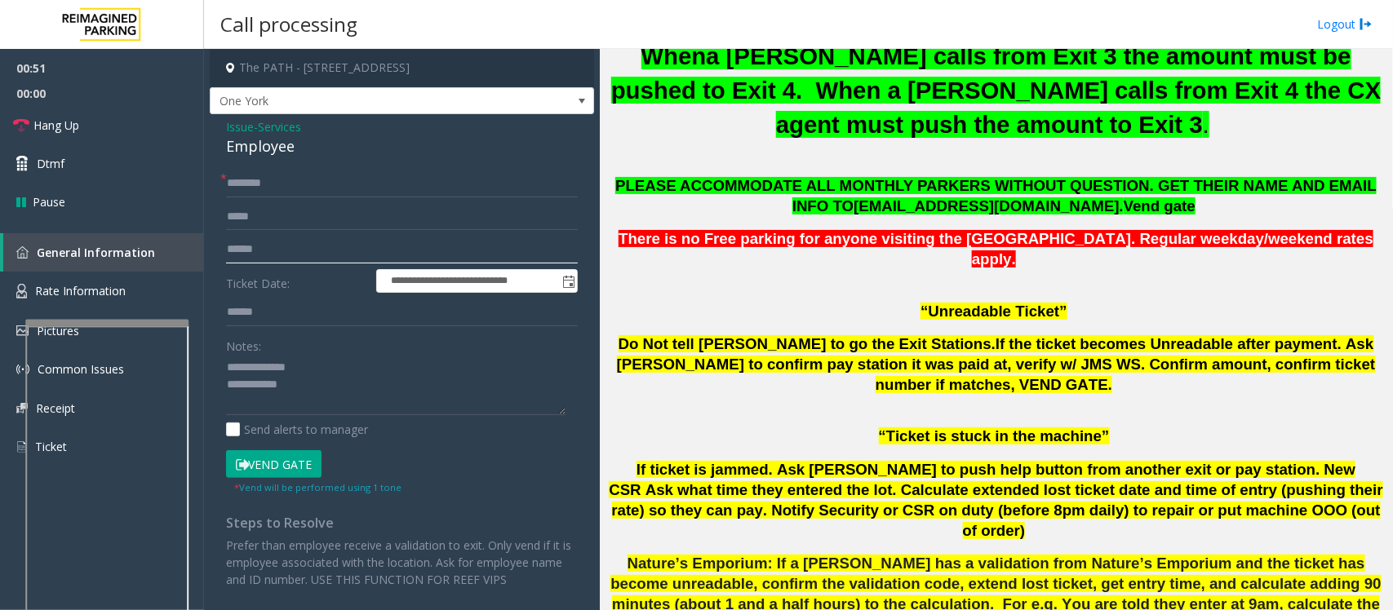
scroll to position [612, 0]
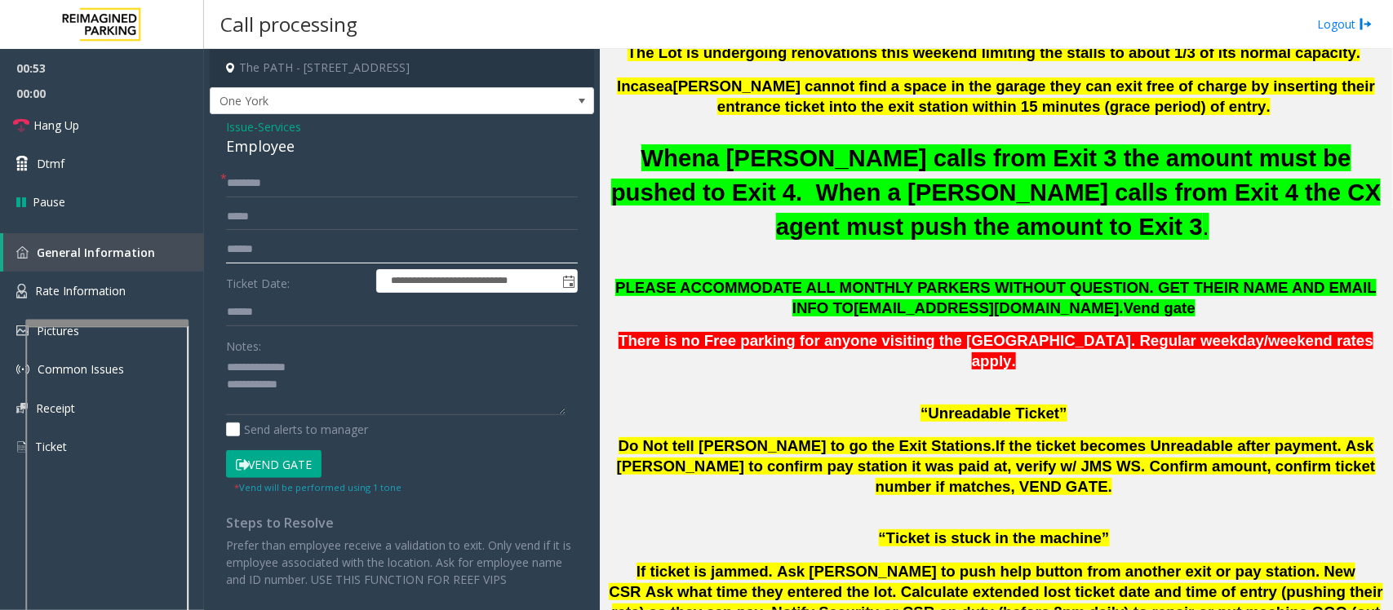
click at [300, 251] on input "text" at bounding box center [402, 250] width 352 height 28
click at [299, 250] on input "text" at bounding box center [402, 250] width 352 height 28
type textarea "**********"
click at [268, 237] on input "text" at bounding box center [402, 250] width 352 height 28
type input "********"
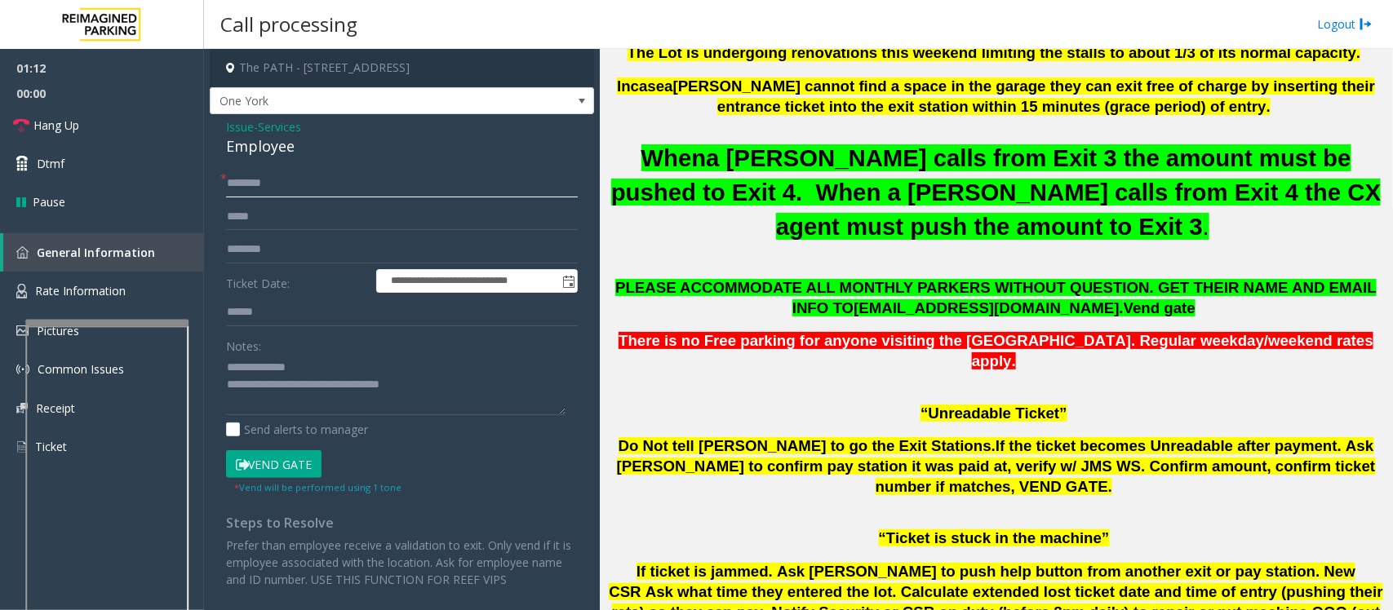
click at [317, 178] on input "text" at bounding box center [402, 184] width 352 height 28
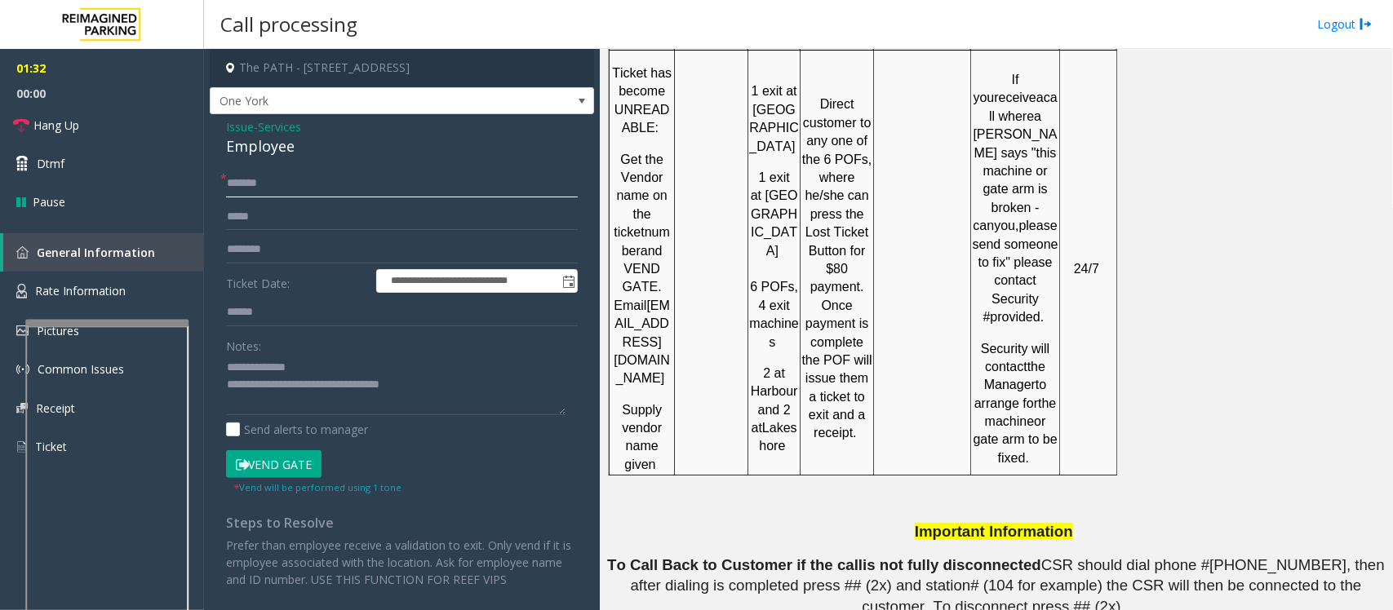
scroll to position [3099, 0]
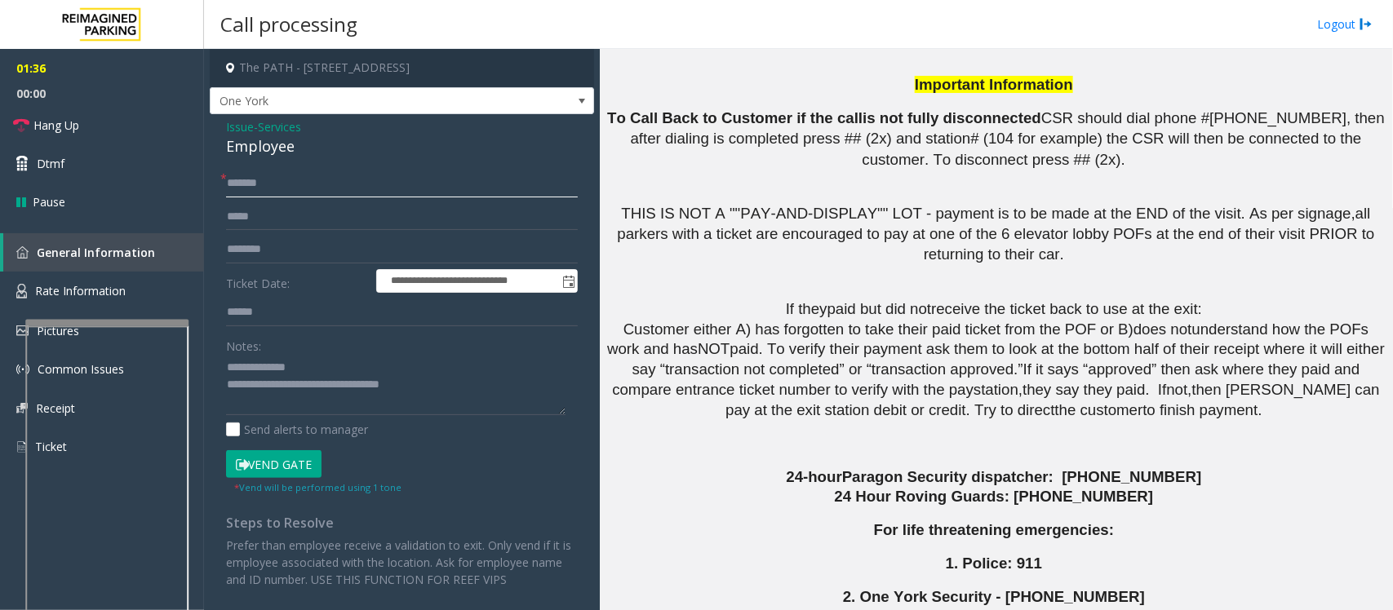
type input "*******"
drag, startPoint x: 855, startPoint y: 512, endPoint x: 747, endPoint y: 519, distance: 108.8
drag, startPoint x: 863, startPoint y: 465, endPoint x: 755, endPoint y: 475, distance: 109.0
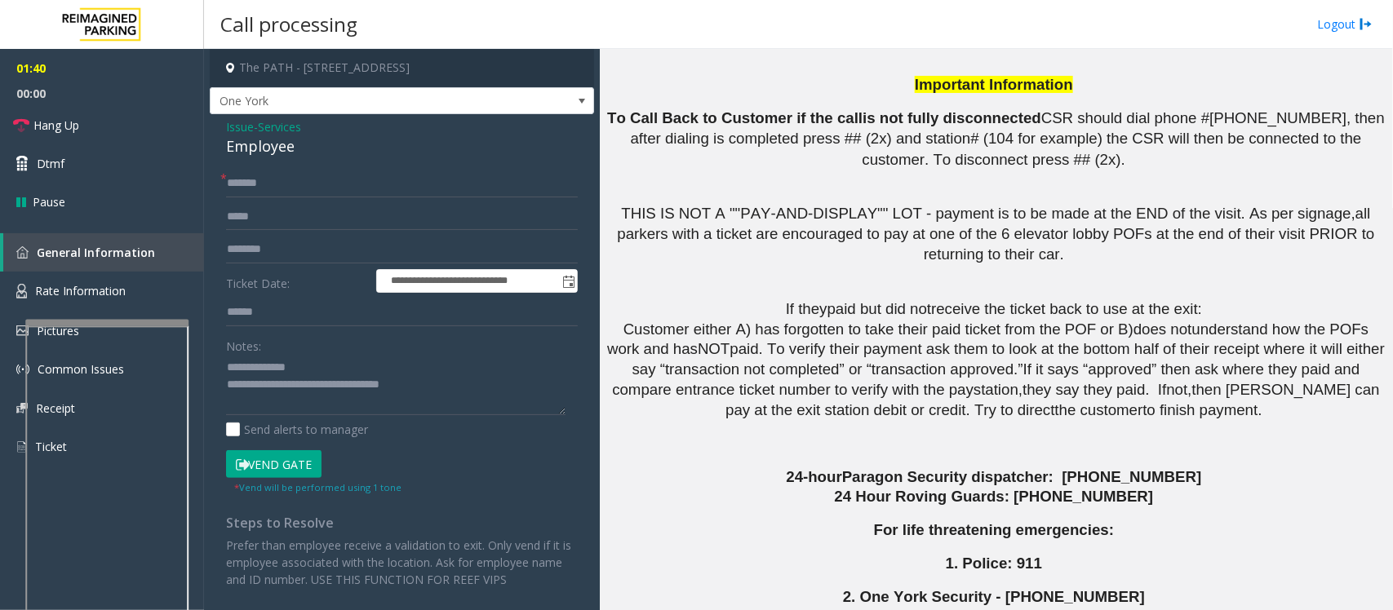
copy button "416-366-9170"
click at [291, 384] on textarea at bounding box center [395, 385] width 339 height 61
drag, startPoint x: 398, startPoint y: 384, endPoint x: 454, endPoint y: 400, distance: 57.6
click at [401, 384] on textarea at bounding box center [395, 385] width 339 height 61
click at [423, 381] on textarea at bounding box center [395, 385] width 339 height 61
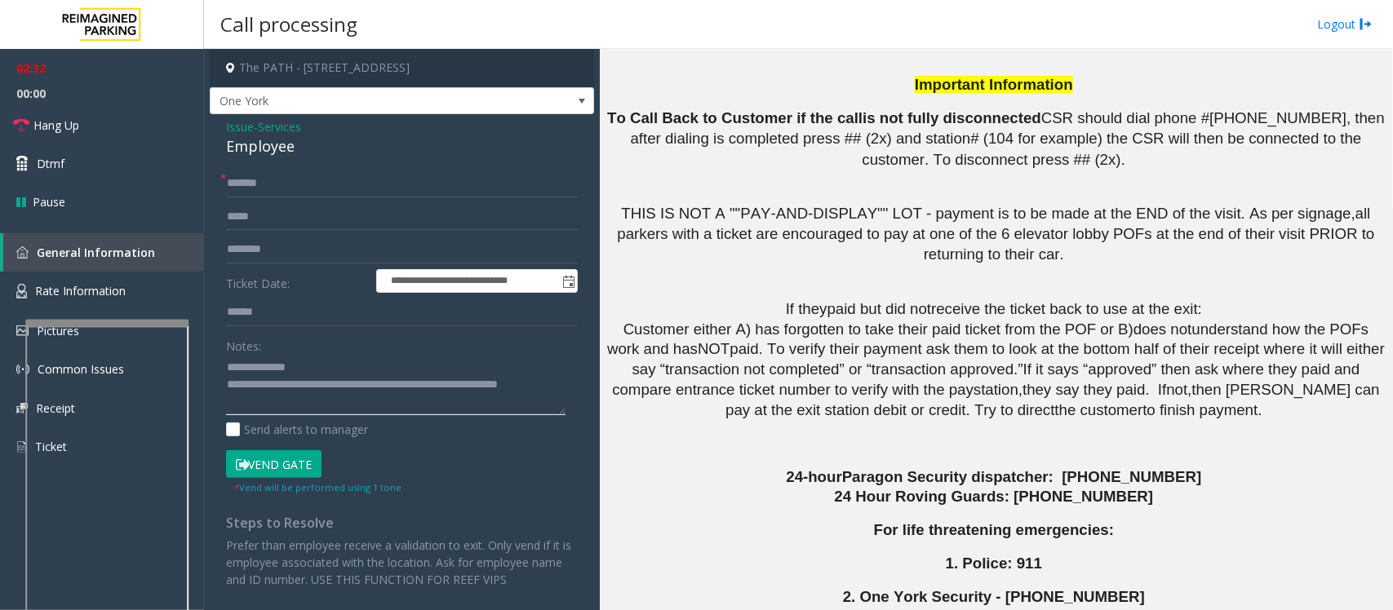
type textarea "**********"
click at [276, 470] on button "Vend Gate" at bounding box center [273, 464] width 95 height 28
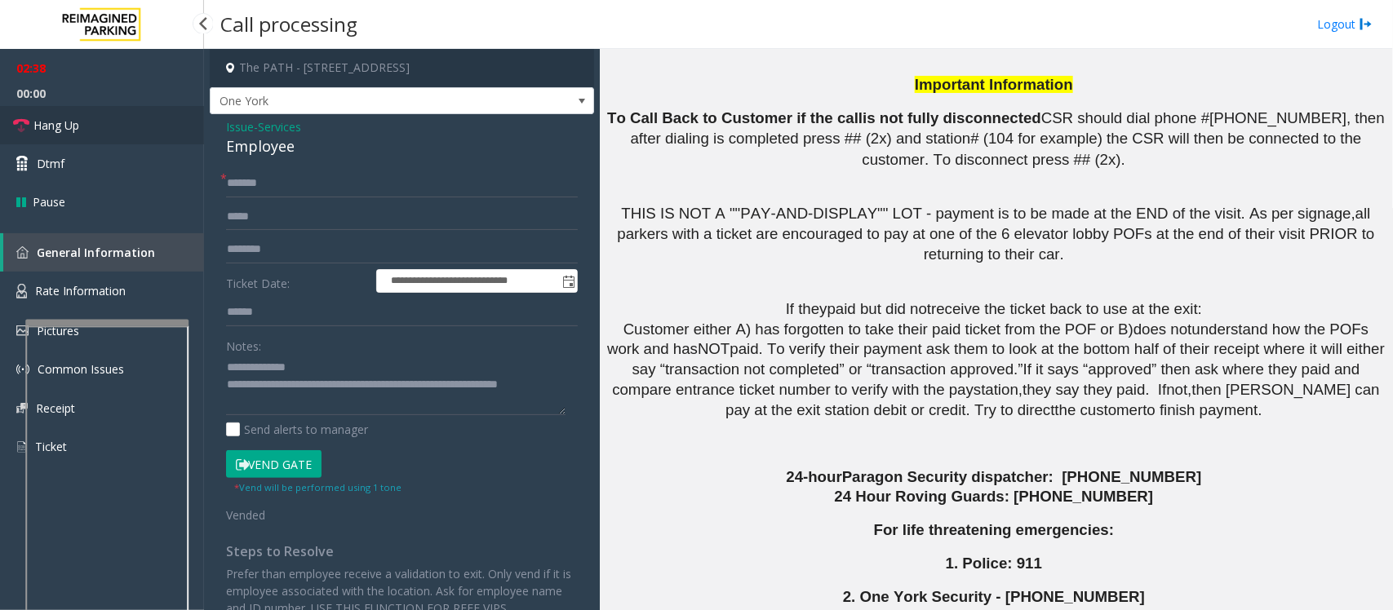
click at [109, 118] on link "Hang Up" at bounding box center [102, 125] width 204 height 38
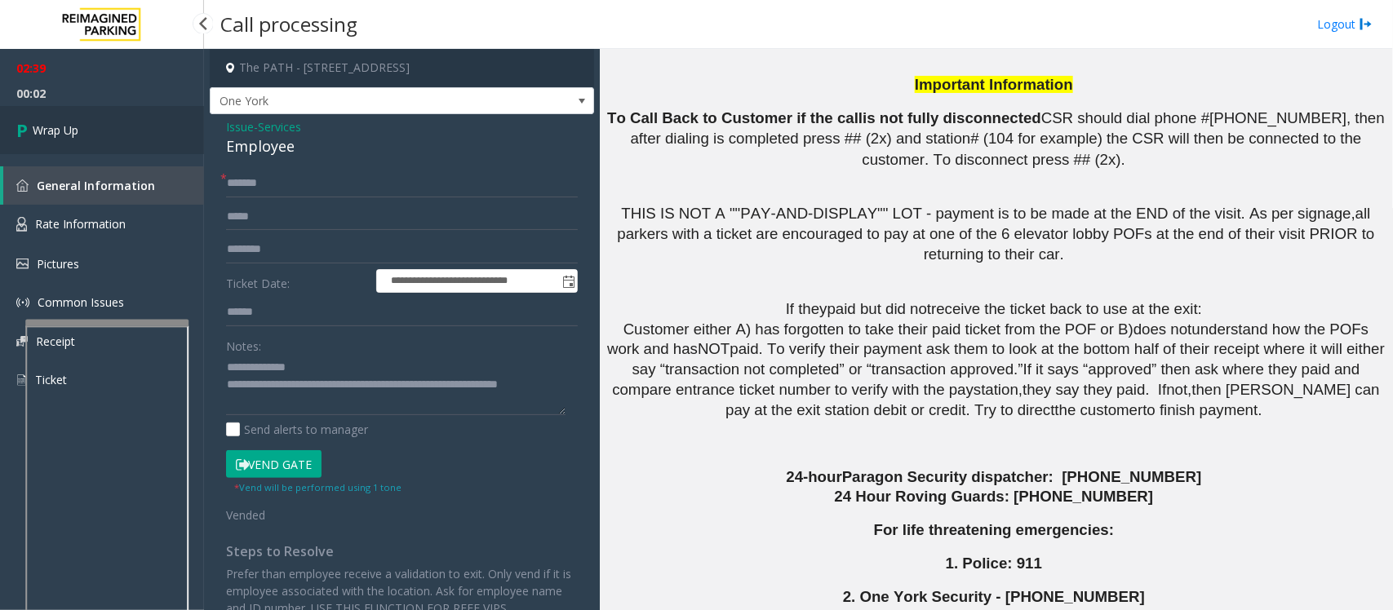
click at [119, 129] on link "Wrap Up" at bounding box center [102, 130] width 204 height 48
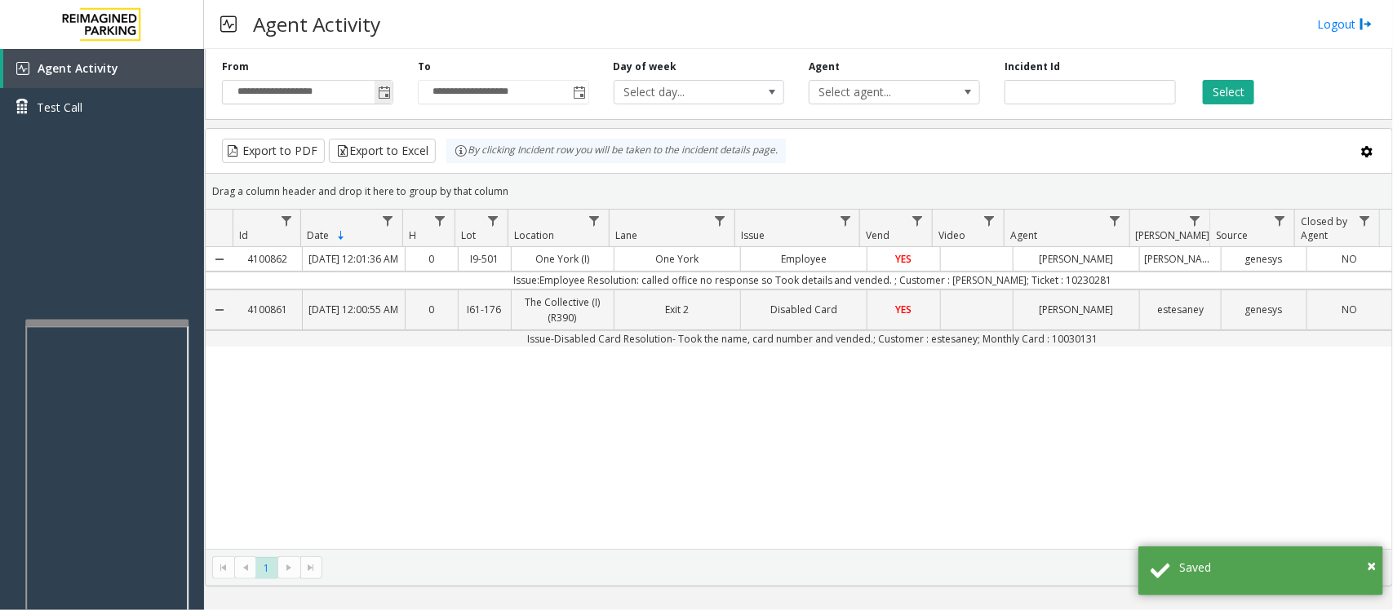
click at [388, 84] on span "Toggle popup" at bounding box center [384, 92] width 18 height 26
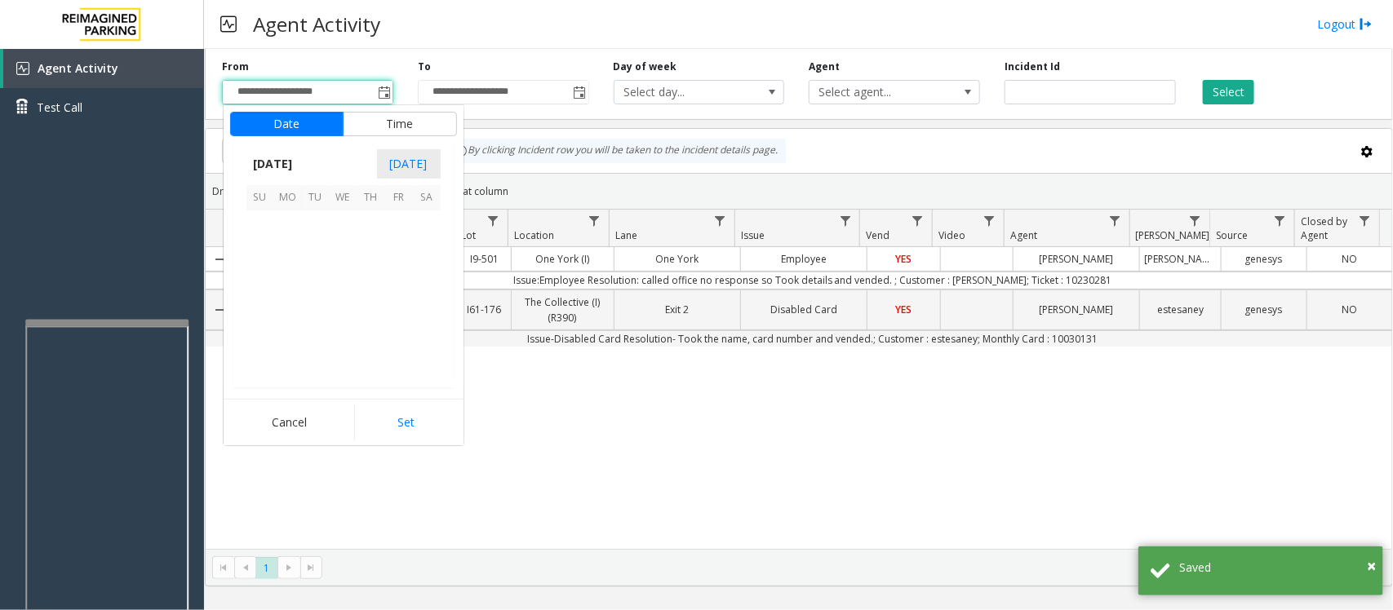
scroll to position [292929, 0]
click at [311, 282] on span "14" at bounding box center [316, 281] width 28 height 28
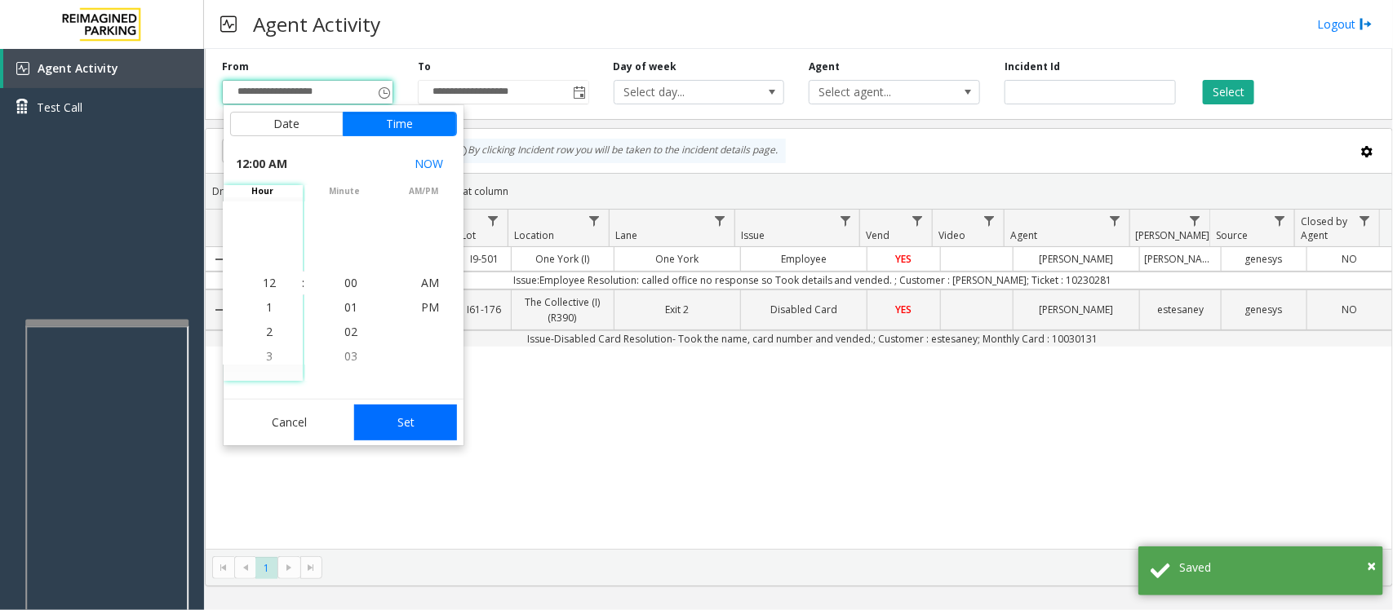
click at [400, 426] on button "Set" at bounding box center [405, 423] width 103 height 36
type input "**********"
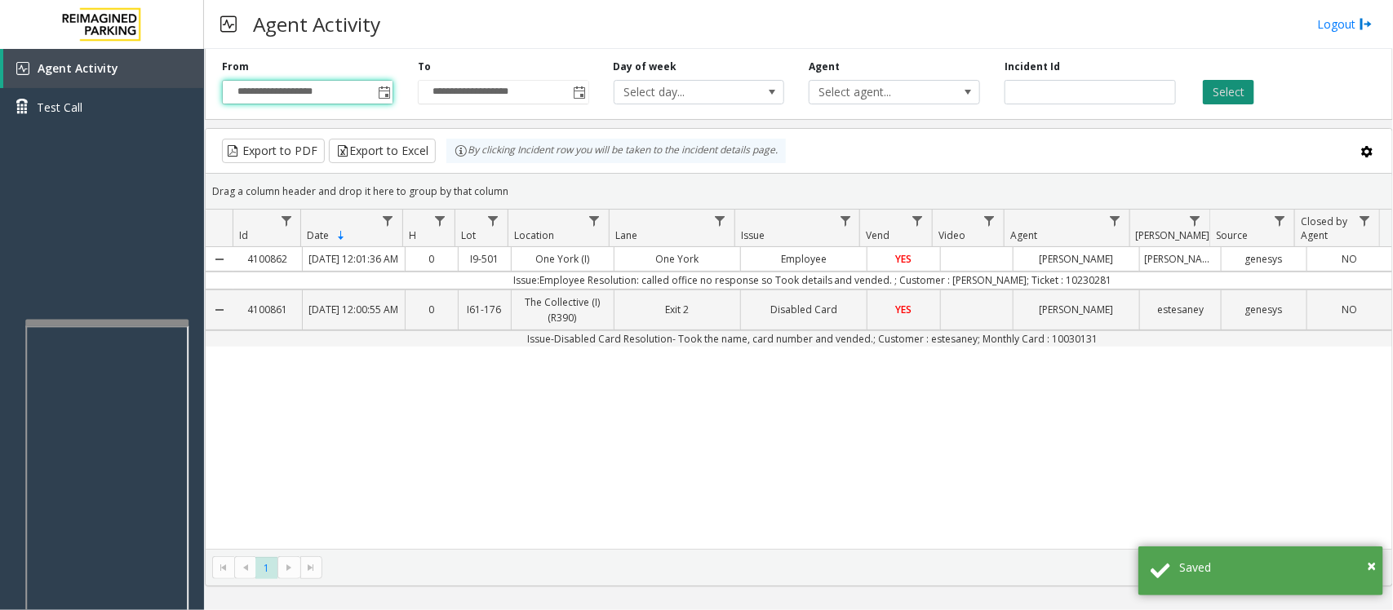
click at [1226, 91] on button "Select" at bounding box center [1228, 92] width 51 height 24
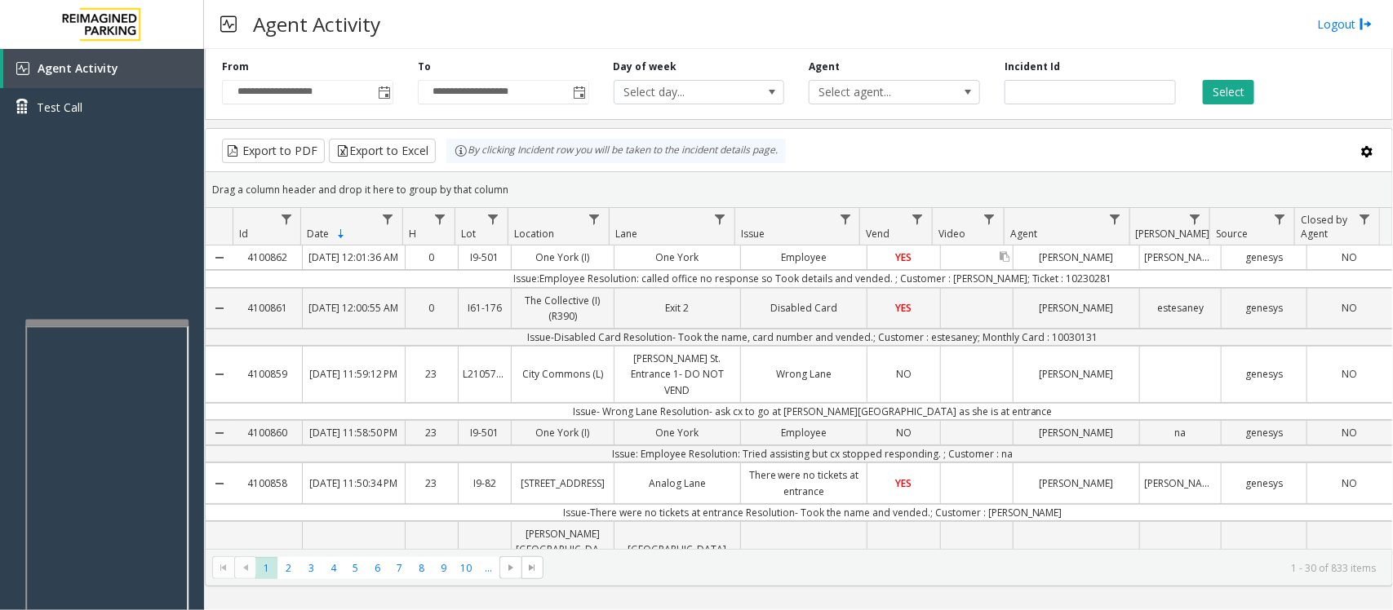
click at [941, 262] on link "Data table" at bounding box center [977, 258] width 72 height 8
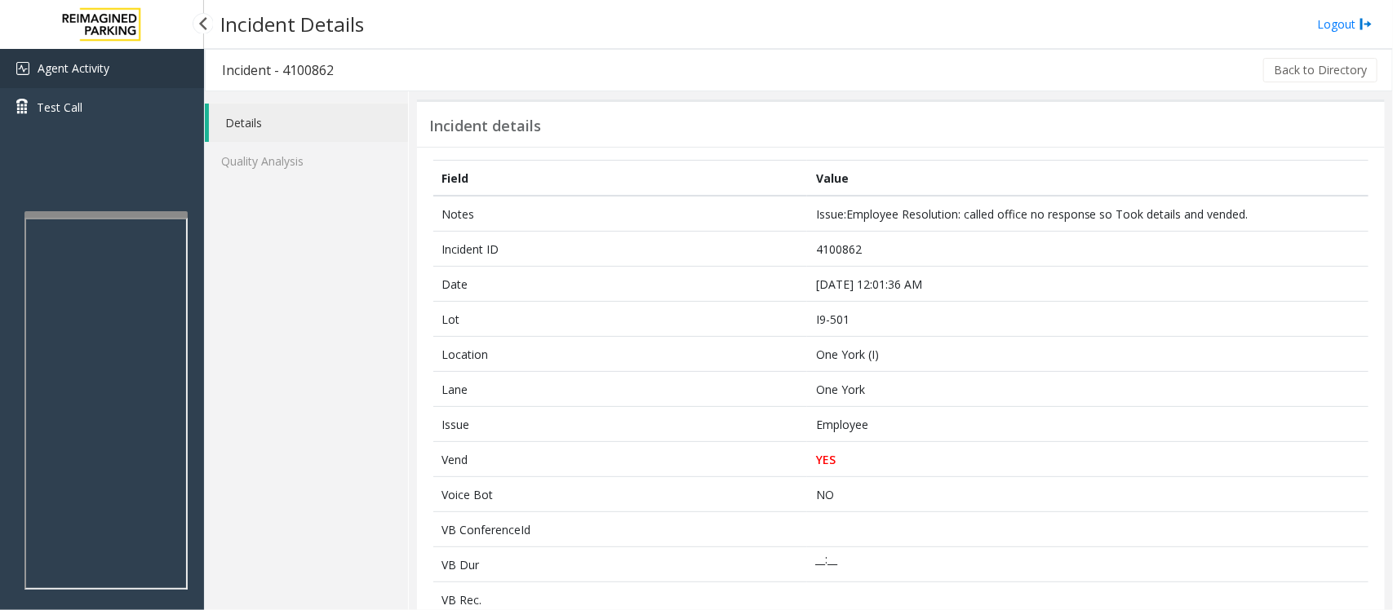
click at [38, 71] on span "Agent Activity" at bounding box center [74, 68] width 72 height 16
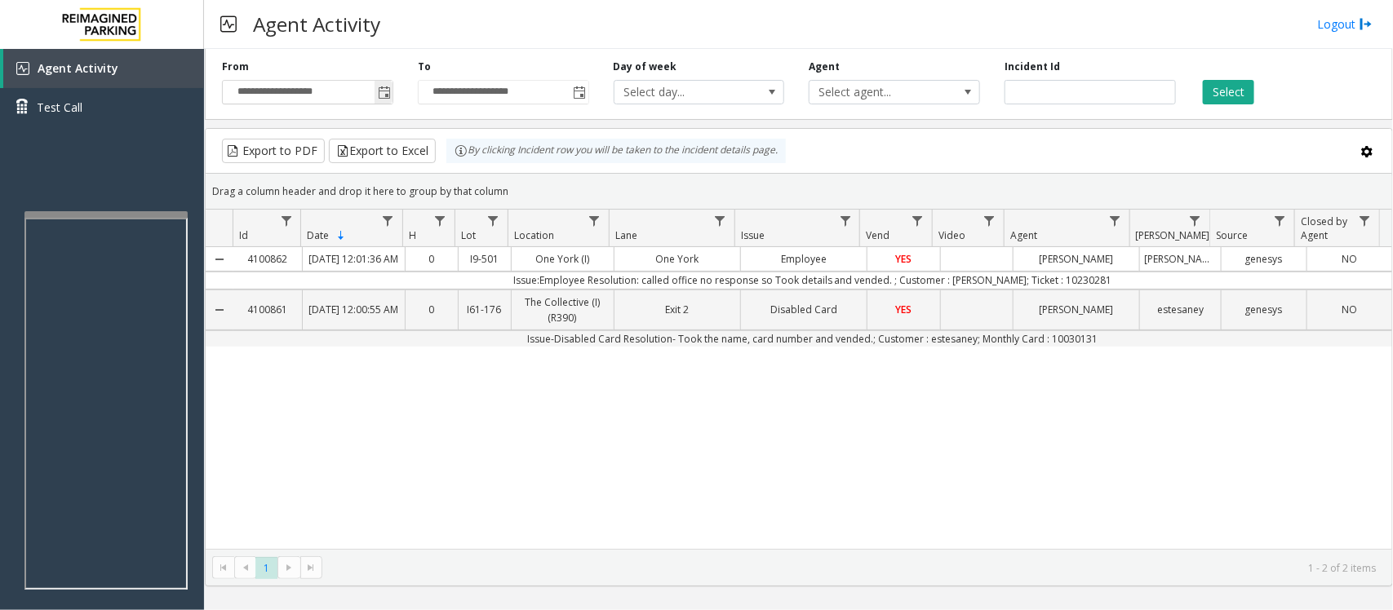
click at [381, 95] on span "Toggle popup" at bounding box center [384, 92] width 13 height 13
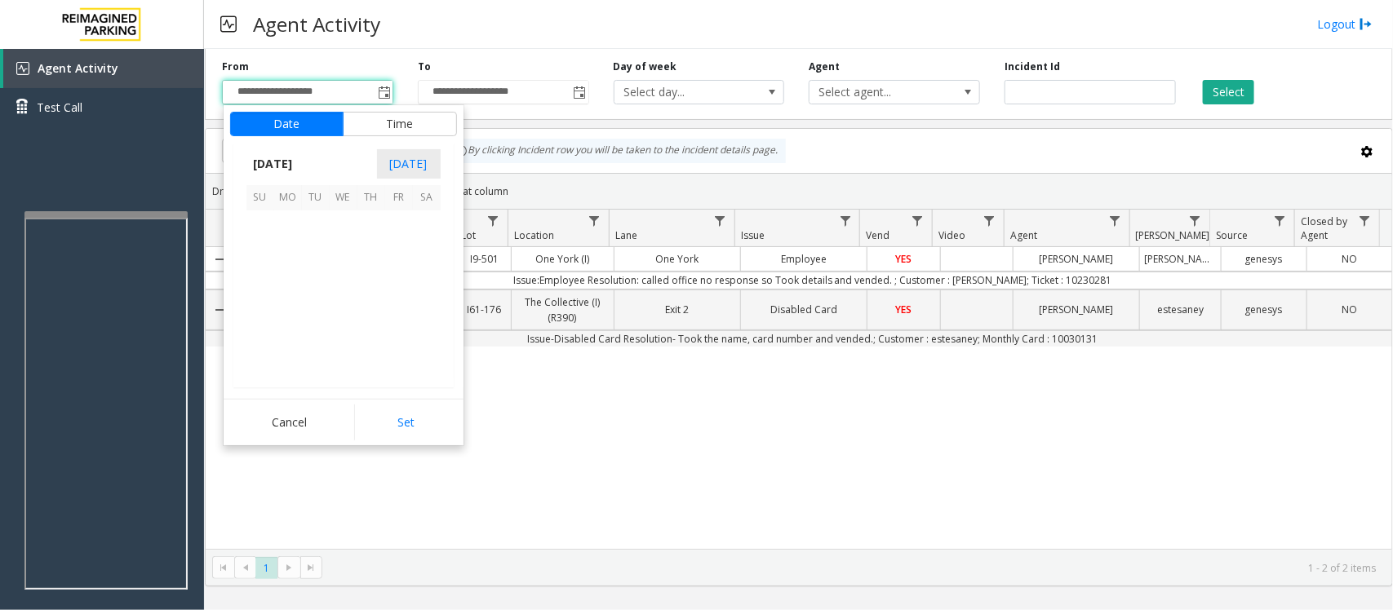
scroll to position [292929, 0]
click at [318, 278] on span "14" at bounding box center [316, 281] width 28 height 28
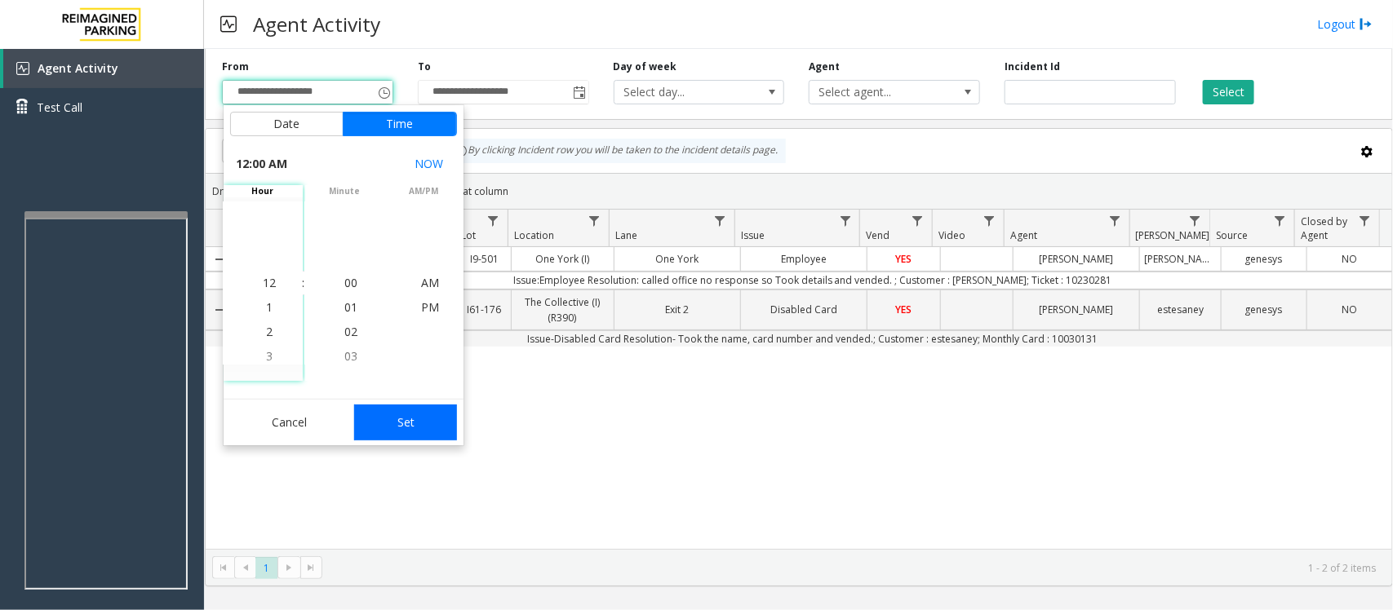
click at [398, 424] on button "Set" at bounding box center [405, 423] width 103 height 36
type input "**********"
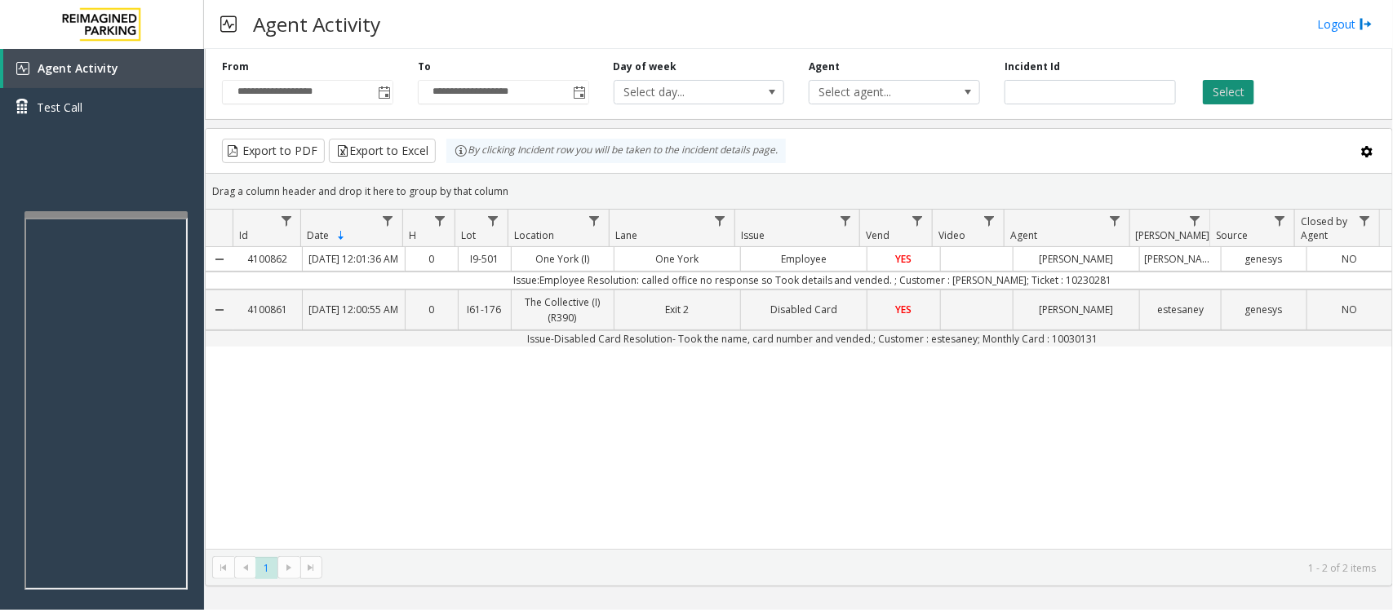
click at [1222, 102] on button "Select" at bounding box center [1228, 92] width 51 height 24
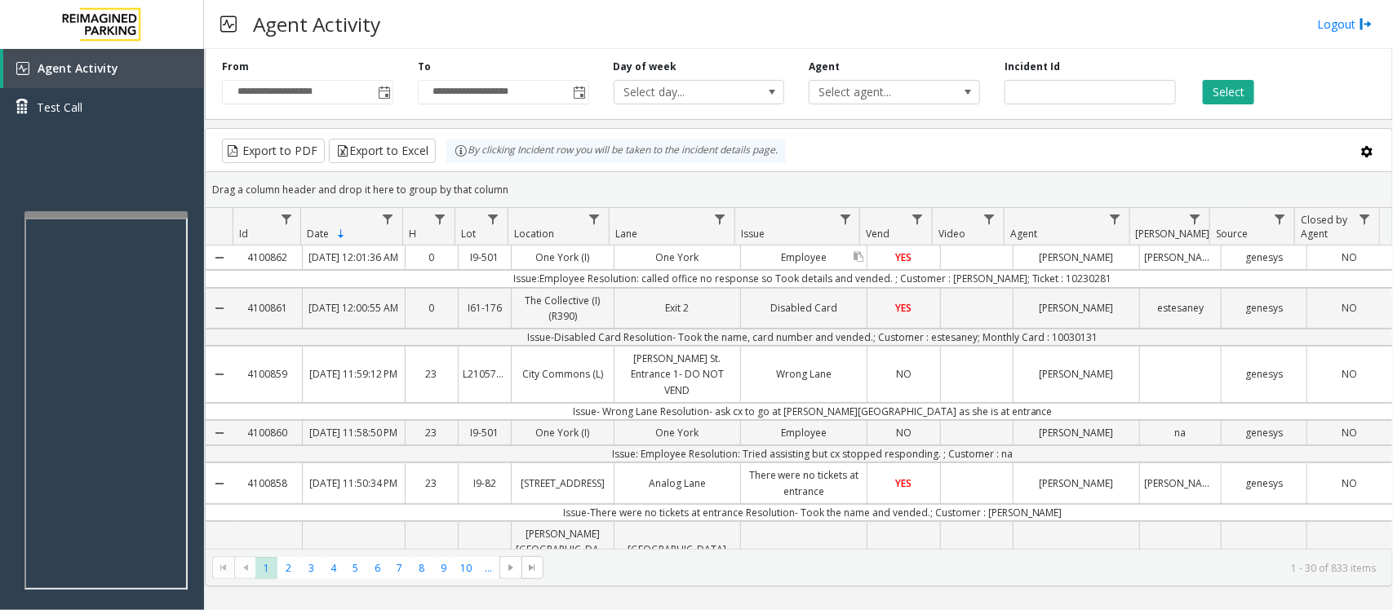
click at [828, 269] on div "Employee" at bounding box center [804, 258] width 126 height 24
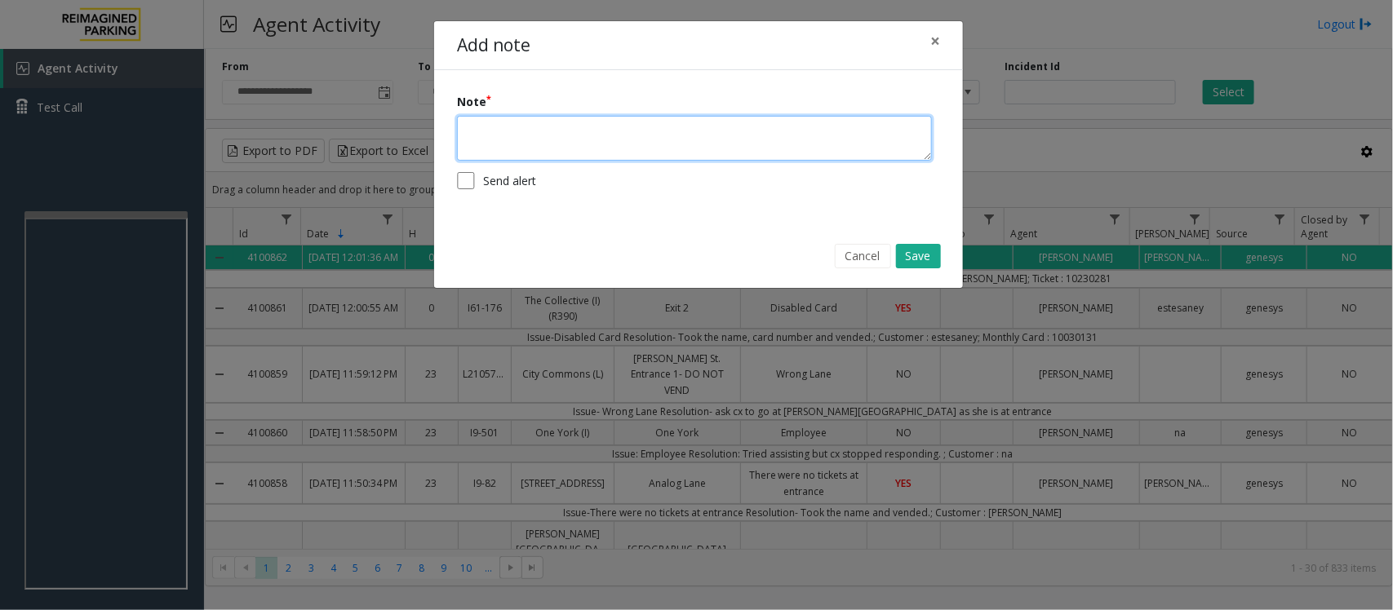
click at [594, 139] on textarea at bounding box center [694, 138] width 475 height 45
type textarea "**********"
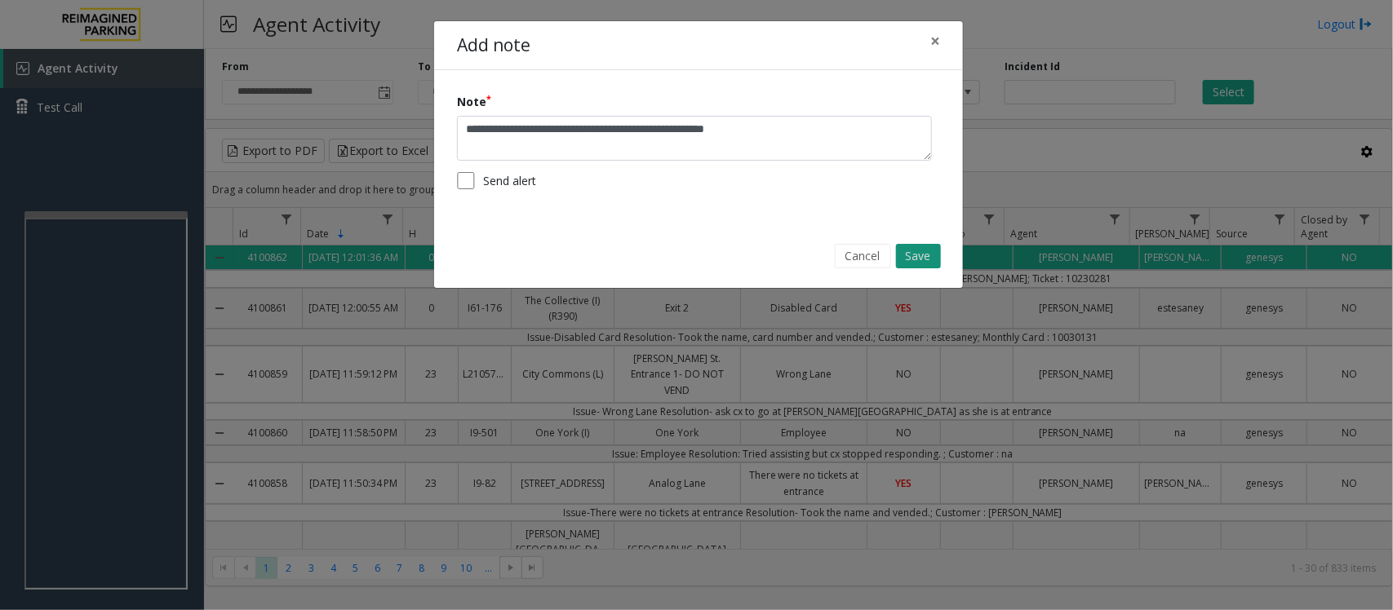
click at [920, 258] on button "Save" at bounding box center [918, 256] width 45 height 24
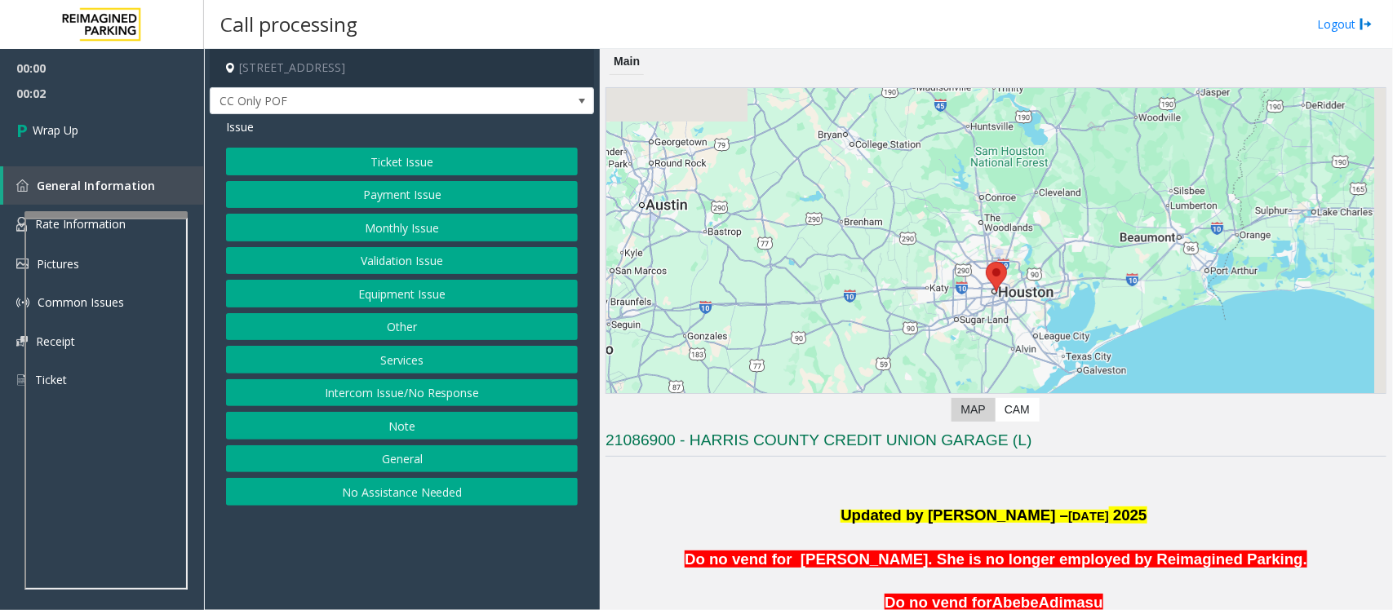
click at [349, 388] on button "Intercom Issue/No Response" at bounding box center [402, 393] width 352 height 28
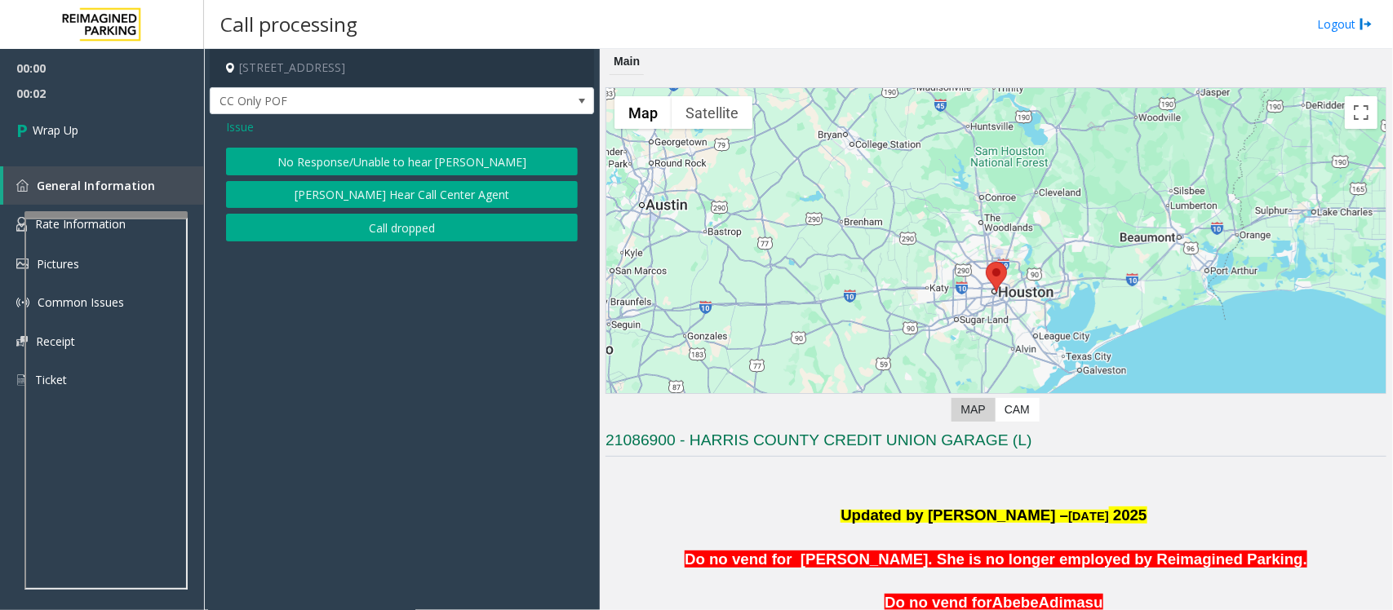
click at [351, 218] on button "Call dropped" at bounding box center [402, 228] width 352 height 28
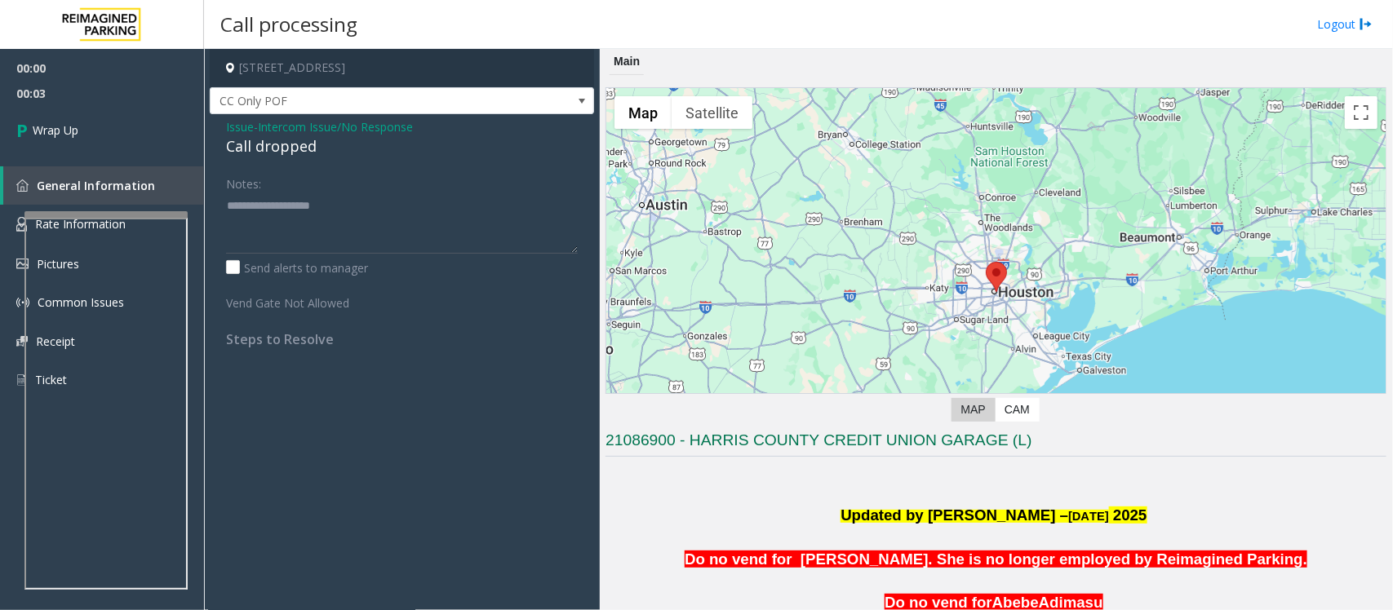
click at [270, 145] on div "Call dropped" at bounding box center [402, 146] width 352 height 22
click at [273, 147] on div "Call dropped" at bounding box center [402, 146] width 352 height 22
click at [243, 149] on div "Call dropped" at bounding box center [402, 146] width 352 height 22
click at [245, 149] on div "Call dropped" at bounding box center [402, 146] width 352 height 22
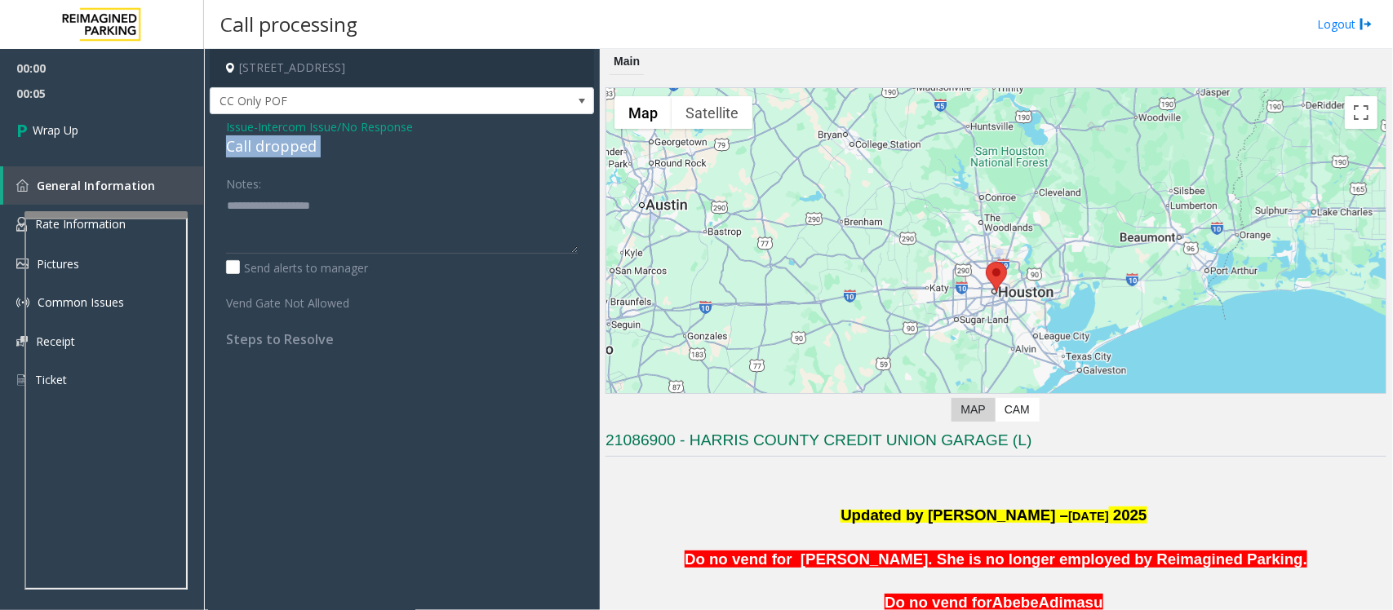
click at [245, 149] on div "Call dropped" at bounding box center [402, 146] width 352 height 22
type textarea "**********"
click at [103, 118] on link "Wrap Up" at bounding box center [102, 130] width 204 height 48
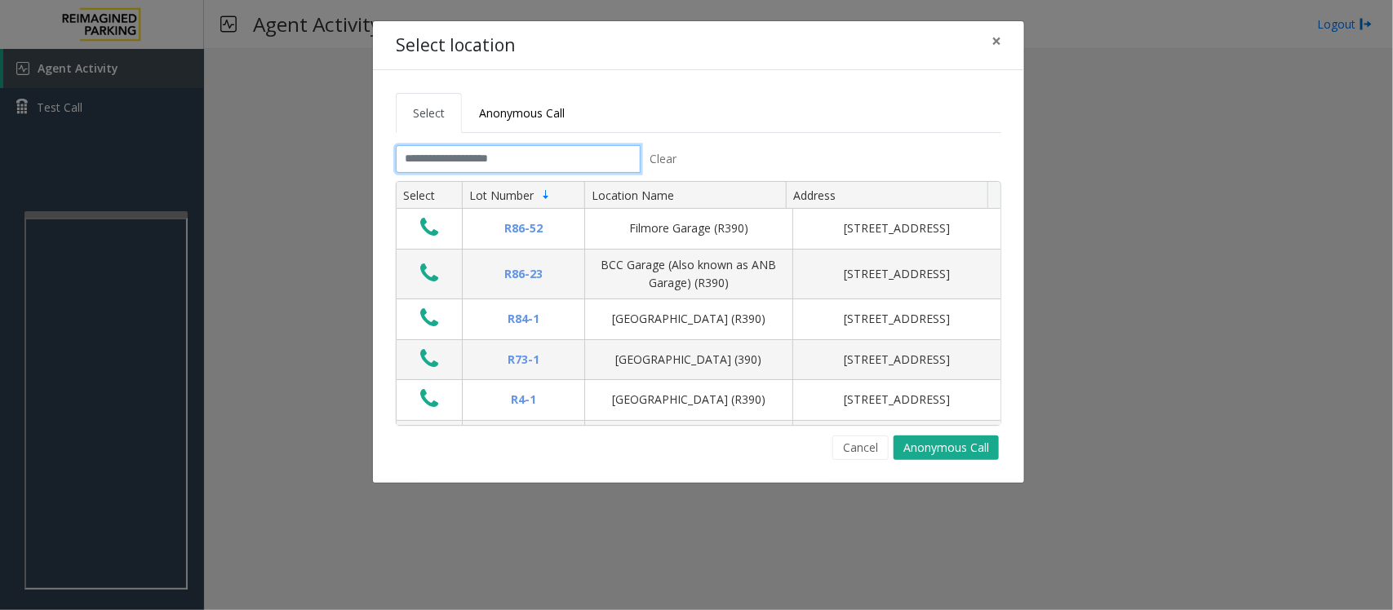
click at [527, 164] on input "text" at bounding box center [518, 159] width 245 height 28
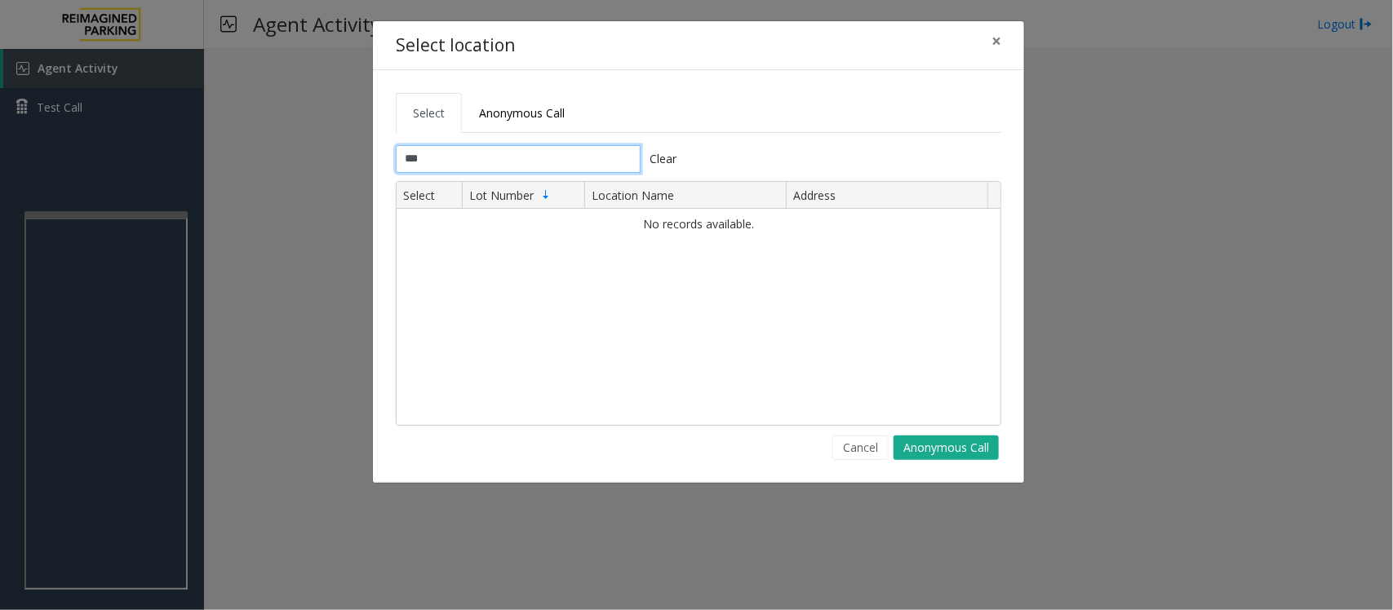
type input "***"
click at [1004, 38] on button "×" at bounding box center [996, 41] width 33 height 40
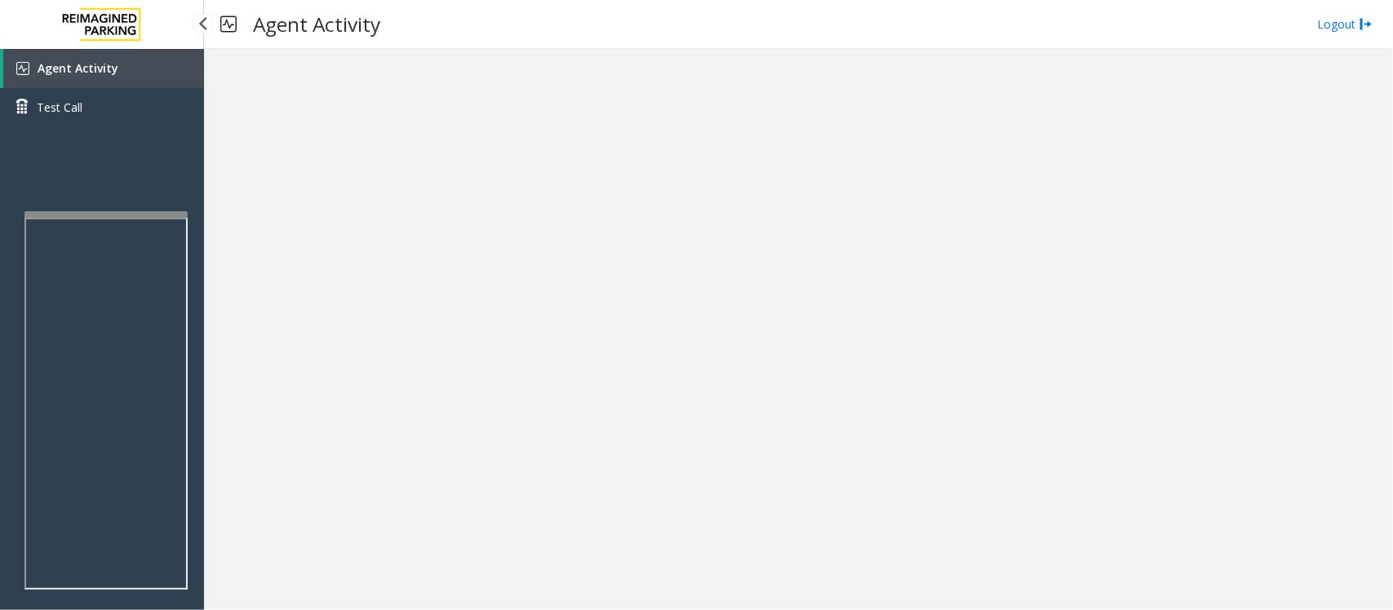
click at [110, 83] on link "Agent Activity" at bounding box center [103, 68] width 201 height 39
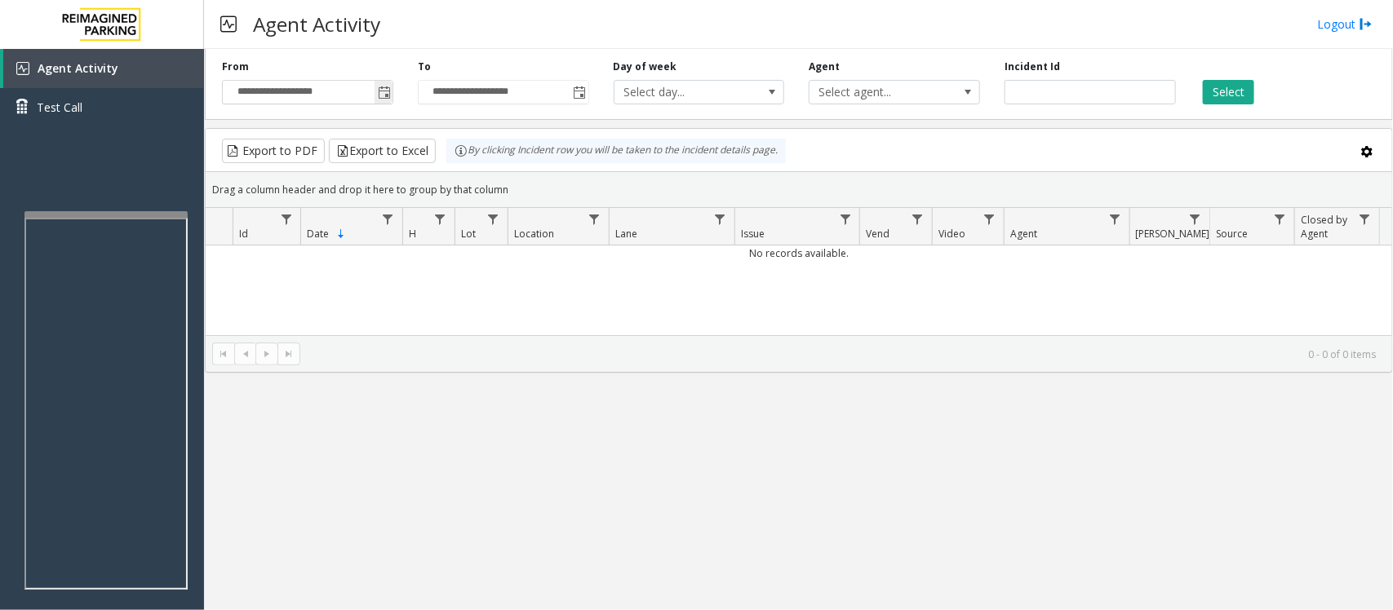
click at [384, 95] on span "Toggle popup" at bounding box center [384, 92] width 13 height 13
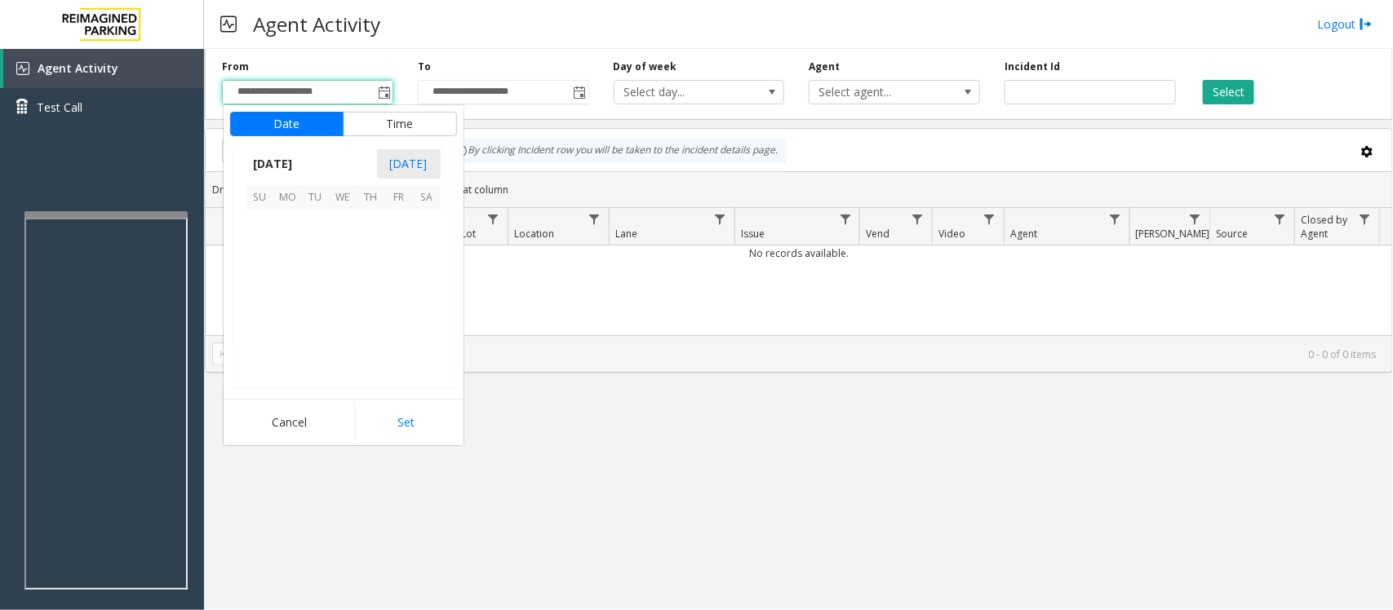
scroll to position [292929, 0]
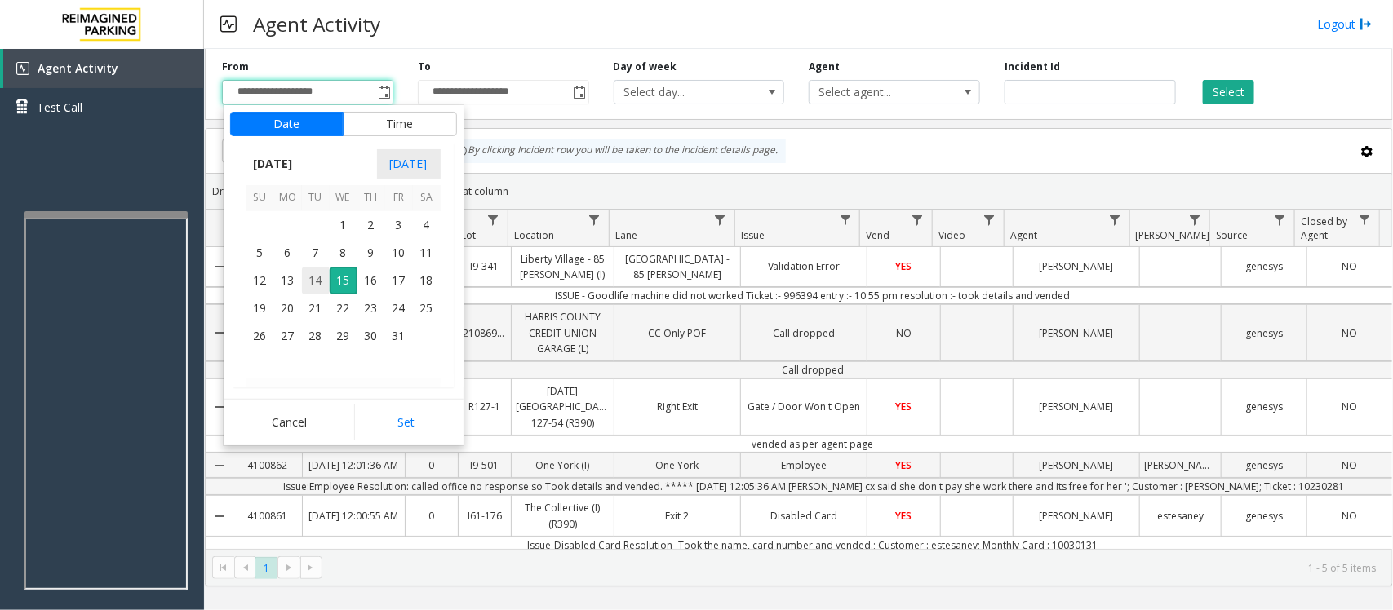
click at [316, 279] on span "14" at bounding box center [316, 281] width 28 height 28
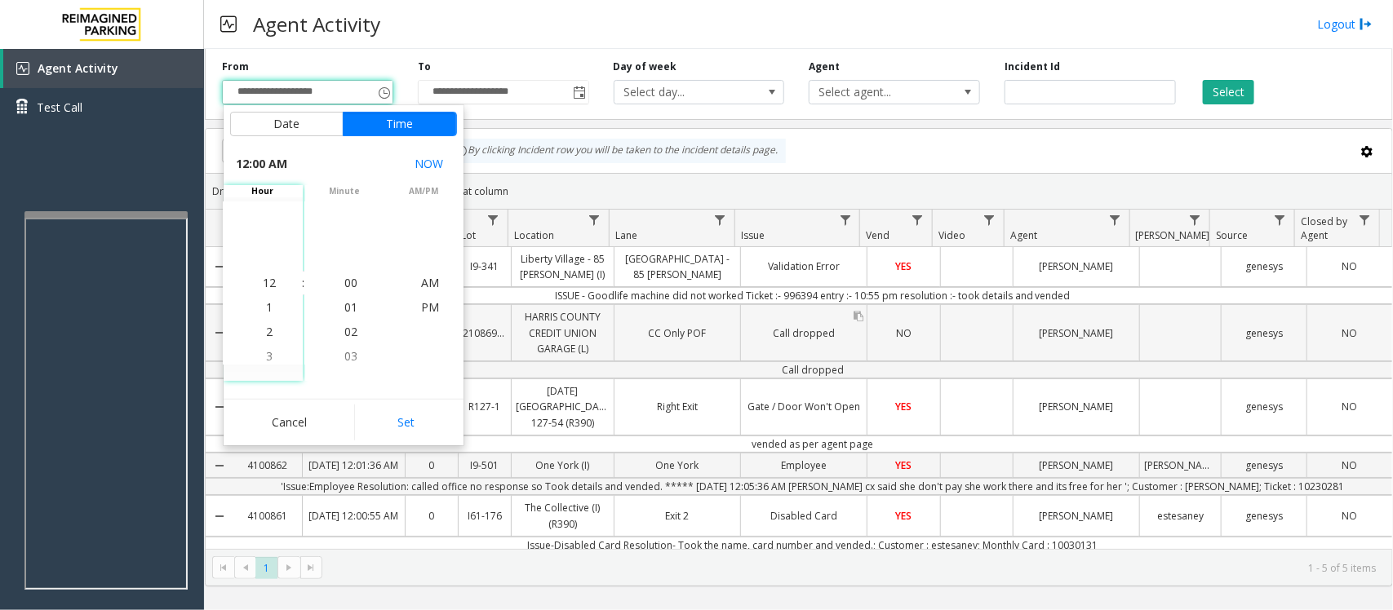
drag, startPoint x: 396, startPoint y: 427, endPoint x: 842, endPoint y: 356, distance: 452.0
click at [400, 427] on button "Set" at bounding box center [405, 423] width 103 height 36
type input "**********"
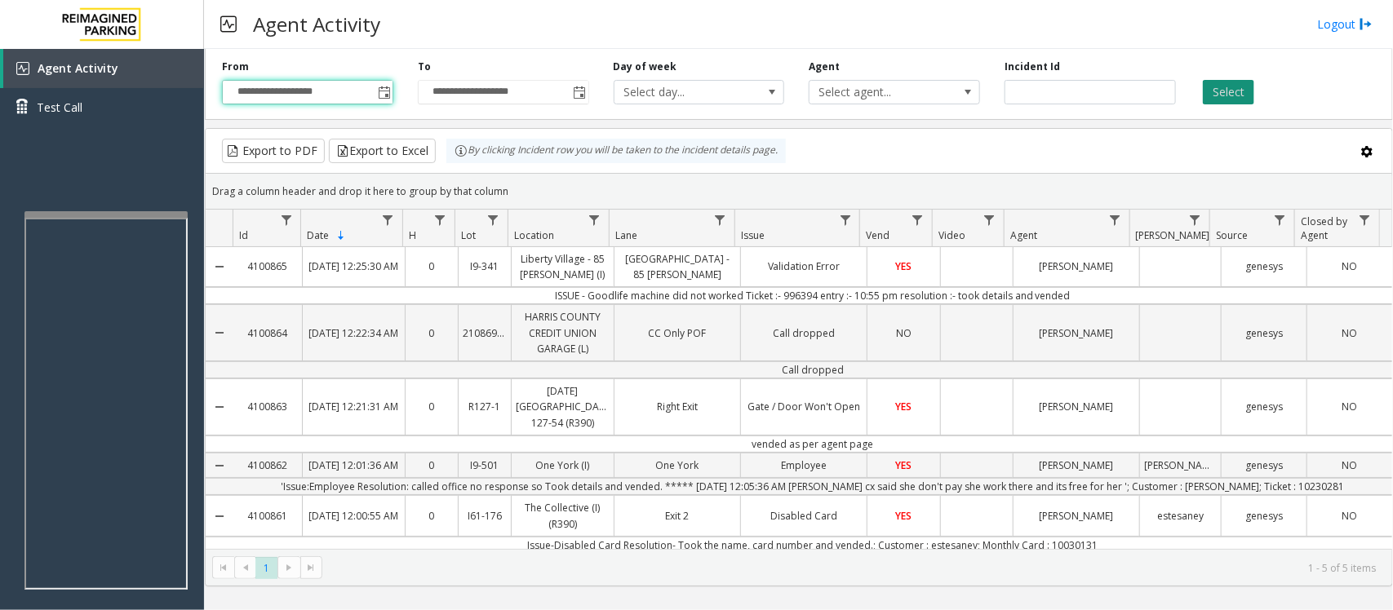
click at [1238, 86] on button "Select" at bounding box center [1228, 92] width 51 height 24
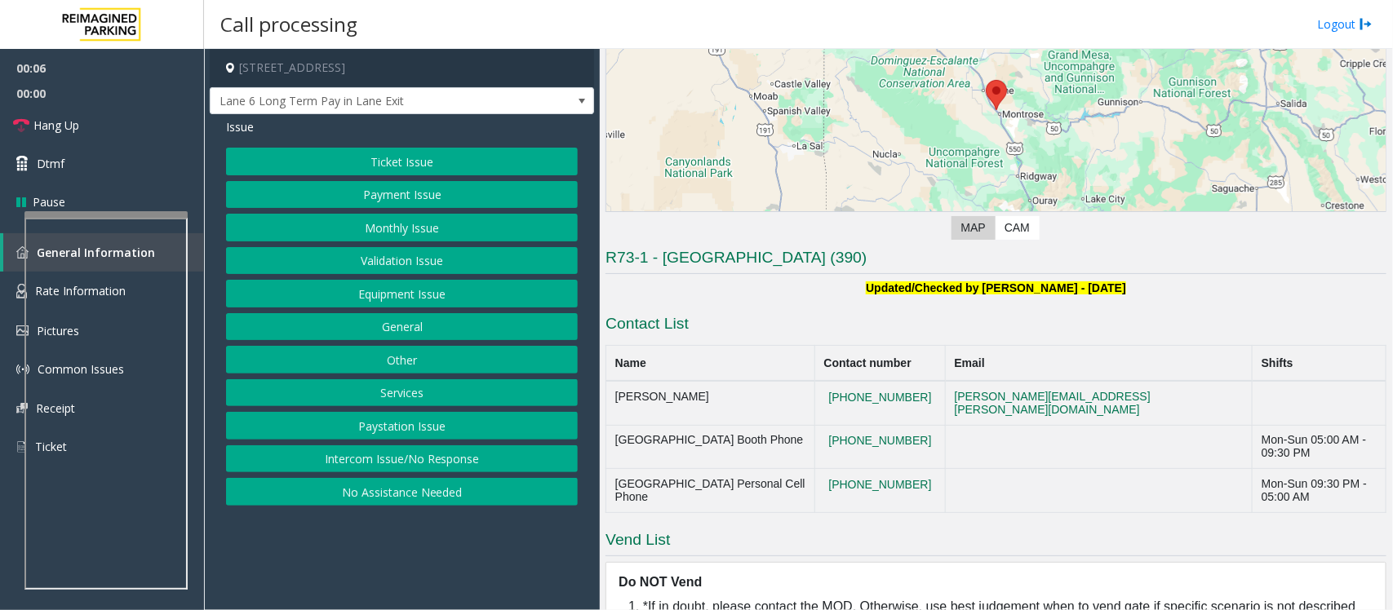
scroll to position [226, 0]
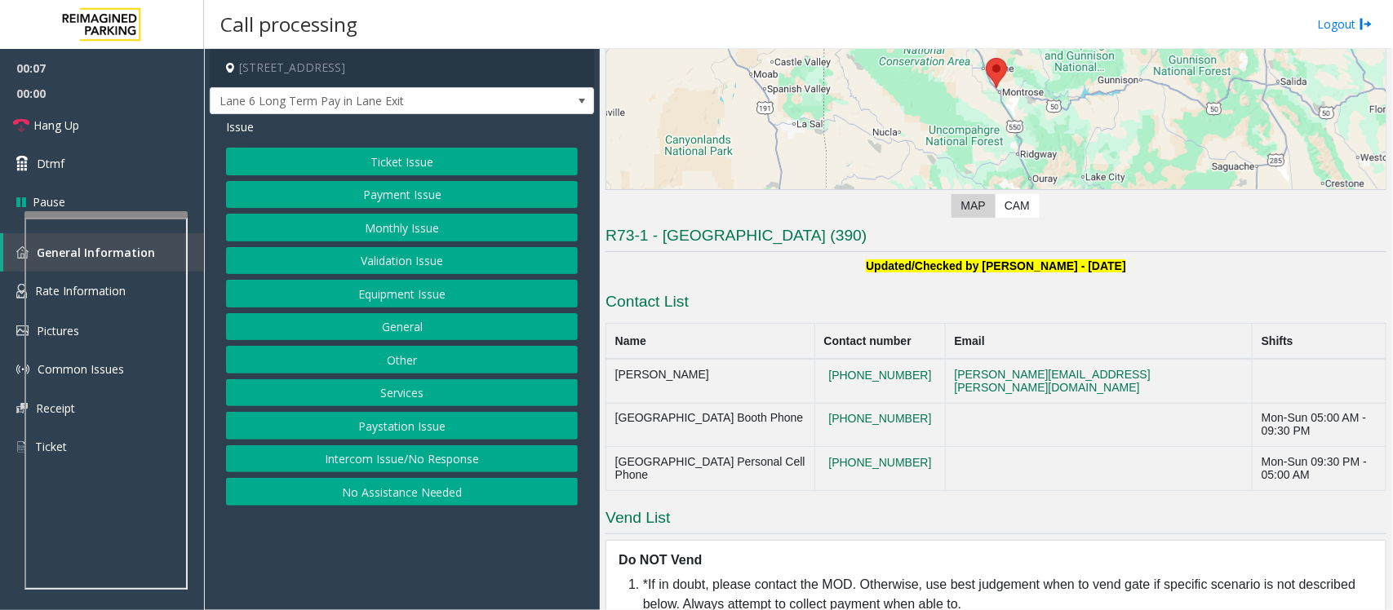
click at [393, 461] on button "Intercom Issue/No Response" at bounding box center [402, 460] width 352 height 28
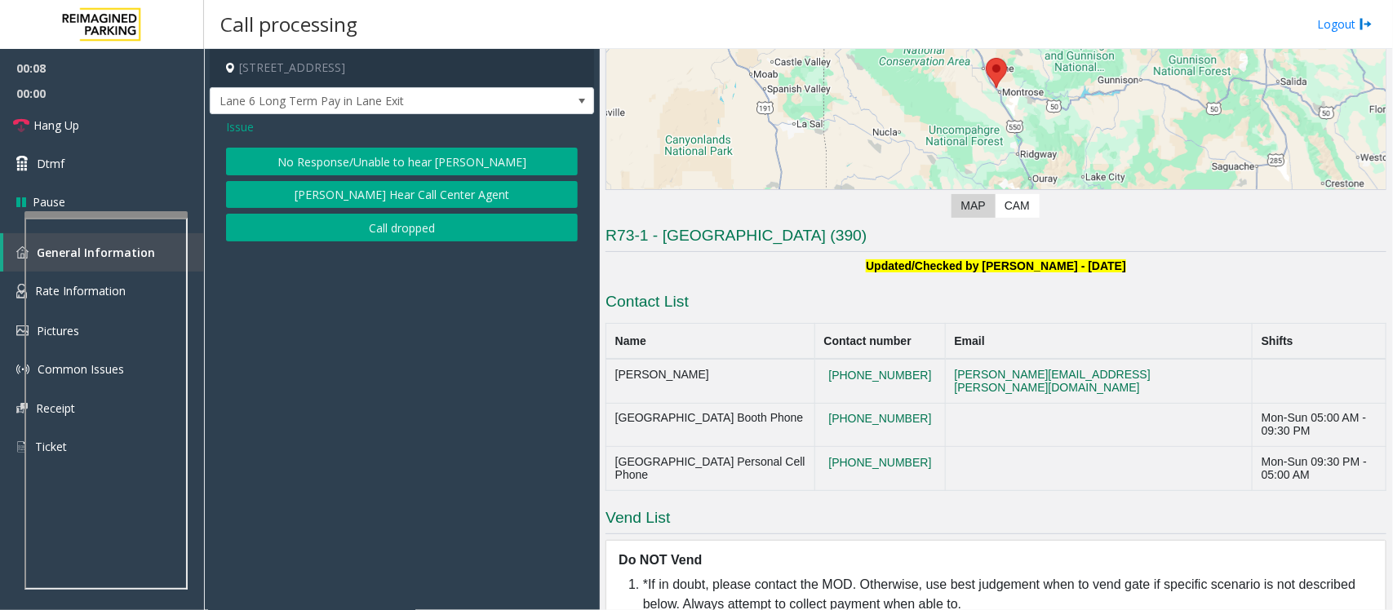
click at [400, 163] on button "No Response/Unable to hear [PERSON_NAME]" at bounding box center [402, 162] width 352 height 28
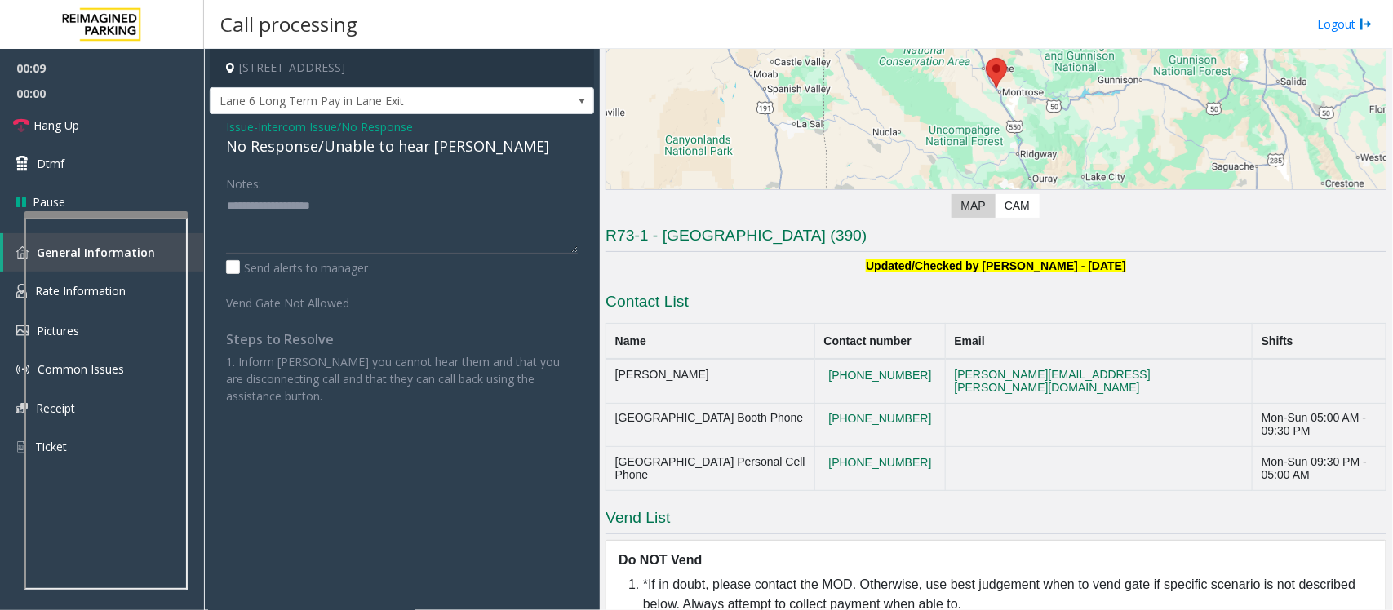
click at [392, 144] on div "No Response/Unable to hear [PERSON_NAME]" at bounding box center [402, 146] width 352 height 22
type textarea "**********"
click at [109, 124] on link "Hang Up" at bounding box center [102, 125] width 204 height 38
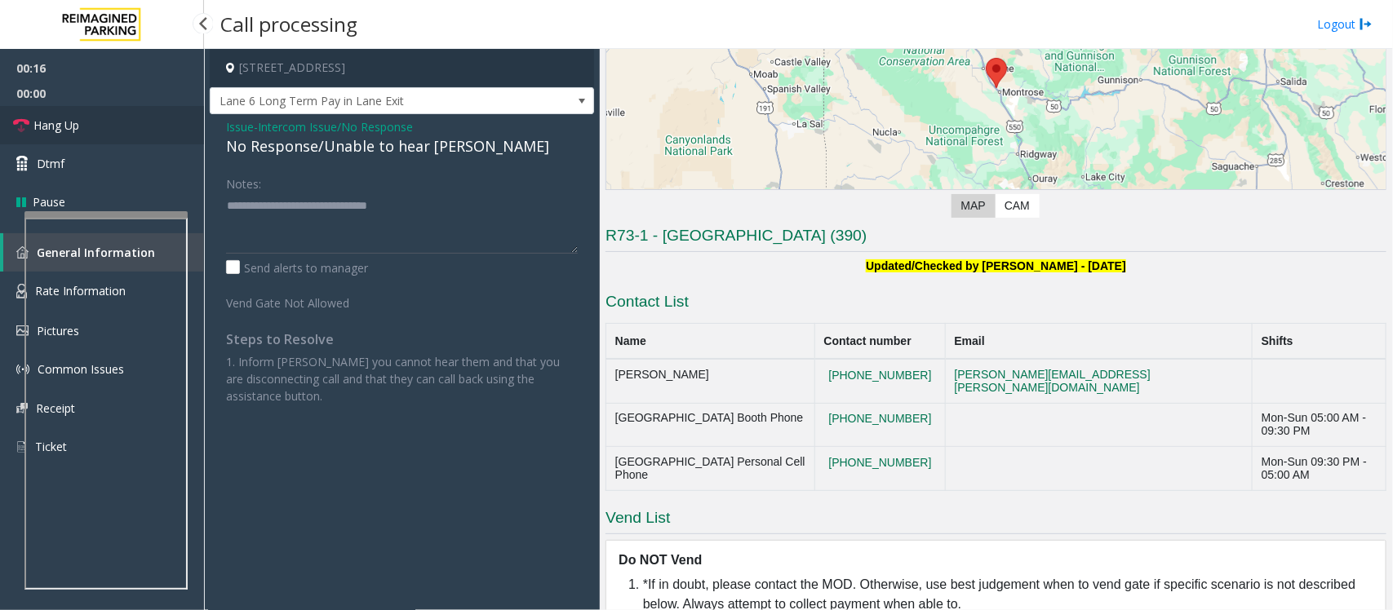
click at [110, 129] on link "Hang Up" at bounding box center [102, 125] width 204 height 38
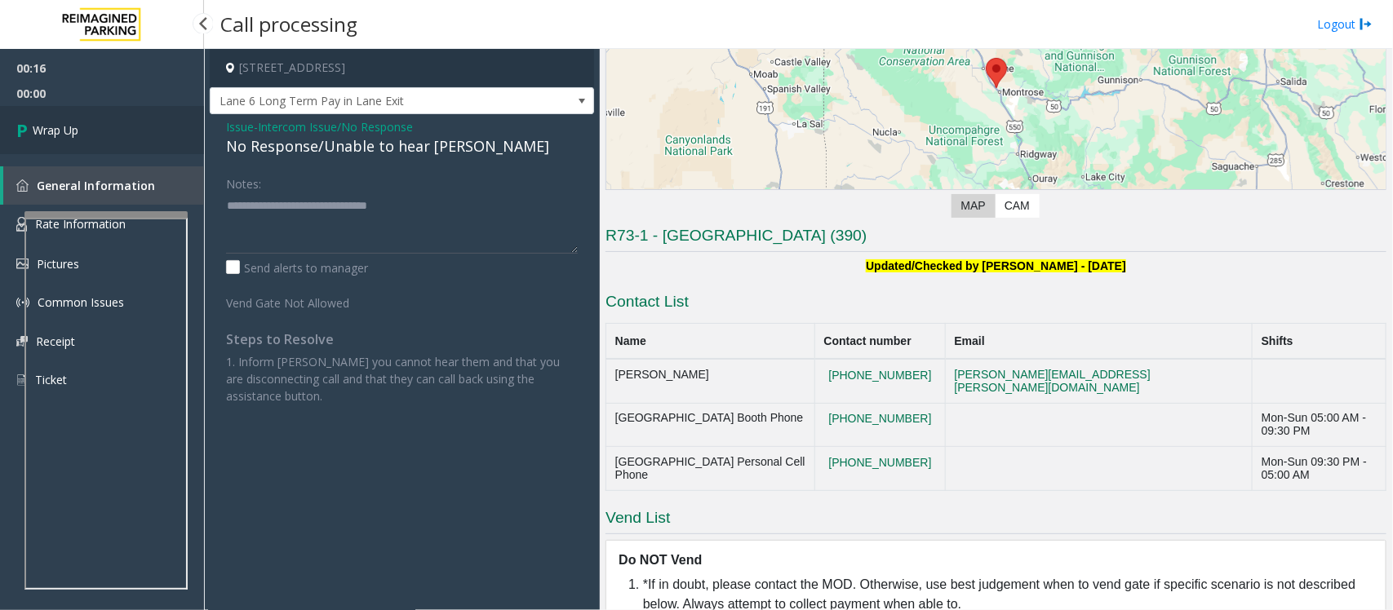
click at [110, 129] on link "Wrap Up" at bounding box center [102, 130] width 204 height 48
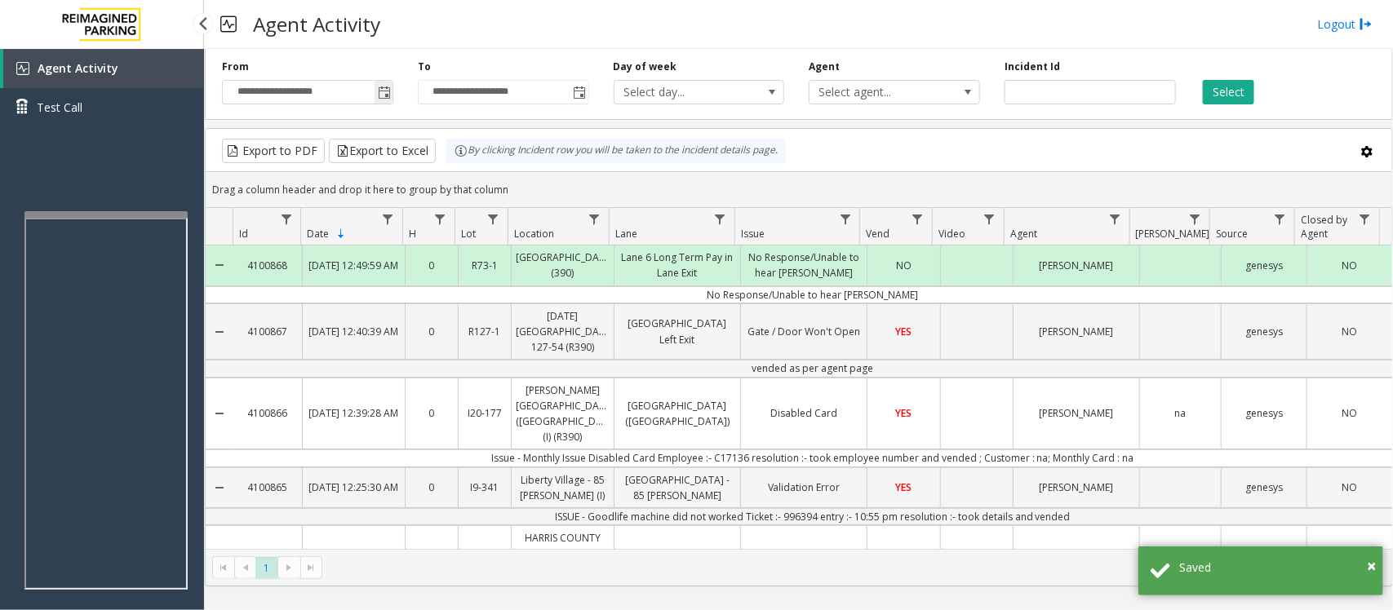
click at [382, 90] on span "Toggle popup" at bounding box center [384, 92] width 13 height 13
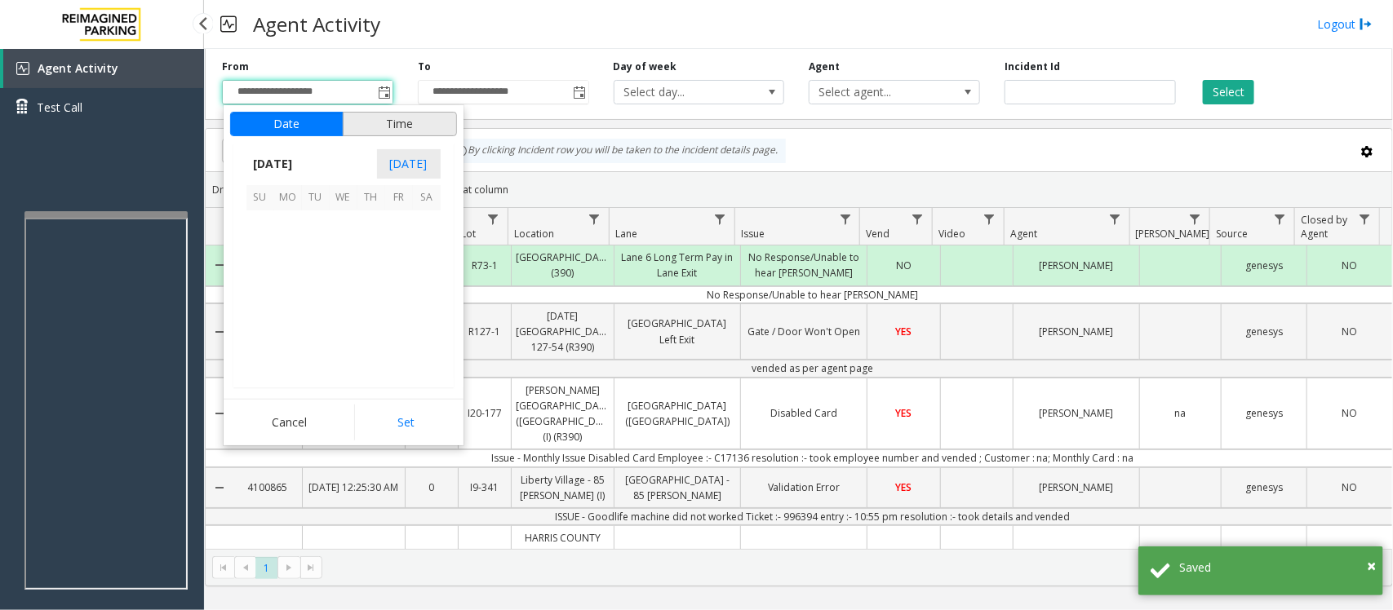
scroll to position [292929, 0]
click at [449, 47] on div "Agent Activity Logout" at bounding box center [798, 24] width 1189 height 49
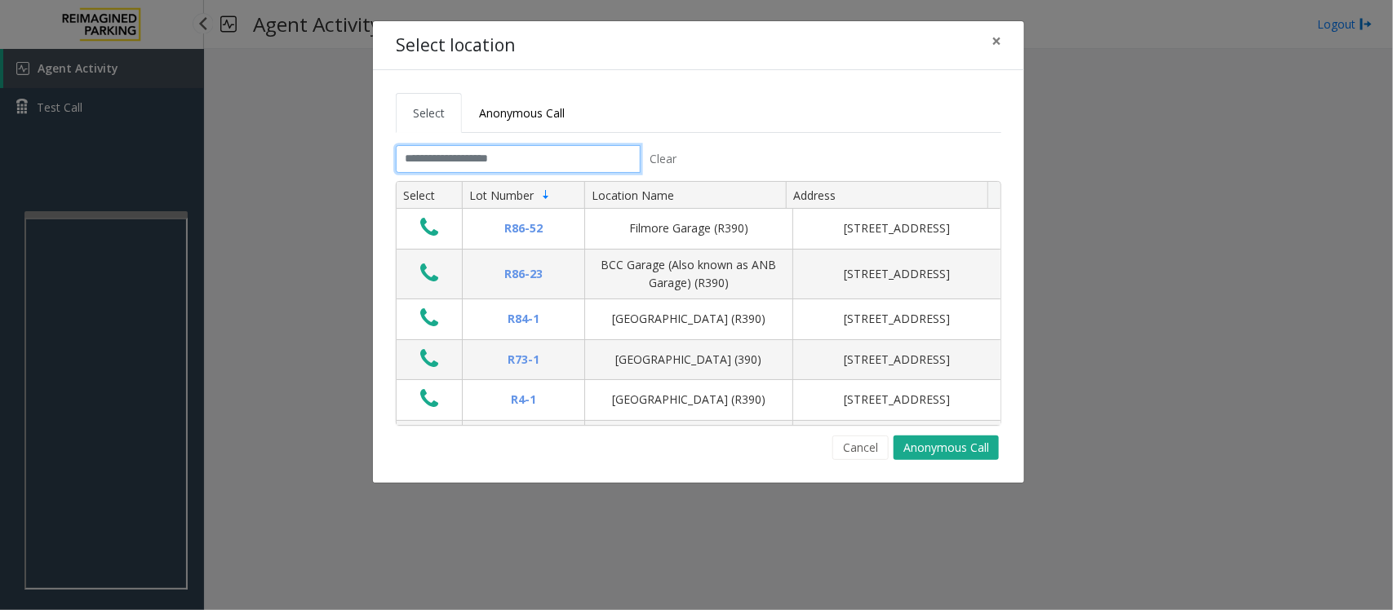
click at [483, 163] on input "text" at bounding box center [518, 159] width 245 height 28
click at [997, 37] on span "×" at bounding box center [996, 40] width 10 height 23
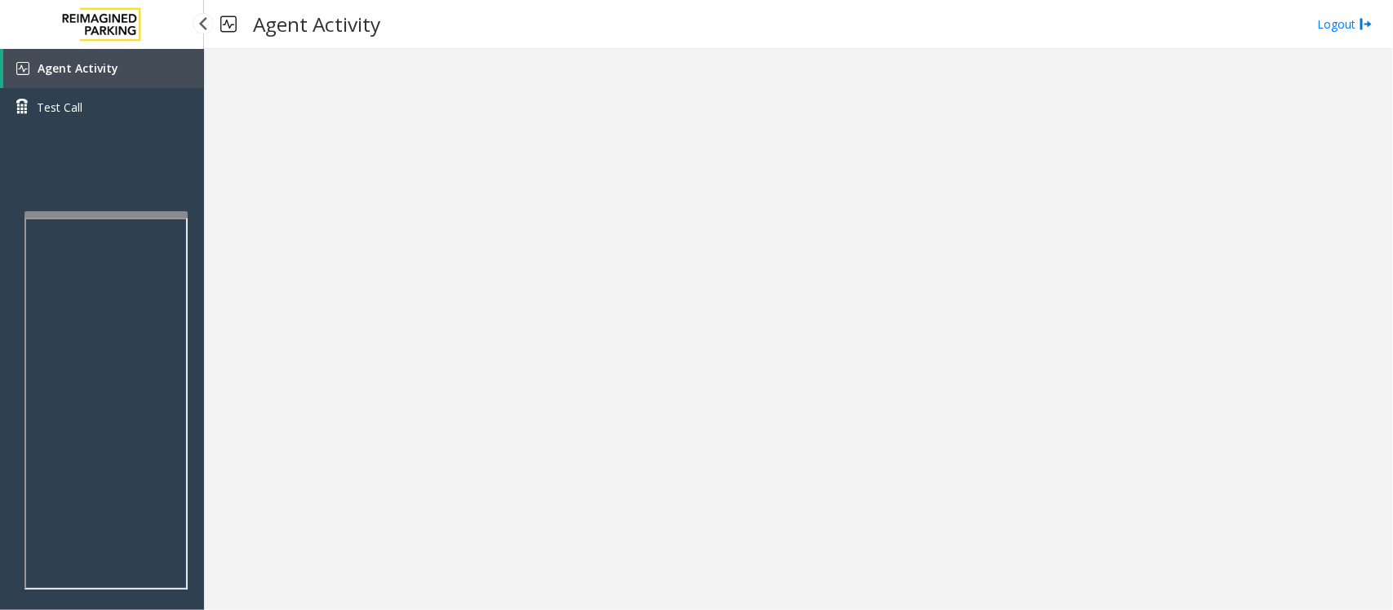
click at [149, 72] on link "Agent Activity" at bounding box center [103, 68] width 201 height 39
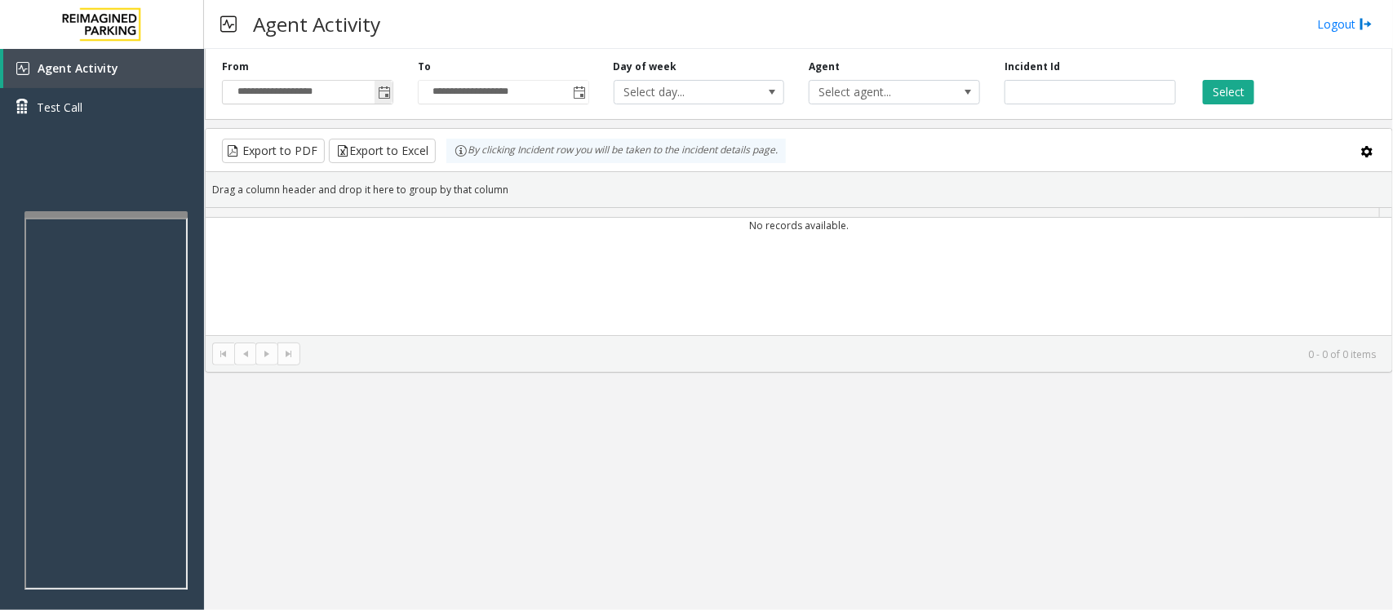
click at [381, 92] on span "Toggle popup" at bounding box center [384, 92] width 13 height 13
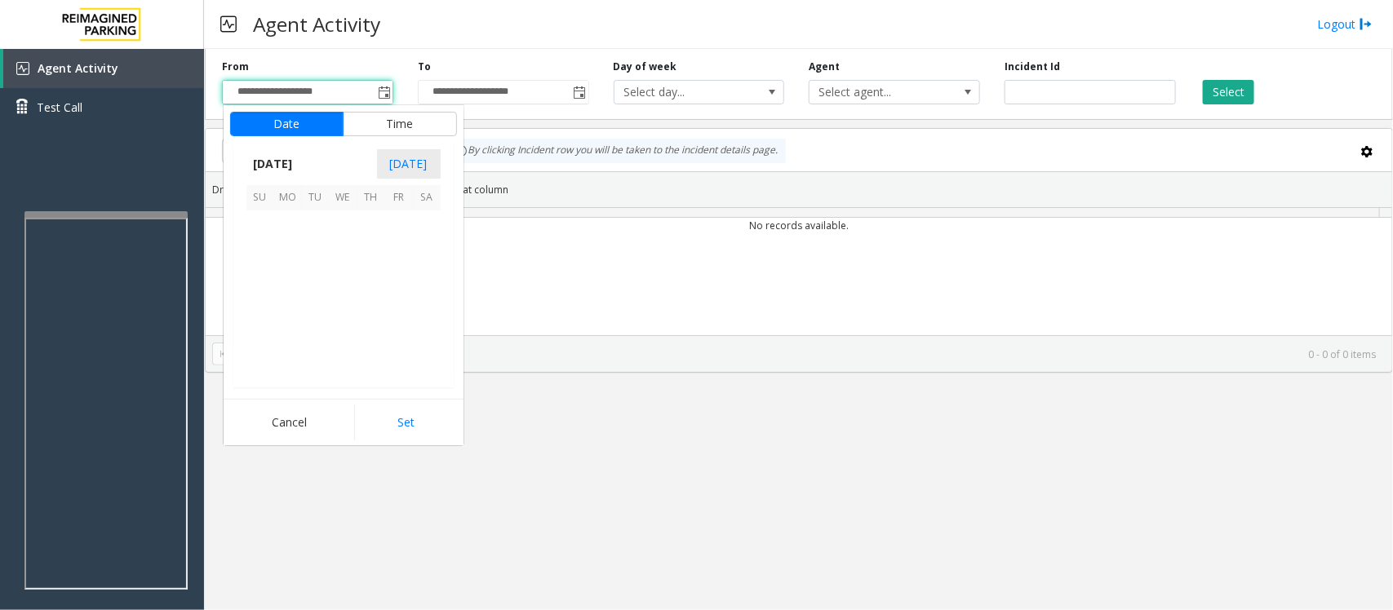
scroll to position [292929, 0]
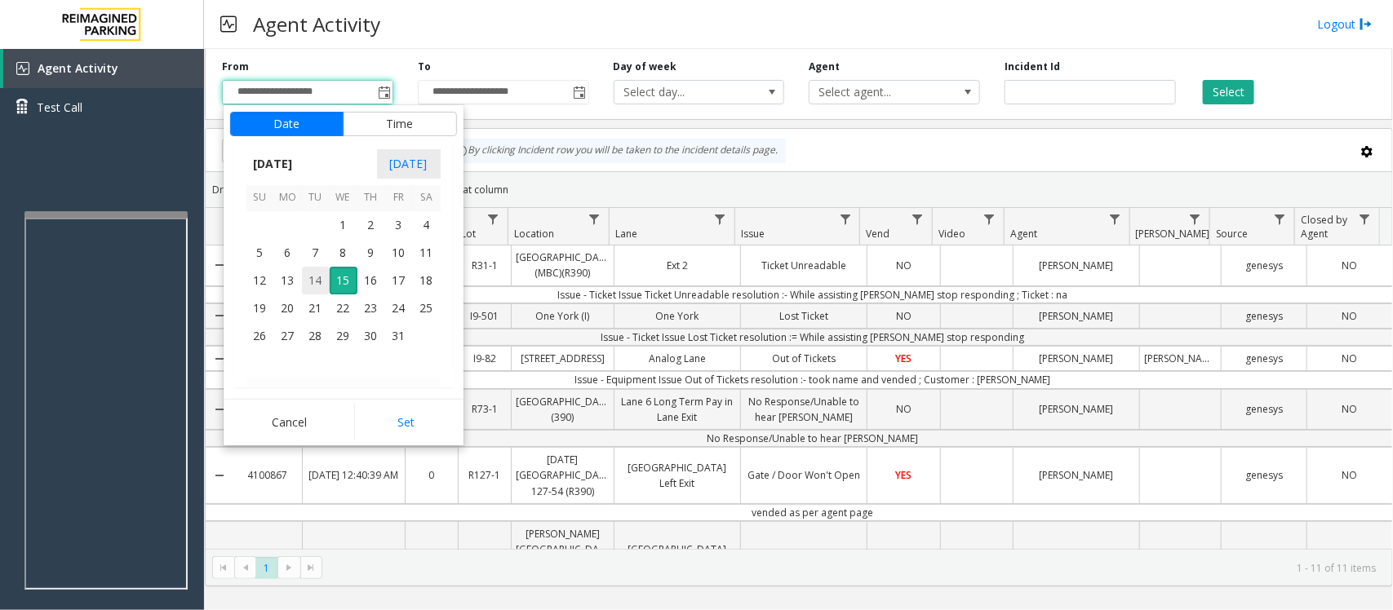
click at [316, 279] on span "14" at bounding box center [316, 281] width 28 height 28
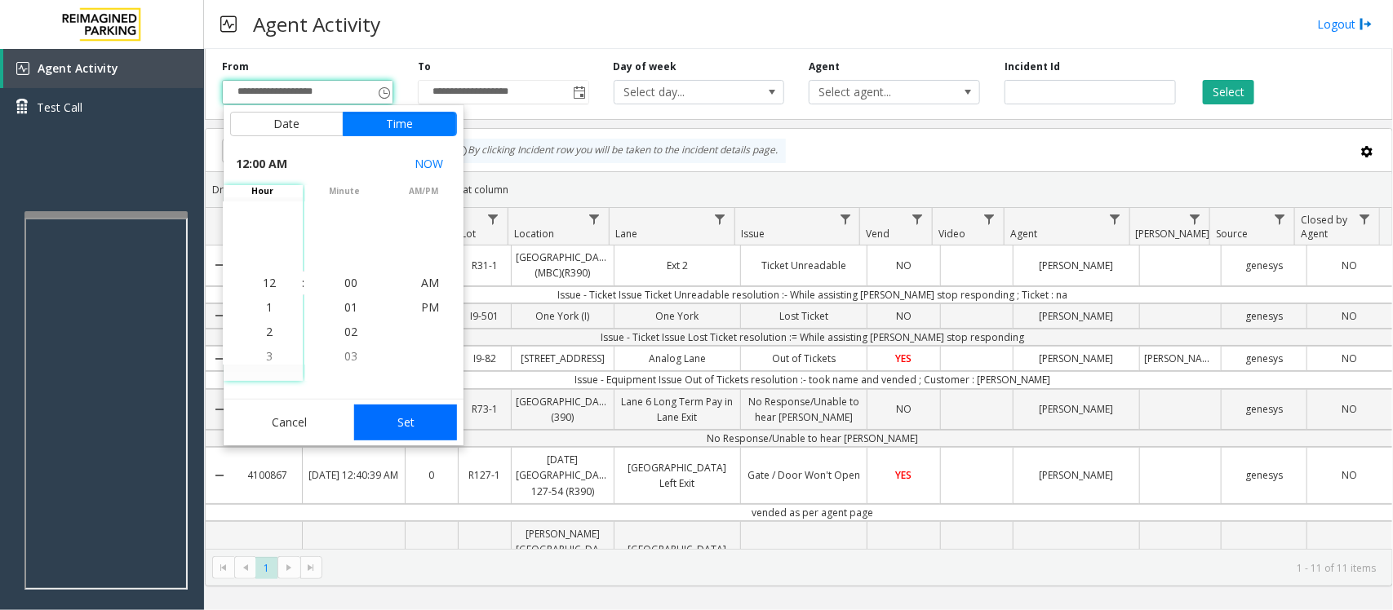
click at [418, 427] on button "Set" at bounding box center [405, 423] width 103 height 36
type input "**********"
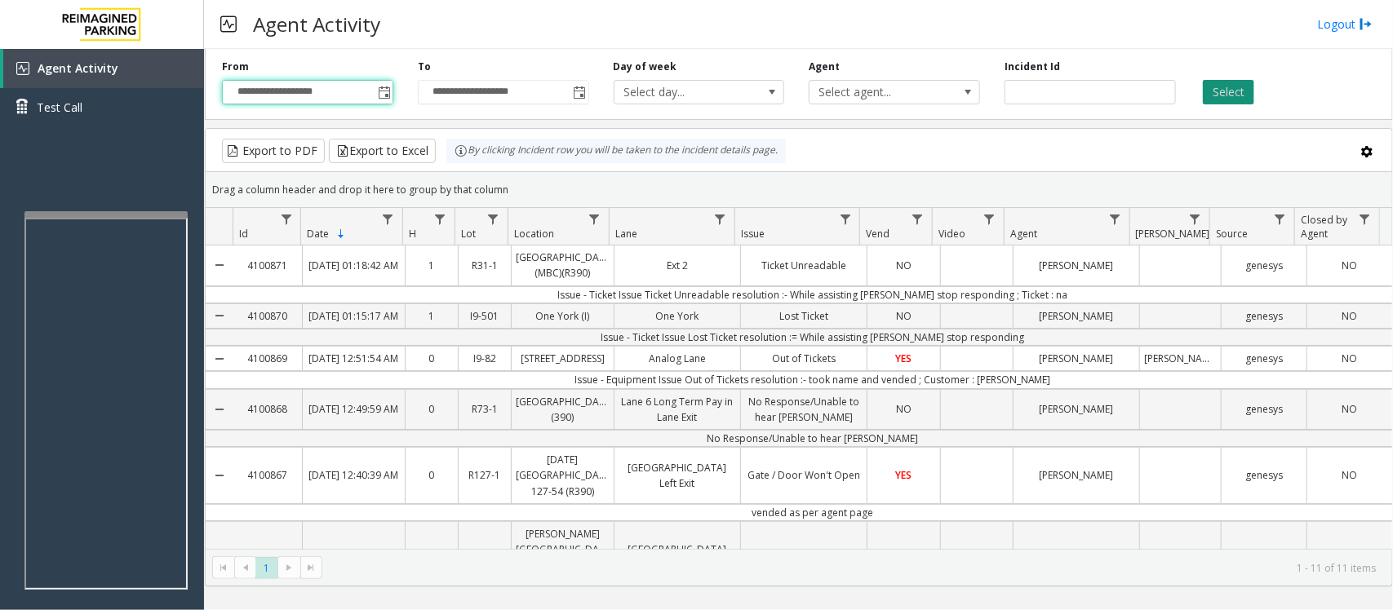
click at [1222, 94] on button "Select" at bounding box center [1228, 92] width 51 height 24
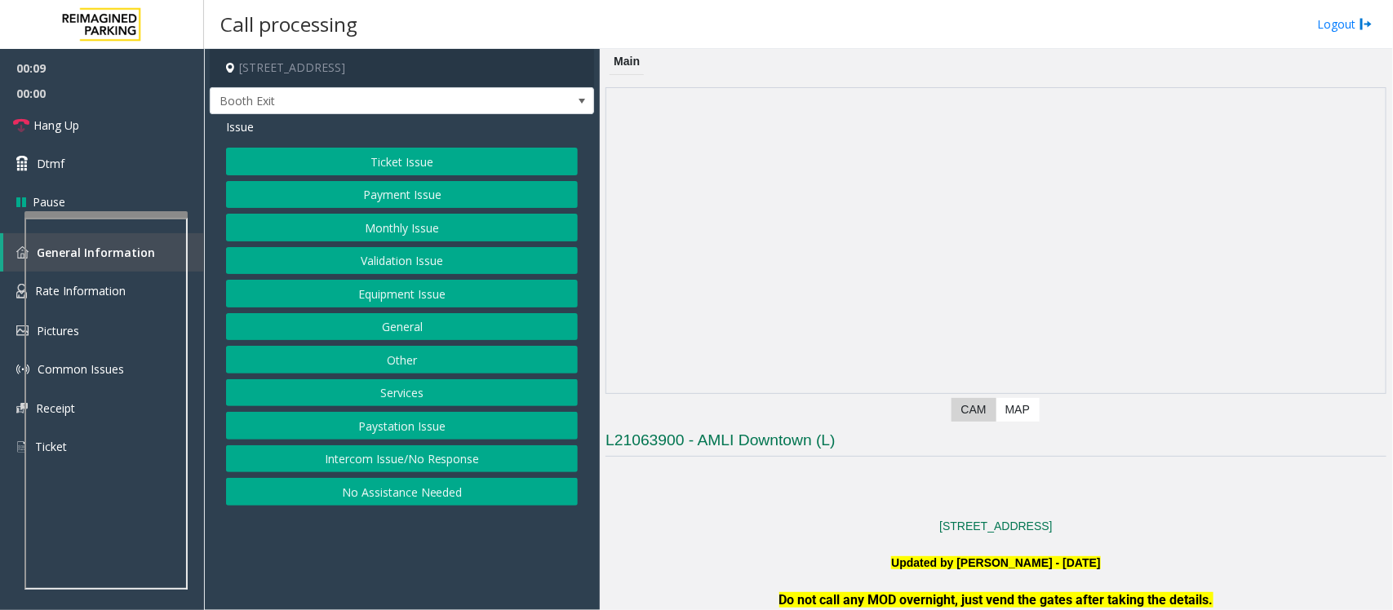
click at [385, 457] on button "Intercom Issue/No Response" at bounding box center [402, 460] width 352 height 28
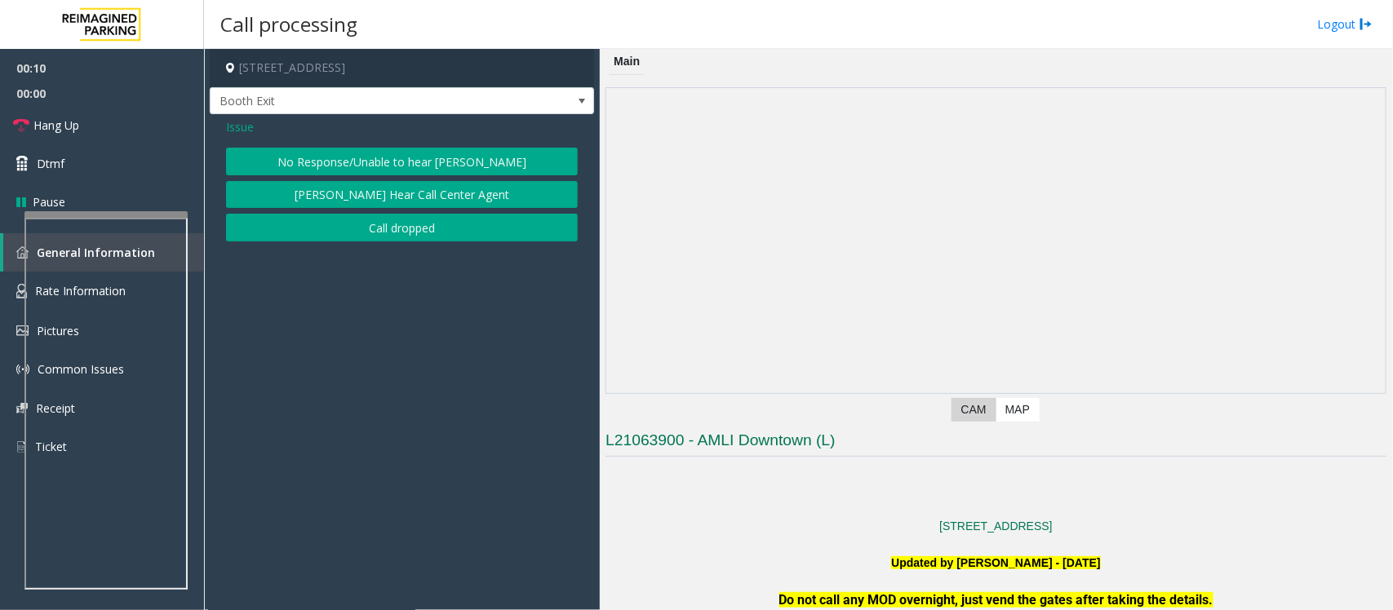
click at [361, 164] on button "No Response/Unable to hear [PERSON_NAME]" at bounding box center [402, 162] width 352 height 28
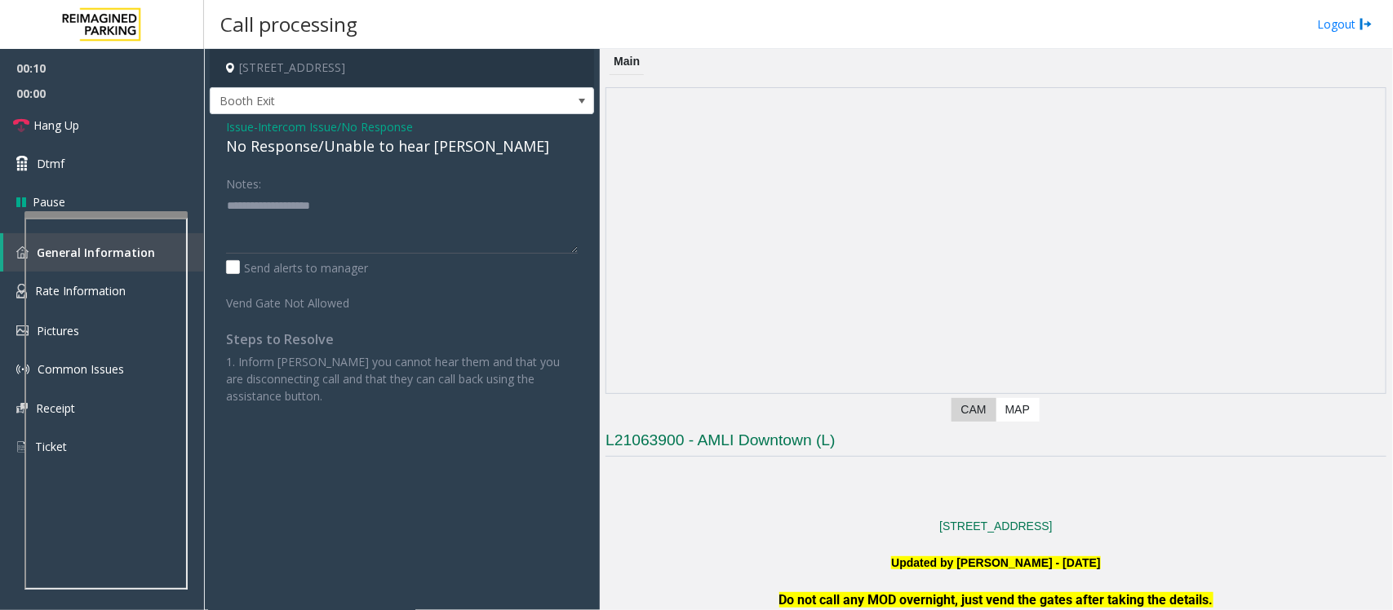
click at [323, 149] on div "No Response/Unable to hear [PERSON_NAME]" at bounding box center [402, 146] width 352 height 22
type textarea "**********"
click at [135, 129] on link "Hang Up" at bounding box center [102, 125] width 204 height 38
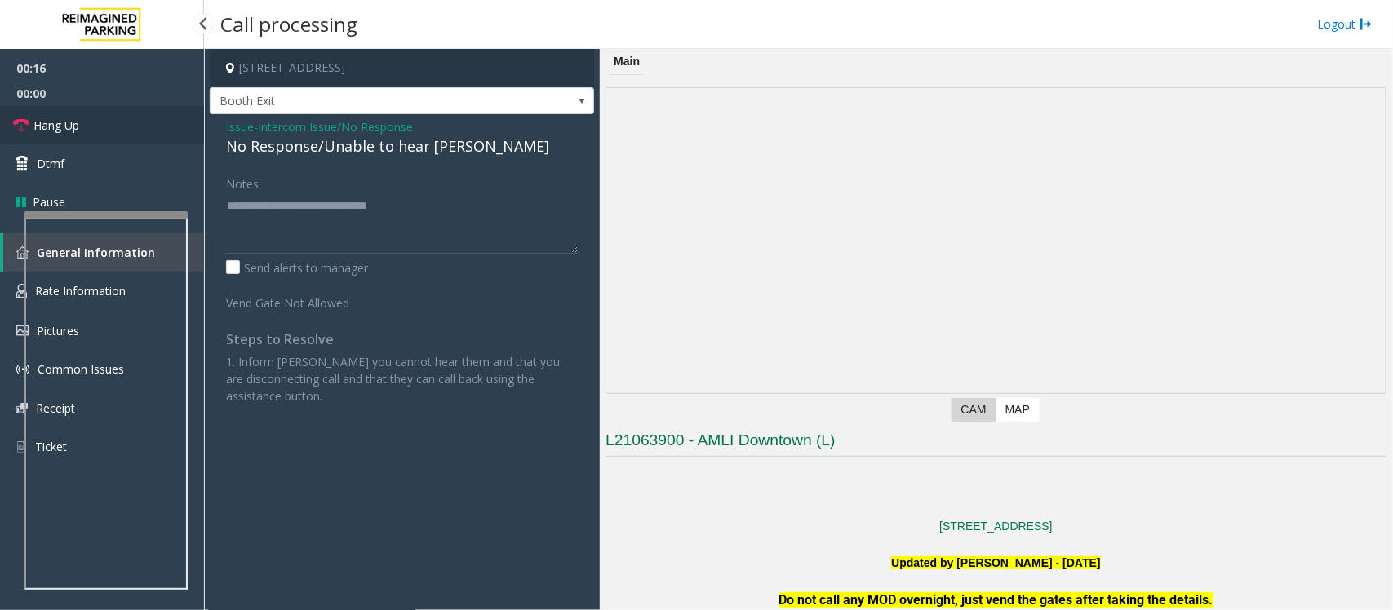
click at [135, 129] on link "Hang Up" at bounding box center [102, 125] width 204 height 38
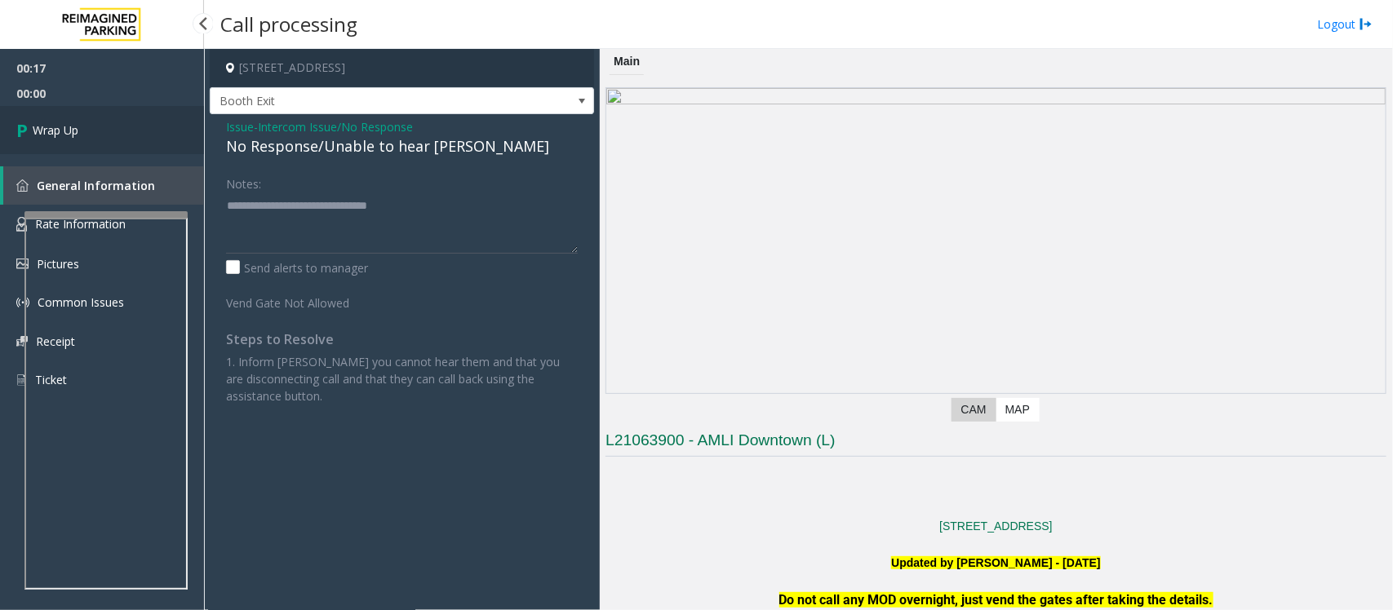
click at [135, 129] on link "Wrap Up" at bounding box center [102, 130] width 204 height 48
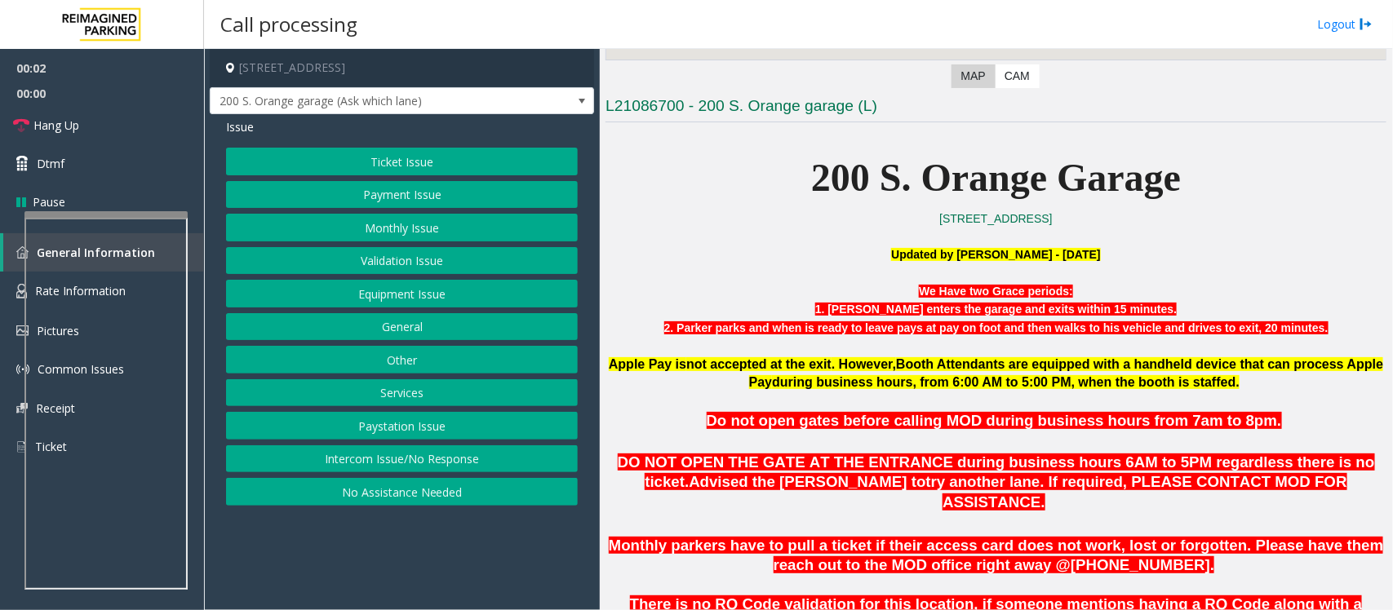
scroll to position [408, 0]
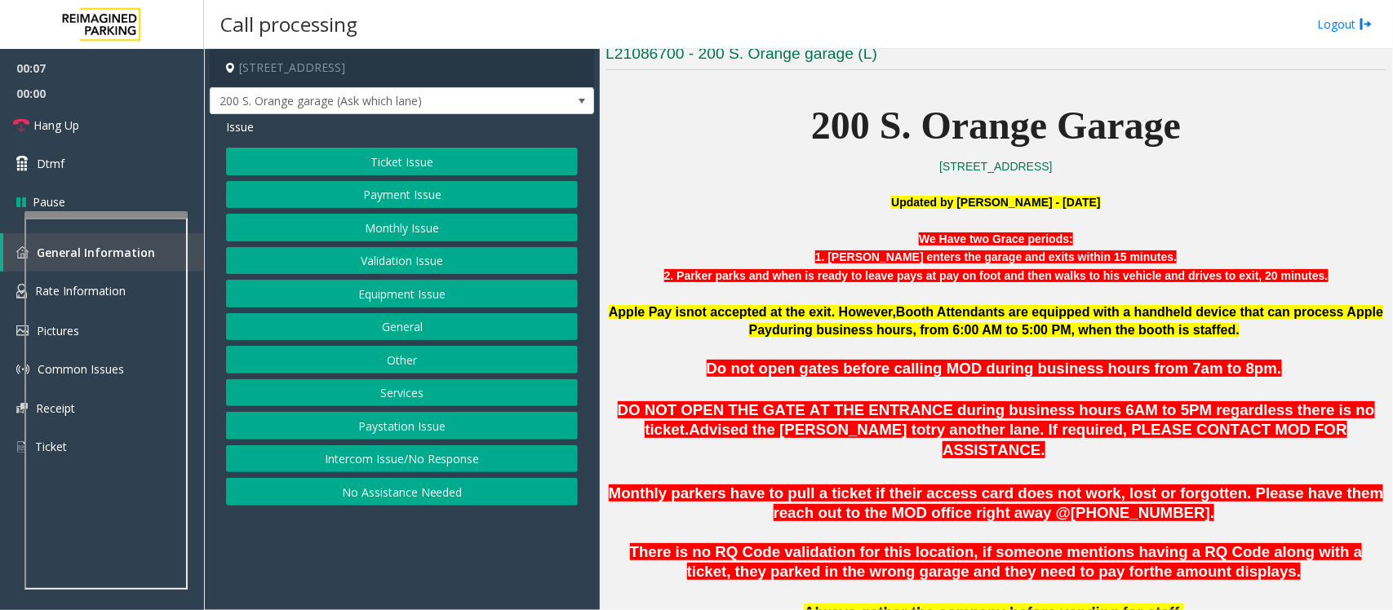
click at [319, 467] on button "Intercom Issue/No Response" at bounding box center [402, 460] width 352 height 28
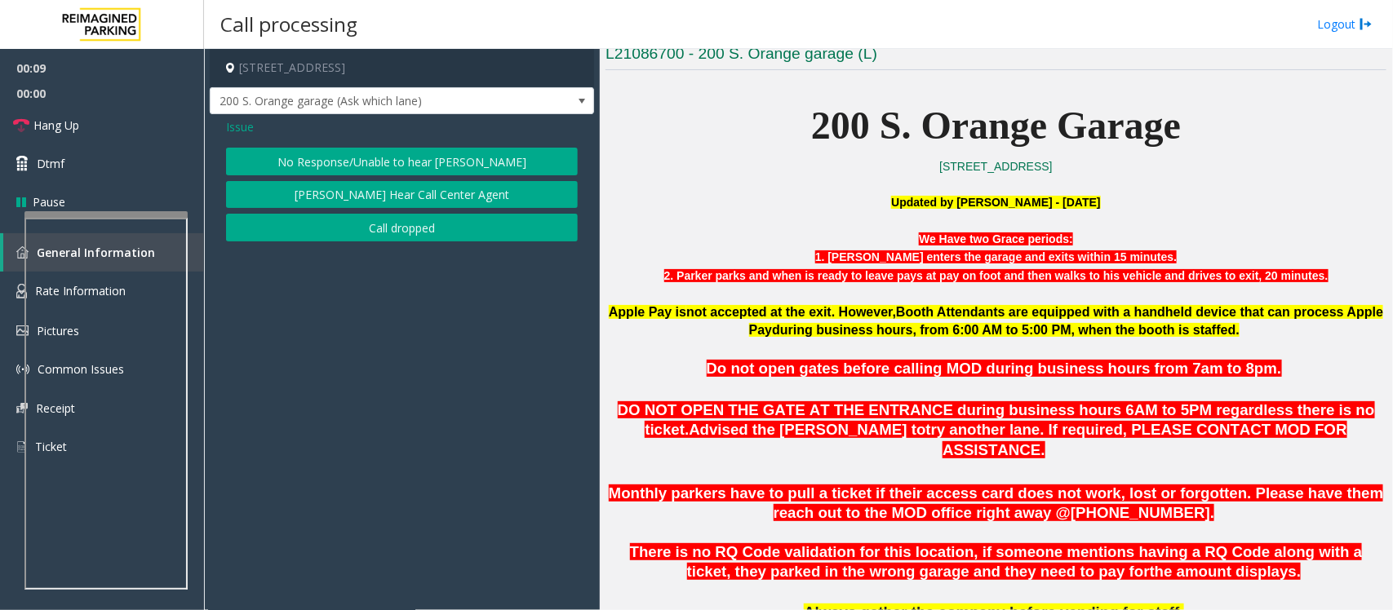
click at [400, 168] on button "No Response/Unable to hear [PERSON_NAME]" at bounding box center [402, 162] width 352 height 28
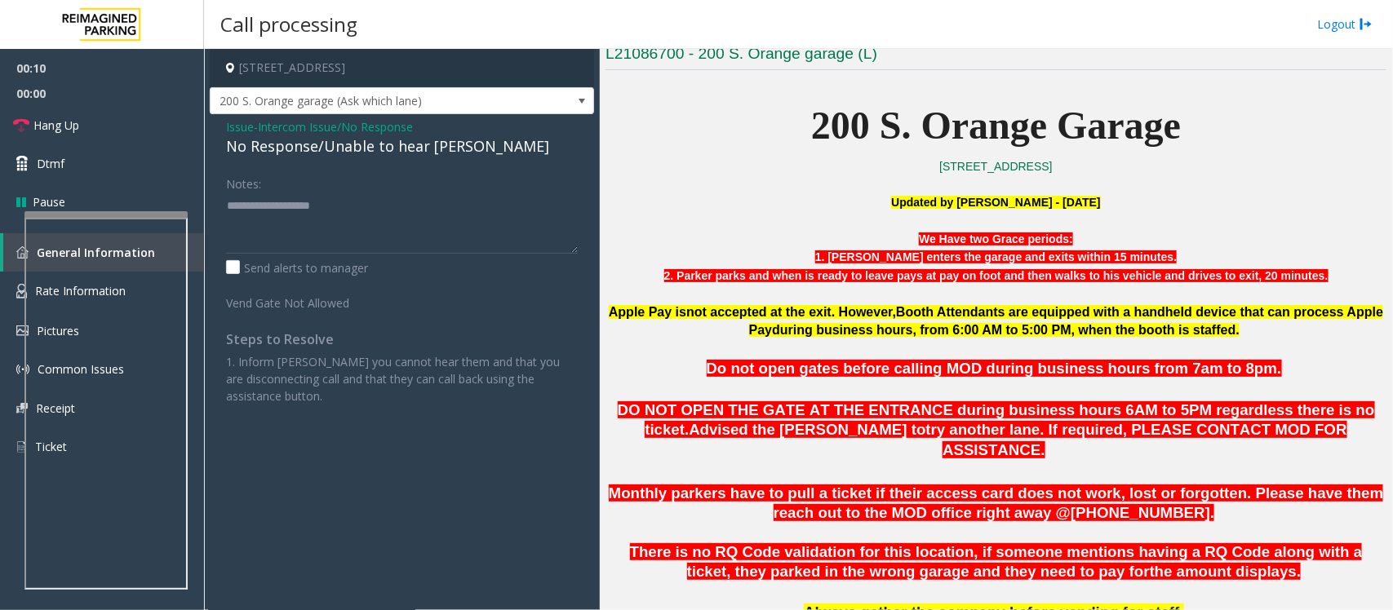
click at [379, 149] on div "No Response/Unable to hear [PERSON_NAME]" at bounding box center [402, 146] width 352 height 22
type textarea "**********"
click at [88, 125] on link "Hang Up" at bounding box center [102, 125] width 204 height 38
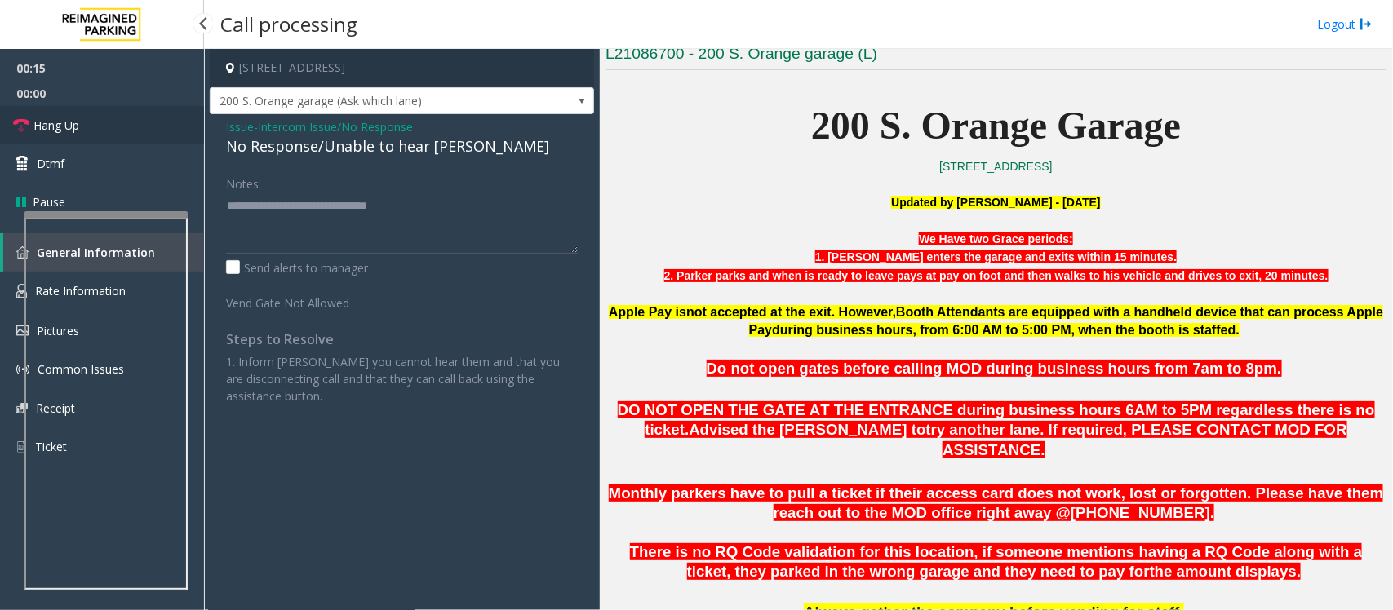
click at [90, 125] on link "Hang Up" at bounding box center [102, 125] width 204 height 38
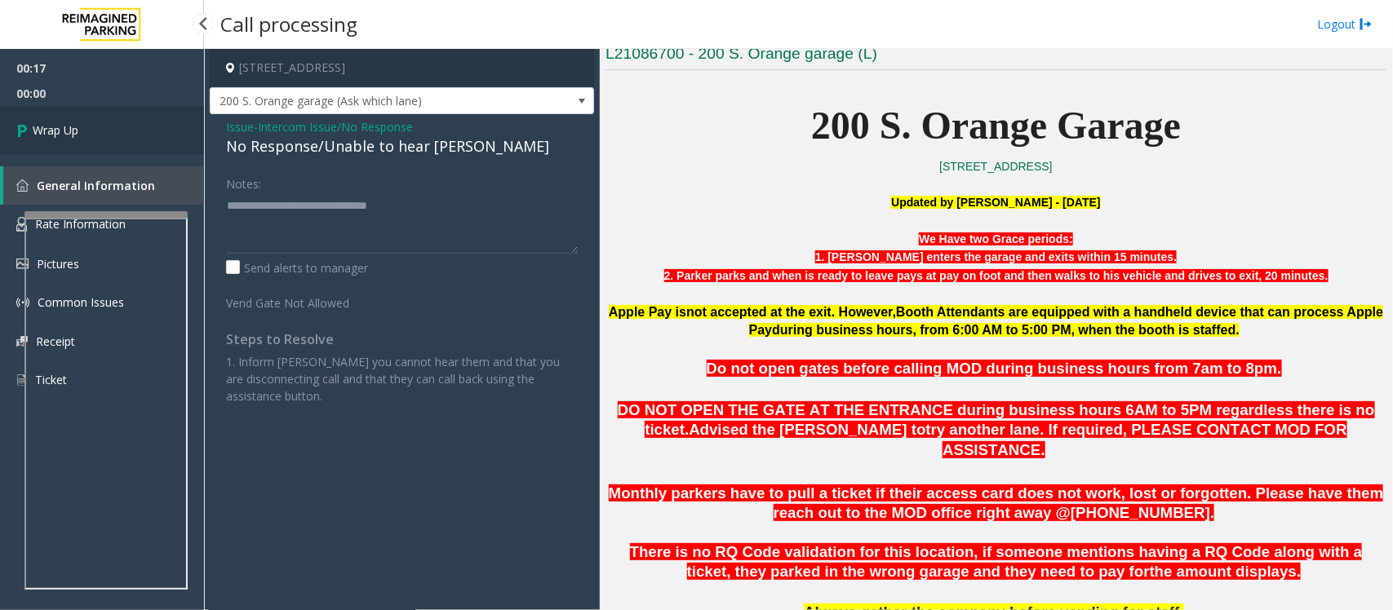
click at [90, 125] on link "Wrap Up" at bounding box center [102, 130] width 204 height 48
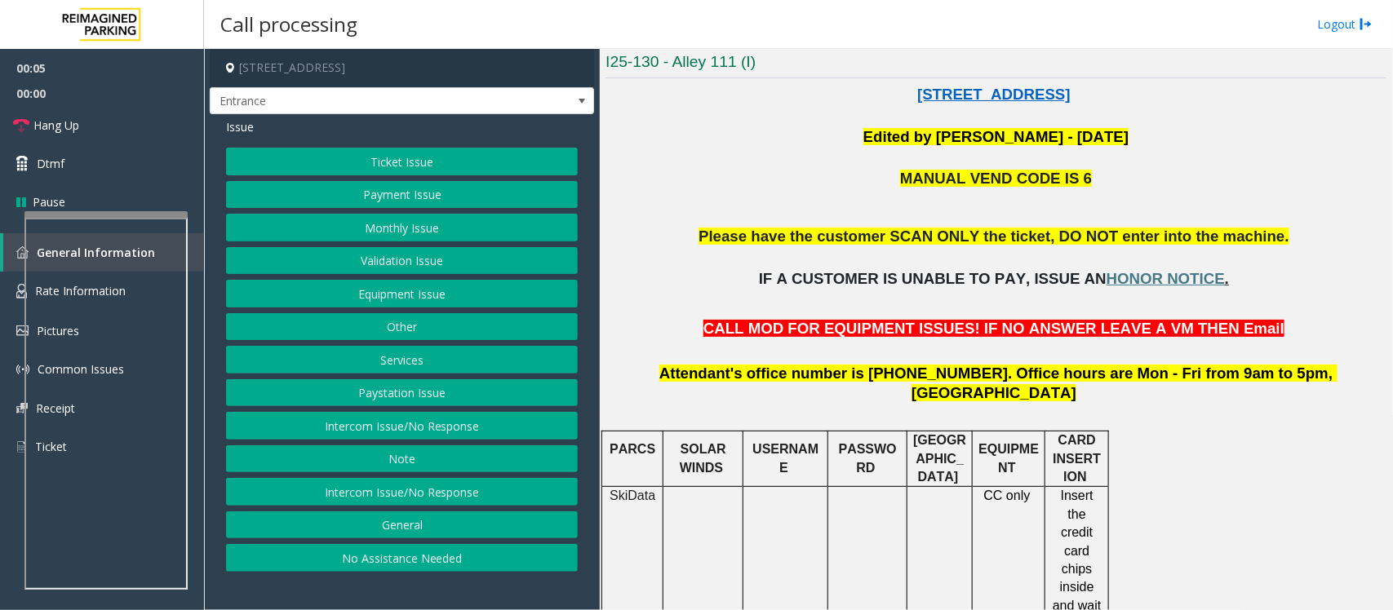
scroll to position [408, 0]
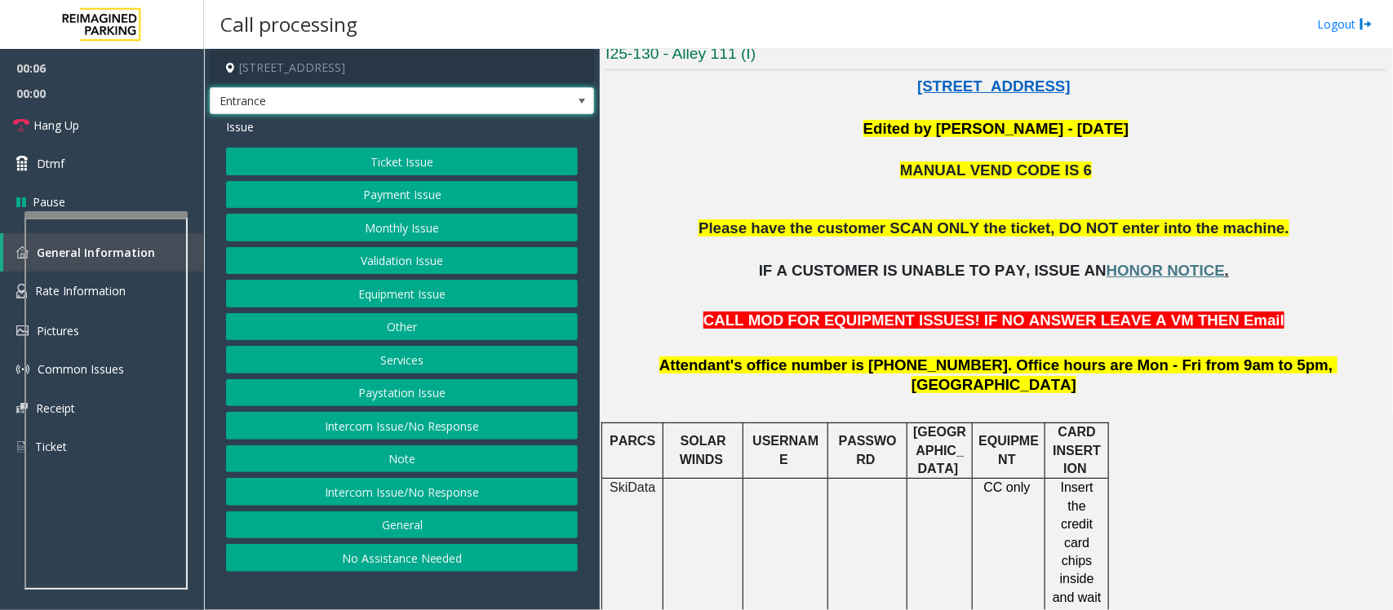
click at [559, 91] on span "Entrance" at bounding box center [402, 101] width 384 height 28
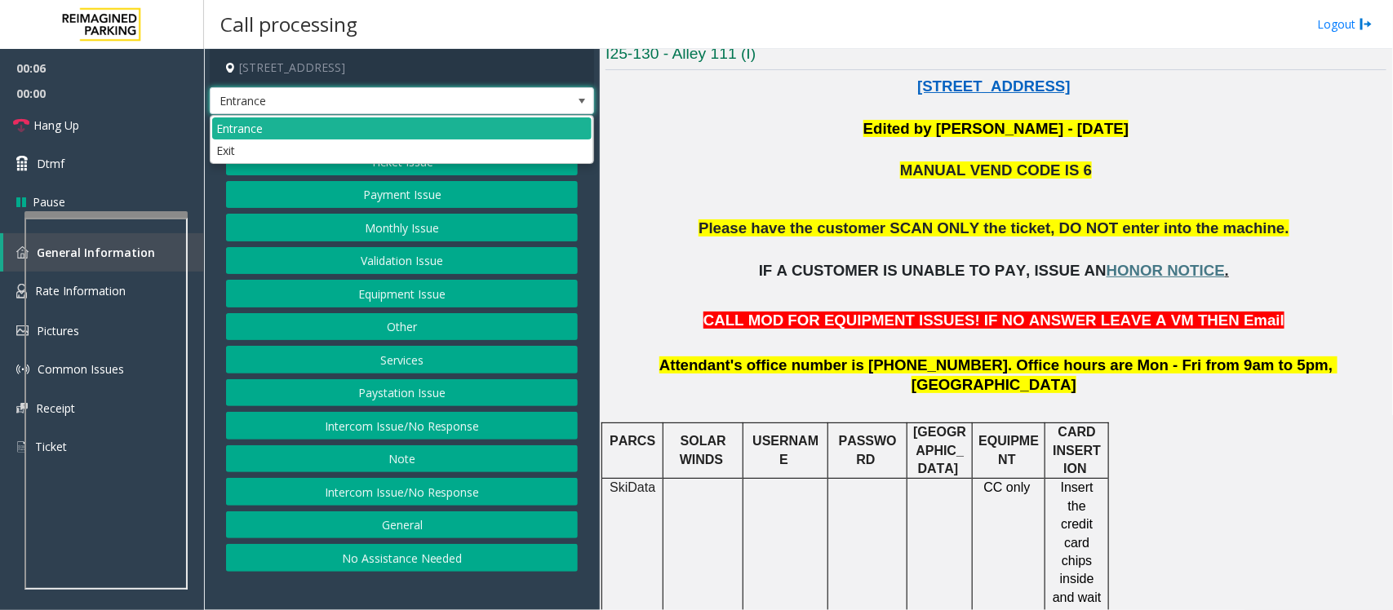
click at [565, 100] on span "Entrance" at bounding box center [402, 101] width 384 height 28
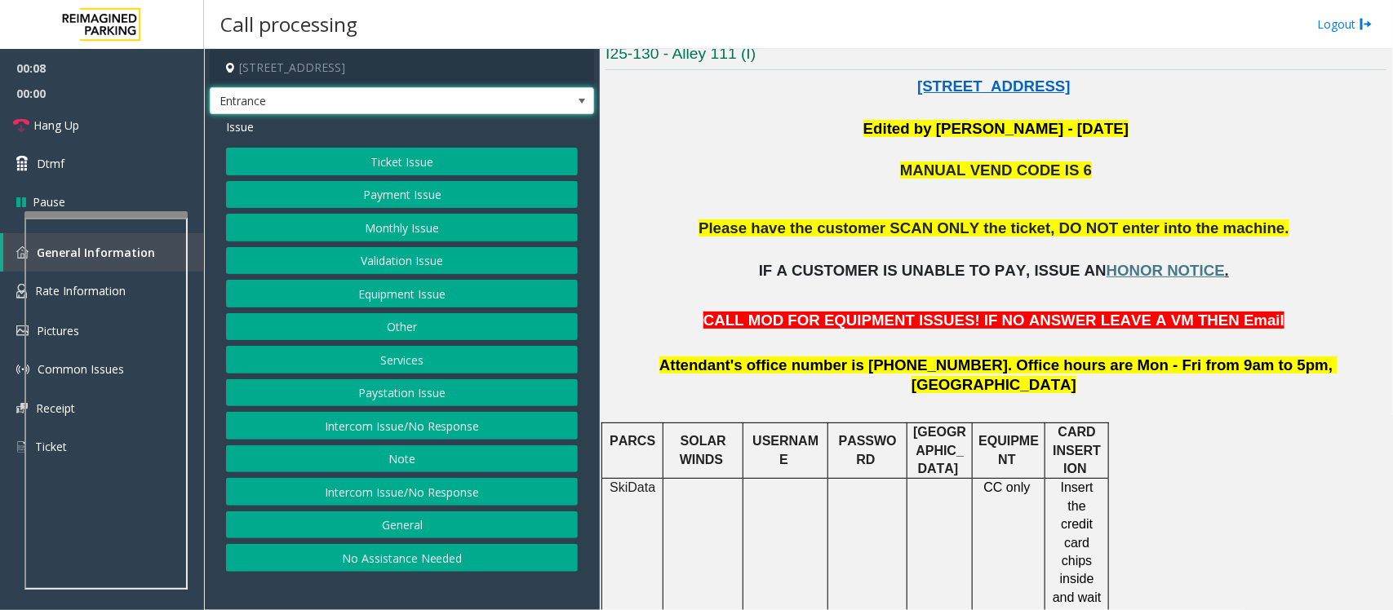
click at [379, 227] on button "Monthly Issue" at bounding box center [402, 228] width 352 height 28
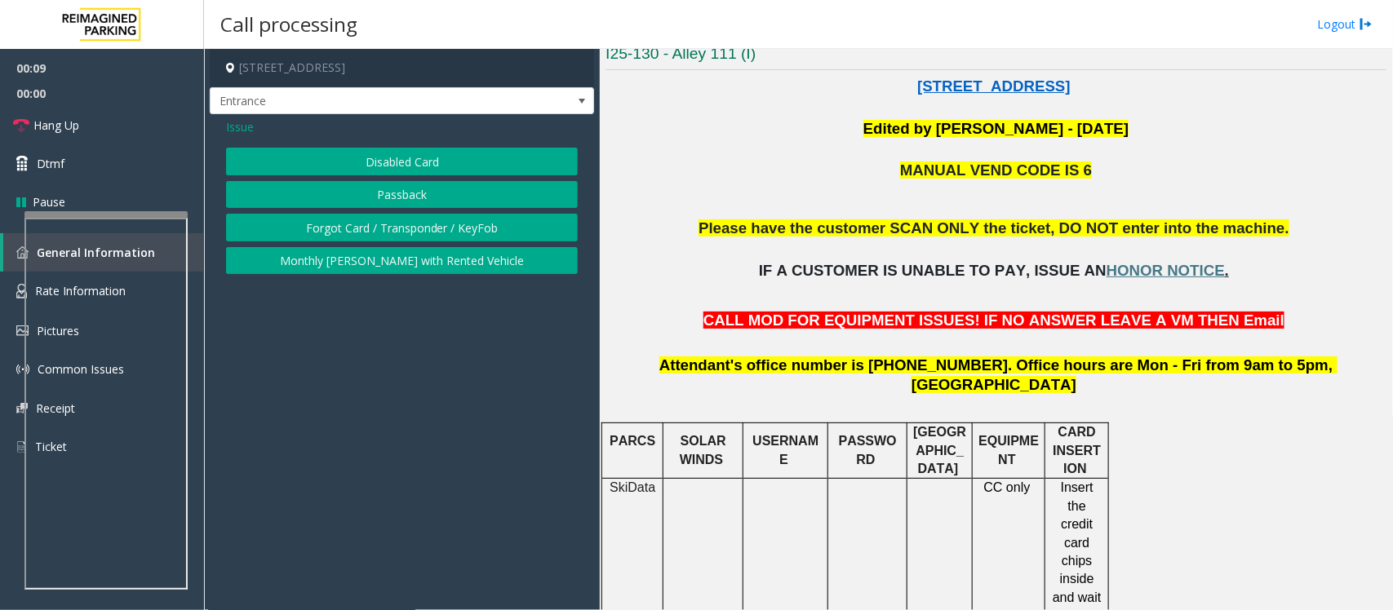
click at [416, 161] on button "Disabled Card" at bounding box center [402, 162] width 352 height 28
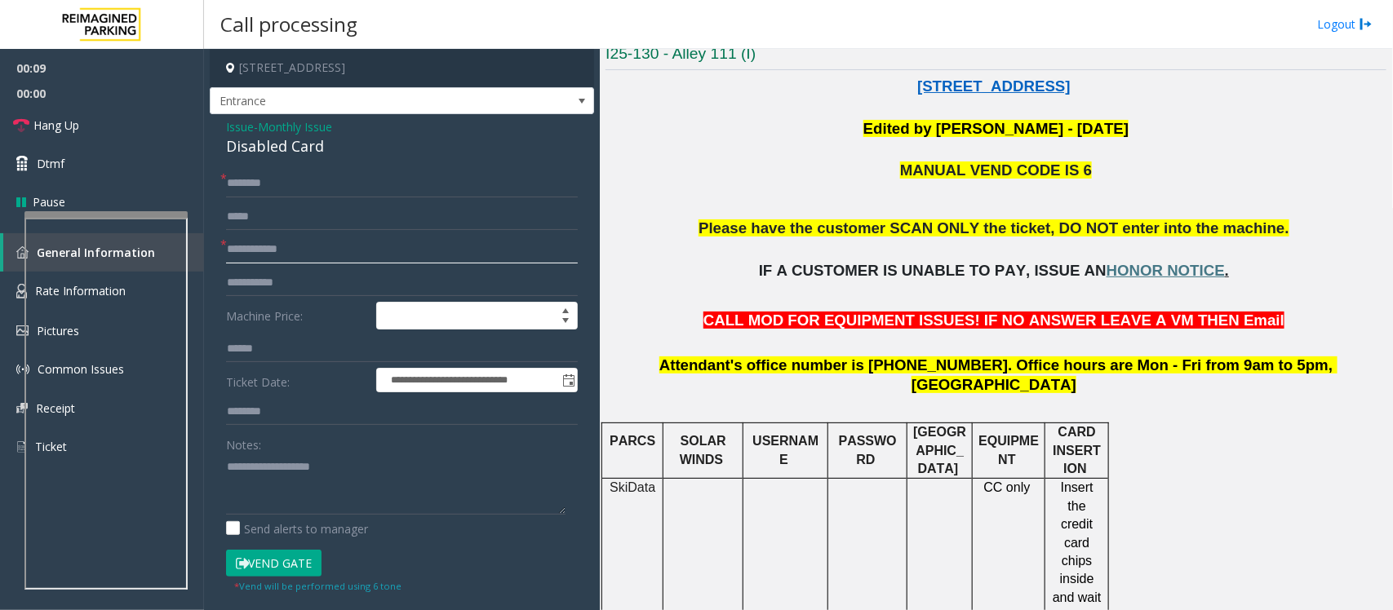
click at [270, 255] on input "text" at bounding box center [402, 250] width 352 height 28
drag, startPoint x: 261, startPoint y: 479, endPoint x: 313, endPoint y: 473, distance: 51.7
click at [291, 467] on textarea at bounding box center [395, 484] width 339 height 61
type textarea "***"
click at [269, 246] on input "text" at bounding box center [402, 250] width 352 height 28
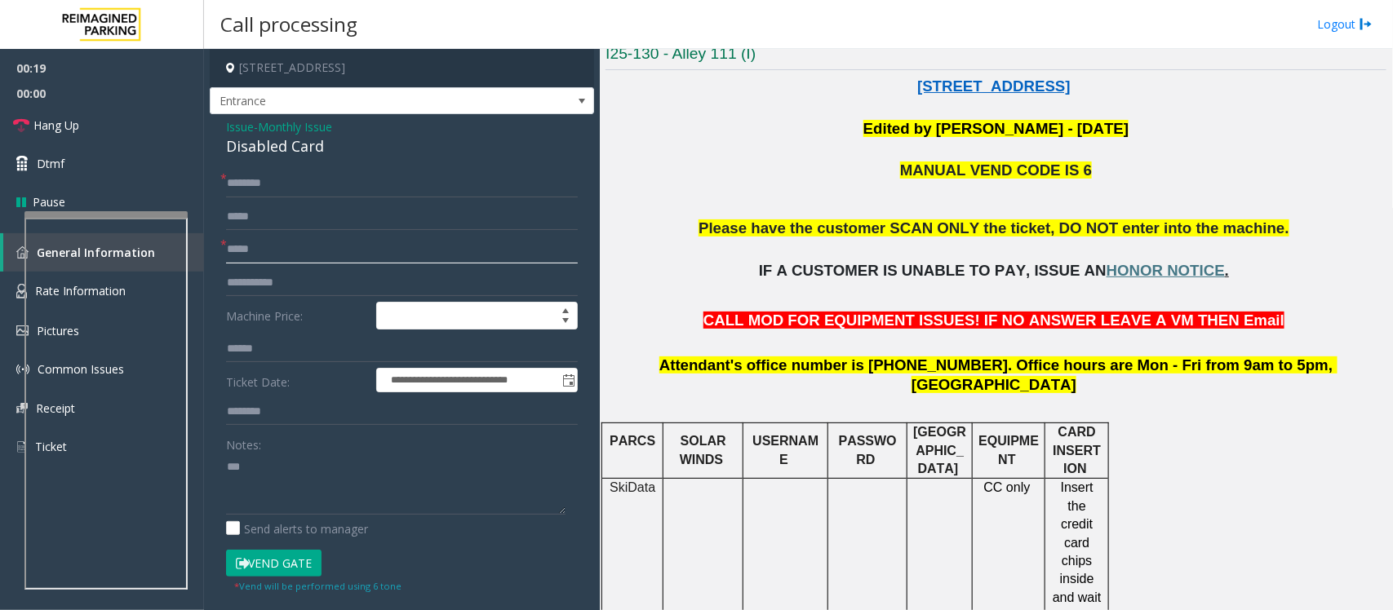
type input "*****"
click at [257, 473] on textarea at bounding box center [395, 484] width 339 height 61
type textarea "******"
click at [303, 172] on input "text" at bounding box center [402, 184] width 352 height 28
type input "**********"
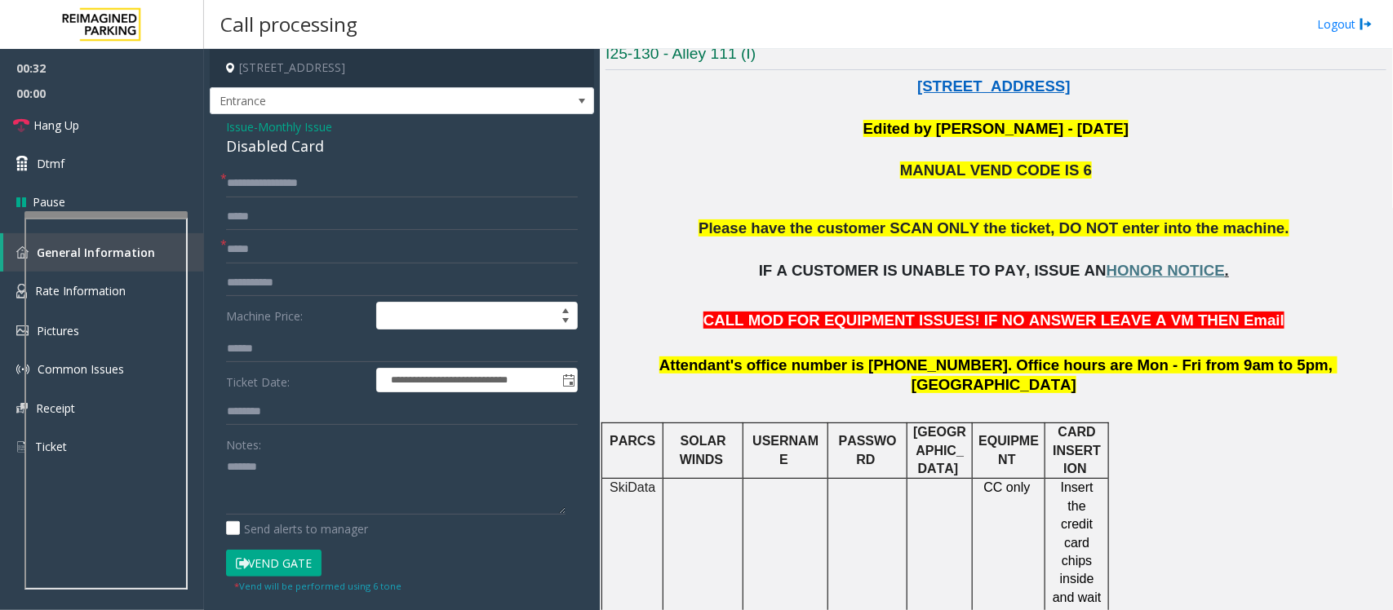
click at [259, 149] on div "Disabled Card" at bounding box center [402, 146] width 352 height 22
click at [234, 500] on textarea at bounding box center [395, 484] width 339 height 61
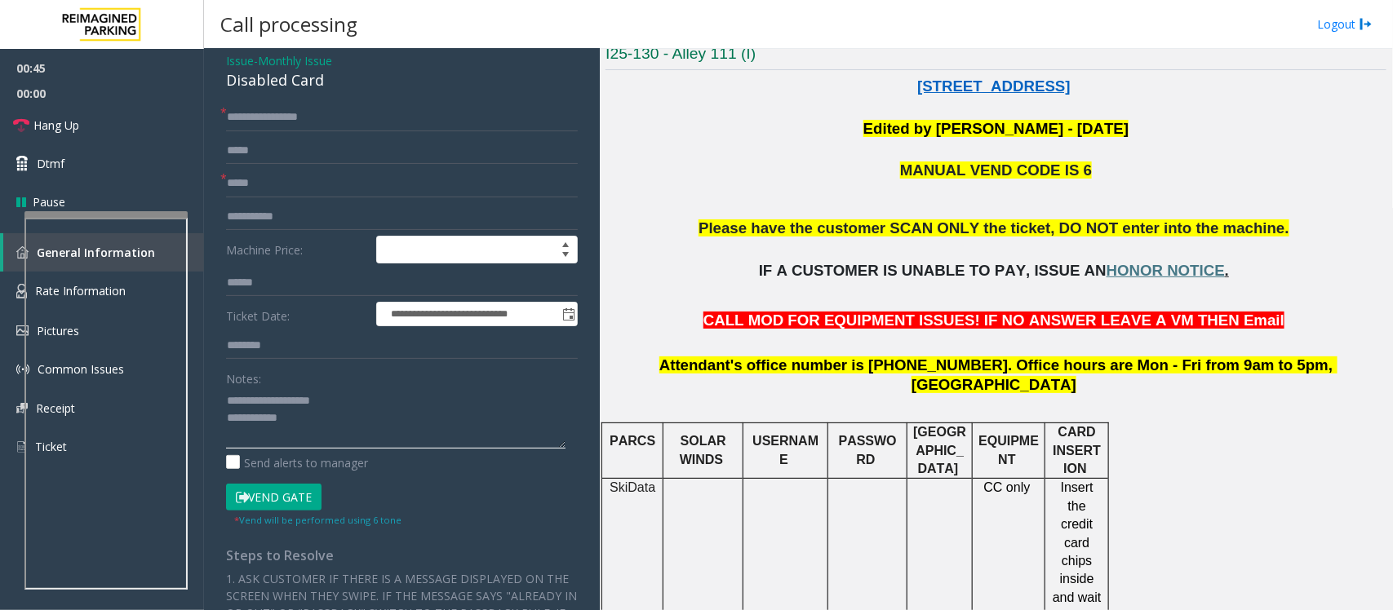
scroll to position [102, 0]
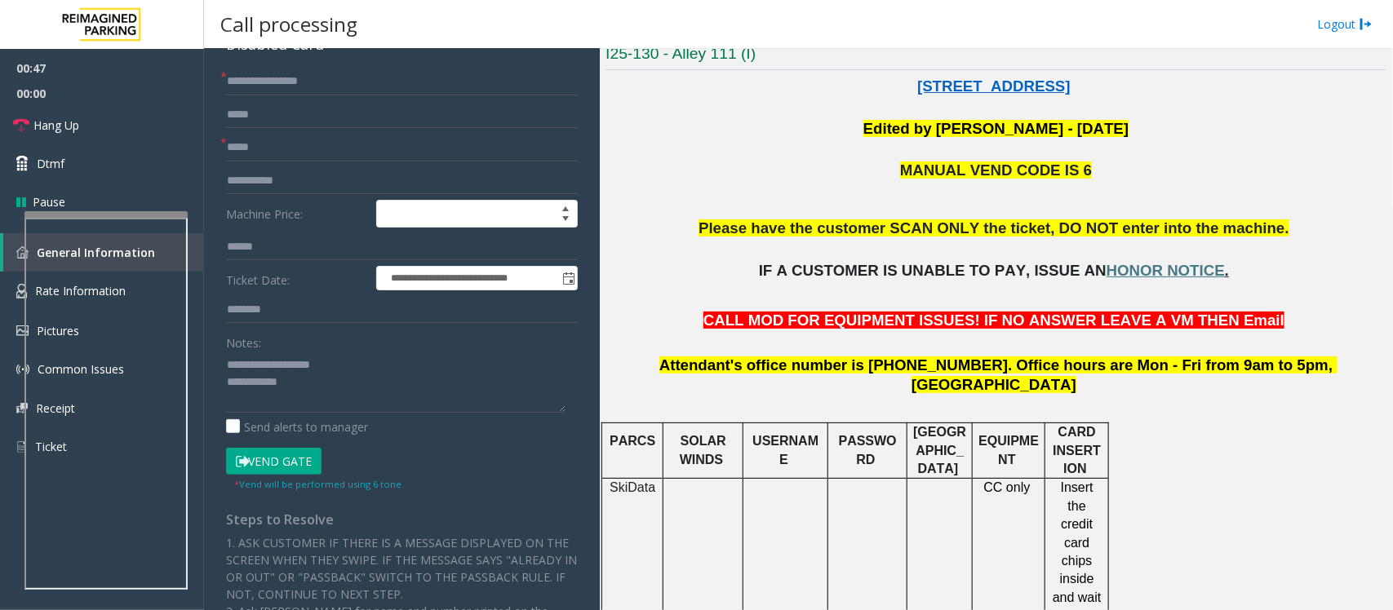
click at [298, 465] on button "Vend Gate" at bounding box center [273, 462] width 95 height 28
click at [324, 397] on textarea at bounding box center [395, 382] width 339 height 61
type textarea "**********"
click at [298, 477] on div "* Vend will be performed using 6 tone" at bounding box center [317, 483] width 167 height 17
click at [299, 474] on button "Vend Gate" at bounding box center [273, 462] width 95 height 28
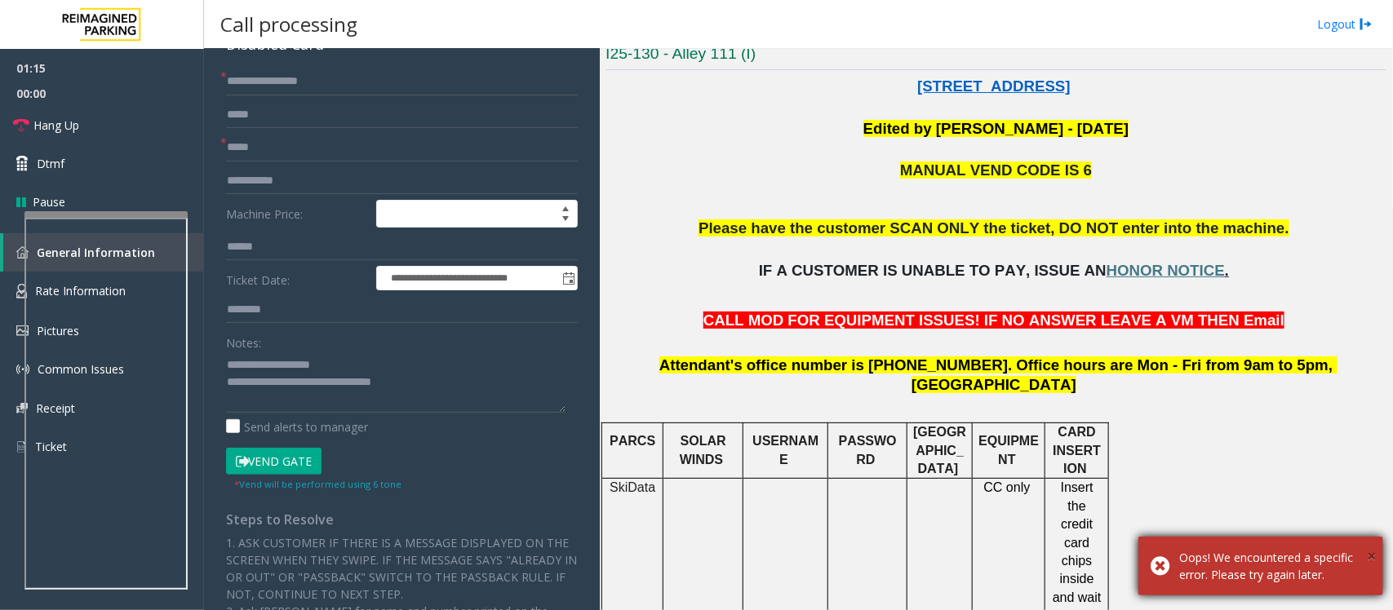
click at [1369, 555] on span "×" at bounding box center [1371, 556] width 9 height 22
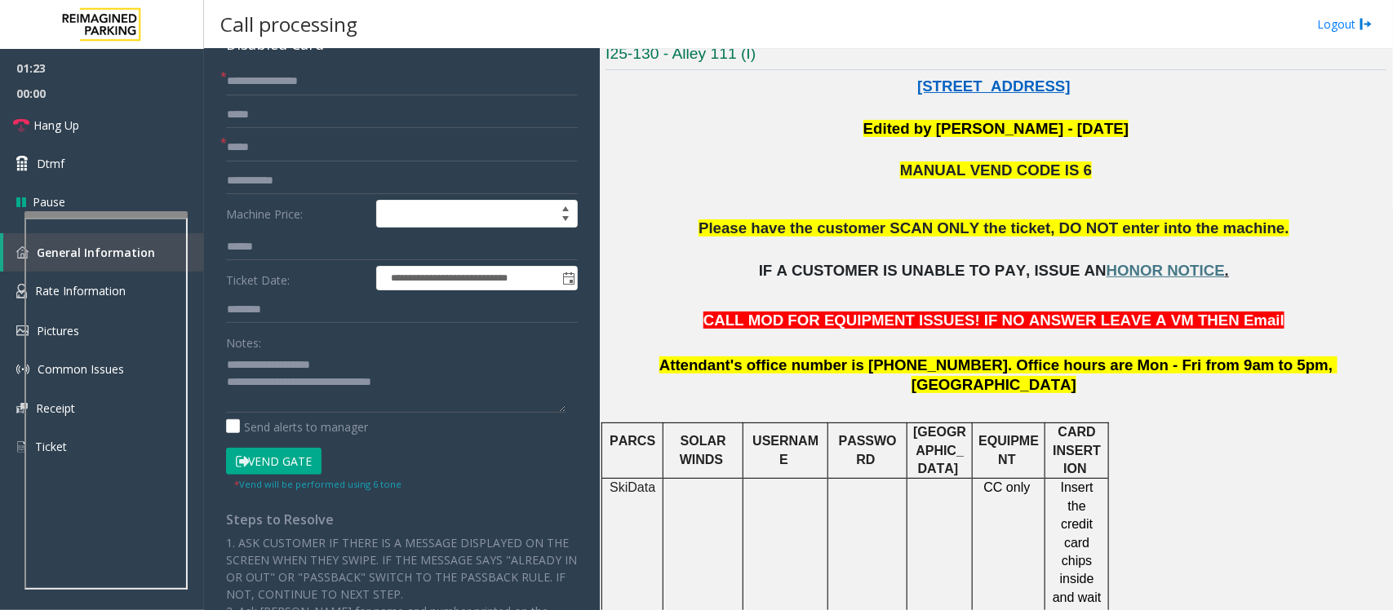
click at [277, 463] on button "Vend Gate" at bounding box center [273, 462] width 95 height 28
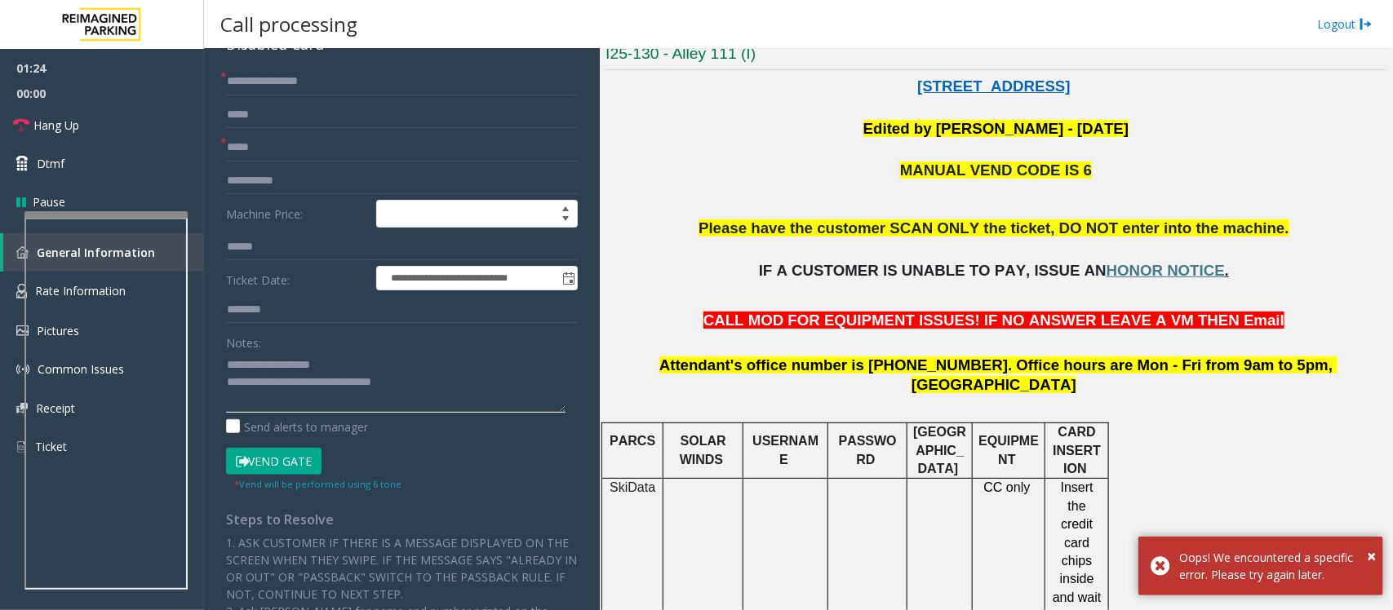
click at [459, 388] on textarea at bounding box center [395, 382] width 339 height 61
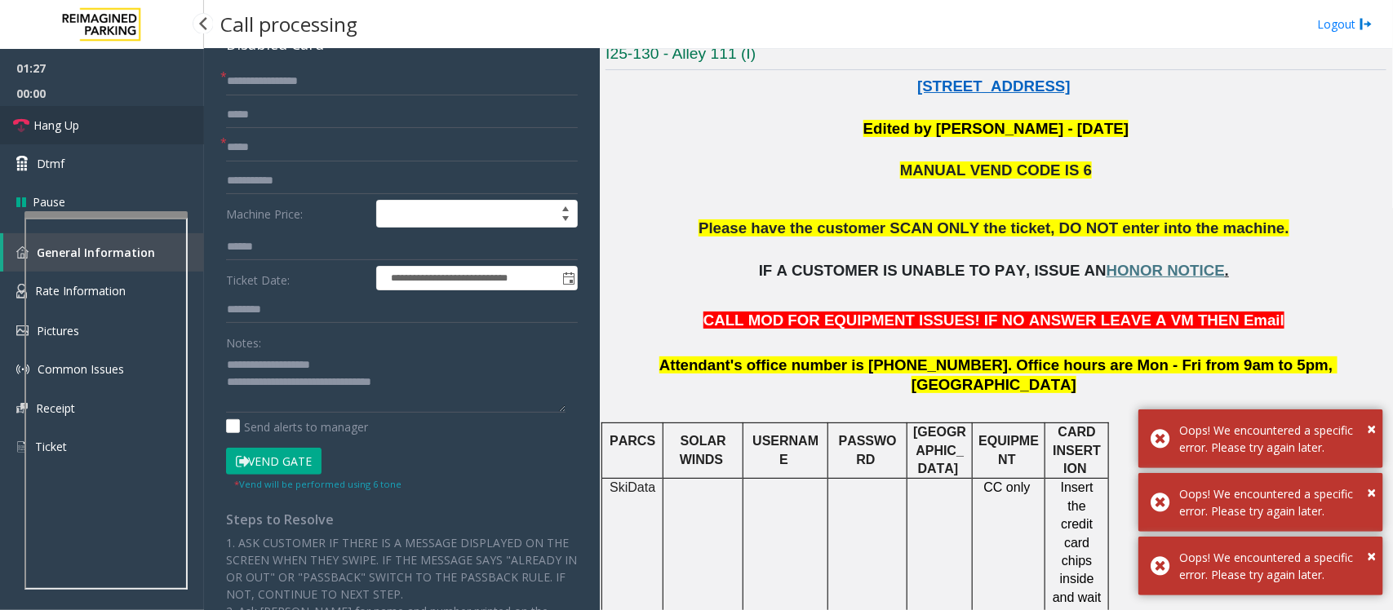
click at [82, 129] on link "Hang Up" at bounding box center [102, 125] width 204 height 38
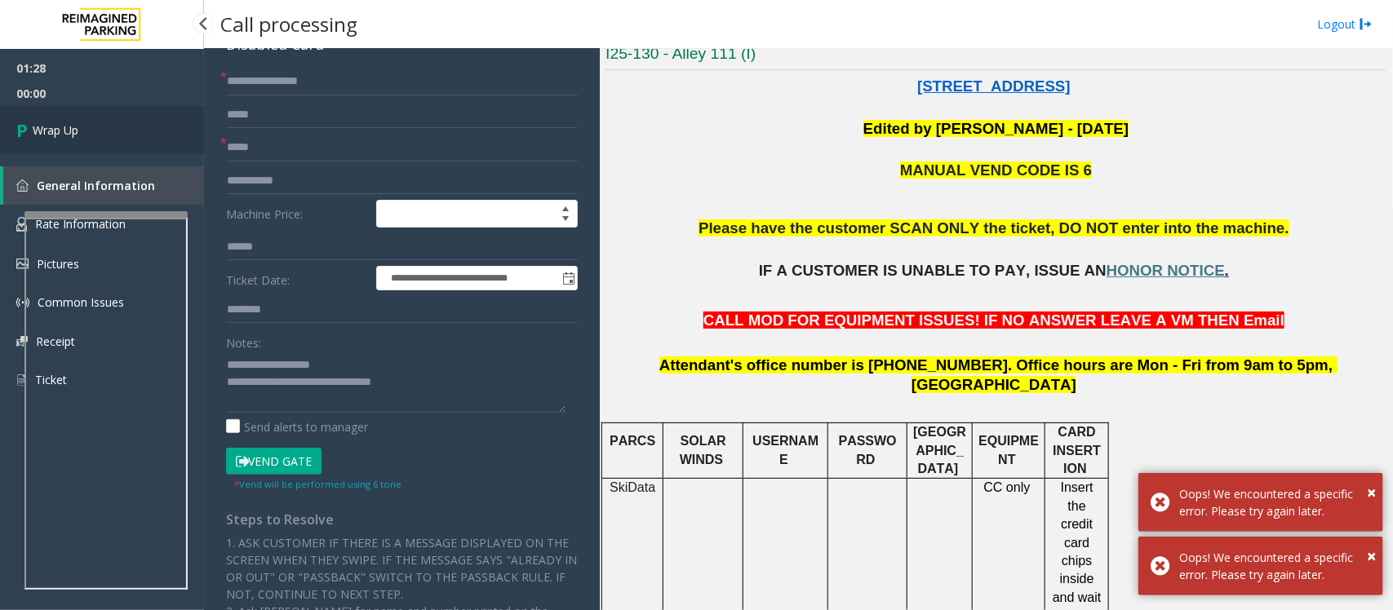
click at [70, 136] on span "Wrap Up" at bounding box center [56, 130] width 46 height 17
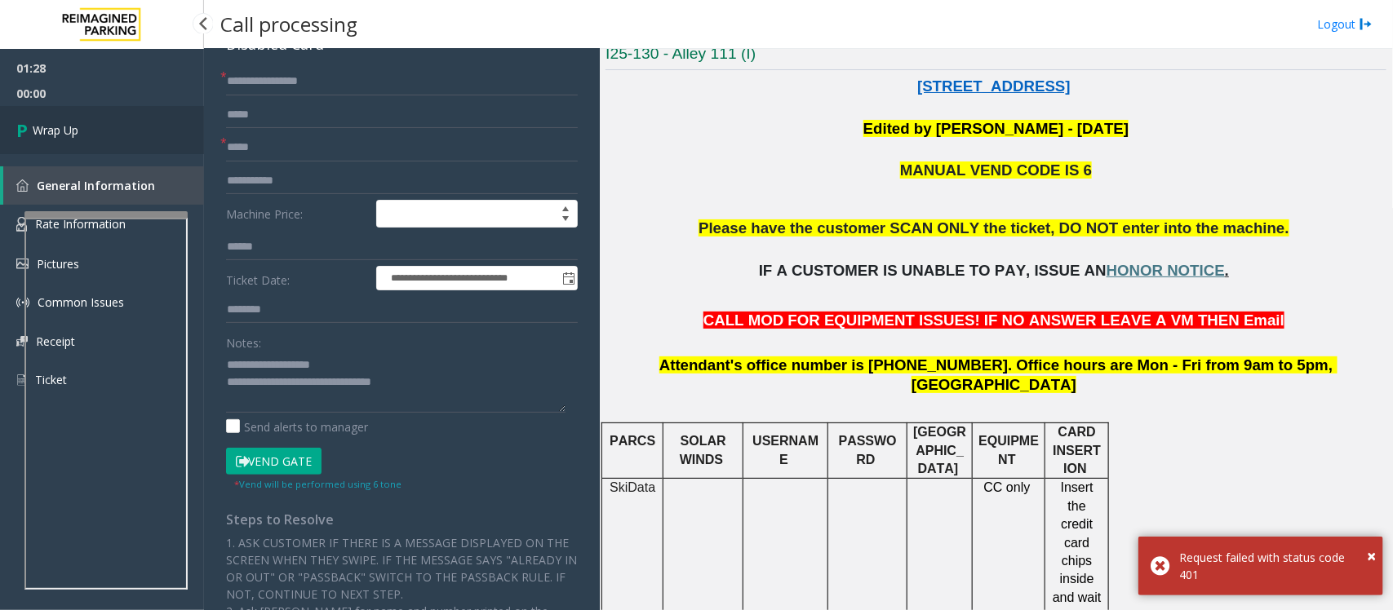
click at [70, 136] on span "Wrap Up" at bounding box center [56, 130] width 46 height 17
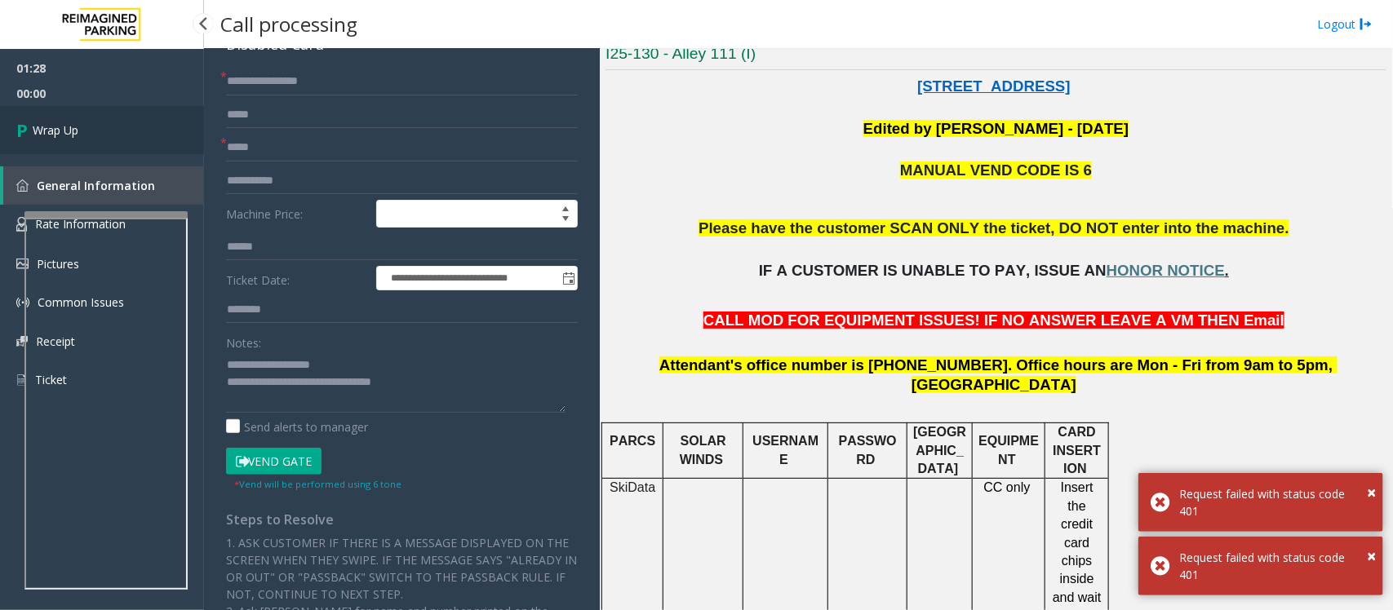
click at [82, 132] on link "Wrap Up" at bounding box center [102, 130] width 204 height 48
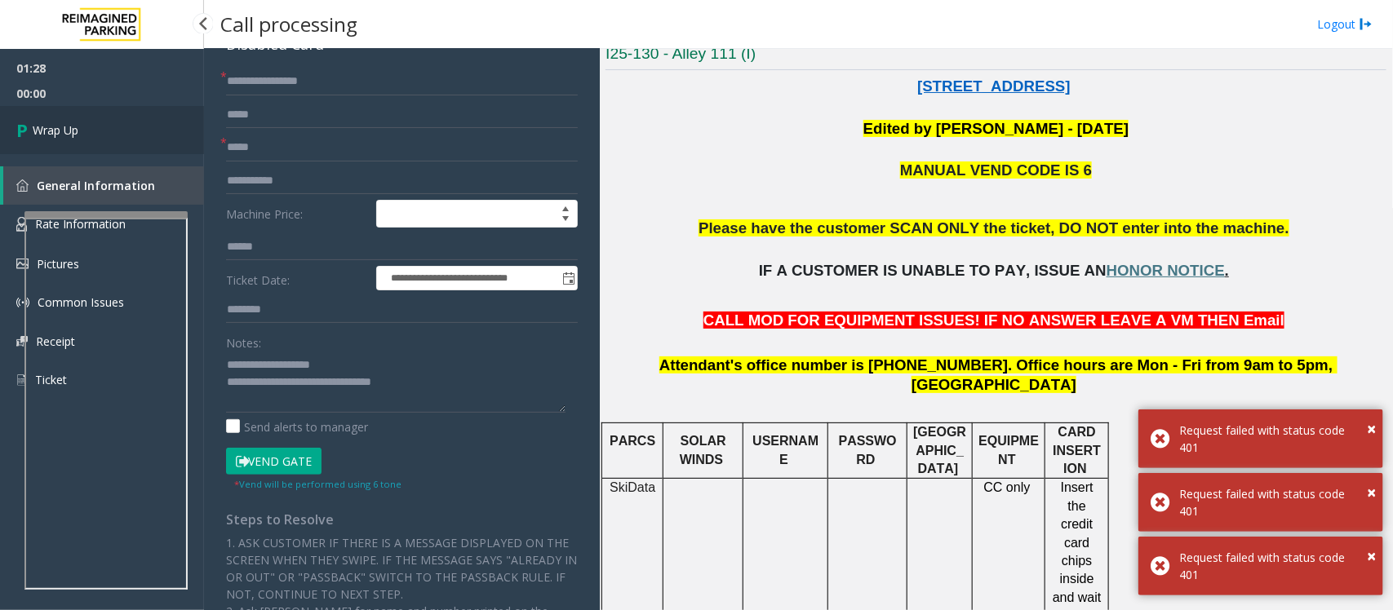
click at [86, 135] on link "Wrap Up" at bounding box center [102, 130] width 204 height 48
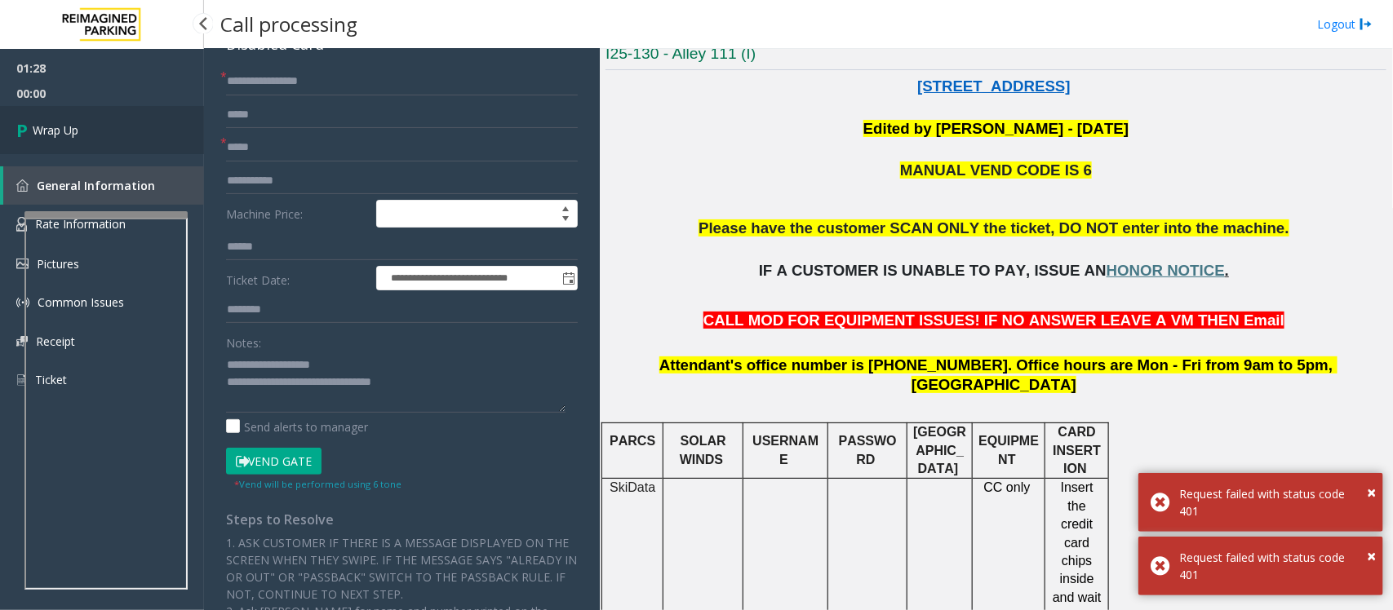
click at [86, 135] on link "Wrap Up" at bounding box center [102, 130] width 204 height 48
click at [95, 133] on link "Wrap Up" at bounding box center [102, 130] width 204 height 48
click at [103, 129] on link "Wrap Up" at bounding box center [102, 130] width 204 height 48
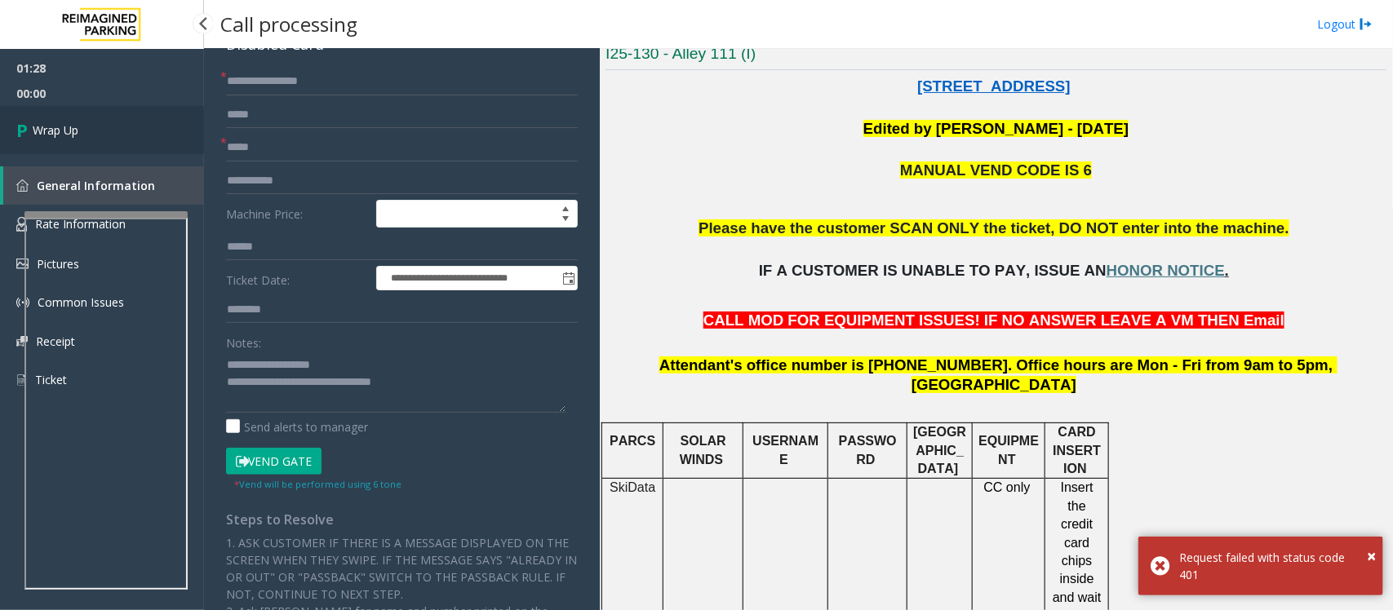
click at [96, 137] on link "Wrap Up" at bounding box center [102, 130] width 204 height 48
click at [91, 131] on link "Wrap Up" at bounding box center [102, 130] width 204 height 48
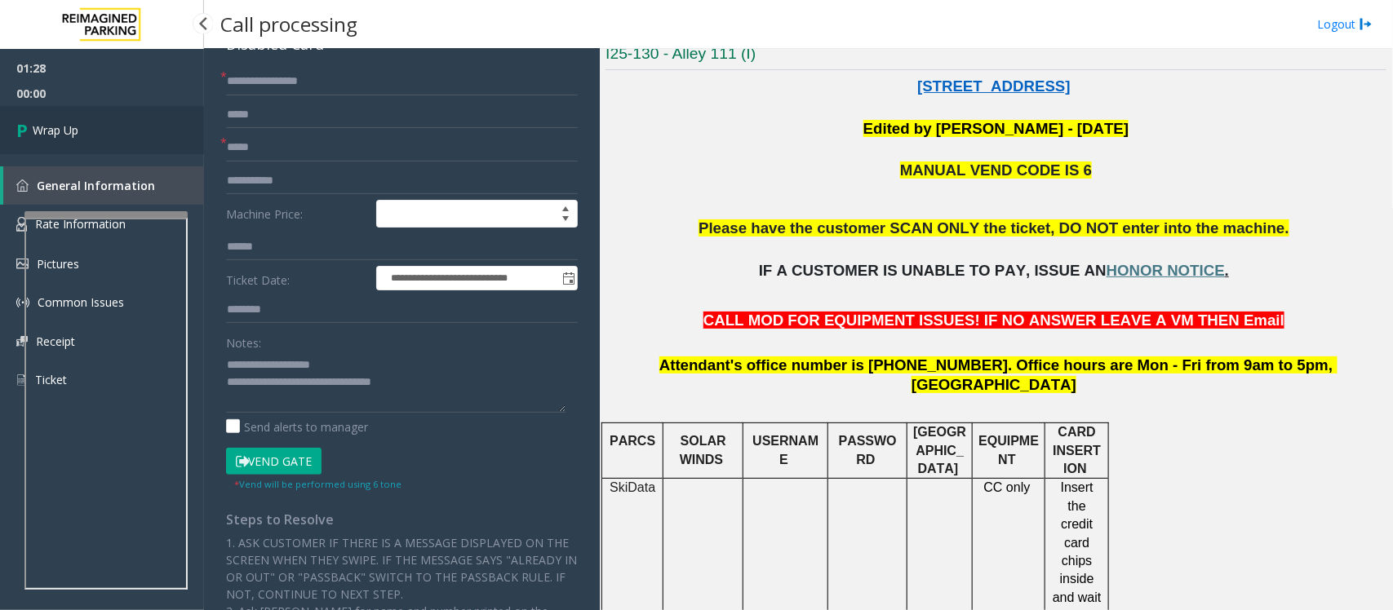
click at [75, 132] on span "Wrap Up" at bounding box center [56, 130] width 46 height 17
click at [106, 132] on link "Wrap Up" at bounding box center [102, 130] width 204 height 48
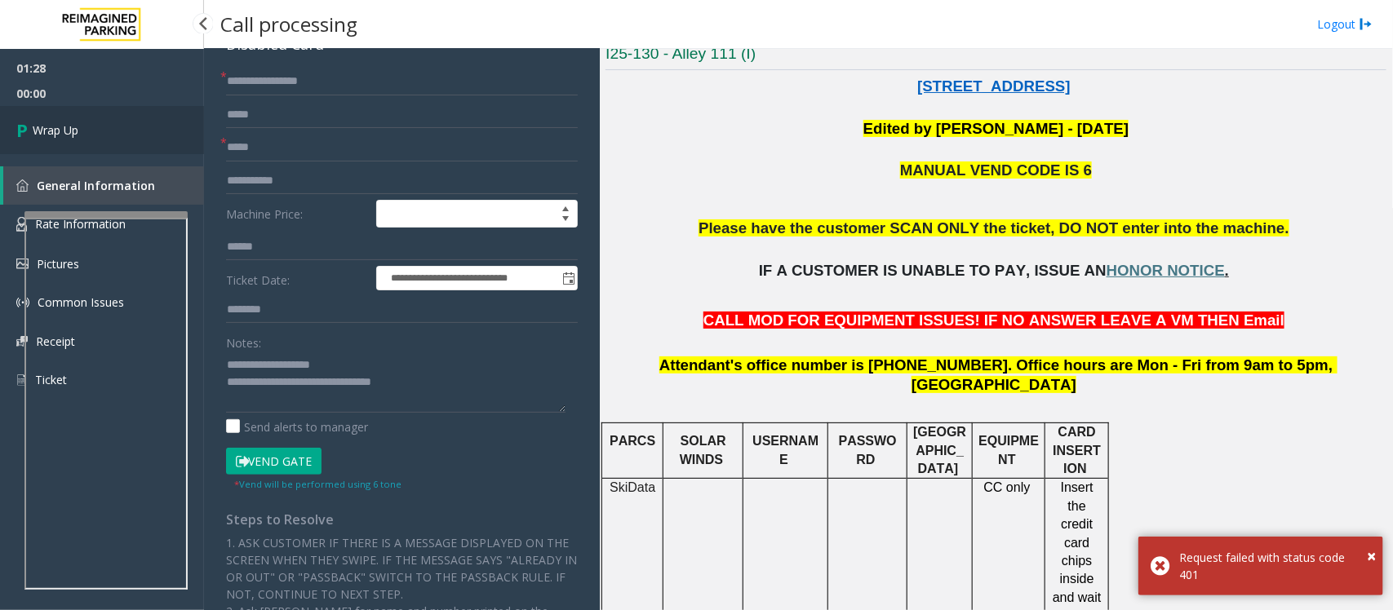
click at [106, 132] on link "Wrap Up" at bounding box center [102, 130] width 204 height 48
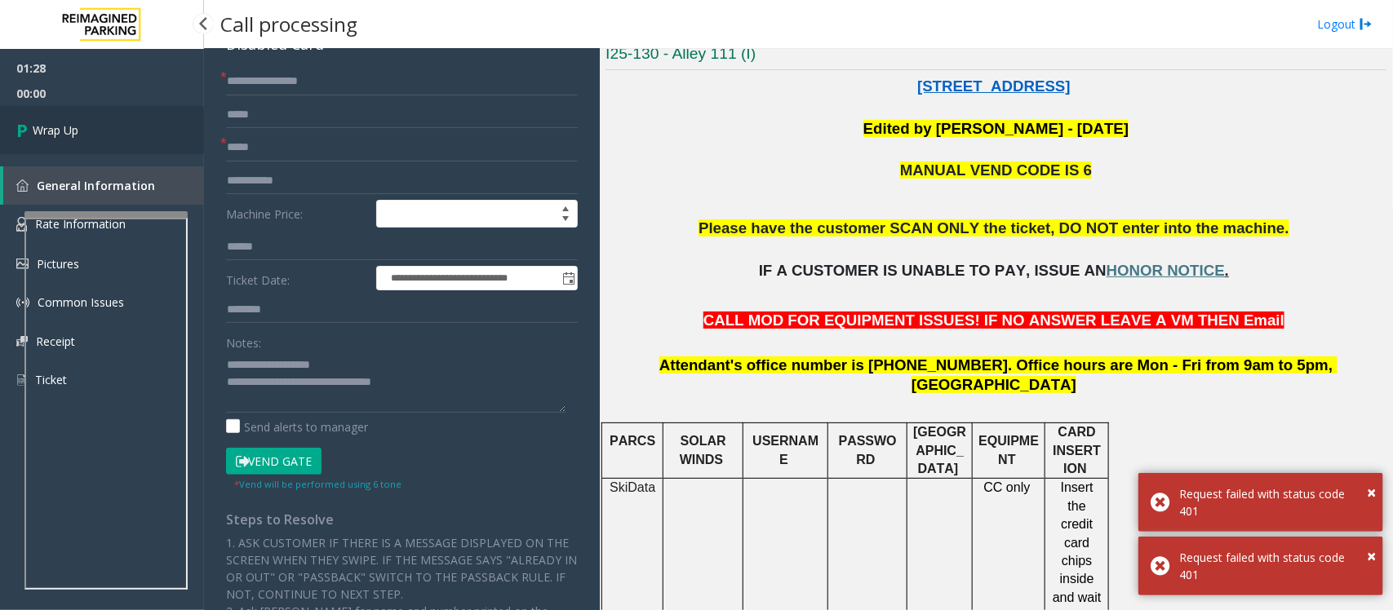
click at [106, 132] on link "Wrap Up" at bounding box center [102, 130] width 204 height 48
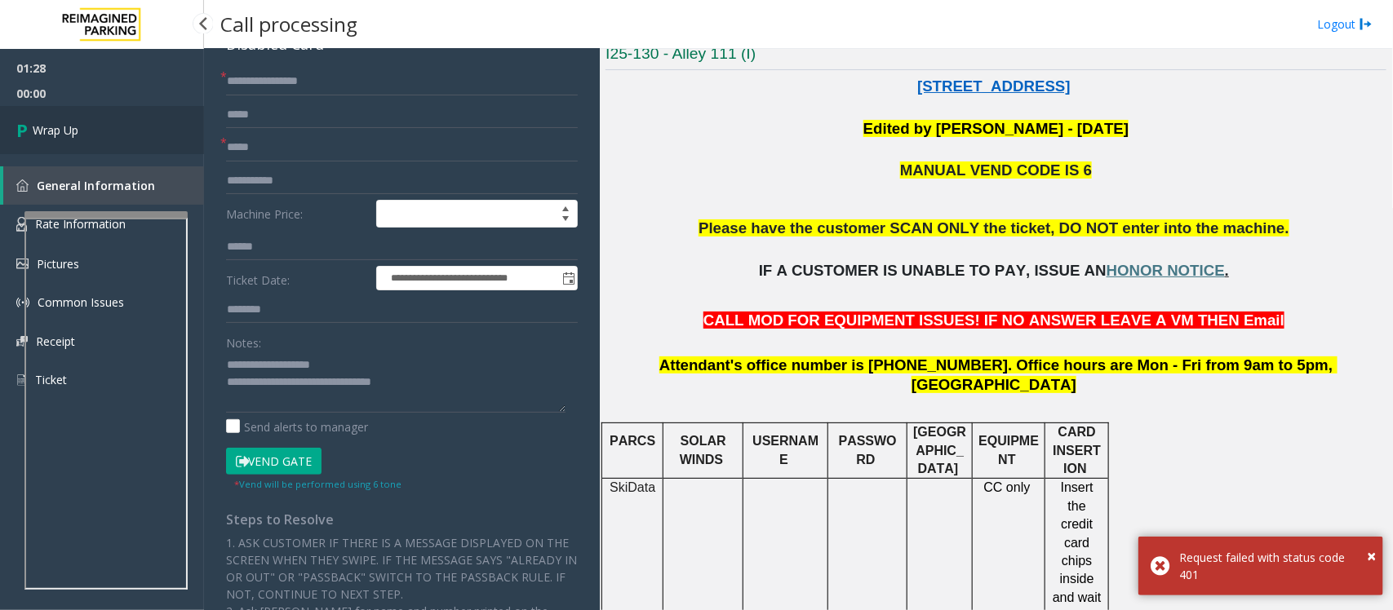
click at [128, 126] on link "Wrap Up" at bounding box center [102, 130] width 204 height 48
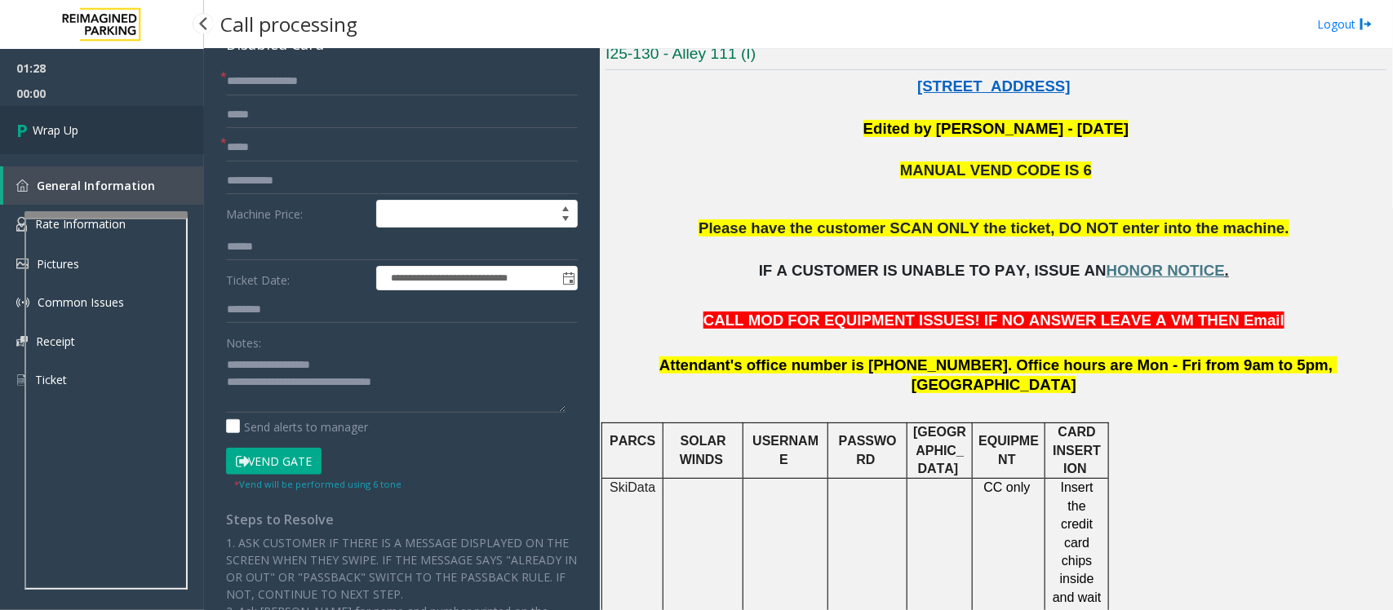
click at [80, 126] on link "Wrap Up" at bounding box center [102, 130] width 204 height 48
